Goal: Task Accomplishment & Management: Manage account settings

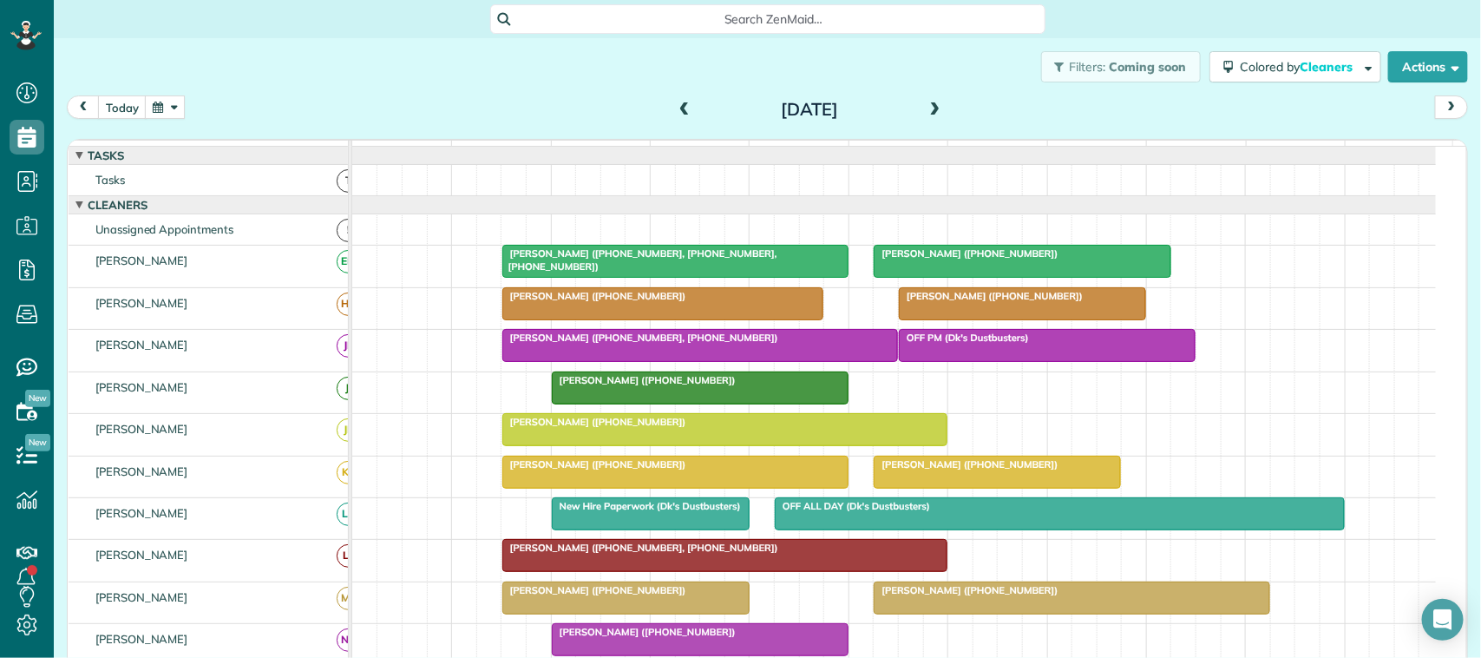
scroll to position [304, 0]
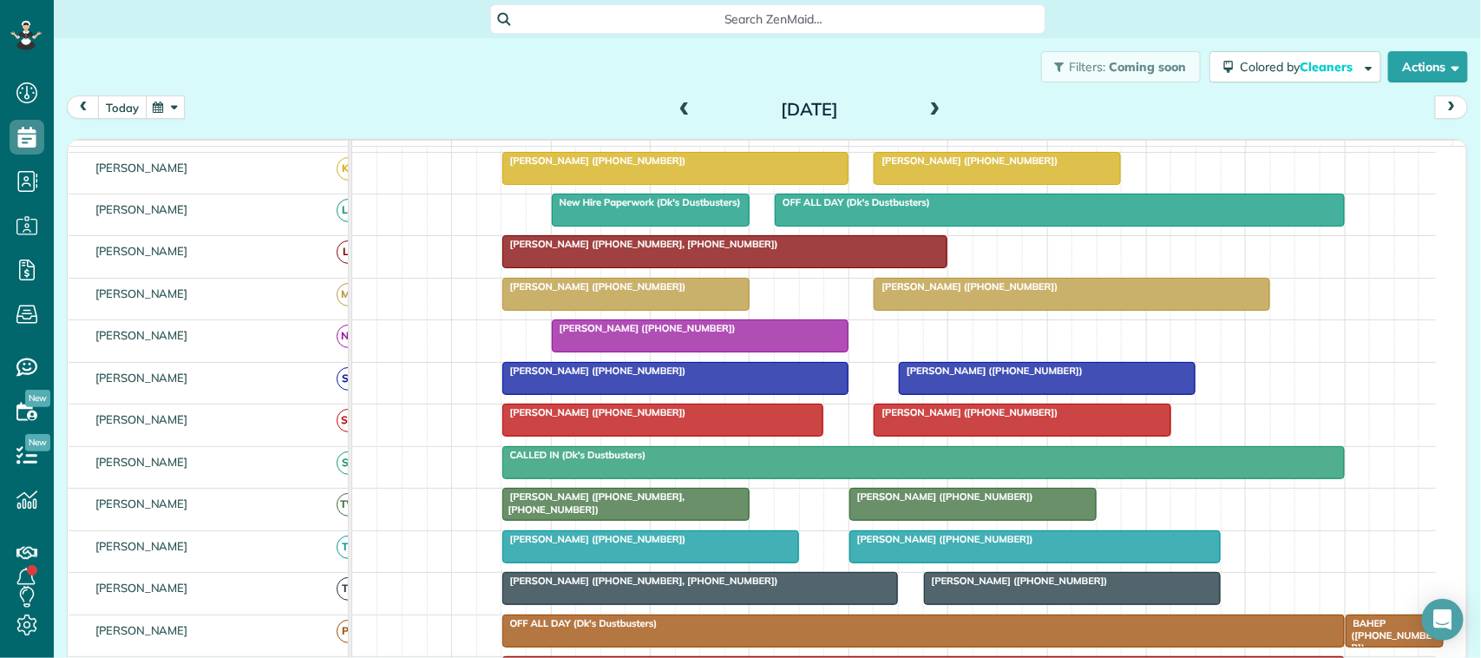
click at [135, 105] on button "today" at bounding box center [122, 106] width 49 height 23
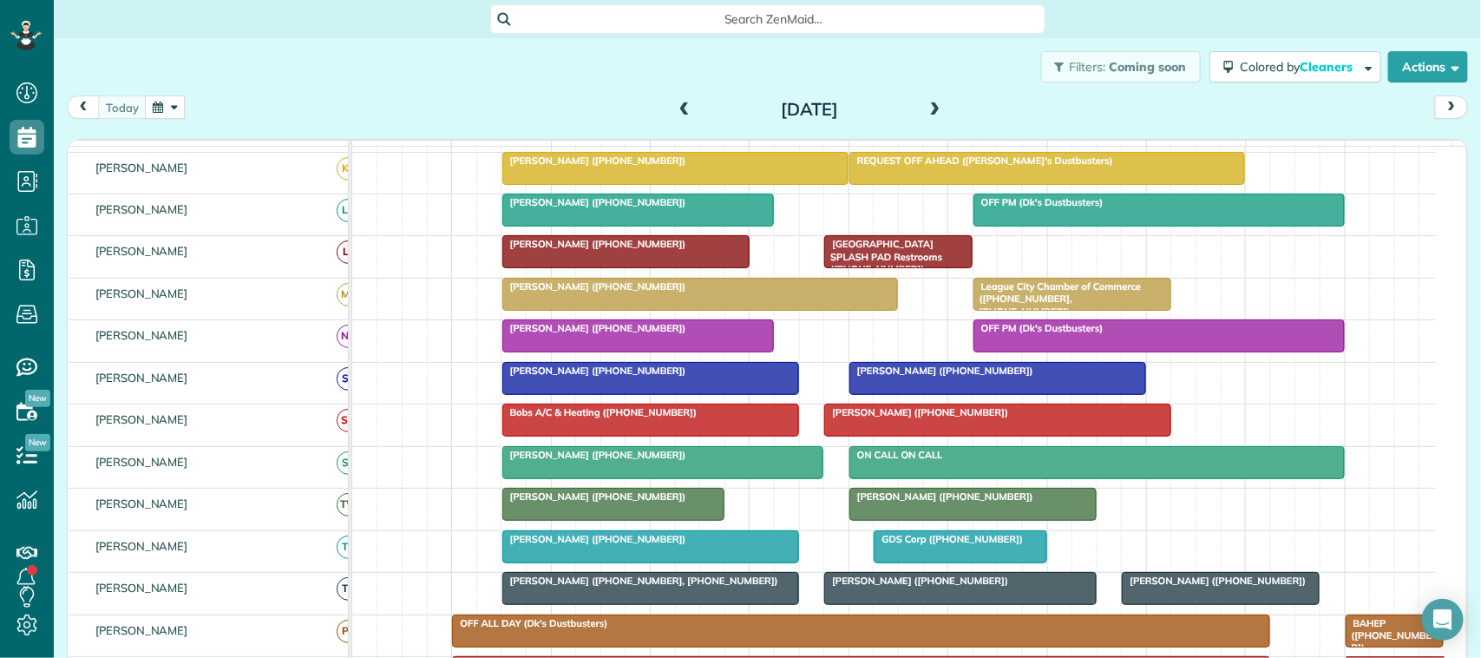
click at [128, 124] on div "today Monday Sep 22, 2025" at bounding box center [768, 111] width 1402 height 32
click at [170, 98] on button "button" at bounding box center [165, 106] width 40 height 23
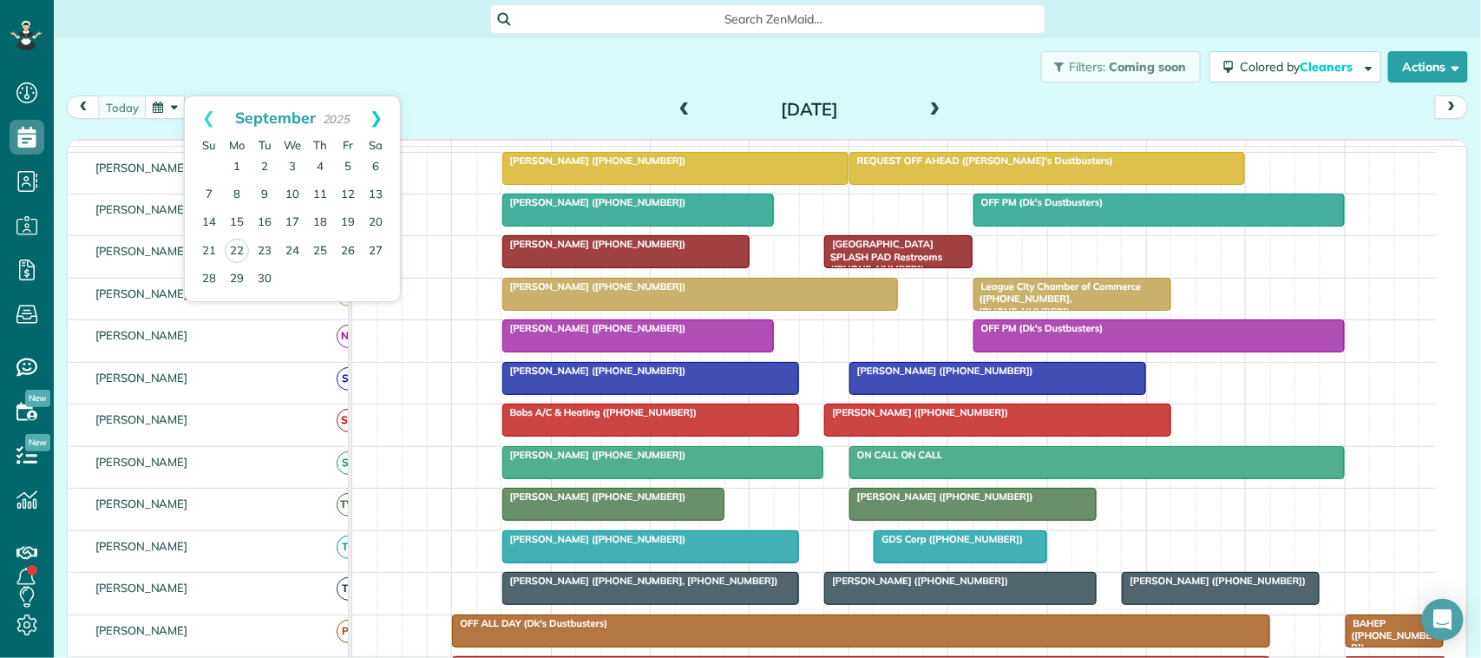
click at [382, 118] on link "Next" at bounding box center [376, 117] width 48 height 43
click at [237, 197] on link "6" at bounding box center [237, 195] width 28 height 28
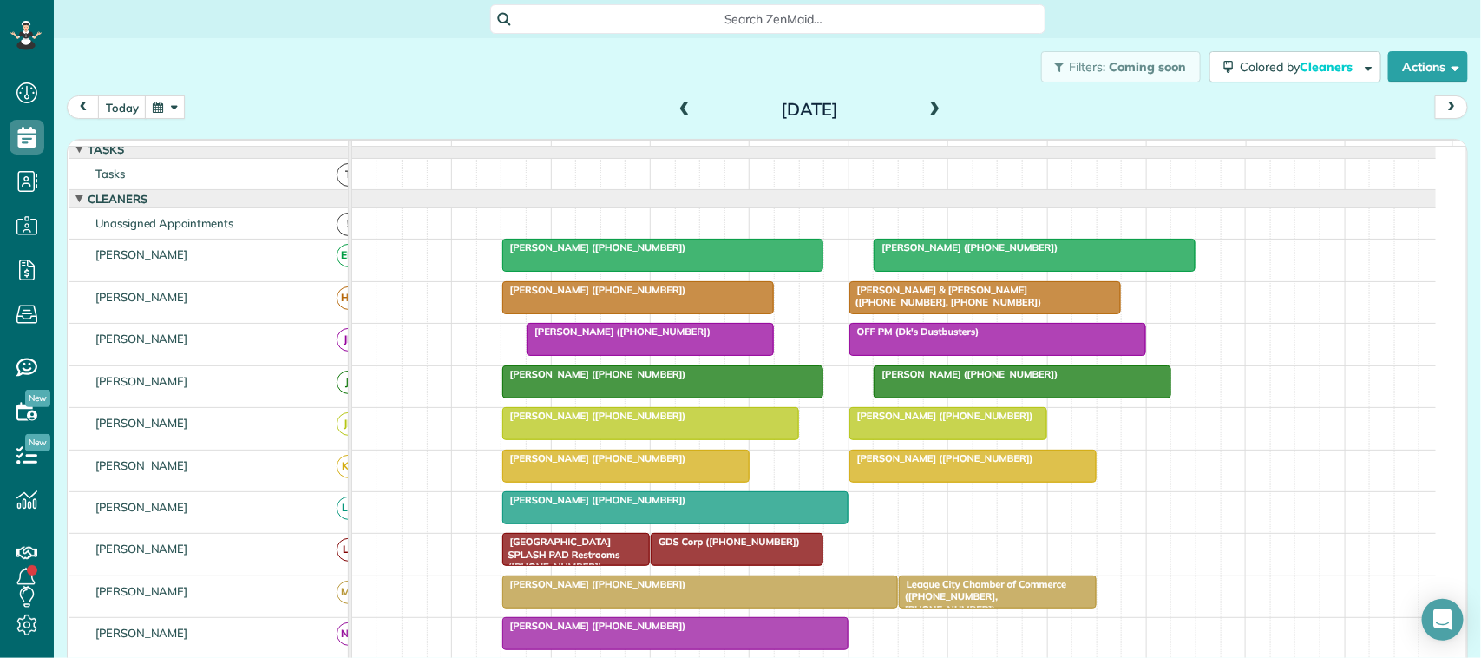
scroll to position [0, 0]
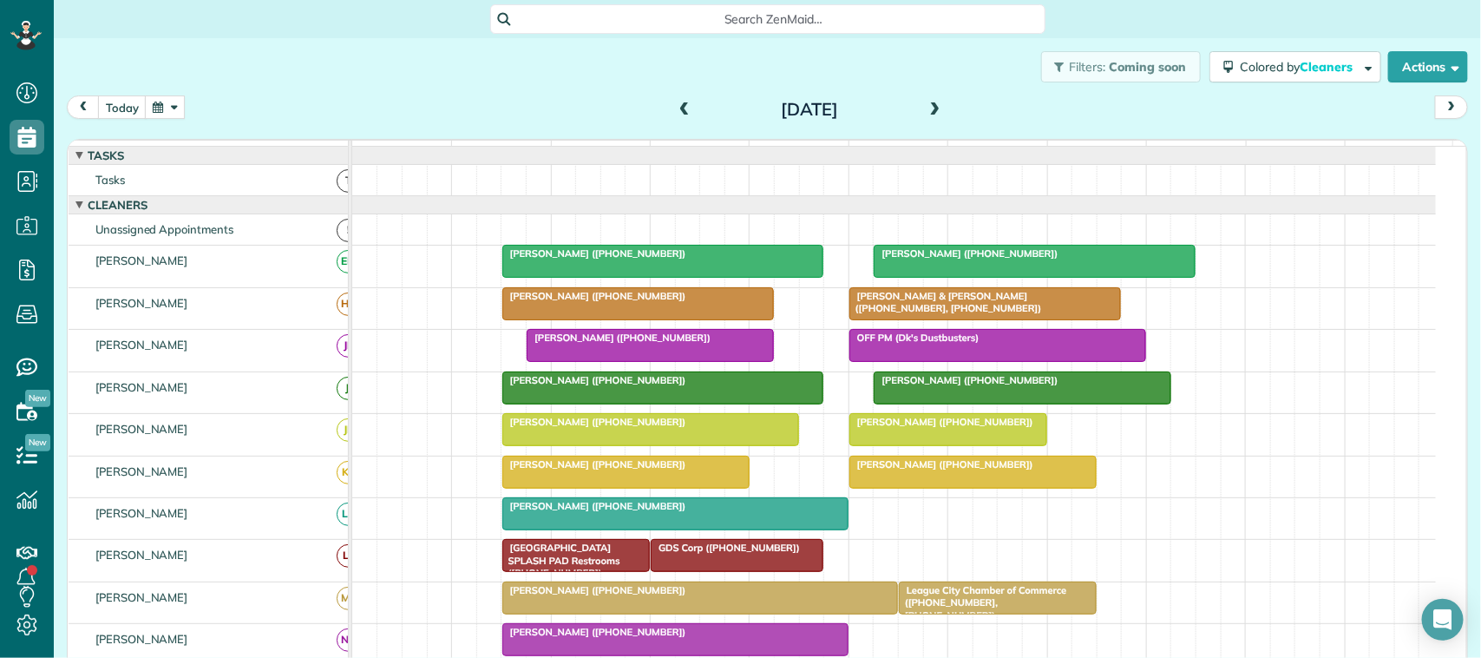
click at [131, 91] on div "Filters: Coming soon Colored by Cleaners Color by Cleaner Color by Team Color b…" at bounding box center [768, 66] width 1428 height 57
click at [136, 102] on button "today" at bounding box center [122, 106] width 49 height 23
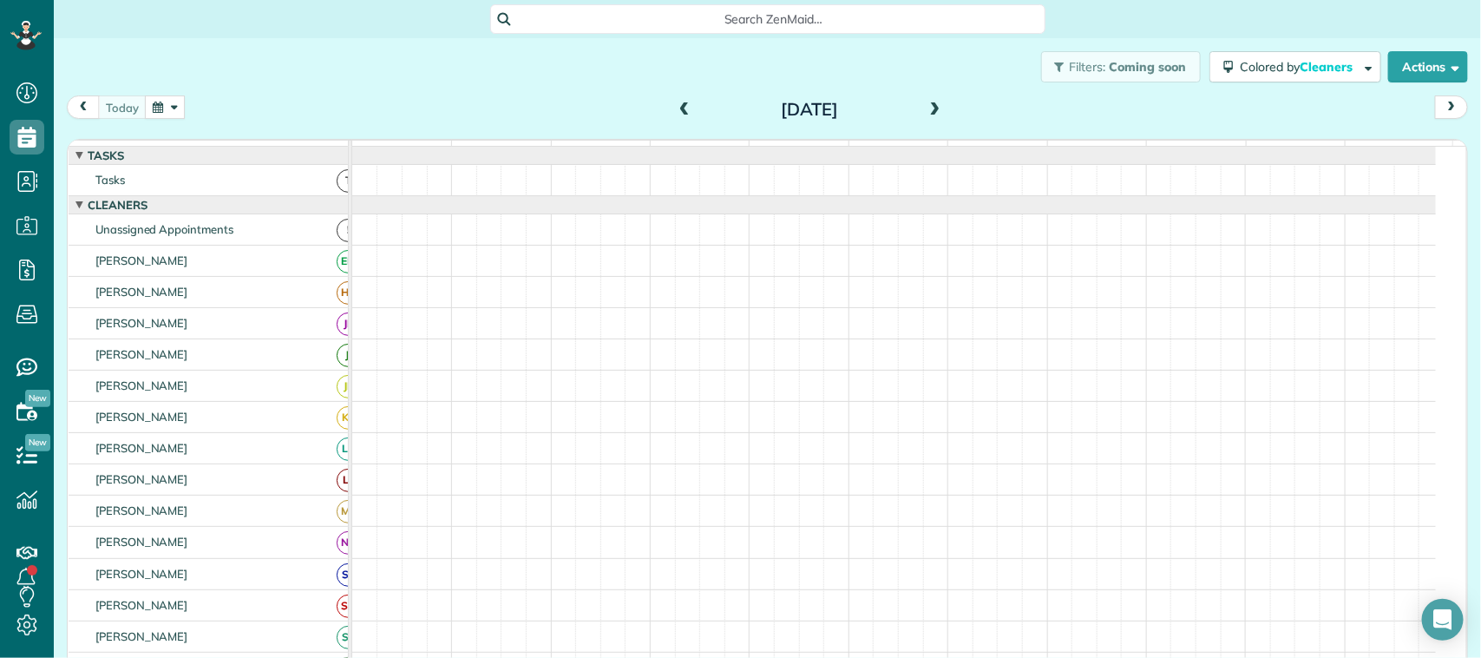
click at [170, 109] on button "button" at bounding box center [165, 106] width 40 height 23
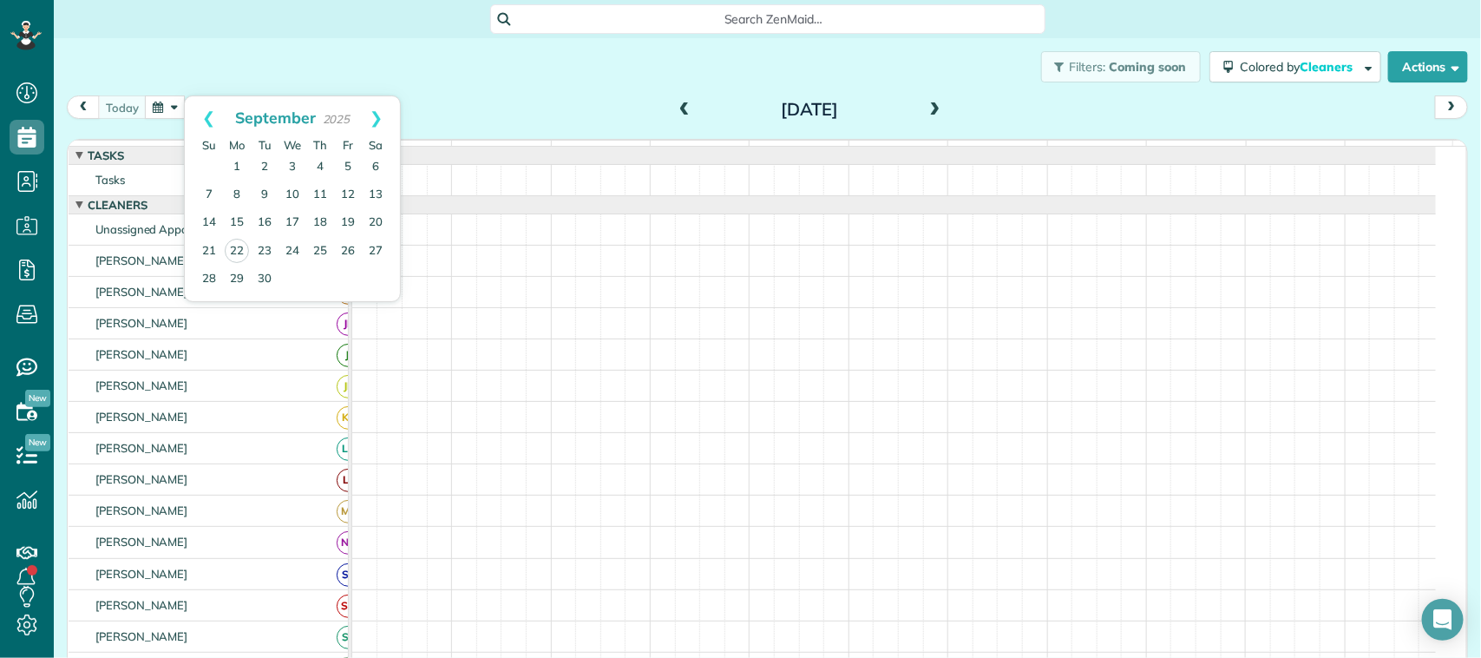
click at [223, 53] on div "Filters: Coming soon Colored by Cleaners Color by Cleaner Color by Team Color b…" at bounding box center [768, 66] width 1428 height 57
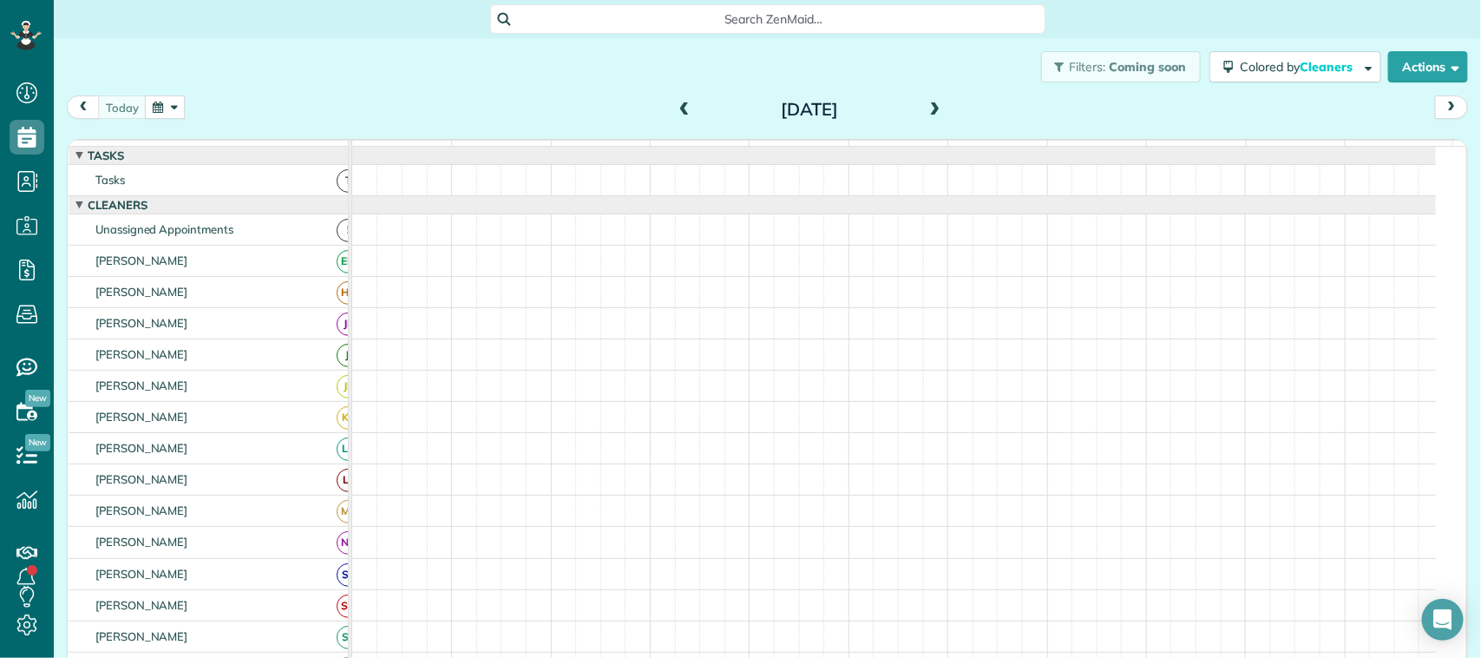
click at [178, 107] on button "button" at bounding box center [165, 106] width 40 height 23
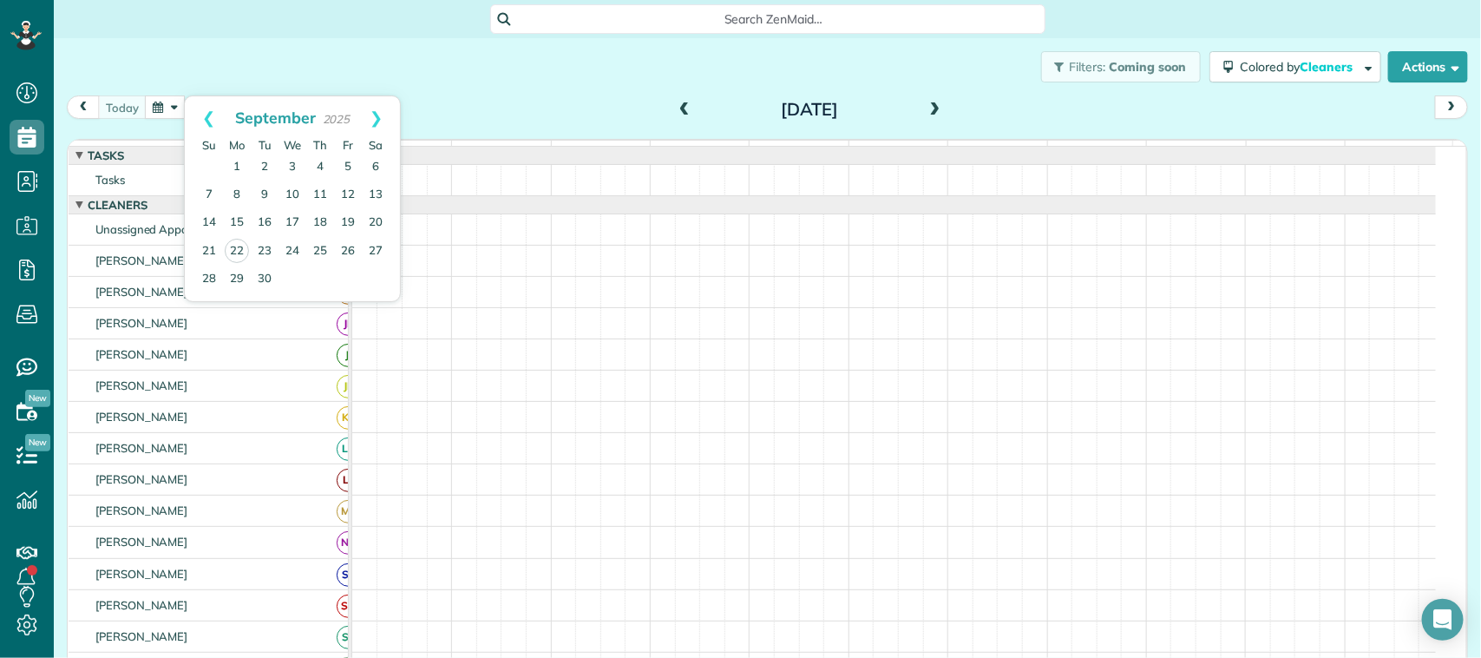
click at [202, 87] on div "Filters: Coming soon Colored by Cleaners Color by Cleaner Color by Team Color b…" at bounding box center [768, 66] width 1428 height 57
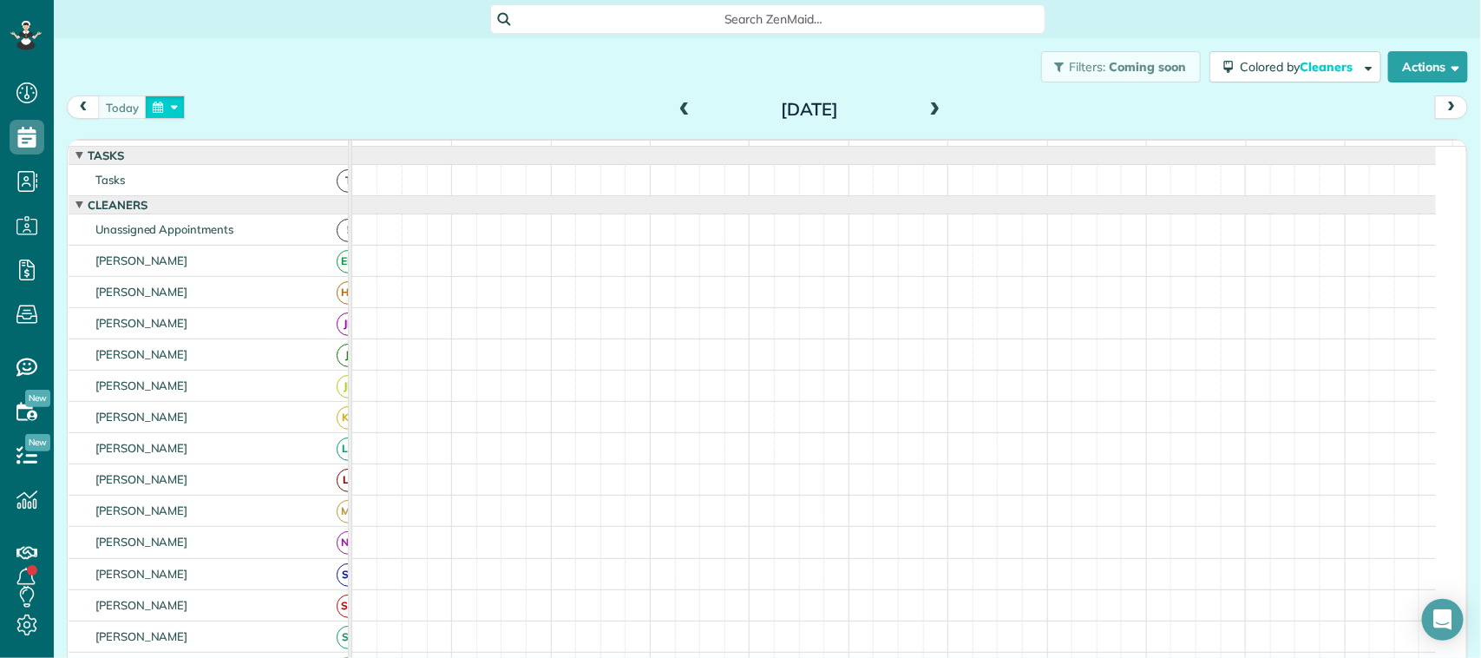
click at [178, 110] on button "button" at bounding box center [165, 106] width 40 height 23
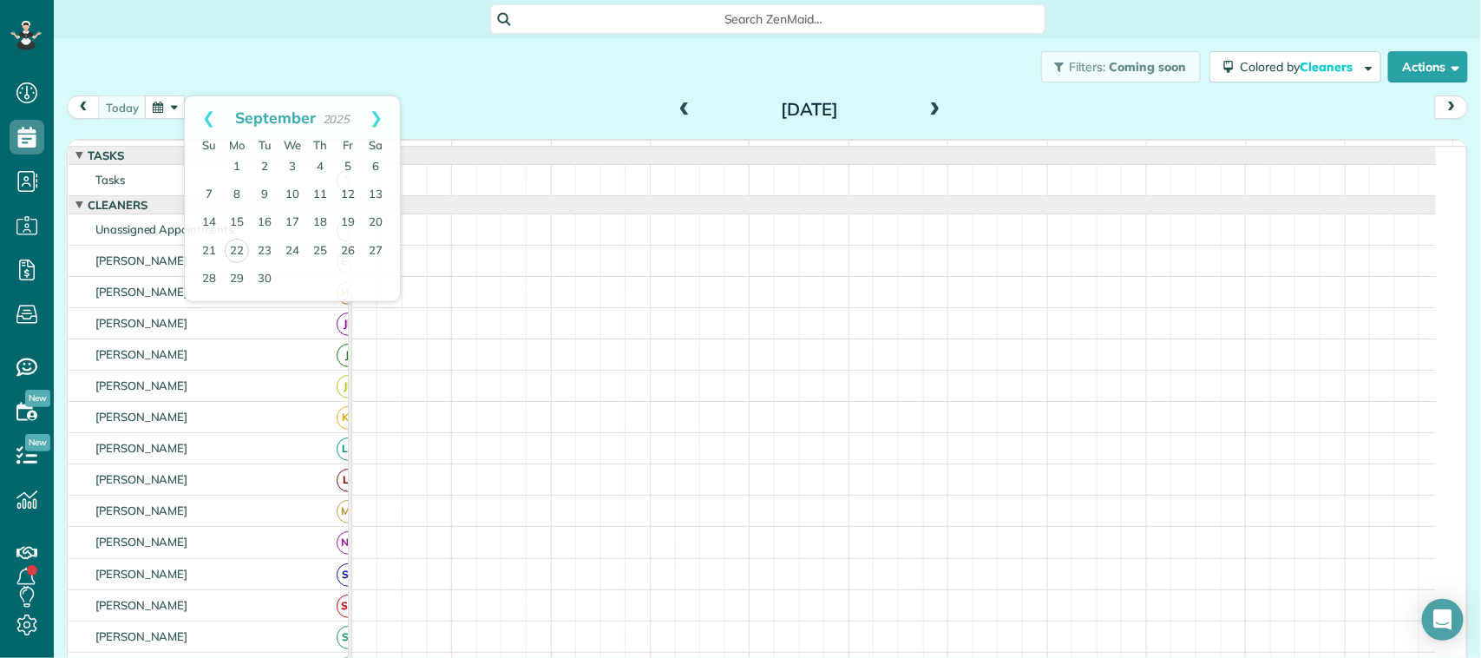
click at [217, 80] on div "Filters: Coming soon Colored by Cleaners Color by Cleaner Color by Team Color b…" at bounding box center [768, 66] width 1428 height 57
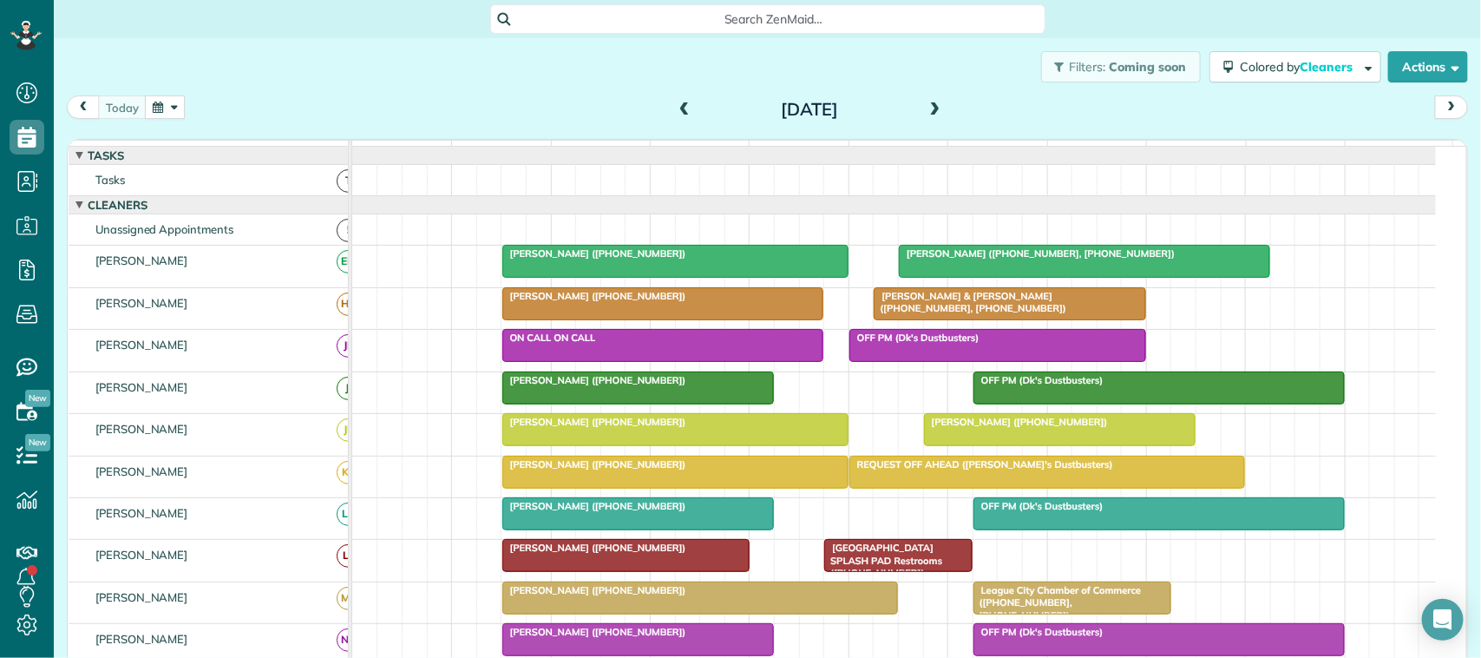
click at [161, 113] on button "button" at bounding box center [165, 106] width 40 height 23
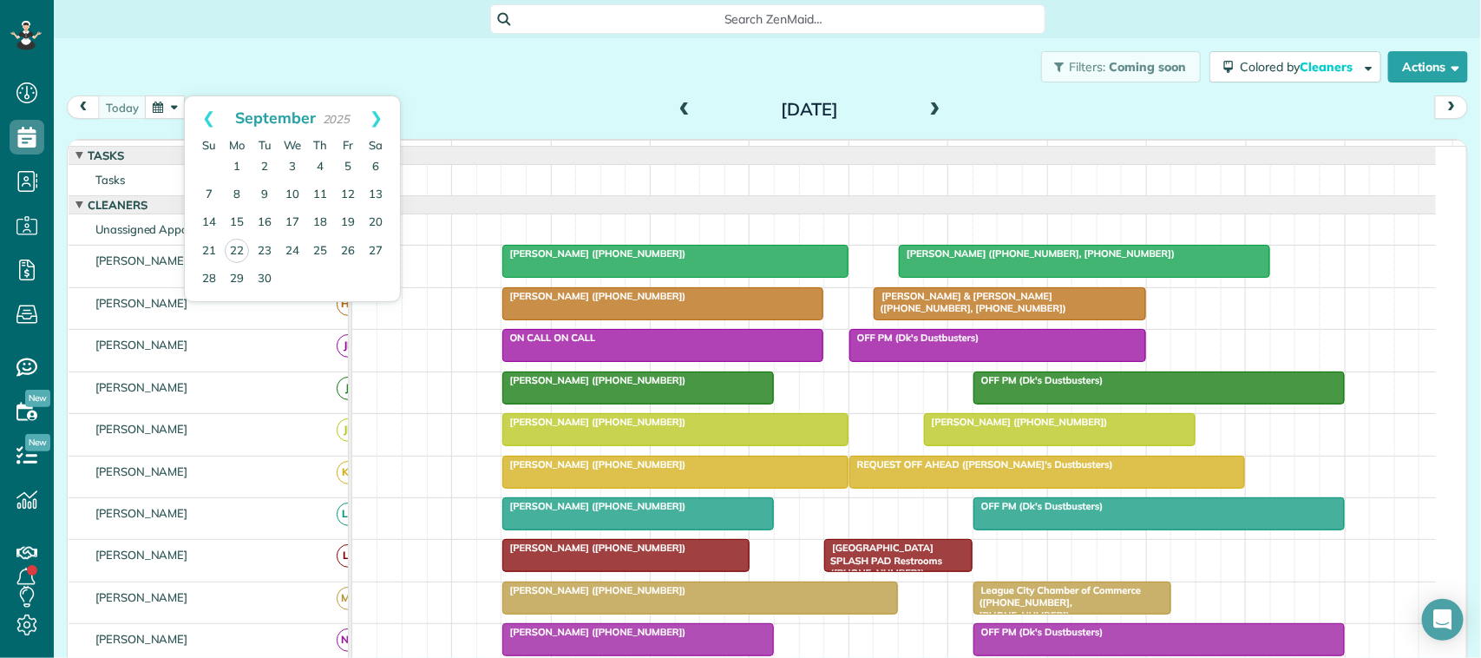
click at [476, 83] on div "Filters: Coming soon Colored by Cleaners Color by Cleaner Color by Team Color b…" at bounding box center [768, 66] width 1428 height 57
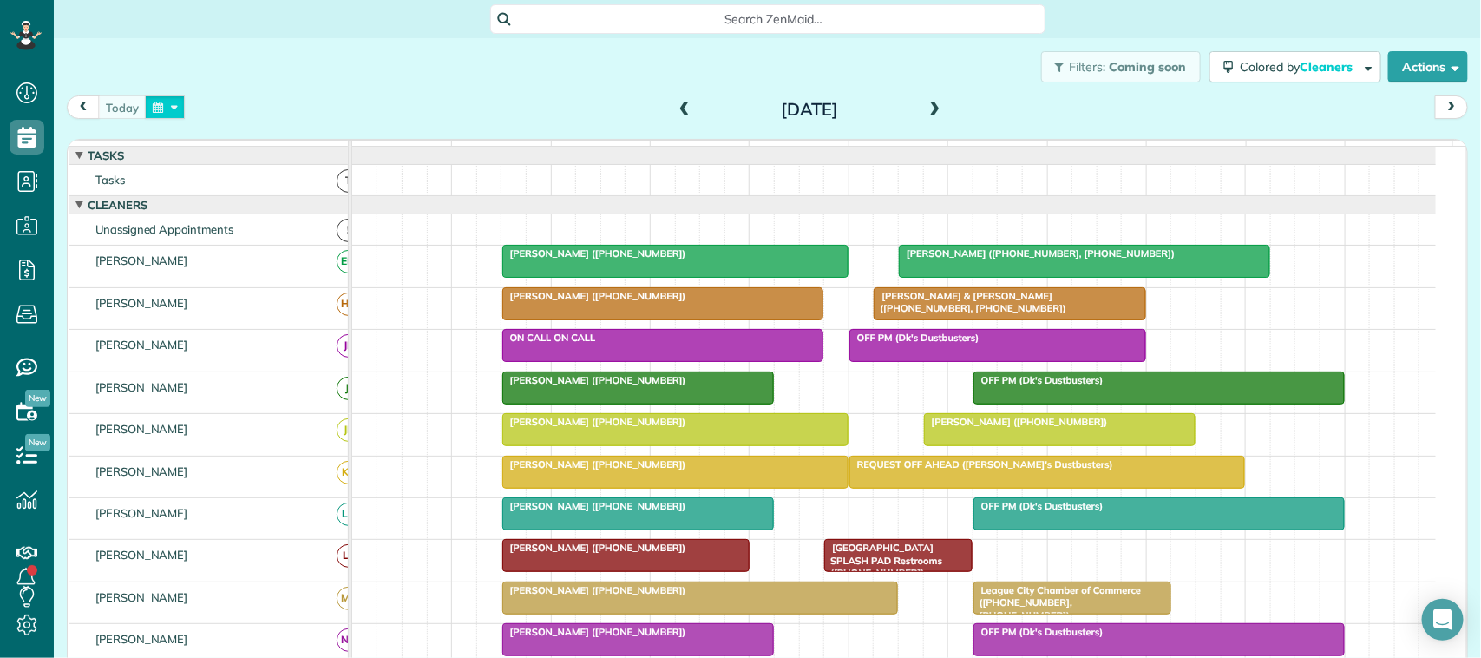
click at [167, 107] on button "button" at bounding box center [165, 106] width 40 height 23
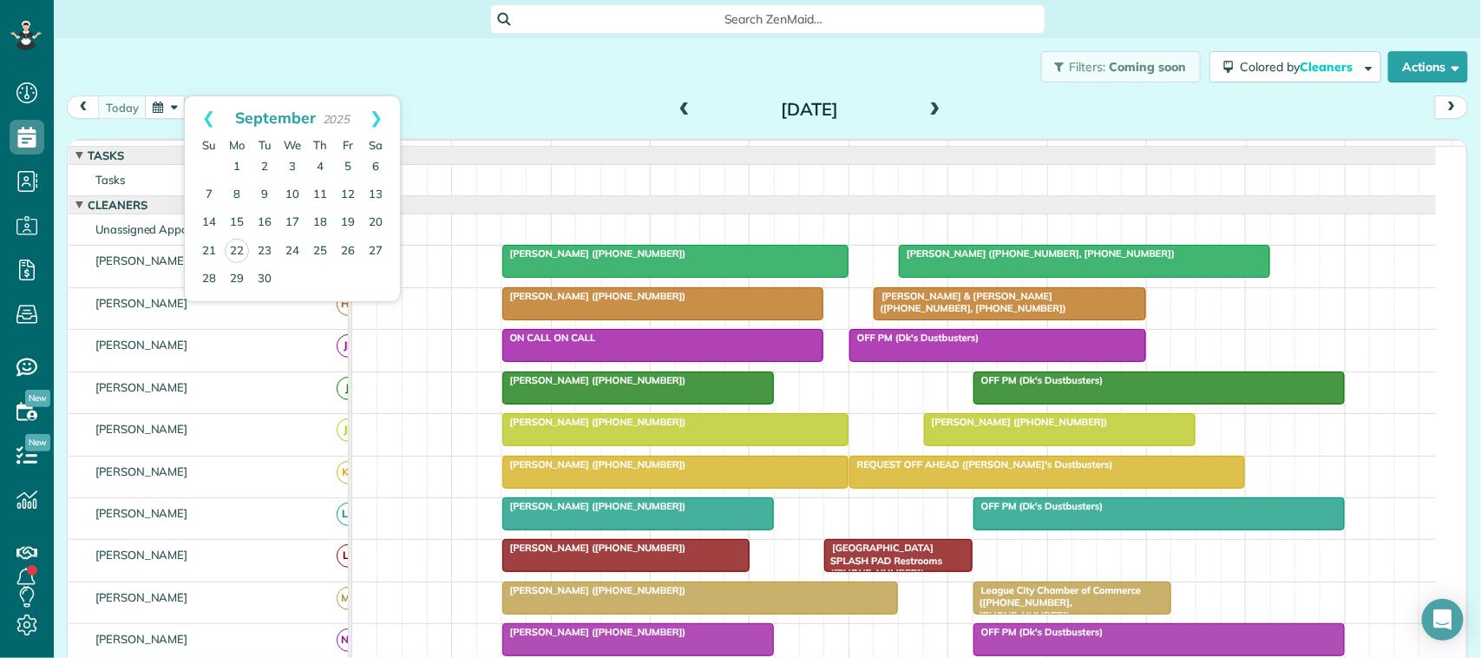
click at [428, 144] on div "7am" at bounding box center [401, 152] width 99 height 22
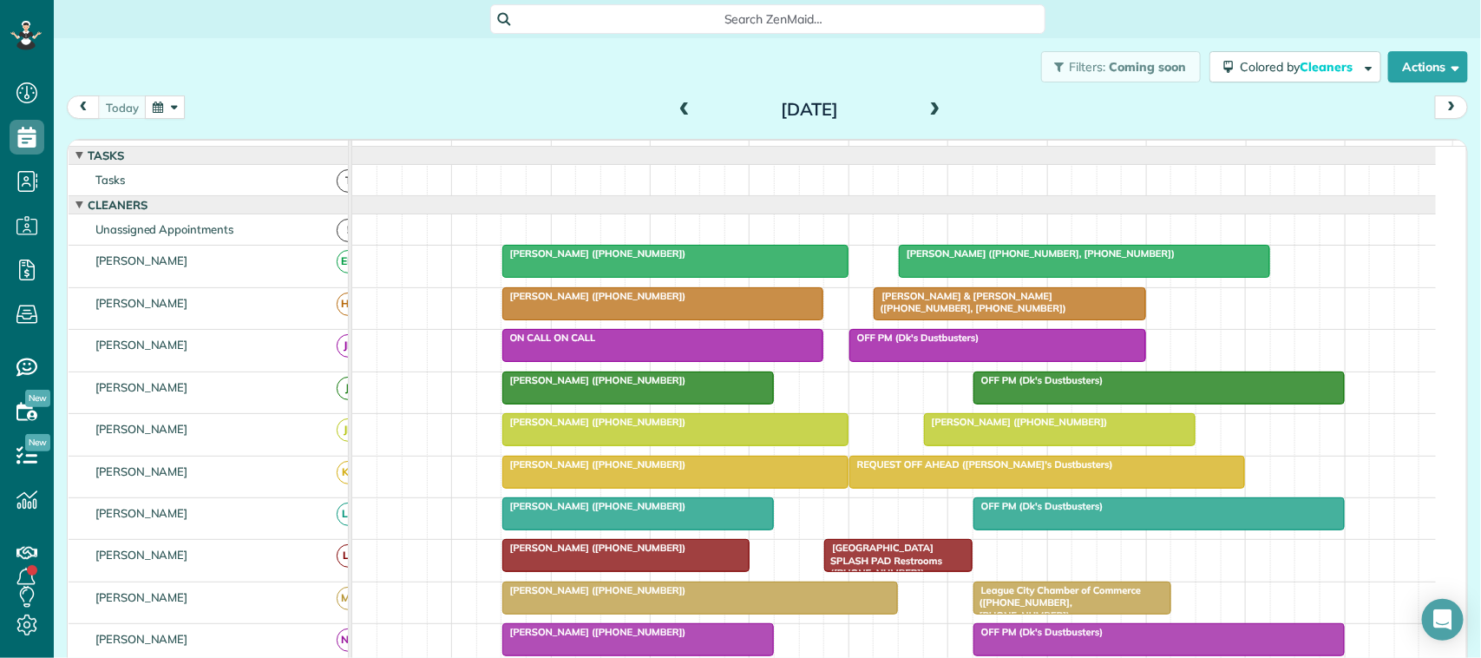
click at [178, 109] on button "button" at bounding box center [165, 106] width 40 height 23
click at [200, 42] on div "Filters: Coming soon Colored by Cleaners Color by Cleaner Color by Team Color b…" at bounding box center [768, 66] width 1428 height 57
click at [172, 117] on button "button" at bounding box center [165, 106] width 40 height 23
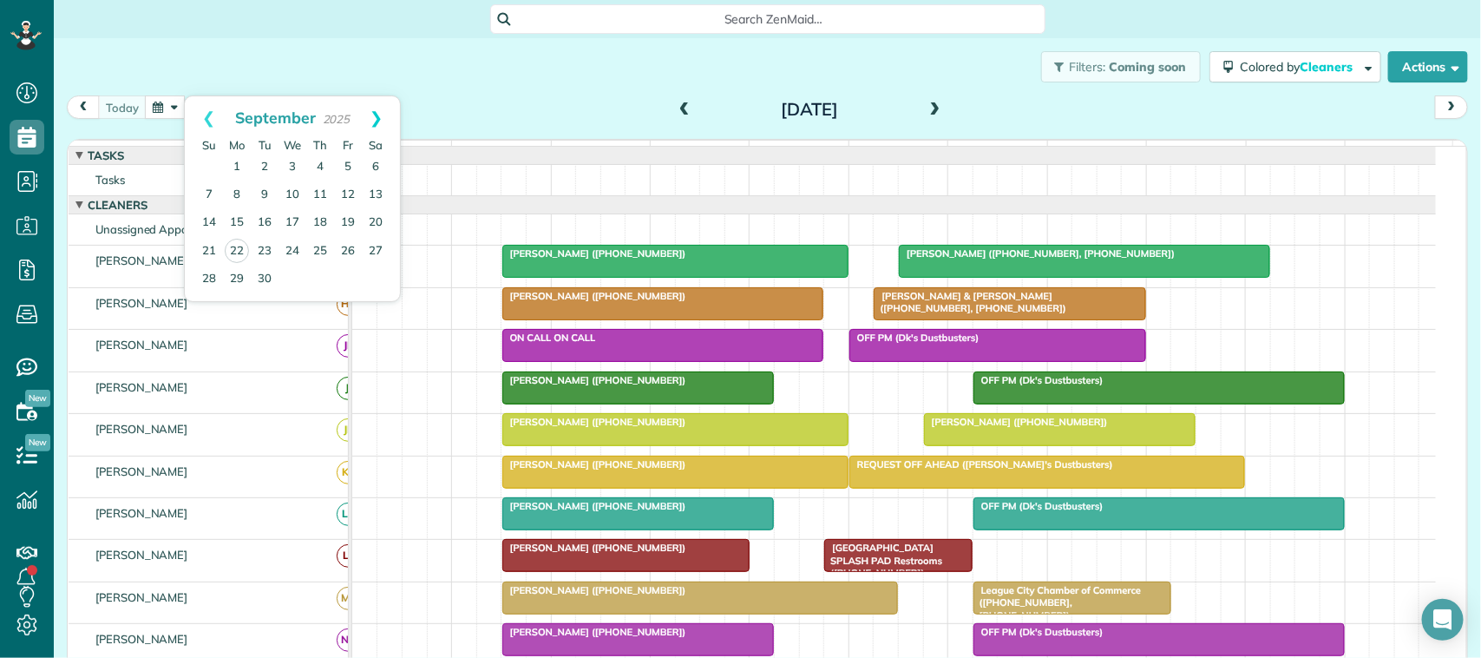
click at [388, 123] on link "Next" at bounding box center [376, 117] width 48 height 43
click at [208, 128] on link "Prev" at bounding box center [209, 117] width 48 height 43
click at [163, 114] on button "button" at bounding box center [165, 106] width 40 height 23
click at [419, 115] on div "today Monday Sep 22, 2025" at bounding box center [768, 111] width 1402 height 32
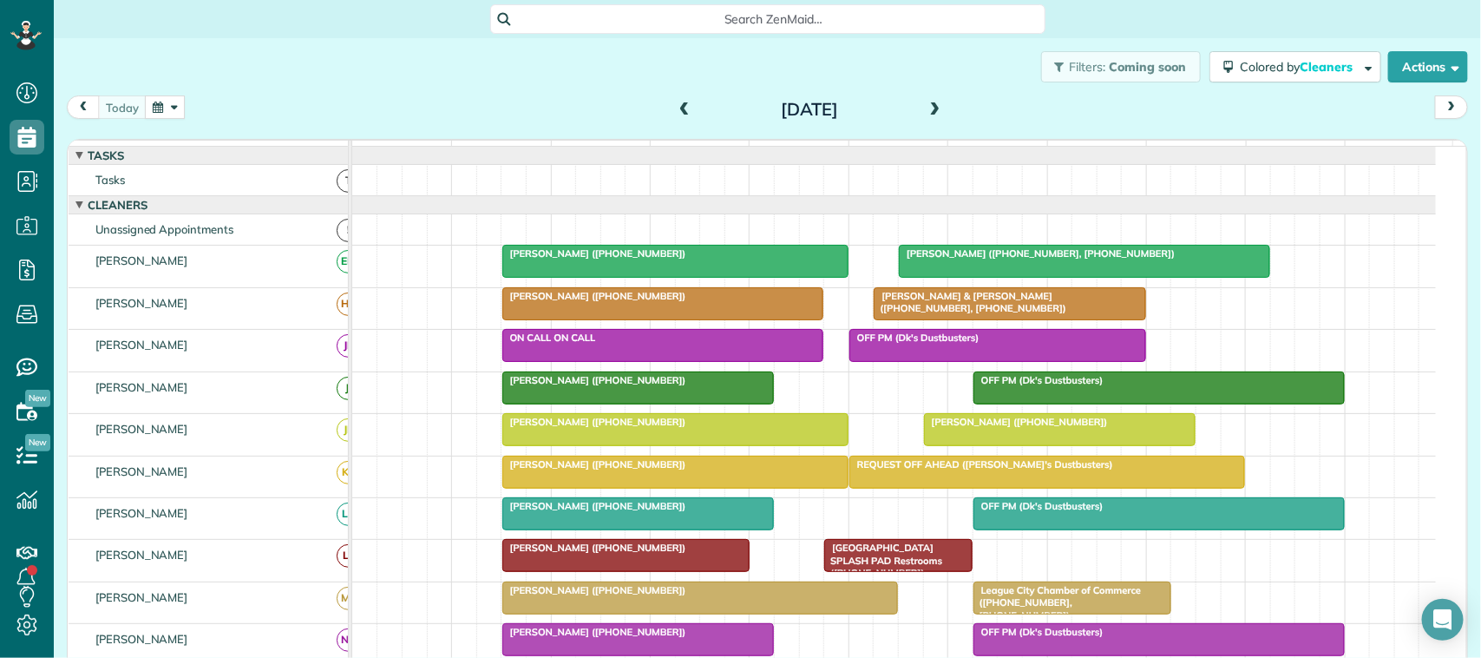
click at [175, 100] on button "button" at bounding box center [165, 106] width 40 height 23
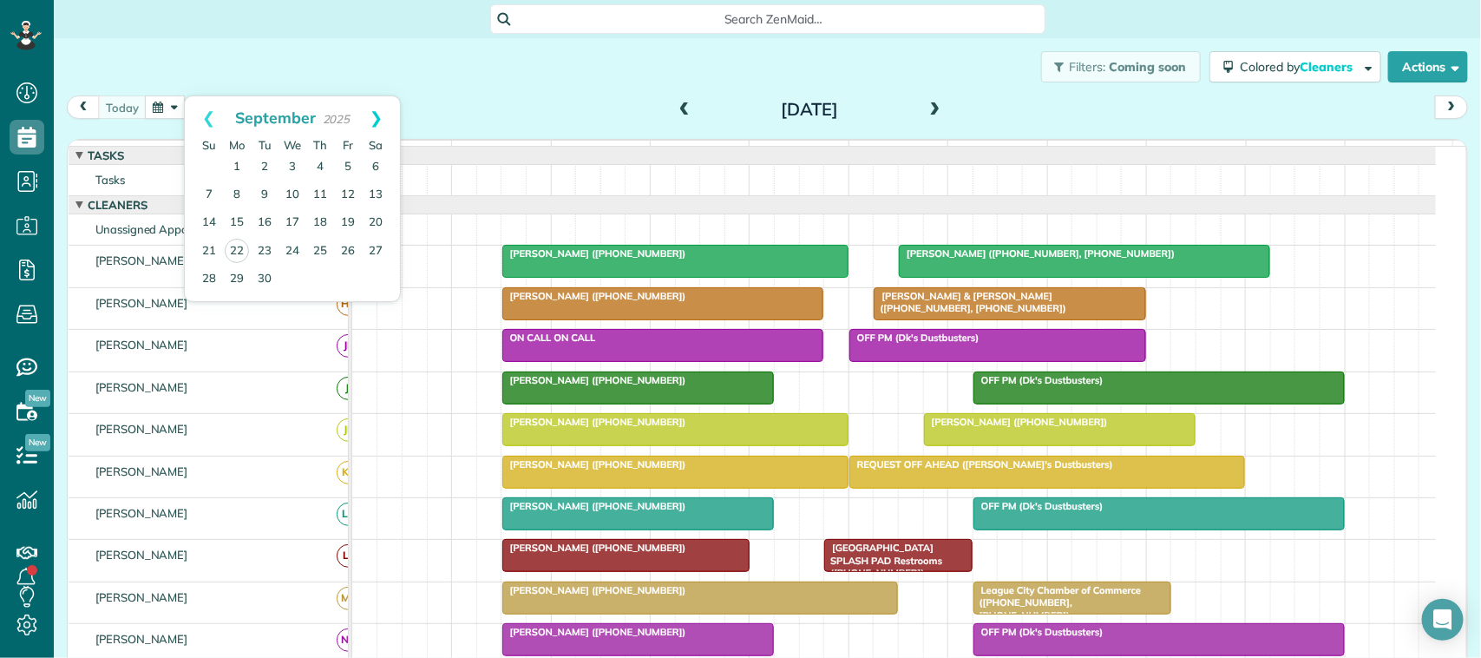
click at [382, 130] on link "Next" at bounding box center [376, 117] width 48 height 43
click at [208, 117] on link "Prev" at bounding box center [209, 117] width 48 height 43
click at [382, 124] on link "Next" at bounding box center [376, 117] width 48 height 43
click at [213, 127] on link "Prev" at bounding box center [209, 117] width 48 height 43
click at [389, 115] on link "Next" at bounding box center [376, 117] width 48 height 43
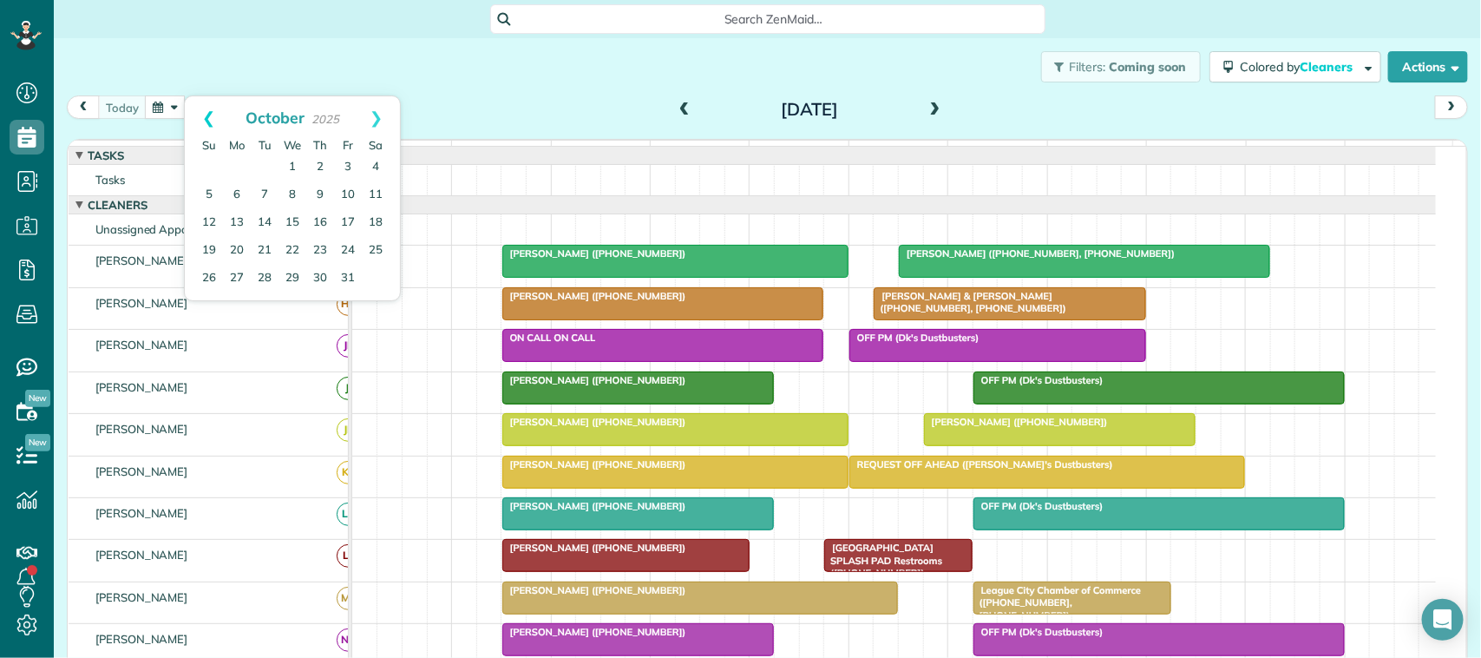
click at [206, 126] on link "Prev" at bounding box center [209, 117] width 48 height 43
click at [370, 126] on link "Next" at bounding box center [376, 117] width 48 height 43
click at [213, 122] on link "Prev" at bounding box center [209, 117] width 48 height 43
click at [391, 122] on link "Next" at bounding box center [376, 117] width 48 height 43
click at [211, 119] on link "Prev" at bounding box center [209, 117] width 48 height 43
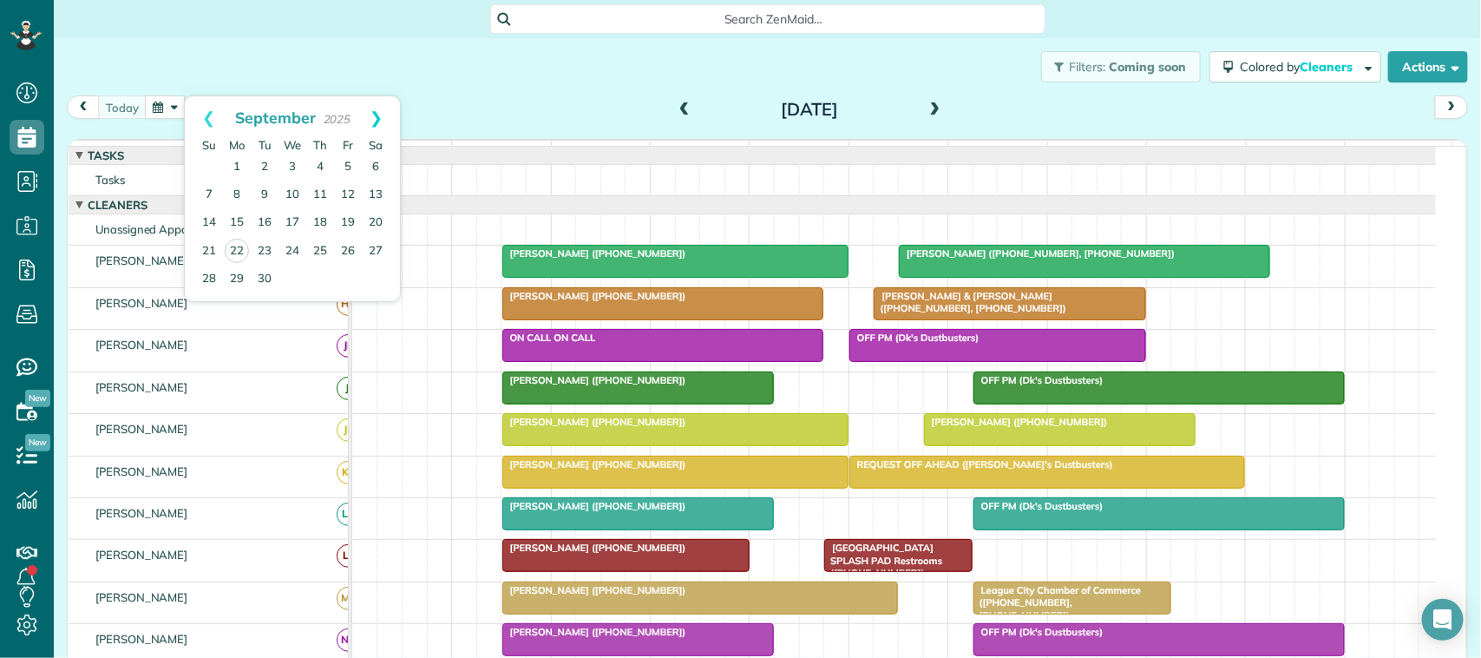
click at [379, 118] on link "Next" at bounding box center [376, 117] width 48 height 43
click at [237, 219] on link "13" at bounding box center [237, 223] width 28 height 28
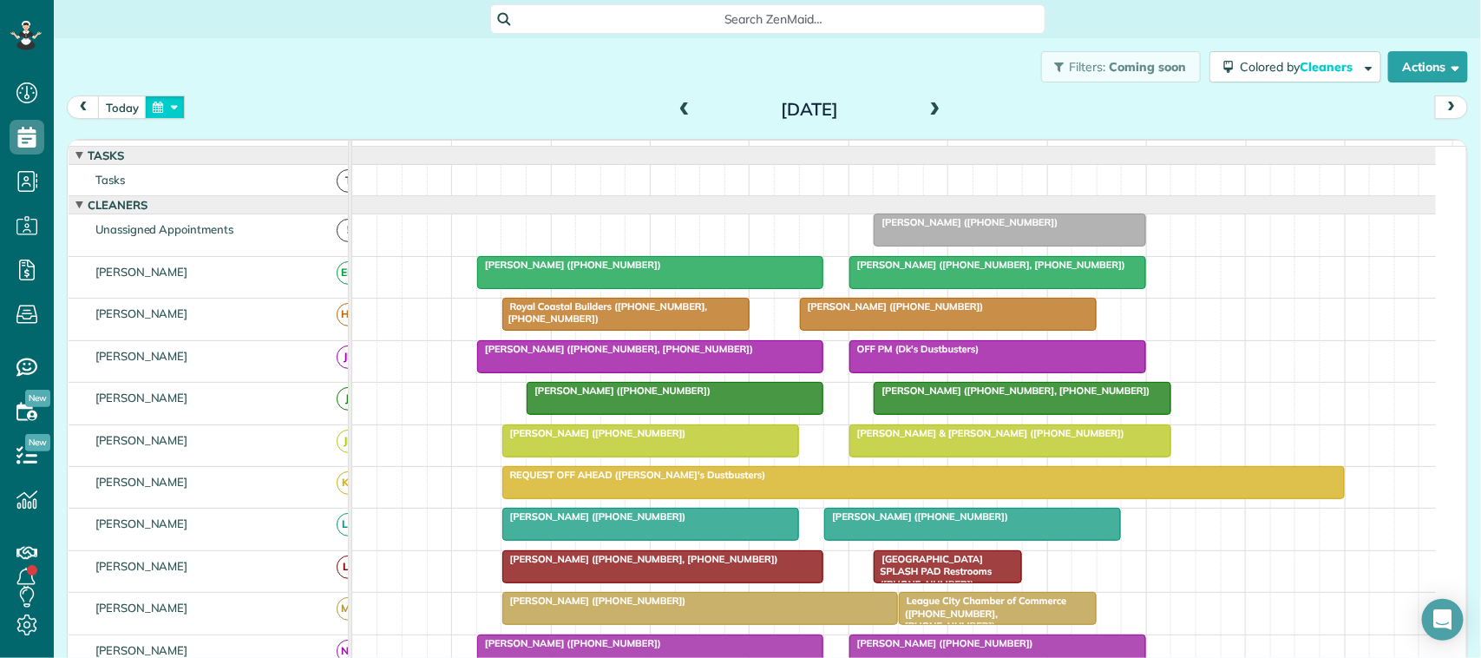
click at [171, 113] on button "button" at bounding box center [165, 106] width 40 height 23
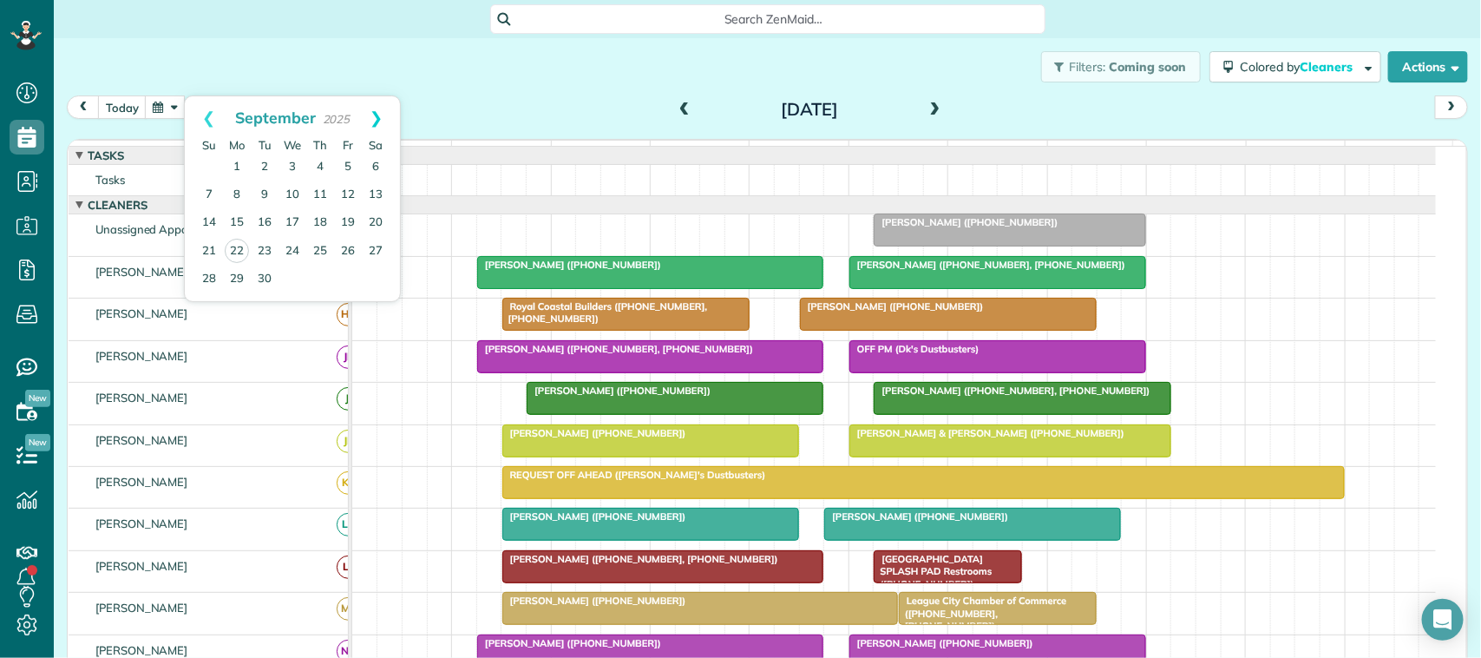
click at [371, 127] on link "Next" at bounding box center [376, 117] width 48 height 43
click at [348, 171] on link "3" at bounding box center [348, 168] width 28 height 28
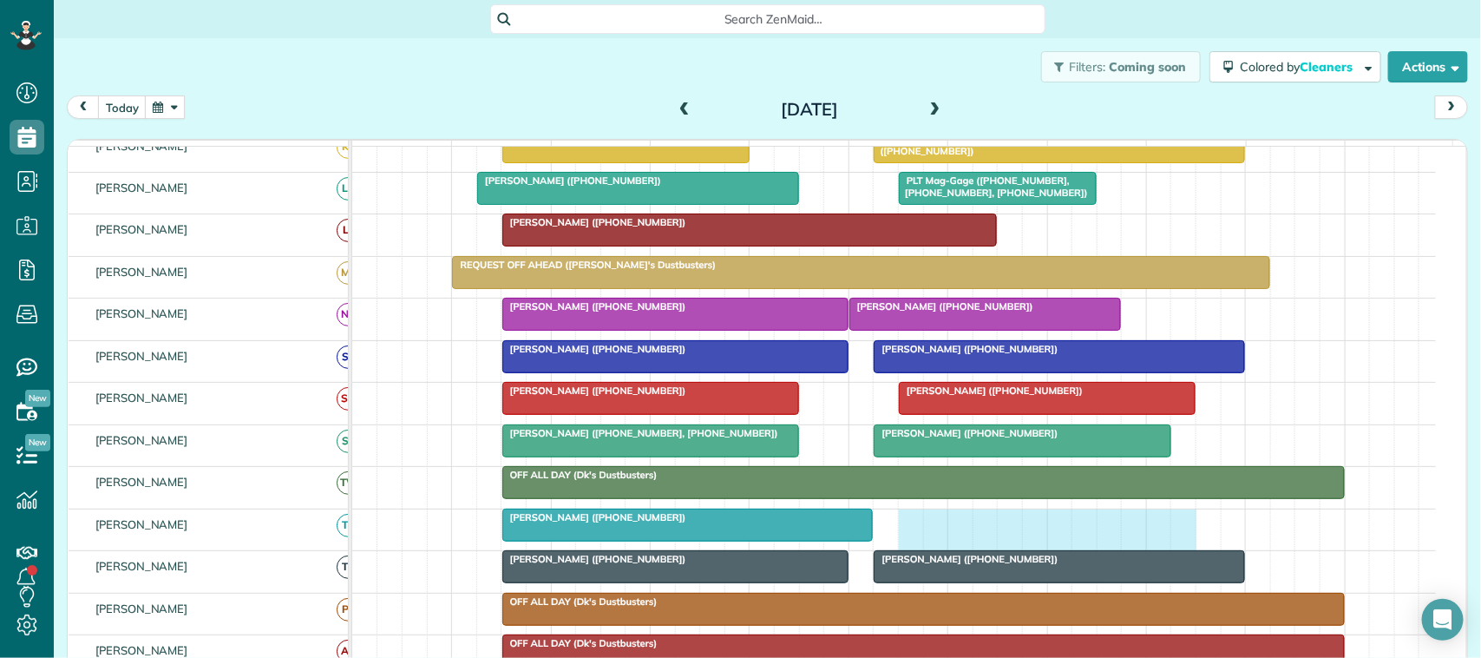
drag, startPoint x: 916, startPoint y: 540, endPoint x: 1185, endPoint y: 531, distance: 269.2
click at [1185, 531] on div "Janet Ellison (+14096920165)" at bounding box center [894, 529] width 1084 height 41
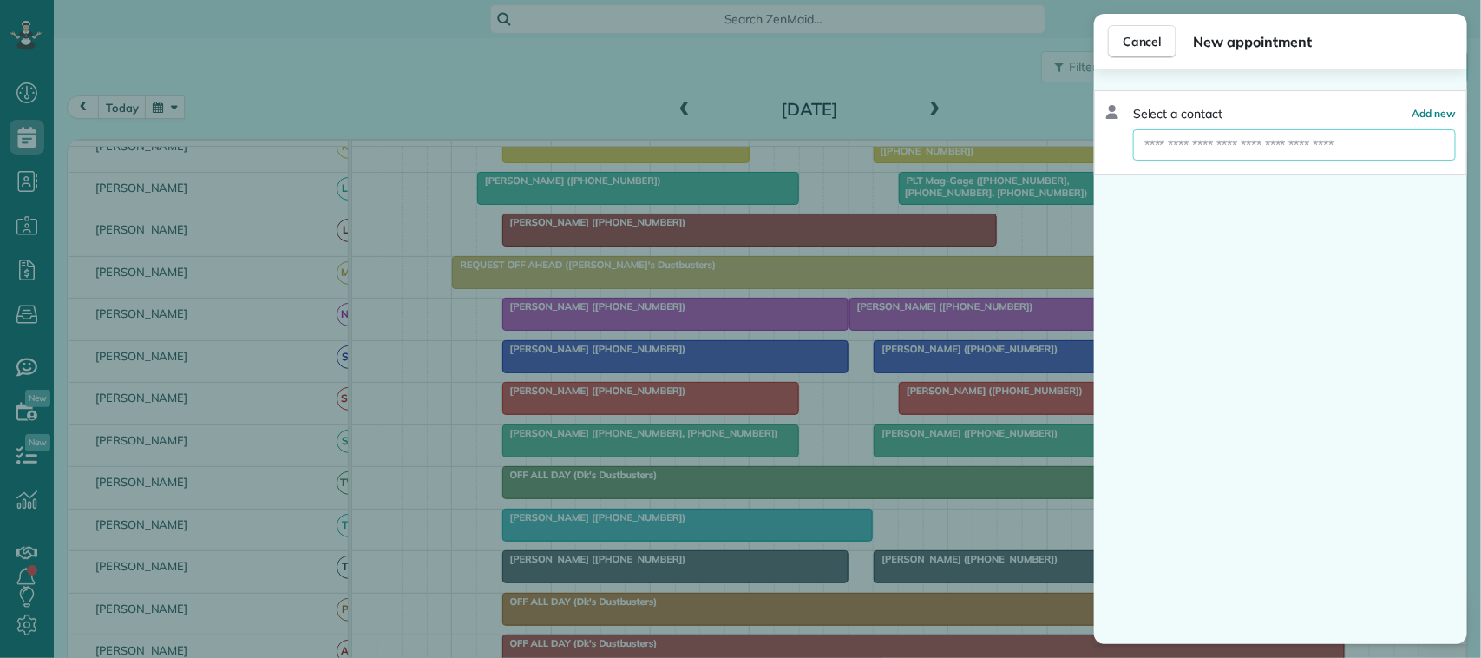
click at [1203, 146] on input "text" at bounding box center [1294, 144] width 323 height 31
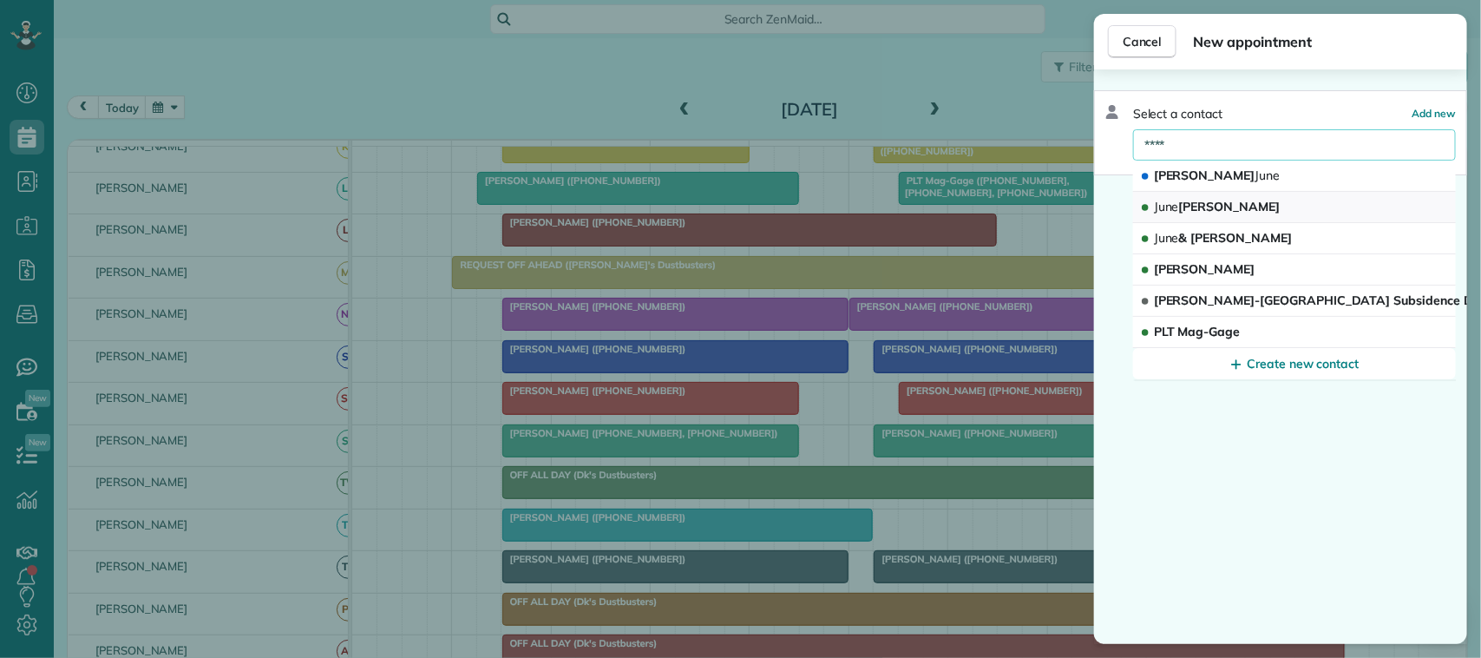
type input "****"
click at [1230, 211] on button "June Ledet" at bounding box center [1294, 207] width 323 height 31
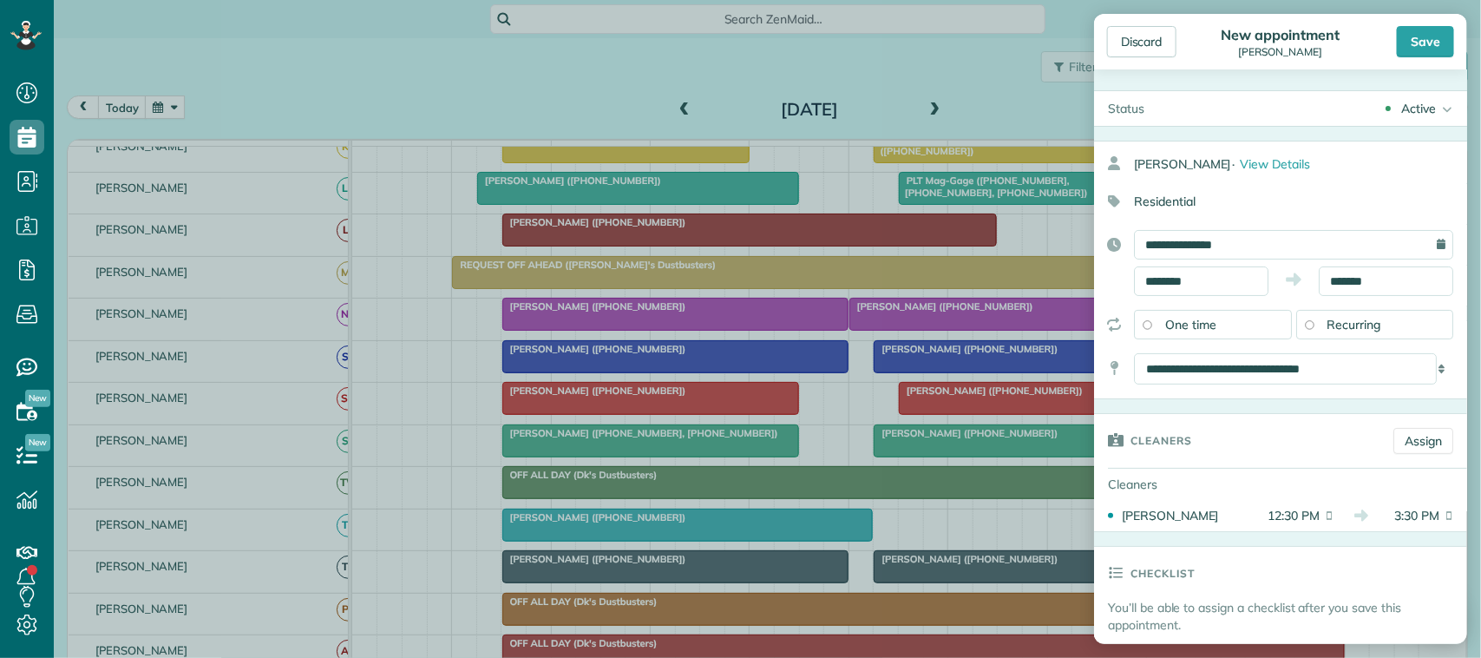
click at [1336, 324] on span "Recurring" at bounding box center [1355, 325] width 54 height 16
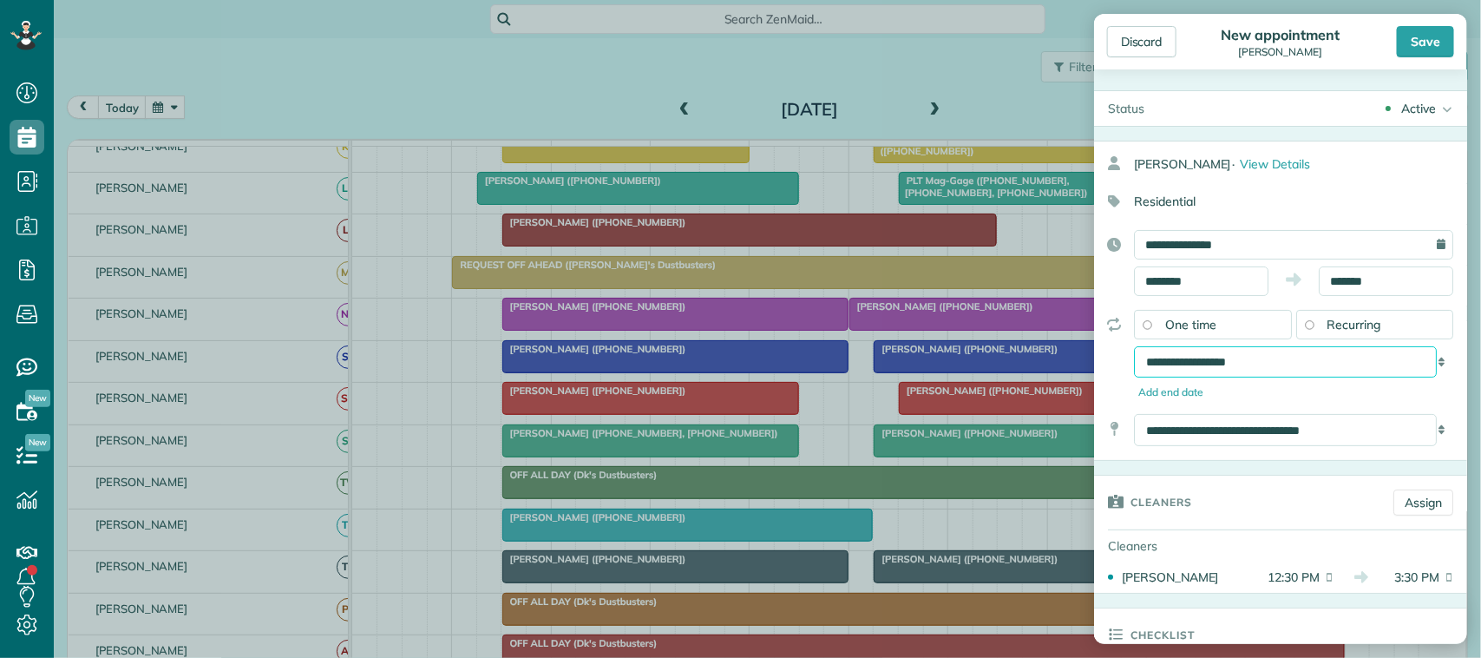
click at [1303, 360] on select "**********" at bounding box center [1285, 361] width 303 height 31
select select "**********"
click at [1134, 348] on select "**********" at bounding box center [1285, 361] width 303 height 31
click at [1438, 33] on div "Save" at bounding box center [1425, 41] width 57 height 31
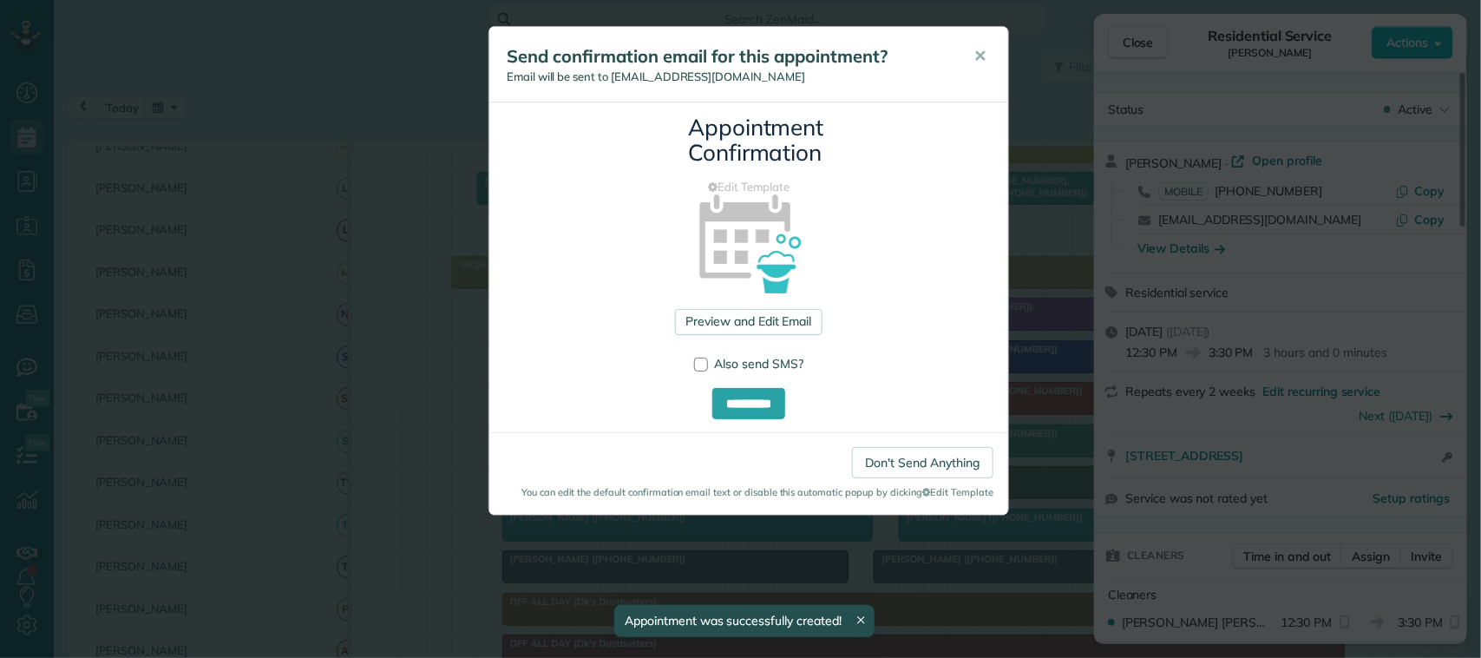
click at [1134, 42] on div "**********" at bounding box center [740, 329] width 1481 height 658
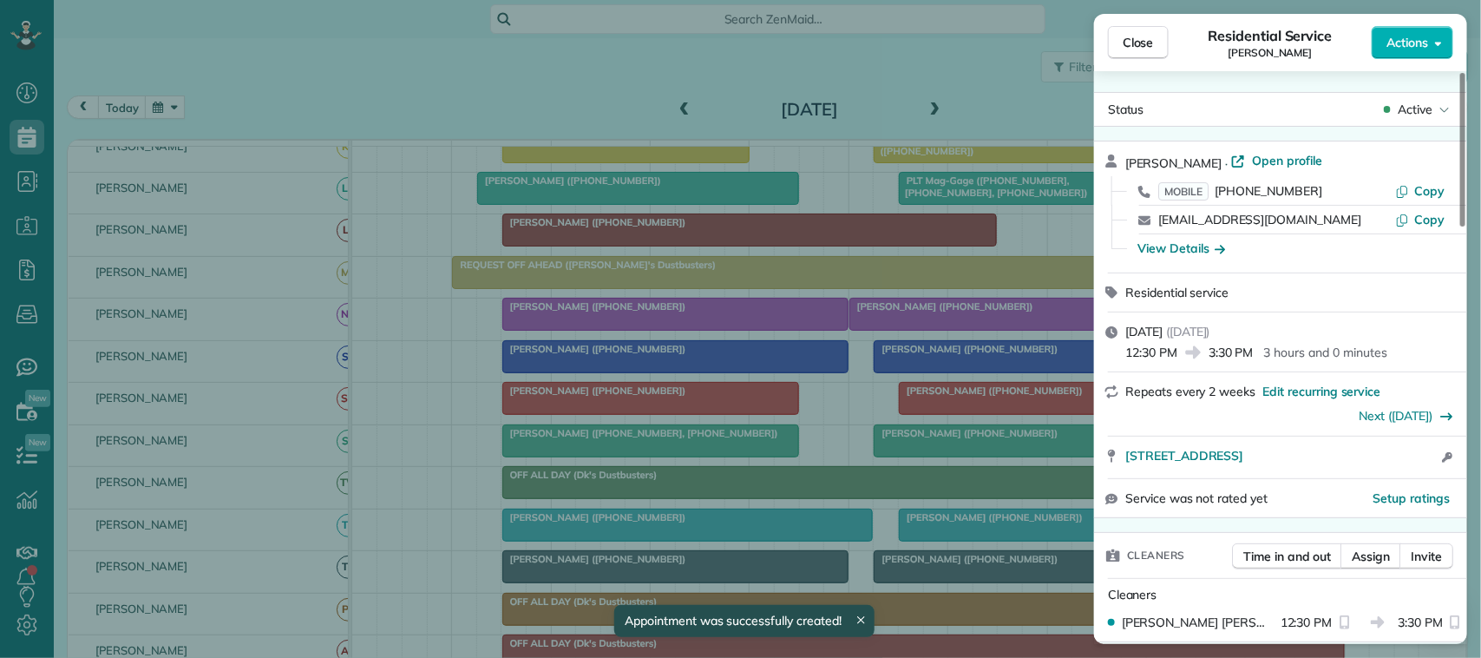
click at [1130, 44] on span "Close" at bounding box center [1138, 42] width 31 height 17
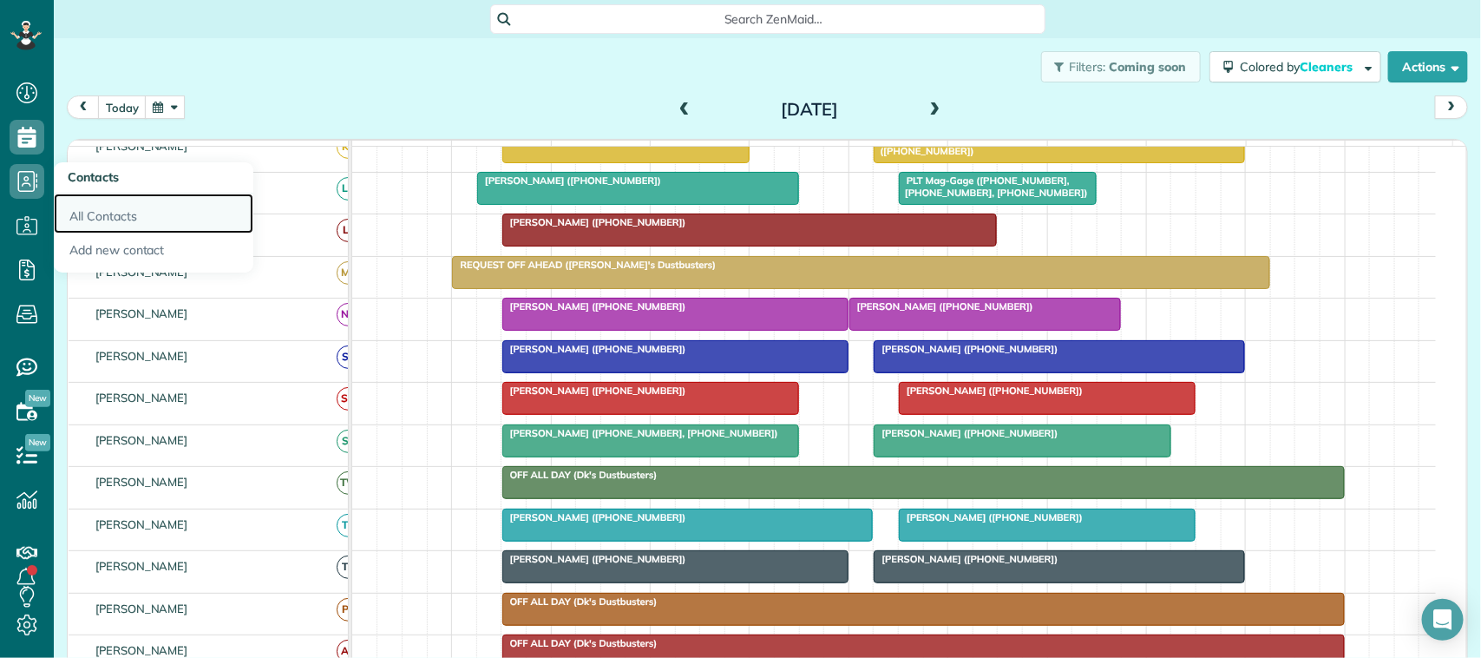
click at [123, 214] on link "All Contacts" at bounding box center [154, 214] width 200 height 40
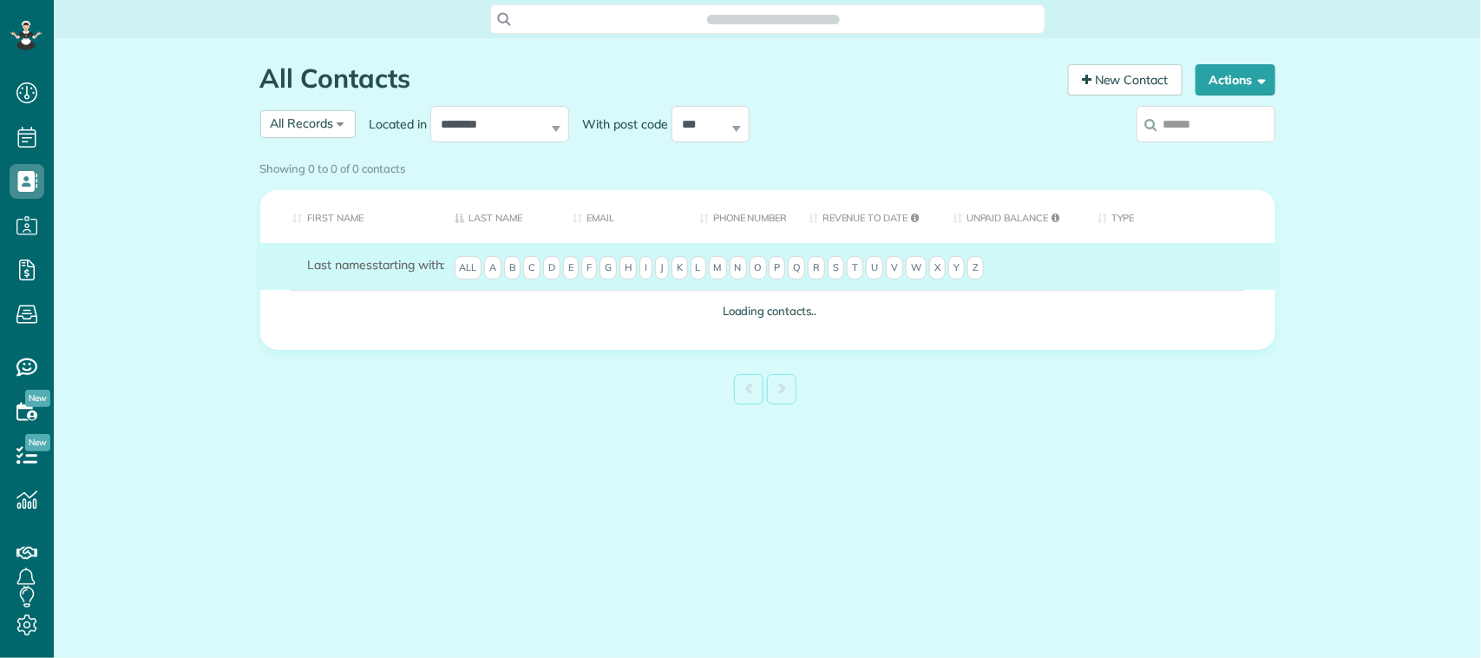
scroll to position [7, 7]
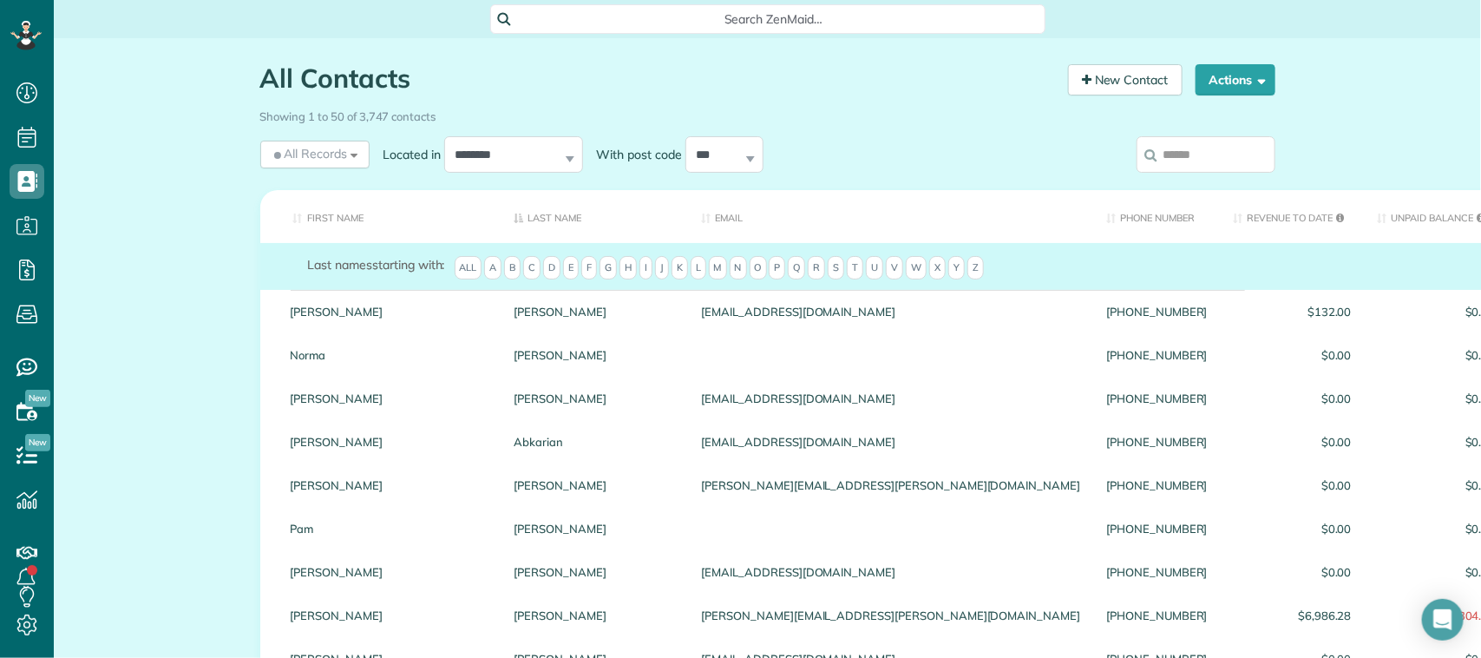
click at [1178, 157] on input "search" at bounding box center [1206, 154] width 139 height 36
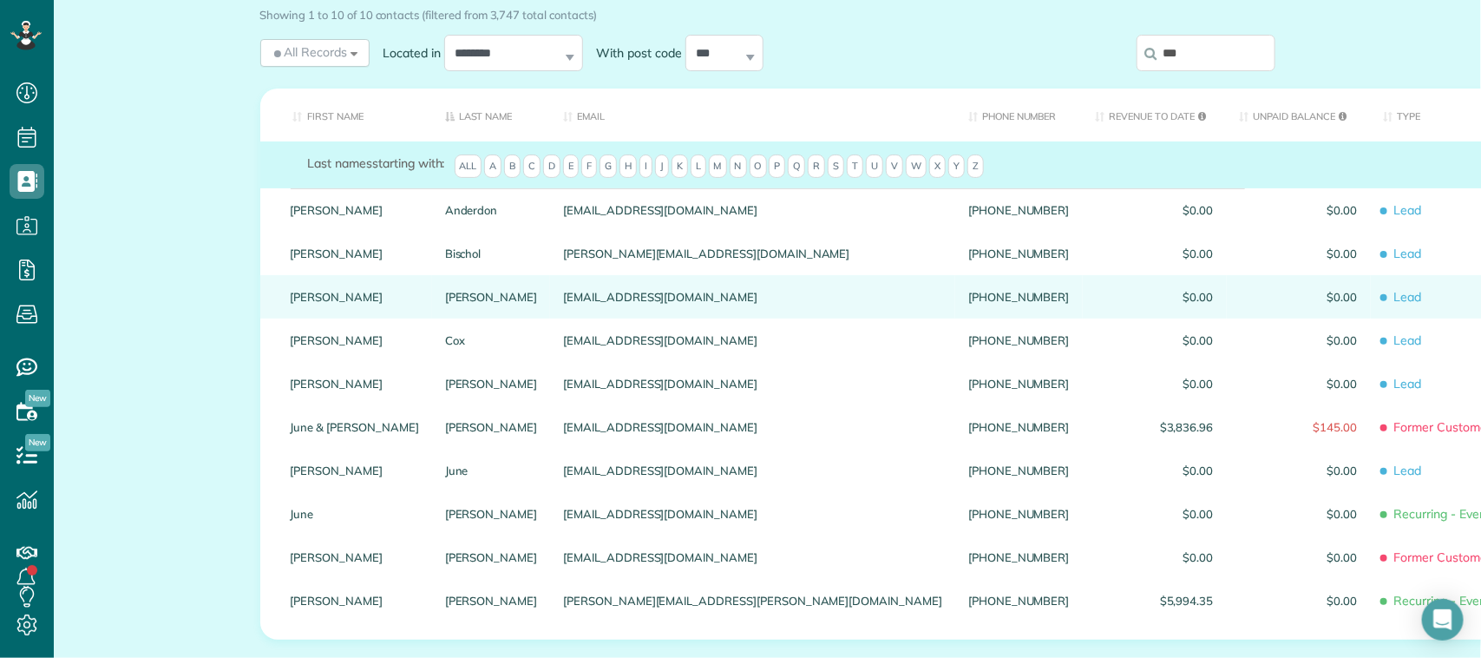
scroll to position [217, 0]
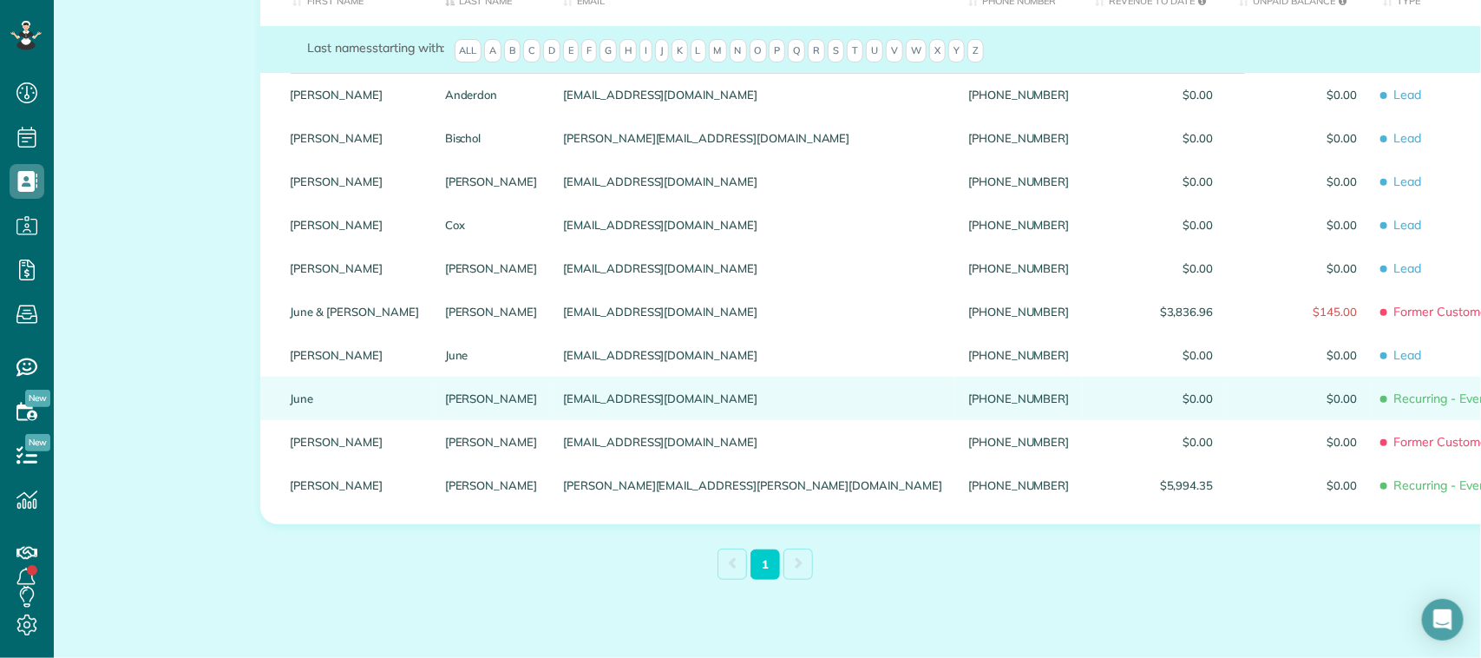
type input "***"
click at [445, 404] on link "Ledet" at bounding box center [491, 398] width 93 height 12
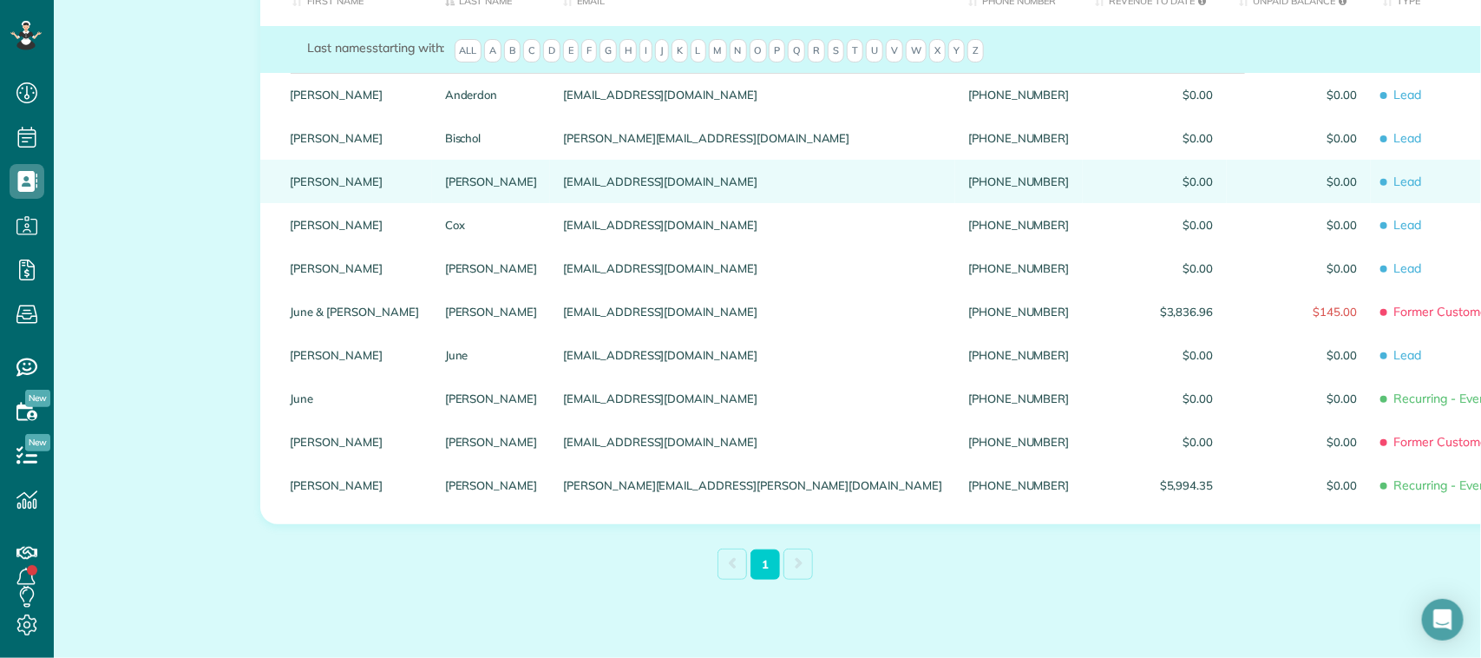
scroll to position [0, 0]
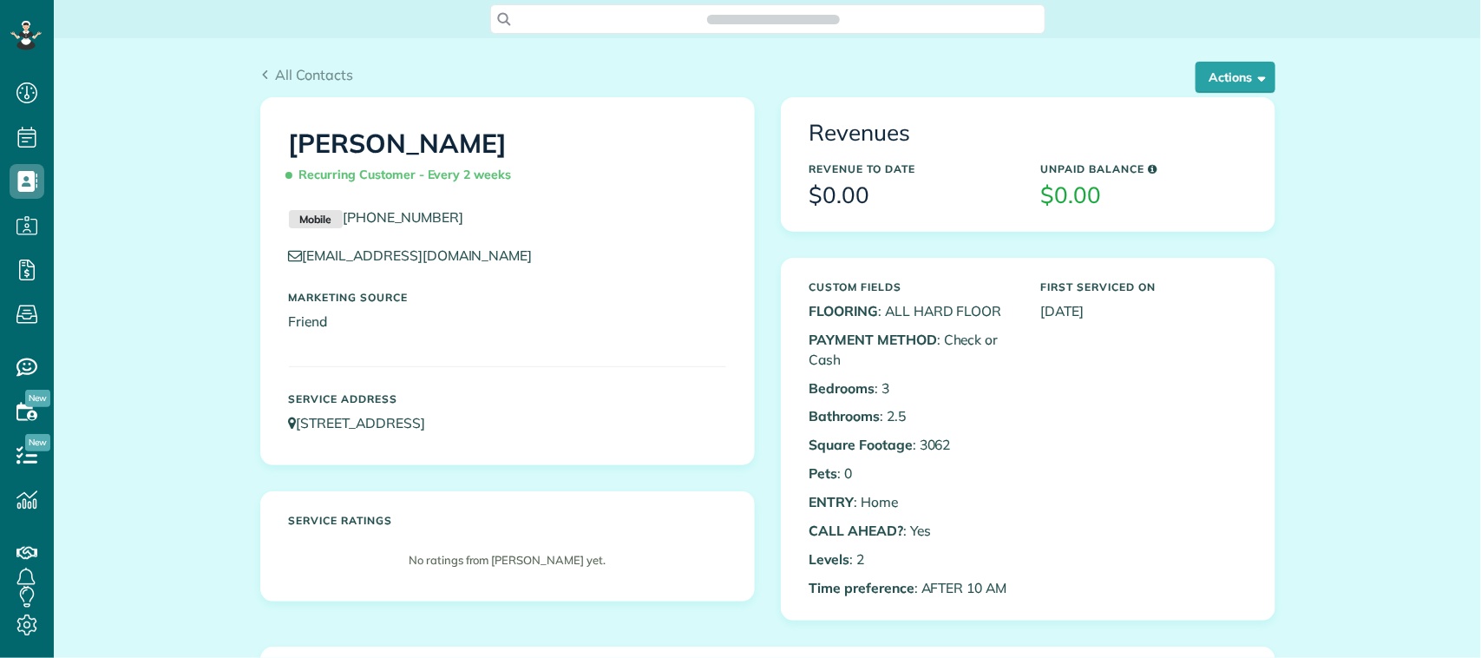
scroll to position [7, 7]
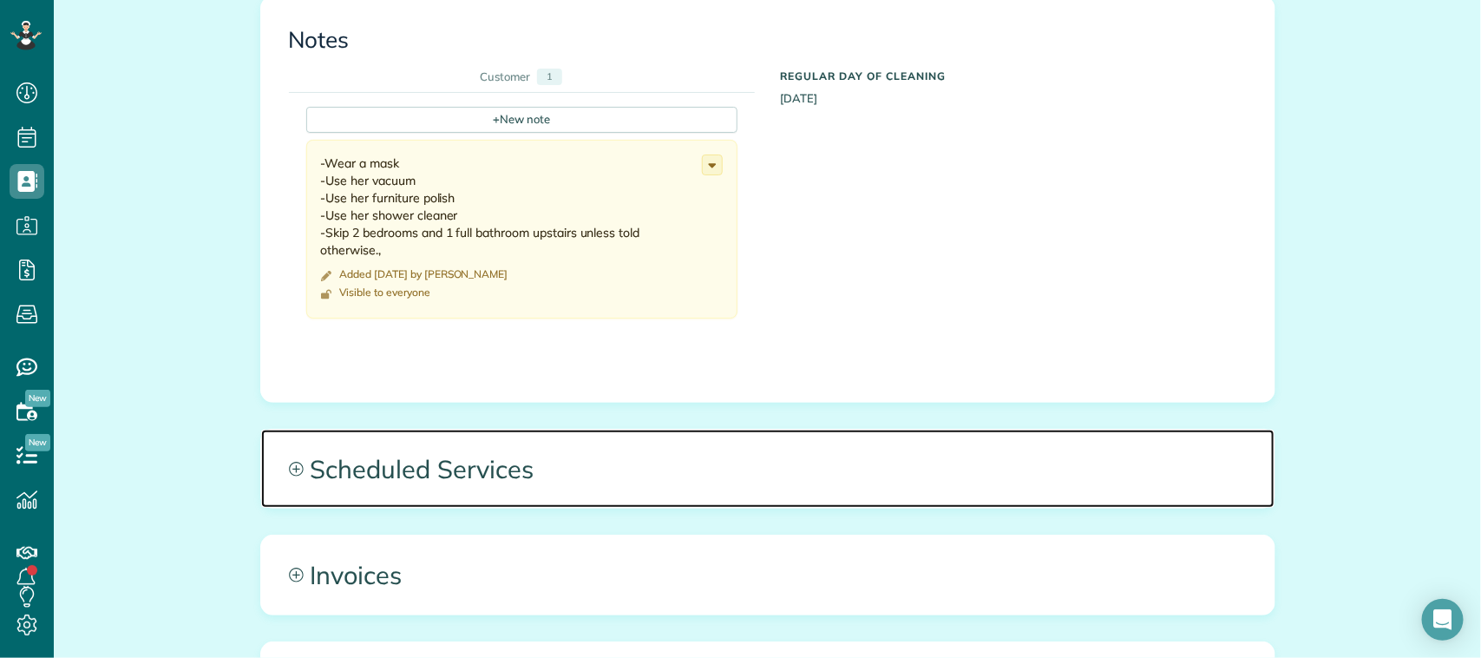
click at [726, 473] on span "Scheduled Services" at bounding box center [768, 469] width 1014 height 78
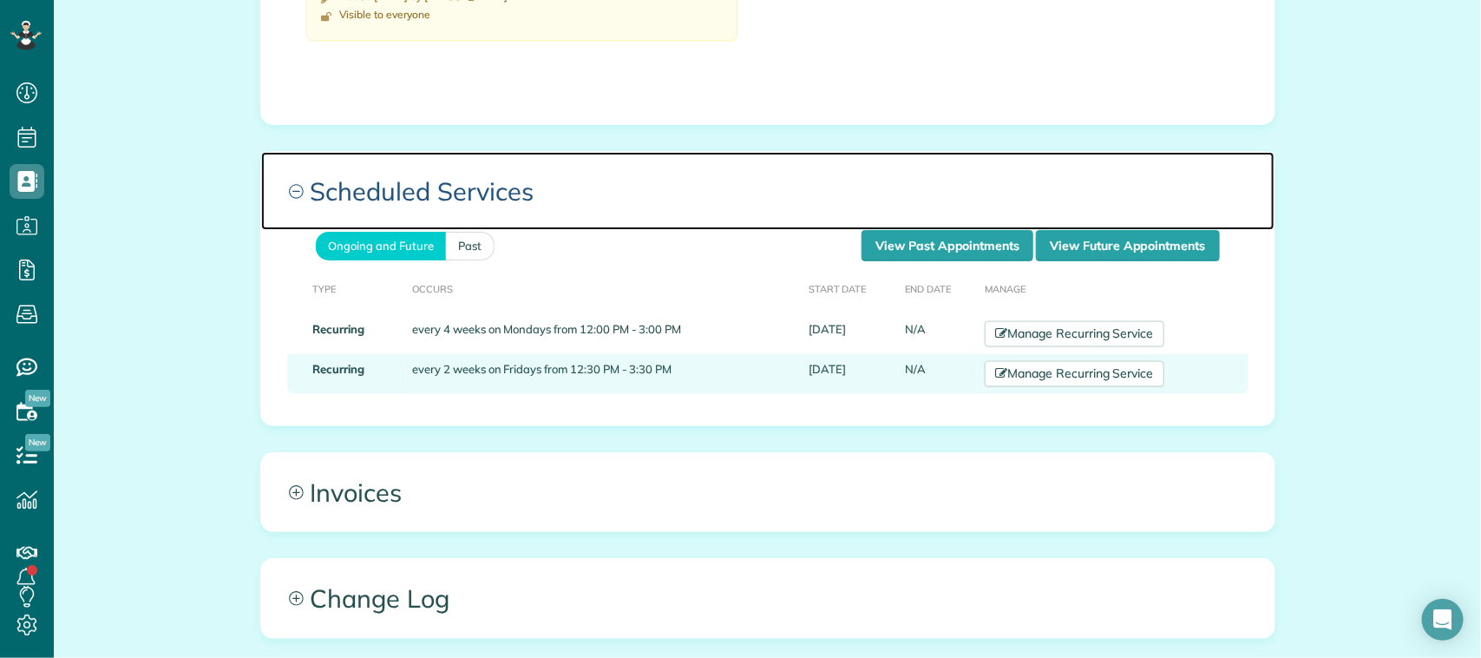
scroll to position [976, 0]
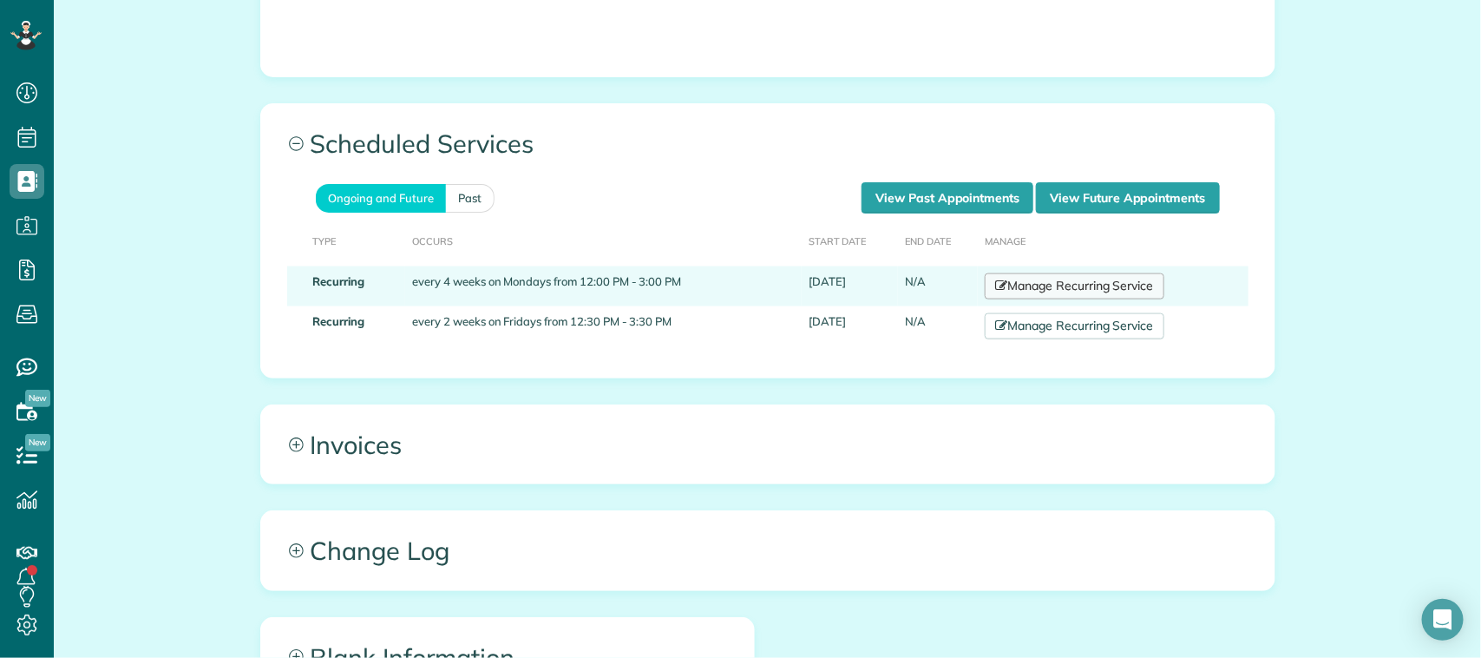
click at [1069, 284] on link "Manage Recurring Service" at bounding box center [1074, 286] width 179 height 26
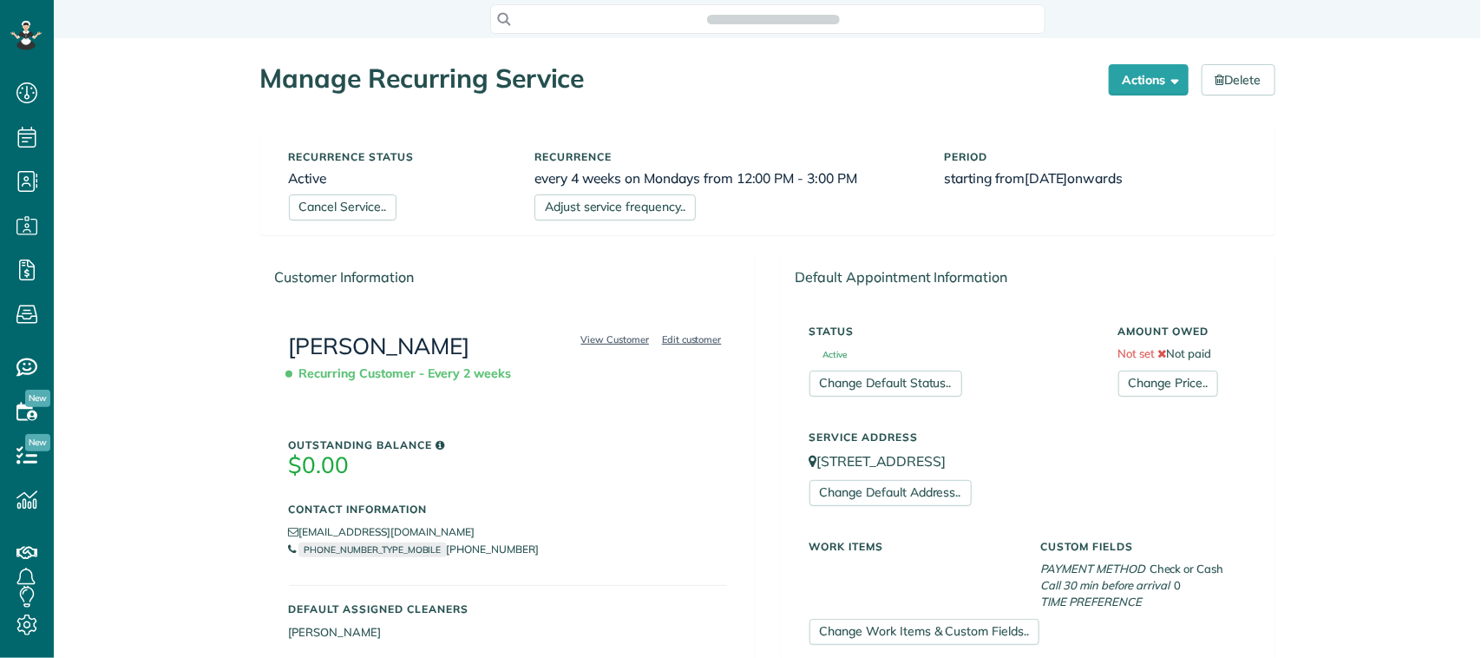
scroll to position [7, 7]
click at [384, 207] on link "Cancel Service.." at bounding box center [343, 207] width 108 height 26
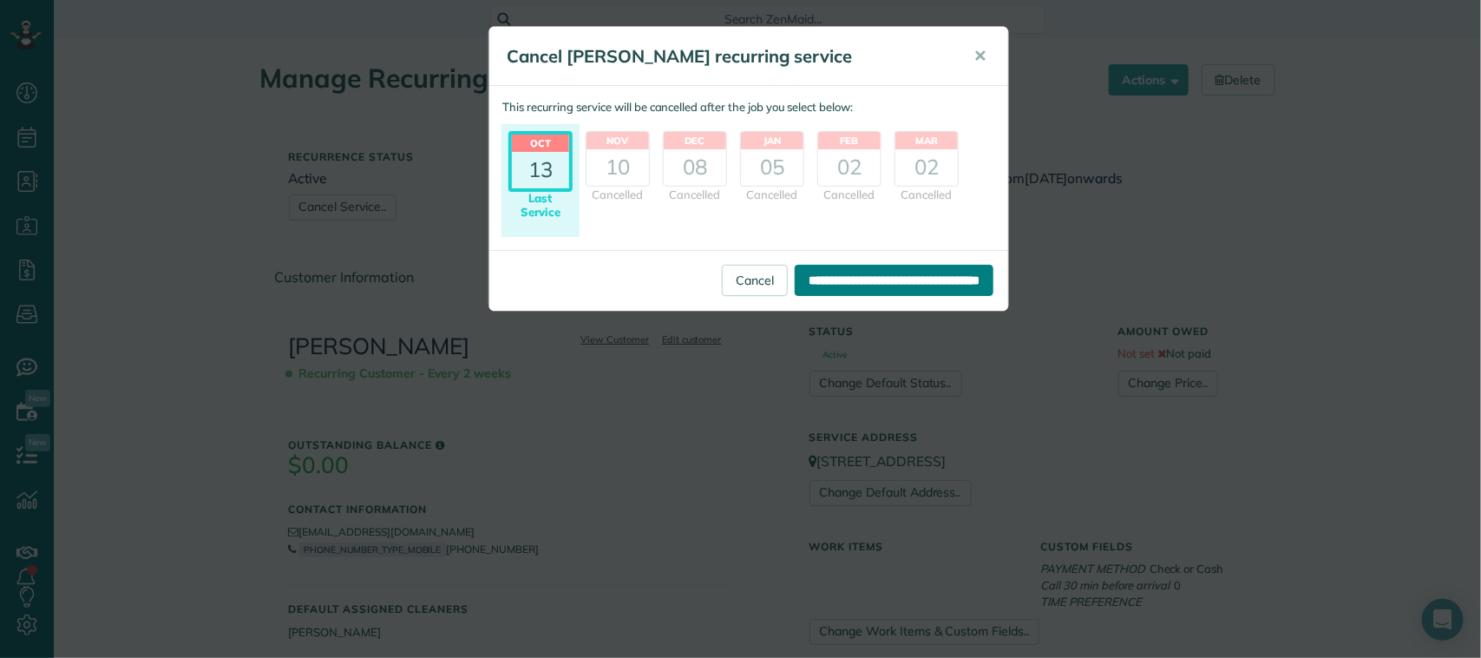
click at [852, 282] on input "**********" at bounding box center [894, 280] width 199 height 31
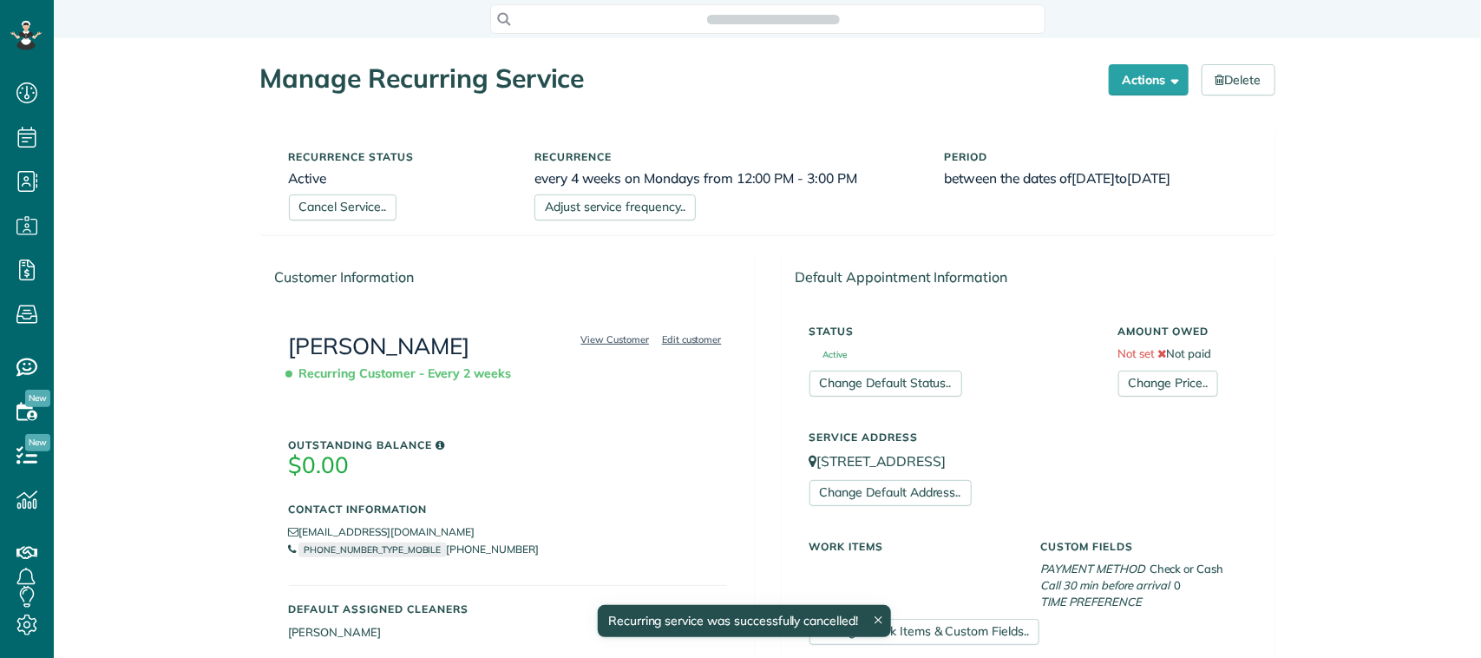
scroll to position [7, 7]
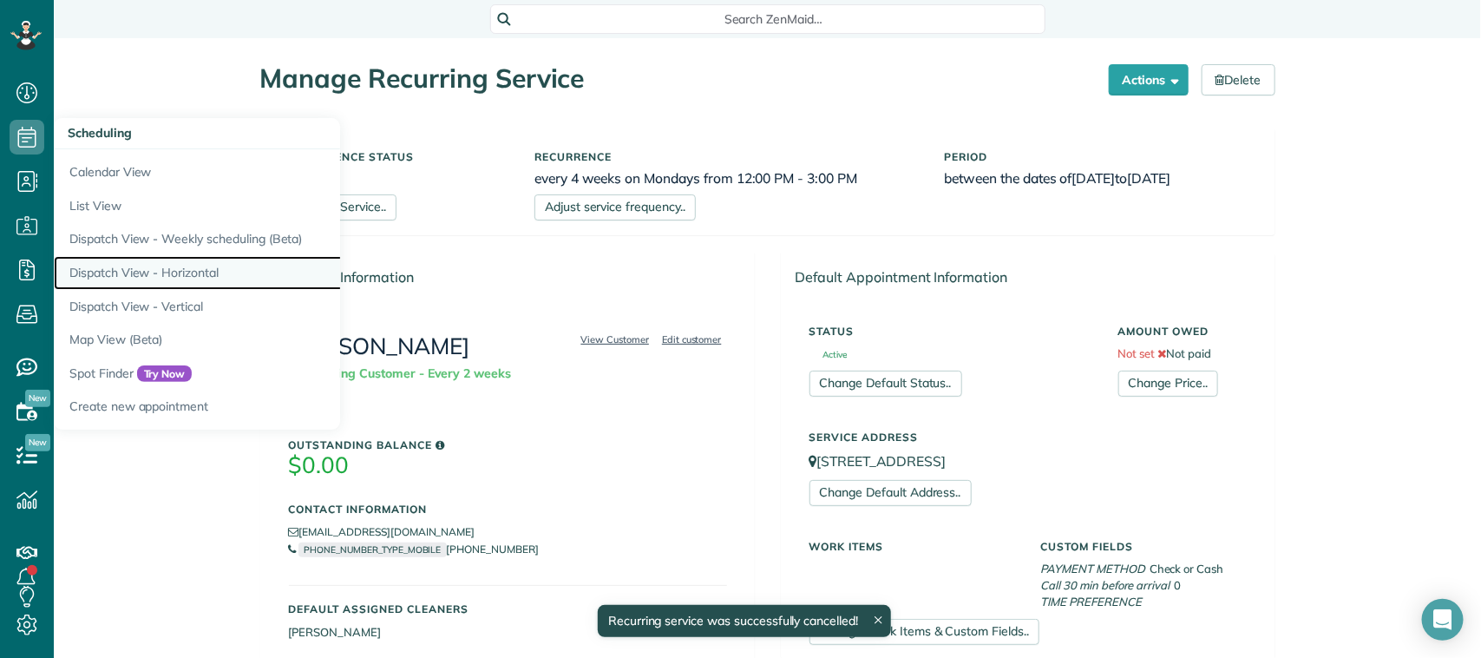
click at [208, 270] on link "Dispatch View - Horizontal" at bounding box center [271, 273] width 434 height 34
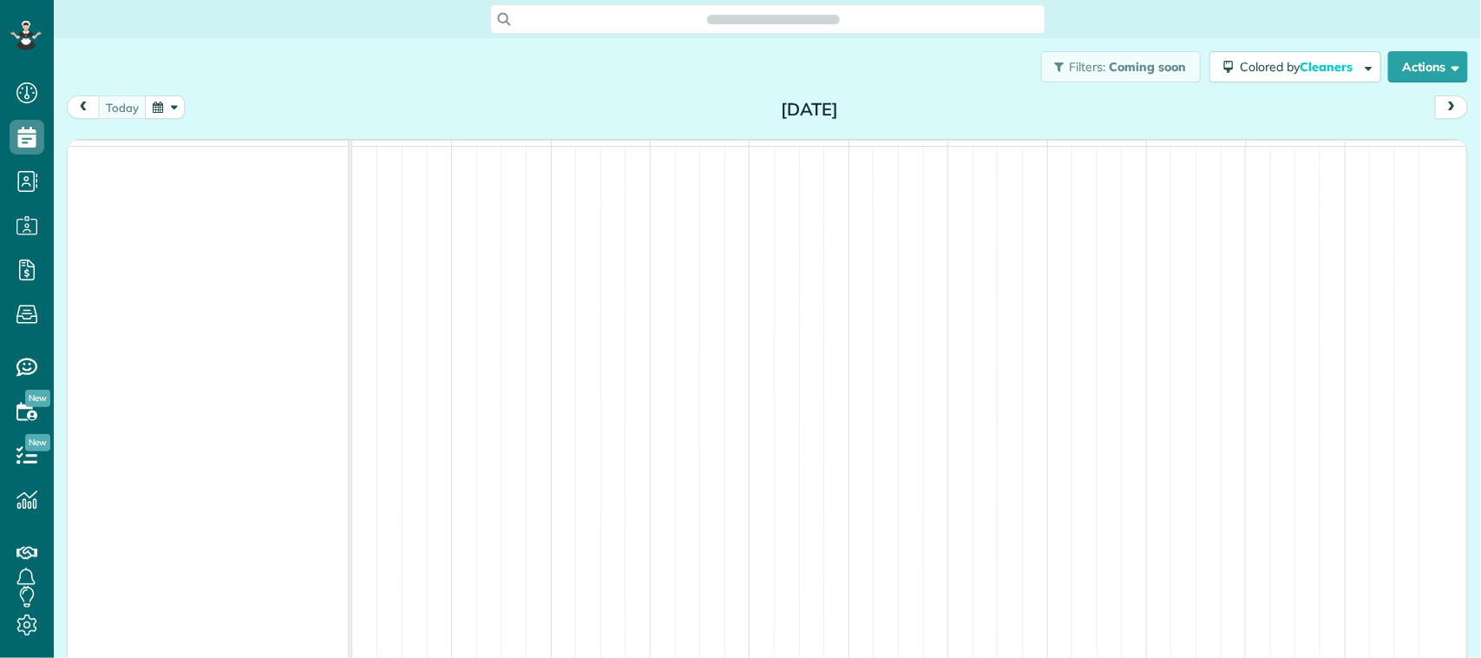
scroll to position [7, 7]
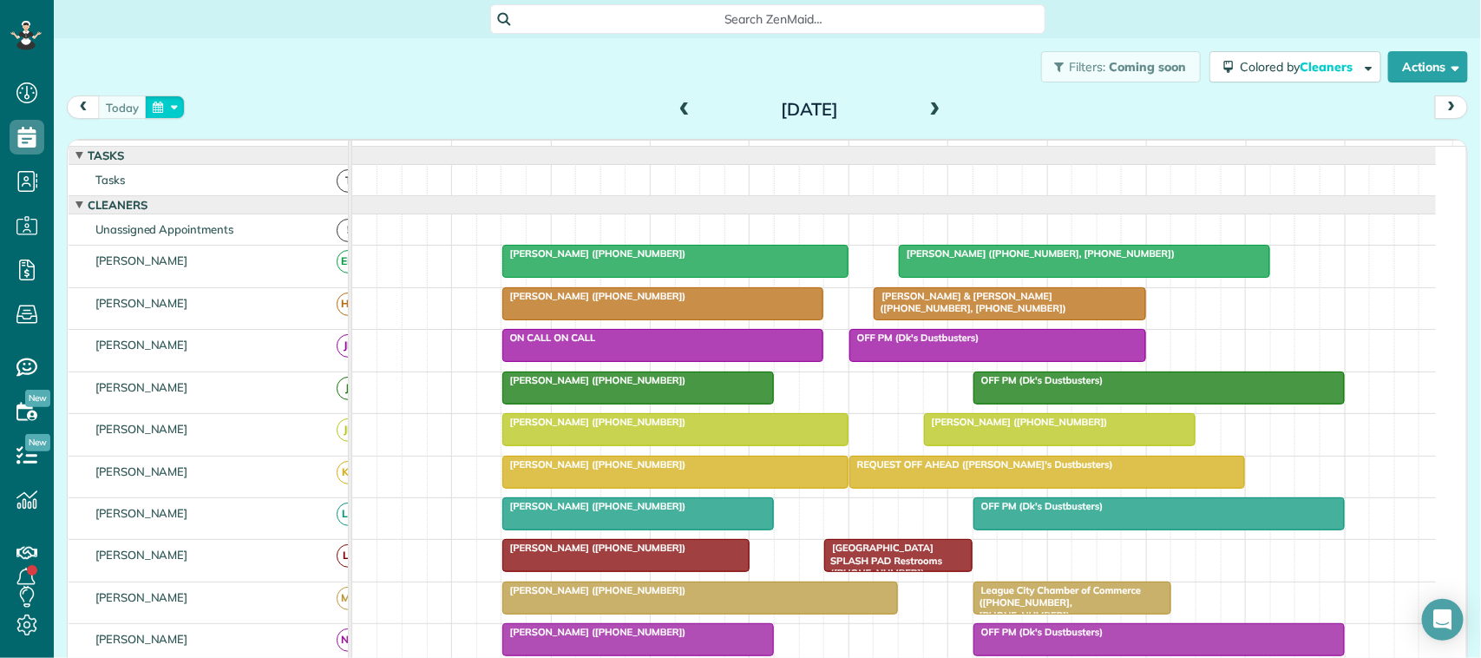
click at [171, 114] on button "button" at bounding box center [165, 106] width 40 height 23
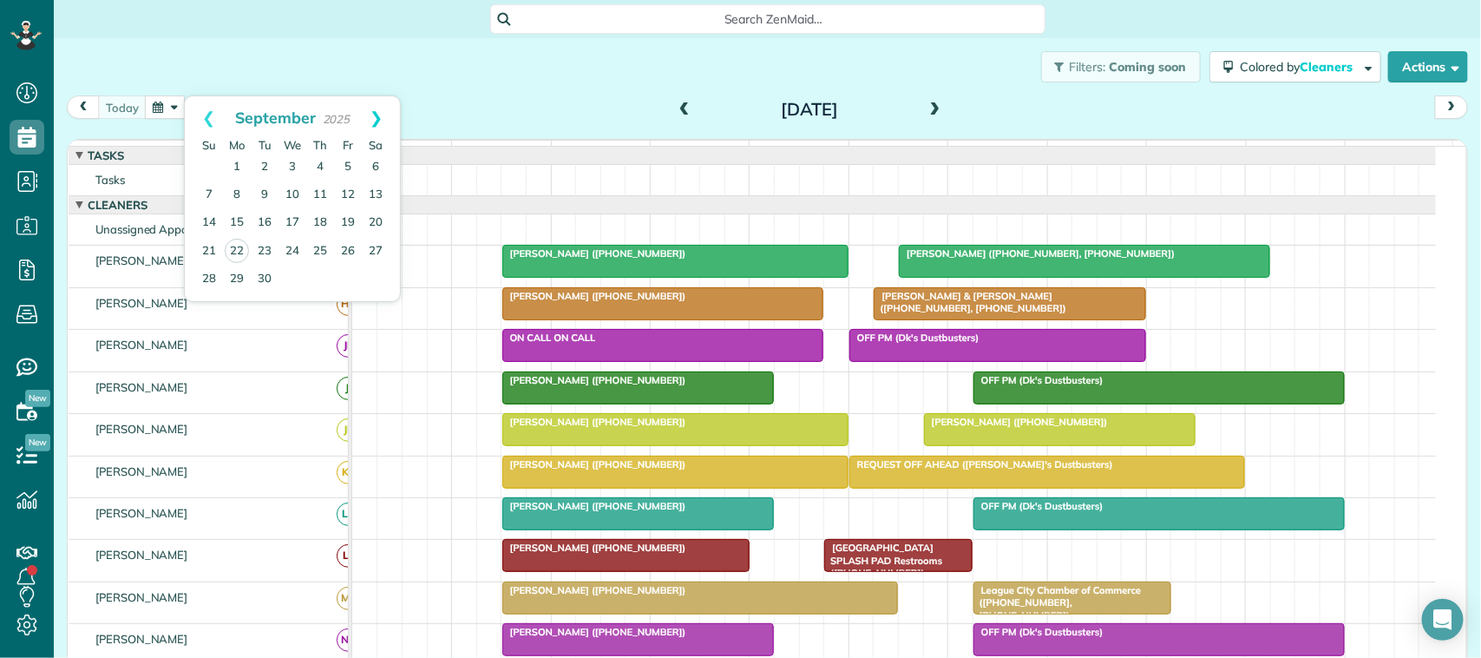
click at [382, 120] on link "Next" at bounding box center [376, 117] width 48 height 43
click at [347, 188] on link "10" at bounding box center [348, 195] width 28 height 28
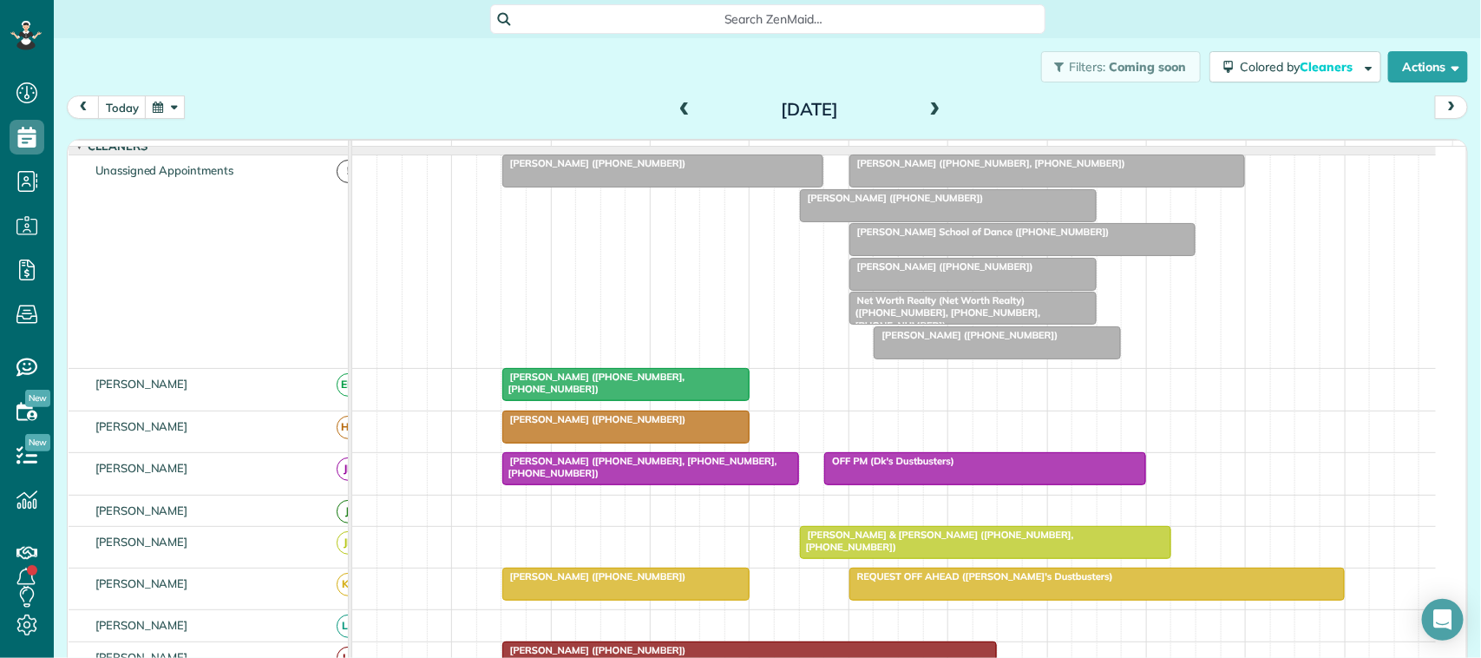
scroll to position [0, 0]
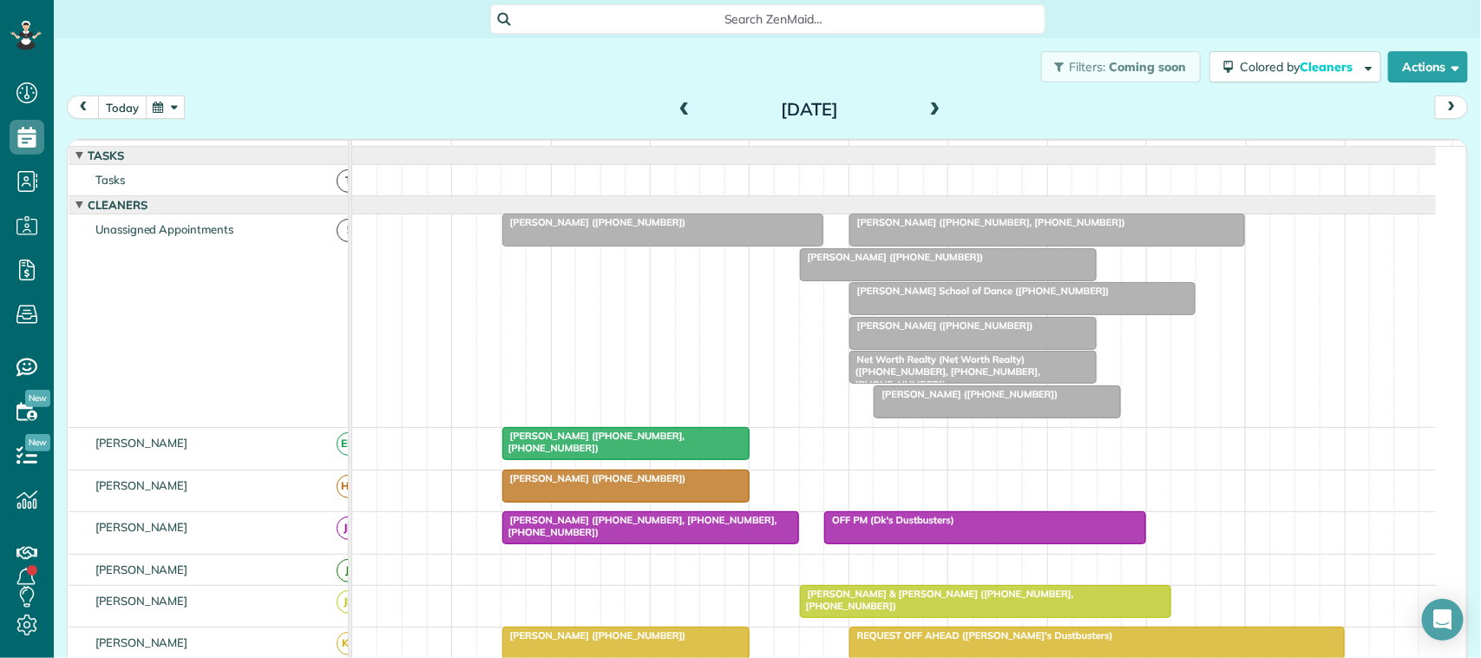
click at [136, 111] on button "today" at bounding box center [122, 106] width 49 height 23
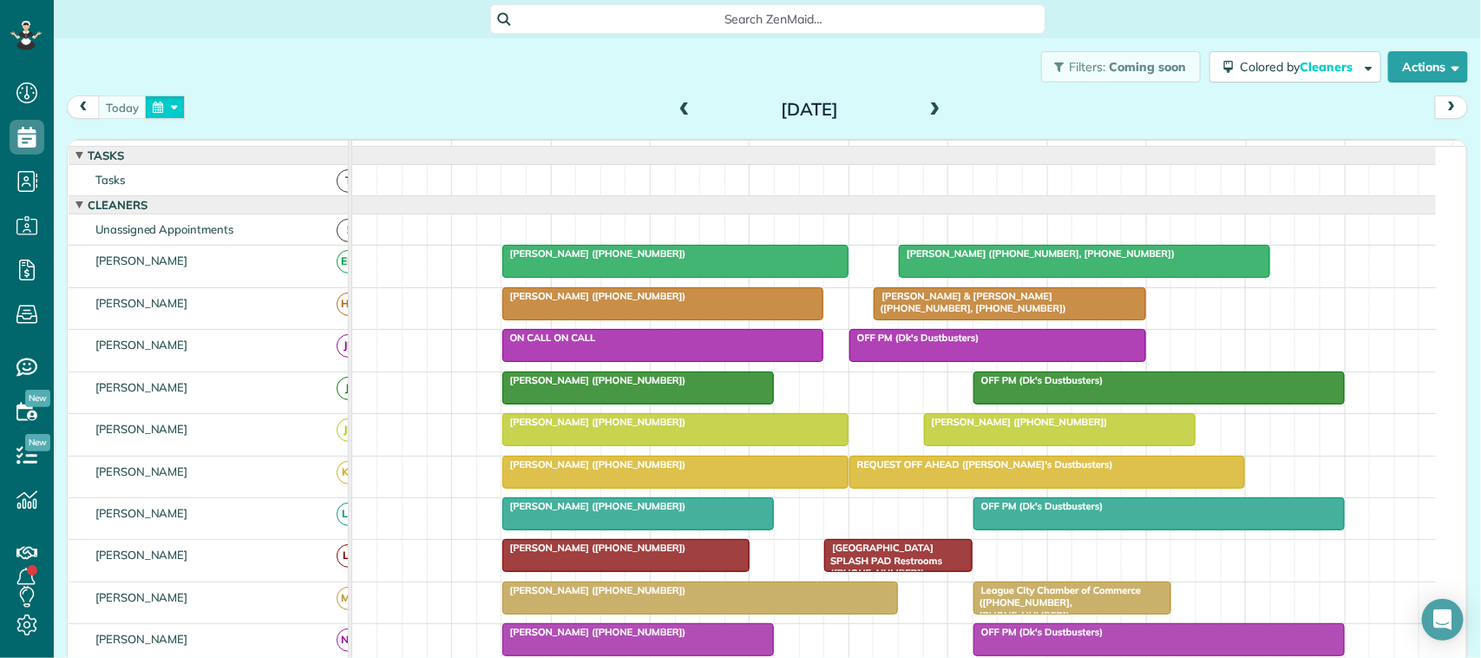
click at [156, 115] on button "button" at bounding box center [165, 106] width 40 height 23
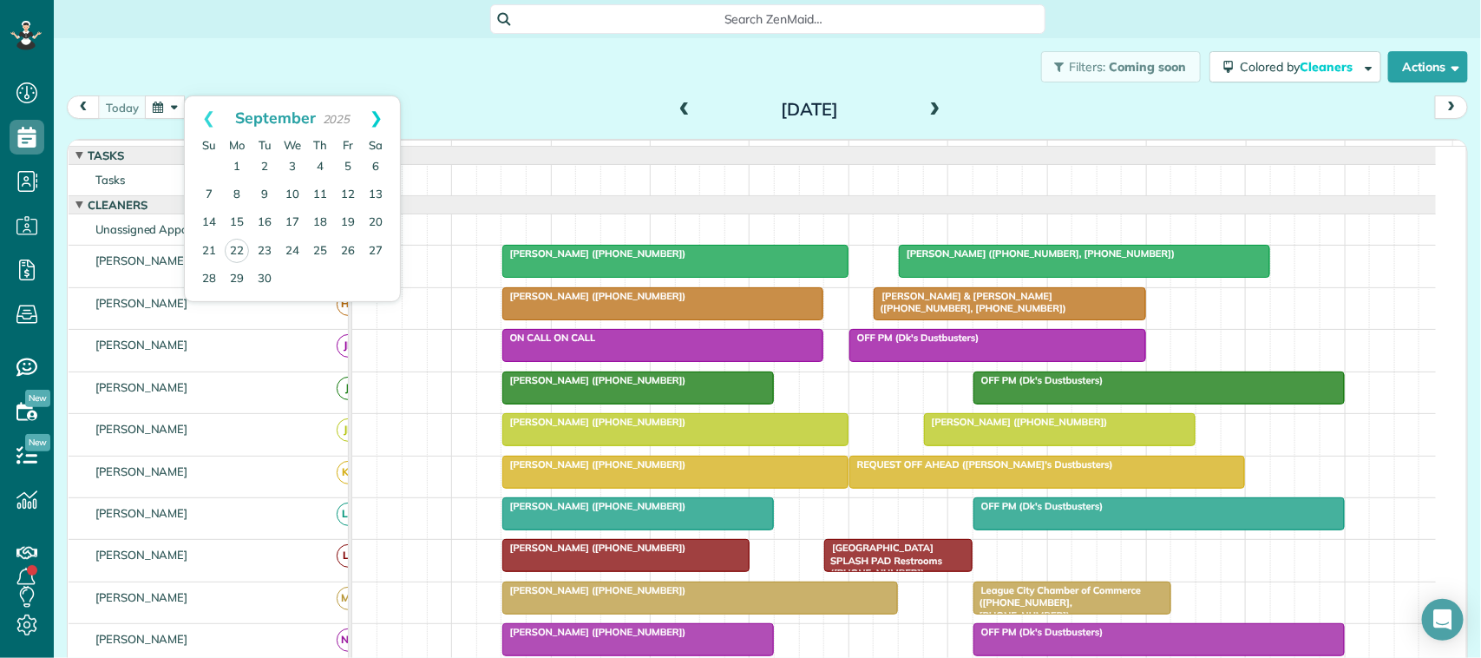
click at [373, 128] on link "Next" at bounding box center [376, 117] width 48 height 43
click at [344, 165] on link "3" at bounding box center [348, 168] width 28 height 28
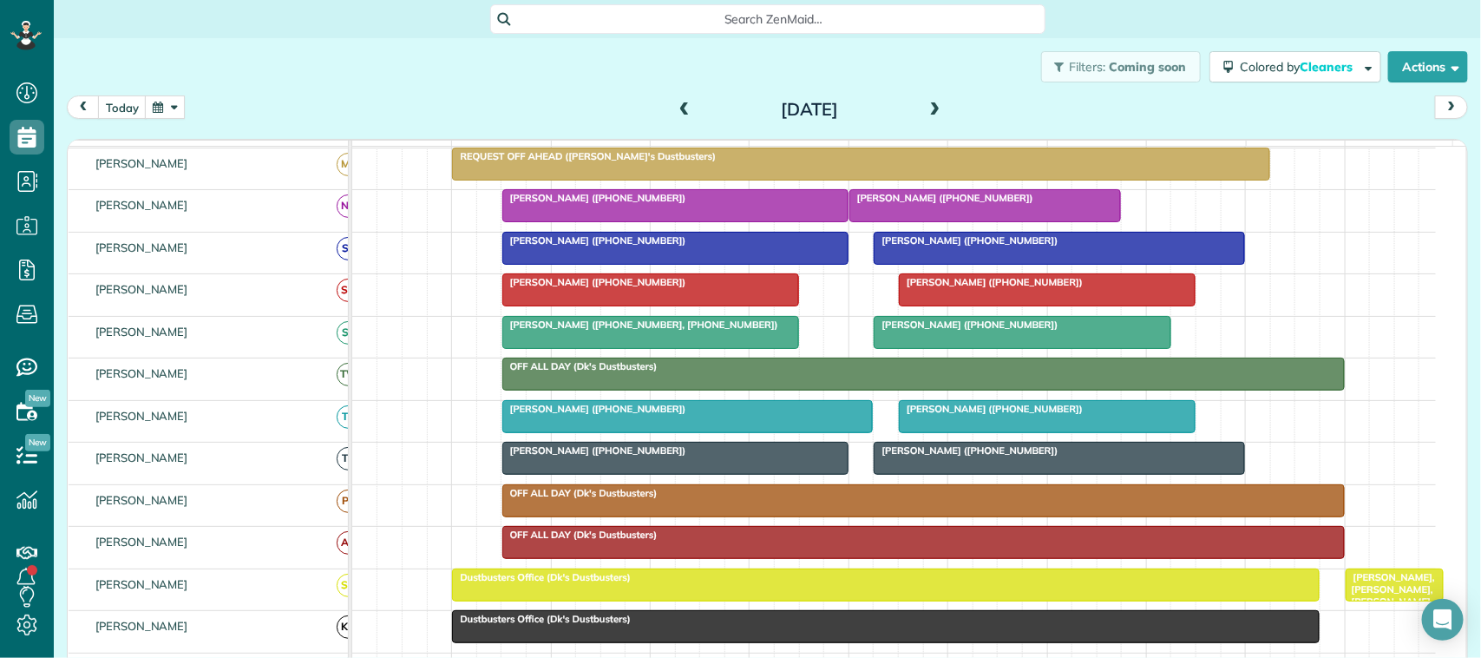
click at [937, 432] on div at bounding box center [1047, 416] width 295 height 31
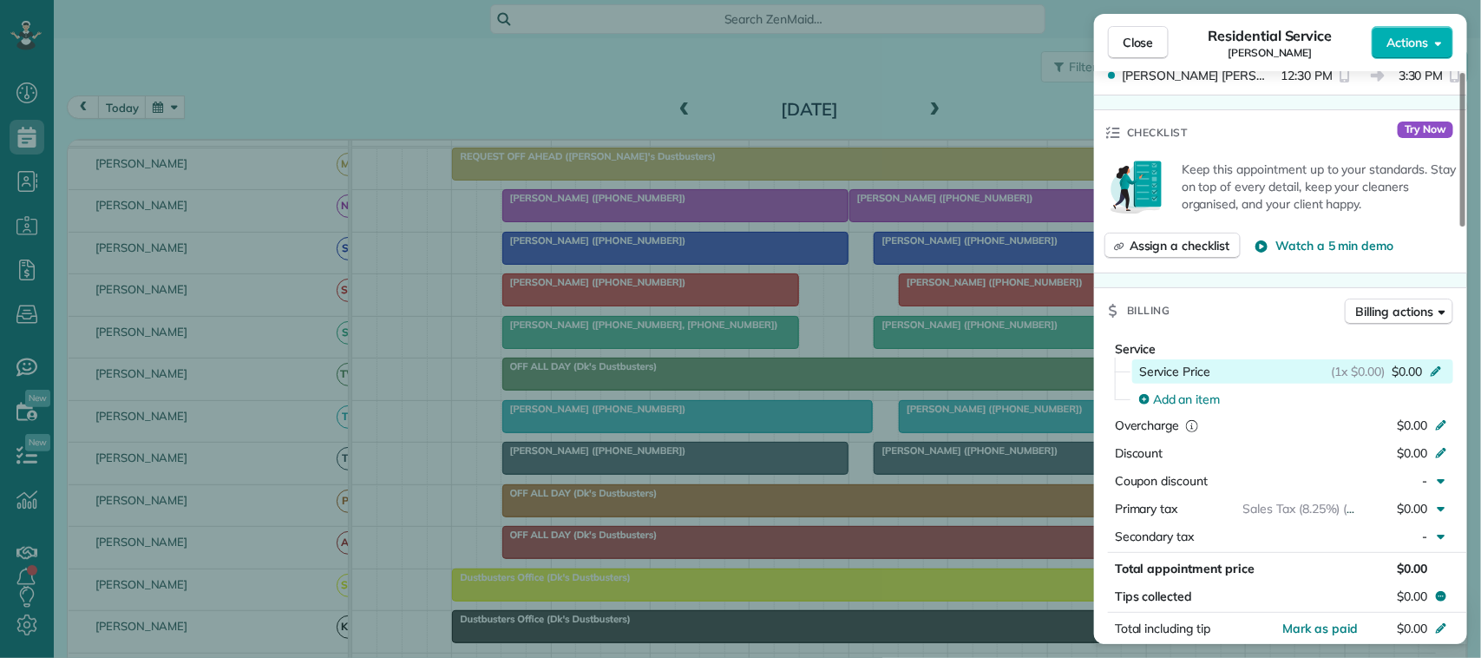
click at [1399, 374] on span "$0.00" at bounding box center [1407, 371] width 30 height 17
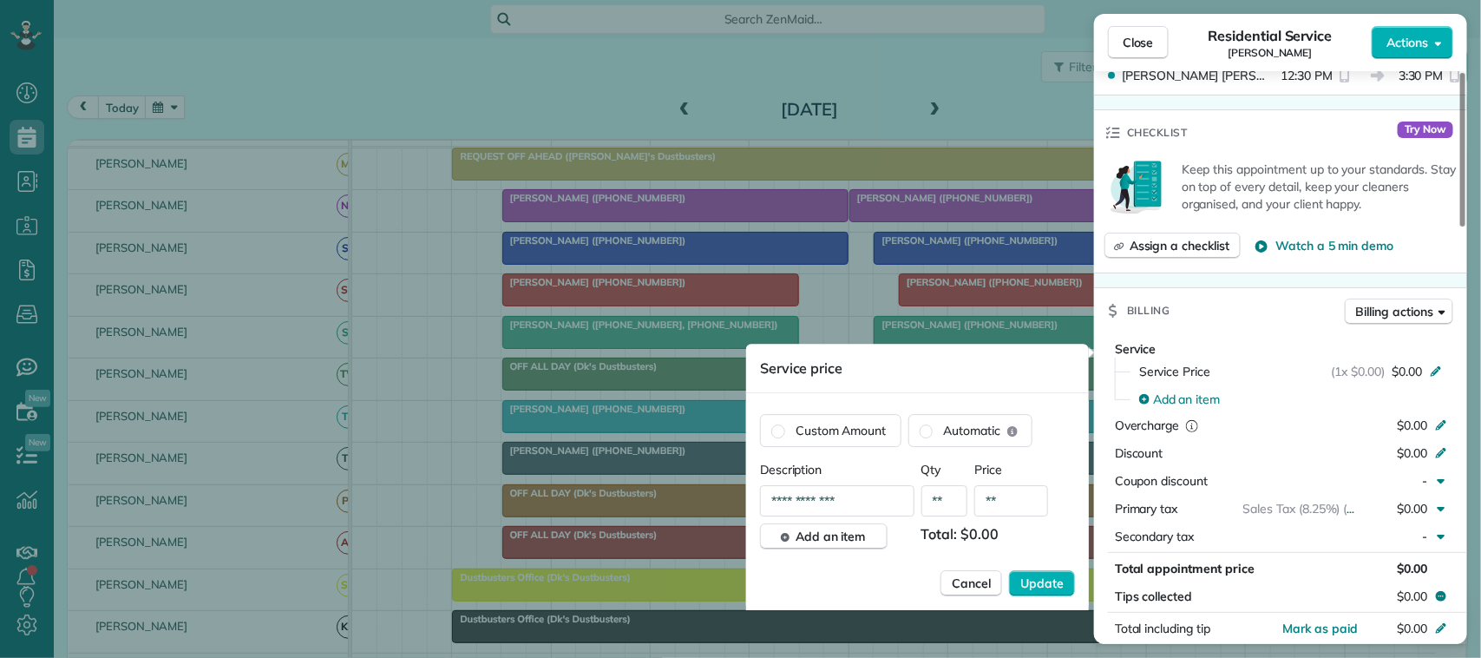
click at [1024, 505] on input "**" at bounding box center [1012, 500] width 74 height 31
type input "****"
click at [1009, 570] on button "Update" at bounding box center [1042, 583] width 66 height 26
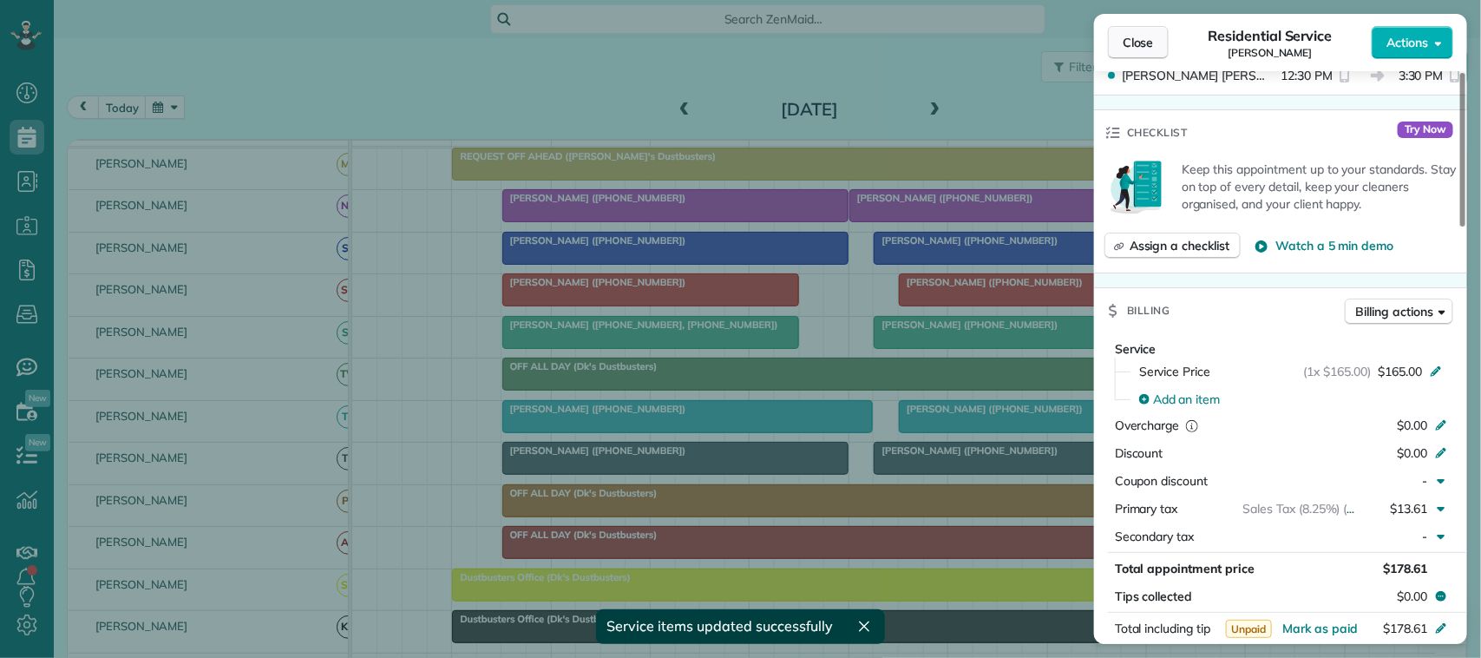
click at [1139, 29] on button "Close" at bounding box center [1138, 42] width 61 height 33
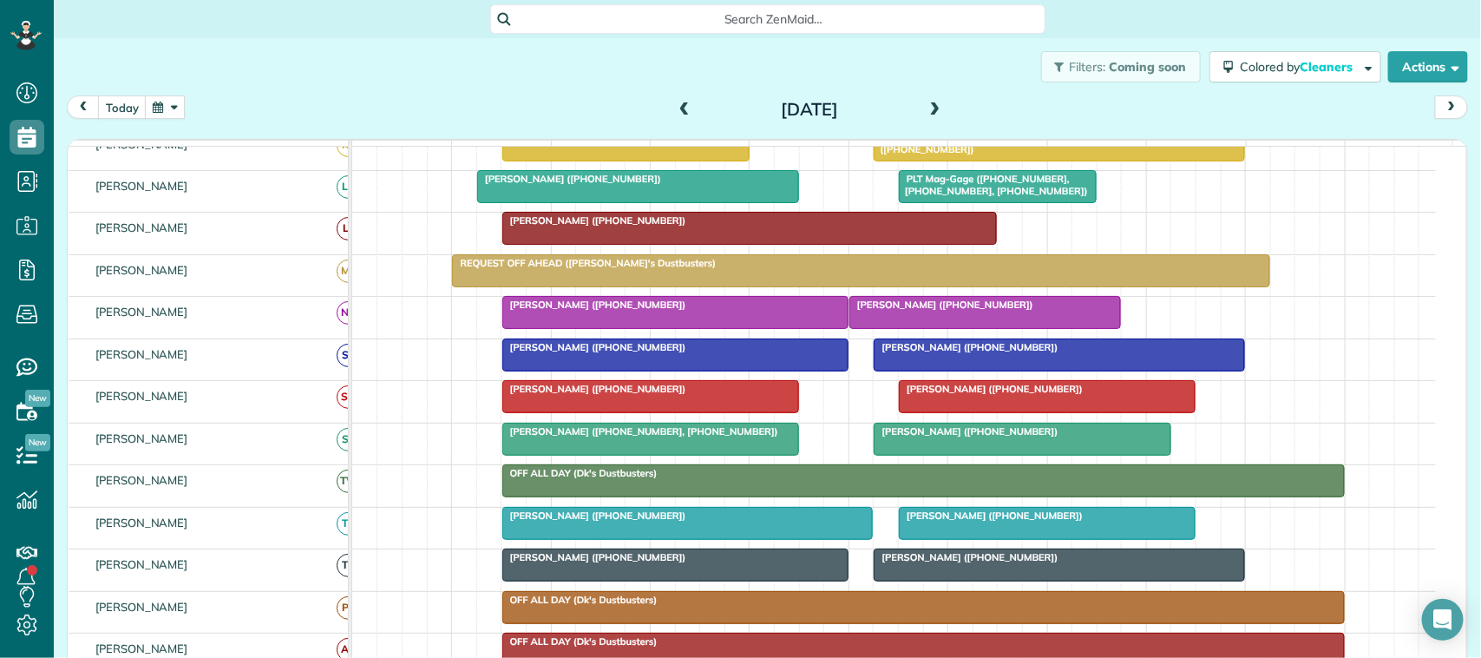
scroll to position [325, 0]
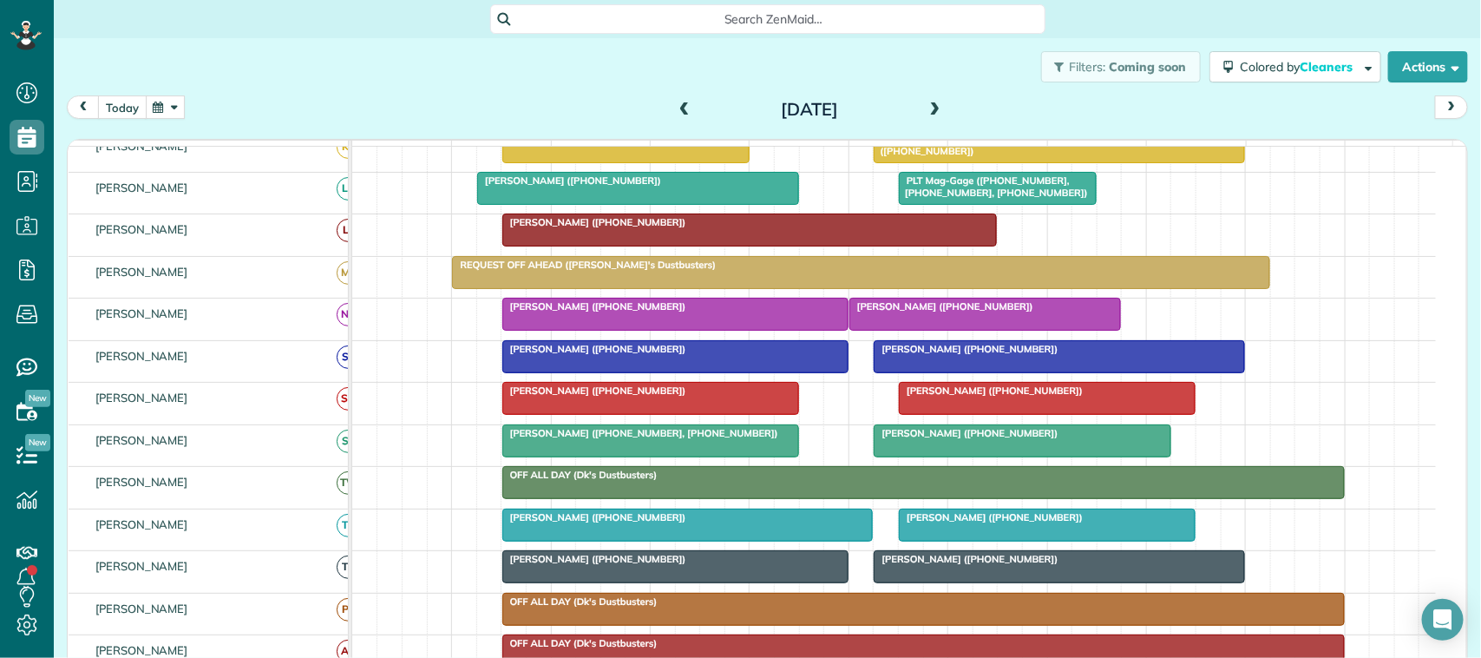
click at [132, 107] on button "today" at bounding box center [122, 106] width 49 height 23
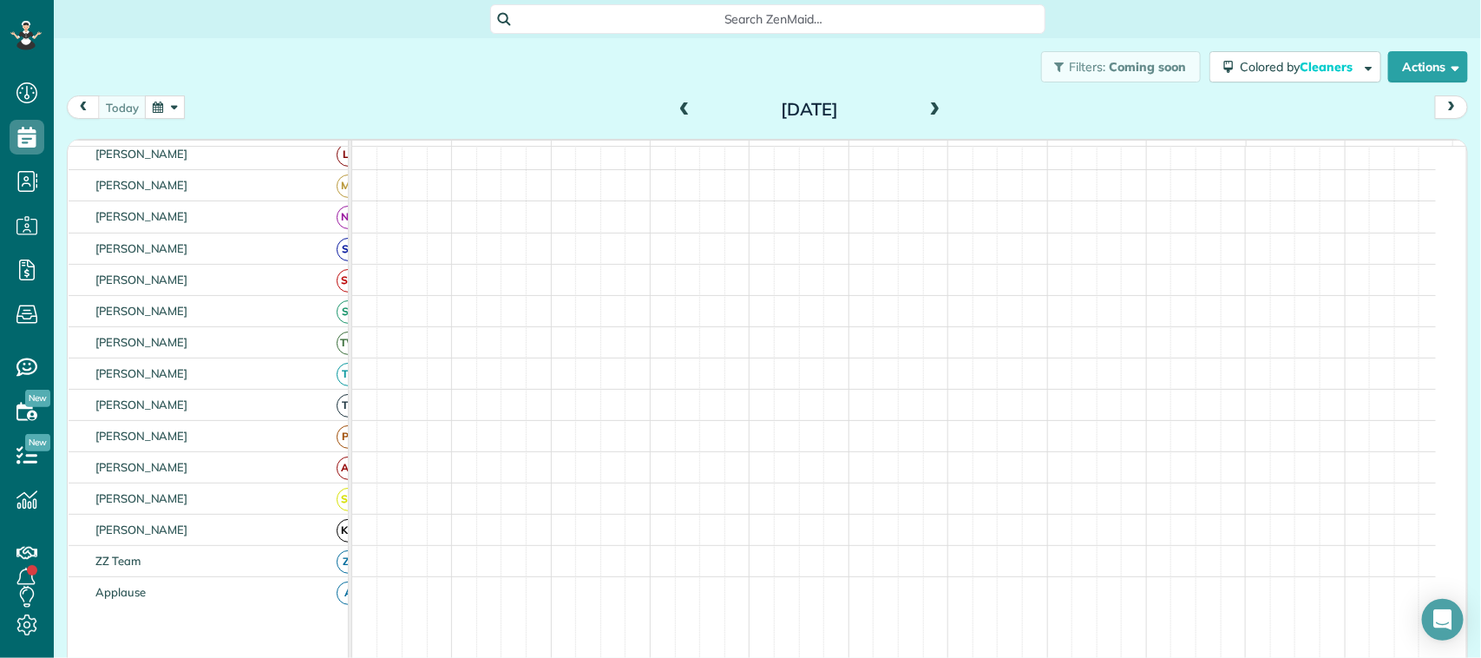
scroll to position [260, 0]
click at [162, 107] on button "button" at bounding box center [165, 106] width 40 height 23
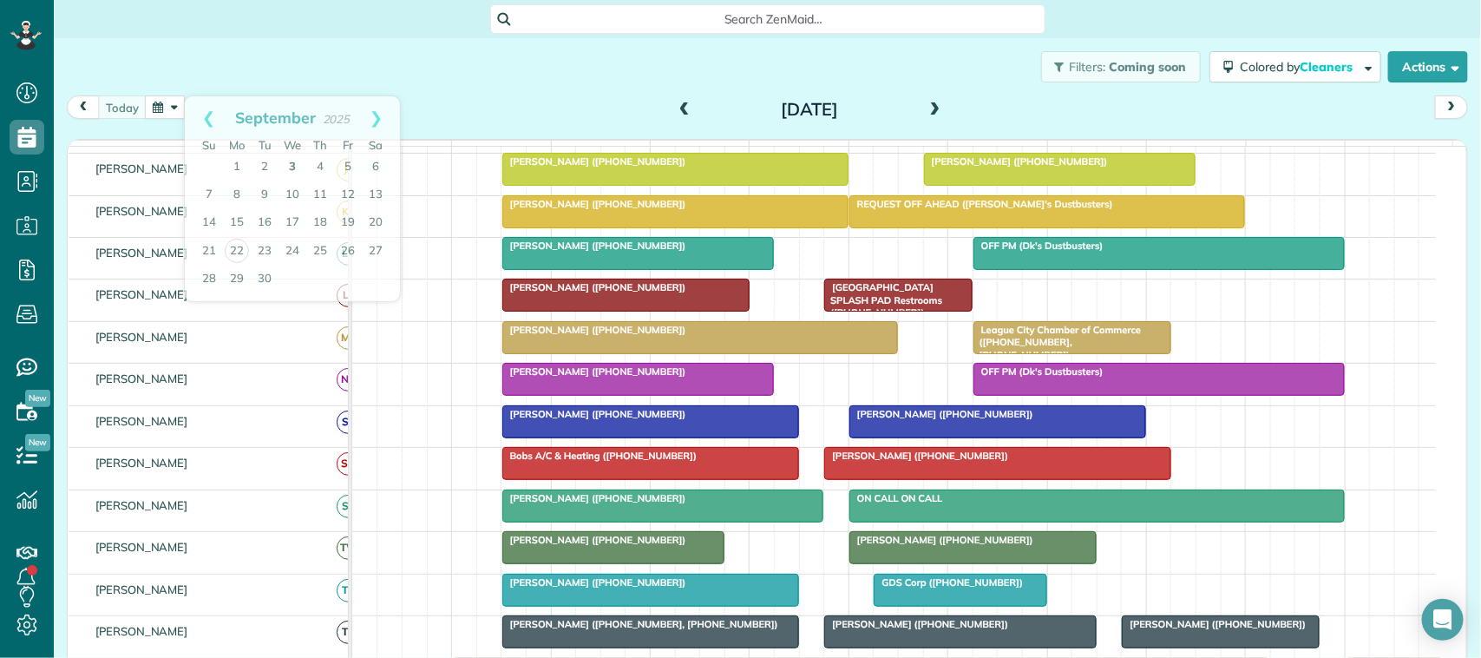
scroll to position [325, 0]
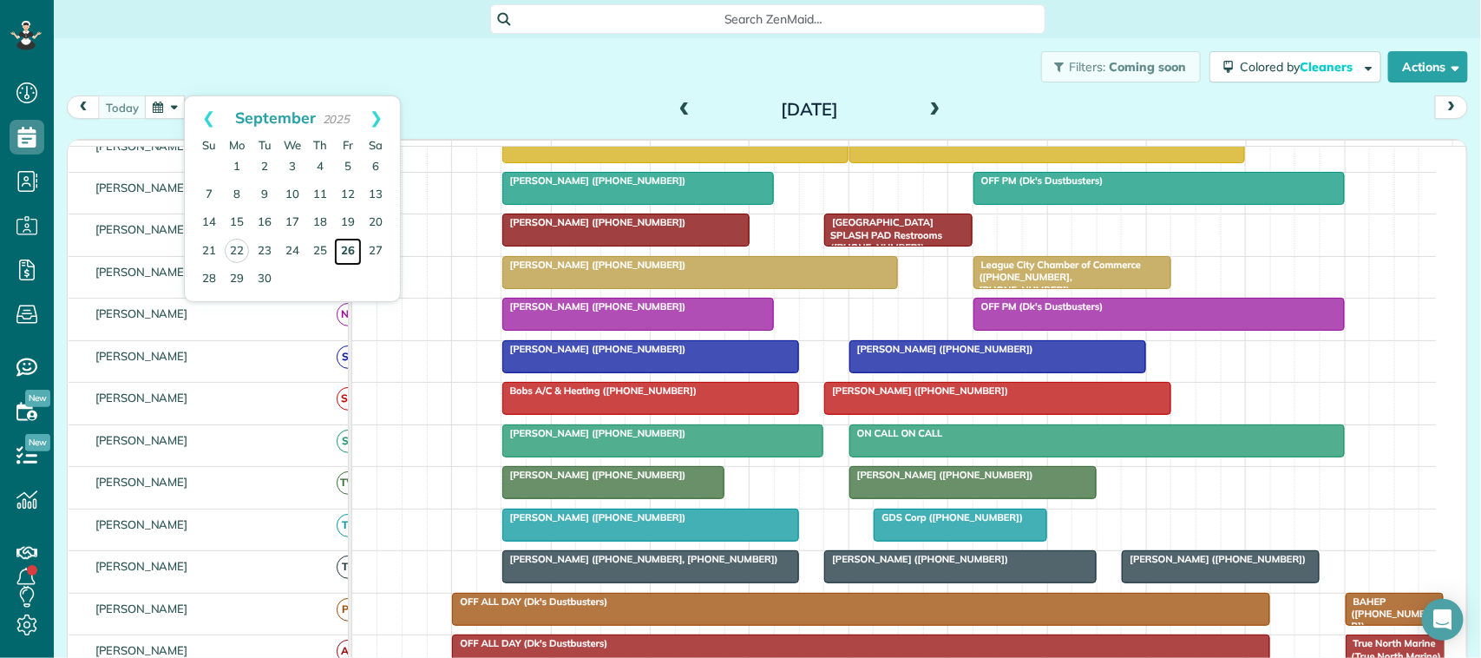
click at [345, 258] on link "26" at bounding box center [348, 252] width 28 height 28
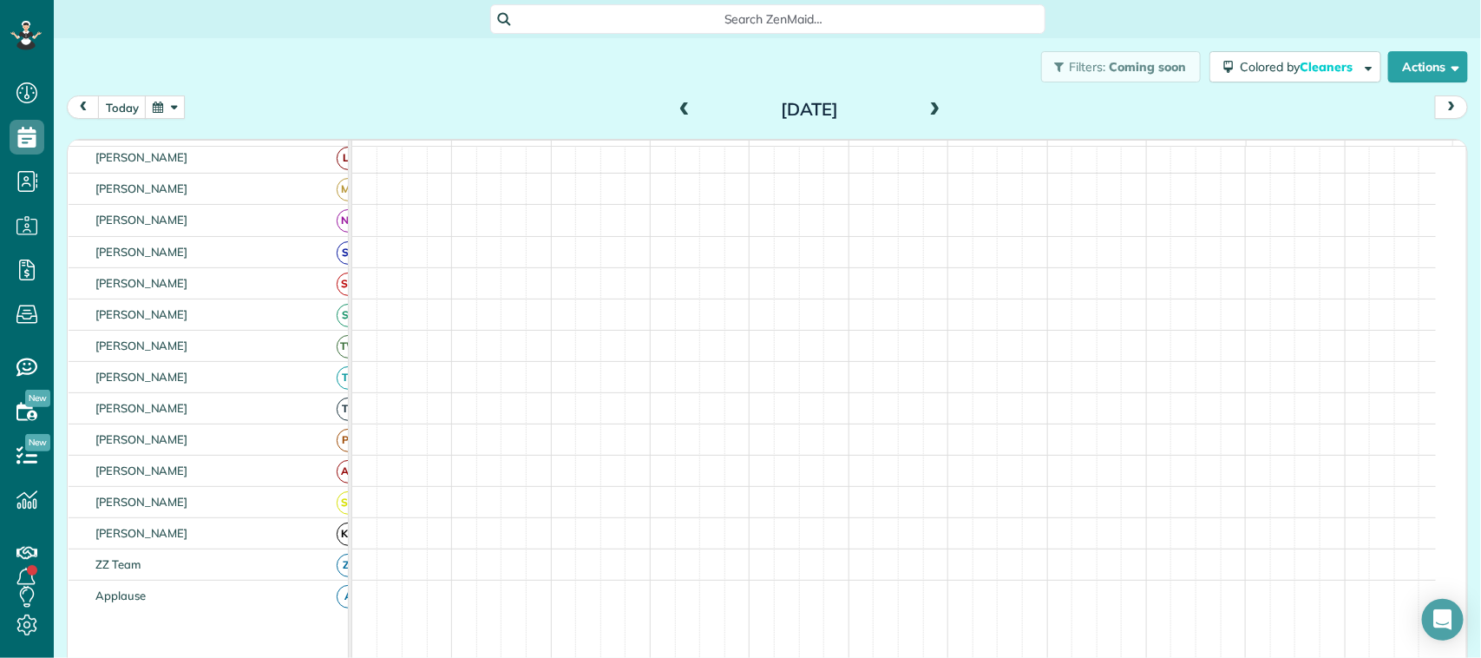
scroll to position [419, 0]
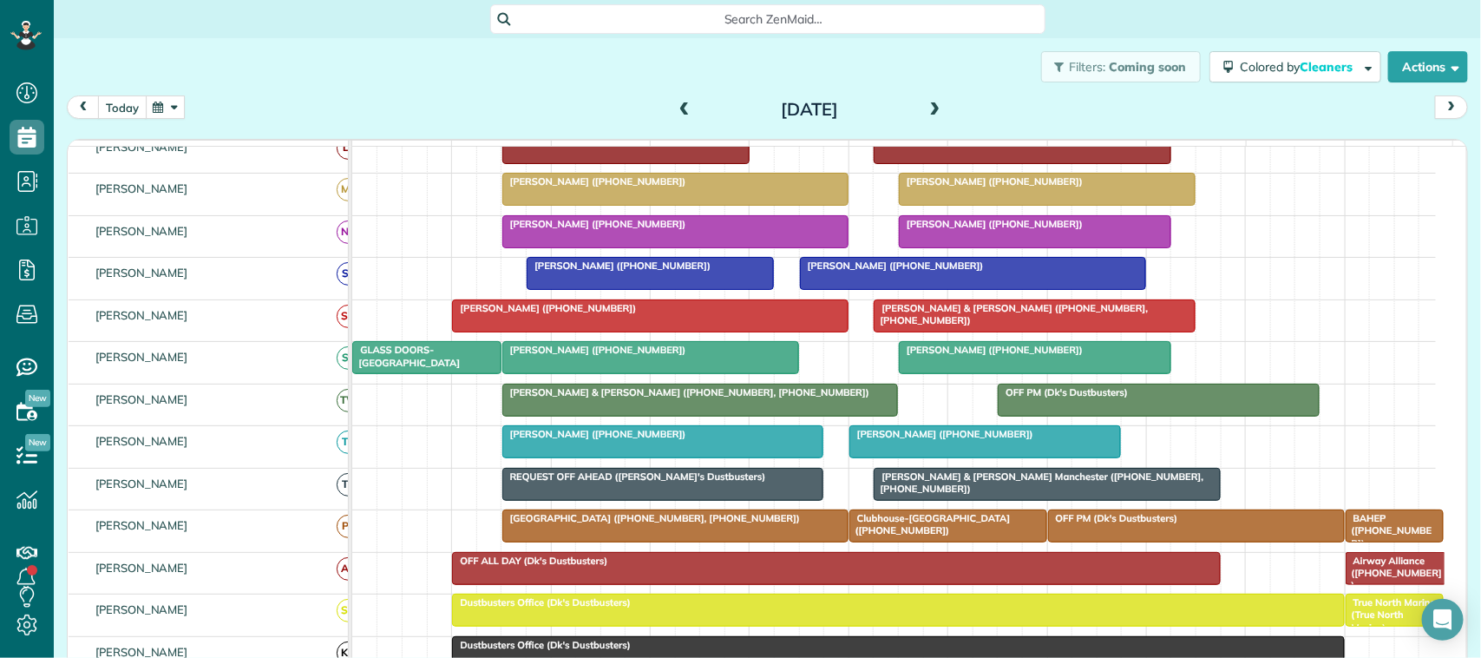
click at [135, 101] on button "today" at bounding box center [122, 106] width 49 height 23
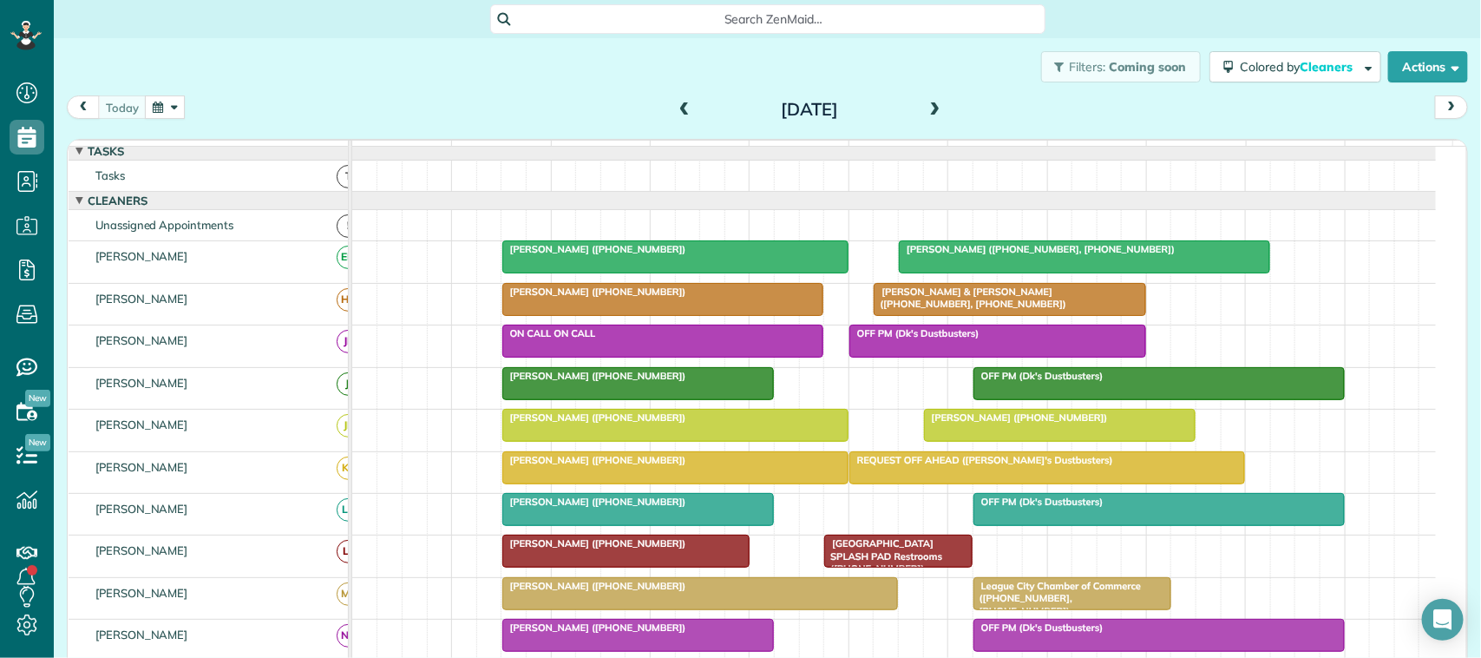
scroll to position [0, 0]
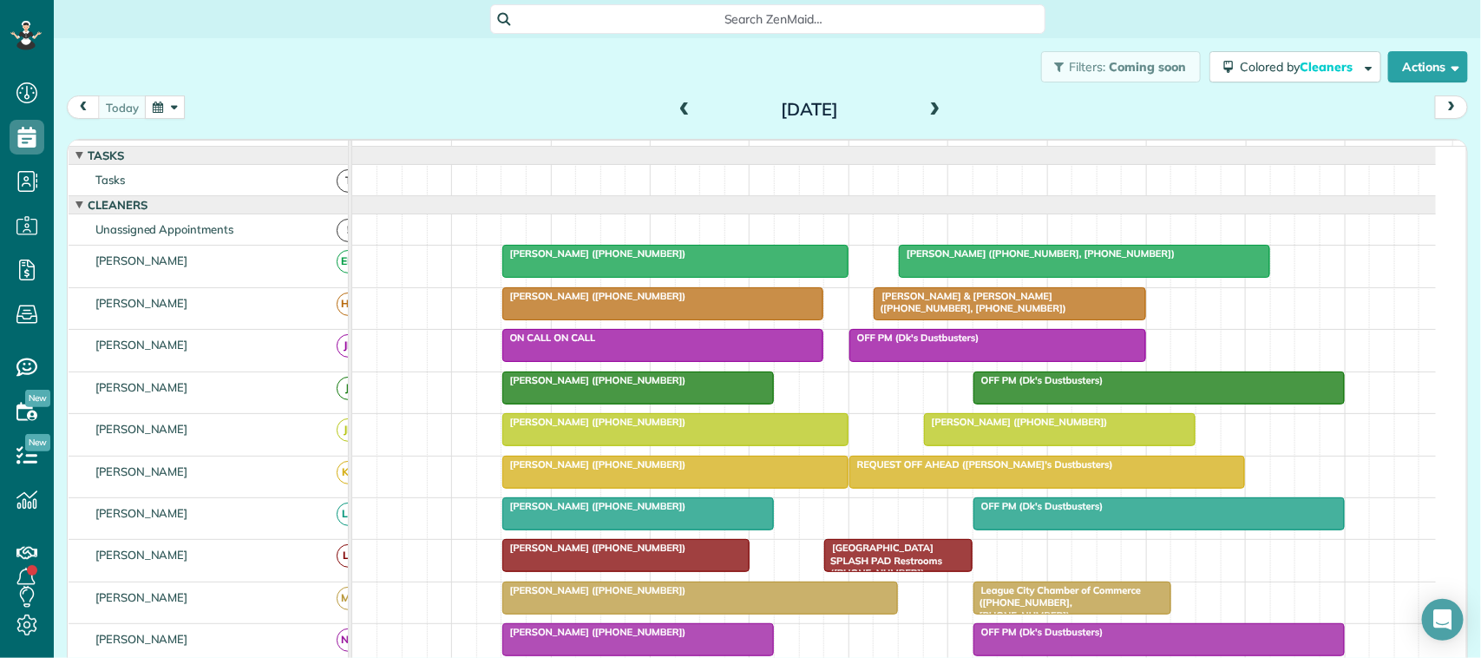
click at [215, 107] on div "[DATE] [DATE]" at bounding box center [768, 111] width 1402 height 32
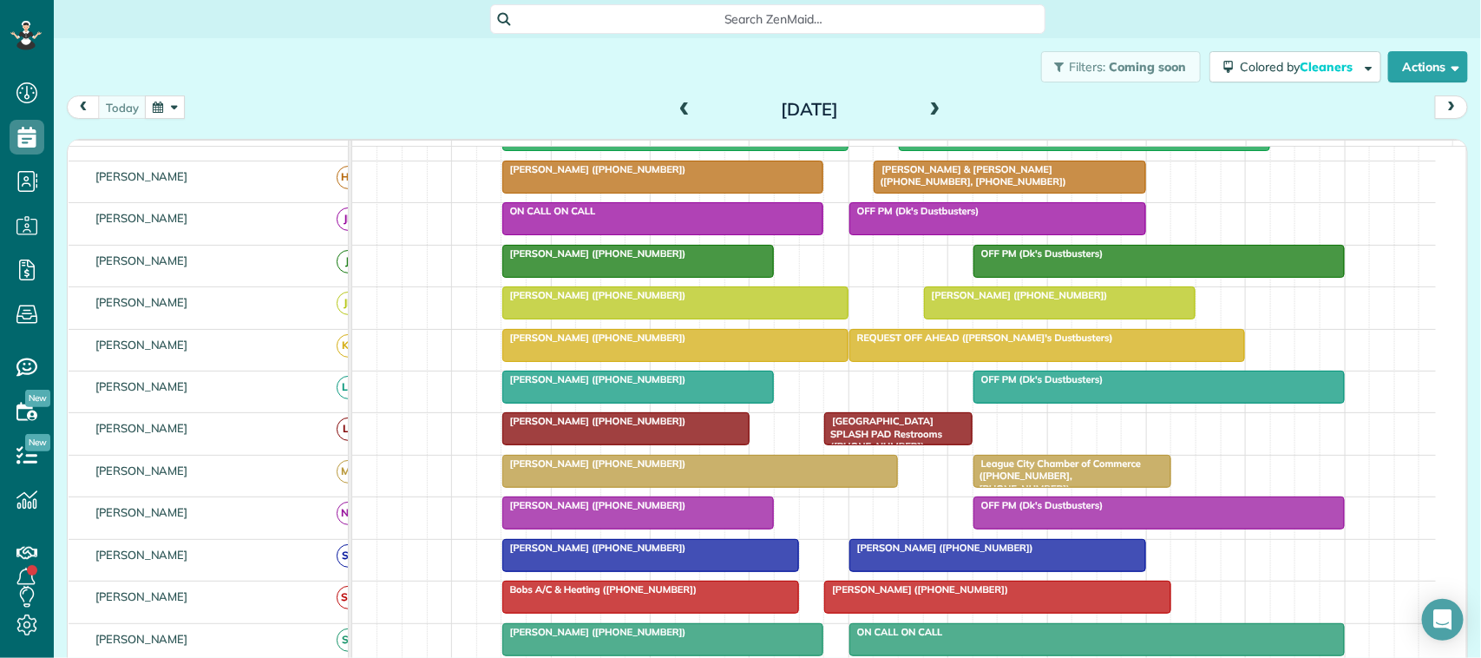
scroll to position [217, 0]
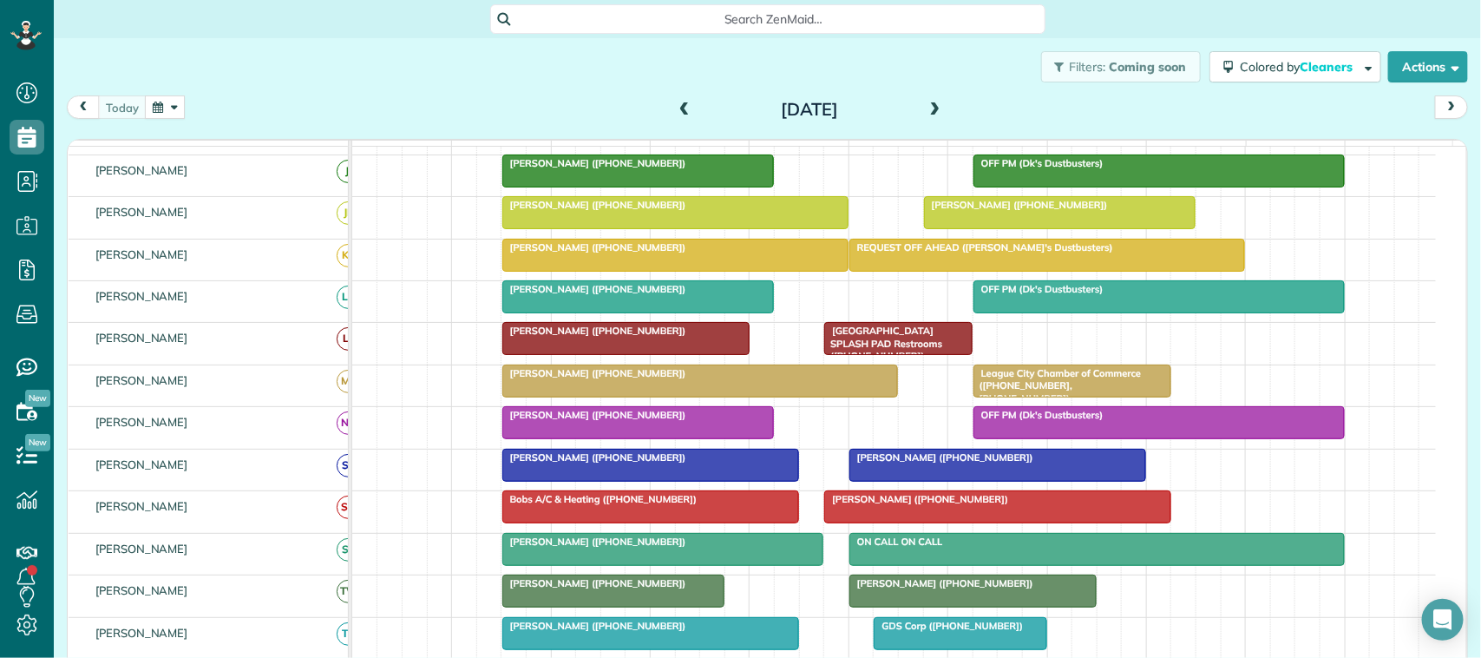
click at [1038, 295] on span "OFF PM (Dk's Dustbusters)" at bounding box center [1039, 289] width 132 height 12
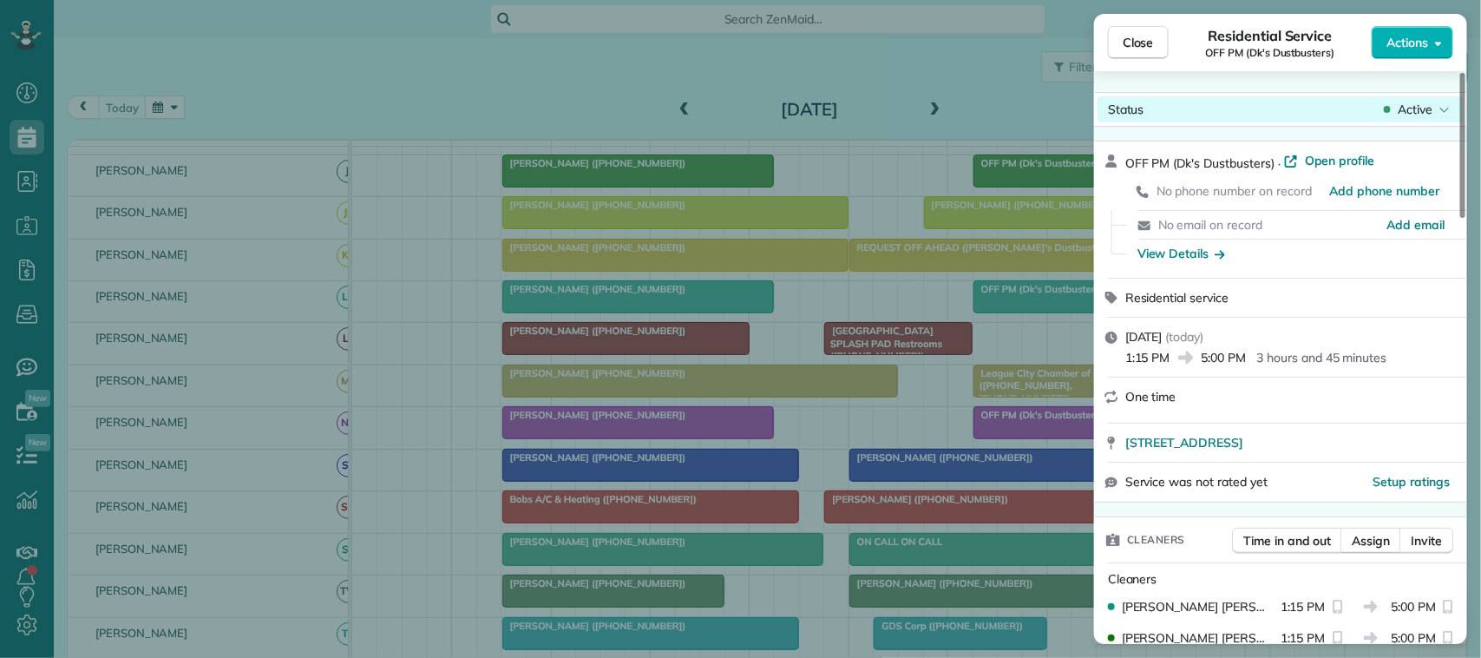
click at [1422, 106] on span "Active" at bounding box center [1415, 109] width 35 height 17
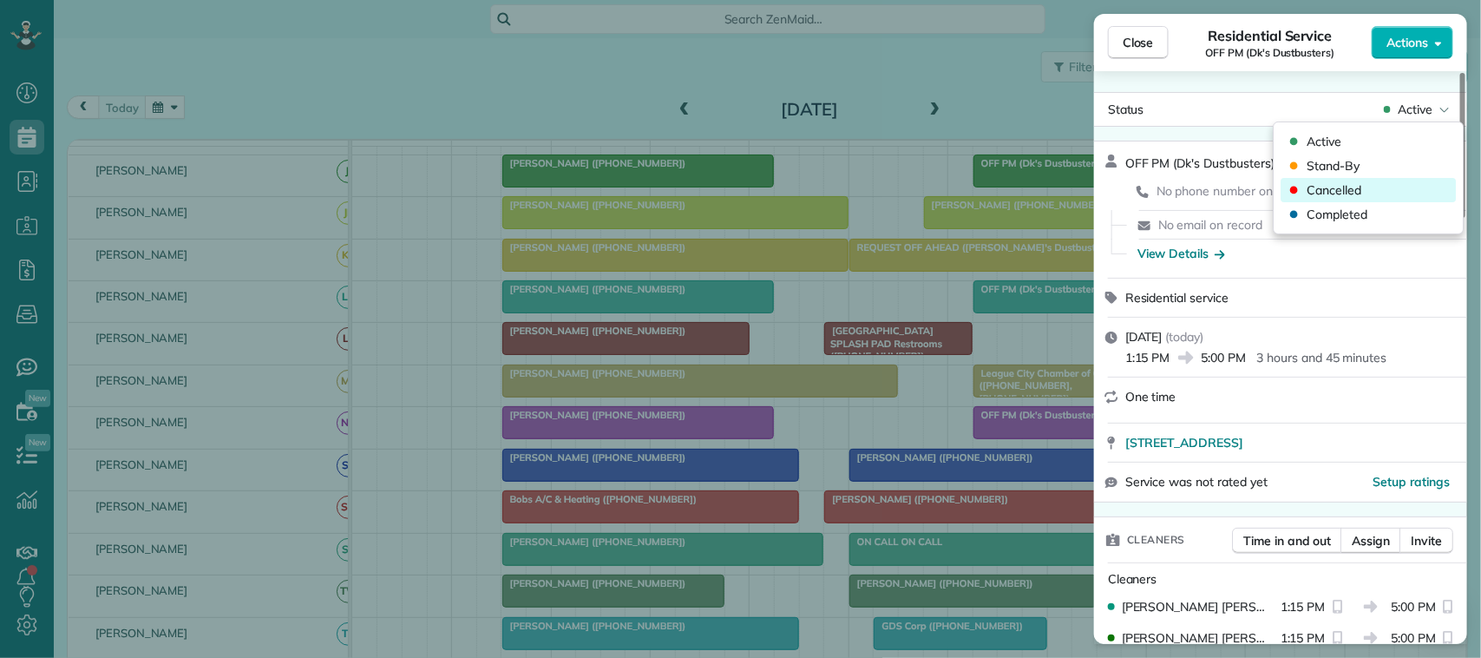
click at [1391, 187] on div "Cancelled" at bounding box center [1369, 190] width 175 height 24
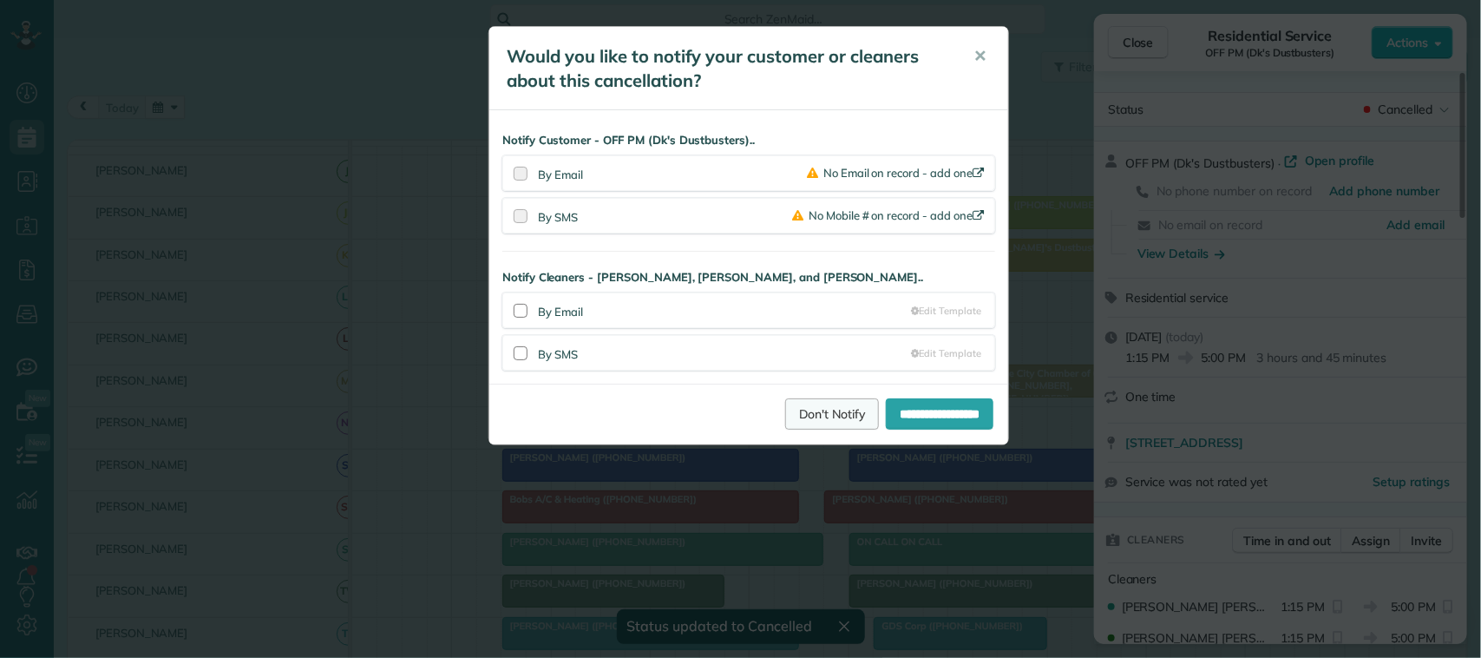
click at [818, 425] on link "Don't Notify" at bounding box center [832, 413] width 94 height 31
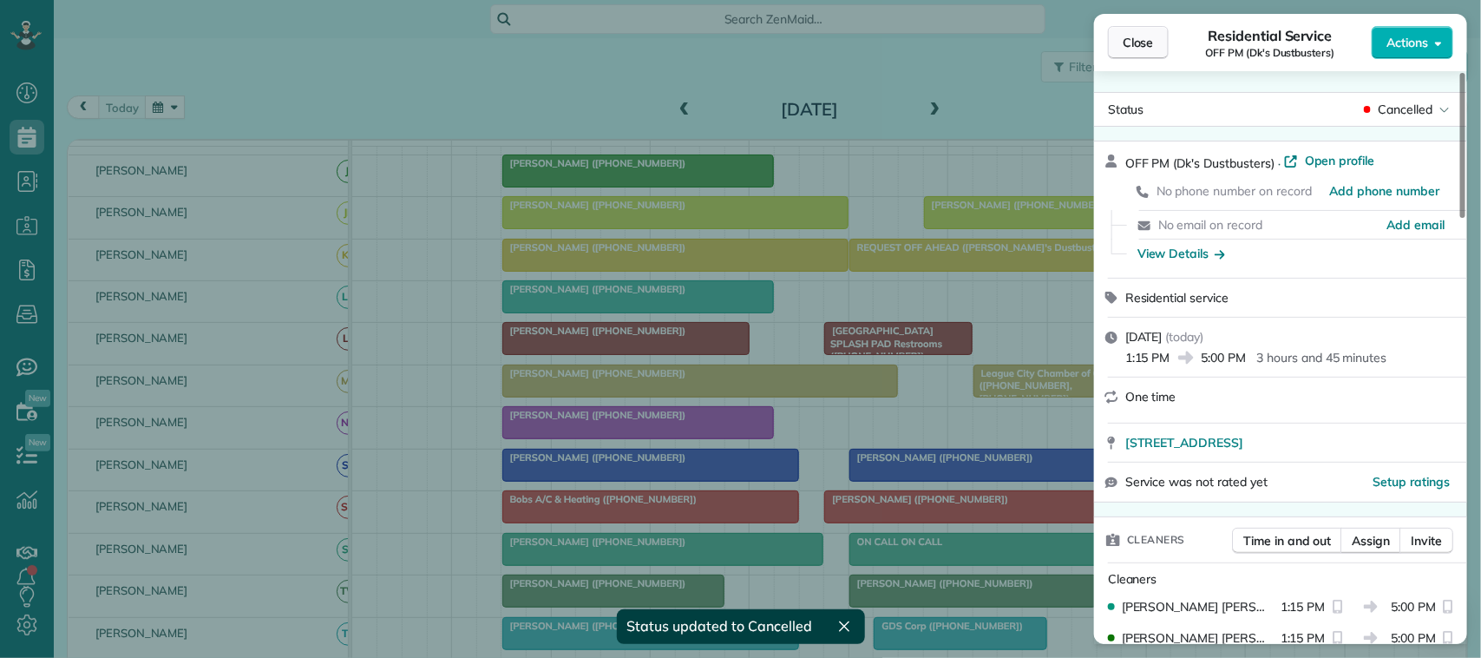
click at [1138, 31] on button "Close" at bounding box center [1138, 42] width 61 height 33
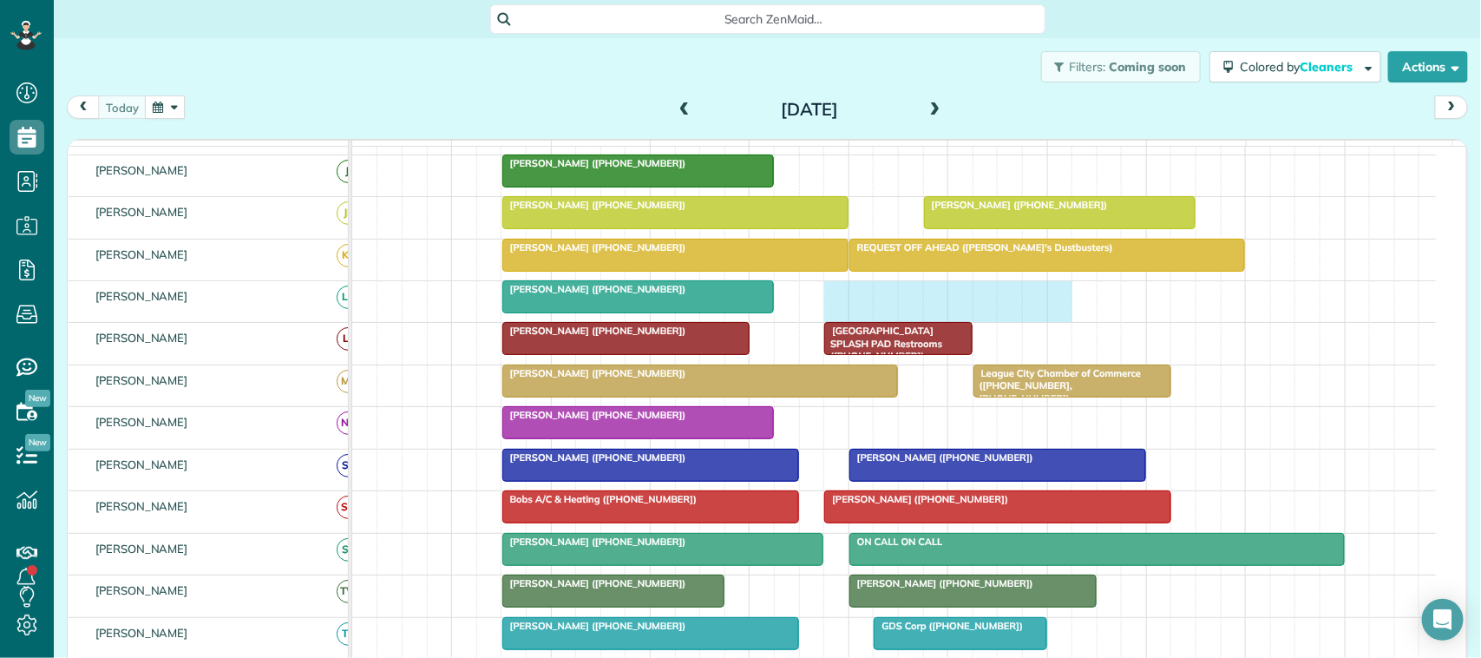
drag, startPoint x: 846, startPoint y: 315, endPoint x: 1051, endPoint y: 313, distance: 204.8
click at [1051, 313] on div "Janette Ryan (+12816865356)" at bounding box center [894, 301] width 1084 height 41
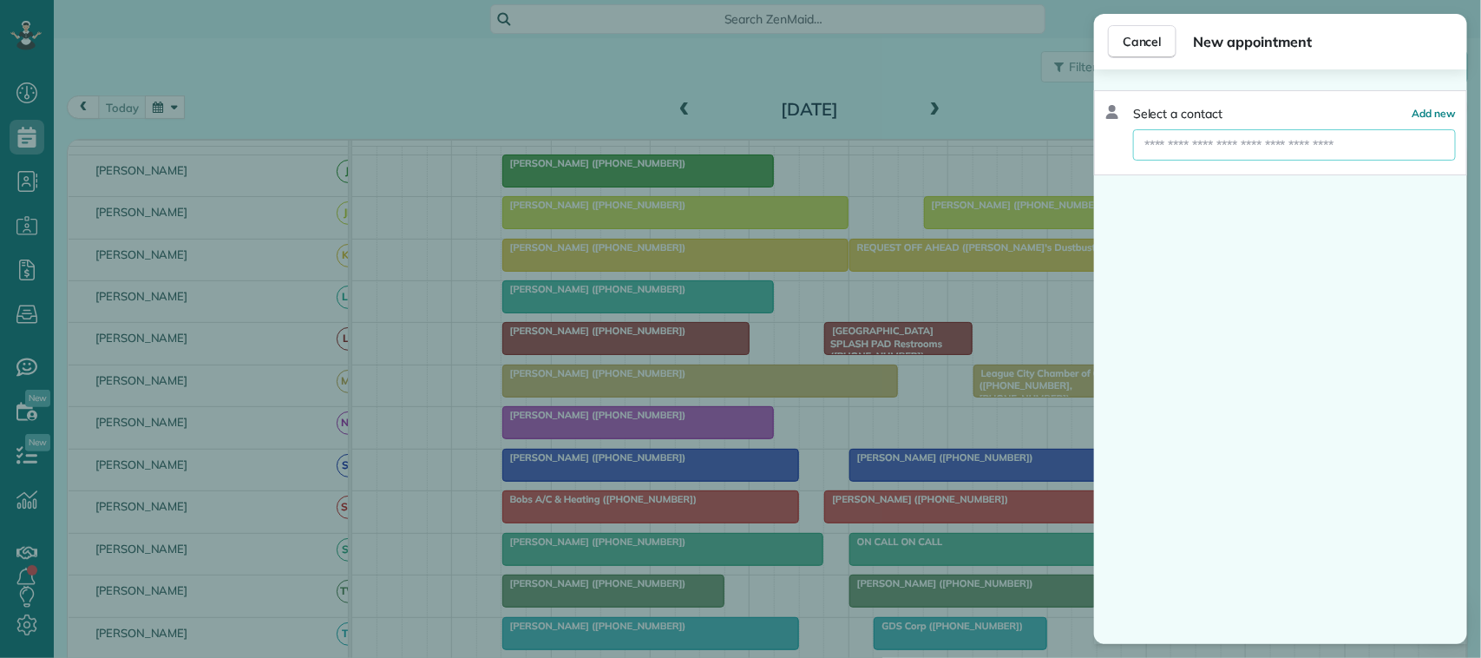
click at [1190, 154] on input "text" at bounding box center [1294, 144] width 323 height 31
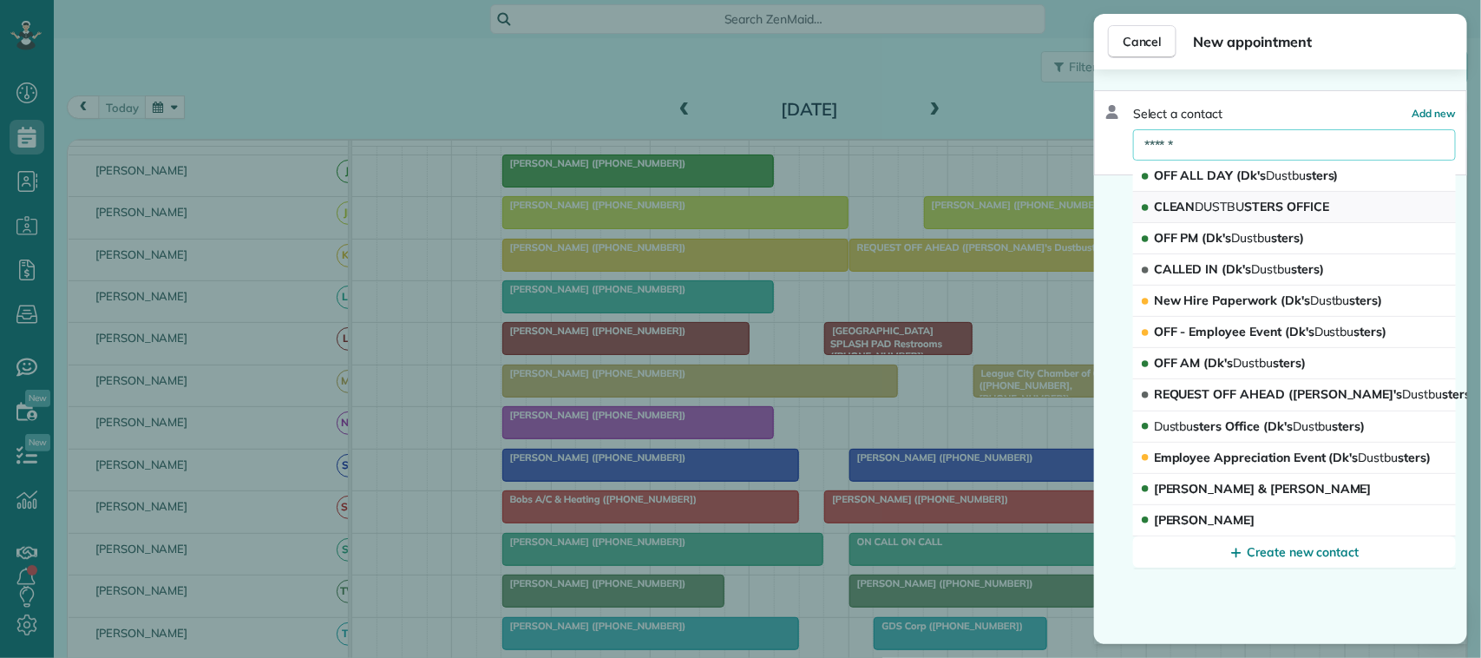
type input "******"
click at [1250, 206] on span "CLEAN DUSTBU STERS OFFICE" at bounding box center [1241, 207] width 175 height 16
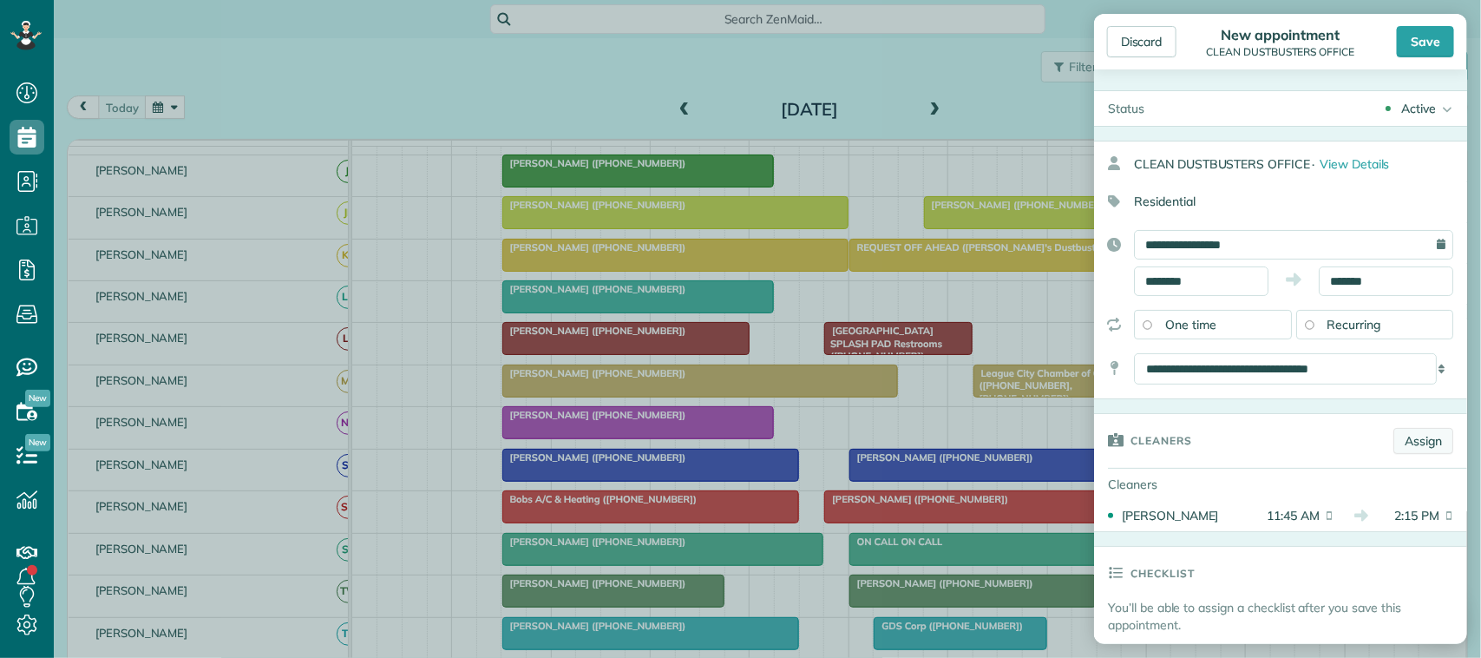
click at [1400, 454] on link "Assign" at bounding box center [1424, 441] width 60 height 26
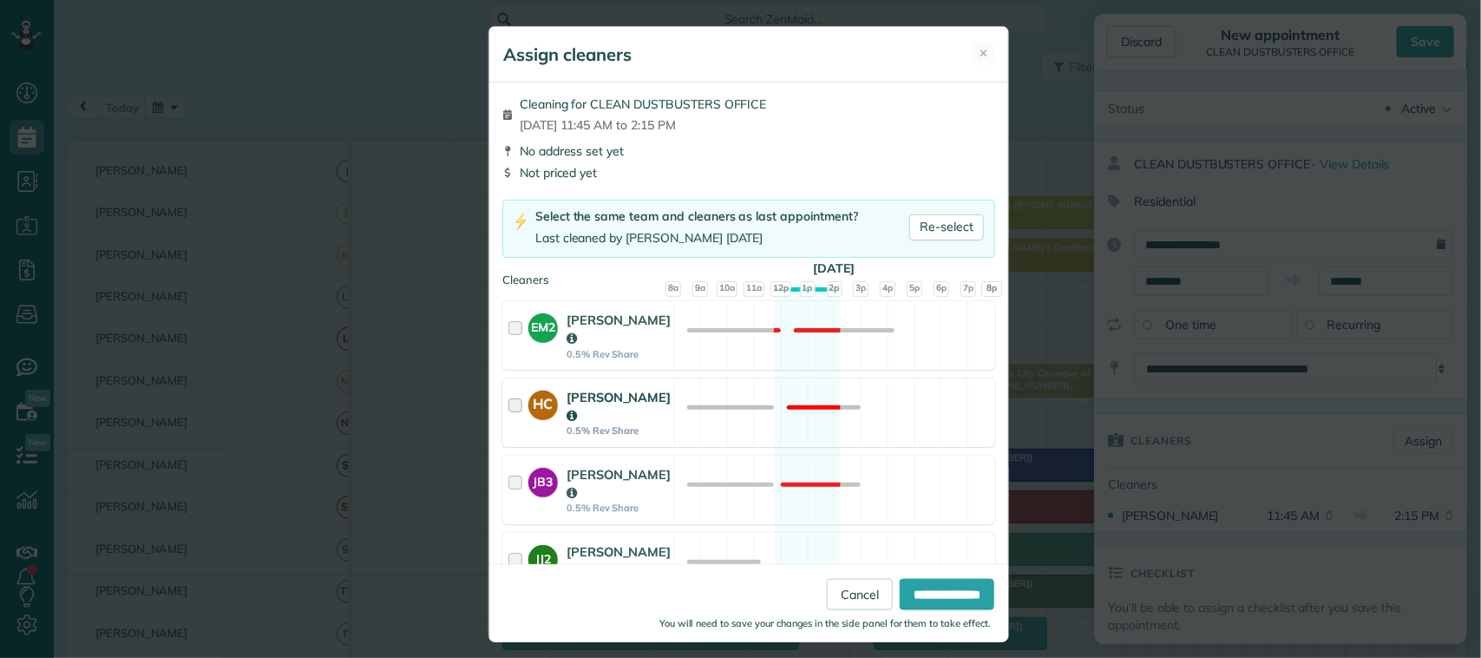
scroll to position [217, 0]
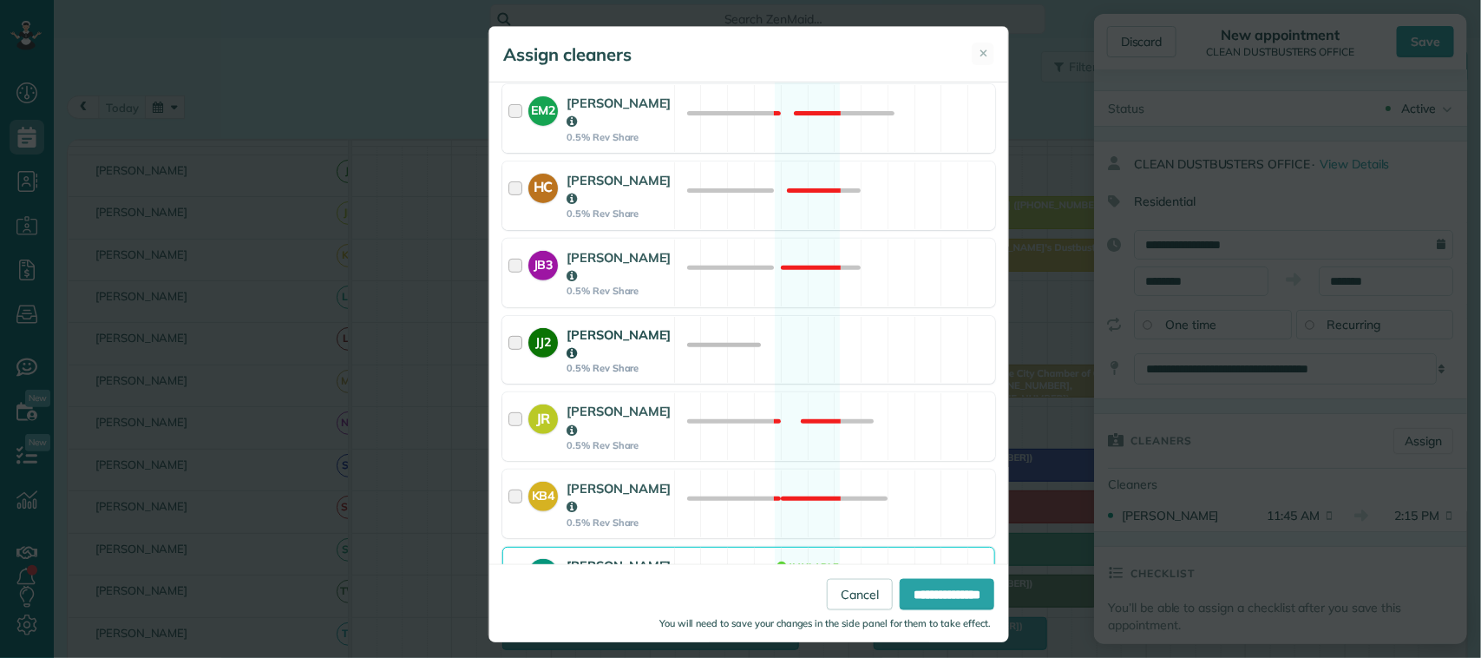
click at [653, 339] on div "[PERSON_NAME]" at bounding box center [619, 343] width 105 height 37
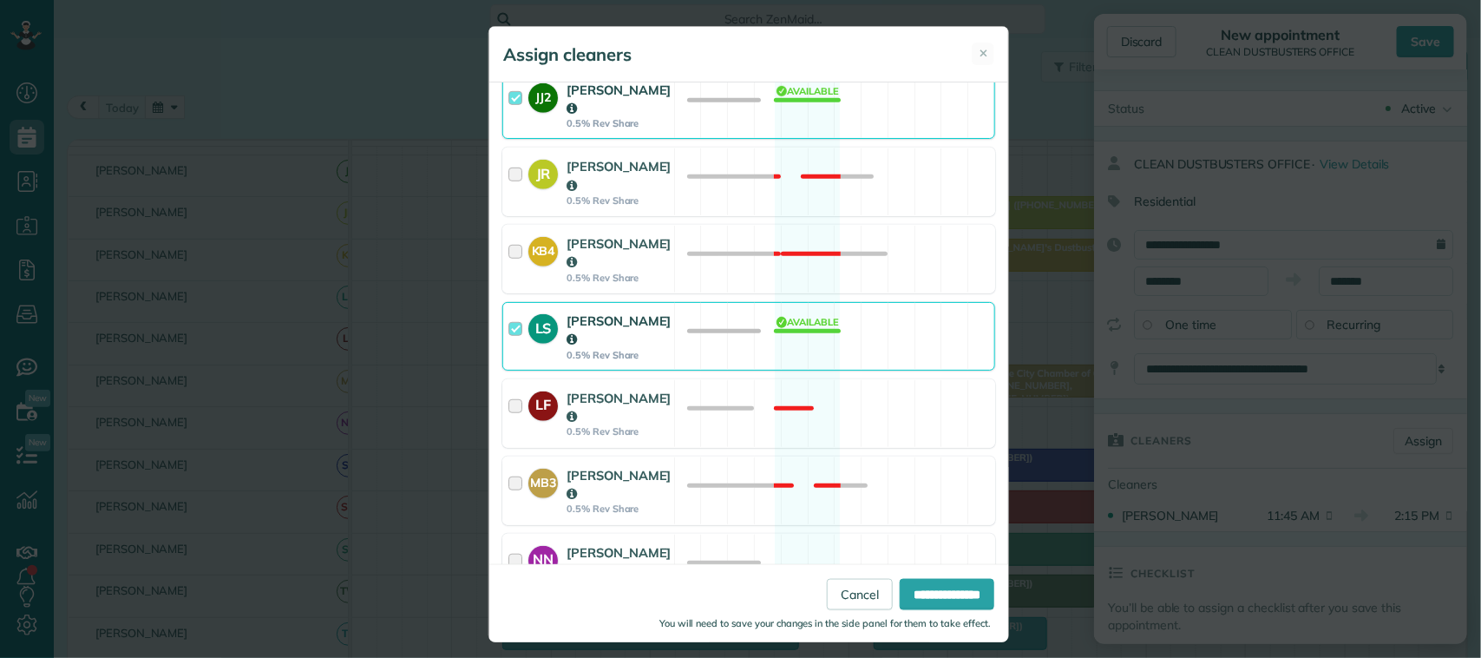
scroll to position [542, 0]
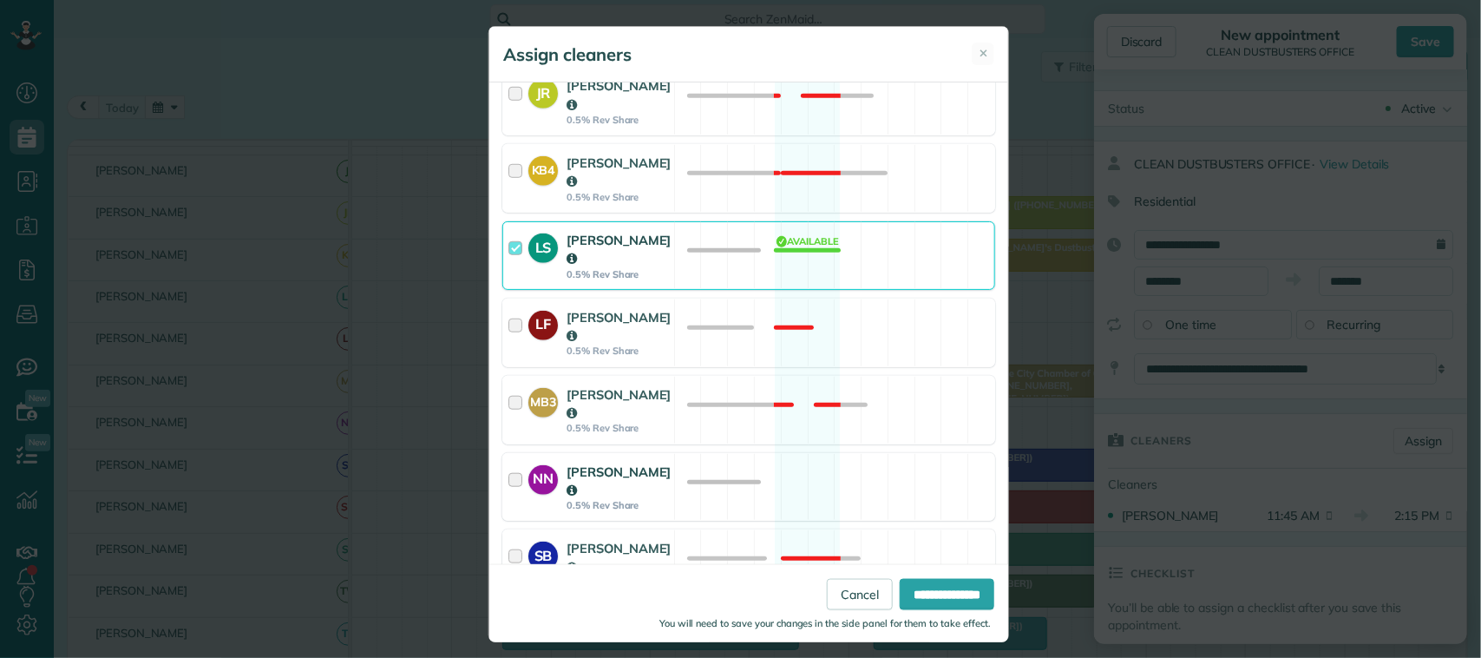
click at [661, 453] on div "NN Nicole Nigh 0.5% Rev Share Available" at bounding box center [748, 487] width 493 height 69
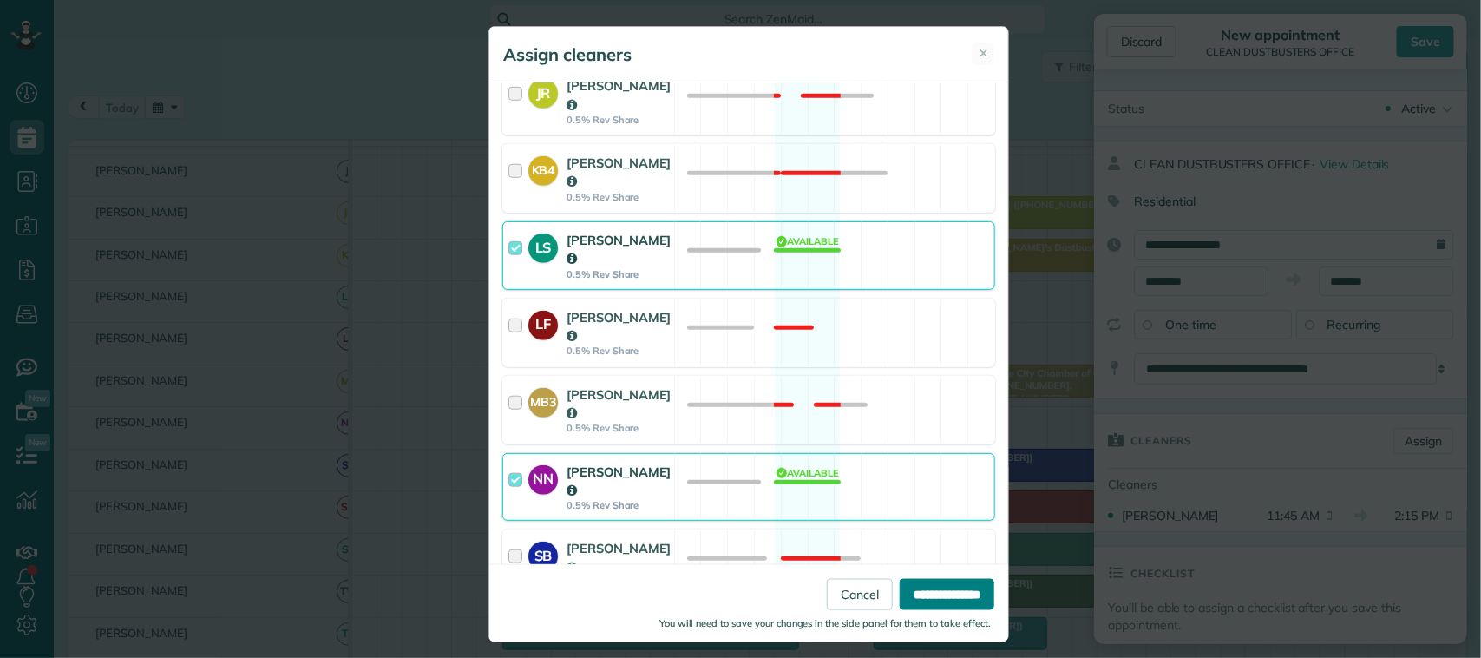
click at [934, 601] on input "**********" at bounding box center [947, 593] width 95 height 31
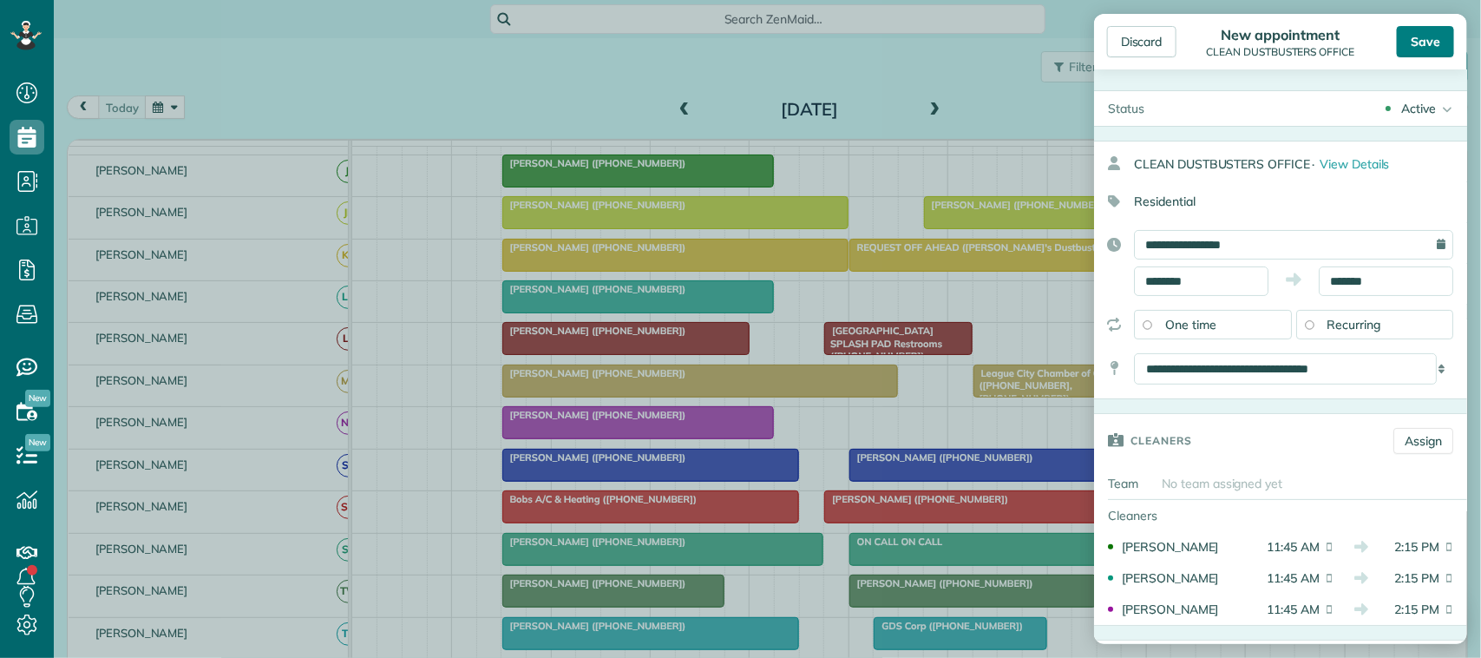
click at [1425, 36] on div "Save" at bounding box center [1425, 41] width 57 height 31
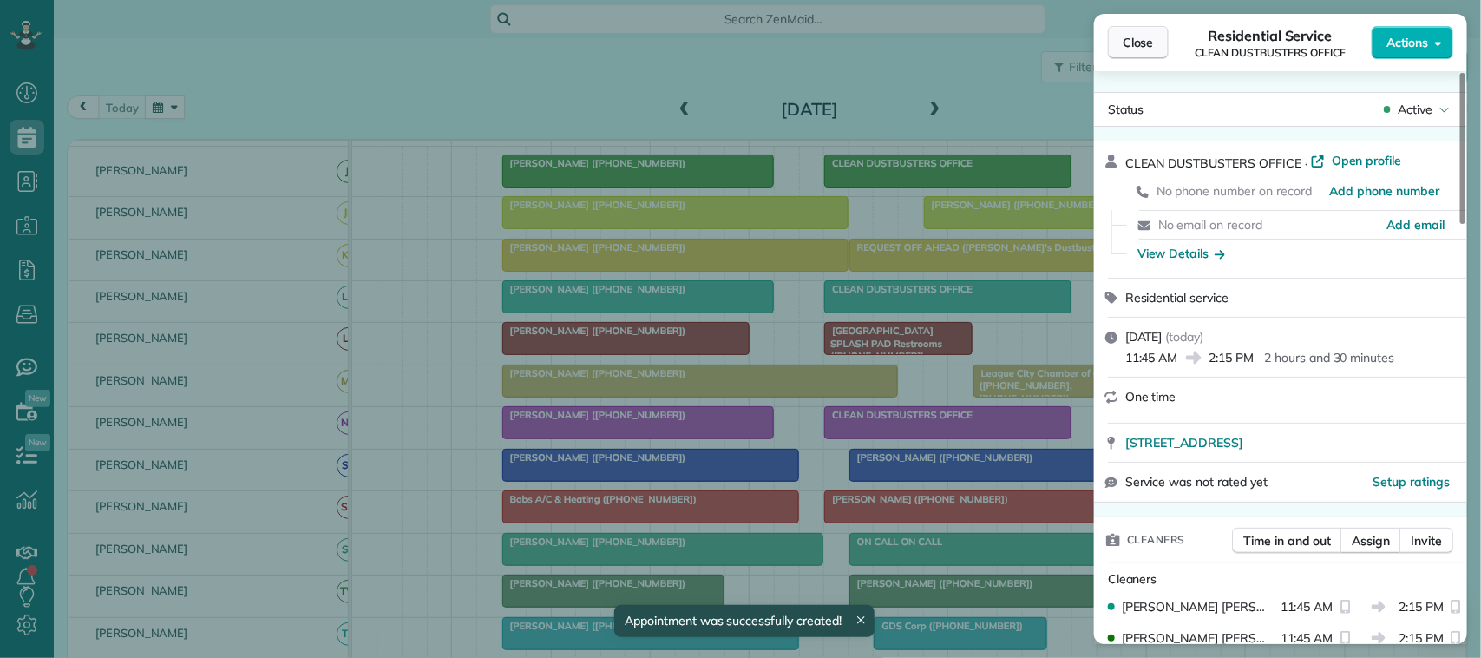
click at [1117, 45] on button "Close" at bounding box center [1138, 42] width 61 height 33
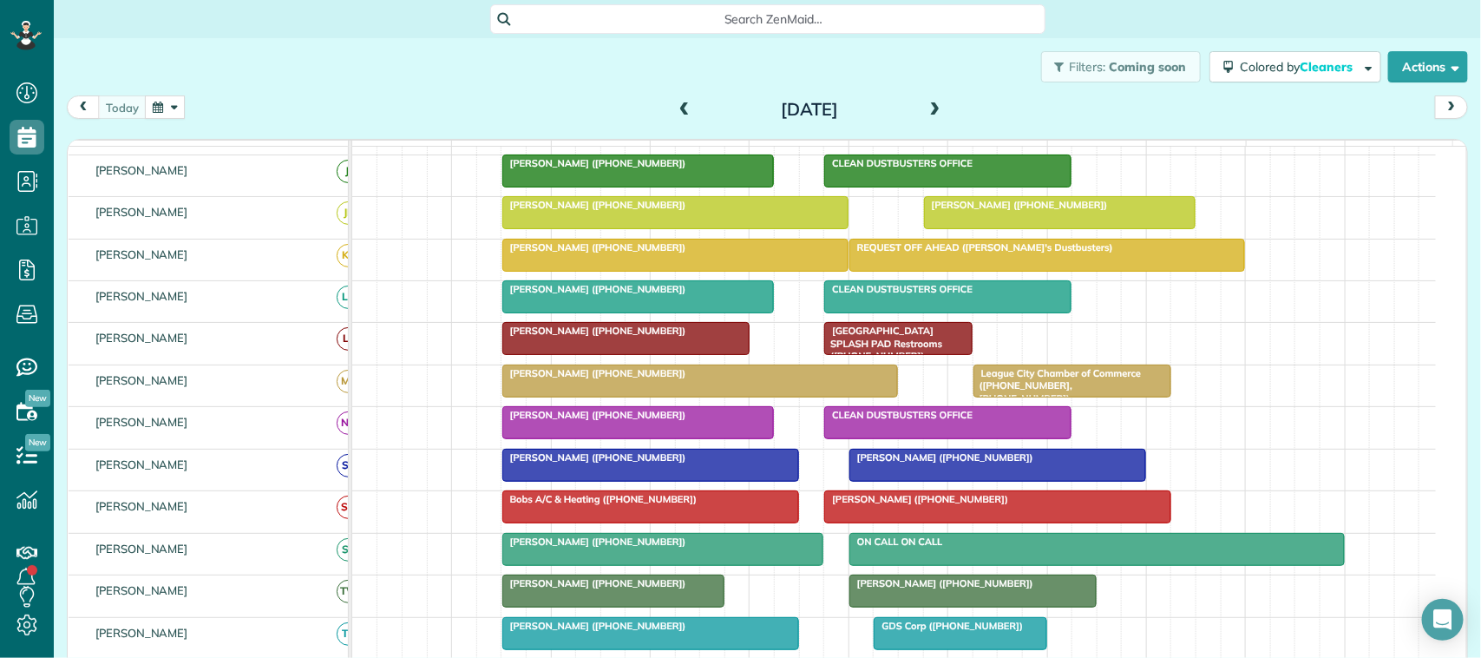
click at [131, 92] on div "Filters: Coming soon Colored by Cleaners Color by Cleaner Color by Team Color b…" at bounding box center [768, 66] width 1428 height 57
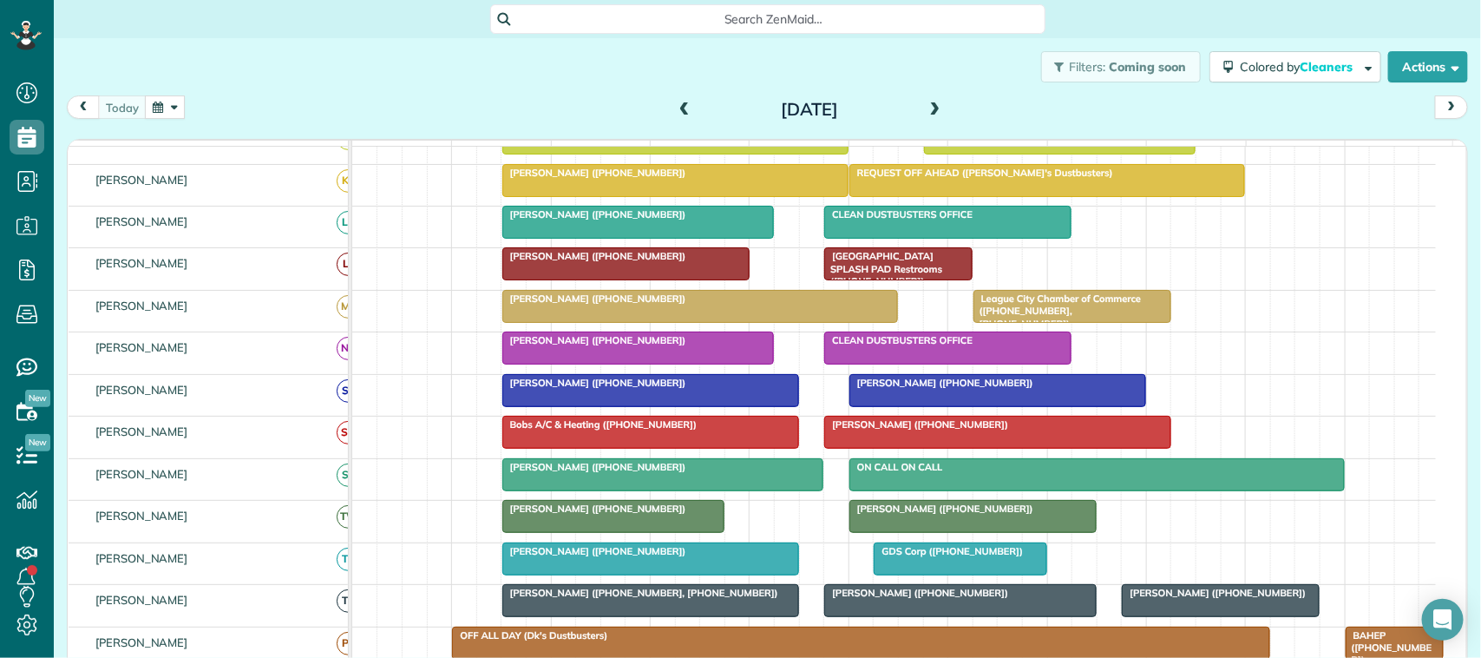
scroll to position [325, 0]
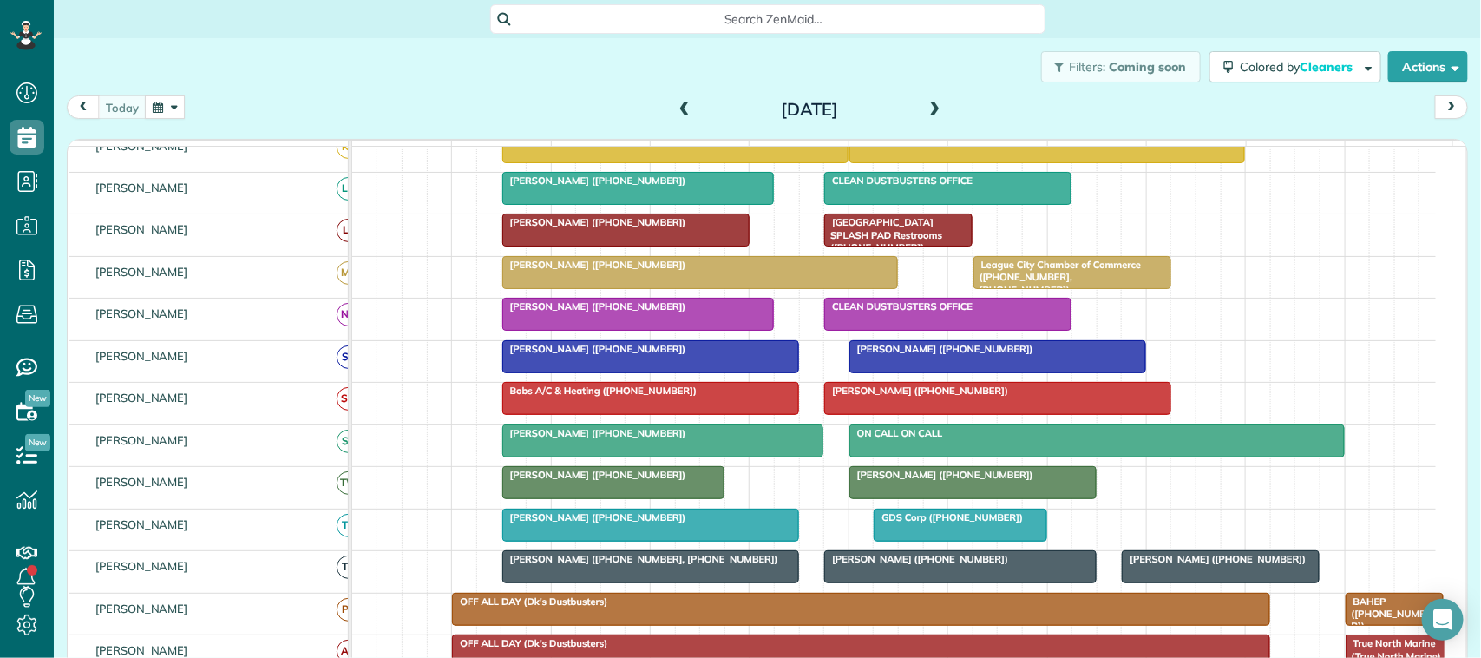
click at [926, 111] on span at bounding box center [935, 110] width 19 height 16
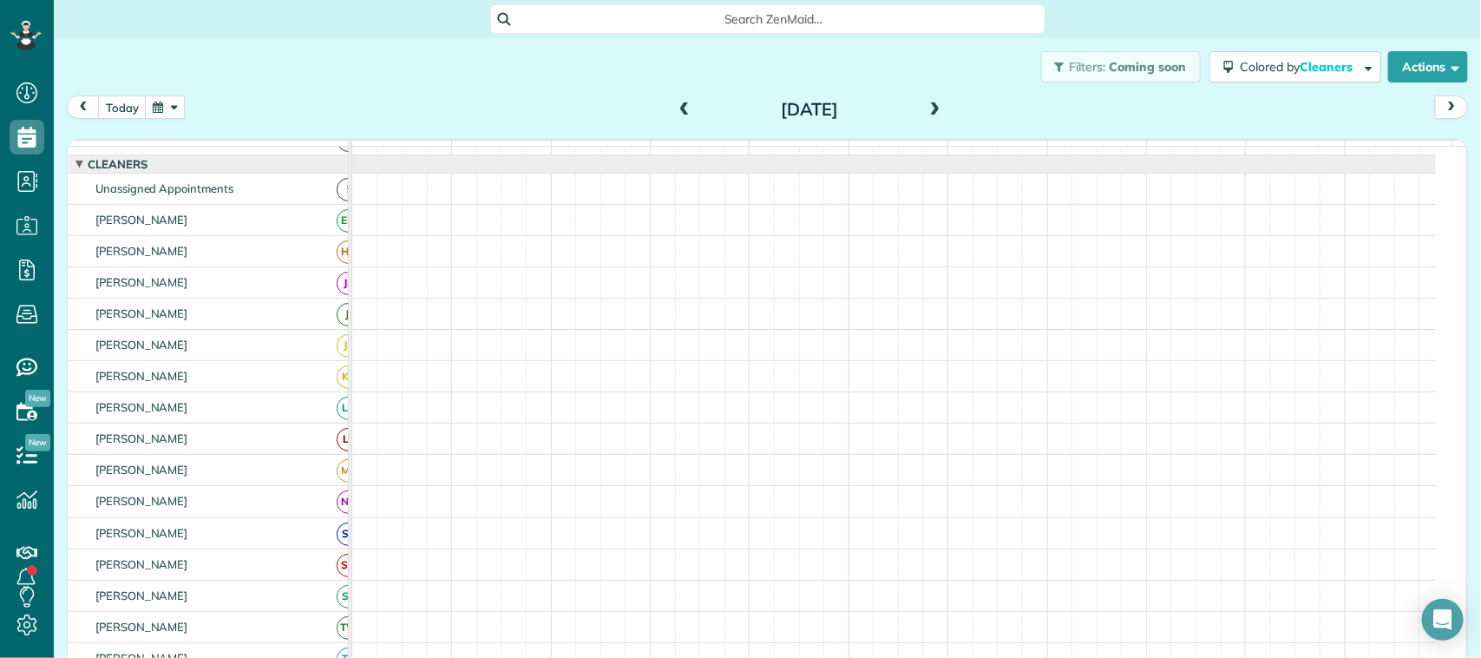
scroll to position [0, 0]
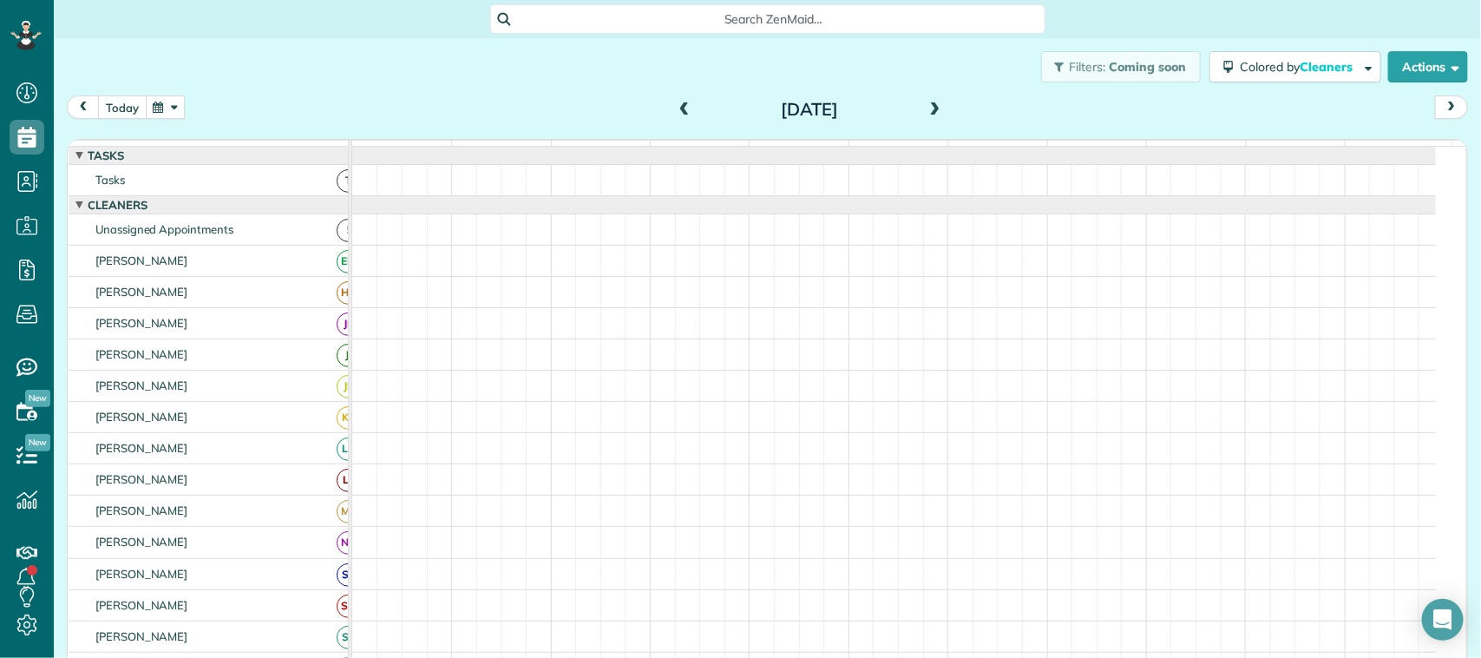
click at [124, 114] on button "today" at bounding box center [122, 106] width 49 height 23
click at [311, 111] on div "today Monday Sep 22, 2025" at bounding box center [768, 111] width 1402 height 32
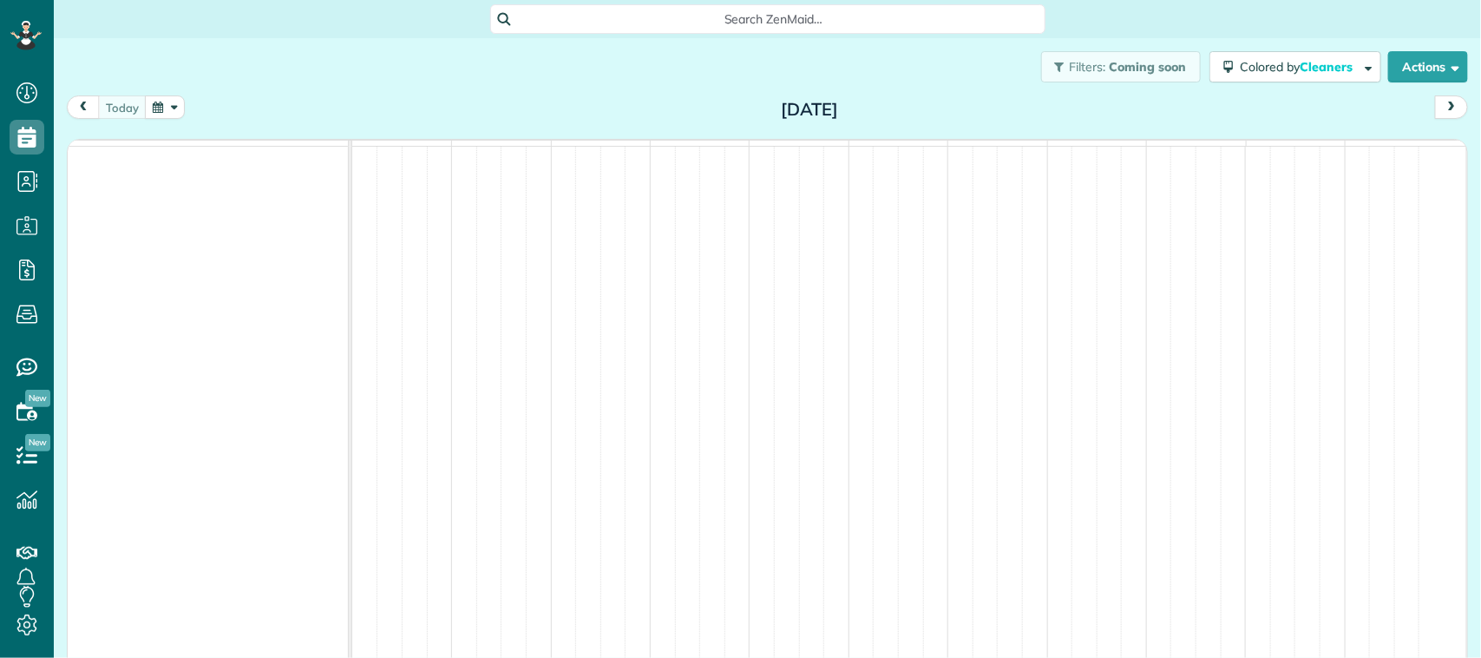
scroll to position [7, 7]
click at [175, 104] on button "button" at bounding box center [165, 106] width 40 height 23
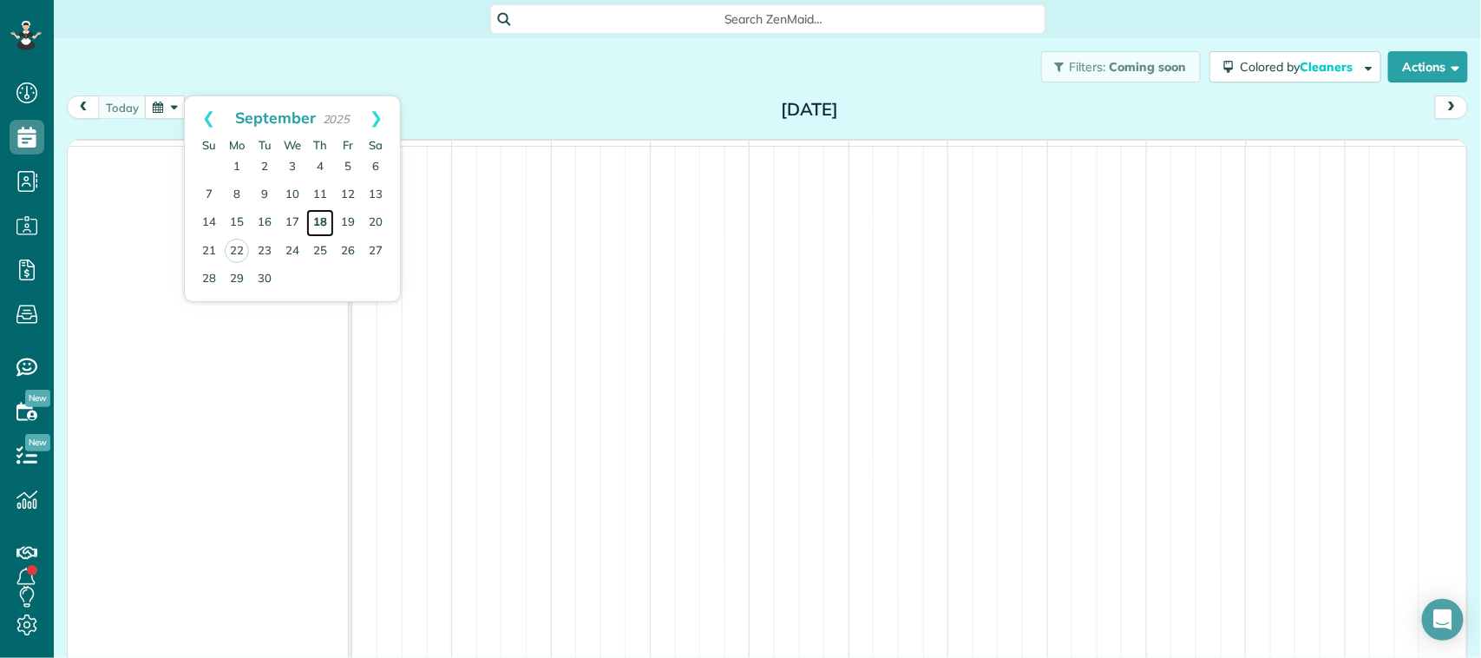
click at [319, 224] on link "18" at bounding box center [320, 223] width 28 height 28
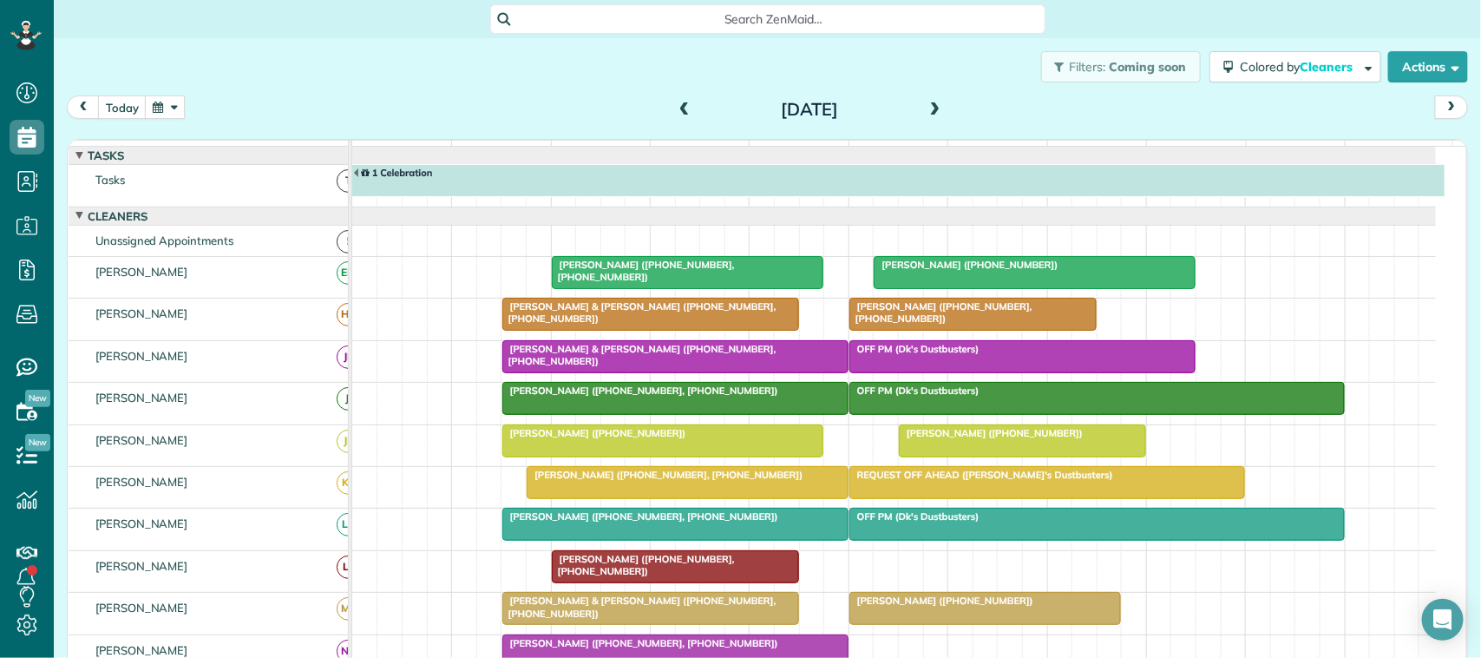
scroll to position [10, 0]
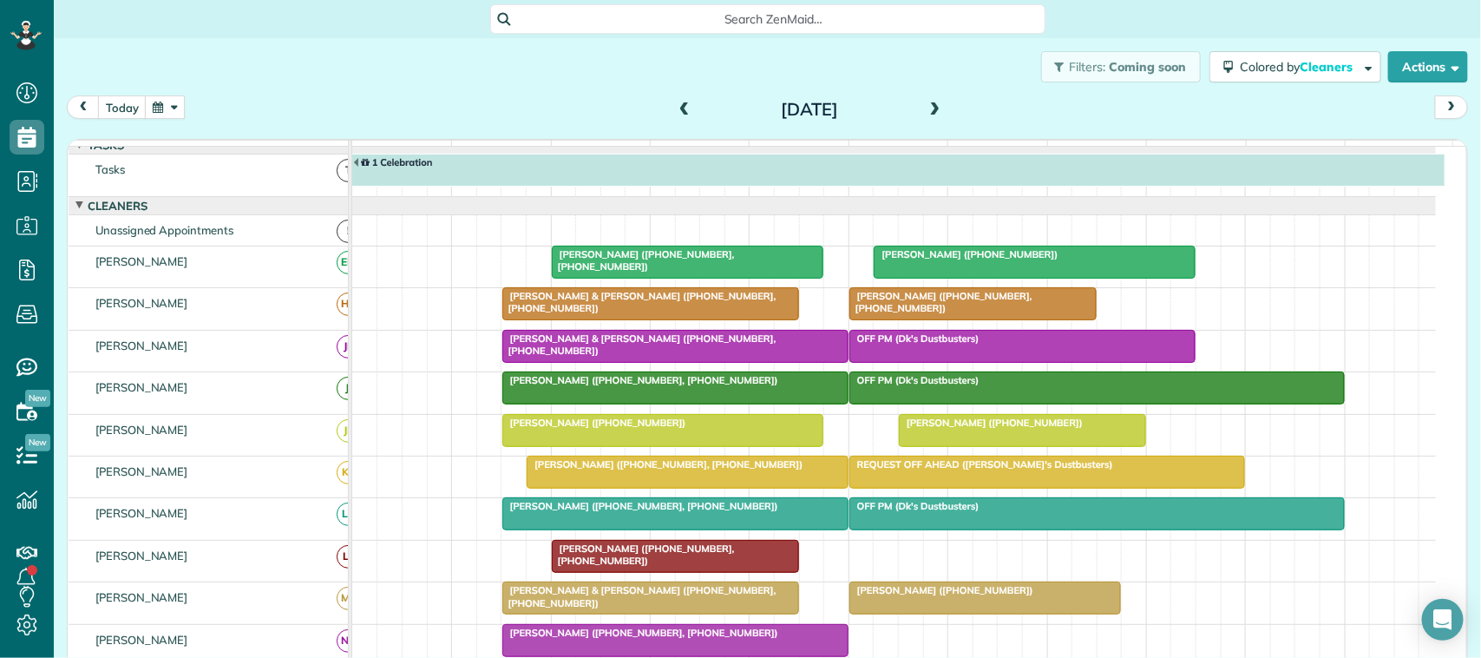
click at [169, 105] on button "button" at bounding box center [165, 106] width 40 height 23
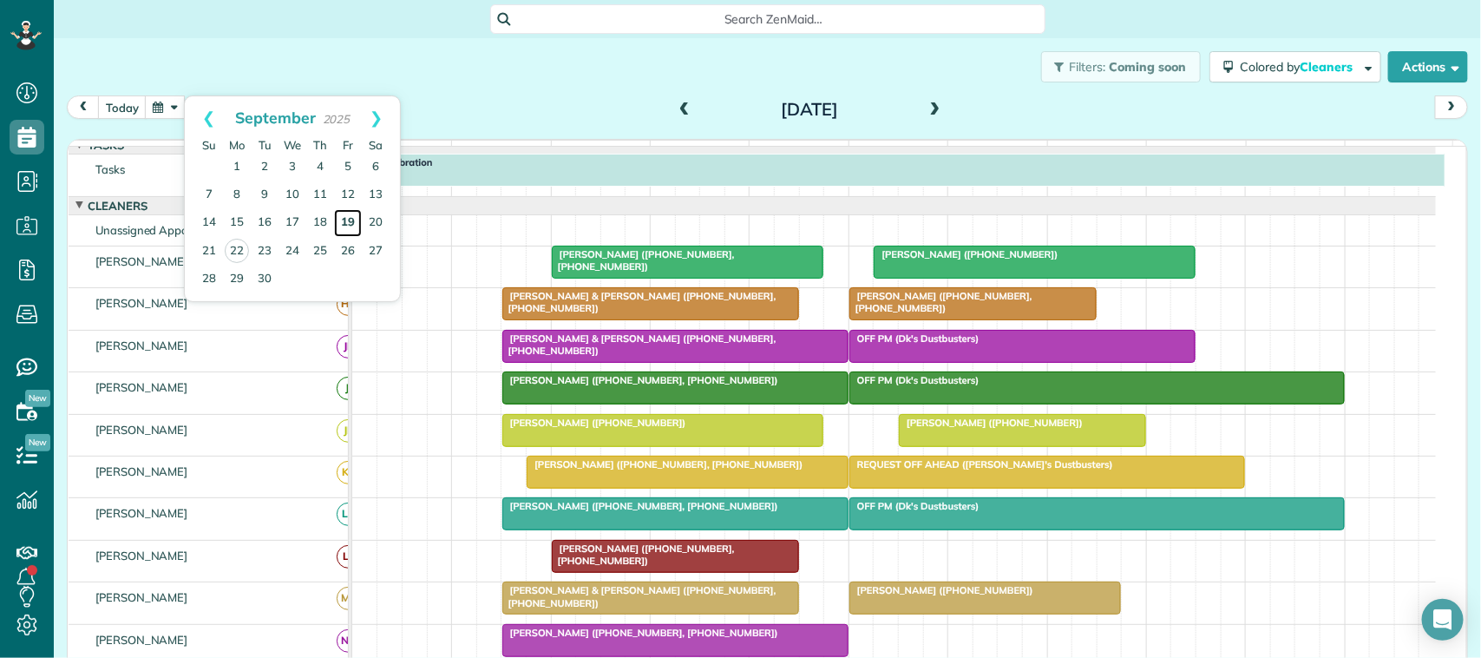
click at [347, 227] on link "19" at bounding box center [348, 223] width 28 height 28
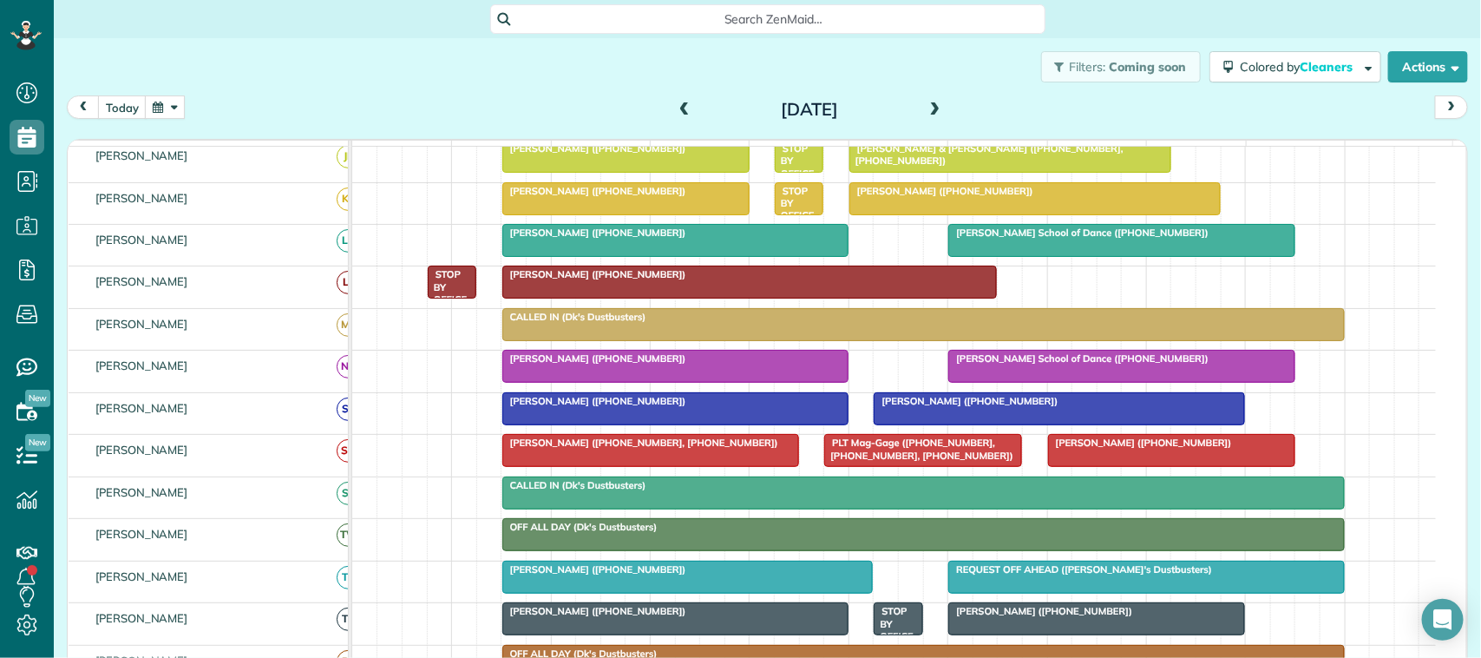
scroll to position [325, 0]
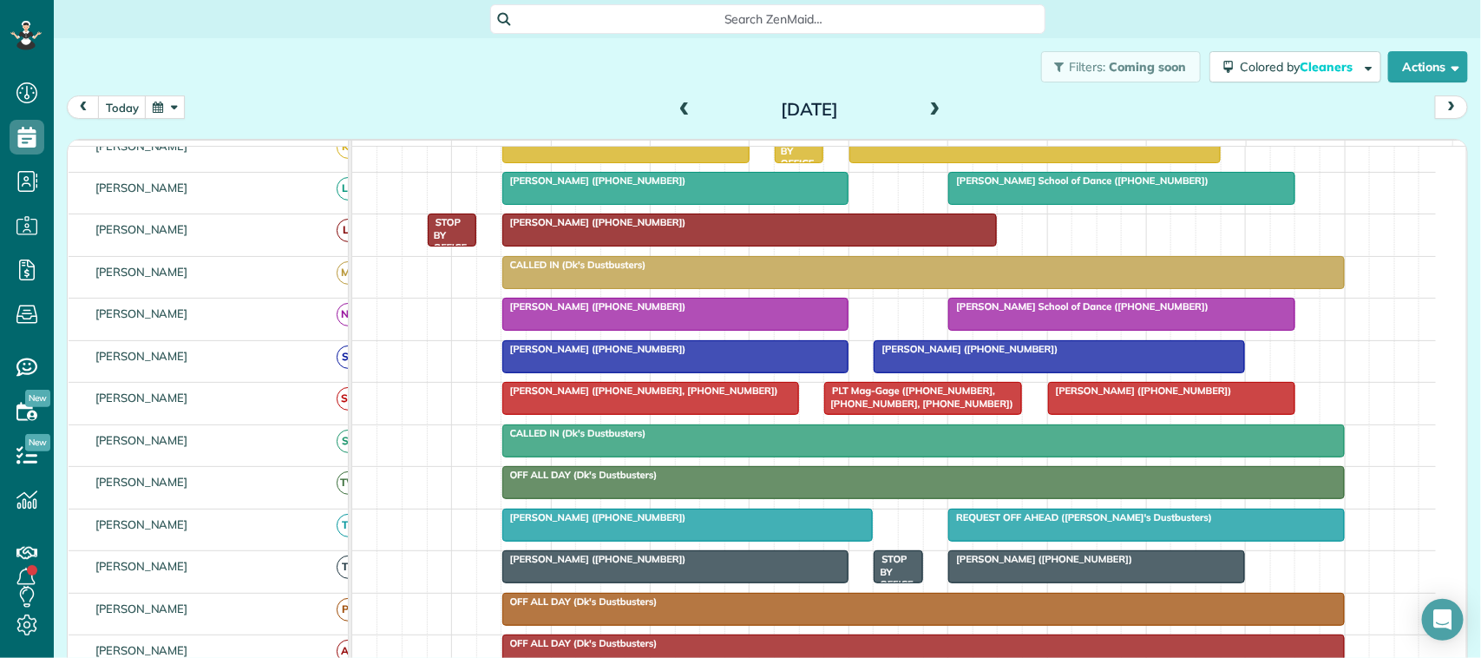
click at [171, 107] on button "button" at bounding box center [165, 106] width 40 height 23
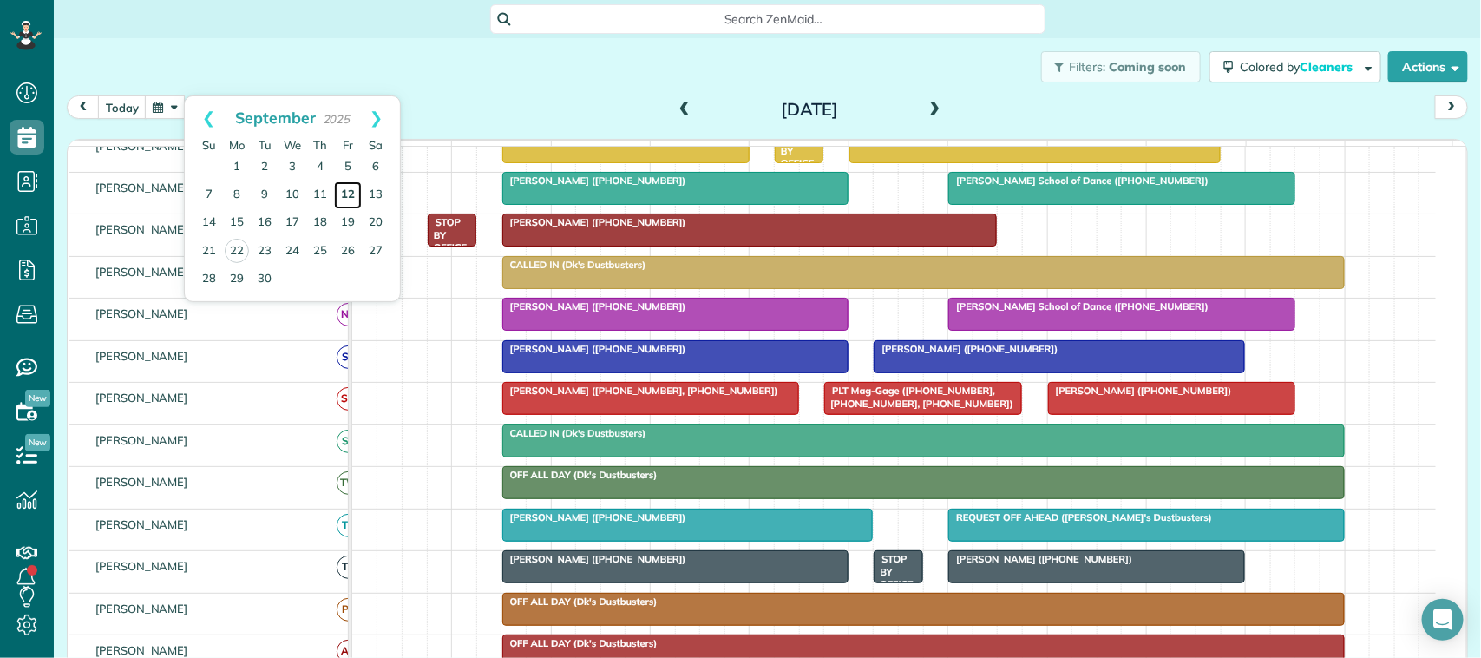
click at [357, 194] on link "12" at bounding box center [348, 195] width 28 height 28
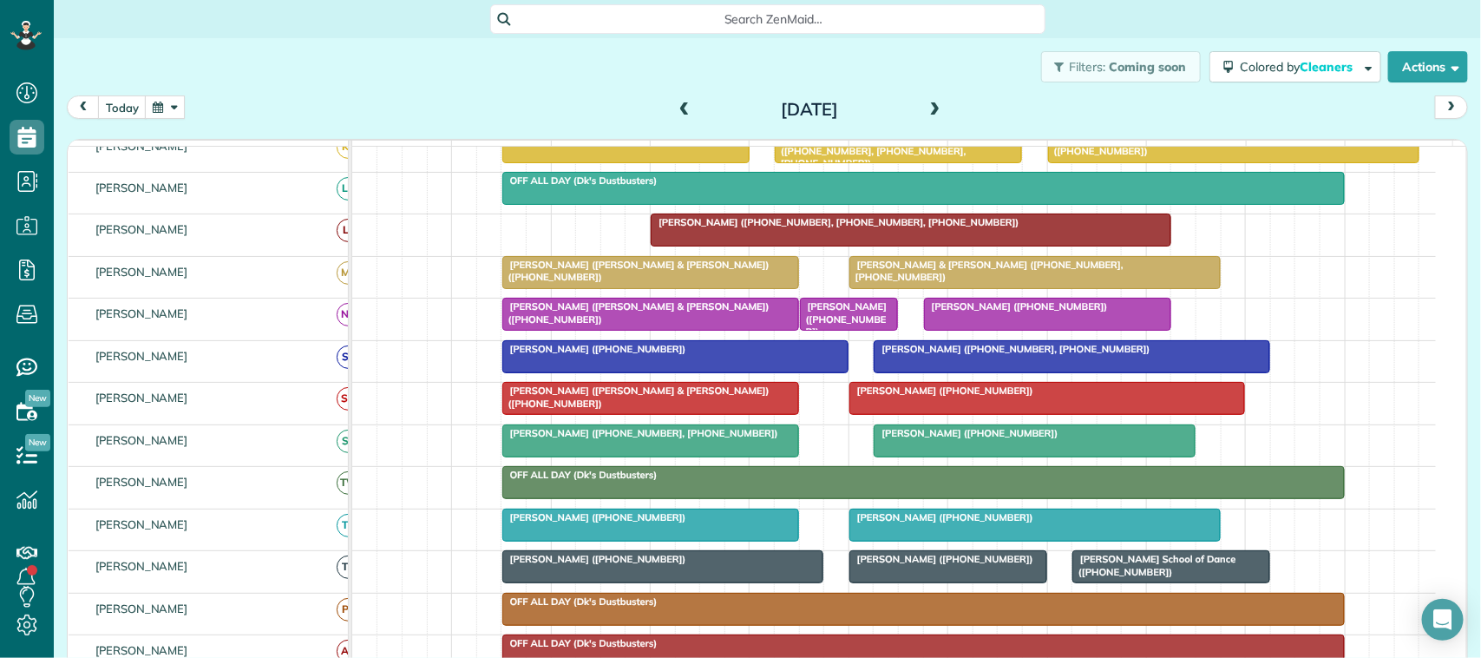
click at [905, 565] on span "Heather Alloy (+18325760354)" at bounding box center [942, 559] width 186 height 12
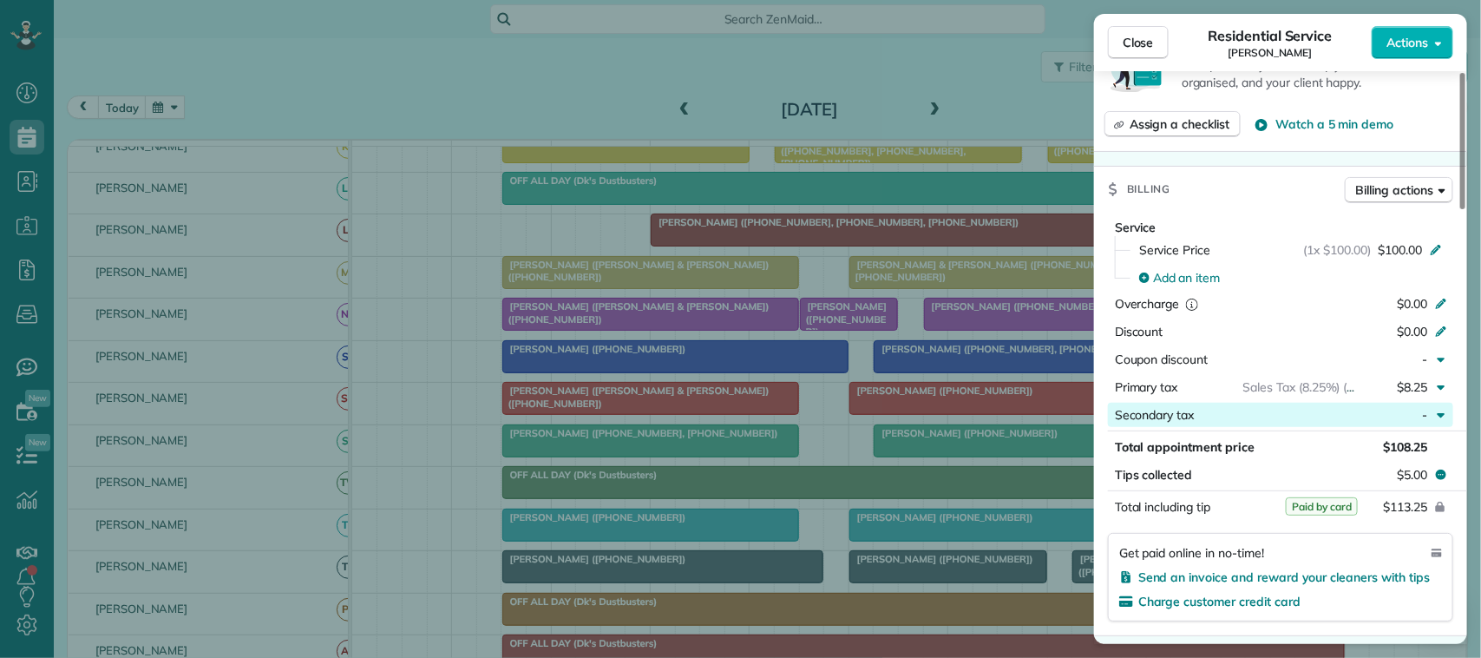
scroll to position [868, 0]
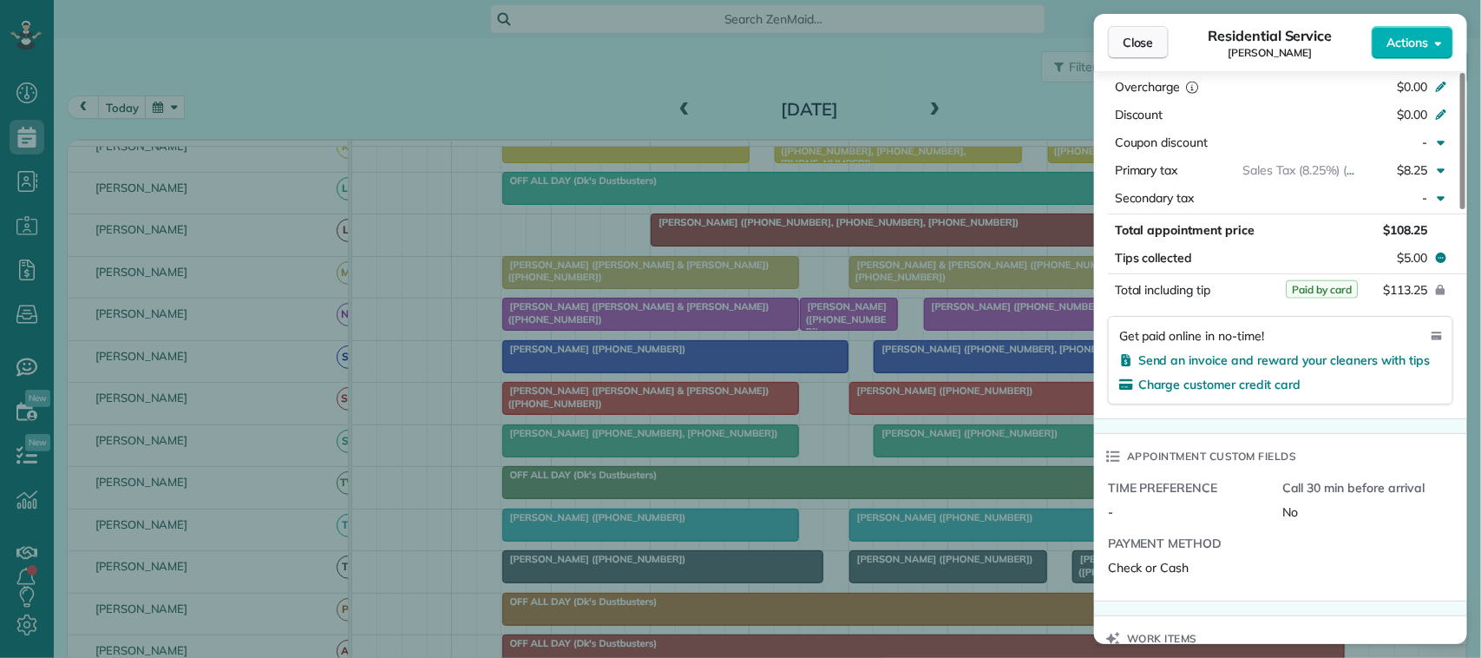
click at [1164, 40] on button "Close" at bounding box center [1138, 42] width 61 height 33
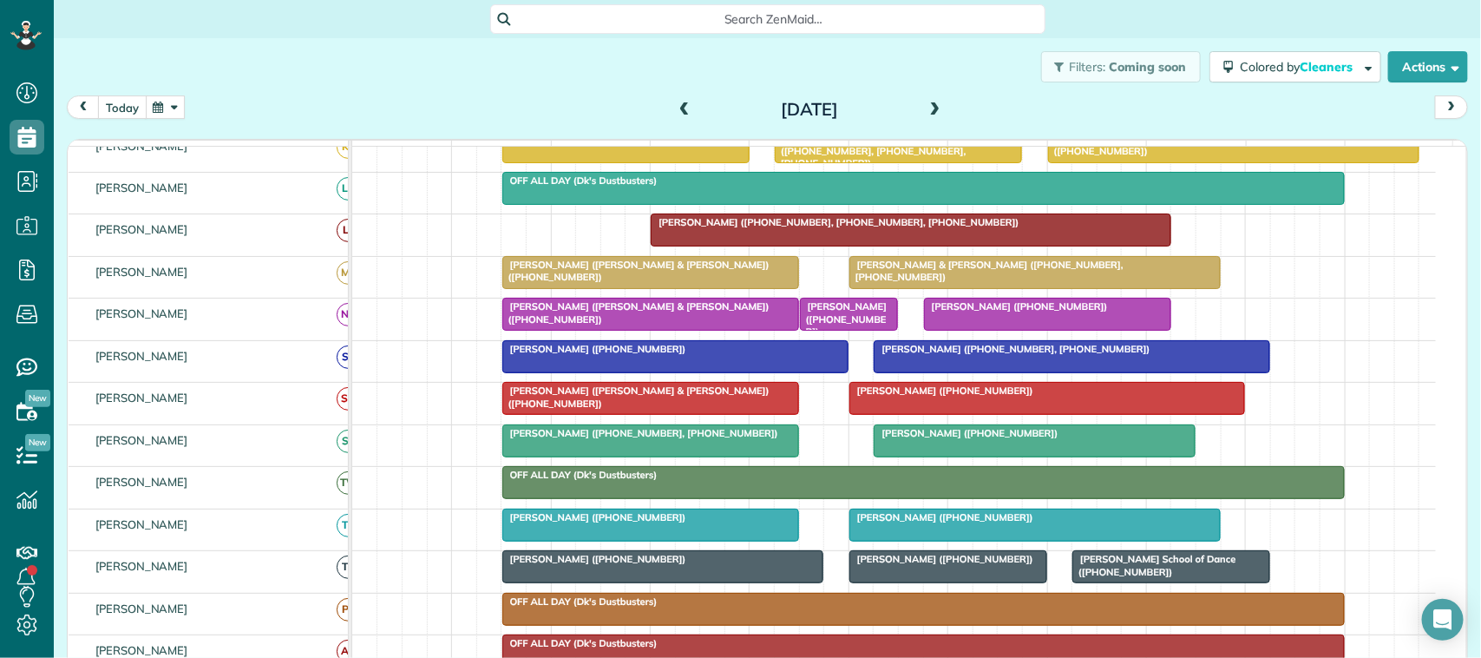
click at [126, 115] on button "today" at bounding box center [122, 106] width 49 height 23
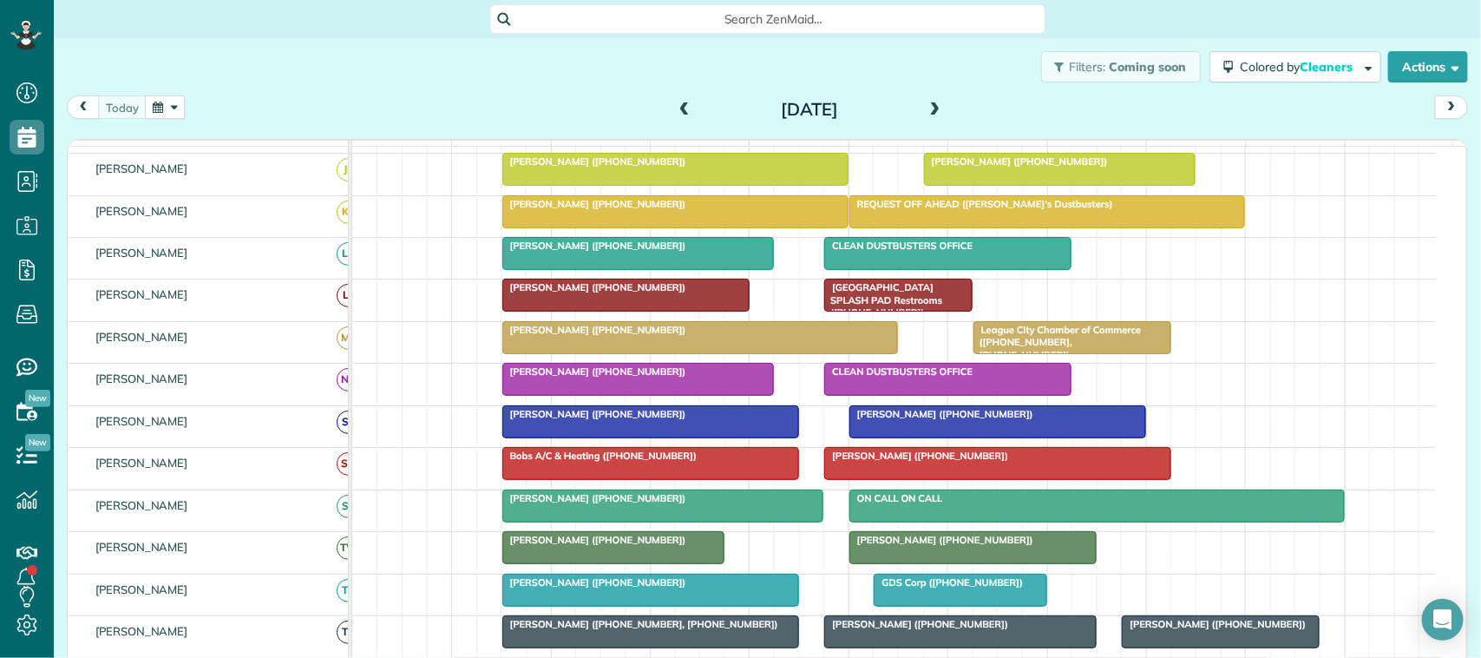
scroll to position [325, 0]
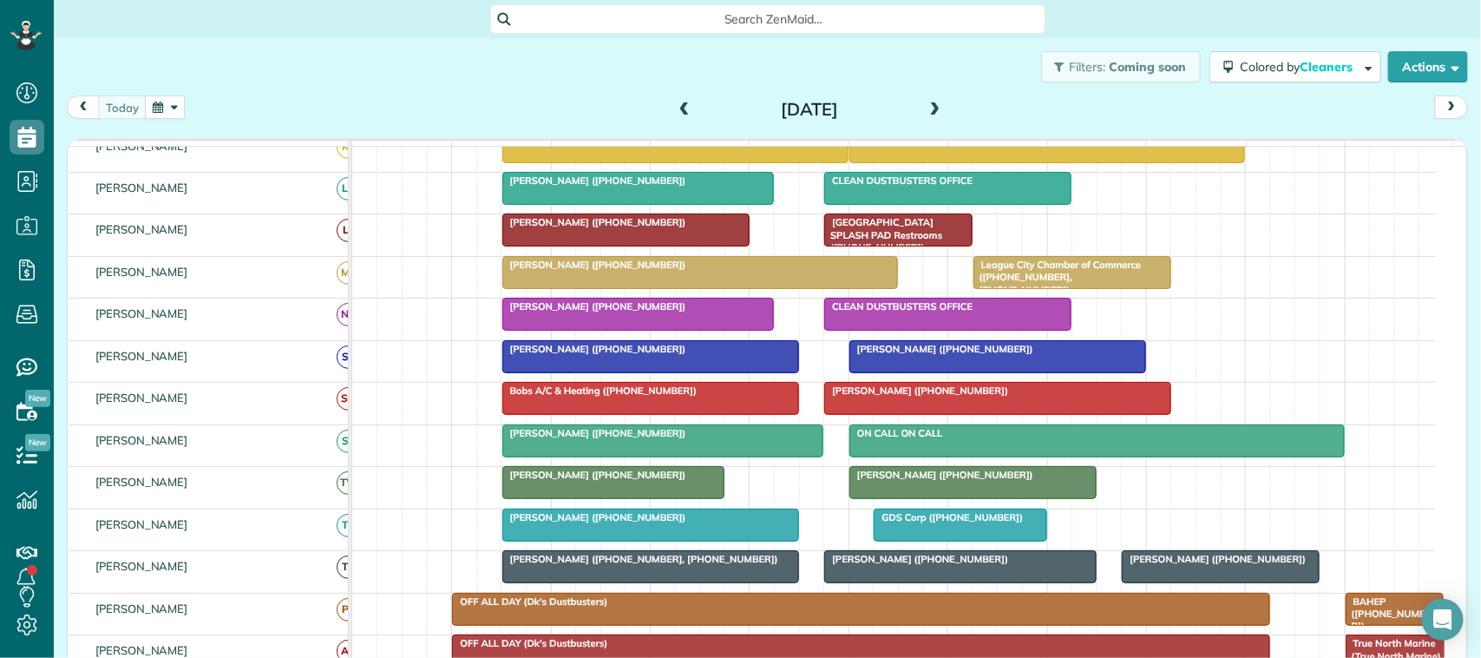
click at [521, 481] on span "[PERSON_NAME] ([PHONE_NUMBER])" at bounding box center [595, 475] width 186 height 12
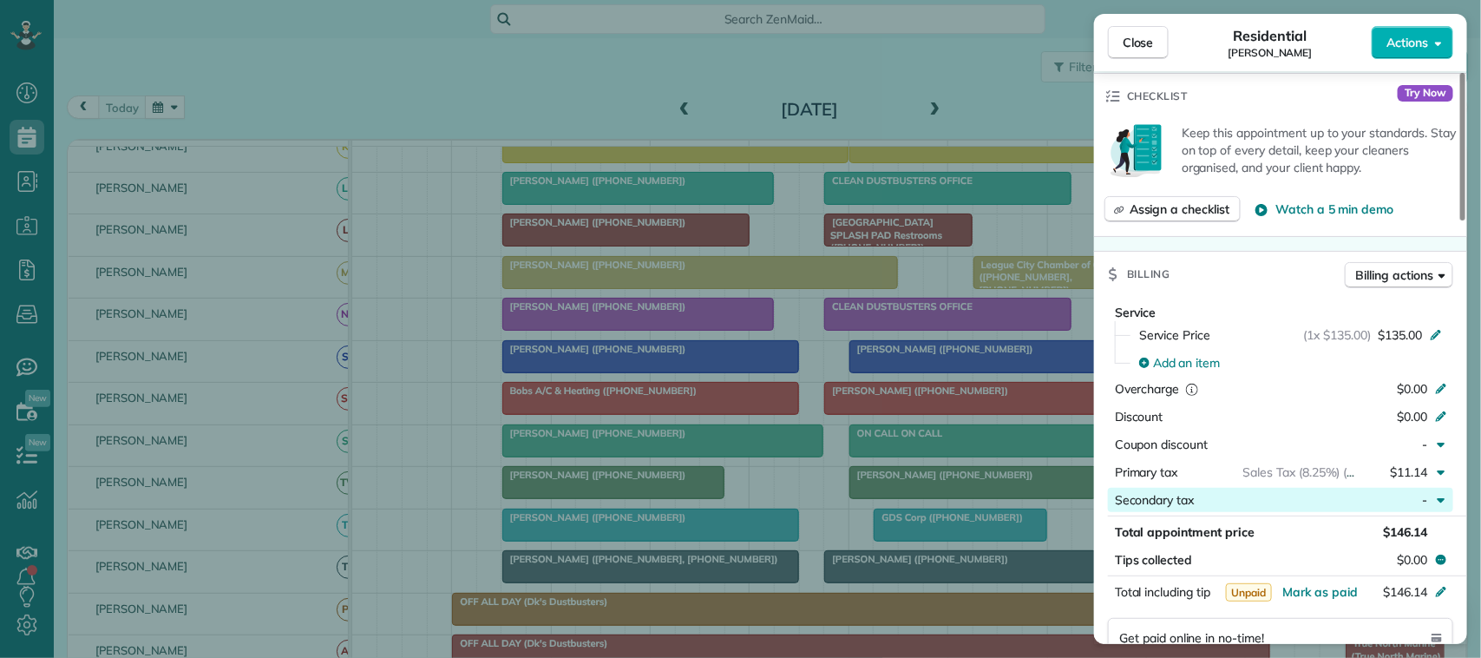
scroll to position [651, 0]
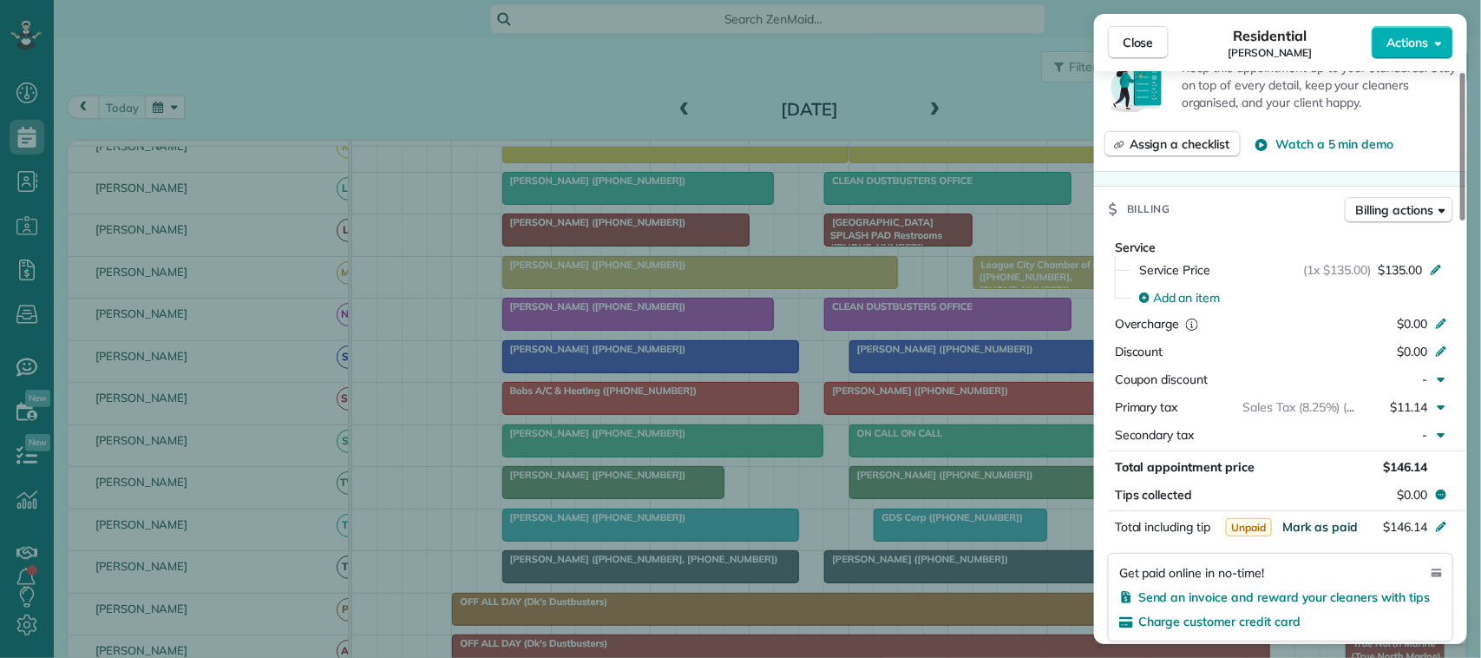
click at [1313, 530] on span "Mark as paid" at bounding box center [1321, 527] width 76 height 16
click at [1159, 48] on button "Close" at bounding box center [1138, 42] width 61 height 33
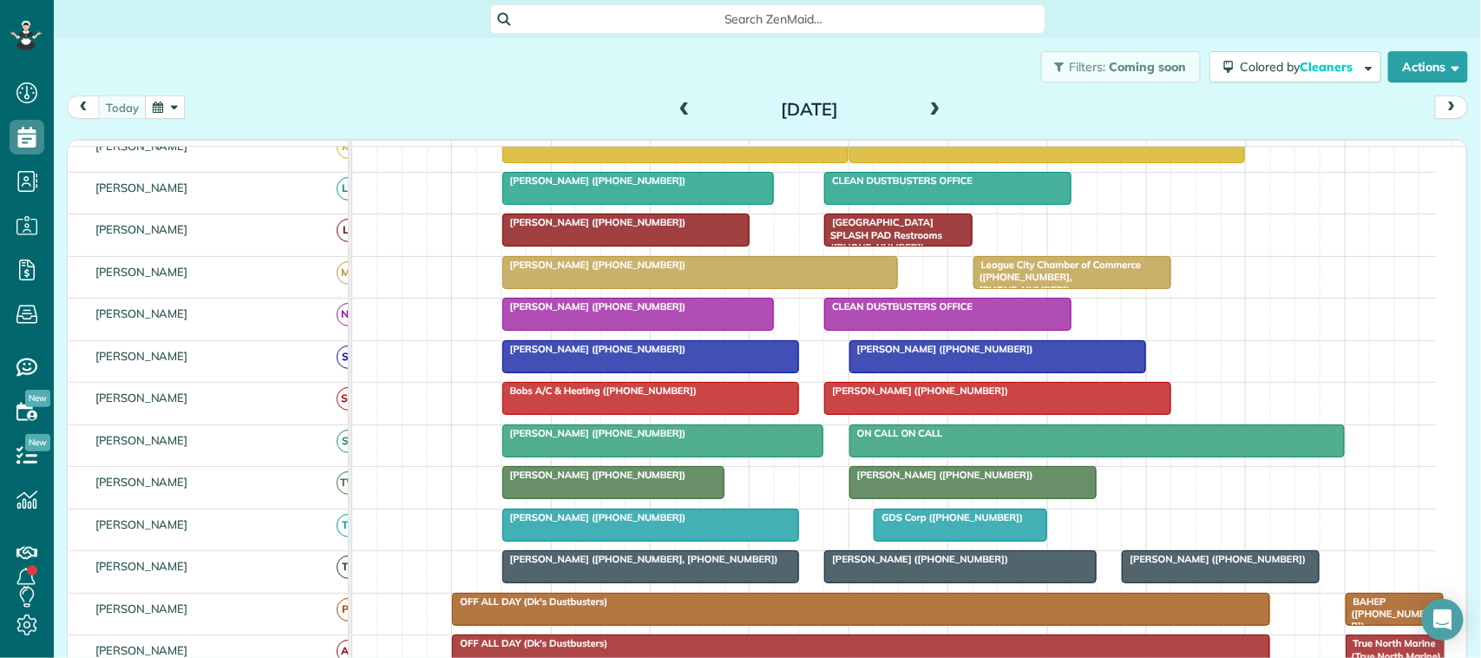
click at [674, 498] on div at bounding box center [613, 482] width 220 height 31
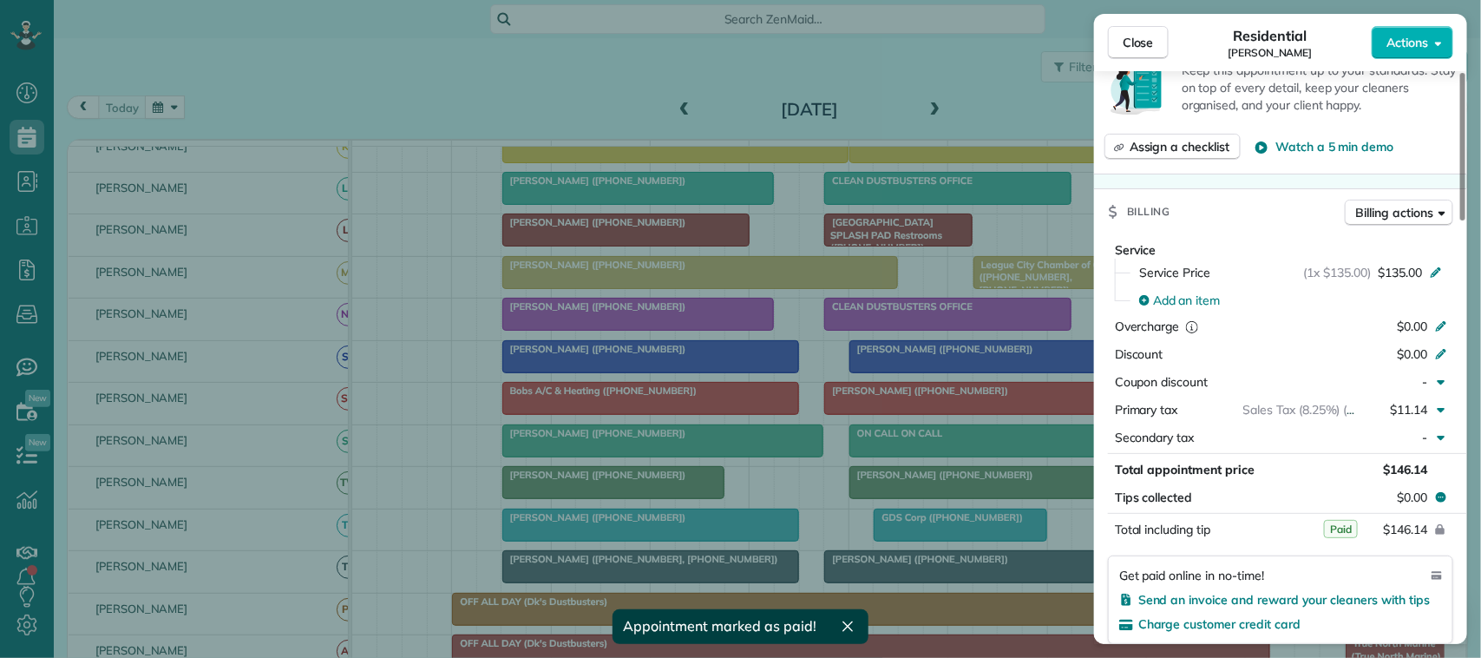
scroll to position [651, 0]
click at [1134, 56] on button "Close" at bounding box center [1138, 42] width 61 height 33
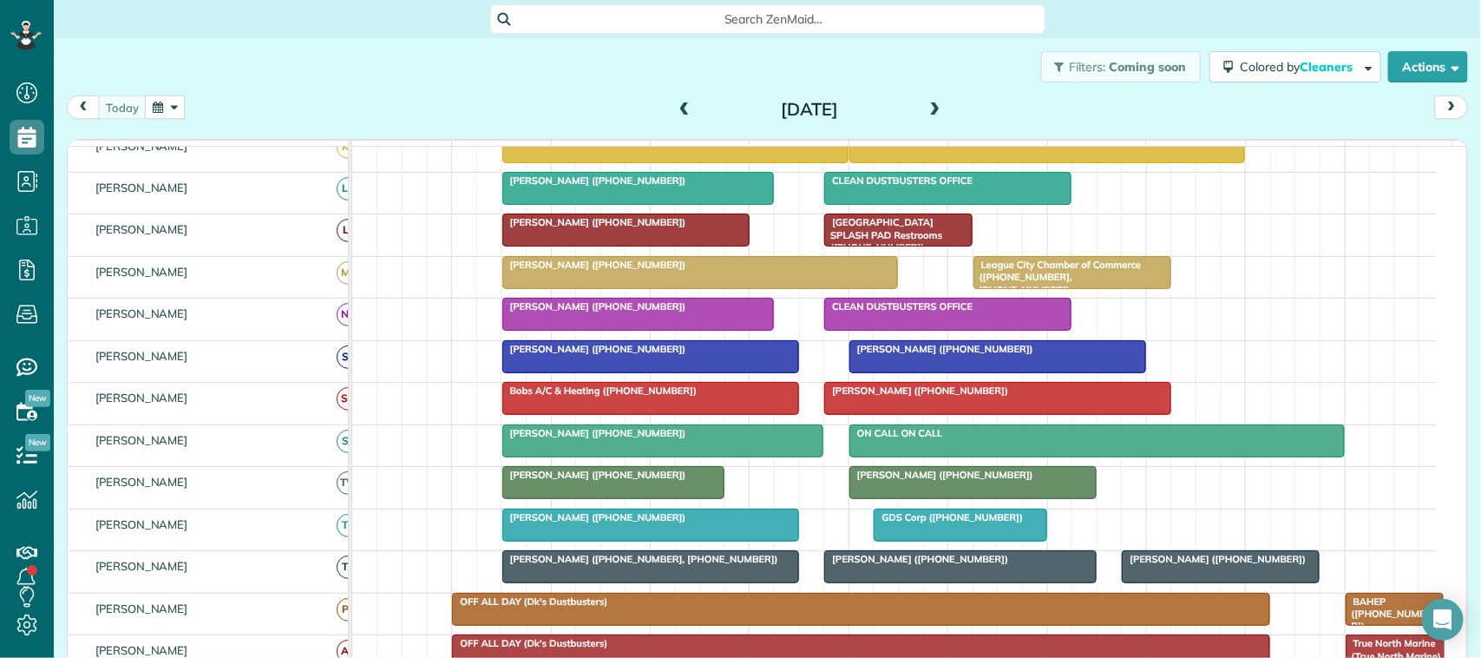
click at [127, 89] on div "Filters: Coming soon Colored by Cleaners Color by Cleaner Color by Team Color b…" at bounding box center [768, 66] width 1428 height 57
click at [926, 107] on span at bounding box center [935, 110] width 19 height 16
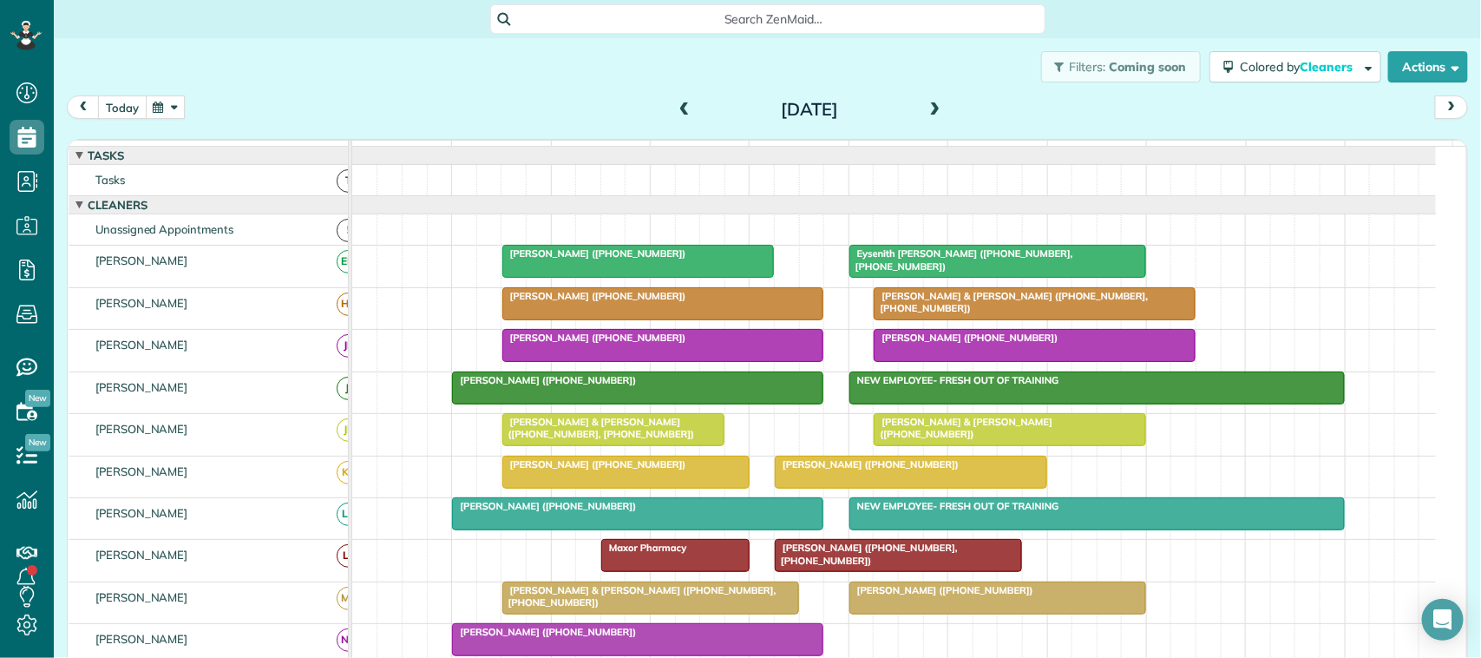
click at [133, 96] on button "today" at bounding box center [122, 106] width 49 height 23
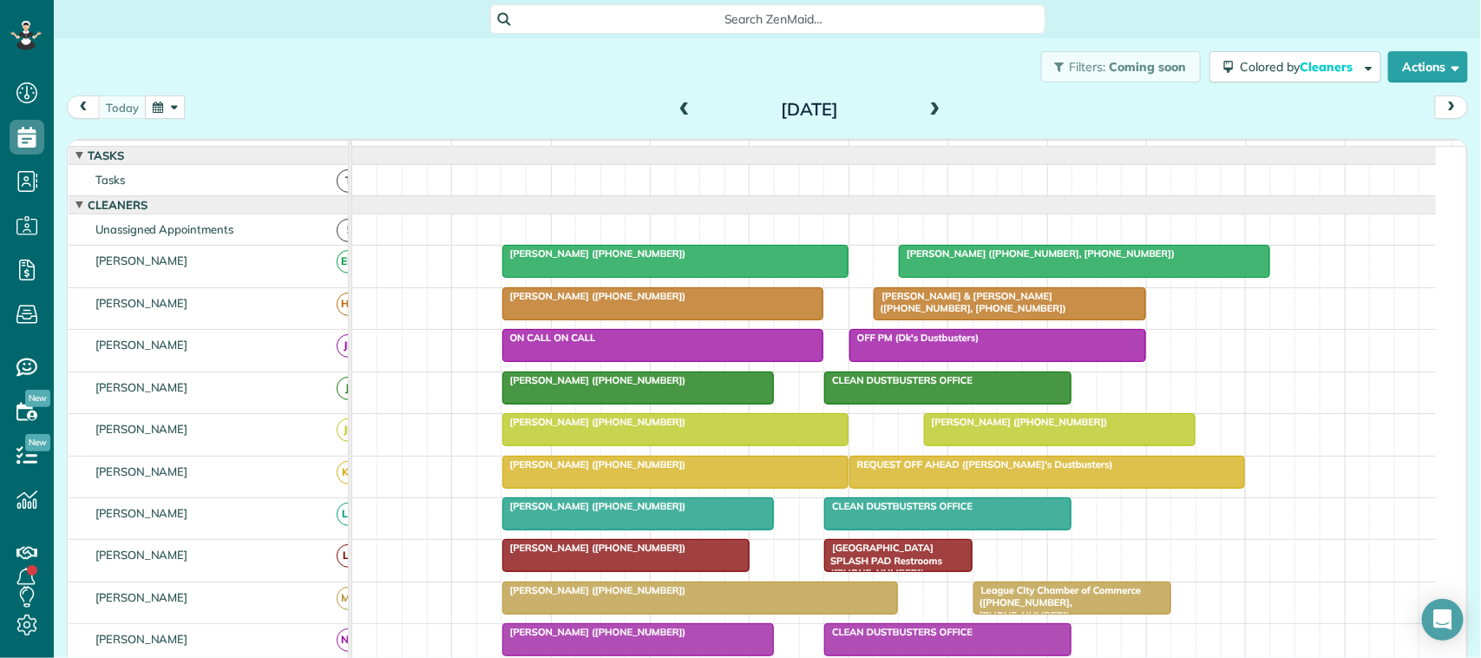
click at [934, 100] on span at bounding box center [935, 110] width 19 height 26
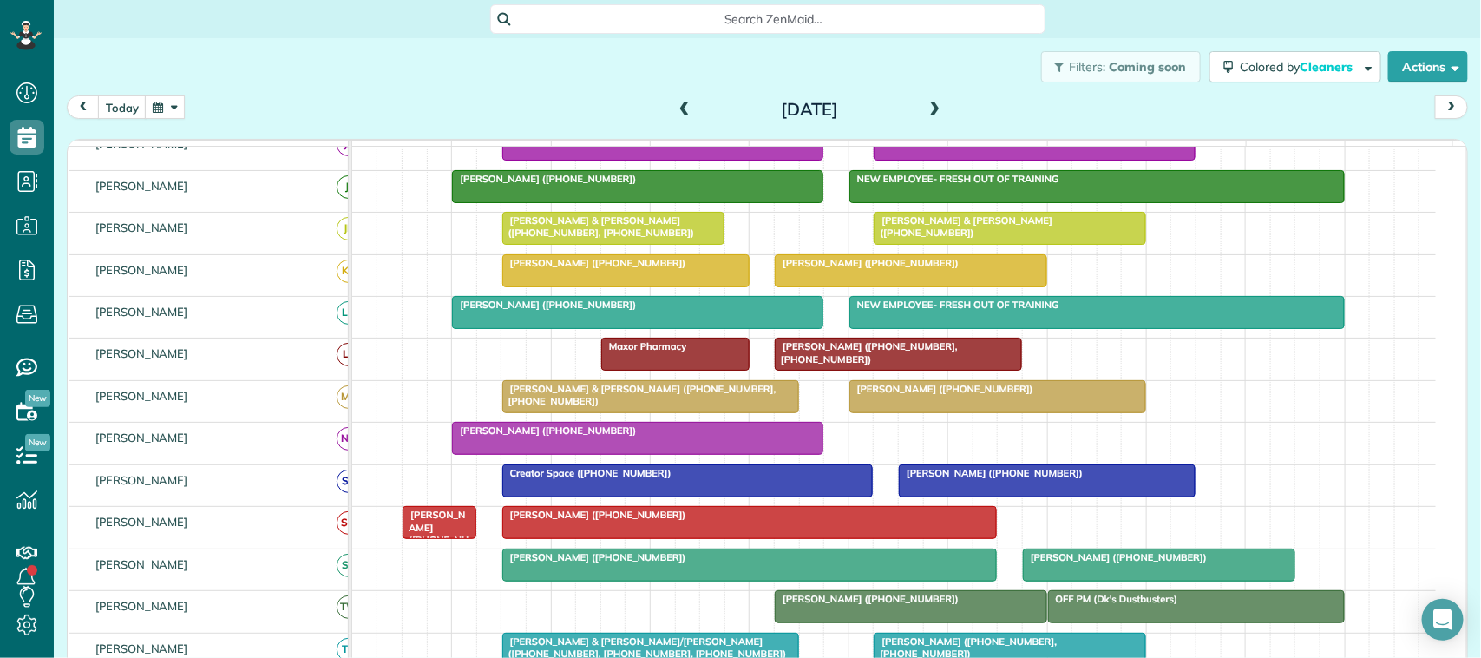
scroll to position [217, 0]
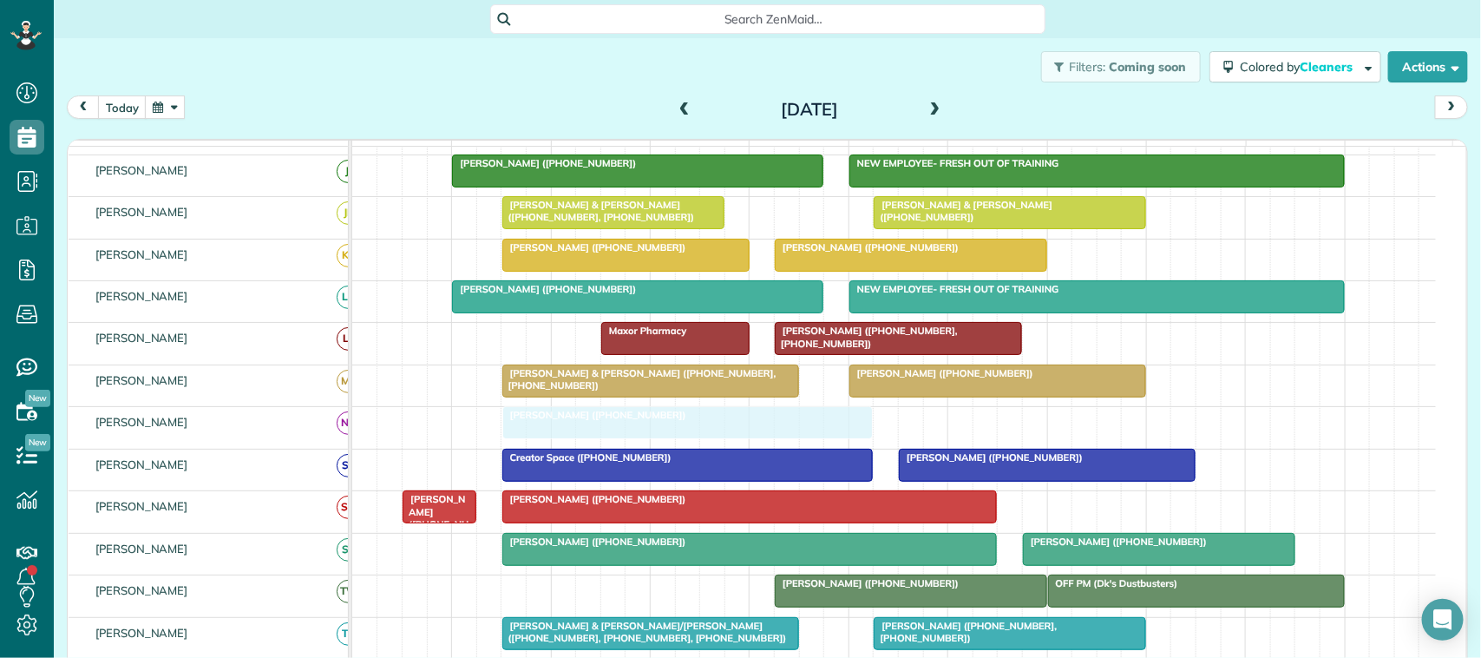
drag, startPoint x: 578, startPoint y: 438, endPoint x: 626, endPoint y: 437, distance: 47.8
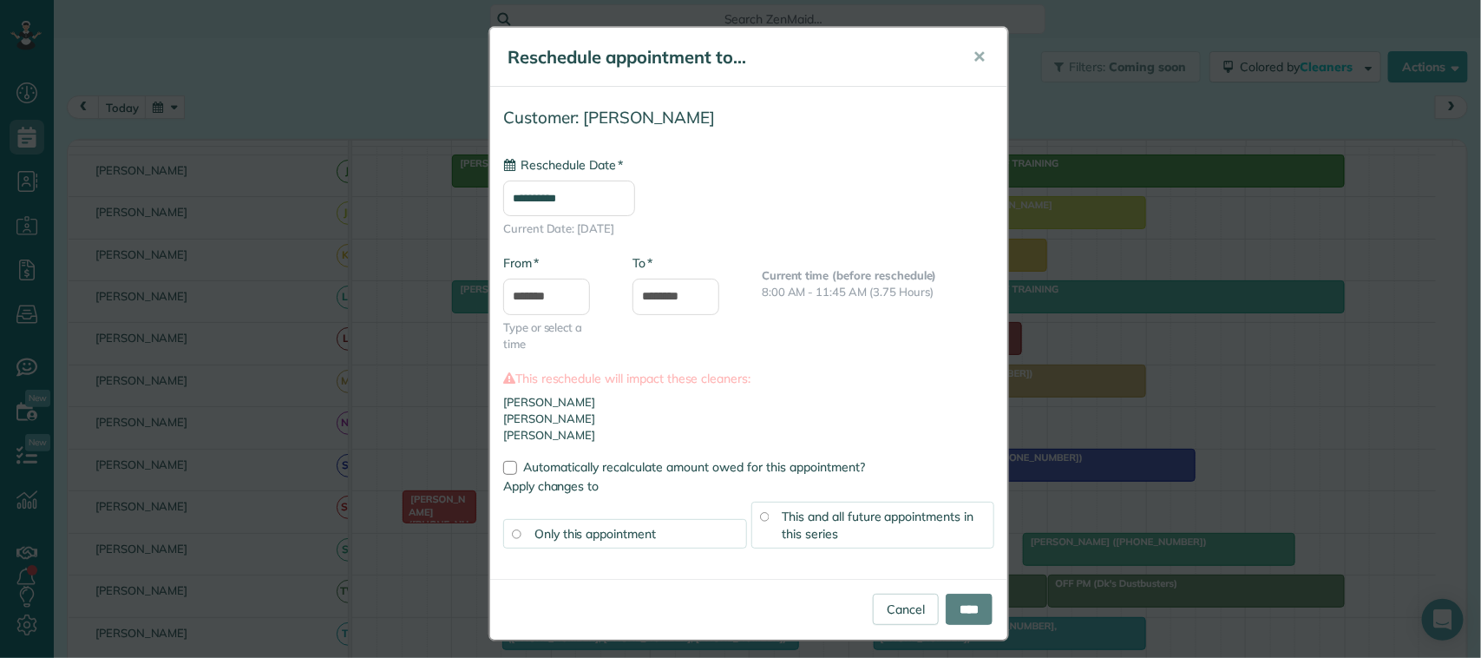
type input "**********"
click at [946, 621] on input "****" at bounding box center [969, 609] width 47 height 31
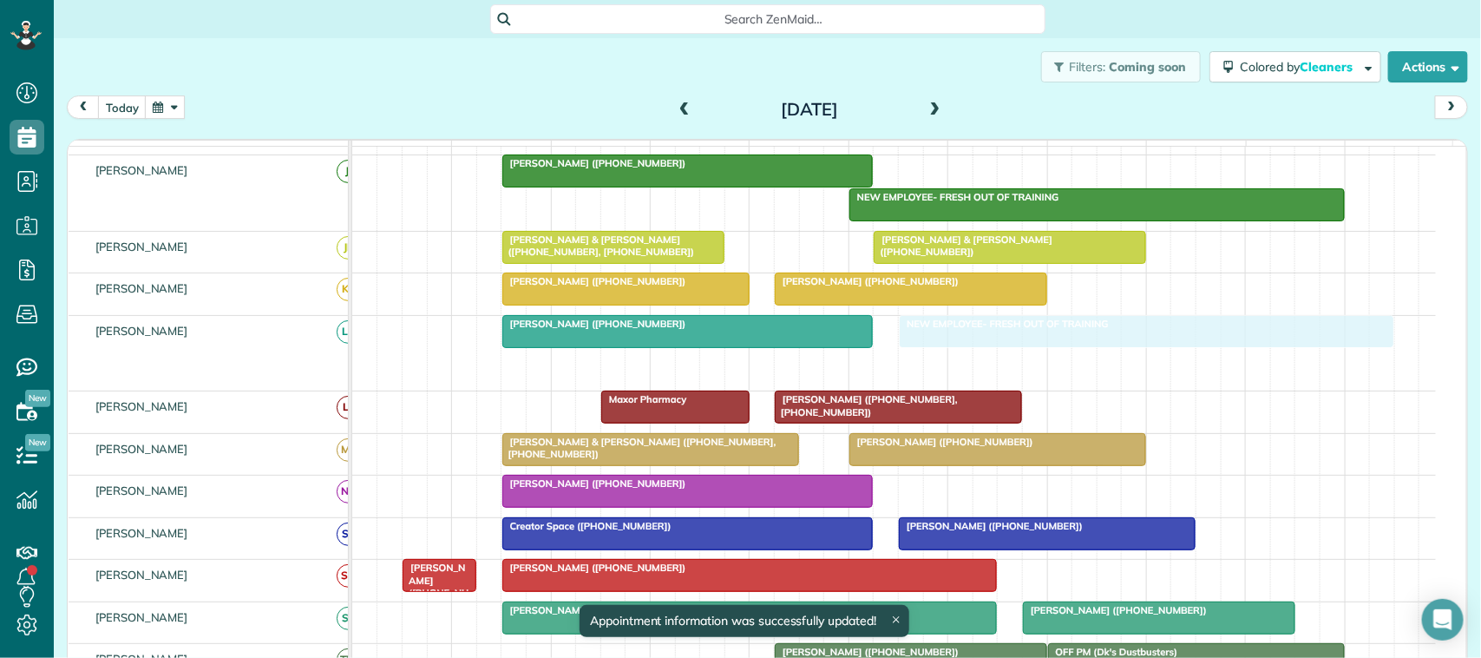
drag, startPoint x: 921, startPoint y: 376, endPoint x: 982, endPoint y: 353, distance: 65.6
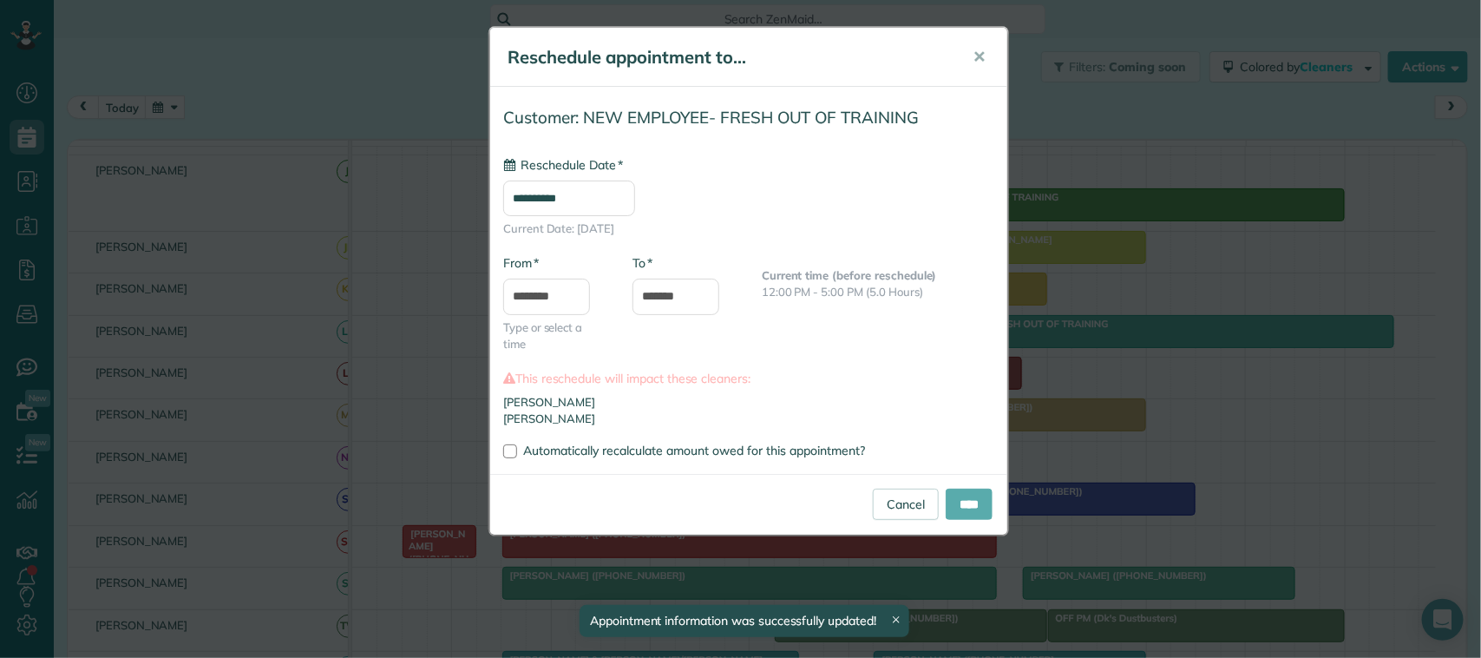
type input "**********"
click at [972, 501] on input "****" at bounding box center [969, 504] width 47 height 31
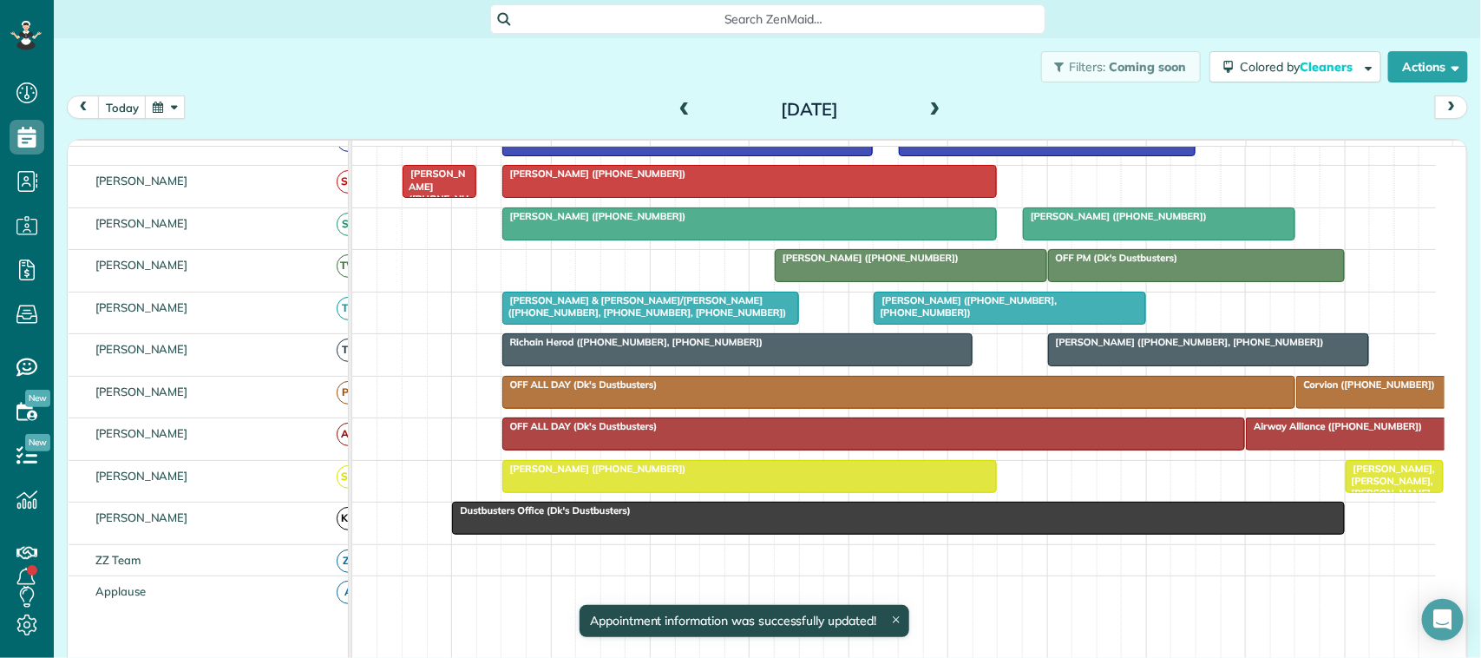
scroll to position [321, 0]
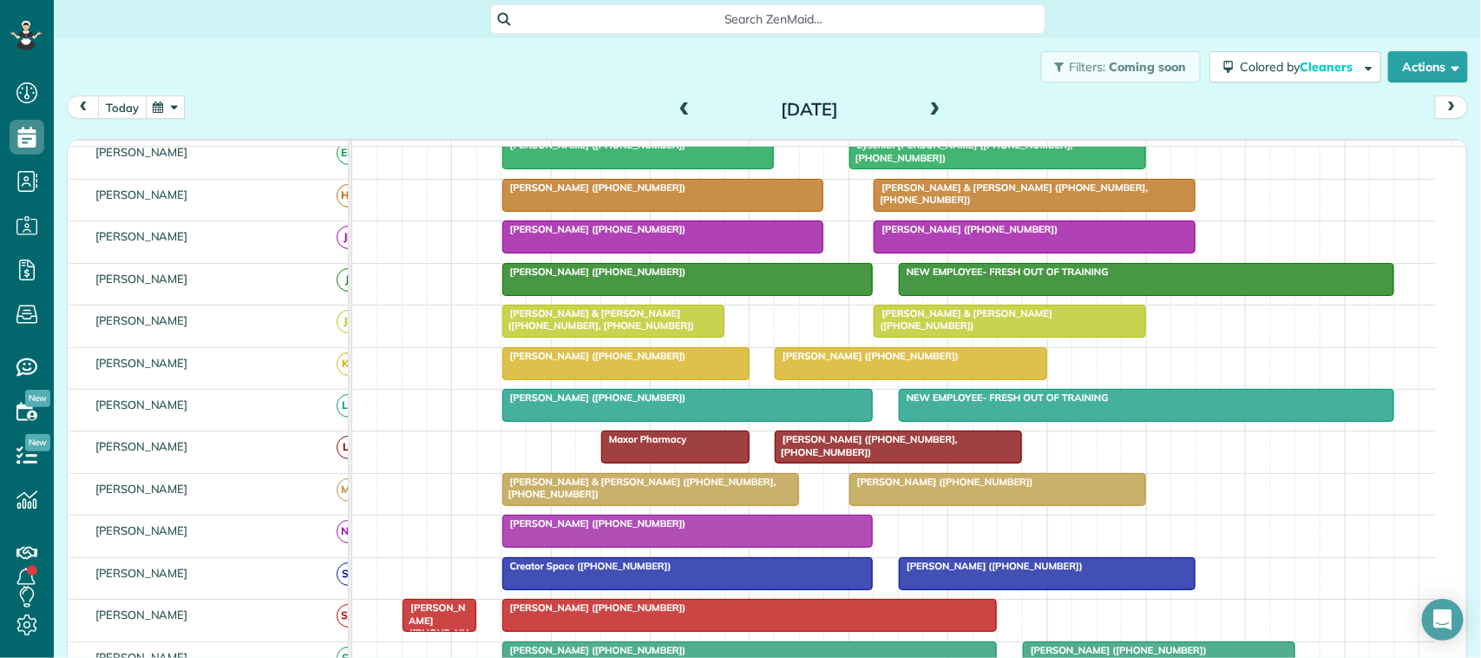
click at [122, 118] on button "today" at bounding box center [122, 106] width 49 height 23
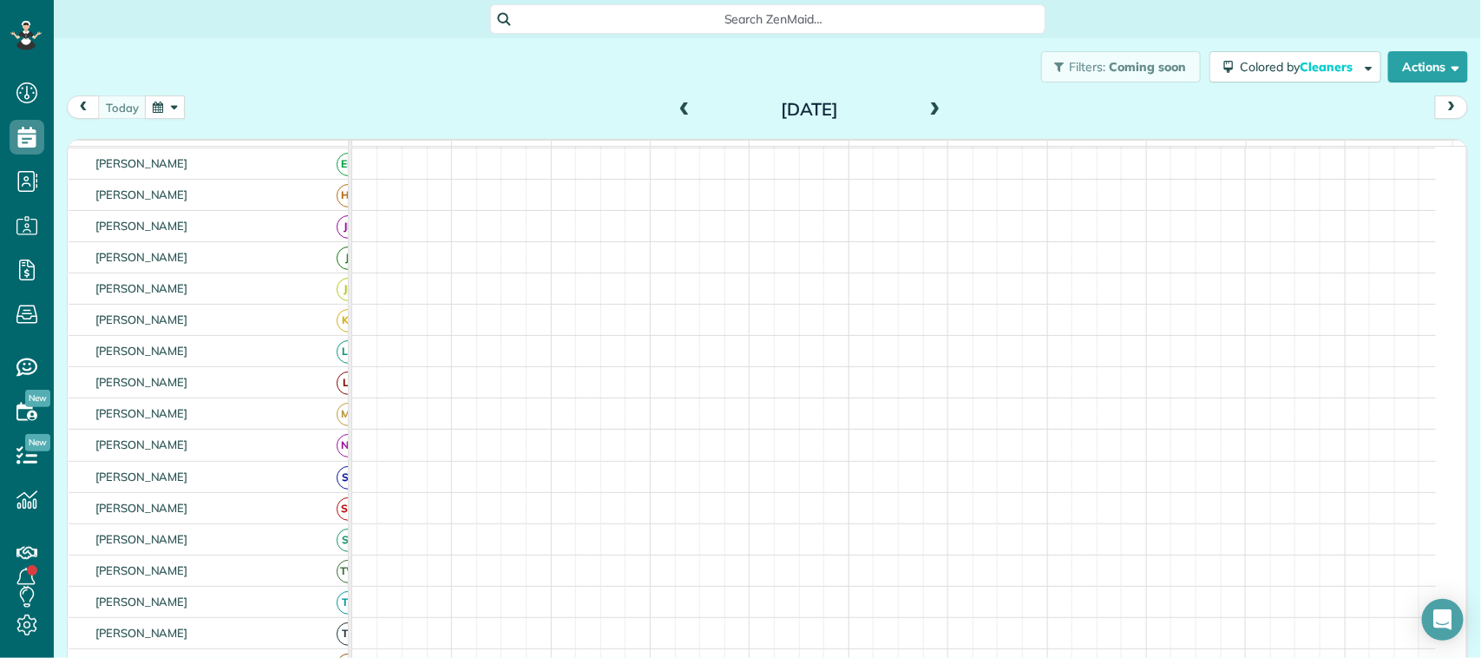
click at [244, 117] on div "[DATE] [DATE]" at bounding box center [768, 111] width 1402 height 32
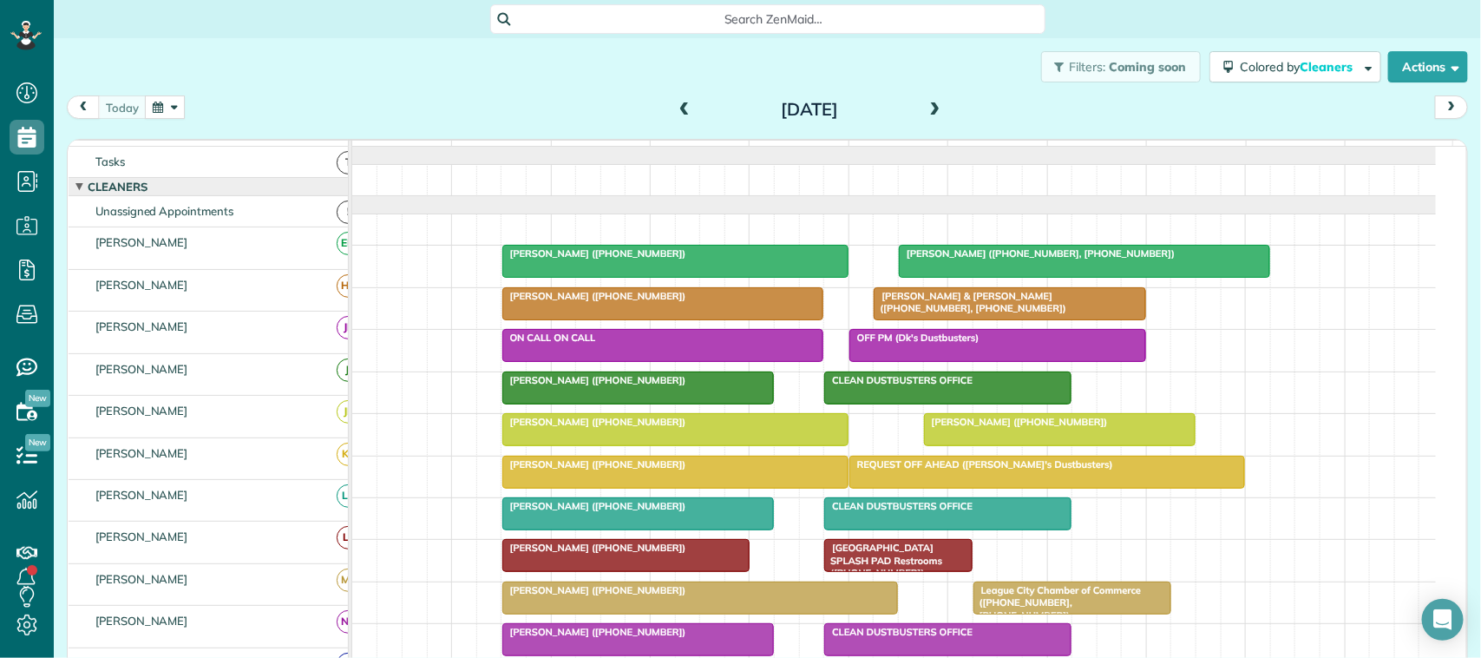
scroll to position [0, 0]
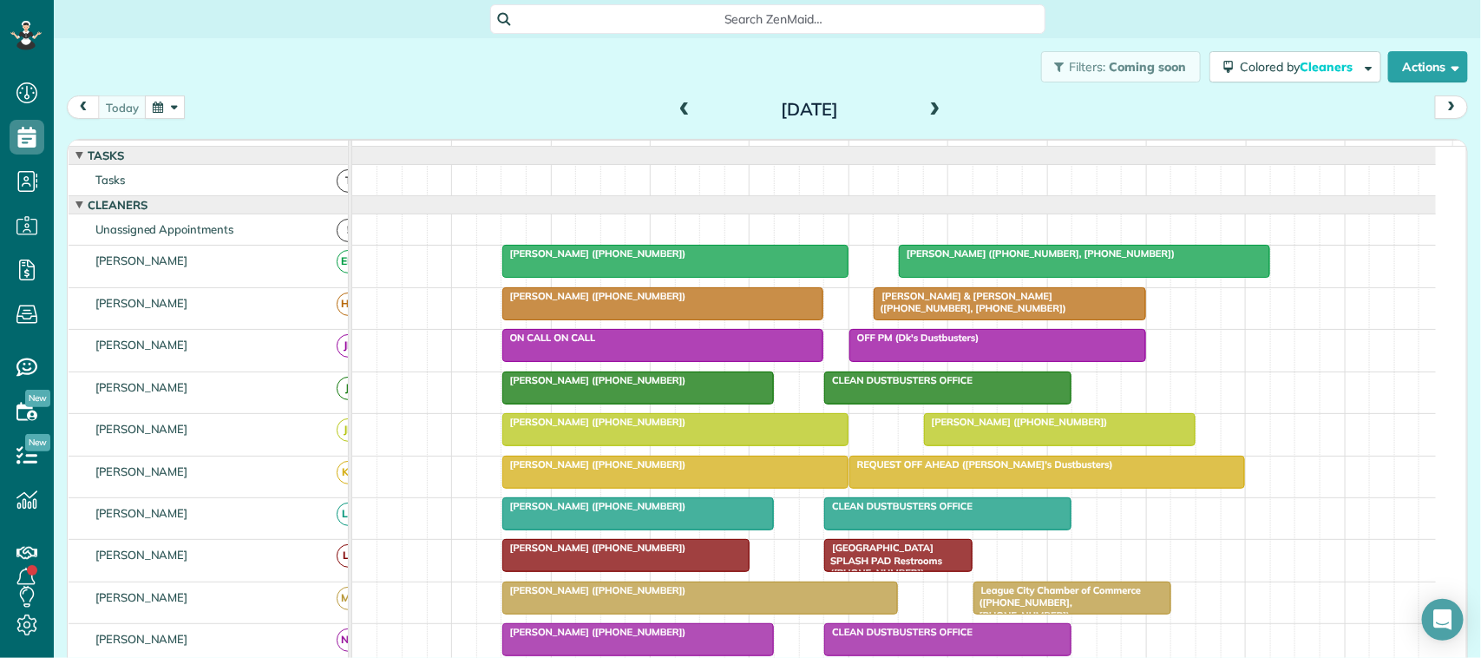
click at [935, 100] on span at bounding box center [935, 110] width 19 height 26
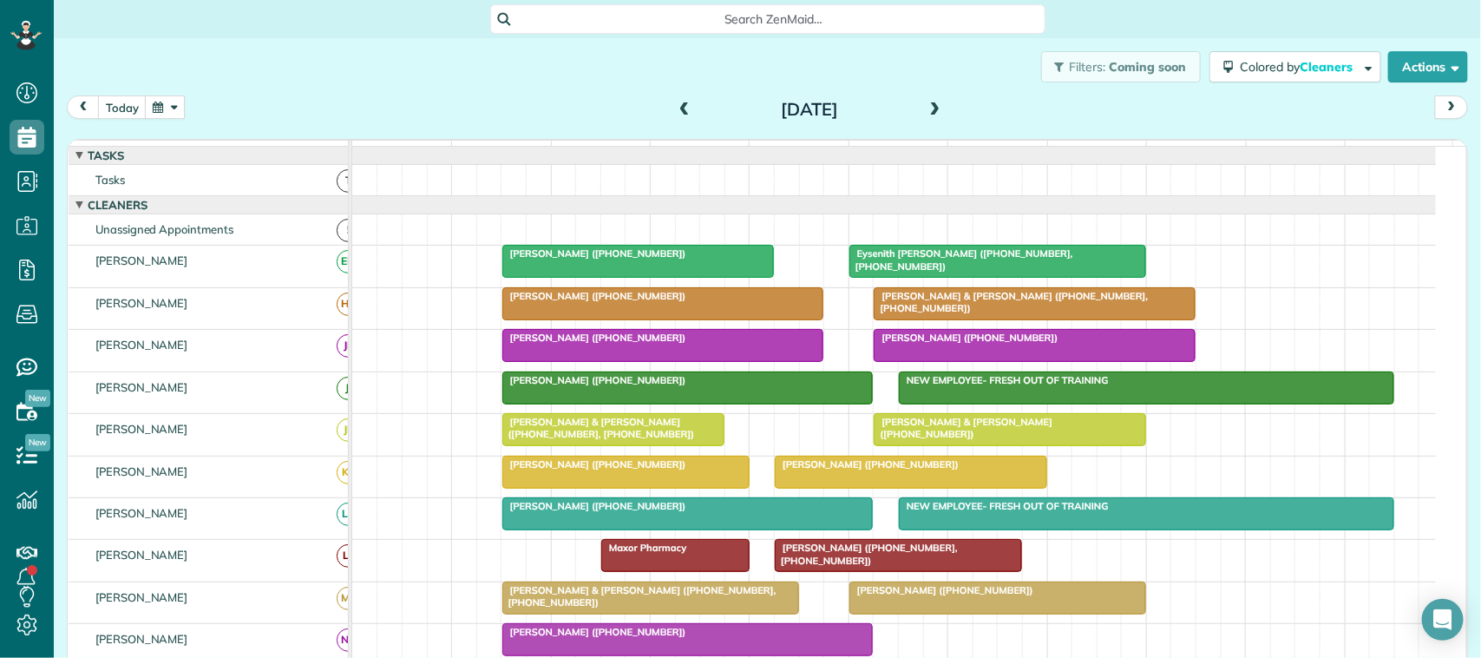
click at [128, 121] on div "today Tuesday Sep 23, 2025" at bounding box center [768, 111] width 1402 height 32
click at [132, 107] on button "today" at bounding box center [122, 106] width 49 height 23
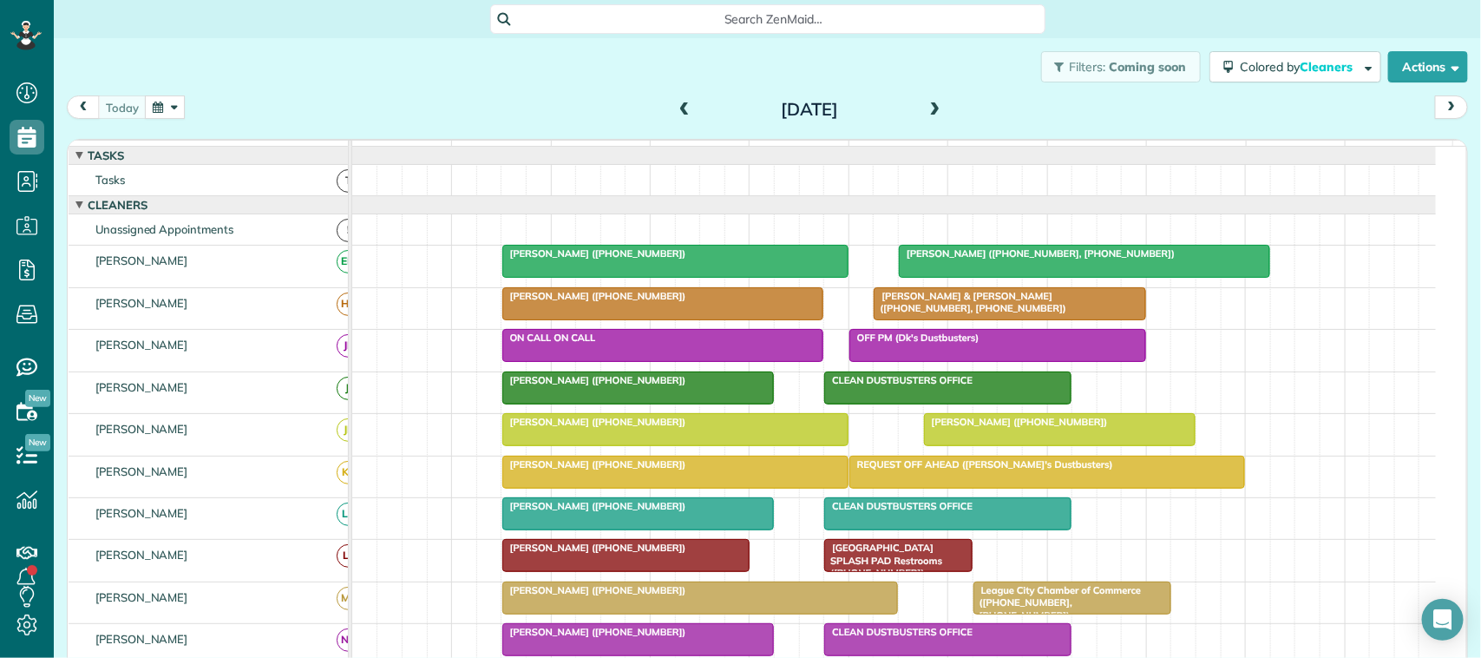
click at [927, 111] on span at bounding box center [935, 110] width 19 height 16
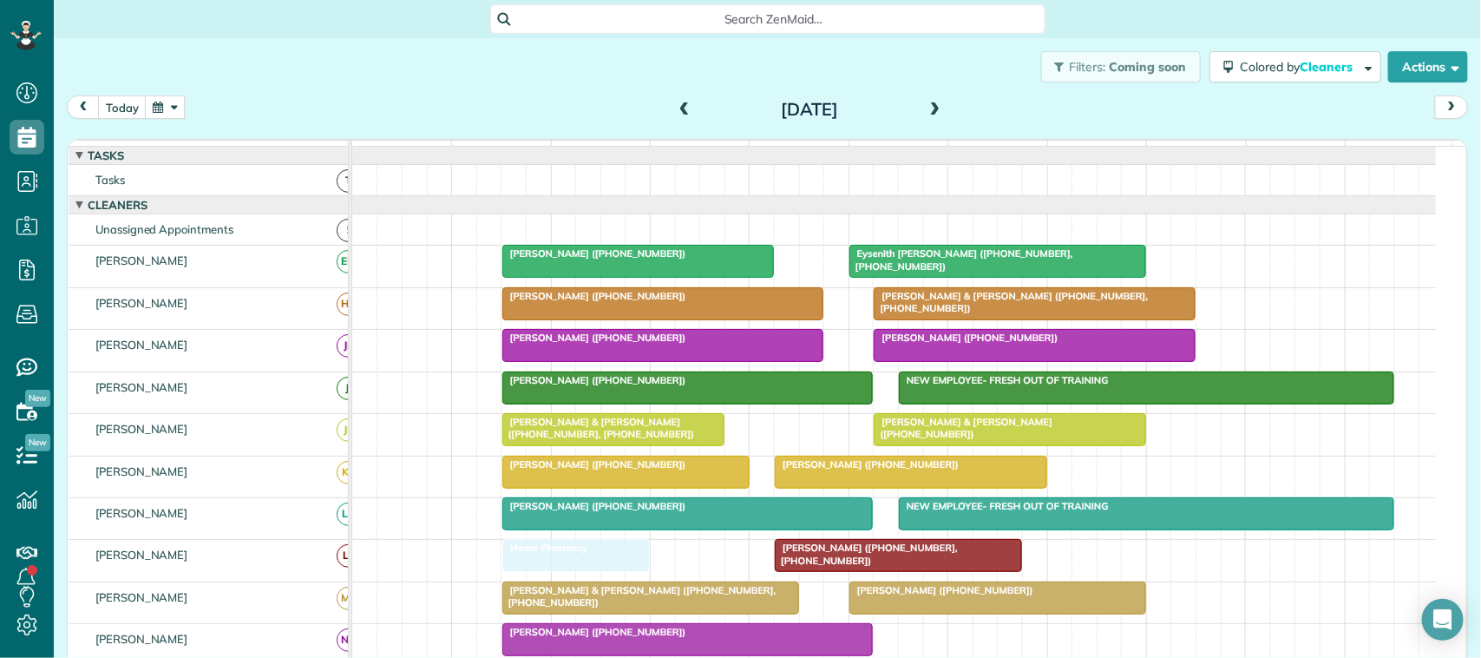
drag, startPoint x: 656, startPoint y: 568, endPoint x: 554, endPoint y: 558, distance: 102.9
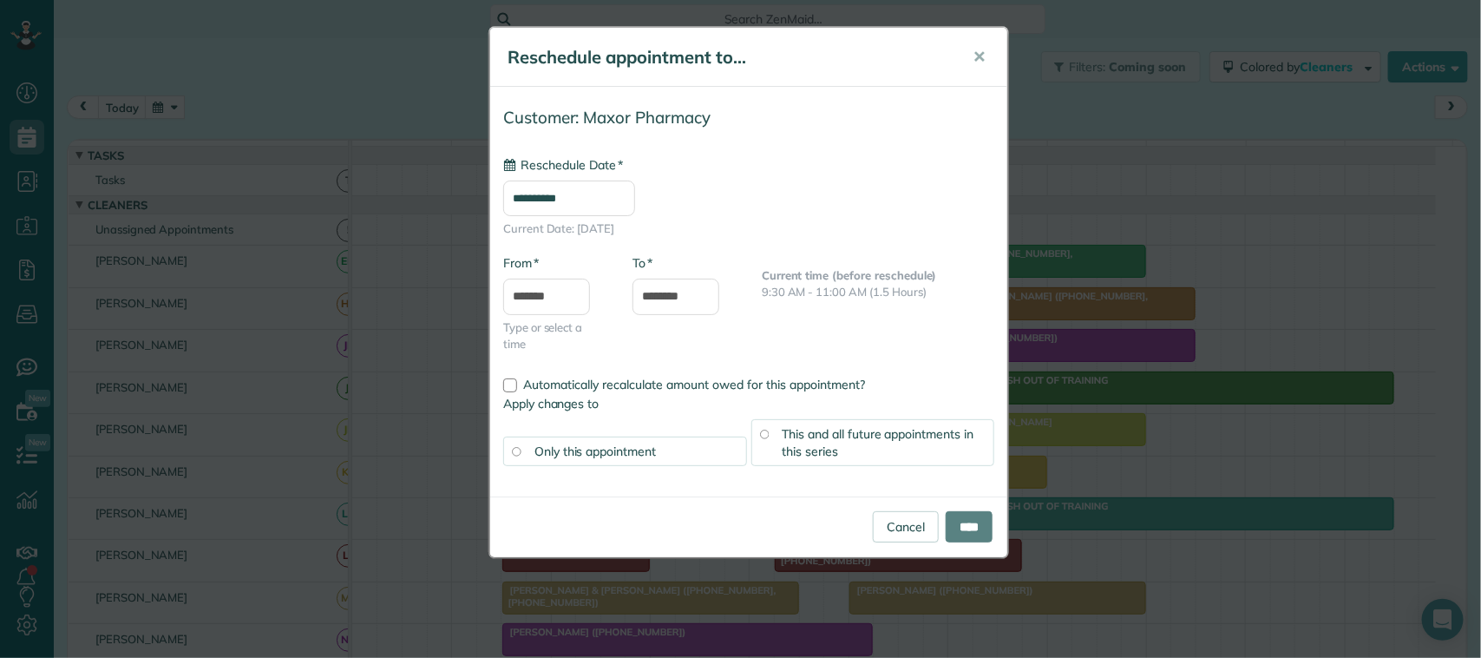
type input "**********"
click at [966, 519] on input "****" at bounding box center [969, 526] width 47 height 31
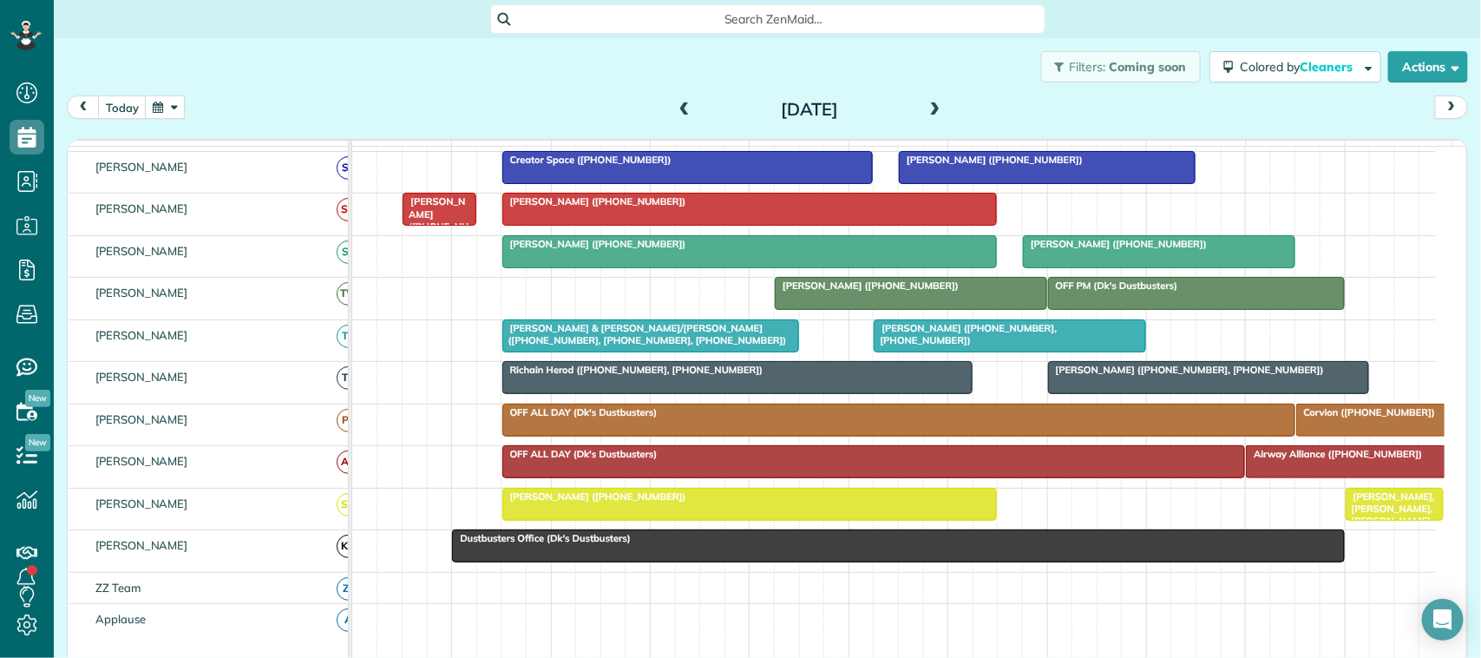
scroll to position [542, 0]
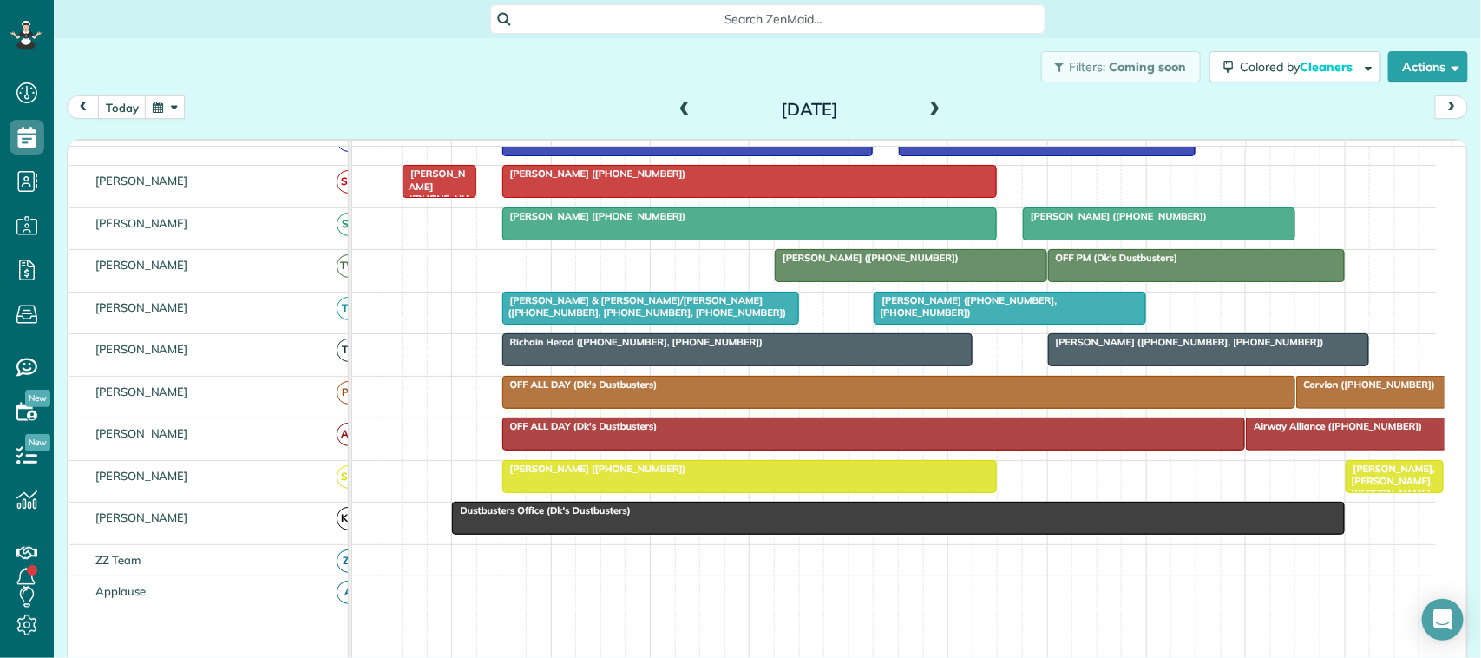
click at [545, 492] on div at bounding box center [750, 476] width 494 height 31
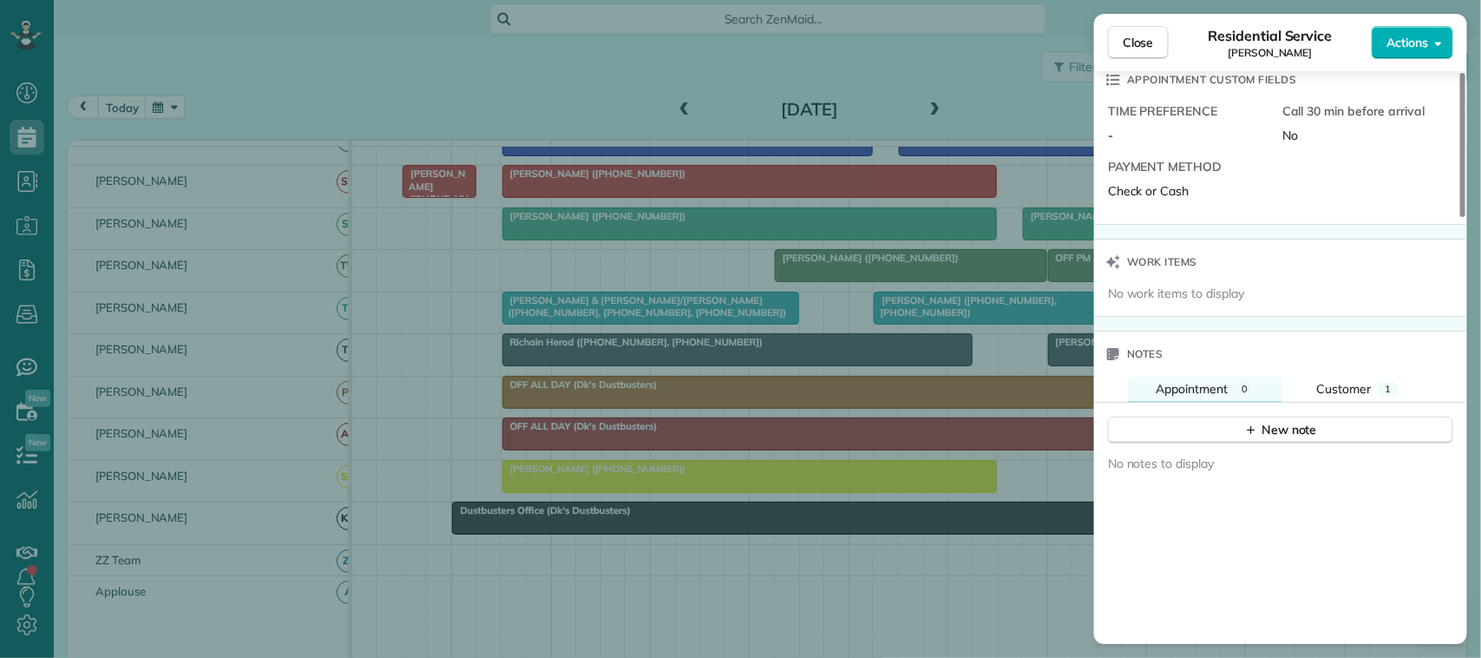
scroll to position [1410, 0]
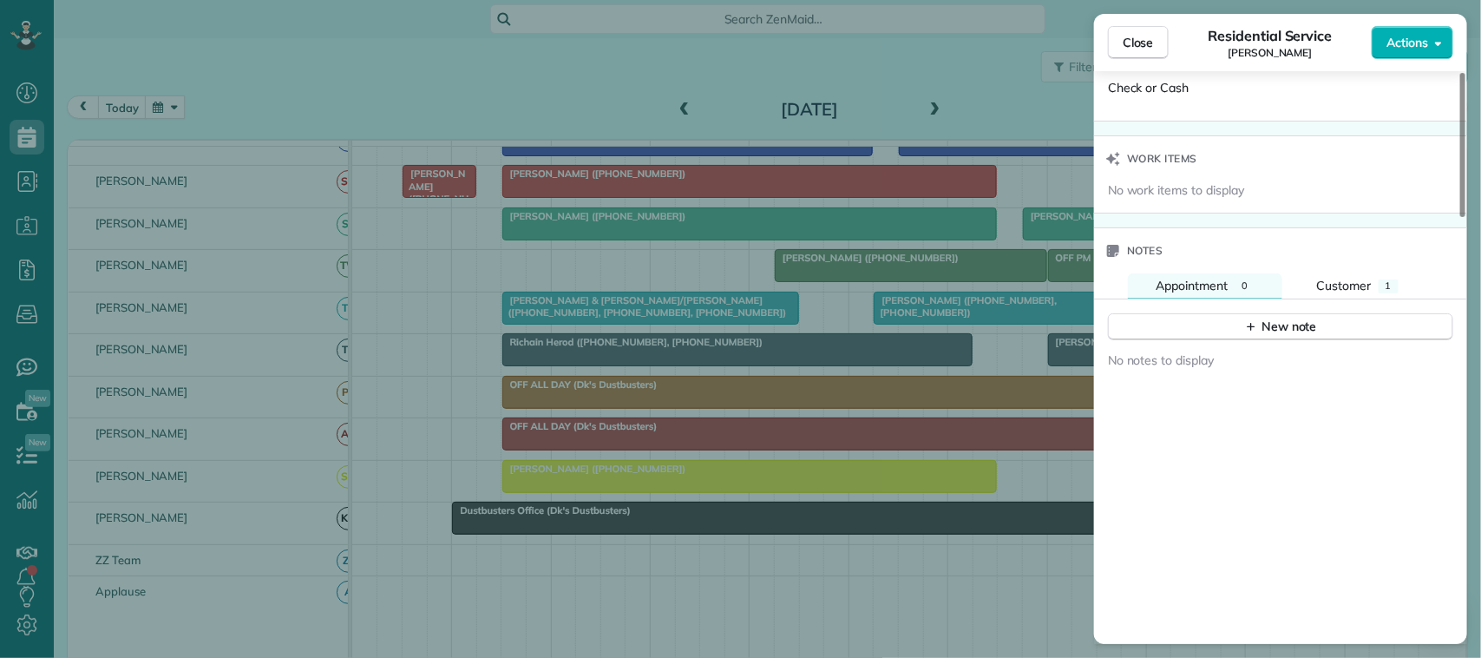
click at [1360, 273] on div "Notes" at bounding box center [1280, 250] width 373 height 45
click at [1361, 279] on button "Customer 1" at bounding box center [1358, 285] width 137 height 25
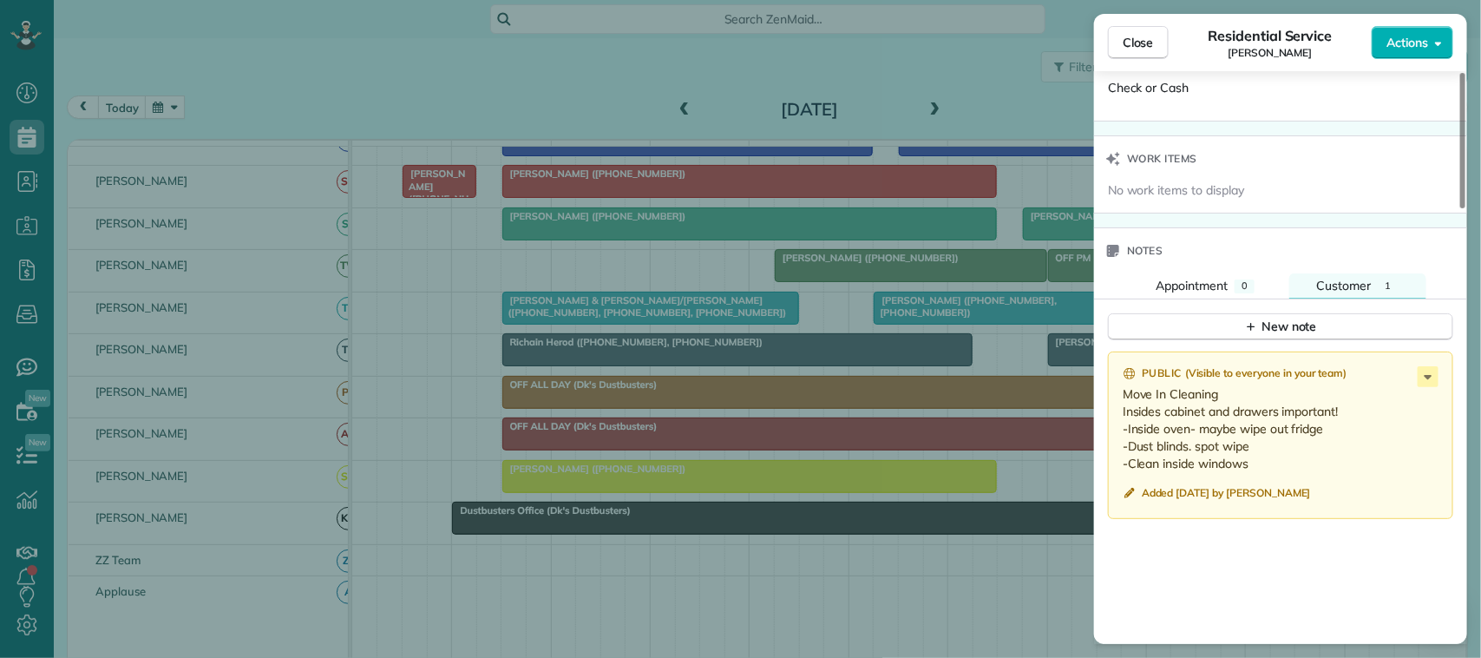
scroll to position [0, 0]
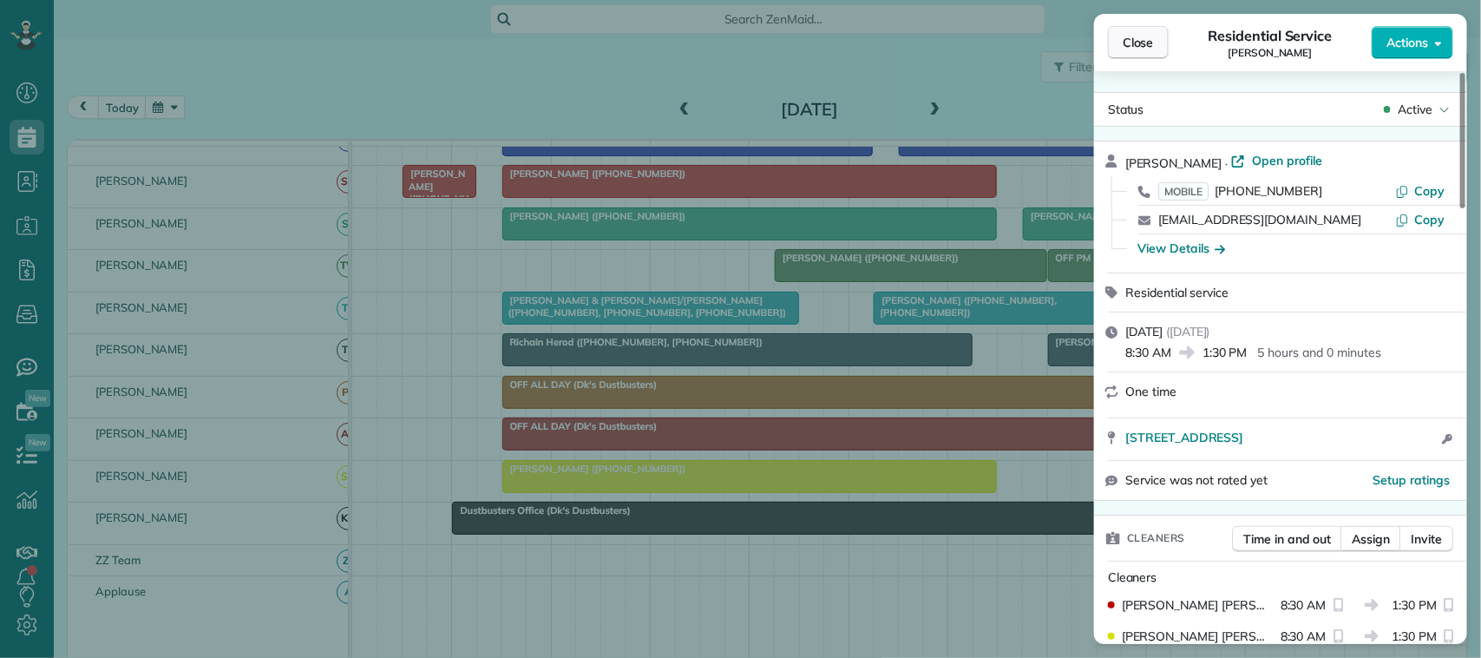
click at [1147, 32] on button "Close" at bounding box center [1138, 42] width 61 height 33
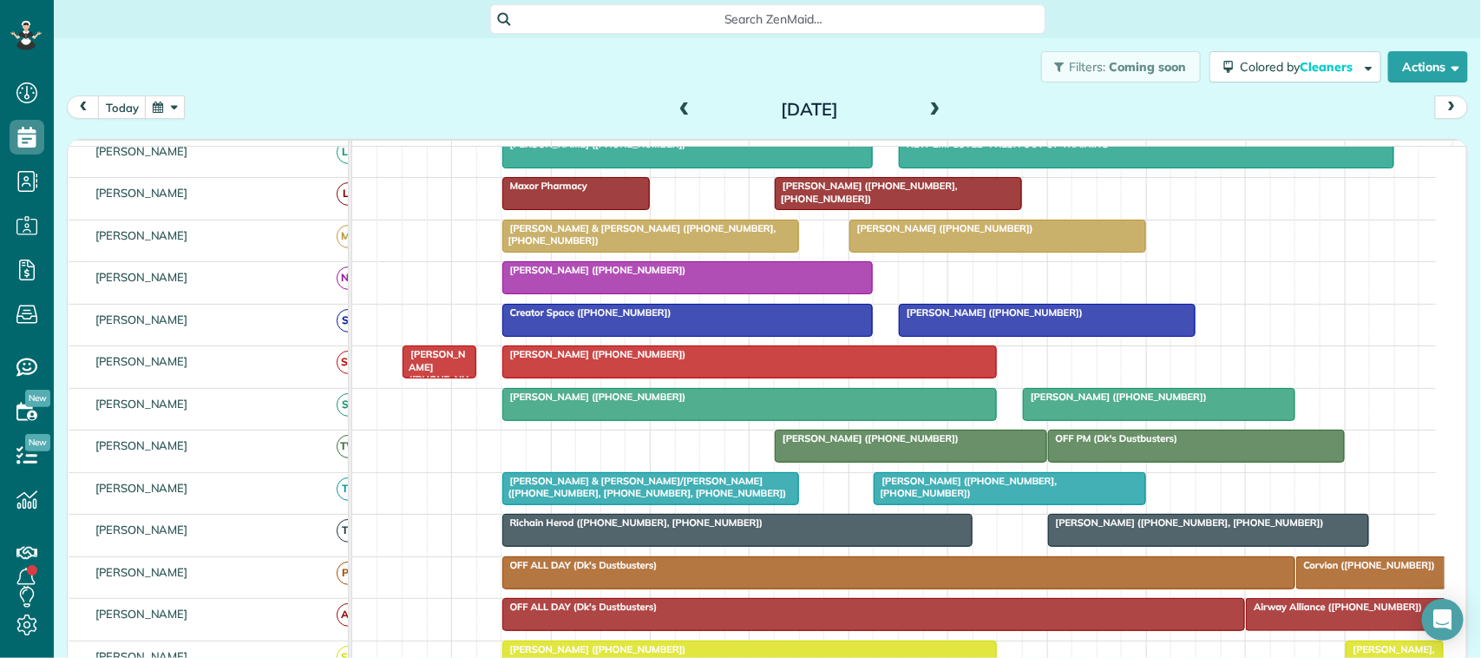
scroll to position [325, 0]
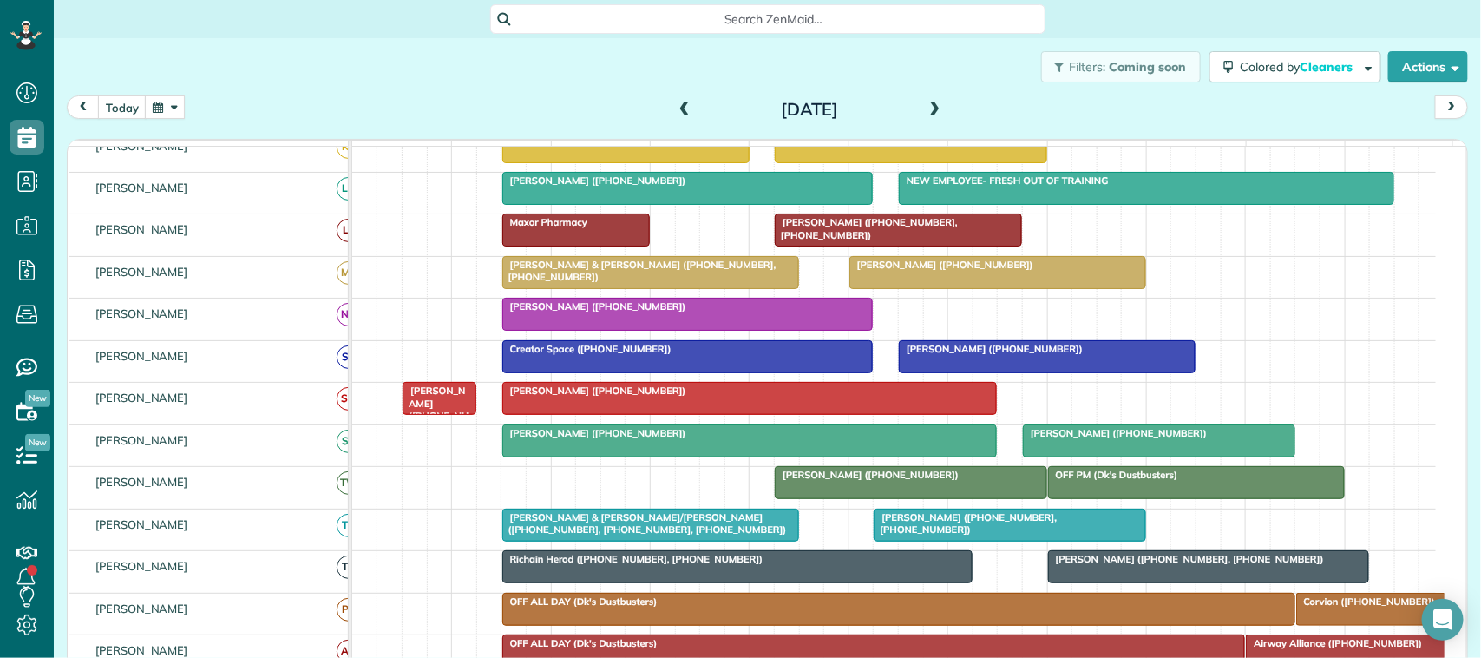
click at [529, 397] on span "Jessica Mcivor (+16107624874)" at bounding box center [595, 390] width 186 height 12
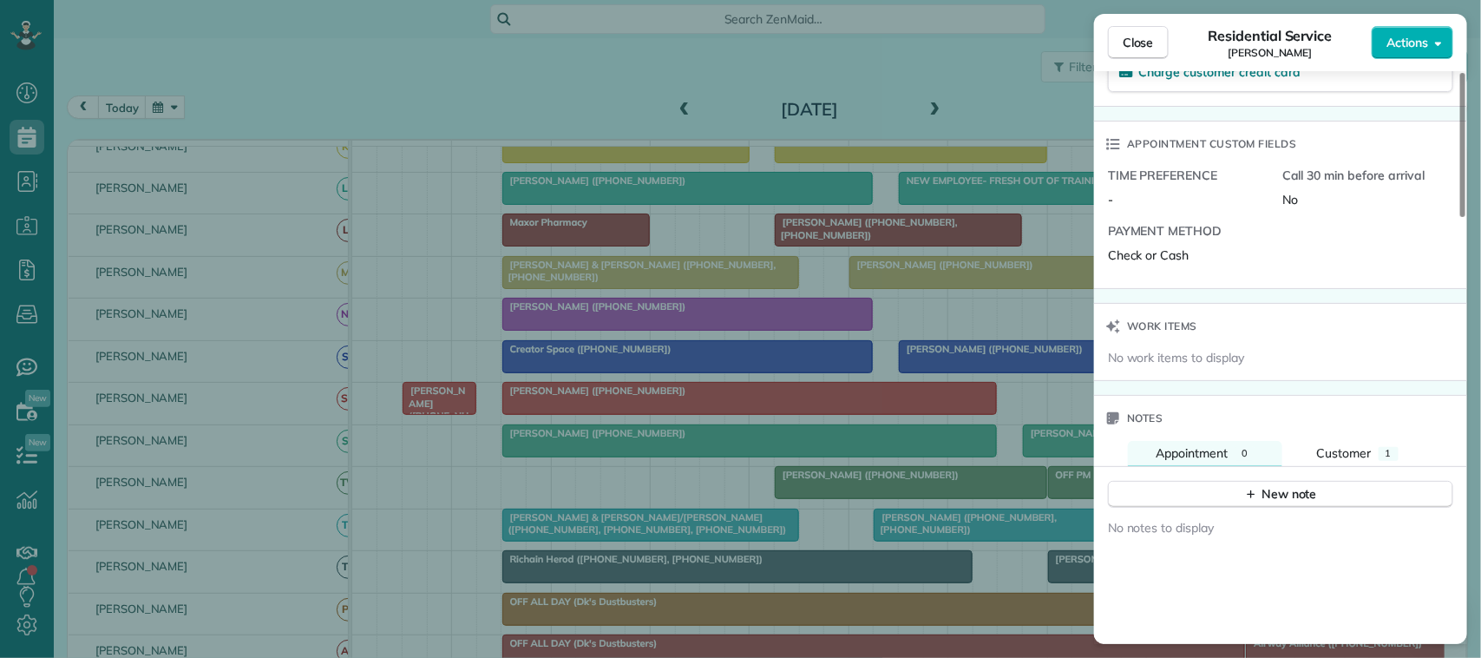
scroll to position [1302, 0]
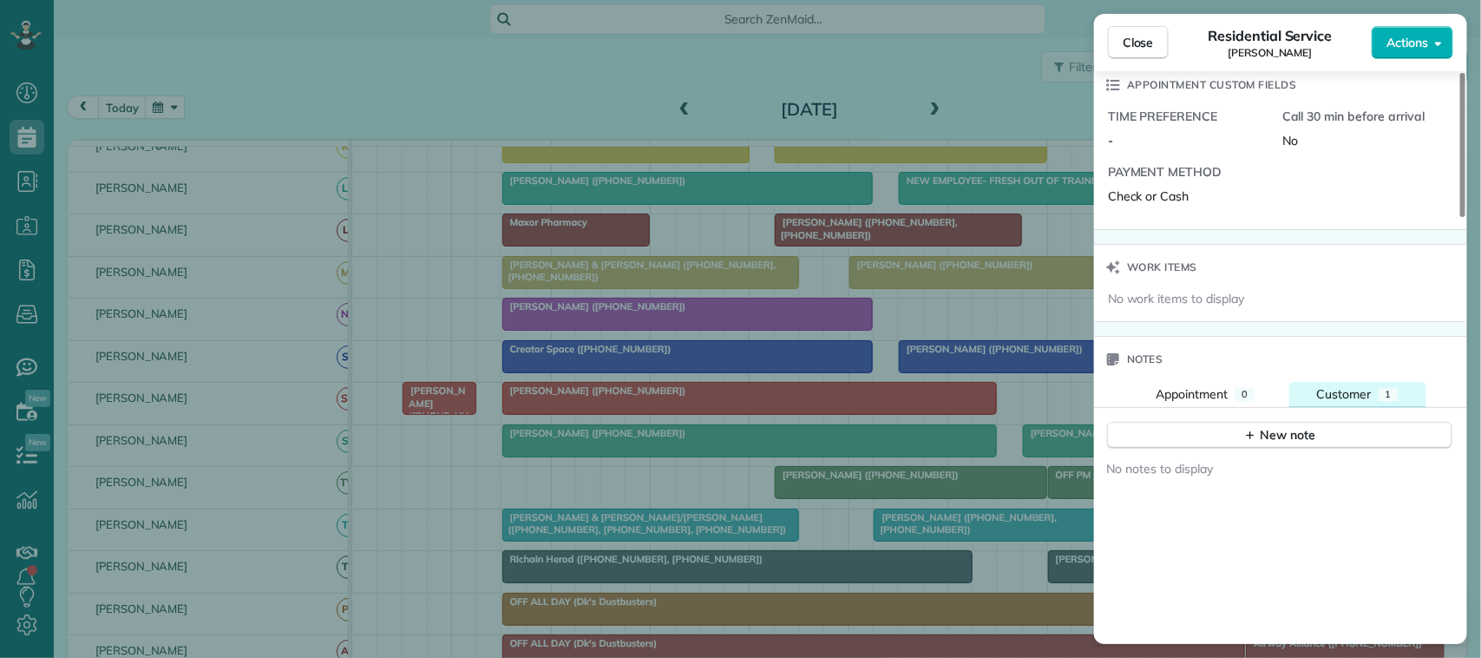
click at [1350, 407] on button "Customer 1" at bounding box center [1358, 394] width 137 height 25
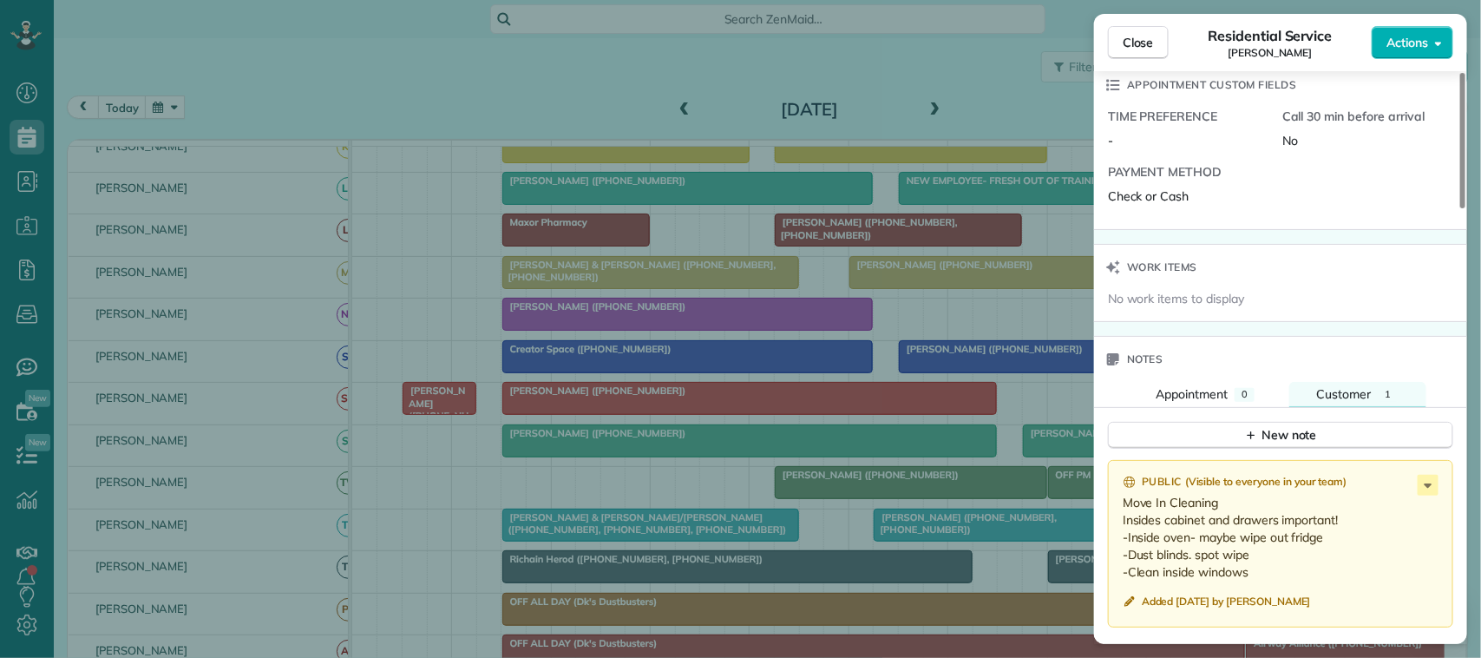
click at [1141, 61] on div "Close Residential Service Jessica Mcivor Actions" at bounding box center [1280, 42] width 373 height 57
click at [1135, 49] on span "Close" at bounding box center [1138, 42] width 31 height 17
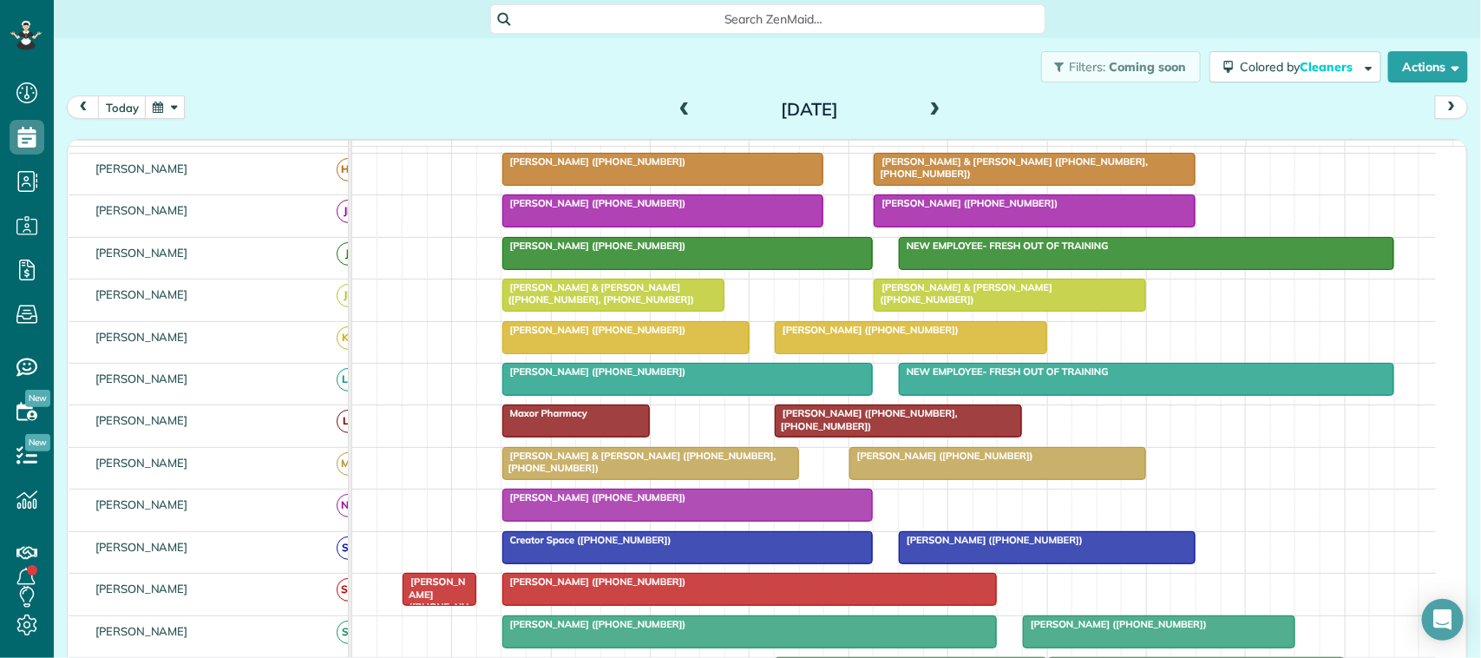
scroll to position [7, 0]
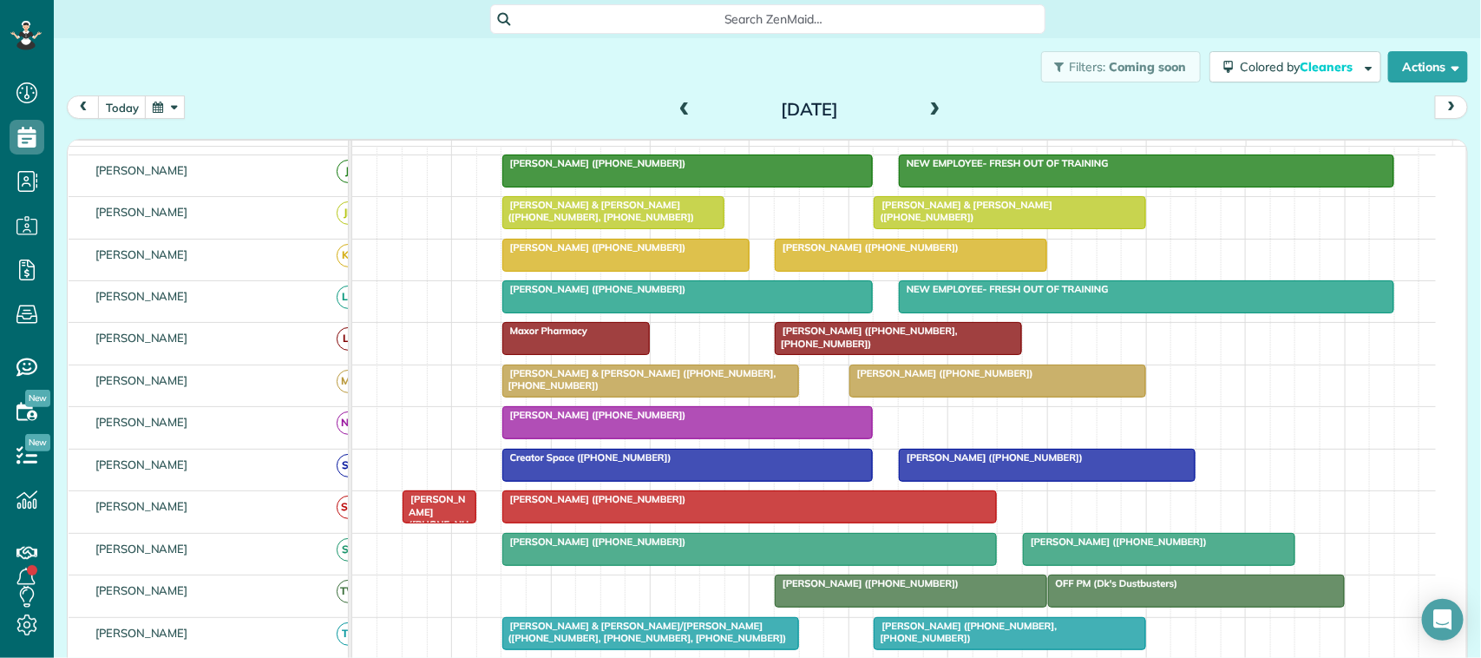
click at [591, 505] on span "Jessica Mcivor (+16107624874)" at bounding box center [595, 499] width 186 height 12
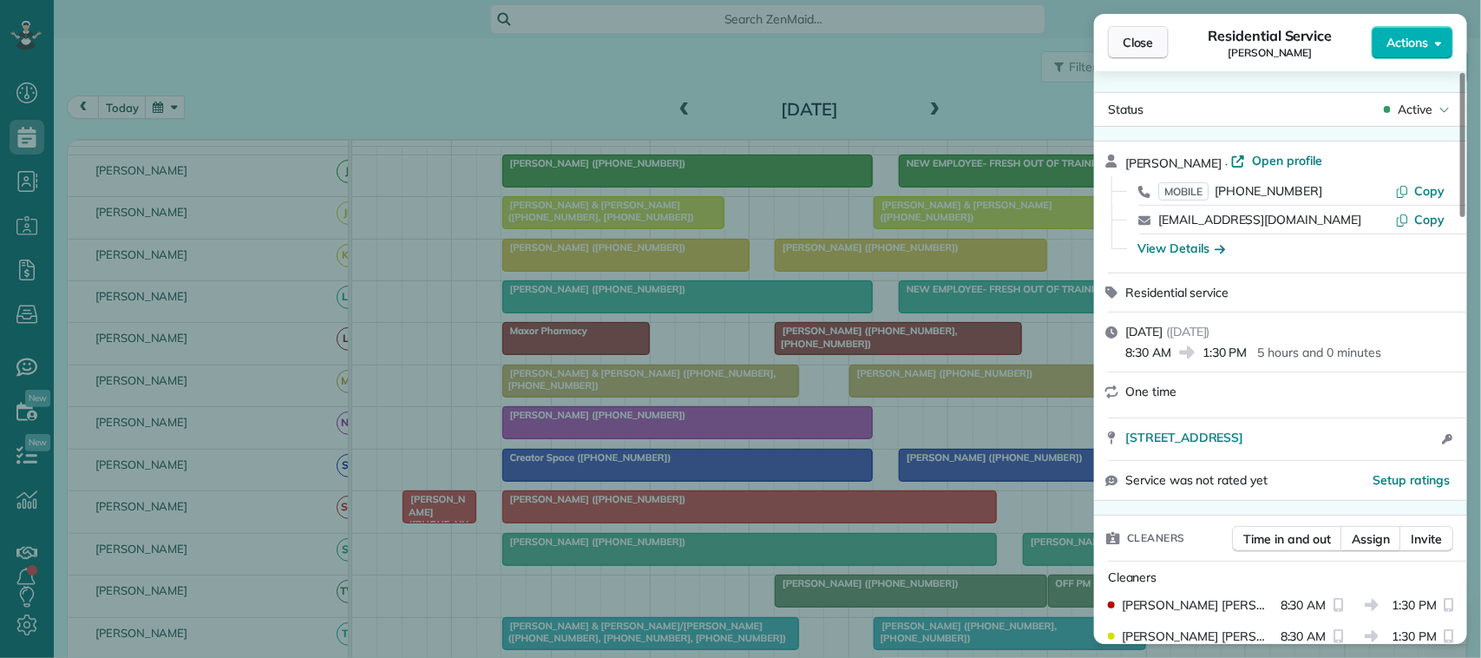
click at [1152, 45] on span "Close" at bounding box center [1138, 42] width 31 height 17
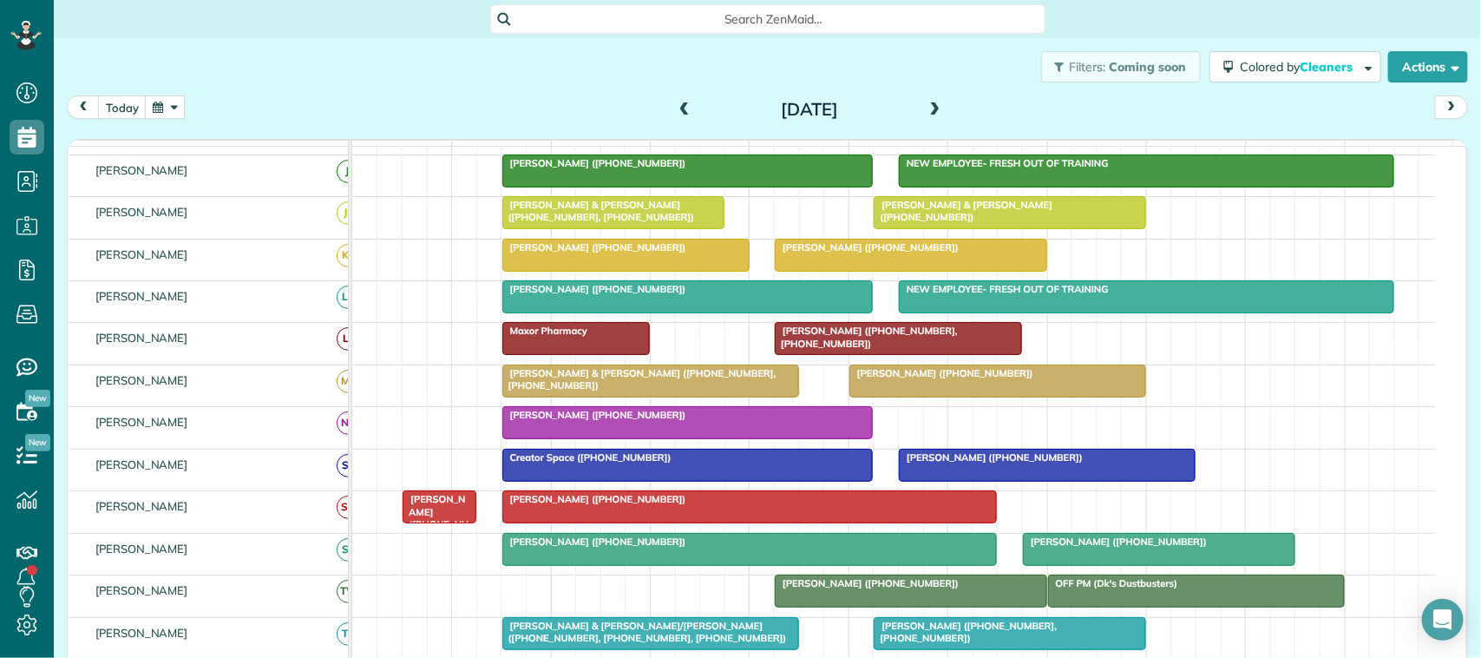
click at [785, 522] on div at bounding box center [750, 506] width 494 height 31
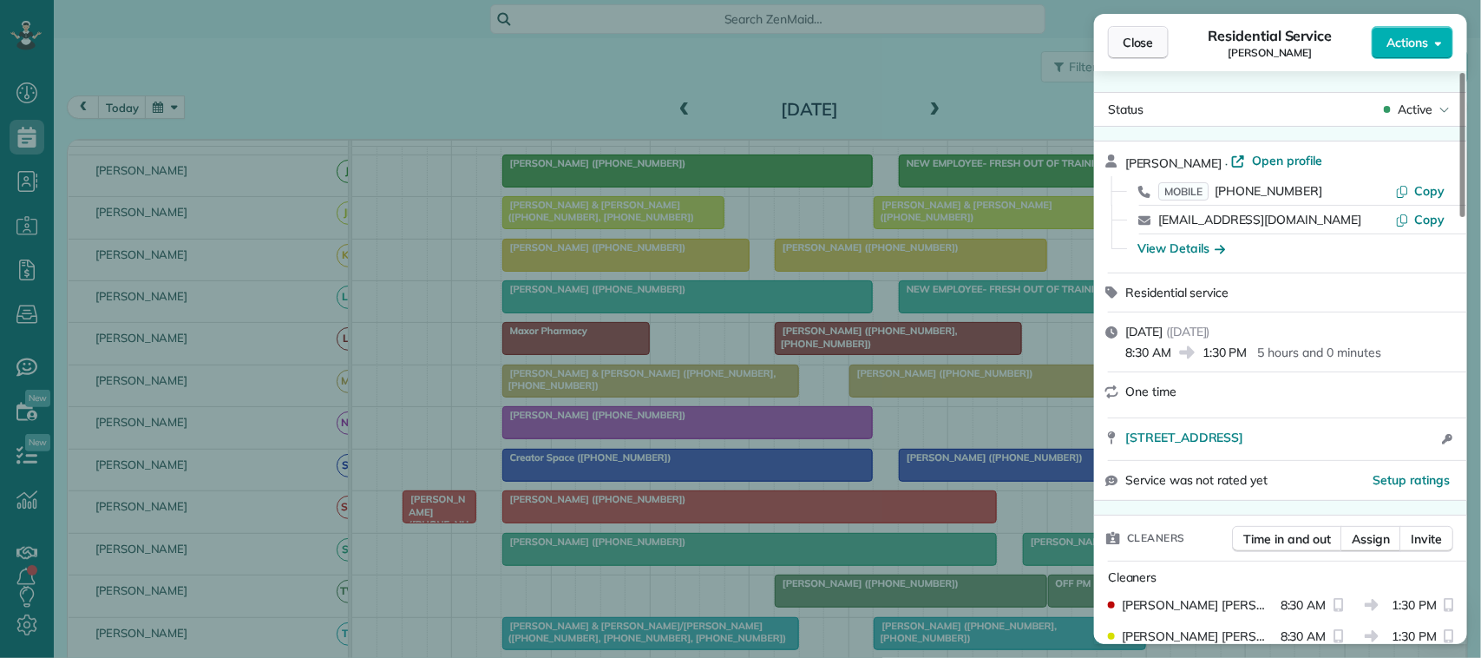
click at [1143, 49] on span "Close" at bounding box center [1138, 42] width 31 height 17
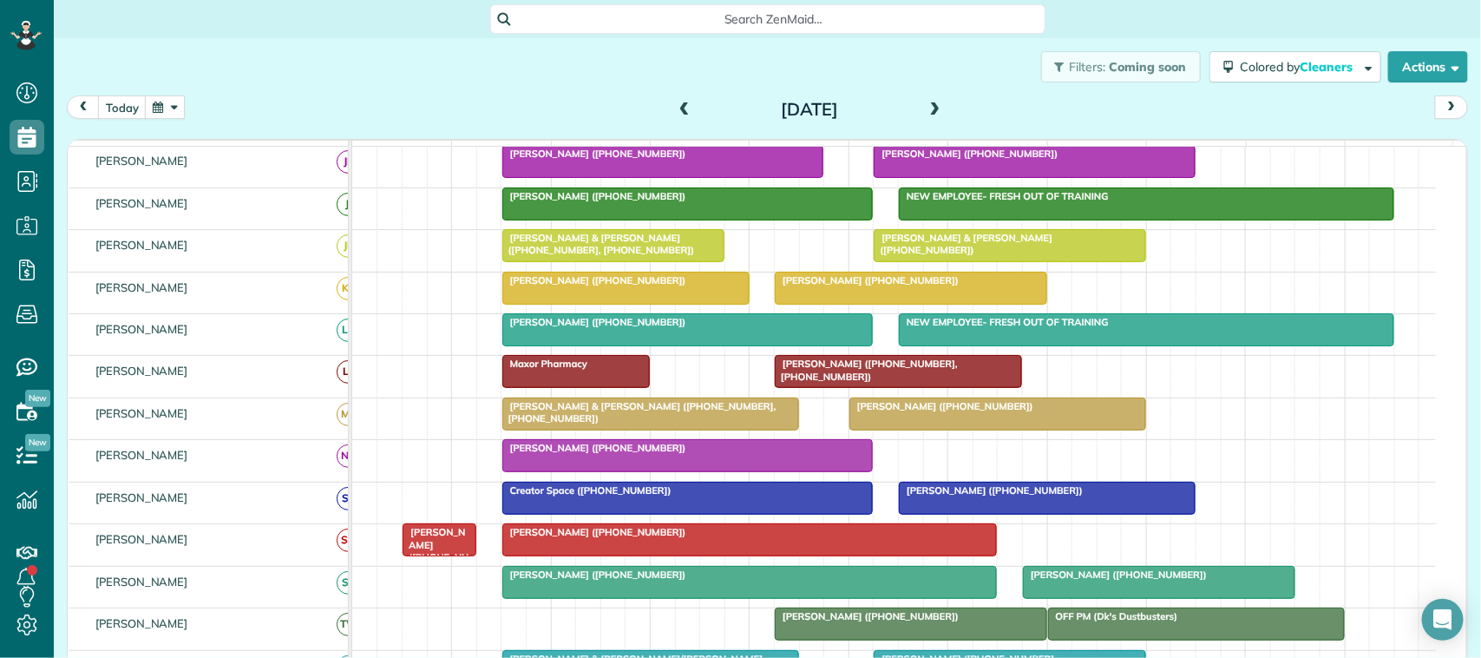
scroll to position [217, 0]
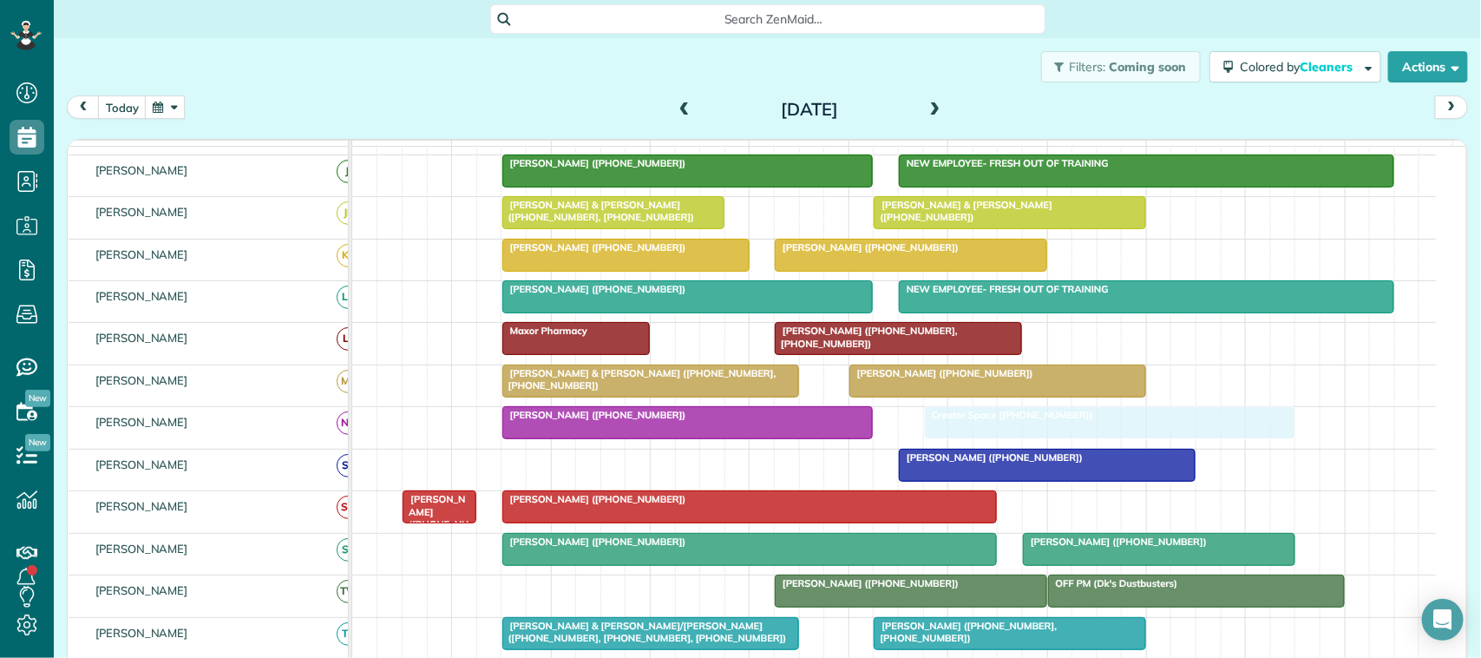
drag, startPoint x: 536, startPoint y: 483, endPoint x: 959, endPoint y: 434, distance: 425.5
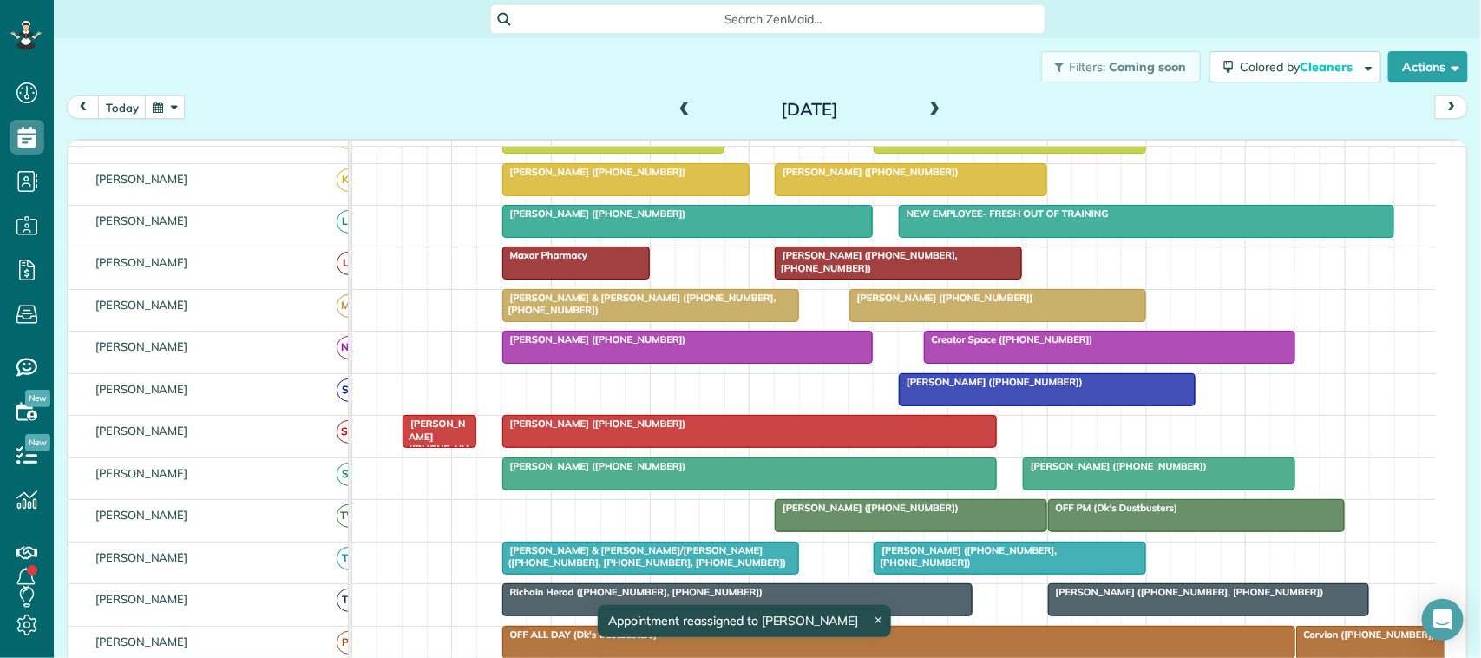
scroll to position [325, 0]
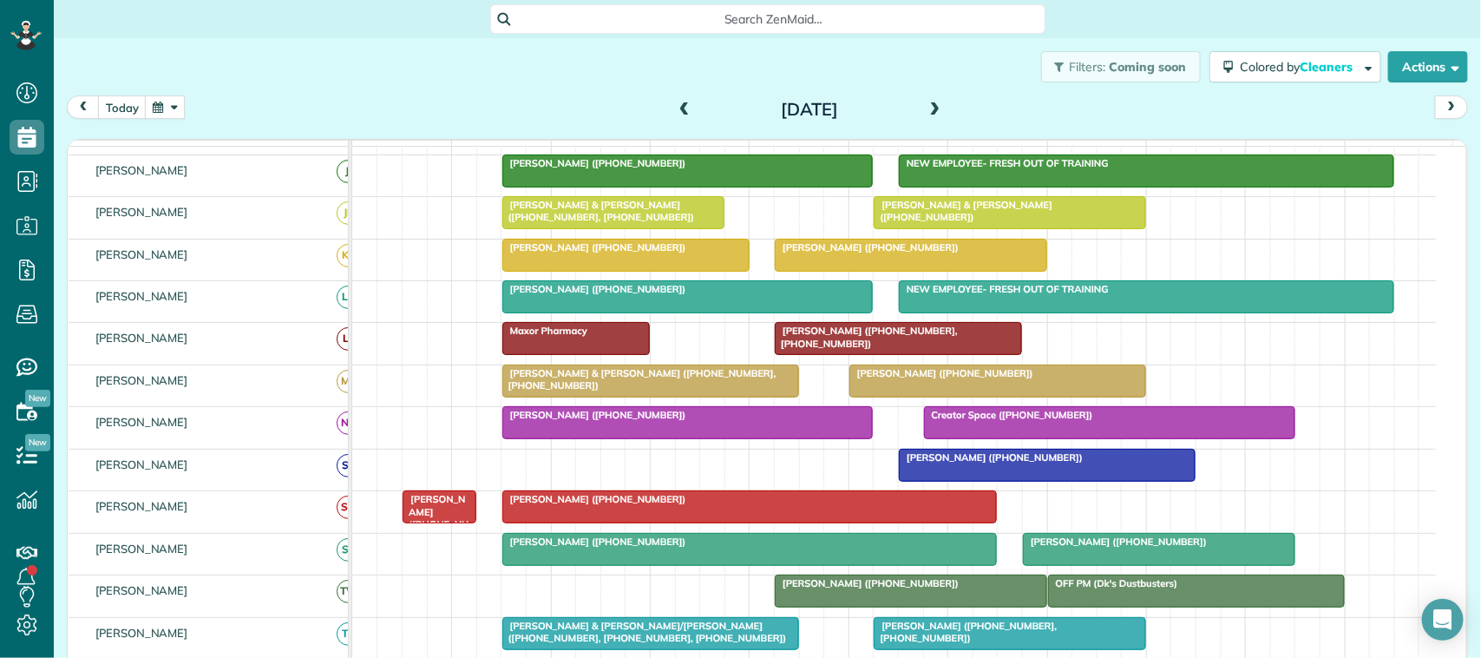
click at [592, 522] on div at bounding box center [750, 506] width 494 height 31
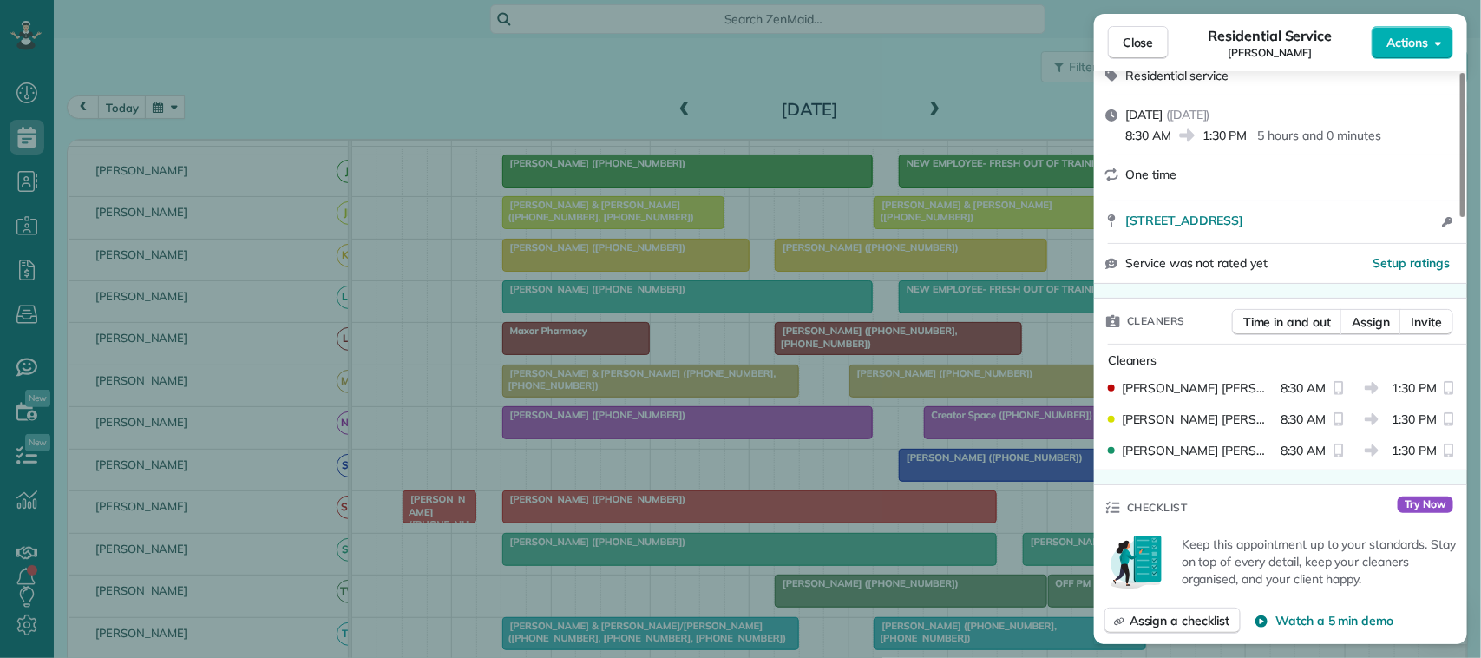
click at [1147, 61] on div "Close Residential Service Jessica Mcivor Actions" at bounding box center [1280, 42] width 373 height 57
drag, startPoint x: 1138, startPoint y: 48, endPoint x: 1129, endPoint y: 94, distance: 46.8
click at [1138, 46] on span "Close" at bounding box center [1138, 42] width 31 height 17
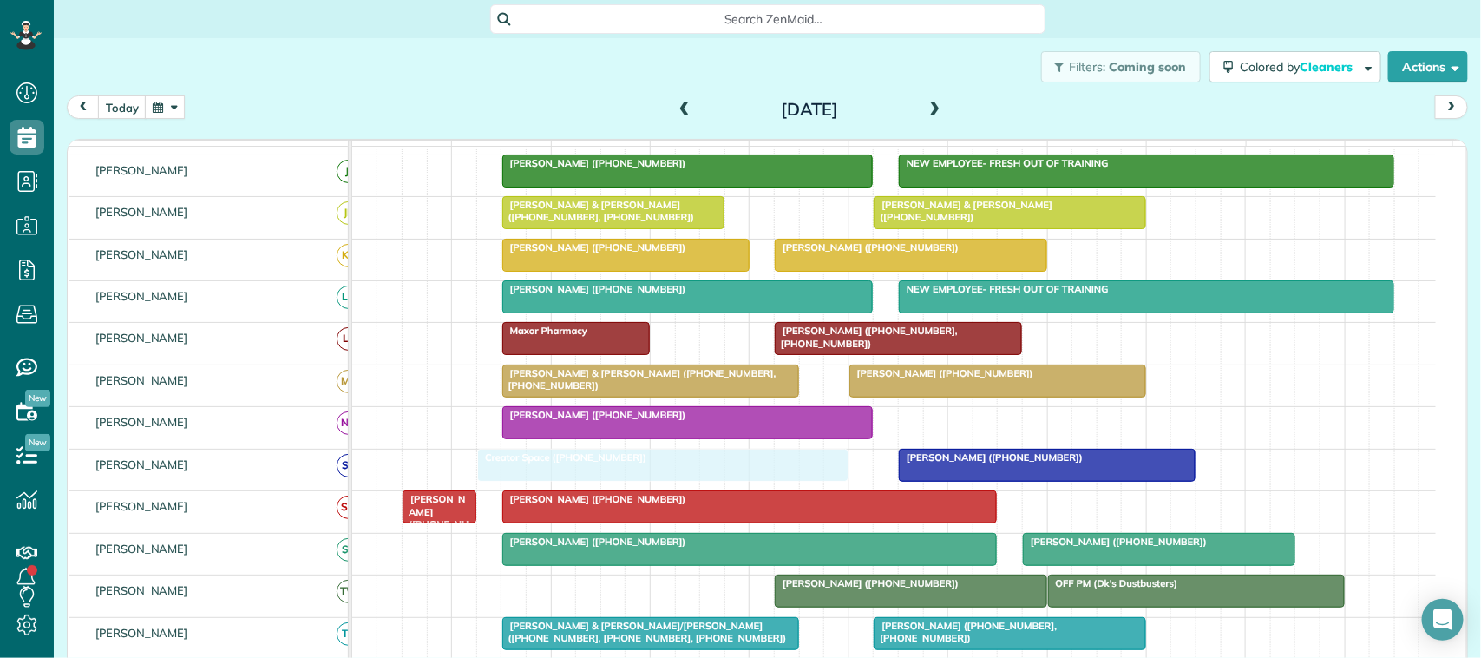
drag, startPoint x: 1029, startPoint y: 440, endPoint x: 587, endPoint y: 483, distance: 444.7
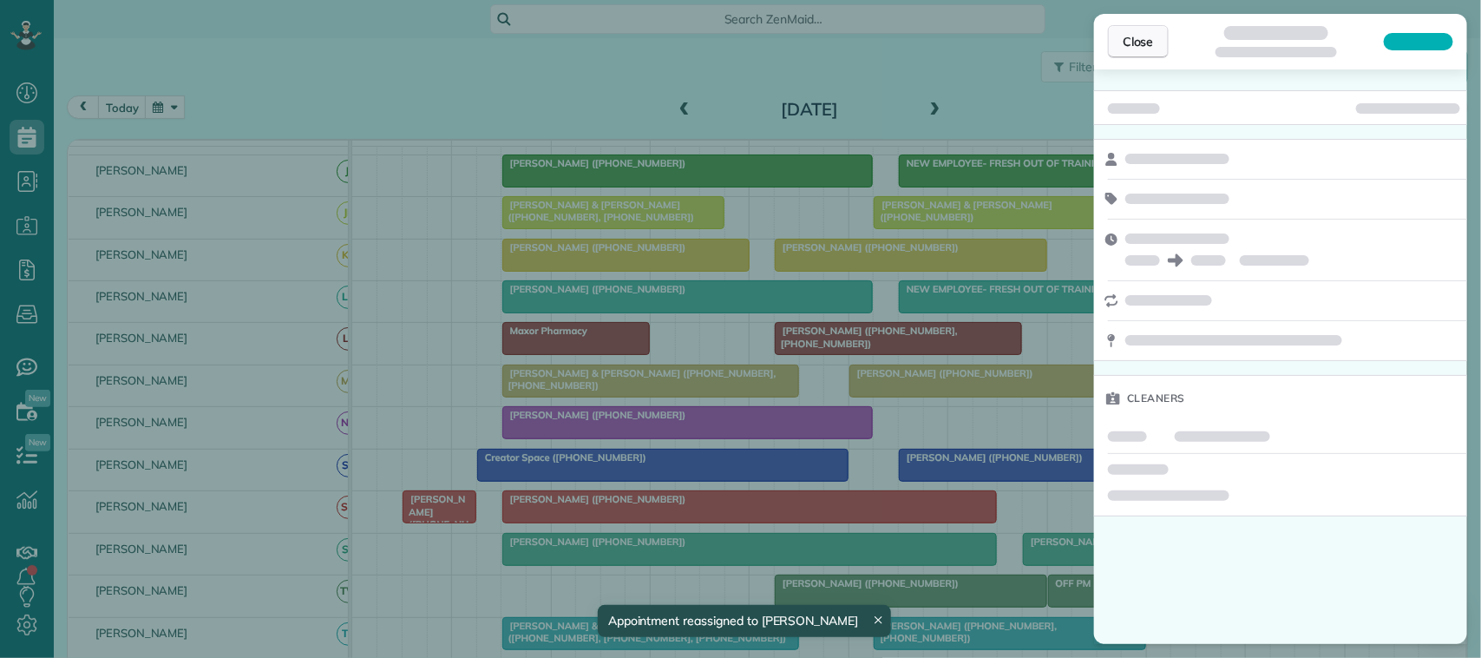
click at [1139, 39] on span "Close" at bounding box center [1138, 41] width 31 height 17
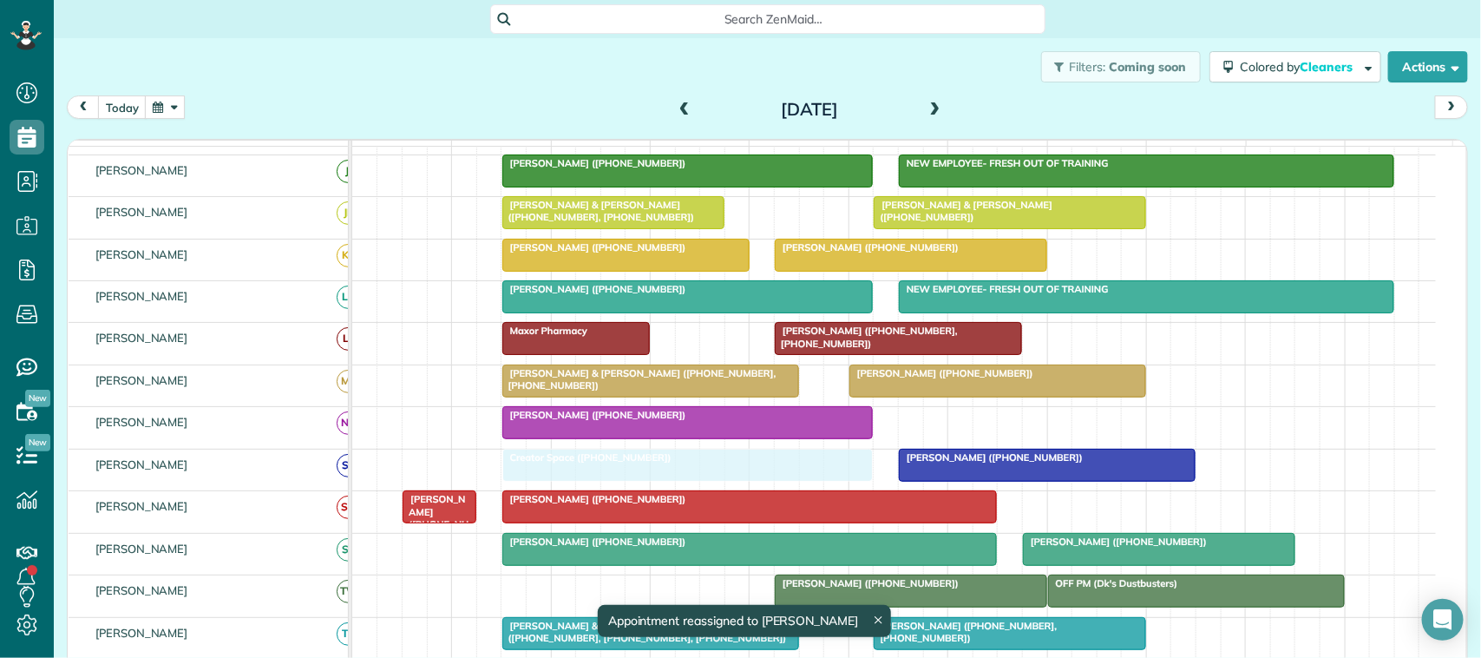
drag, startPoint x: 605, startPoint y: 488, endPoint x: 621, endPoint y: 488, distance: 16.5
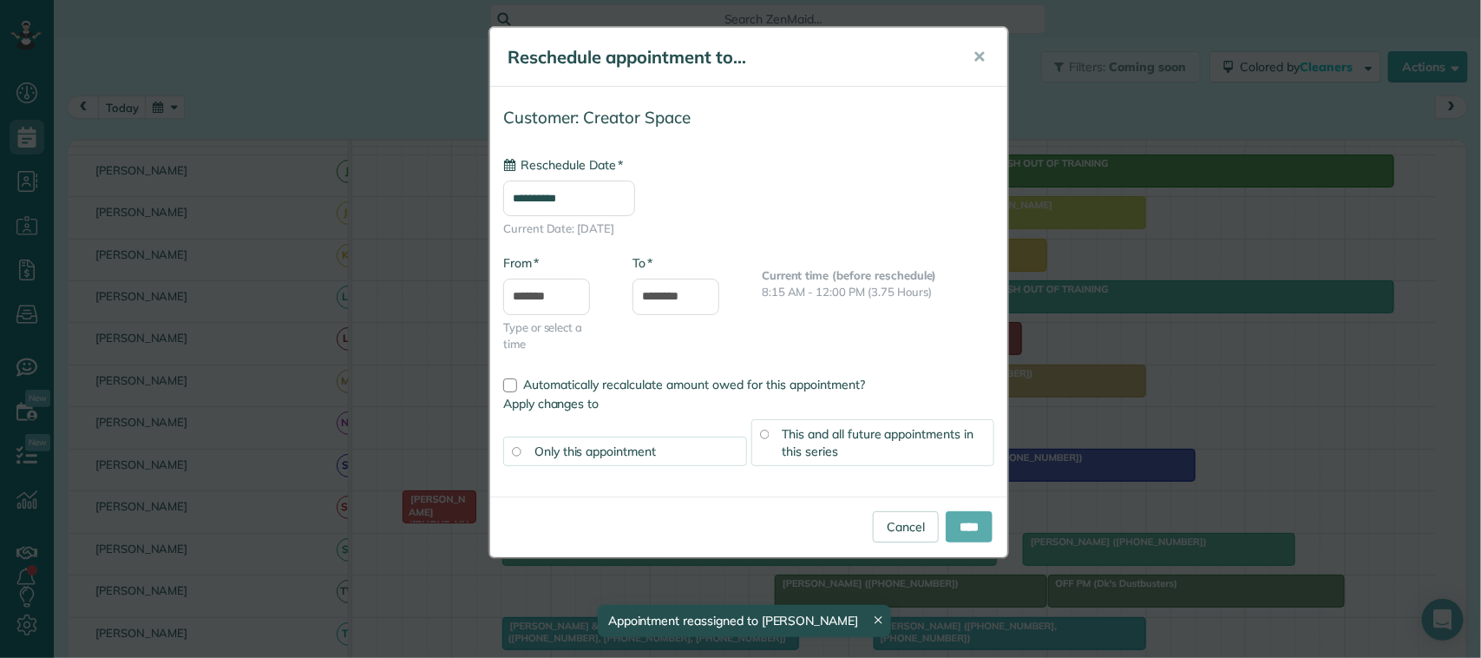
type input "**********"
click at [970, 522] on input "****" at bounding box center [969, 526] width 47 height 31
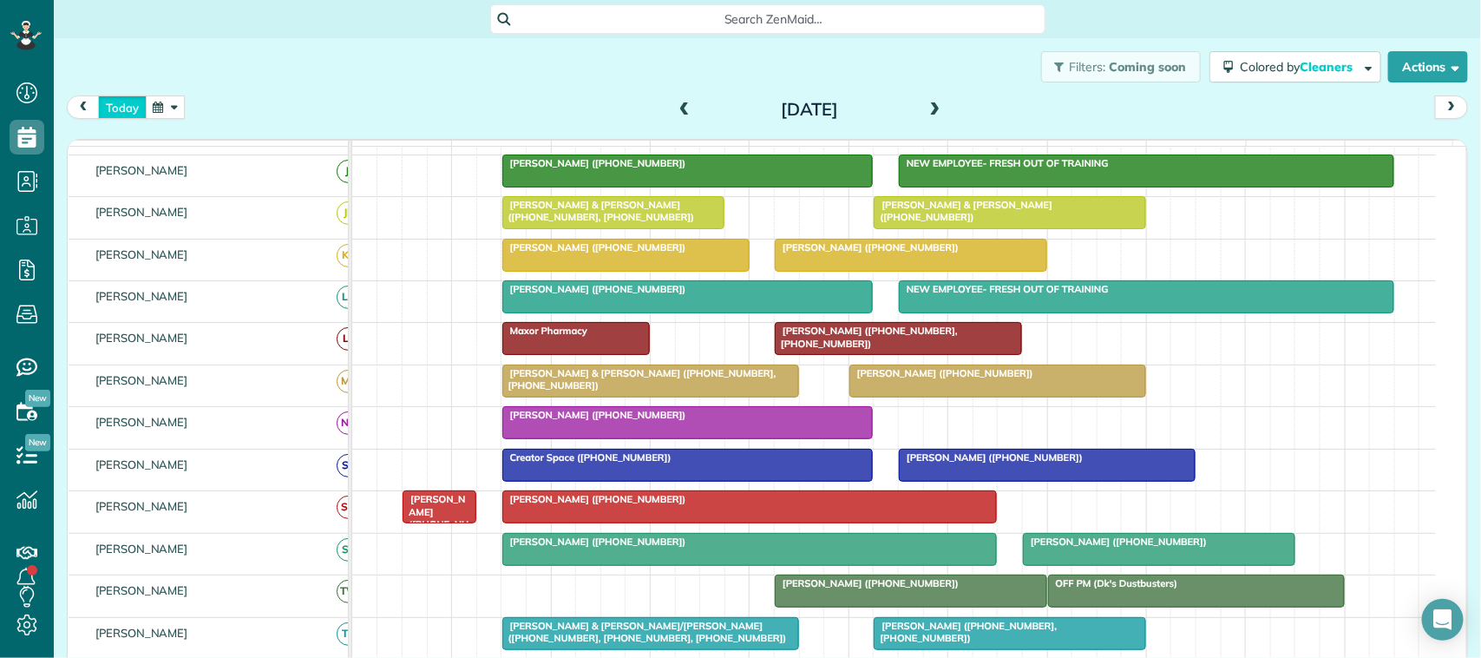
click at [123, 111] on button "today" at bounding box center [122, 106] width 49 height 23
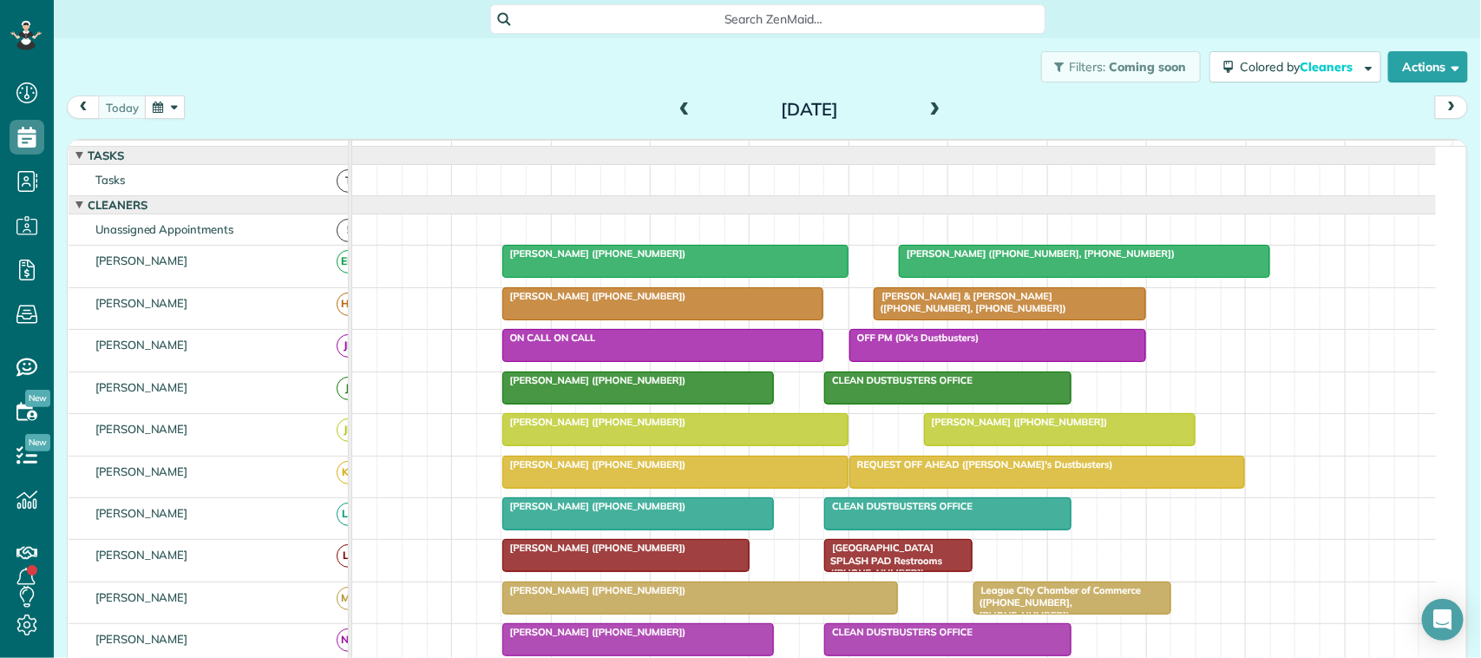
click at [926, 113] on span at bounding box center [935, 110] width 19 height 16
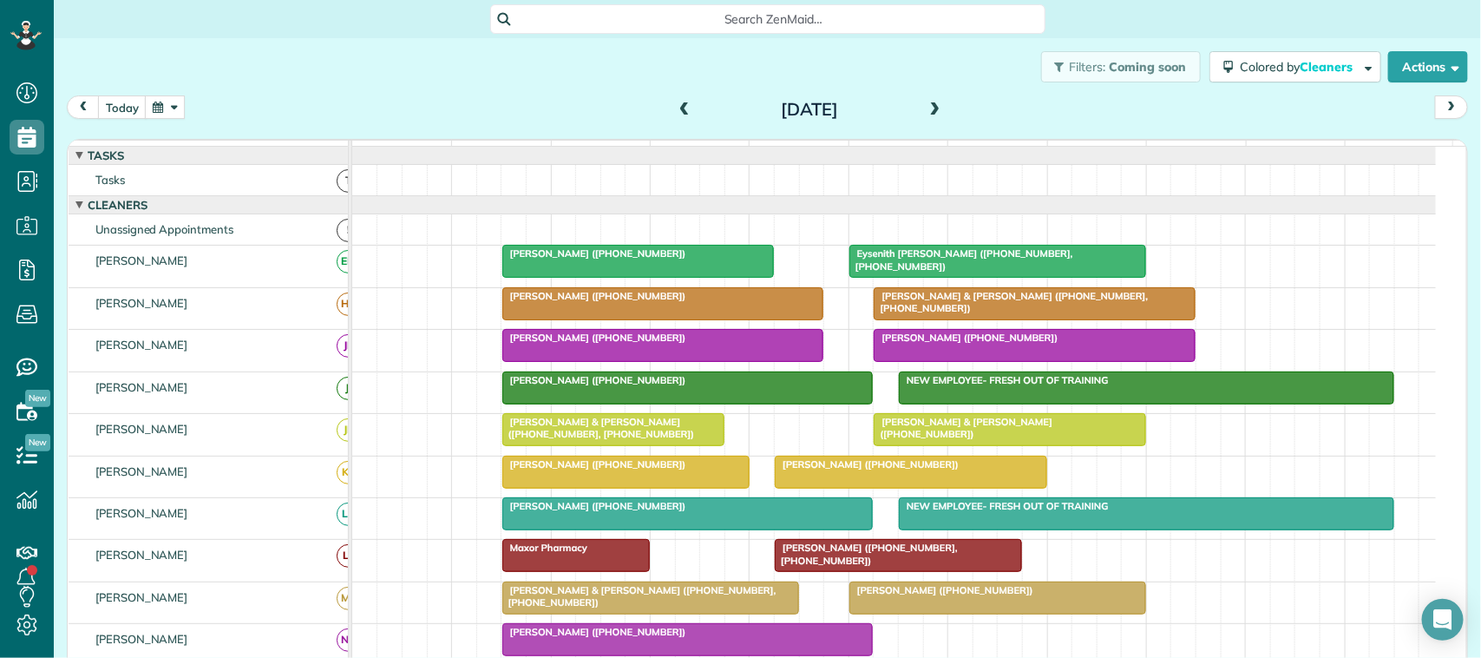
click at [934, 105] on span at bounding box center [935, 110] width 19 height 16
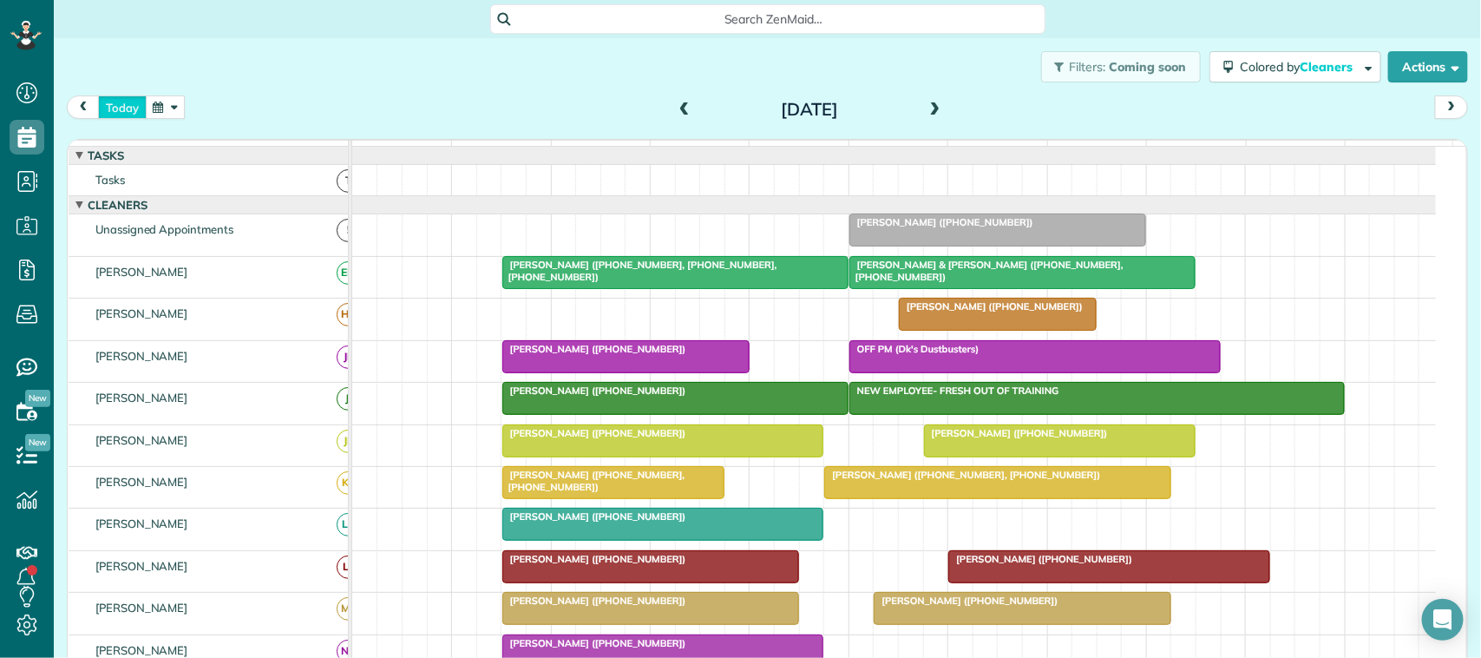
click at [135, 106] on button "today" at bounding box center [122, 106] width 49 height 23
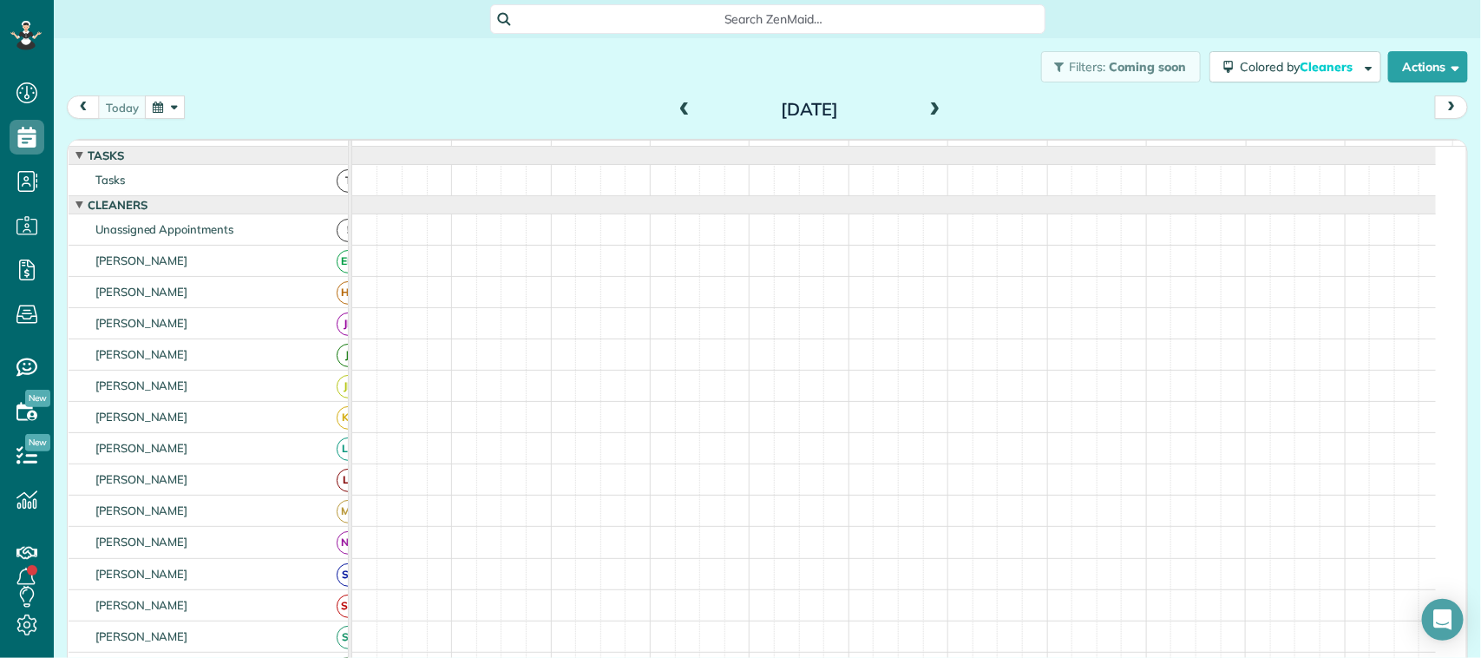
click at [174, 108] on button "button" at bounding box center [165, 106] width 40 height 23
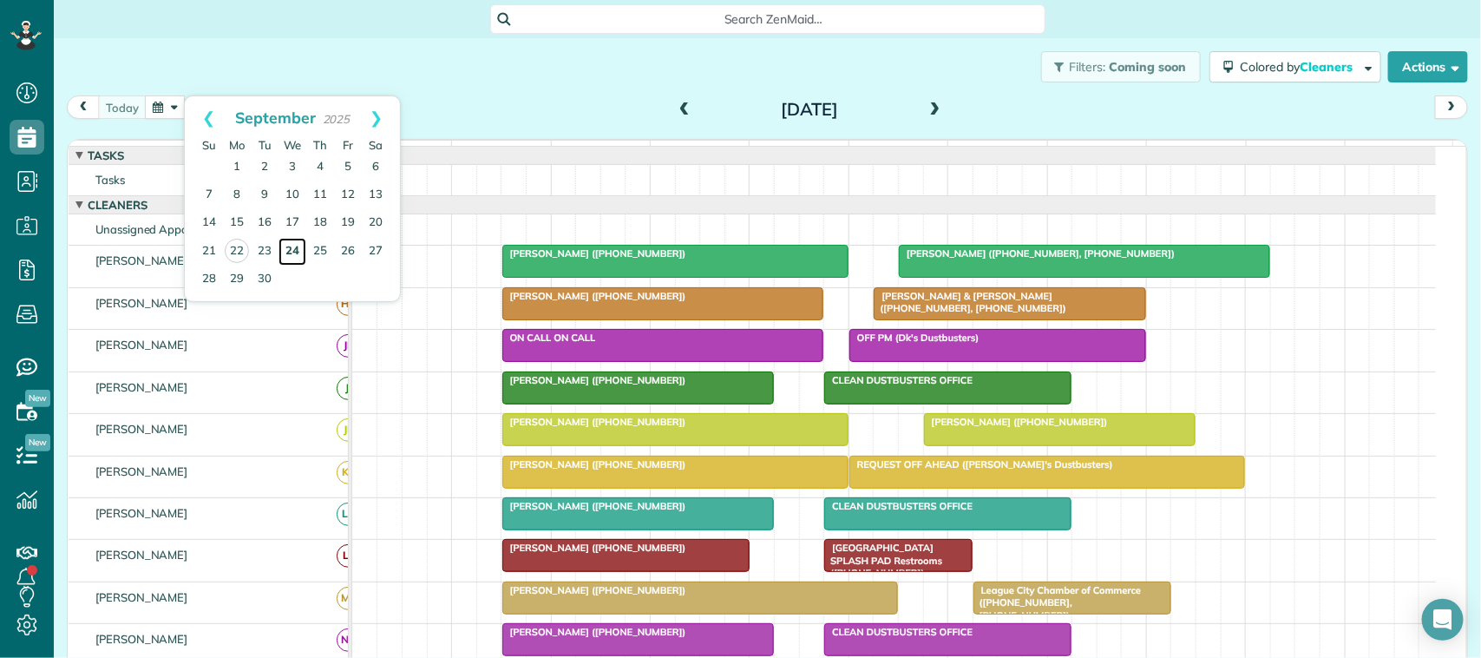
click at [300, 247] on link "24" at bounding box center [293, 252] width 28 height 28
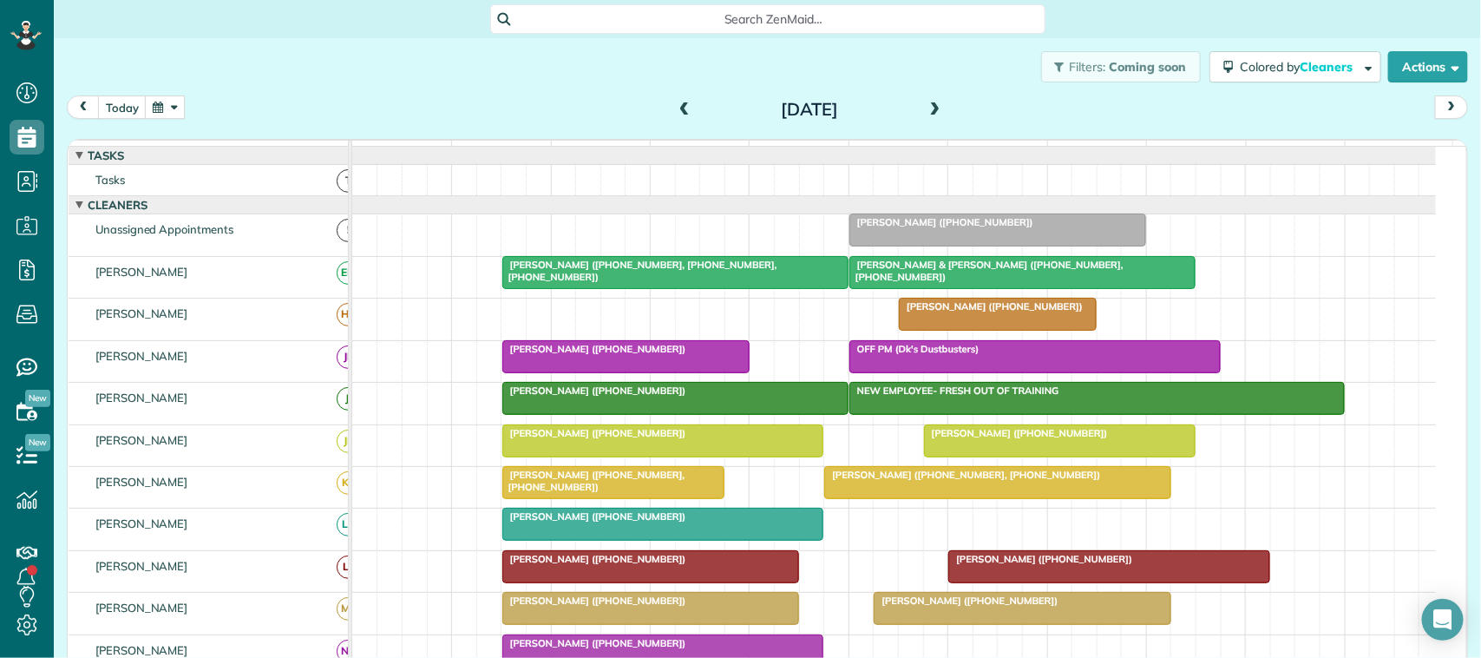
scroll to position [76, 0]
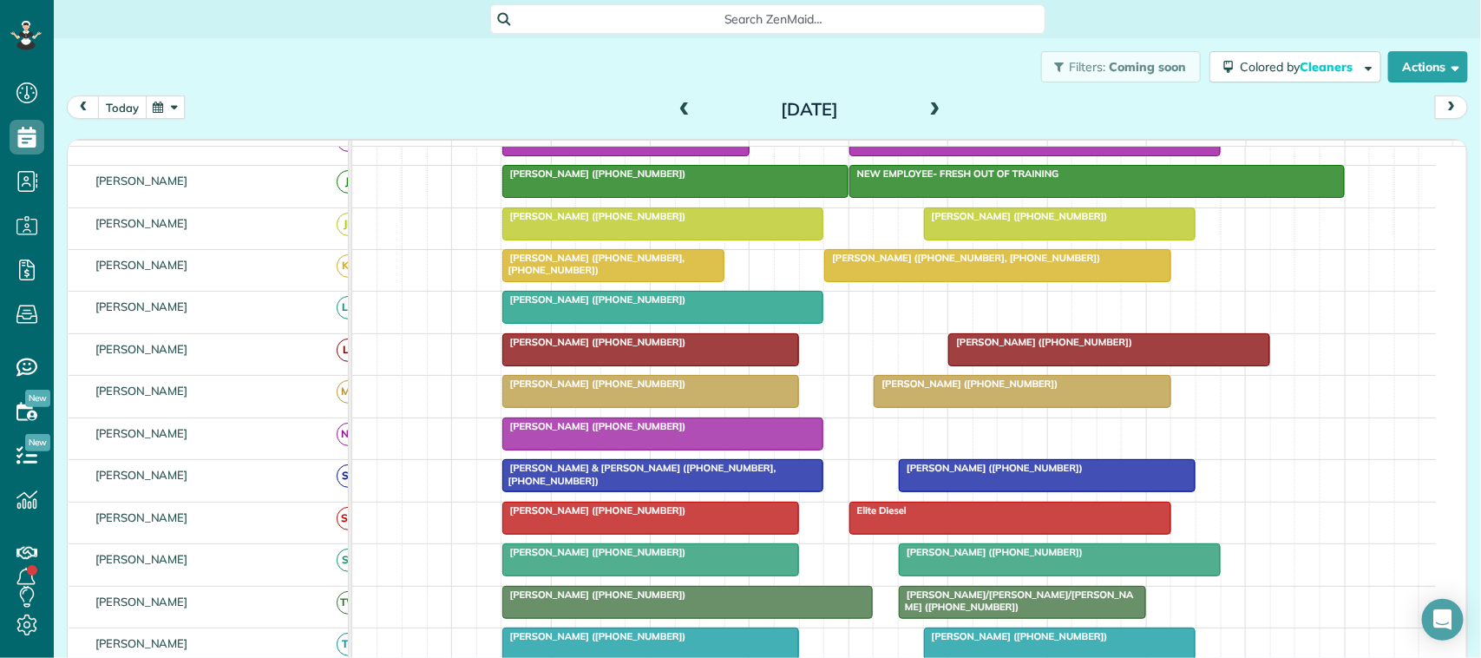
drag, startPoint x: 128, startPoint y: 105, endPoint x: 121, endPoint y: 115, distance: 12.1
click at [128, 105] on button "today" at bounding box center [122, 106] width 49 height 23
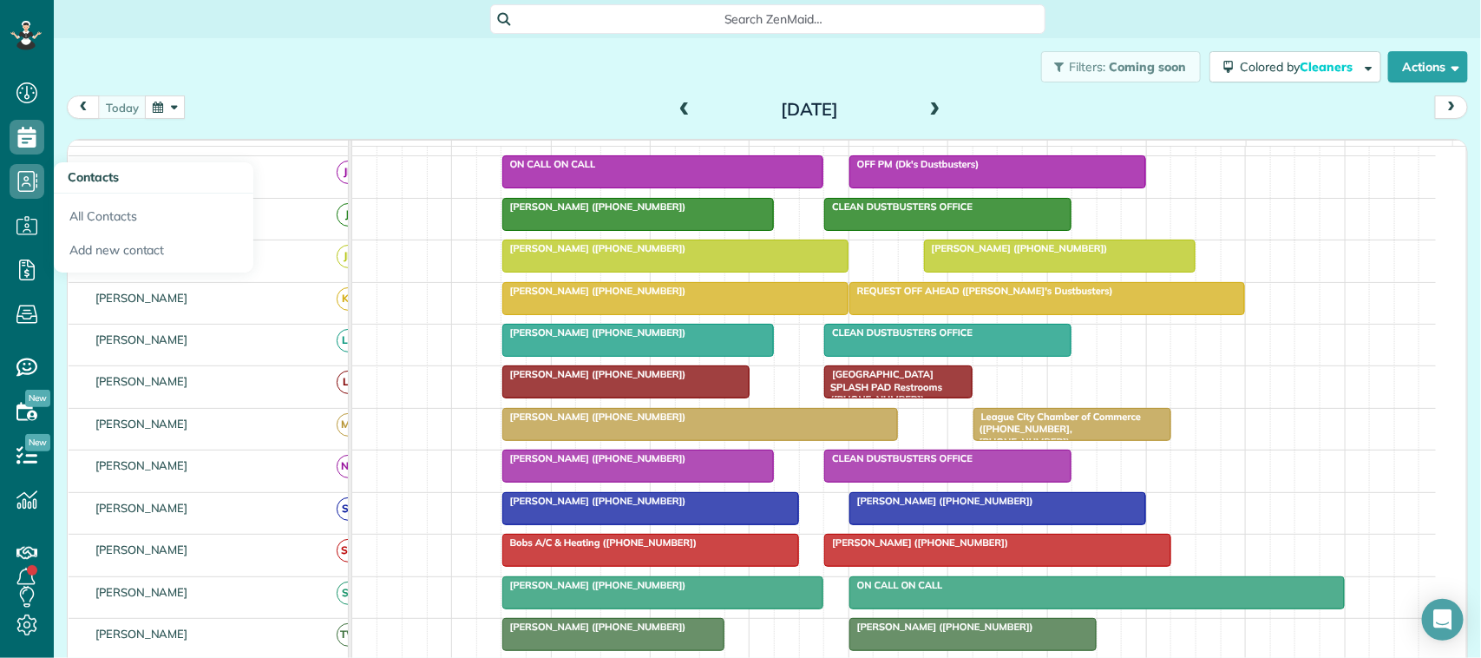
scroll to position [206, 0]
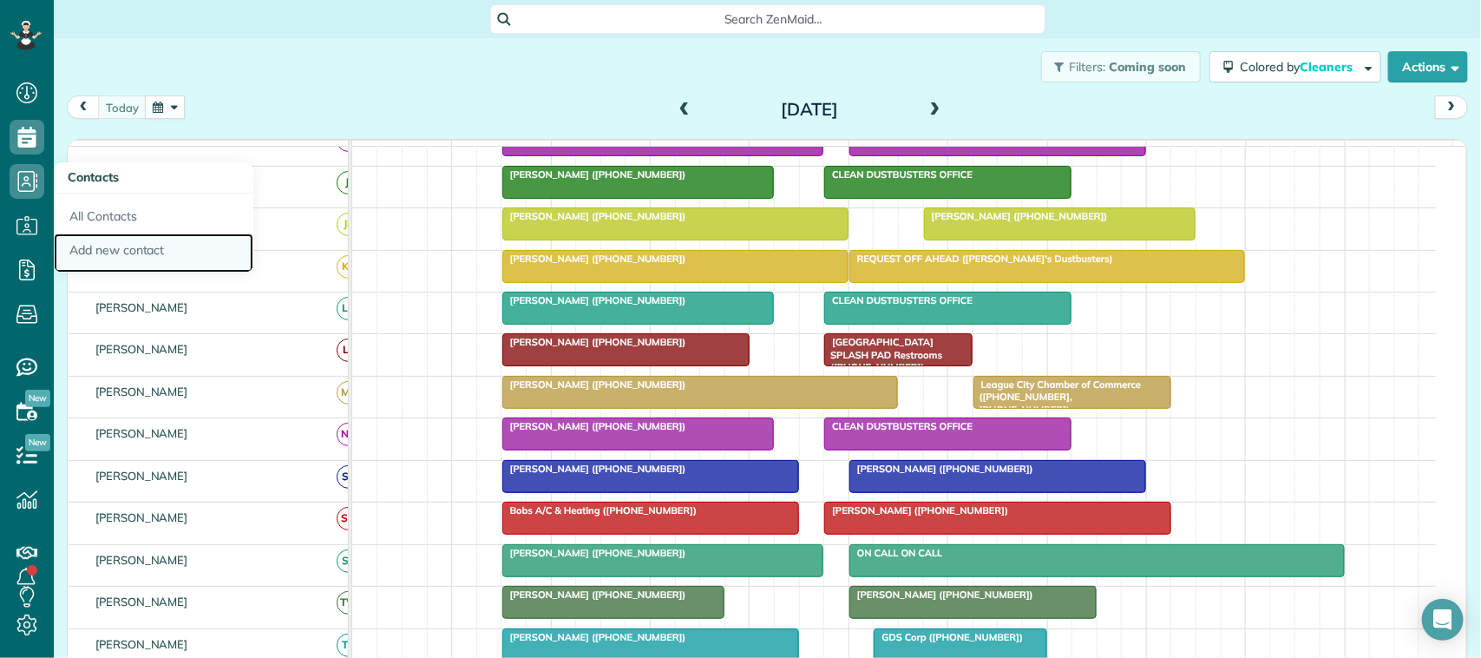
click at [135, 246] on link "Add new contact" at bounding box center [154, 253] width 200 height 40
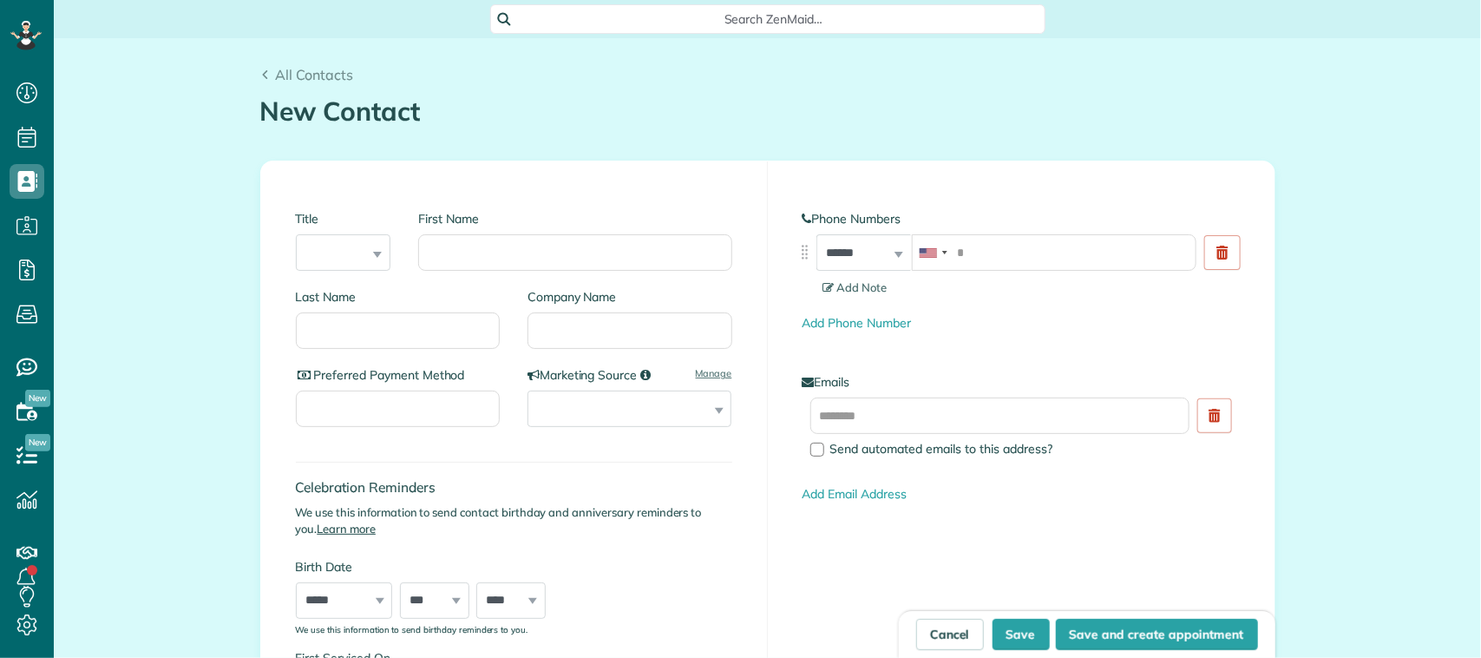
scroll to position [7, 7]
click at [571, 244] on input "First Name" at bounding box center [574, 252] width 313 height 36
type input "******"
type input "*******"
click at [609, 399] on select "**********" at bounding box center [630, 409] width 204 height 36
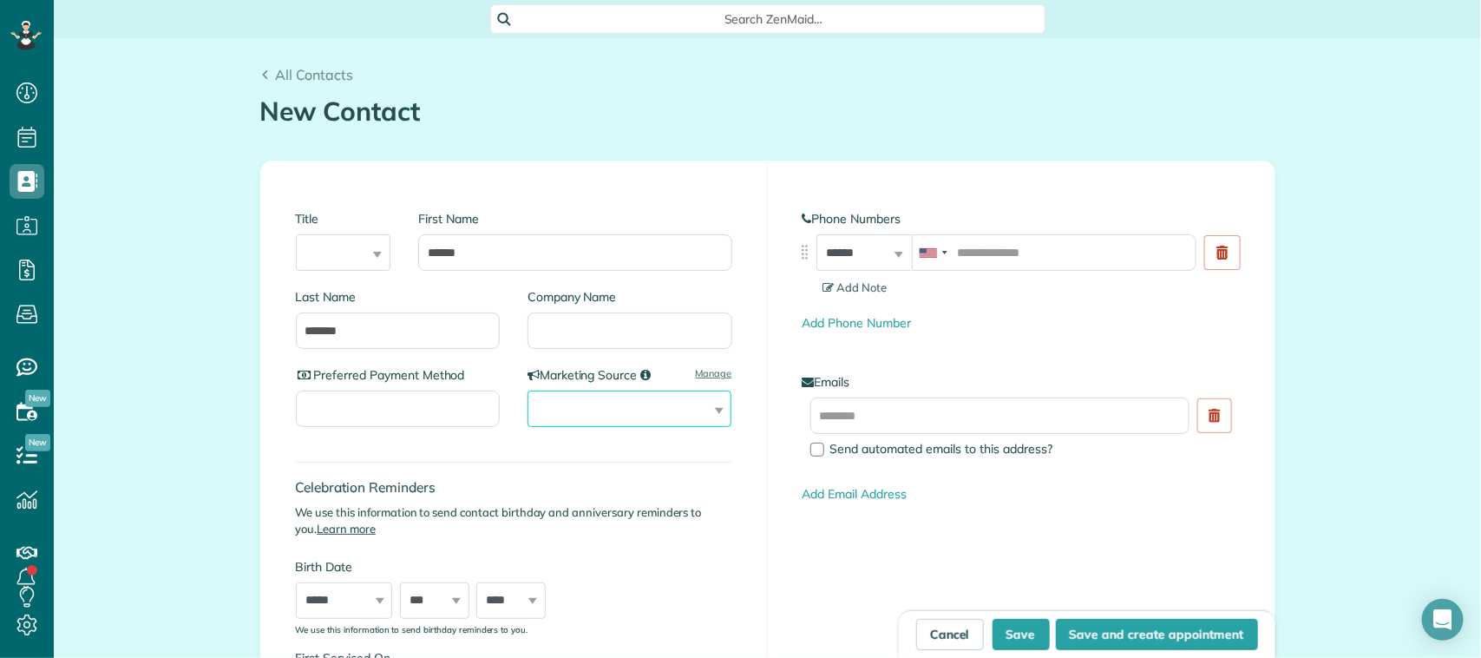
select select "******"
click at [528, 391] on select "**********" at bounding box center [630, 409] width 204 height 36
click at [946, 243] on input "tel" at bounding box center [1054, 252] width 285 height 36
type input "**********"
click at [985, 417] on input "text" at bounding box center [1001, 415] width 380 height 36
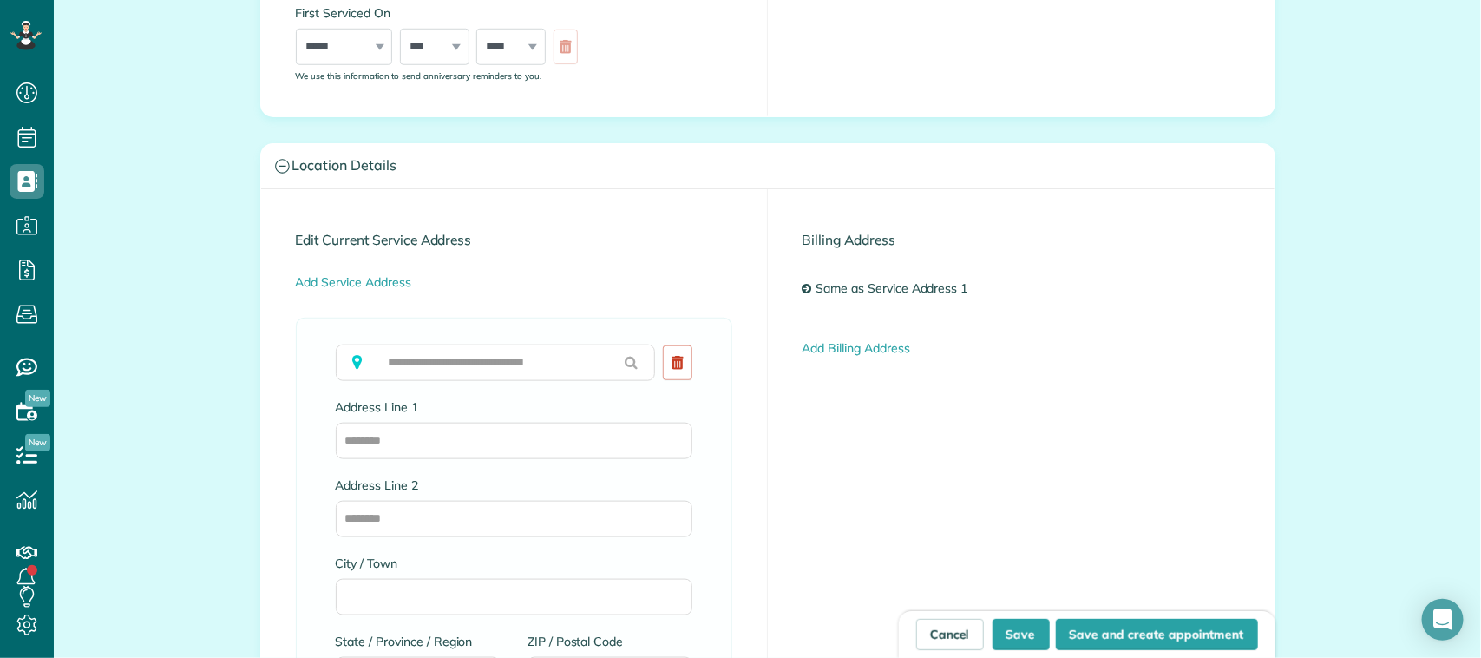
scroll to position [651, 0]
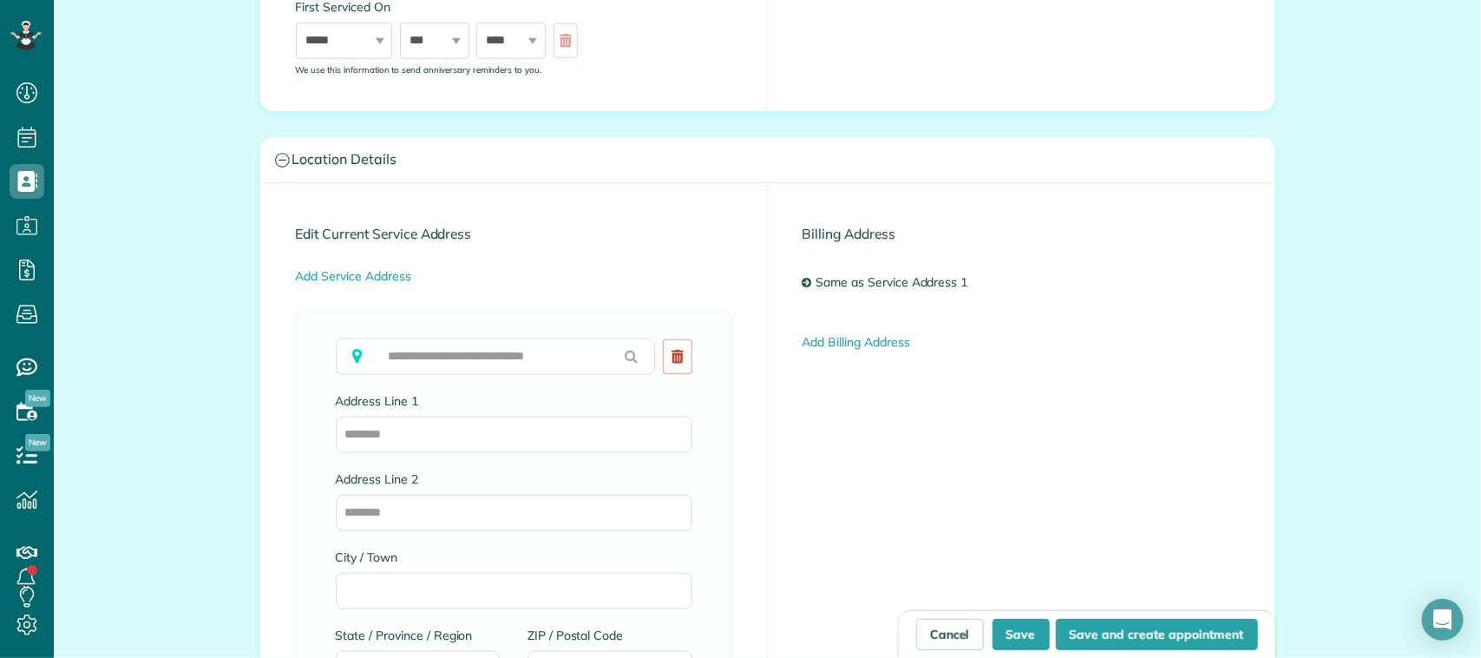
type input "**********"
click at [496, 358] on input "text" at bounding box center [496, 356] width 320 height 36
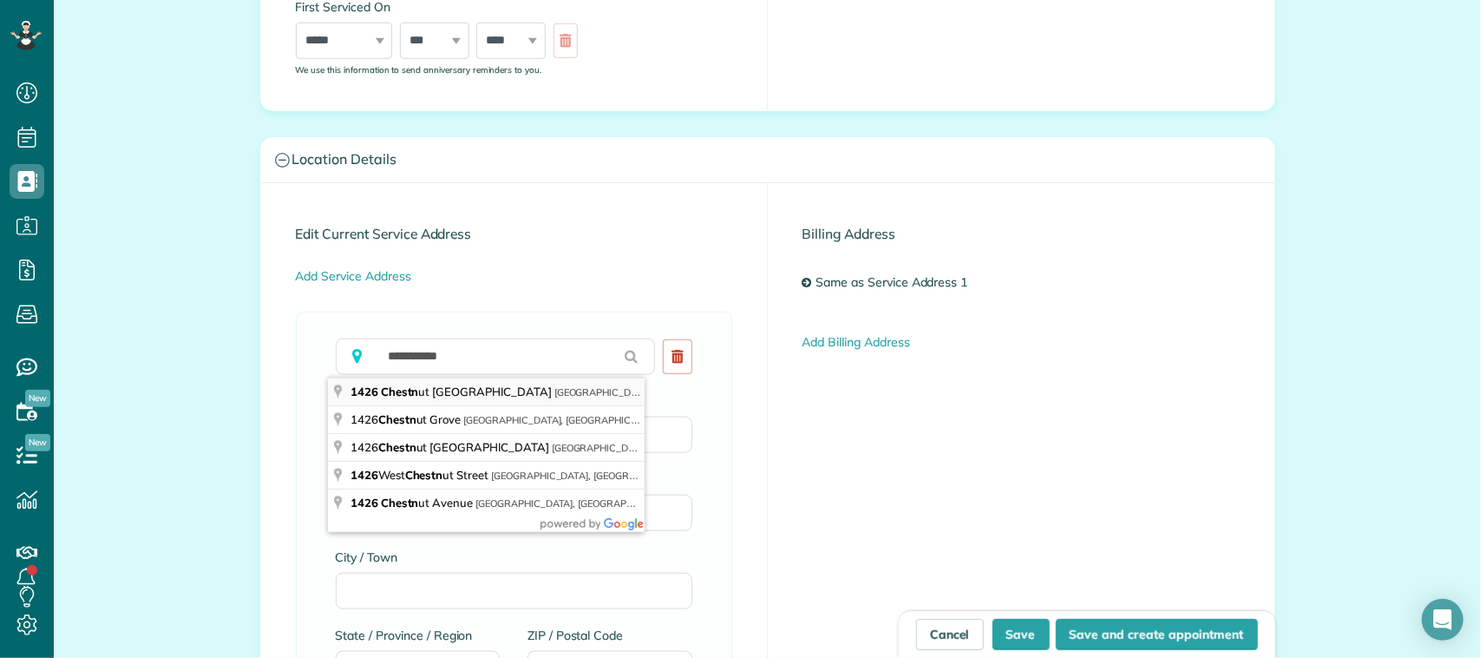
type input "**********"
type input "*******"
type input "**"
type input "*****"
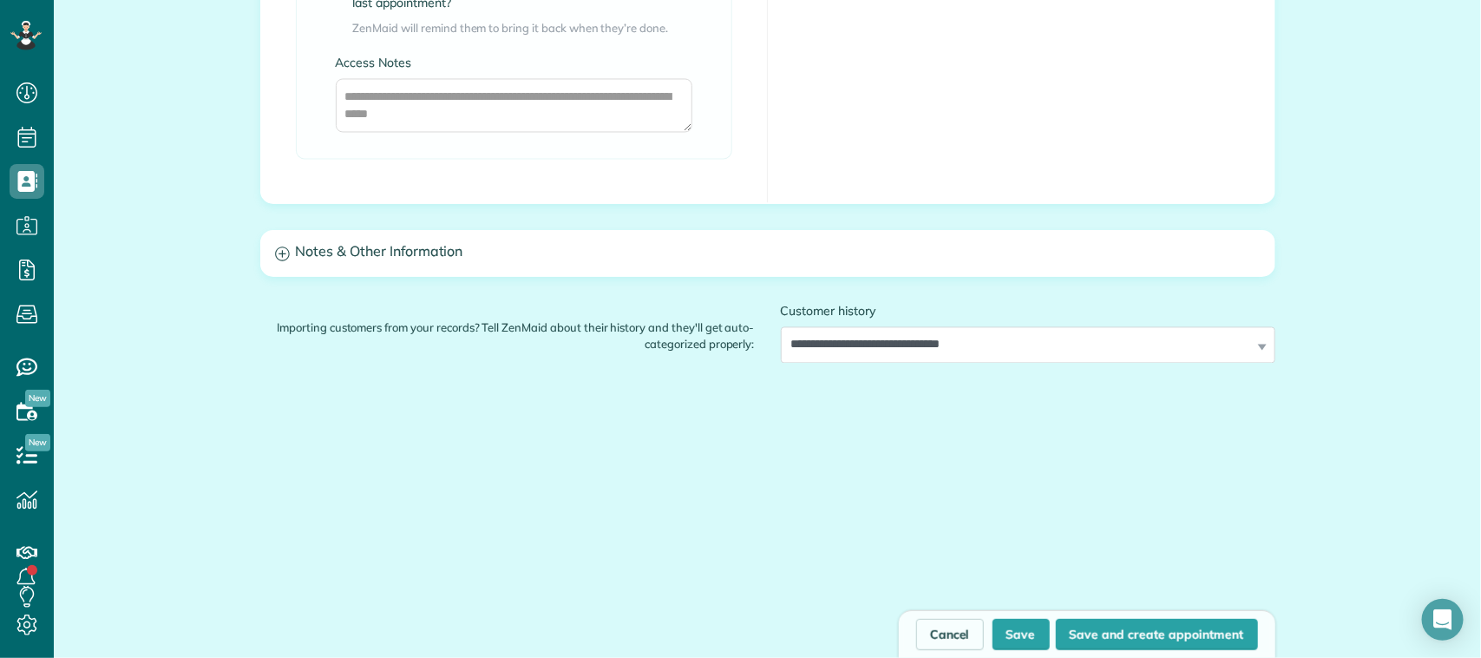
scroll to position [1514, 0]
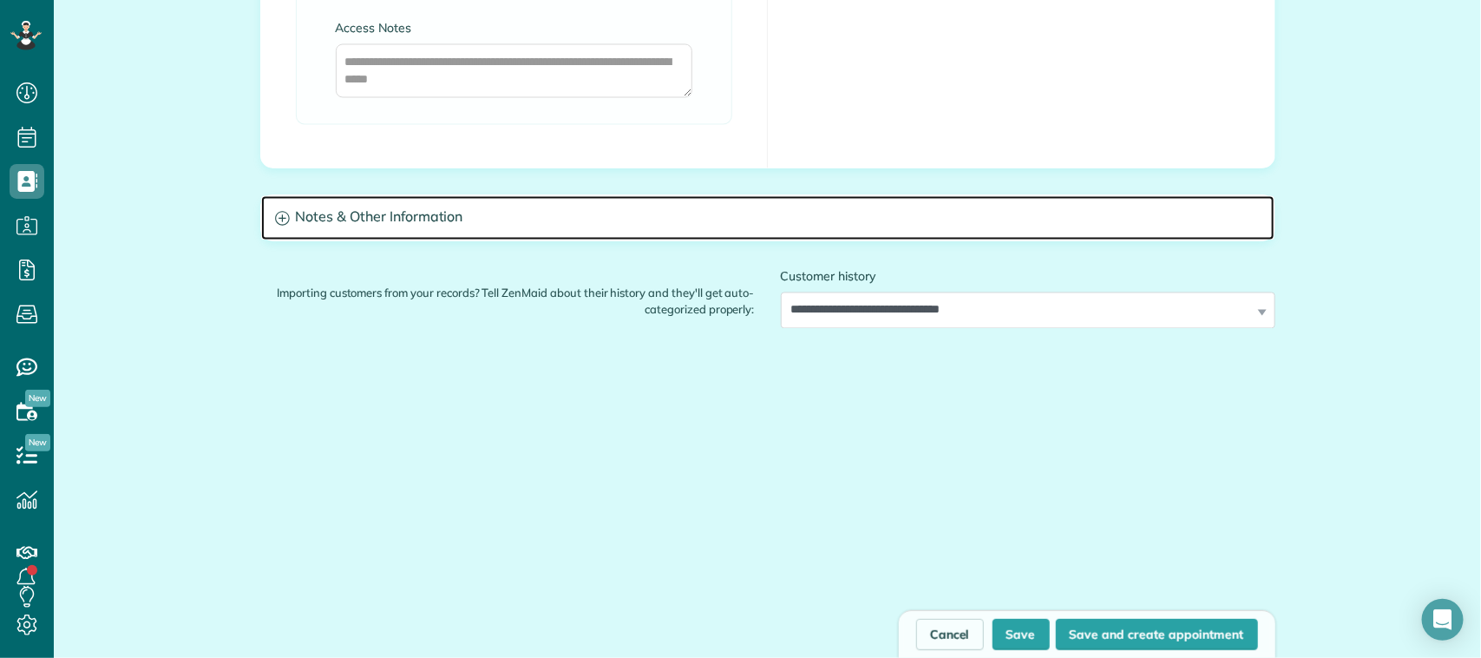
click at [462, 219] on h3 "Notes & Other Information" at bounding box center [768, 217] width 1014 height 44
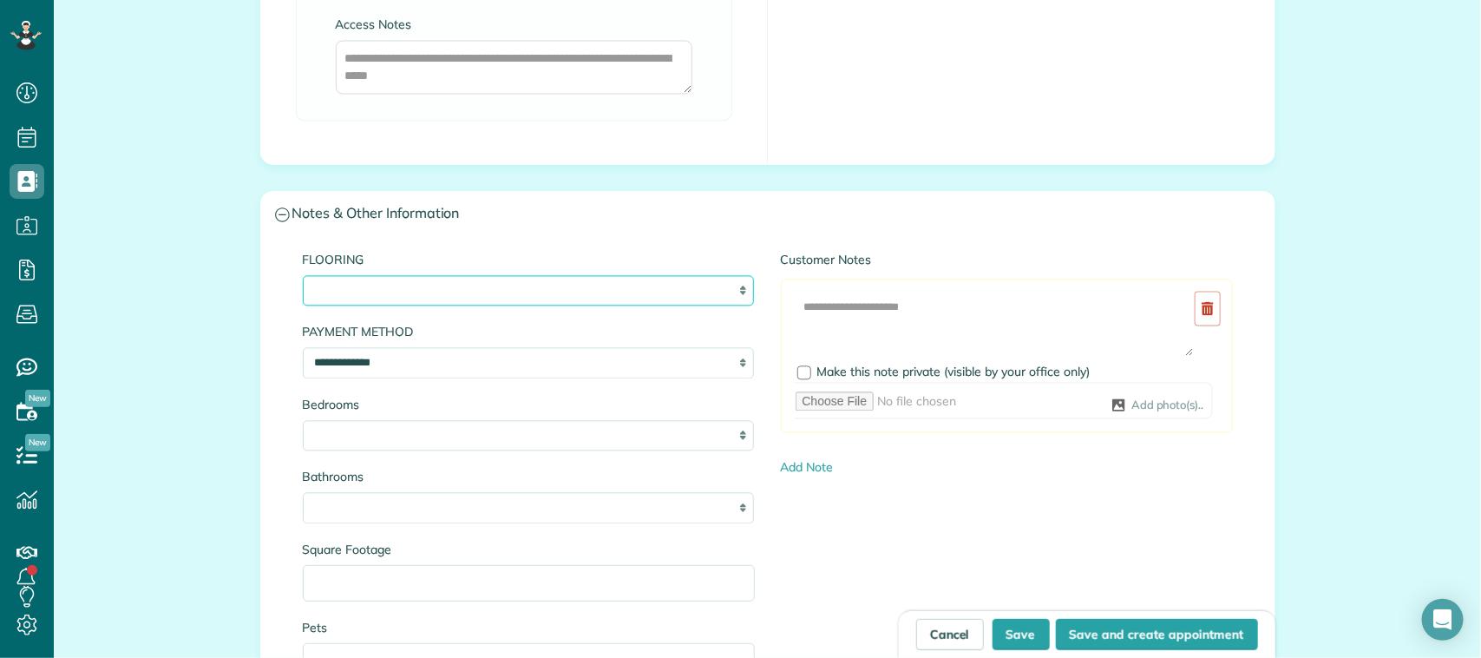
click at [450, 288] on select "**********" at bounding box center [529, 290] width 452 height 31
select select "**********"
click at [303, 279] on select "**********" at bounding box center [529, 290] width 452 height 31
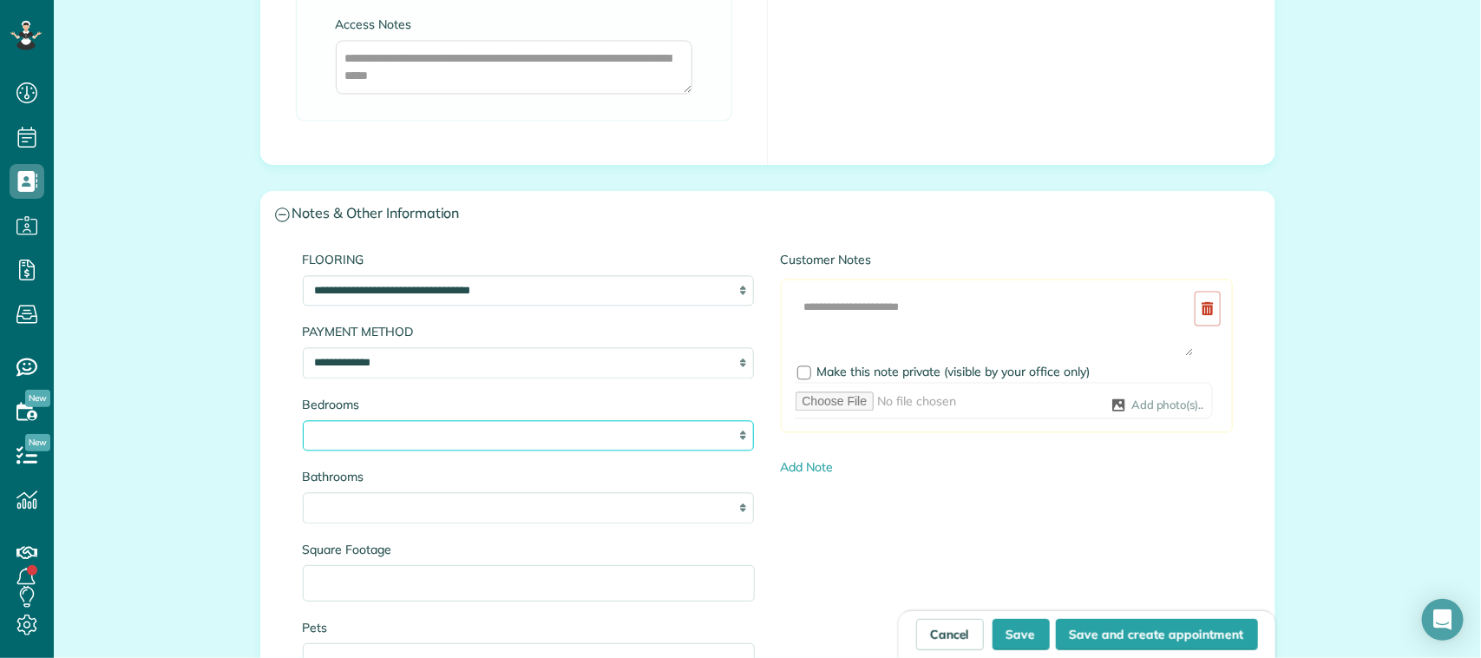
click at [456, 443] on select "* * * * * *" at bounding box center [529, 435] width 452 height 31
select select "*"
click at [303, 424] on select "* * * * * *" at bounding box center [529, 435] width 452 height 31
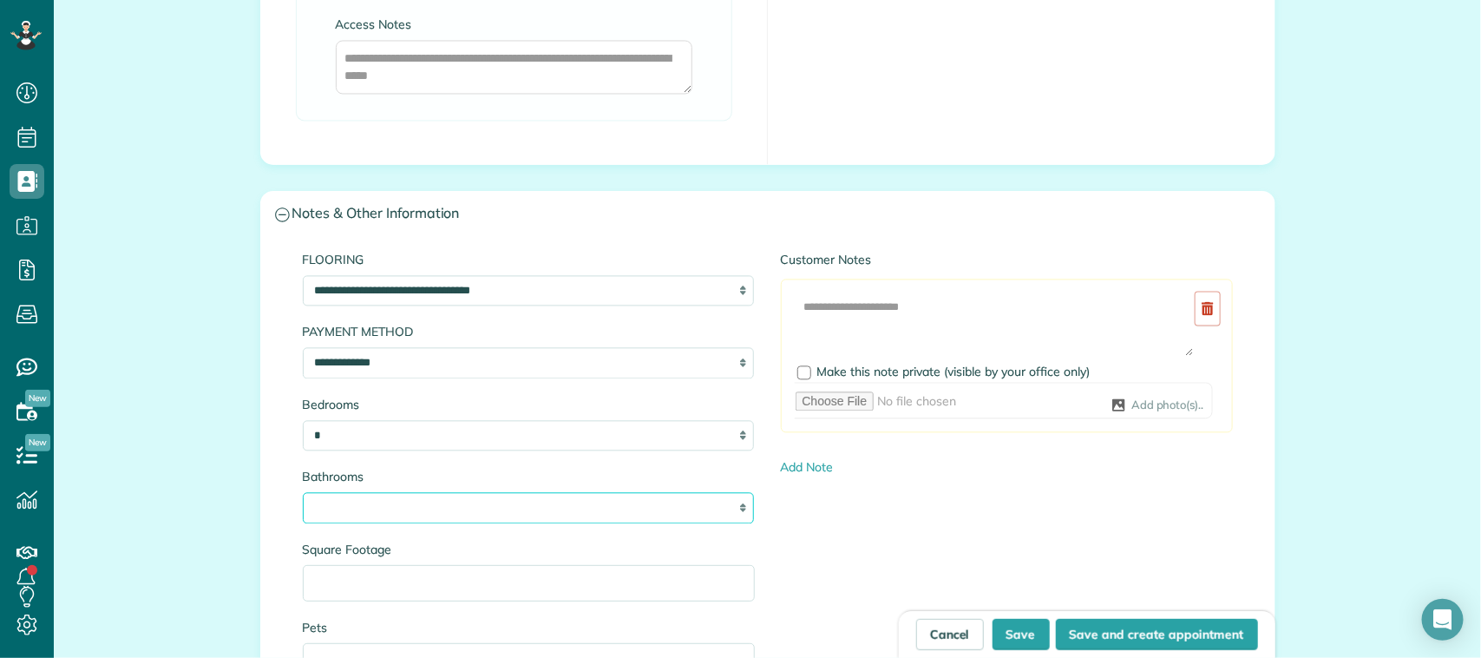
click at [430, 516] on select "* *** * *** * *** * *** * *** * *** *" at bounding box center [529, 507] width 452 height 31
click at [303, 496] on select "* *** * *** * *** * *** * *** * *** *" at bounding box center [529, 507] width 452 height 31
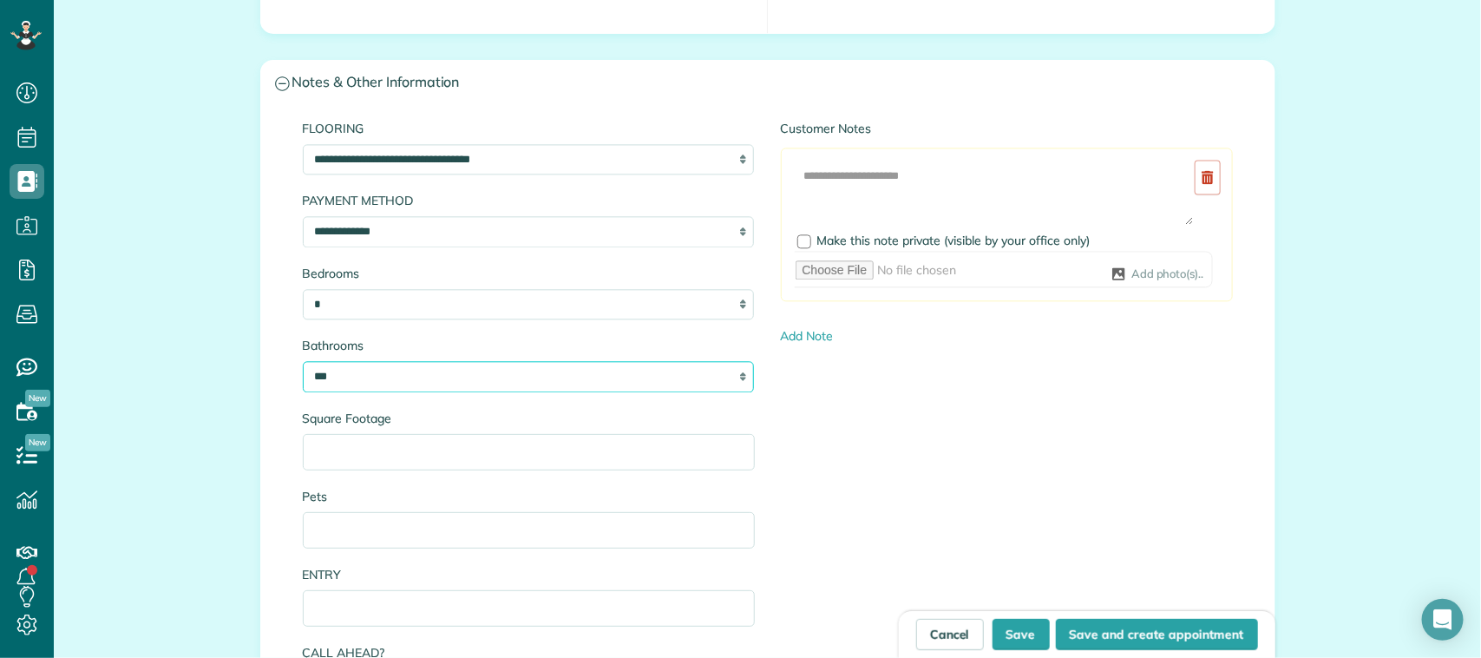
scroll to position [1731, 0]
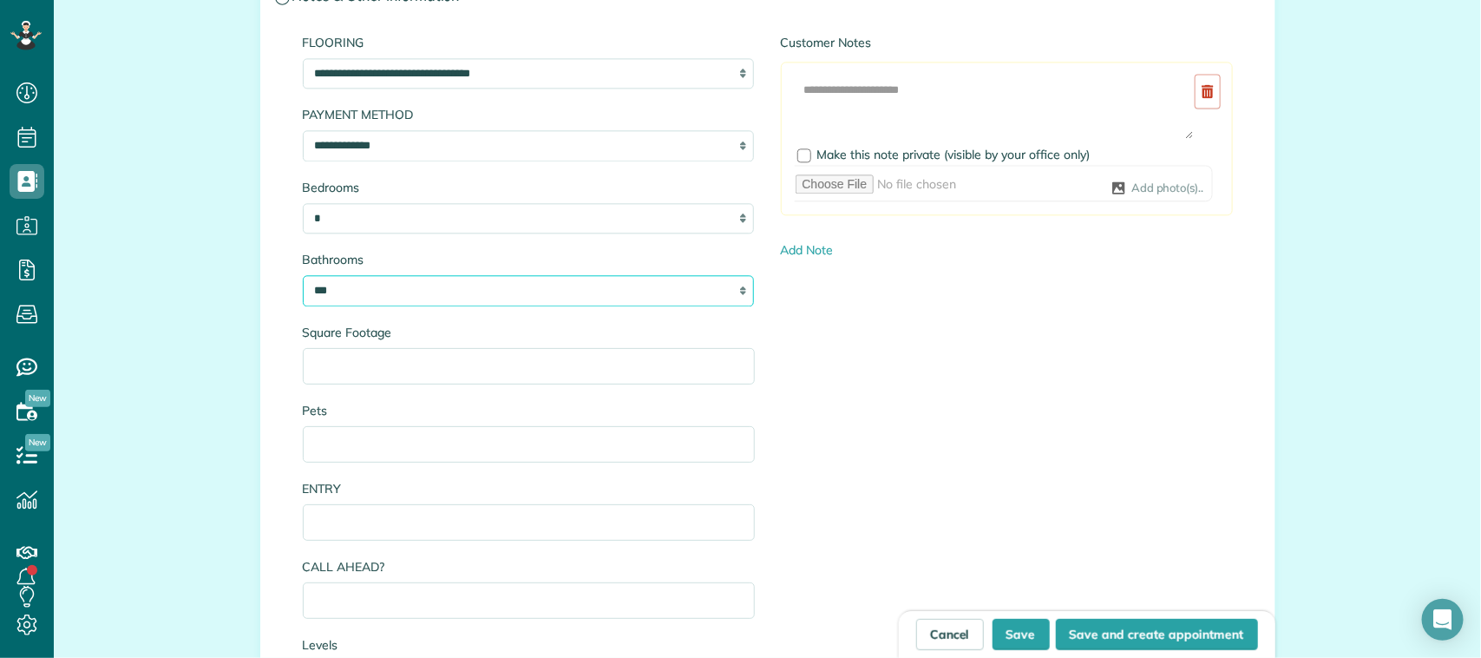
click at [412, 283] on select "* *** * *** * *** * *** * *** * *** *" at bounding box center [529, 290] width 452 height 31
select select "***"
click at [303, 279] on select "* *** * *** * *** * *** * *** * *** *" at bounding box center [529, 290] width 452 height 31
click at [452, 364] on input "Square Footage" at bounding box center [529, 366] width 452 height 36
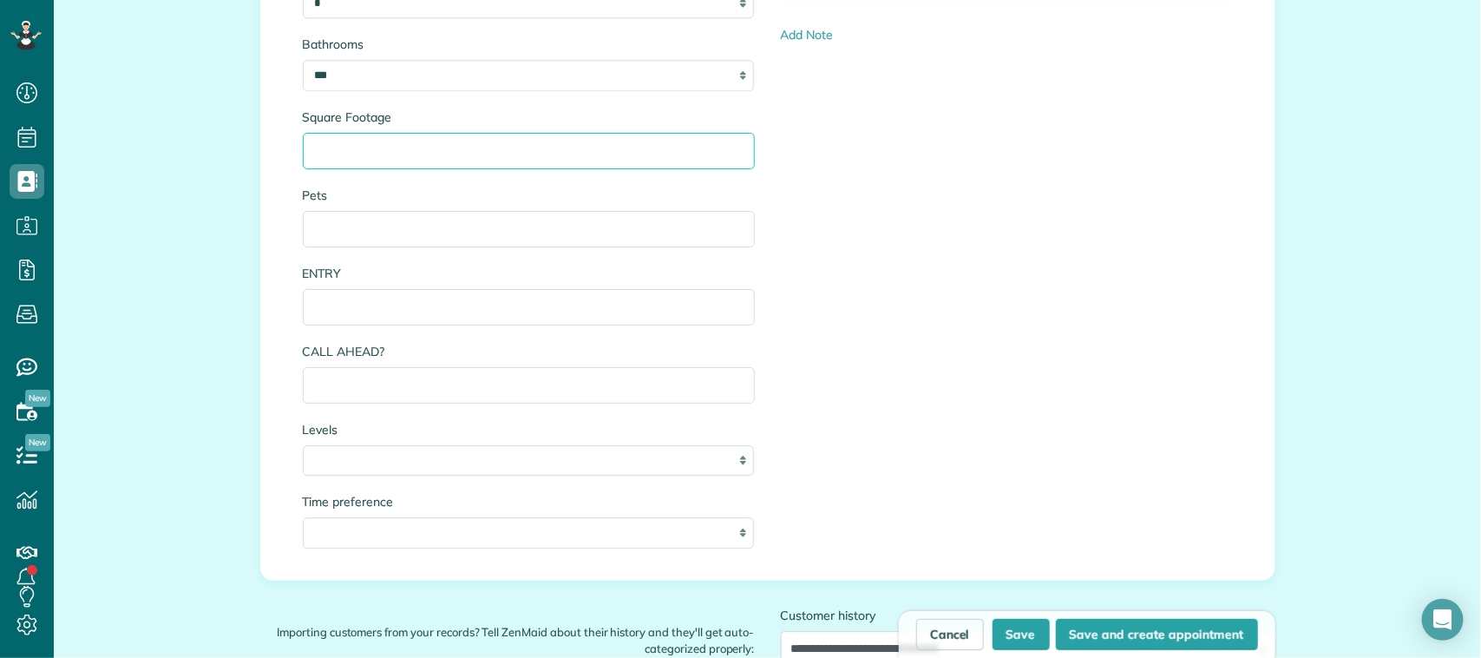
scroll to position [1948, 0]
click at [412, 471] on select "* * *" at bounding box center [529, 458] width 452 height 31
select select "*"
click at [303, 447] on select "* * *" at bounding box center [529, 458] width 452 height 31
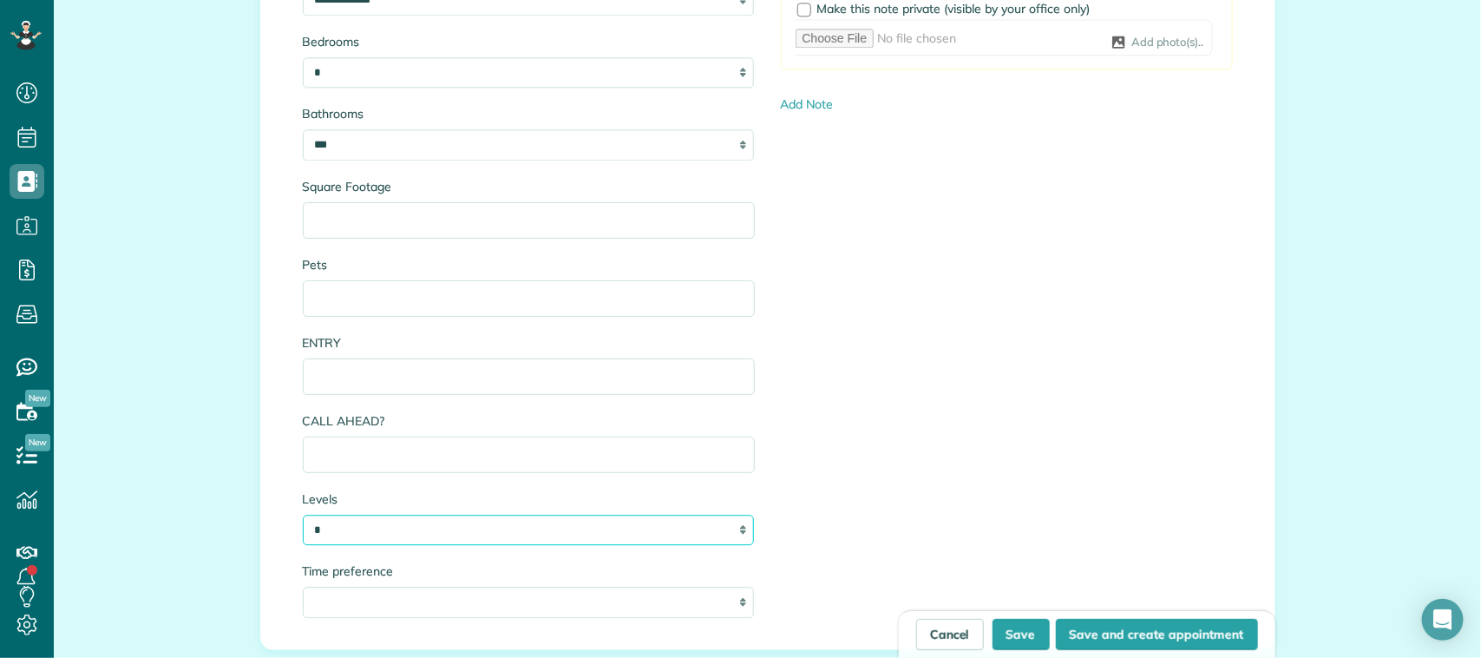
scroll to position [1840, 0]
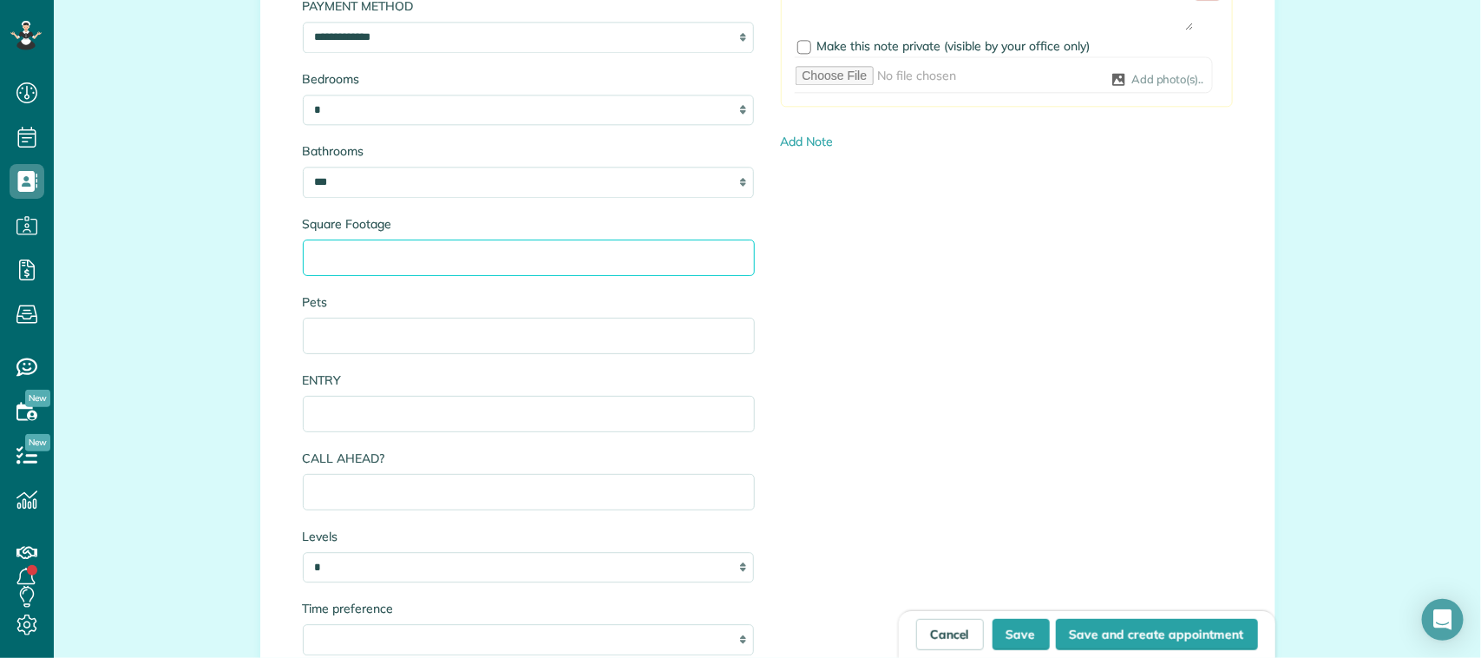
click at [410, 256] on input "Square Footage" at bounding box center [529, 258] width 452 height 36
type input "****"
click at [487, 319] on div "Pets" at bounding box center [529, 323] width 452 height 61
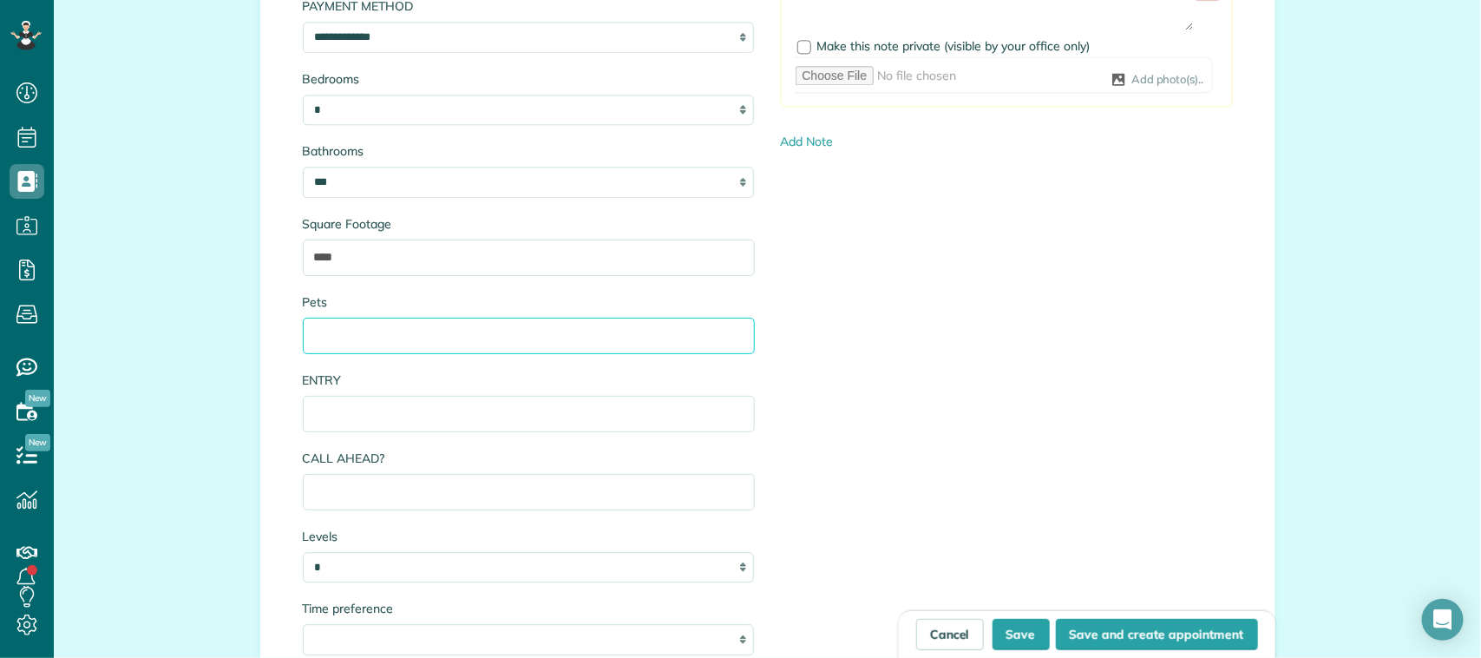
click at [489, 330] on input "Pets" at bounding box center [529, 336] width 452 height 36
type input "**********"
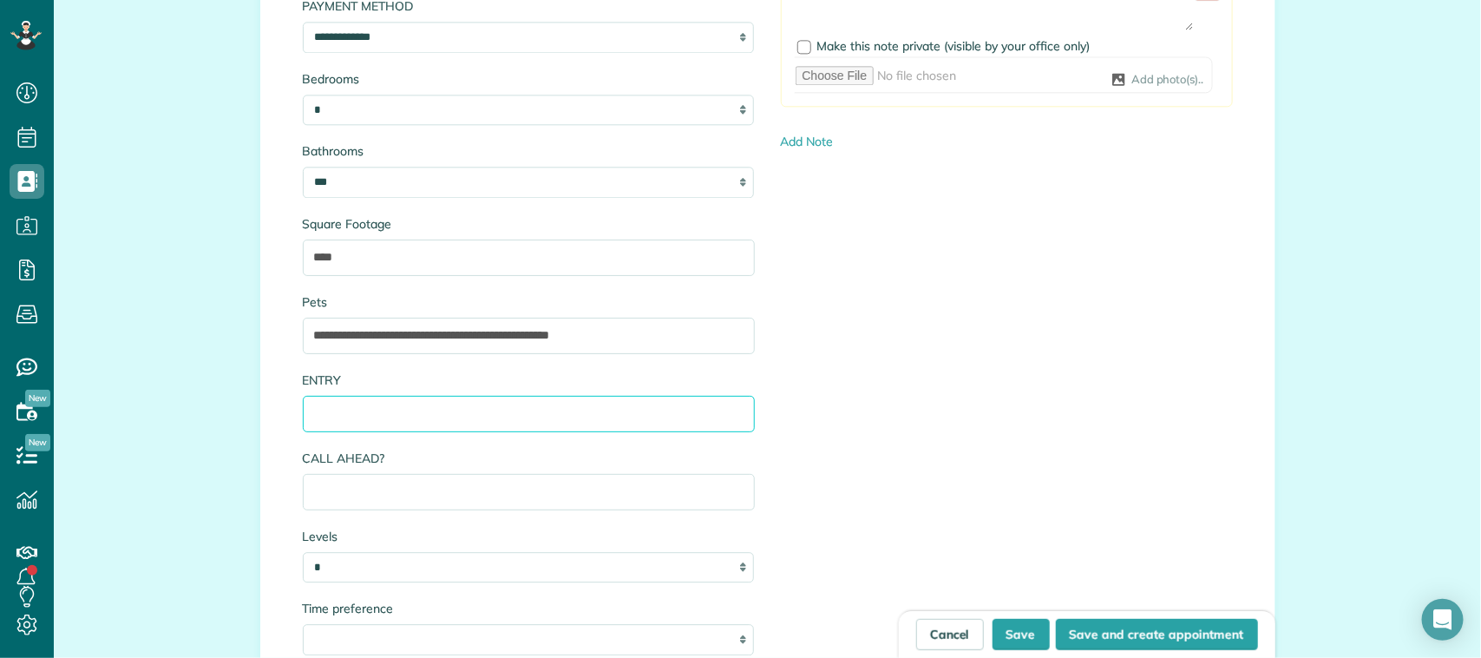
click at [496, 424] on input "ENTRY" at bounding box center [529, 414] width 452 height 36
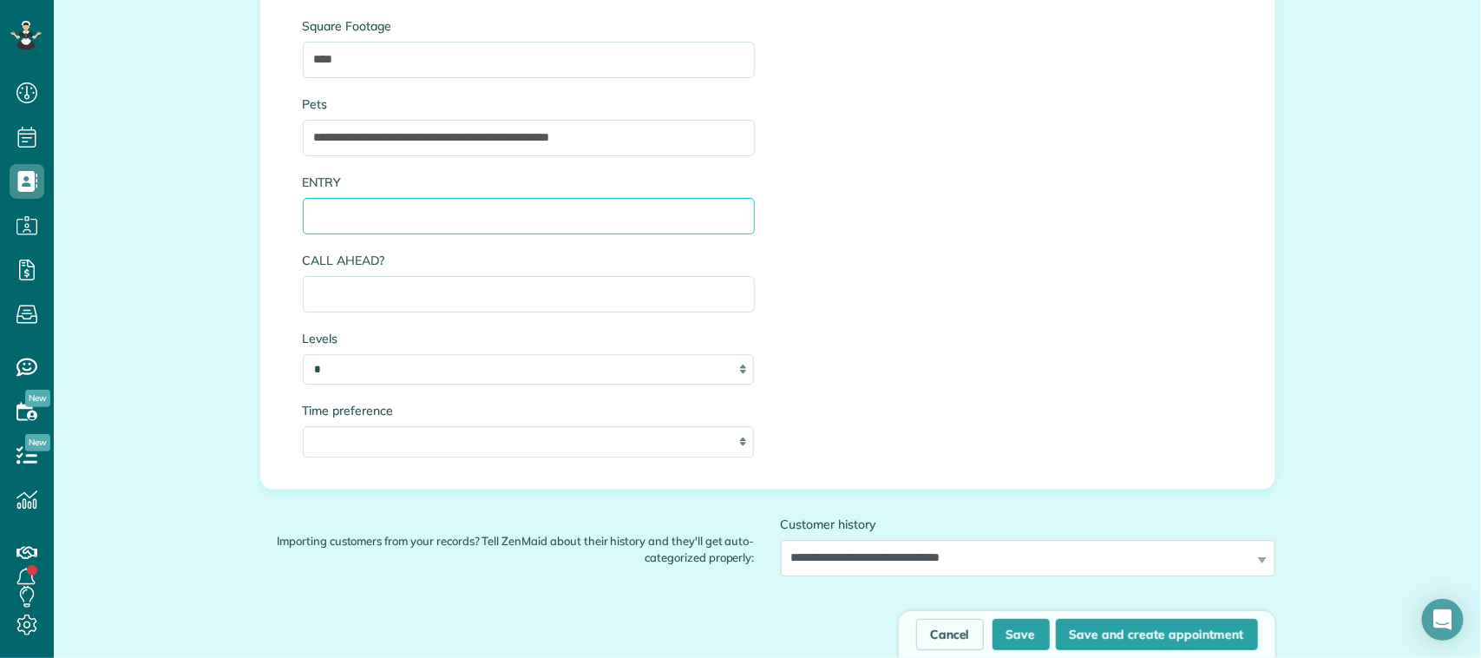
scroll to position [2057, 0]
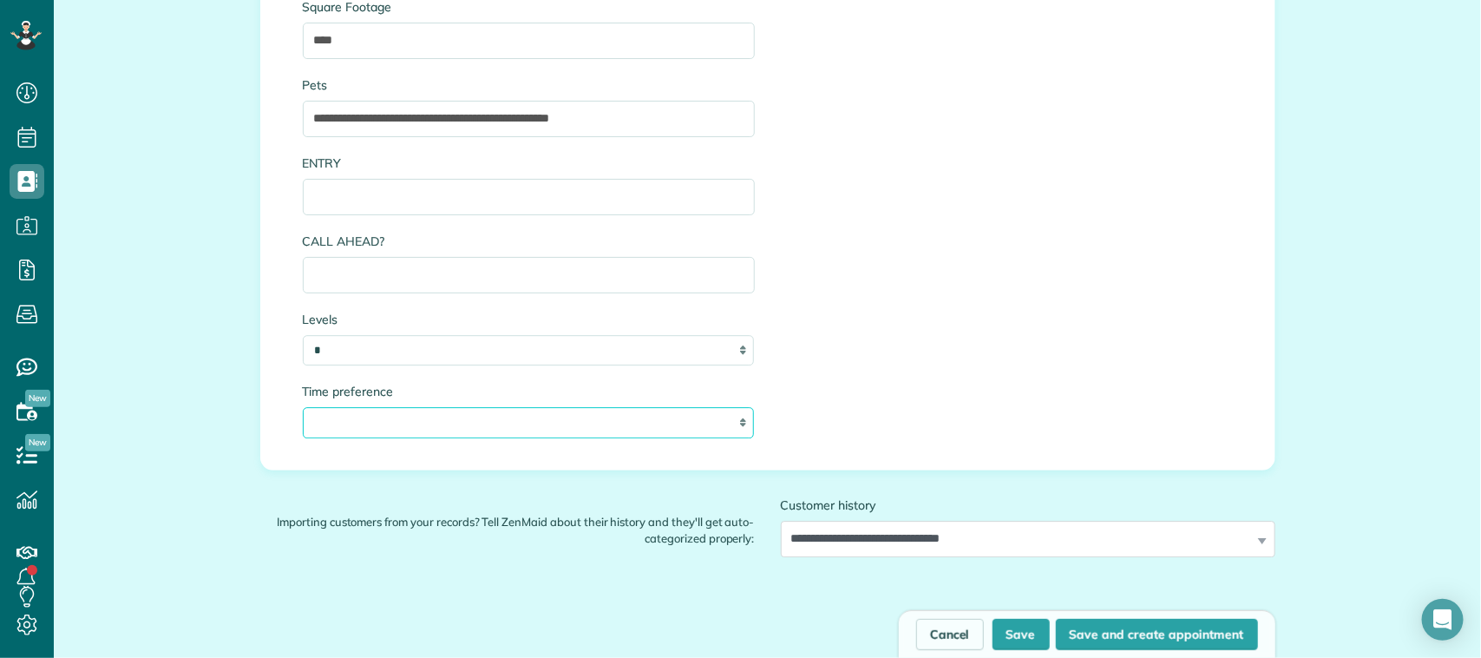
click at [470, 435] on select "**********" at bounding box center [529, 422] width 452 height 31
select select "***"
click at [303, 410] on select "**********" at bounding box center [529, 422] width 452 height 31
click at [1002, 627] on button "Save" at bounding box center [1021, 634] width 57 height 31
type input "**********"
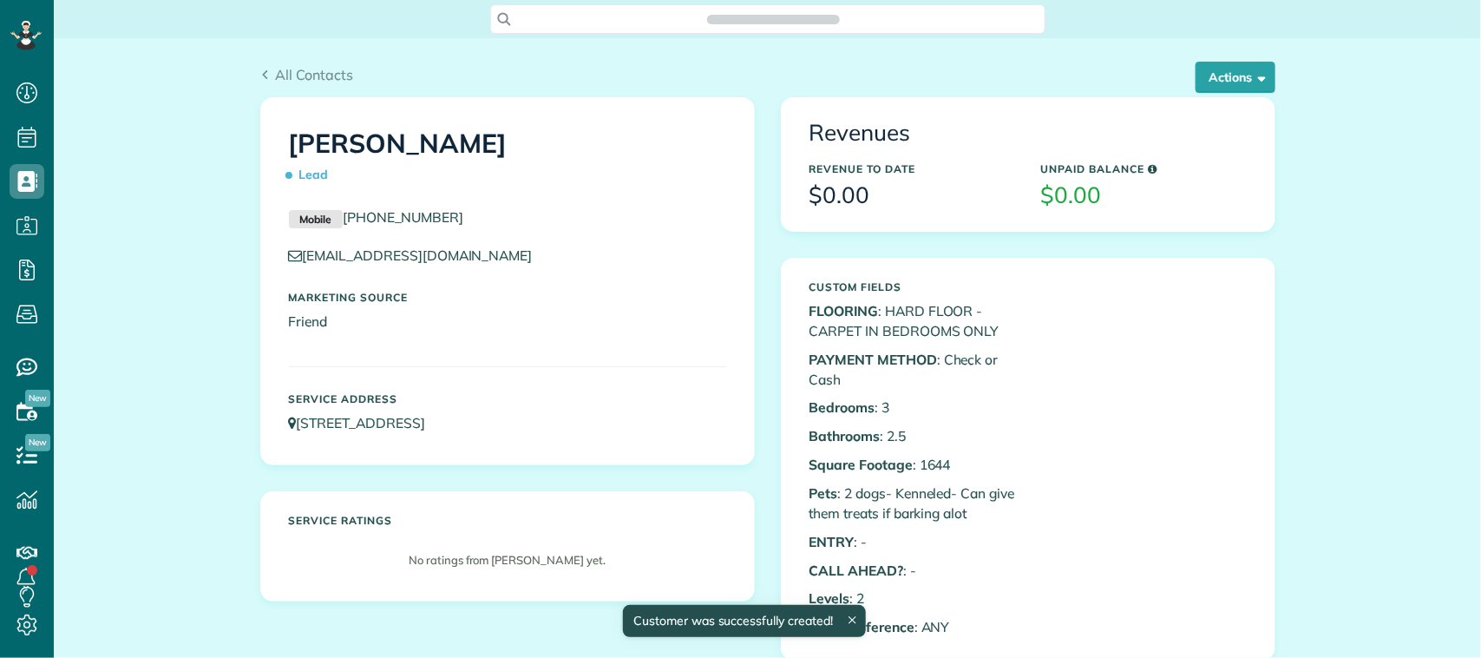
scroll to position [7, 7]
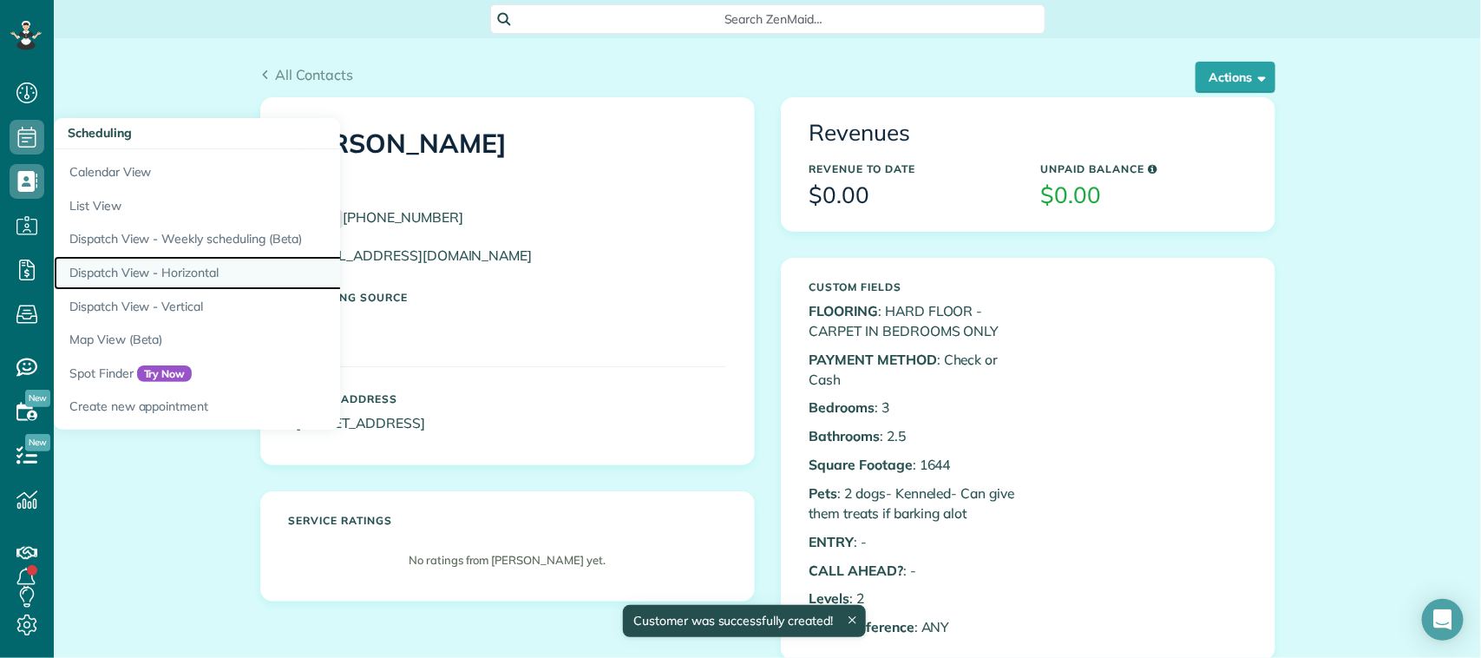
click at [148, 263] on link "Dispatch View - Horizontal" at bounding box center [271, 273] width 434 height 34
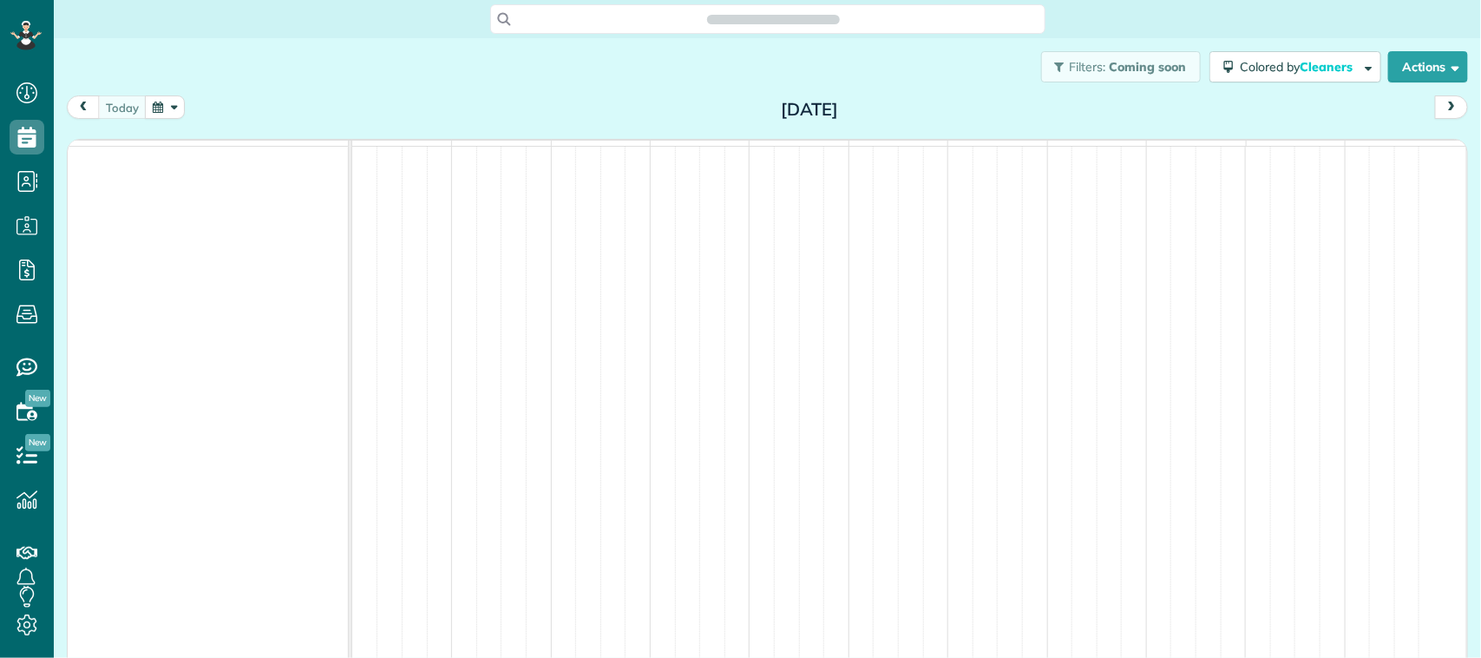
scroll to position [7, 7]
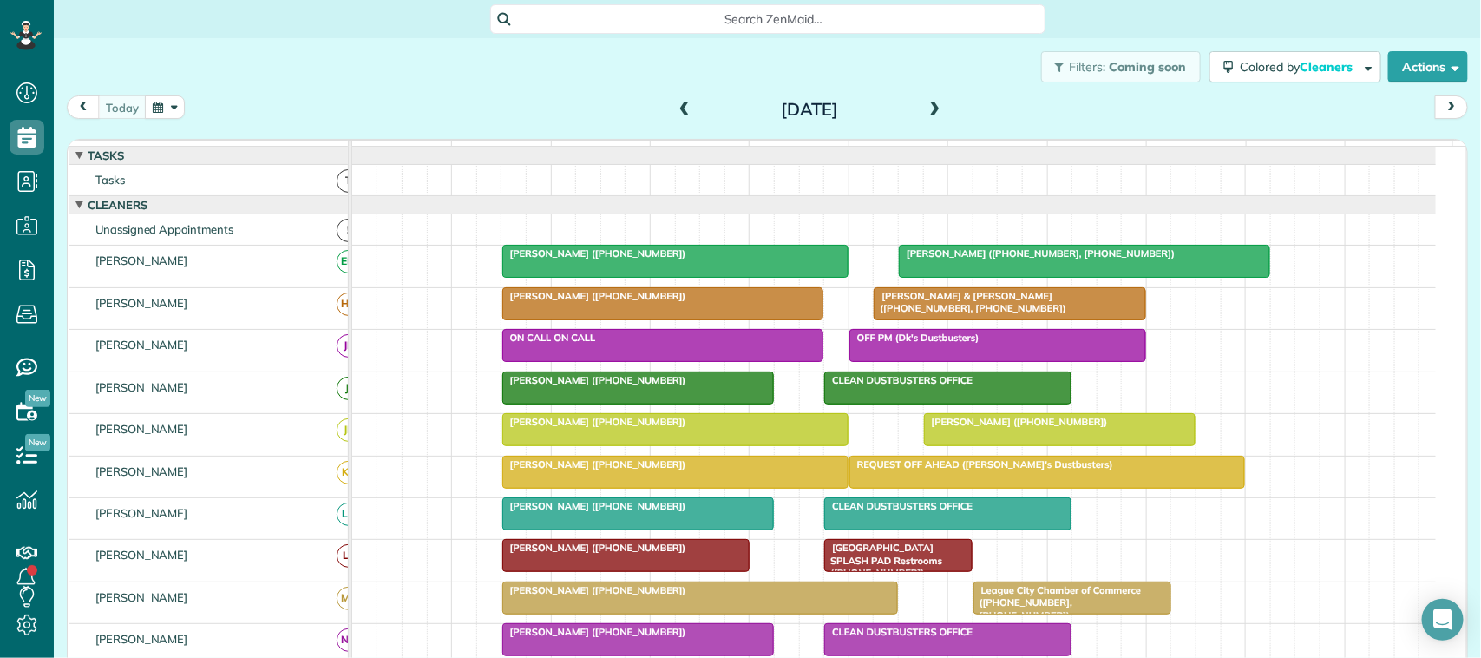
click at [176, 106] on button "button" at bounding box center [165, 106] width 40 height 23
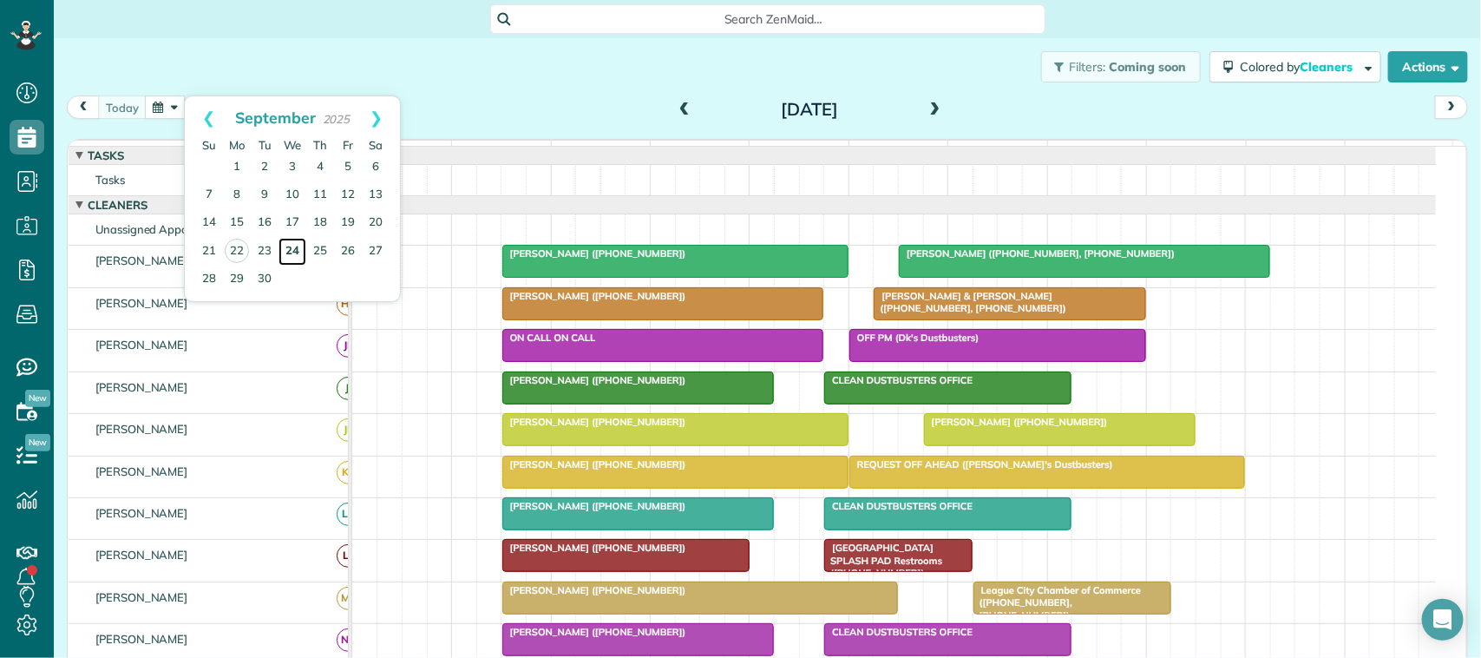
click at [293, 252] on link "24" at bounding box center [293, 252] width 28 height 28
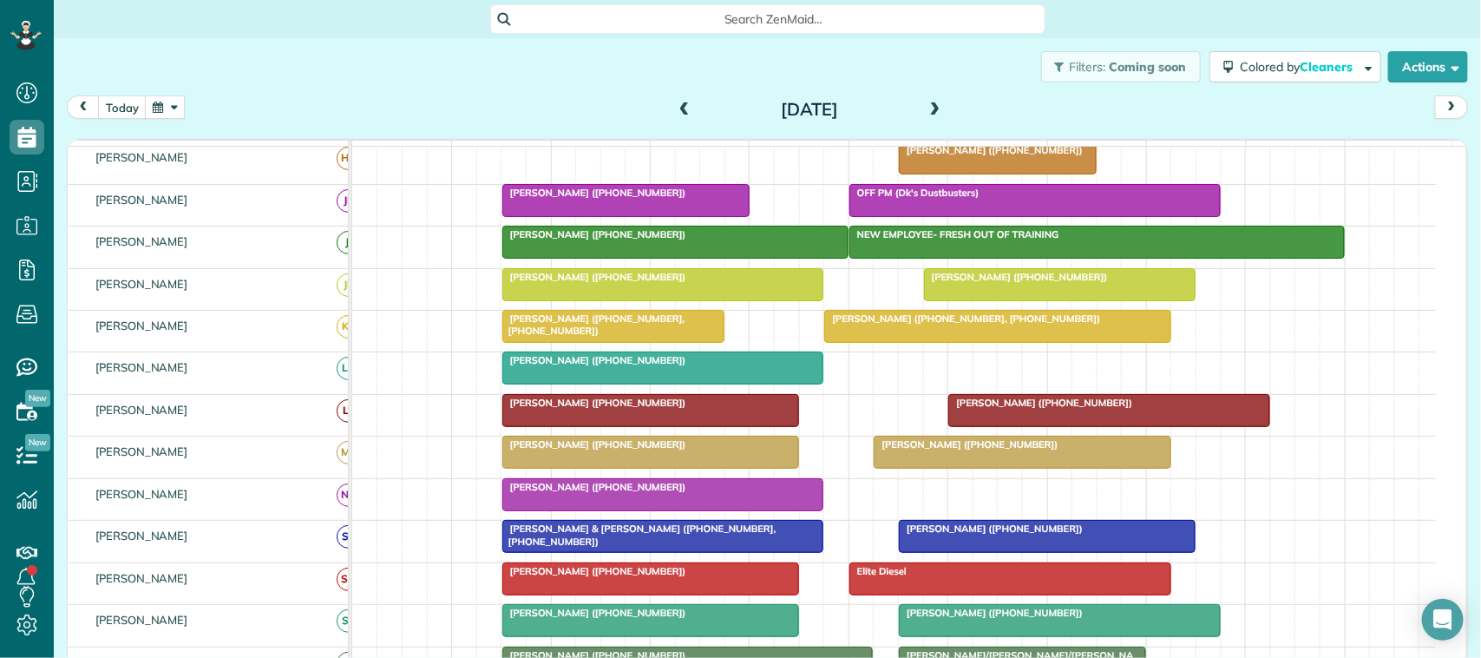
scroll to position [217, 0]
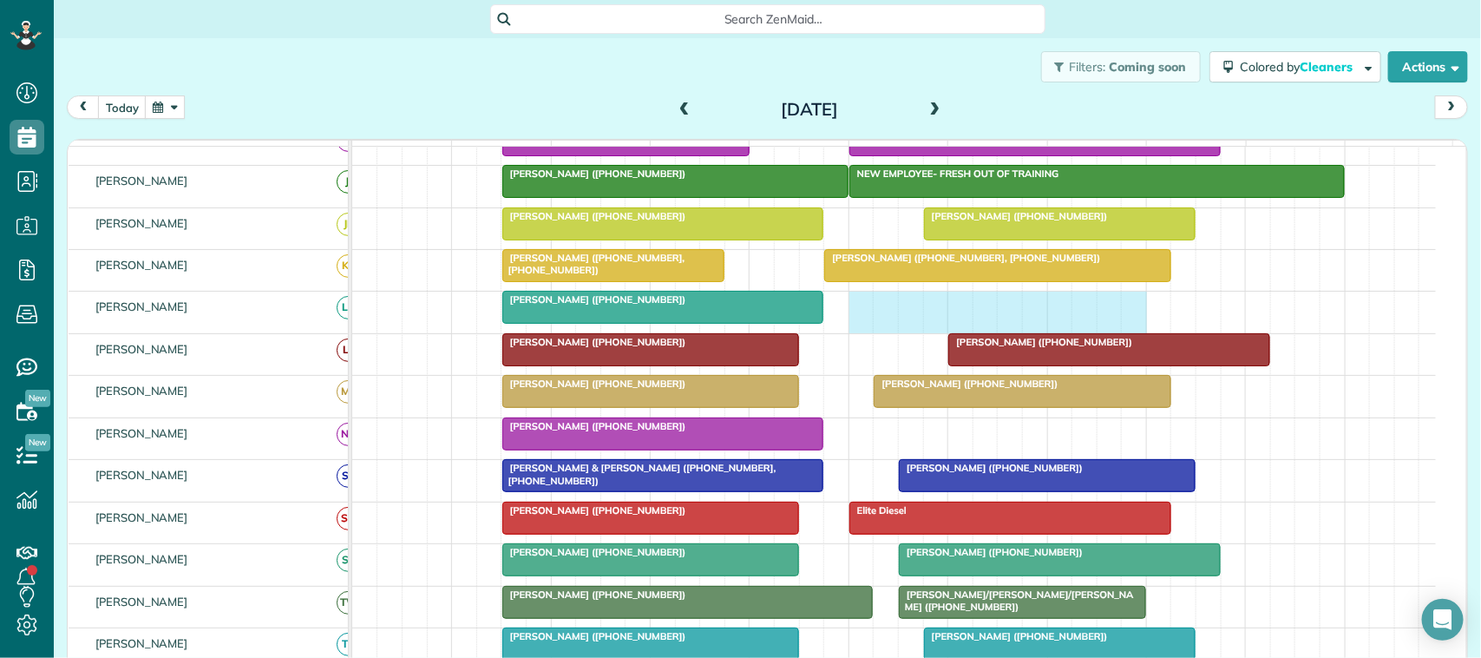
drag, startPoint x: 864, startPoint y: 326, endPoint x: 1121, endPoint y: 325, distance: 257.8
click at [1138, 327] on div "[PERSON_NAME] ([PHONE_NUMBER])" at bounding box center [894, 312] width 1084 height 41
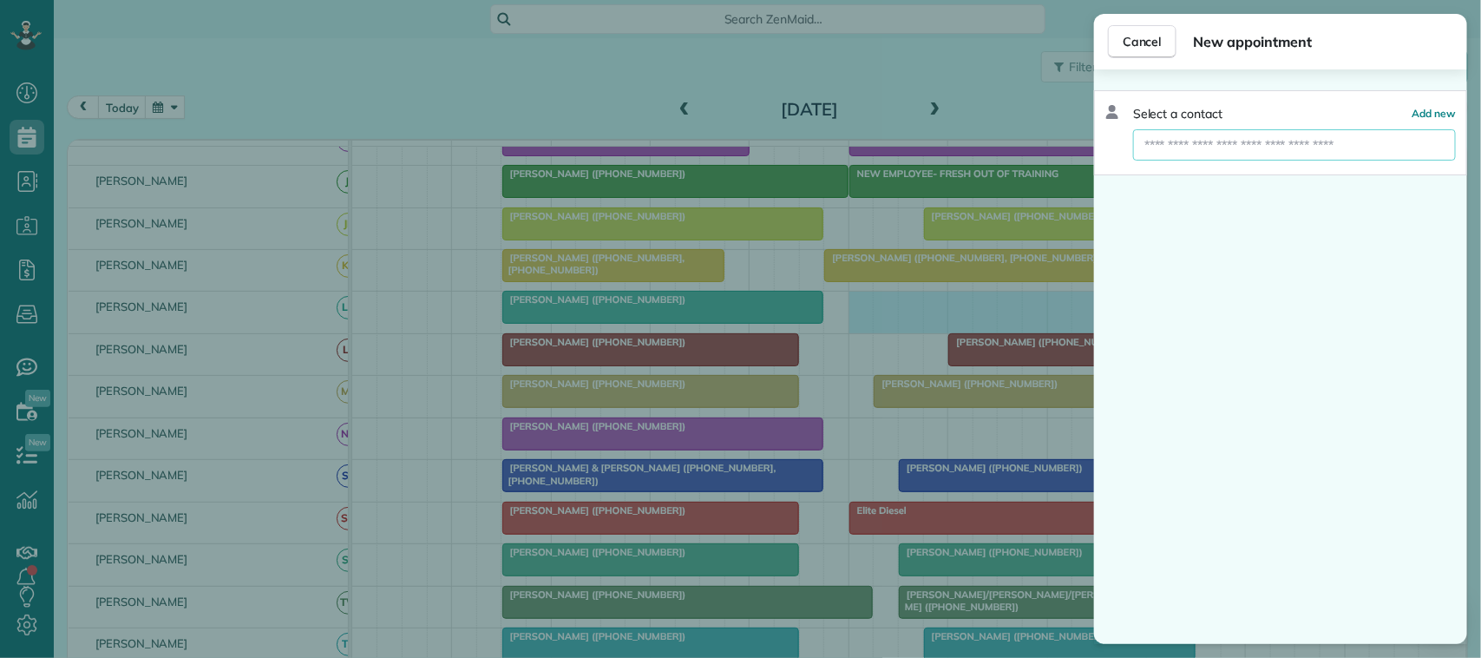
click at [1199, 146] on input "text" at bounding box center [1294, 144] width 323 height 31
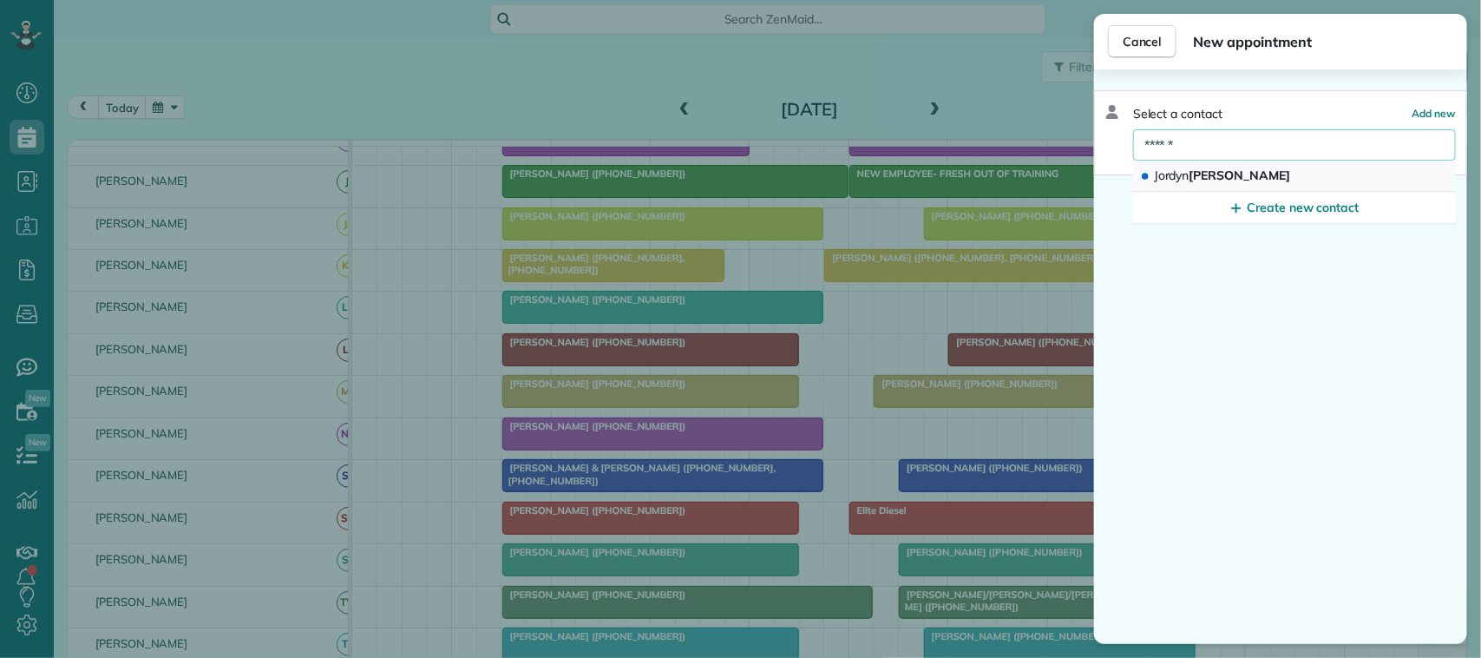
type input "******"
click at [1224, 181] on span "[PERSON_NAME]" at bounding box center [1222, 175] width 136 height 16
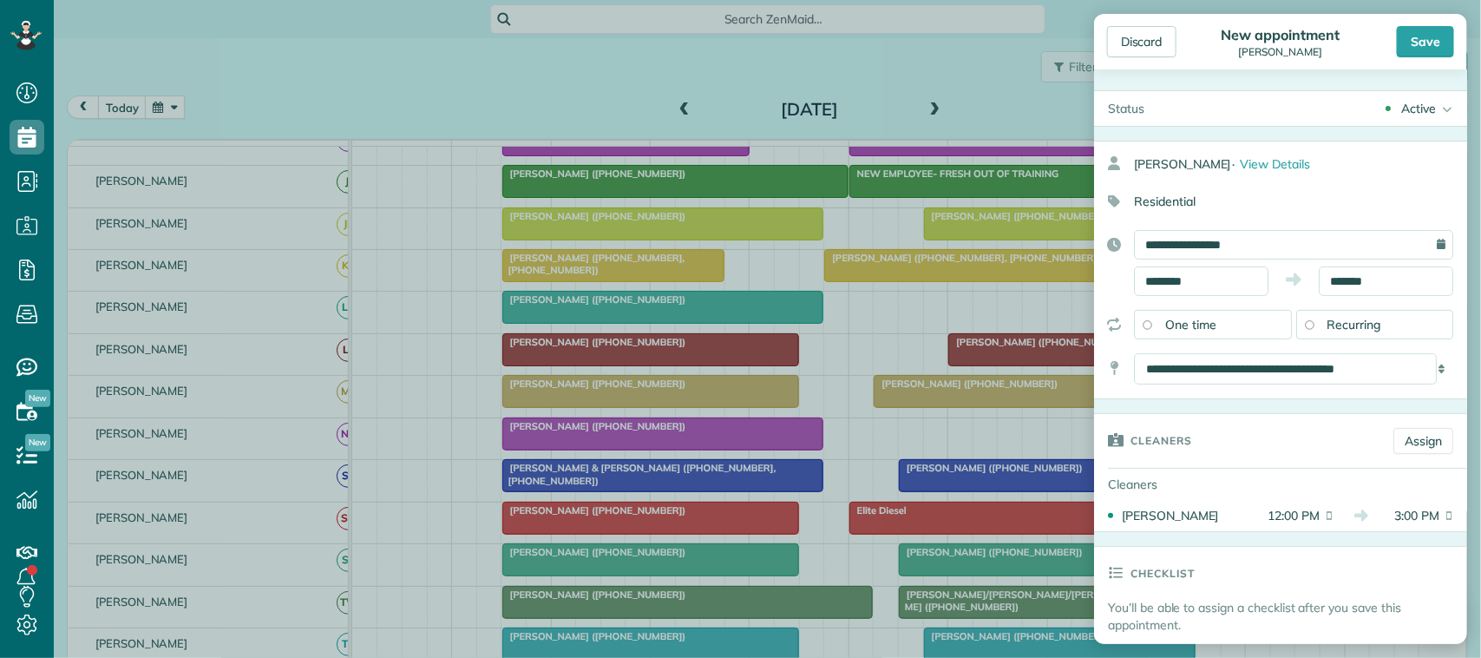
click at [1341, 322] on span "Recurring" at bounding box center [1355, 325] width 54 height 16
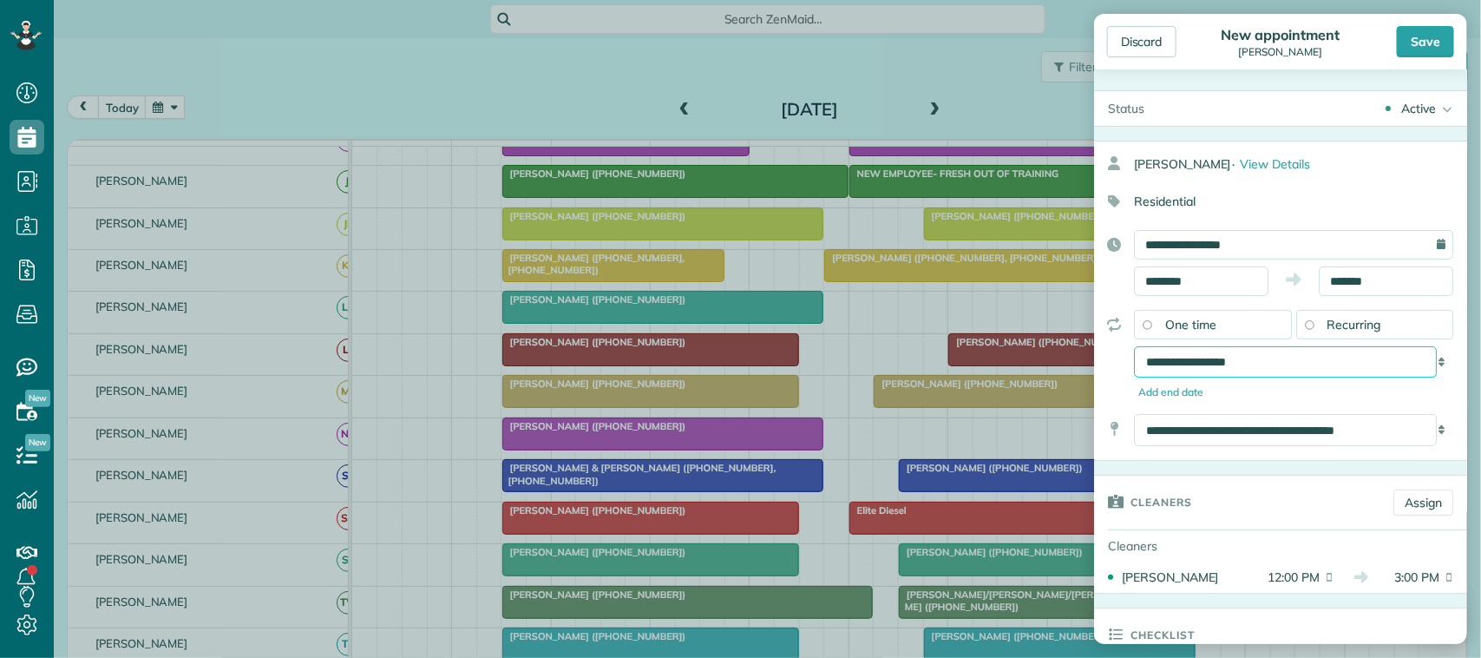
click at [1312, 364] on select "**********" at bounding box center [1285, 361] width 303 height 31
select select "**********"
click at [1134, 348] on select "**********" at bounding box center [1285, 361] width 303 height 31
click at [1409, 55] on div "Save" at bounding box center [1425, 41] width 57 height 31
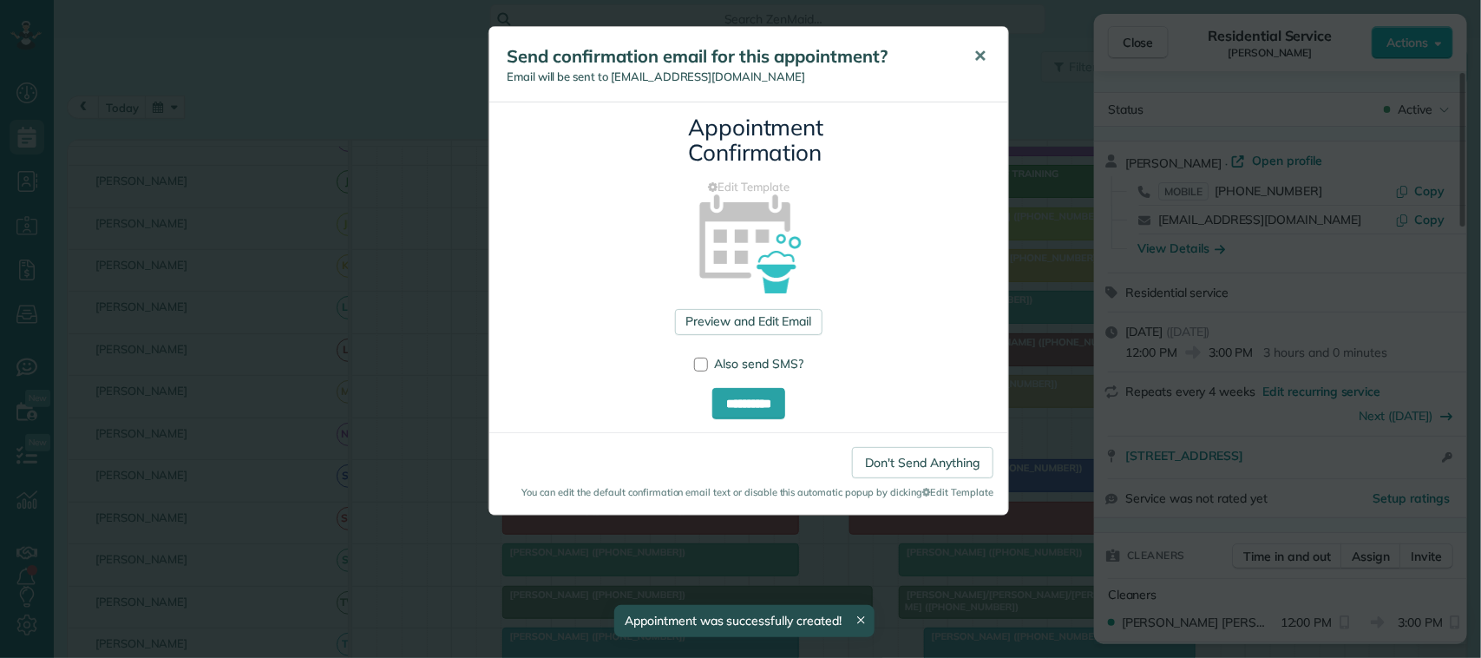
click at [994, 57] on button "✕" at bounding box center [980, 57] width 39 height 42
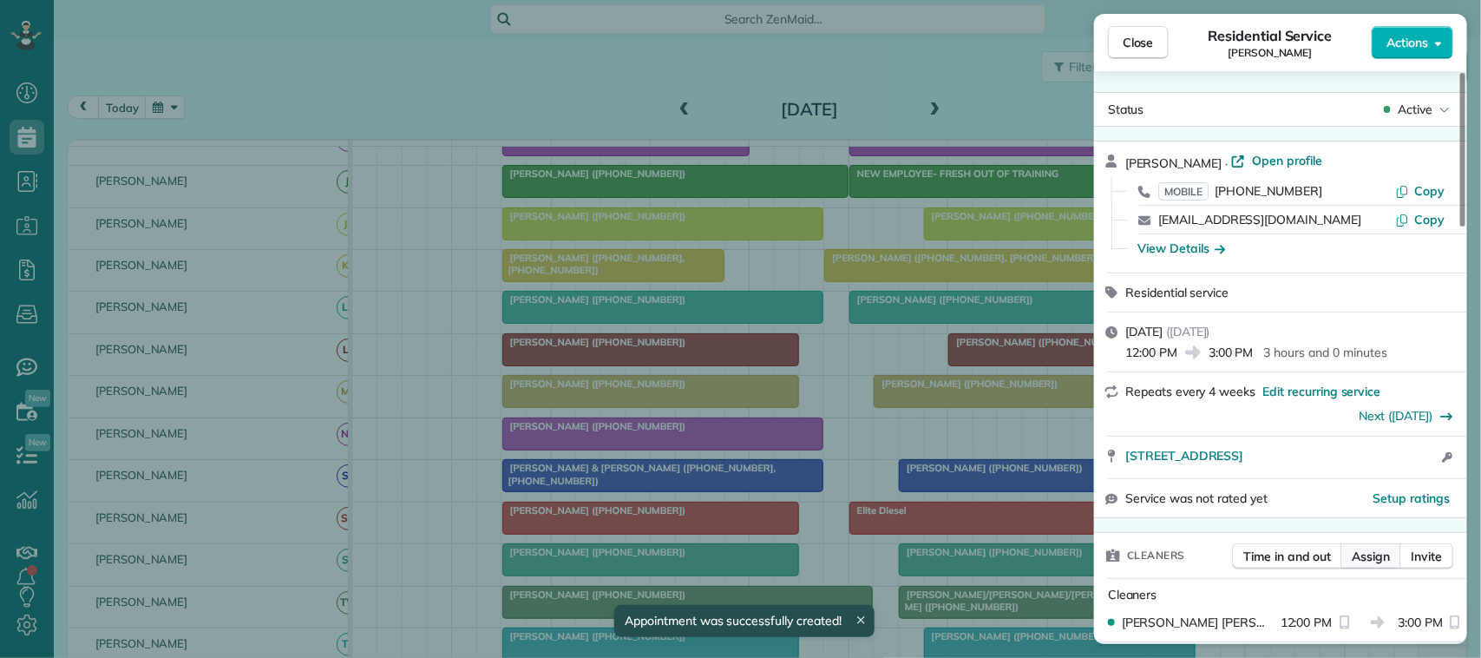
click at [1369, 555] on span "Assign" at bounding box center [1371, 556] width 38 height 17
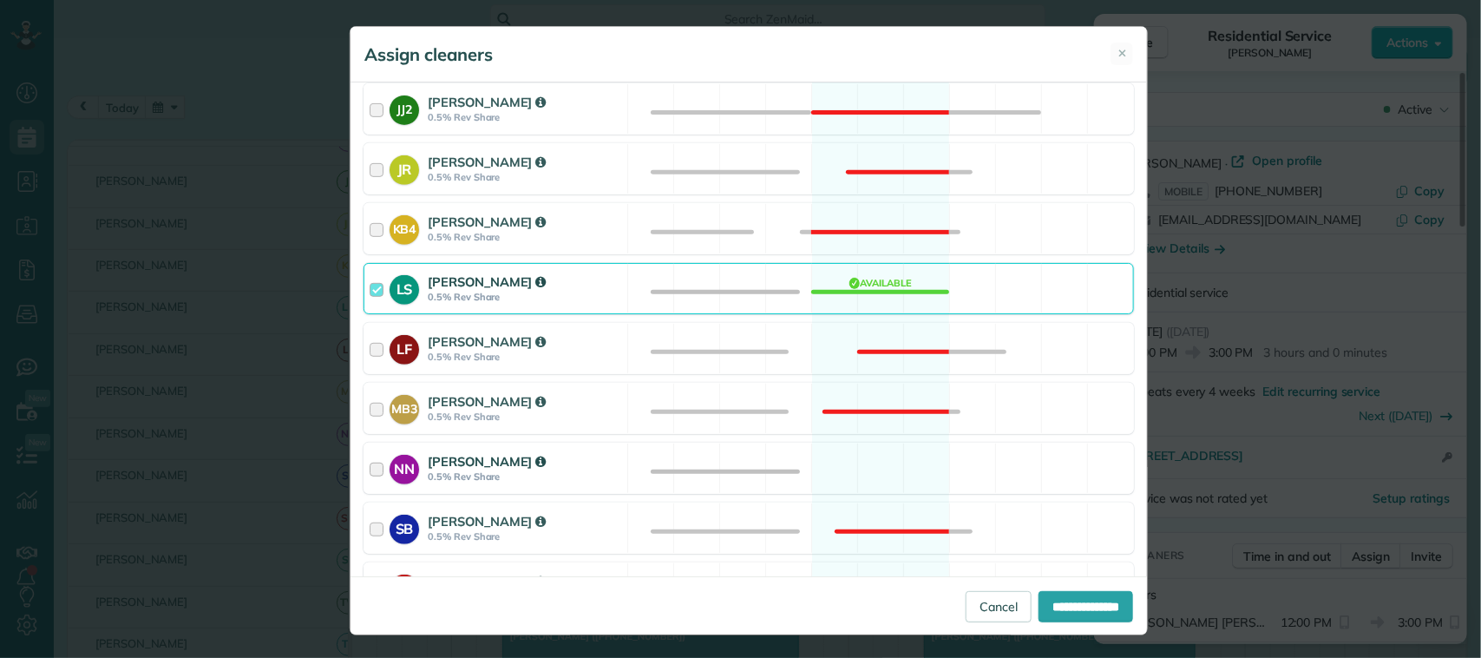
click at [622, 452] on div "NN [PERSON_NAME] 0.5% Rev Share Available" at bounding box center [749, 468] width 771 height 51
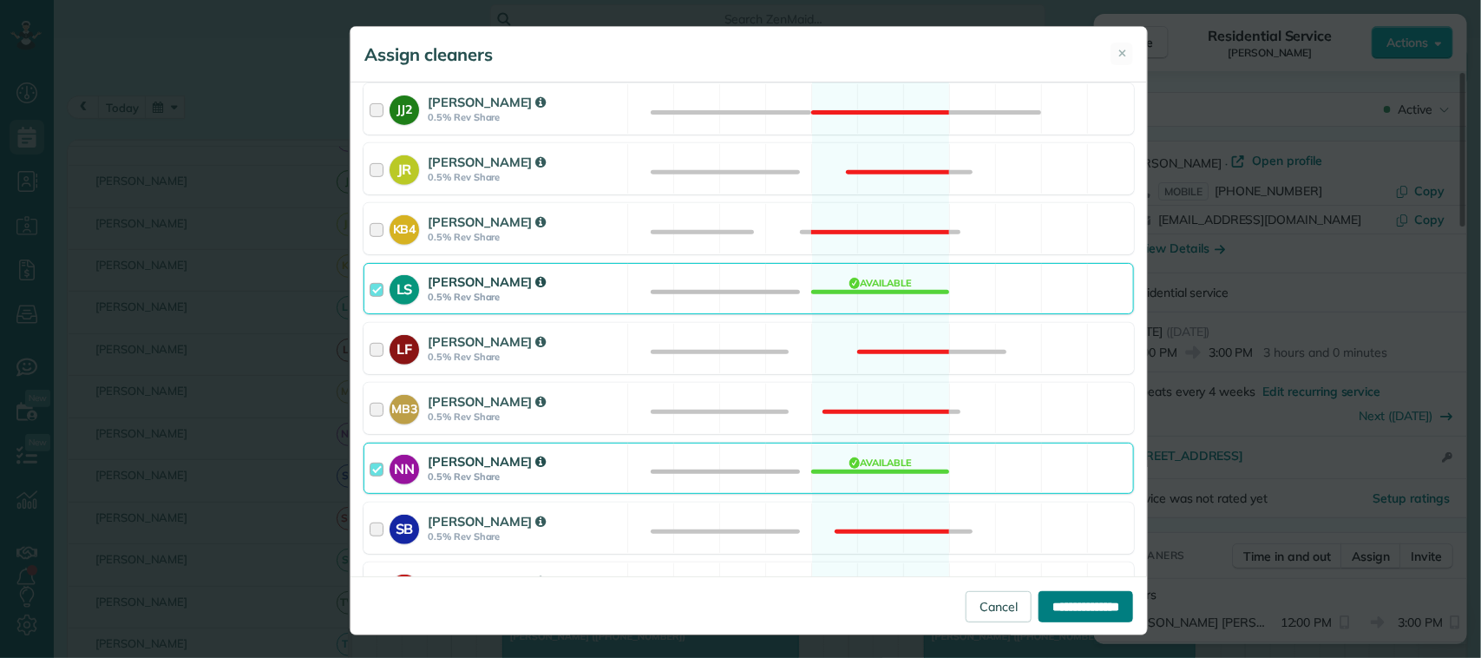
click at [1067, 595] on input "**********" at bounding box center [1086, 606] width 95 height 31
type input "**********"
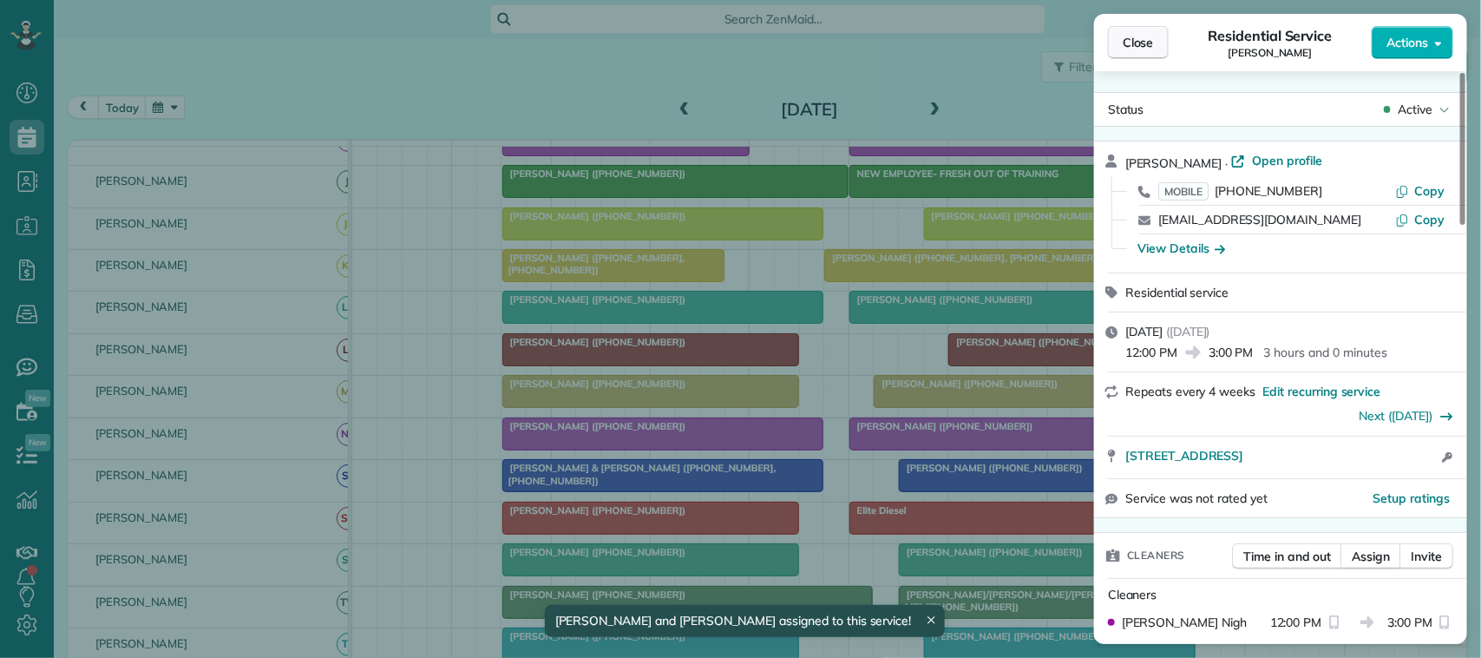
click at [1143, 42] on span "Close" at bounding box center [1138, 42] width 31 height 17
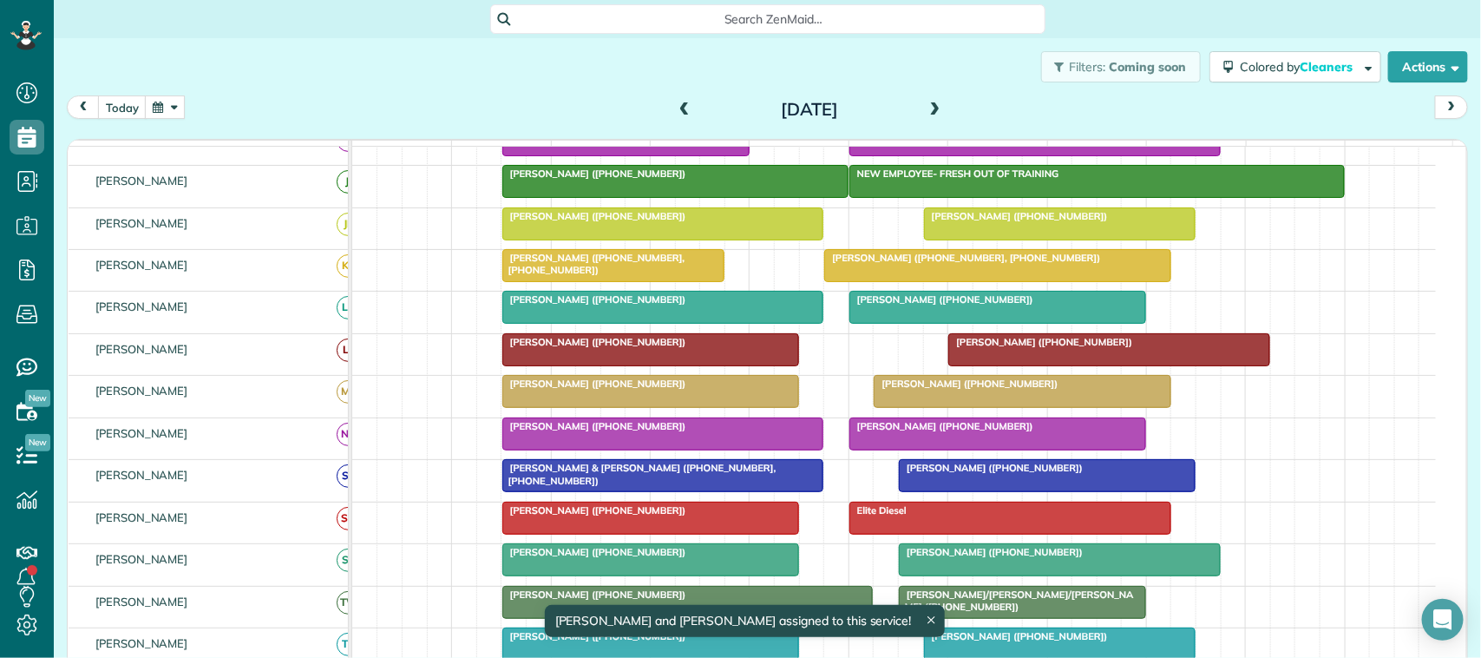
click at [1008, 450] on div at bounding box center [997, 433] width 295 height 31
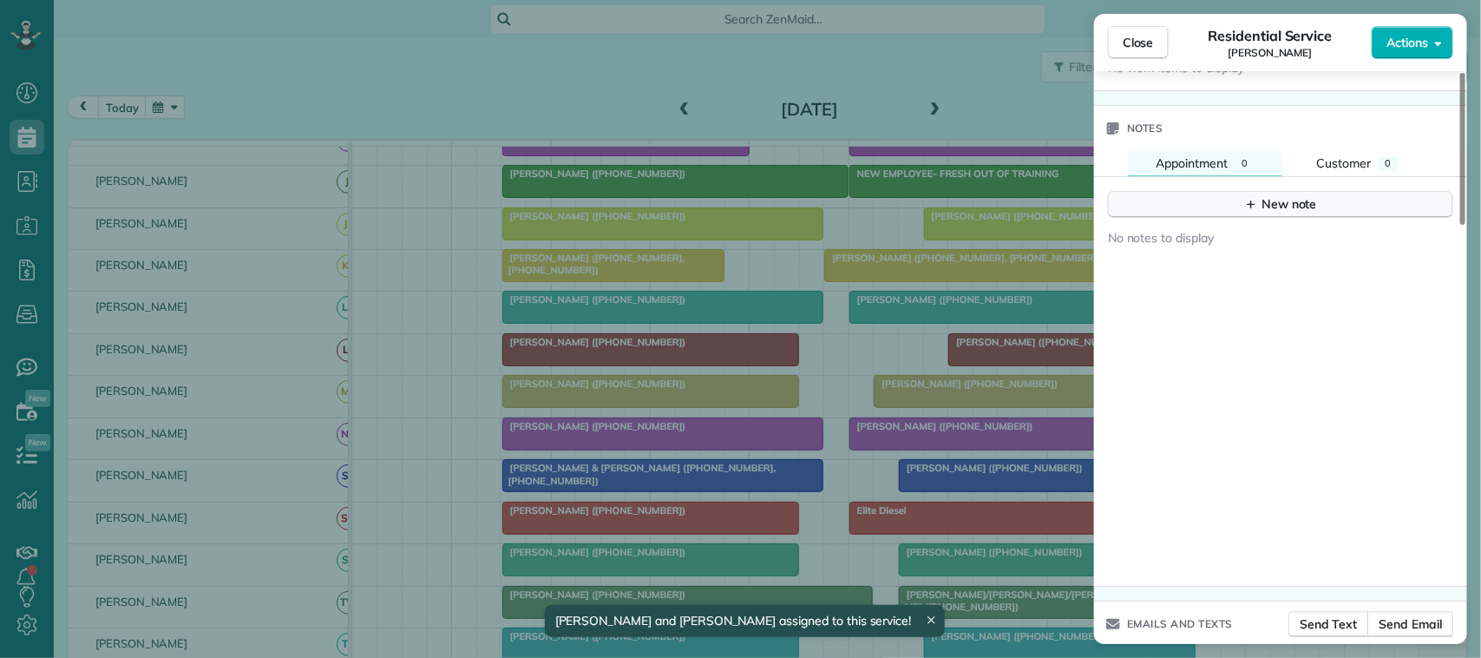
click at [1267, 213] on div "New note" at bounding box center [1281, 204] width 73 height 18
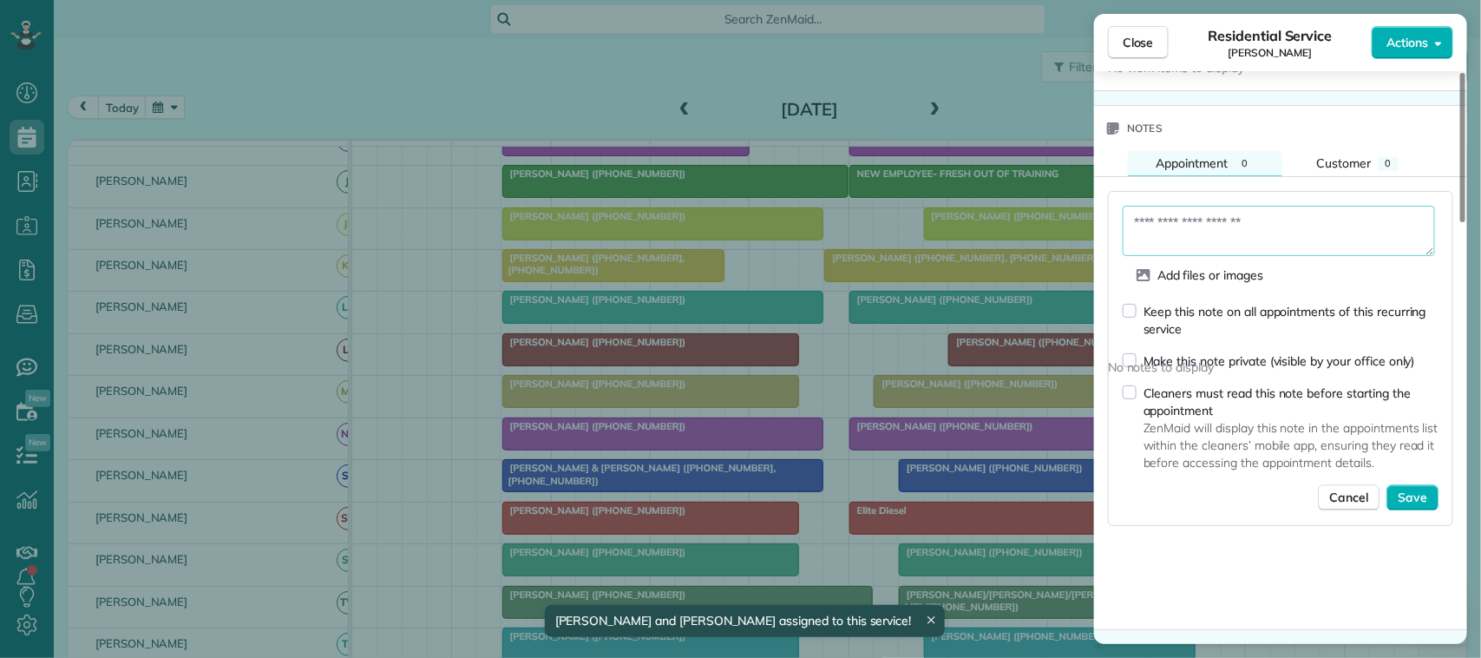
click at [1261, 227] on textarea at bounding box center [1279, 231] width 312 height 50
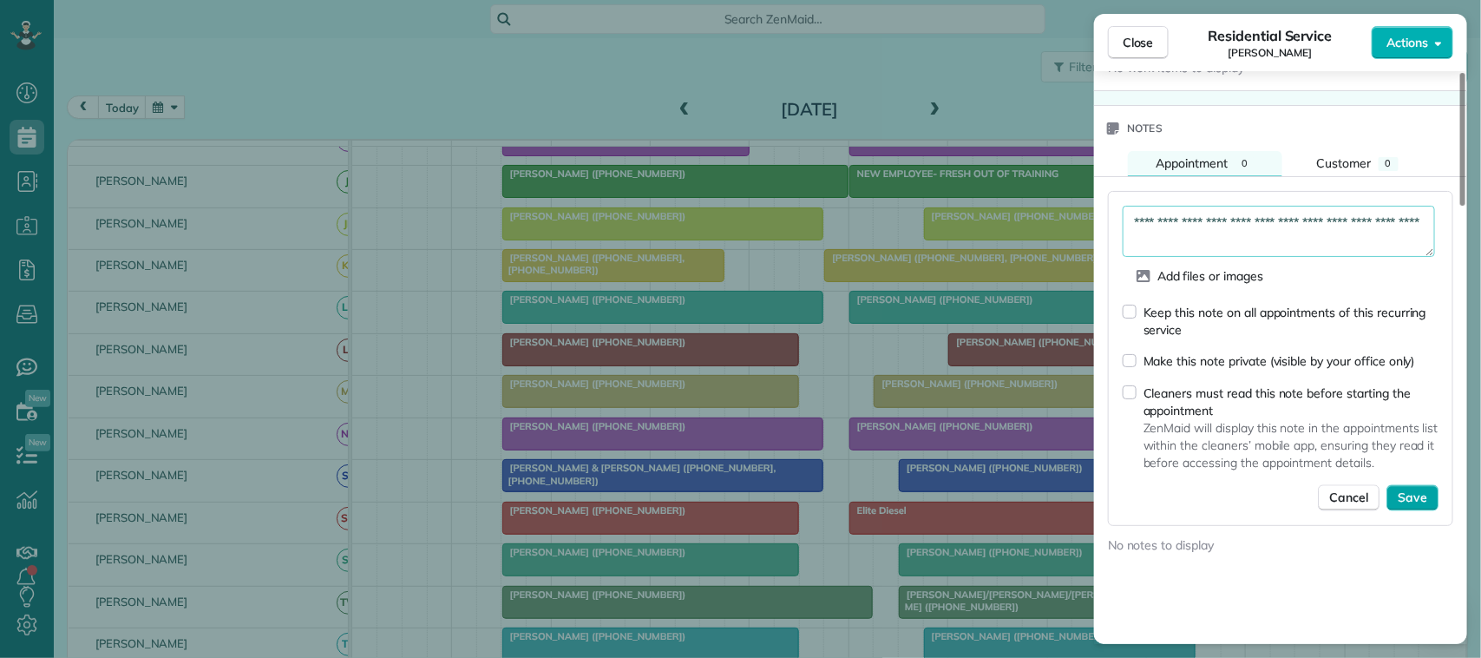
type textarea "**********"
click at [1421, 503] on span "Save" at bounding box center [1413, 497] width 30 height 17
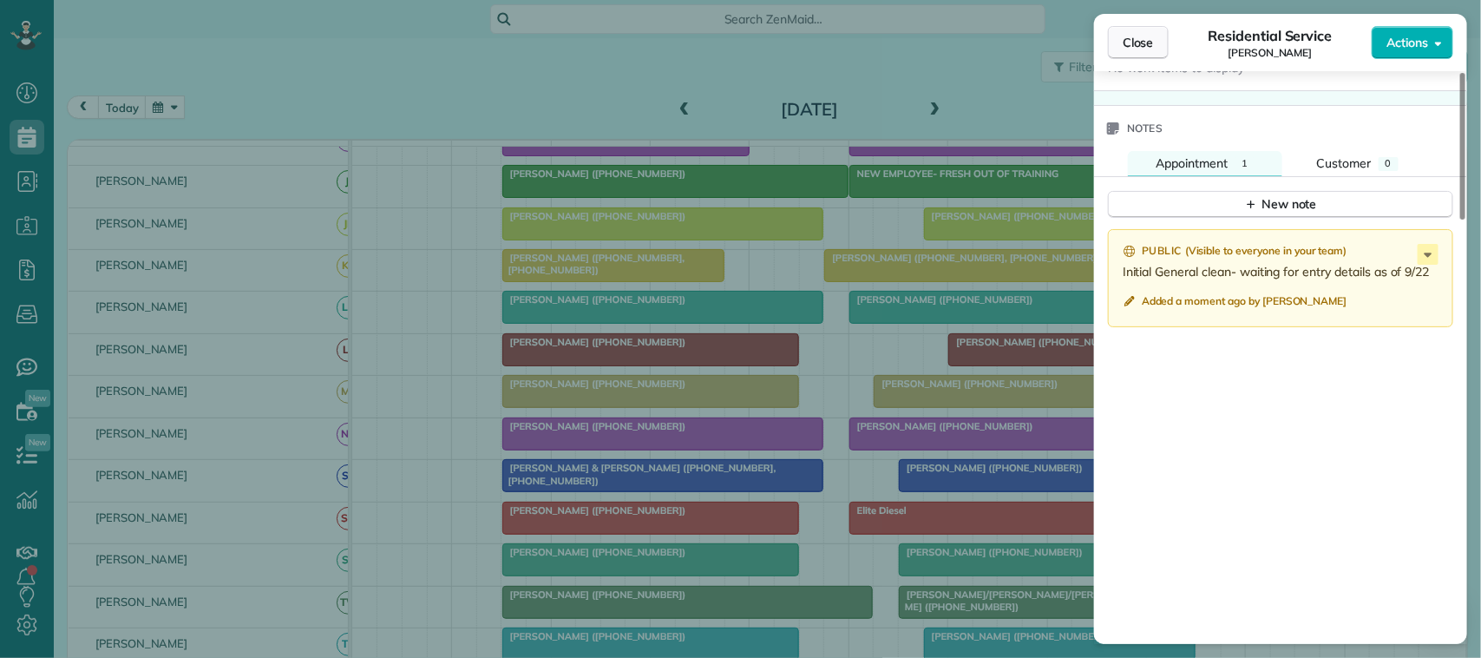
click at [1146, 57] on button "Close" at bounding box center [1138, 42] width 61 height 33
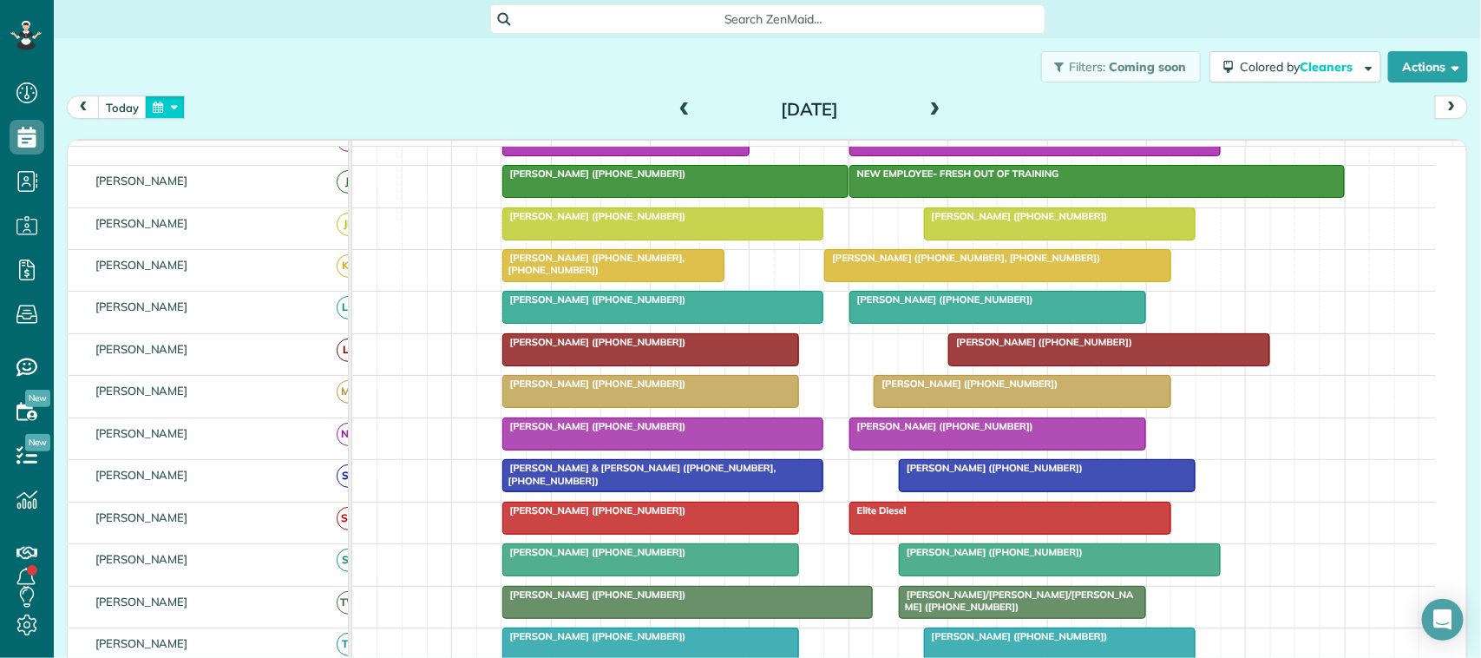
click at [176, 105] on button "button" at bounding box center [165, 106] width 40 height 23
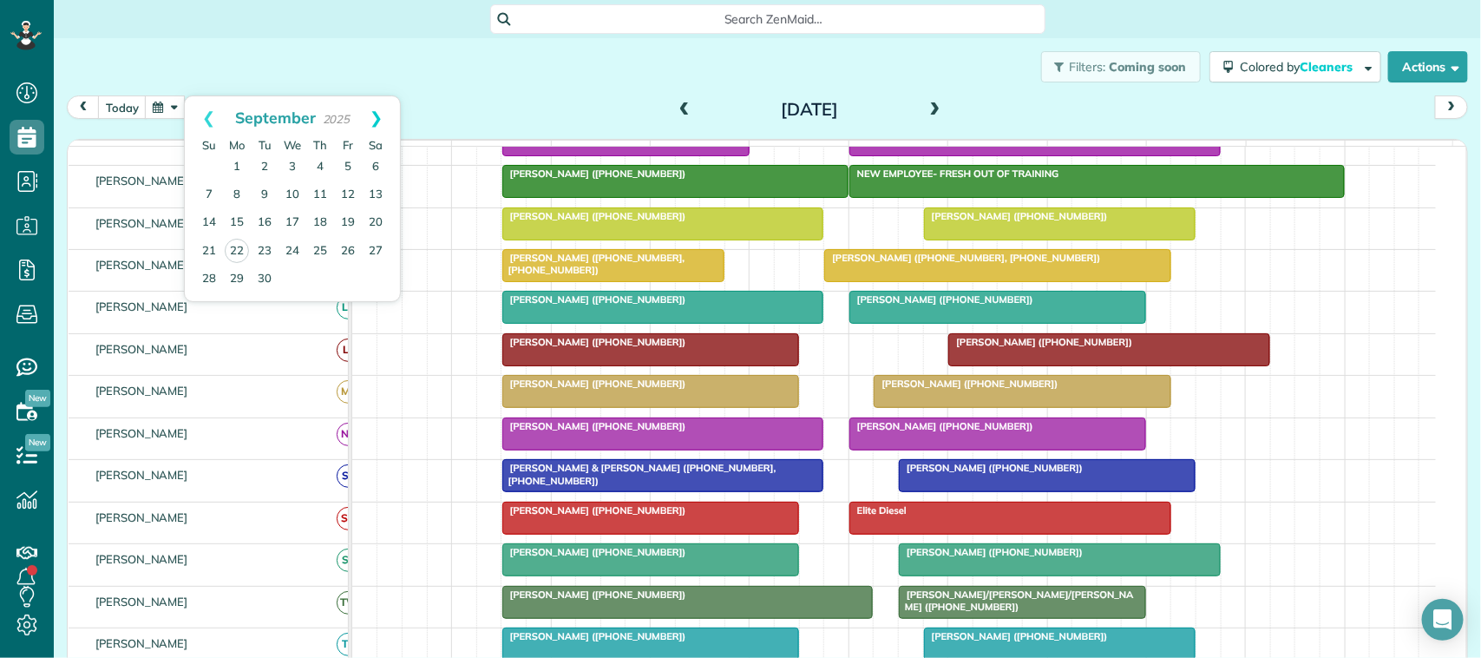
click at [378, 128] on link "Next" at bounding box center [376, 117] width 48 height 43
click at [208, 118] on link "Prev" at bounding box center [209, 117] width 48 height 43
click at [121, 93] on div "Filters: Coming soon Colored by Cleaners Color by Cleaner Color by Team Color b…" at bounding box center [768, 66] width 1428 height 57
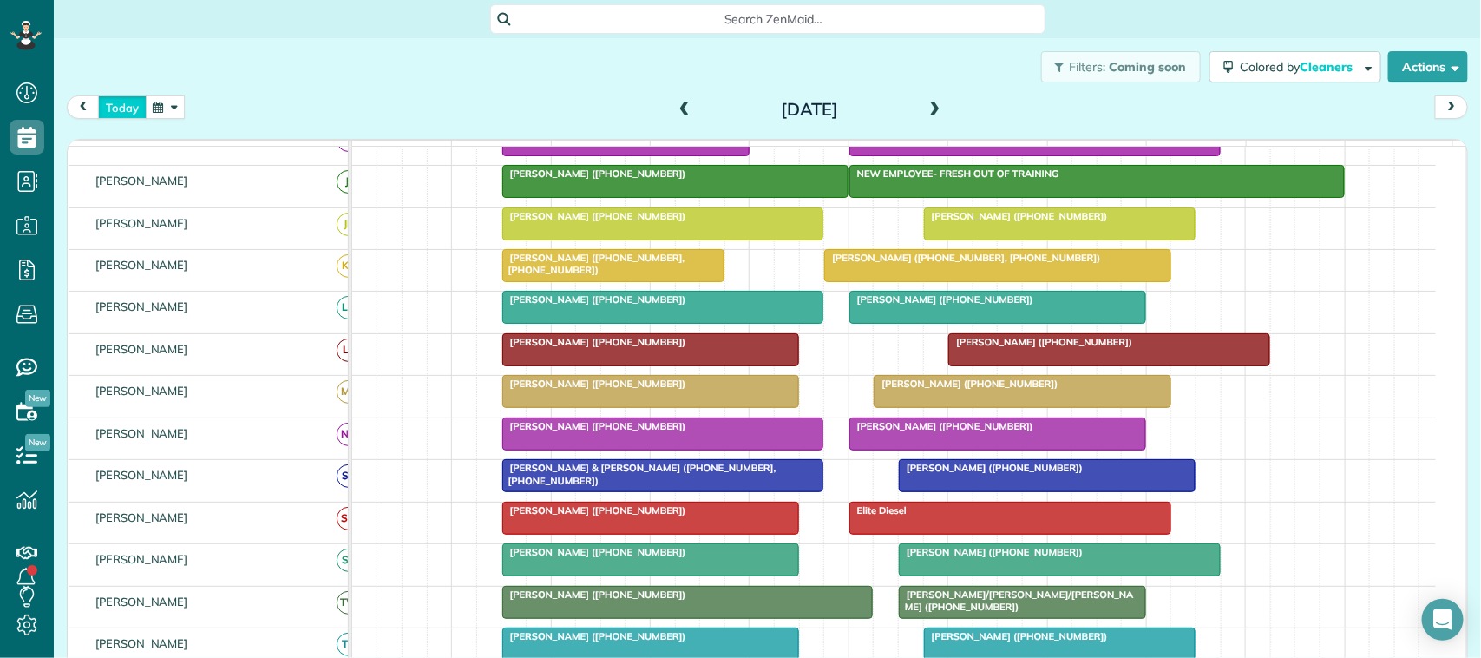
click at [126, 111] on button "today" at bounding box center [122, 106] width 49 height 23
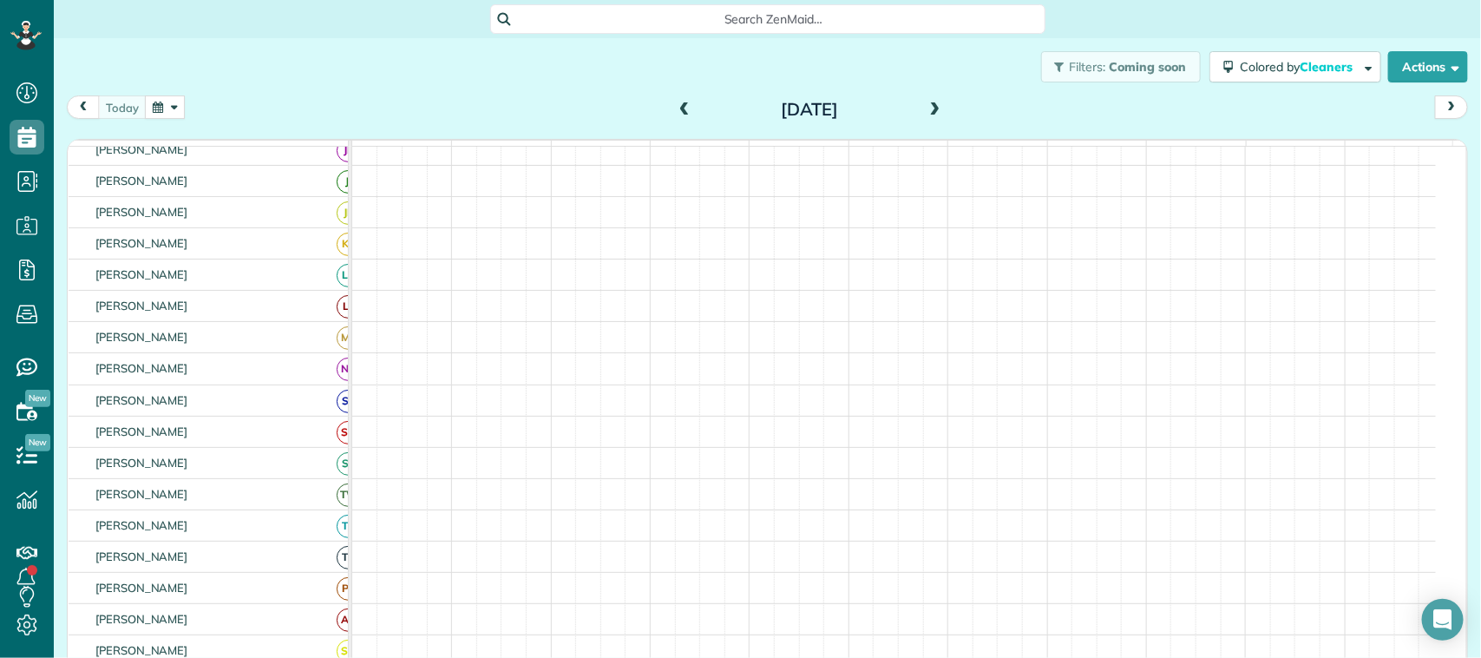
scroll to position [206, 0]
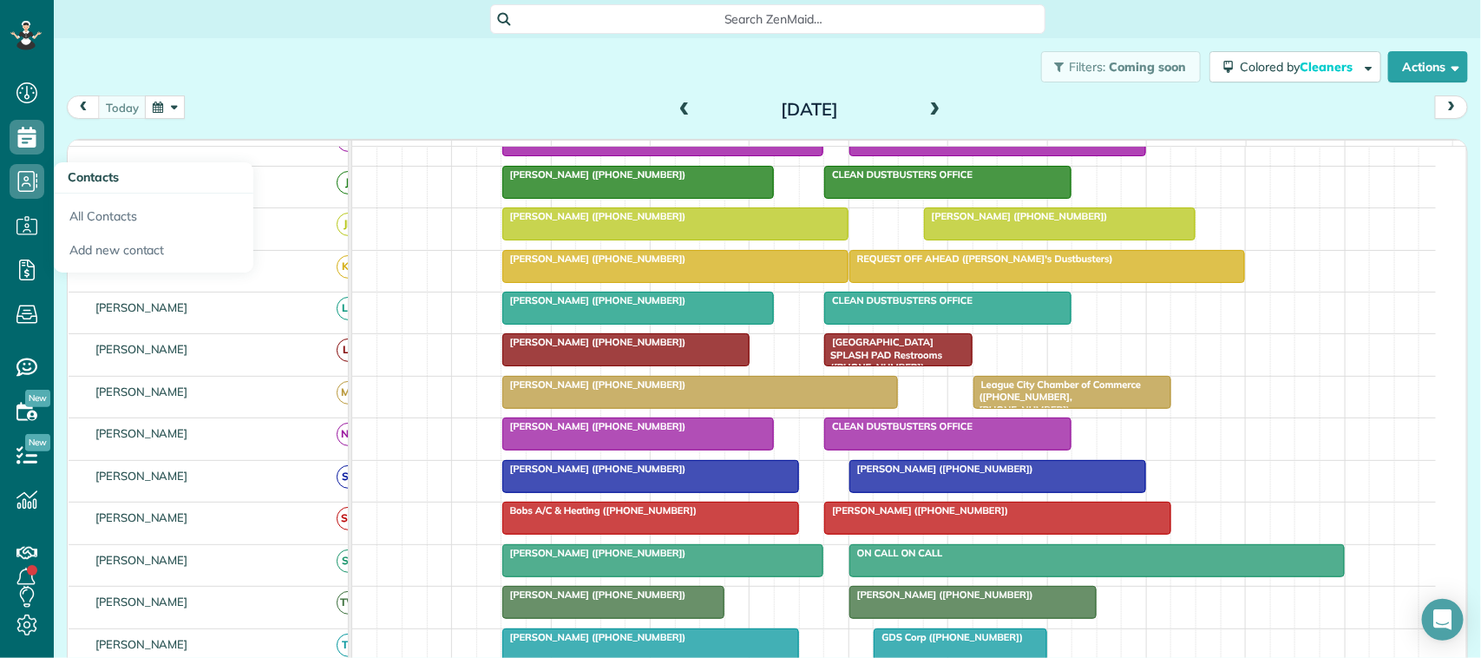
click at [175, 97] on button "button" at bounding box center [165, 106] width 40 height 23
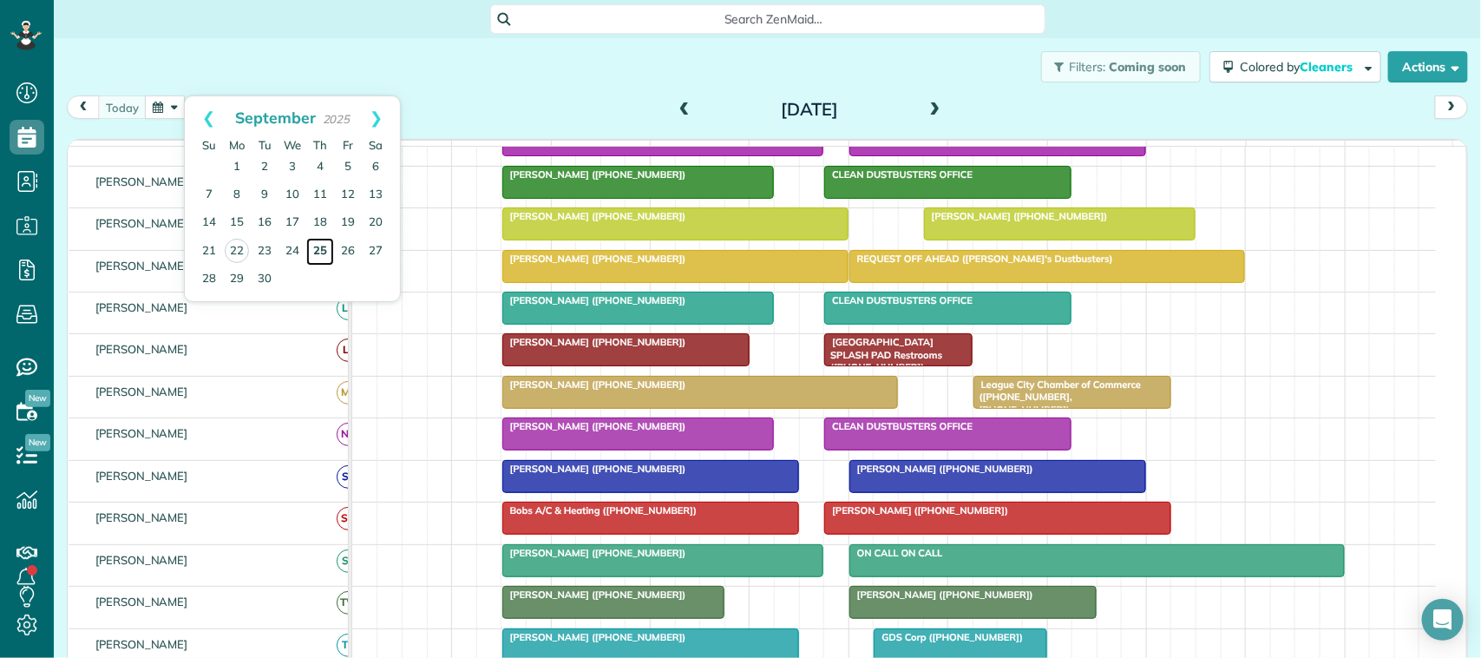
click at [321, 249] on link "25" at bounding box center [320, 252] width 28 height 28
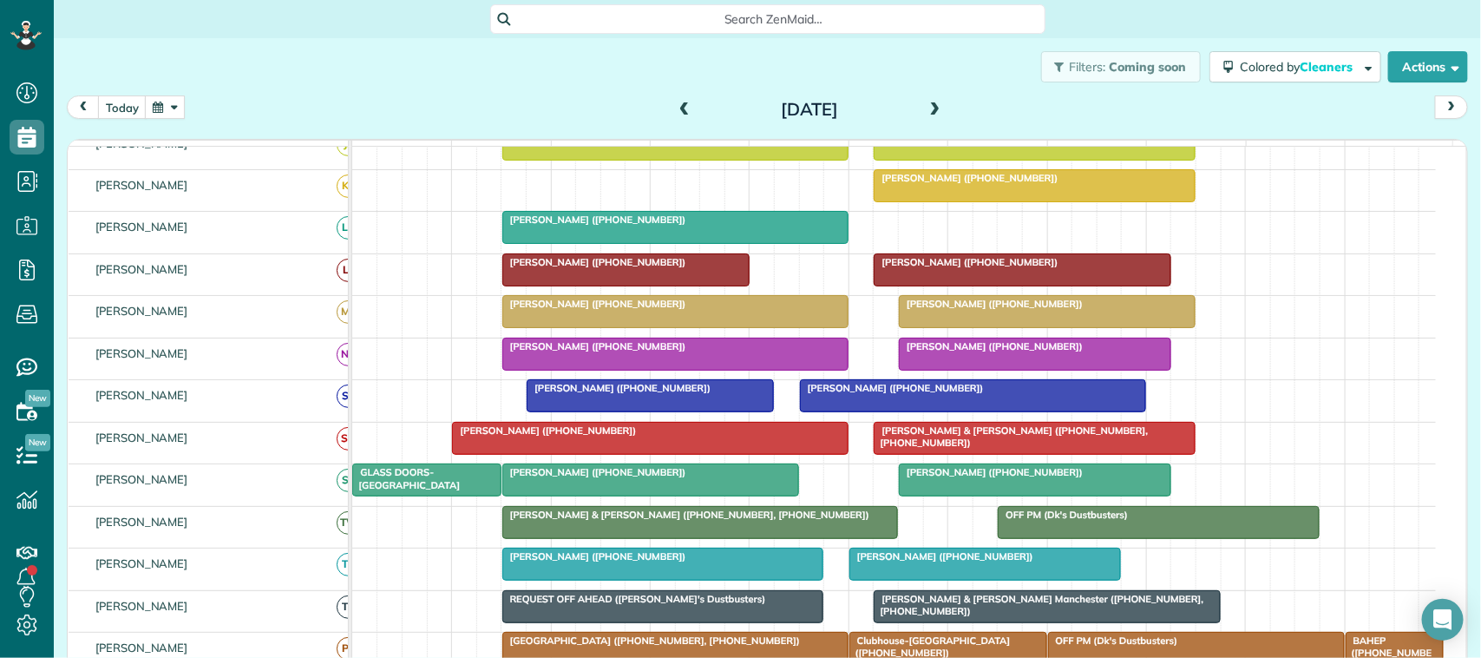
scroll to position [325, 0]
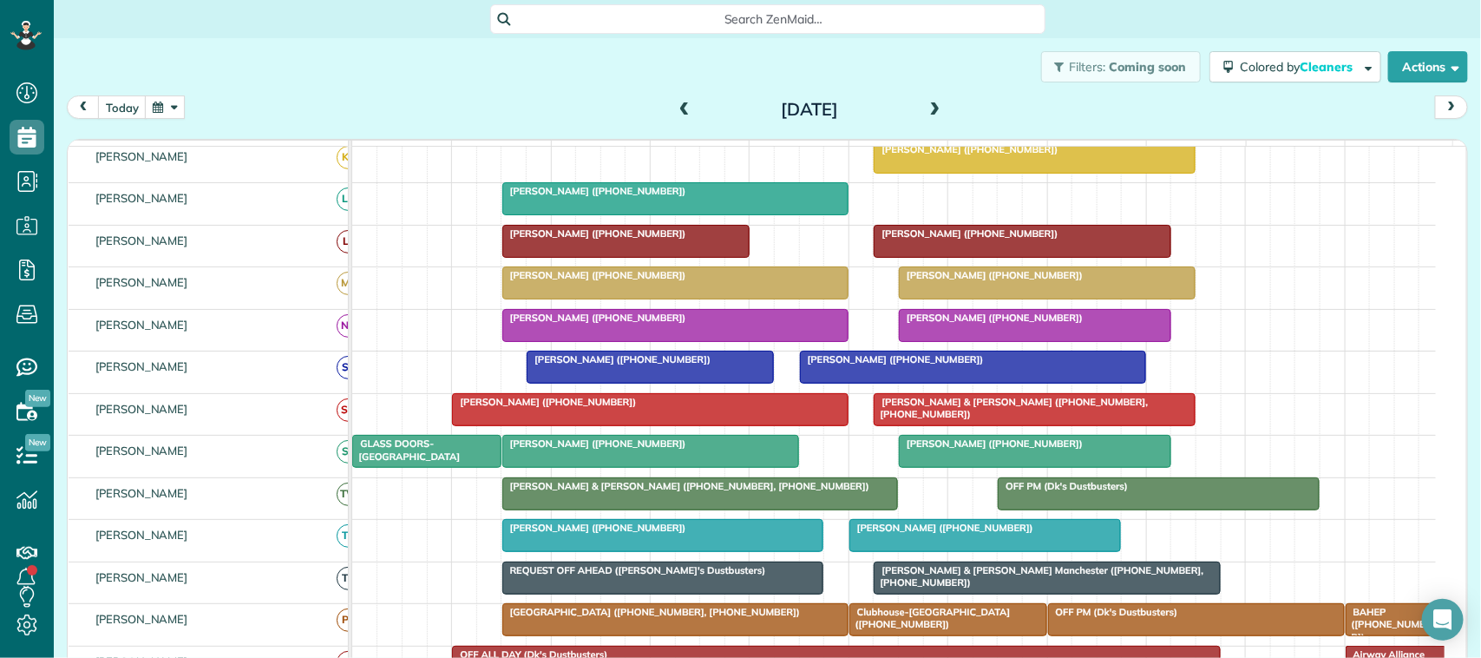
click at [584, 467] on div at bounding box center [650, 451] width 295 height 31
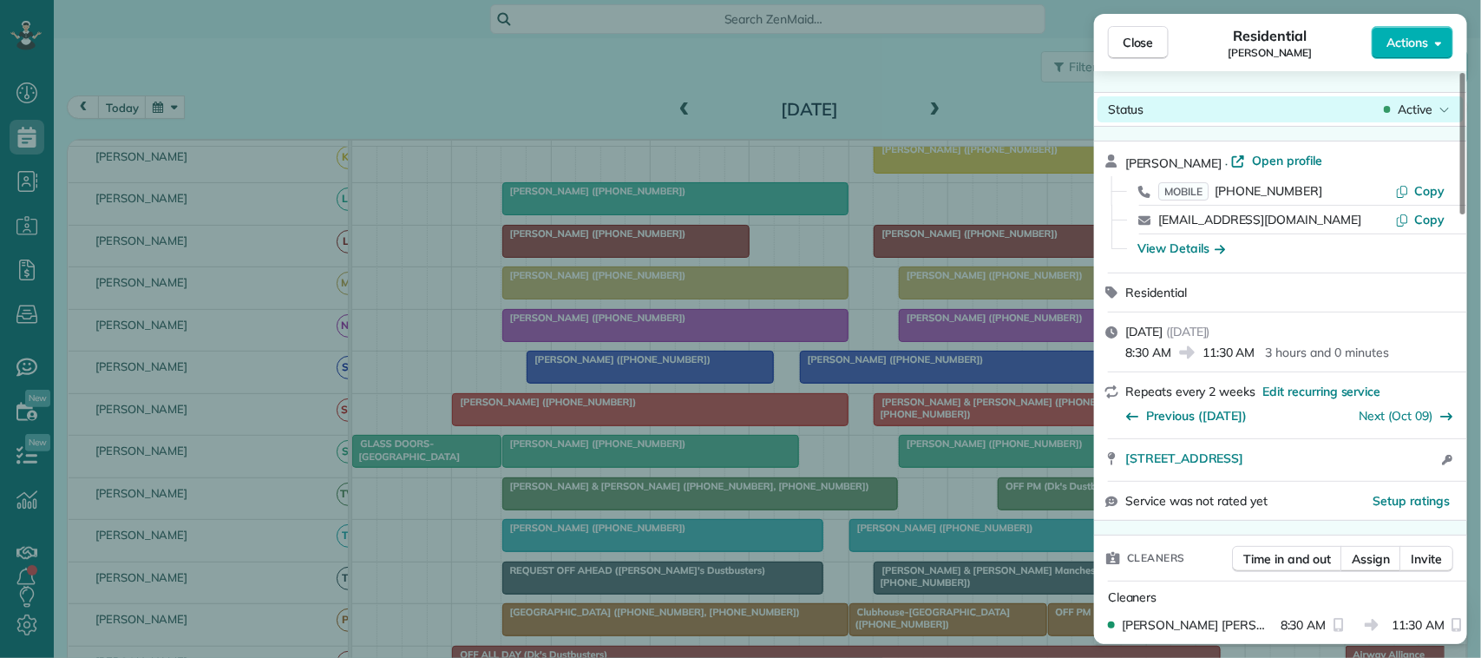
click at [1422, 108] on span "Active" at bounding box center [1415, 109] width 35 height 17
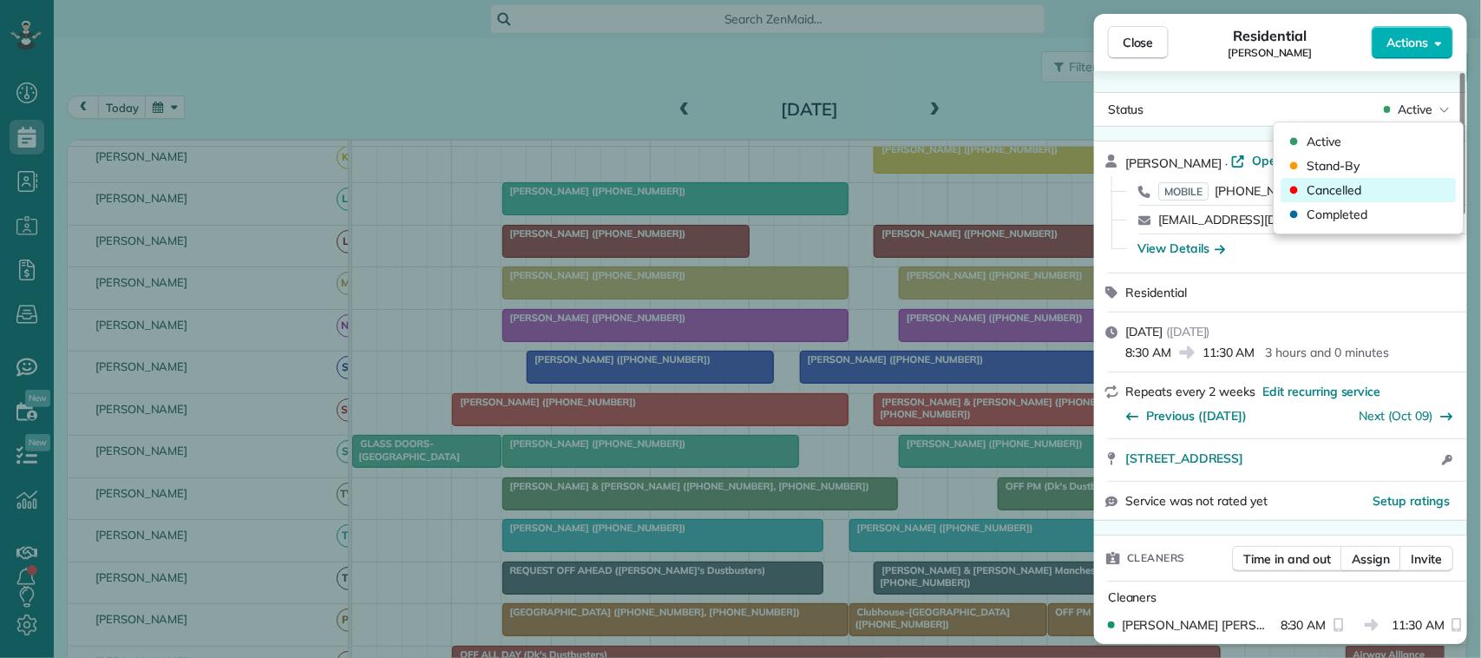
click at [1395, 184] on div "Cancelled" at bounding box center [1369, 190] width 175 height 24
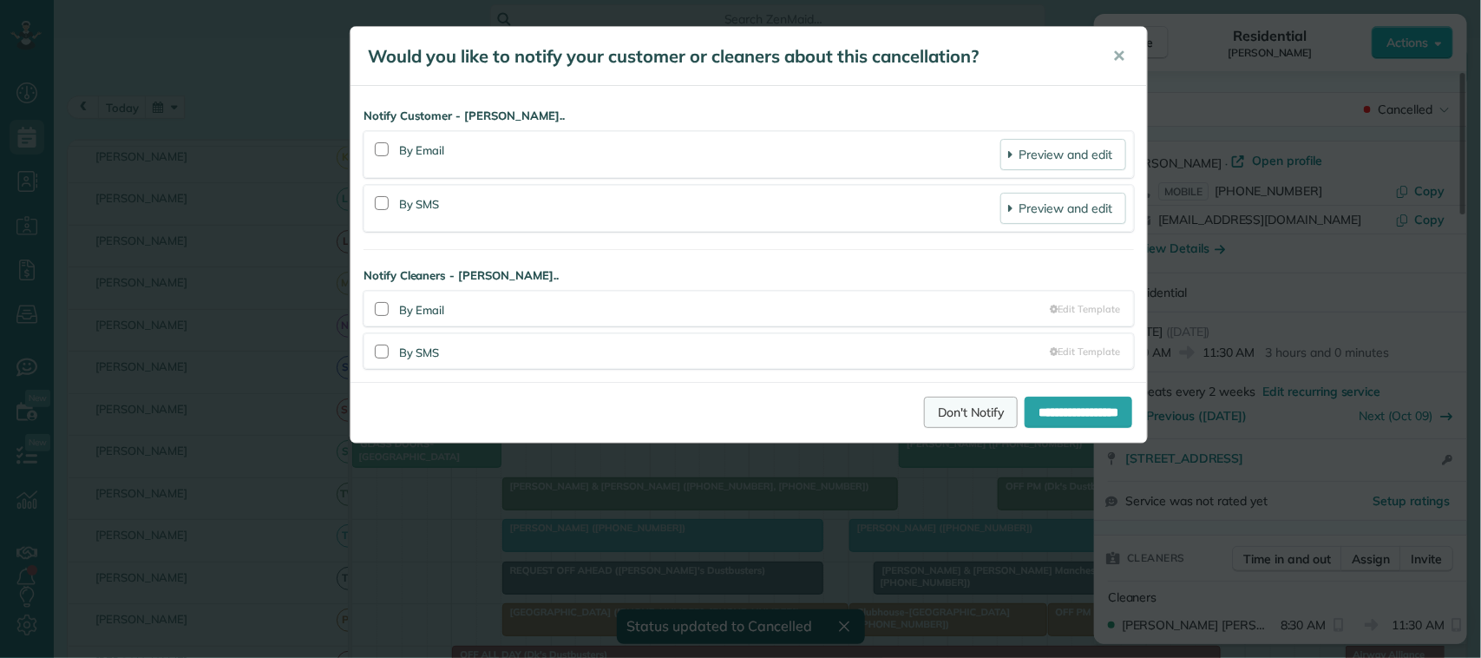
click at [951, 424] on link "Don't Notify" at bounding box center [971, 412] width 94 height 31
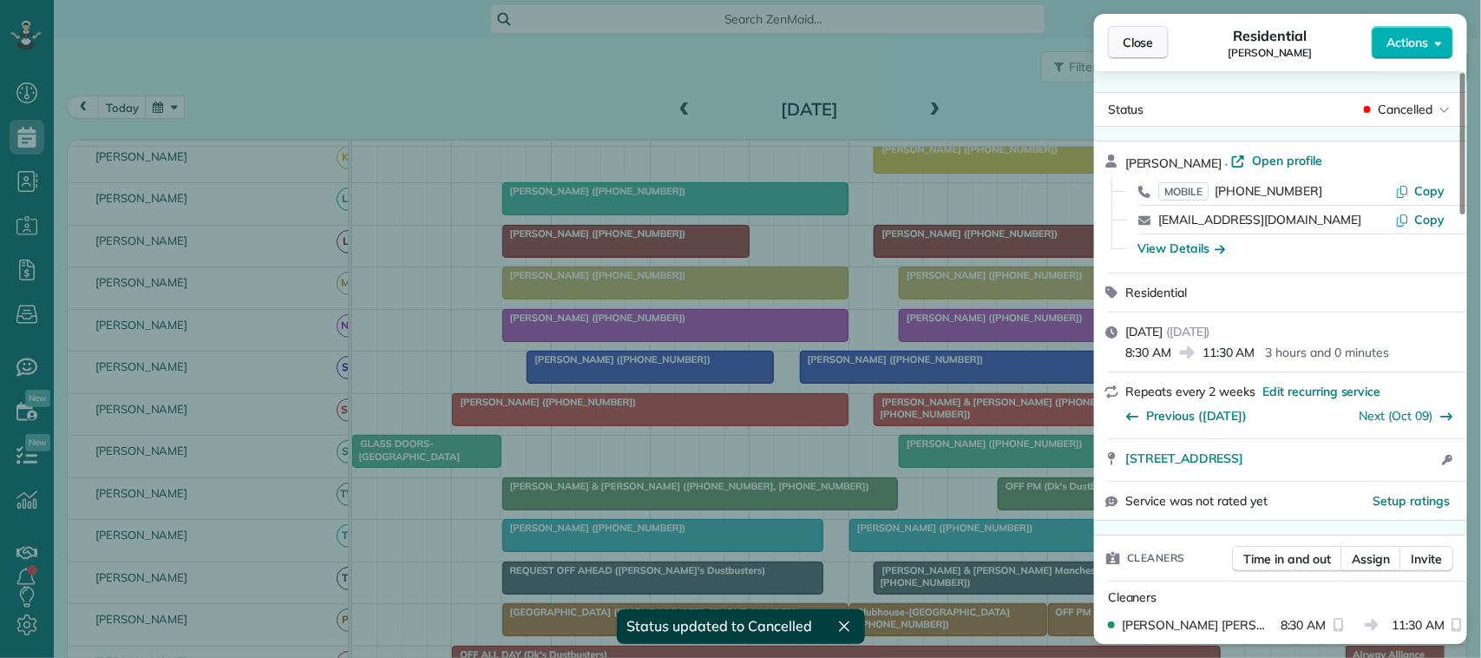
drag, startPoint x: 1113, startPoint y: 45, endPoint x: 1116, endPoint y: 54, distance: 9.3
click at [1116, 54] on button "Close" at bounding box center [1138, 42] width 61 height 33
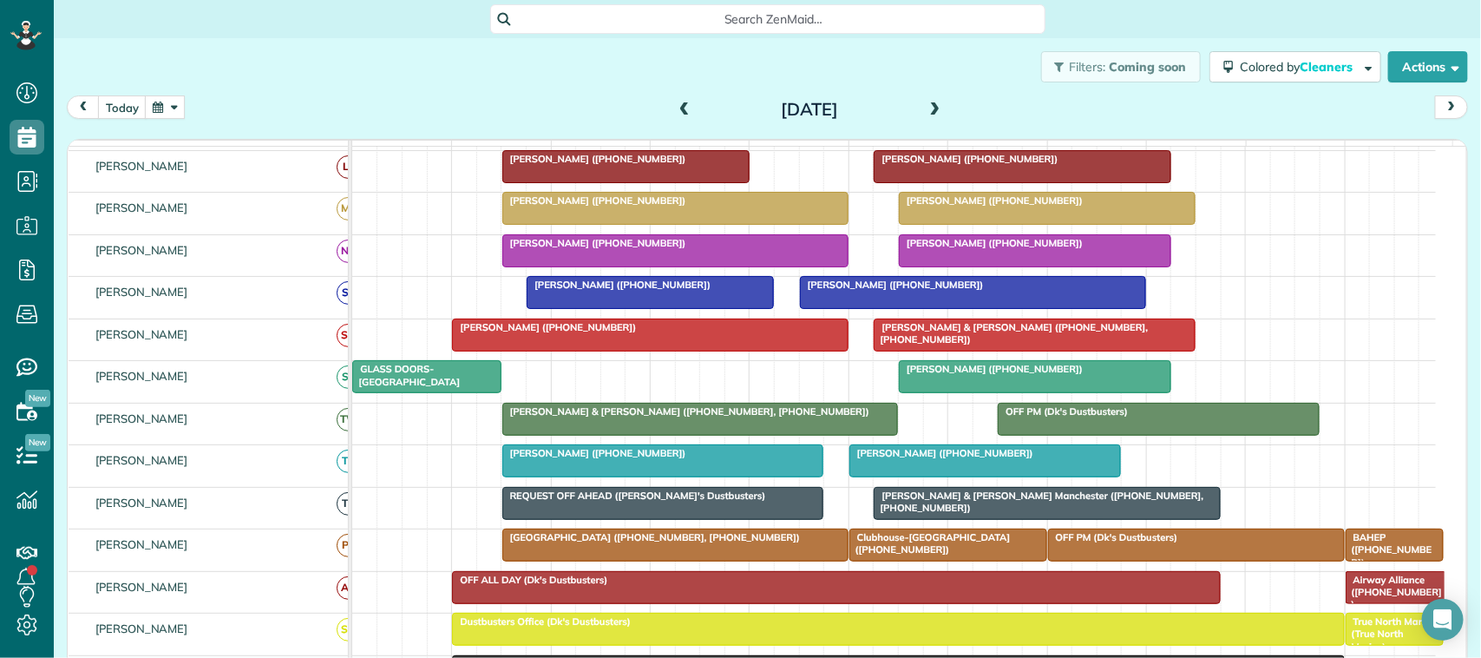
scroll to position [434, 0]
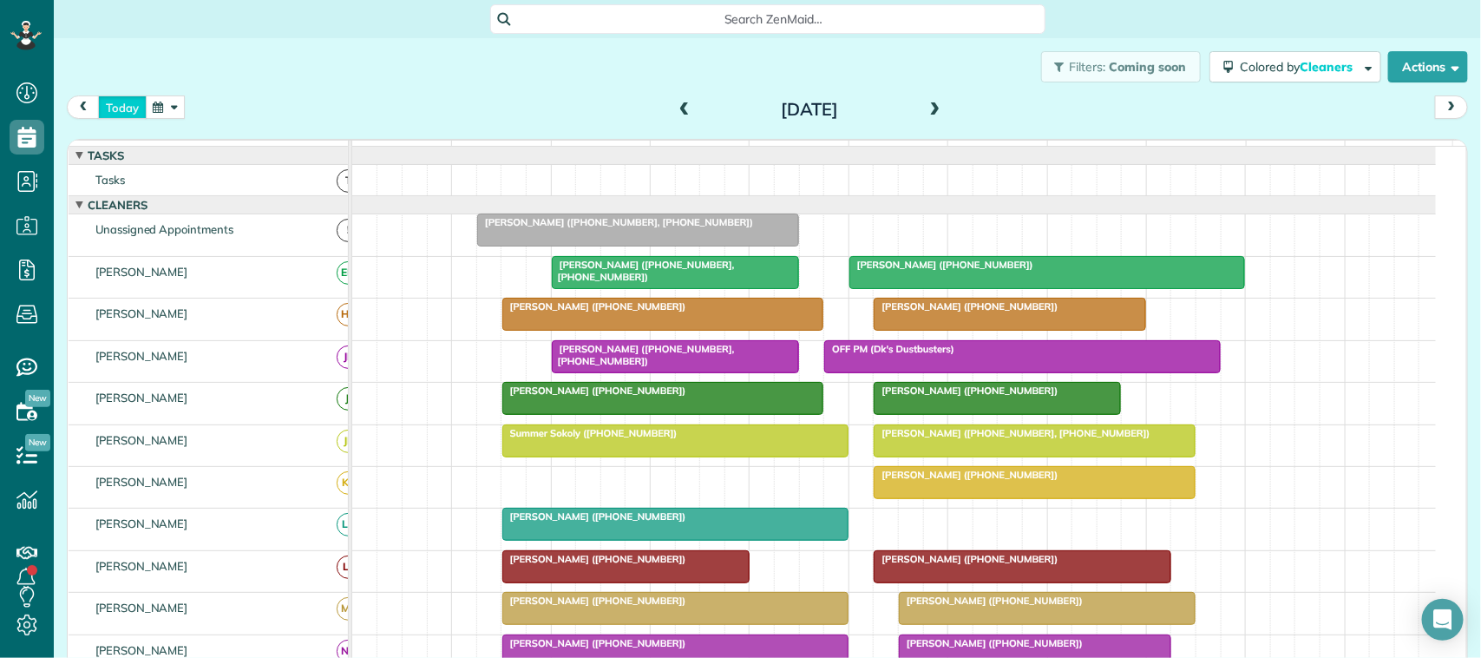
click at [121, 118] on button "today" at bounding box center [122, 106] width 49 height 23
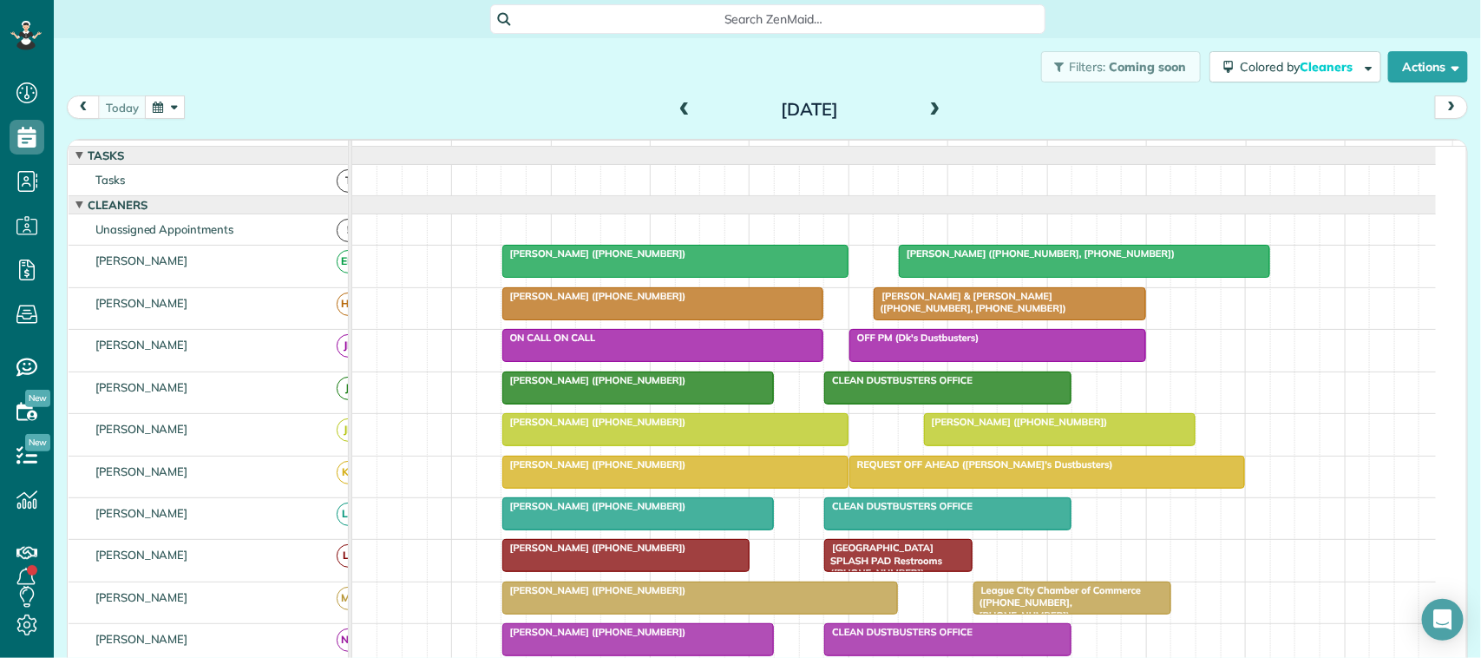
click at [929, 105] on span at bounding box center [935, 110] width 19 height 16
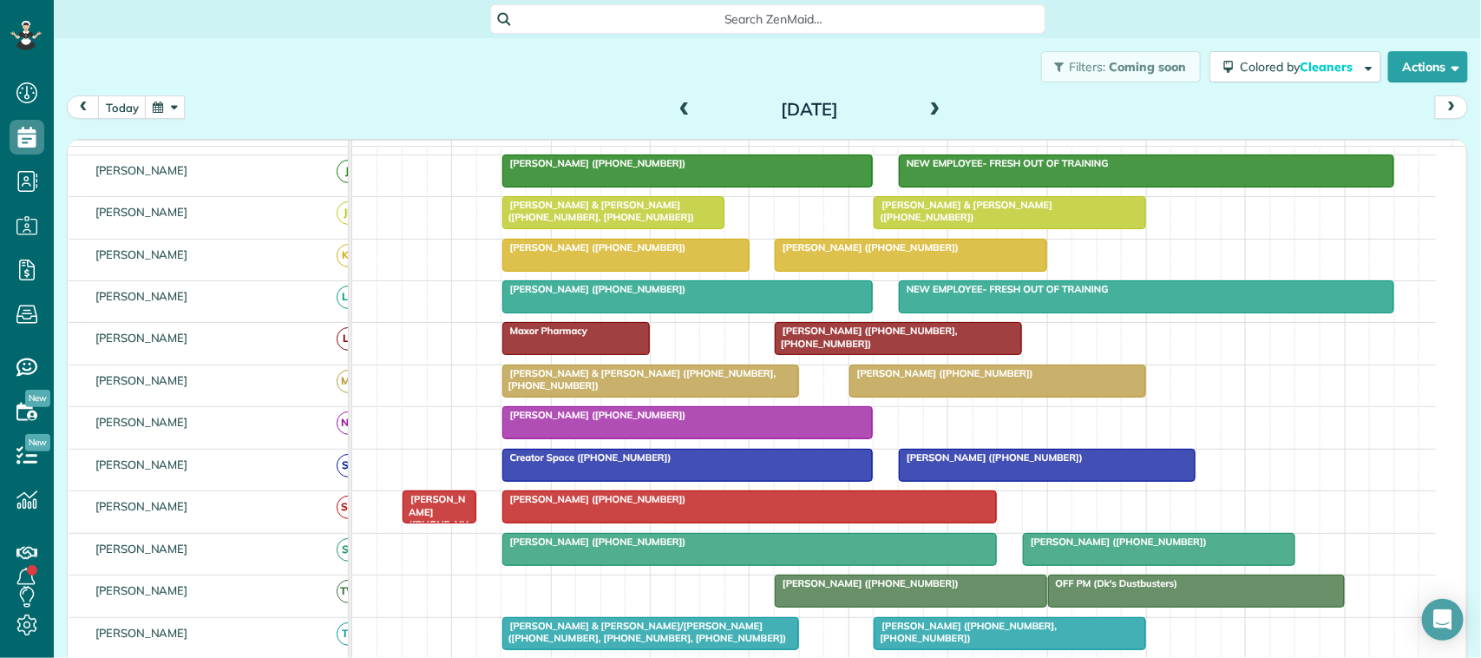
click at [926, 118] on span at bounding box center [935, 110] width 19 height 26
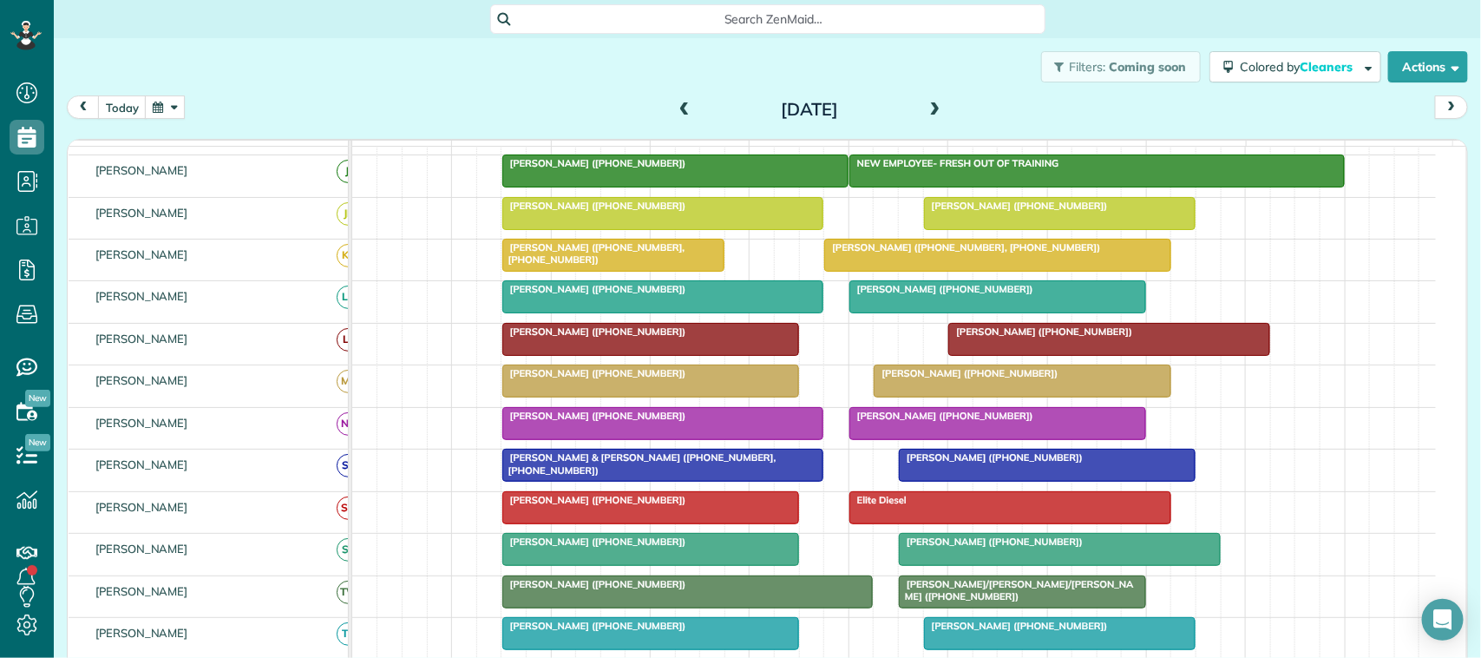
click at [913, 422] on span "Jordyn Ahlgrim (+15056356301)" at bounding box center [942, 416] width 186 height 12
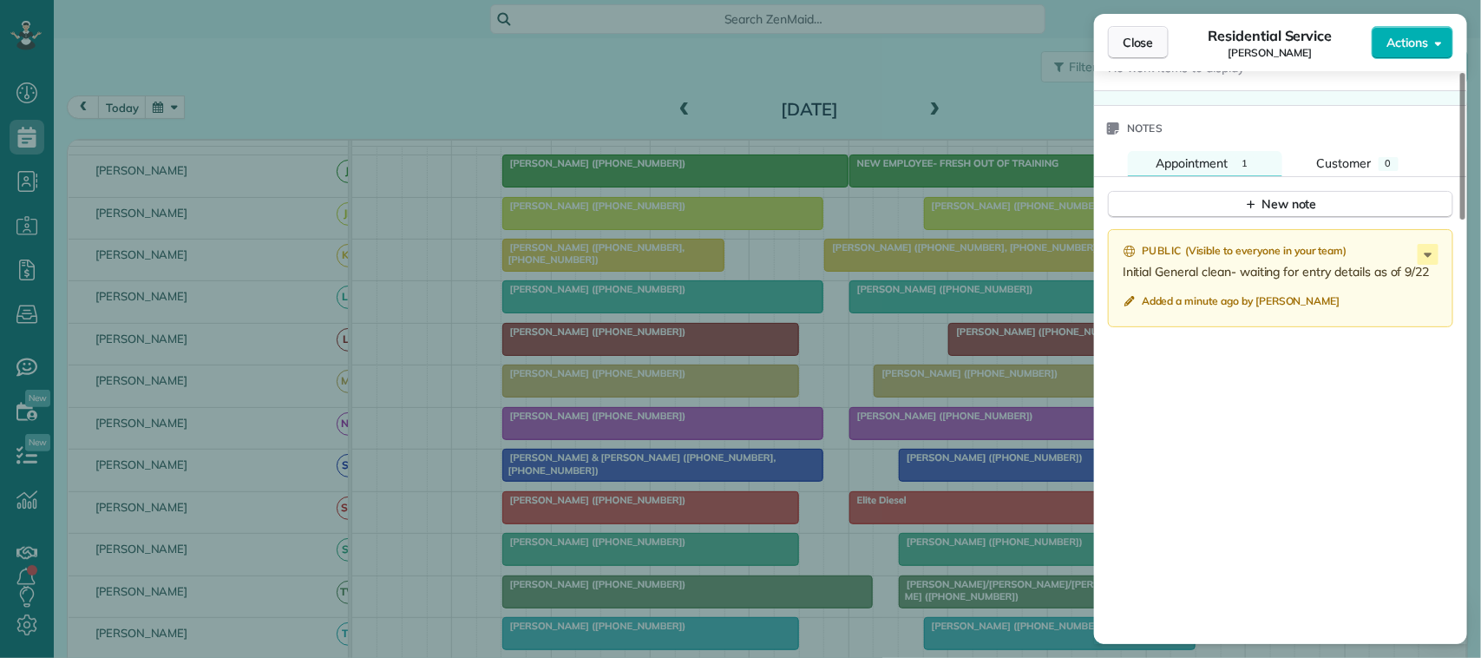
click at [1126, 54] on button "Close" at bounding box center [1138, 42] width 61 height 33
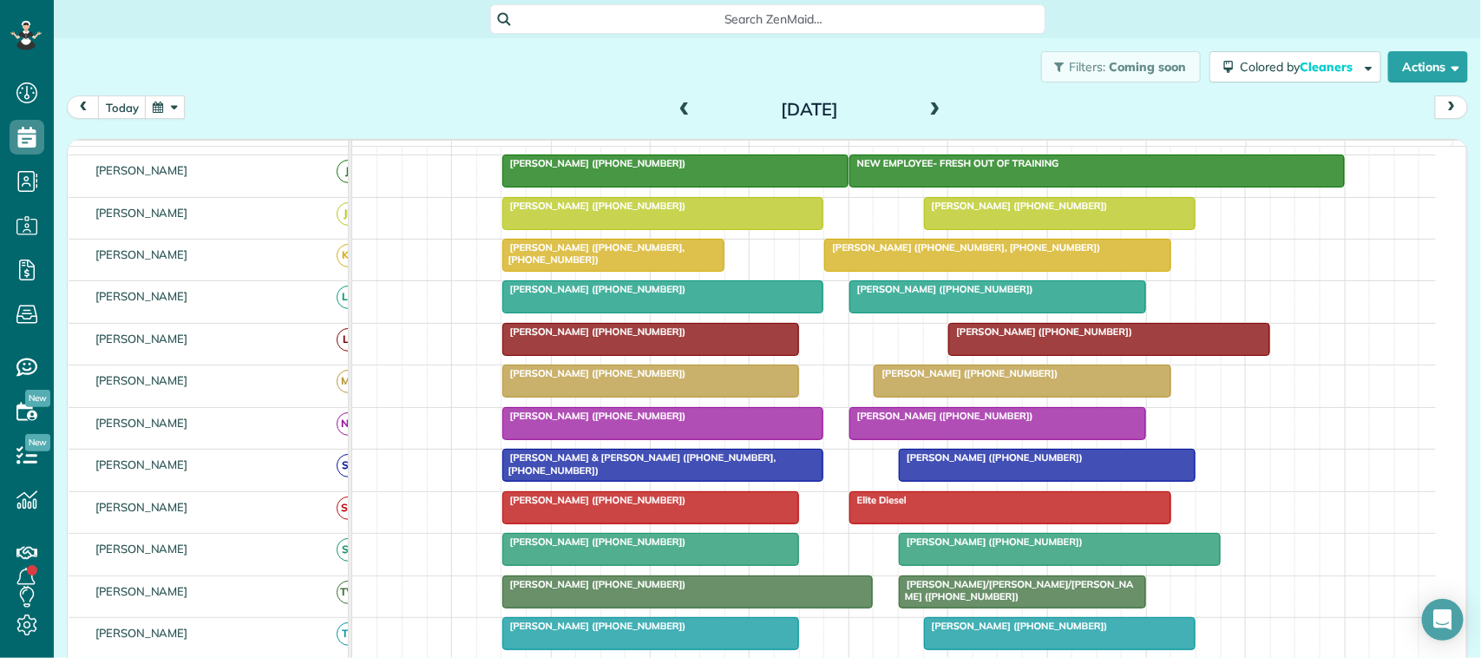
click at [926, 113] on span at bounding box center [935, 110] width 19 height 16
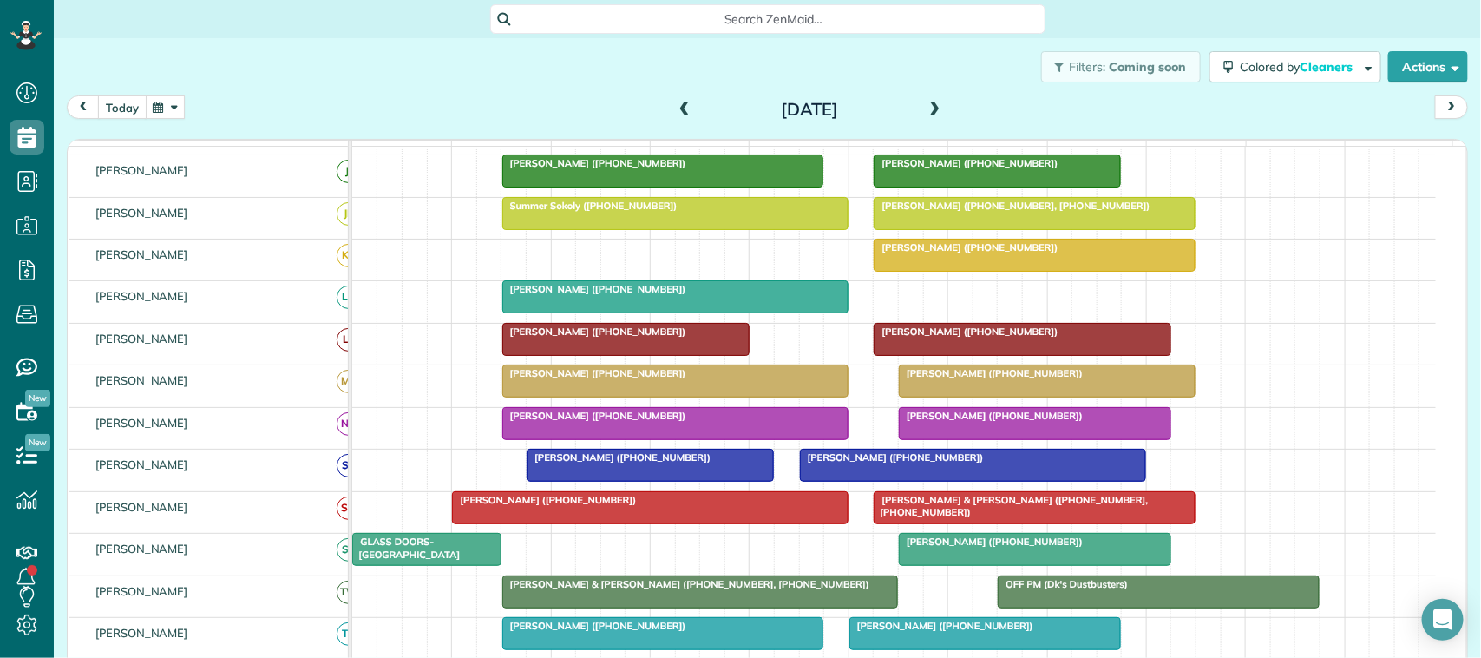
click at [139, 108] on button "today" at bounding box center [122, 106] width 49 height 23
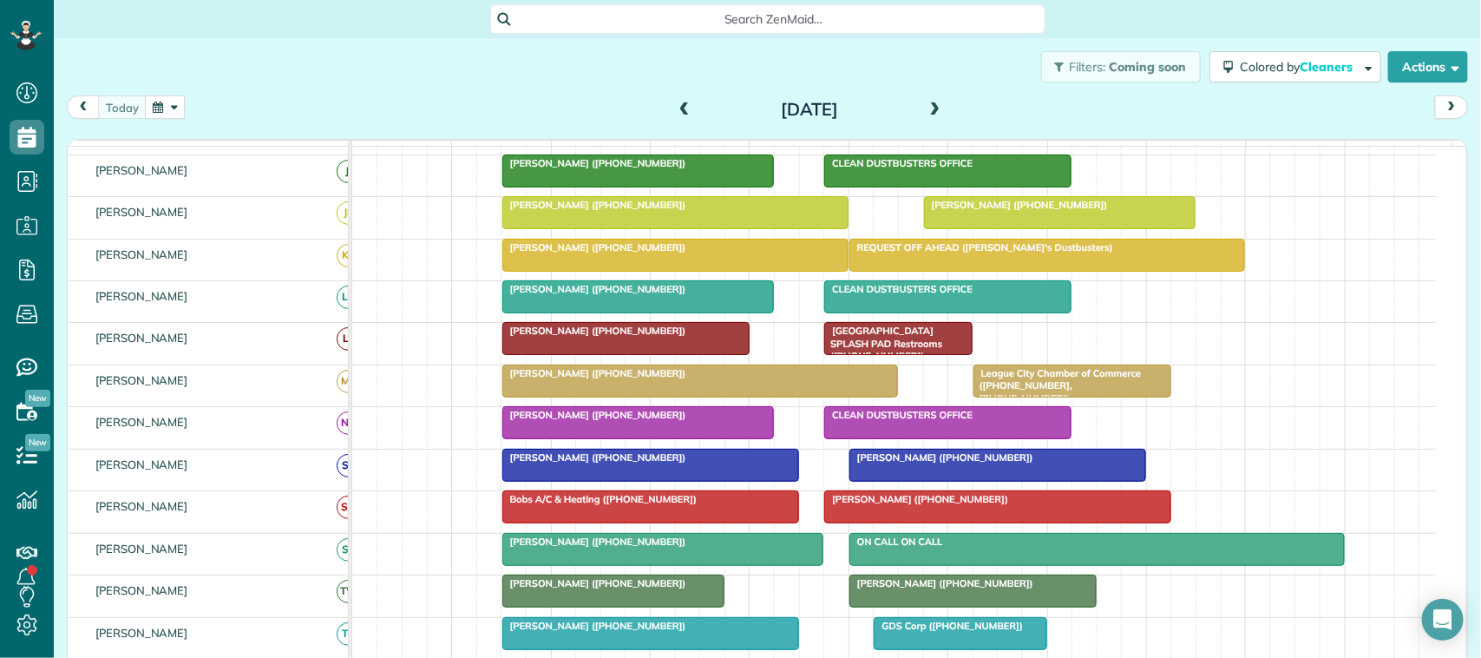
click at [926, 108] on span at bounding box center [935, 110] width 19 height 16
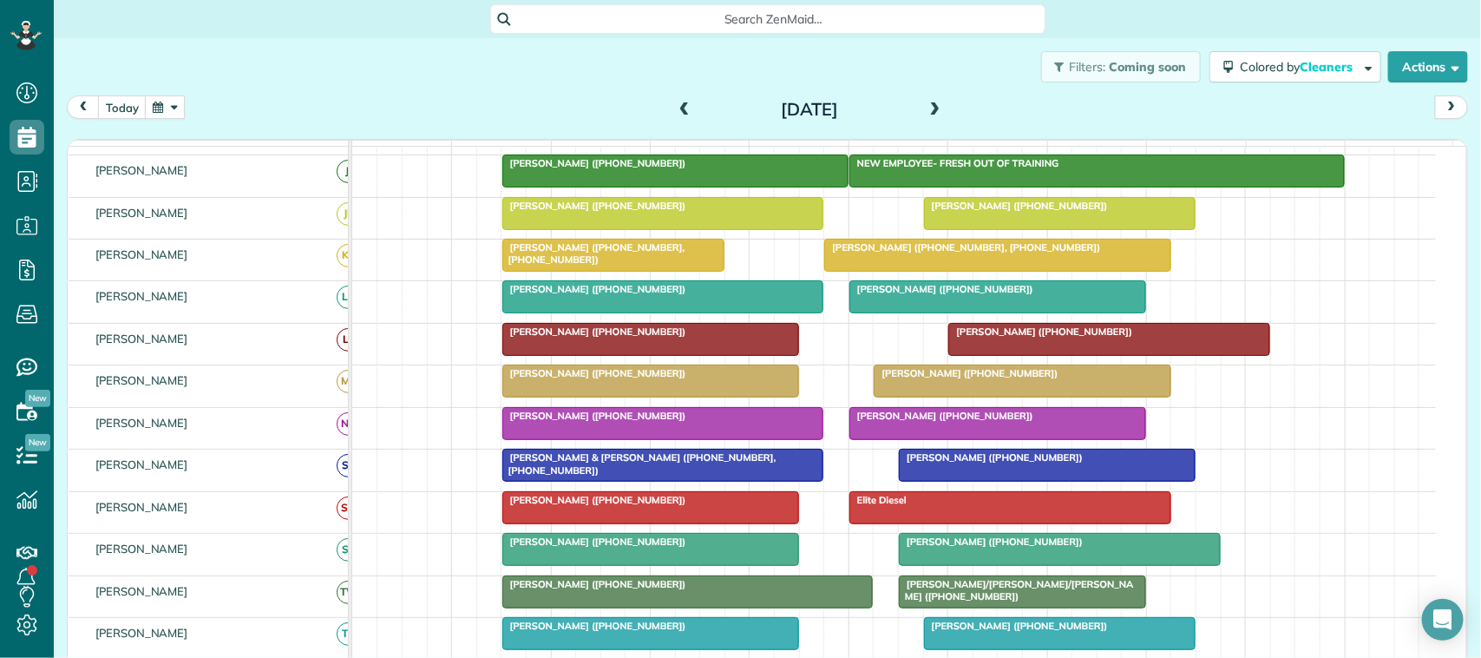
click at [995, 229] on div at bounding box center [1060, 213] width 271 height 31
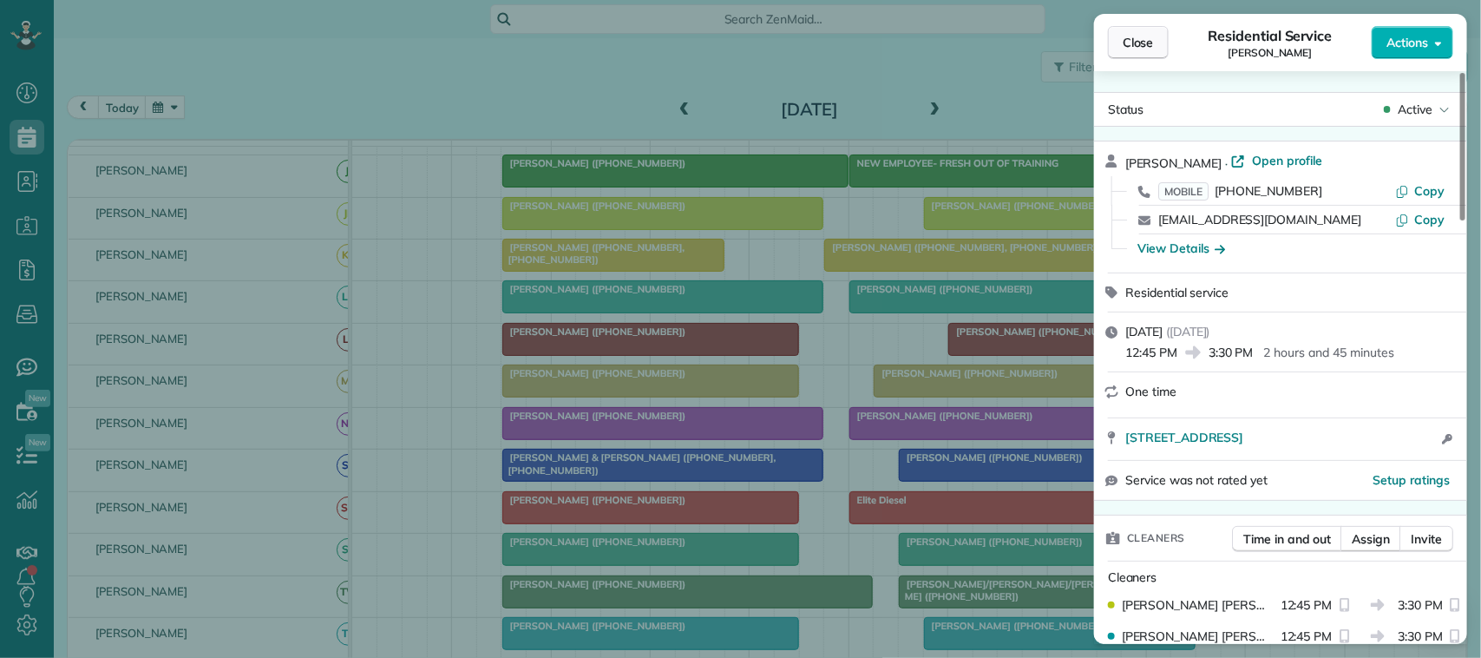
click at [1121, 42] on button "Close" at bounding box center [1138, 42] width 61 height 33
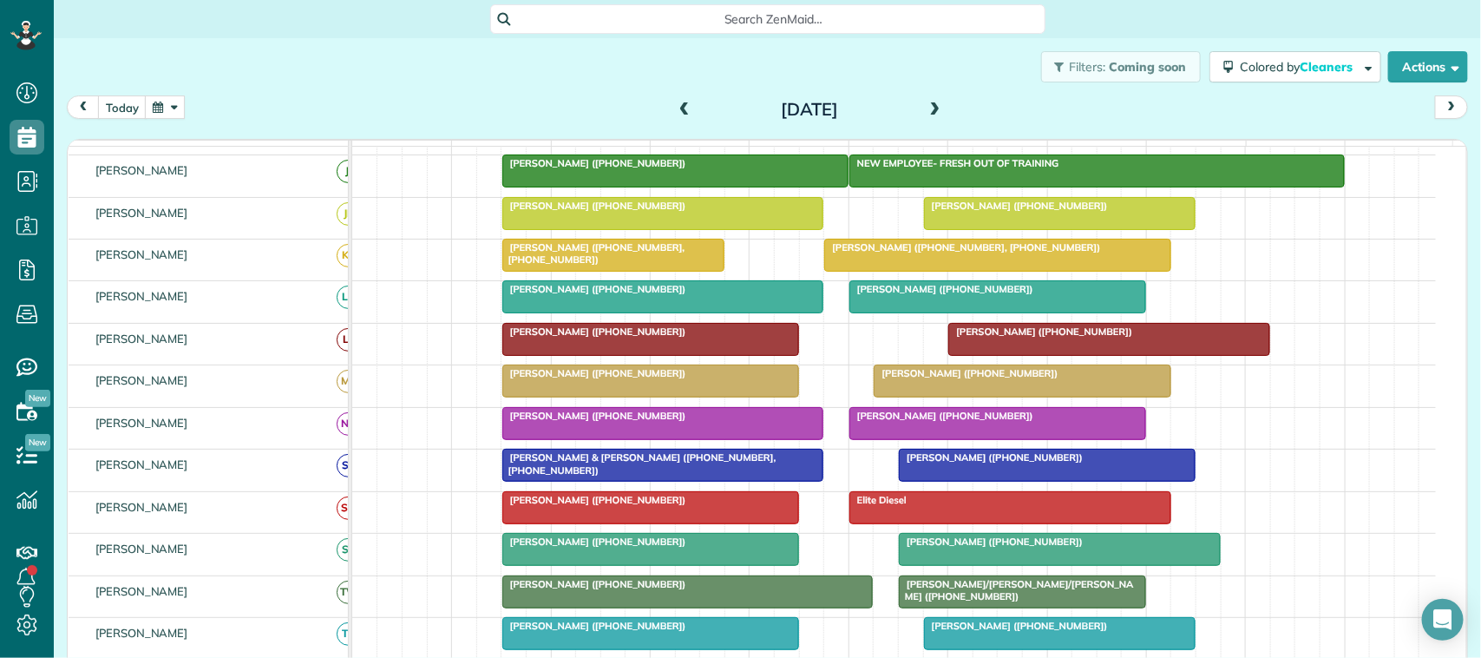
click at [157, 102] on button "button" at bounding box center [165, 106] width 40 height 23
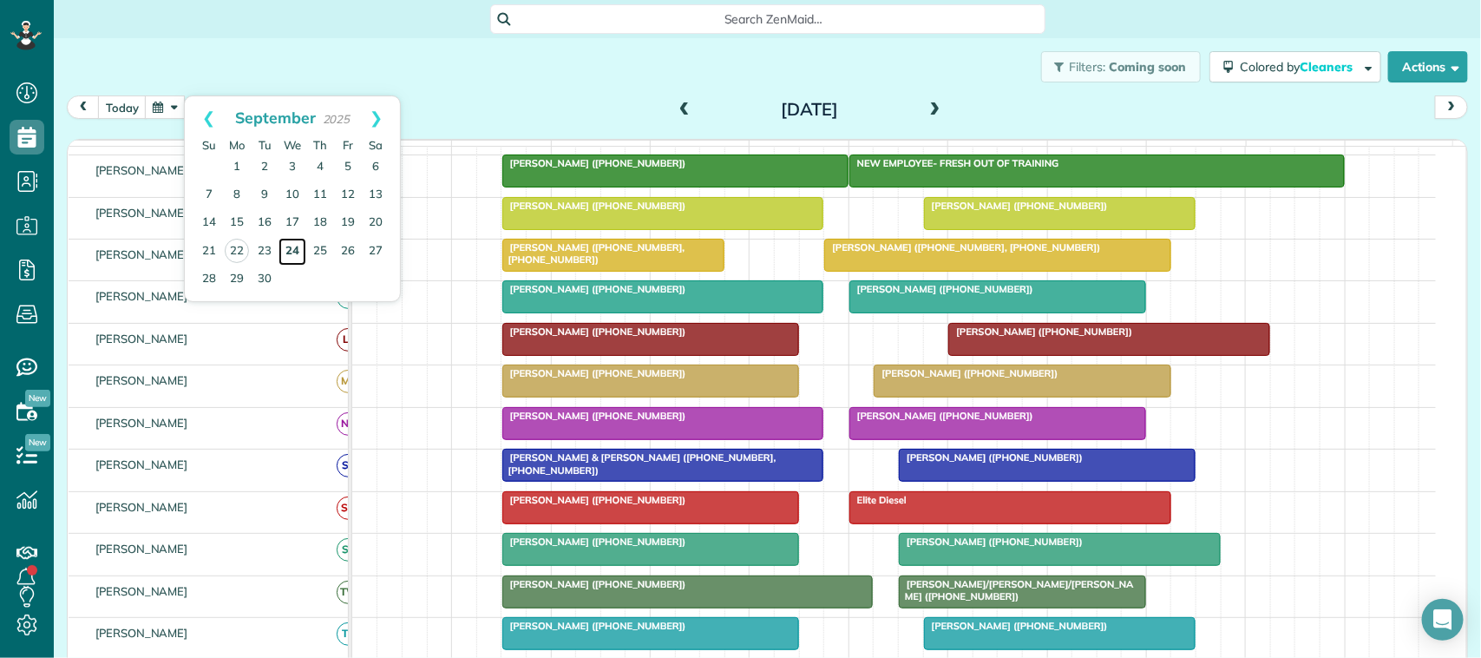
click at [296, 249] on link "24" at bounding box center [293, 252] width 28 height 28
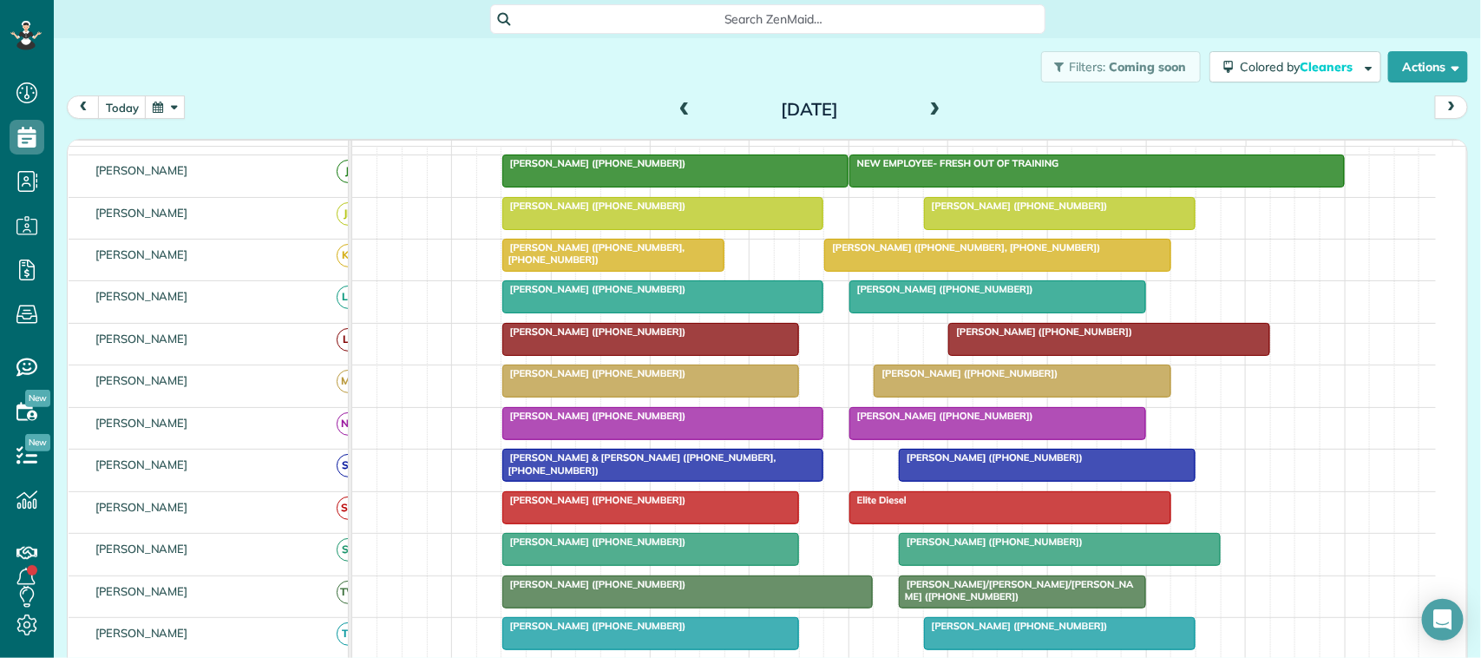
click at [165, 110] on button "button" at bounding box center [165, 106] width 40 height 23
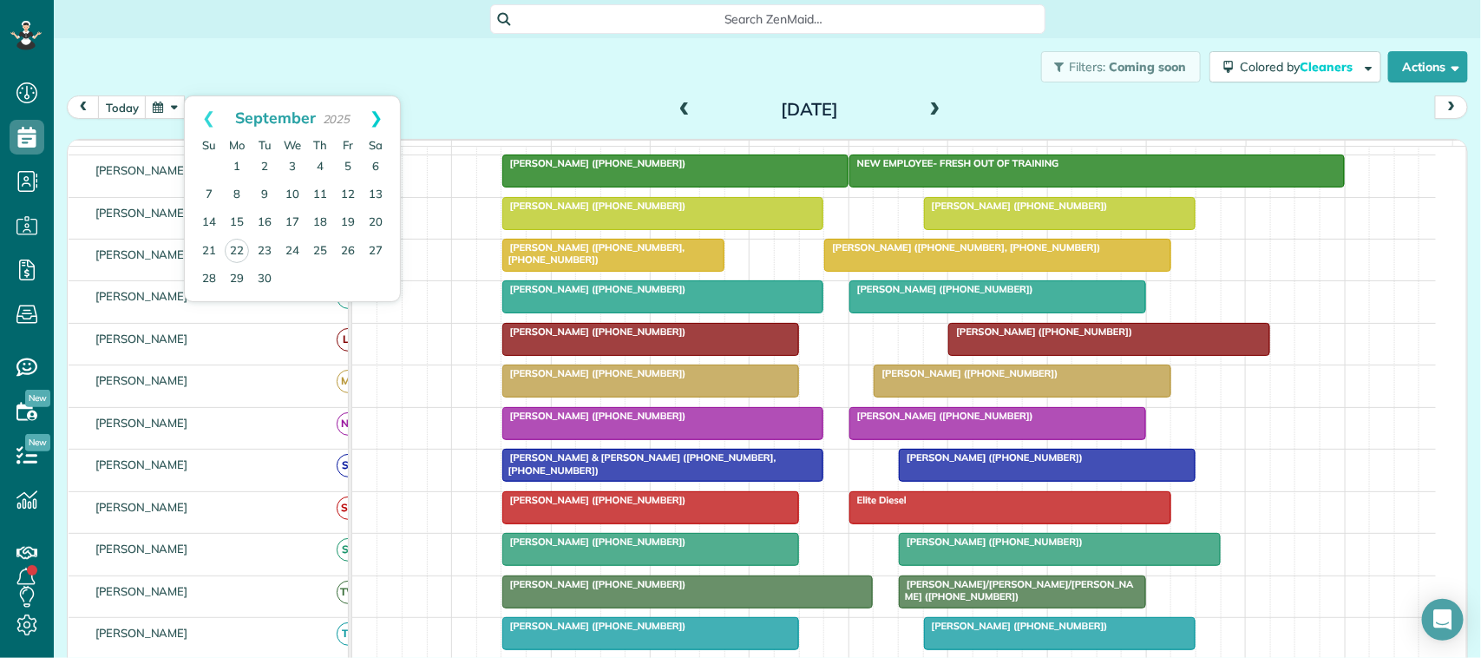
click at [378, 96] on link "Next" at bounding box center [376, 117] width 48 height 43
click at [349, 163] on link "3" at bounding box center [348, 168] width 28 height 28
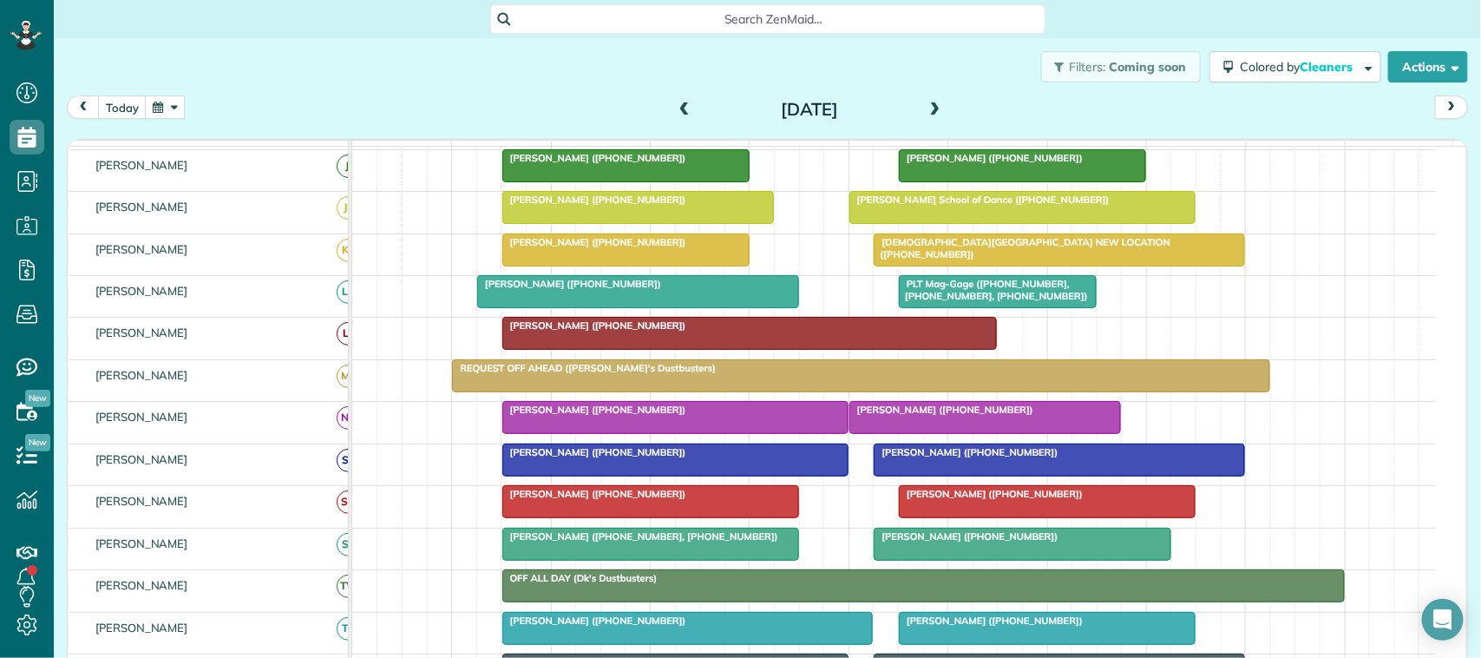
scroll to position [217, 0]
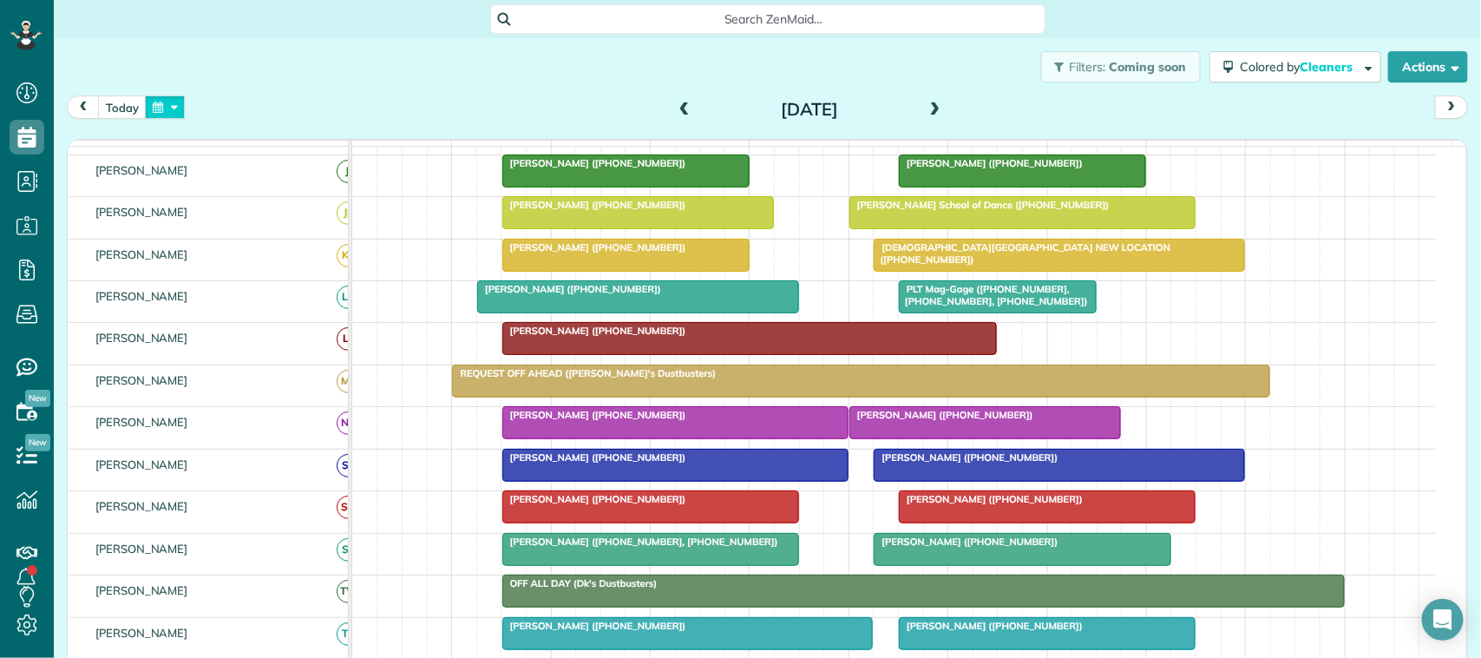
click at [167, 108] on button "button" at bounding box center [165, 106] width 40 height 23
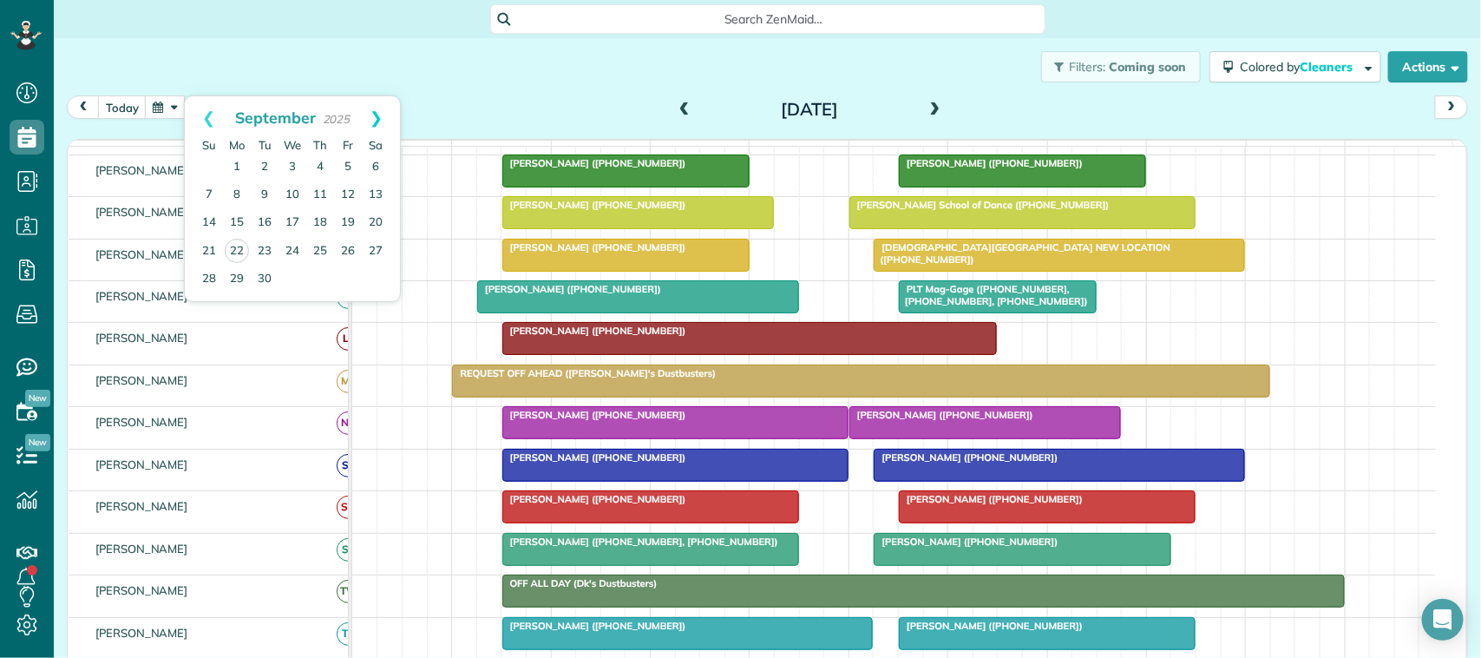
click at [369, 120] on link "Next" at bounding box center [376, 117] width 48 height 43
click at [351, 218] on link "17" at bounding box center [348, 223] width 28 height 28
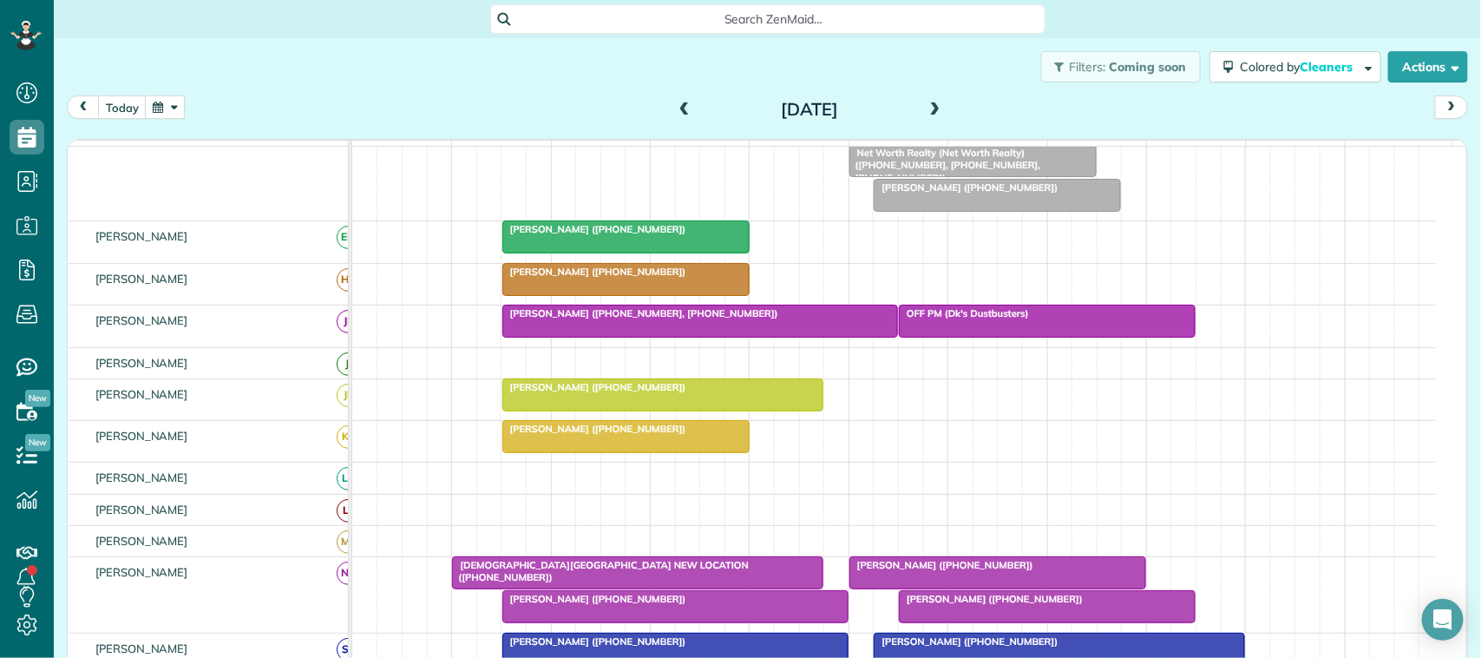
scroll to position [595, 0]
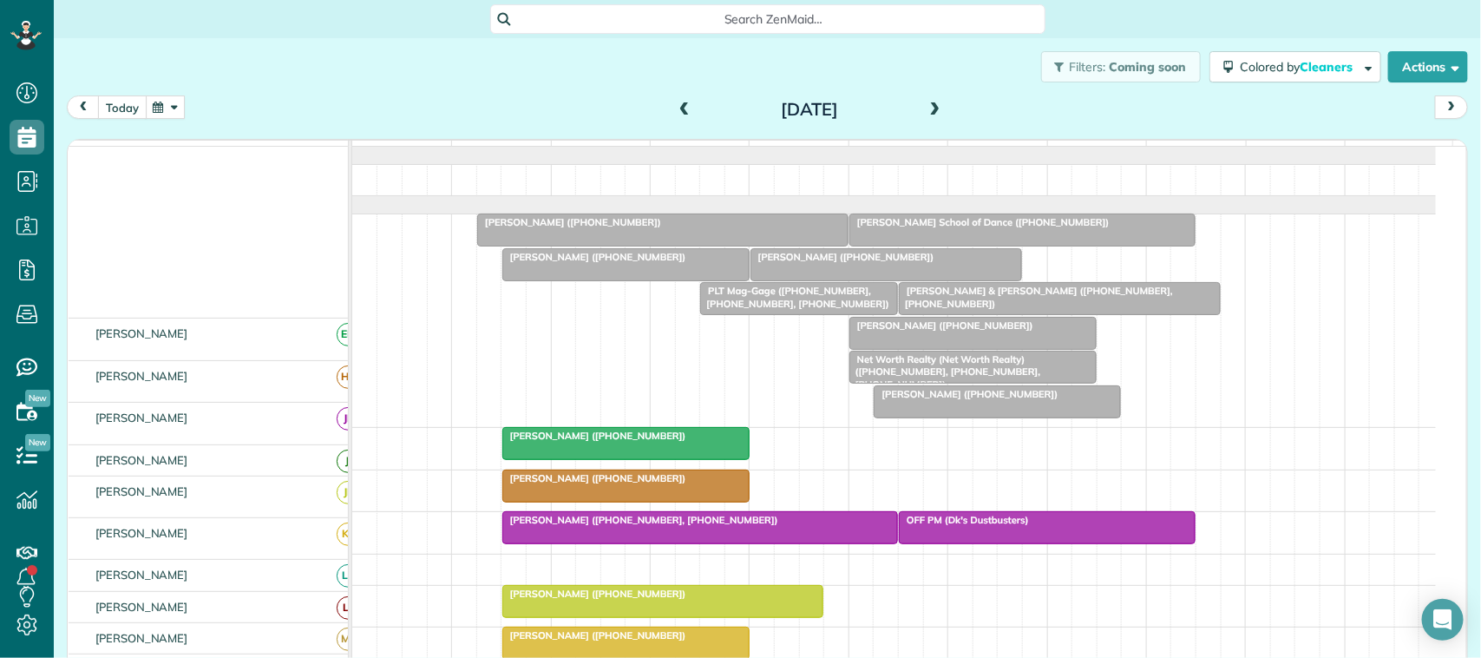
click at [117, 107] on button "today" at bounding box center [122, 106] width 49 height 23
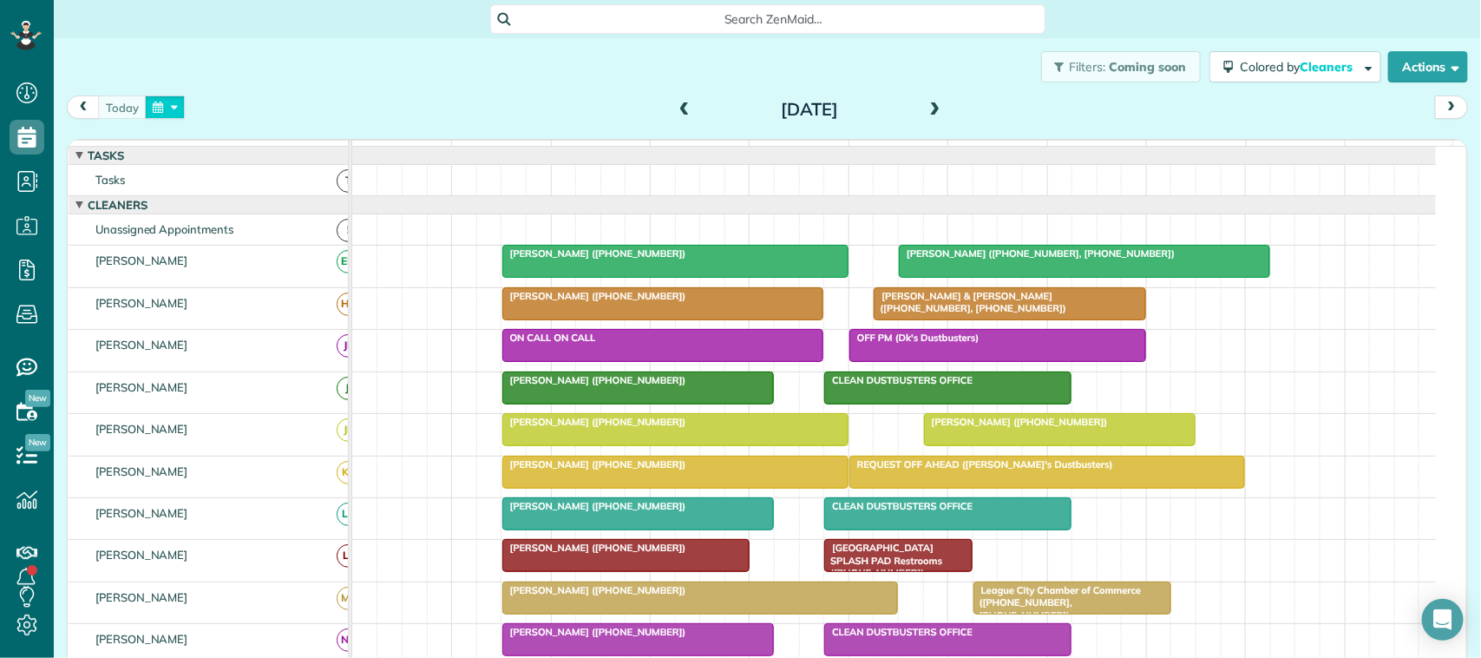
click at [174, 109] on button "button" at bounding box center [165, 106] width 40 height 23
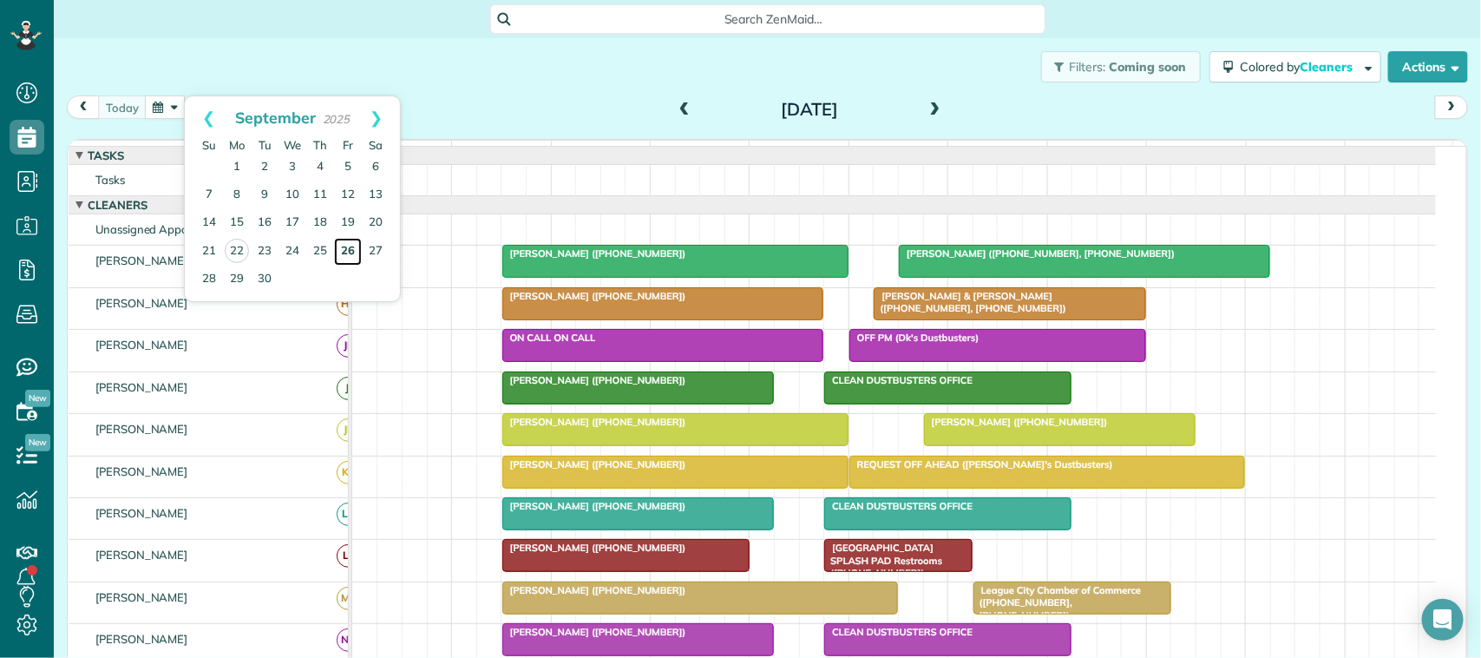
click at [347, 249] on link "26" at bounding box center [348, 252] width 28 height 28
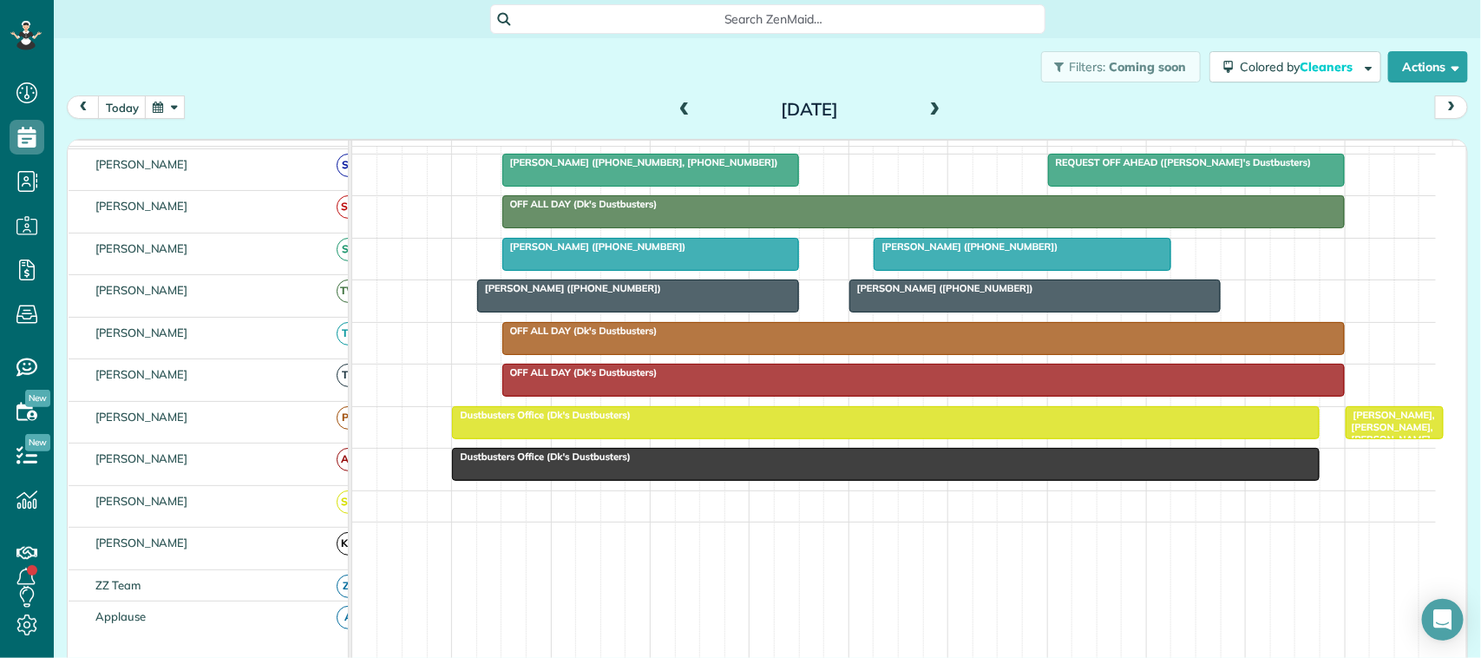
scroll to position [596, 0]
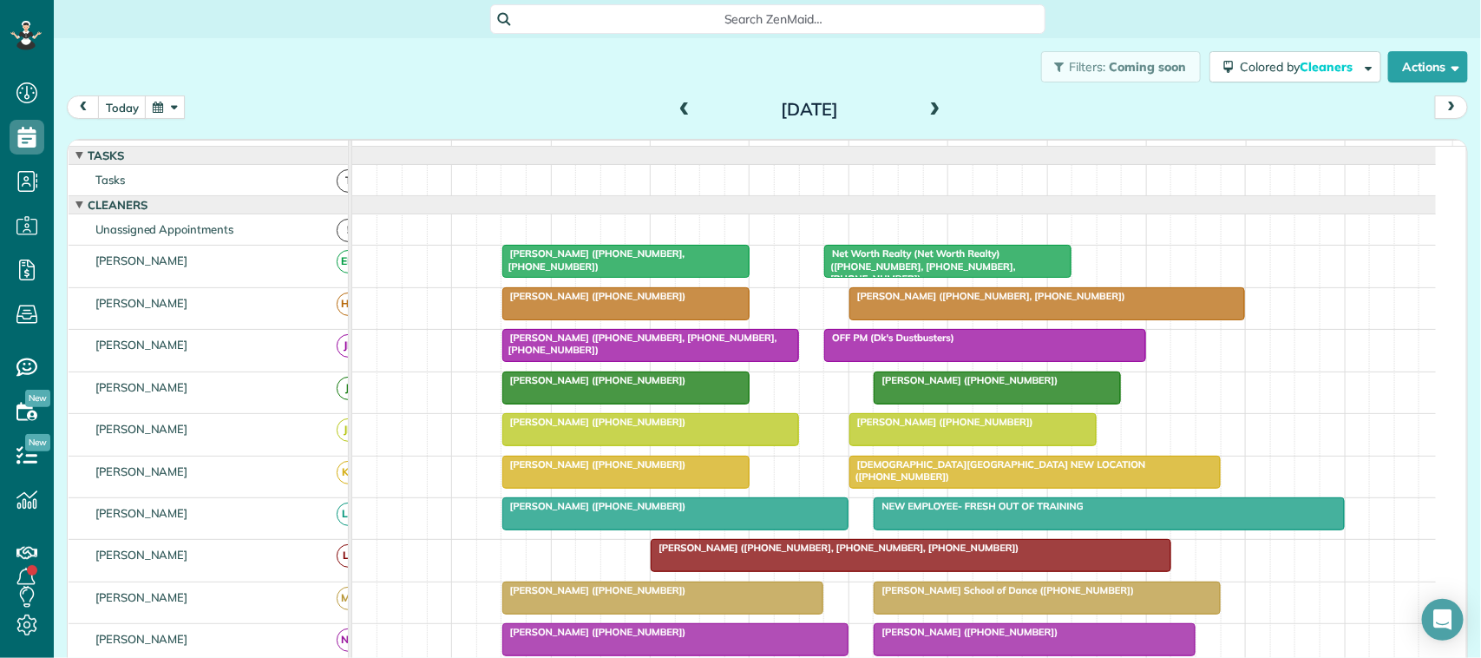
click at [178, 104] on button "button" at bounding box center [165, 106] width 40 height 23
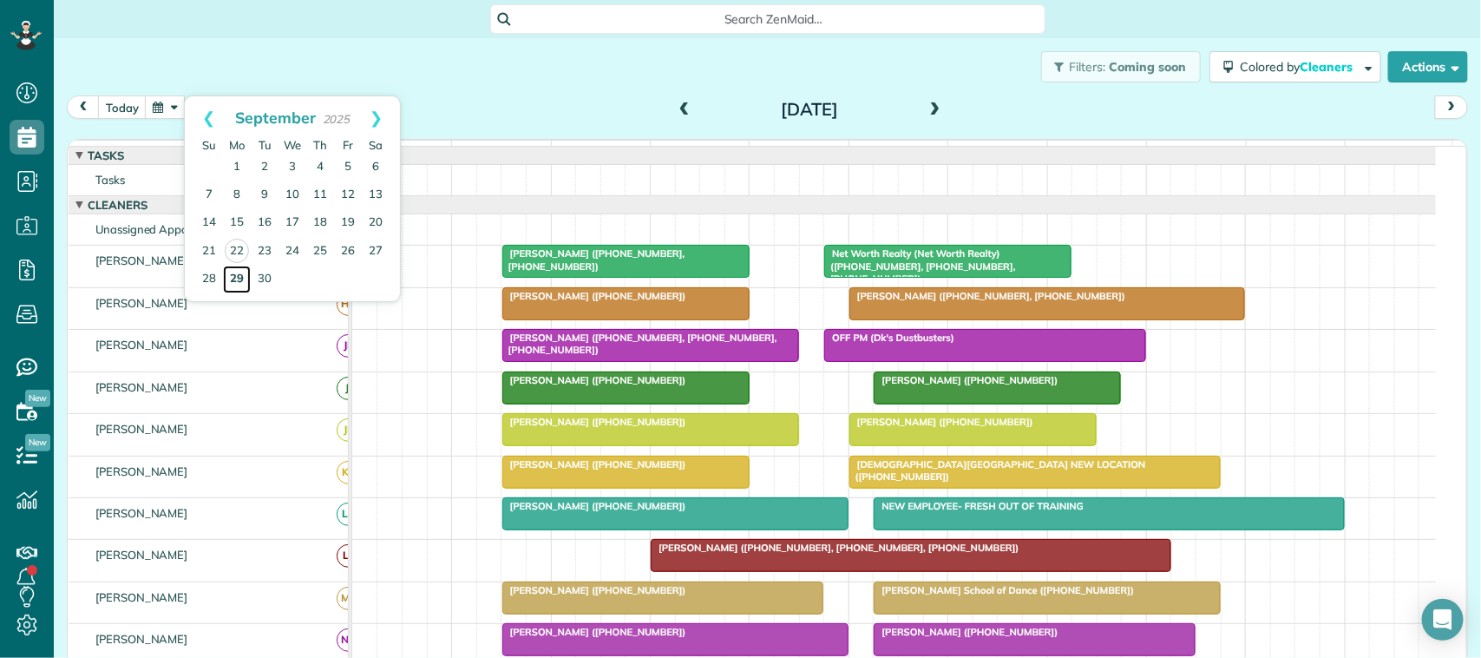
click at [241, 276] on link "29" at bounding box center [237, 280] width 28 height 28
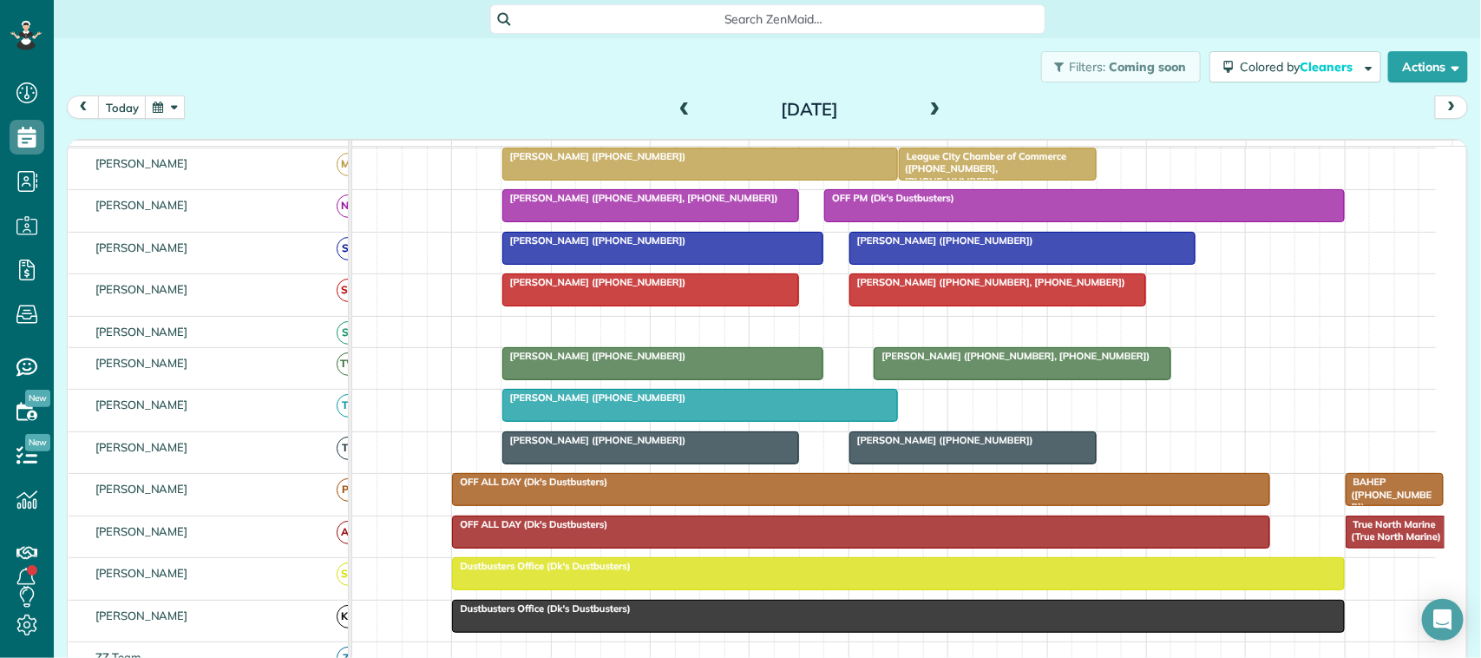
scroll to position [321, 0]
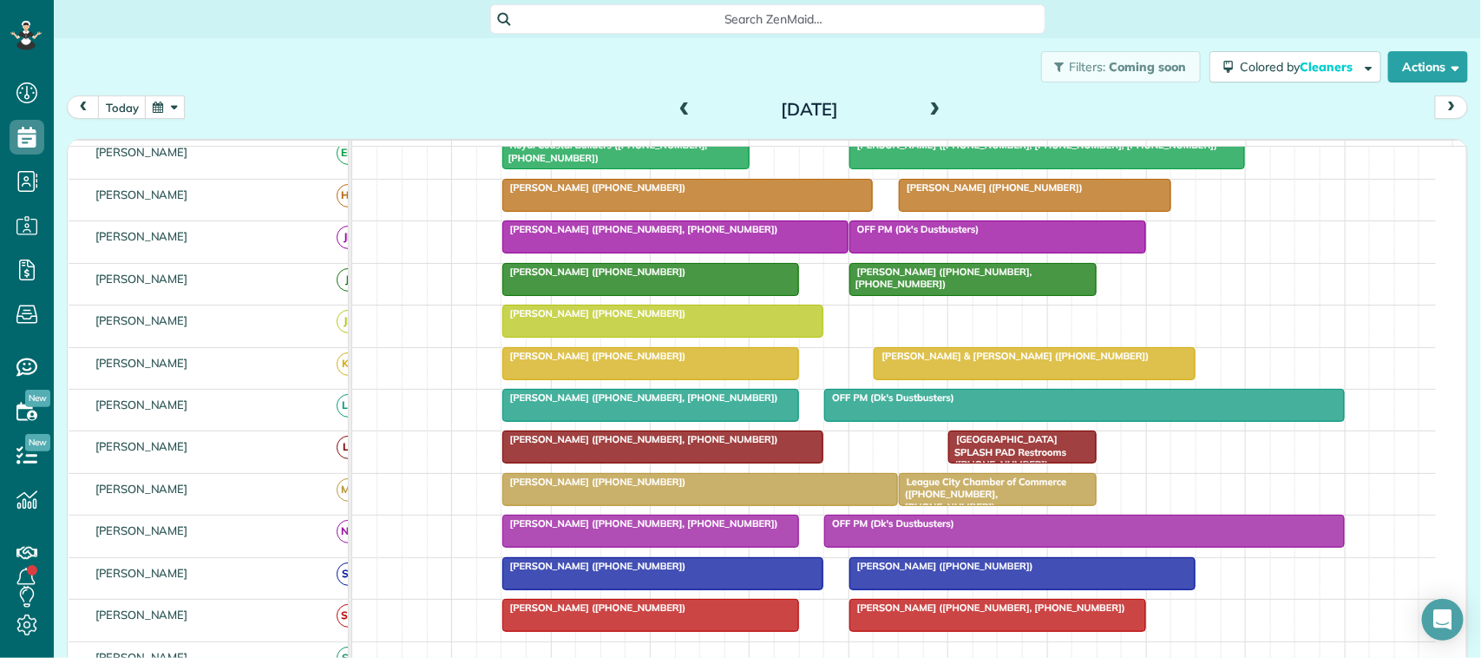
click at [926, 100] on span at bounding box center [935, 110] width 19 height 26
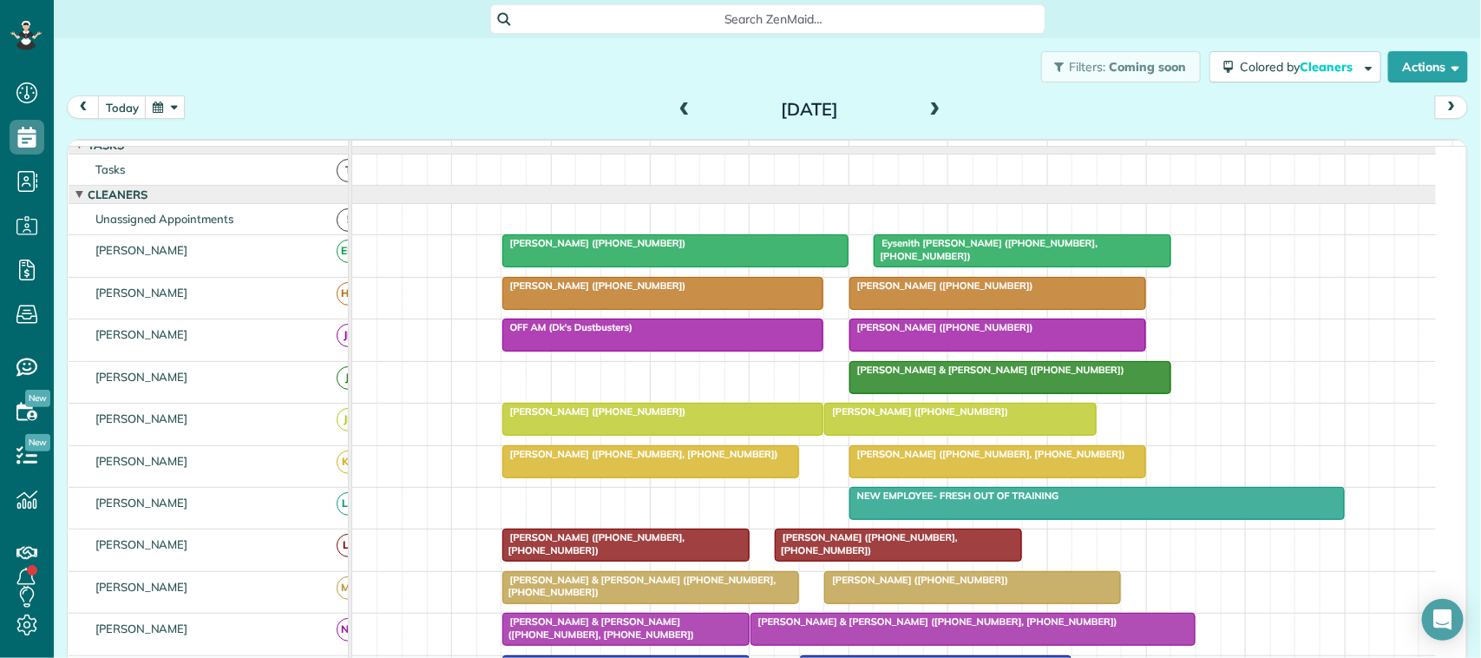
click at [929, 106] on span at bounding box center [935, 110] width 19 height 16
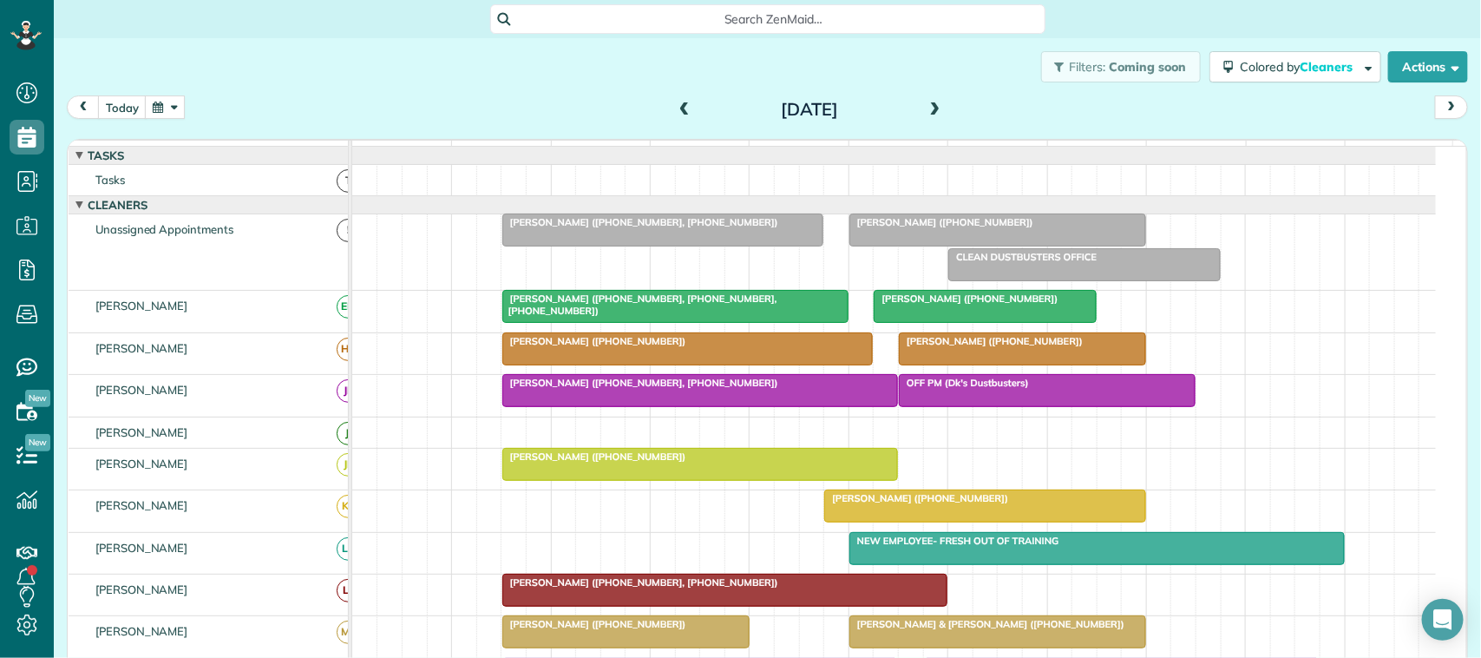
click at [926, 109] on span at bounding box center [935, 110] width 19 height 16
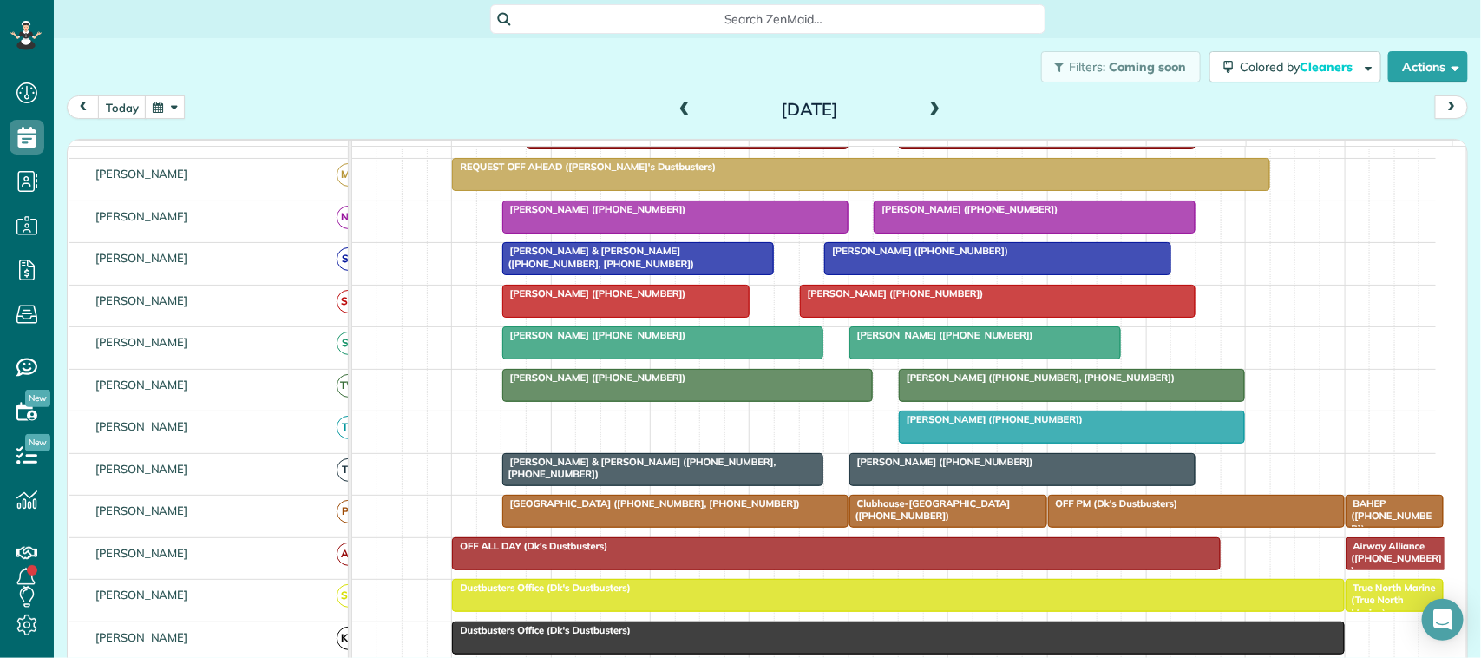
click at [926, 113] on span at bounding box center [935, 110] width 19 height 16
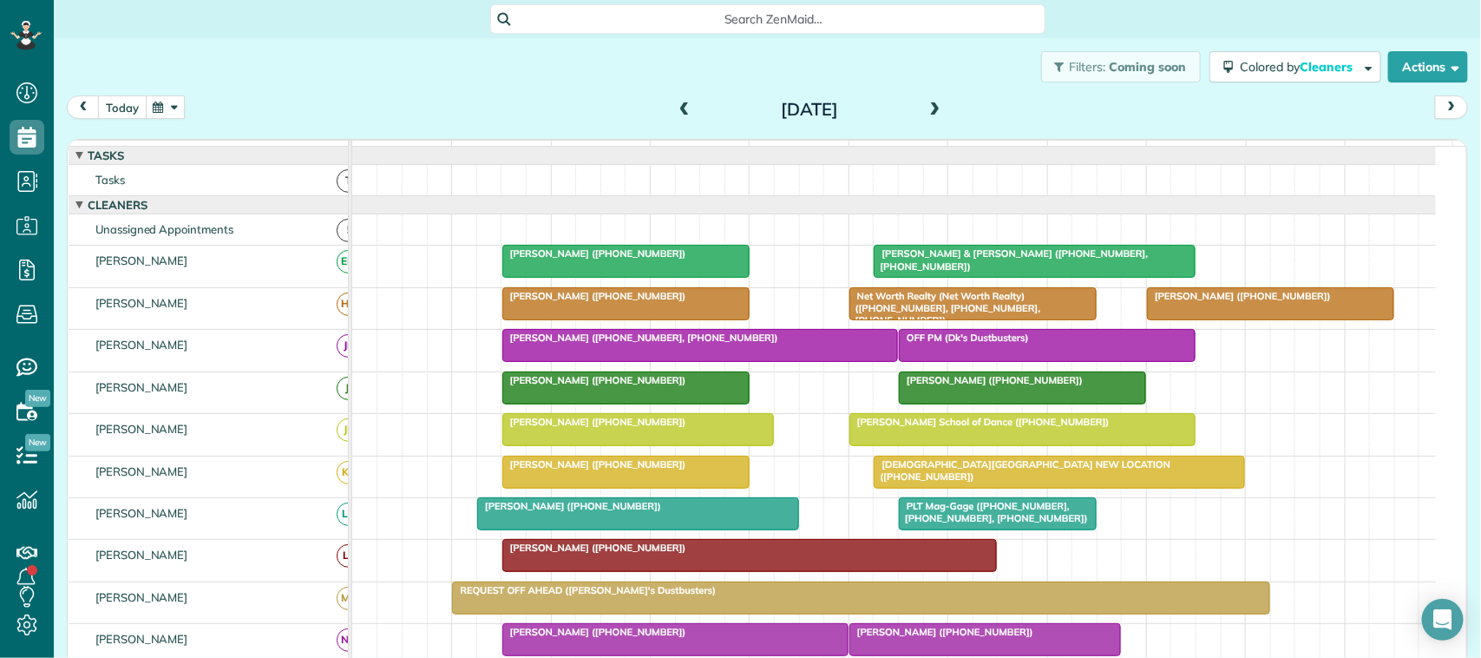
click at [140, 105] on button "today" at bounding box center [122, 106] width 49 height 23
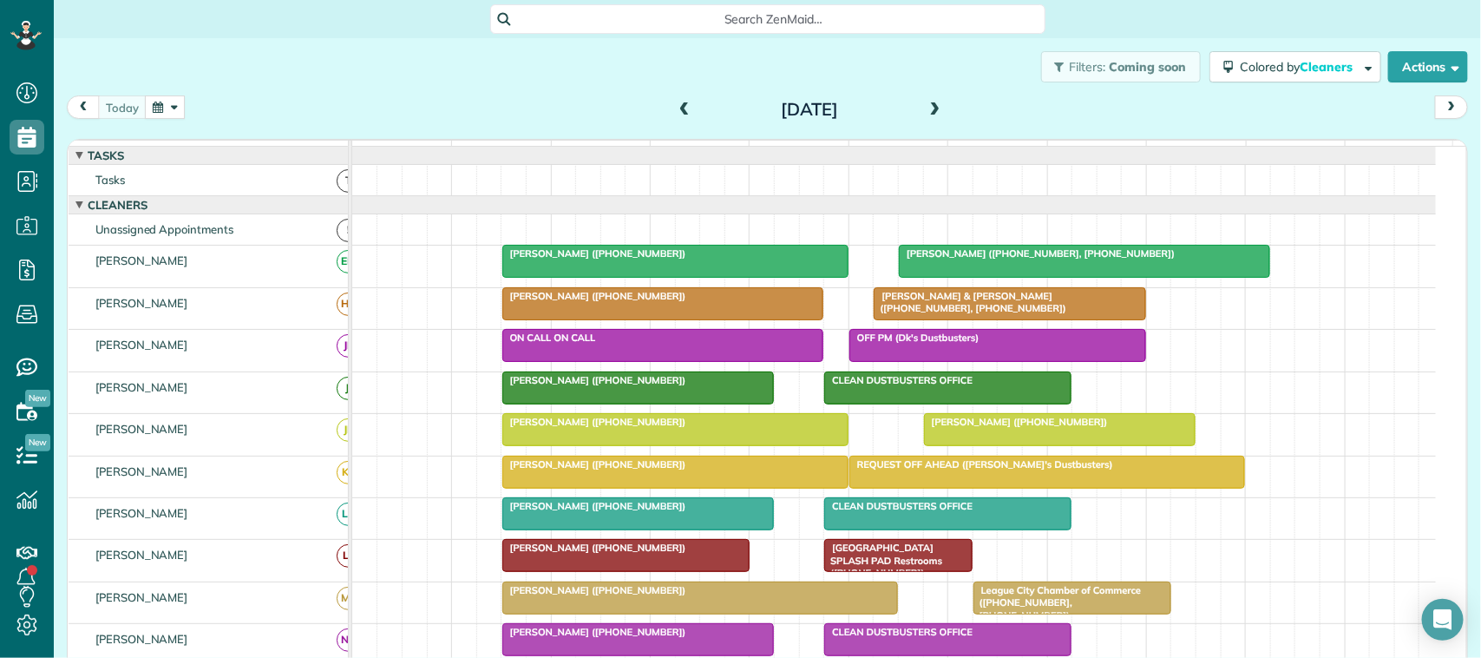
click at [392, 123] on div "today Monday Sep 22, 2025" at bounding box center [768, 111] width 1402 height 32
click at [221, 115] on div "today Monday Sep 22, 2025" at bounding box center [768, 111] width 1402 height 32
click at [182, 111] on button "button" at bounding box center [165, 106] width 40 height 23
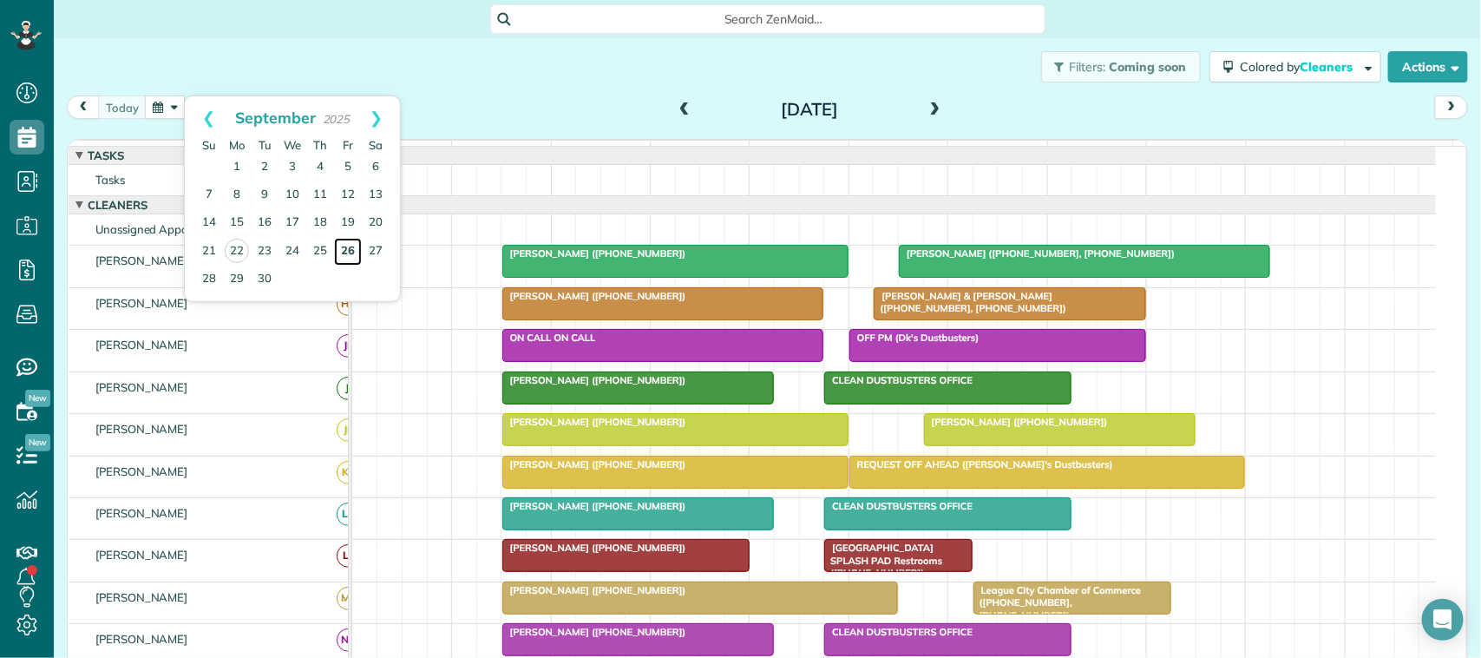
click at [341, 249] on link "26" at bounding box center [348, 252] width 28 height 28
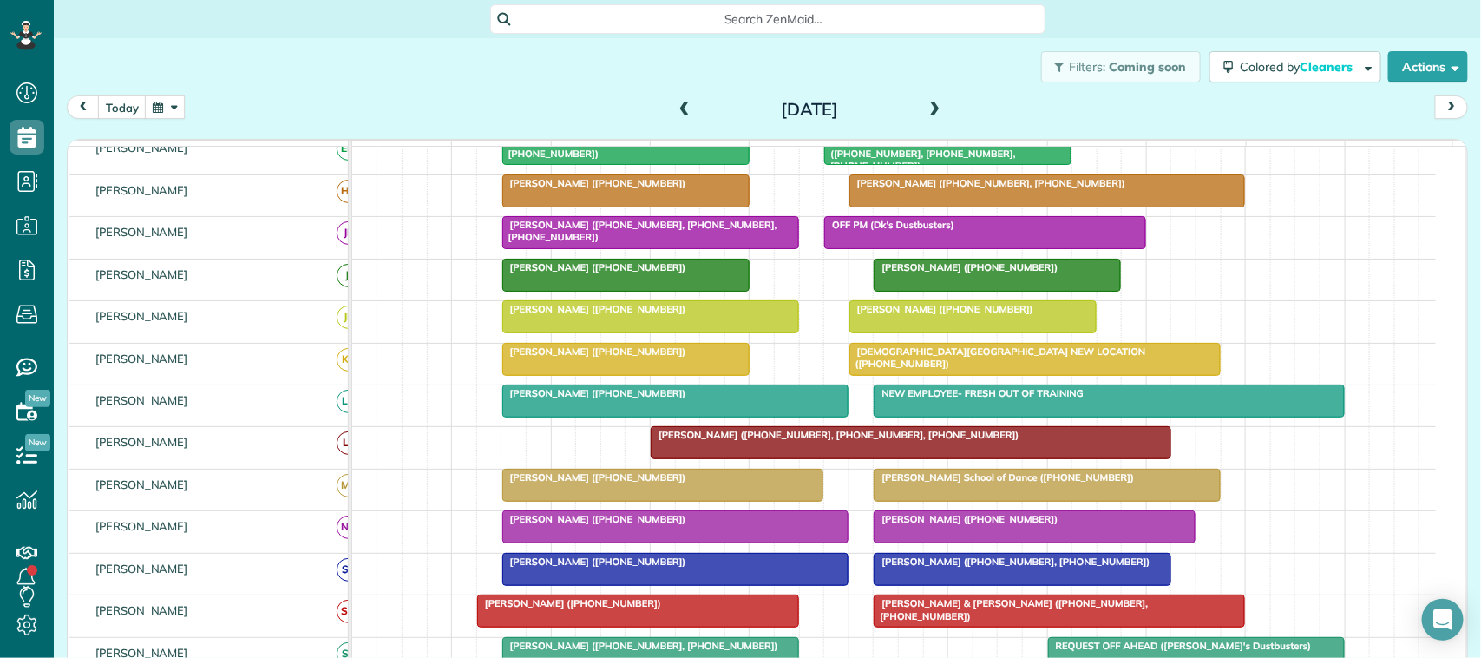
scroll to position [108, 0]
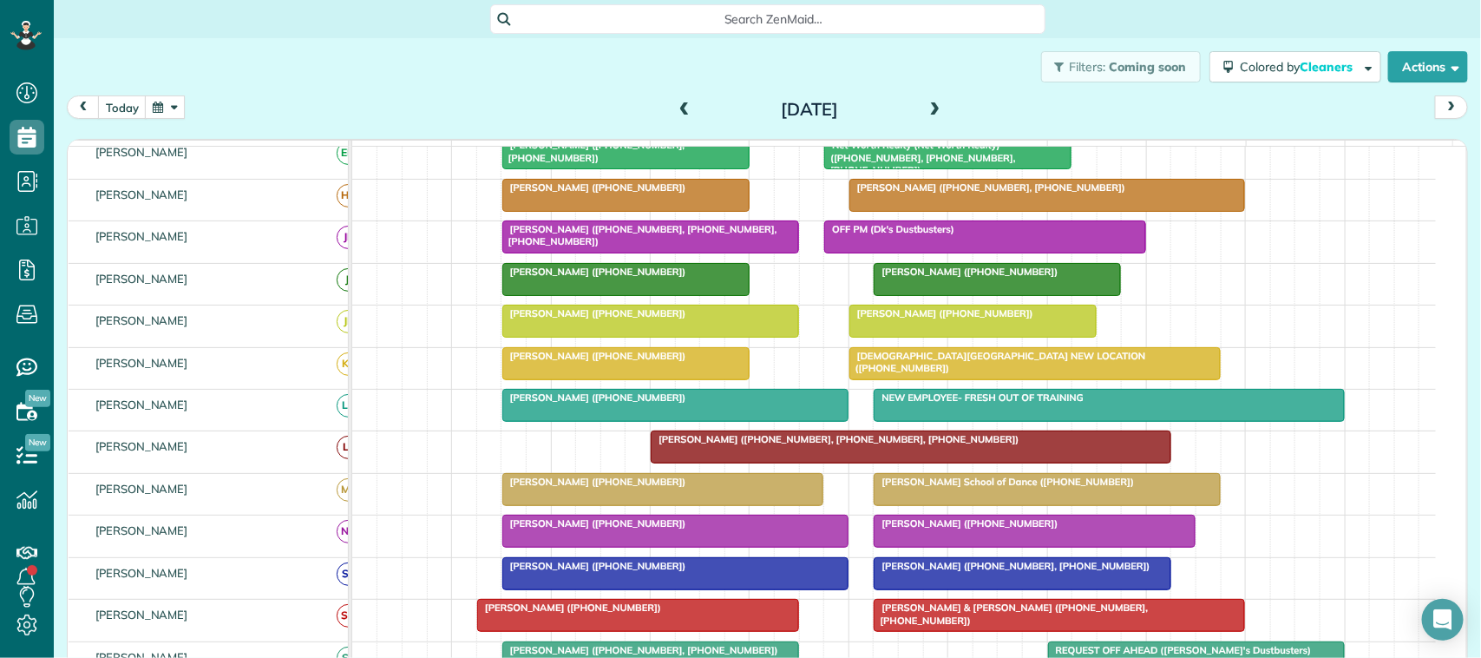
click at [167, 118] on button "button" at bounding box center [165, 106] width 40 height 23
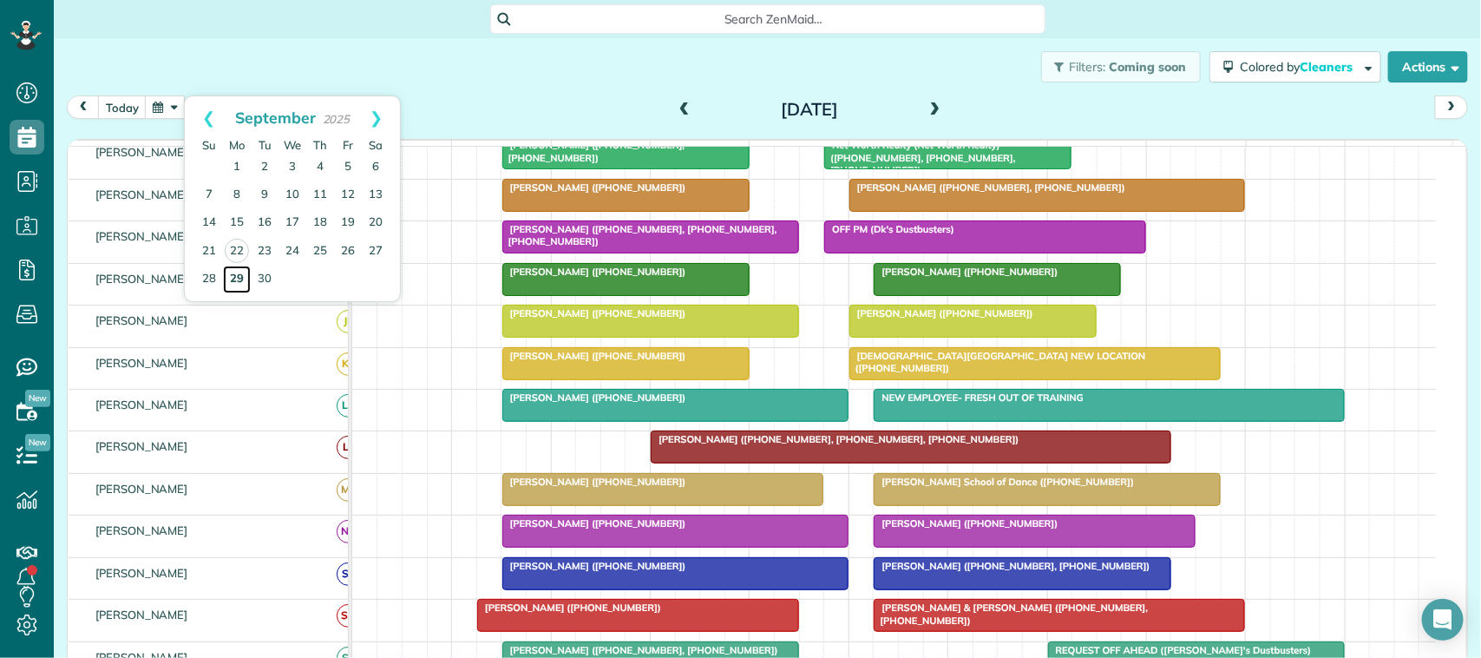
click at [234, 272] on link "29" at bounding box center [237, 280] width 28 height 28
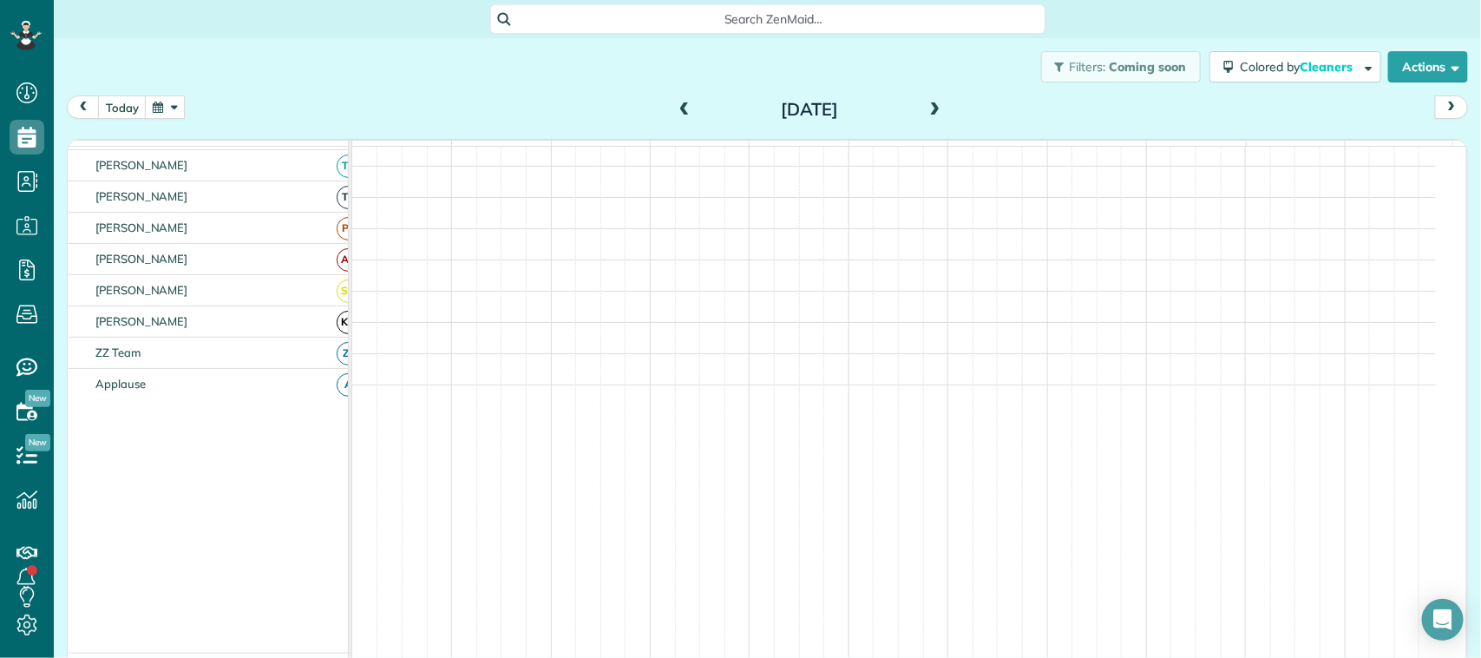
scroll to position [673, 0]
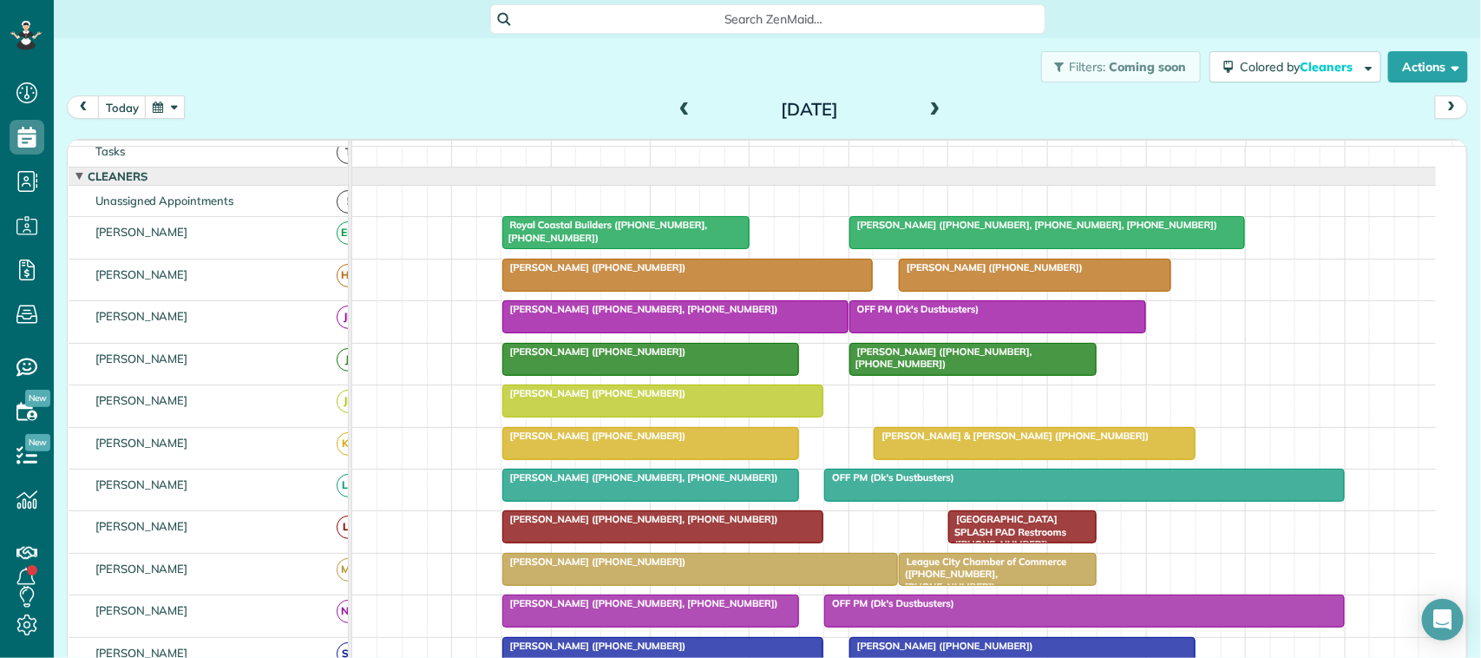
click at [929, 101] on span at bounding box center [935, 110] width 19 height 26
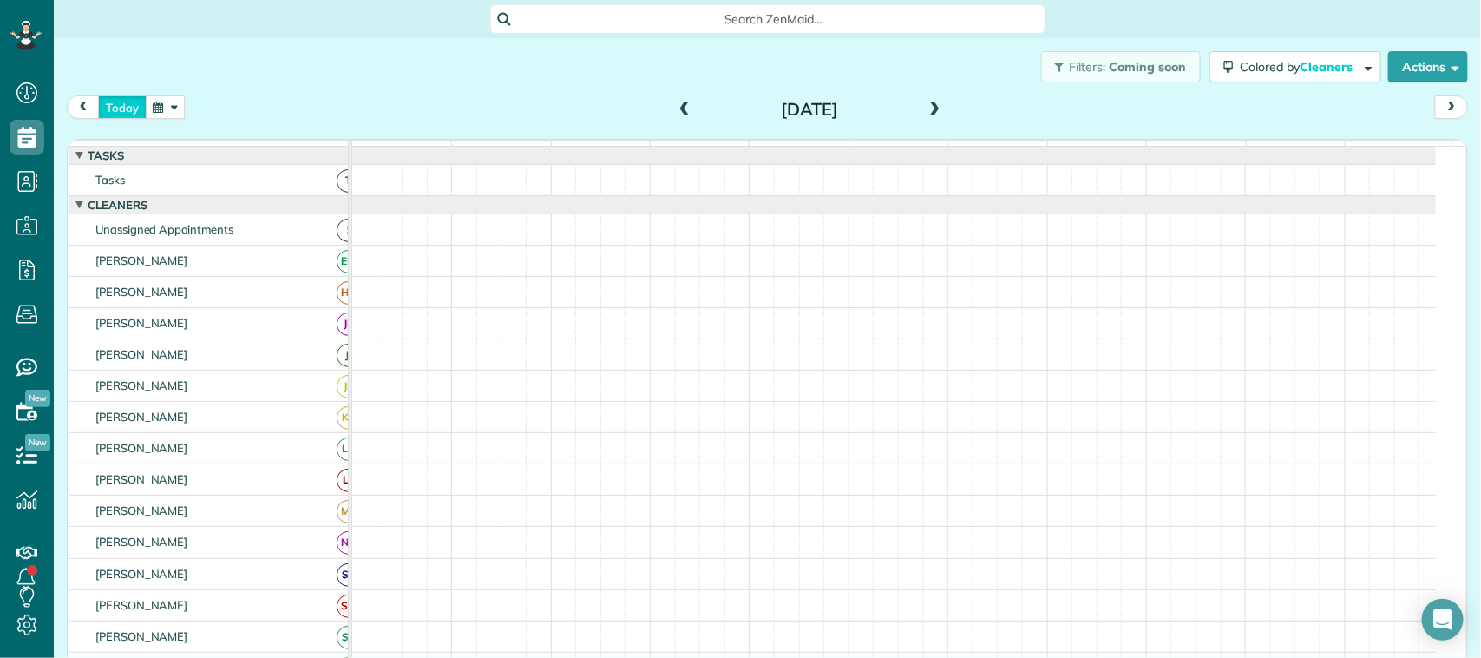
click at [128, 105] on button "today" at bounding box center [122, 106] width 49 height 23
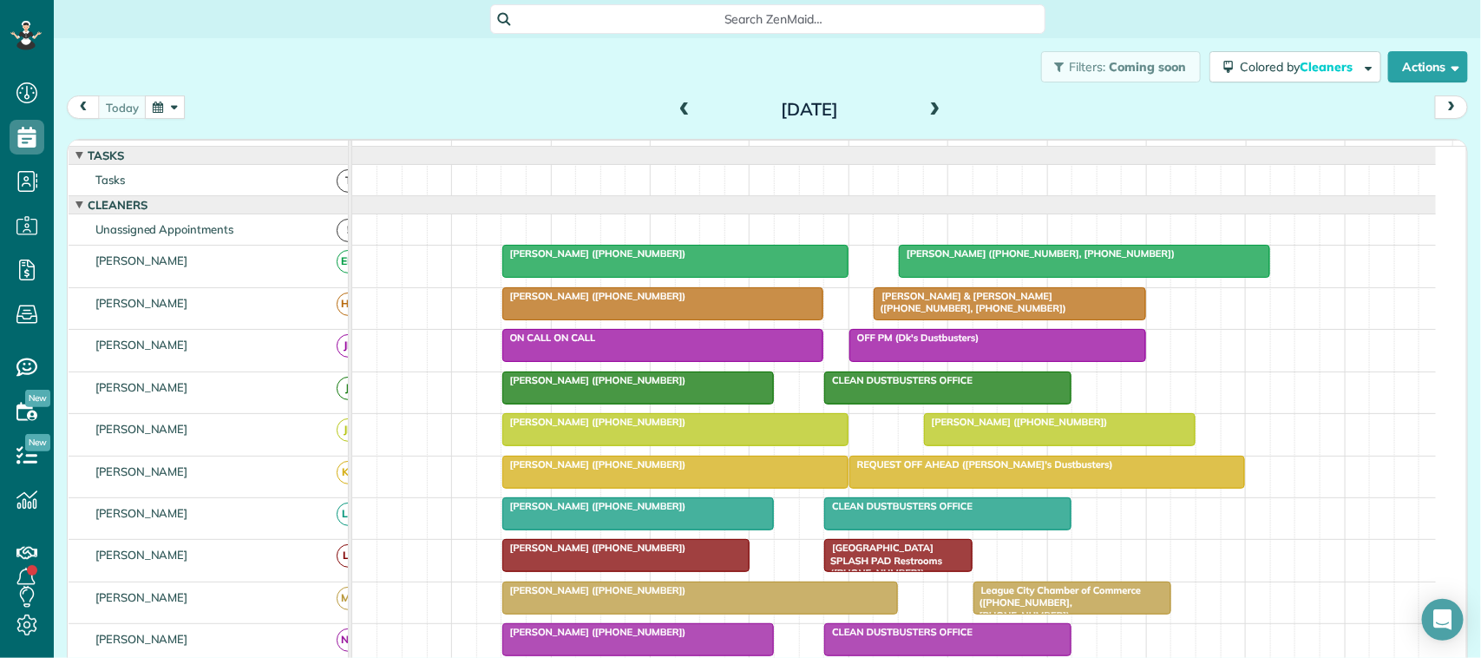
click at [379, 111] on div "[DATE] [DATE]" at bounding box center [768, 111] width 1402 height 32
click at [149, 117] on button "button" at bounding box center [165, 106] width 40 height 23
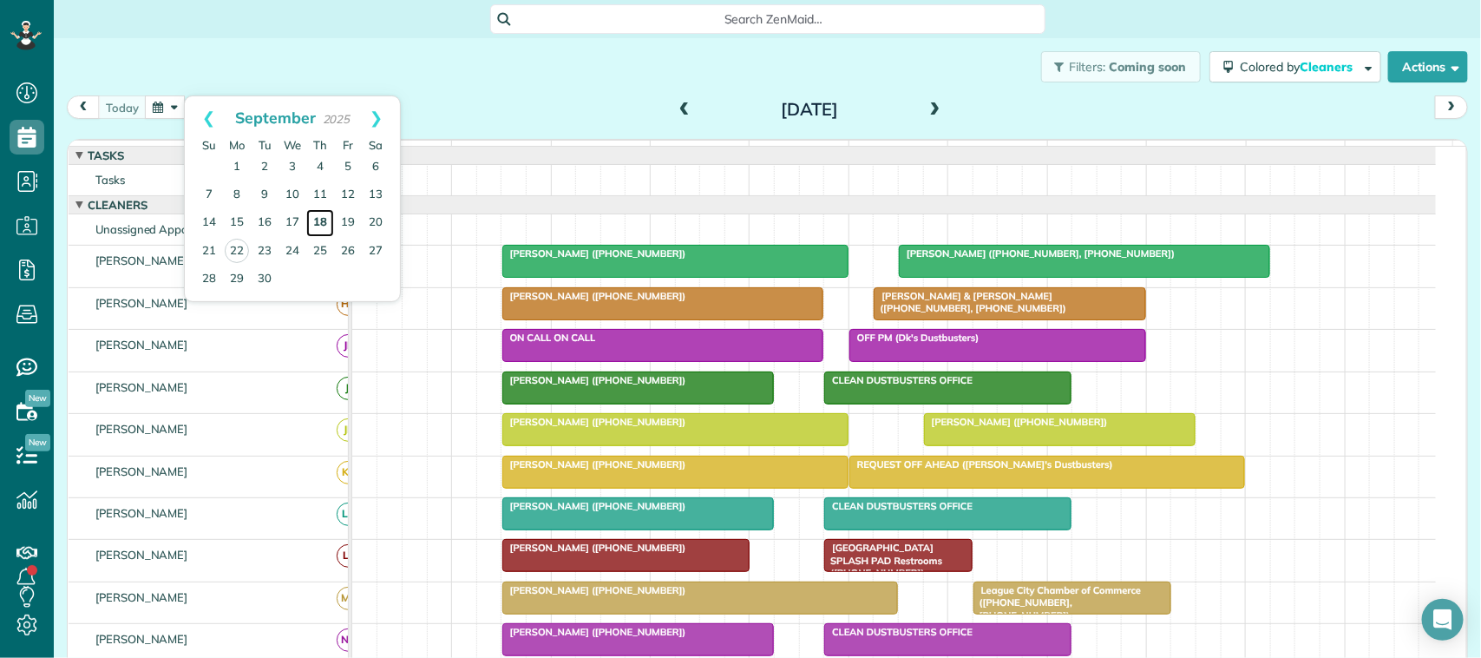
click at [319, 213] on link "18" at bounding box center [320, 223] width 28 height 28
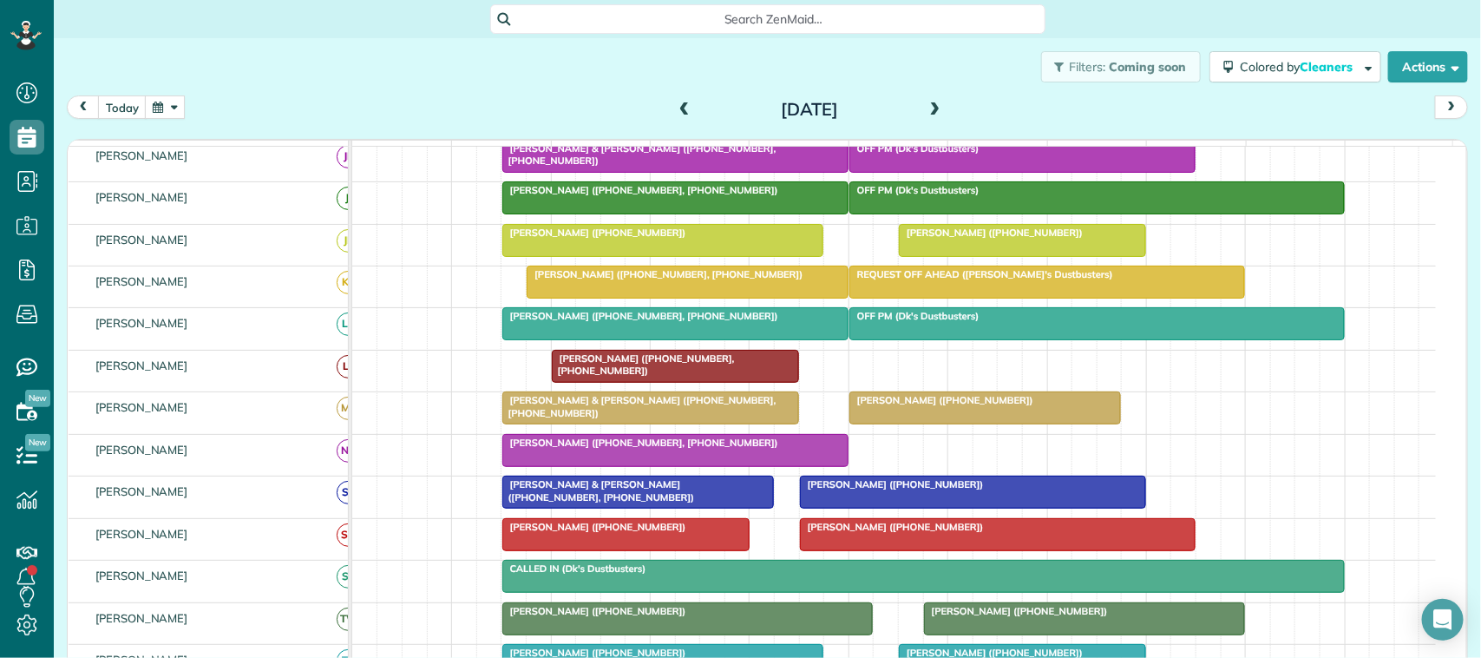
scroll to position [227, 0]
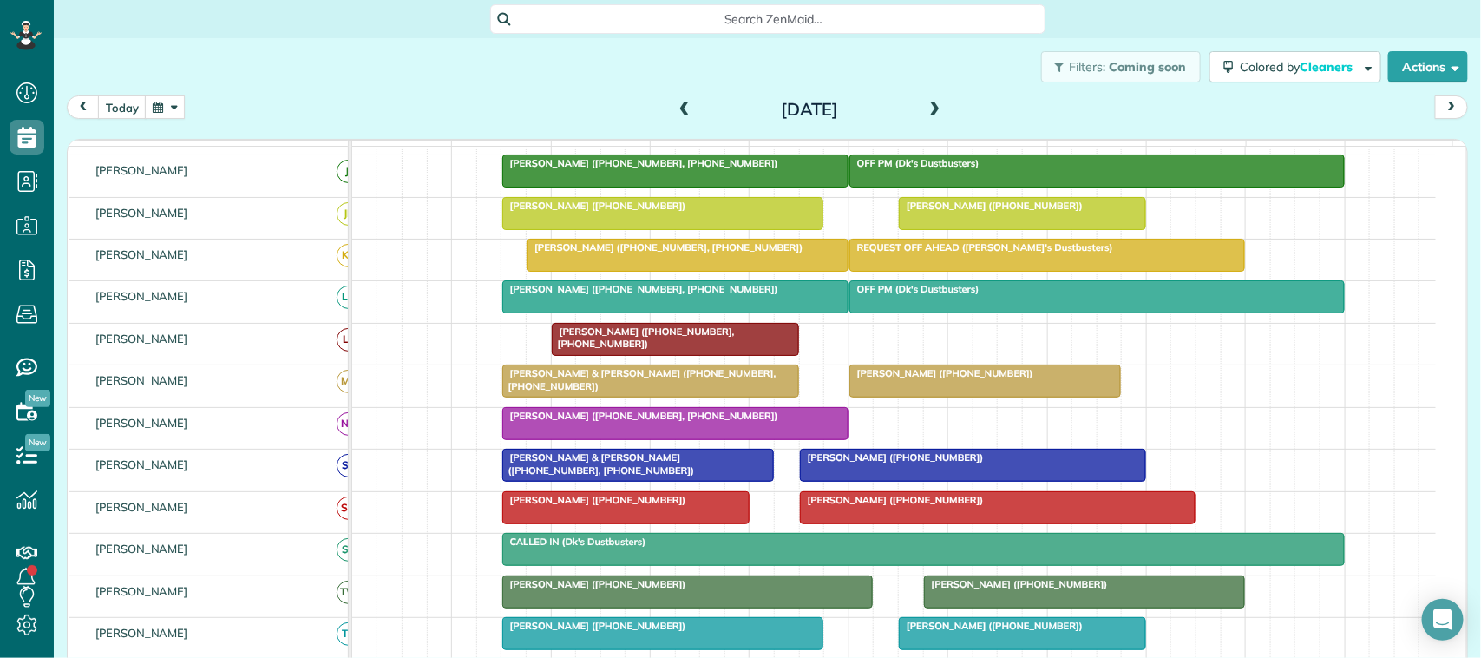
click at [686, 391] on span "[PERSON_NAME] & [PERSON_NAME] ([PHONE_NUMBER], [PHONE_NUMBER])" at bounding box center [639, 379] width 275 height 24
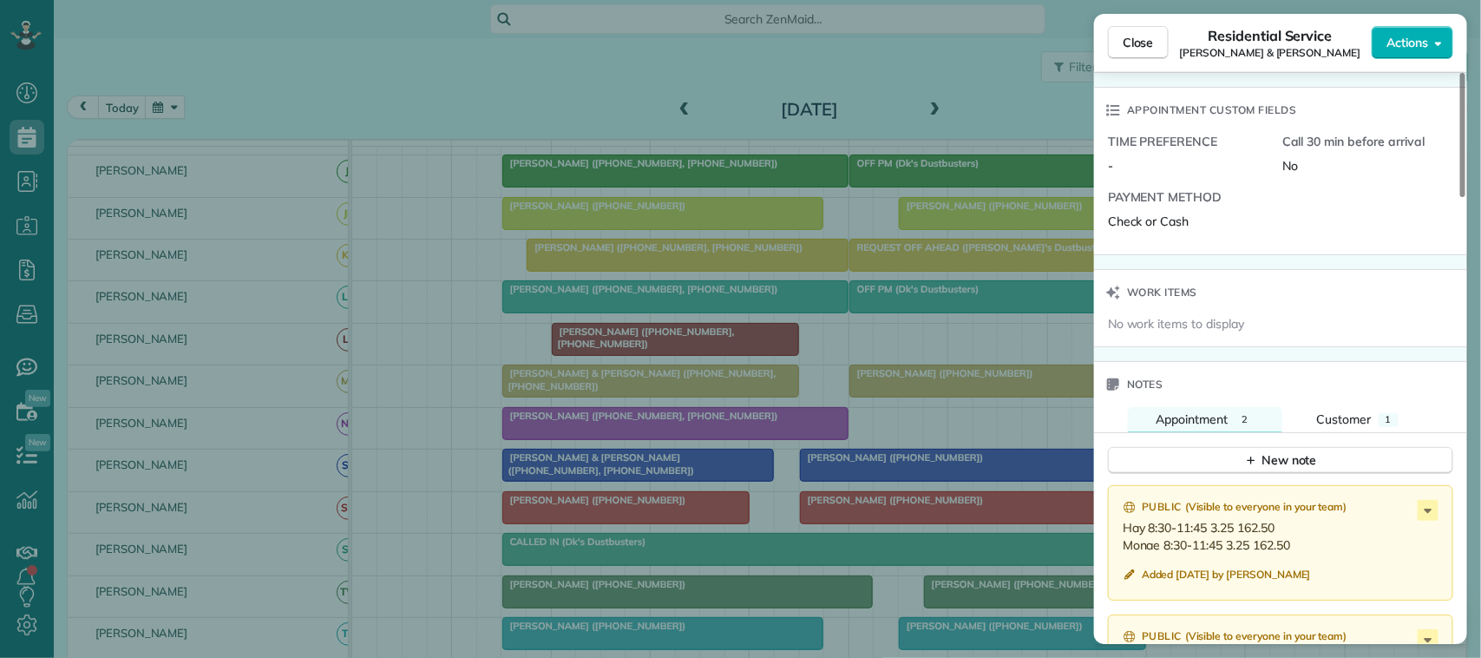
scroll to position [1526, 0]
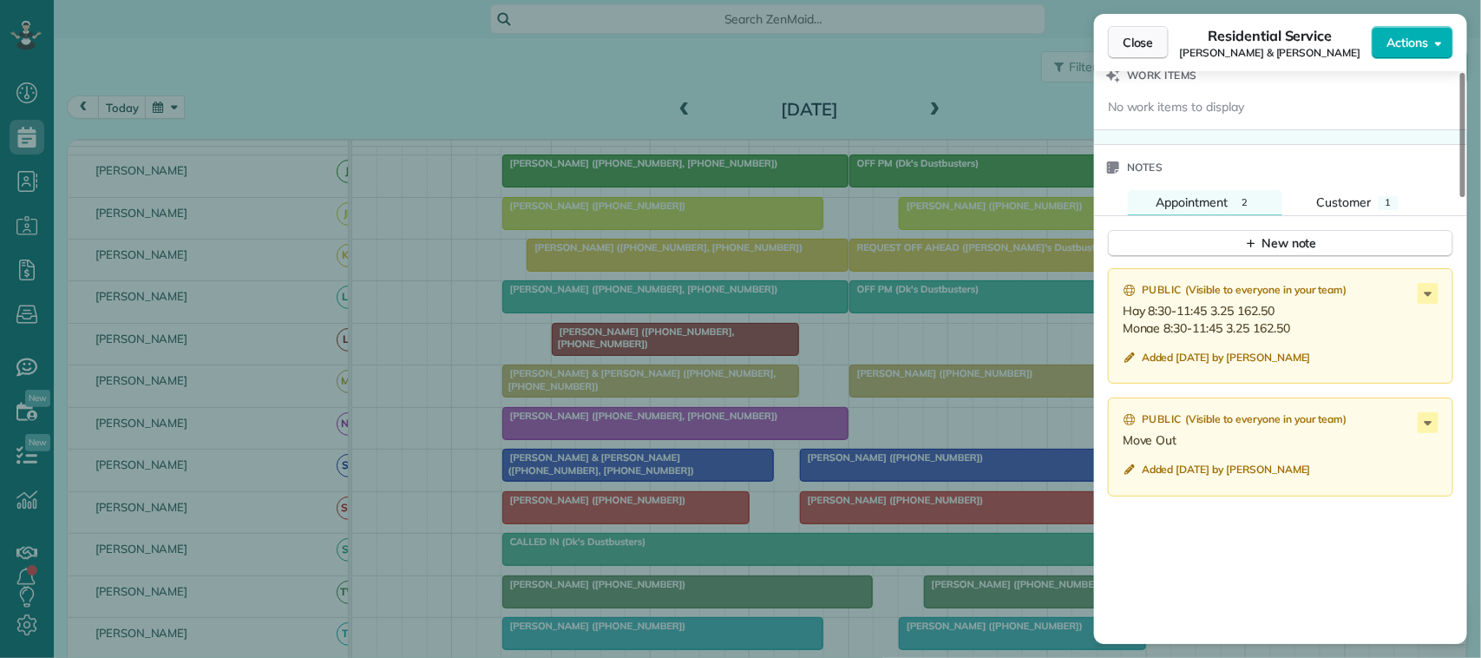
click at [1139, 34] on span "Close" at bounding box center [1138, 42] width 31 height 17
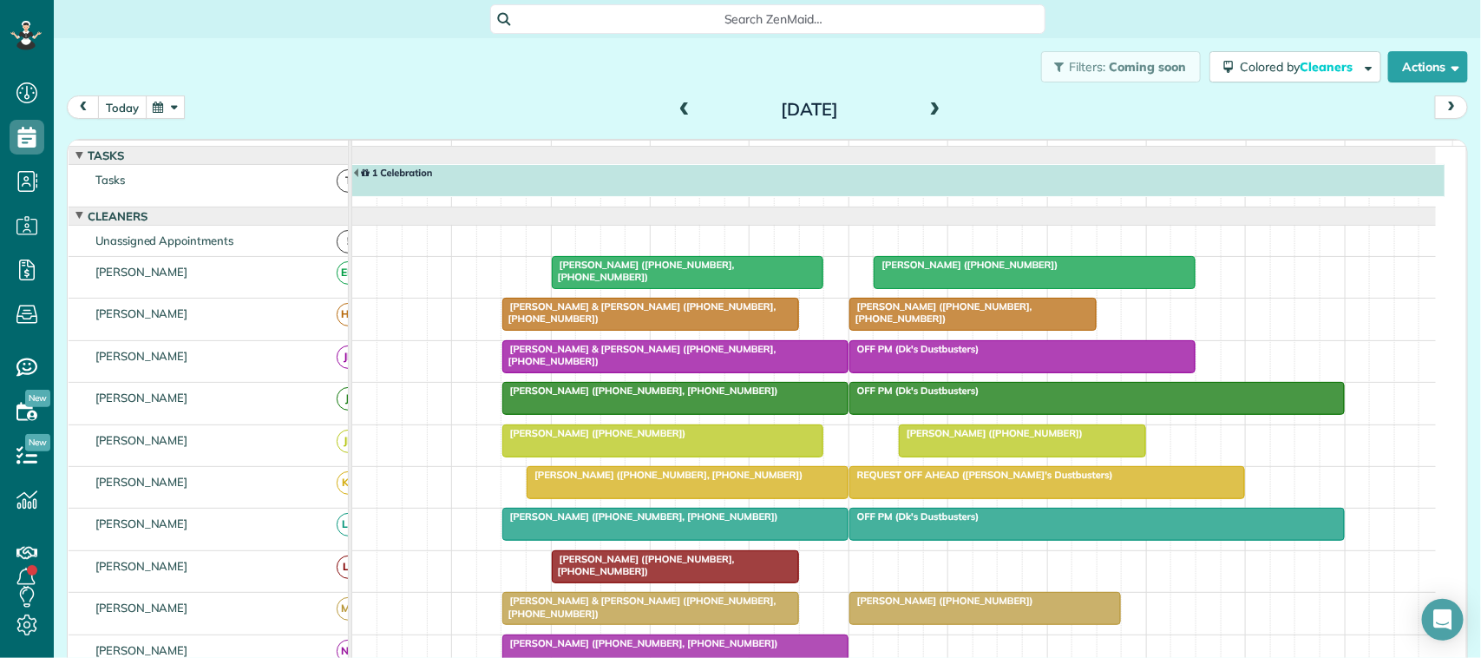
click at [128, 107] on button "today" at bounding box center [122, 106] width 49 height 23
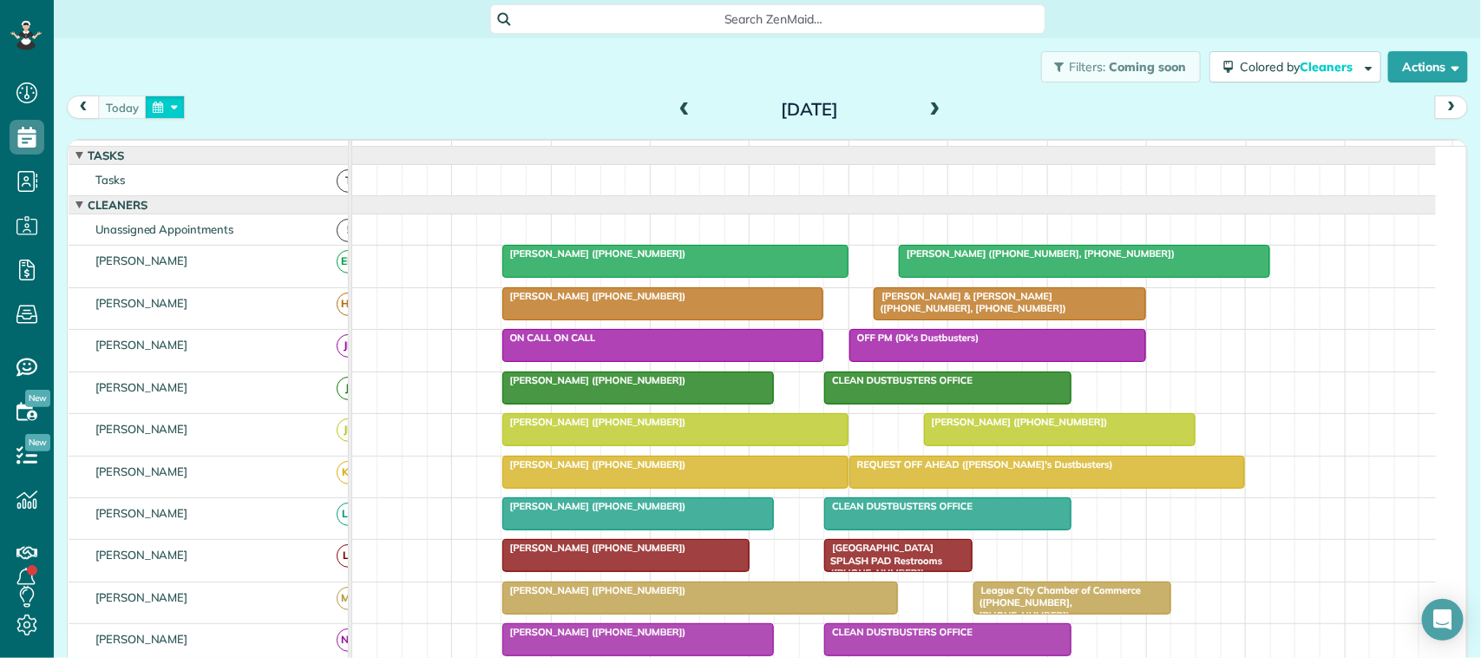
click at [163, 109] on button "button" at bounding box center [165, 106] width 40 height 23
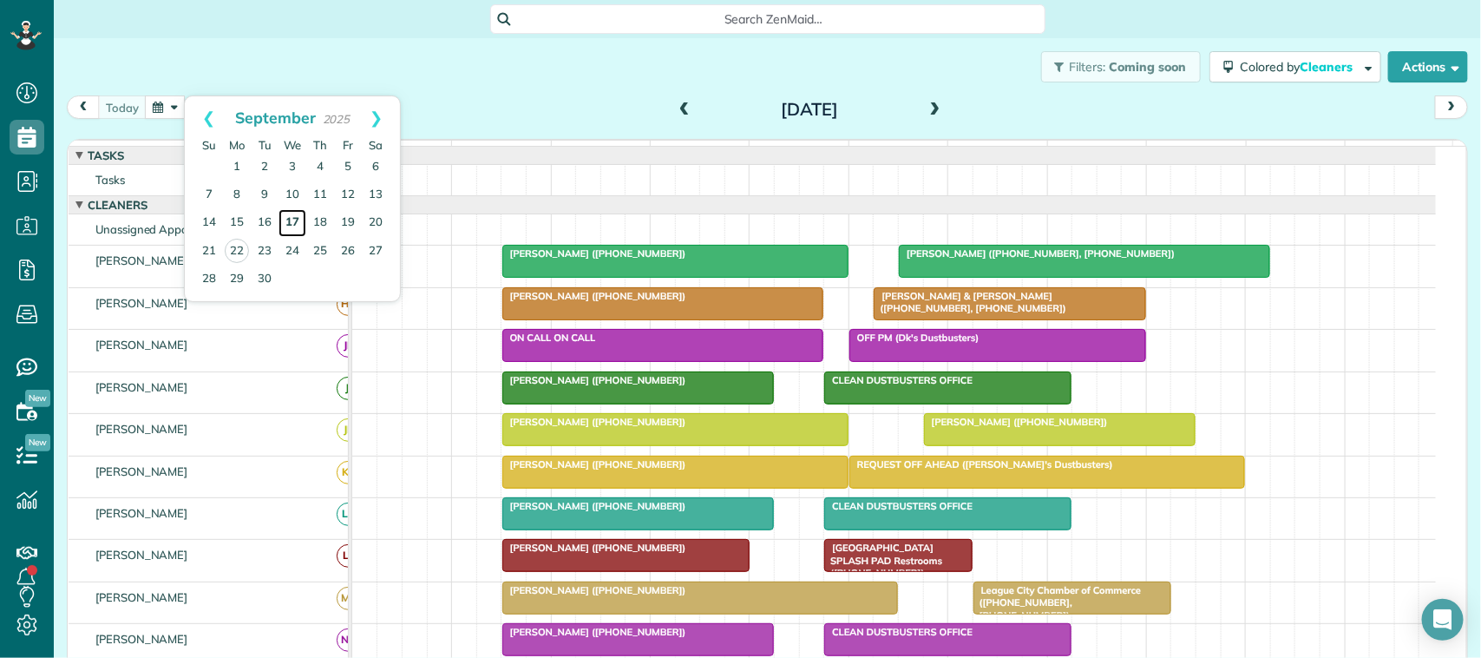
click at [291, 227] on link "17" at bounding box center [293, 223] width 28 height 28
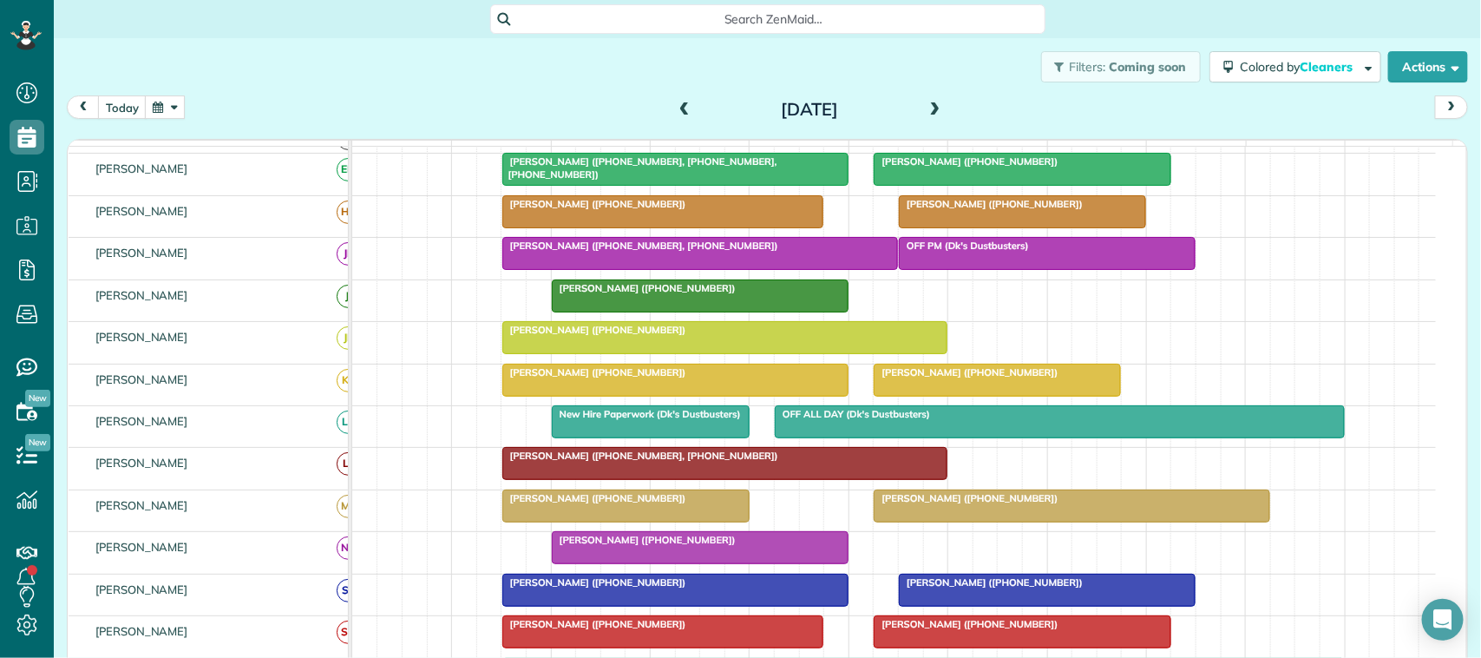
scroll to position [217, 0]
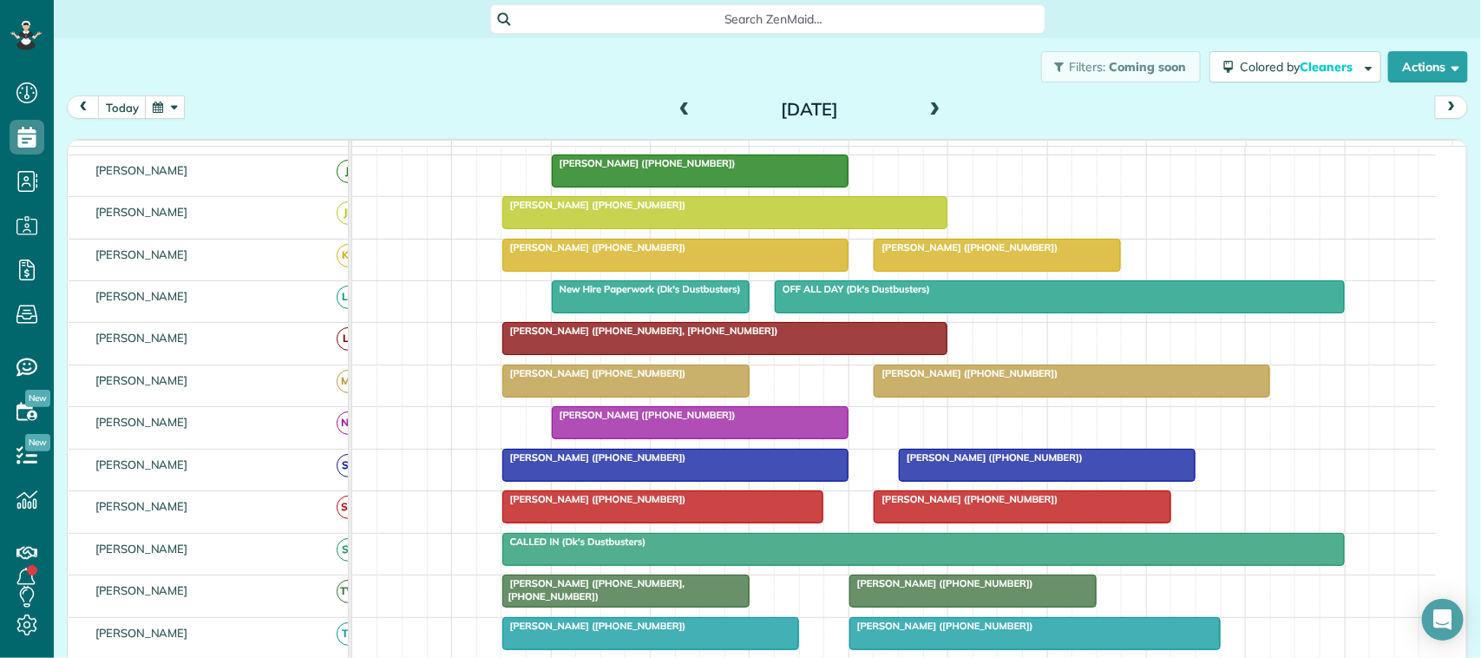
click at [917, 397] on div at bounding box center [1072, 380] width 394 height 31
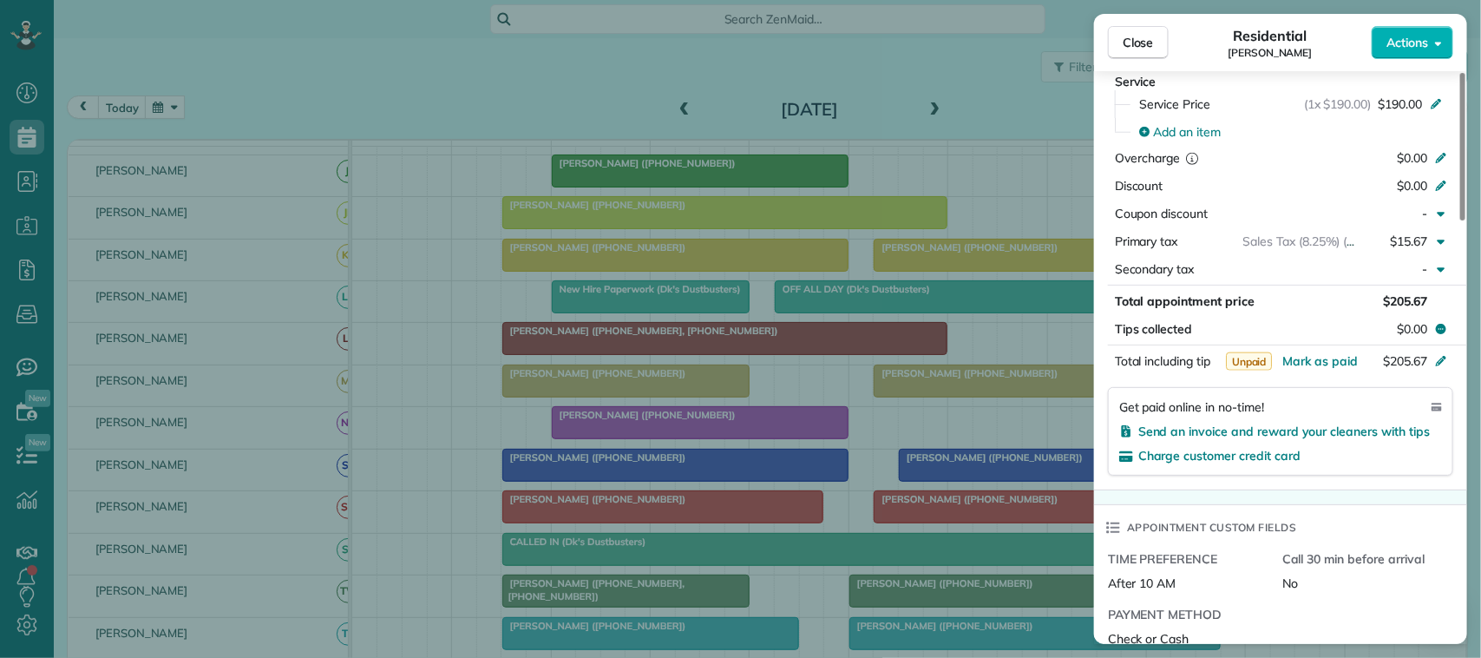
scroll to position [868, 0]
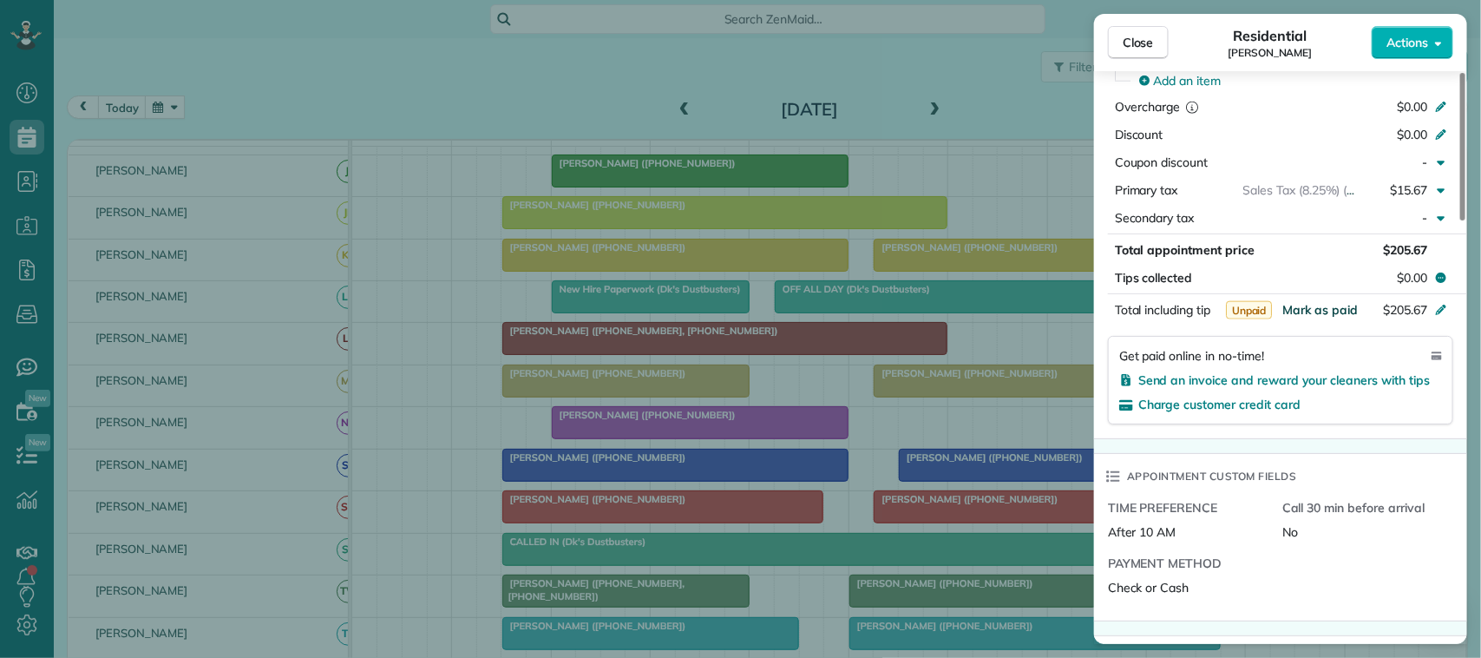
click at [1335, 314] on span "Mark as paid" at bounding box center [1321, 310] width 76 height 16
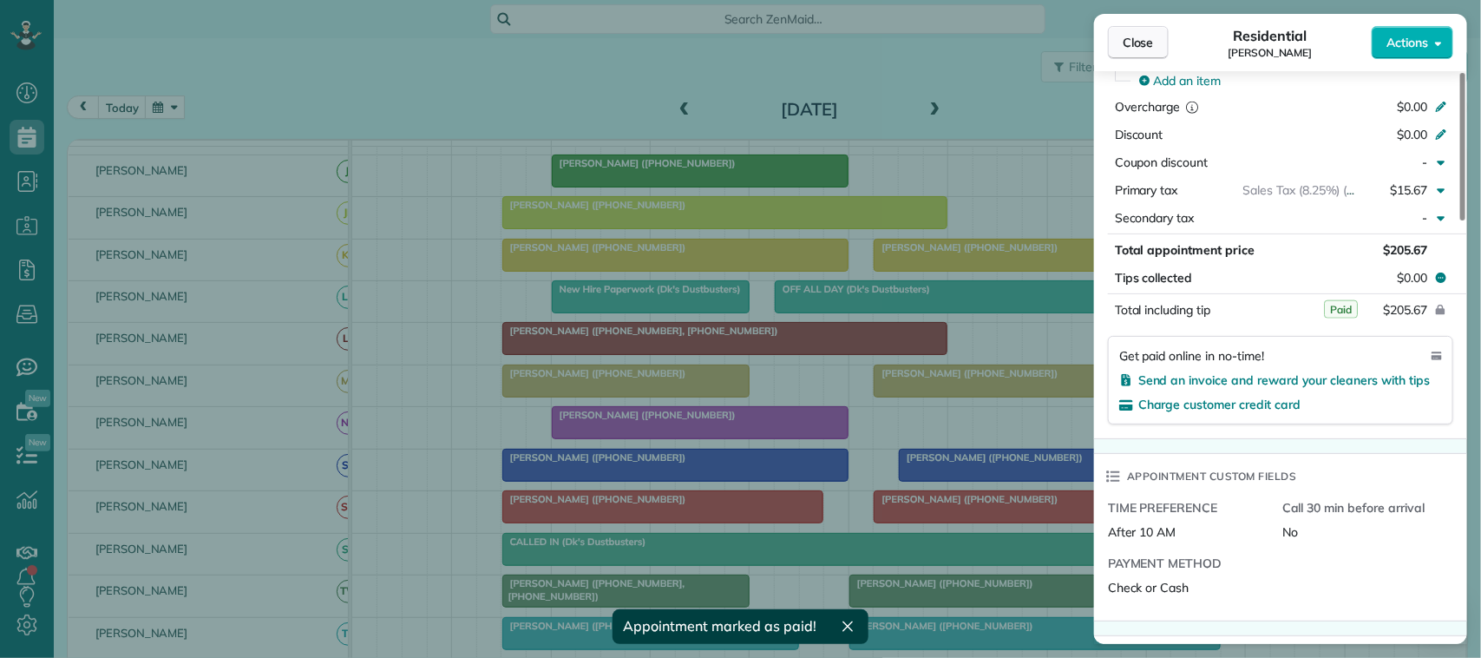
click at [1135, 37] on span "Close" at bounding box center [1138, 42] width 31 height 17
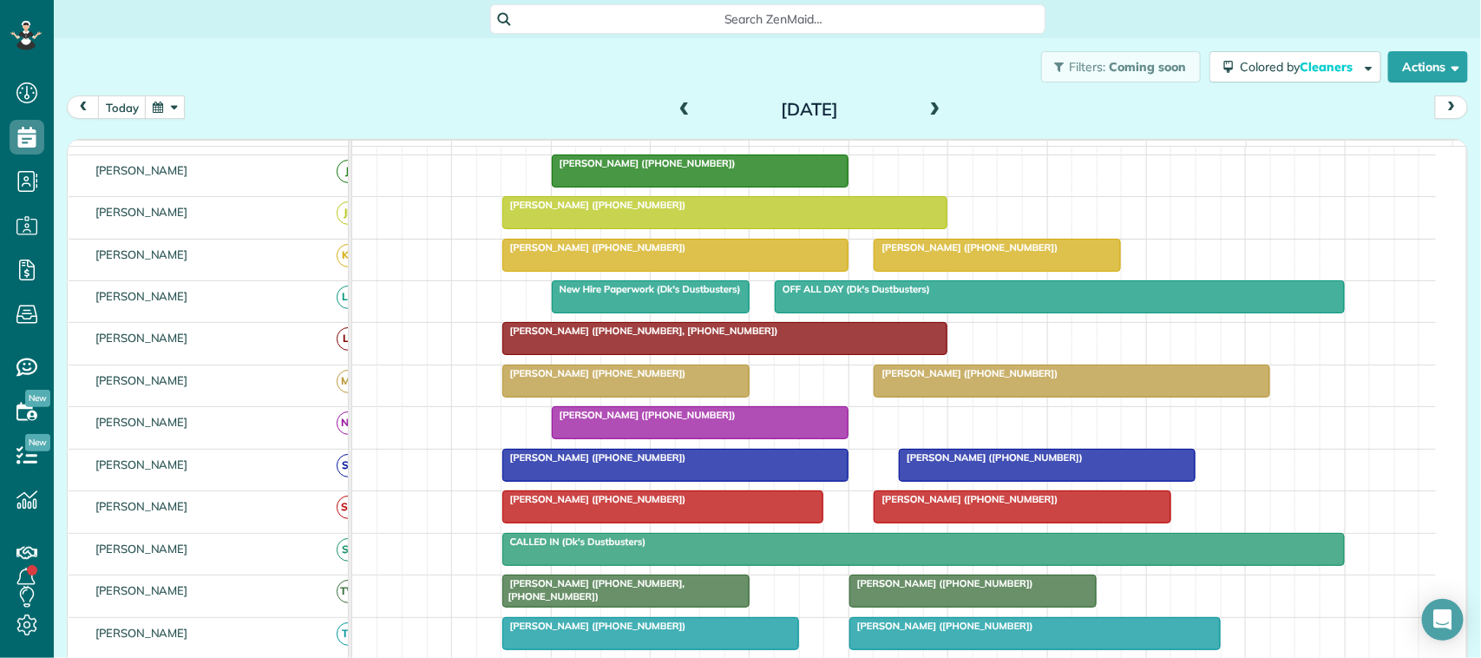
click at [664, 397] on div at bounding box center [626, 380] width 246 height 31
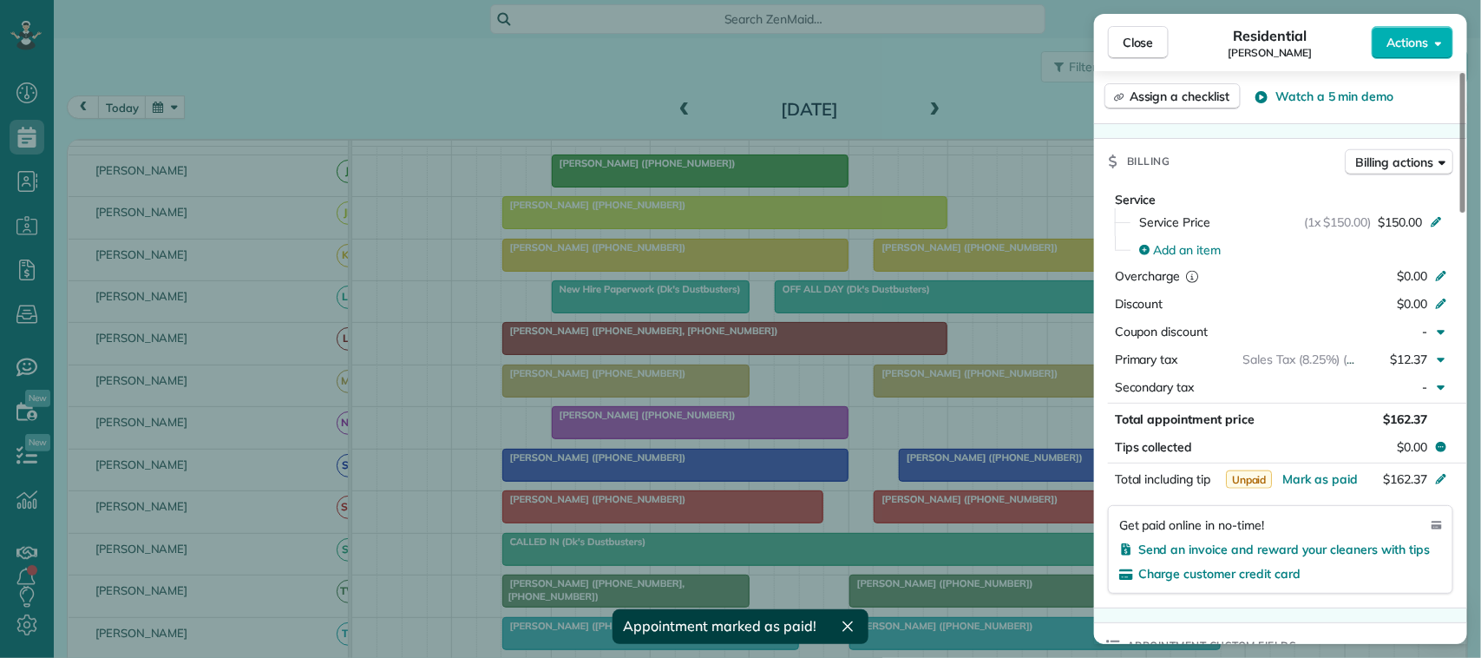
scroll to position [759, 0]
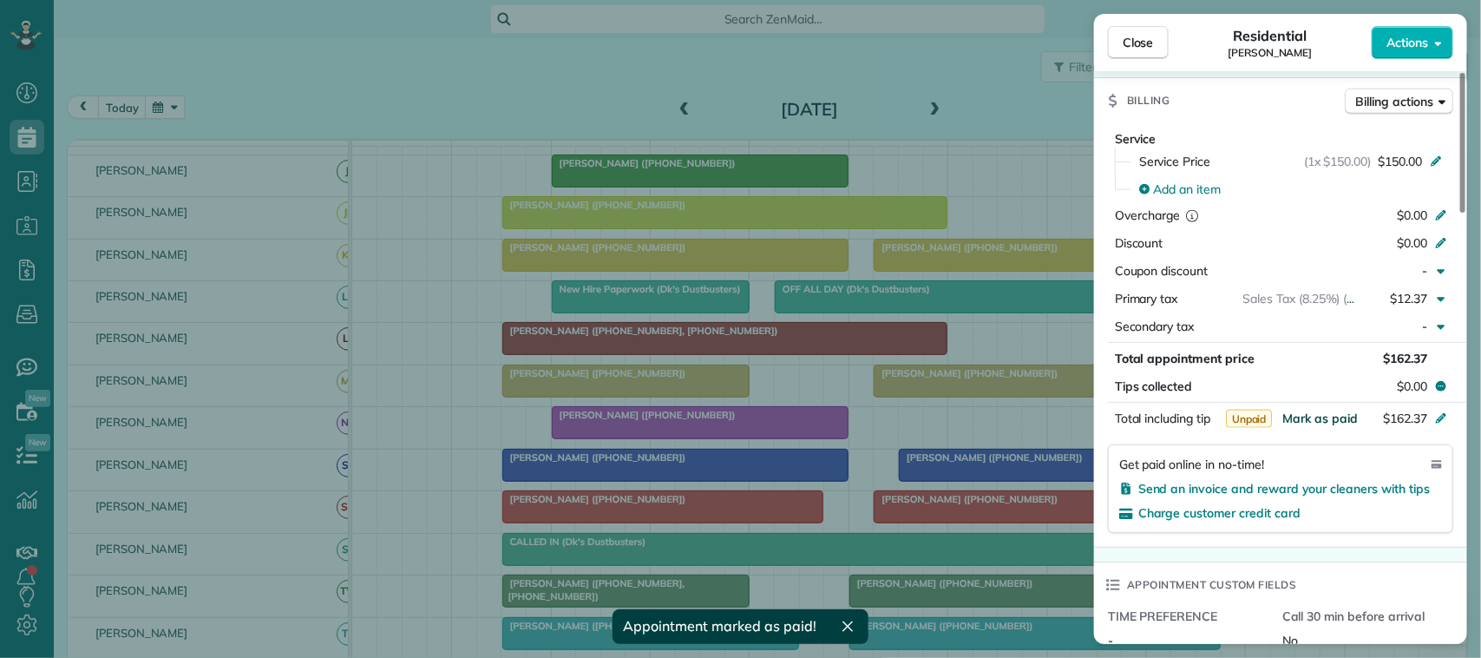
drag, startPoint x: 1345, startPoint y: 441, endPoint x: 1343, endPoint y: 430, distance: 10.7
click at [1343, 426] on span "Mark as paid" at bounding box center [1321, 418] width 76 height 16
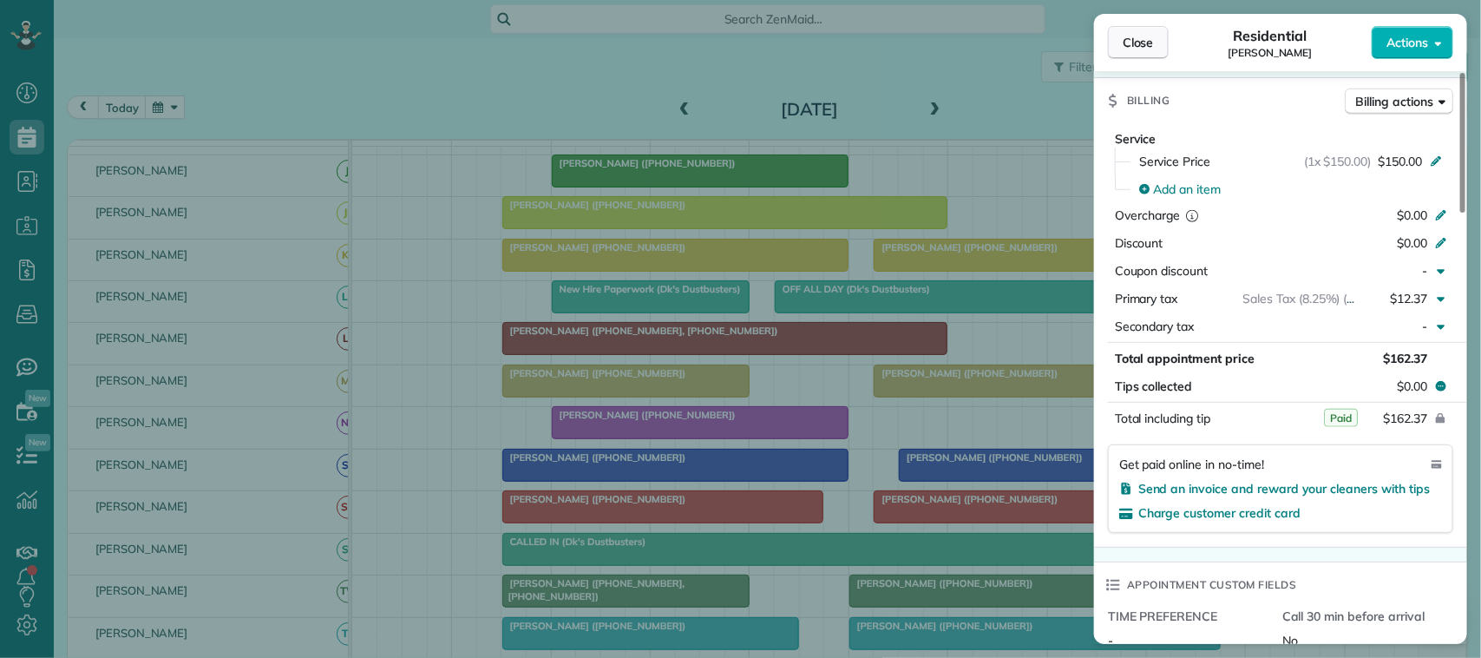
click at [1133, 52] on button "Close" at bounding box center [1138, 42] width 61 height 33
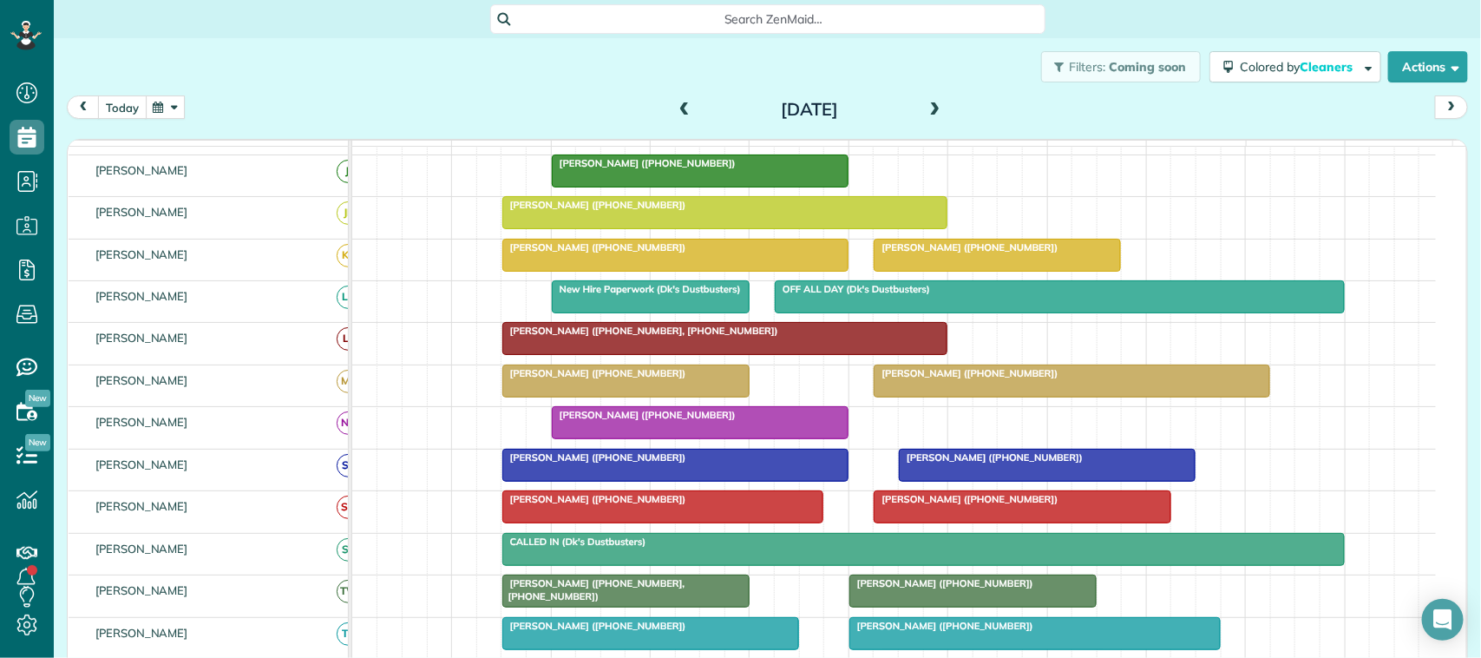
click at [143, 114] on button "today" at bounding box center [122, 106] width 49 height 23
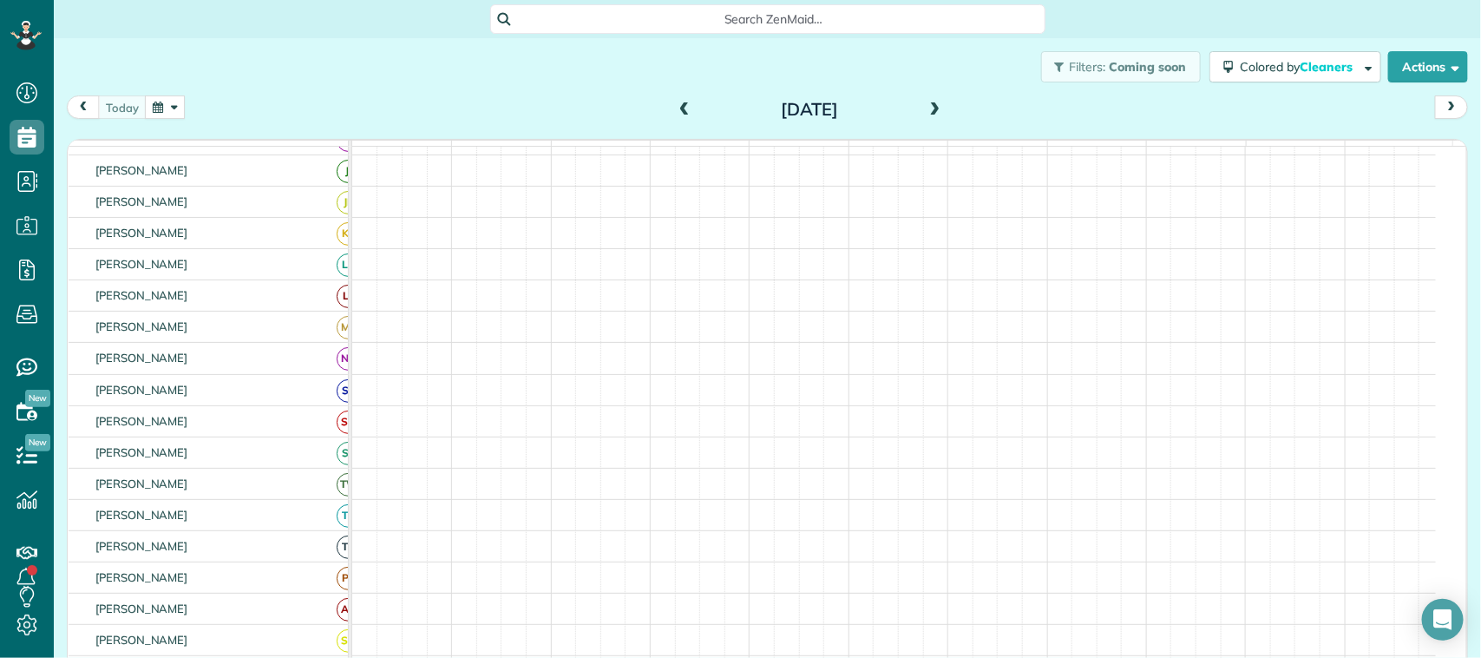
scroll to position [217, 0]
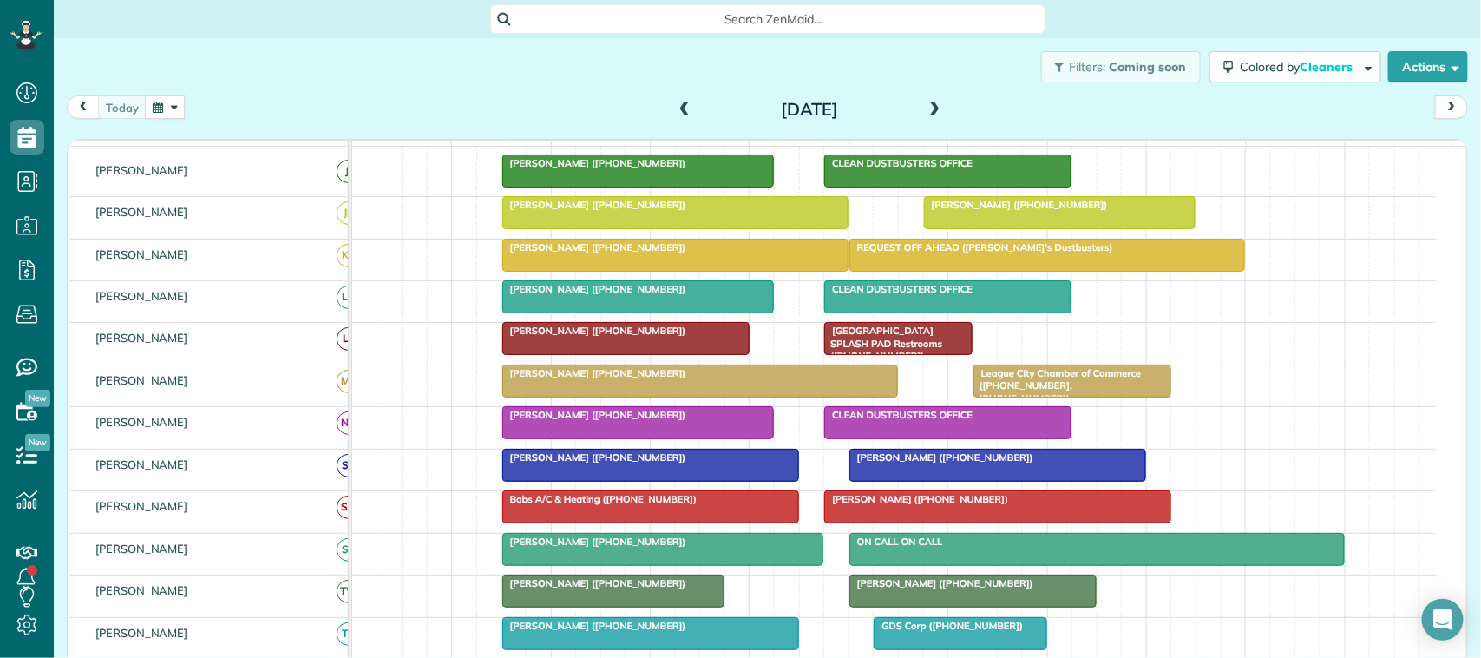
click at [159, 101] on button "button" at bounding box center [165, 106] width 40 height 23
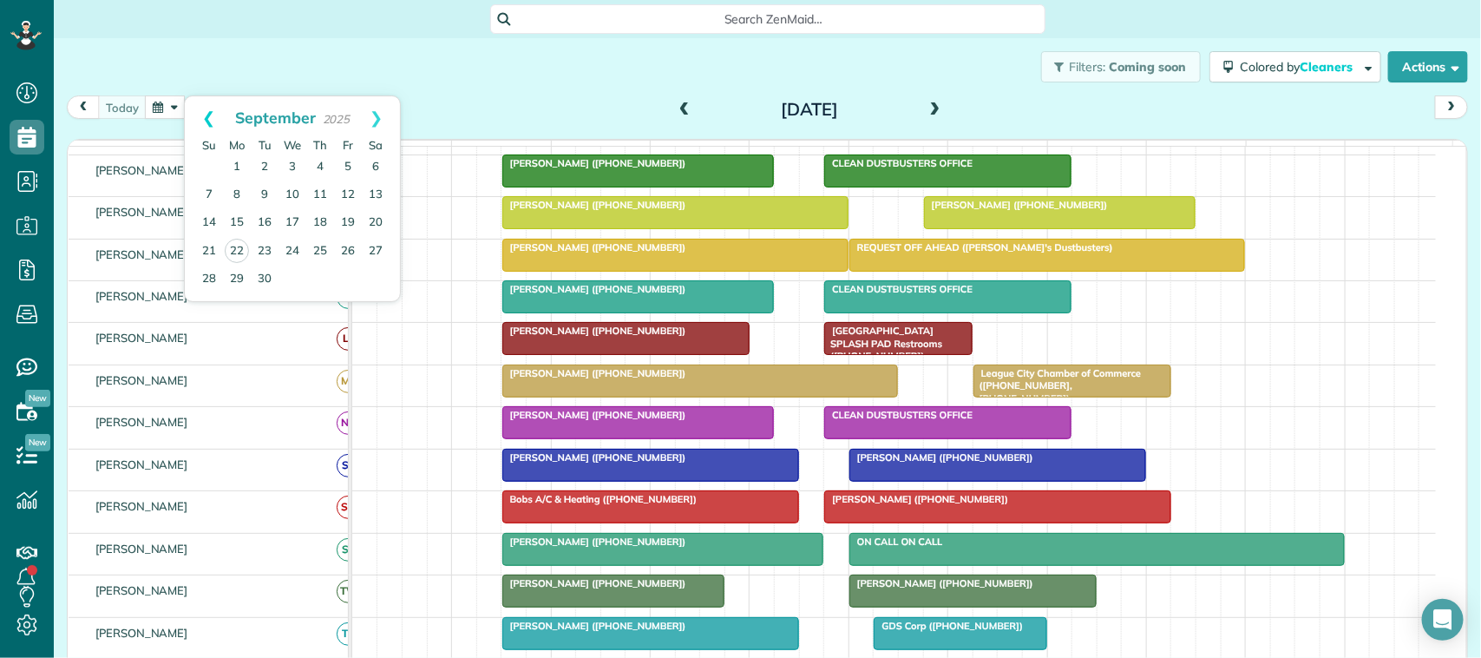
click at [204, 119] on link "Prev" at bounding box center [209, 117] width 48 height 43
click at [339, 280] on link "29" at bounding box center [348, 279] width 28 height 28
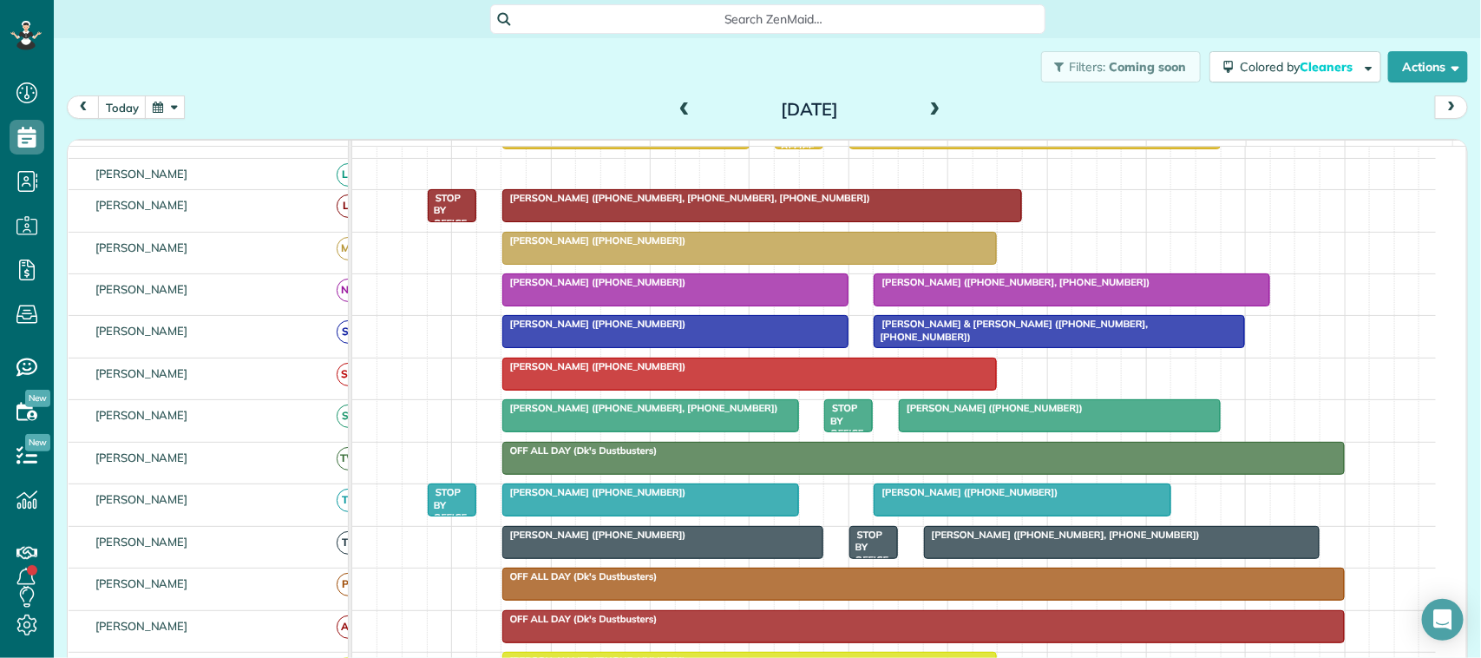
scroll to position [444, 0]
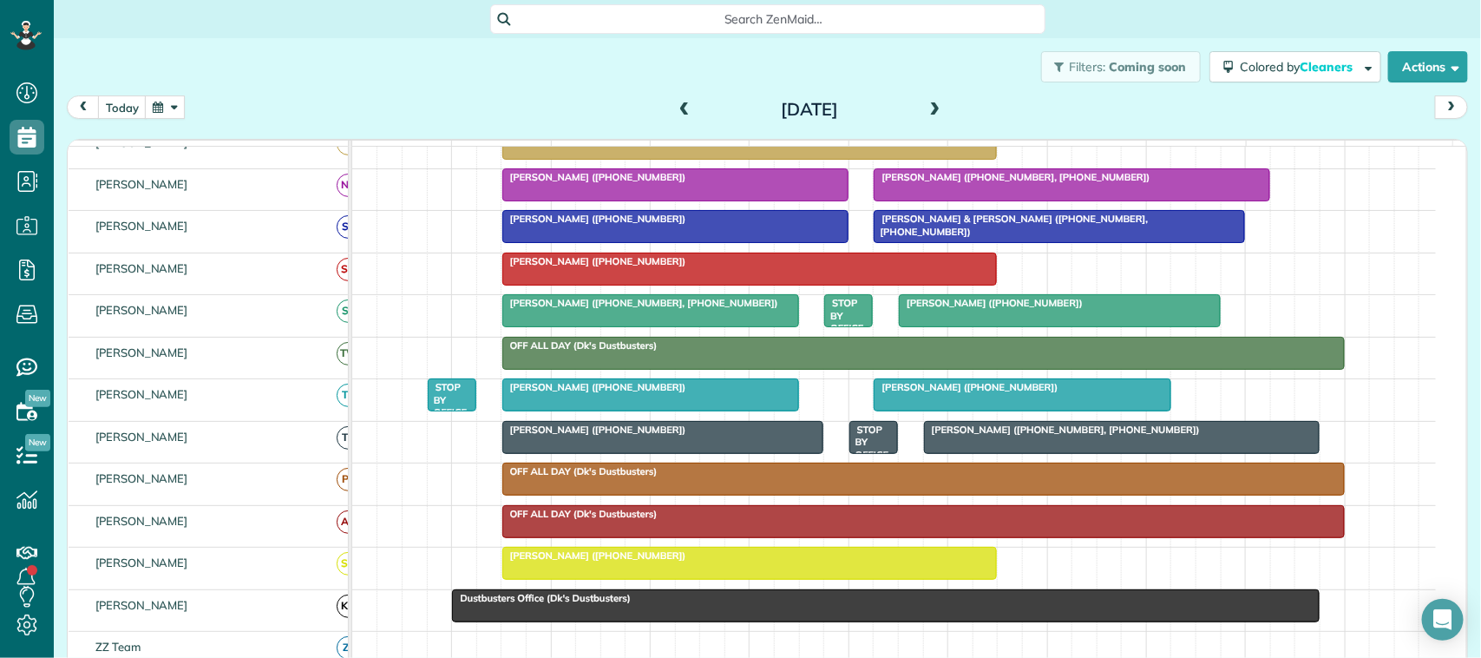
click at [1027, 453] on div at bounding box center [1122, 437] width 395 height 31
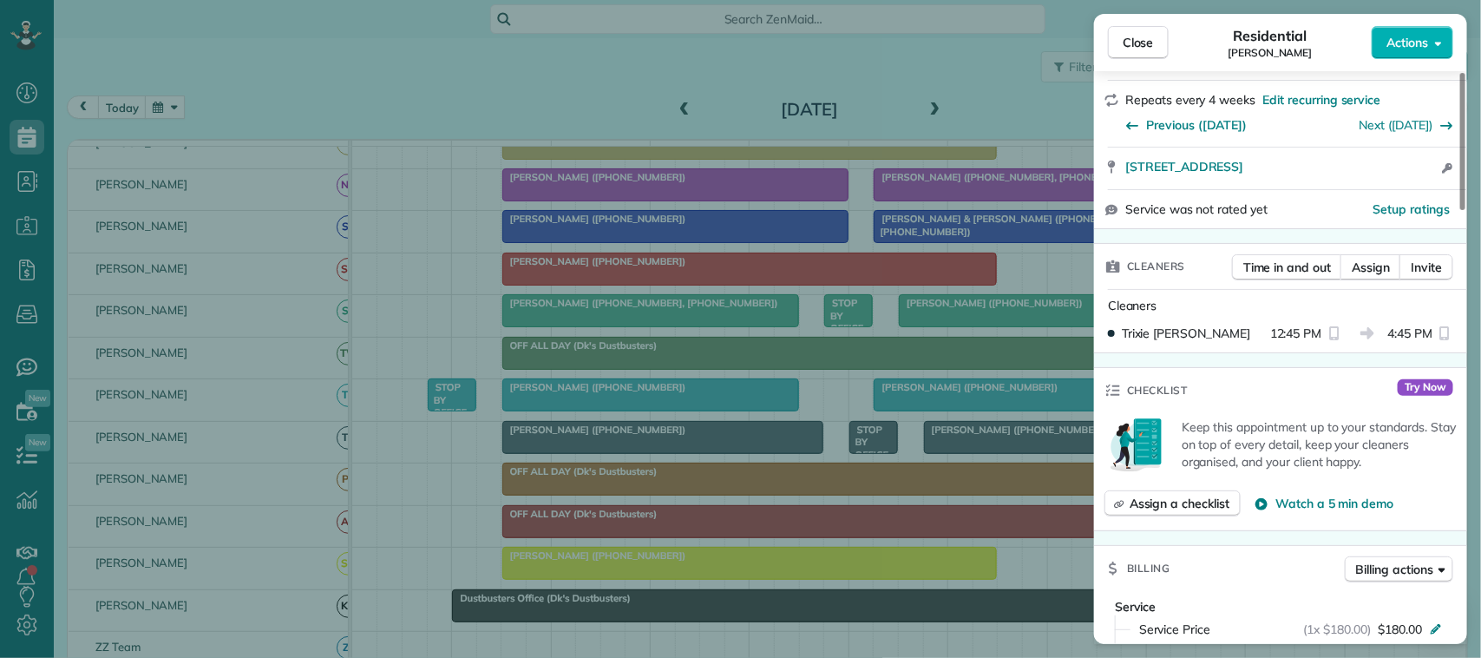
scroll to position [108, 0]
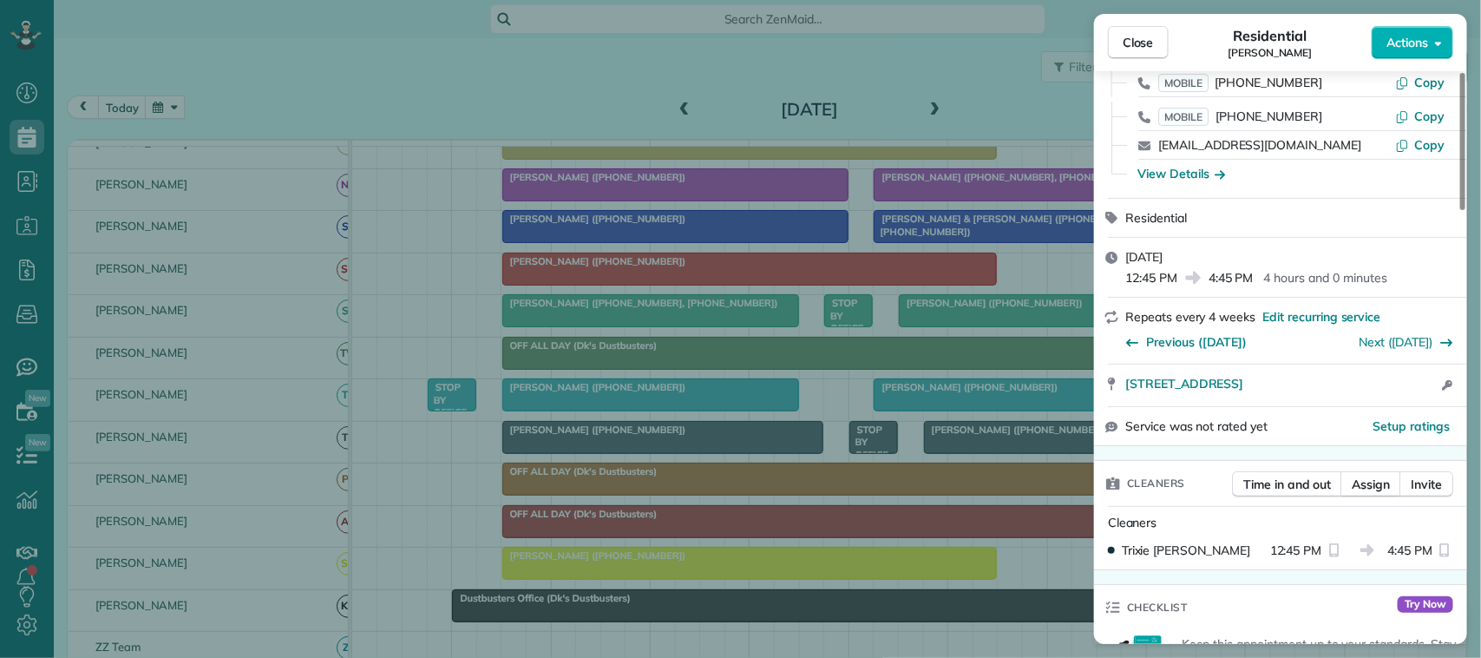
click at [1173, 16] on div "Close Residential Sarah Moutz Actions" at bounding box center [1280, 42] width 373 height 57
click at [1133, 39] on span "Close" at bounding box center [1138, 42] width 31 height 17
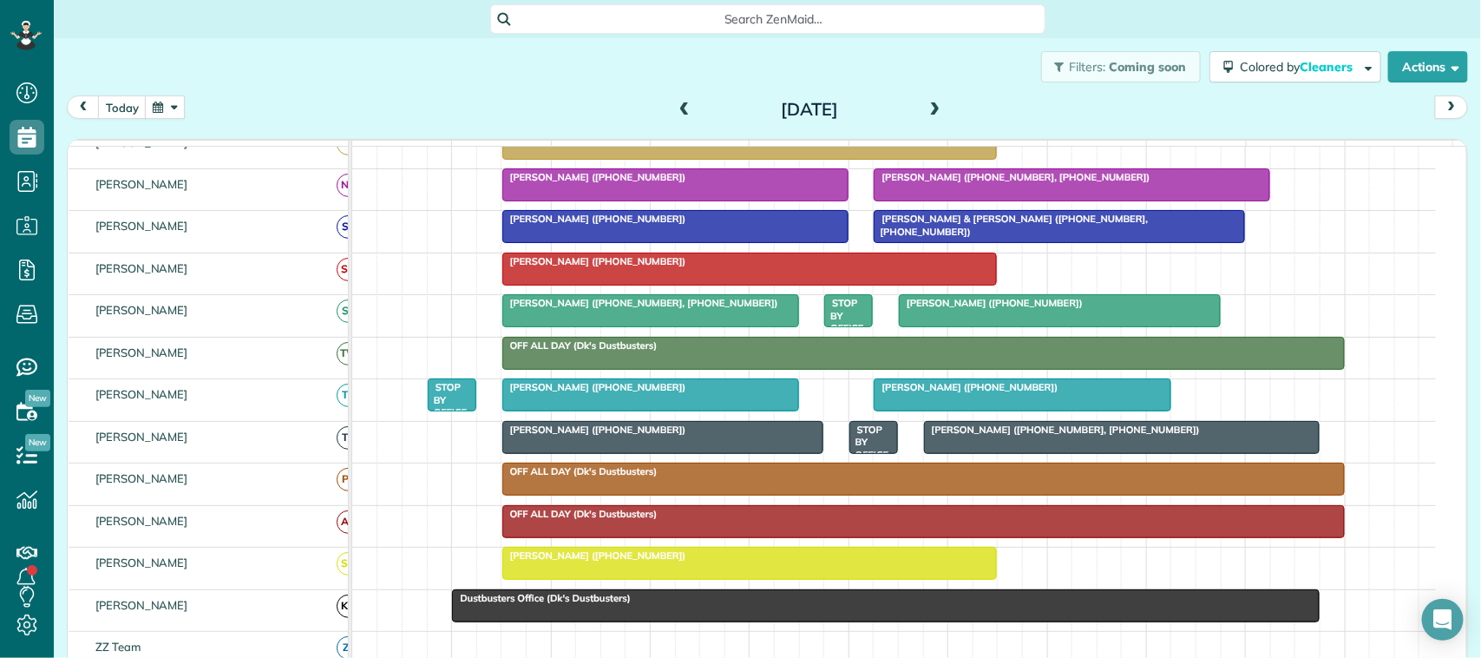
click at [169, 115] on button "button" at bounding box center [165, 106] width 40 height 23
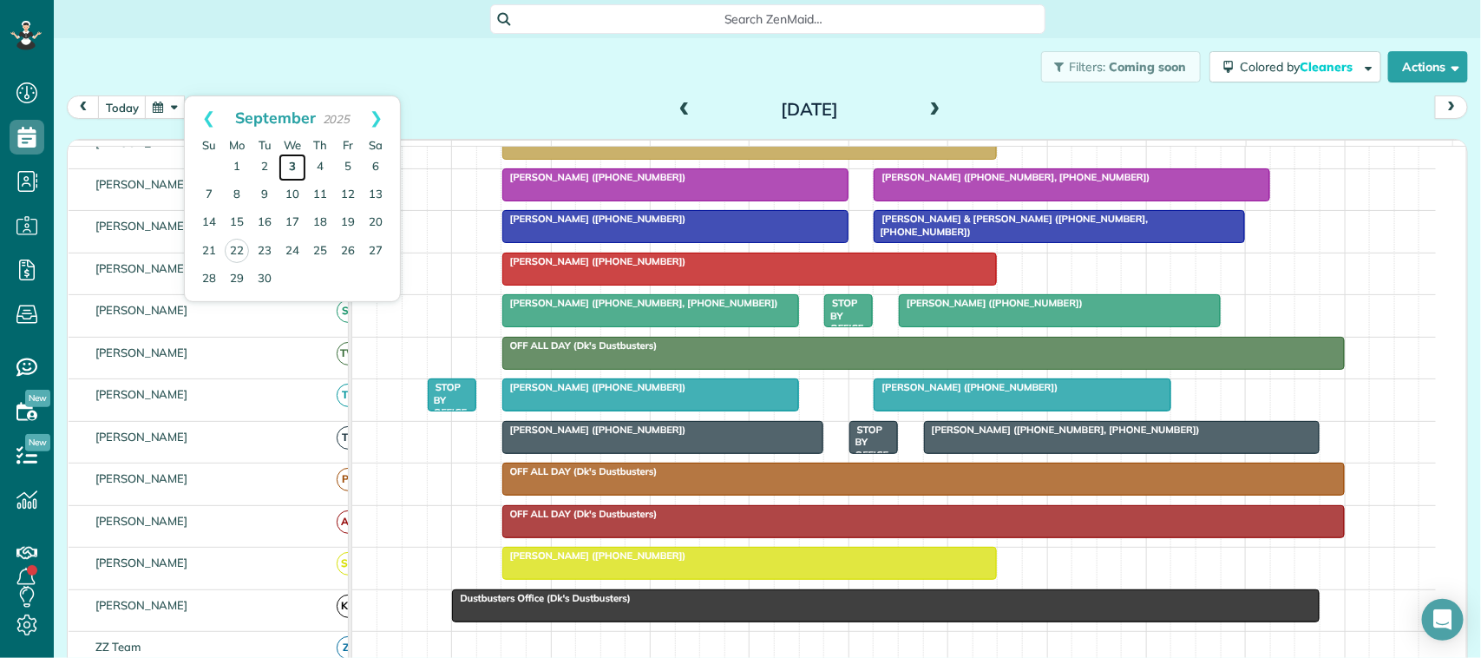
click at [288, 169] on link "3" at bounding box center [293, 168] width 28 height 28
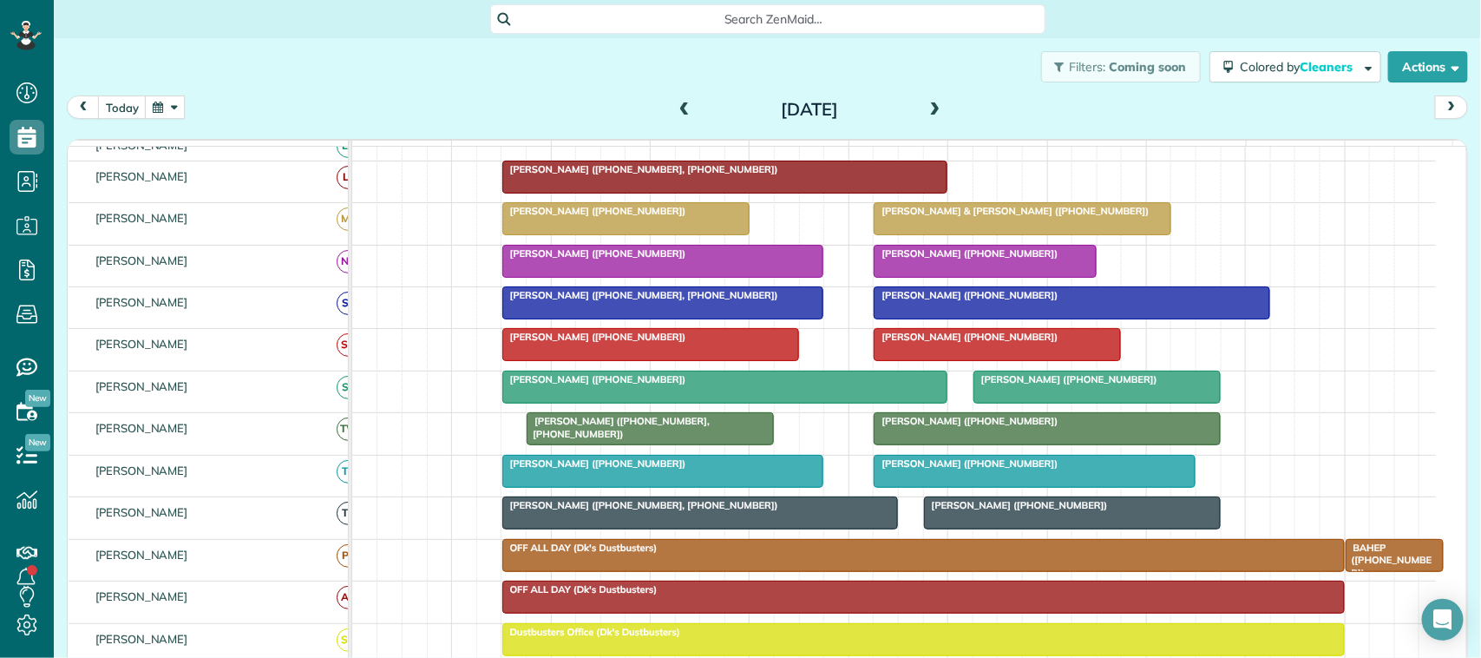
scroll to position [434, 0]
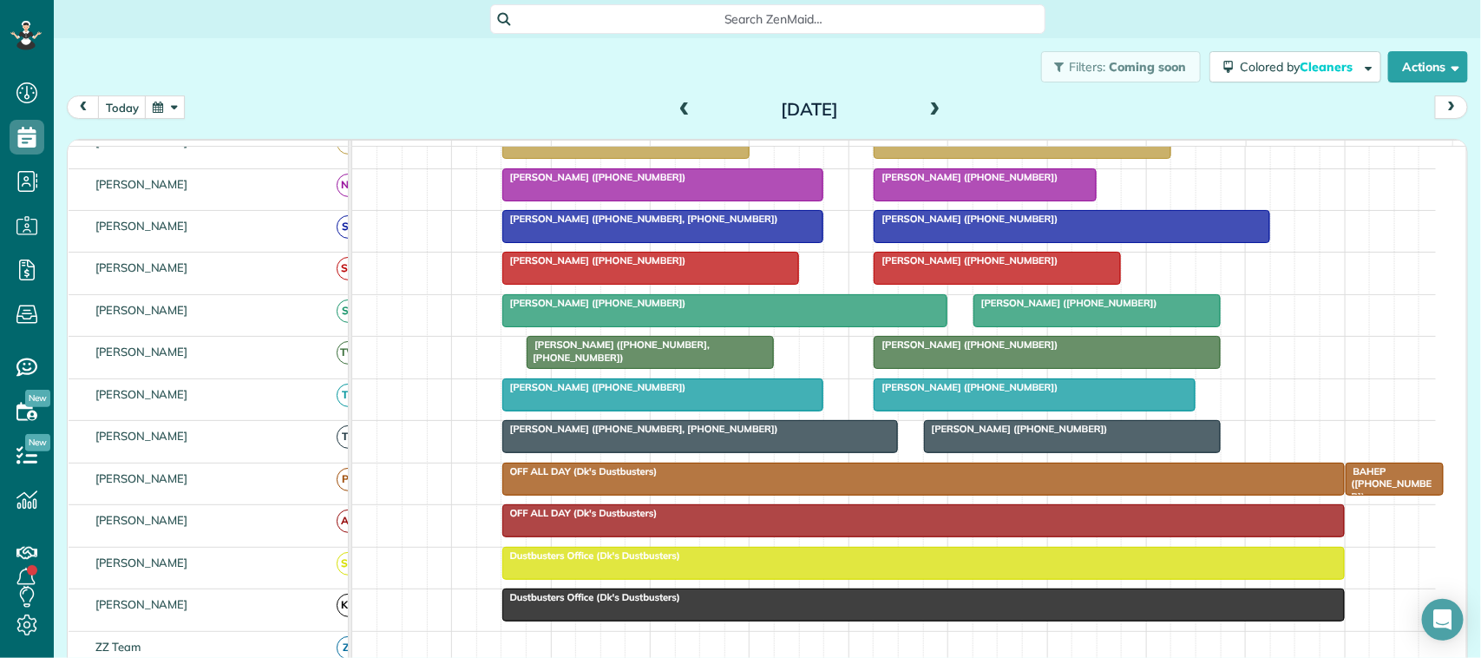
click at [584, 452] on div at bounding box center [700, 436] width 395 height 31
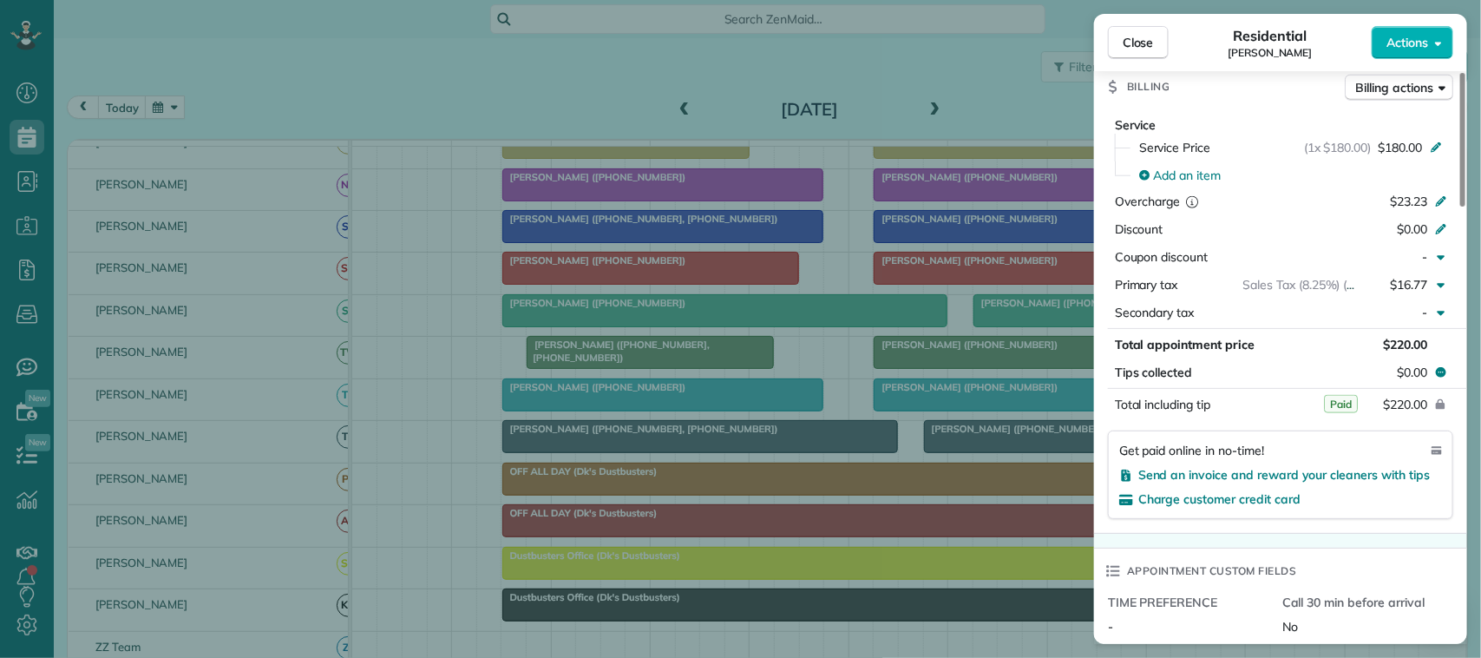
scroll to position [868, 0]
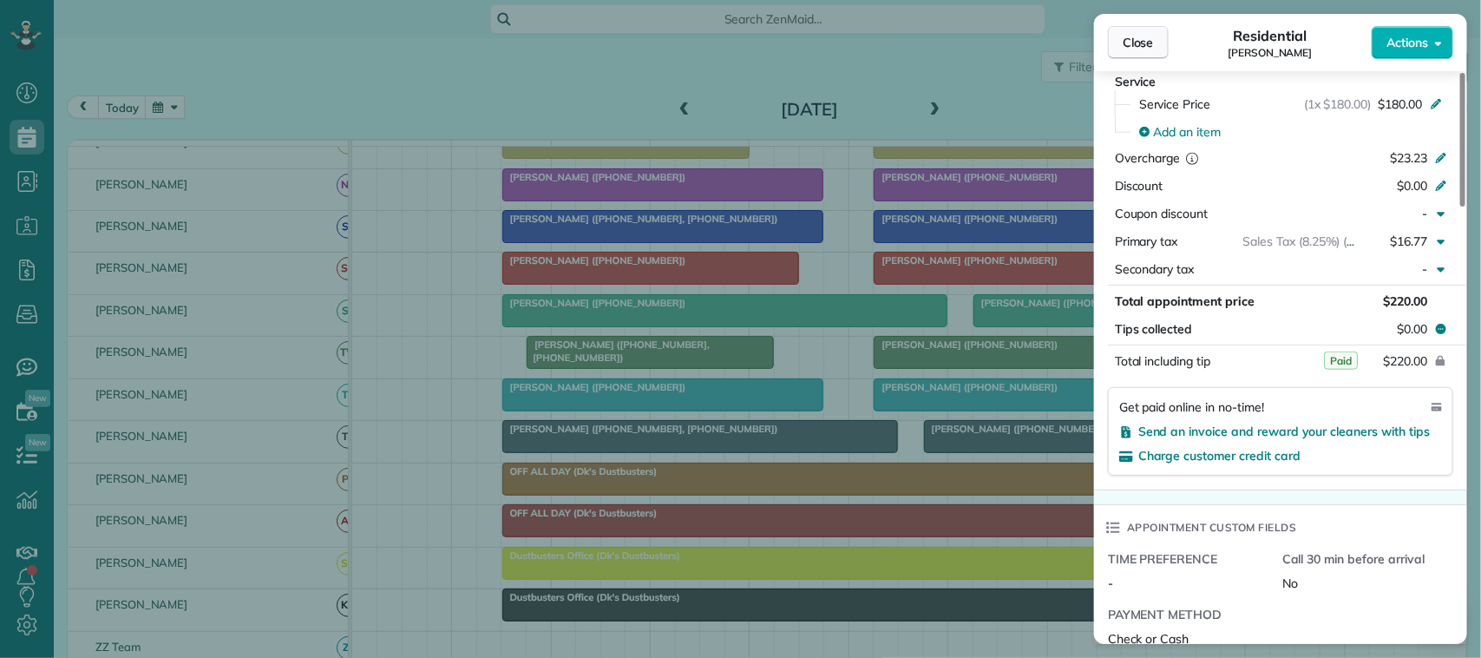
click at [1137, 50] on span "Close" at bounding box center [1138, 42] width 31 height 17
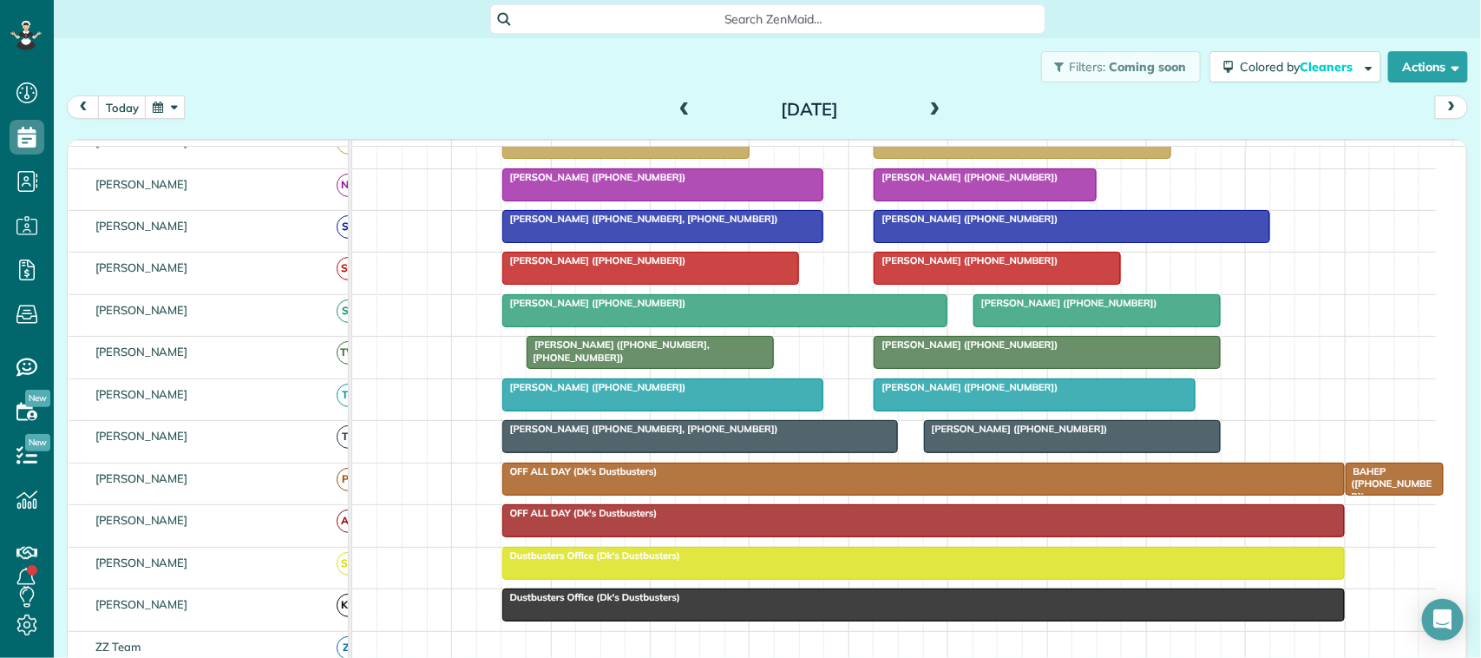
click at [927, 107] on span at bounding box center [935, 110] width 19 height 16
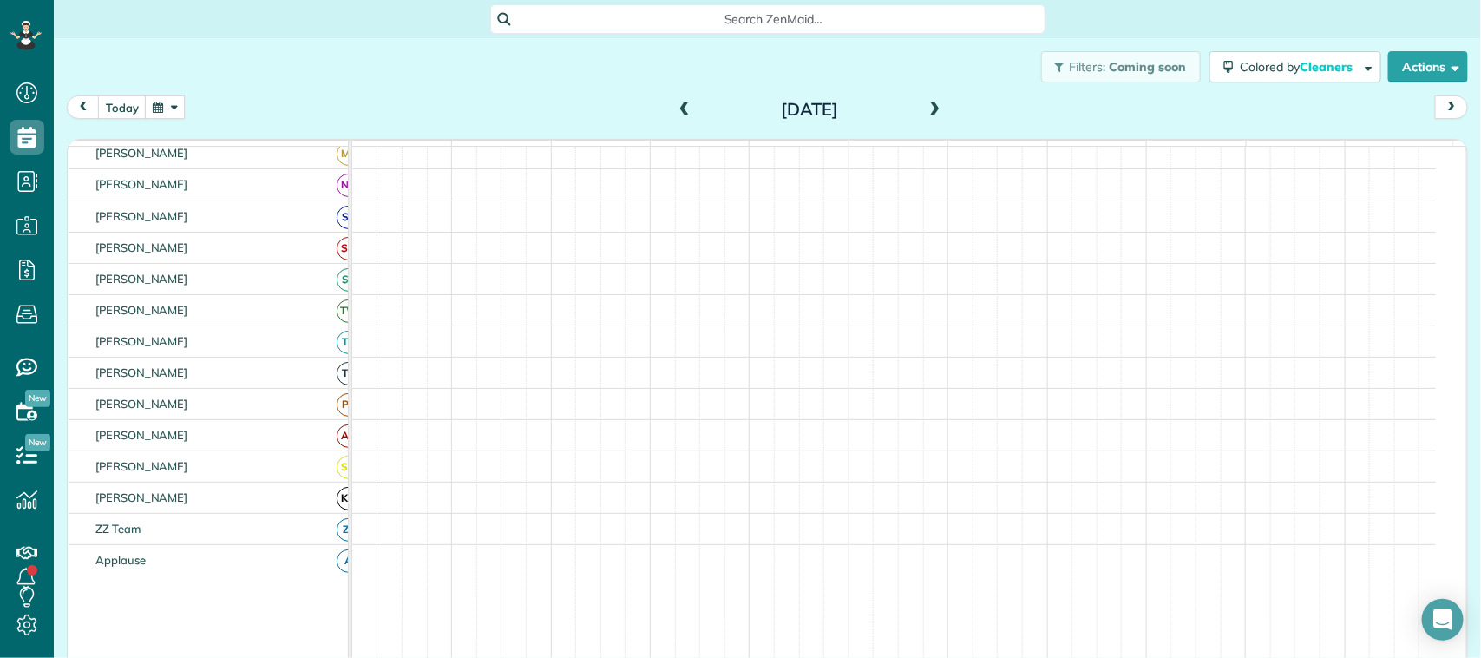
scroll to position [434, 0]
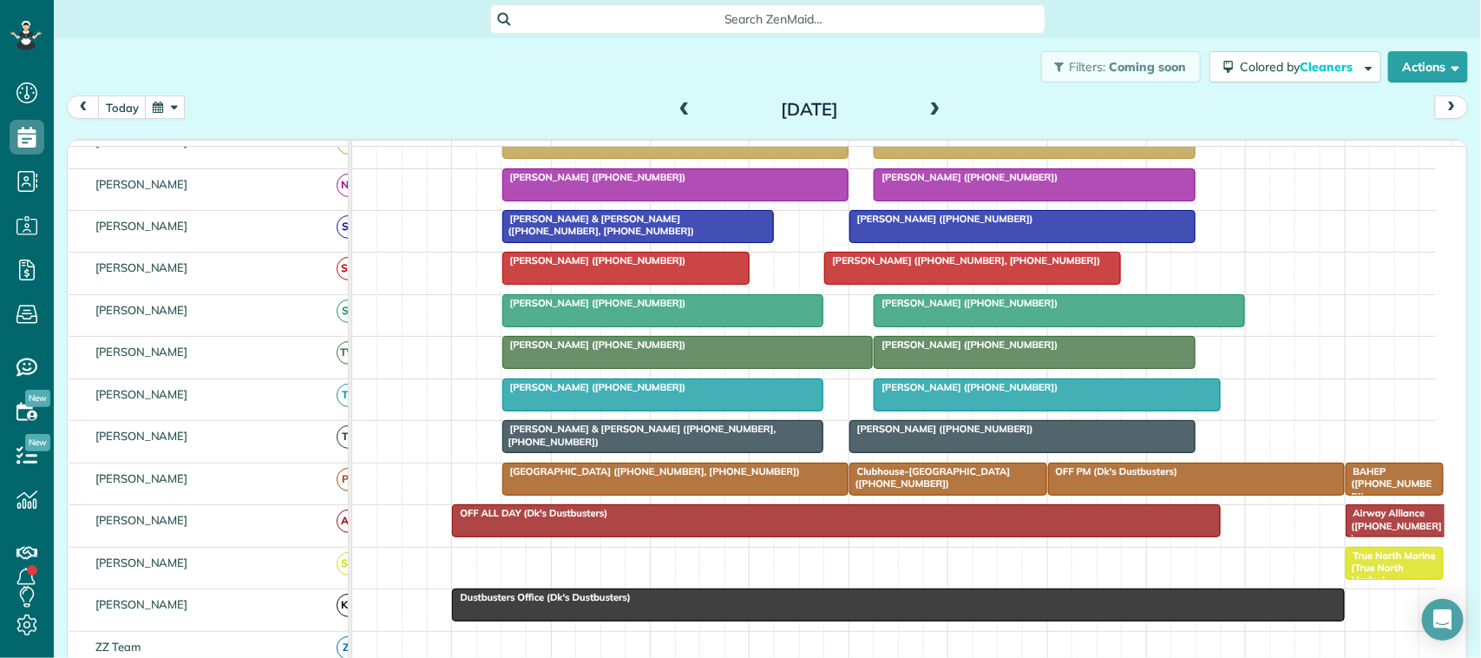
click at [595, 447] on span "[PERSON_NAME] & [PERSON_NAME] ([PHONE_NUMBER], [PHONE_NUMBER])" at bounding box center [639, 435] width 275 height 24
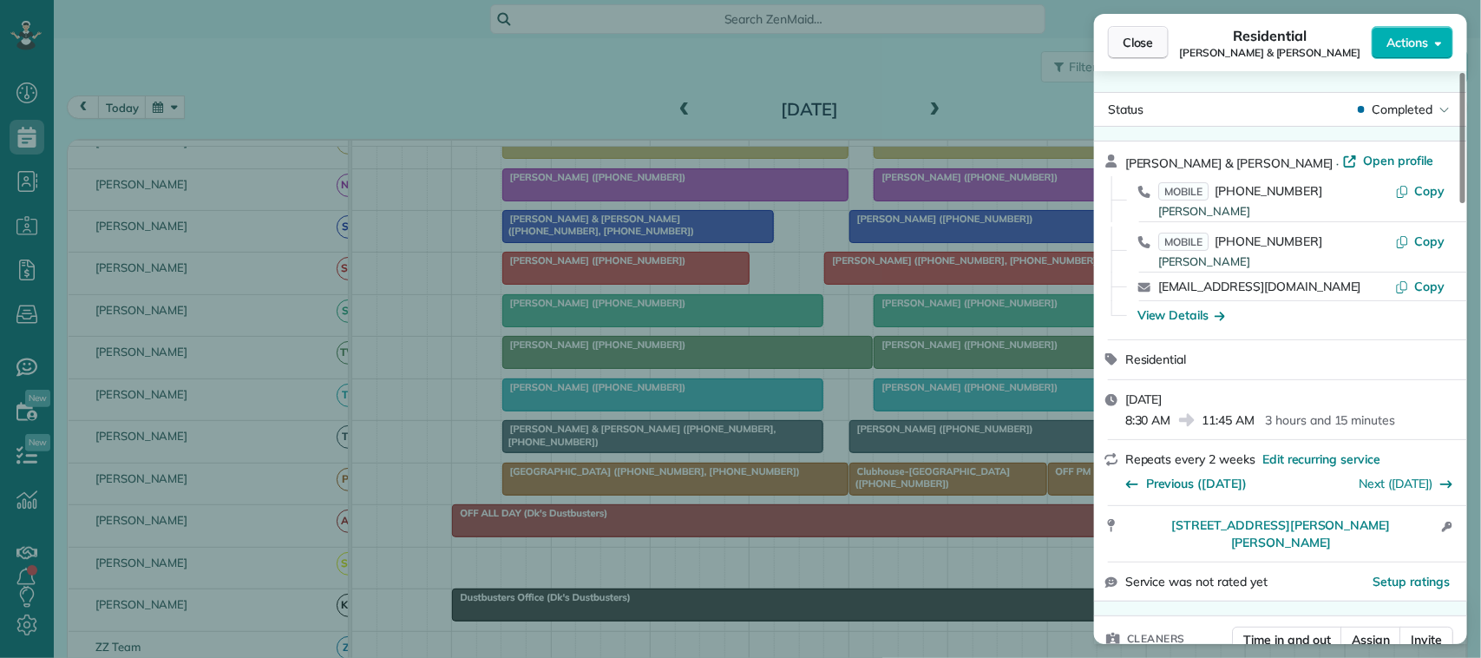
click at [1133, 35] on span "Close" at bounding box center [1138, 42] width 31 height 17
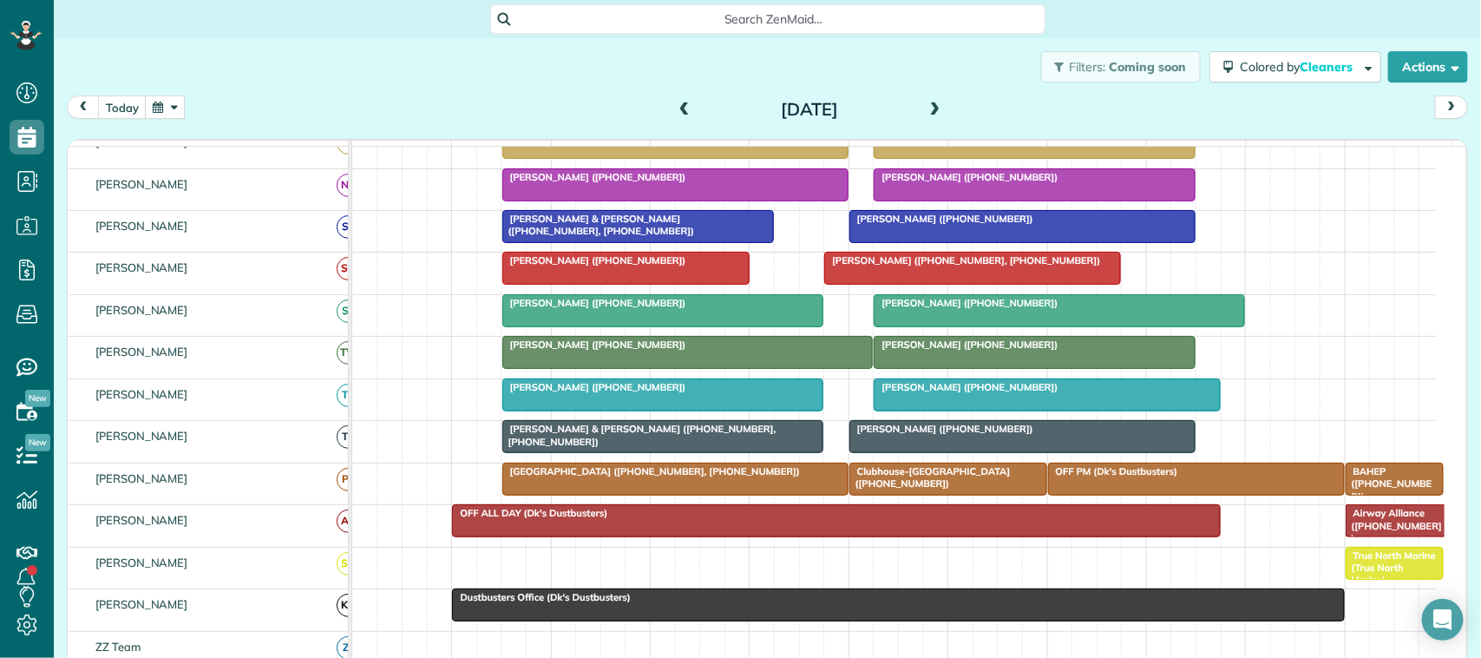
click at [1013, 435] on span "[PERSON_NAME] ([PHONE_NUMBER])" at bounding box center [942, 429] width 186 height 12
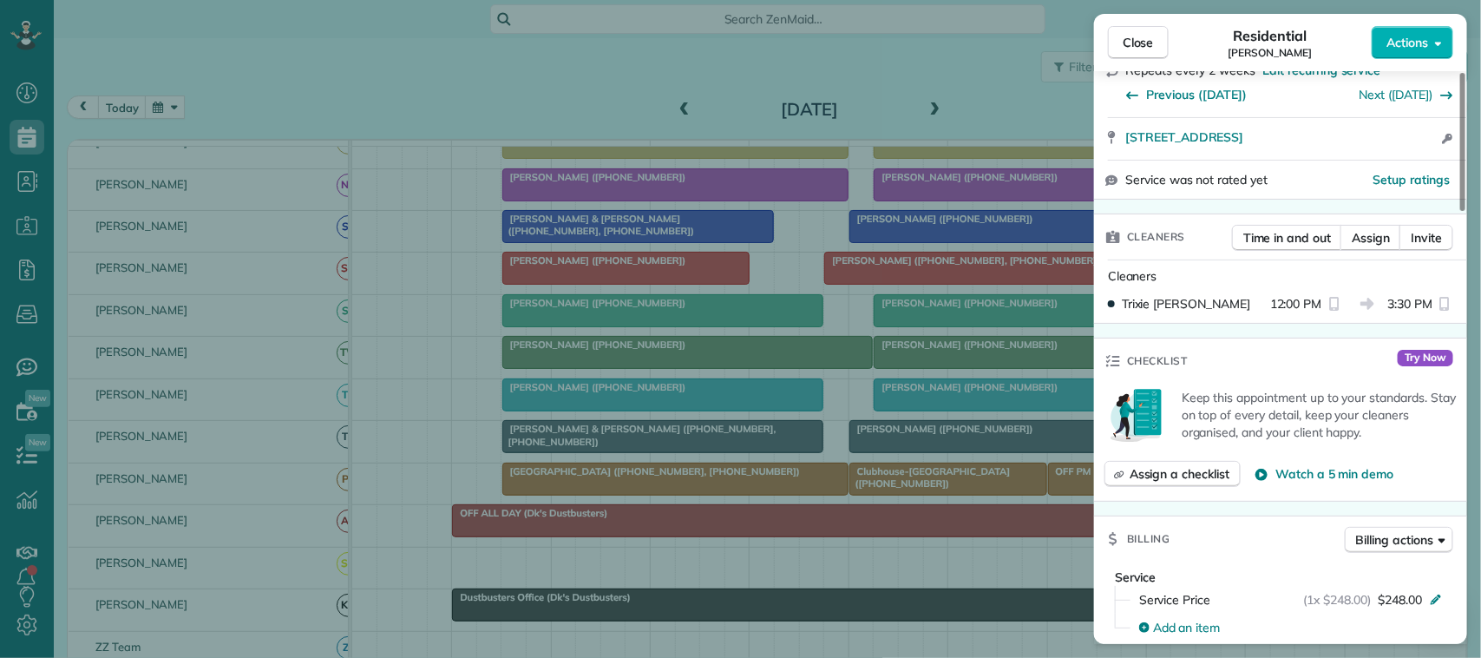
scroll to position [542, 0]
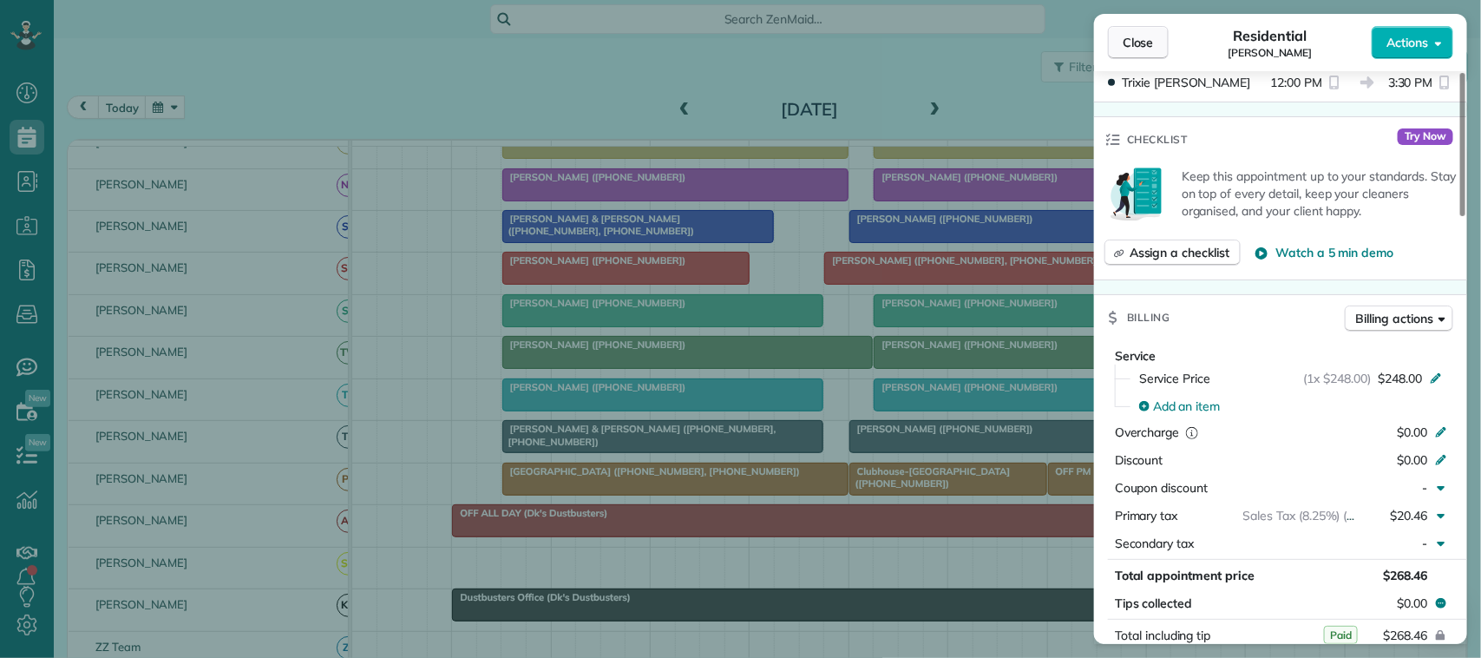
click at [1146, 36] on span "Close" at bounding box center [1138, 42] width 31 height 17
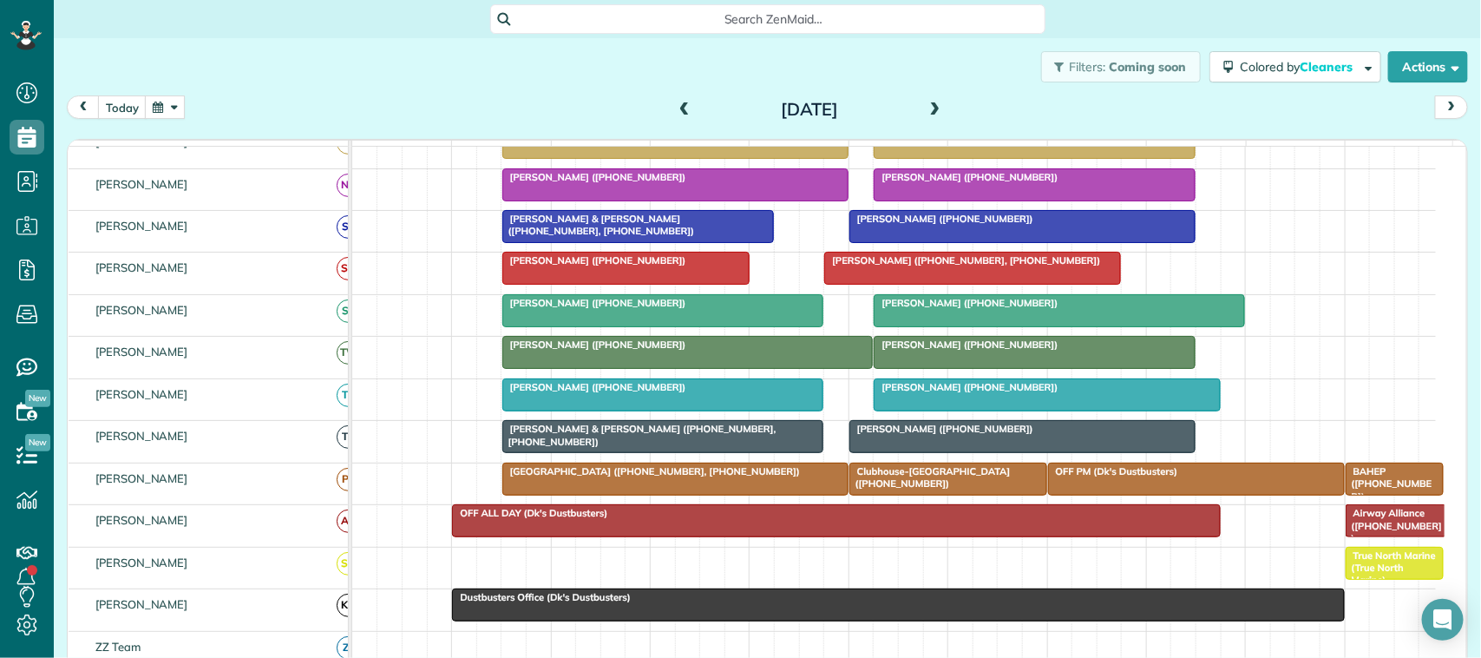
click at [916, 109] on div "Thursday Sep 4, 2025" at bounding box center [810, 109] width 278 height 28
click at [927, 113] on span at bounding box center [935, 110] width 19 height 16
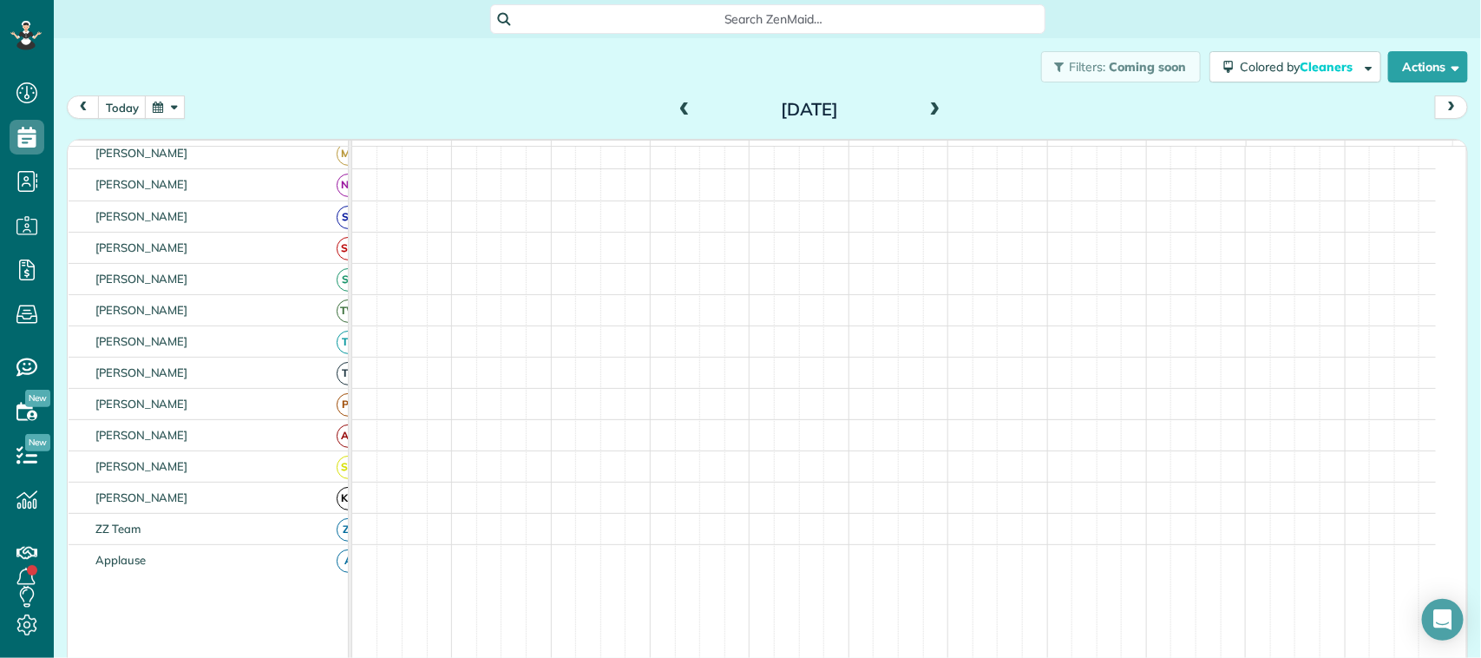
scroll to position [434, 0]
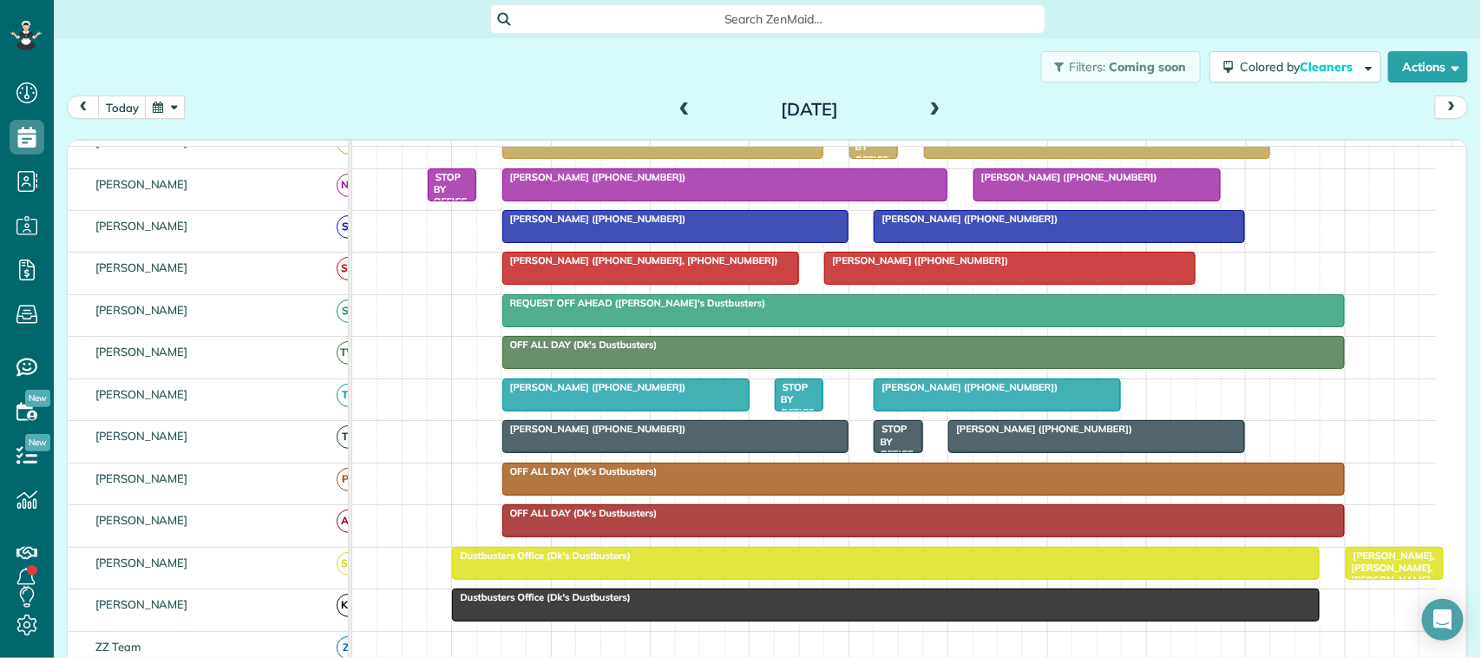
click at [631, 452] on div at bounding box center [675, 436] width 345 height 31
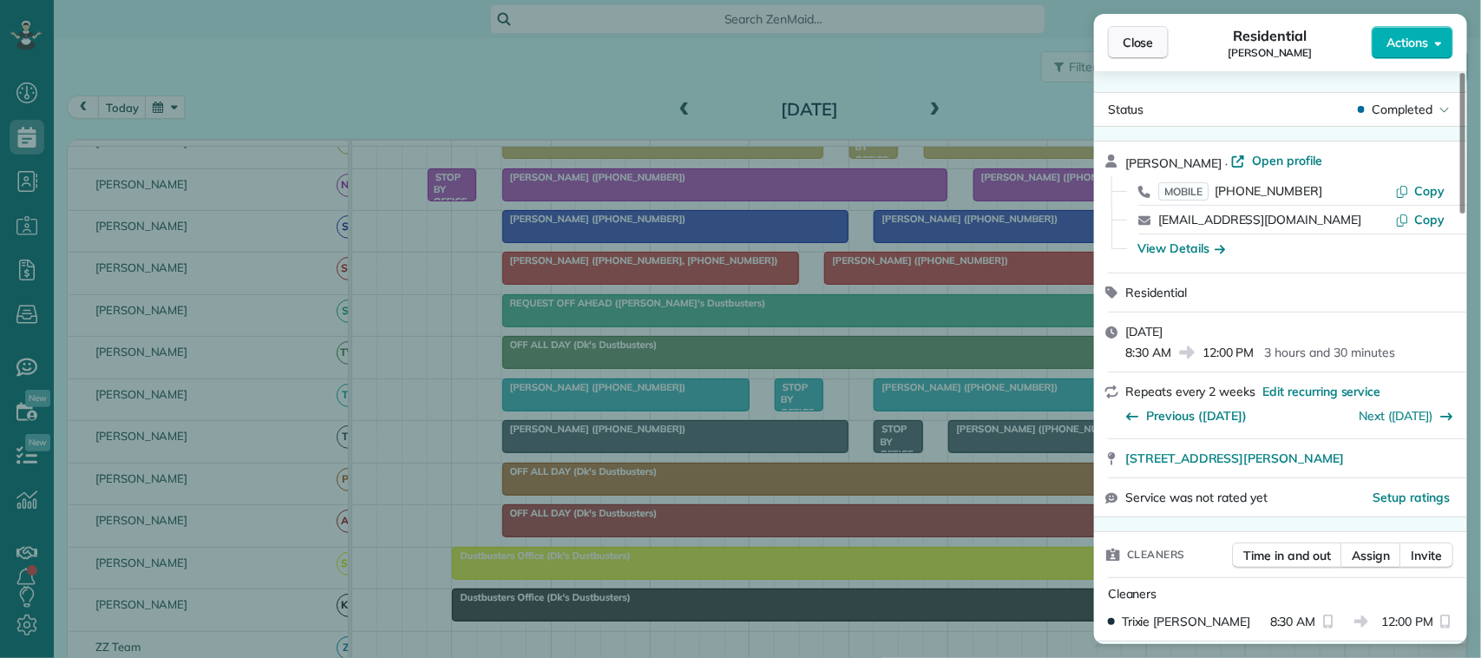
click at [1143, 34] on span "Close" at bounding box center [1138, 42] width 31 height 17
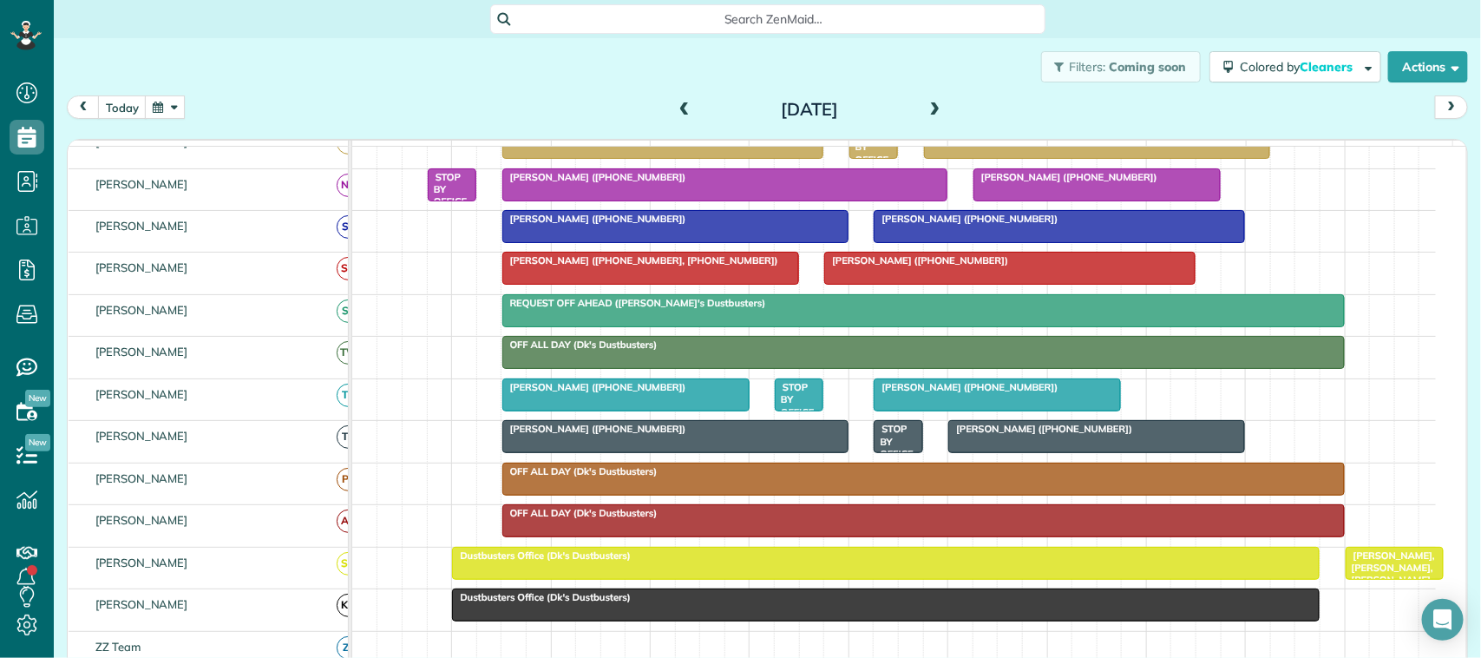
click at [1091, 452] on div at bounding box center [1096, 436] width 295 height 31
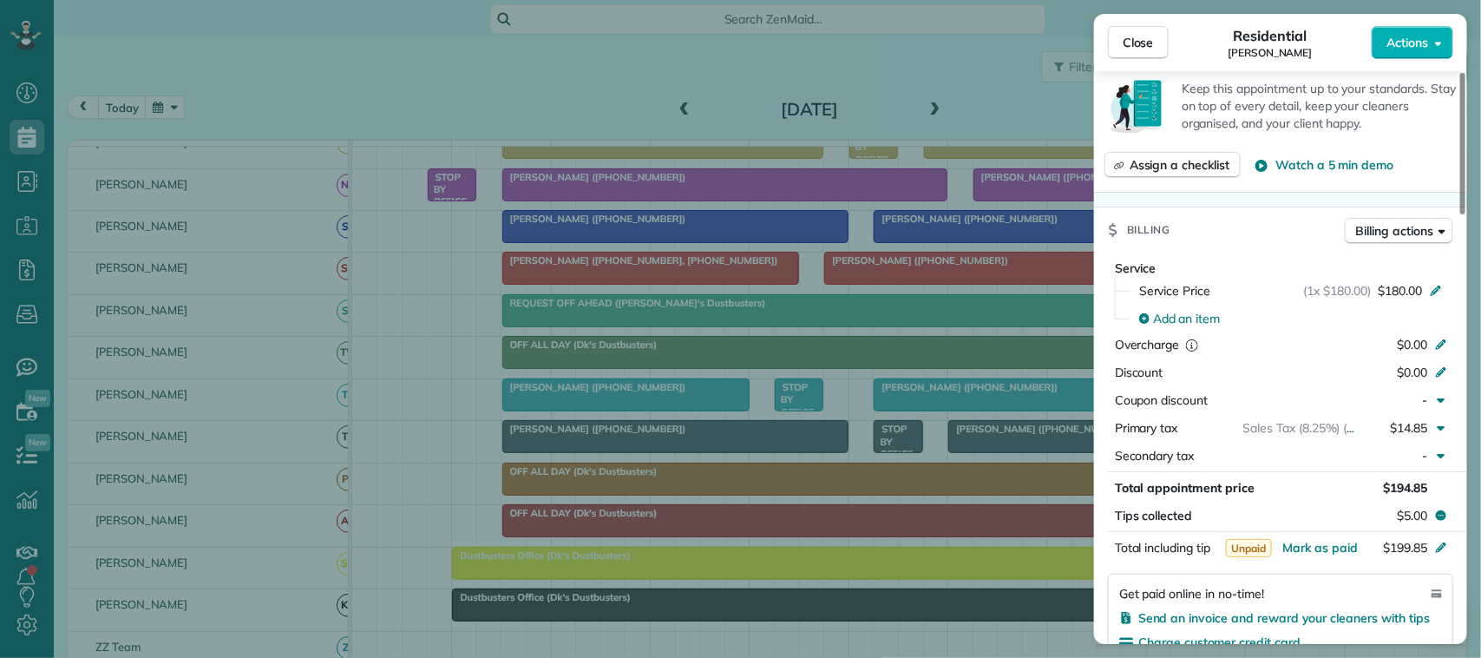
scroll to position [651, 0]
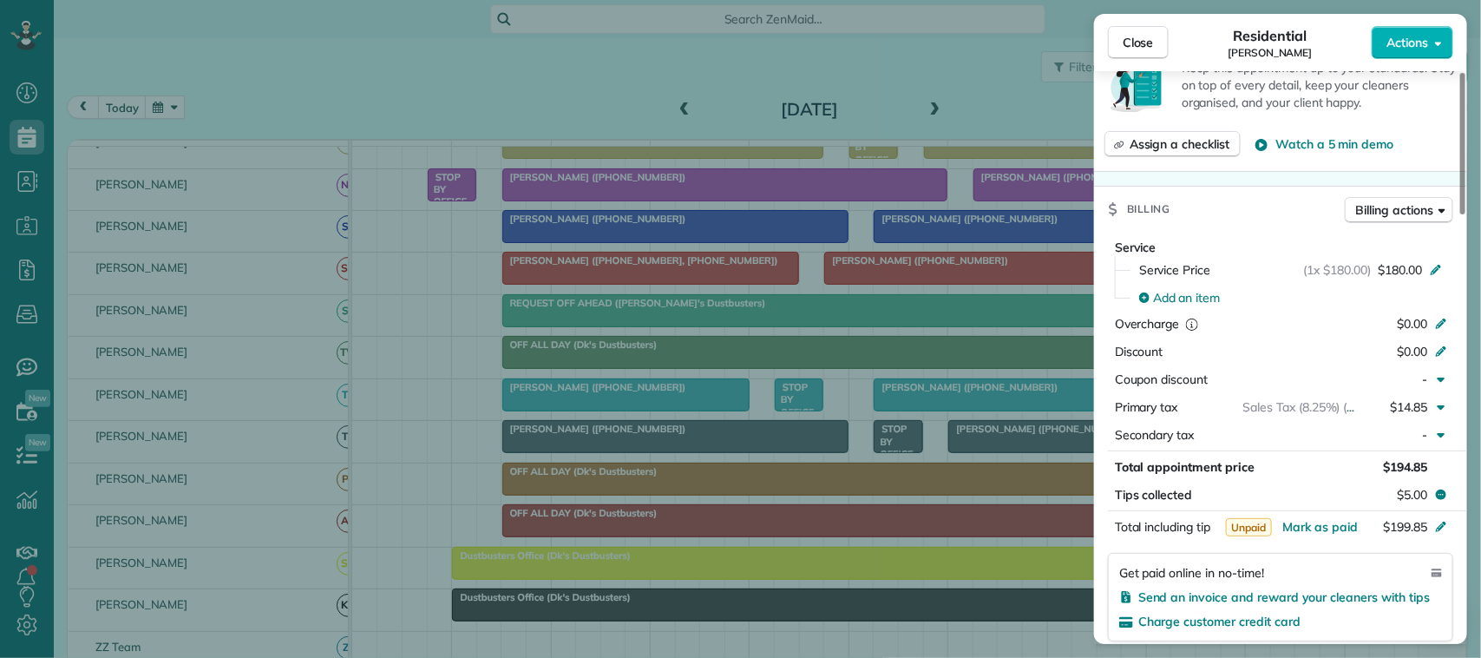
click at [1125, 20] on div "Close Residential Alyssa Kmety Actions" at bounding box center [1280, 42] width 373 height 57
click at [951, 85] on div "Close Residential Alyssa Kmety Actions Status Completed Alyssa Kmety · Open pro…" at bounding box center [740, 329] width 1481 height 658
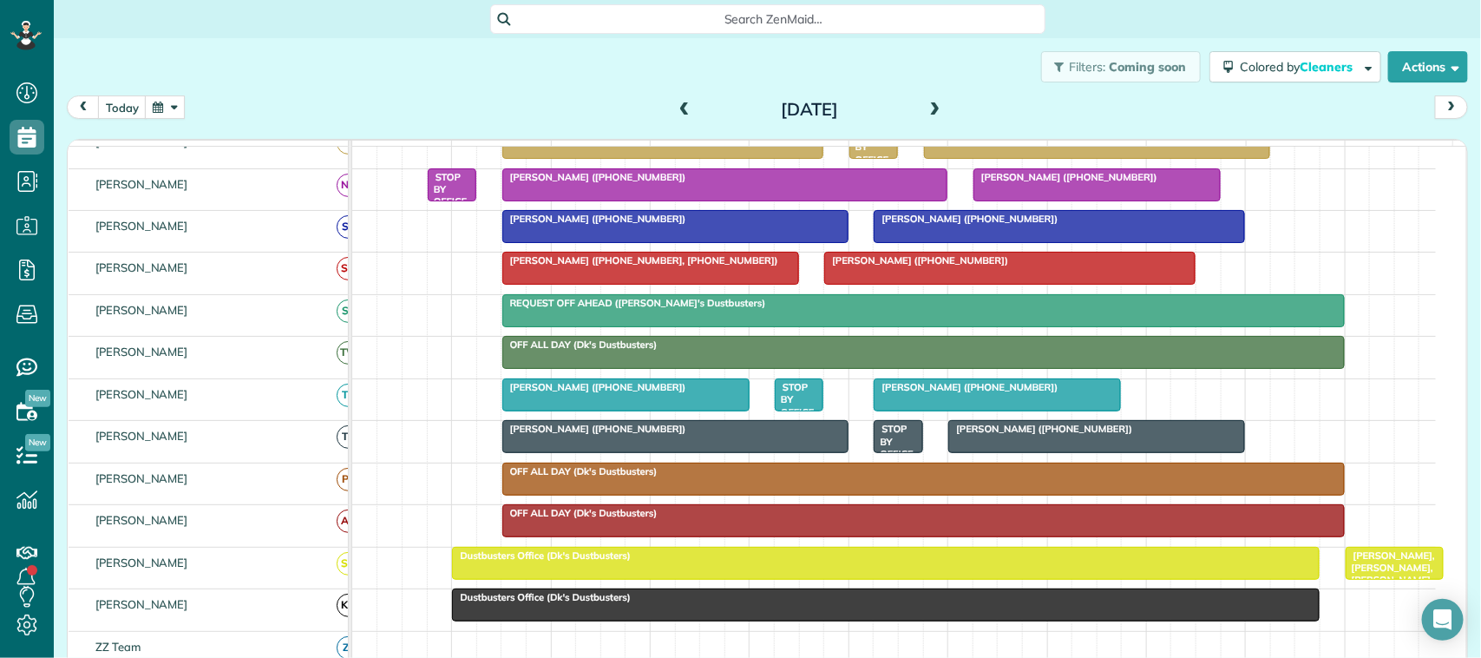
click at [926, 102] on span at bounding box center [935, 110] width 19 height 16
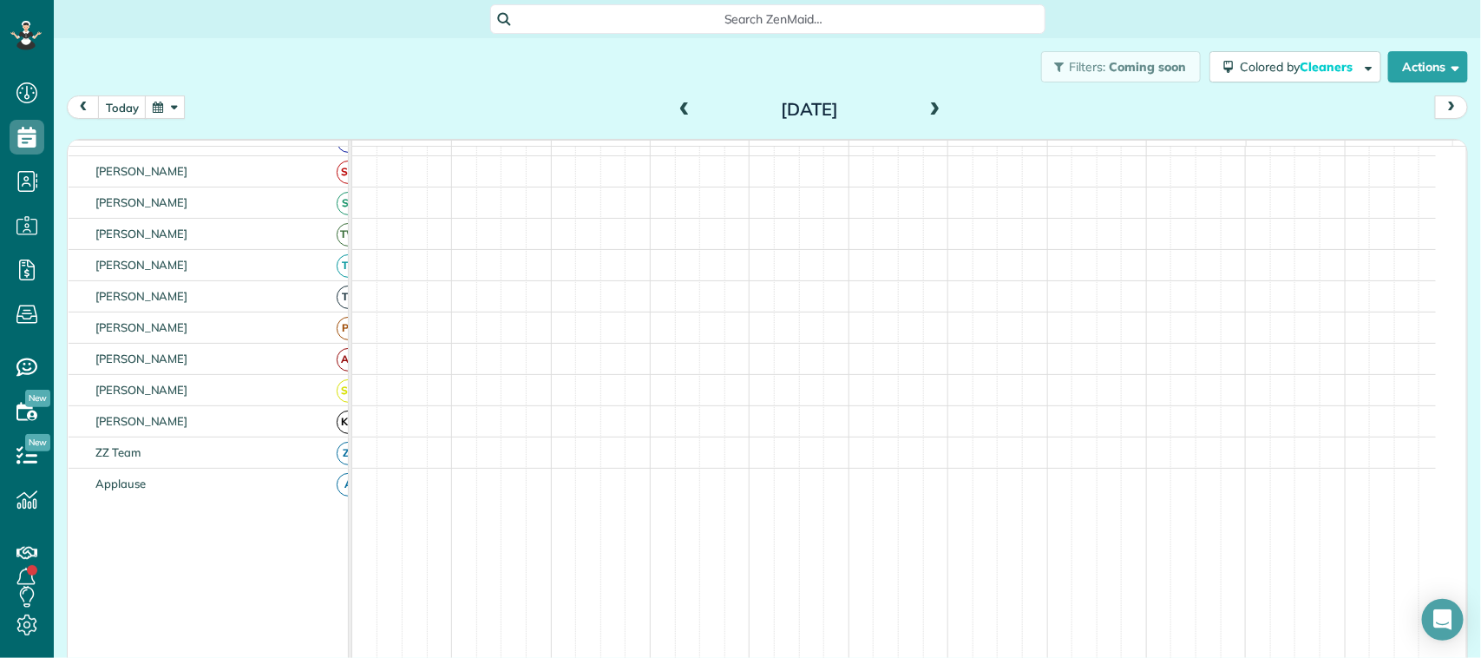
scroll to position [358, 0]
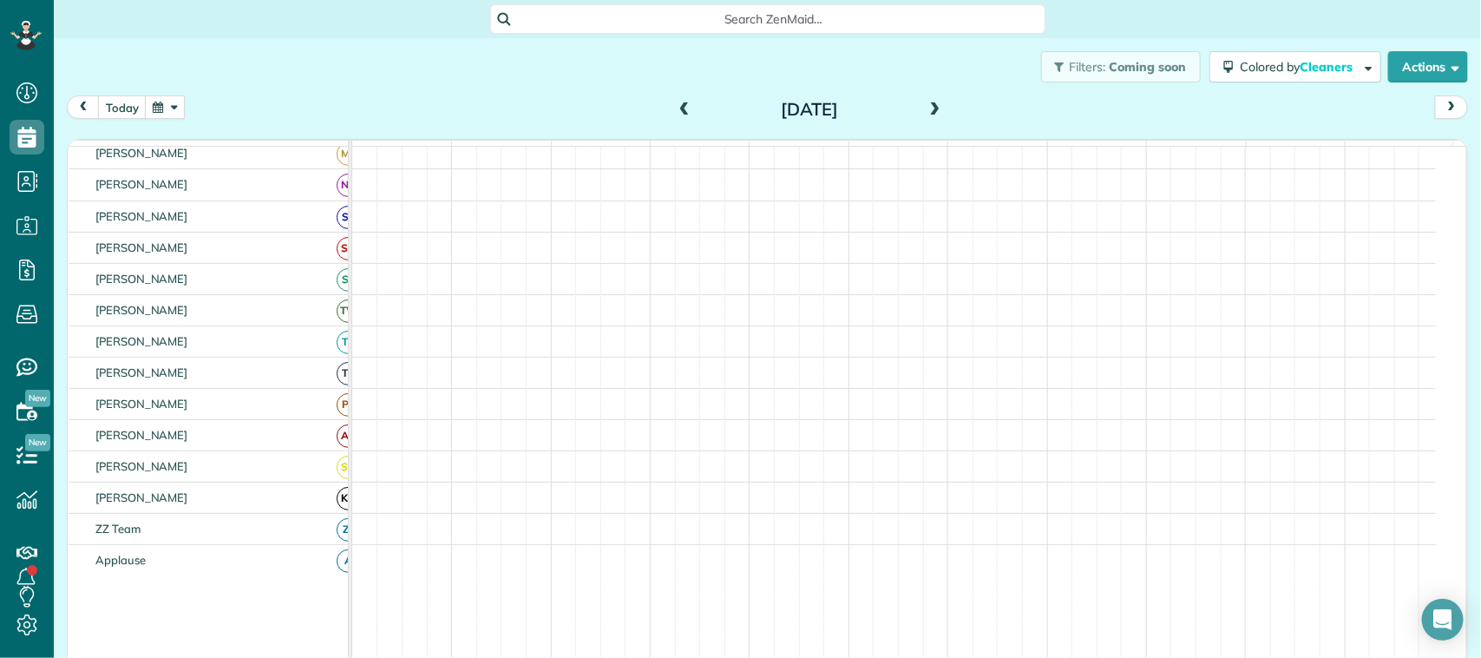
click at [926, 102] on span at bounding box center [935, 110] width 19 height 16
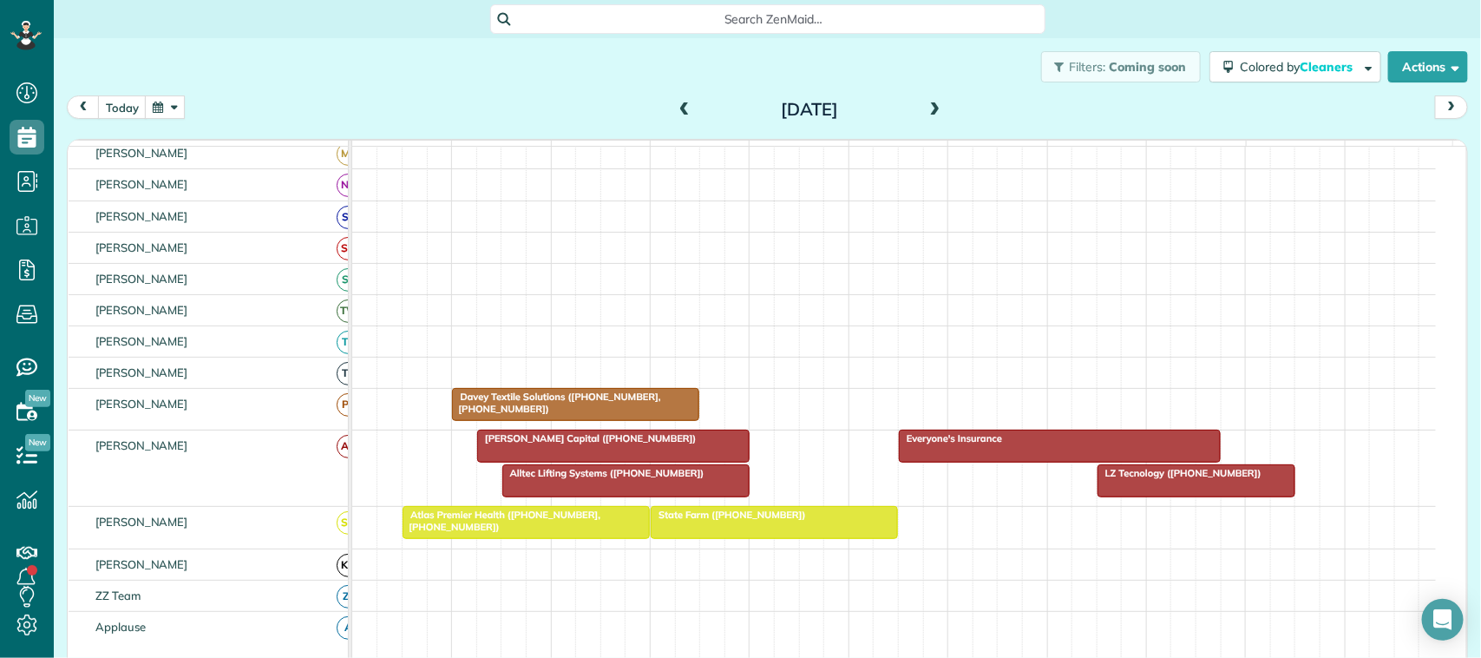
click at [926, 102] on span at bounding box center [935, 110] width 19 height 16
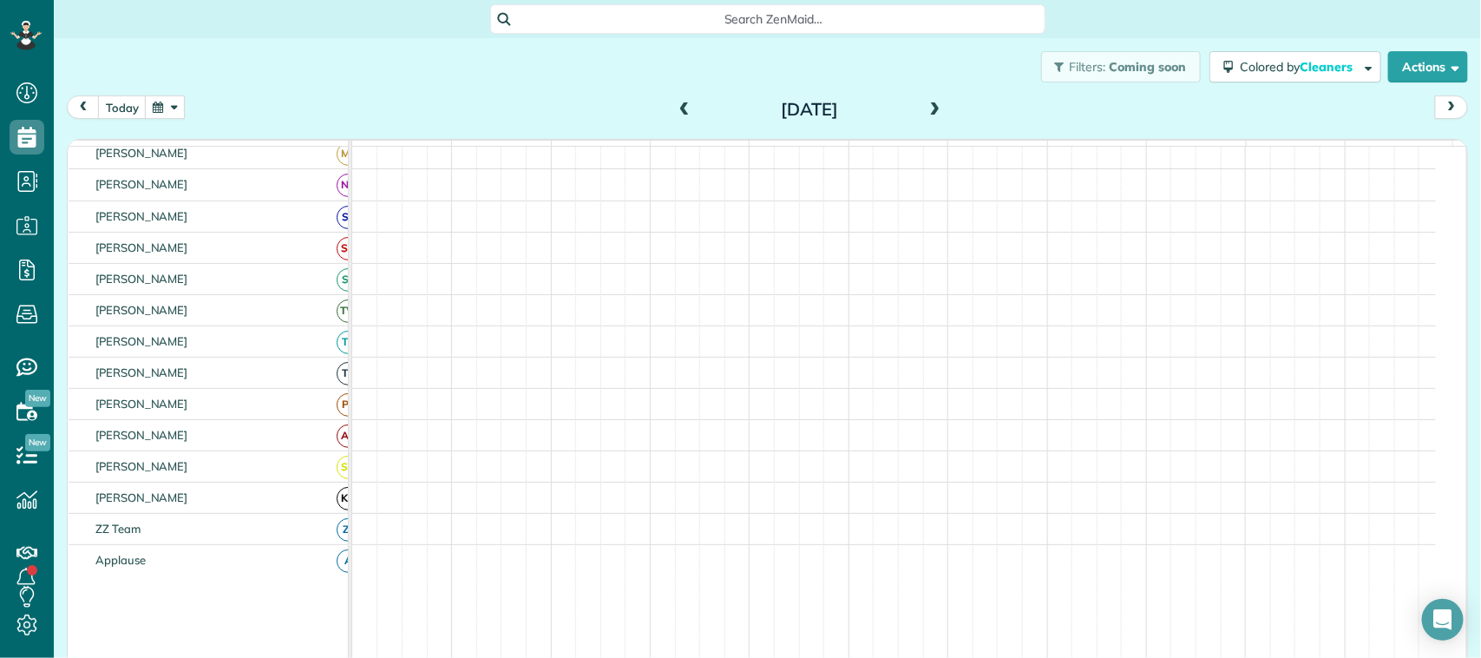
scroll to position [434, 0]
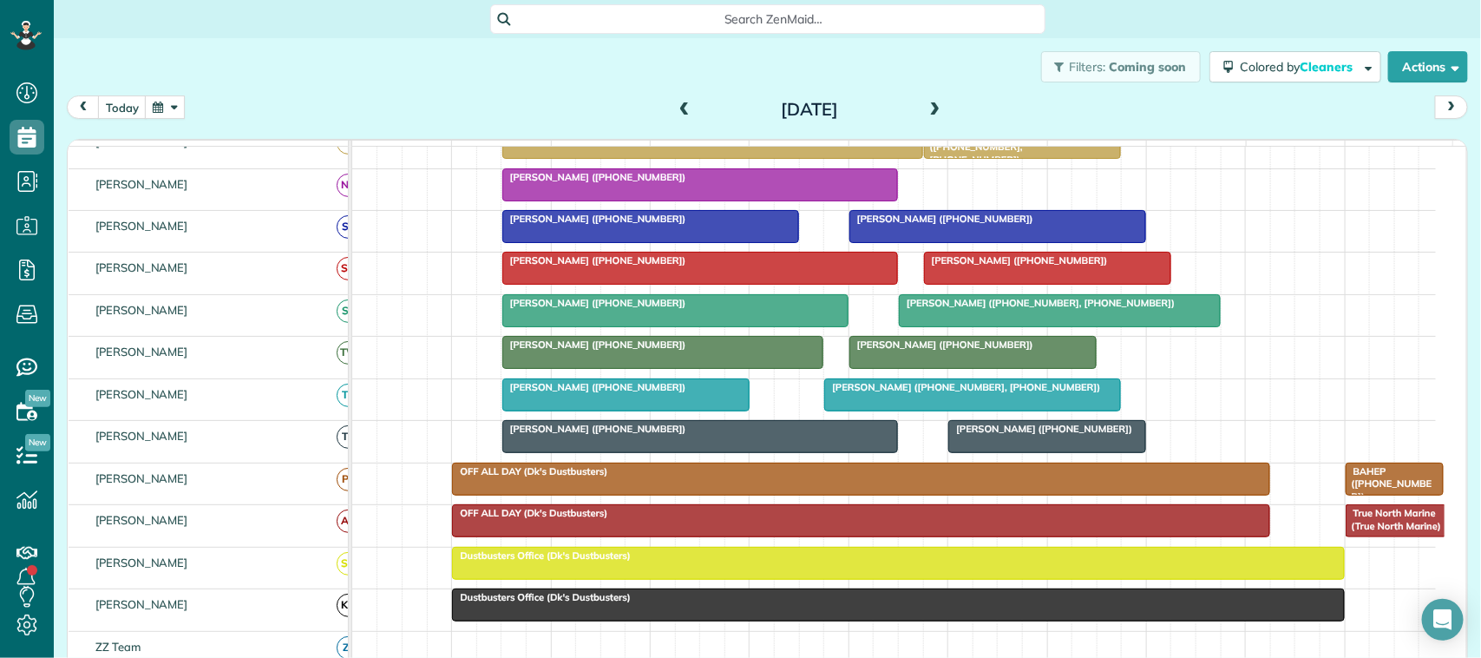
click at [710, 435] on div "[PERSON_NAME] ([PHONE_NUMBER])" at bounding box center [701, 429] width 386 height 12
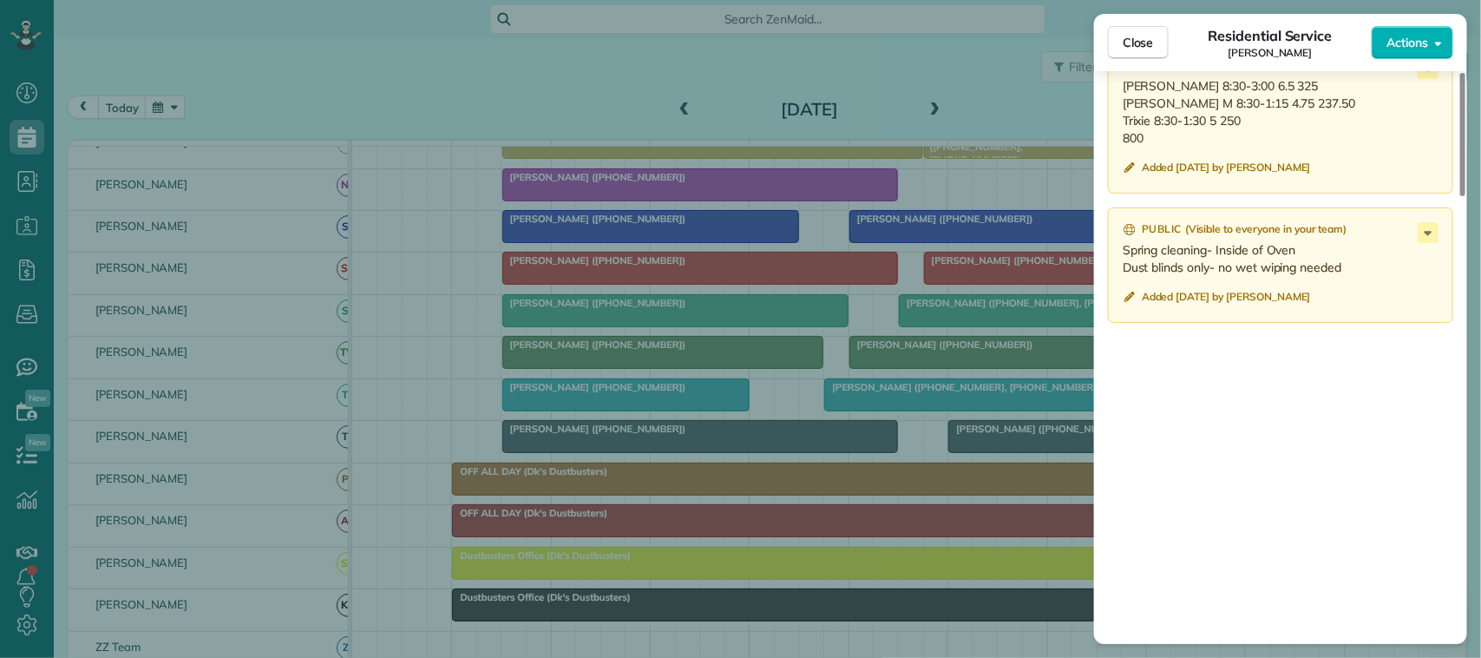
scroll to position [1627, 0]
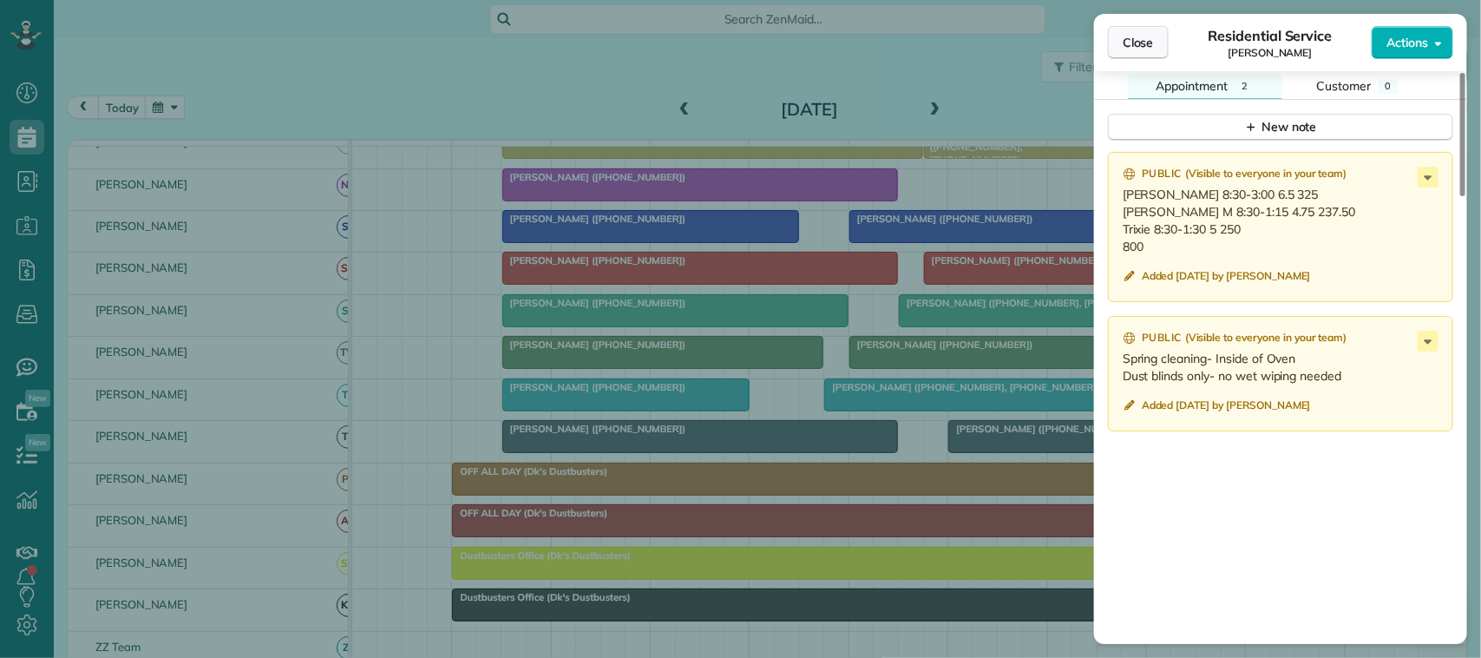
click at [1117, 31] on button "Close" at bounding box center [1138, 42] width 61 height 33
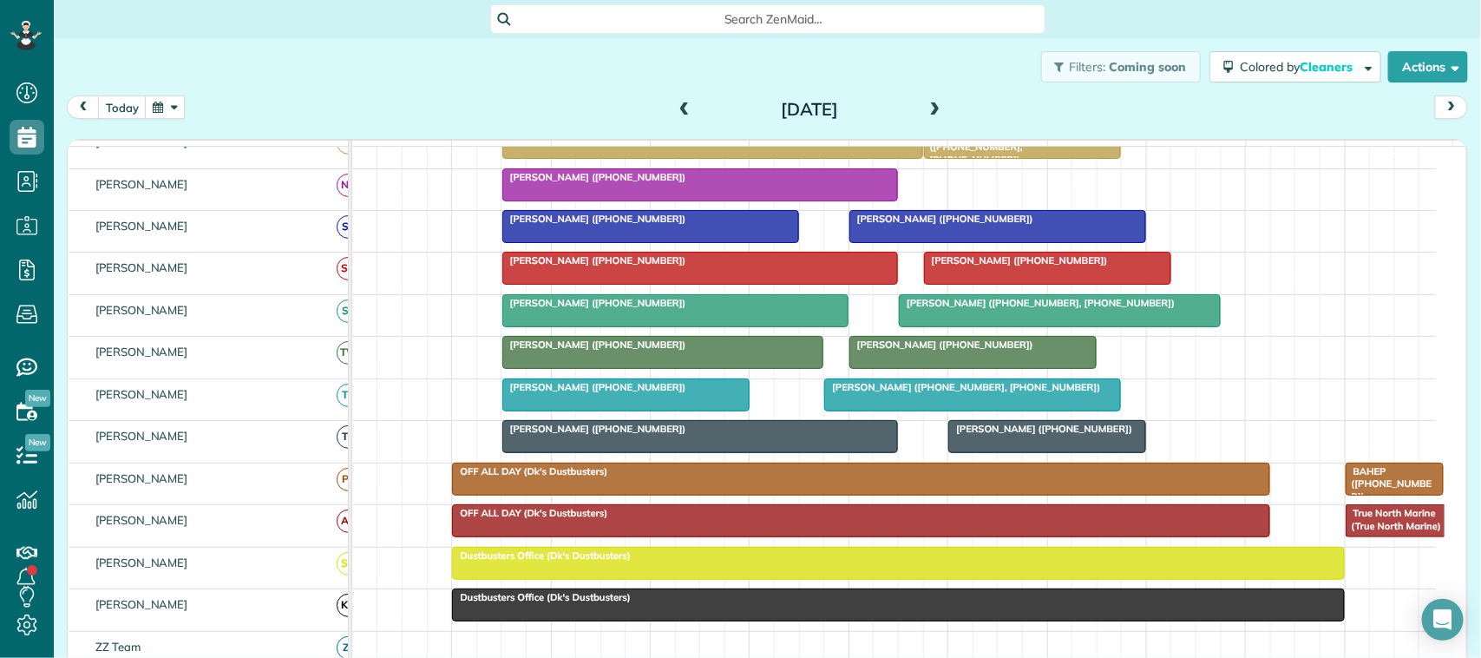
click at [979, 435] on span "[PERSON_NAME] ([PHONE_NUMBER])" at bounding box center [1041, 429] width 186 height 12
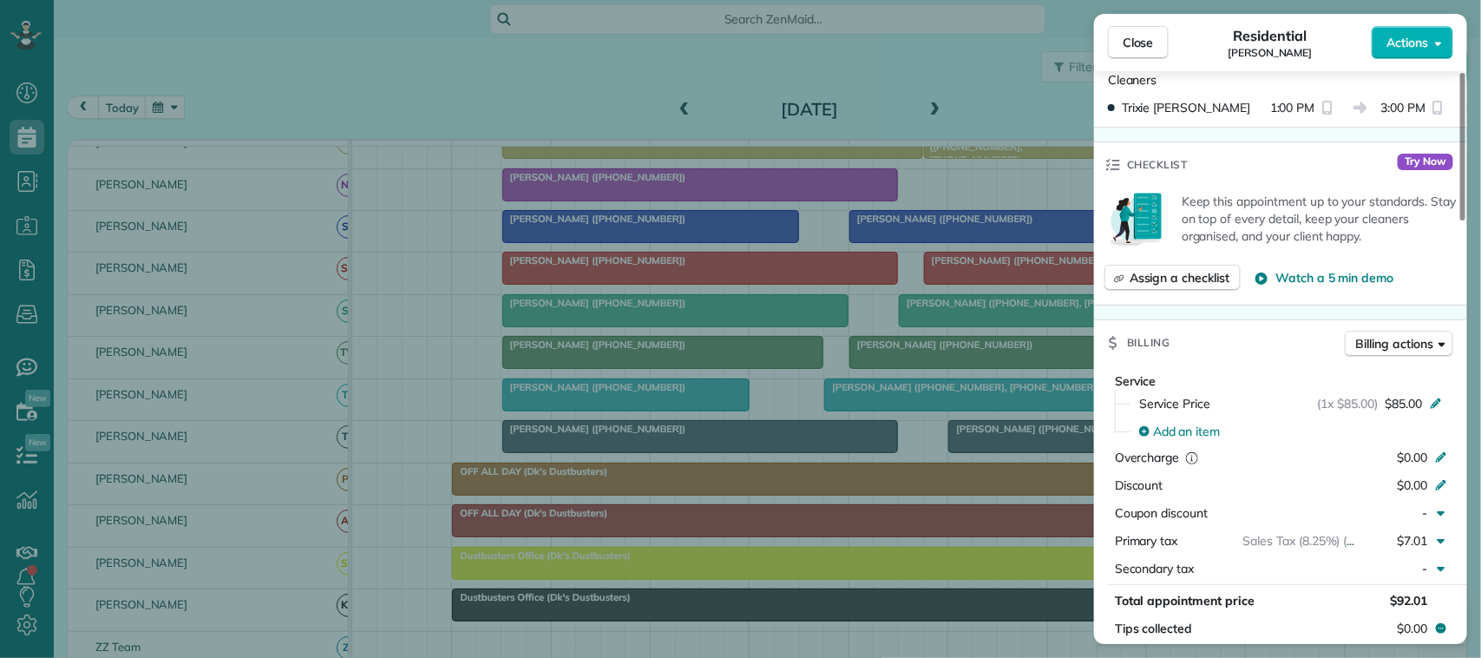
scroll to position [542, 0]
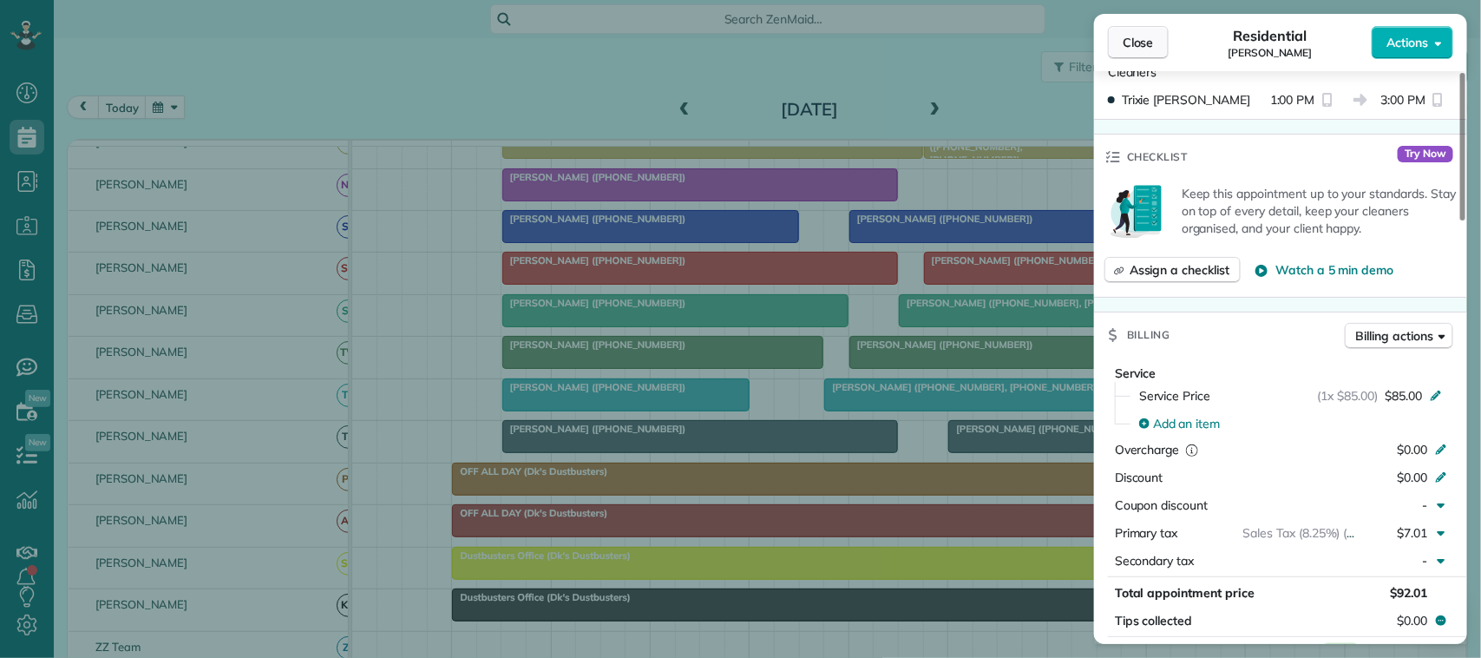
click at [1148, 42] on span "Close" at bounding box center [1138, 42] width 31 height 17
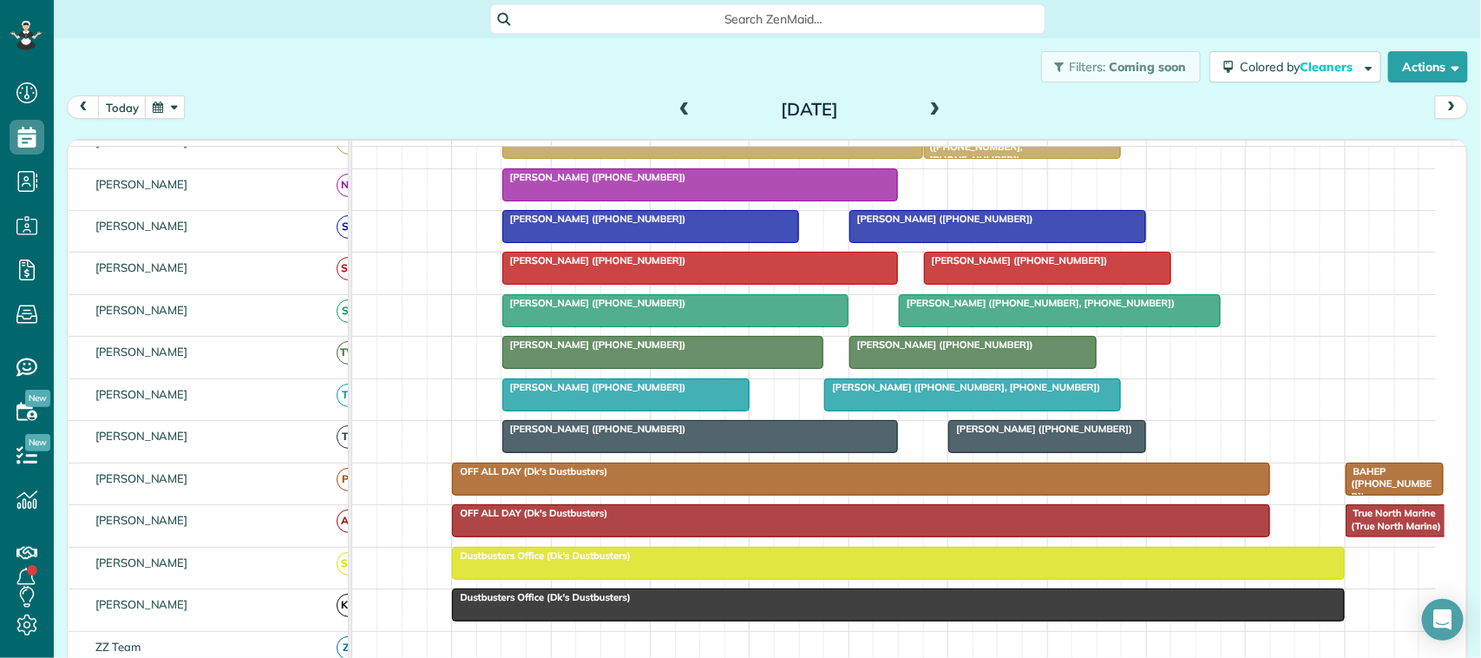
click at [999, 435] on span "[PERSON_NAME] ([PHONE_NUMBER])" at bounding box center [1041, 429] width 186 height 12
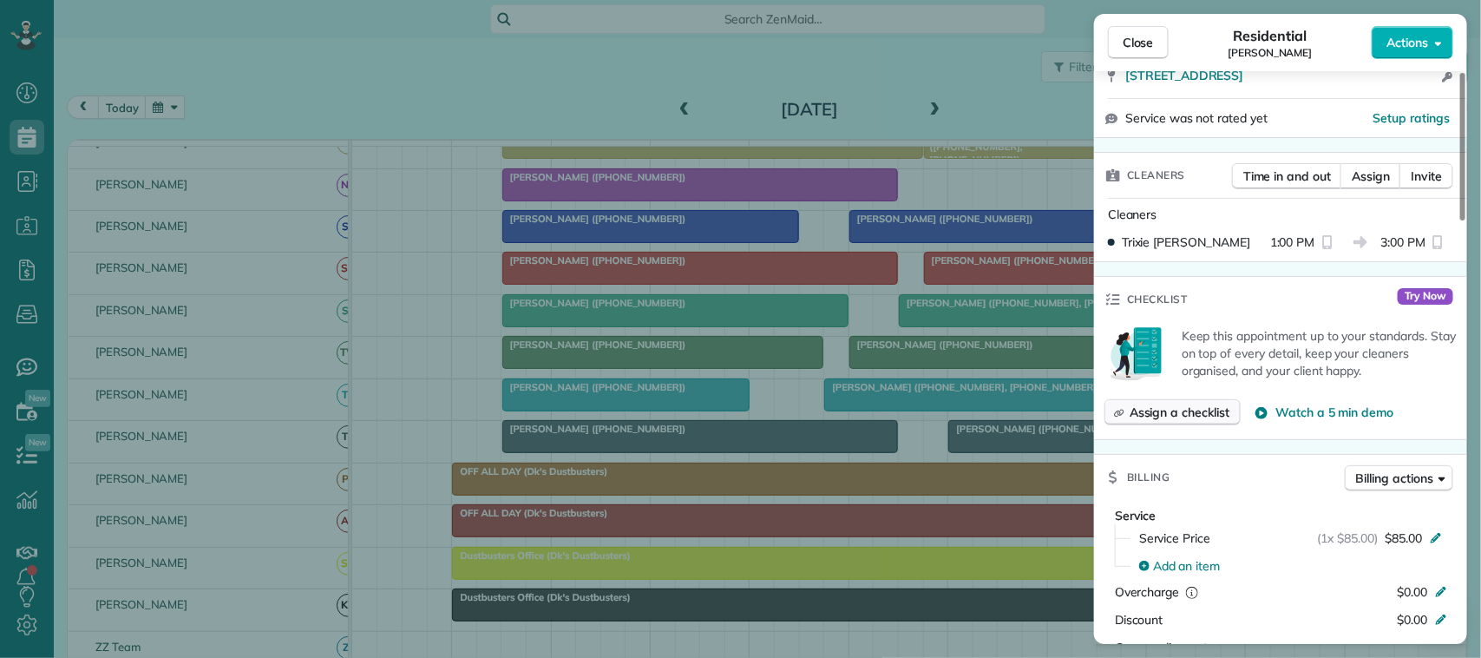
scroll to position [434, 0]
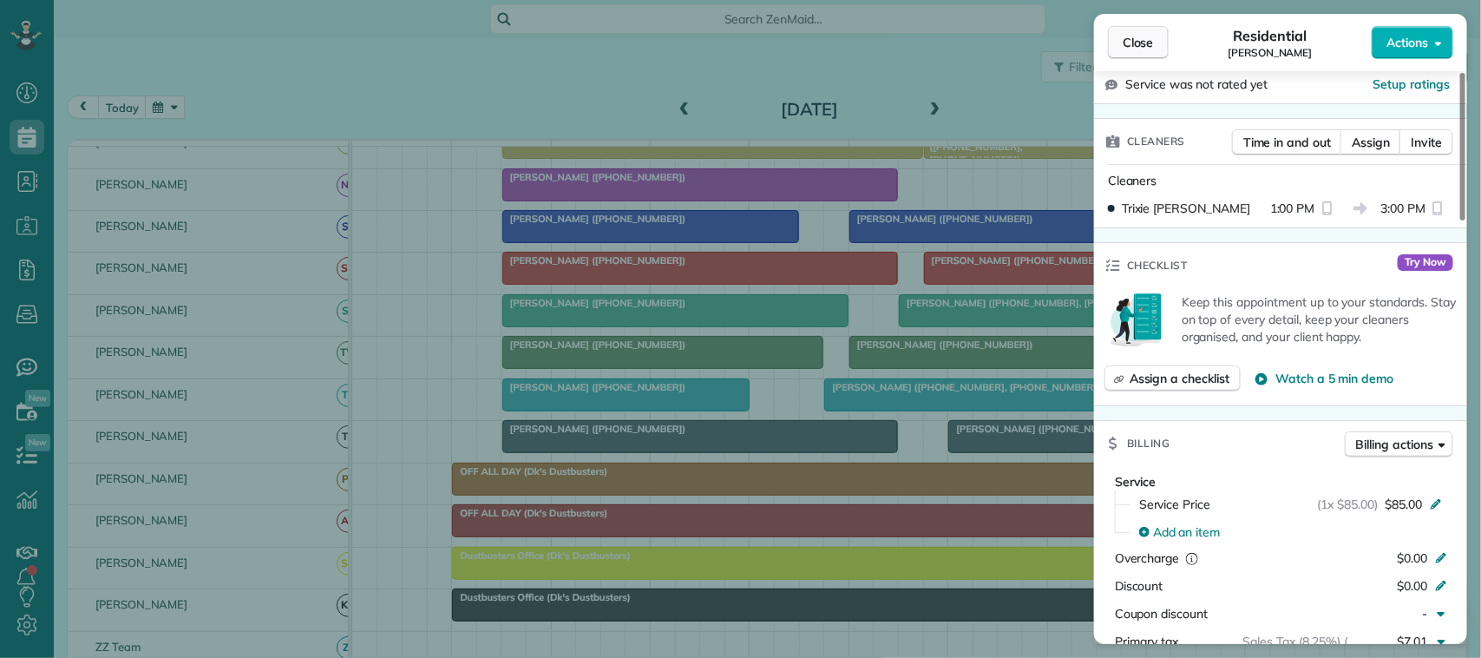
click at [1147, 45] on span "Close" at bounding box center [1138, 42] width 31 height 17
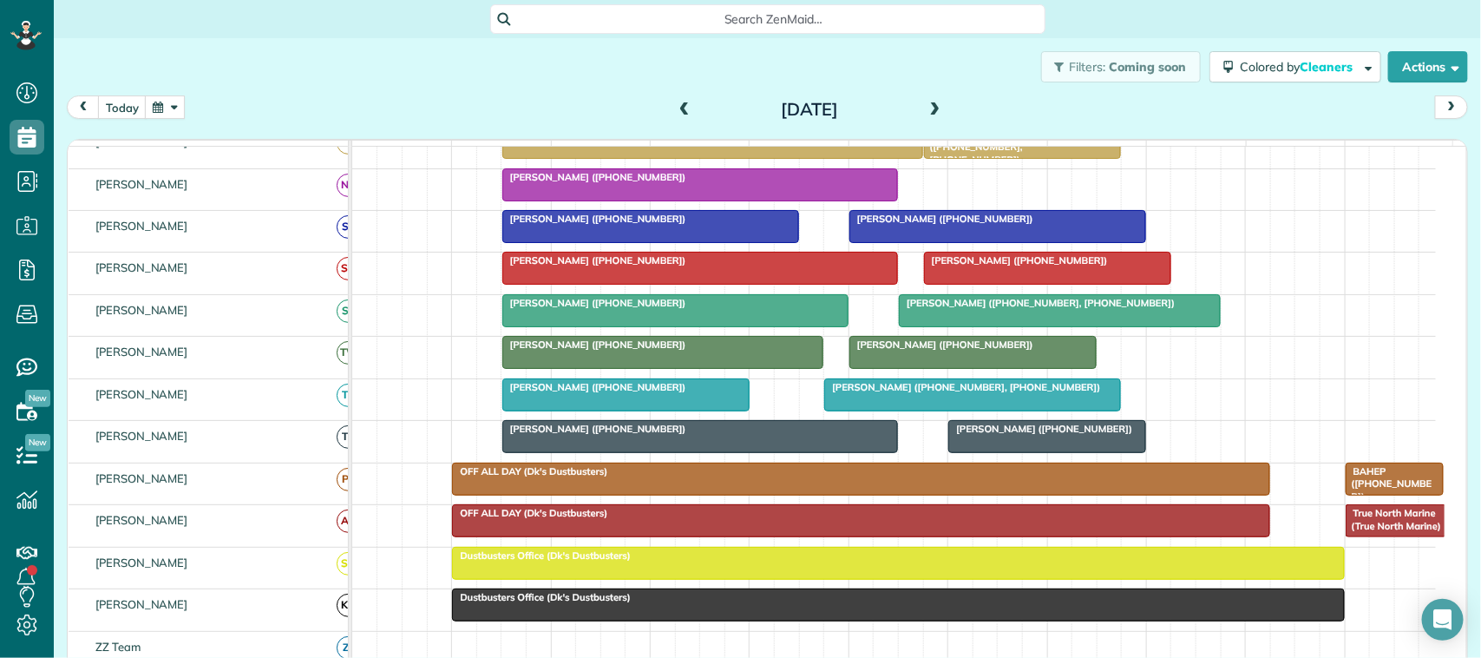
click at [714, 452] on div at bounding box center [700, 436] width 395 height 31
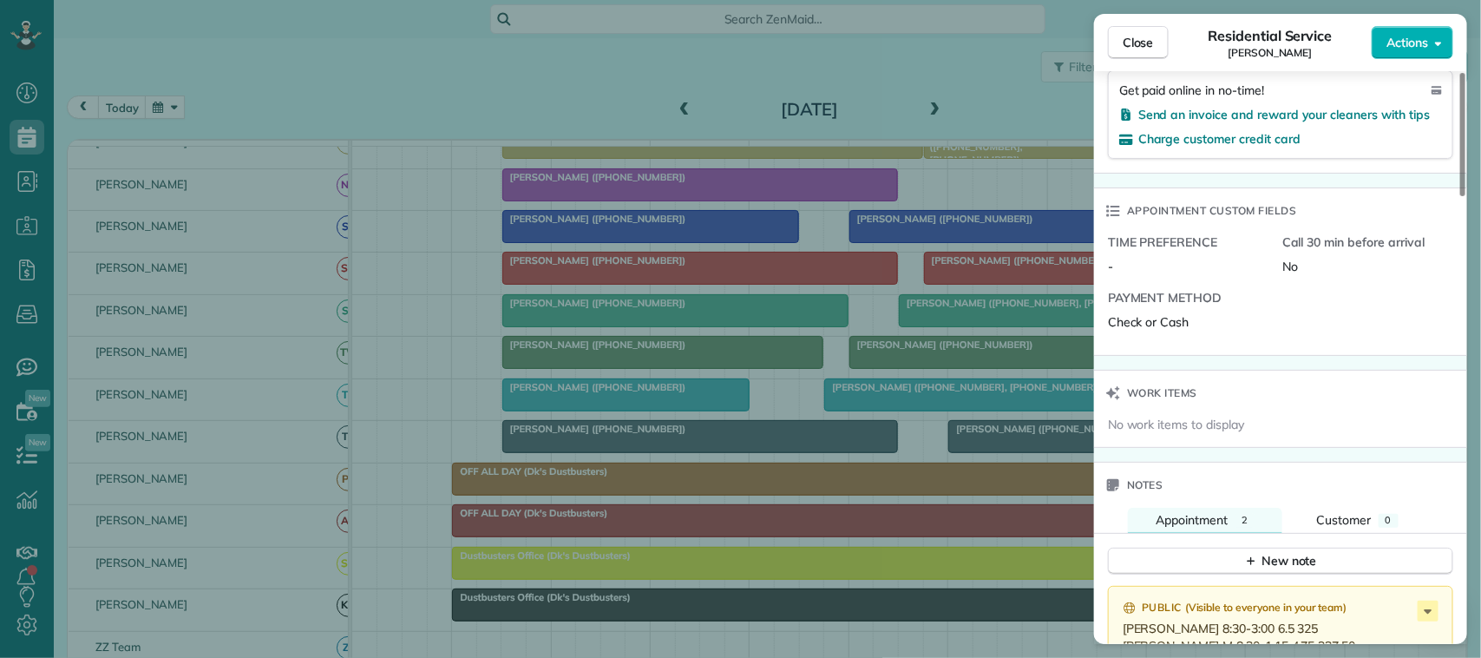
scroll to position [1304, 0]
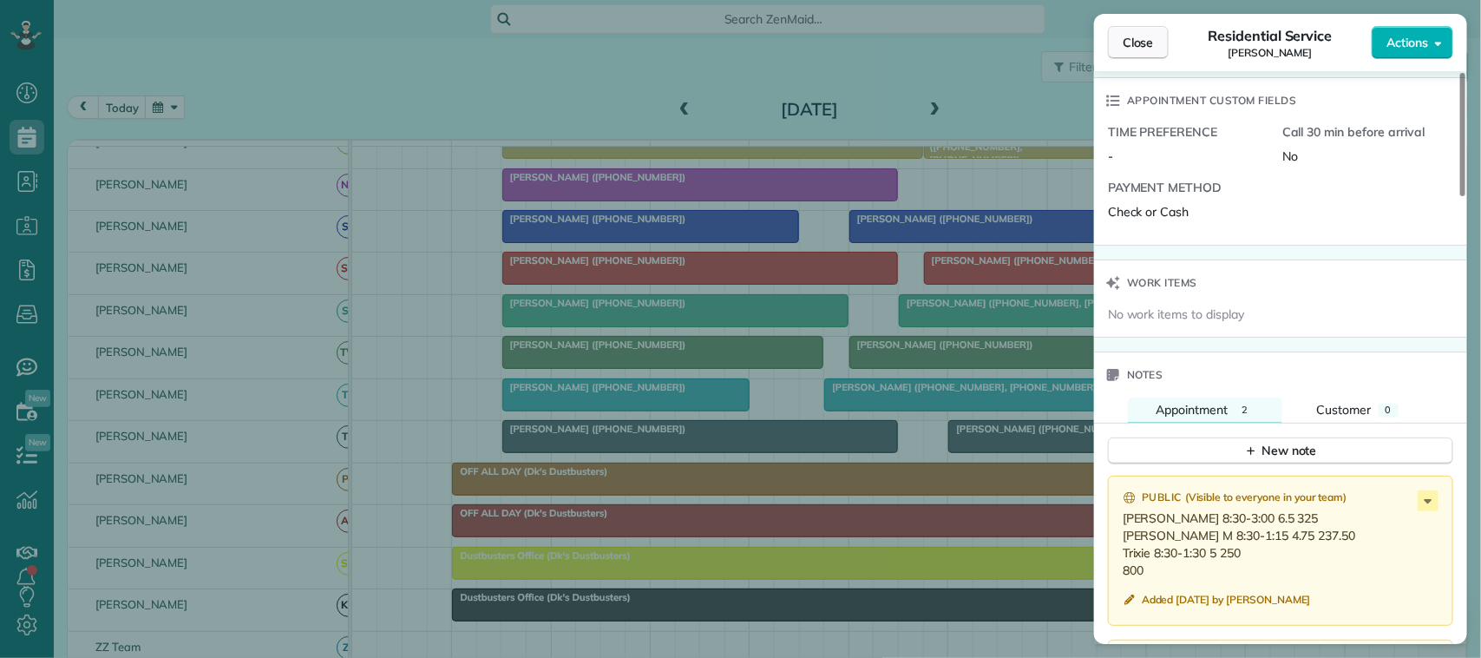
click at [1135, 43] on span "Close" at bounding box center [1138, 42] width 31 height 17
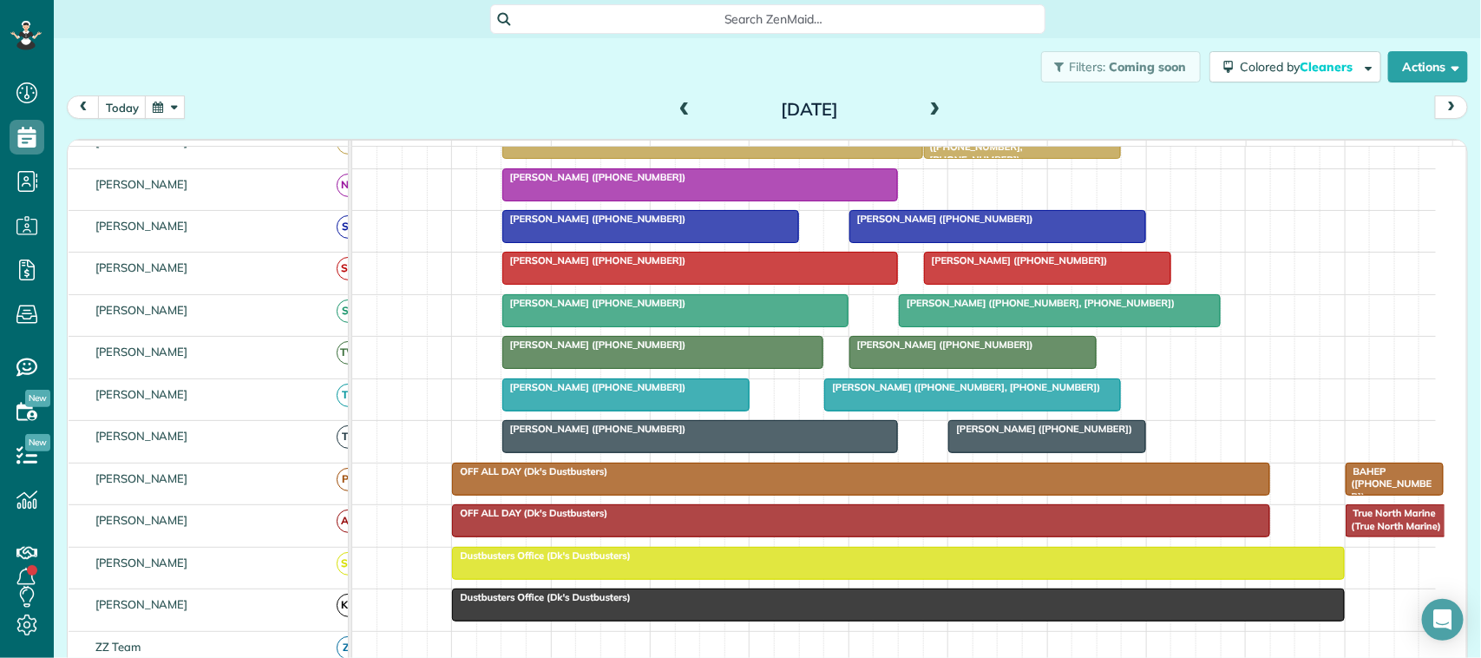
click at [929, 107] on span at bounding box center [935, 110] width 19 height 16
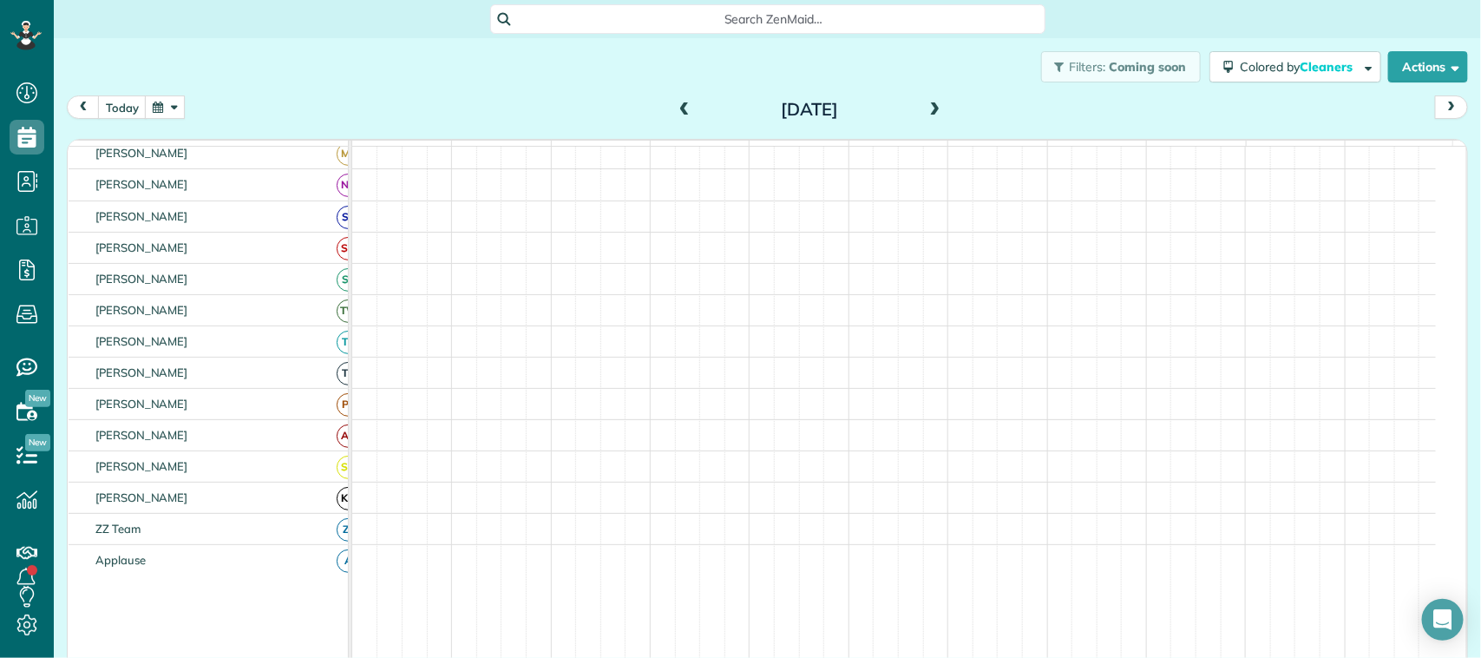
scroll to position [456, 0]
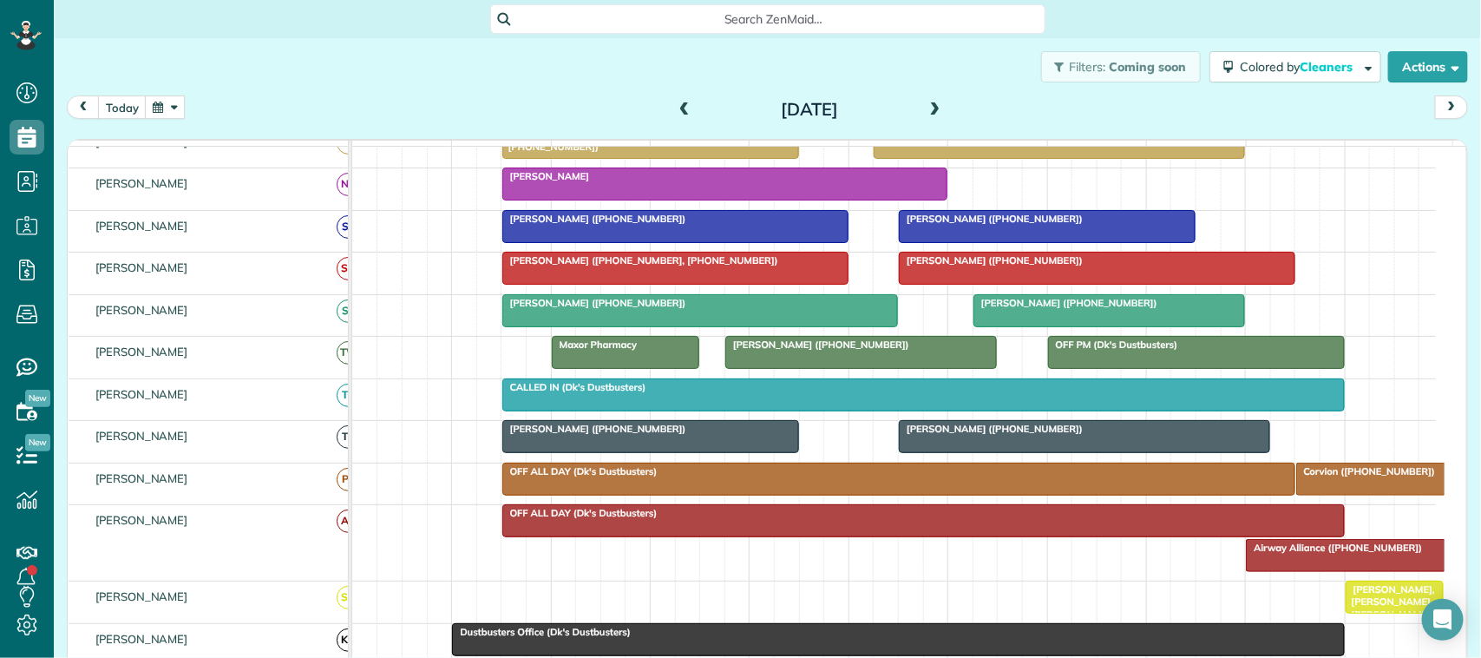
click at [653, 452] on div at bounding box center [650, 436] width 295 height 31
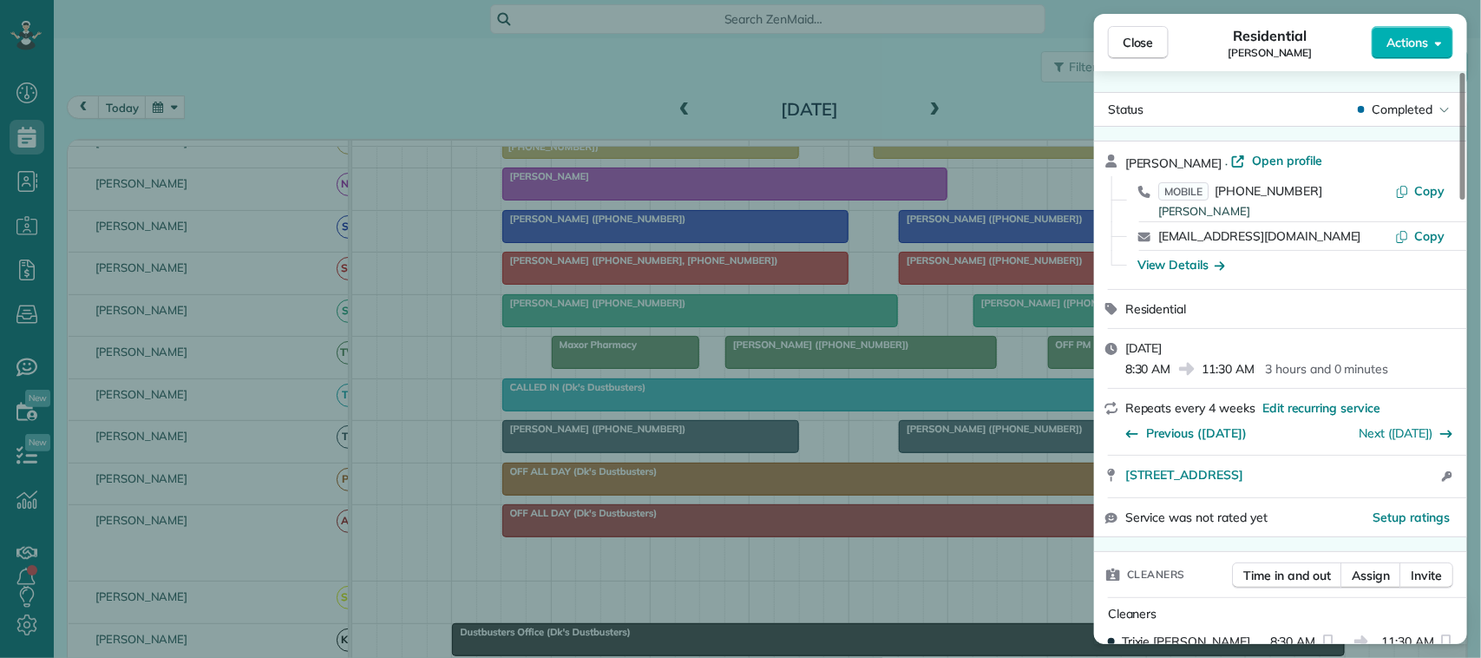
scroll to position [434, 0]
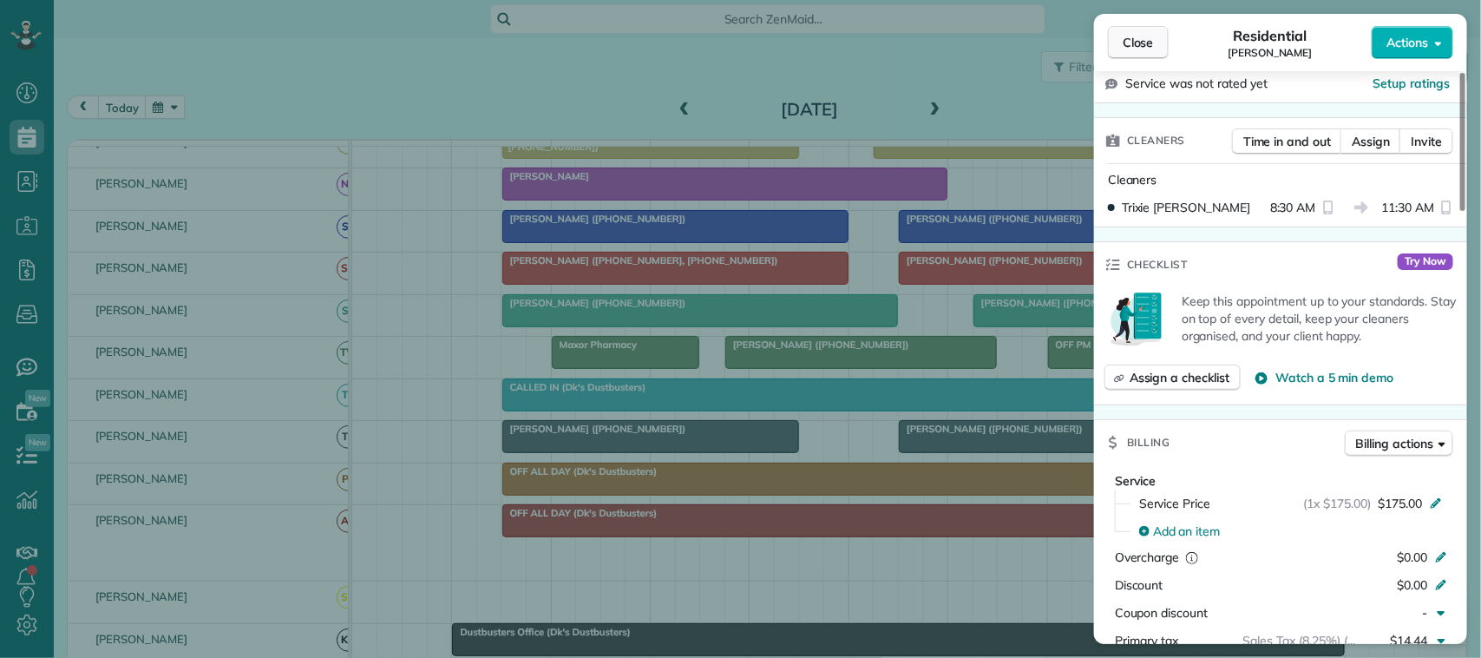
click at [1148, 54] on button "Close" at bounding box center [1138, 42] width 61 height 33
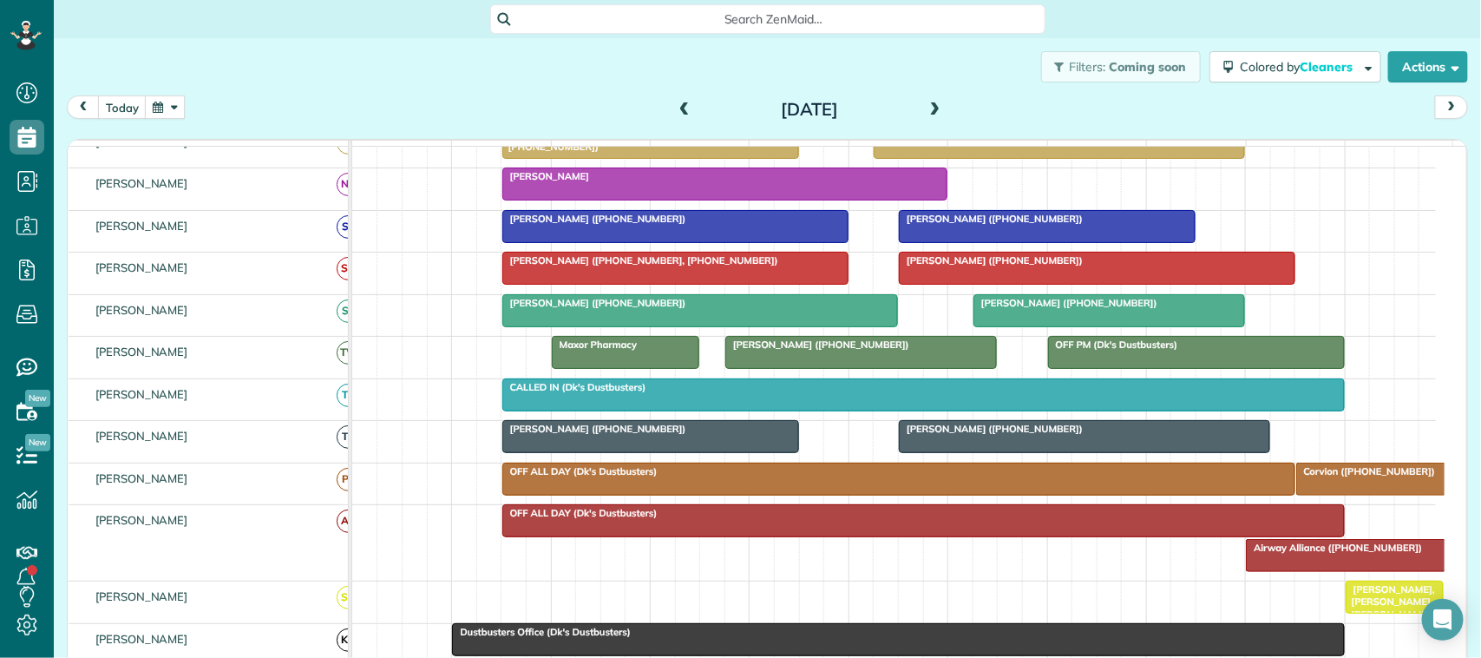
click at [926, 107] on span at bounding box center [935, 110] width 19 height 16
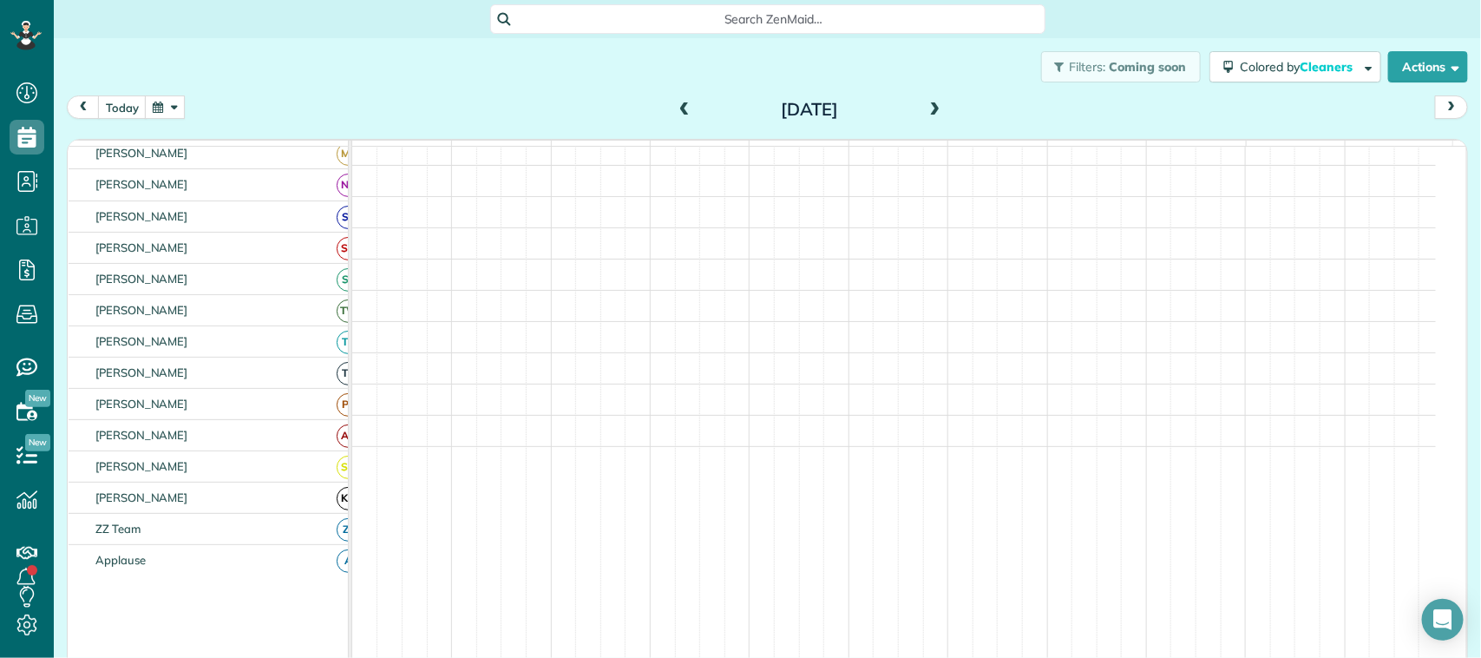
scroll to position [456, 0]
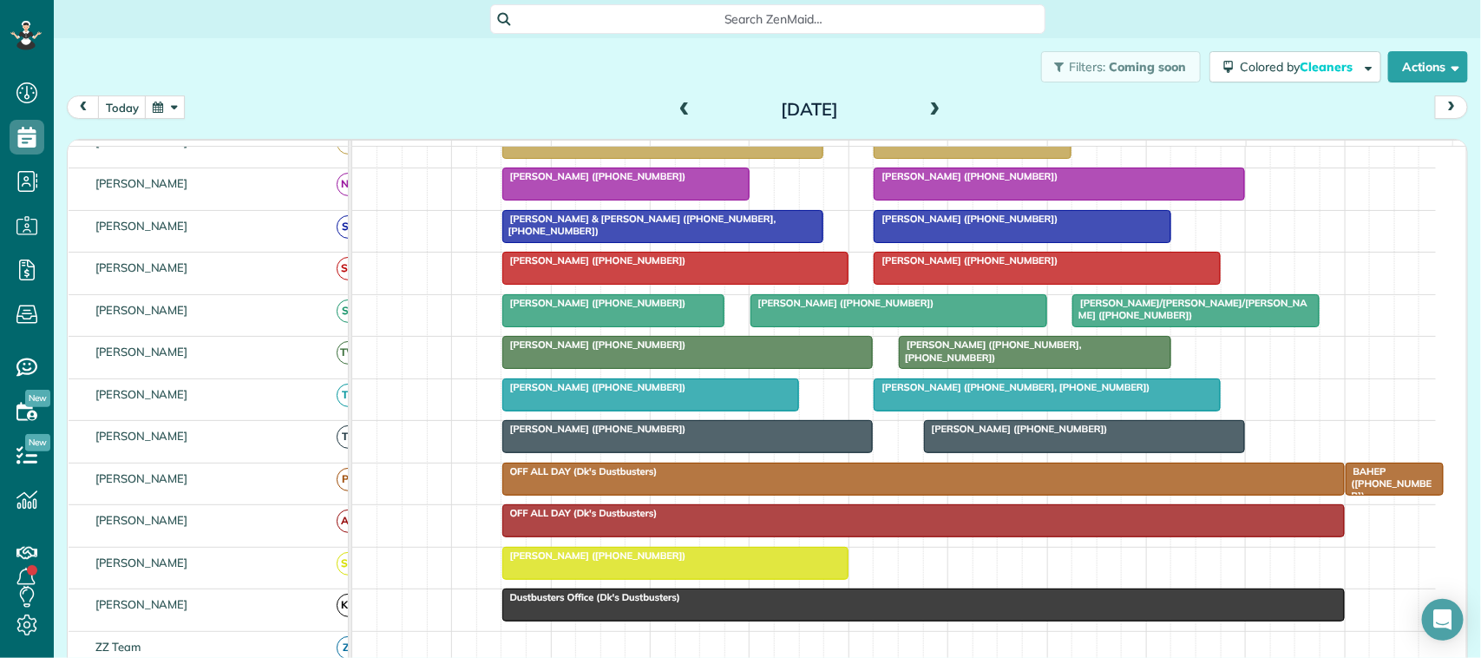
click at [600, 452] on div at bounding box center [688, 436] width 370 height 31
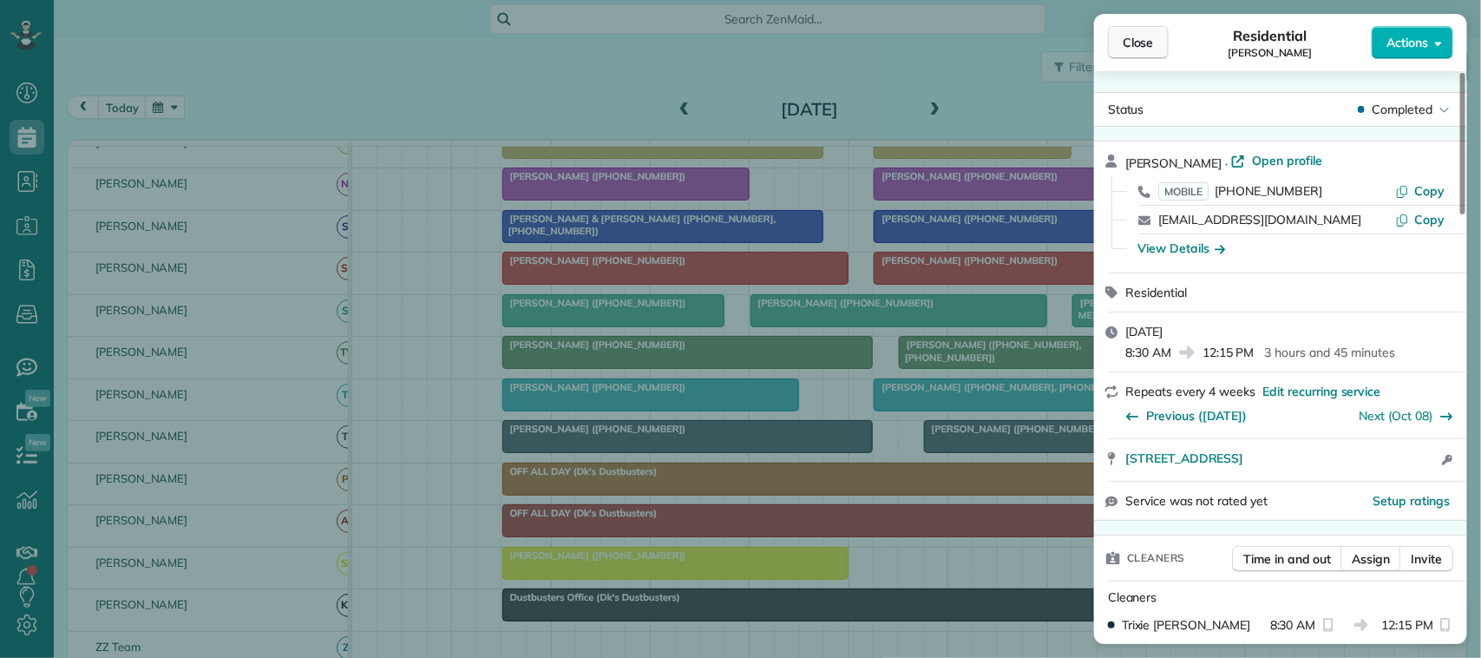
click at [1152, 52] on button "Close" at bounding box center [1138, 42] width 61 height 33
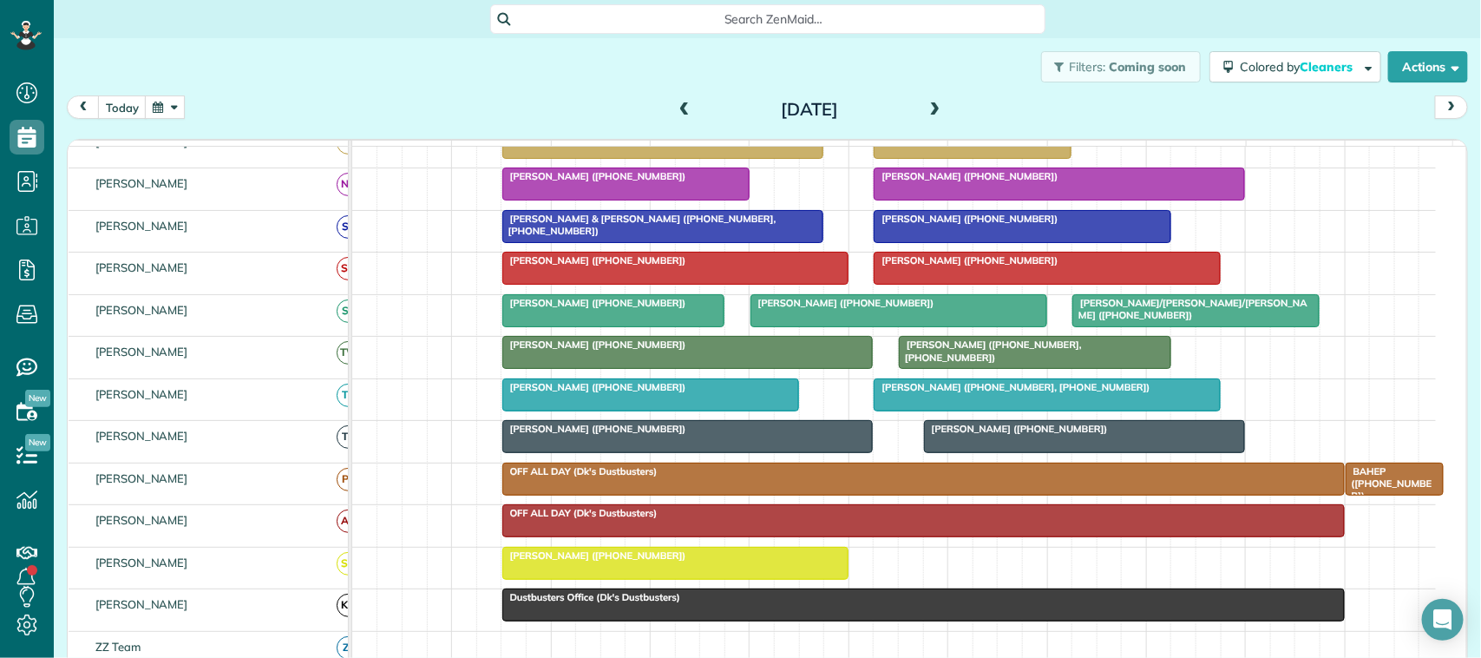
click at [1072, 452] on div at bounding box center [1085, 436] width 320 height 31
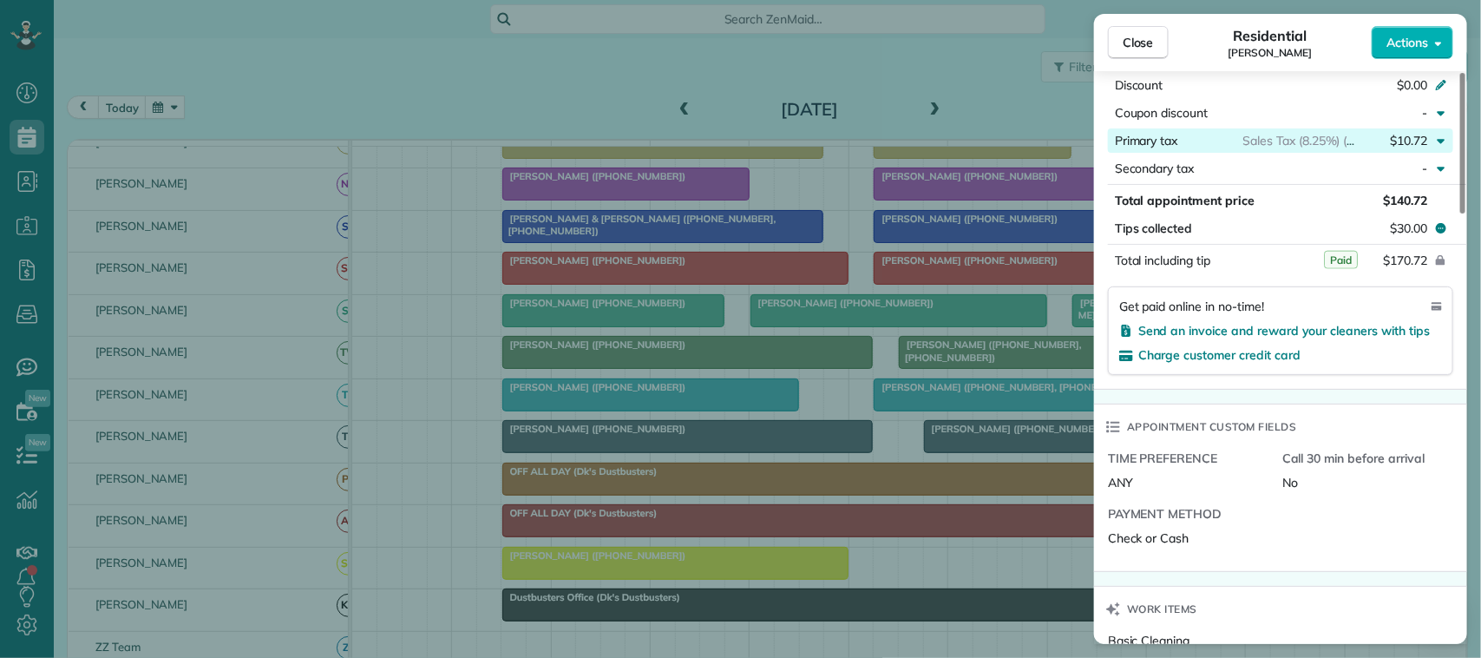
scroll to position [977, 0]
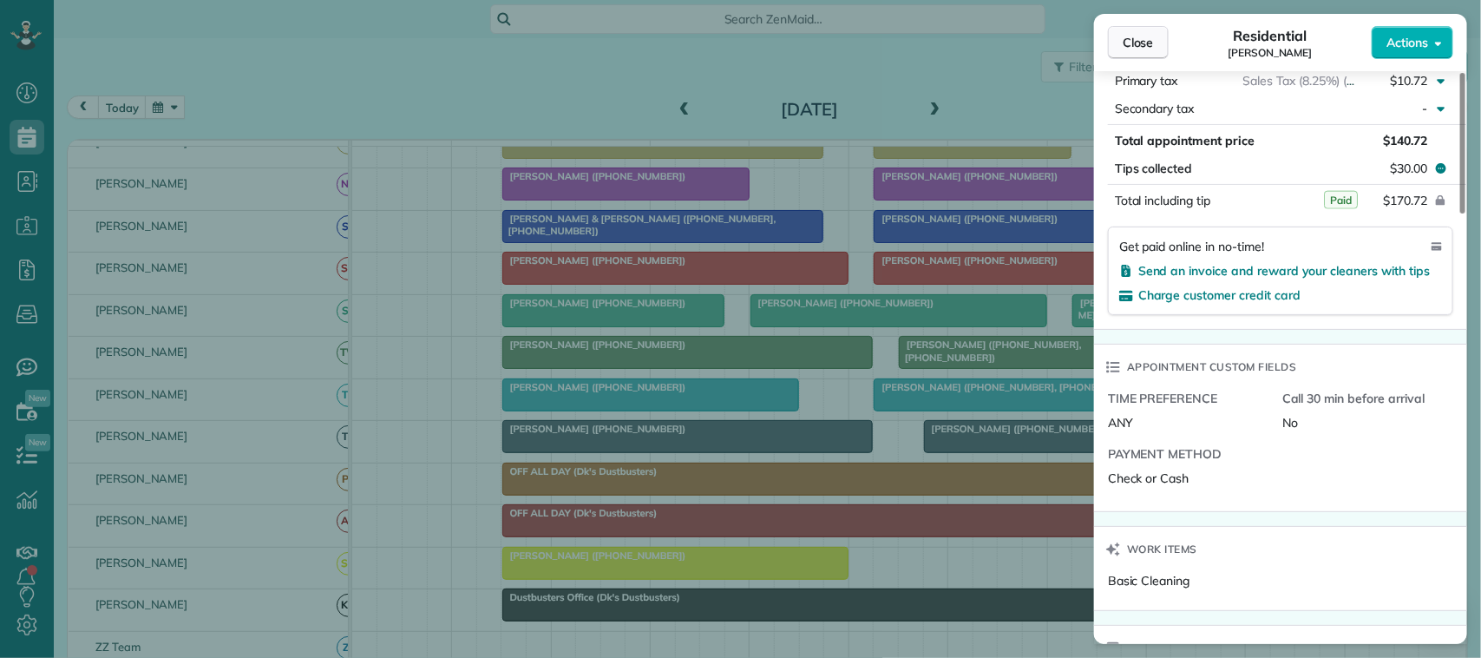
click at [1121, 29] on button "Close" at bounding box center [1138, 42] width 61 height 33
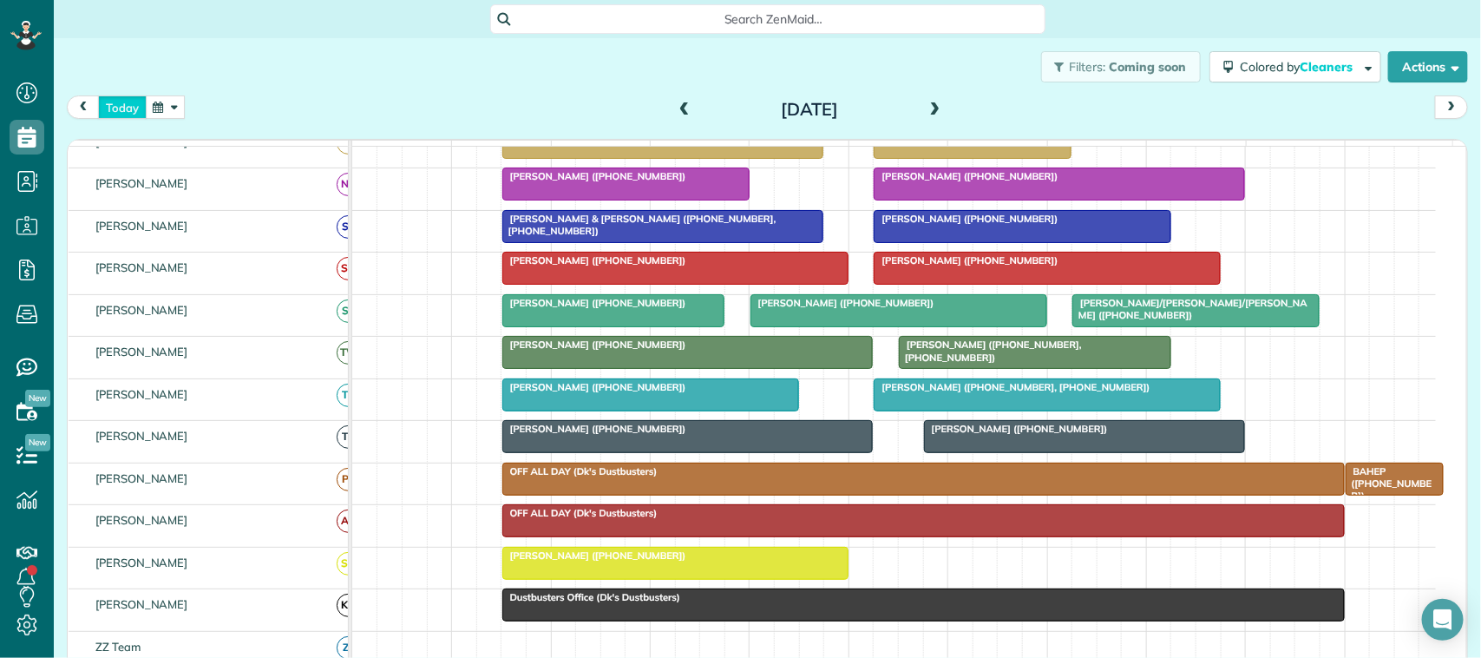
click at [121, 101] on button "today" at bounding box center [122, 106] width 49 height 23
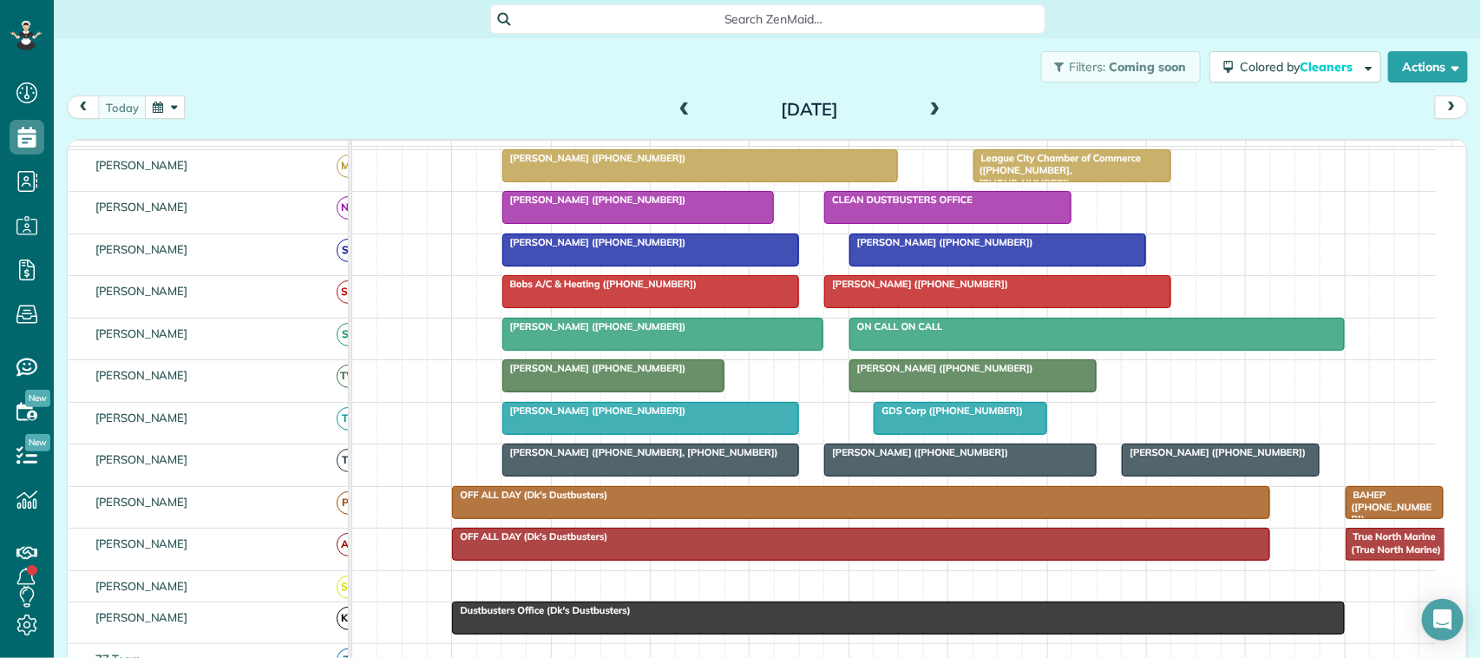
scroll to position [434, 0]
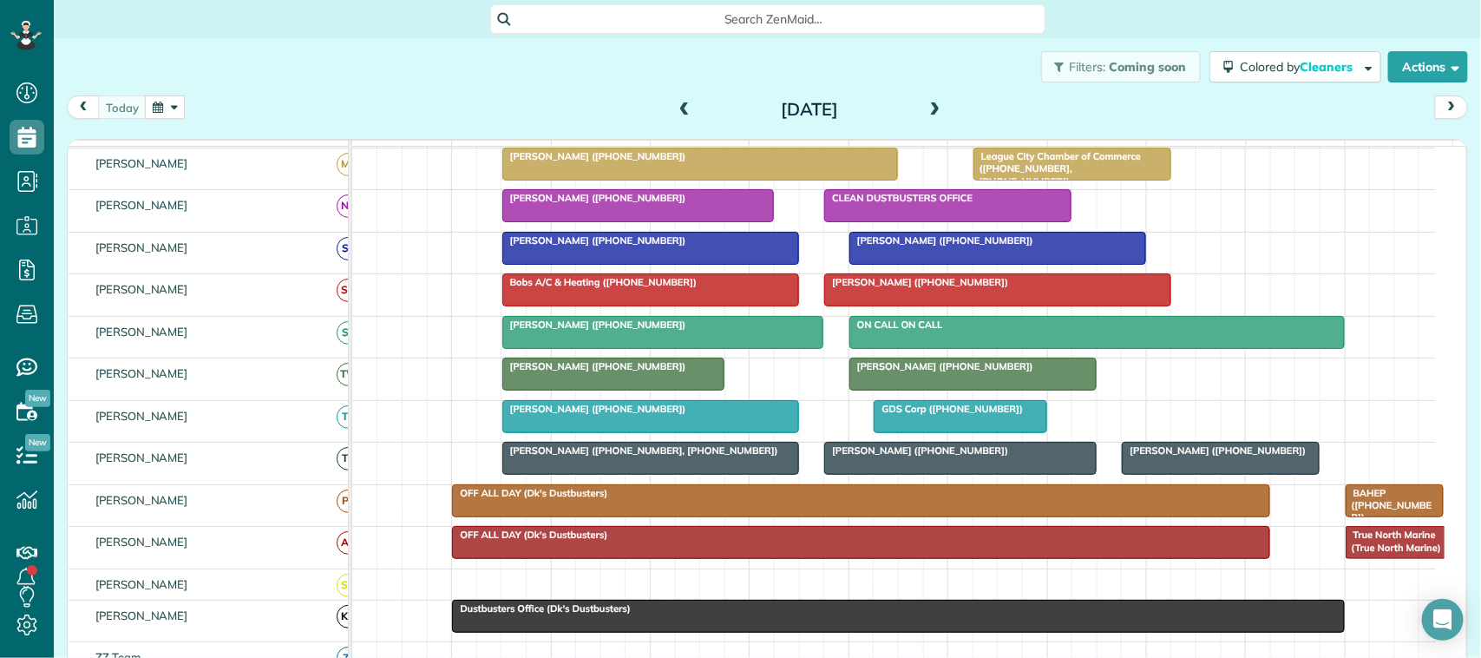
click at [926, 110] on span at bounding box center [935, 110] width 19 height 16
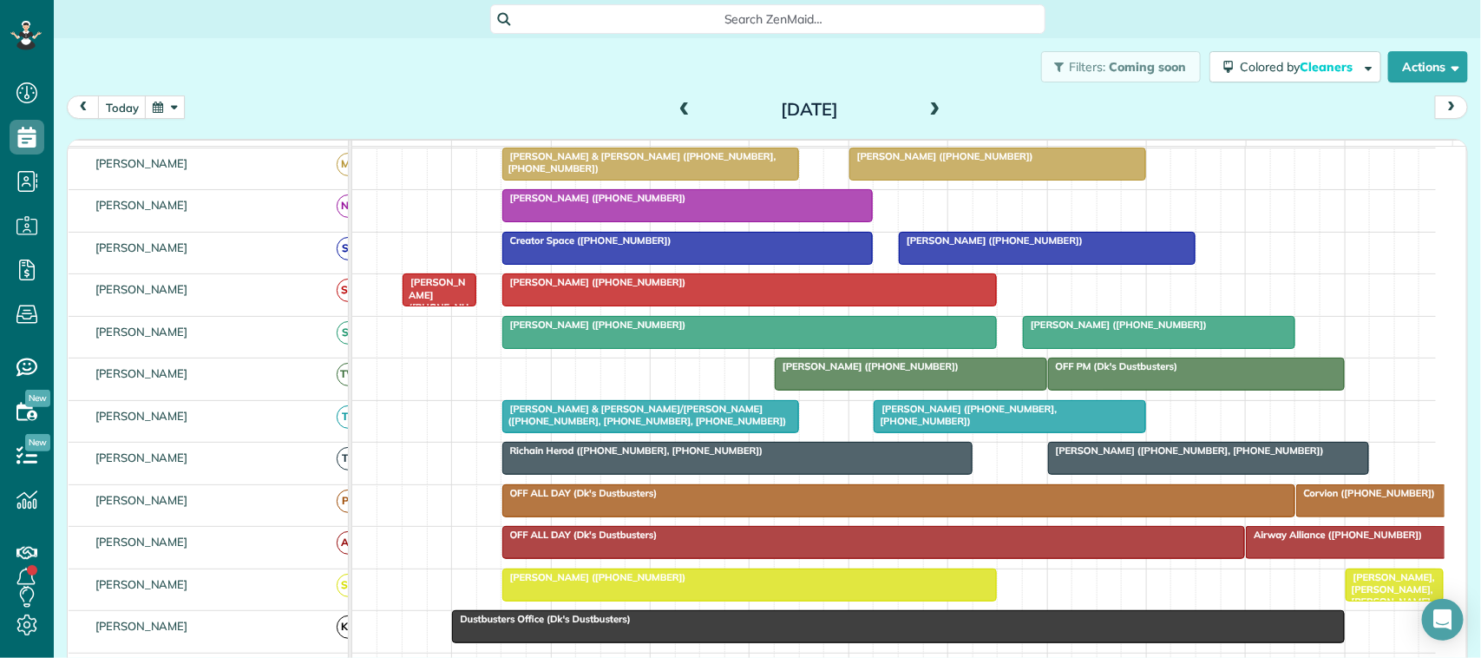
click at [926, 117] on span at bounding box center [935, 110] width 19 height 16
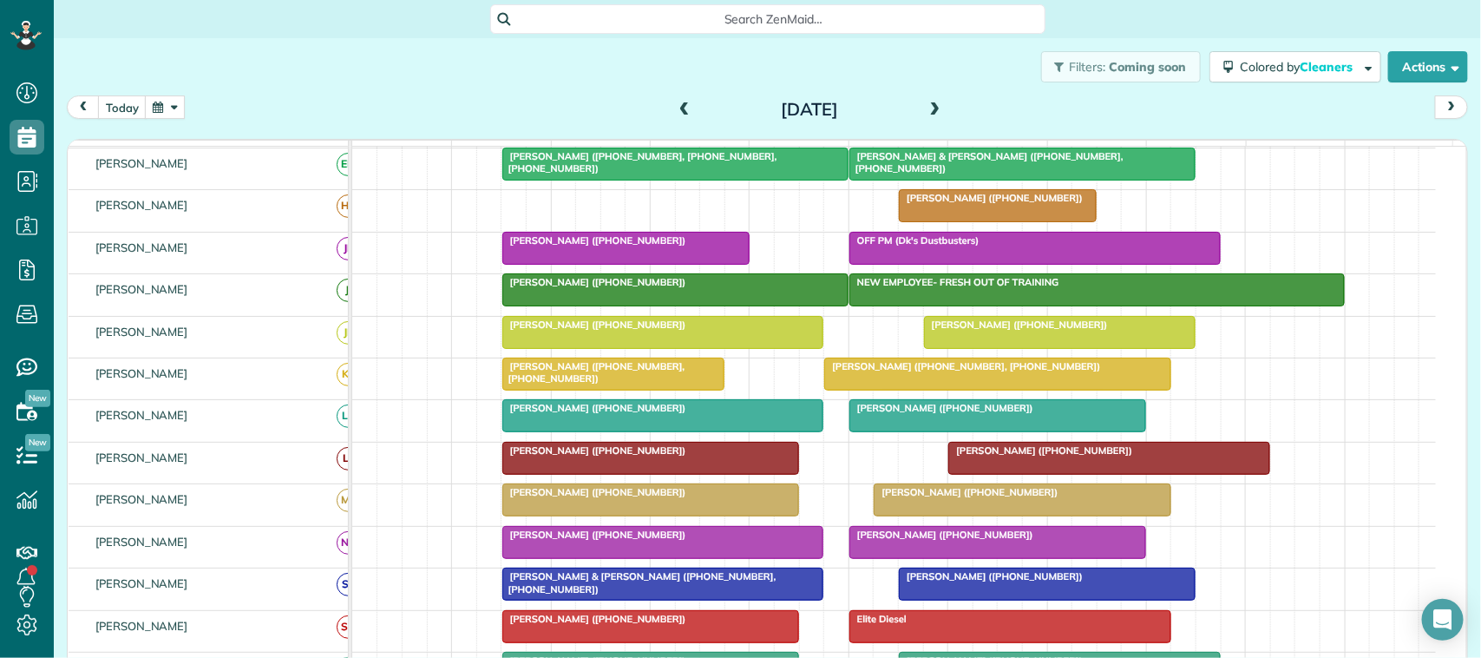
click at [926, 106] on span at bounding box center [935, 110] width 19 height 16
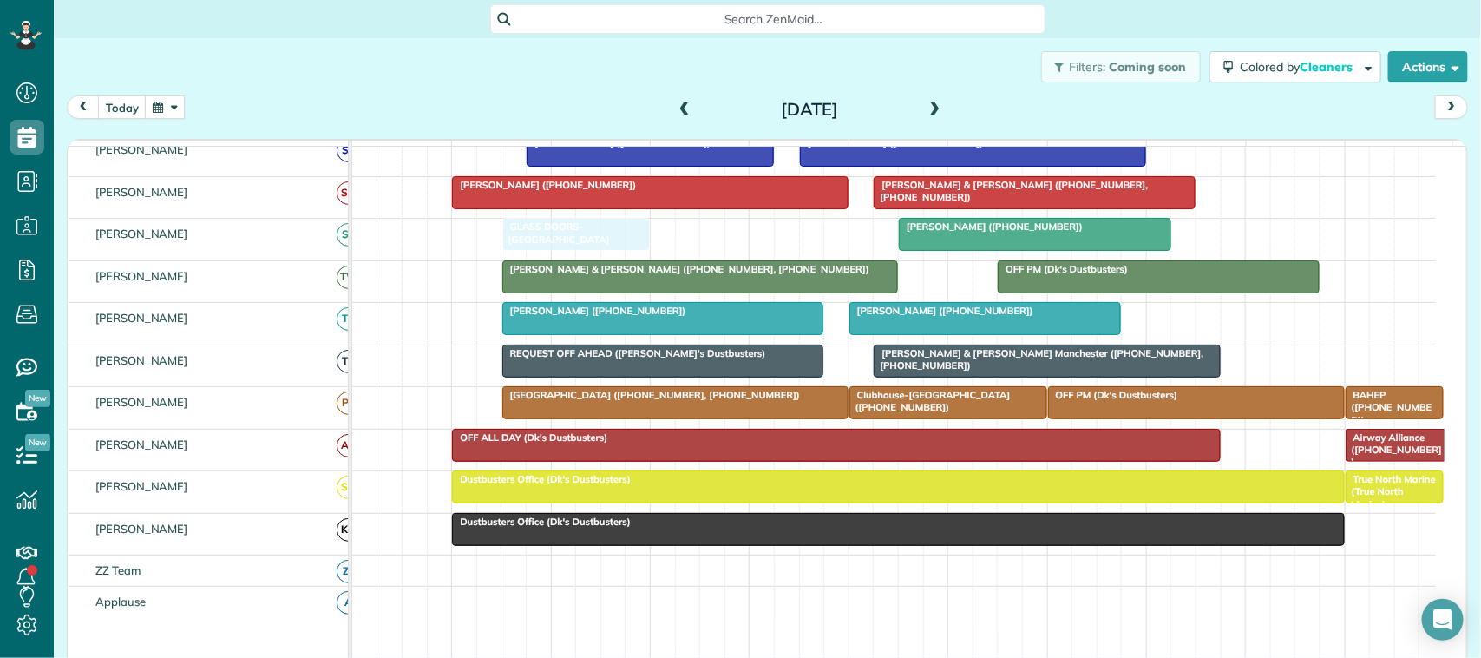
drag, startPoint x: 431, startPoint y: 257, endPoint x: 570, endPoint y: 265, distance: 139.1
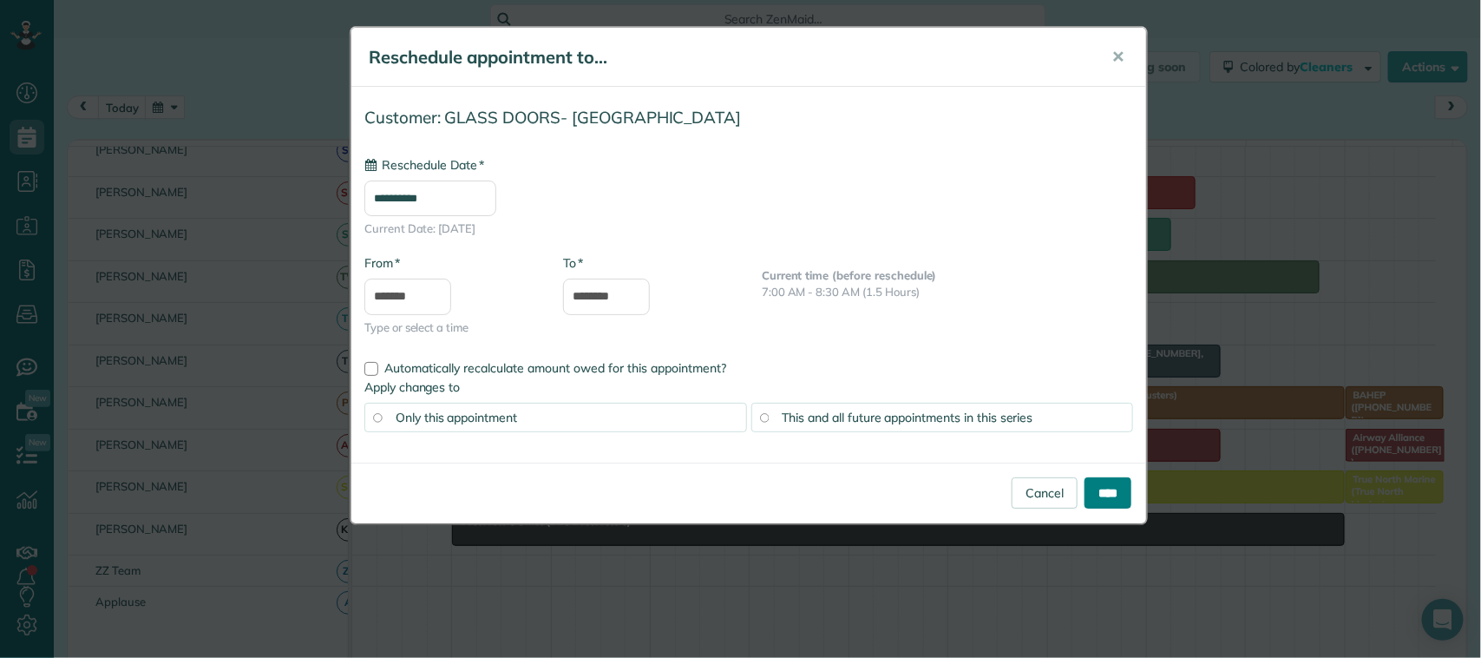
type input "**********"
click at [1102, 496] on input "****" at bounding box center [1108, 492] width 47 height 31
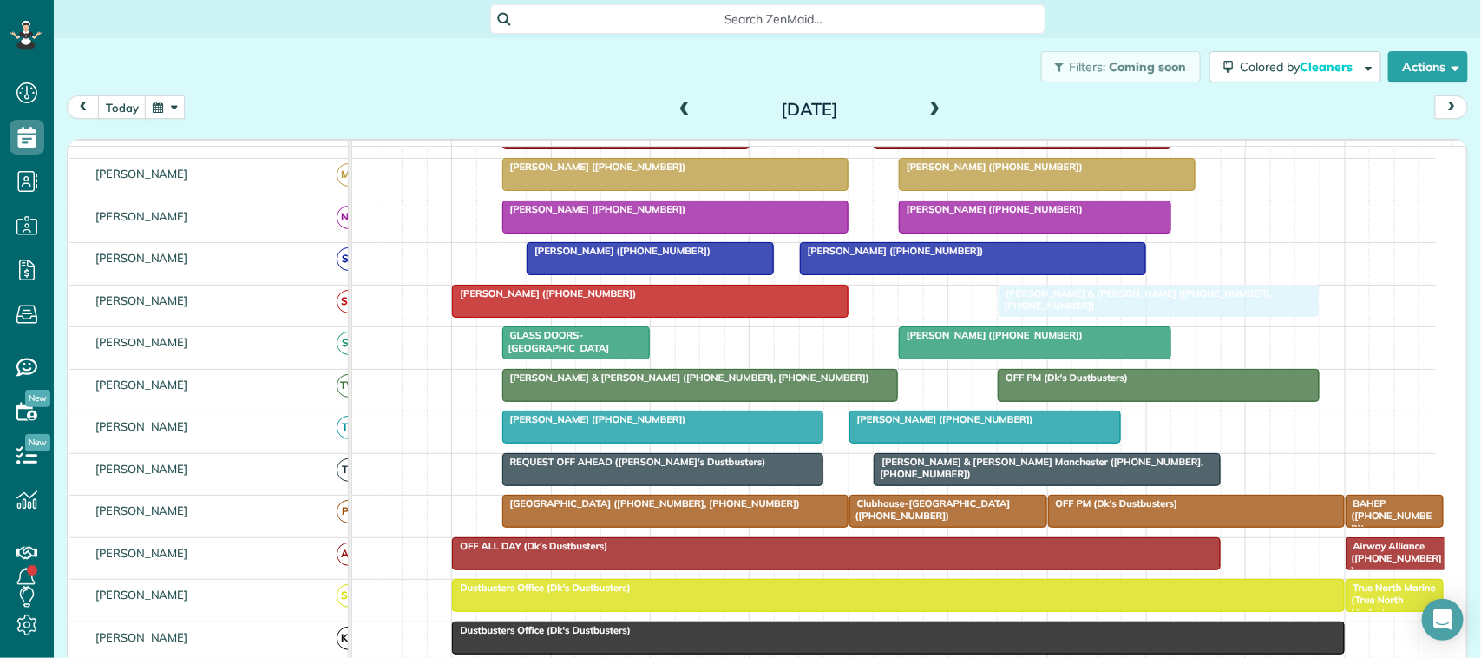
drag, startPoint x: 916, startPoint y: 323, endPoint x: 1039, endPoint y: 324, distance: 123.2
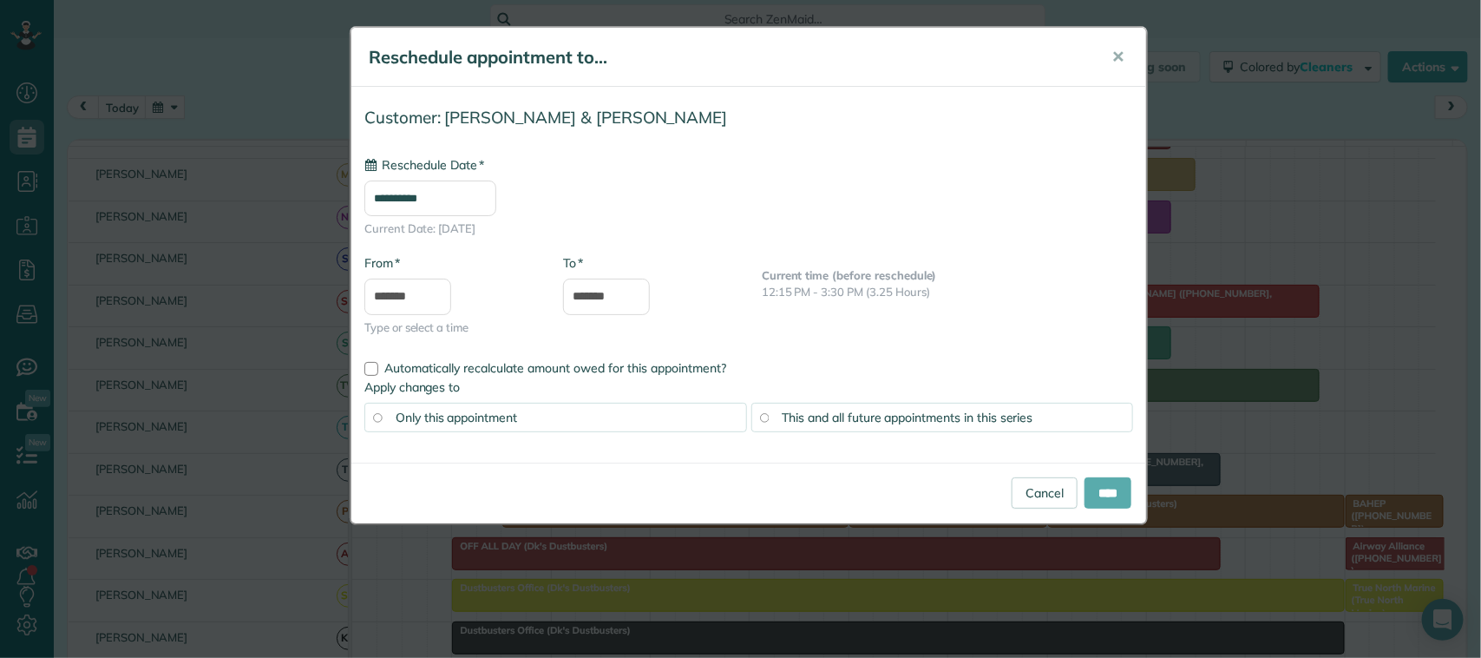
type input "**********"
click at [1120, 491] on input "****" at bounding box center [1108, 492] width 47 height 31
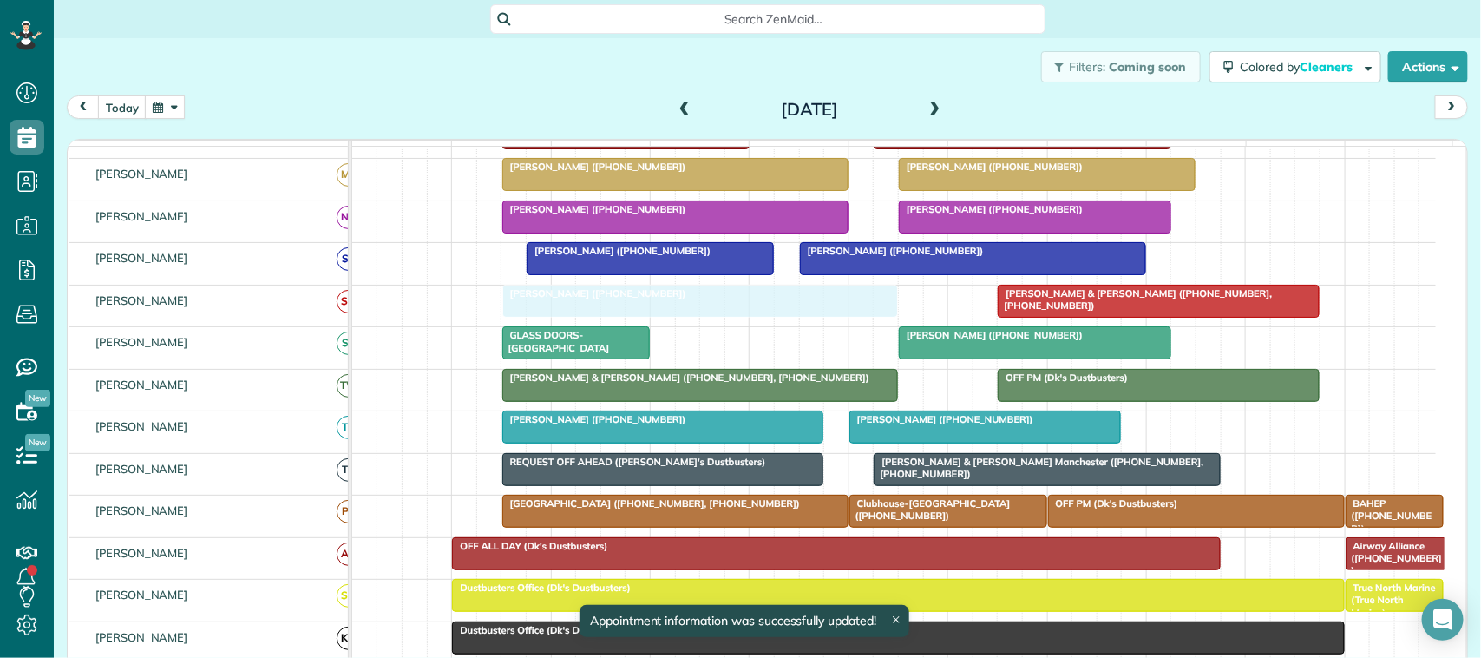
drag, startPoint x: 604, startPoint y: 319, endPoint x: 643, endPoint y: 319, distance: 39.1
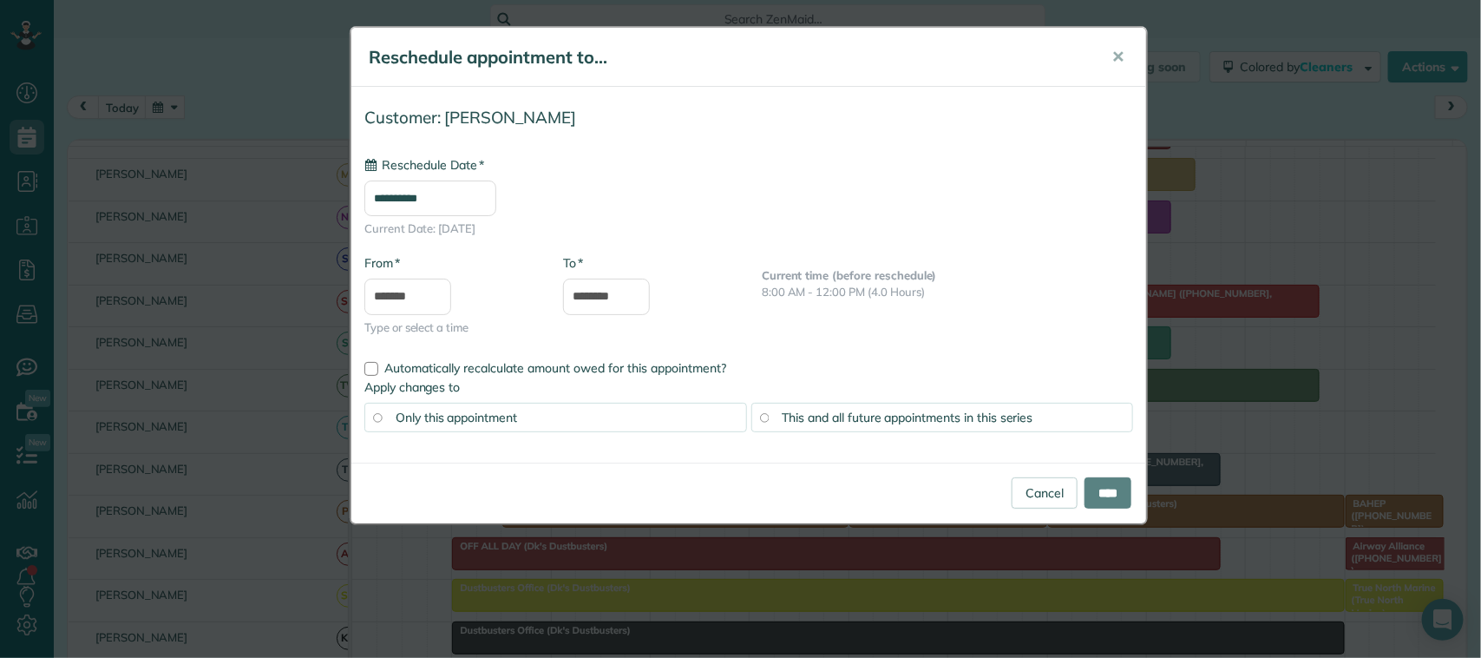
type input "**********"
click at [1102, 503] on input "****" at bounding box center [1108, 492] width 47 height 31
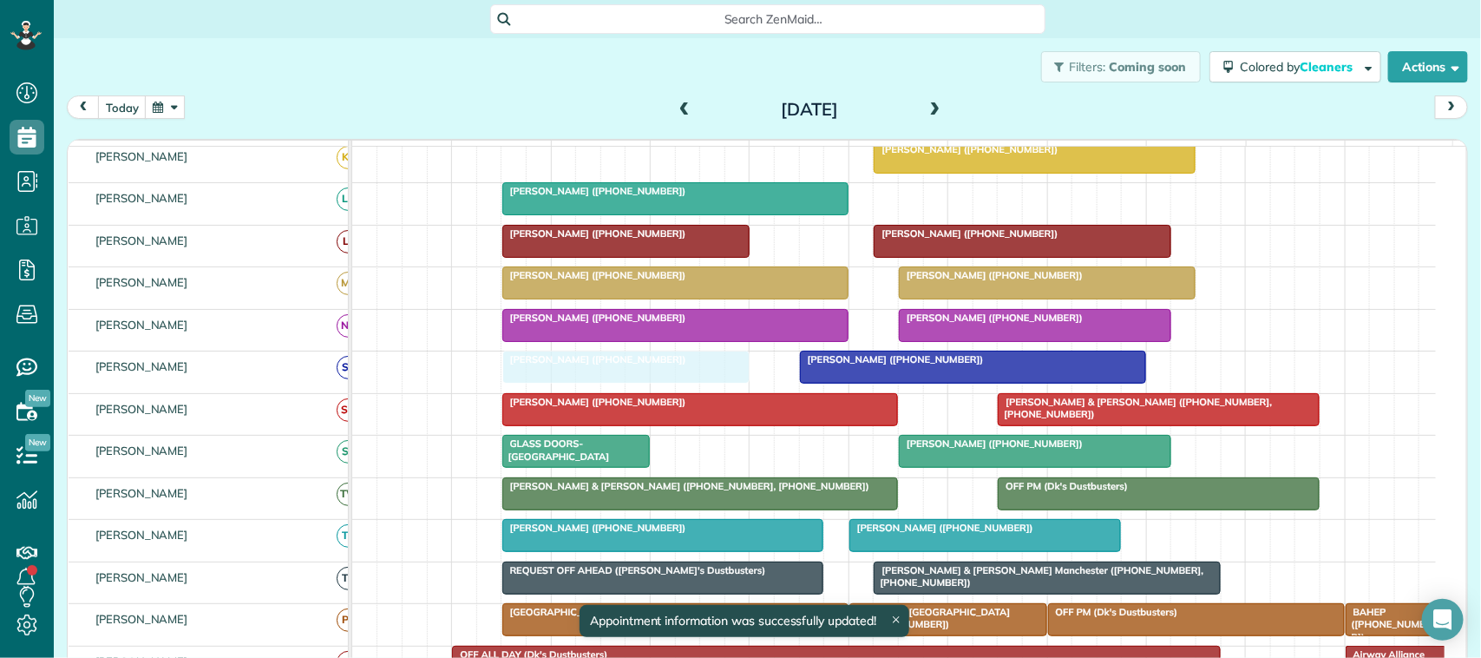
drag, startPoint x: 571, startPoint y: 384, endPoint x: 551, endPoint y: 382, distance: 20.0
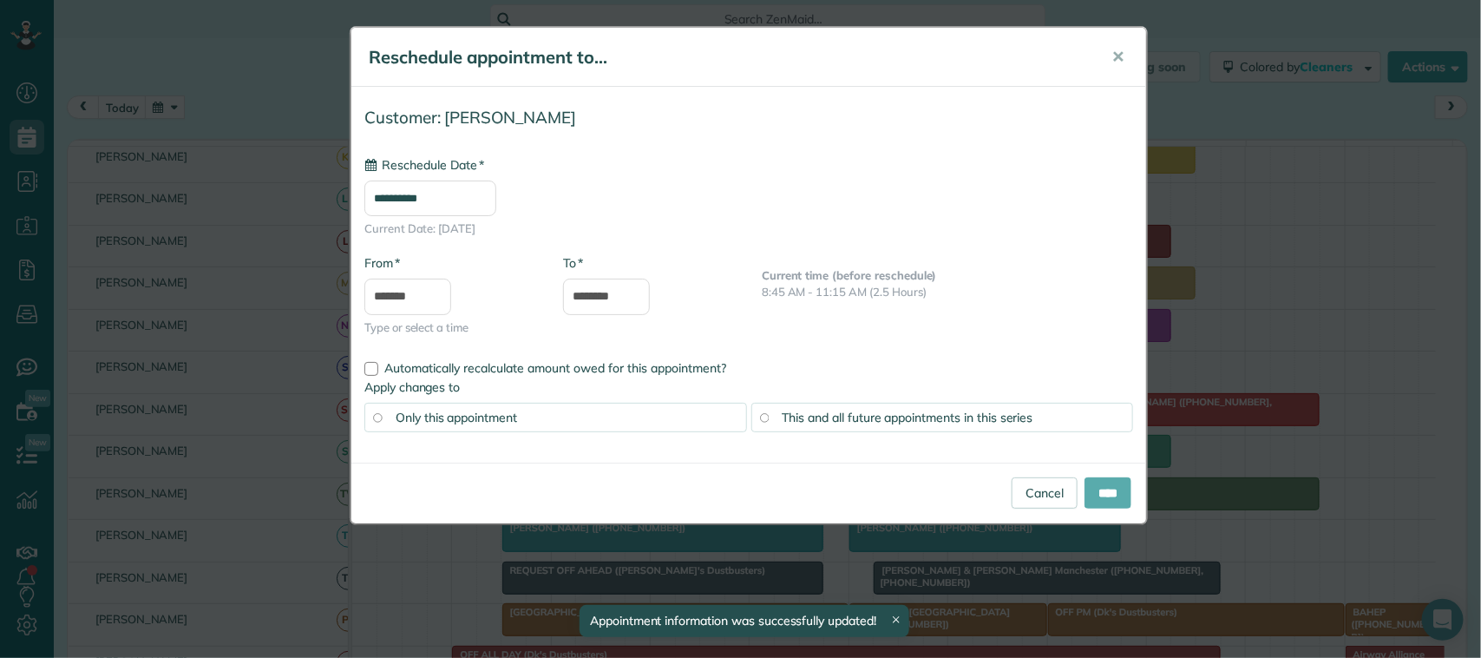
type input "**********"
click at [1115, 491] on input "****" at bounding box center [1108, 492] width 47 height 31
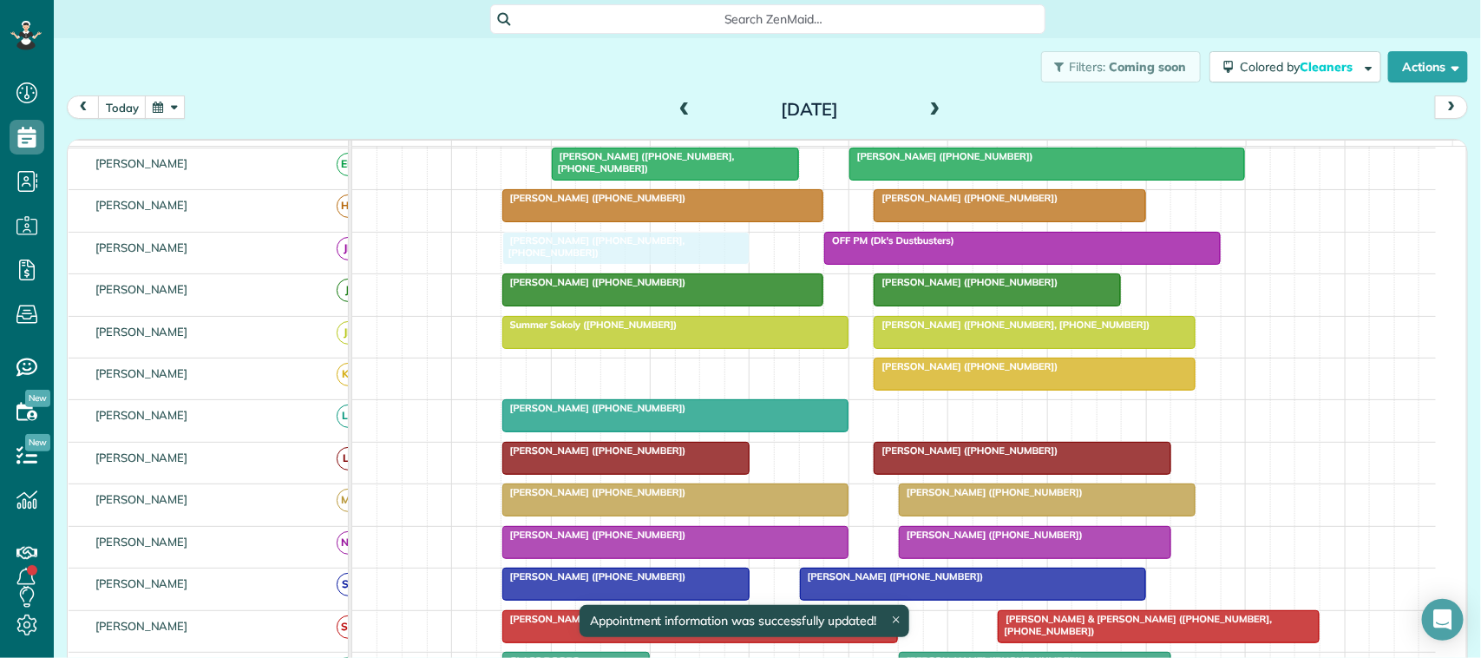
drag, startPoint x: 603, startPoint y: 266, endPoint x: 556, endPoint y: 263, distance: 46.9
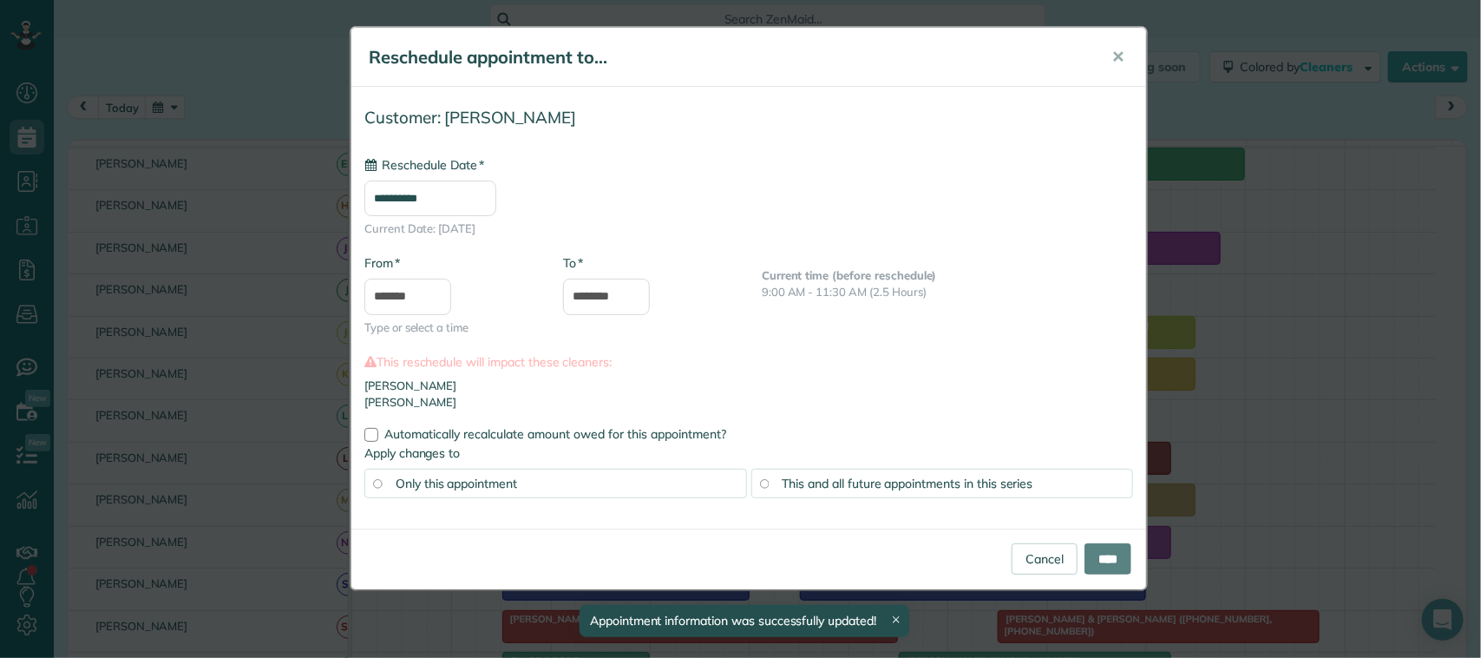
type input "**********"
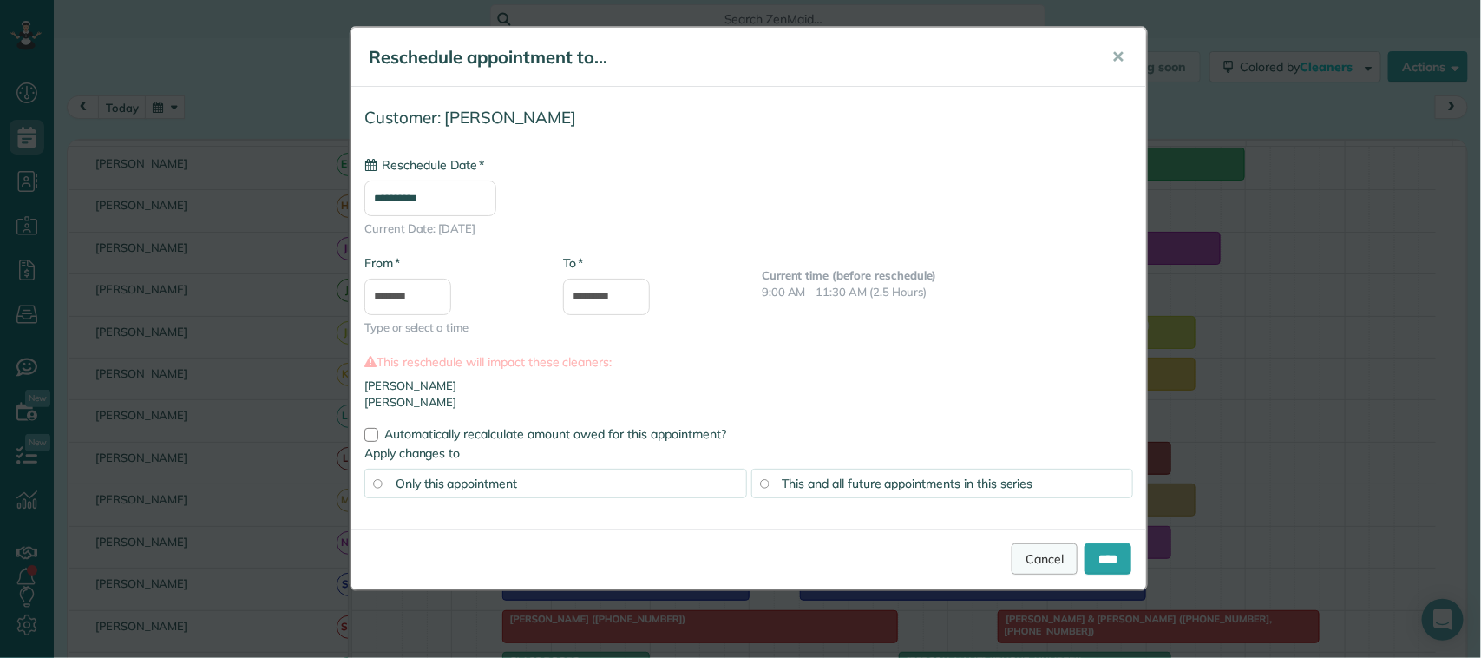
click at [1025, 556] on link "Cancel" at bounding box center [1045, 558] width 66 height 31
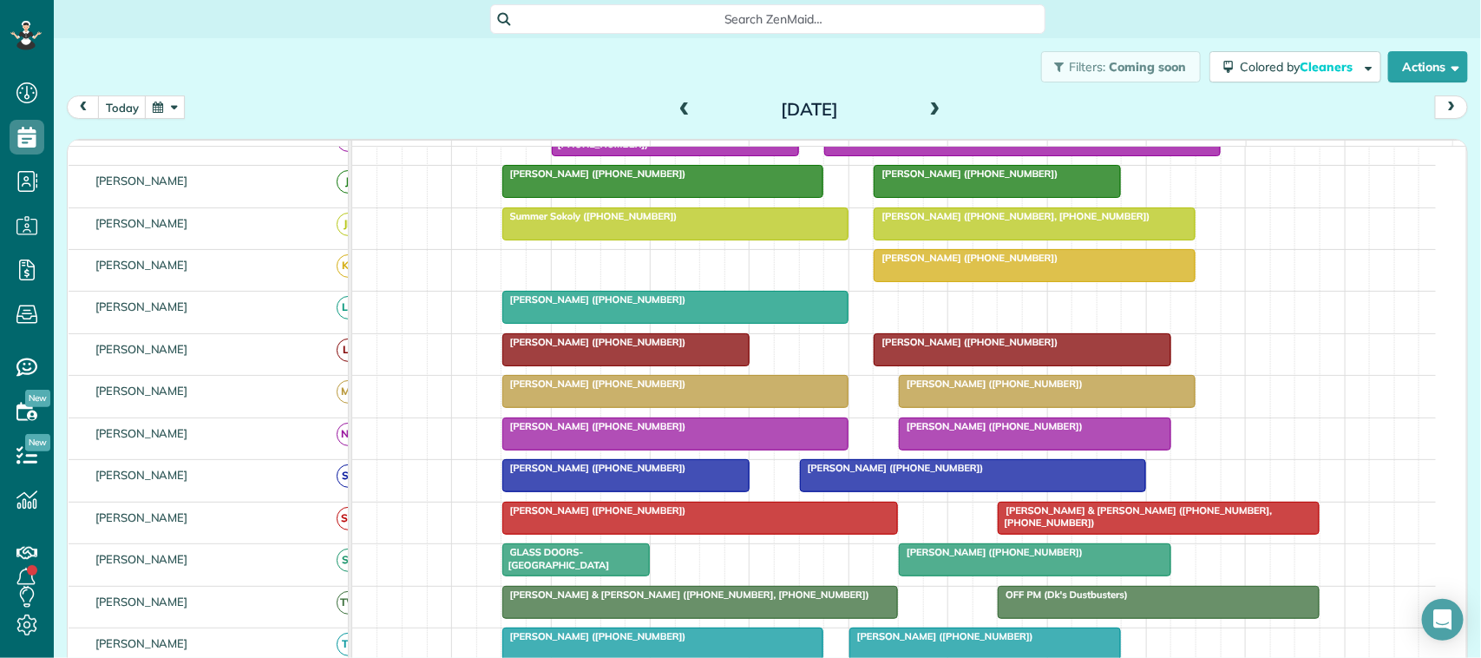
click at [926, 102] on span at bounding box center [935, 110] width 19 height 16
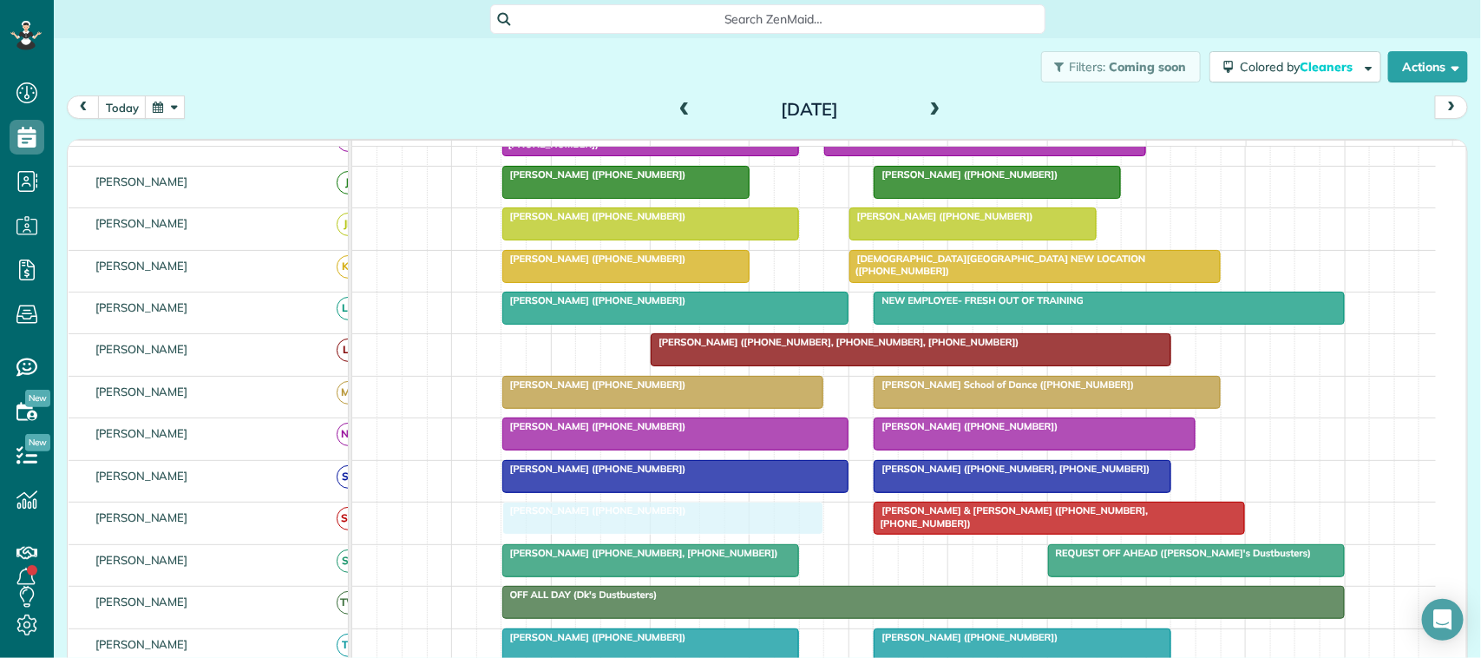
drag, startPoint x: 584, startPoint y: 536, endPoint x: 613, endPoint y: 536, distance: 28.6
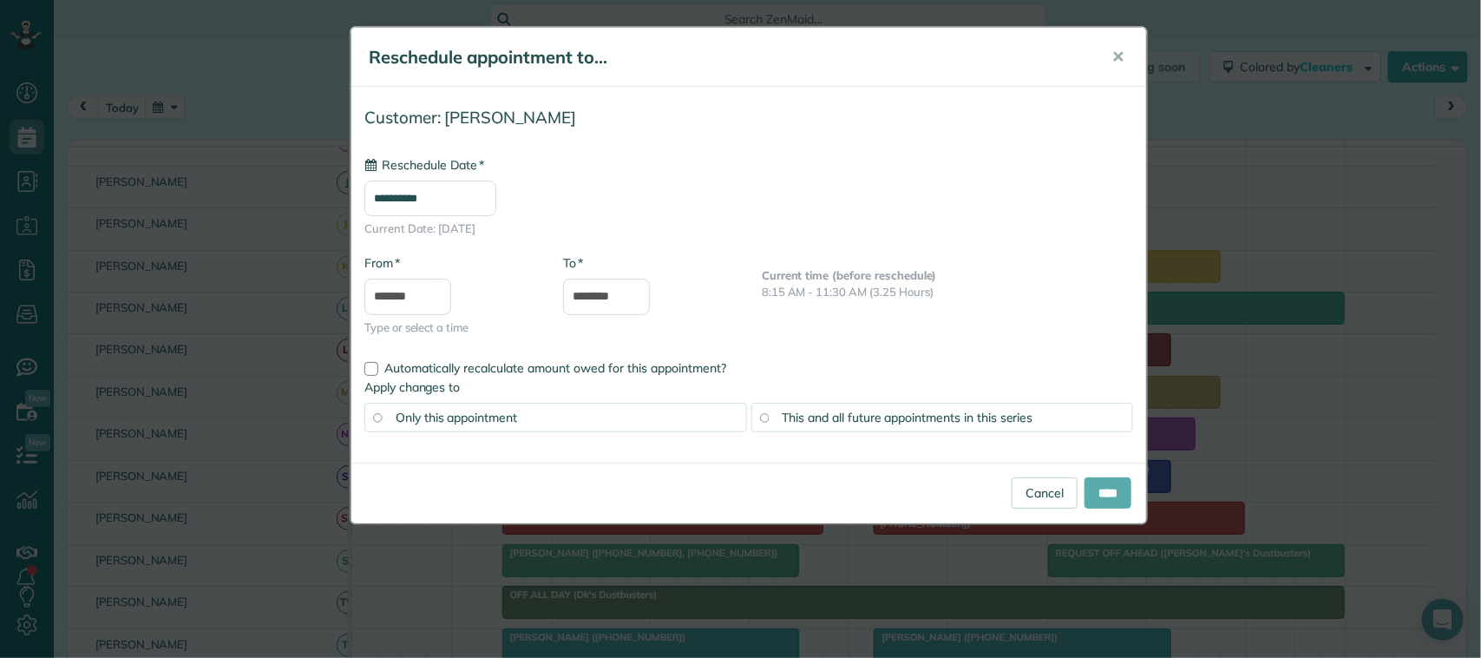
type input "**********"
click at [1107, 510] on div "Cancel ****" at bounding box center [748, 493] width 795 height 61
click at [1107, 496] on input "****" at bounding box center [1108, 492] width 47 height 31
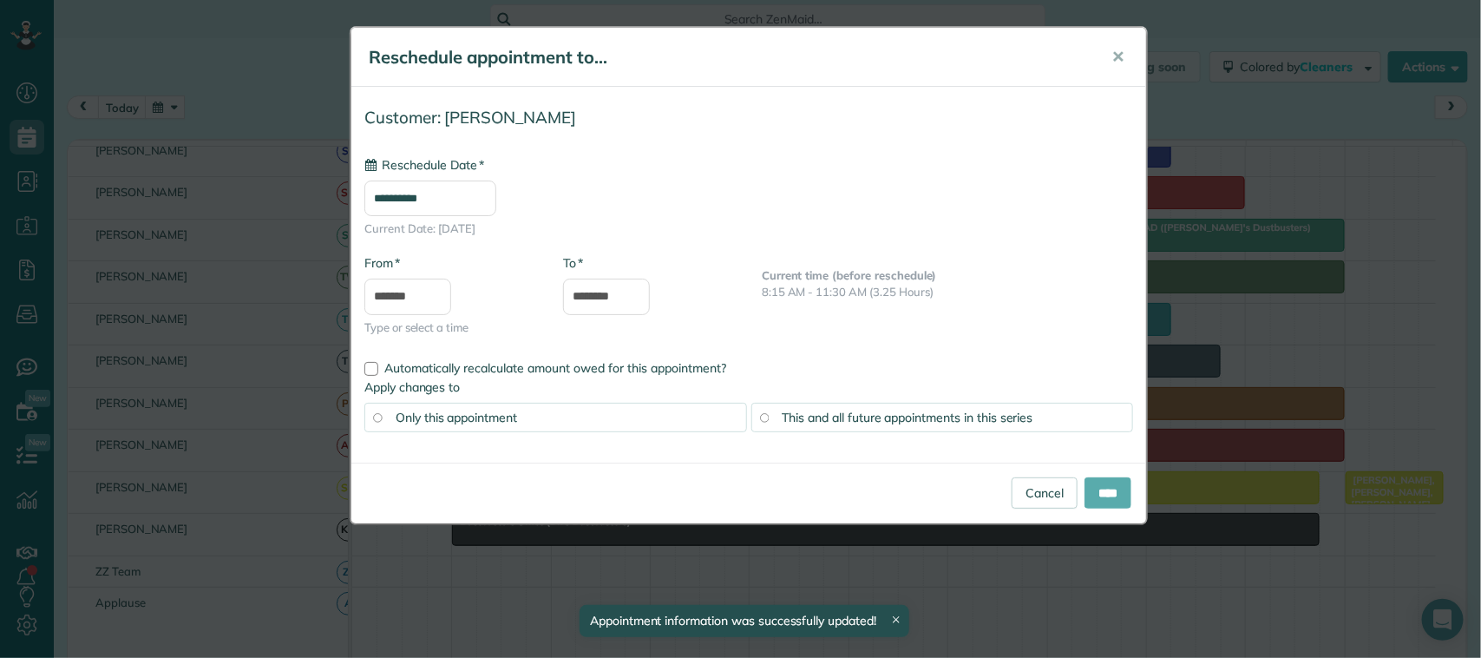
type input "**********"
click at [1115, 495] on input "****" at bounding box center [1108, 492] width 47 height 31
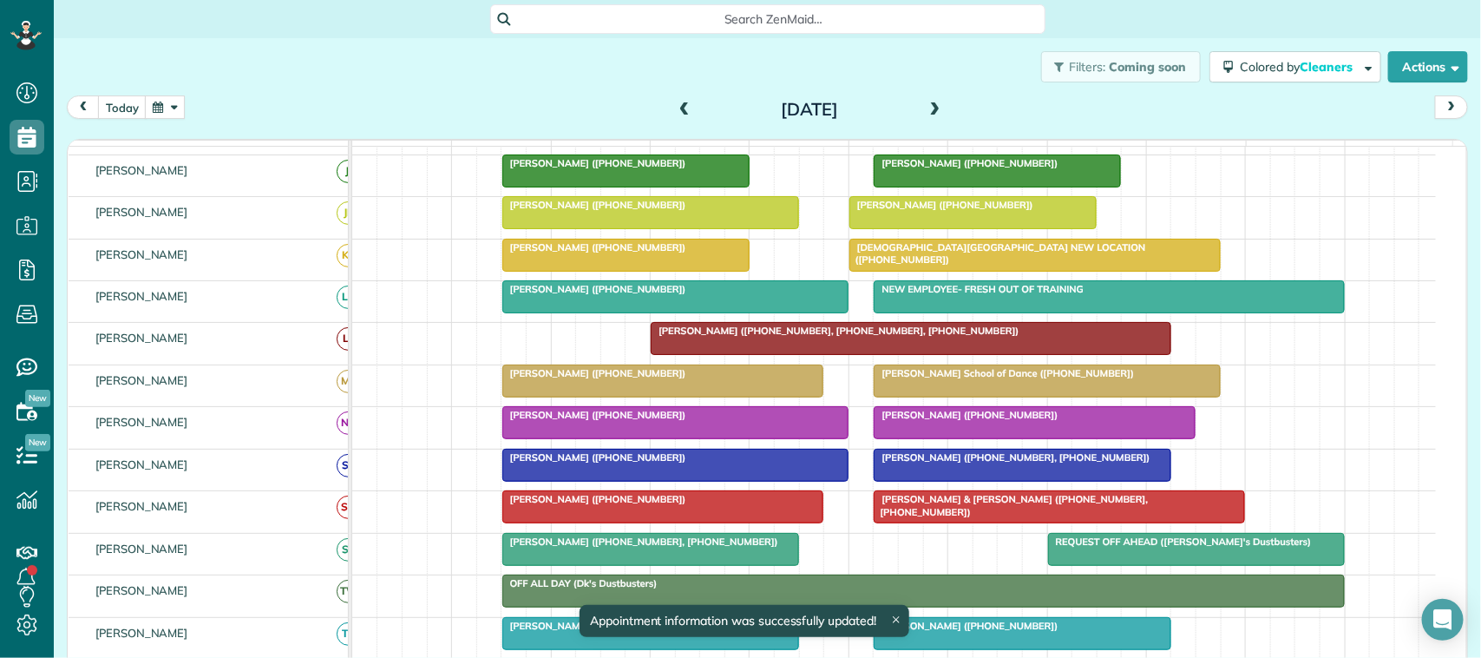
click at [172, 108] on button "button" at bounding box center [165, 106] width 40 height 23
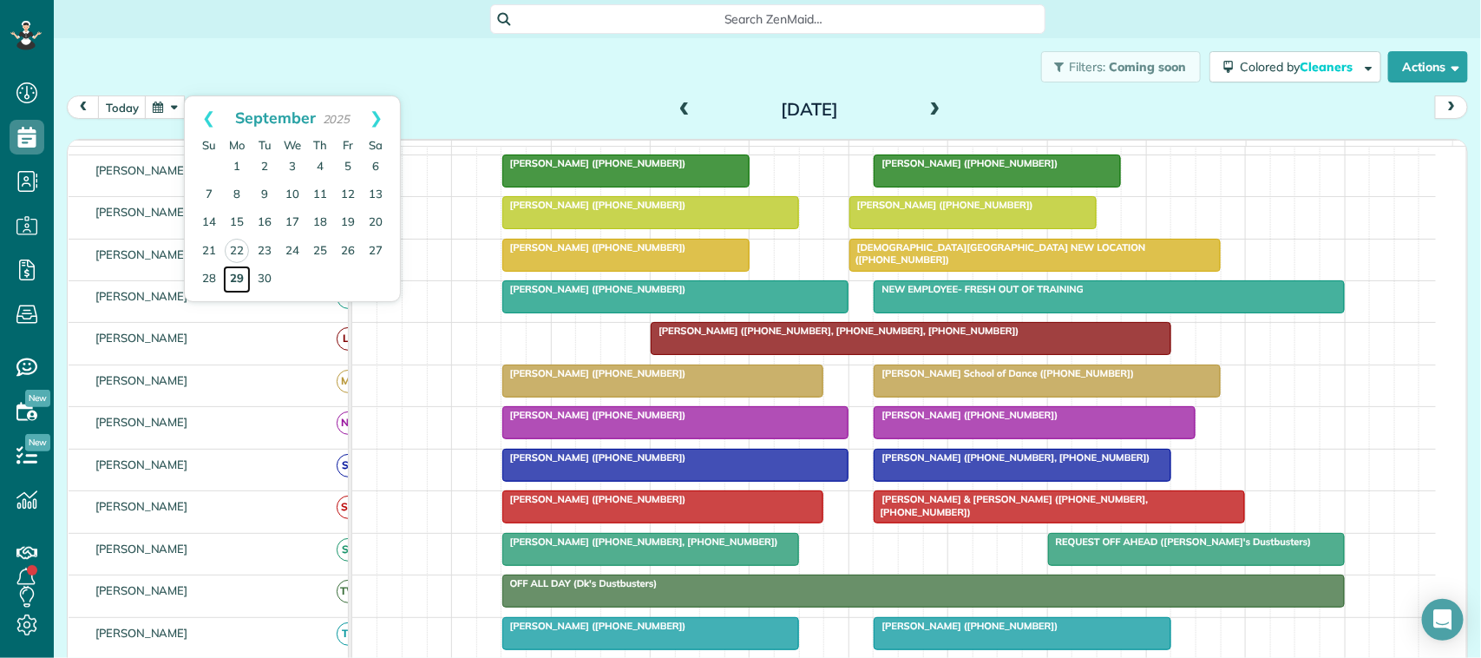
click at [241, 282] on link "29" at bounding box center [237, 280] width 28 height 28
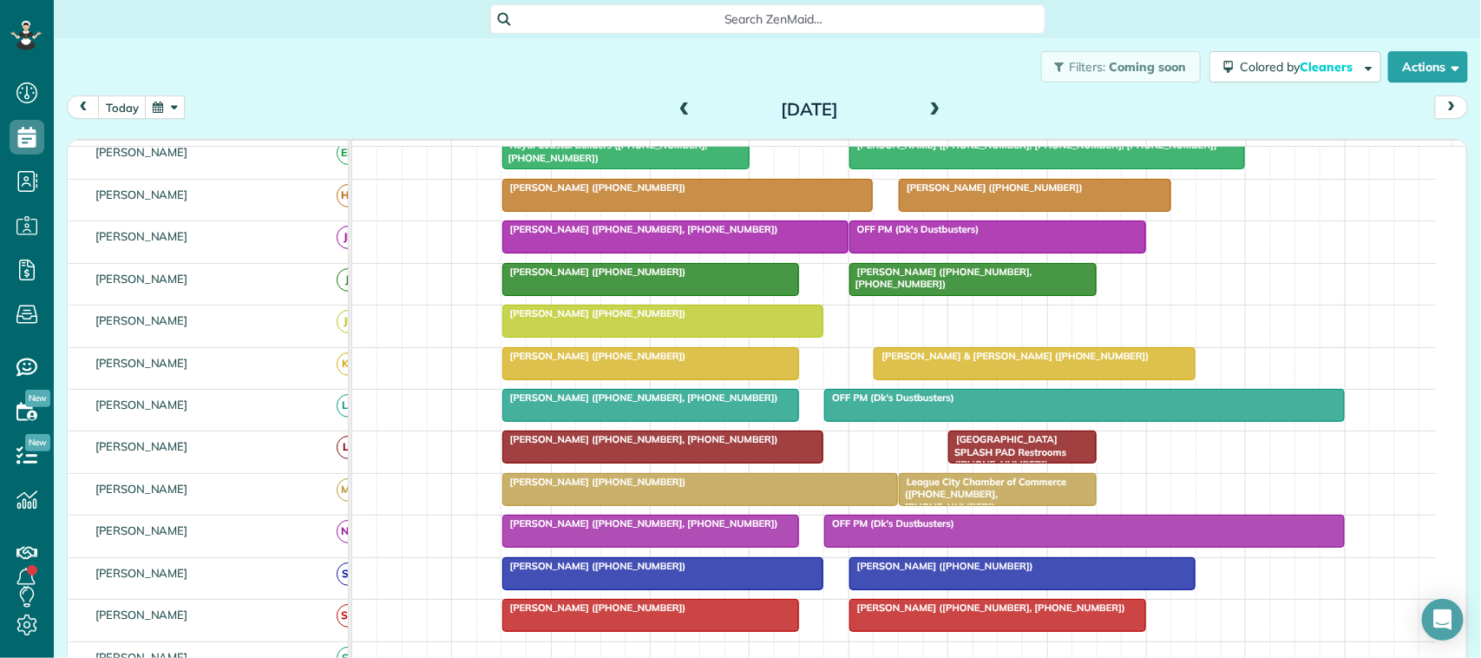
click at [857, 529] on div "OFF PM (Dk's Dustbusters)" at bounding box center [1084, 523] width 509 height 12
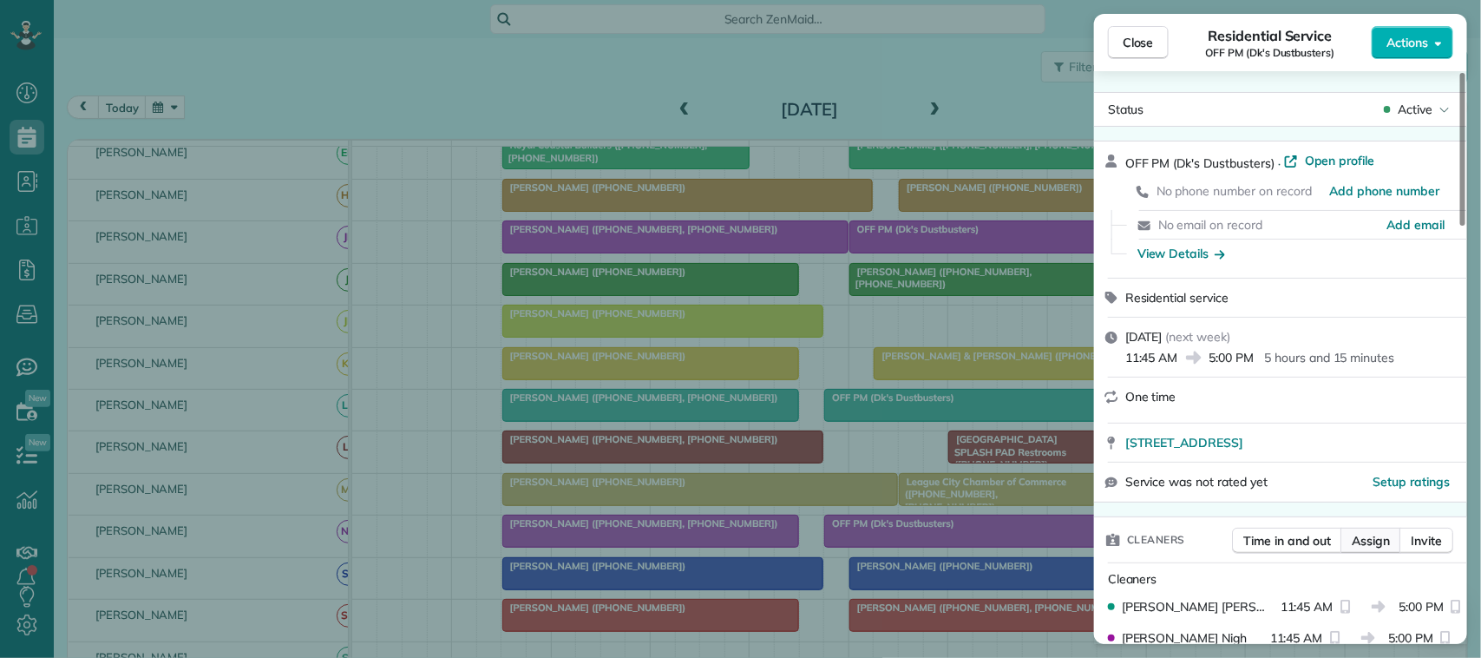
click at [1369, 536] on span "Assign" at bounding box center [1371, 540] width 38 height 17
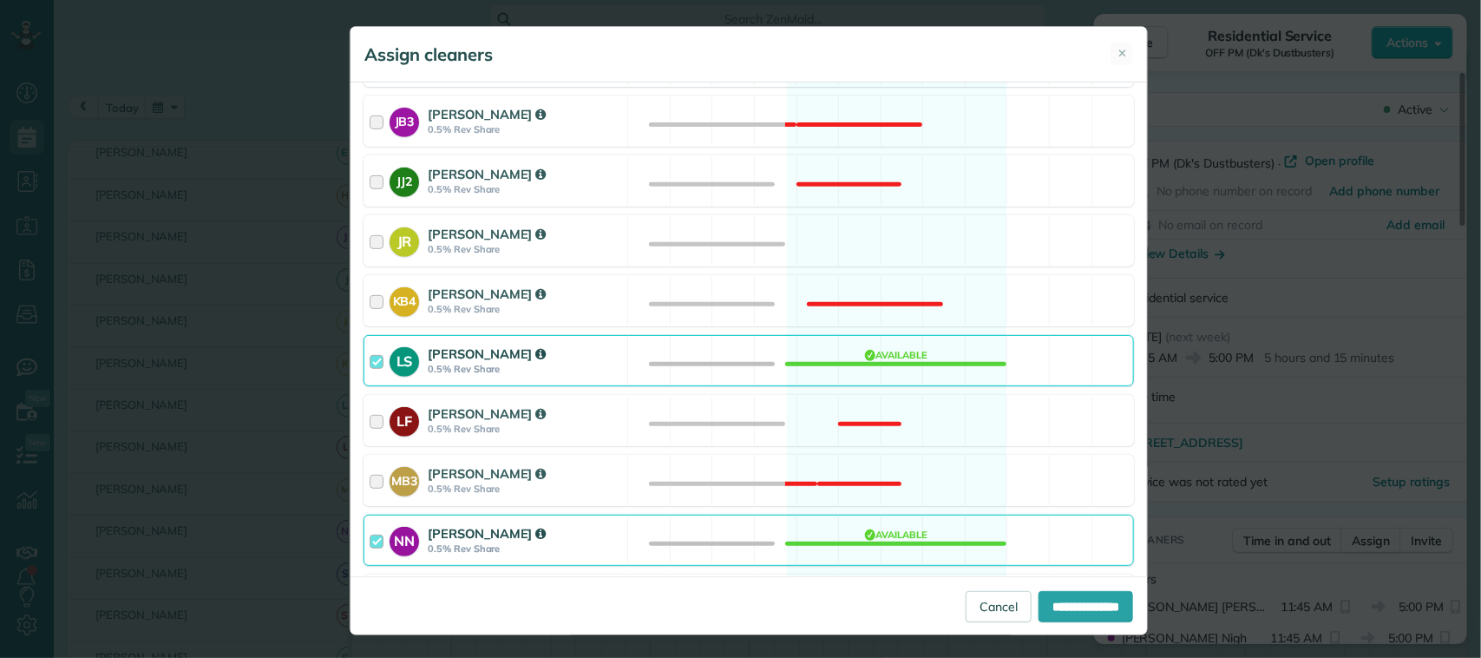
click at [727, 539] on div "NN Nicole Nigh 0.5% Rev Share Available" at bounding box center [749, 540] width 771 height 51
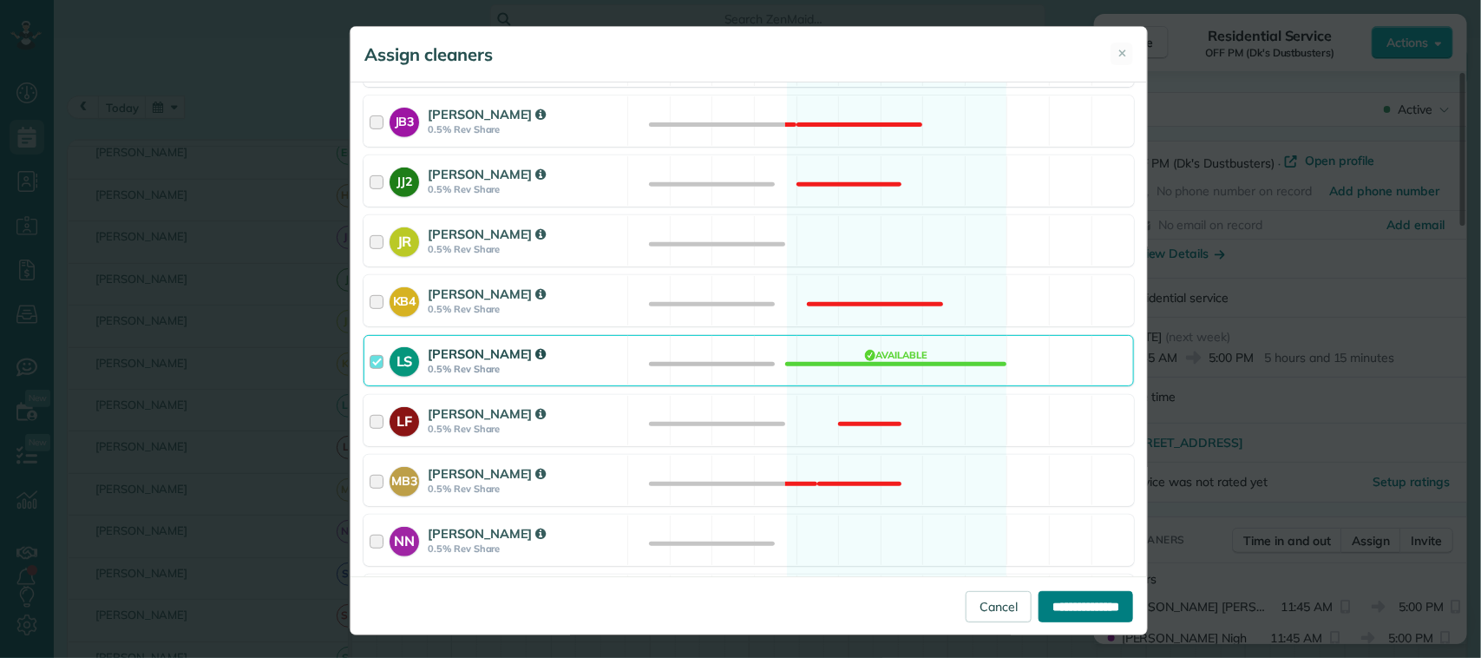
click at [1044, 614] on input "**********" at bounding box center [1086, 606] width 95 height 31
type input "**********"
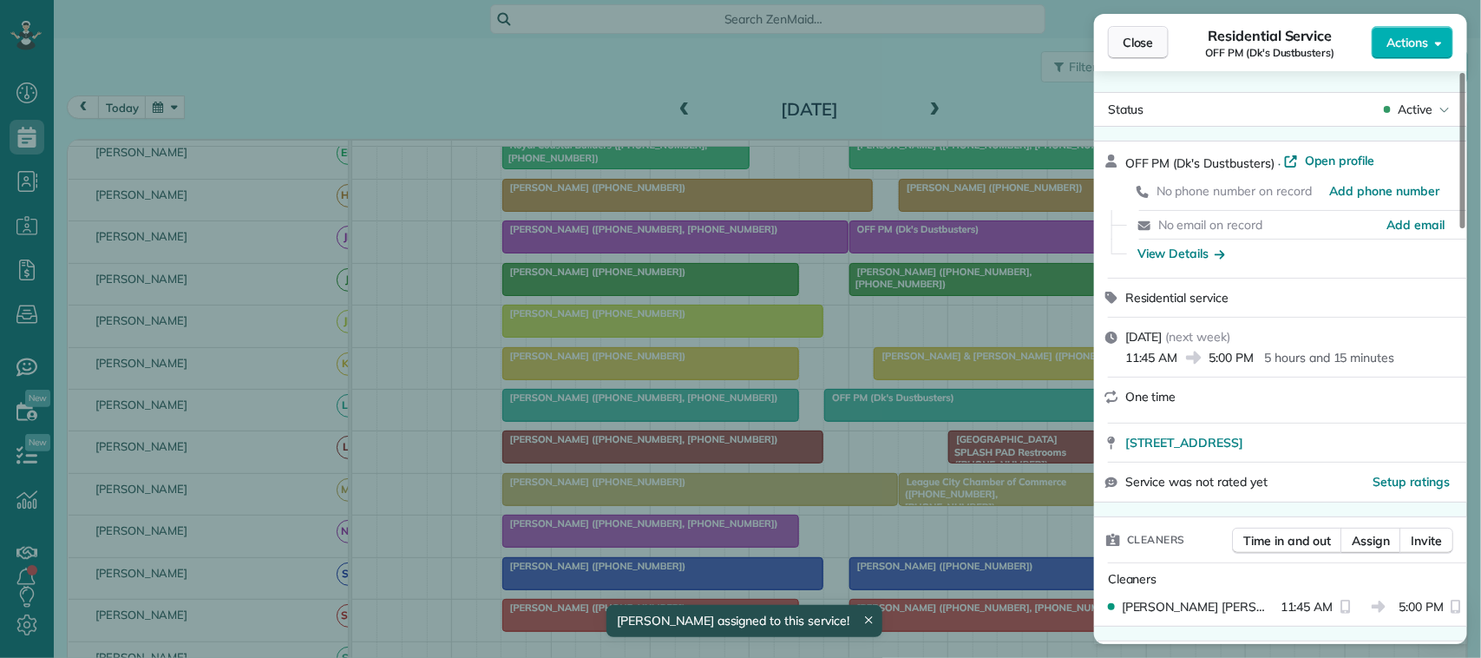
click at [1153, 41] on span "Close" at bounding box center [1138, 42] width 31 height 17
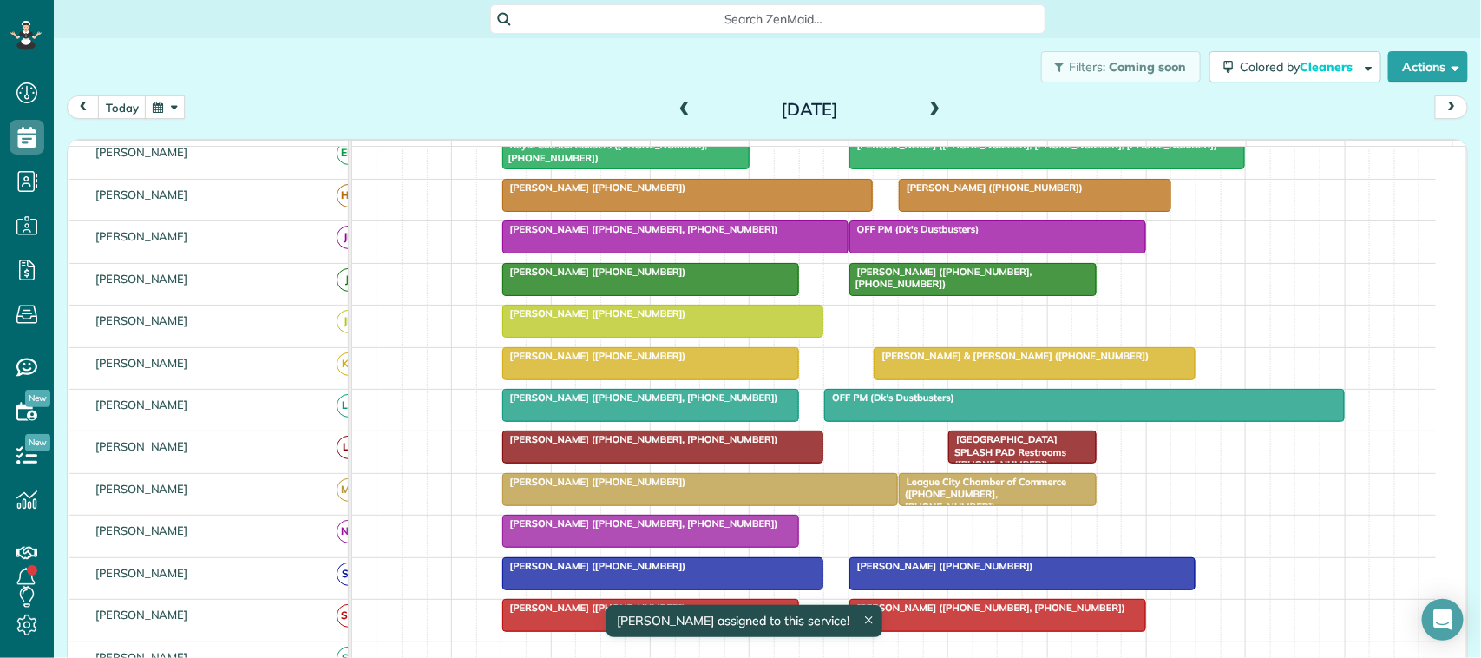
click at [917, 421] on div at bounding box center [1084, 405] width 518 height 31
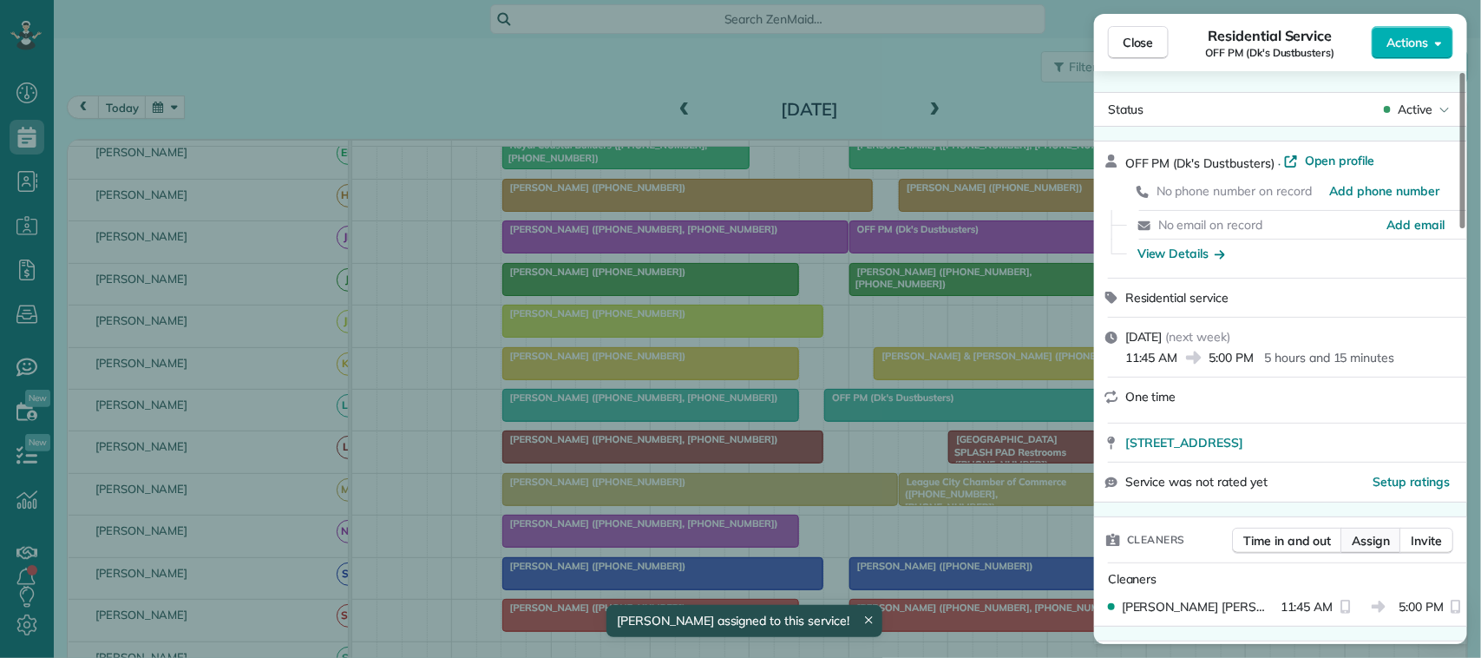
click at [1373, 536] on span "Assign" at bounding box center [1371, 540] width 38 height 17
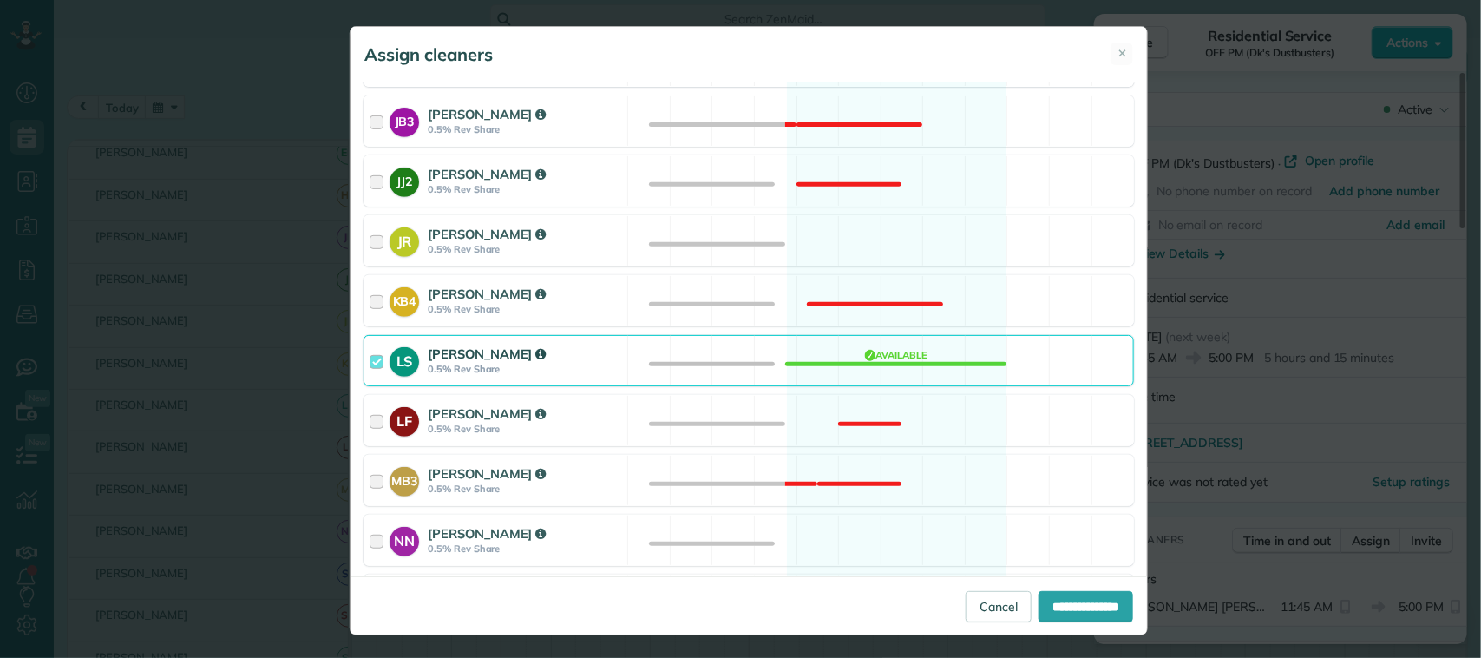
click at [622, 371] on div "LS Leah Sebesta-Morgan 0.5% Rev Share Available" at bounding box center [749, 360] width 771 height 51
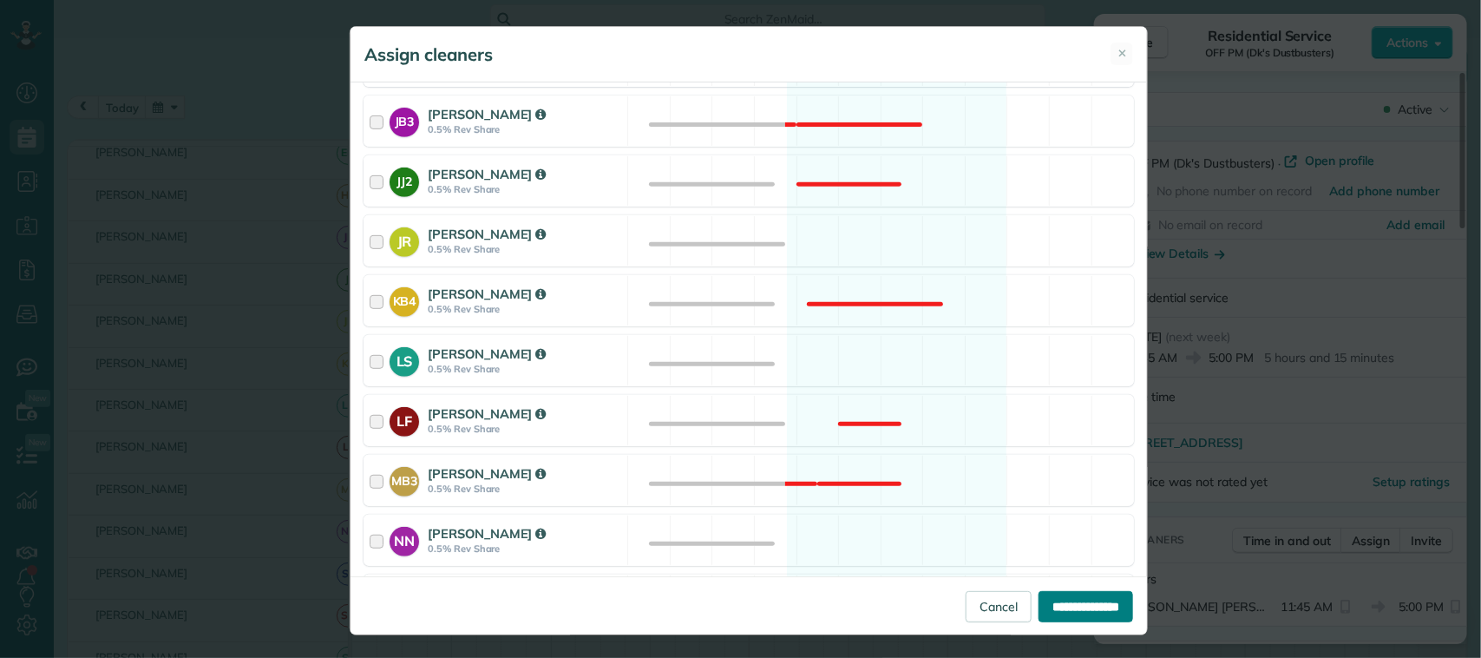
click at [1085, 596] on input "**********" at bounding box center [1086, 606] width 95 height 31
type input "**********"
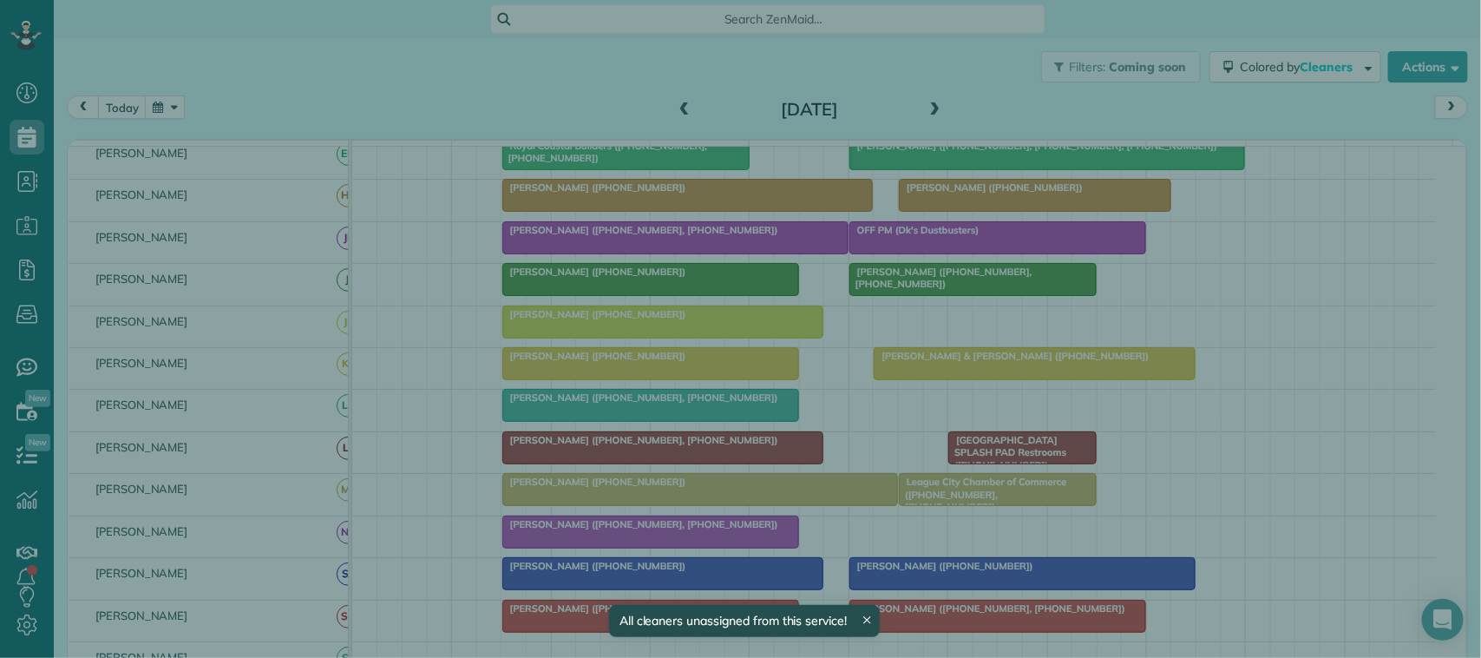
click at [1139, 44] on span "Close" at bounding box center [1138, 42] width 31 height 17
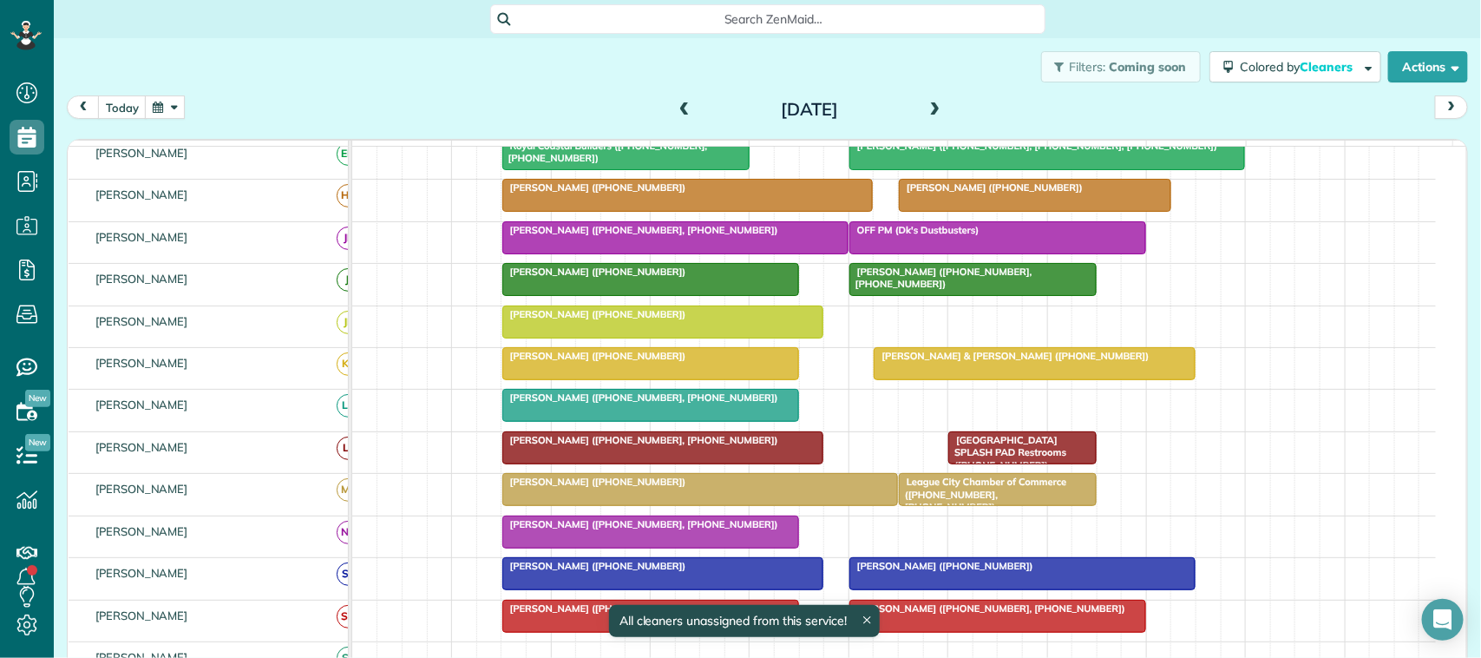
click at [655, 404] on span "Mitchell Morgan (+12819611373, +17138297609)" at bounding box center [641, 397] width 278 height 12
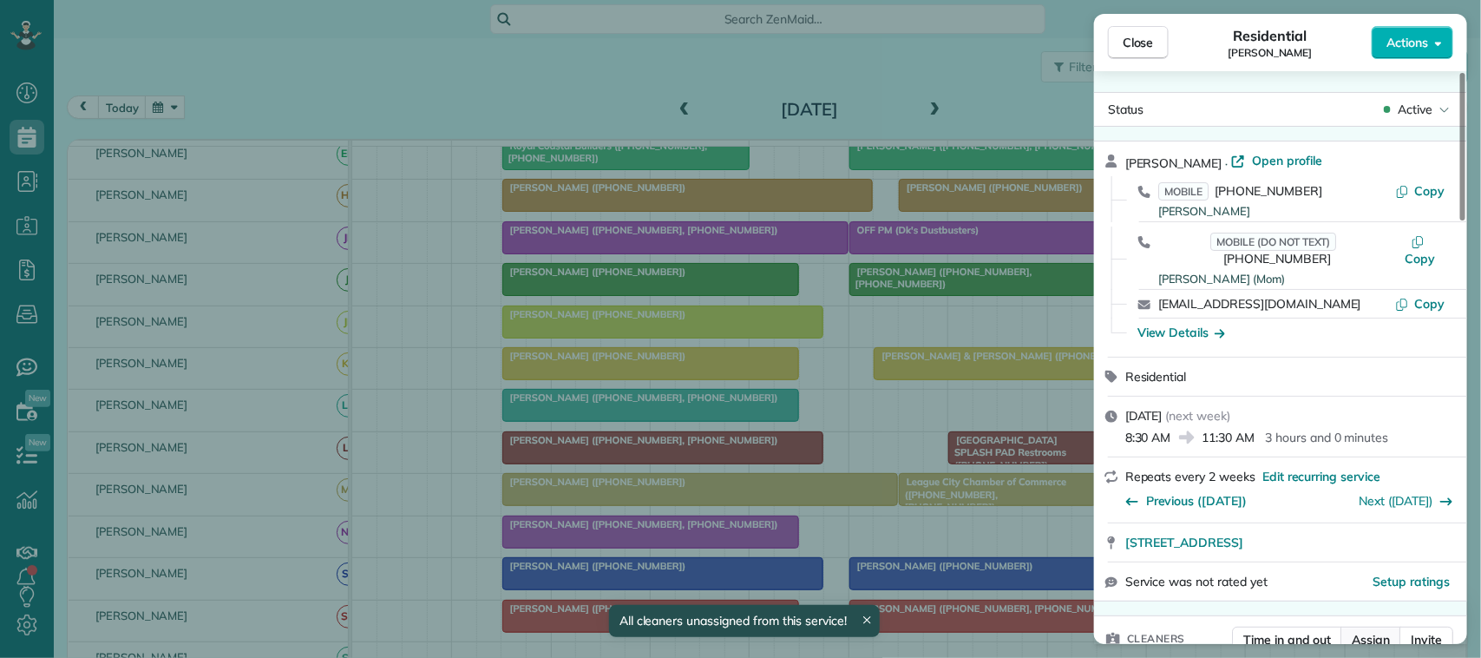
click at [1376, 631] on span "Assign" at bounding box center [1371, 639] width 38 height 17
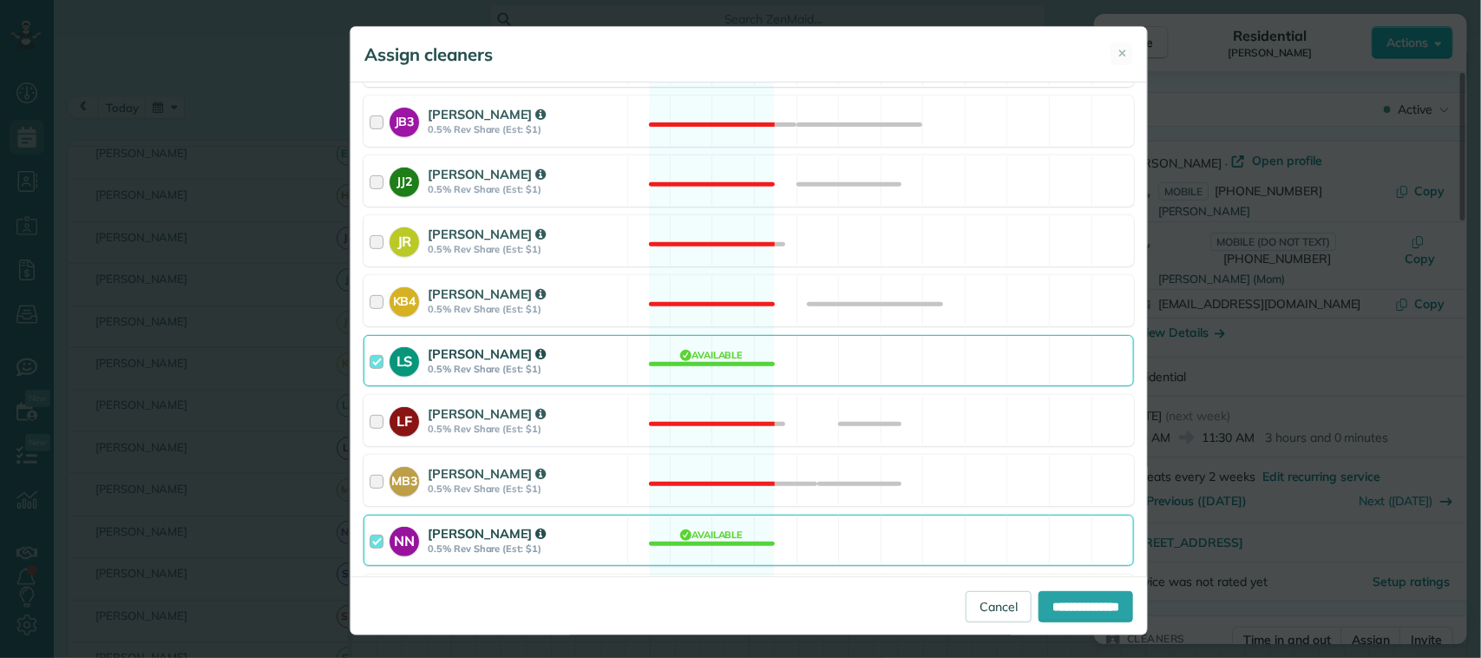
click at [610, 544] on div "NN Nicole Nigh 0.5% Rev Share (Est: $1)" at bounding box center [495, 540] width 263 height 49
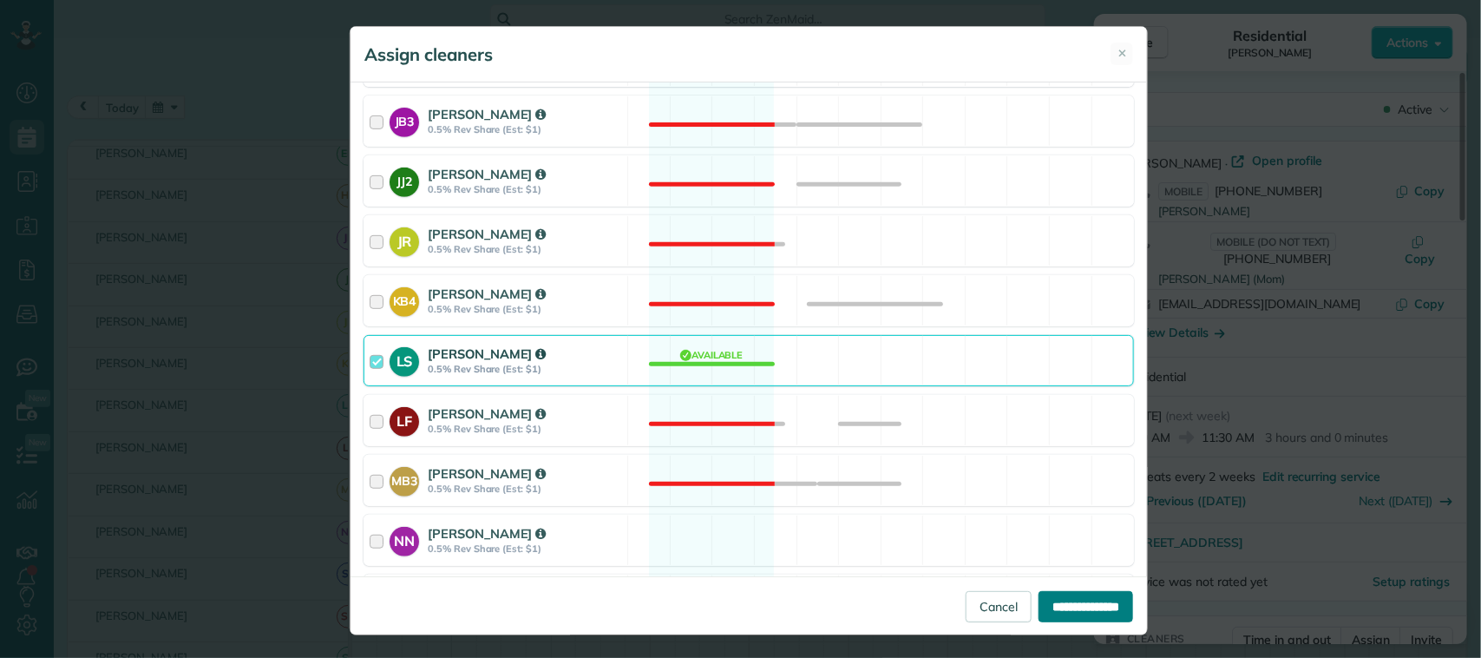
click at [1096, 613] on input "**********" at bounding box center [1086, 606] width 95 height 31
type input "**********"
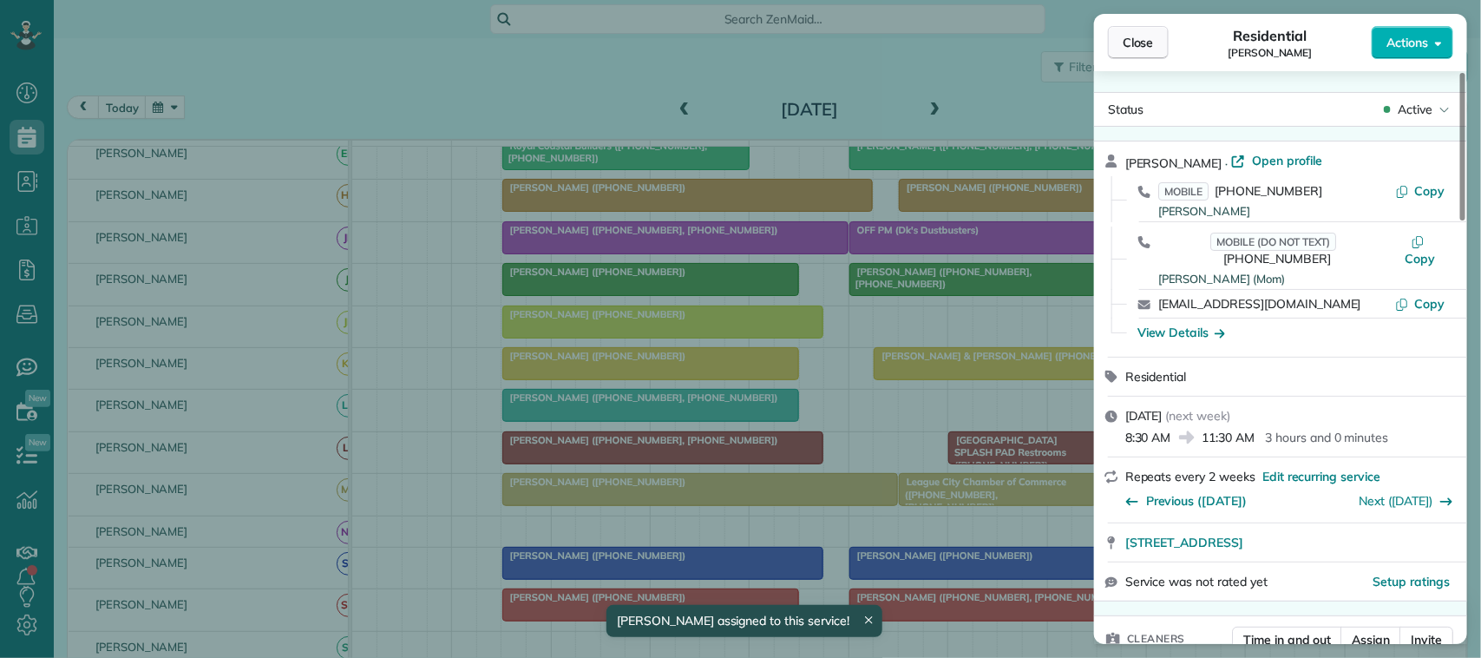
click at [1139, 41] on span "Close" at bounding box center [1138, 42] width 31 height 17
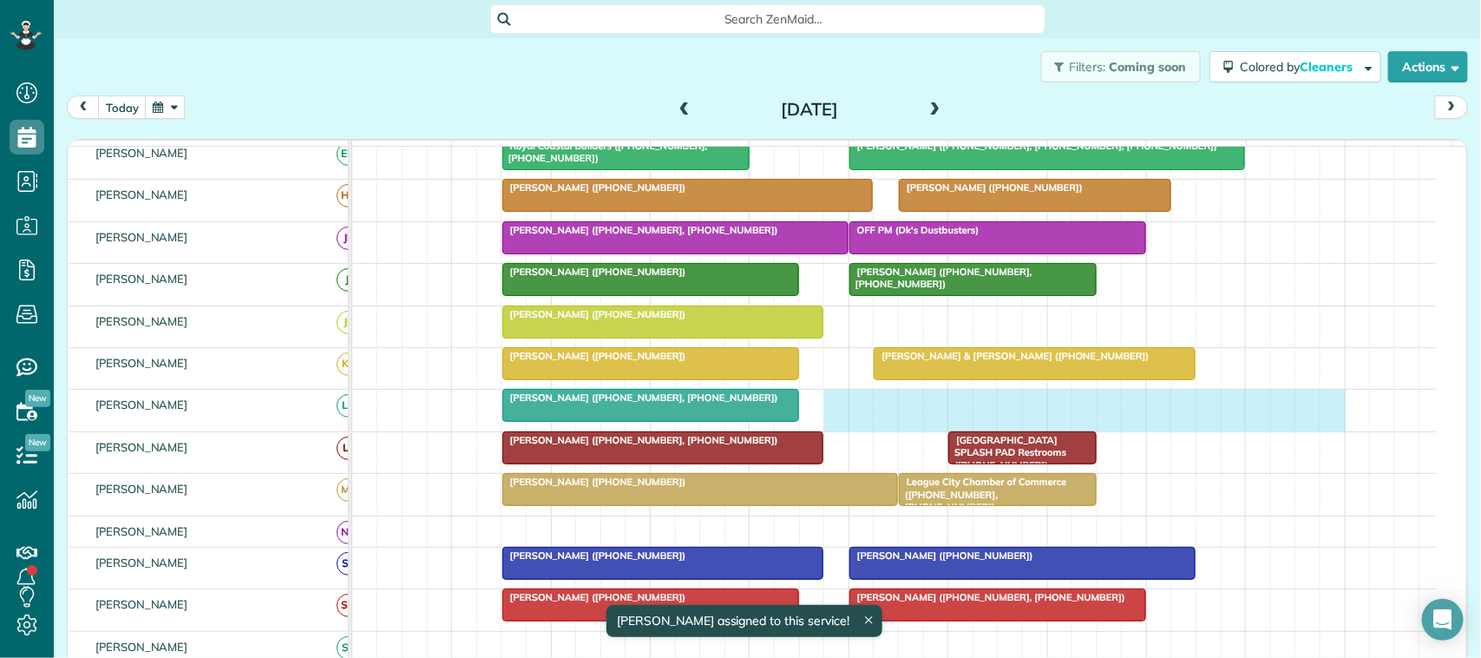
drag, startPoint x: 840, startPoint y: 423, endPoint x: 1320, endPoint y: 421, distance: 479.9
click at [1320, 421] on div "Mitchell Morgan (+12819611373, +17138297609)" at bounding box center [894, 410] width 1084 height 41
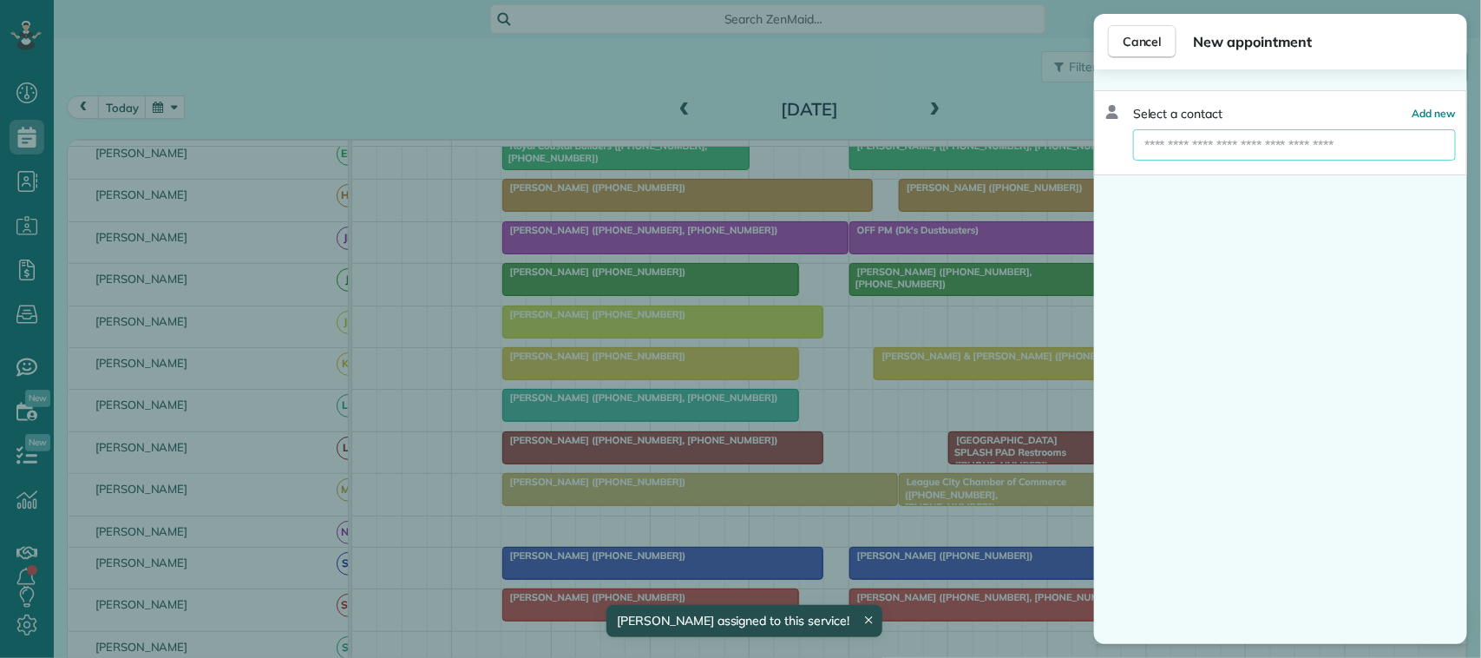
click at [1264, 152] on input "text" at bounding box center [1294, 144] width 323 height 31
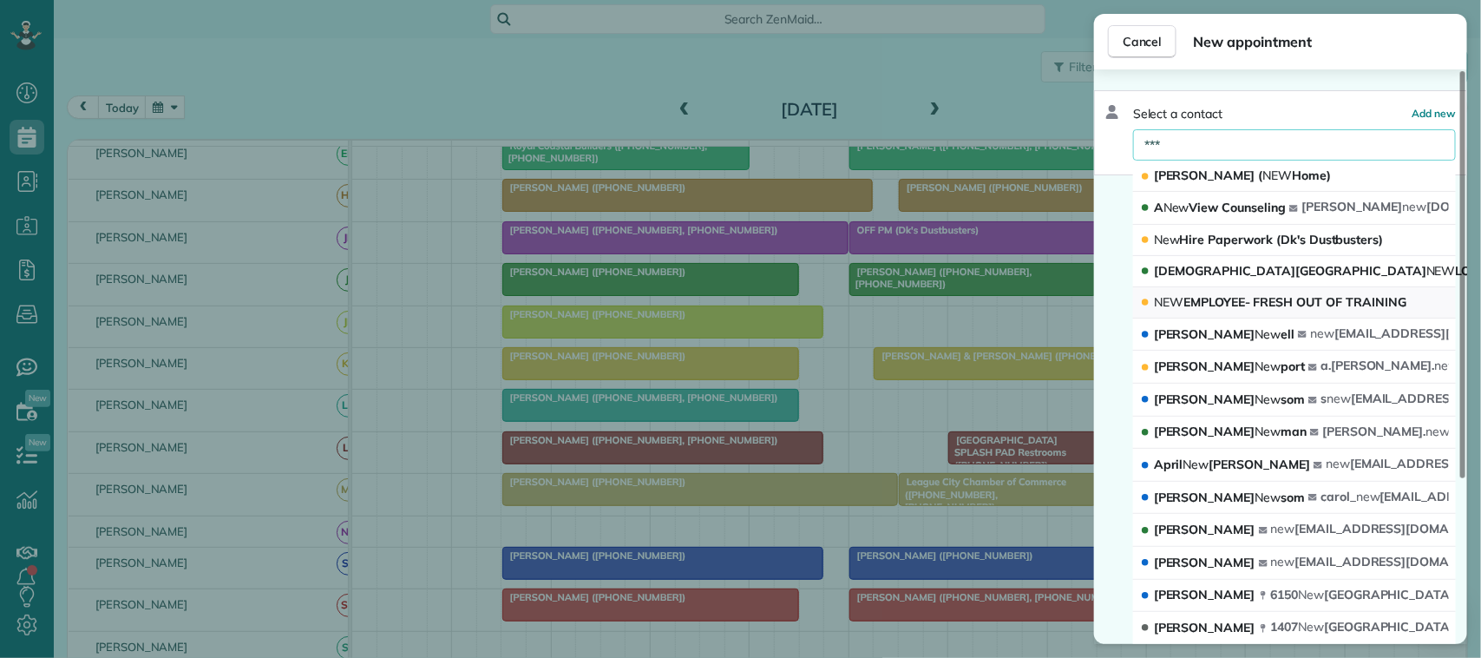
type input "***"
click at [1251, 301] on span "NEW EMPLOYEE- FRESH OUT OF TRAINING" at bounding box center [1280, 302] width 253 height 16
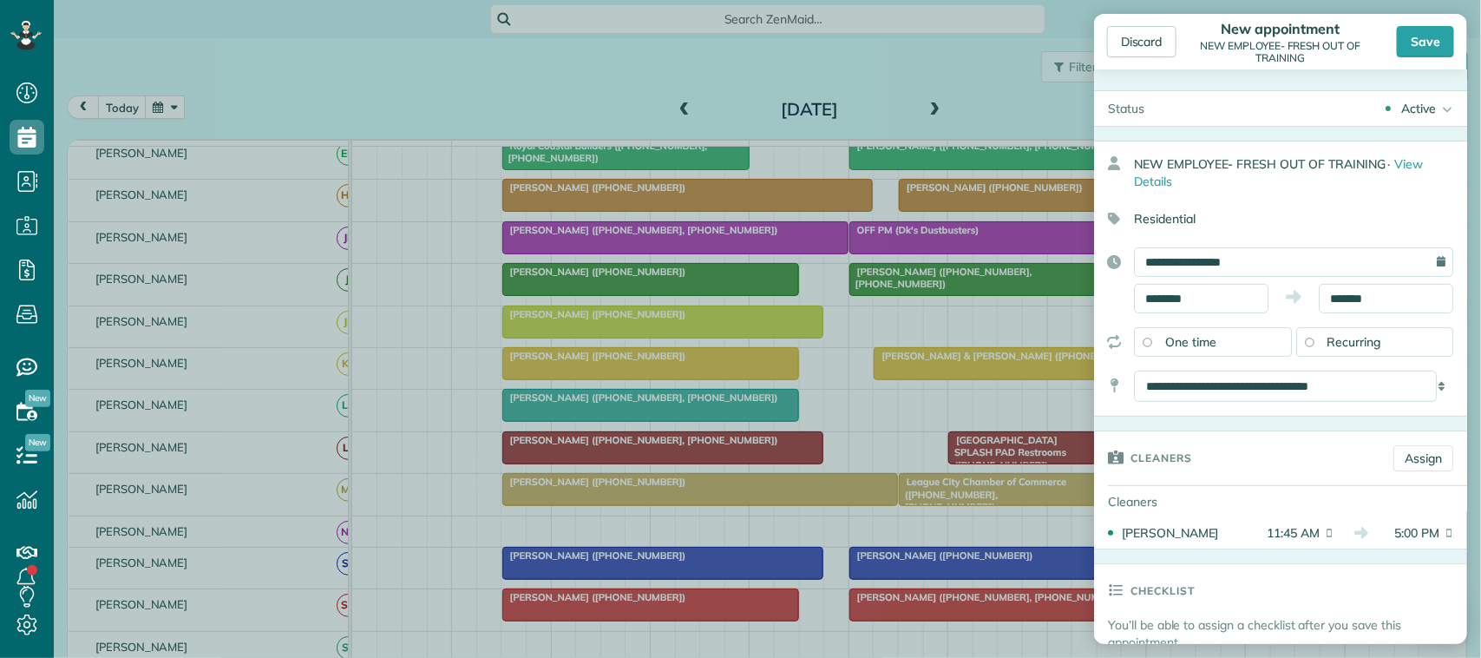
click at [1426, 36] on div "Save" at bounding box center [1425, 41] width 57 height 31
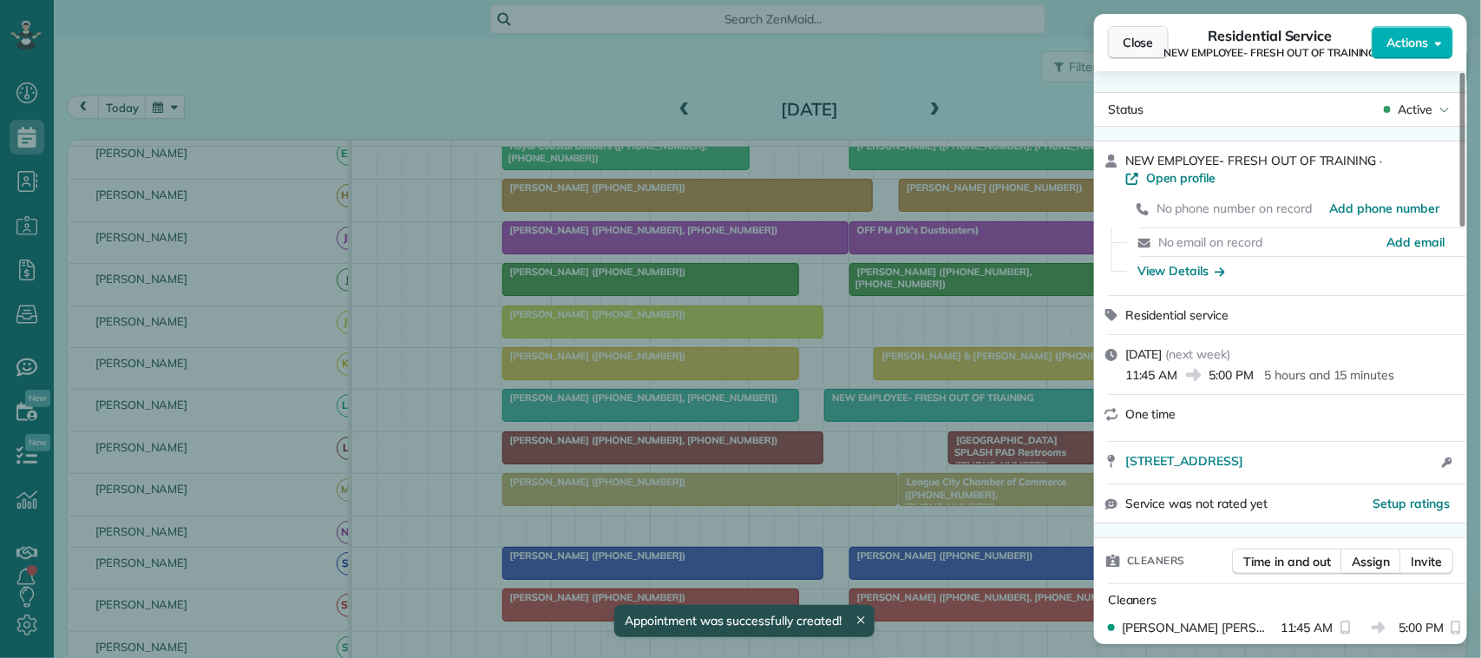
click at [1125, 48] on span "Close" at bounding box center [1138, 42] width 31 height 17
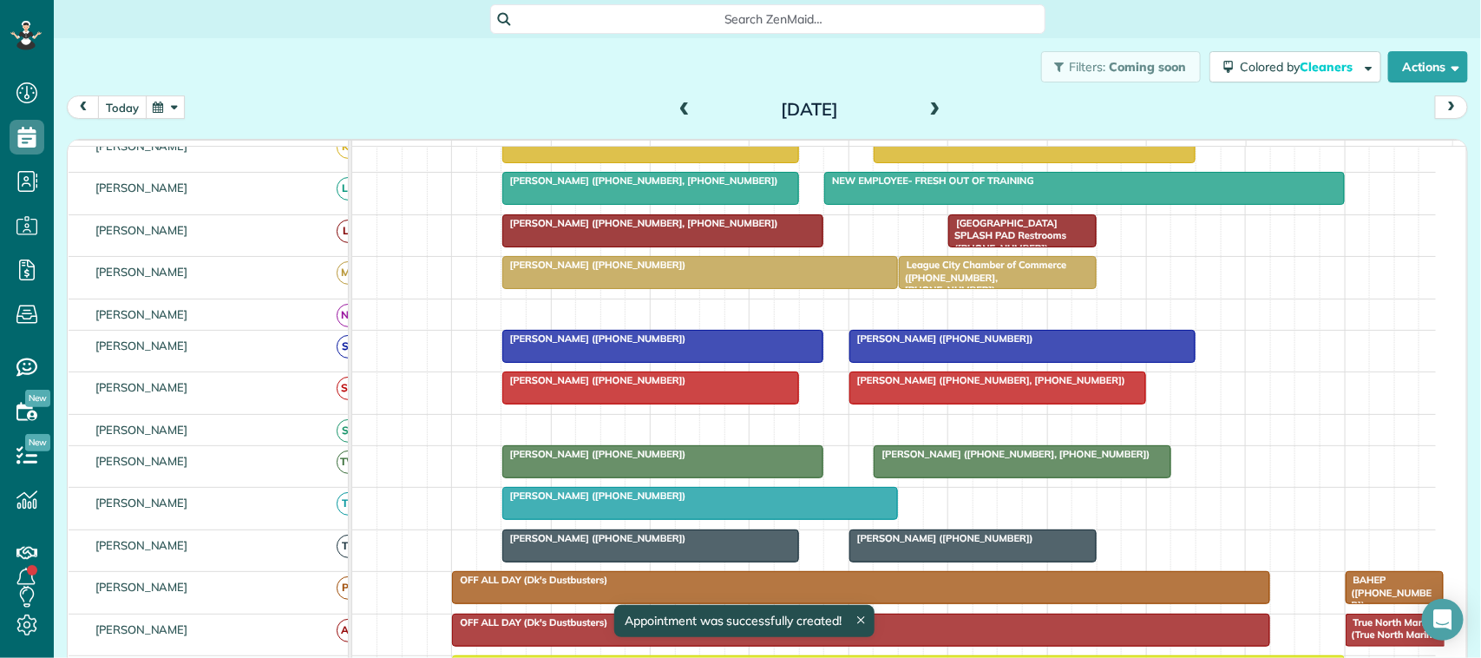
click at [118, 104] on button "today" at bounding box center [122, 106] width 49 height 23
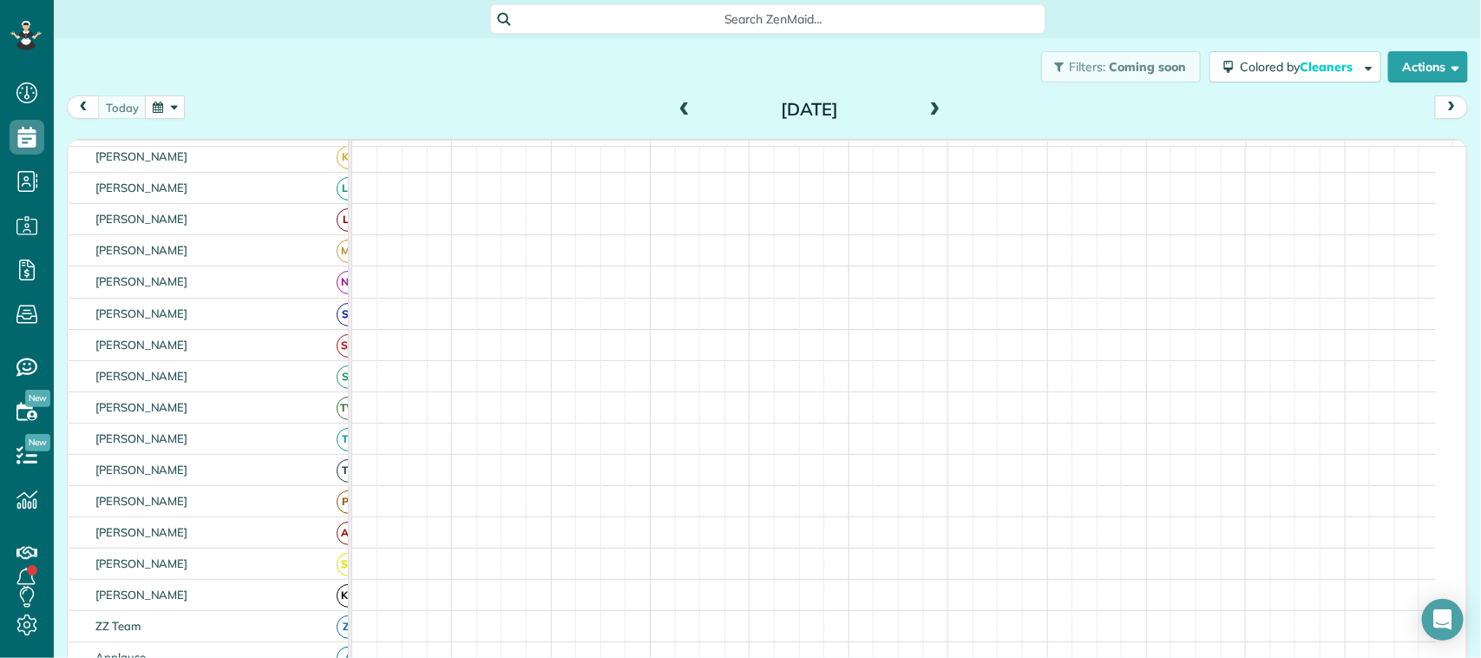
click at [178, 110] on button "button" at bounding box center [165, 106] width 40 height 23
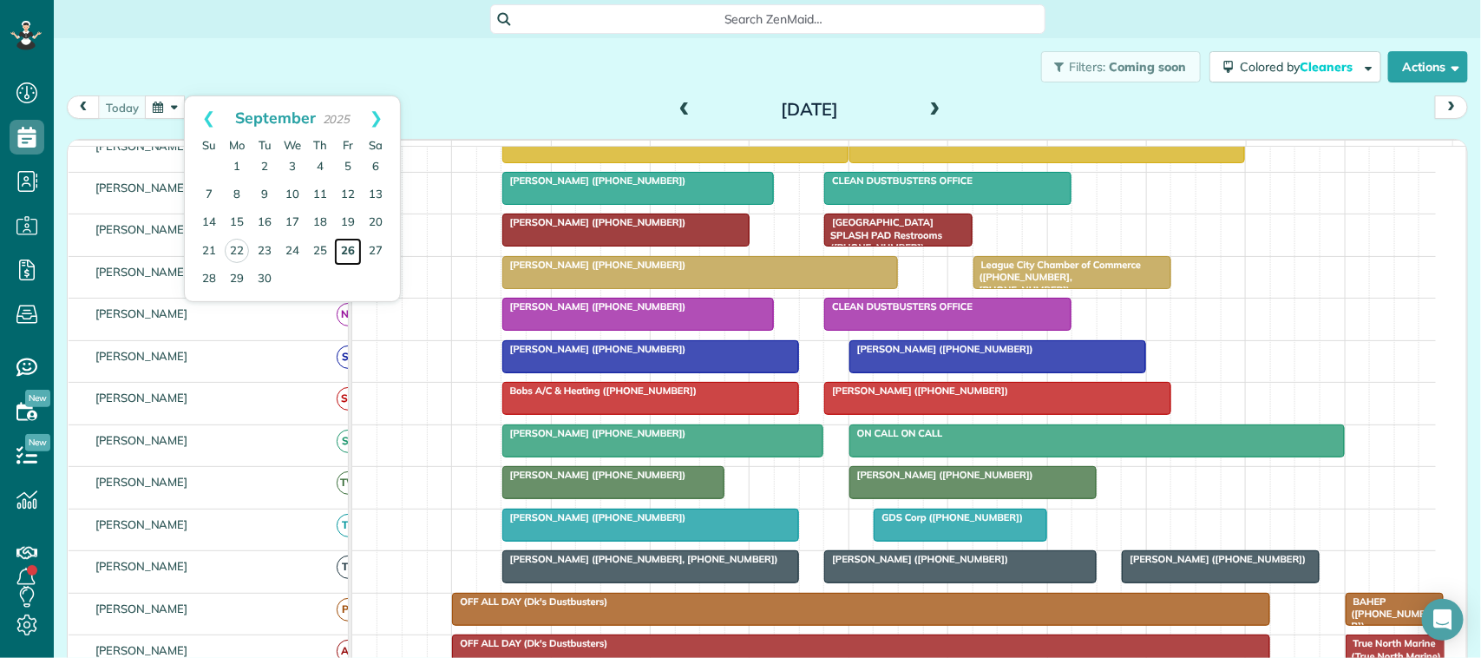
click at [344, 253] on link "26" at bounding box center [348, 252] width 28 height 28
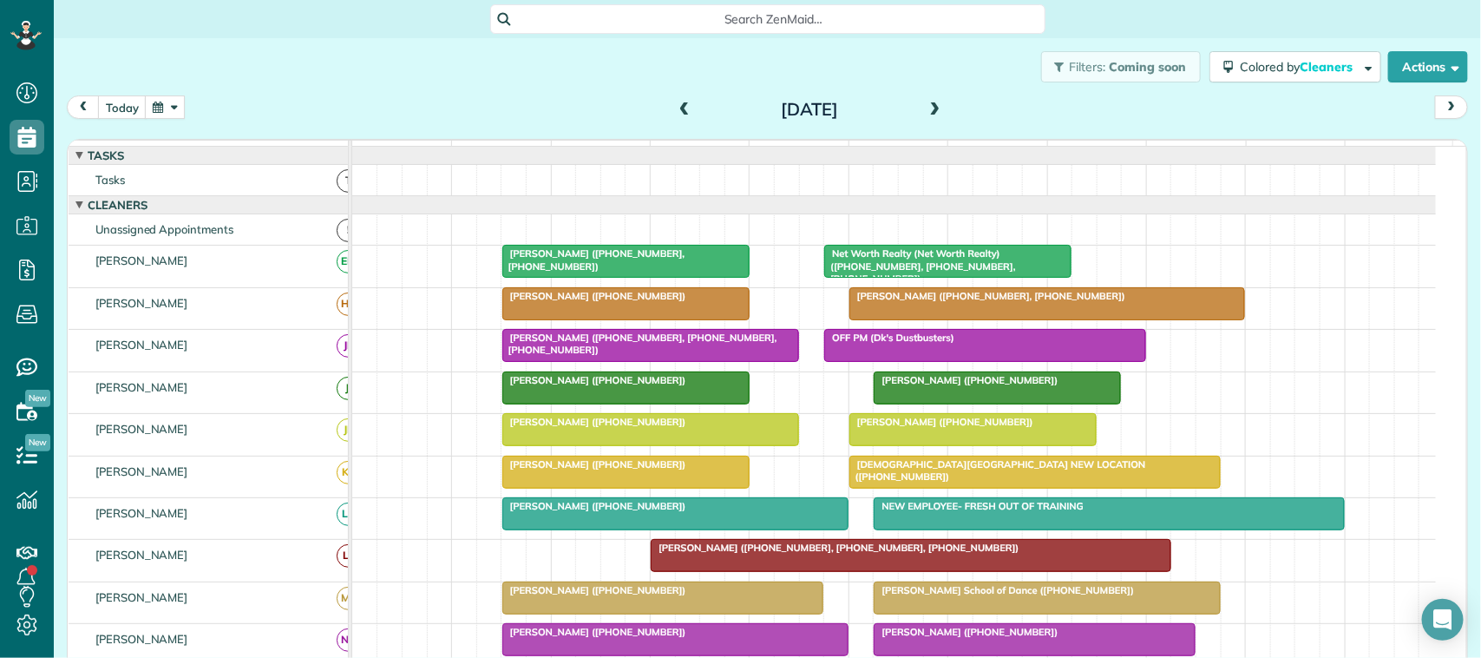
click at [675, 110] on span at bounding box center [684, 110] width 19 height 16
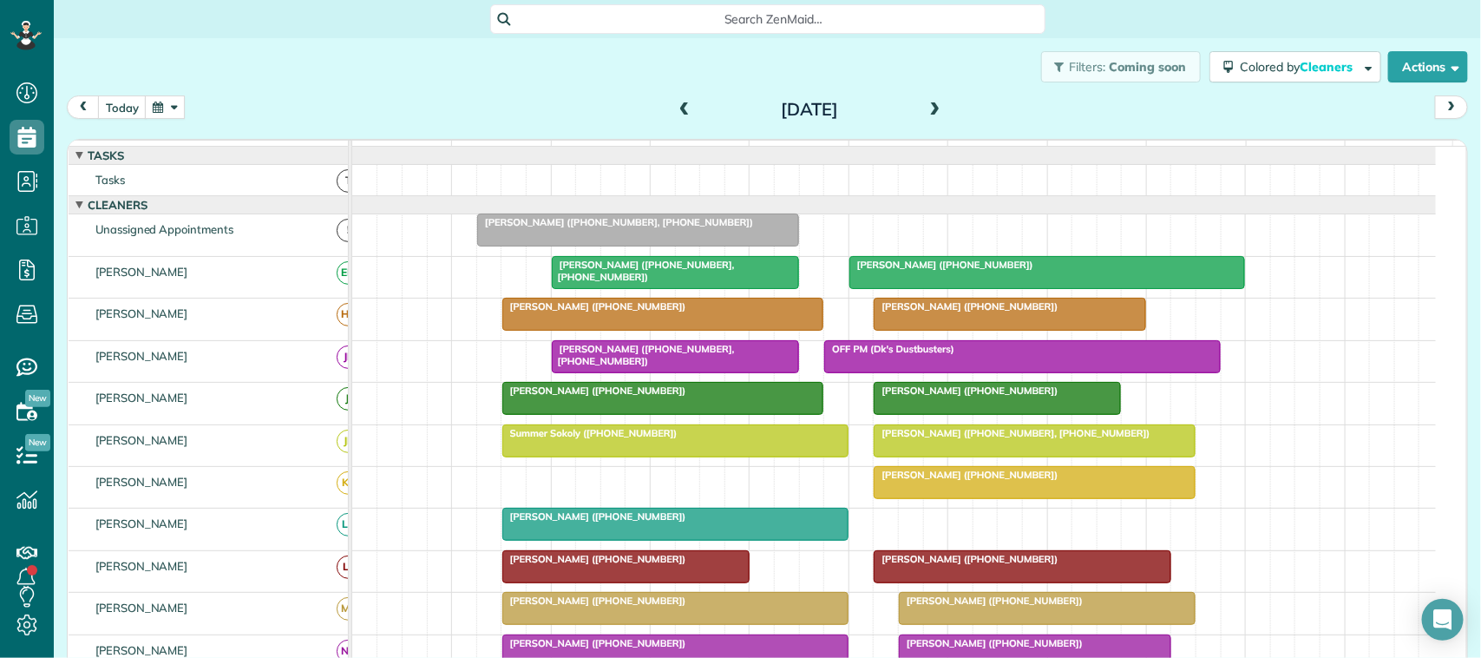
click at [678, 107] on span at bounding box center [684, 110] width 19 height 16
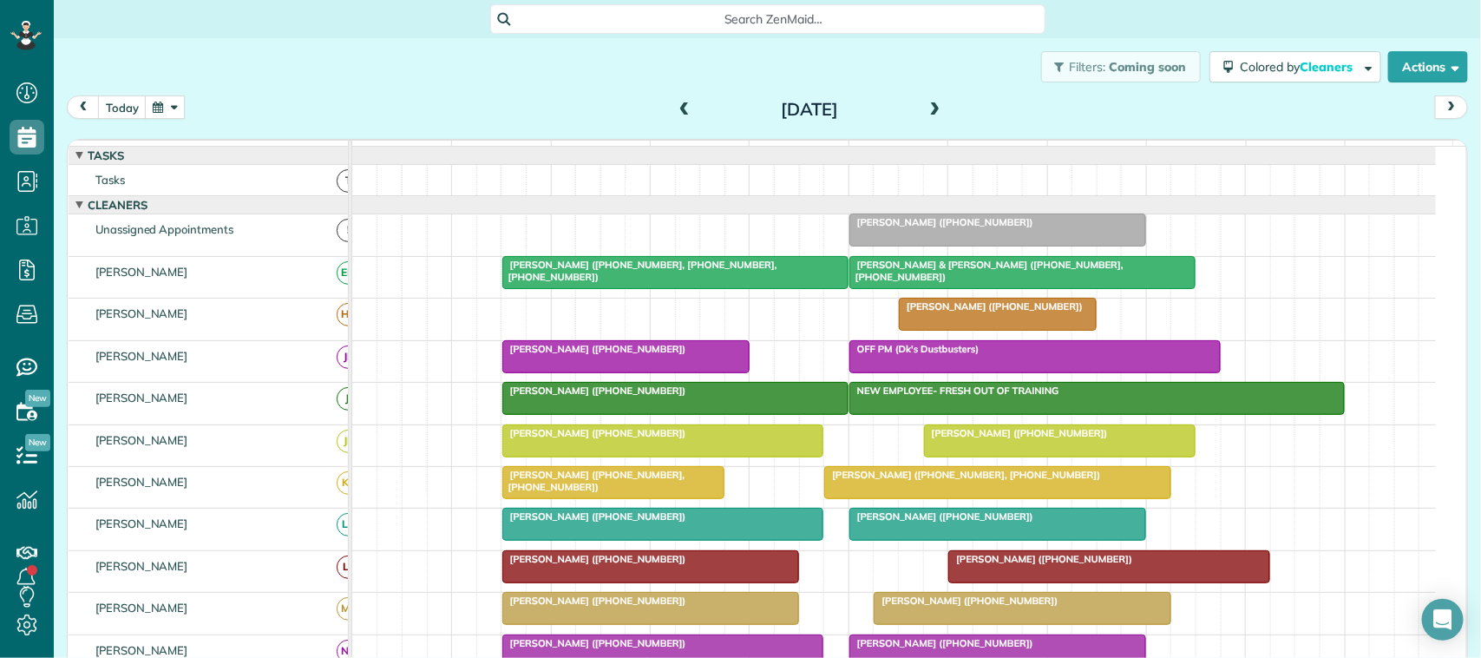
click at [930, 110] on span at bounding box center [935, 110] width 19 height 16
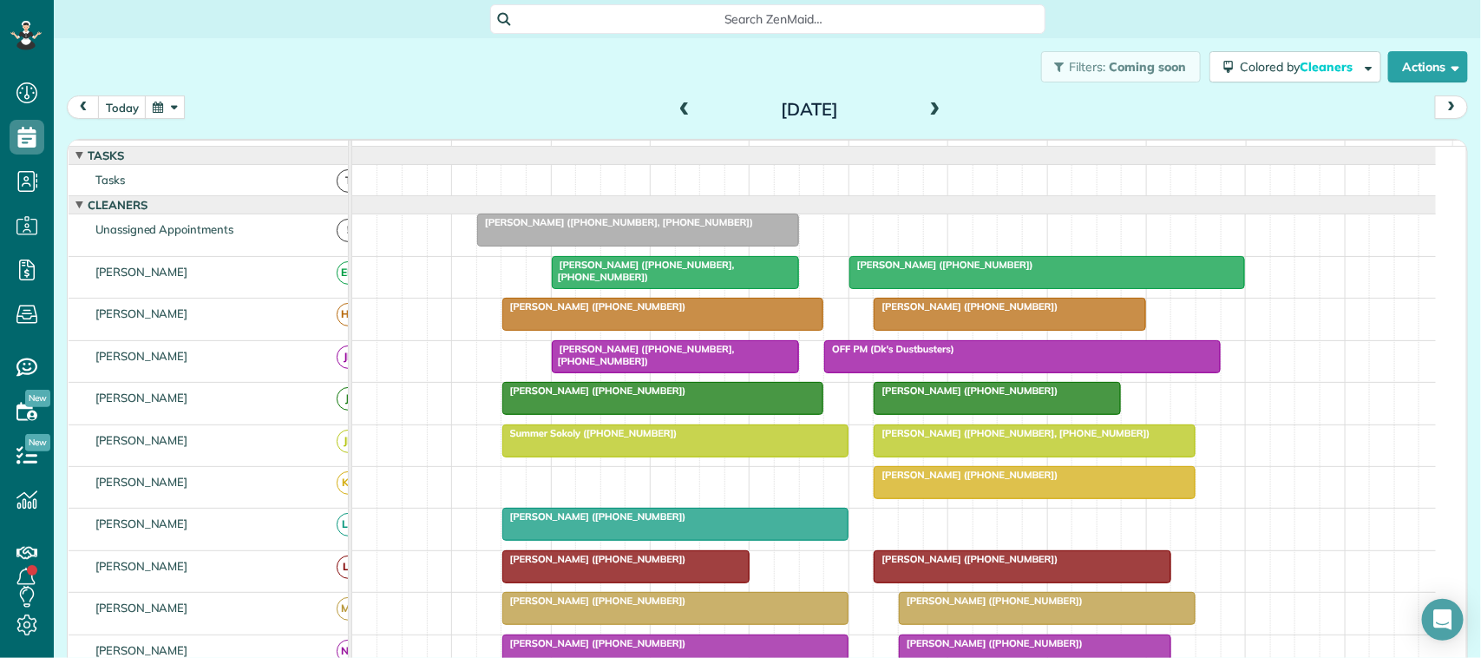
scroll to position [74, 0]
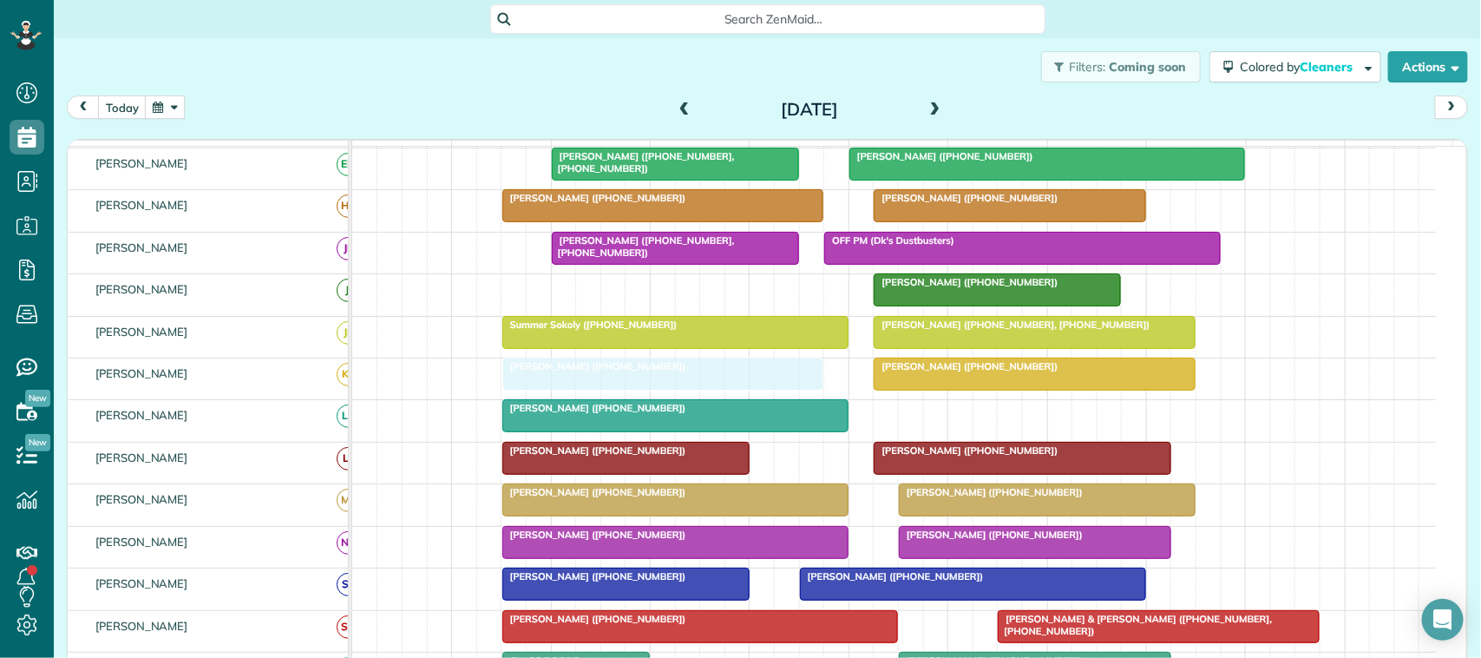
drag, startPoint x: 634, startPoint y: 314, endPoint x: 632, endPoint y: 384, distance: 70.3
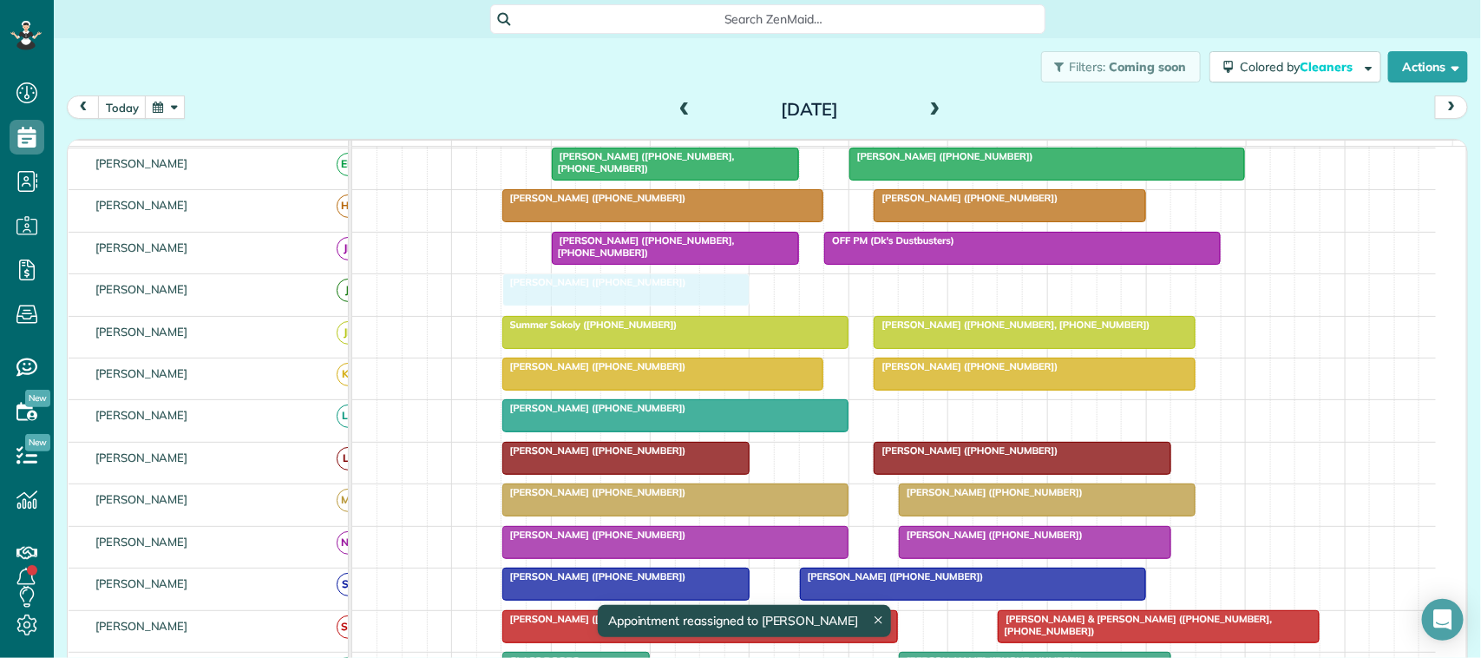
drag, startPoint x: 930, startPoint y: 306, endPoint x: 569, endPoint y: 319, distance: 361.2
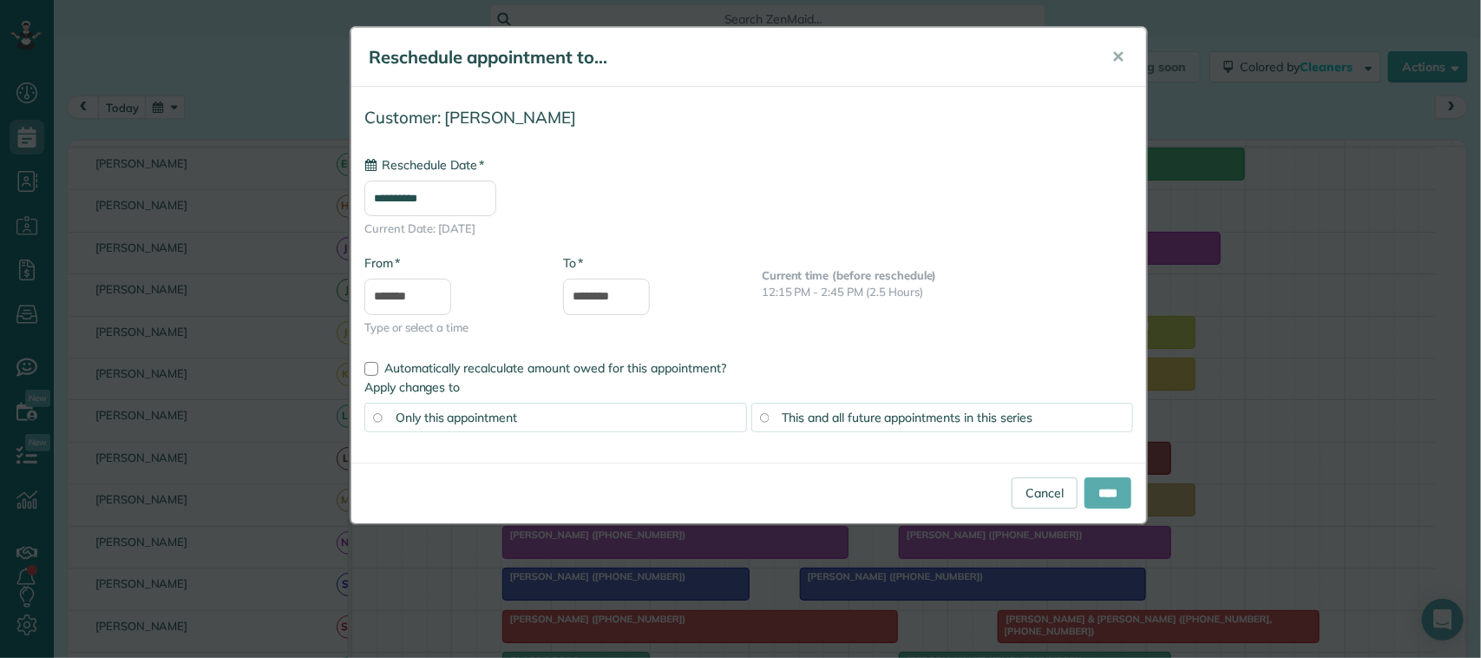
type input "**********"
drag, startPoint x: 1102, startPoint y: 492, endPoint x: 1048, endPoint y: 528, distance: 64.5
click at [1102, 495] on input "****" at bounding box center [1108, 492] width 47 height 31
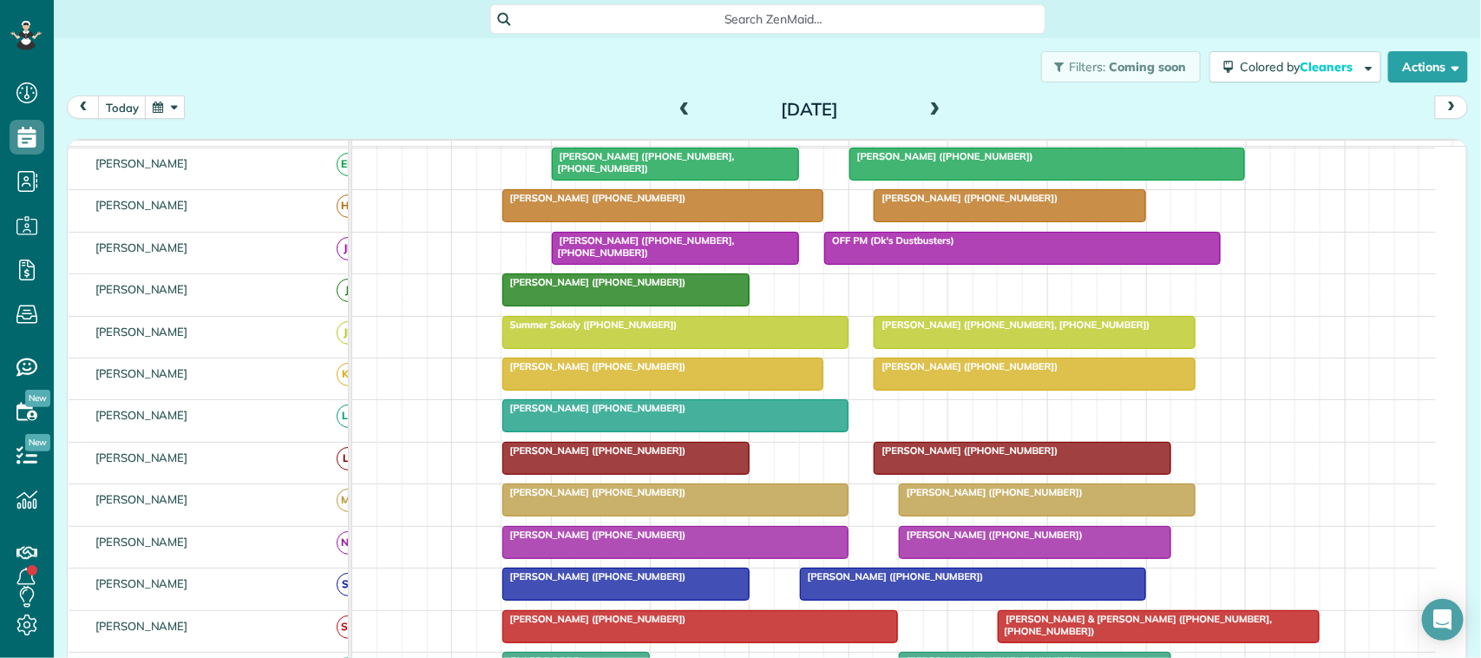
click at [927, 118] on span at bounding box center [935, 110] width 19 height 26
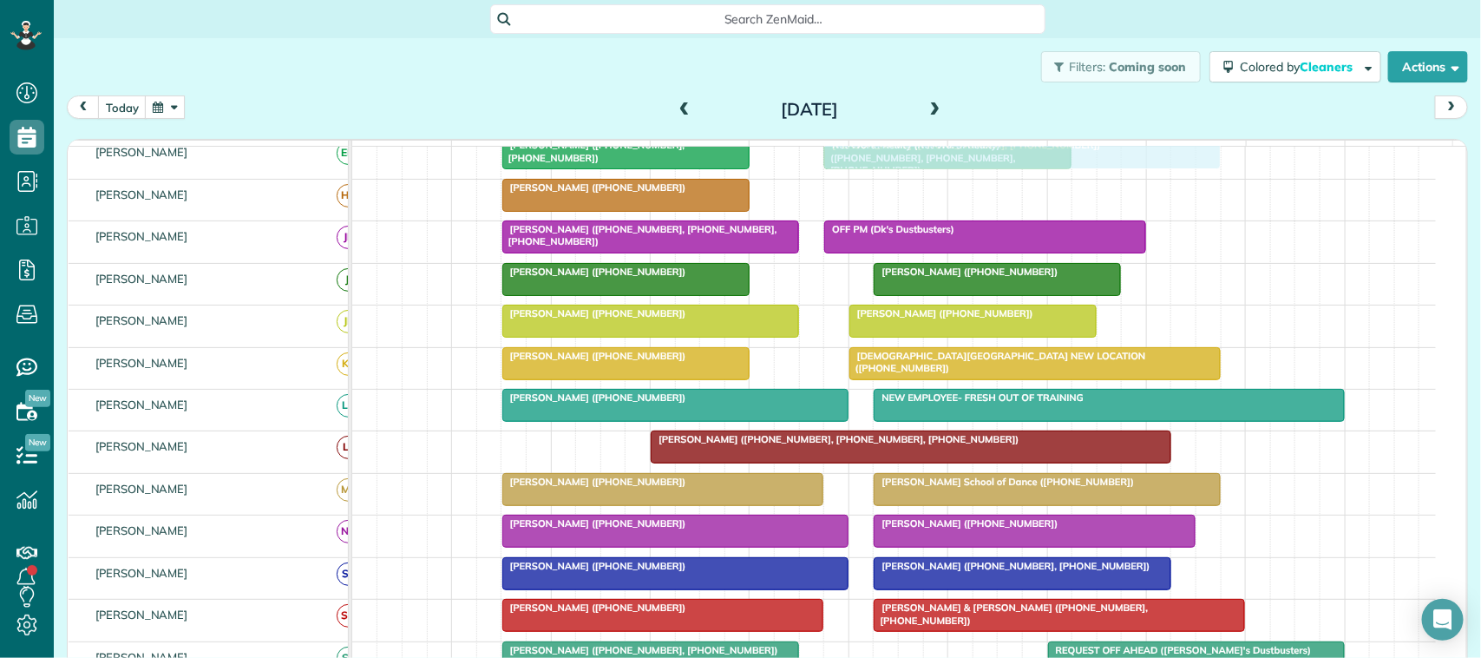
drag, startPoint x: 895, startPoint y: 219, endPoint x: 873, endPoint y: 191, distance: 35.2
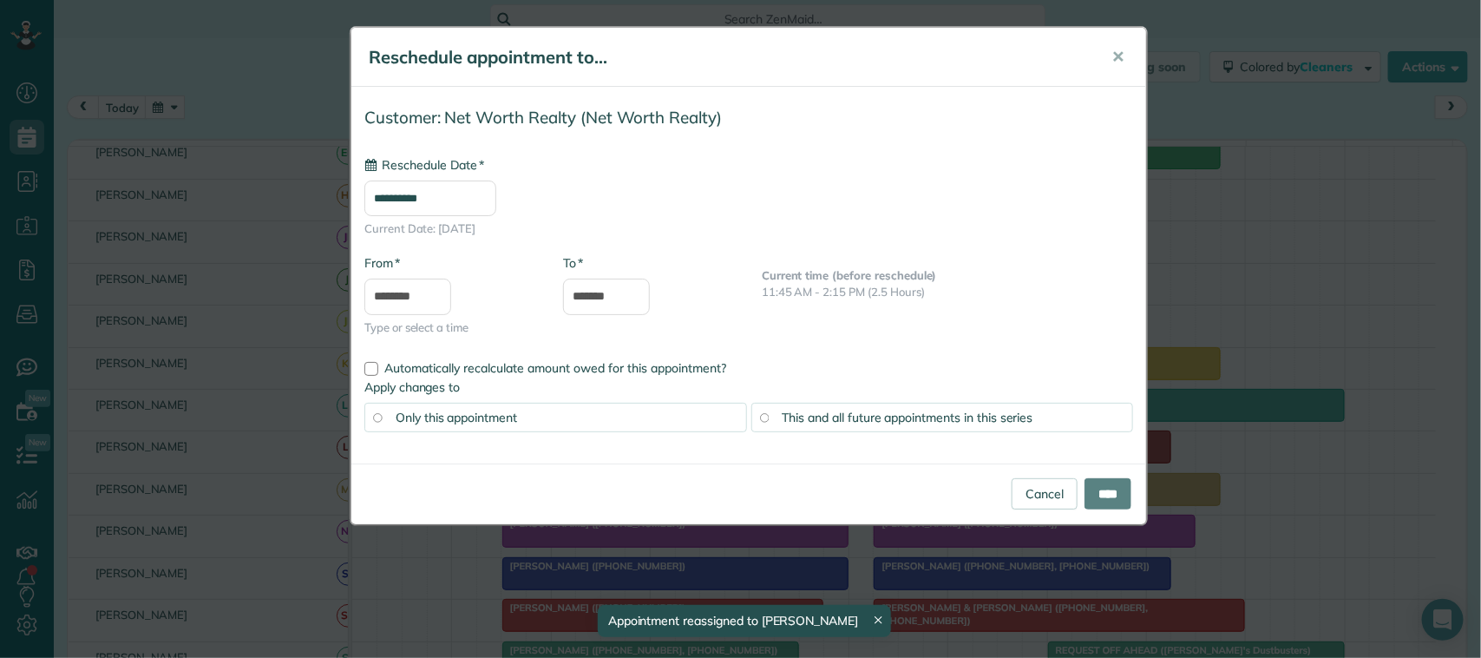
drag, startPoint x: 872, startPoint y: 172, endPoint x: 870, endPoint y: 198, distance: 26.2
type input "**********"
click at [1115, 490] on input "****" at bounding box center [1108, 492] width 47 height 31
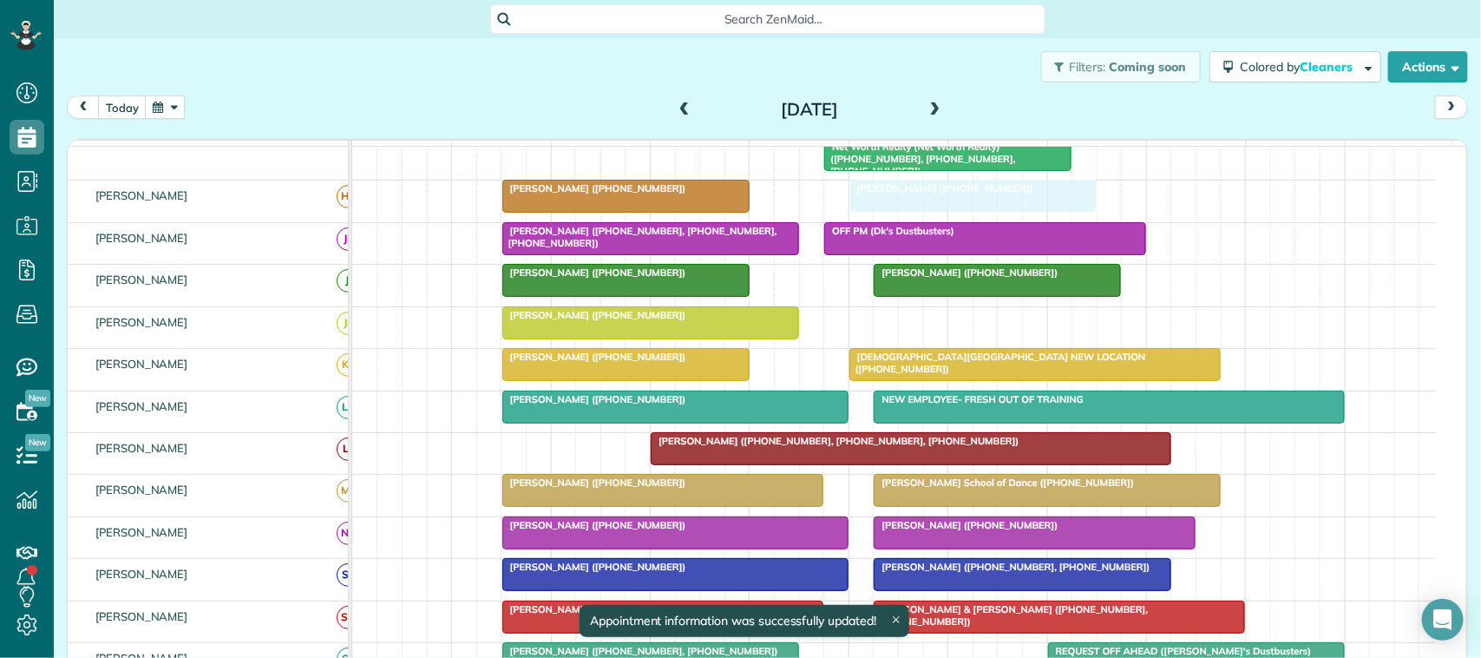
drag, startPoint x: 934, startPoint y: 337, endPoint x: 925, endPoint y: 227, distance: 110.6
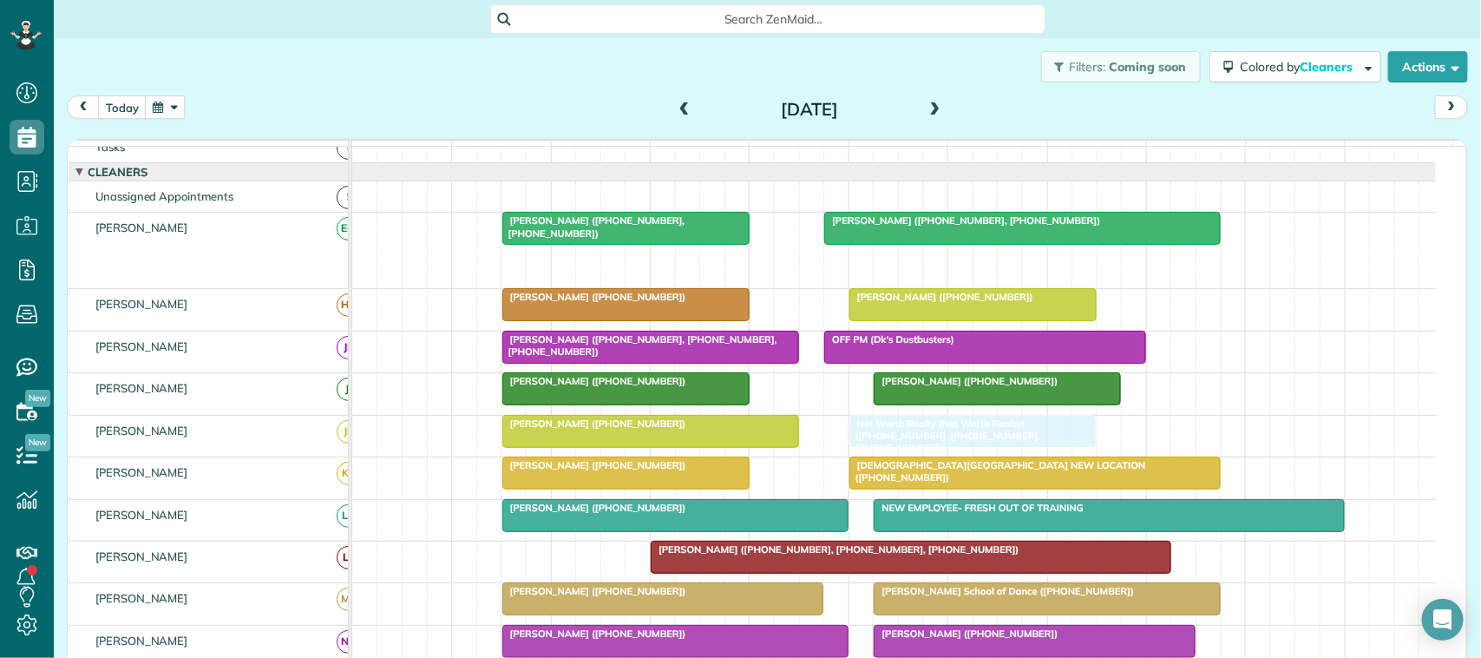
drag, startPoint x: 894, startPoint y: 288, endPoint x: 907, endPoint y: 469, distance: 181.0
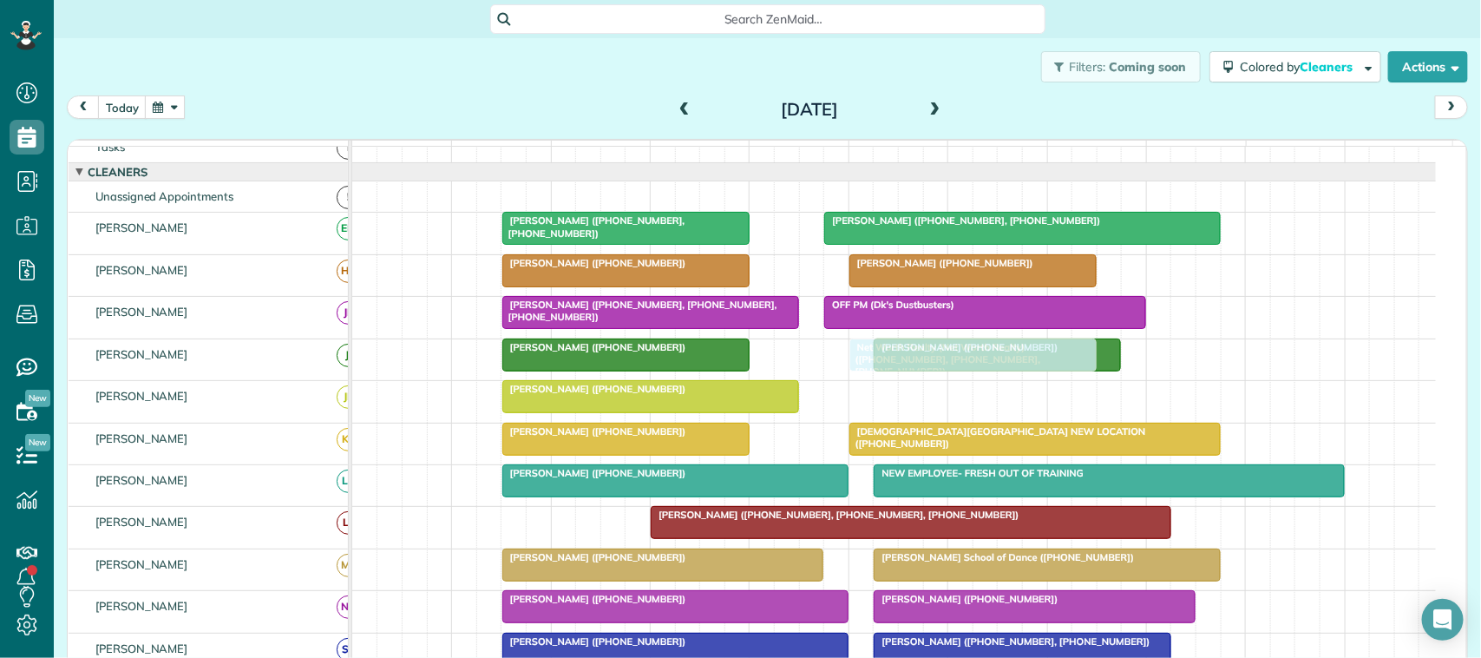
drag, startPoint x: 877, startPoint y: 415, endPoint x: 875, endPoint y: 392, distance: 22.6
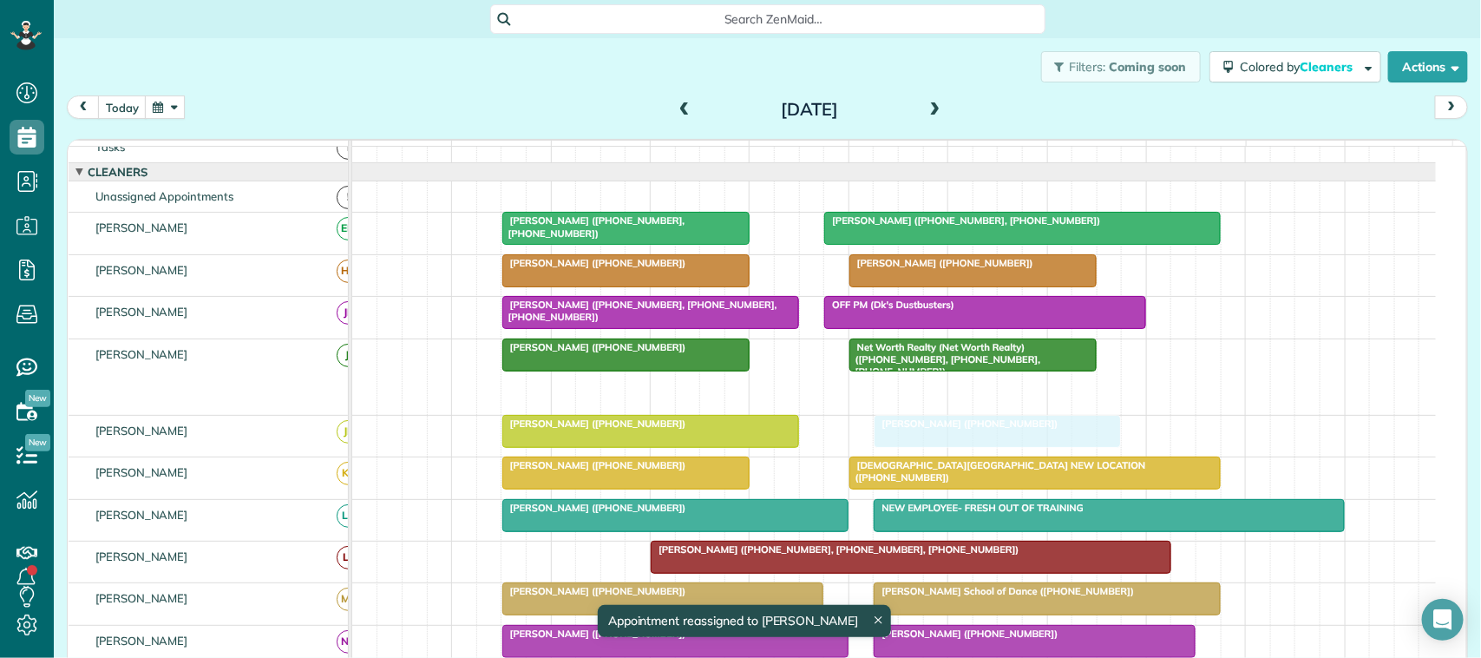
drag, startPoint x: 926, startPoint y: 406, endPoint x: 920, endPoint y: 450, distance: 43.8
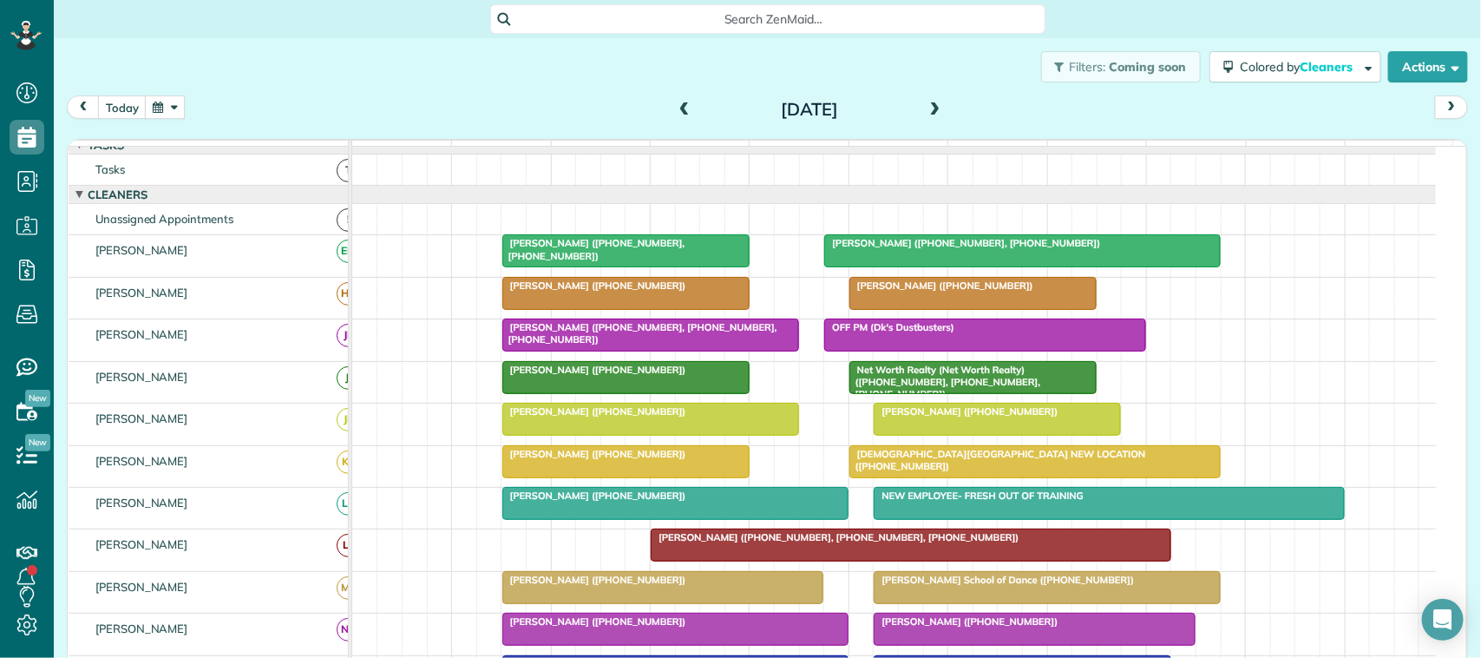
scroll to position [0, 0]
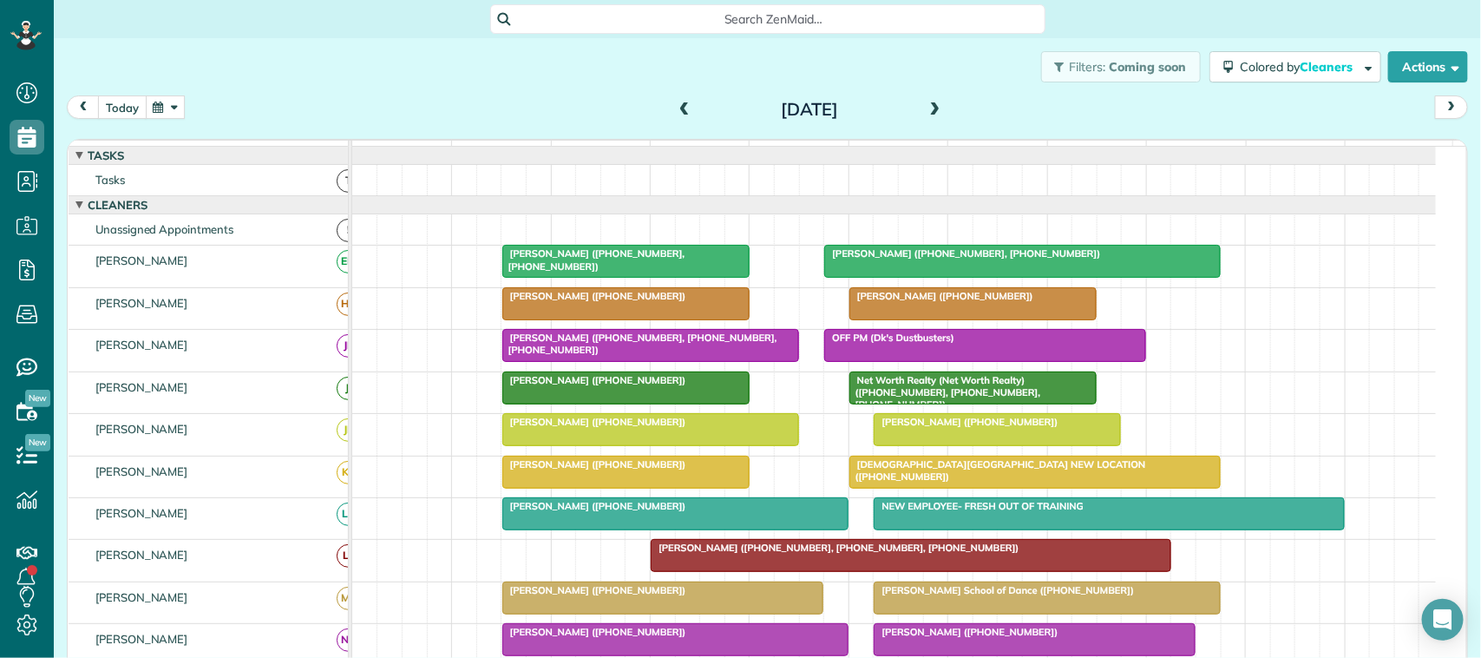
click at [126, 111] on button "today" at bounding box center [122, 106] width 49 height 23
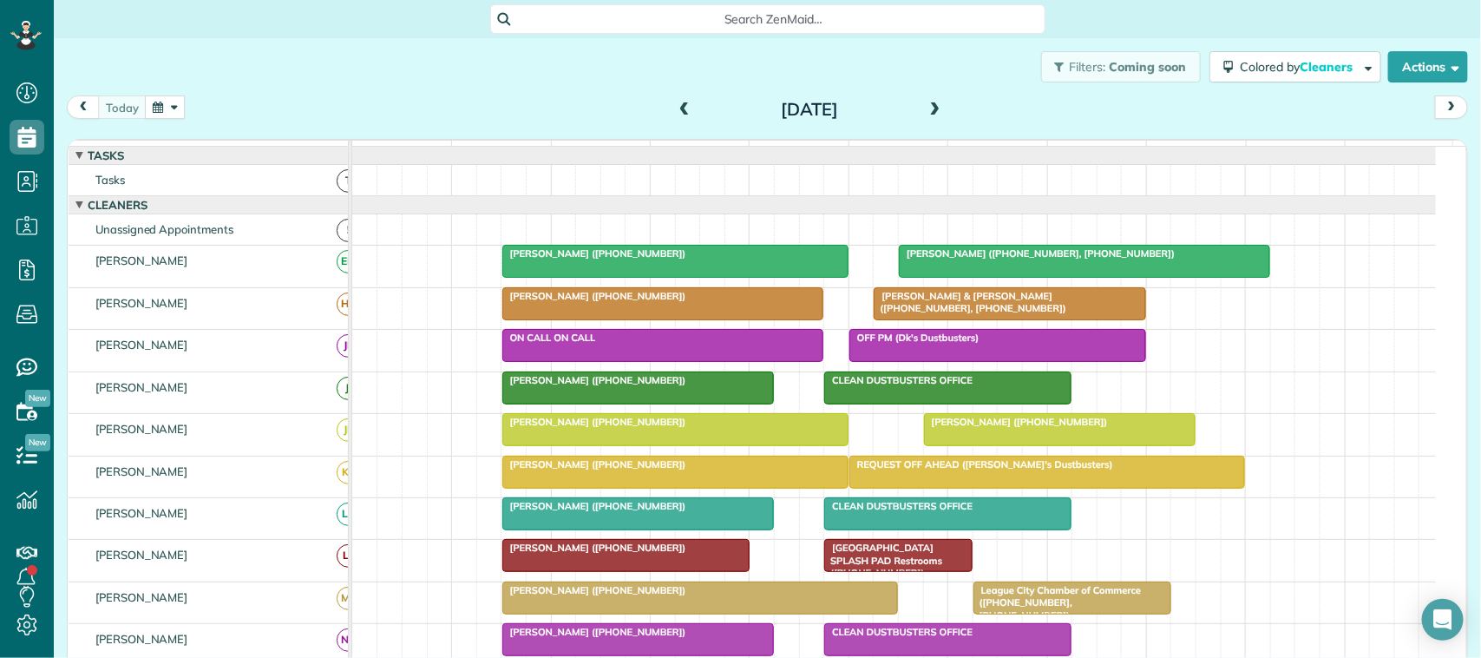
click at [930, 105] on span at bounding box center [935, 110] width 19 height 16
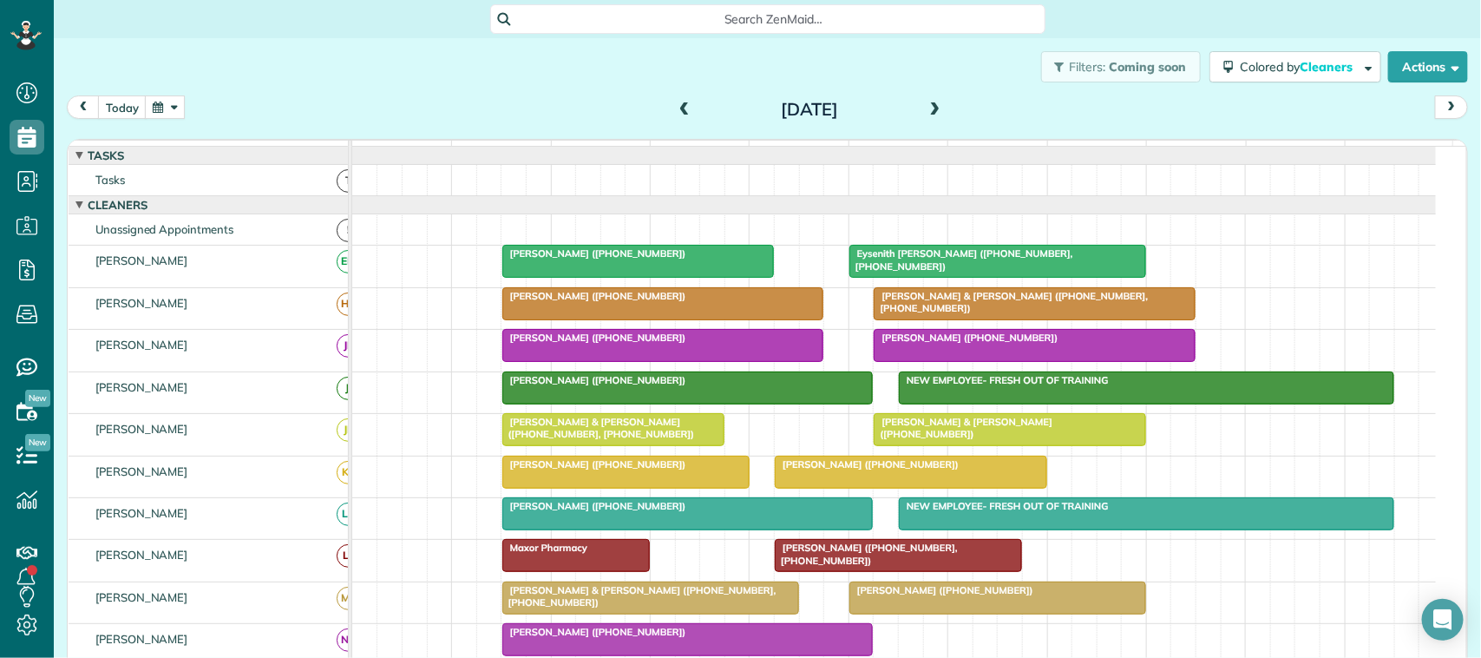
scroll to position [108, 0]
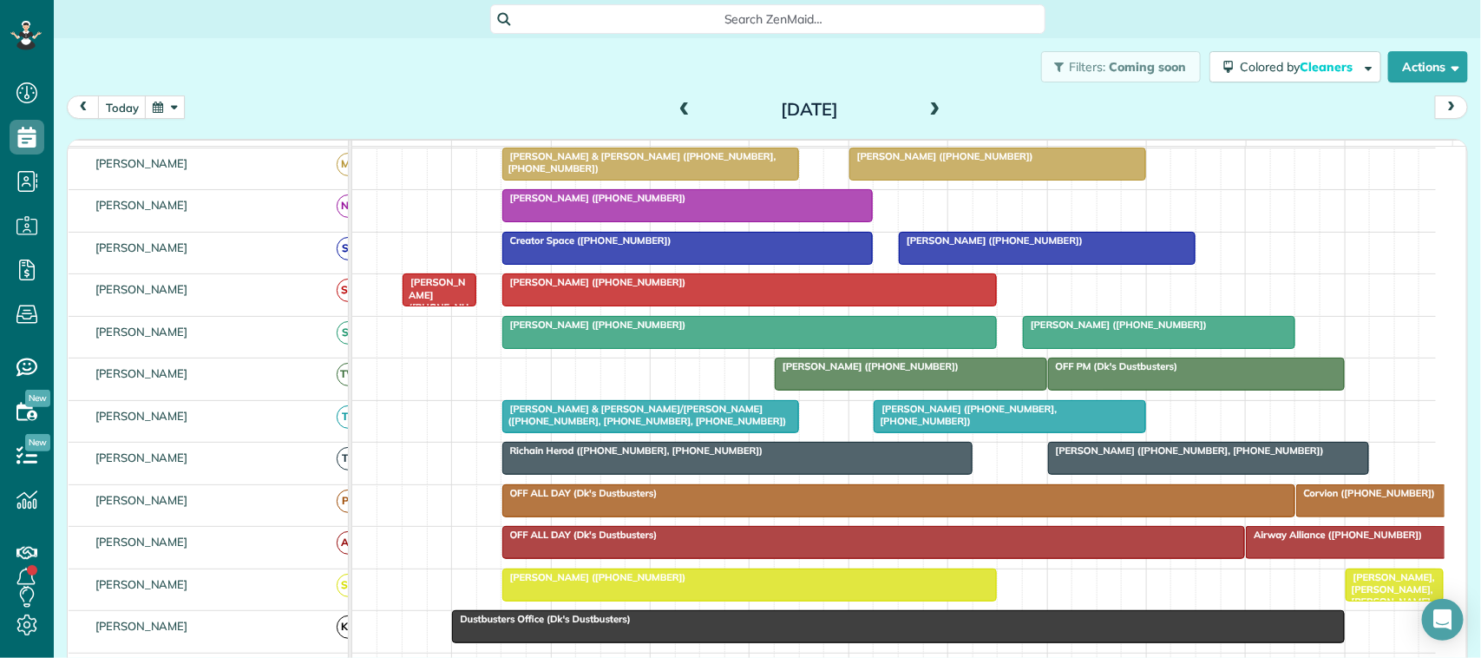
click at [577, 583] on span "Jessica Mcivor (+16107624874)" at bounding box center [595, 577] width 186 height 12
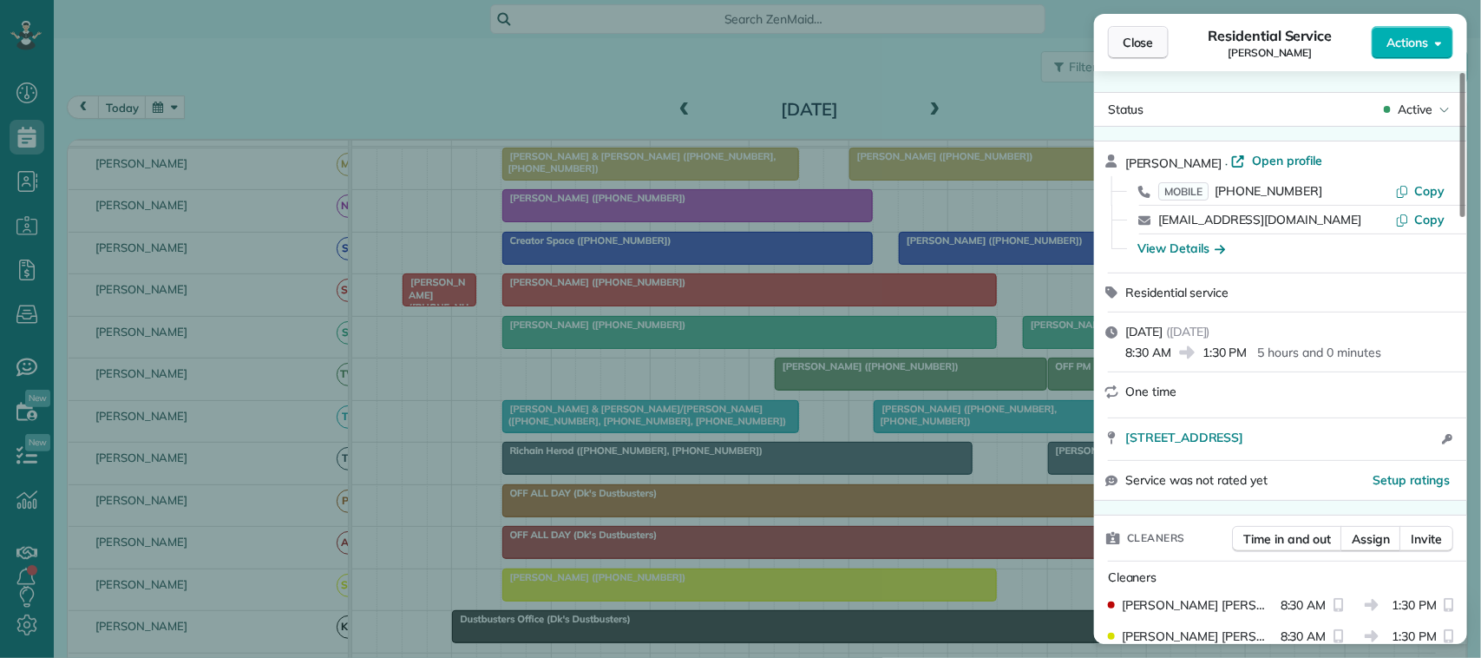
click at [1137, 45] on span "Close" at bounding box center [1138, 42] width 31 height 17
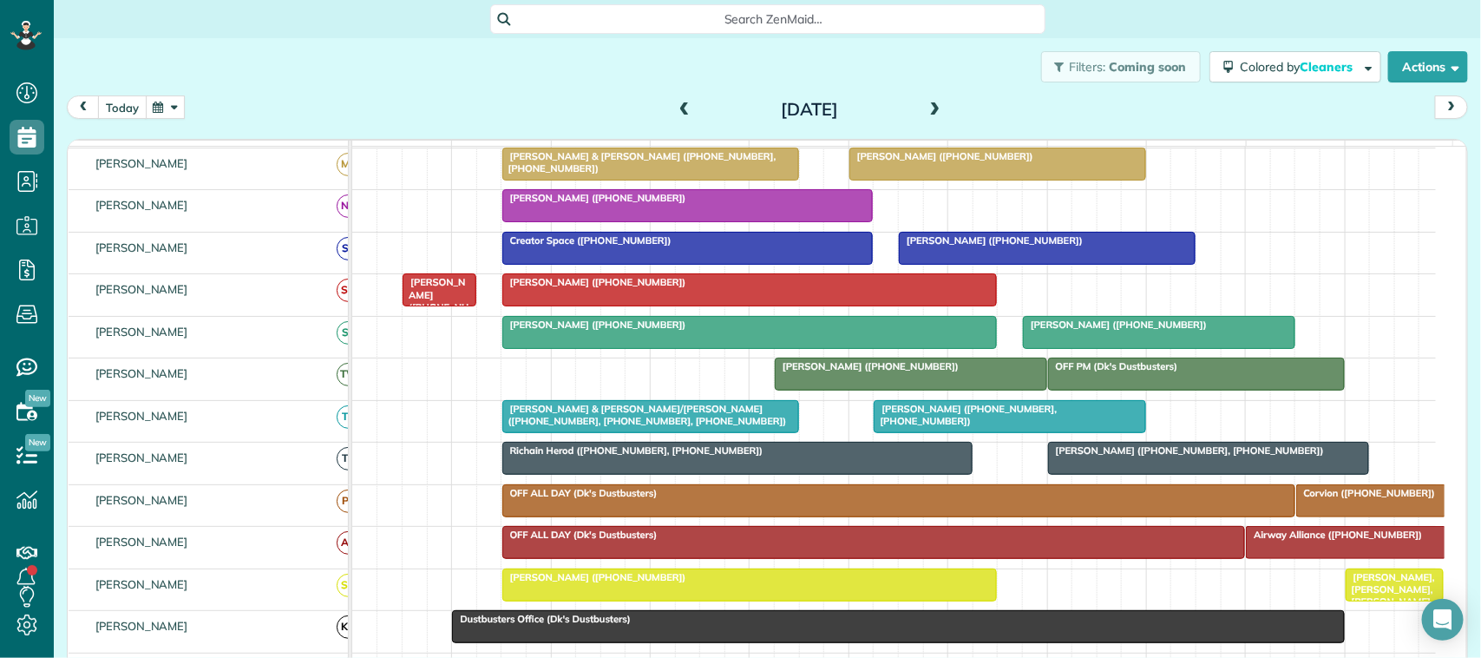
click at [132, 109] on button "today" at bounding box center [122, 106] width 49 height 23
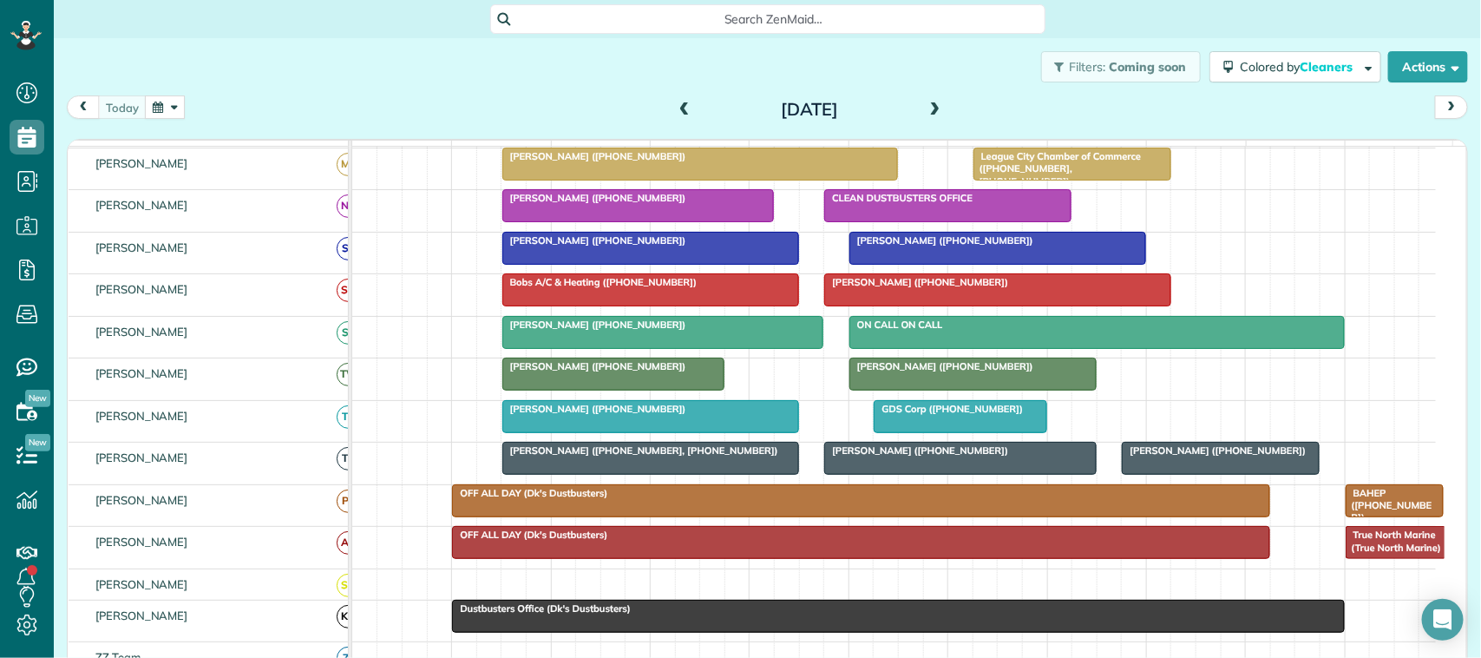
click at [969, 221] on div at bounding box center [948, 205] width 246 height 31
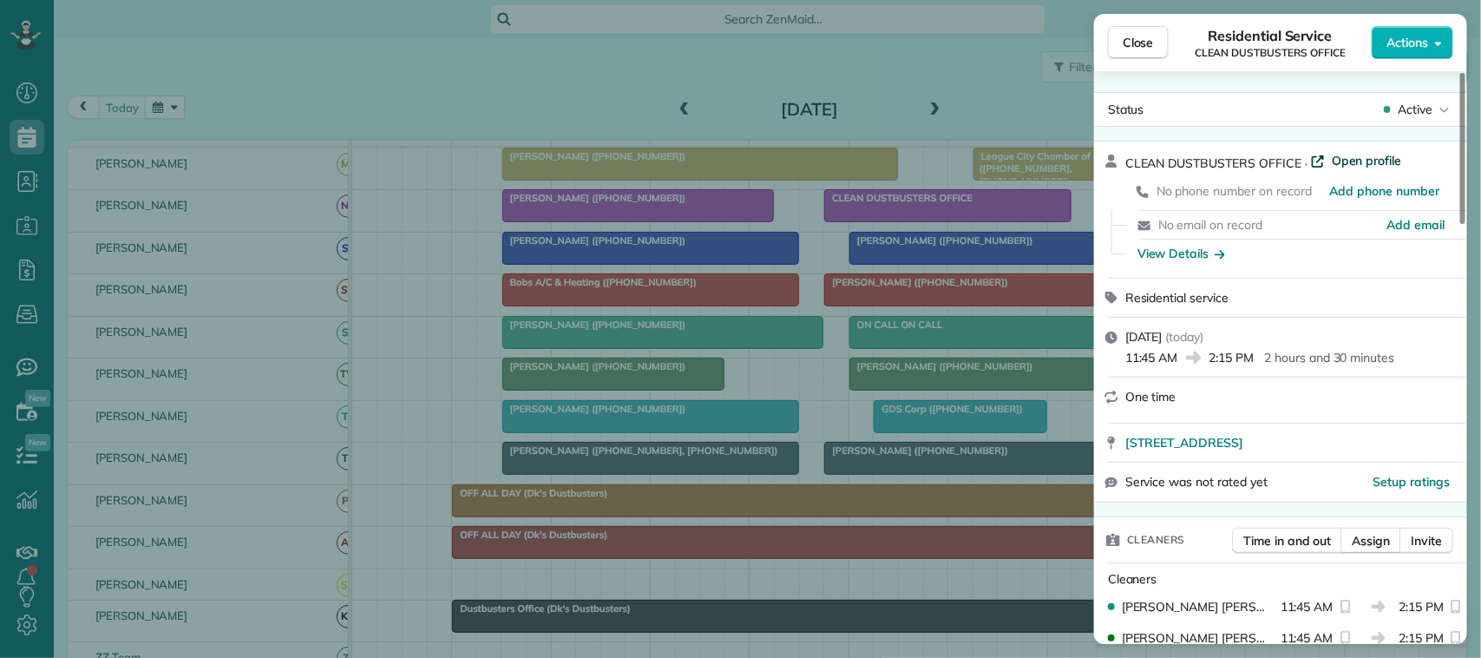
click at [1377, 162] on span "Open profile" at bounding box center [1367, 160] width 70 height 17
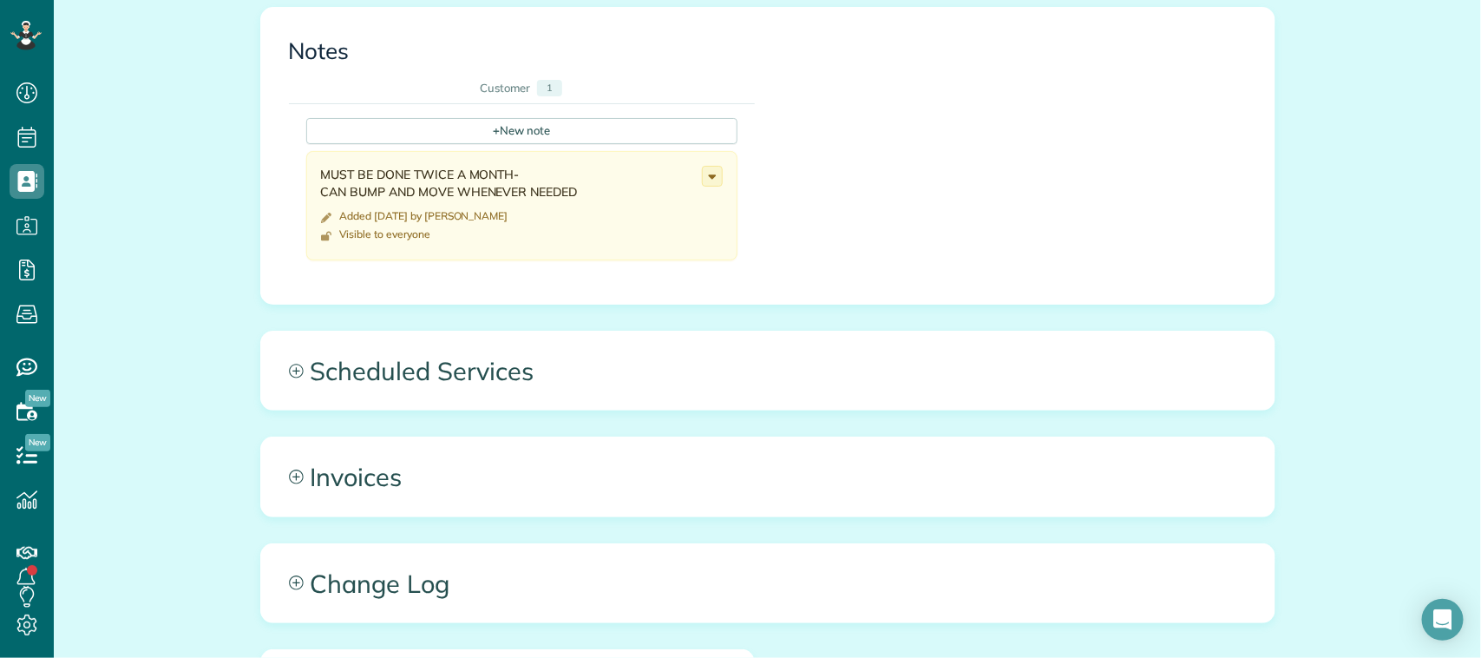
scroll to position [759, 0]
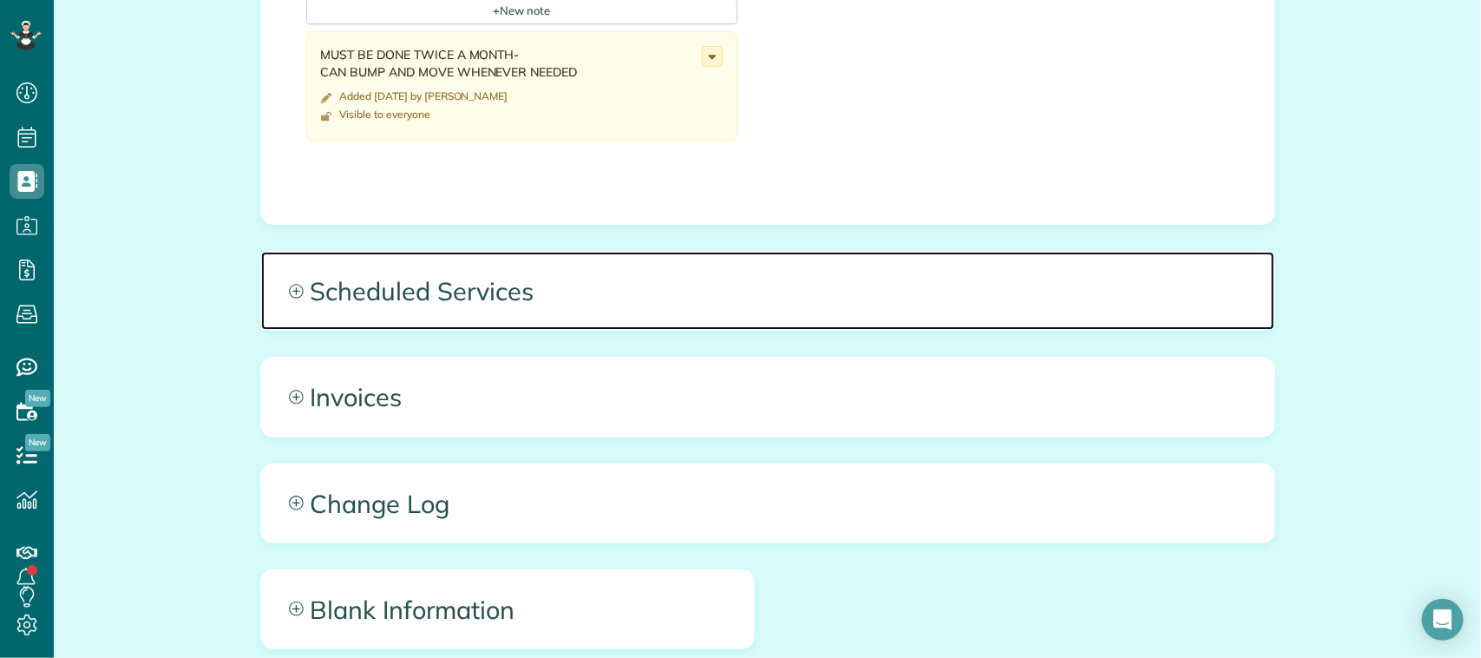
click at [703, 305] on span "Scheduled Services" at bounding box center [768, 291] width 1014 height 78
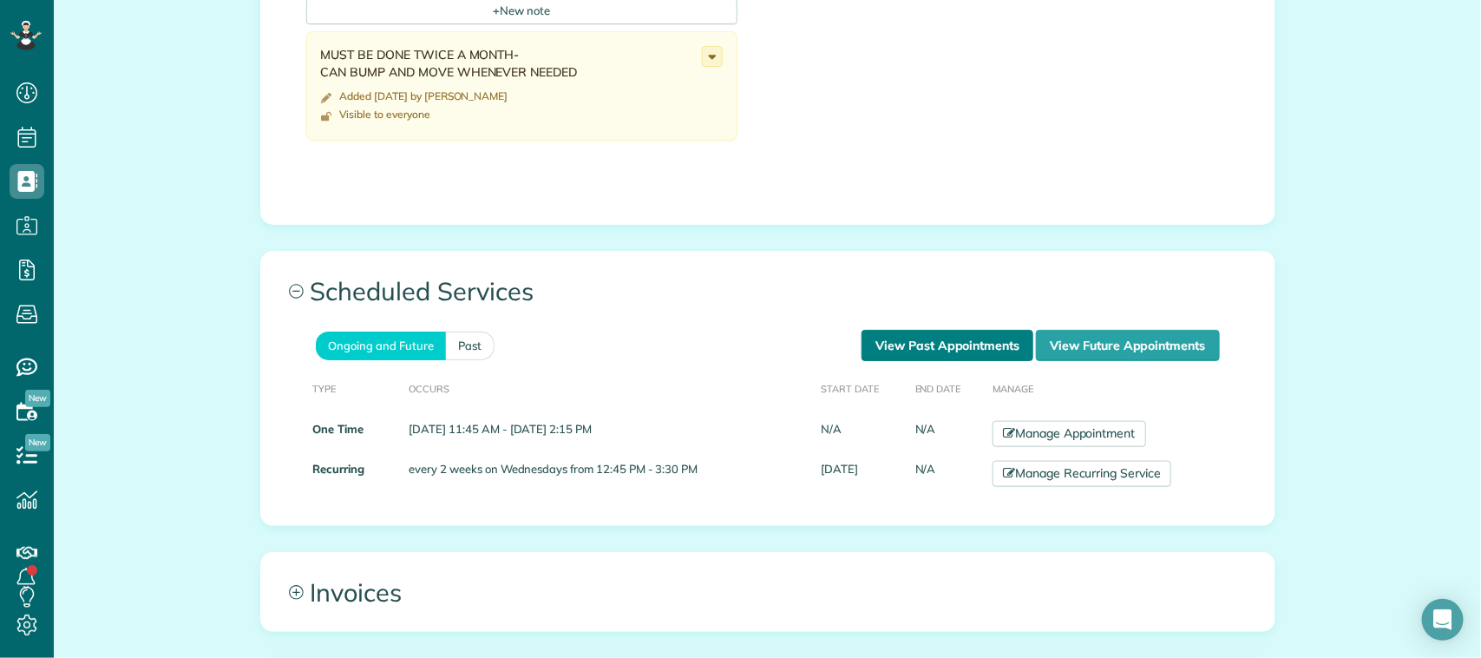
click at [959, 339] on link "View Past Appointments" at bounding box center [948, 345] width 172 height 31
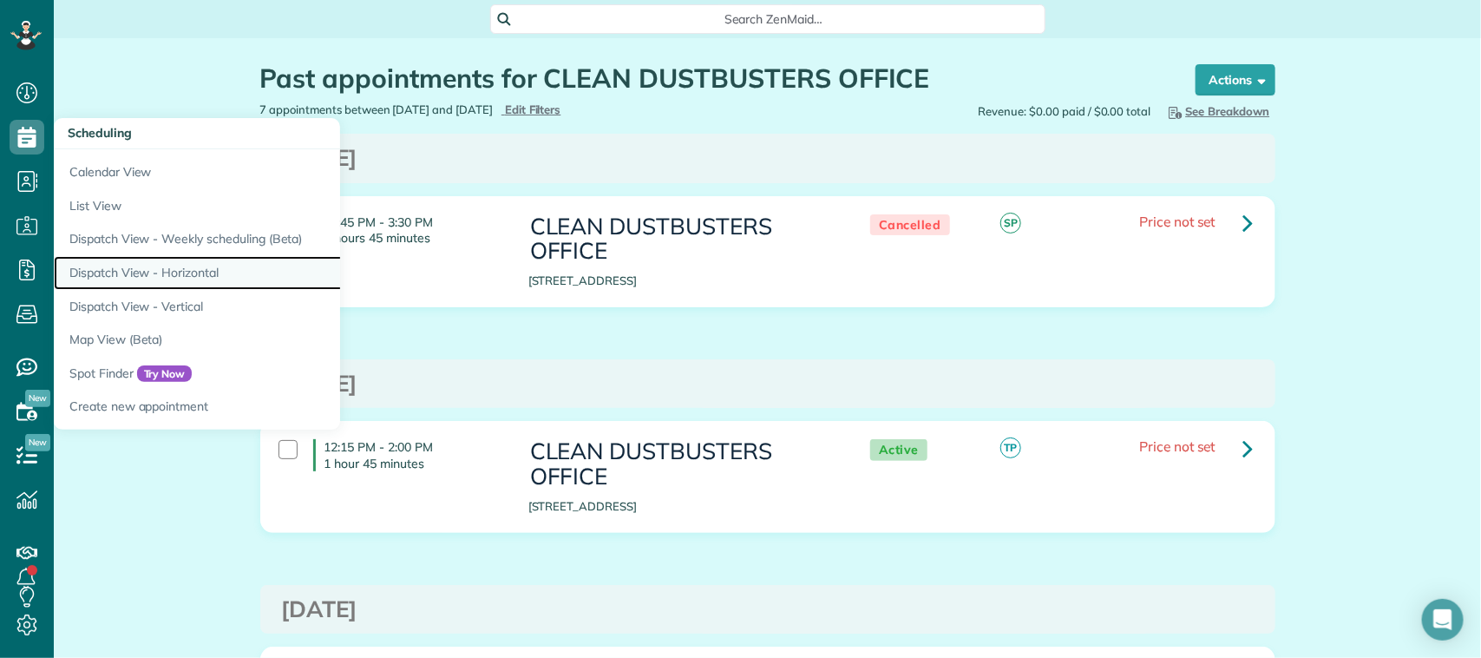
click at [167, 265] on link "Dispatch View - Horizontal" at bounding box center [271, 273] width 434 height 34
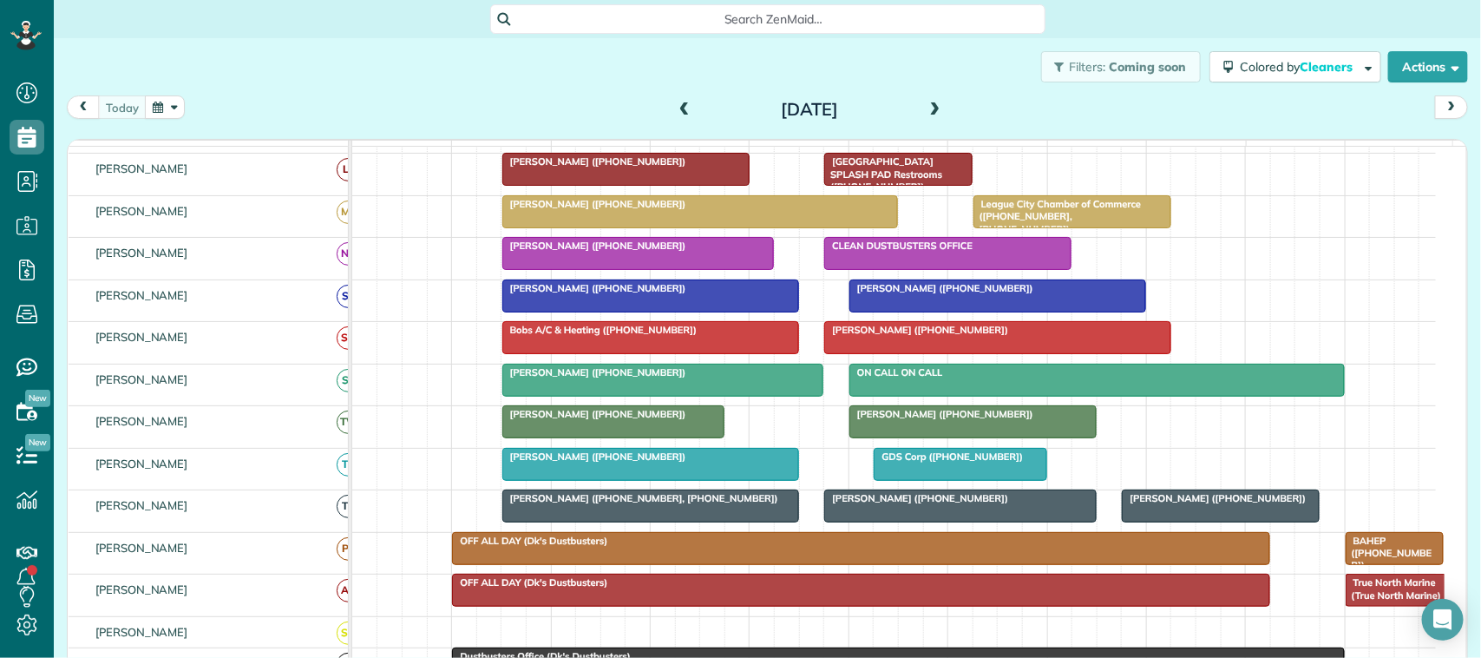
scroll to position [434, 0]
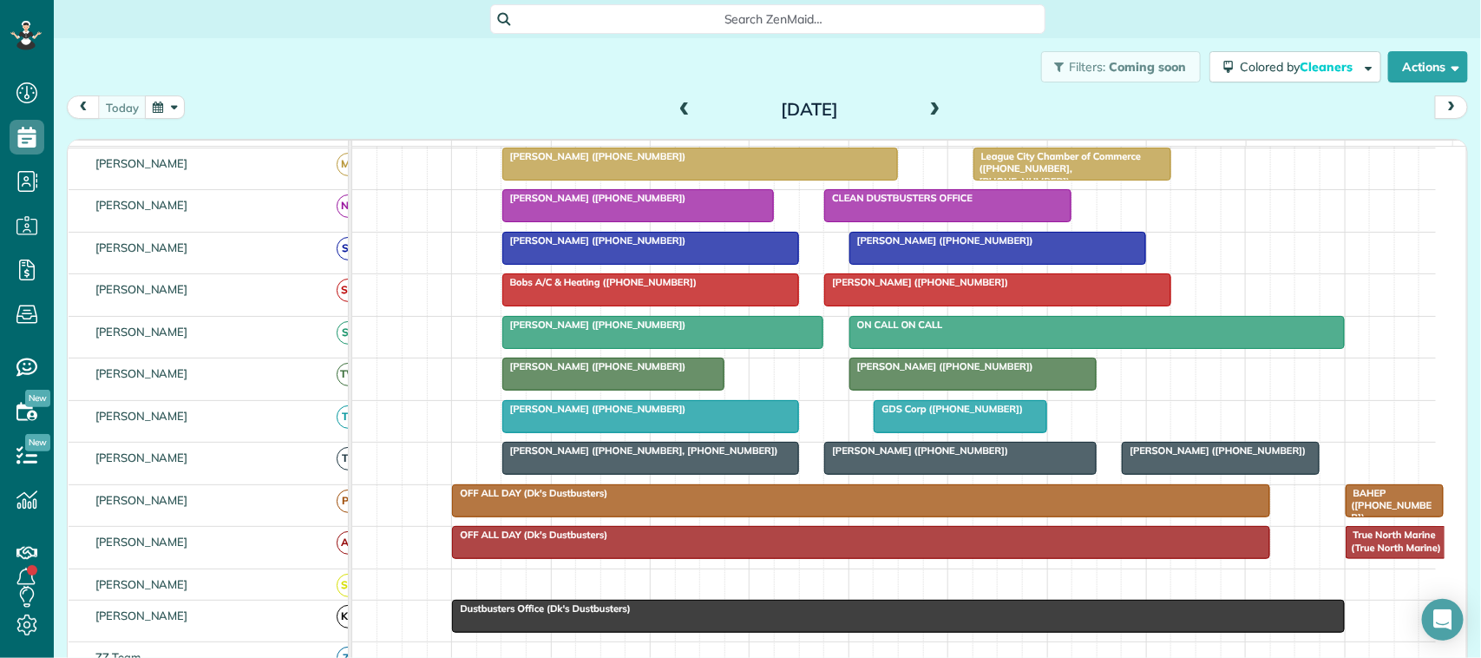
click at [929, 114] on span at bounding box center [935, 110] width 19 height 16
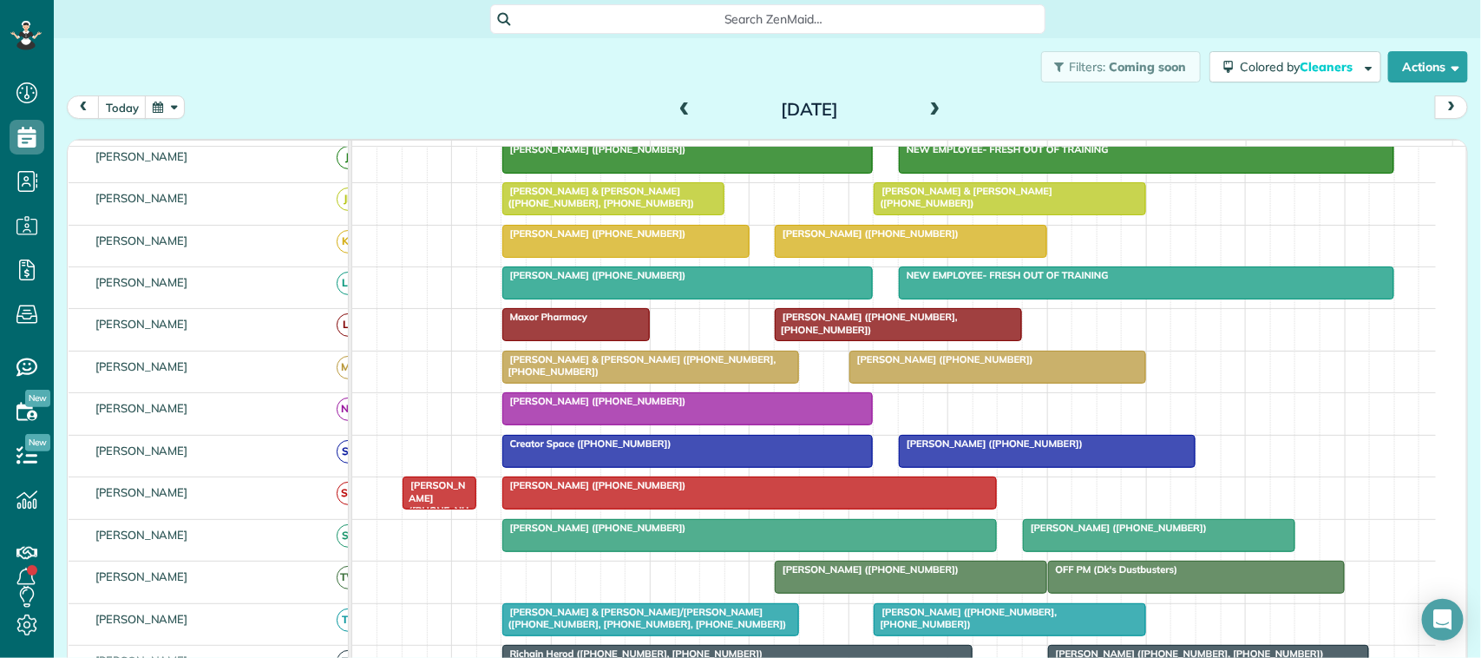
scroll to position [217, 0]
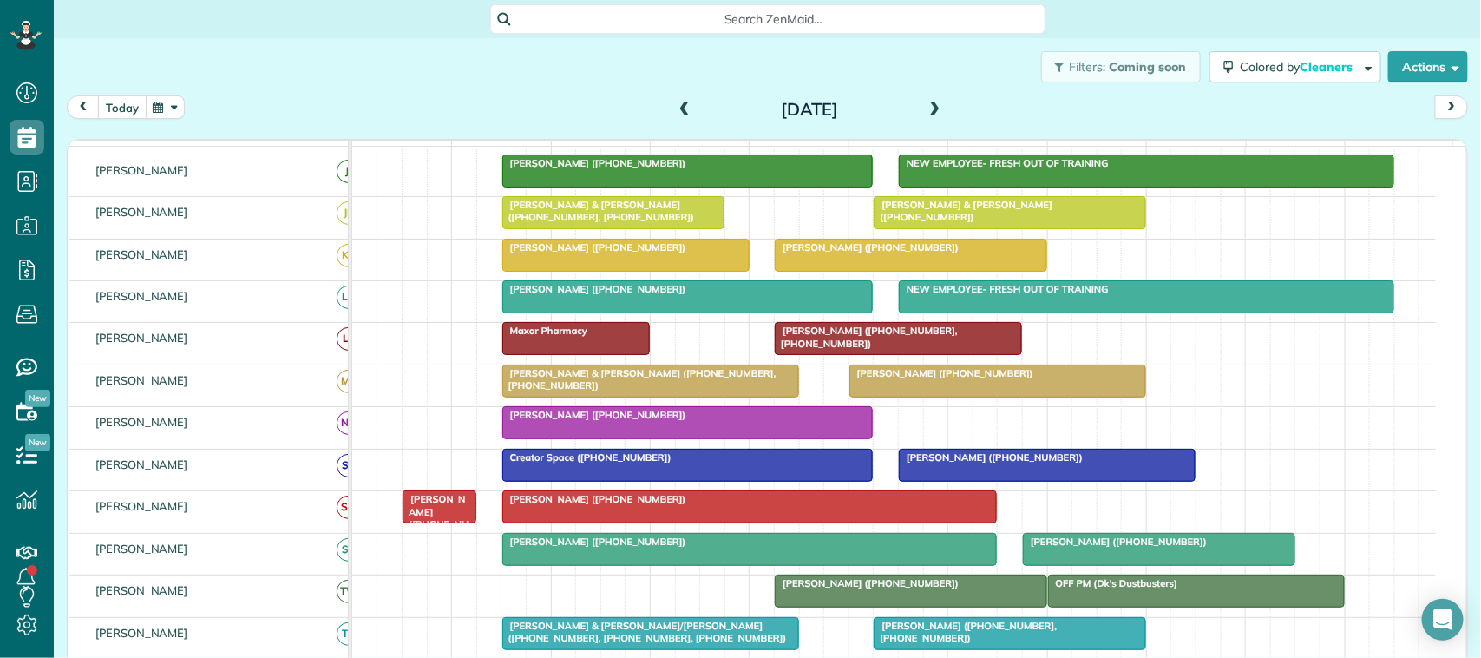
click at [117, 92] on div "Filters: Coming soon Colored by Cleaners Color by Cleaner Color by Team Color b…" at bounding box center [768, 66] width 1428 height 57
click at [109, 114] on button "today" at bounding box center [122, 106] width 49 height 23
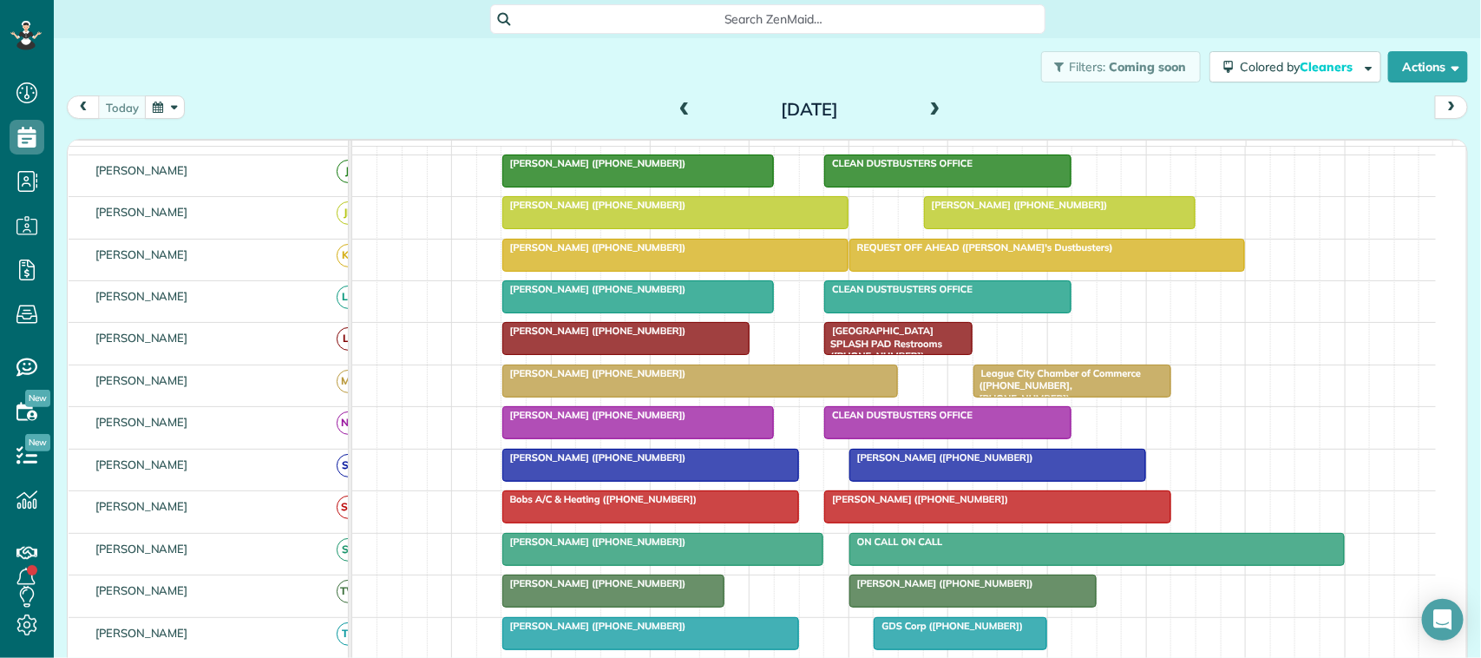
click at [929, 109] on span at bounding box center [935, 110] width 19 height 16
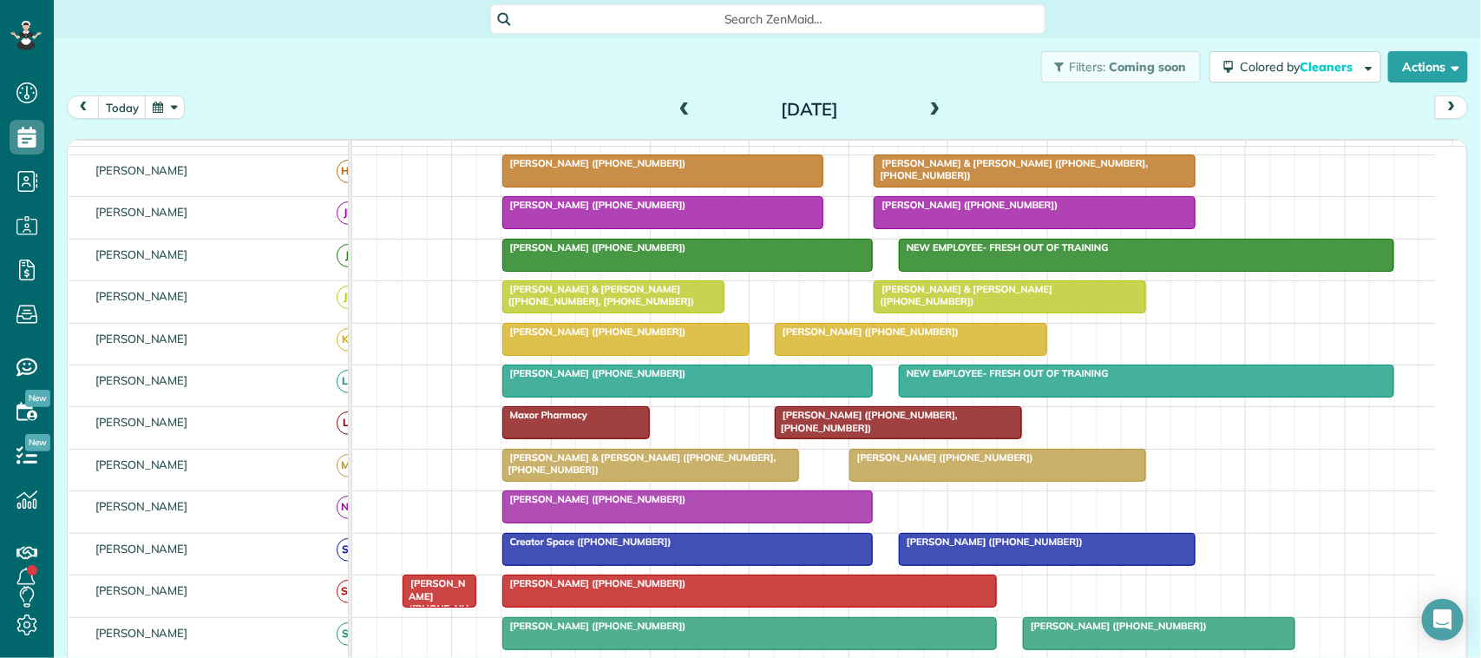
scroll to position [0, 0]
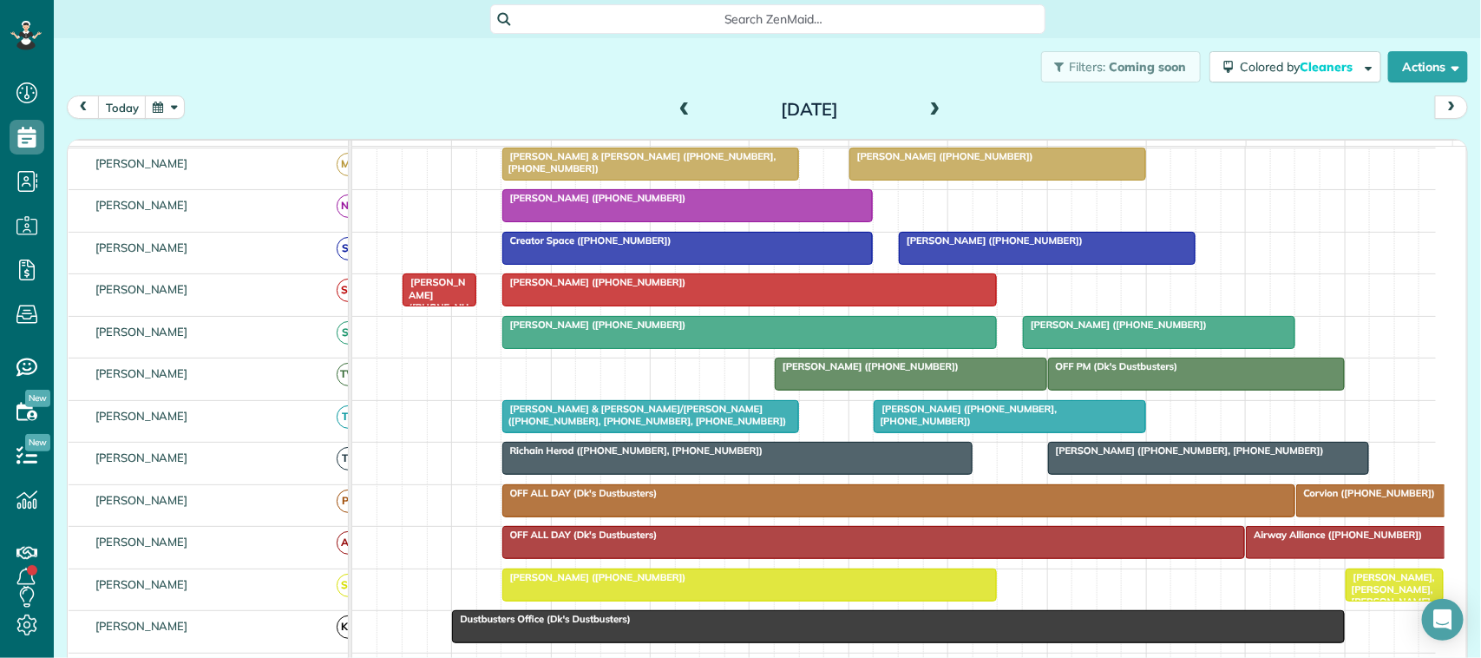
click at [118, 120] on div "[DATE] [DATE]" at bounding box center [768, 111] width 1402 height 32
click at [141, 106] on button "today" at bounding box center [122, 106] width 49 height 23
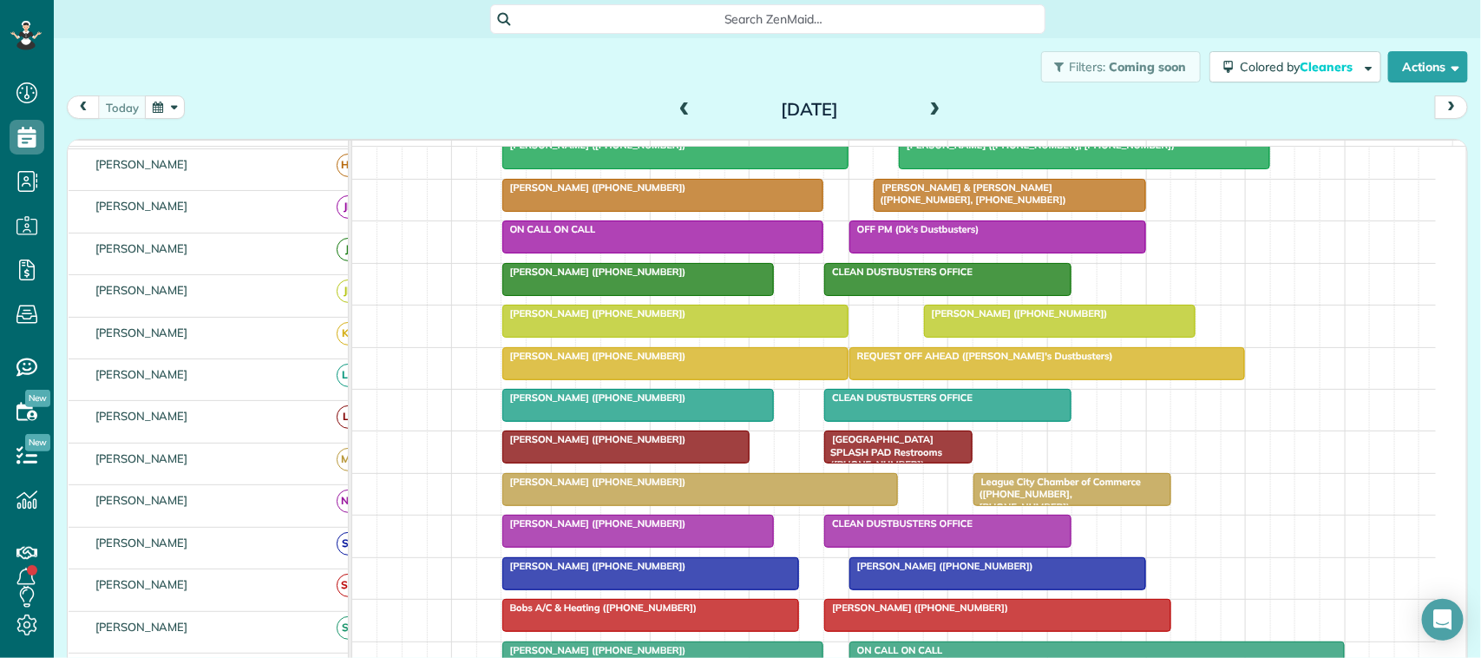
scroll to position [108, 0]
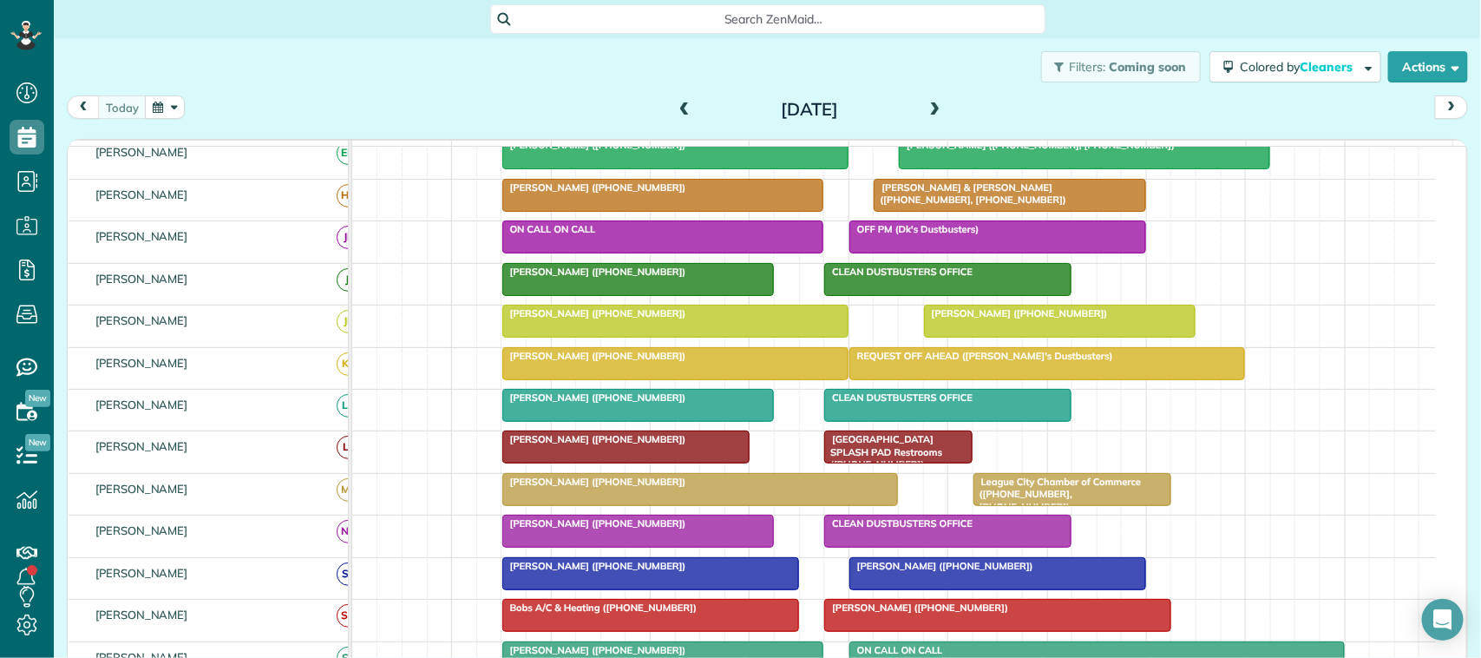
click at [916, 107] on div "[DATE]" at bounding box center [810, 109] width 278 height 28
click at [926, 117] on span at bounding box center [935, 110] width 19 height 16
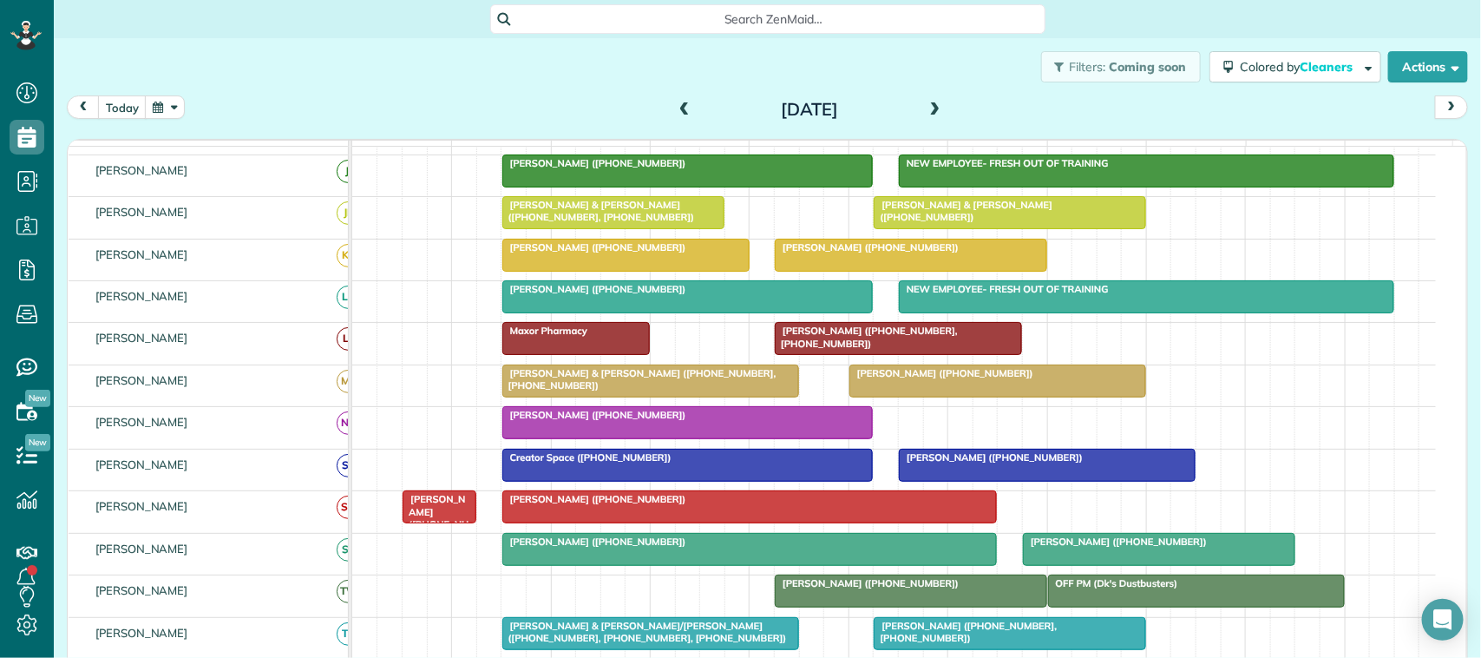
click at [926, 110] on span at bounding box center [935, 110] width 19 height 16
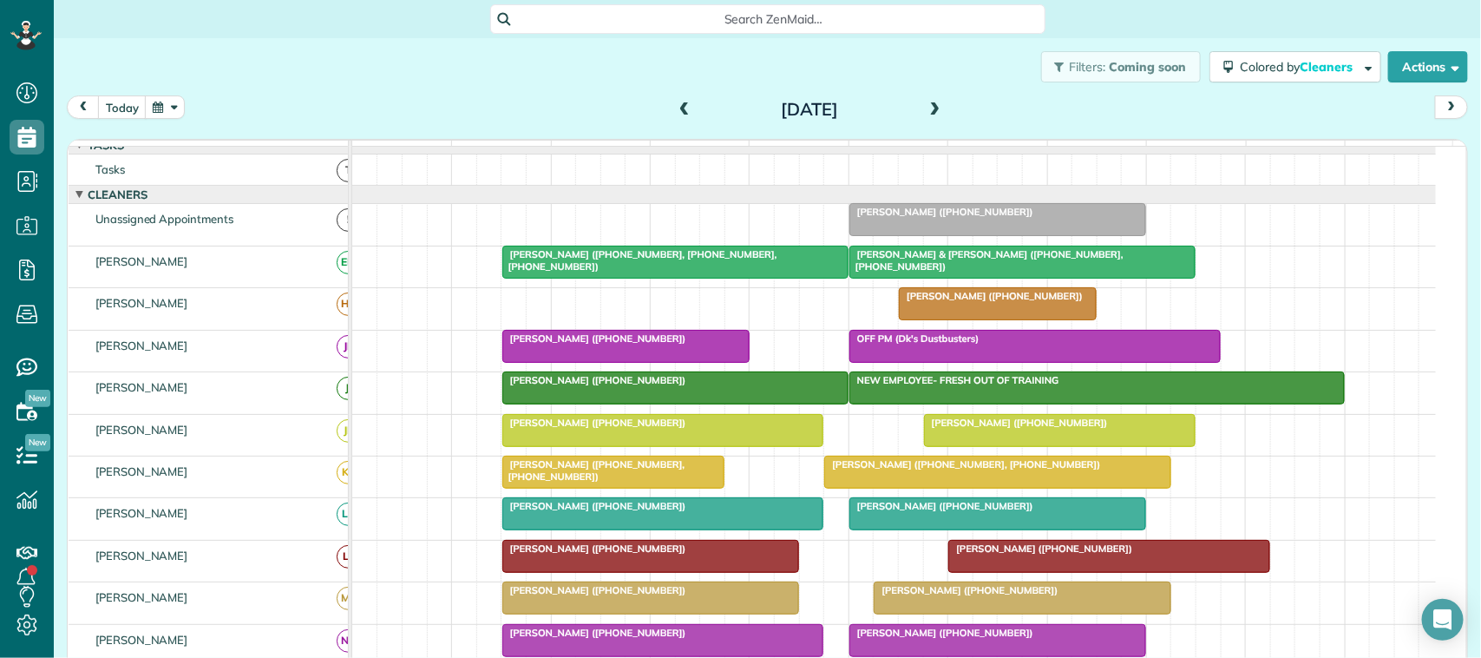
click at [523, 446] on div at bounding box center [663, 430] width 320 height 31
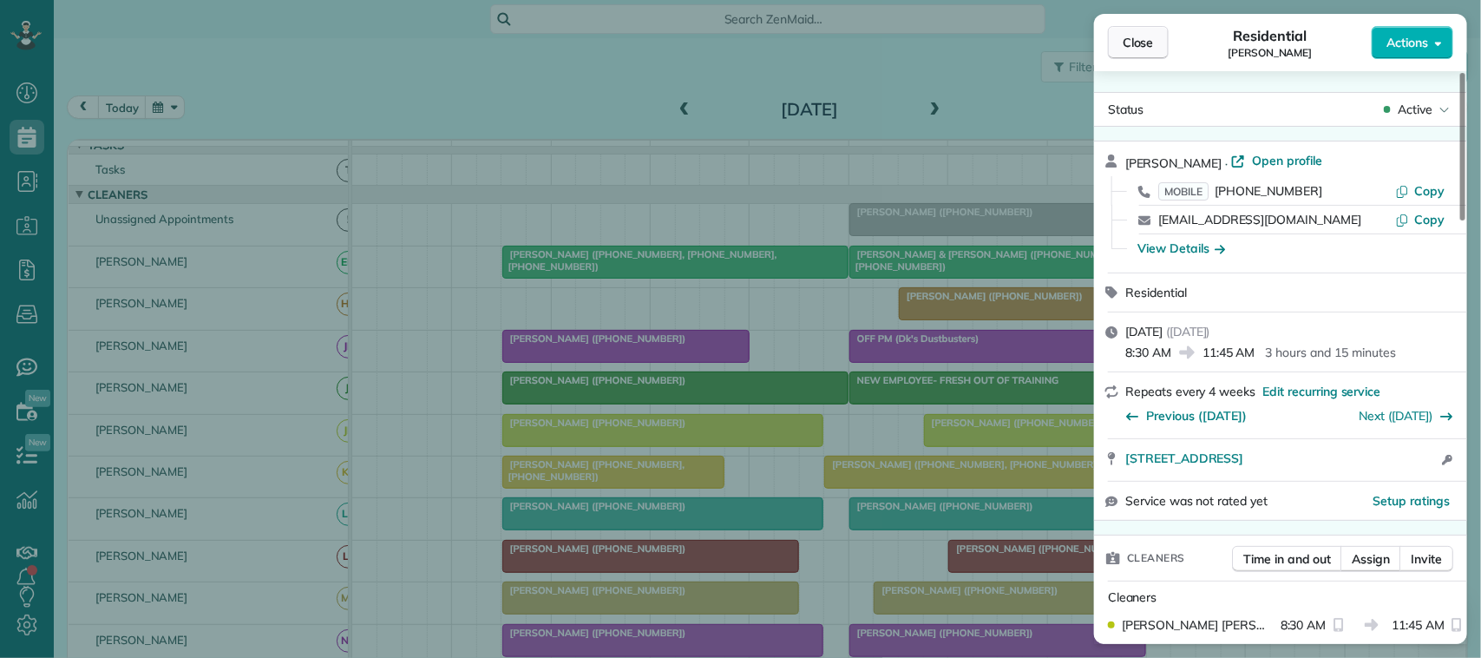
click at [1152, 49] on span "Close" at bounding box center [1138, 42] width 31 height 17
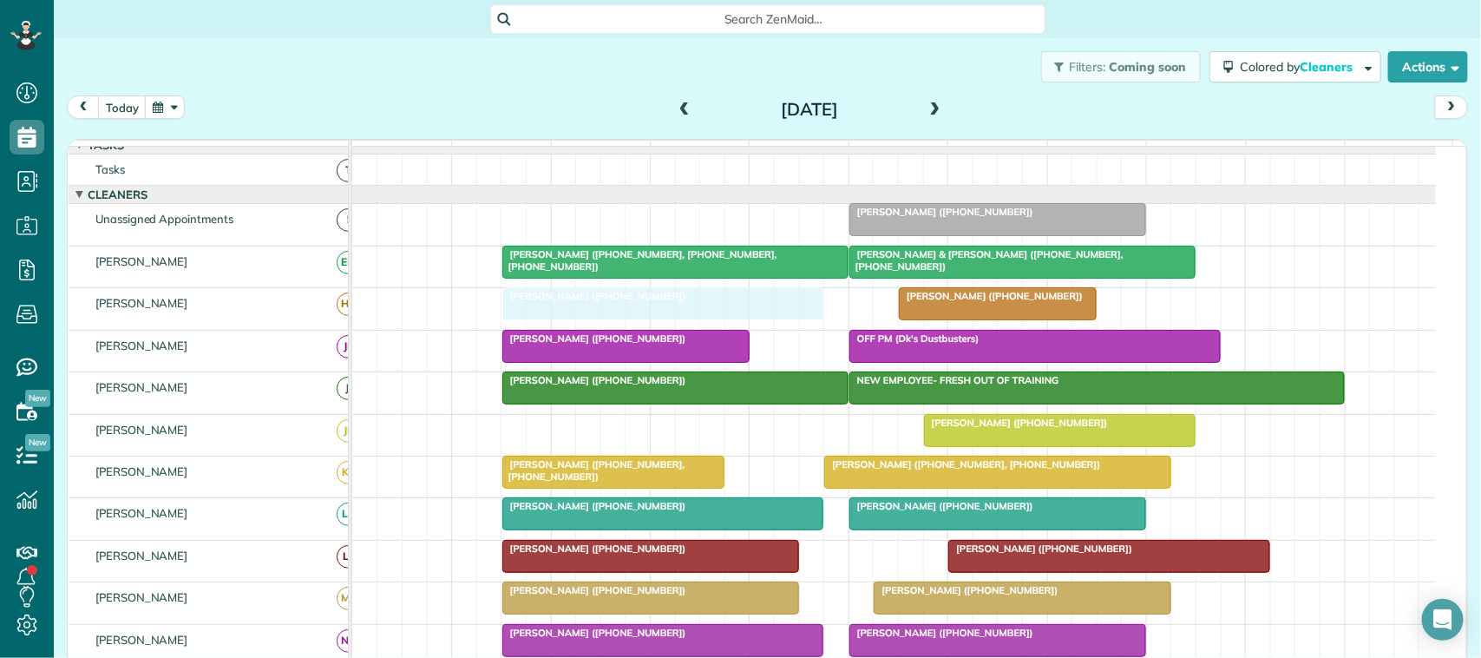
drag, startPoint x: 594, startPoint y: 451, endPoint x: 595, endPoint y: 339, distance: 112.0
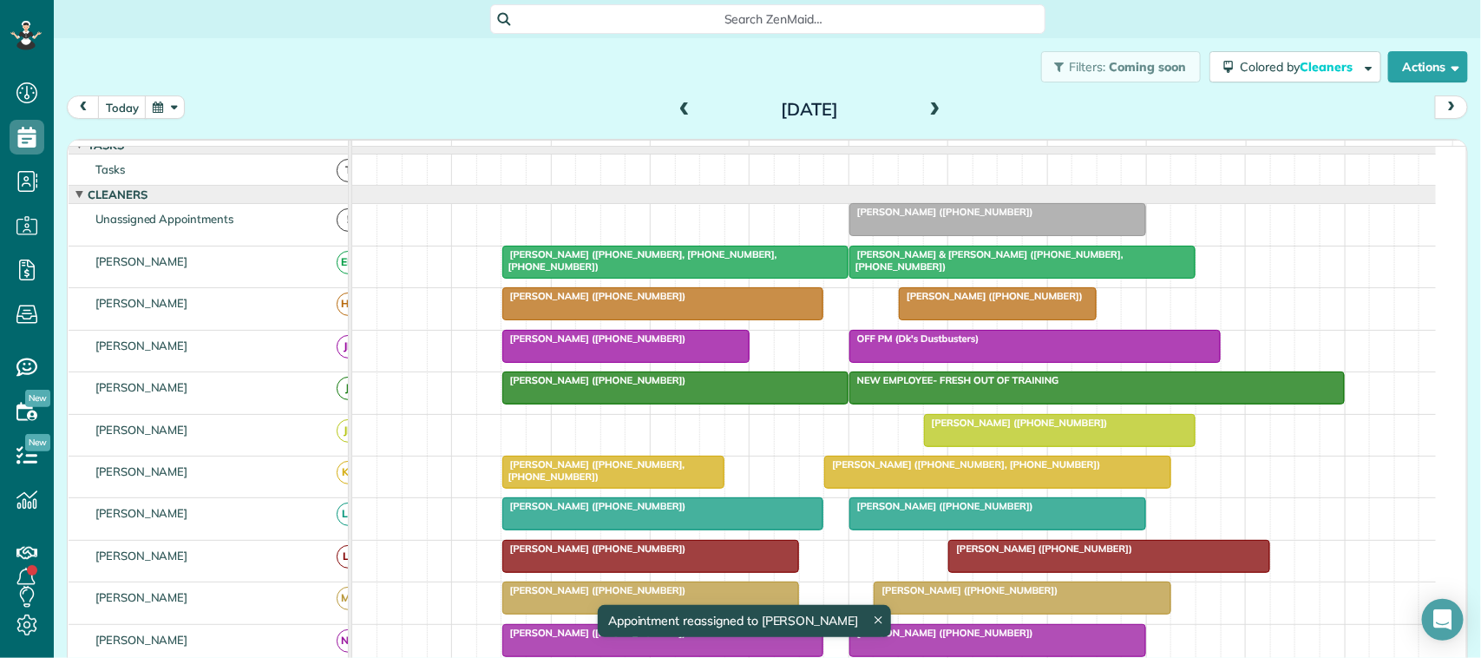
click at [314, 74] on div "Filters: Coming soon Colored by Cleaners Color by Cleaner Color by Team Color b…" at bounding box center [768, 66] width 1428 height 57
click at [158, 114] on button "button" at bounding box center [165, 106] width 40 height 23
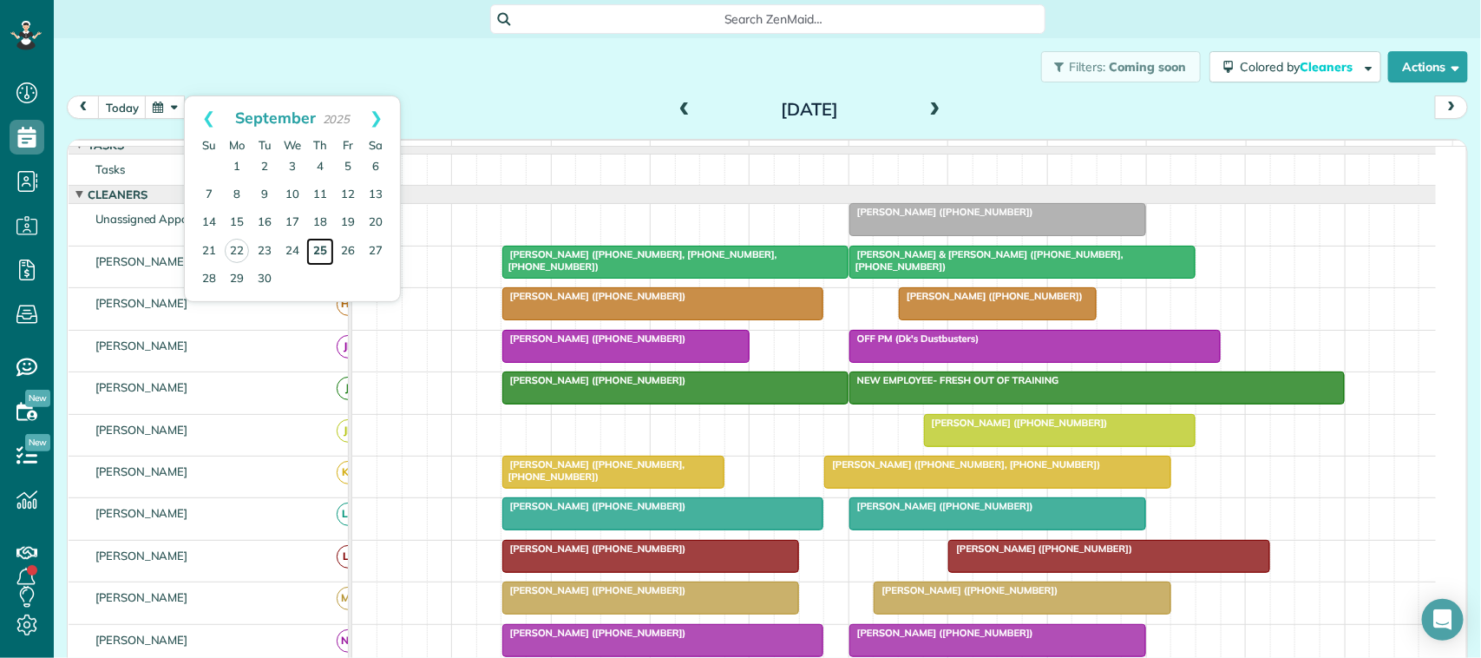
click at [321, 252] on link "25" at bounding box center [320, 252] width 28 height 28
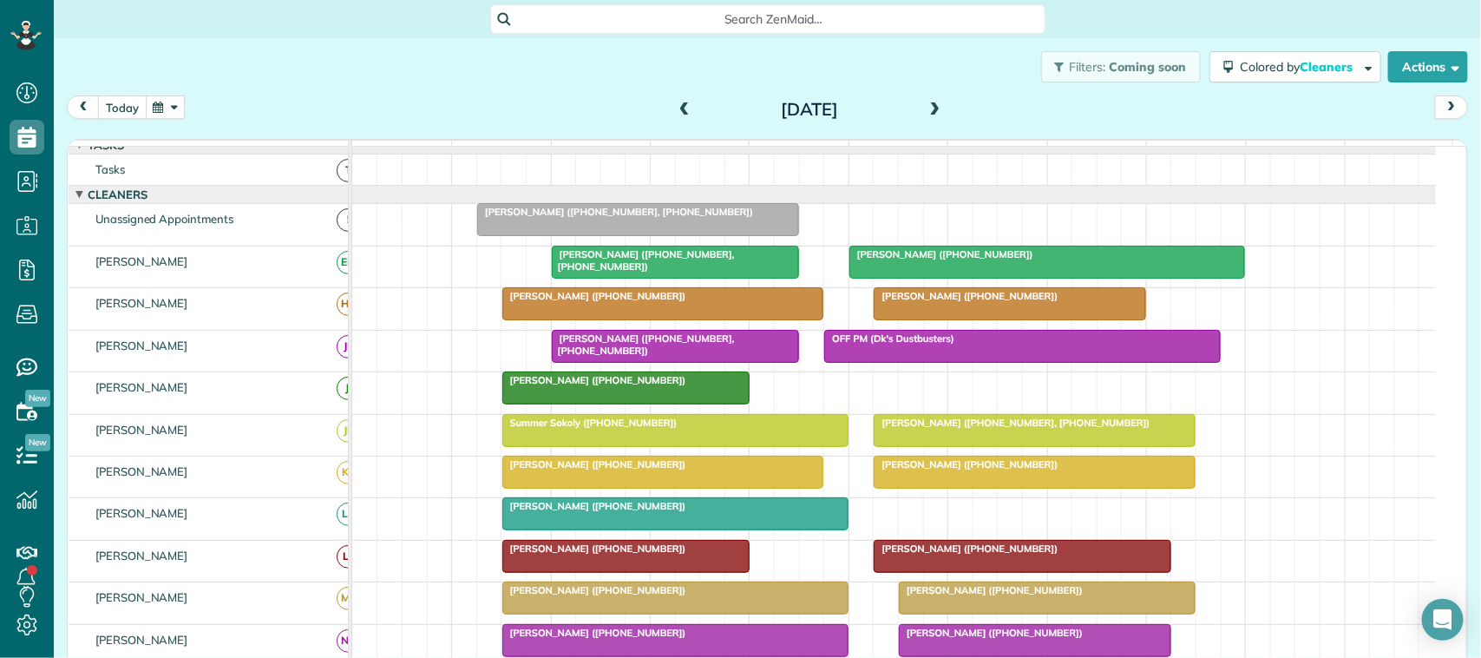
click at [124, 114] on button "today" at bounding box center [122, 106] width 49 height 23
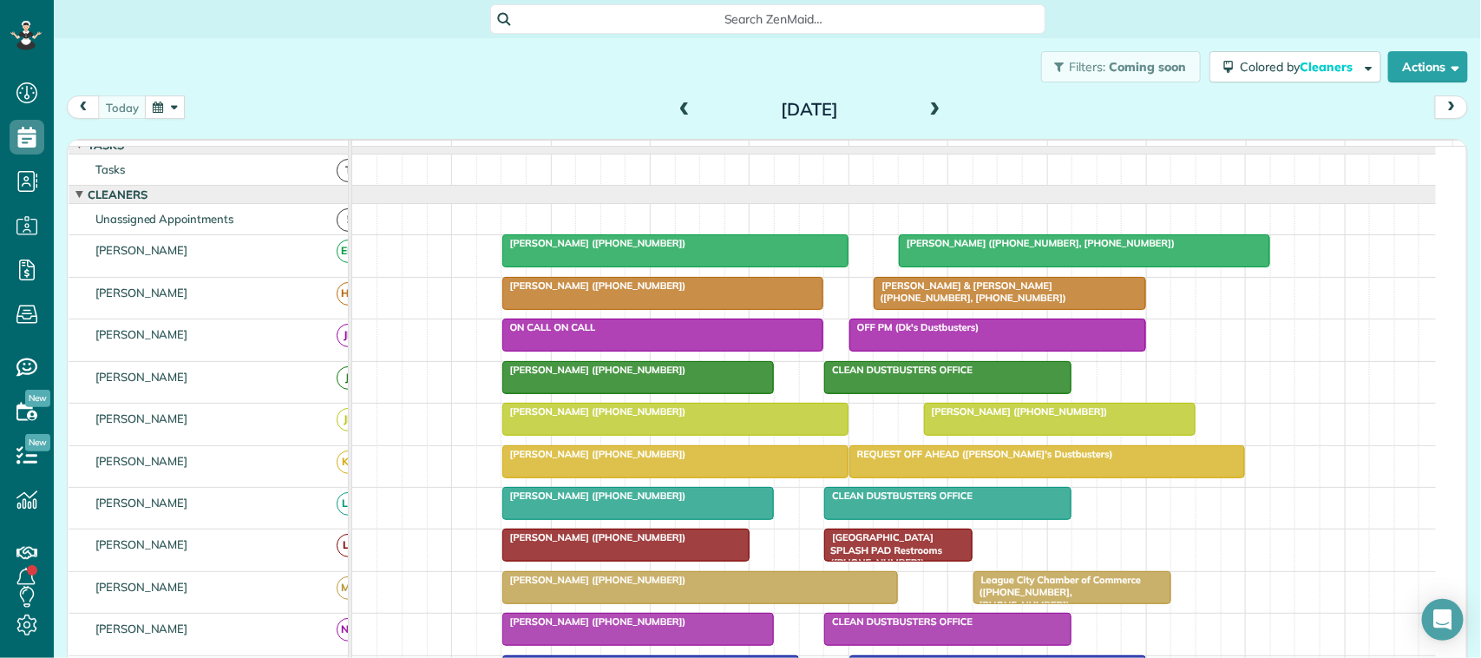
click at [299, 143] on div "function(groupId) { return _("Cleaners"); }" at bounding box center [208, 152] width 279 height 22
click at [170, 117] on button "button" at bounding box center [165, 106] width 40 height 23
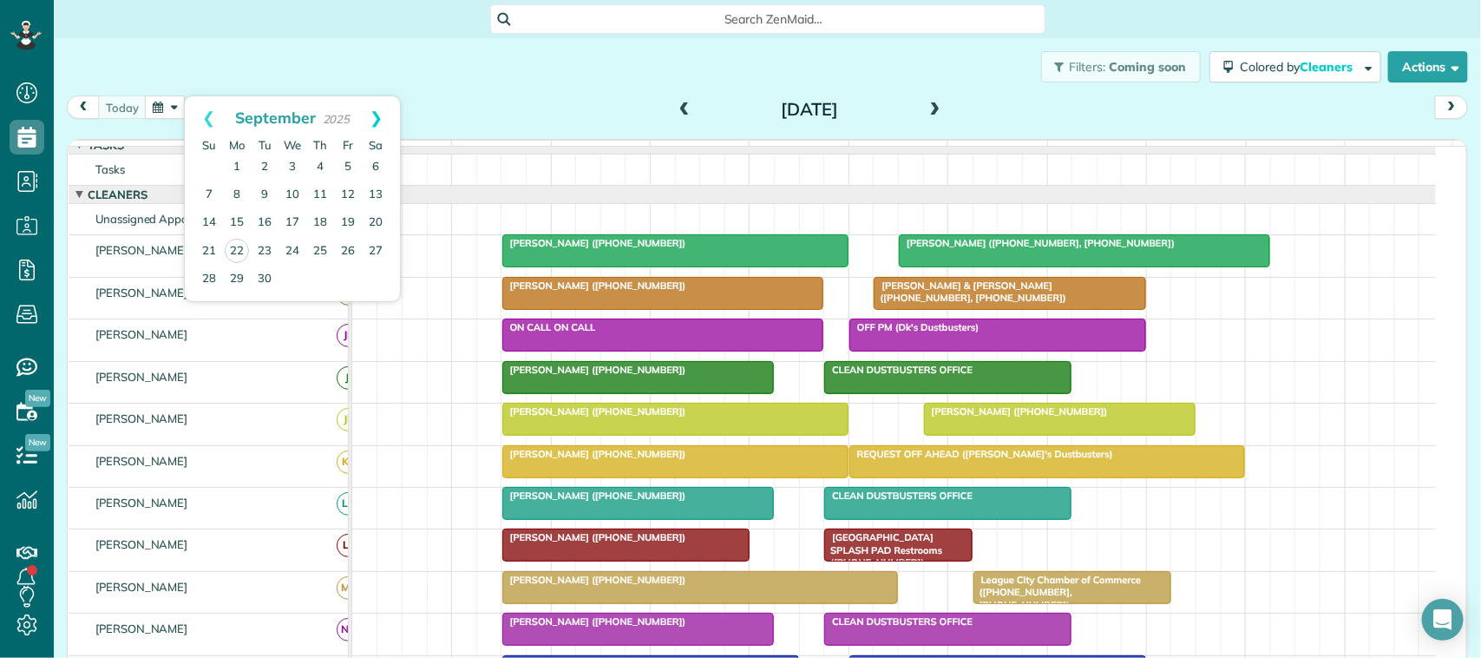
click at [364, 128] on link "Next" at bounding box center [376, 117] width 48 height 43
click at [318, 167] on link "2" at bounding box center [320, 168] width 28 height 28
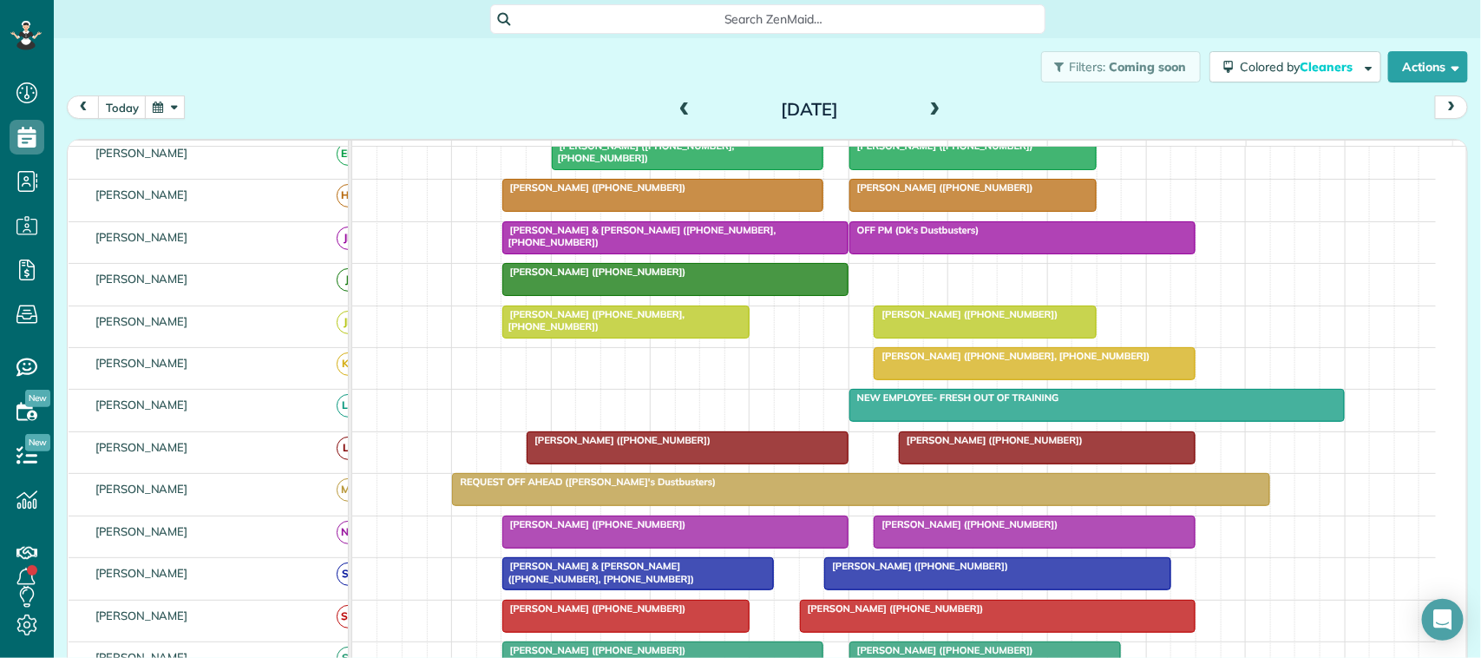
click at [167, 127] on div "[DATE] [DATE]" at bounding box center [768, 111] width 1402 height 32
click at [179, 115] on button "button" at bounding box center [165, 106] width 40 height 23
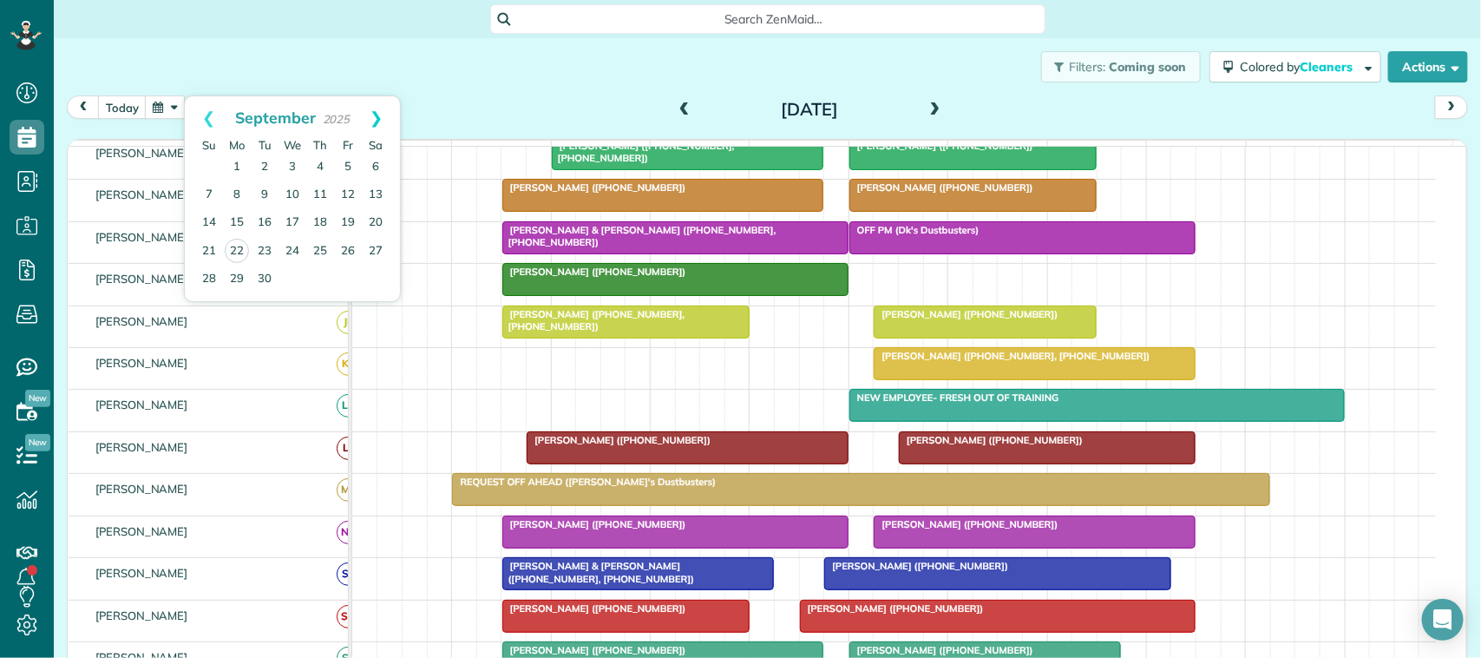
click at [366, 130] on link "Next" at bounding box center [376, 117] width 48 height 43
click at [324, 227] on link "16" at bounding box center [320, 223] width 28 height 28
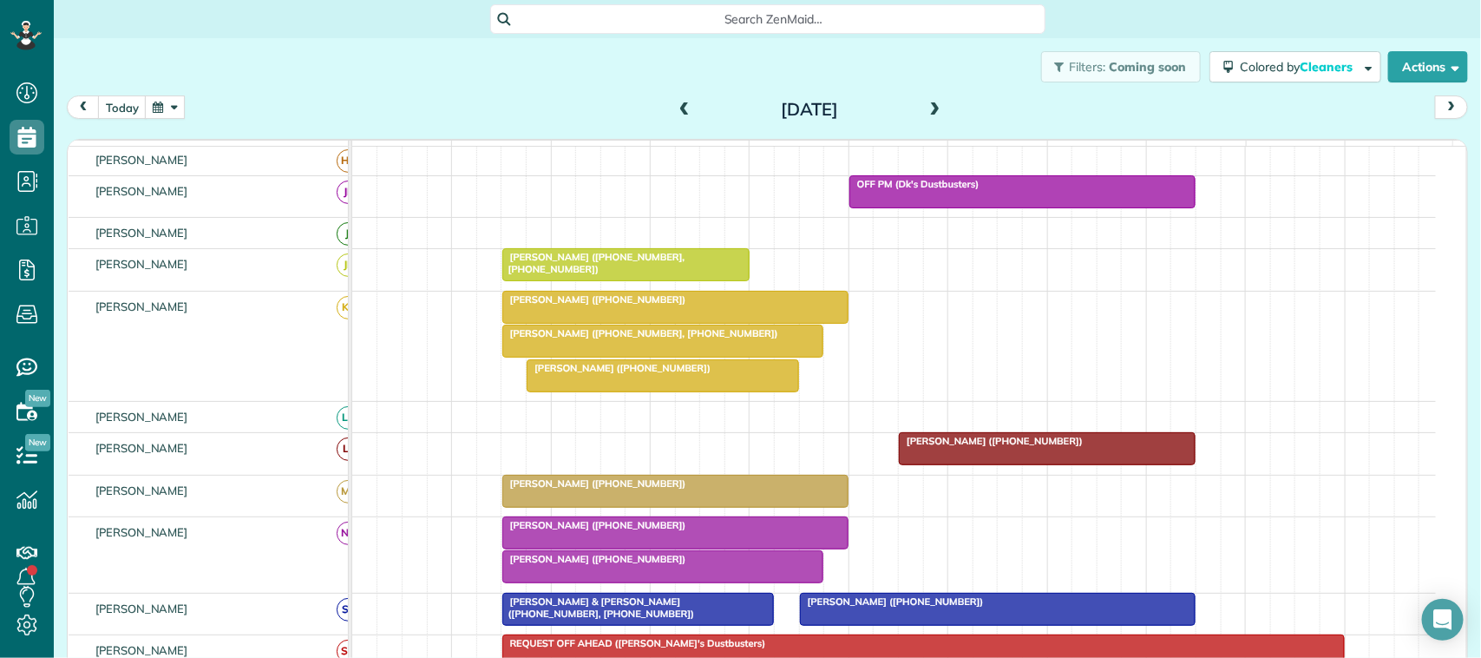
click at [675, 110] on span at bounding box center [684, 110] width 19 height 16
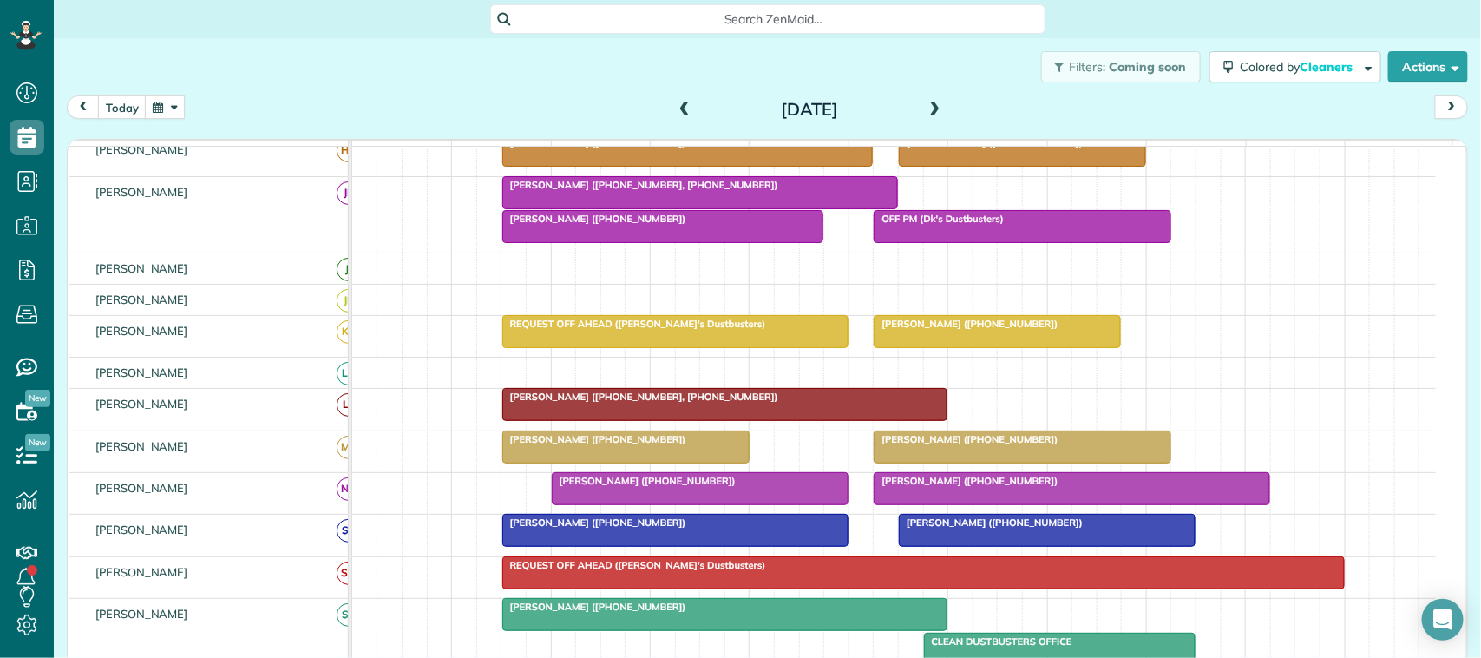
click at [926, 109] on span at bounding box center [935, 110] width 19 height 16
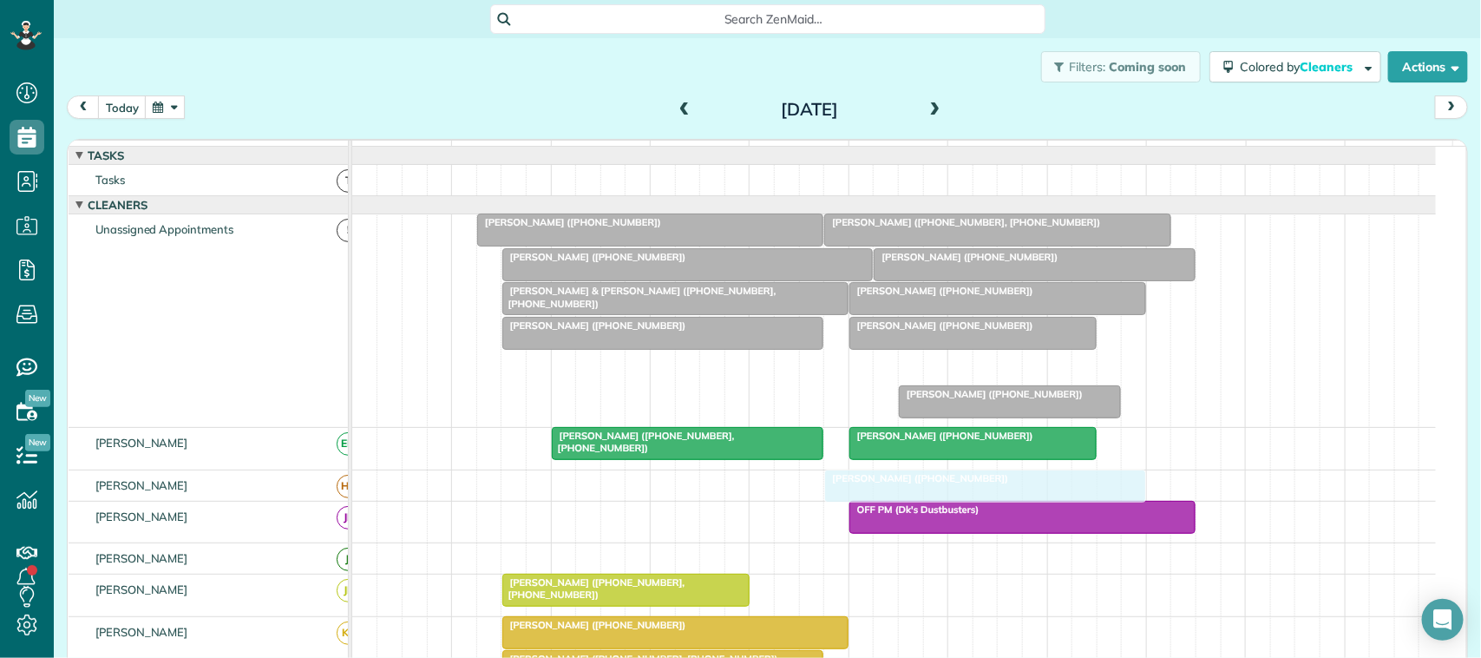
drag, startPoint x: 896, startPoint y: 387, endPoint x: 946, endPoint y: 516, distance: 138.8
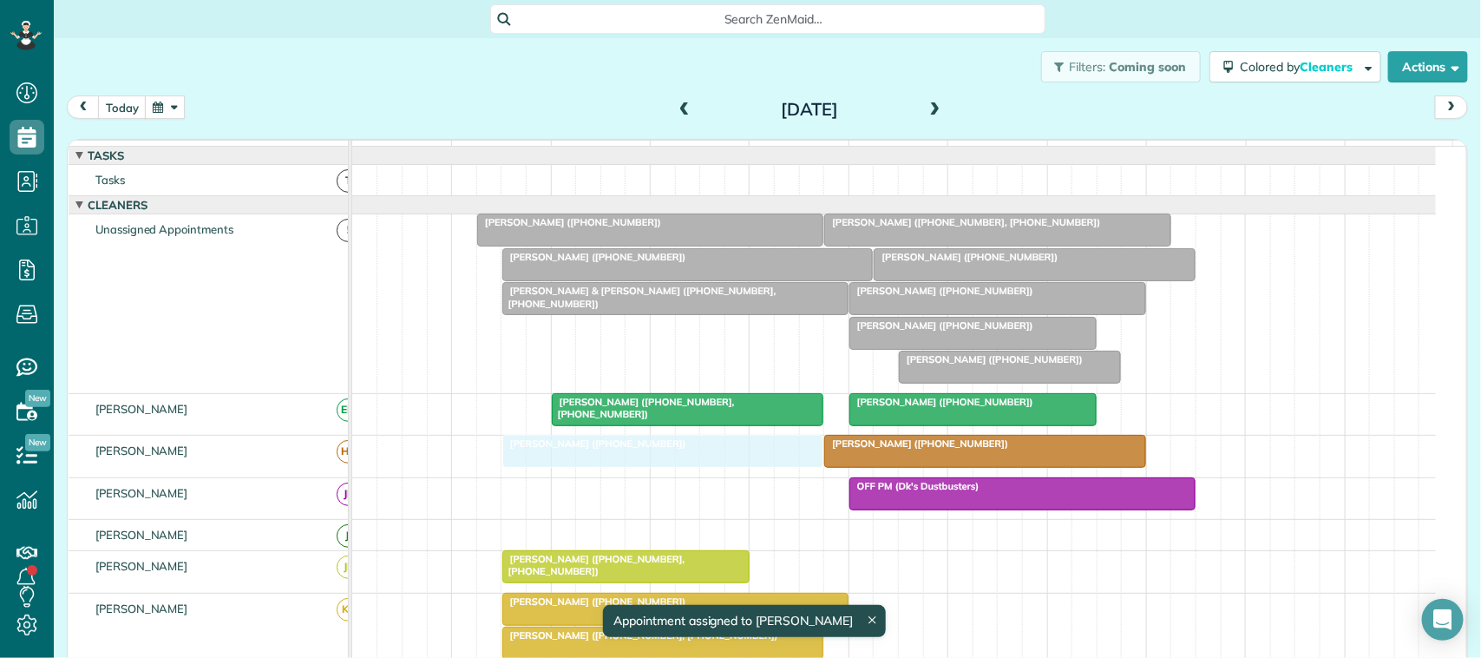
drag, startPoint x: 629, startPoint y: 347, endPoint x: 621, endPoint y: 451, distance: 104.5
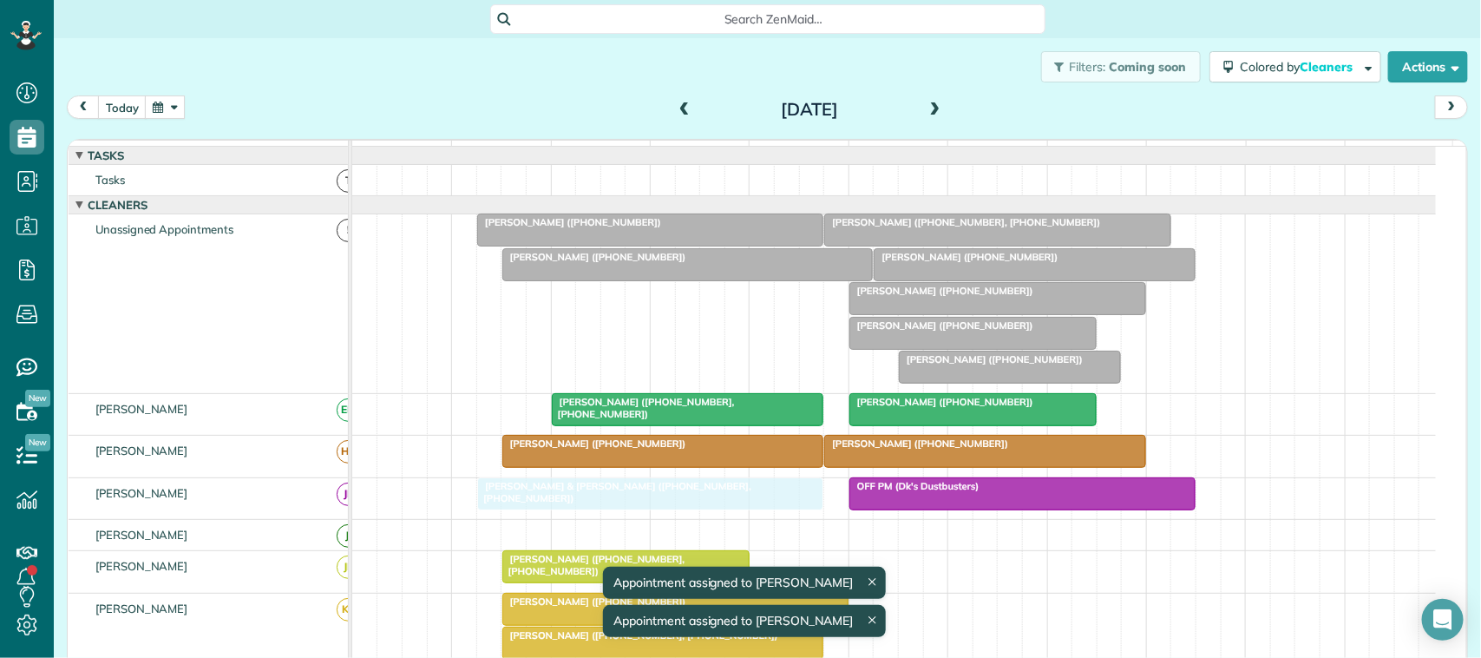
drag, startPoint x: 622, startPoint y: 319, endPoint x: 609, endPoint y: 506, distance: 187.0
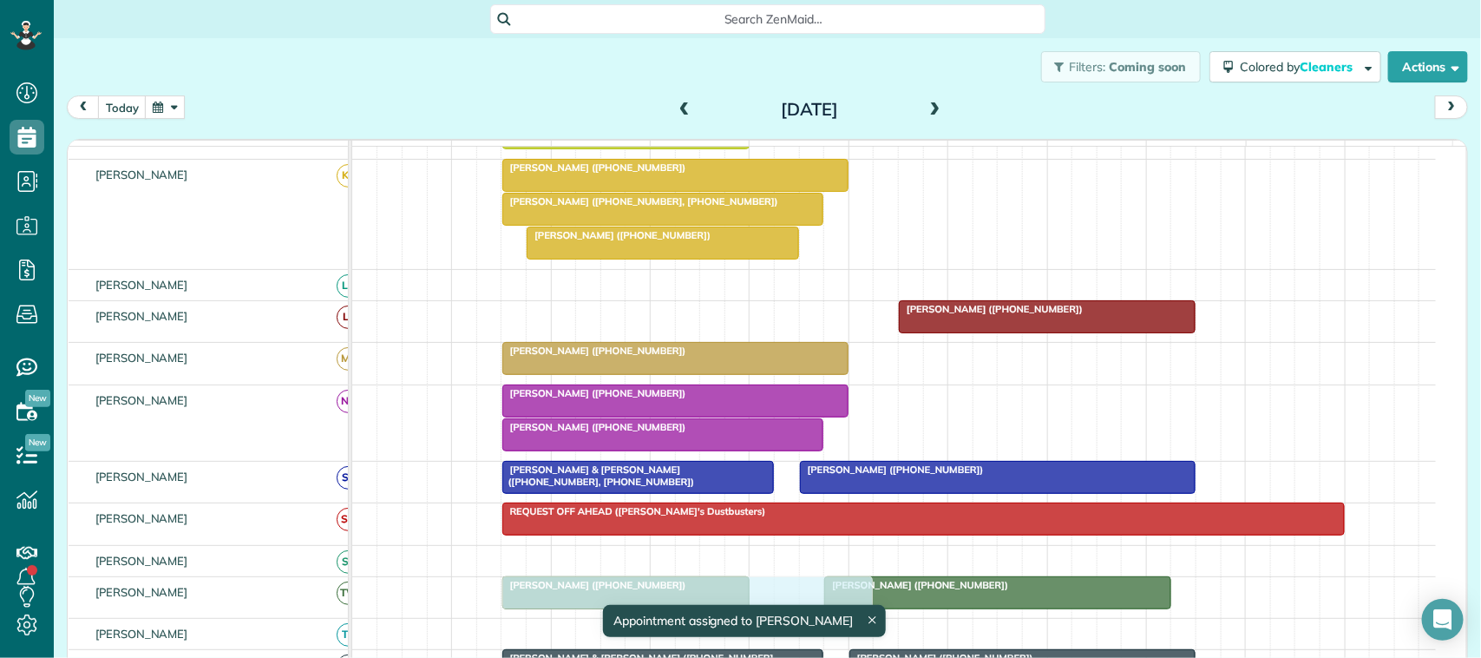
drag, startPoint x: 625, startPoint y: 288, endPoint x: 630, endPoint y: 604, distance: 315.9
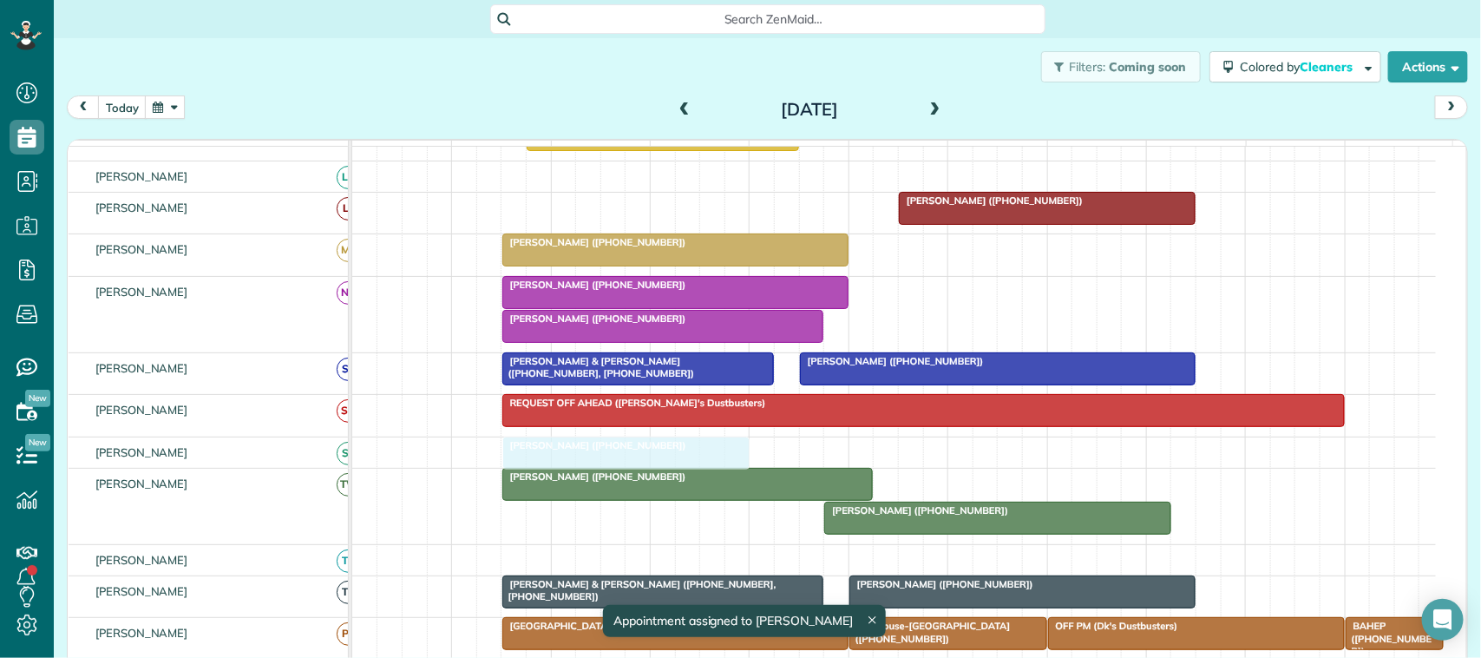
drag, startPoint x: 608, startPoint y: 536, endPoint x: 612, endPoint y: 483, distance: 53.9
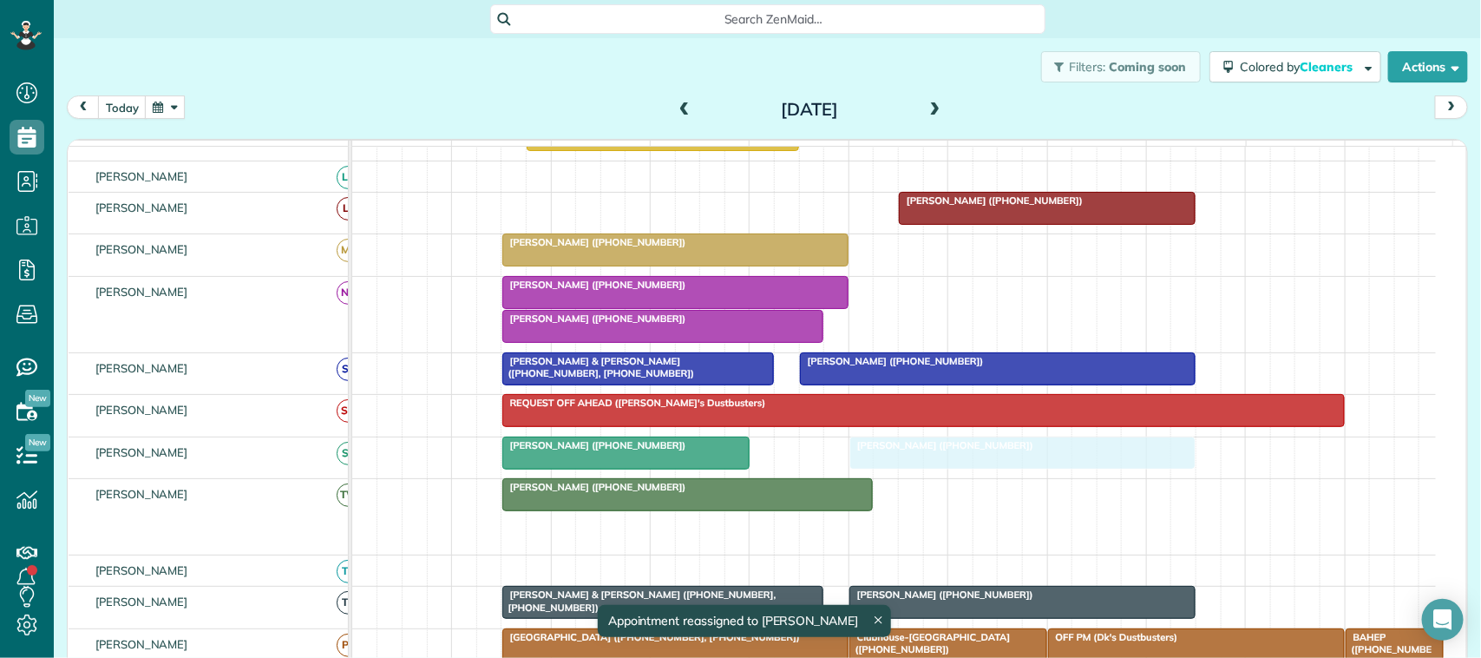
drag, startPoint x: 904, startPoint y: 490, endPoint x: 909, endPoint y: 474, distance: 17.1
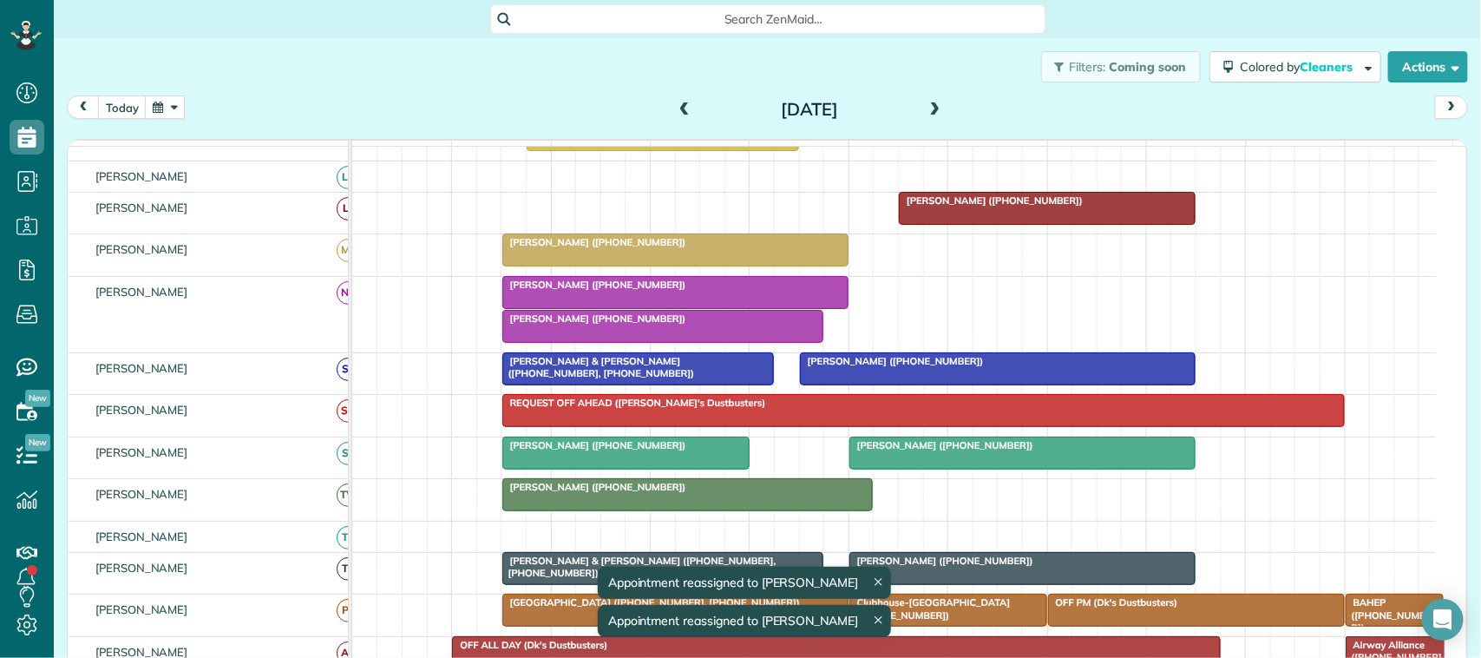
click at [926, 108] on span at bounding box center [935, 110] width 19 height 16
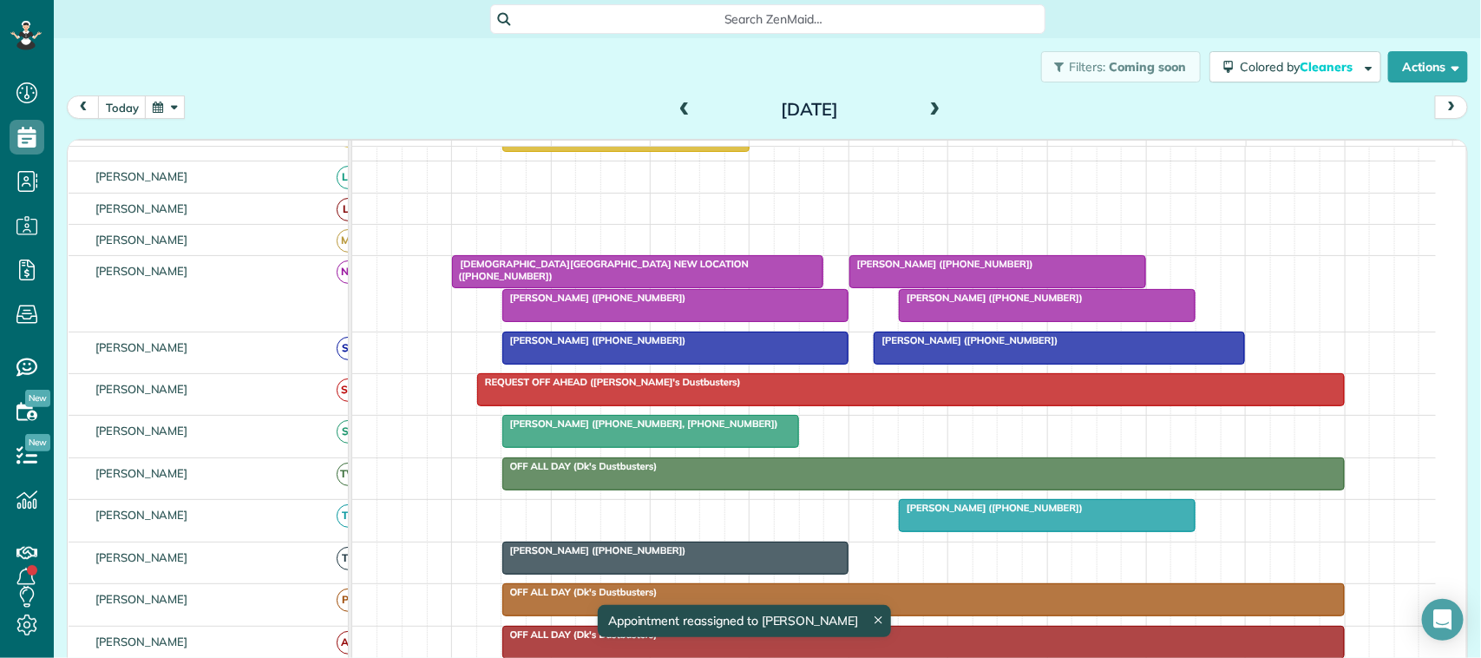
click at [660, 102] on div "[DATE] [DATE]" at bounding box center [768, 111] width 1402 height 32
drag, startPoint x: 696, startPoint y: 102, endPoint x: 683, endPoint y: 104, distance: 13.1
click at [701, 102] on h2 "[DATE]" at bounding box center [809, 109] width 217 height 19
click at [682, 104] on span at bounding box center [684, 110] width 19 height 16
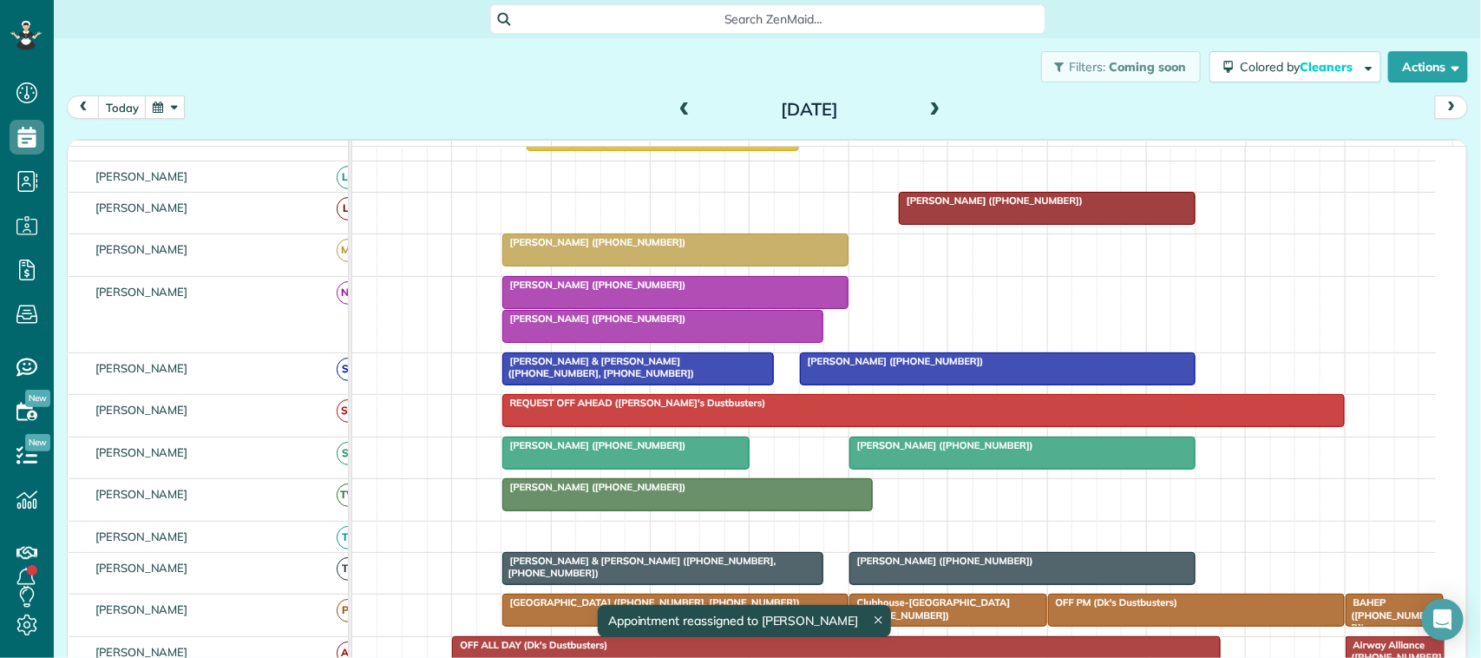
click at [682, 104] on span at bounding box center [684, 110] width 19 height 16
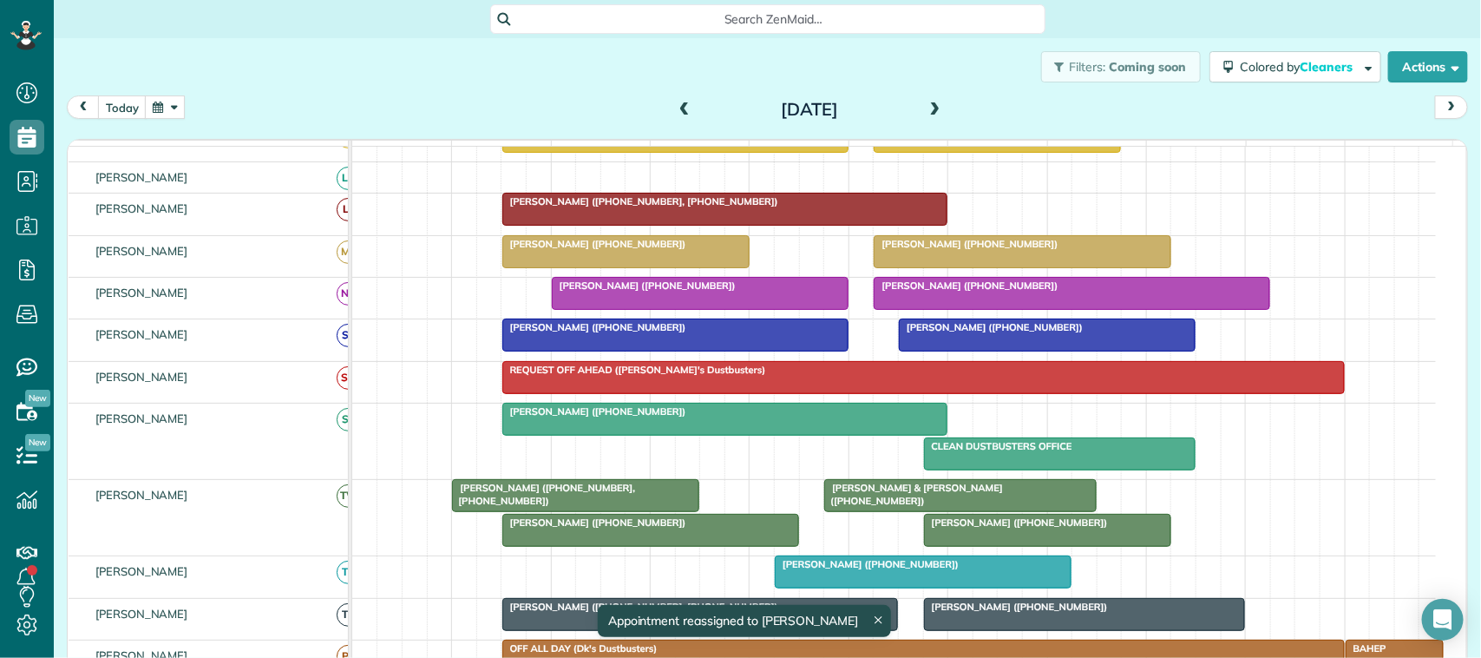
click at [682, 104] on span at bounding box center [684, 110] width 19 height 16
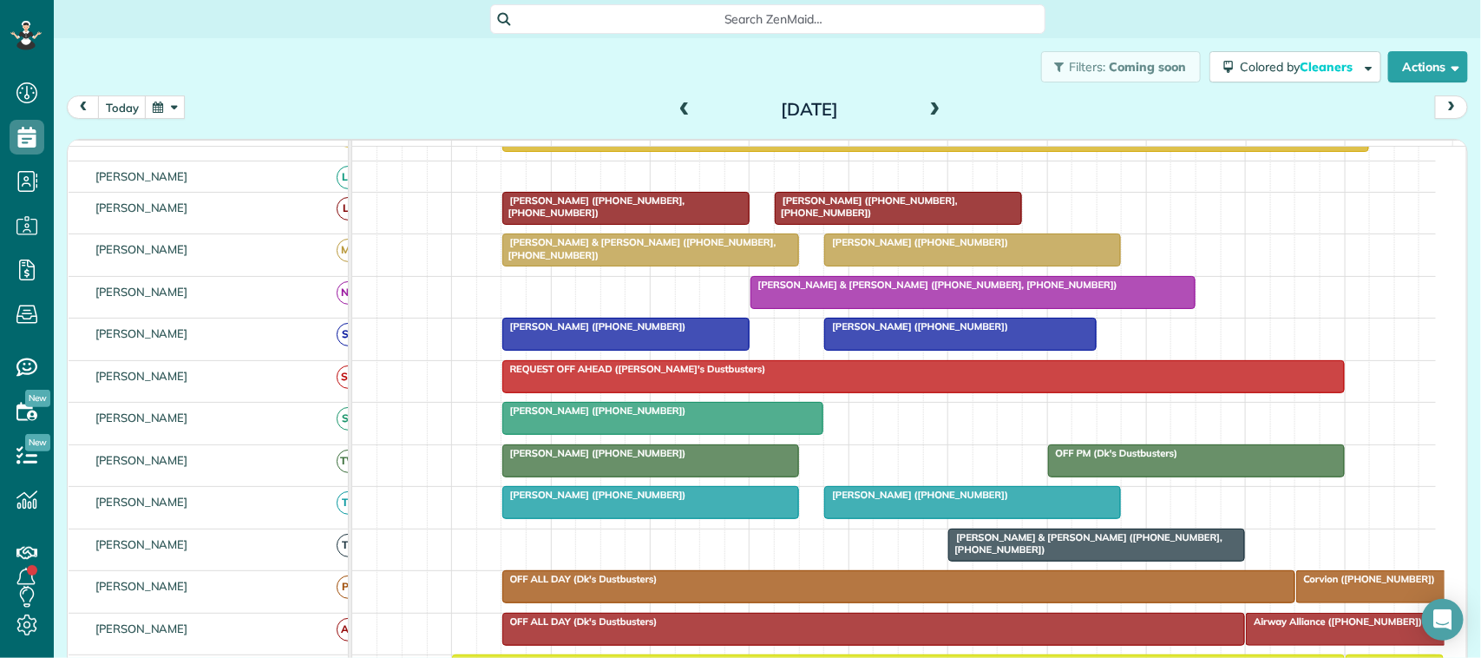
click at [682, 104] on span at bounding box center [684, 110] width 19 height 16
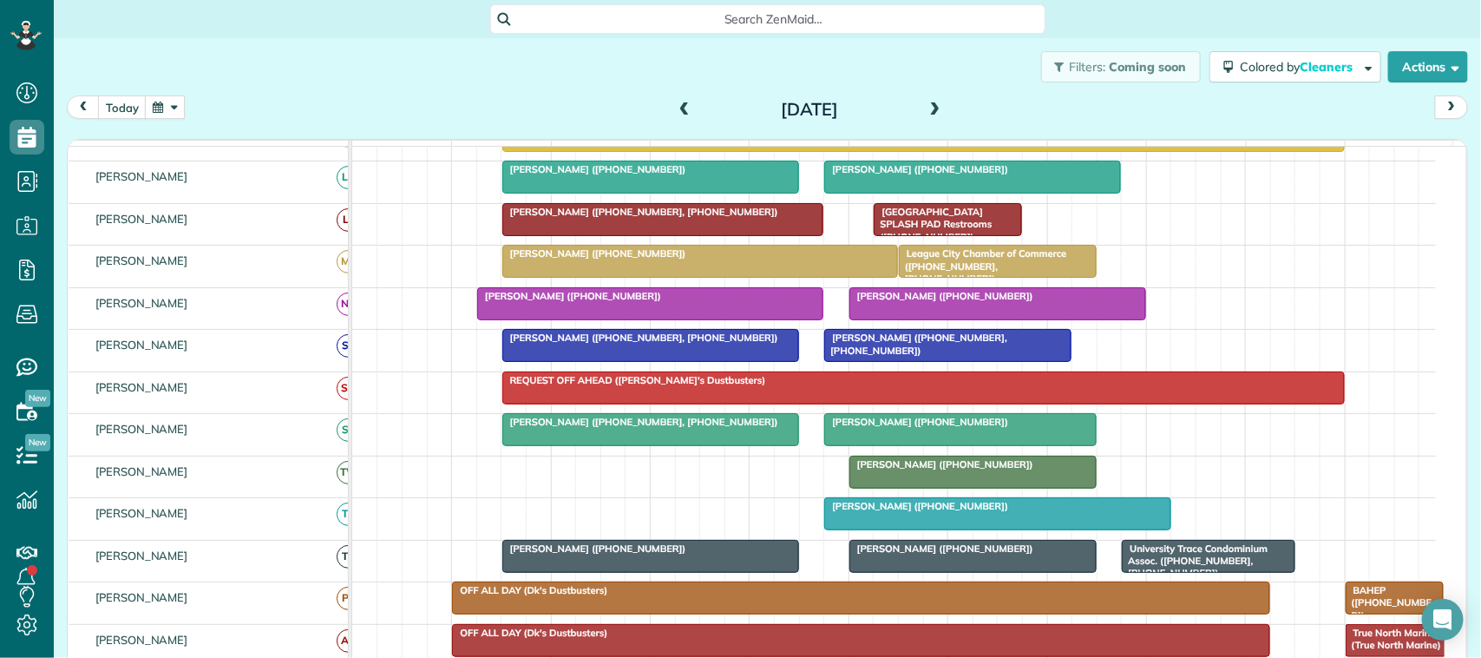
click at [175, 107] on button "button" at bounding box center [165, 106] width 40 height 23
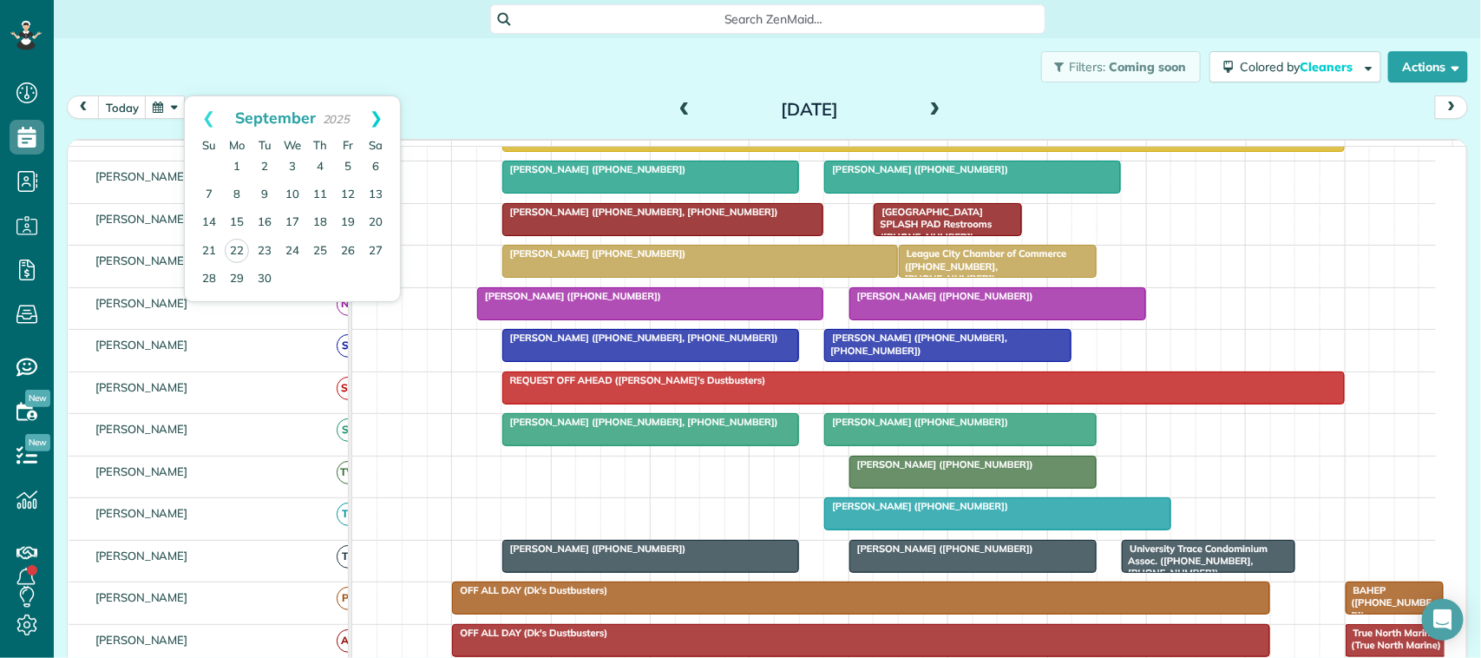
click at [378, 113] on link "Next" at bounding box center [376, 117] width 48 height 43
click at [217, 110] on link "Prev" at bounding box center [209, 117] width 48 height 43
click at [386, 115] on link "Next" at bounding box center [376, 117] width 48 height 43
click at [237, 227] on link "13" at bounding box center [237, 223] width 28 height 28
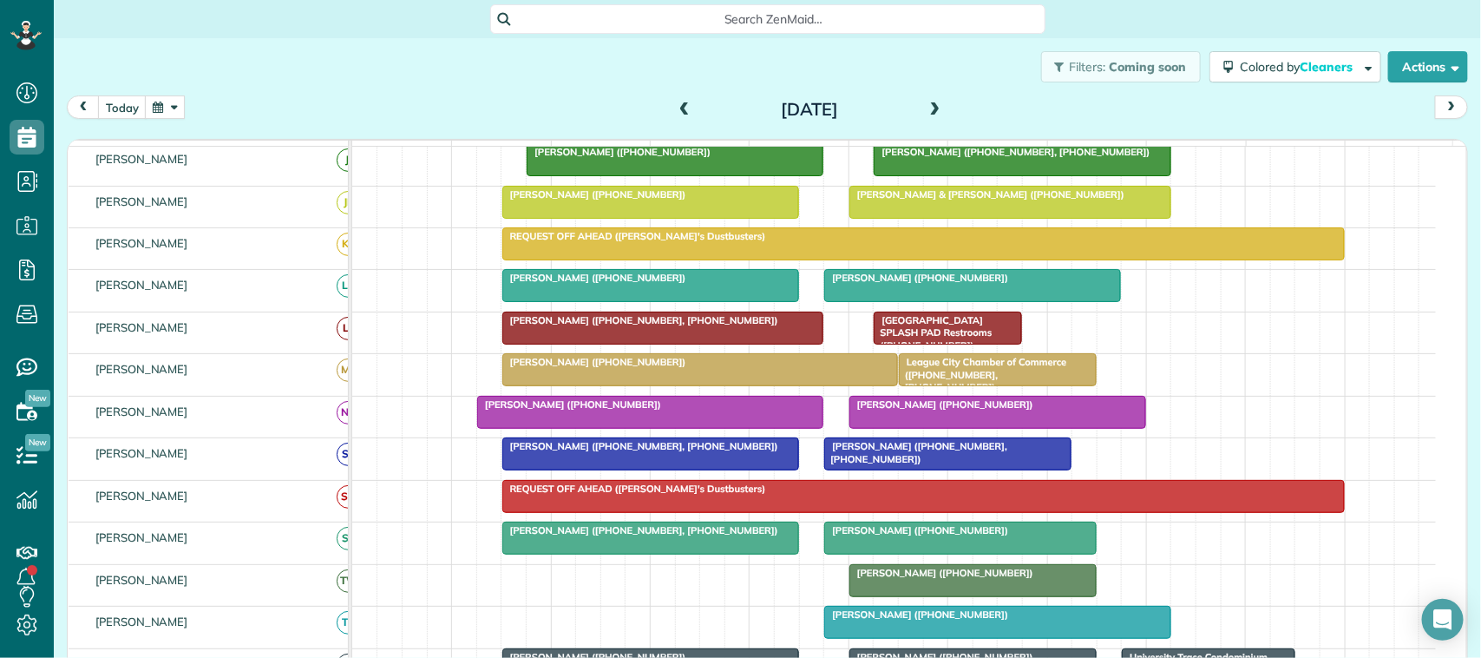
click at [926, 115] on span at bounding box center [935, 110] width 19 height 16
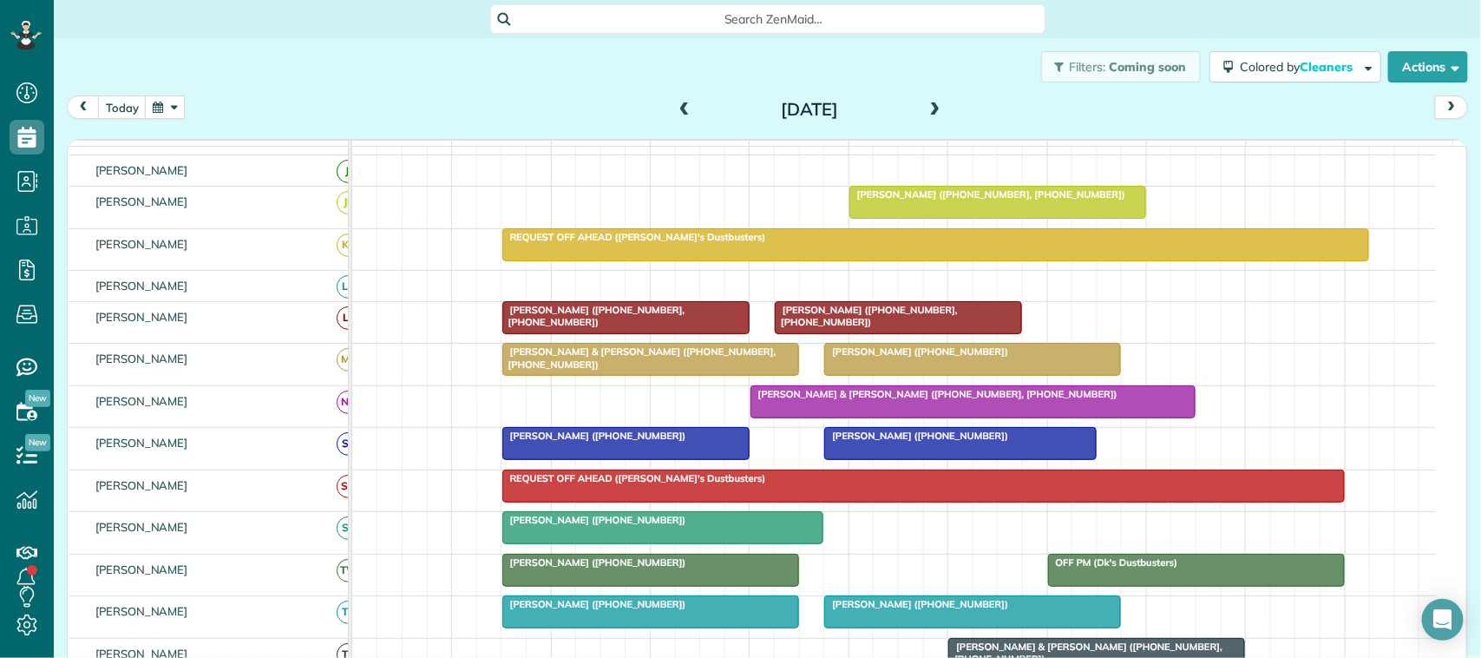
click at [926, 114] on span at bounding box center [935, 110] width 19 height 16
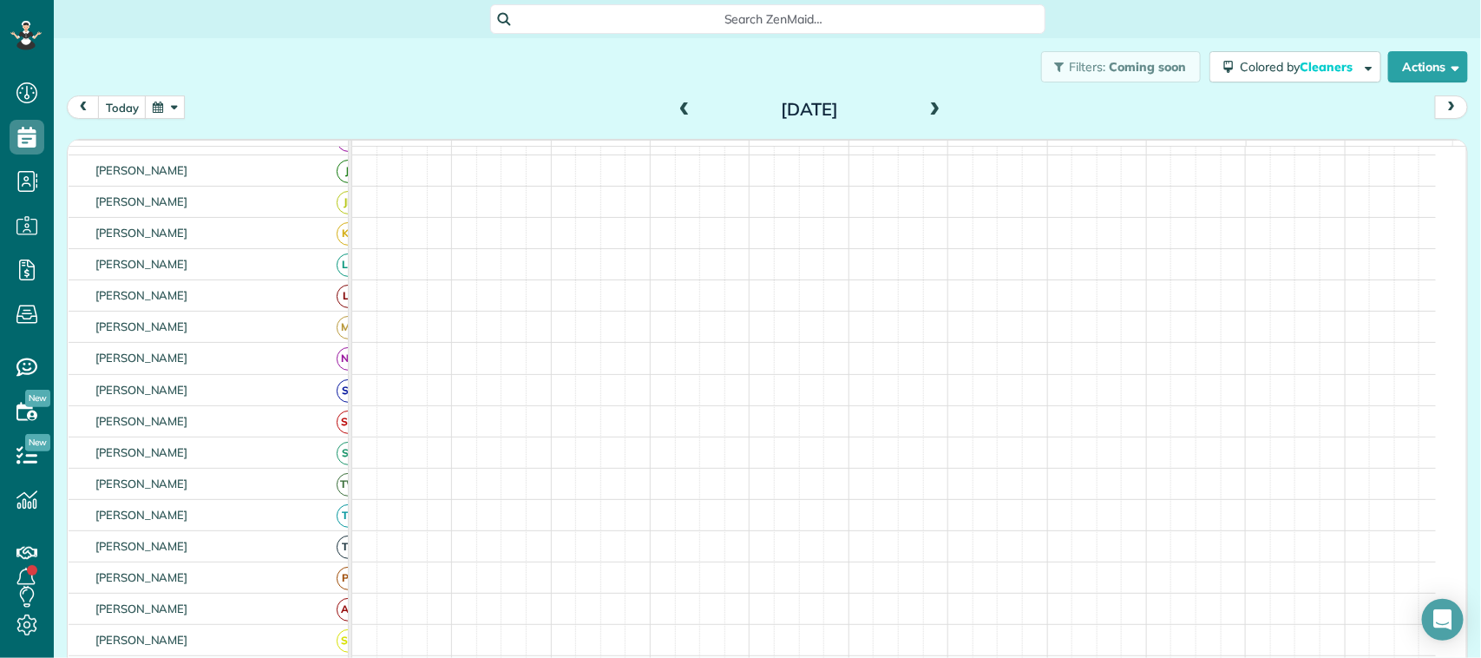
click at [926, 114] on span at bounding box center [935, 110] width 19 height 16
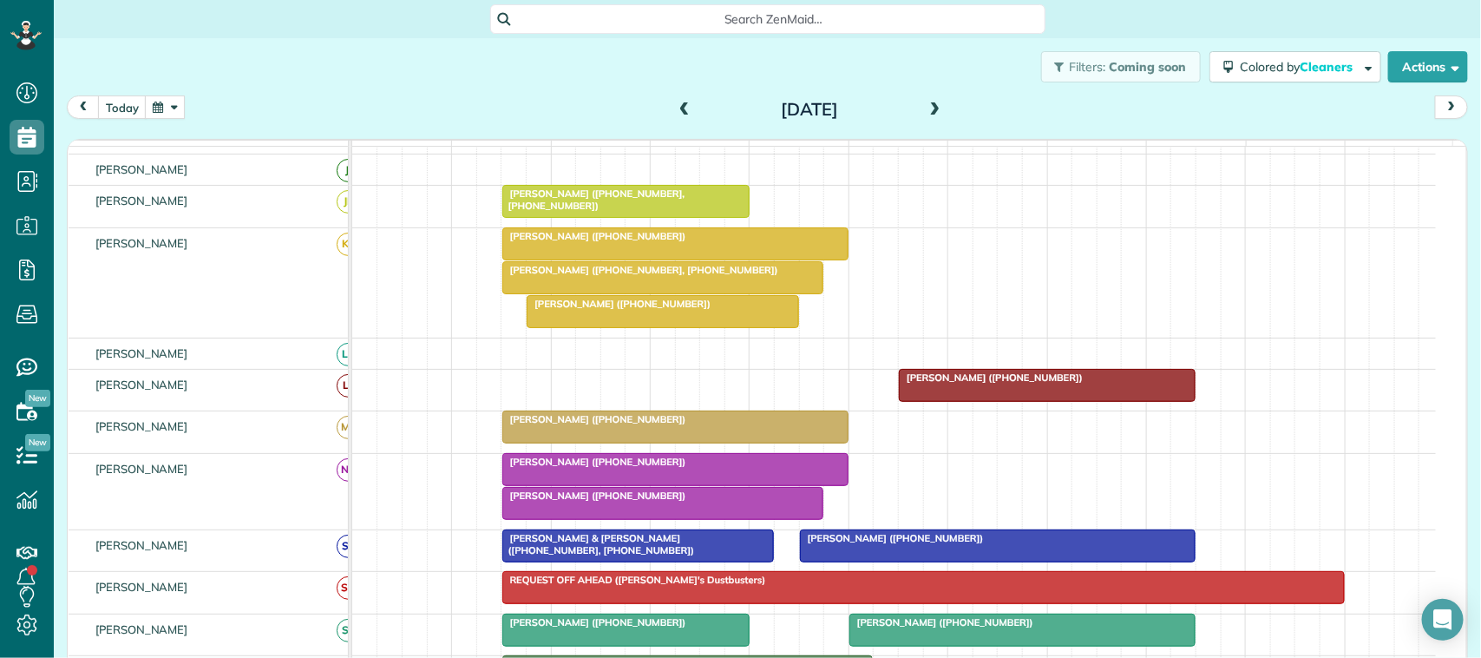
click at [926, 114] on span at bounding box center [935, 110] width 19 height 16
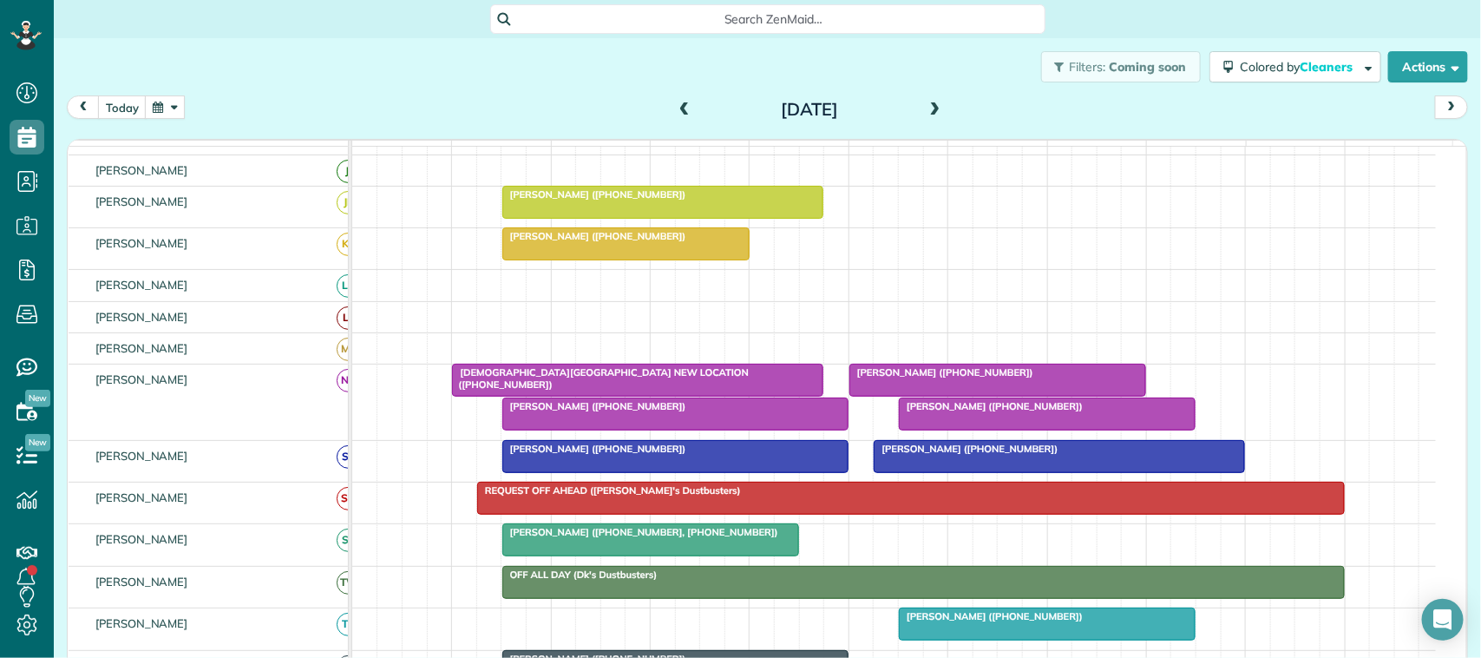
click at [926, 114] on span at bounding box center [935, 110] width 19 height 16
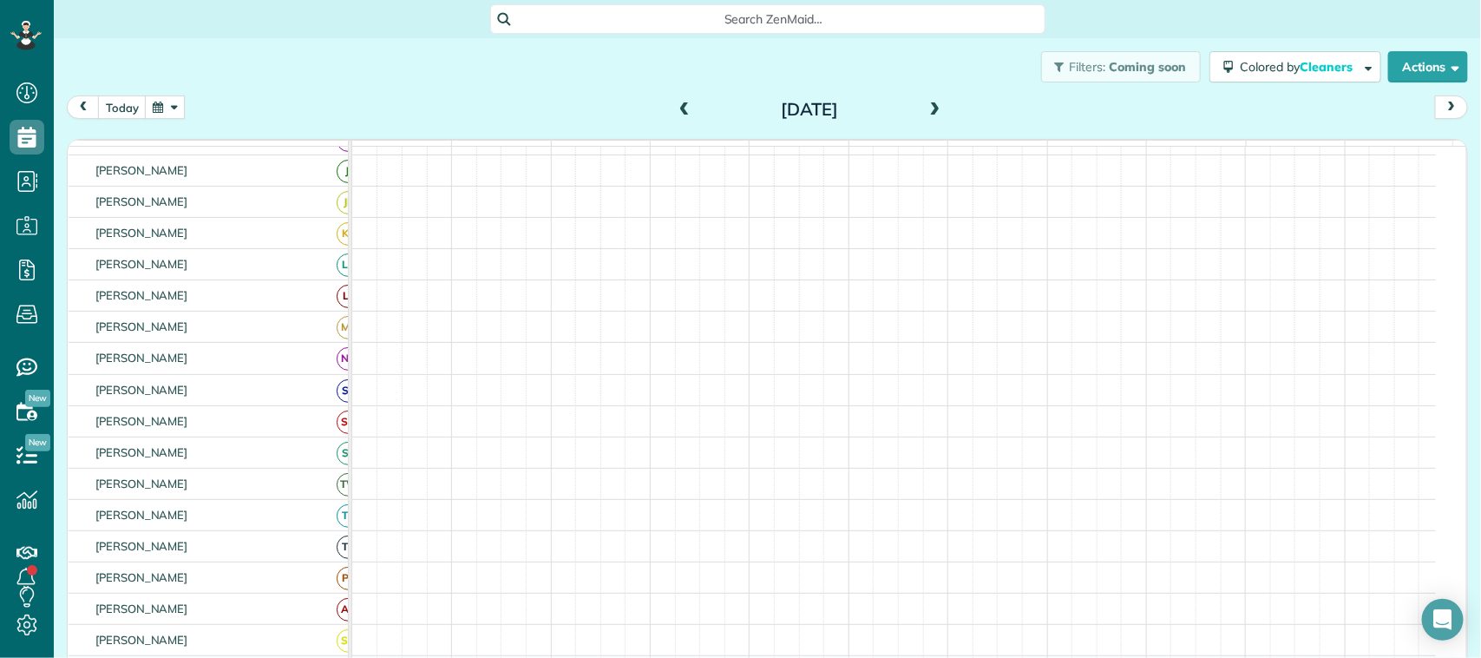
click at [926, 114] on span at bounding box center [935, 110] width 19 height 16
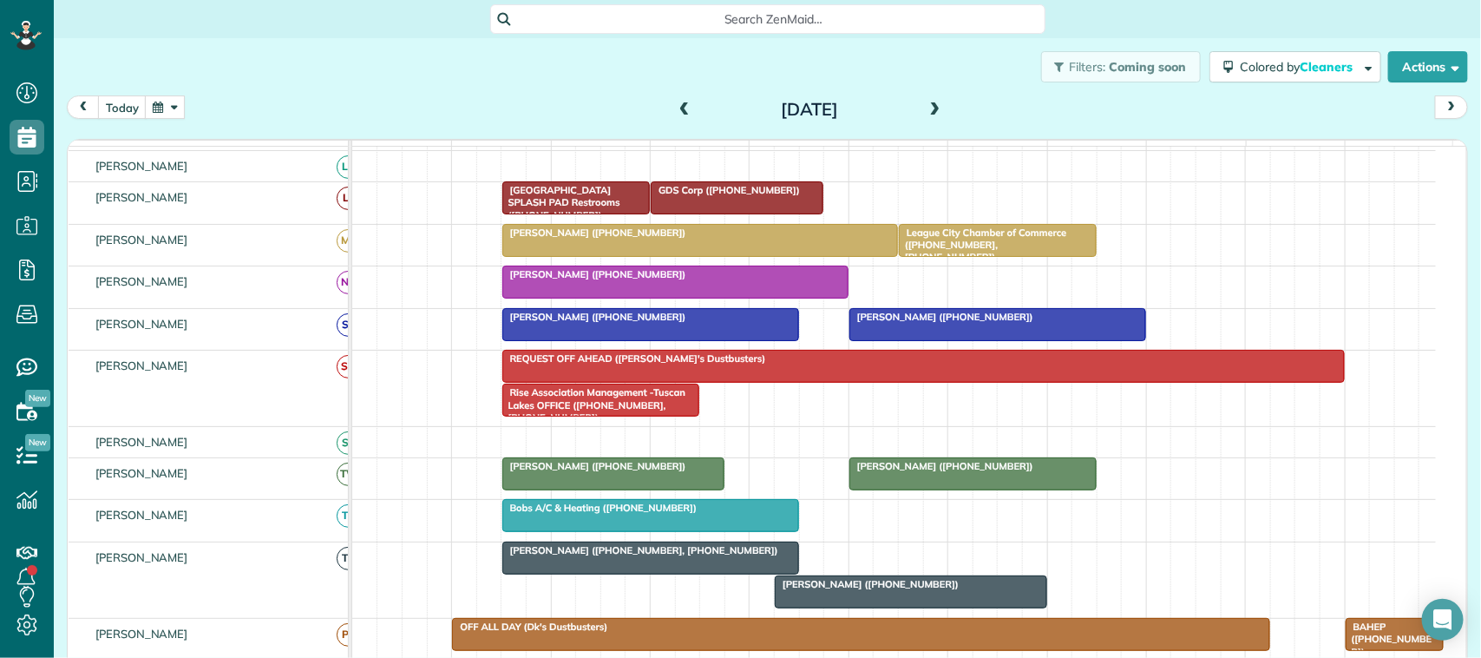
click at [926, 118] on span at bounding box center [935, 110] width 19 height 26
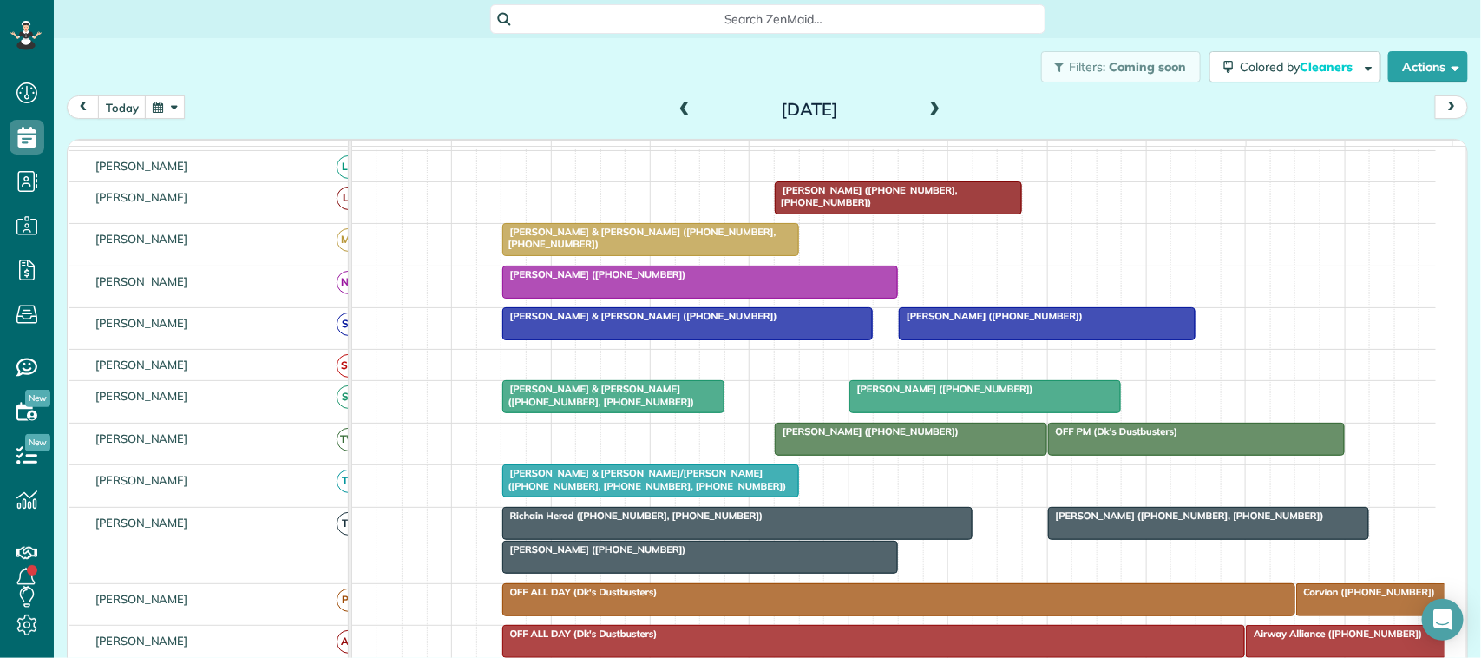
click at [926, 118] on span at bounding box center [935, 110] width 19 height 26
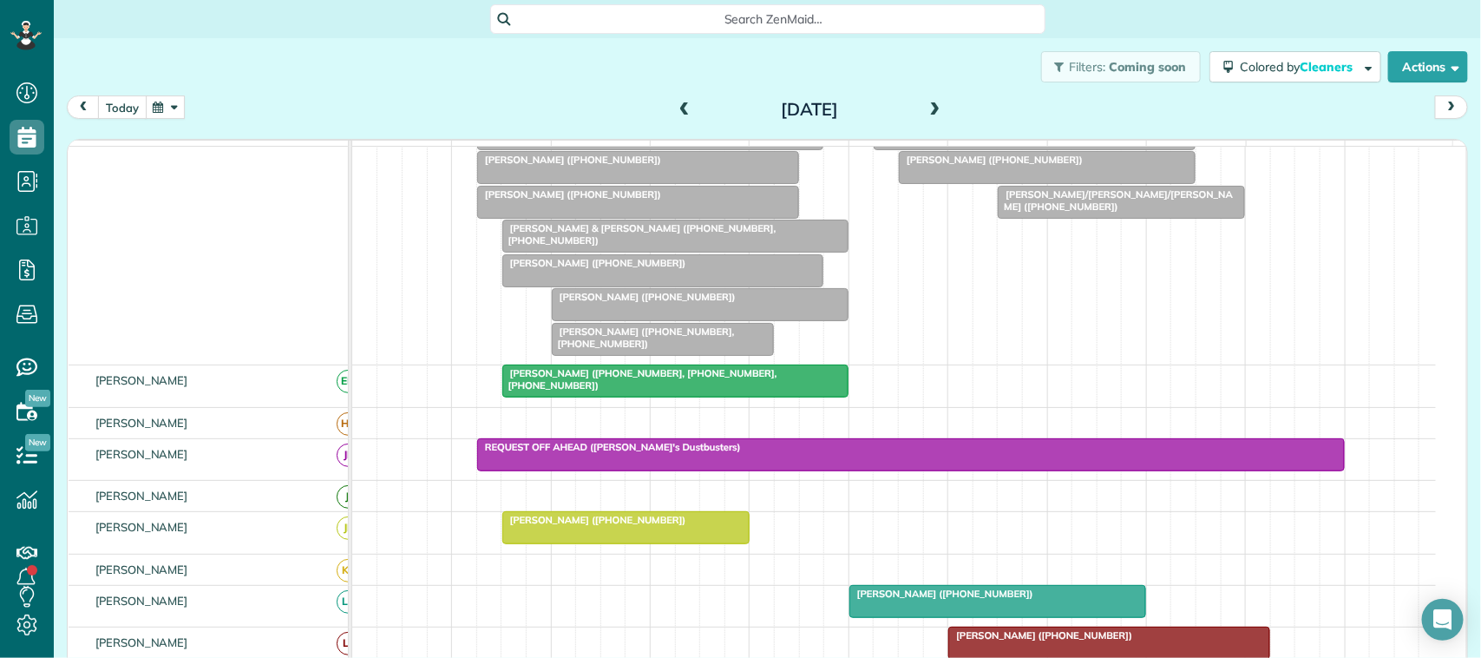
click at [109, 106] on button "today" at bounding box center [122, 106] width 49 height 23
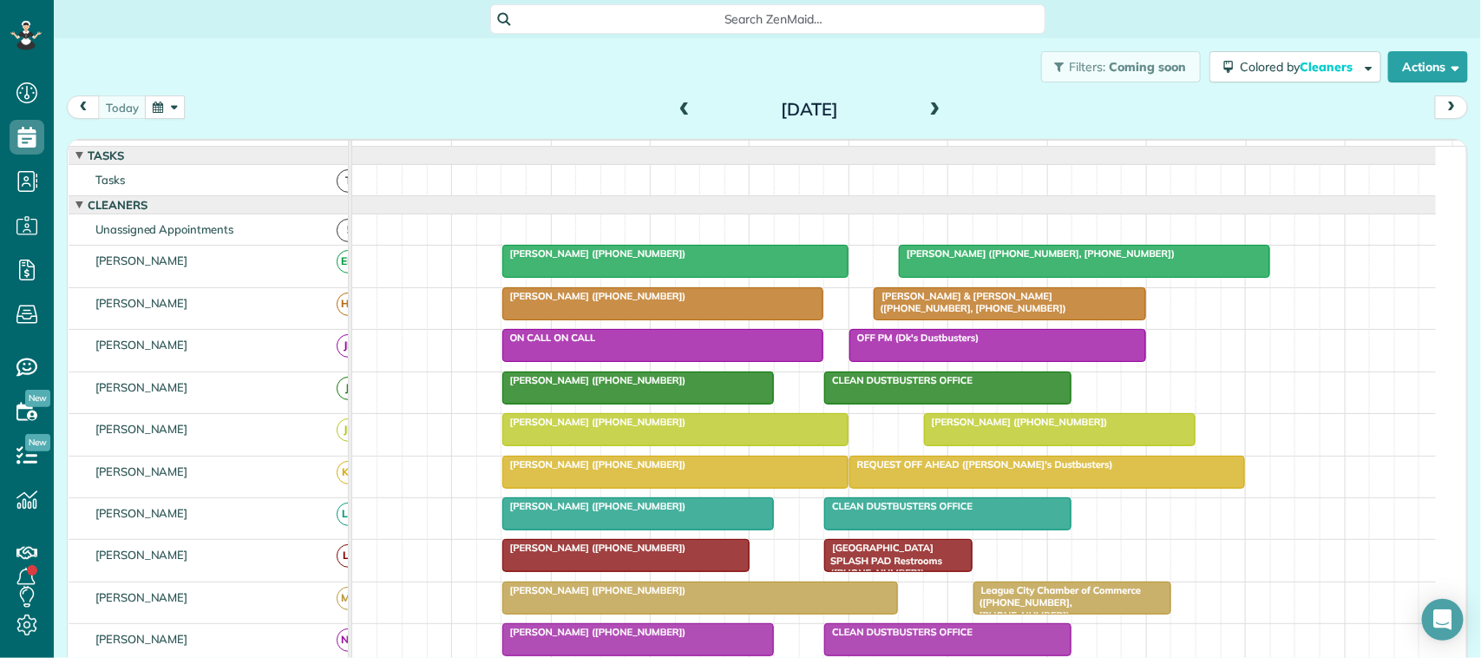
click at [161, 107] on button "button" at bounding box center [165, 106] width 40 height 23
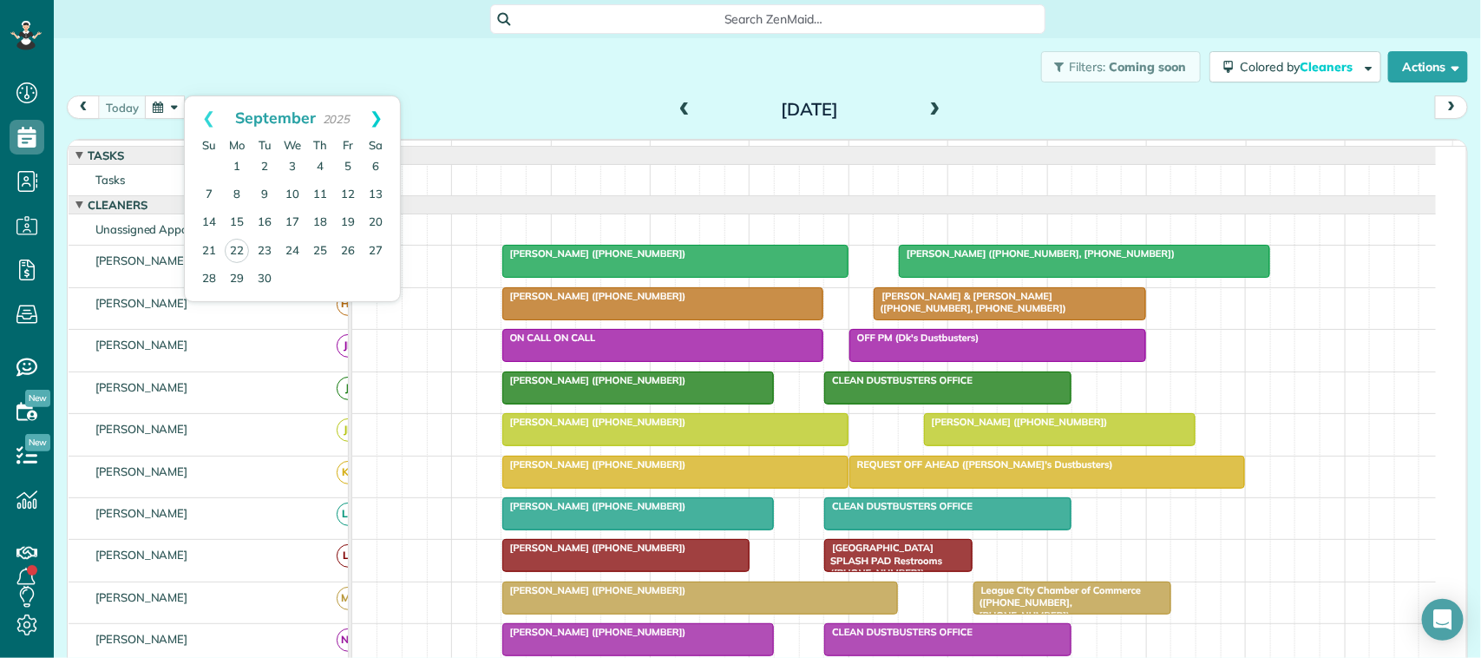
click at [382, 122] on link "Next" at bounding box center [376, 117] width 48 height 43
click at [241, 196] on link "6" at bounding box center [237, 195] width 28 height 28
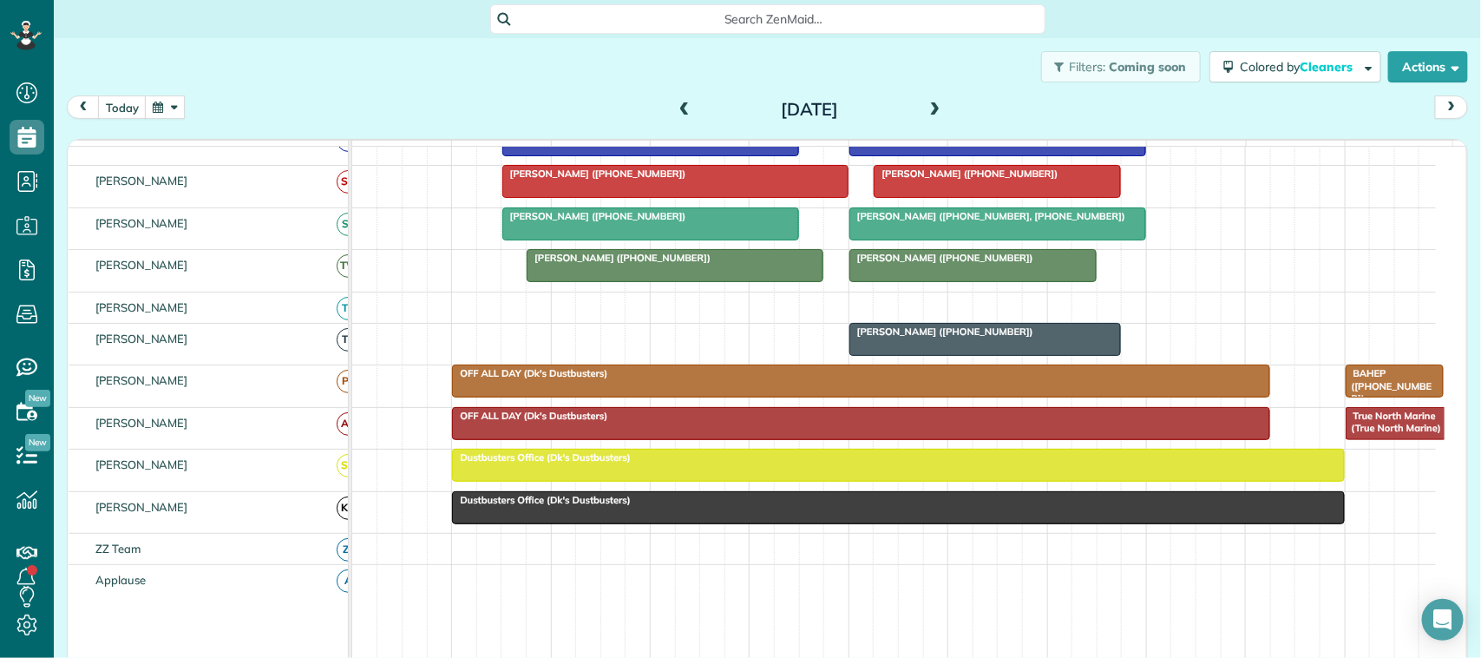
click at [926, 101] on span at bounding box center [935, 110] width 19 height 26
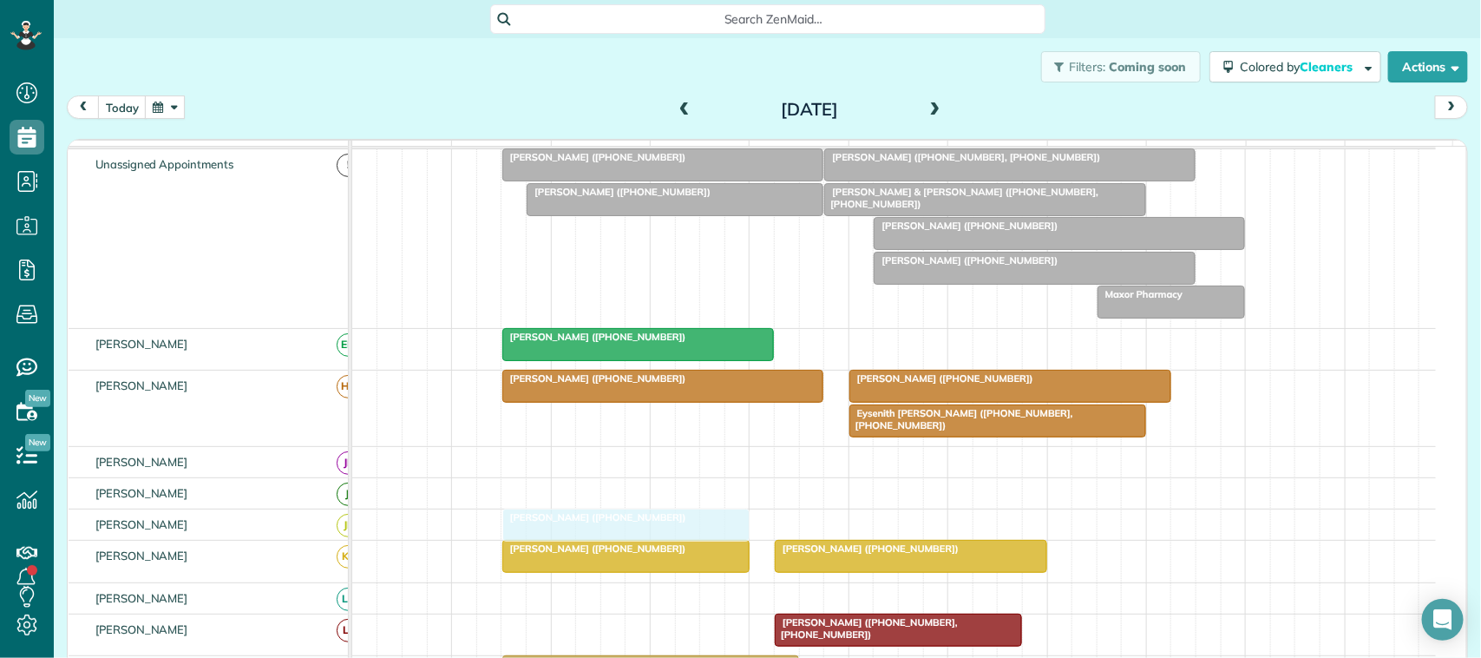
drag, startPoint x: 651, startPoint y: 258, endPoint x: 590, endPoint y: 541, distance: 289.4
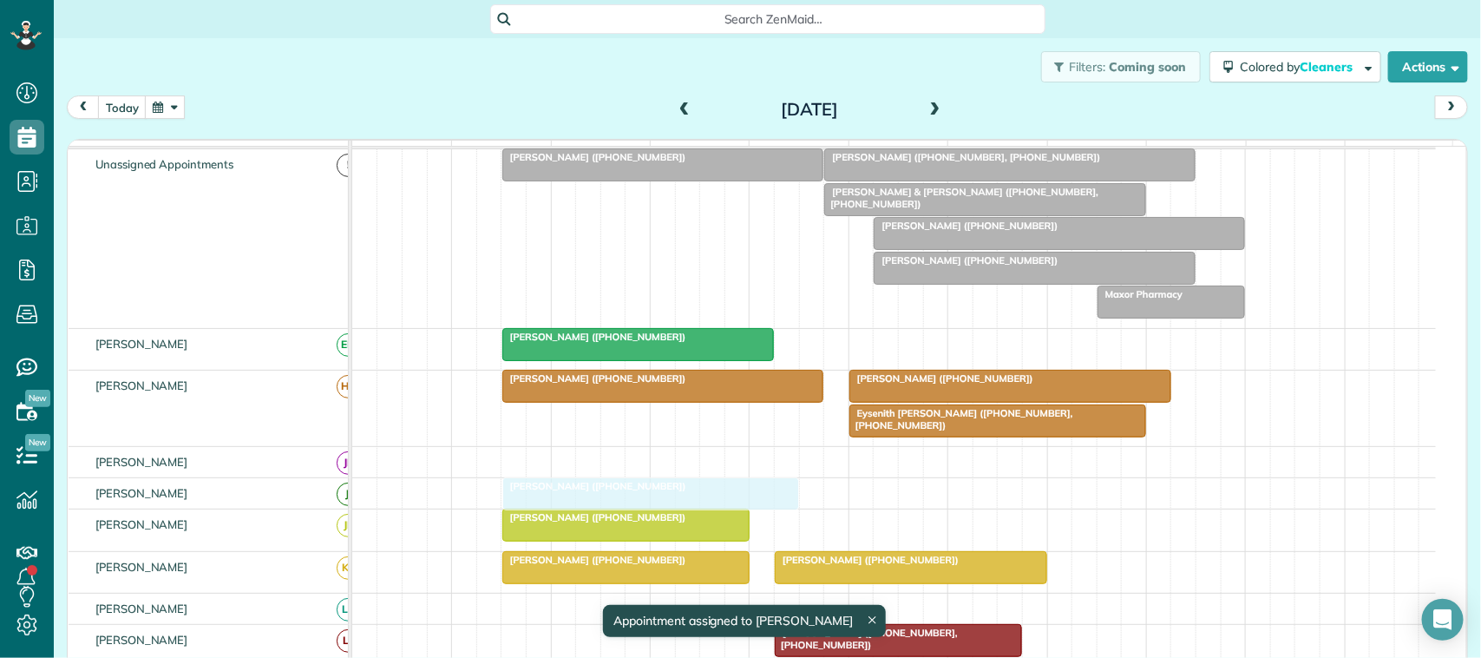
drag, startPoint x: 614, startPoint y: 217, endPoint x: 579, endPoint y: 504, distance: 289.4
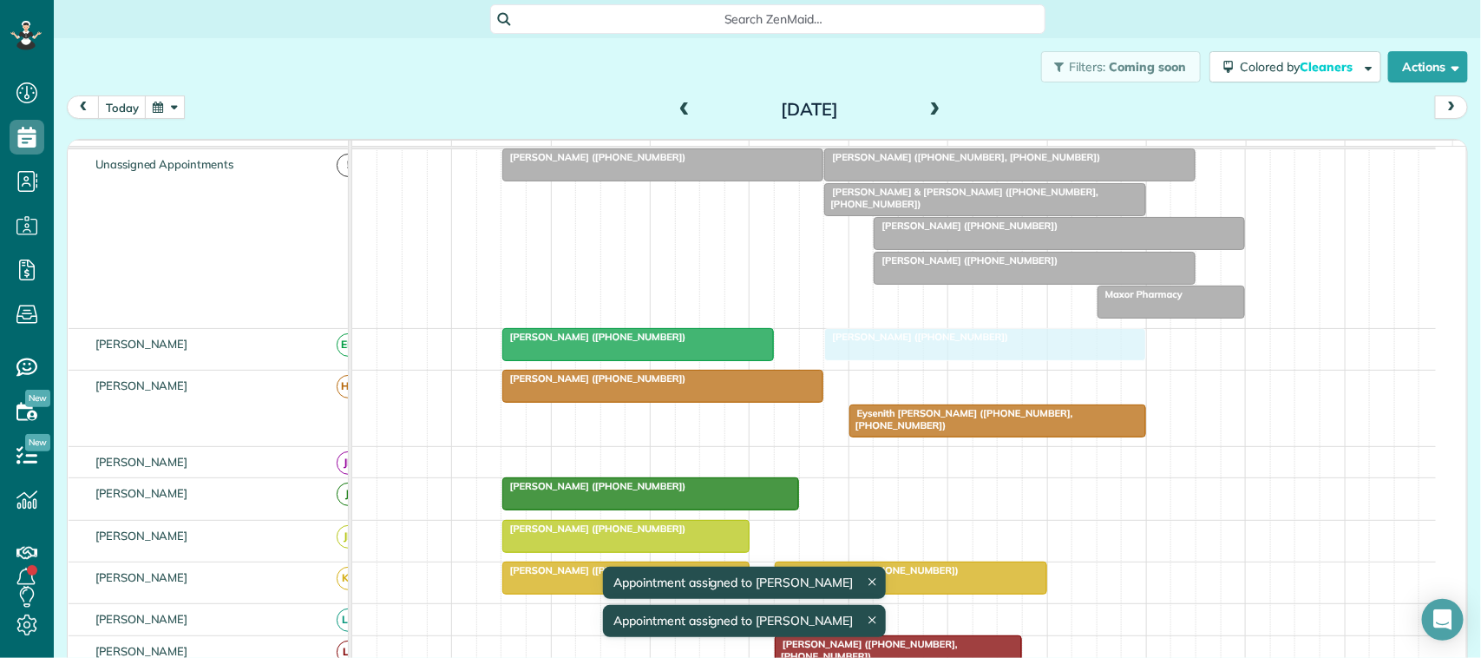
drag, startPoint x: 926, startPoint y: 401, endPoint x: 916, endPoint y: 379, distance: 23.7
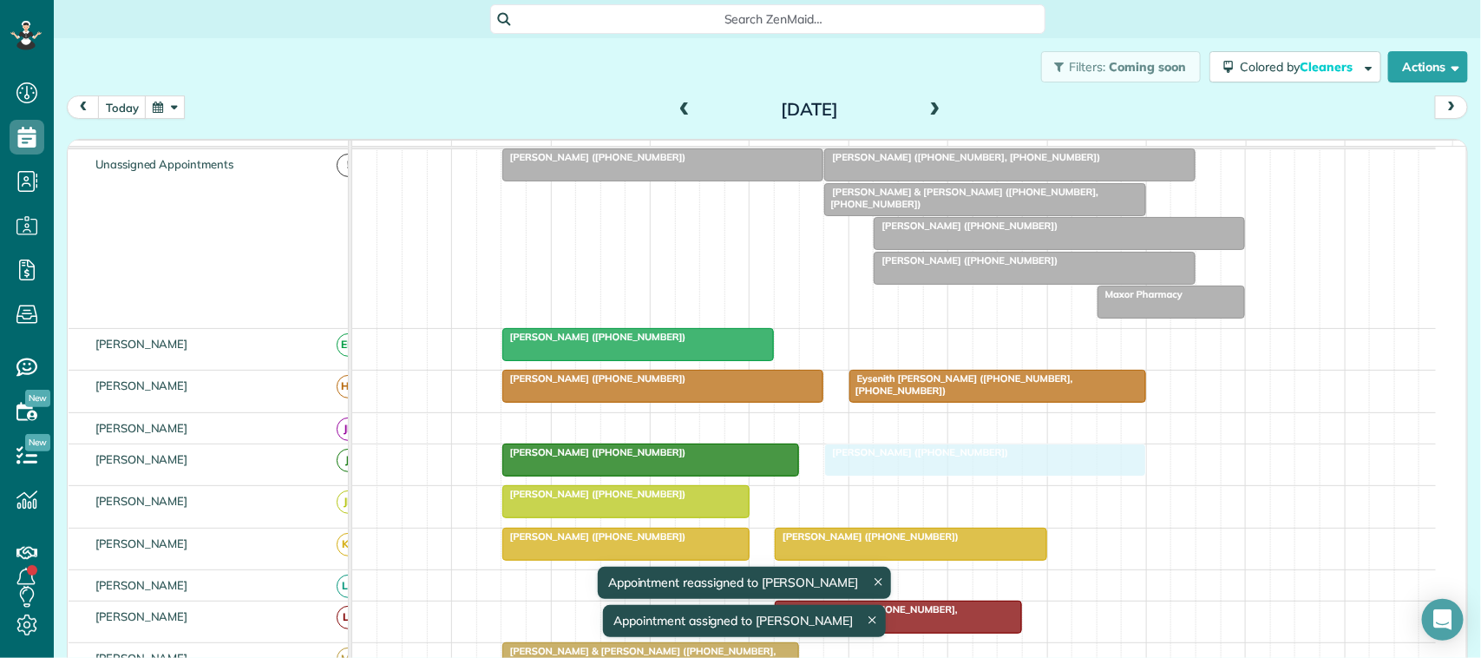
drag, startPoint x: 926, startPoint y: 365, endPoint x: 929, endPoint y: 465, distance: 99.9
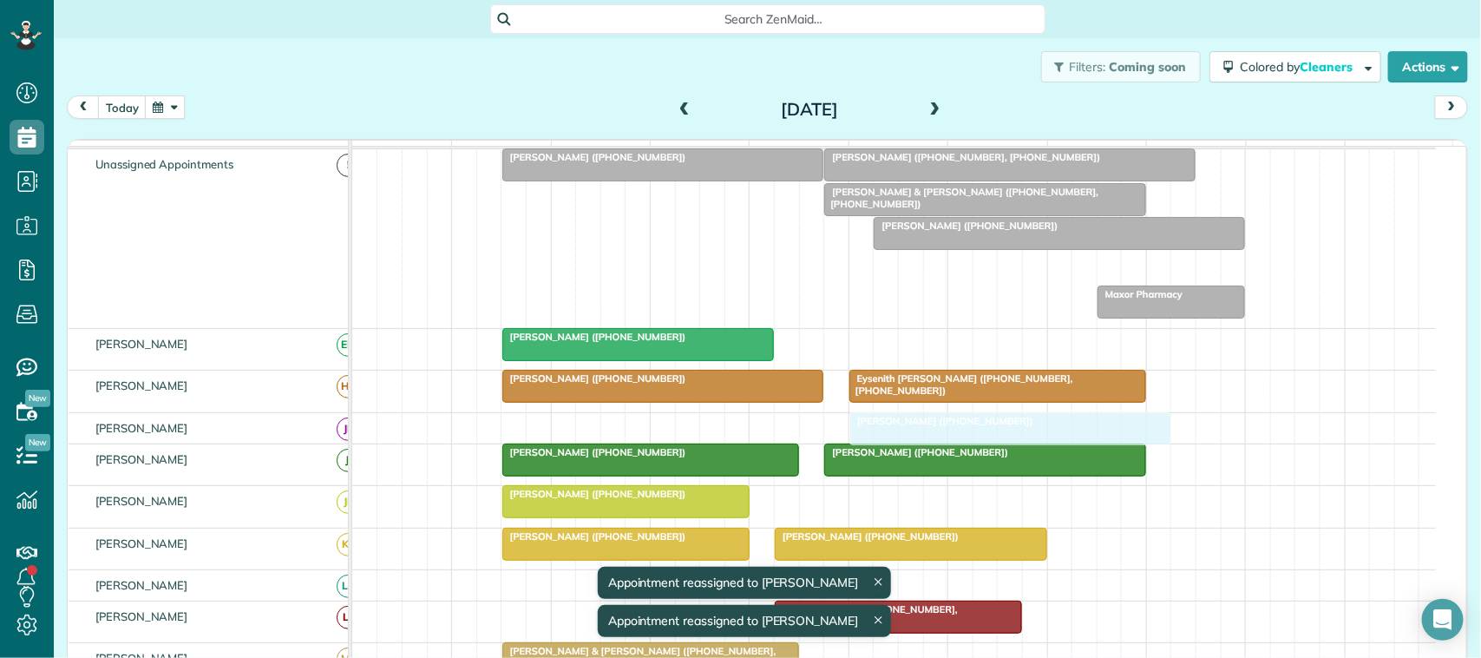
drag, startPoint x: 973, startPoint y: 305, endPoint x: 936, endPoint y: 444, distance: 143.8
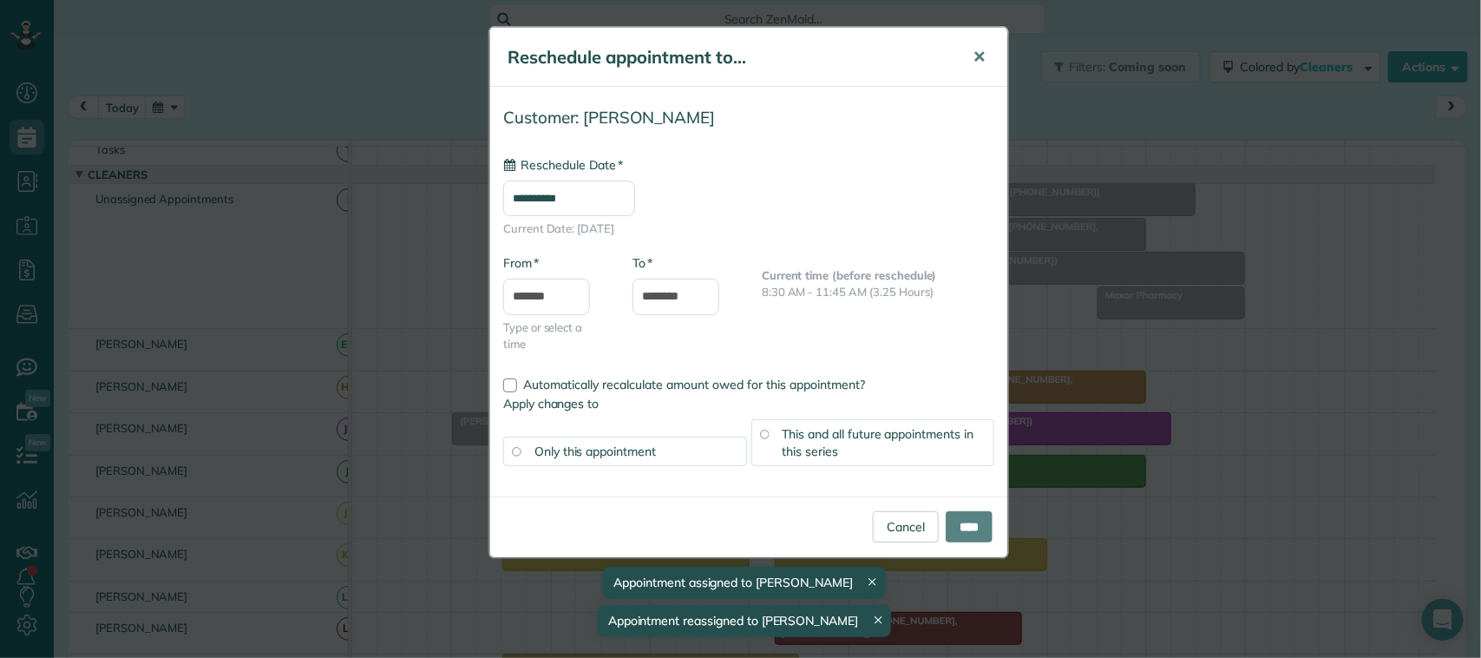
type input "**********"
click at [968, 74] on button "✕" at bounding box center [979, 57] width 39 height 42
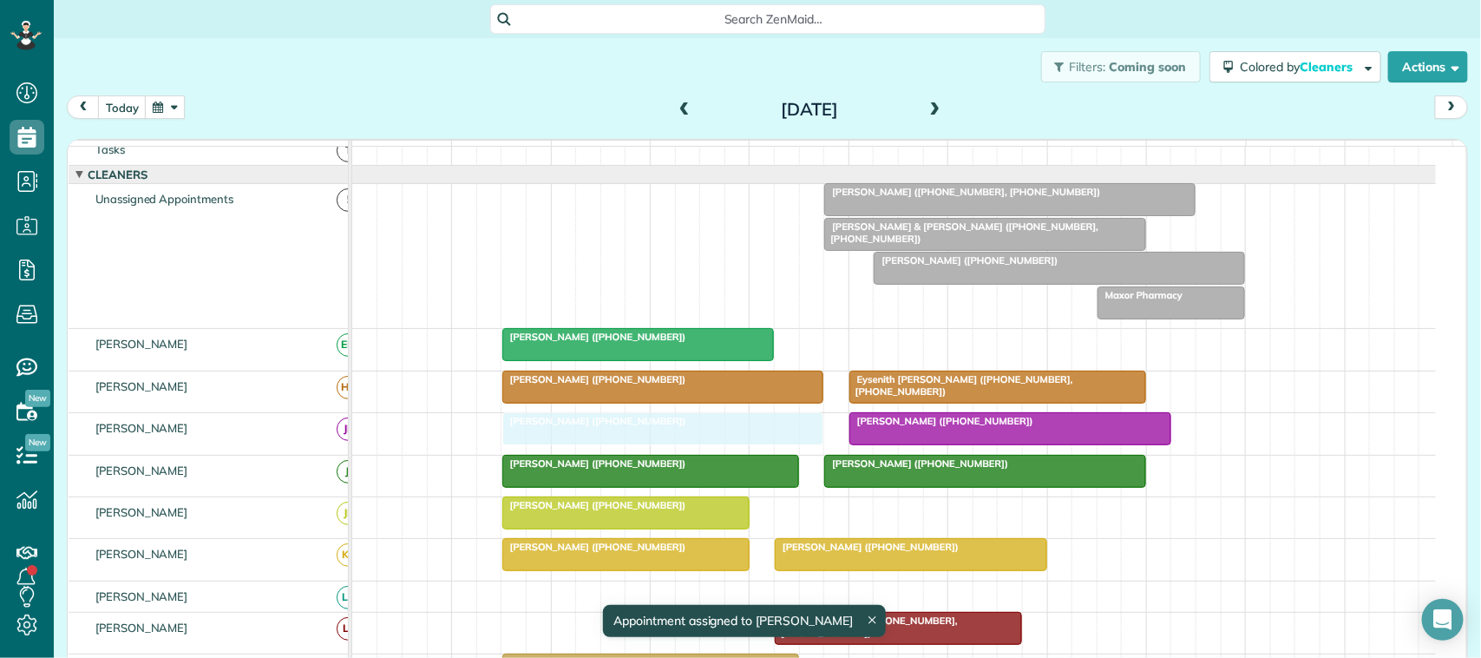
drag, startPoint x: 665, startPoint y: 207, endPoint x: 656, endPoint y: 428, distance: 221.5
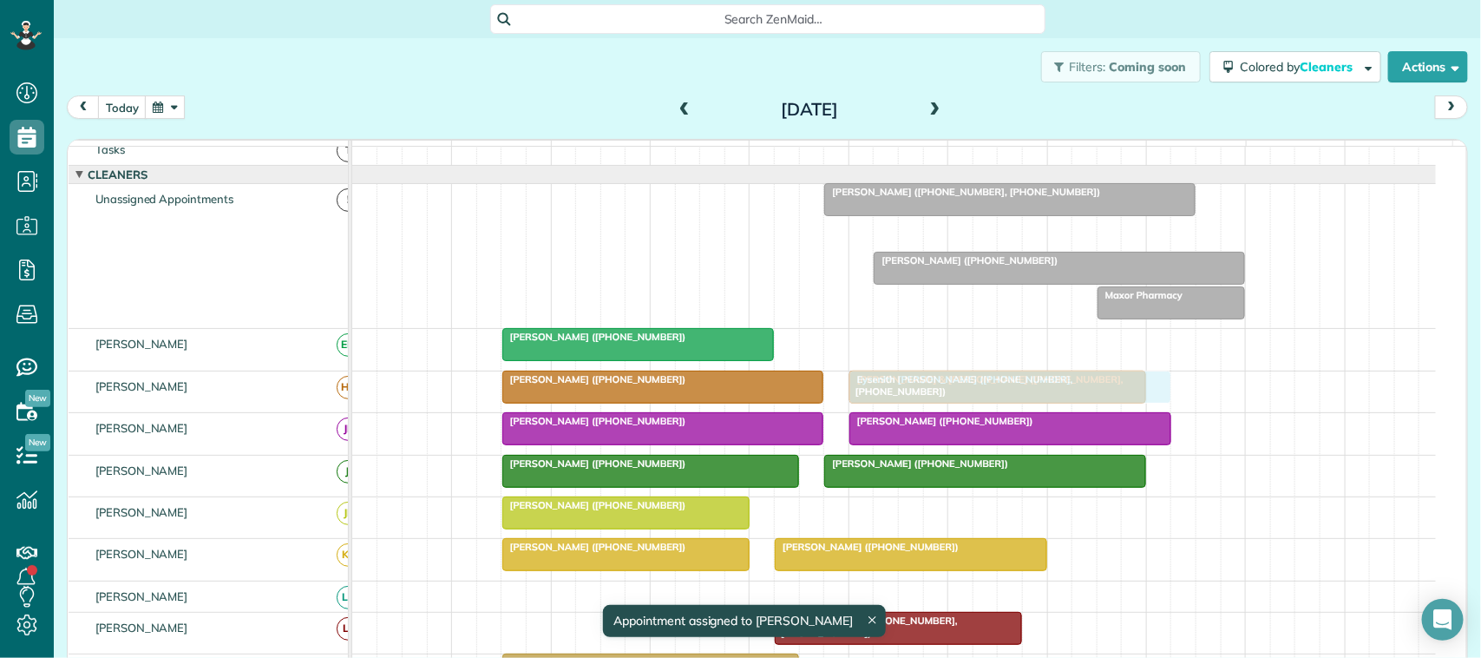
drag, startPoint x: 912, startPoint y: 252, endPoint x: 927, endPoint y: 400, distance: 149.1
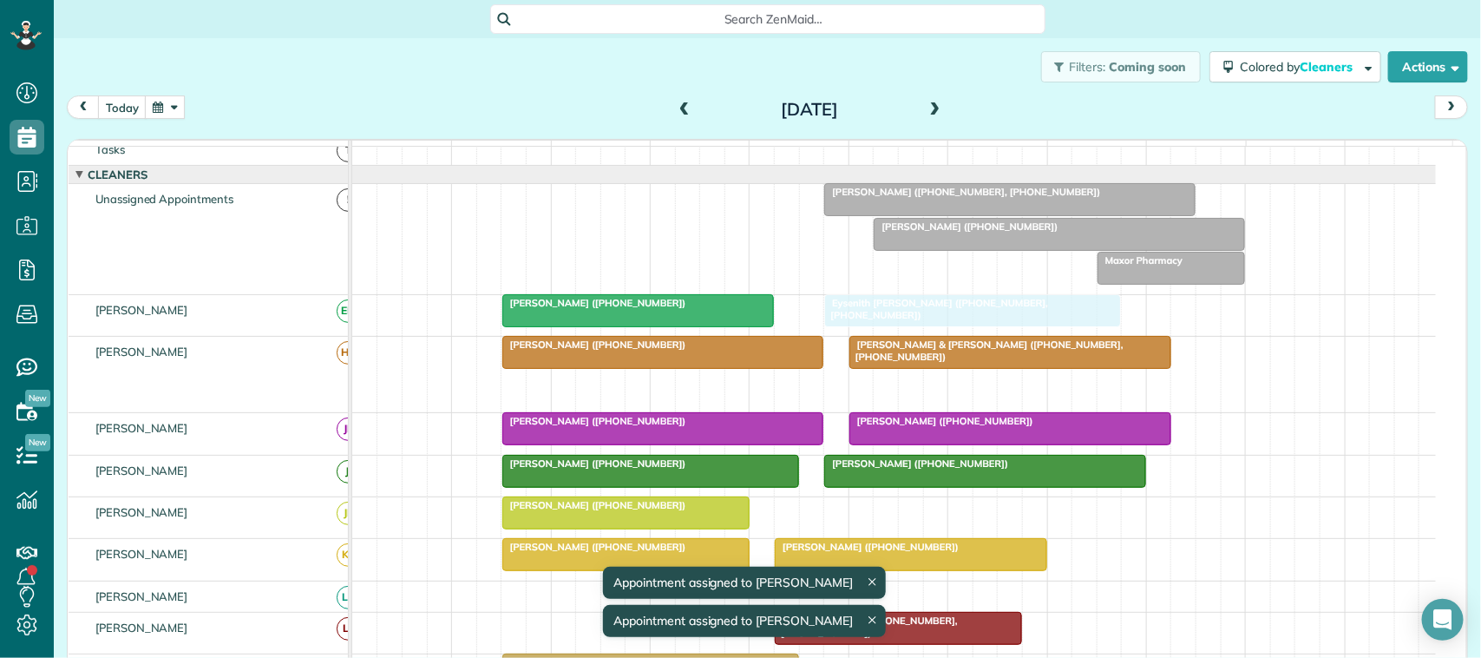
drag, startPoint x: 926, startPoint y: 412, endPoint x: 896, endPoint y: 339, distance: 79.0
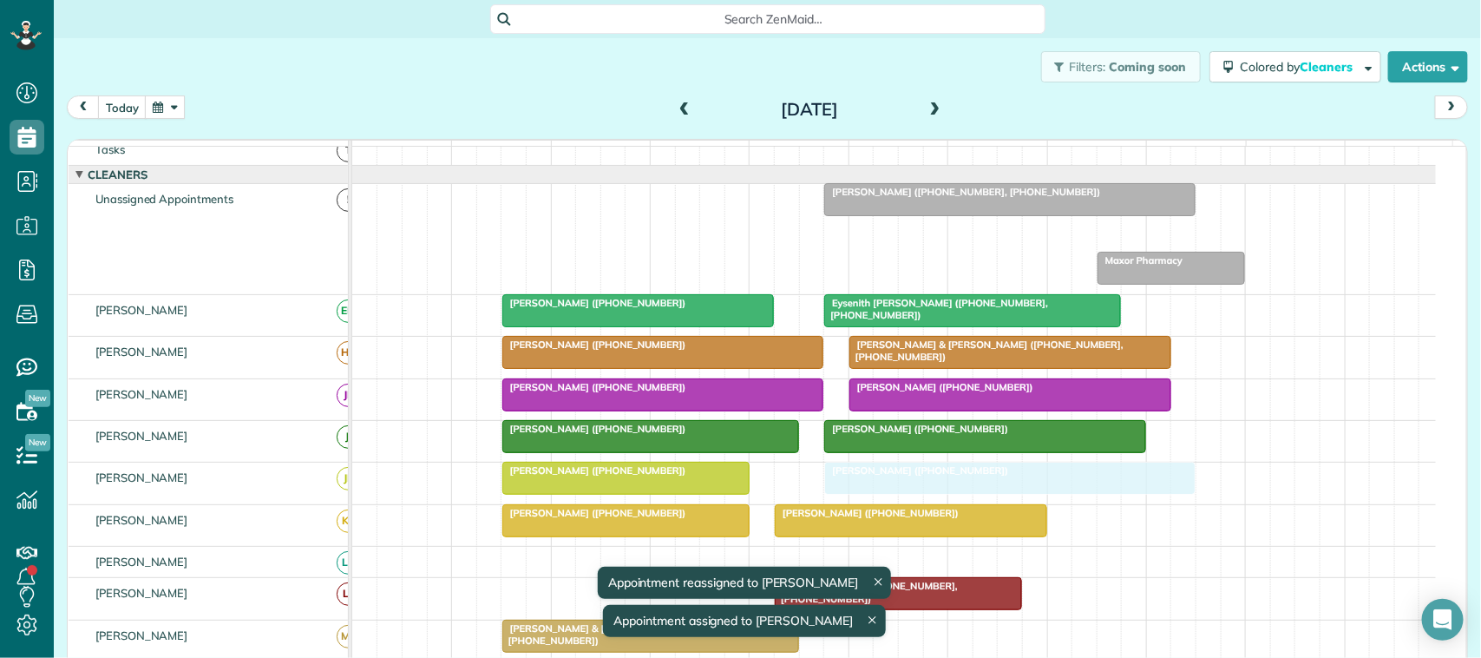
drag, startPoint x: 962, startPoint y: 253, endPoint x: 921, endPoint y: 483, distance: 233.6
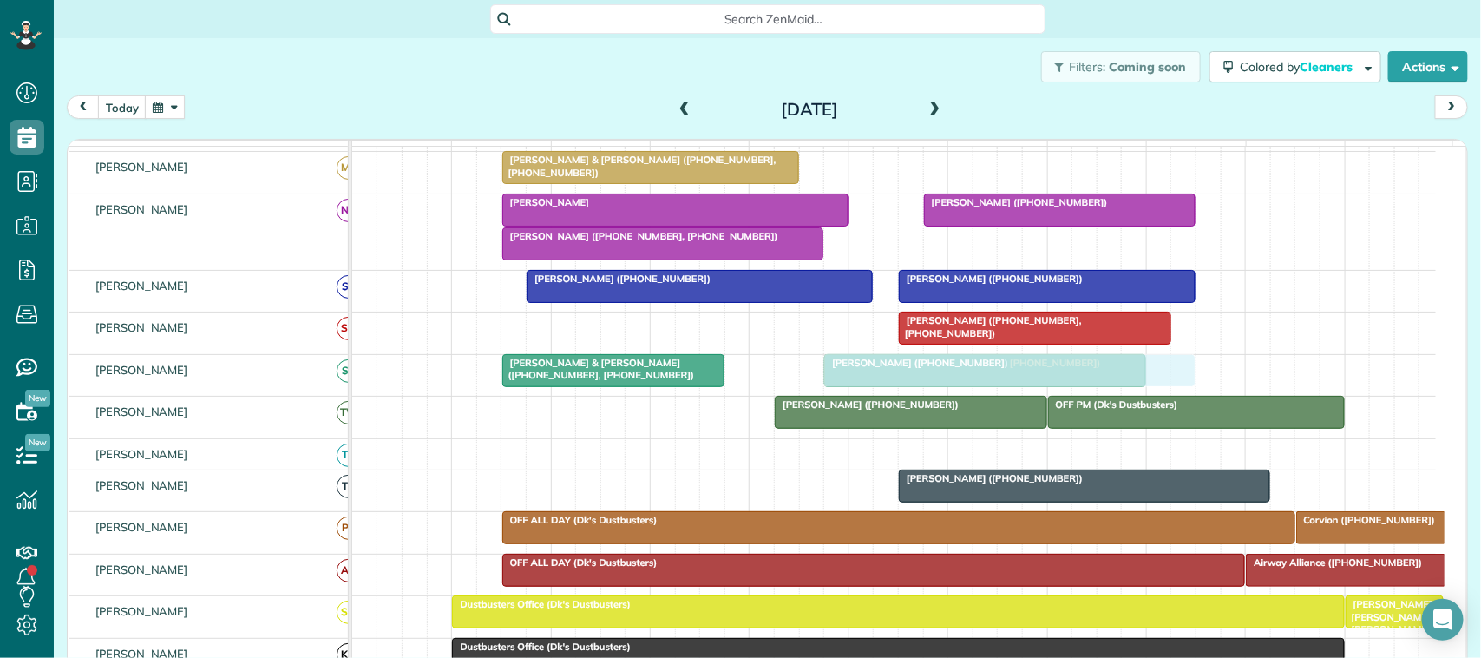
drag, startPoint x: 909, startPoint y: 213, endPoint x: 910, endPoint y: 393, distance: 179.6
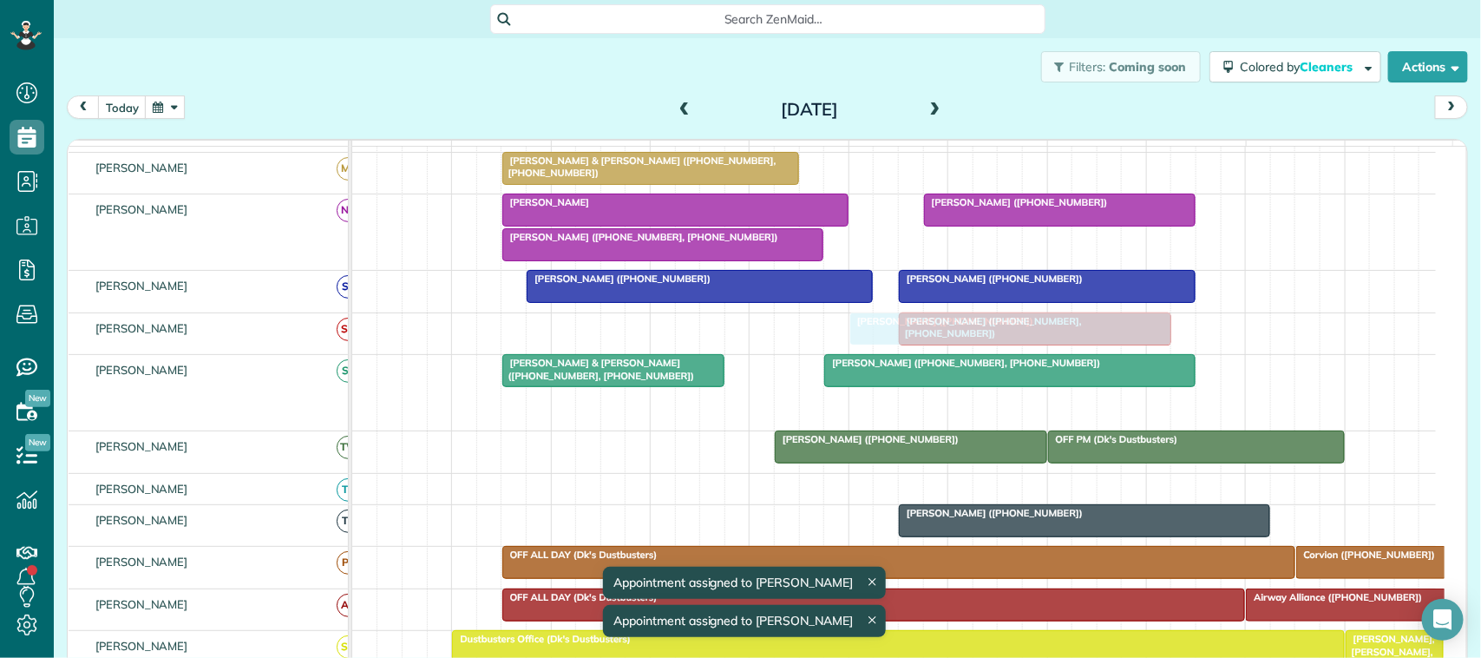
drag, startPoint x: 904, startPoint y: 418, endPoint x: 935, endPoint y: 336, distance: 87.9
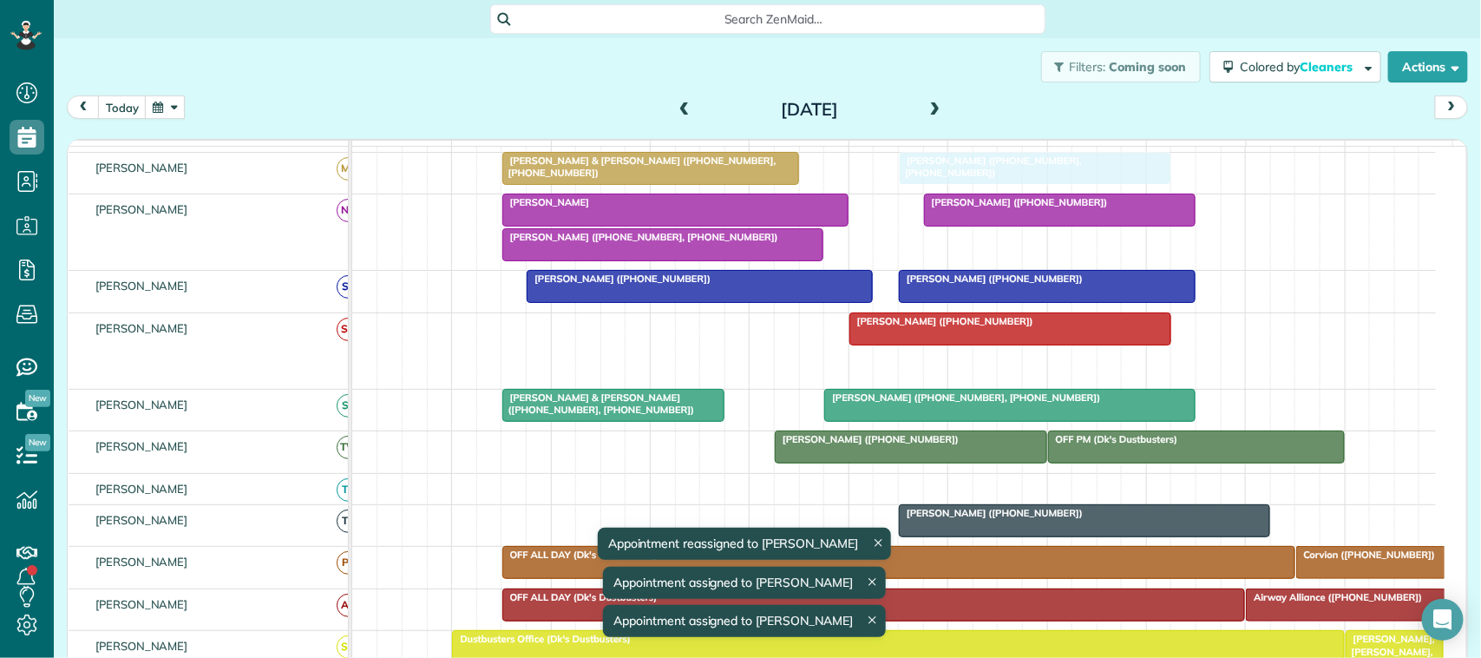
drag, startPoint x: 953, startPoint y: 378, endPoint x: 942, endPoint y: 206, distance: 172.2
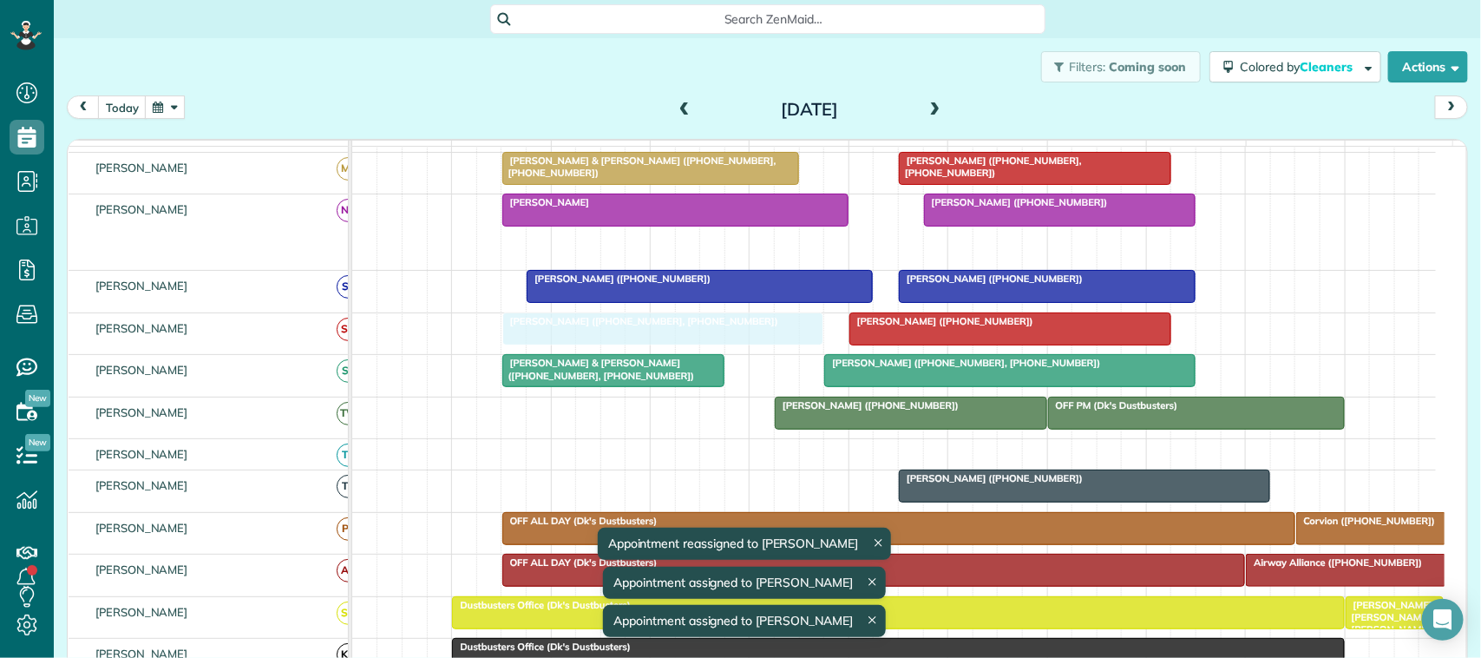
drag, startPoint x: 761, startPoint y: 262, endPoint x: 758, endPoint y: 353, distance: 91.2
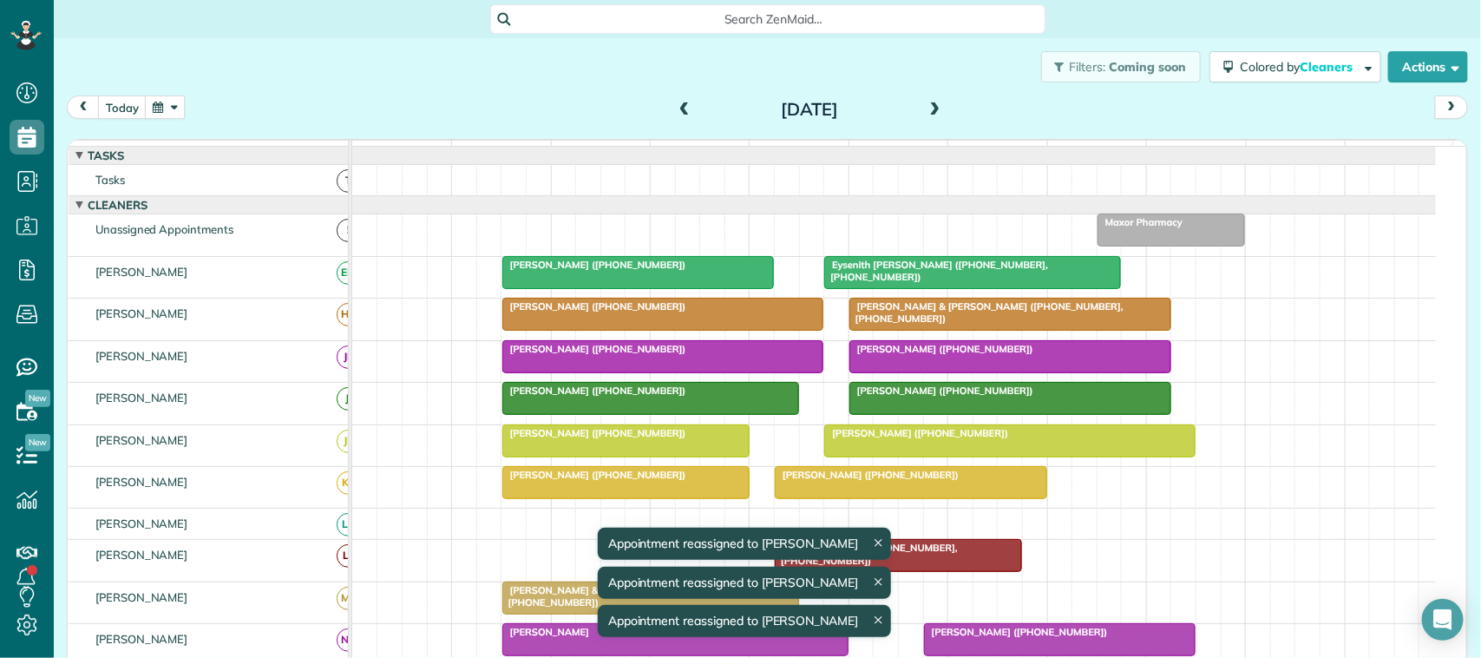
click at [935, 102] on span at bounding box center [935, 110] width 19 height 16
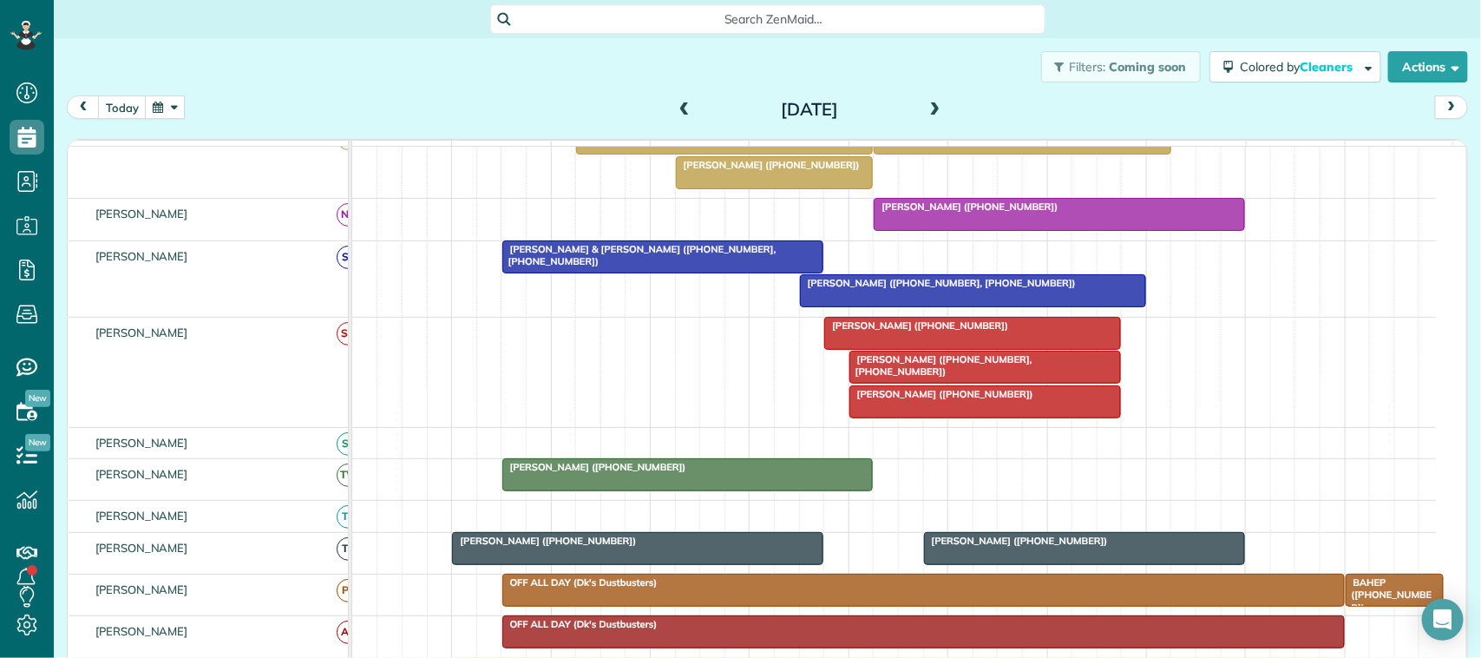
click at [913, 417] on div at bounding box center [985, 401] width 271 height 31
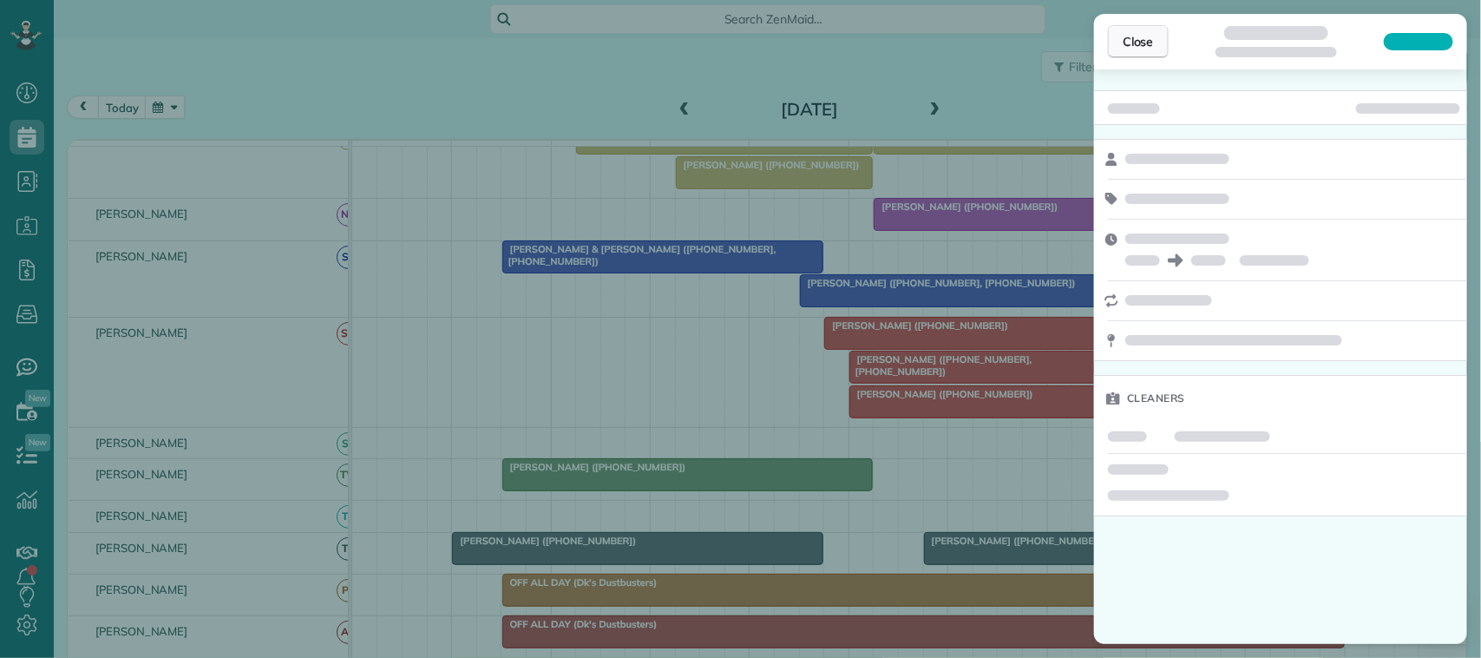
click at [1134, 49] on span "Close" at bounding box center [1138, 41] width 31 height 17
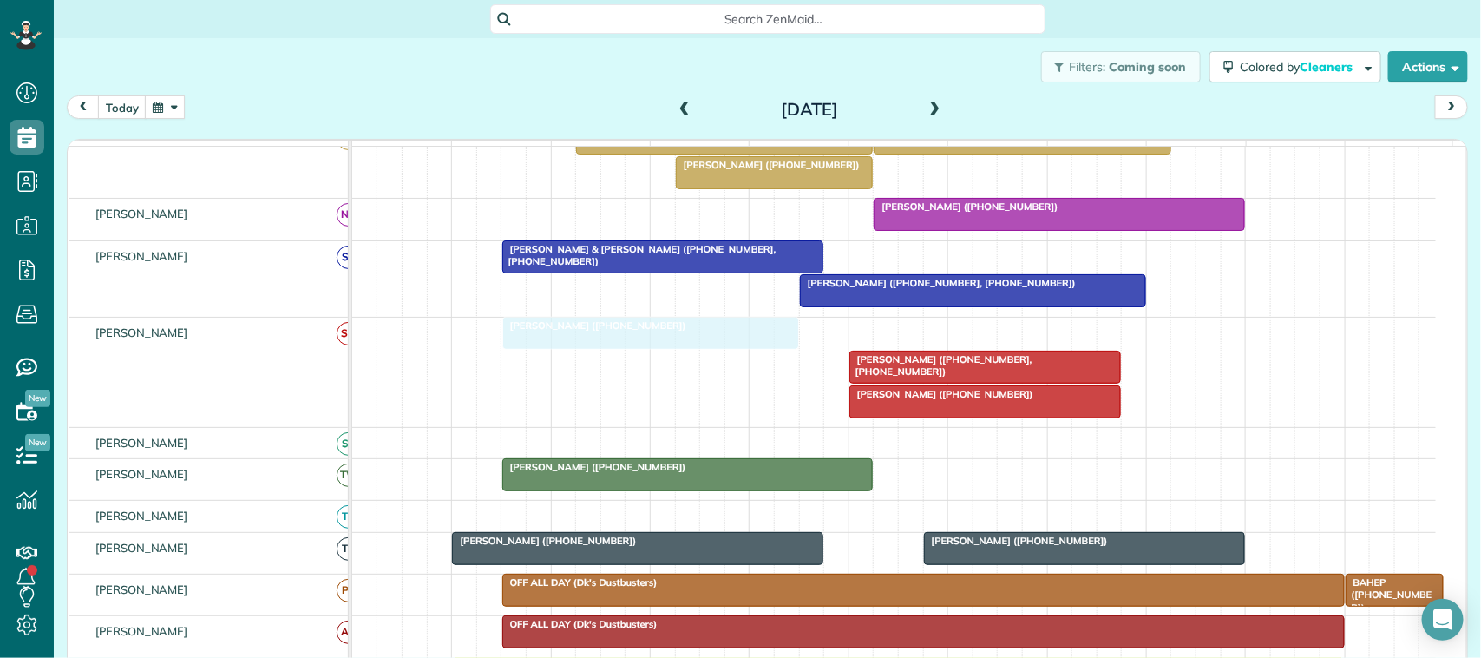
drag, startPoint x: 924, startPoint y: 354, endPoint x: 601, endPoint y: 356, distance: 322.8
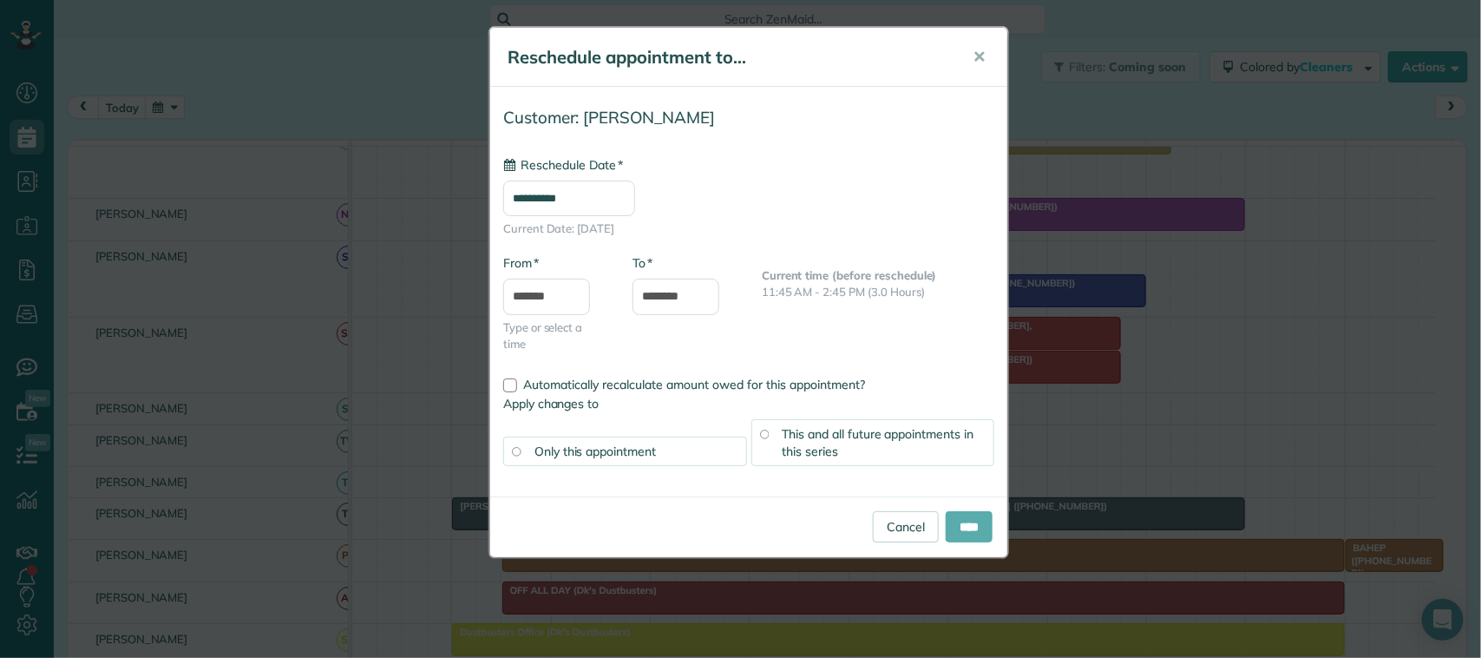
type input "**********"
click at [953, 522] on input "****" at bounding box center [969, 526] width 47 height 31
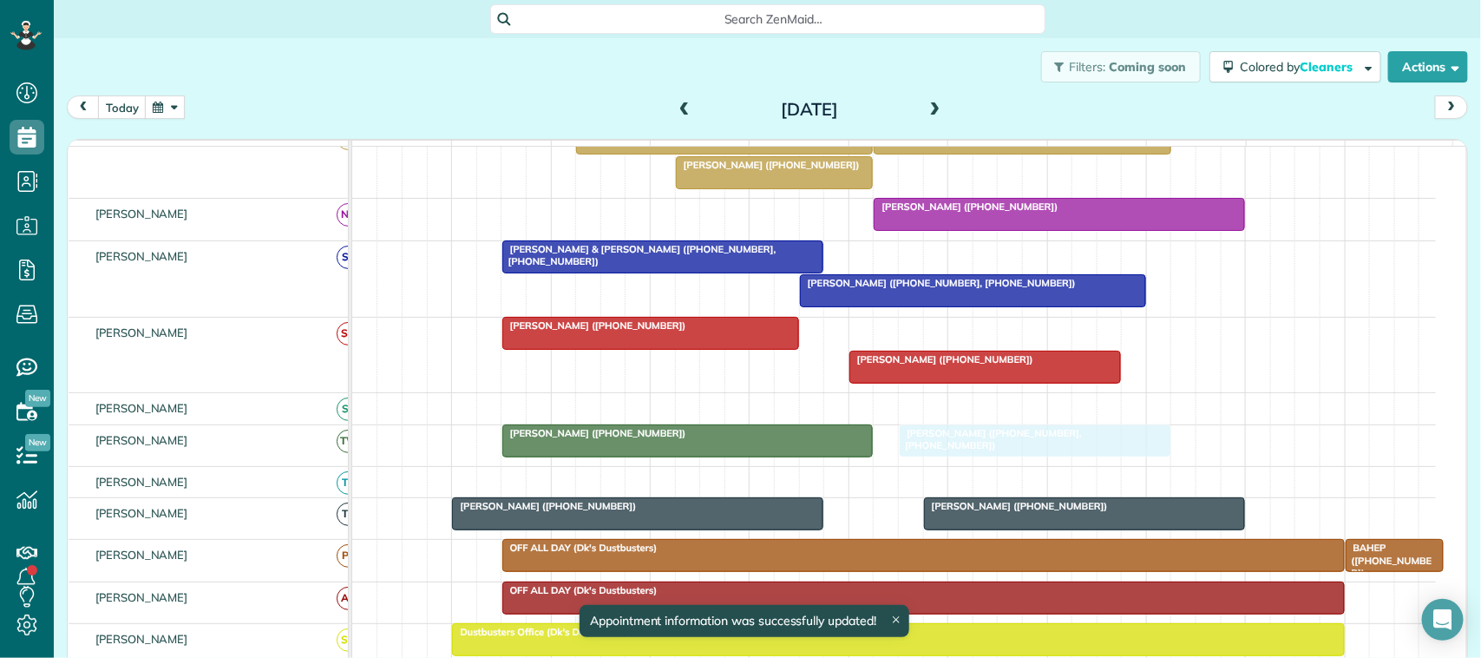
drag, startPoint x: 907, startPoint y: 353, endPoint x: 946, endPoint y: 467, distance: 120.2
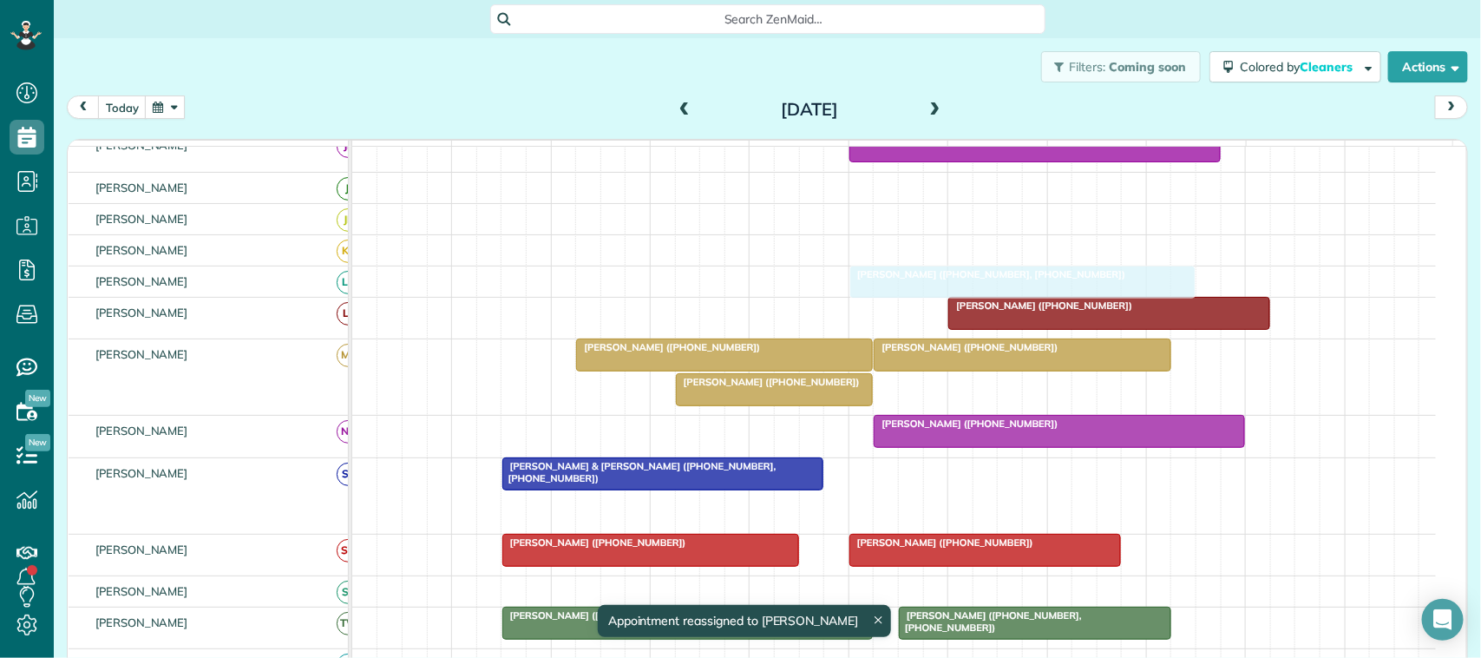
drag, startPoint x: 868, startPoint y: 516, endPoint x: 925, endPoint y: 300, distance: 223.6
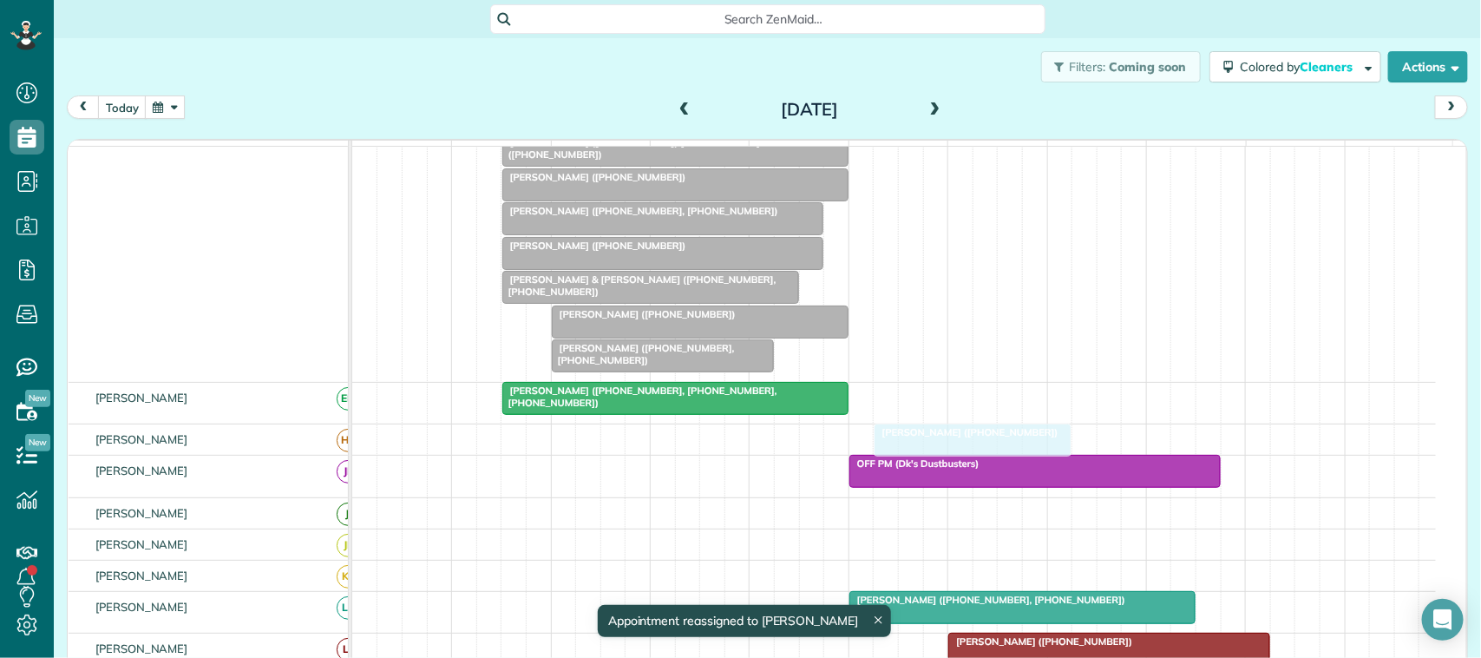
drag, startPoint x: 792, startPoint y: 413, endPoint x: 1000, endPoint y: 454, distance: 211.4
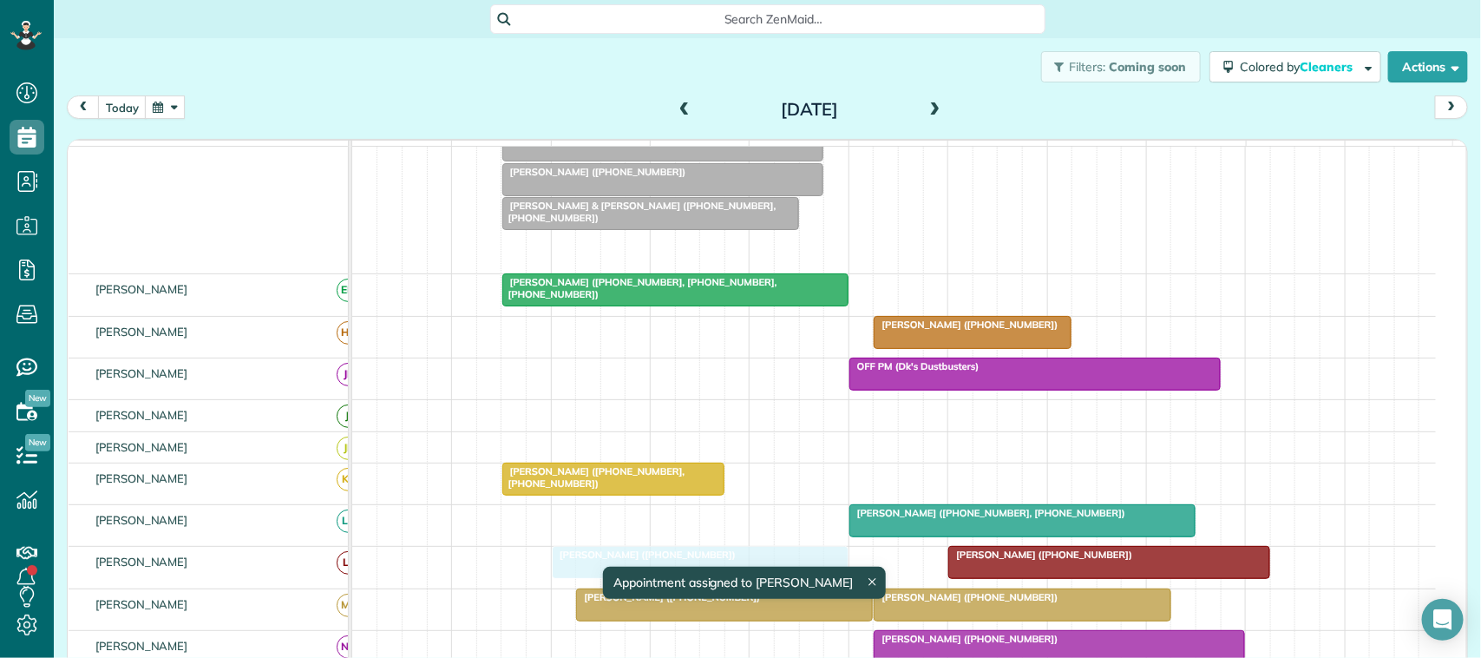
drag, startPoint x: 691, startPoint y: 283, endPoint x: 682, endPoint y: 570, distance: 287.4
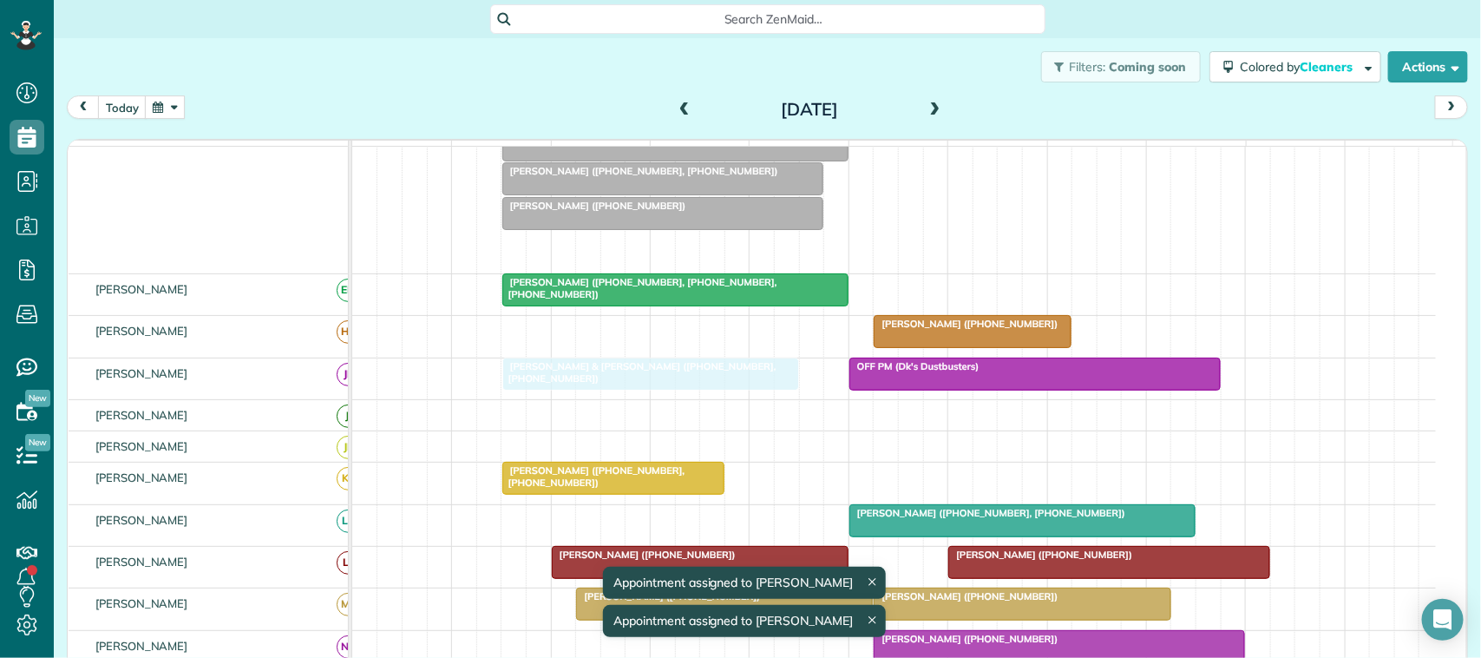
drag, startPoint x: 666, startPoint y: 266, endPoint x: 669, endPoint y: 383, distance: 116.3
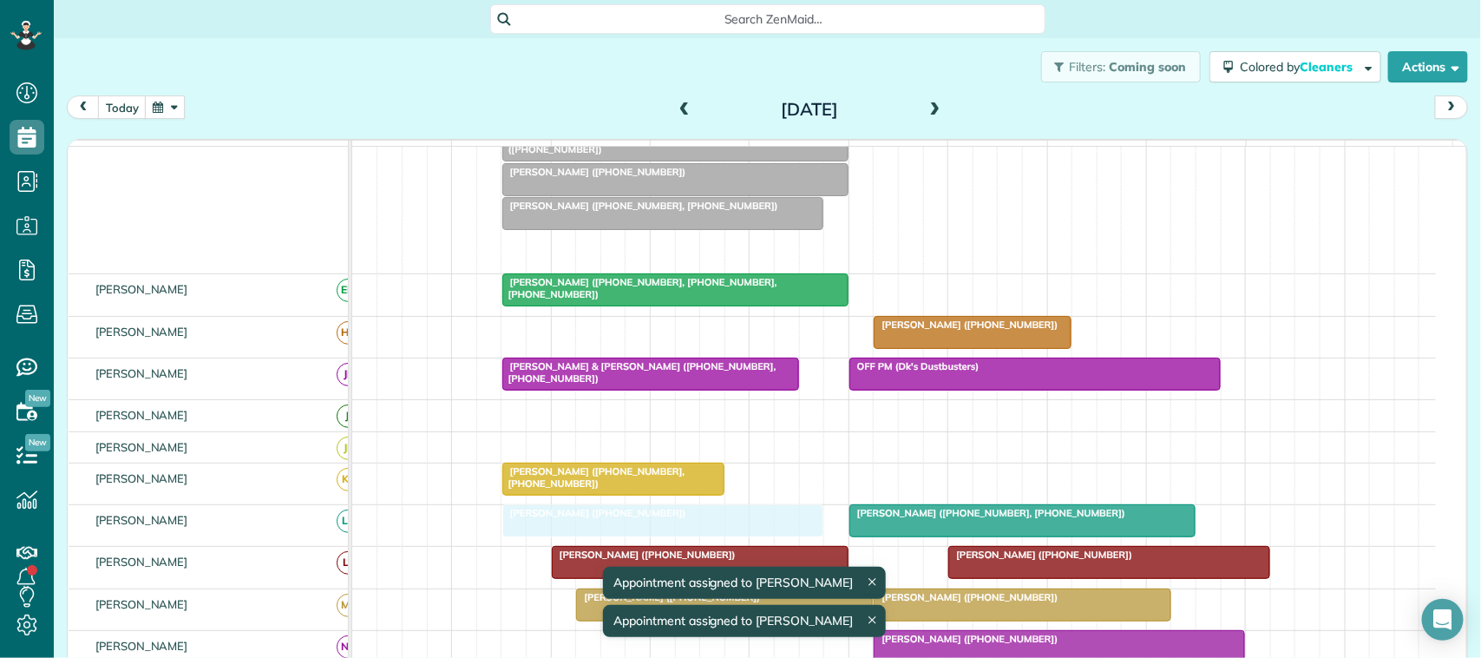
drag, startPoint x: 660, startPoint y: 257, endPoint x: 667, endPoint y: 531, distance: 274.3
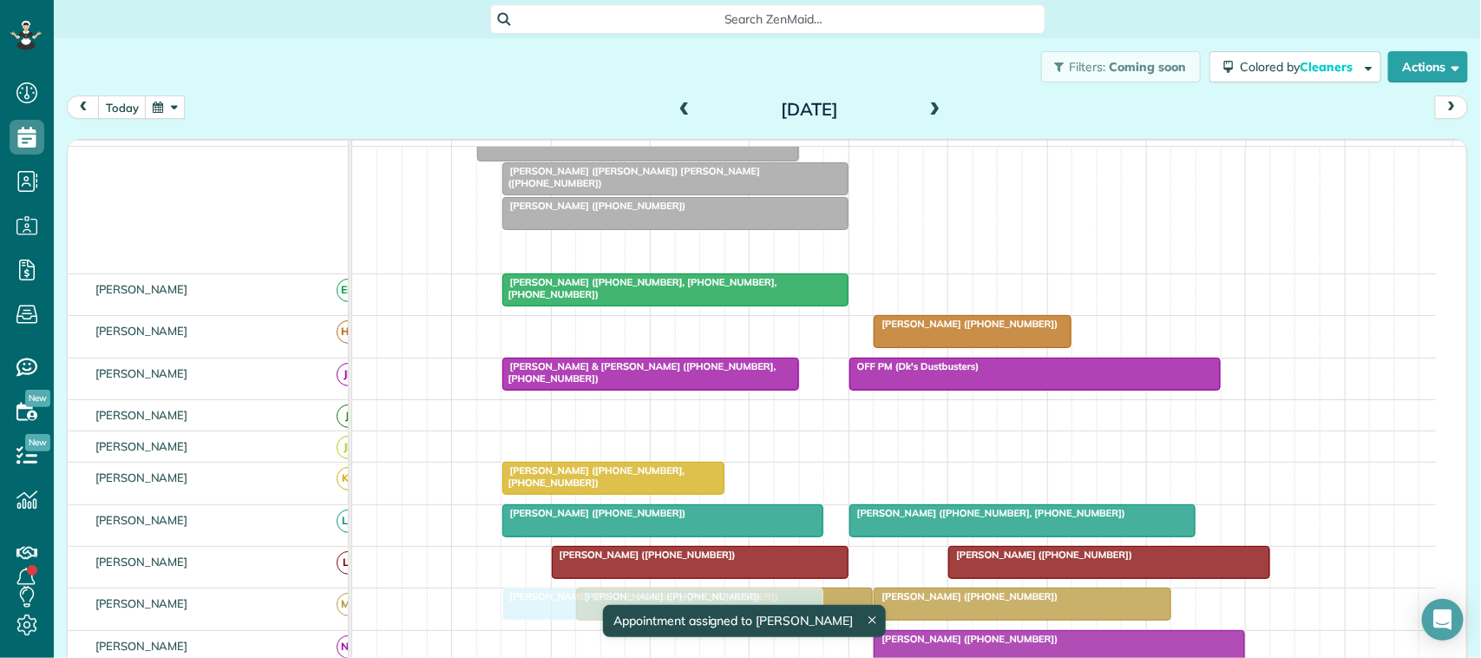
drag, startPoint x: 660, startPoint y: 263, endPoint x: 669, endPoint y: 610, distance: 347.3
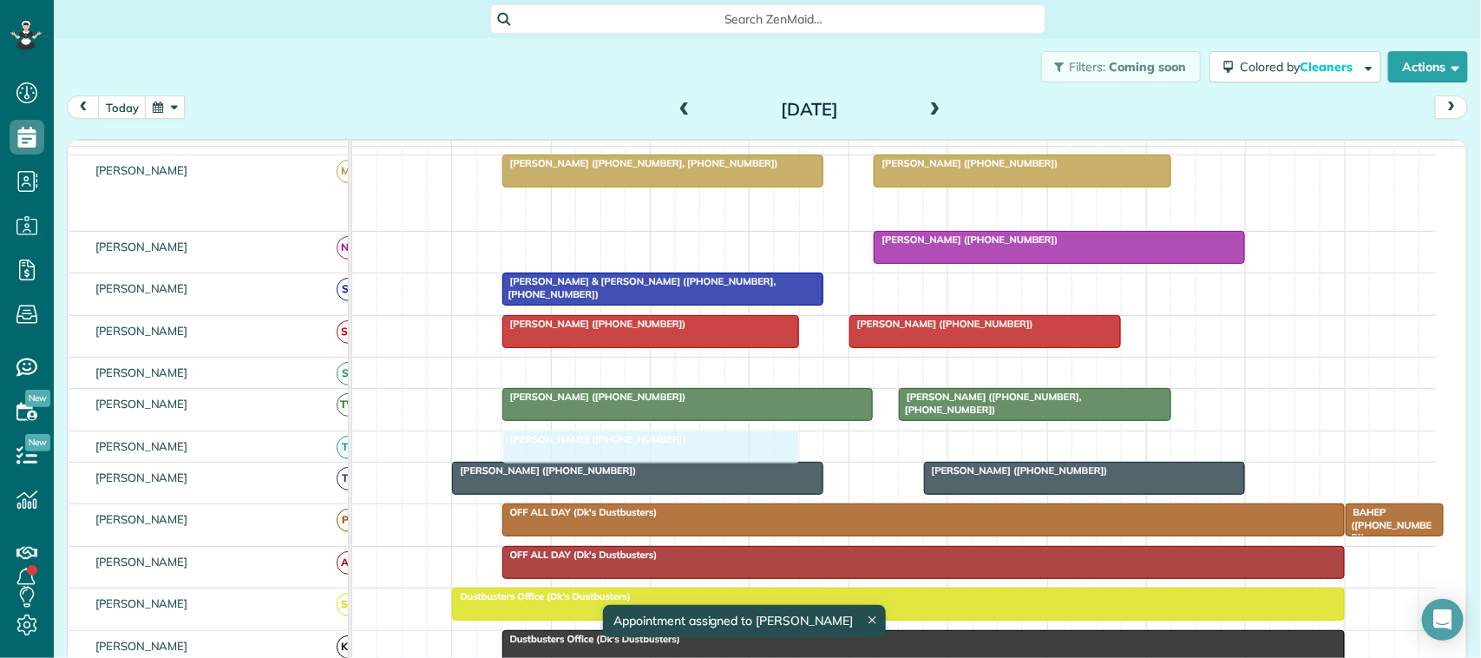
drag, startPoint x: 684, startPoint y: 224, endPoint x: 621, endPoint y: 454, distance: 238.3
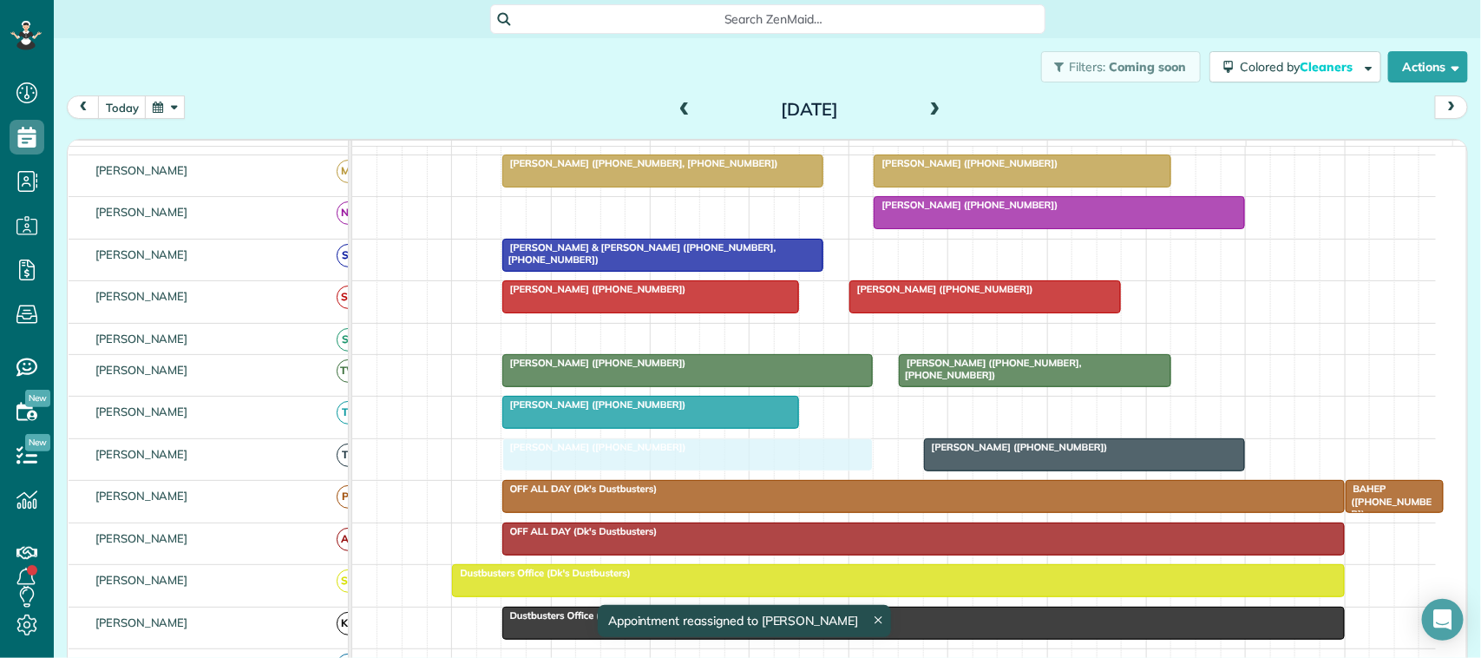
drag, startPoint x: 651, startPoint y: 473, endPoint x: 694, endPoint y: 473, distance: 43.4
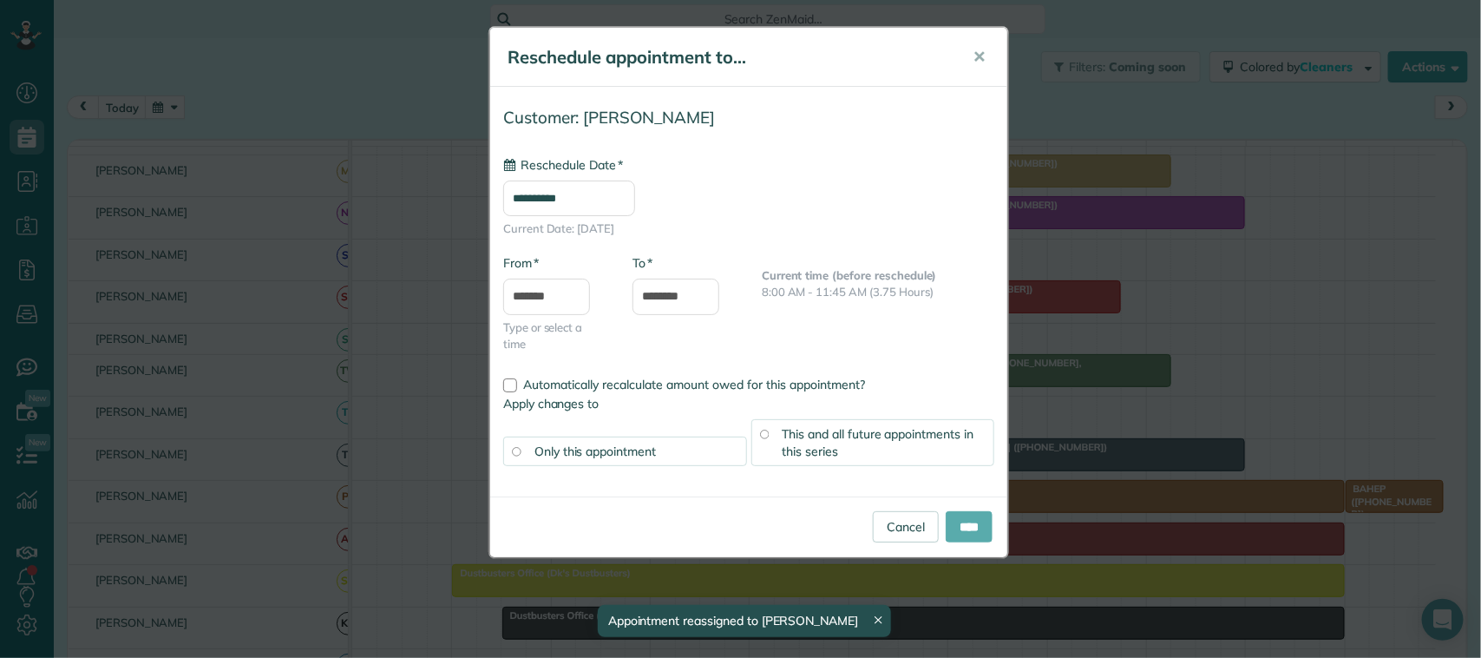
type input "**********"
click at [965, 527] on input "****" at bounding box center [969, 526] width 47 height 31
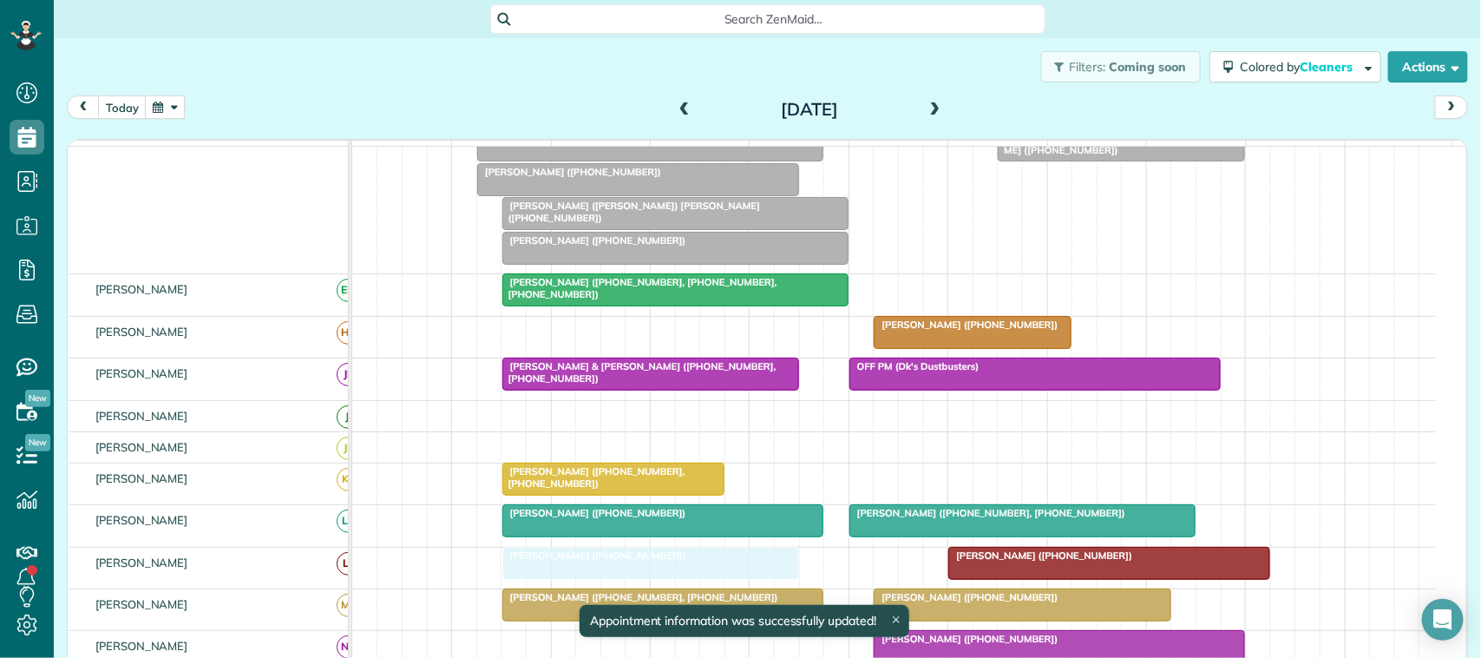
drag, startPoint x: 681, startPoint y: 577, endPoint x: 638, endPoint y: 568, distance: 44.3
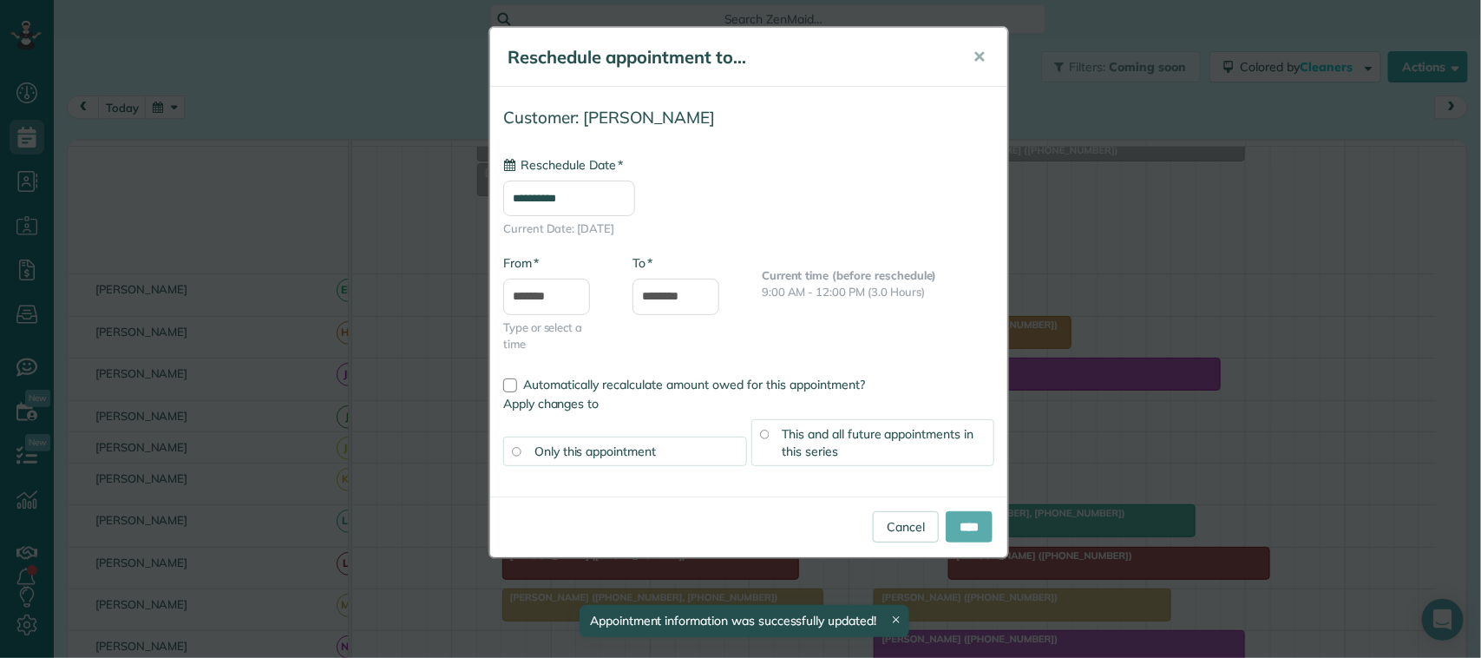
type input "**********"
click at [959, 530] on input "****" at bounding box center [969, 526] width 47 height 31
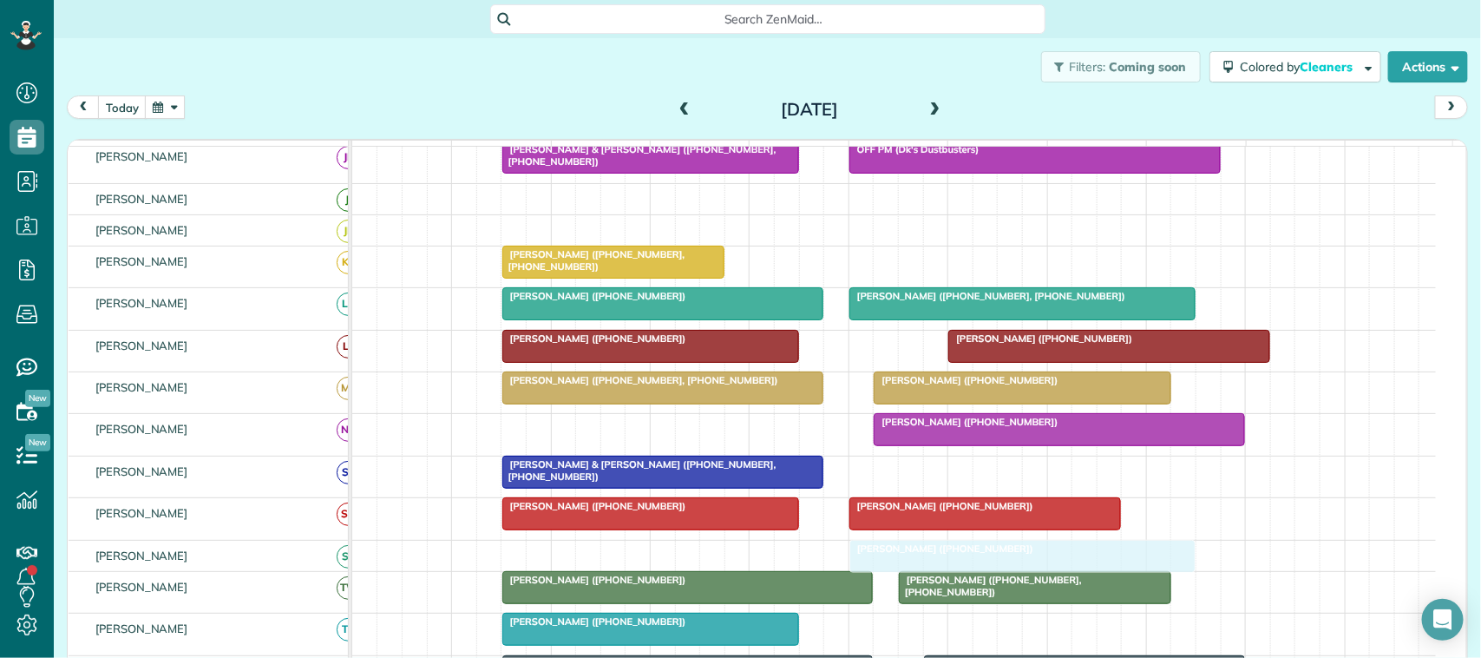
drag, startPoint x: 697, startPoint y: 265, endPoint x: 1037, endPoint y: 560, distance: 450.3
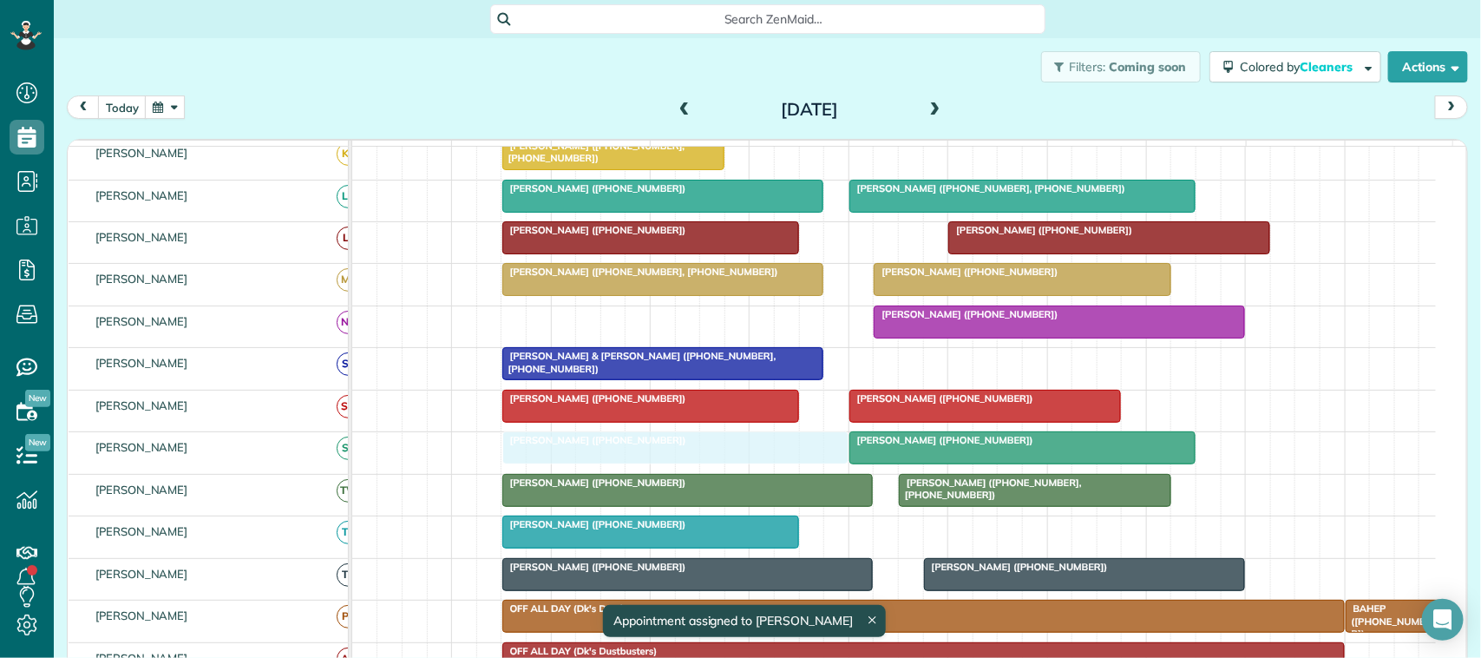
drag, startPoint x: 653, startPoint y: 305, endPoint x: 686, endPoint y: 488, distance: 185.2
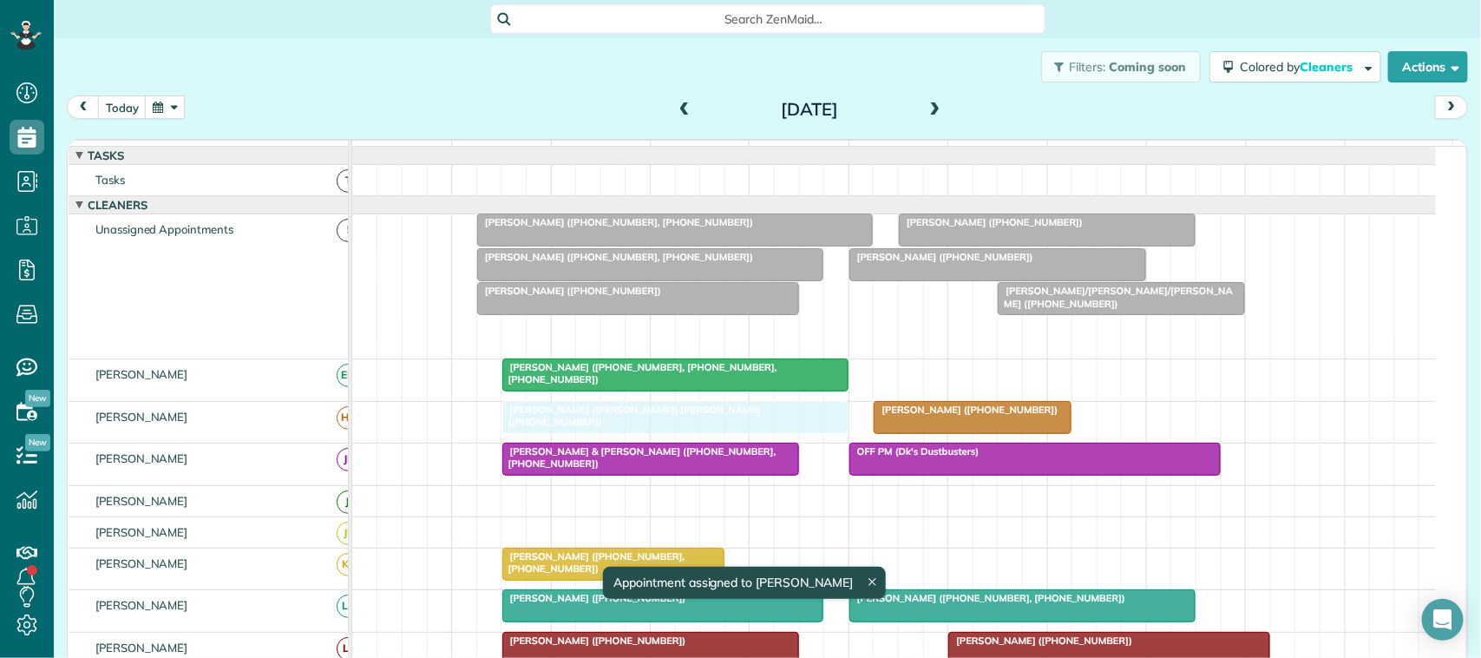
drag, startPoint x: 671, startPoint y: 352, endPoint x: 668, endPoint y: 445, distance: 92.9
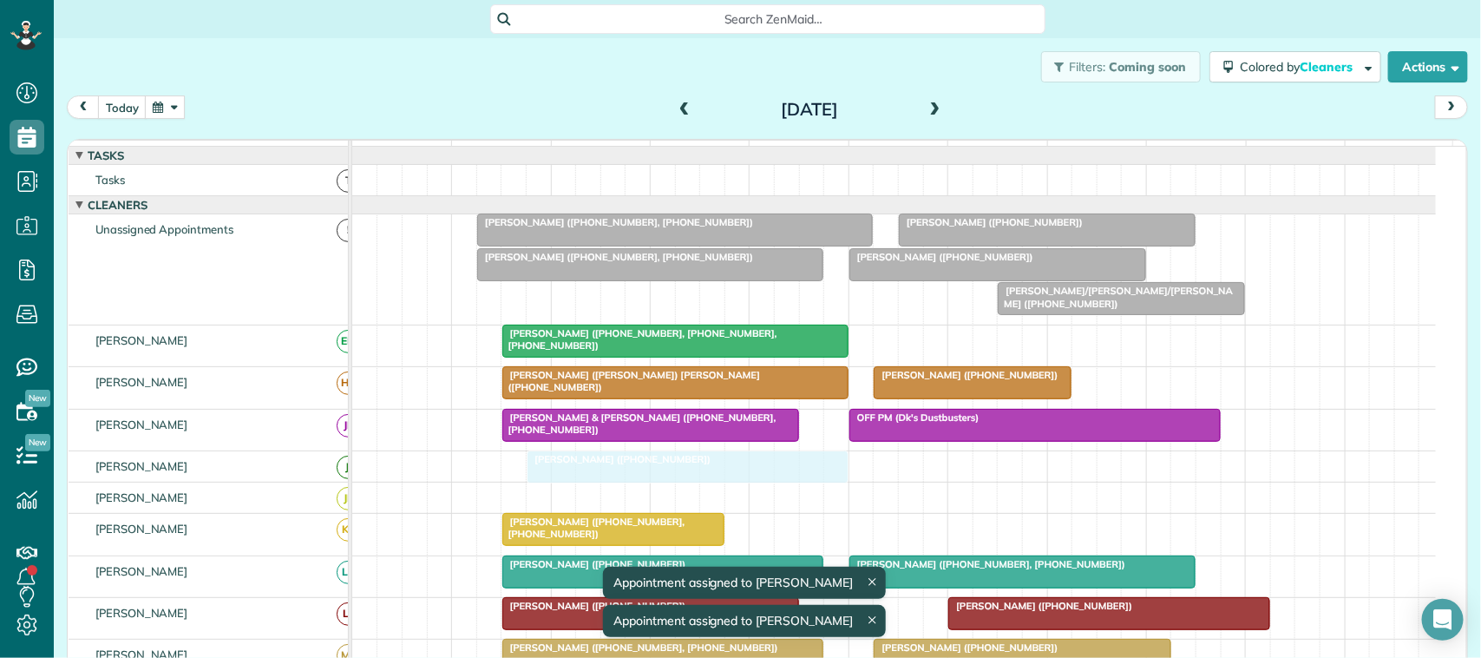
drag, startPoint x: 655, startPoint y: 318, endPoint x: 688, endPoint y: 476, distance: 161.4
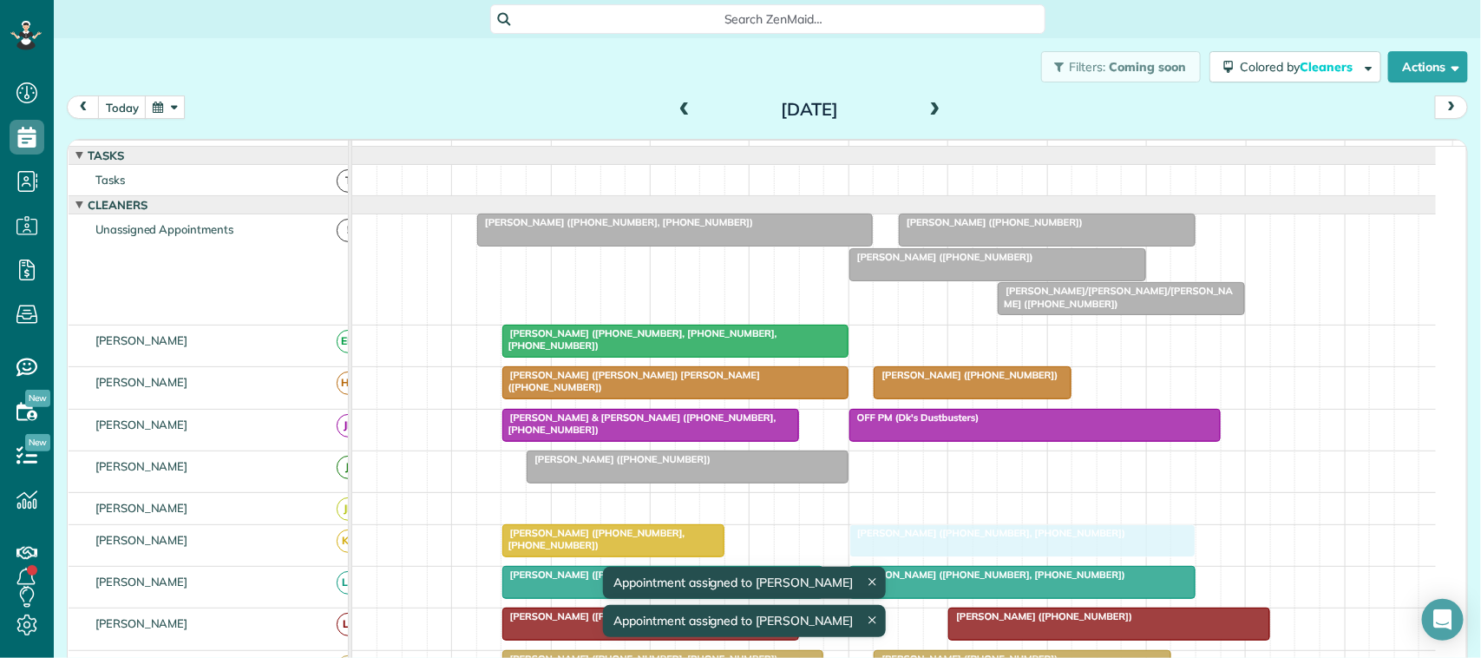
drag, startPoint x: 647, startPoint y: 285, endPoint x: 1011, endPoint y: 547, distance: 448.9
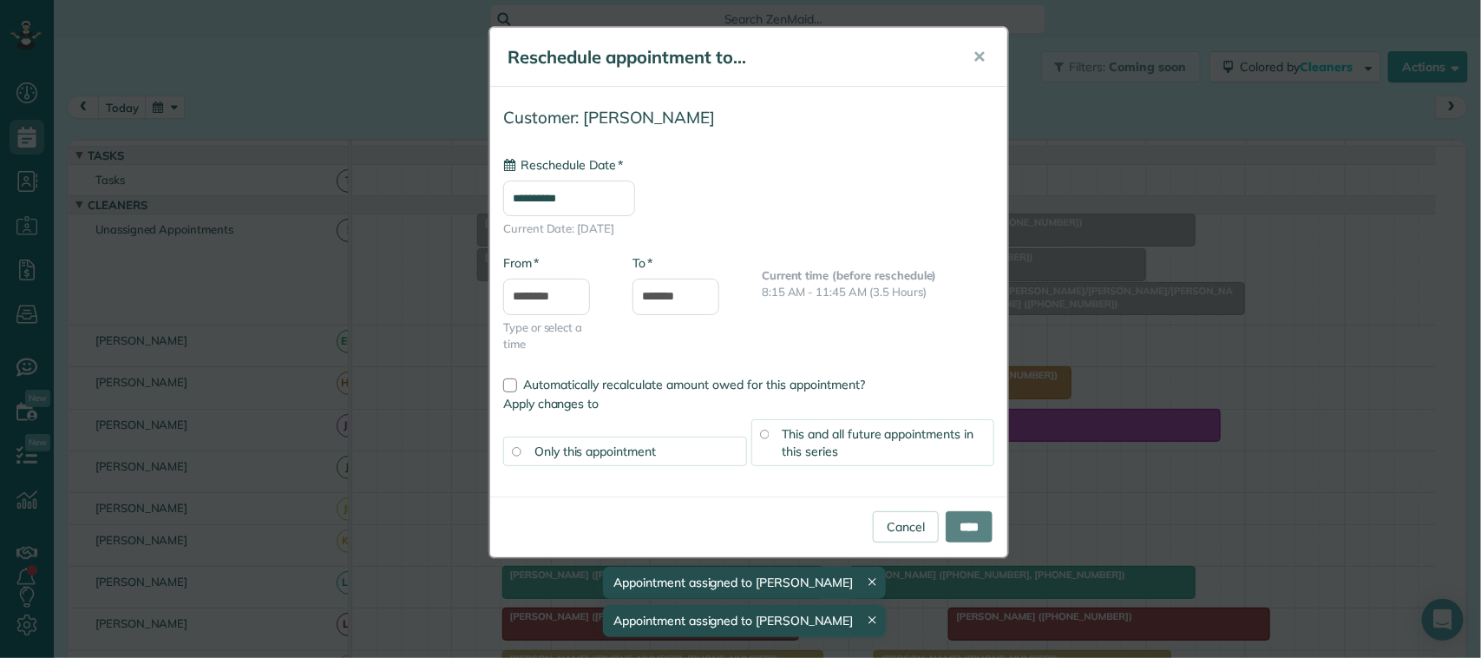
type input "**********"
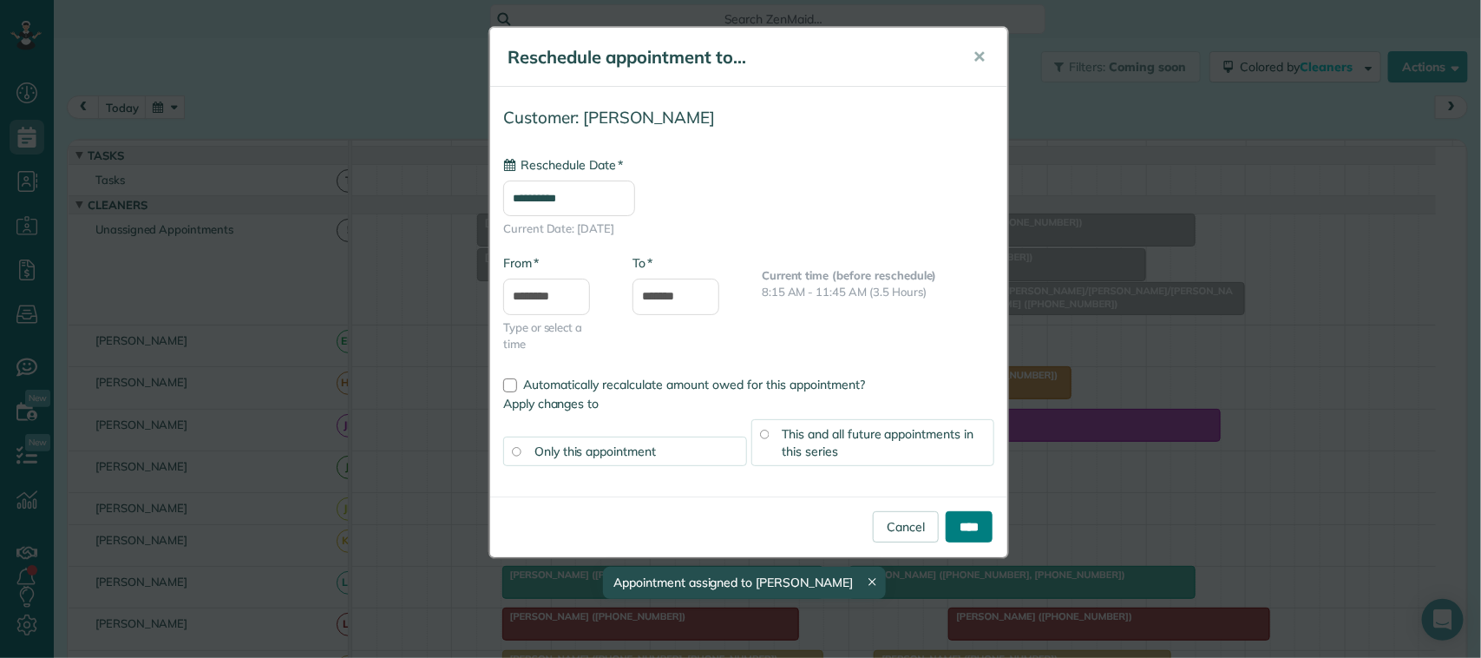
click at [960, 523] on input "****" at bounding box center [969, 526] width 47 height 31
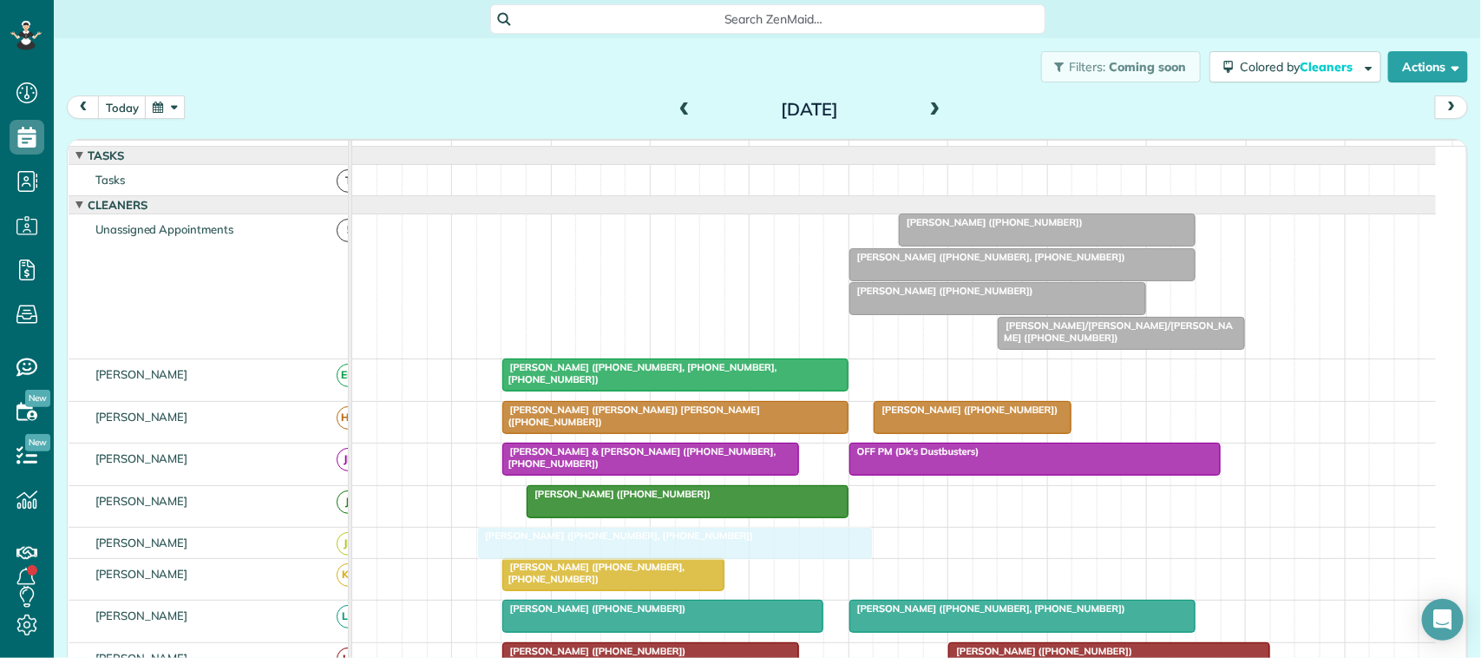
drag, startPoint x: 701, startPoint y: 248, endPoint x: 705, endPoint y: 556, distance: 308.1
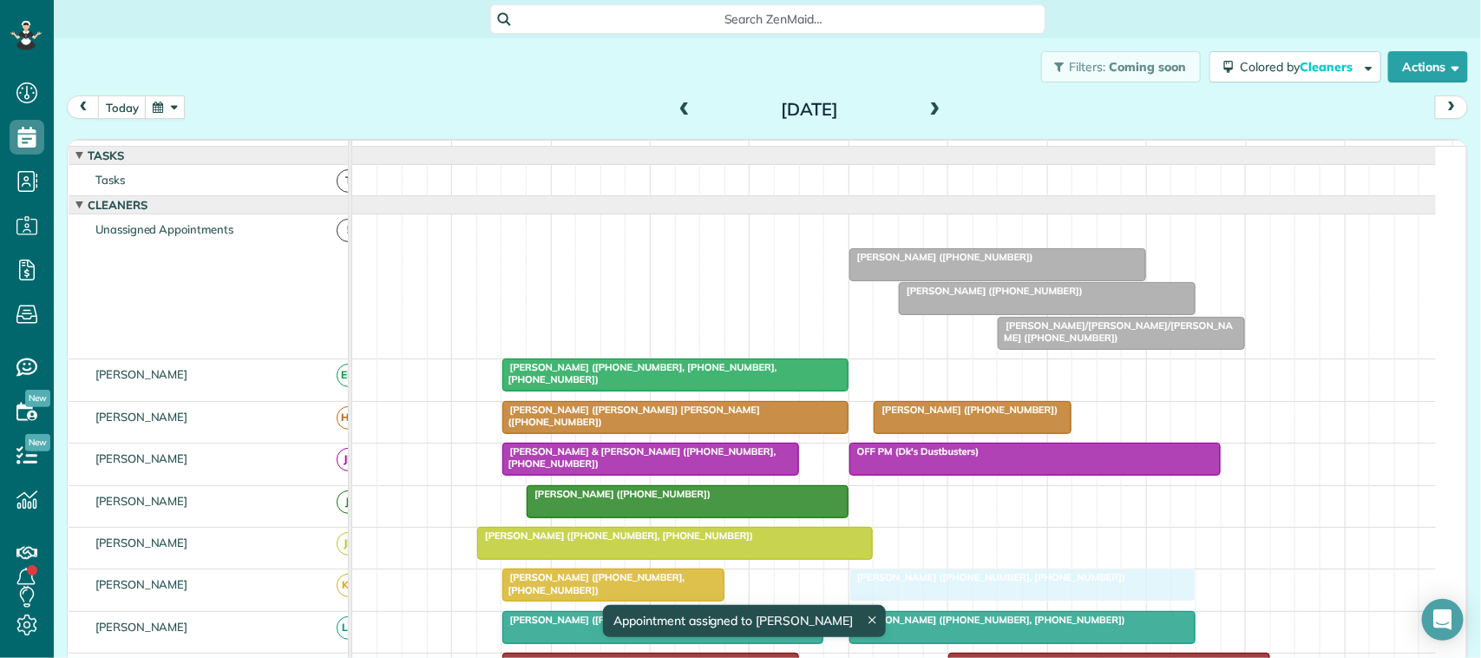
drag, startPoint x: 955, startPoint y: 250, endPoint x: 950, endPoint y: 595, distance: 345.4
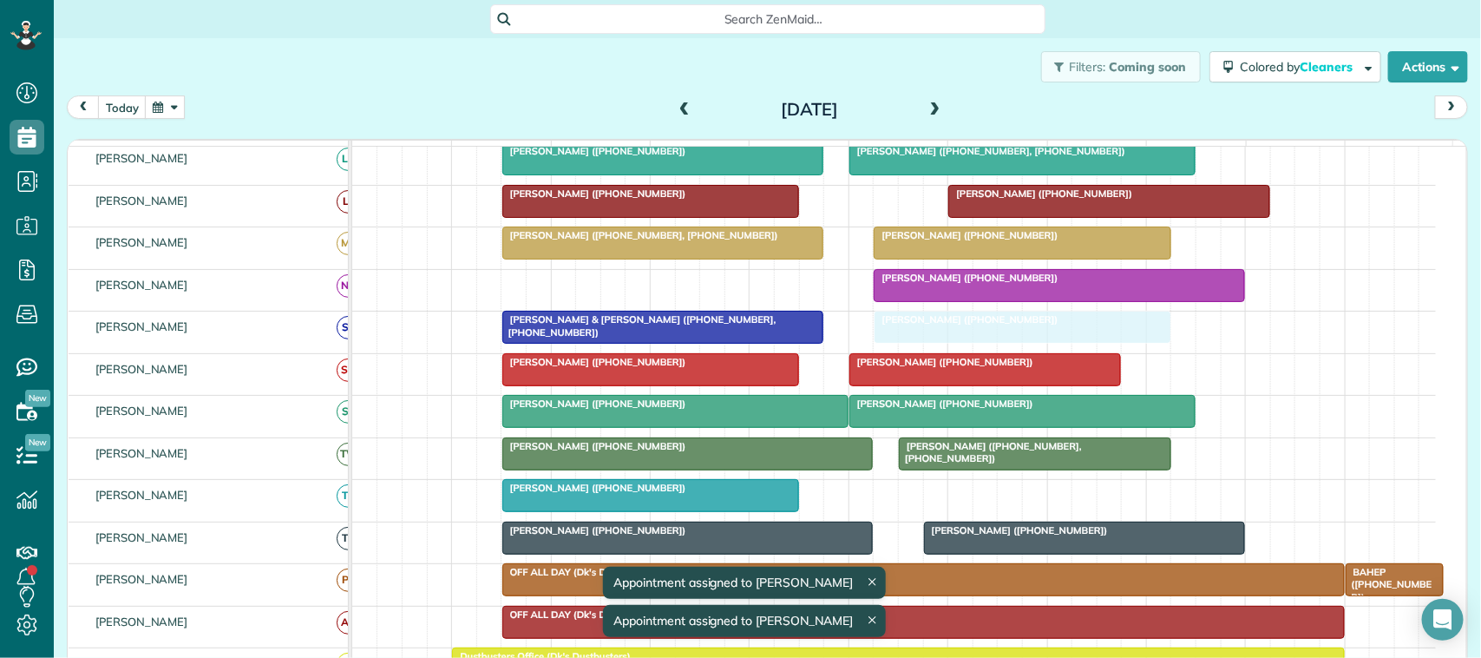
drag, startPoint x: 976, startPoint y: 286, endPoint x: 959, endPoint y: 366, distance: 81.7
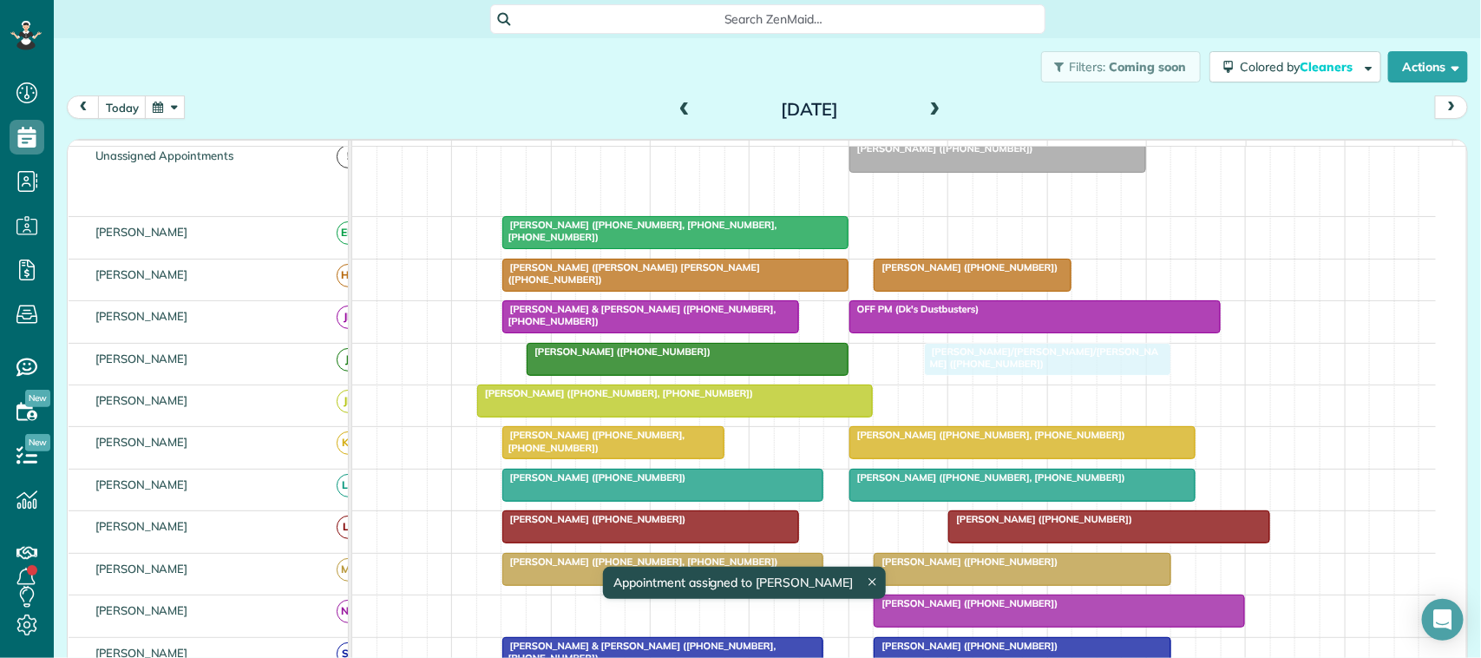
drag, startPoint x: 1043, startPoint y: 214, endPoint x: 969, endPoint y: 384, distance: 185.8
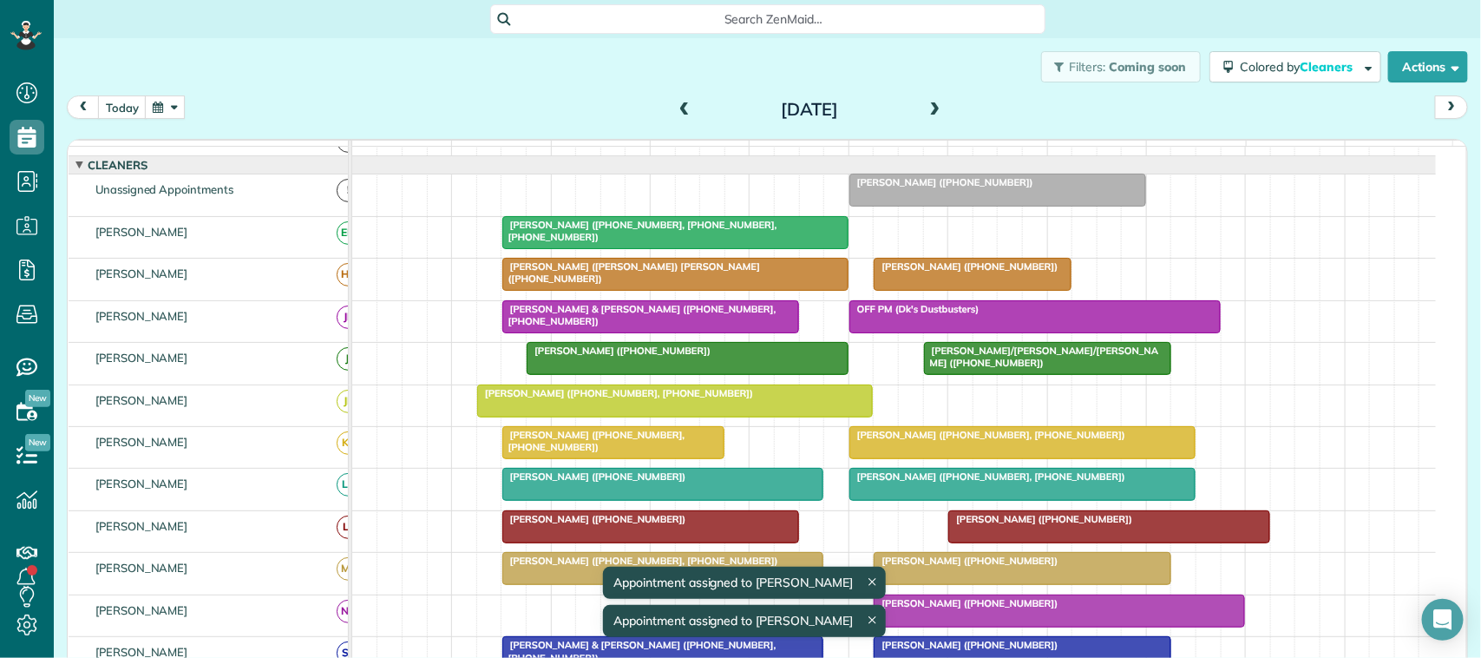
click at [930, 111] on span at bounding box center [935, 110] width 19 height 16
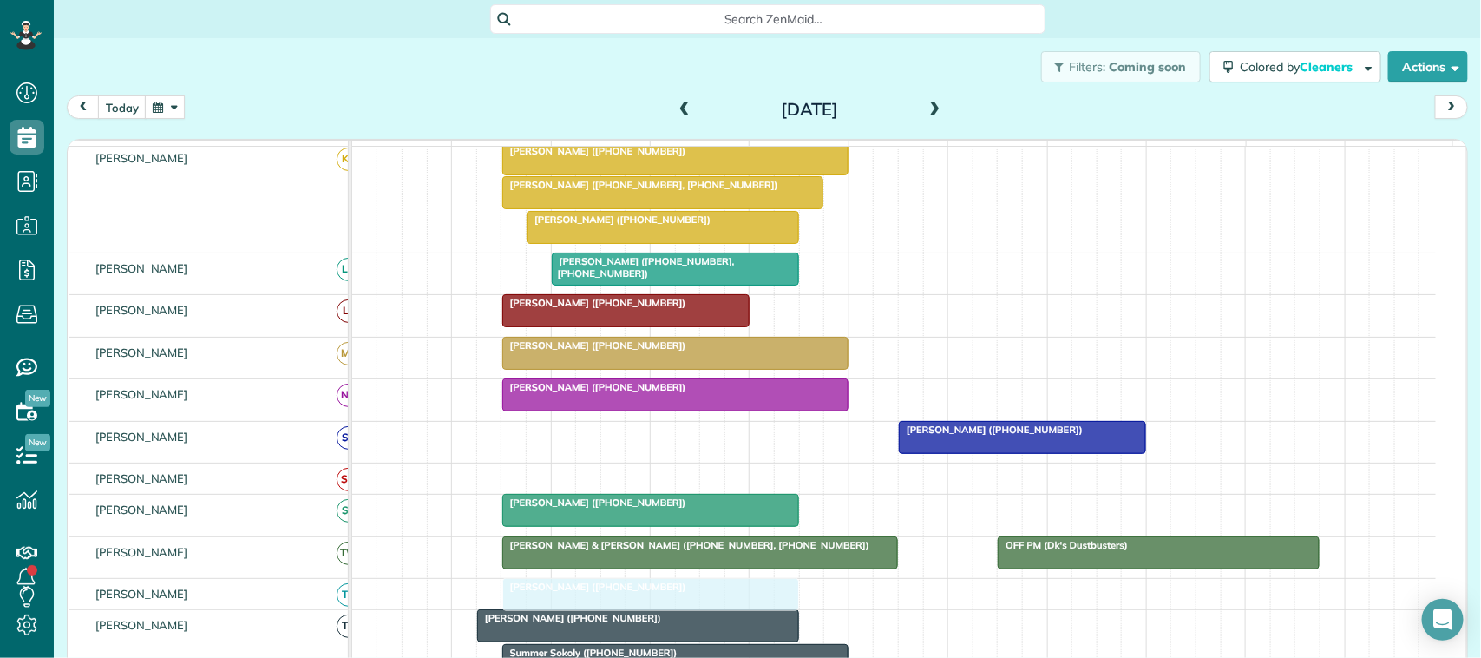
drag, startPoint x: 640, startPoint y: 313, endPoint x: 583, endPoint y: 608, distance: 300.6
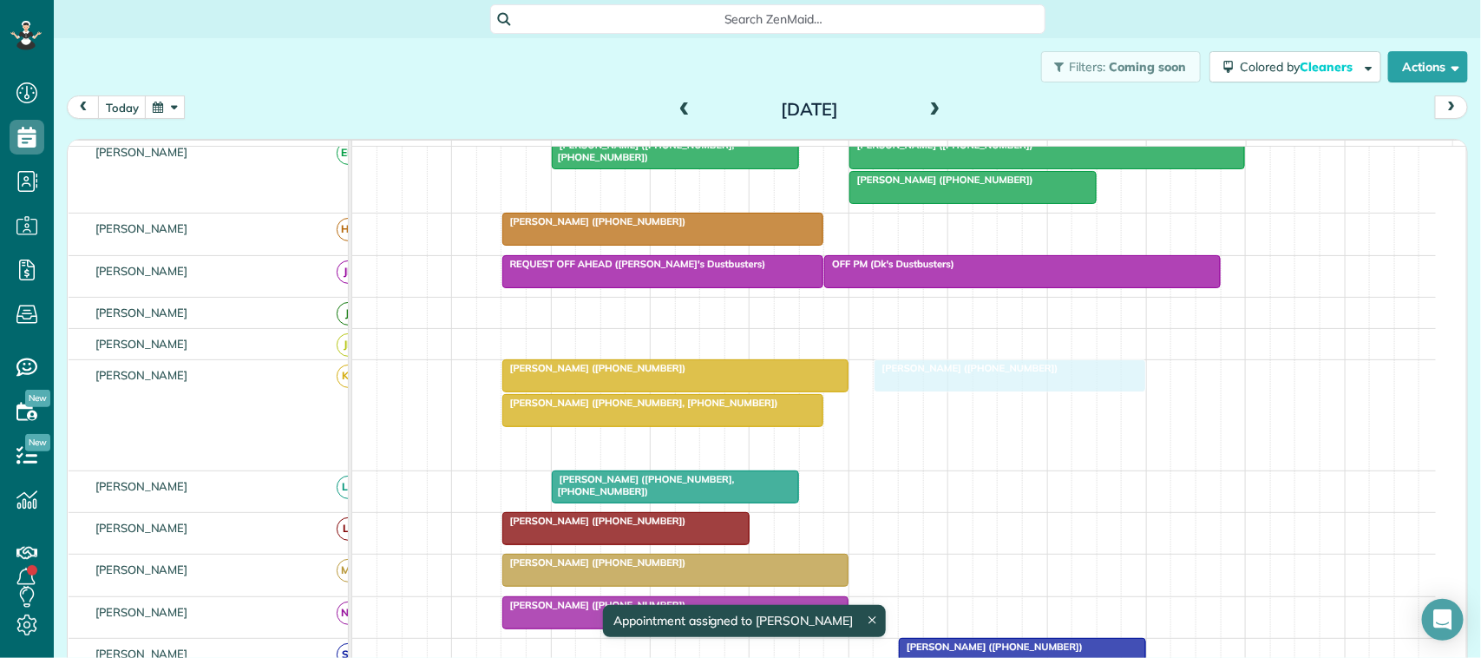
drag, startPoint x: 623, startPoint y: 465, endPoint x: 976, endPoint y: 450, distance: 353.6
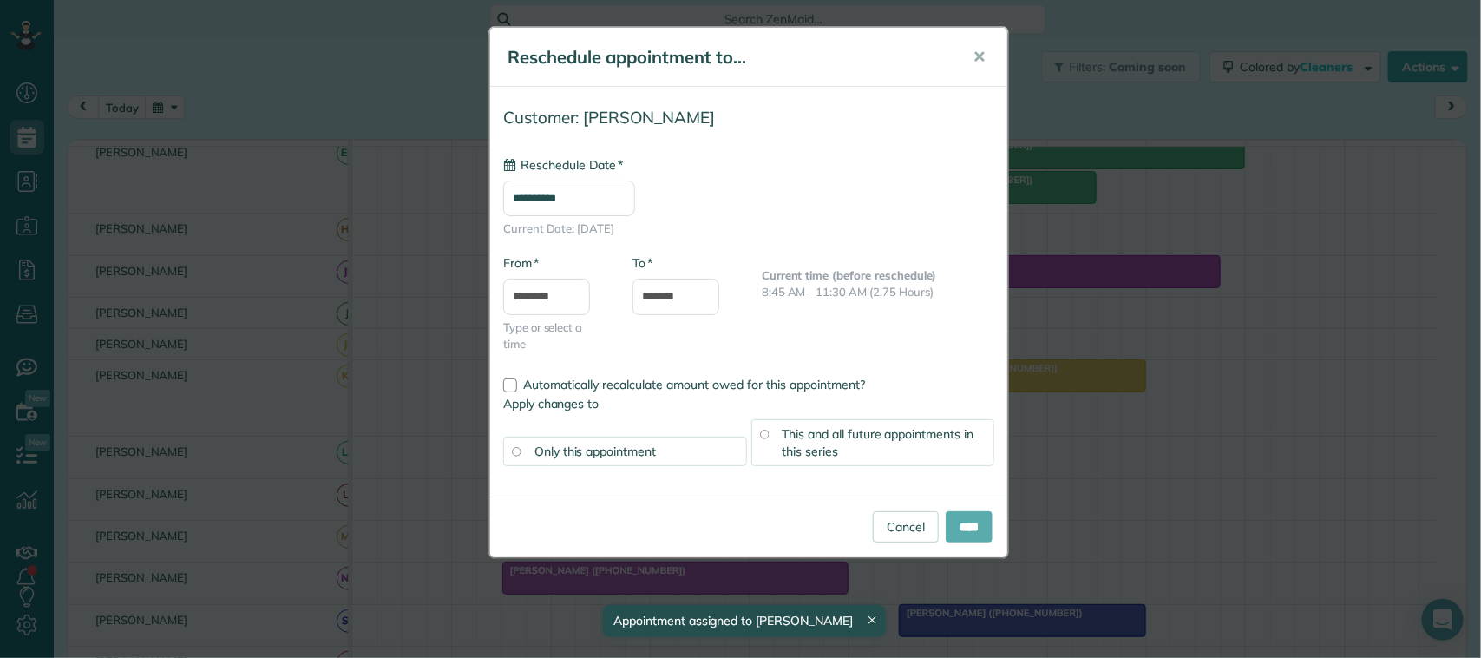
type input "**********"
click at [976, 530] on input "****" at bounding box center [969, 526] width 47 height 31
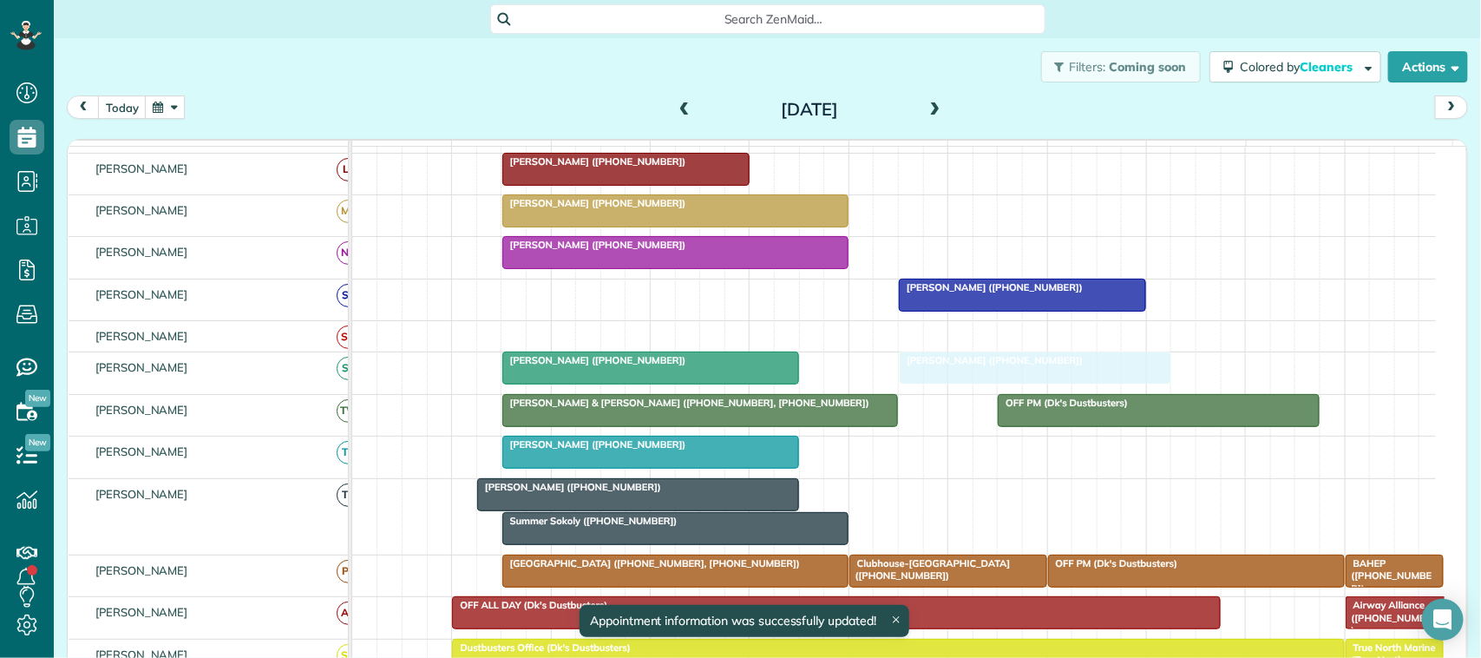
drag, startPoint x: 942, startPoint y: 393, endPoint x: 957, endPoint y: 391, distance: 15.8
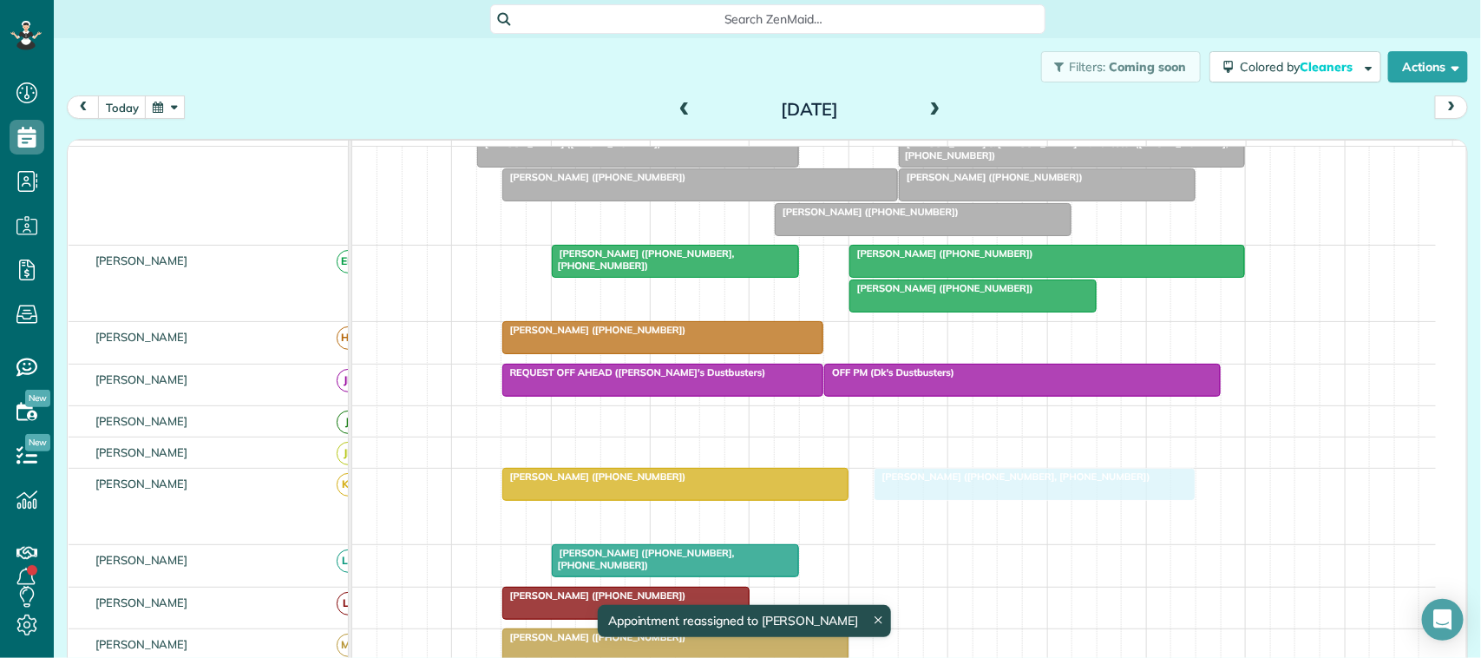
drag, startPoint x: 713, startPoint y: 531, endPoint x: 1039, endPoint y: 509, distance: 327.0
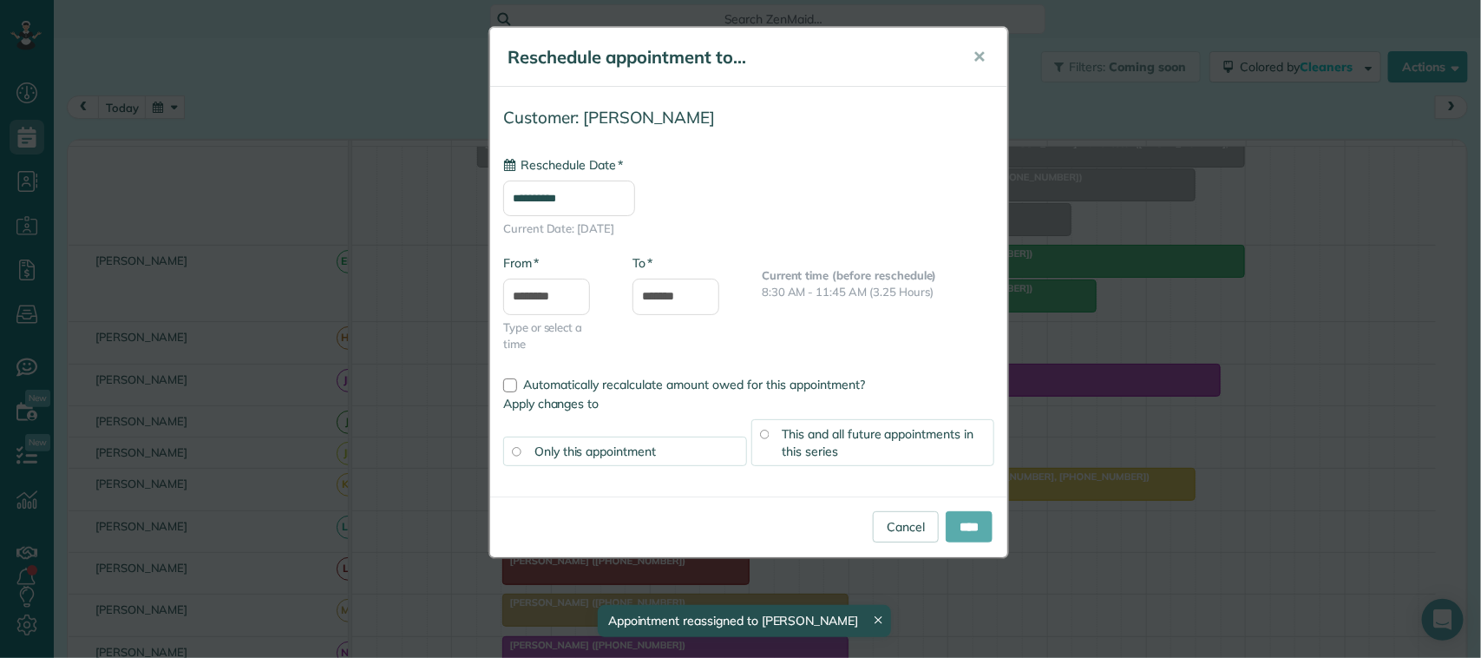
type input "**********"
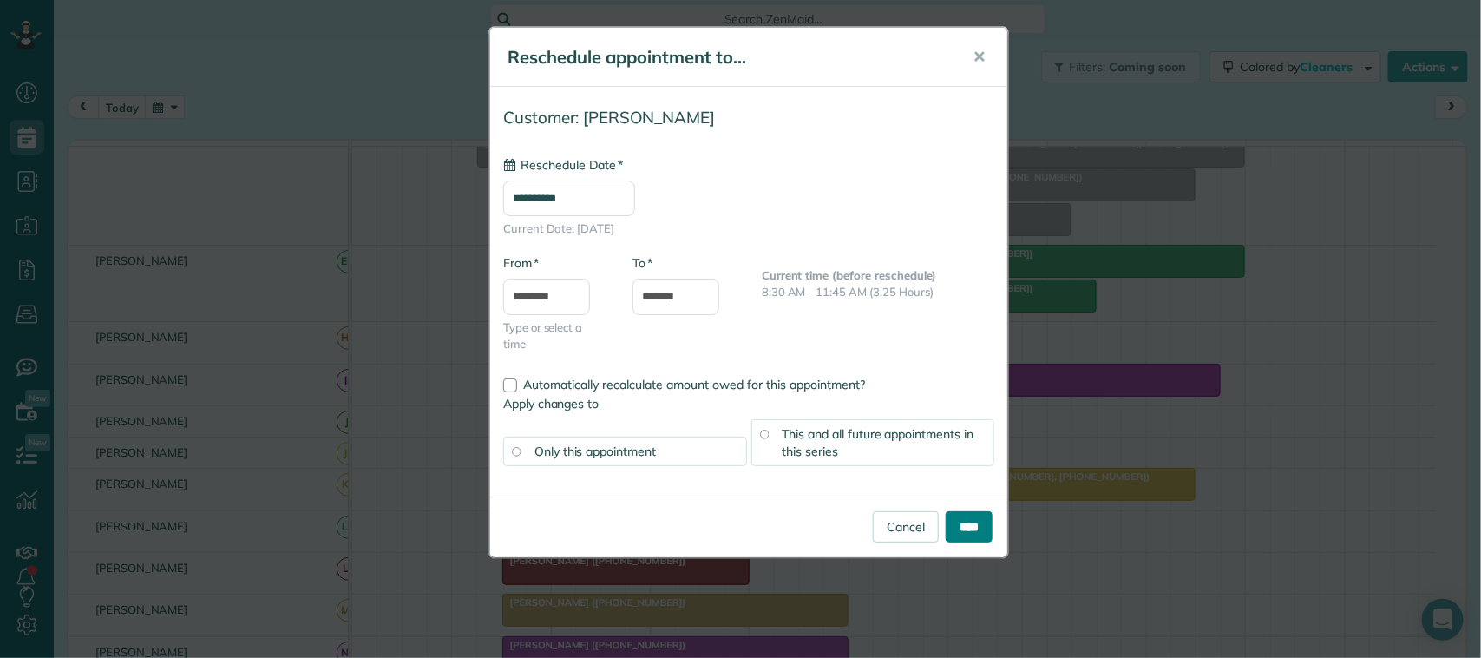
click at [983, 527] on input "****" at bounding box center [969, 526] width 47 height 31
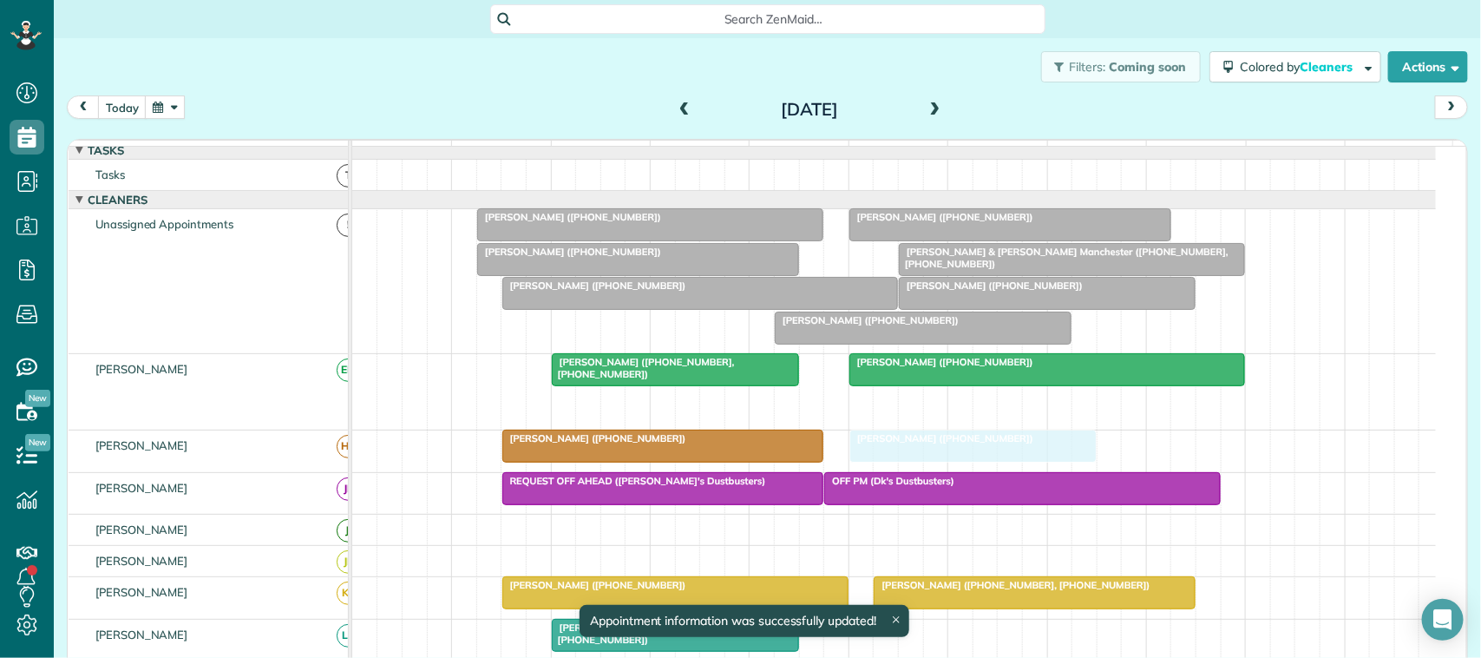
drag, startPoint x: 950, startPoint y: 422, endPoint x: 953, endPoint y: 456, distance: 33.9
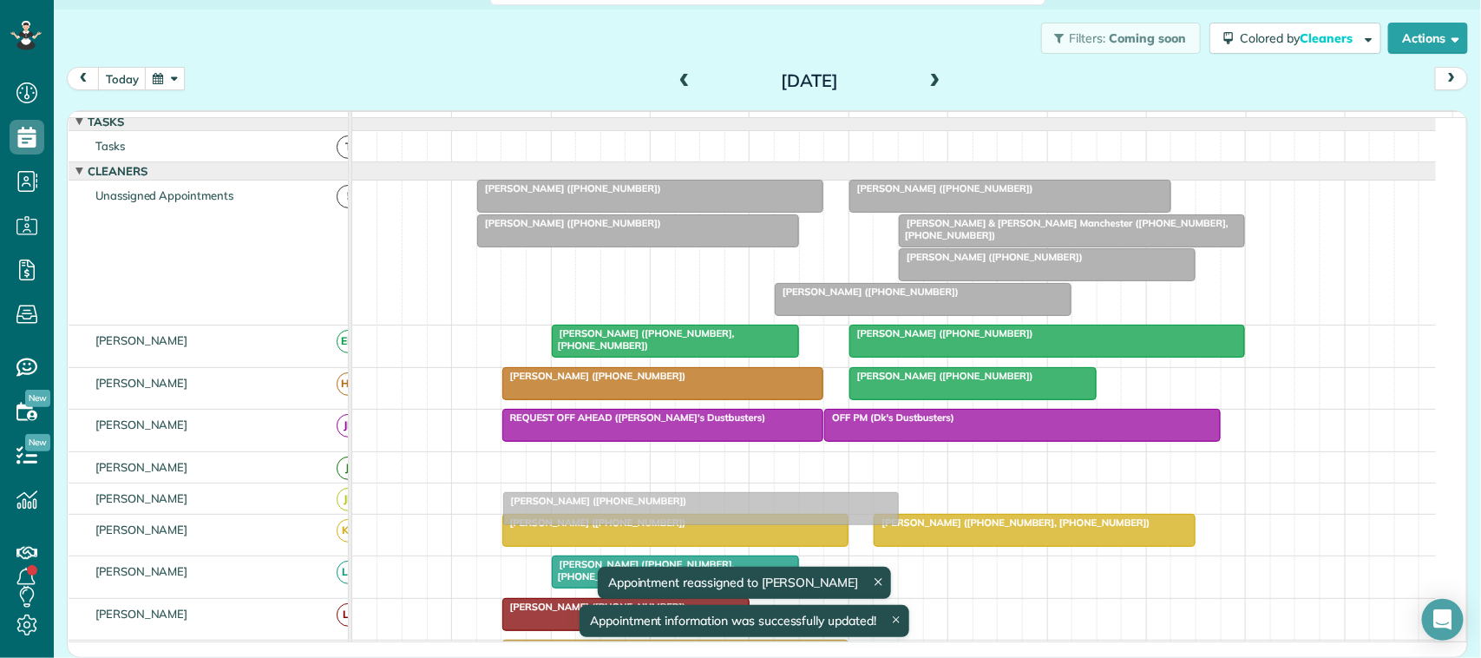
drag, startPoint x: 665, startPoint y: 312, endPoint x: 668, endPoint y: 525, distance: 212.7
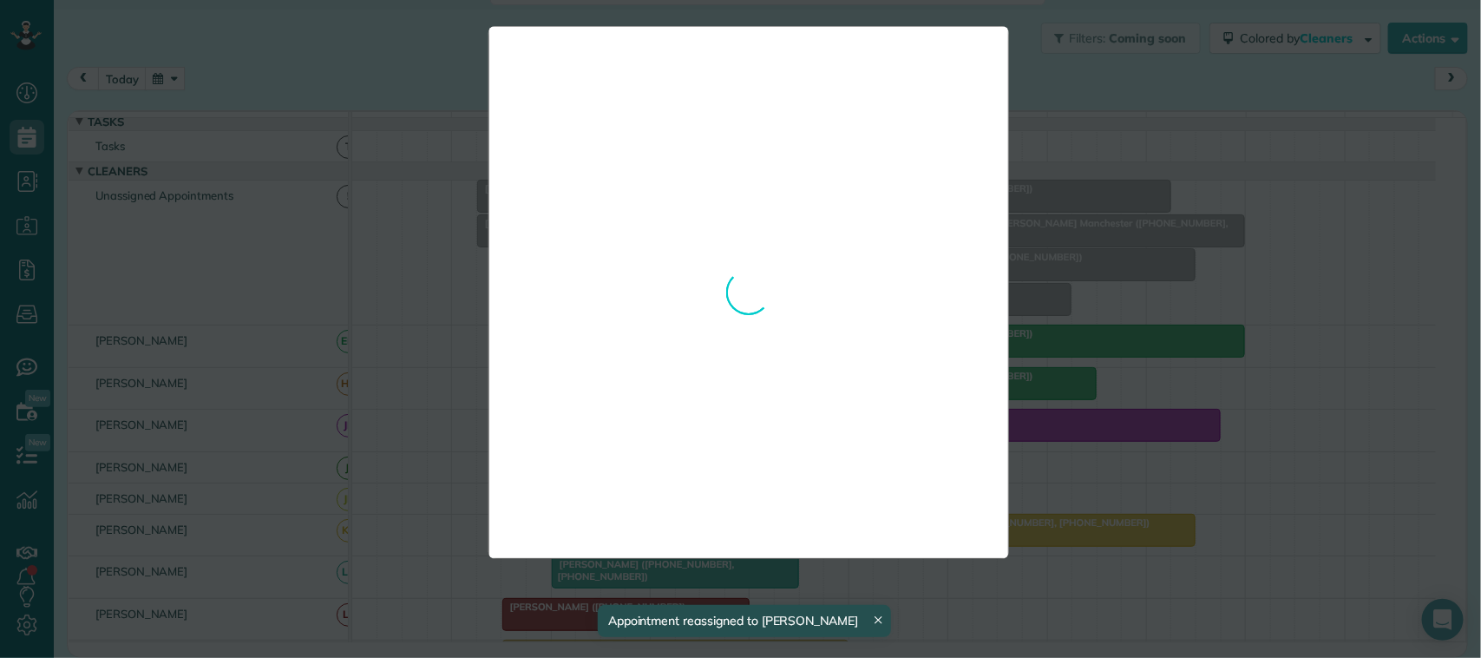
click at [1028, 75] on div "**********" at bounding box center [740, 329] width 1481 height 658
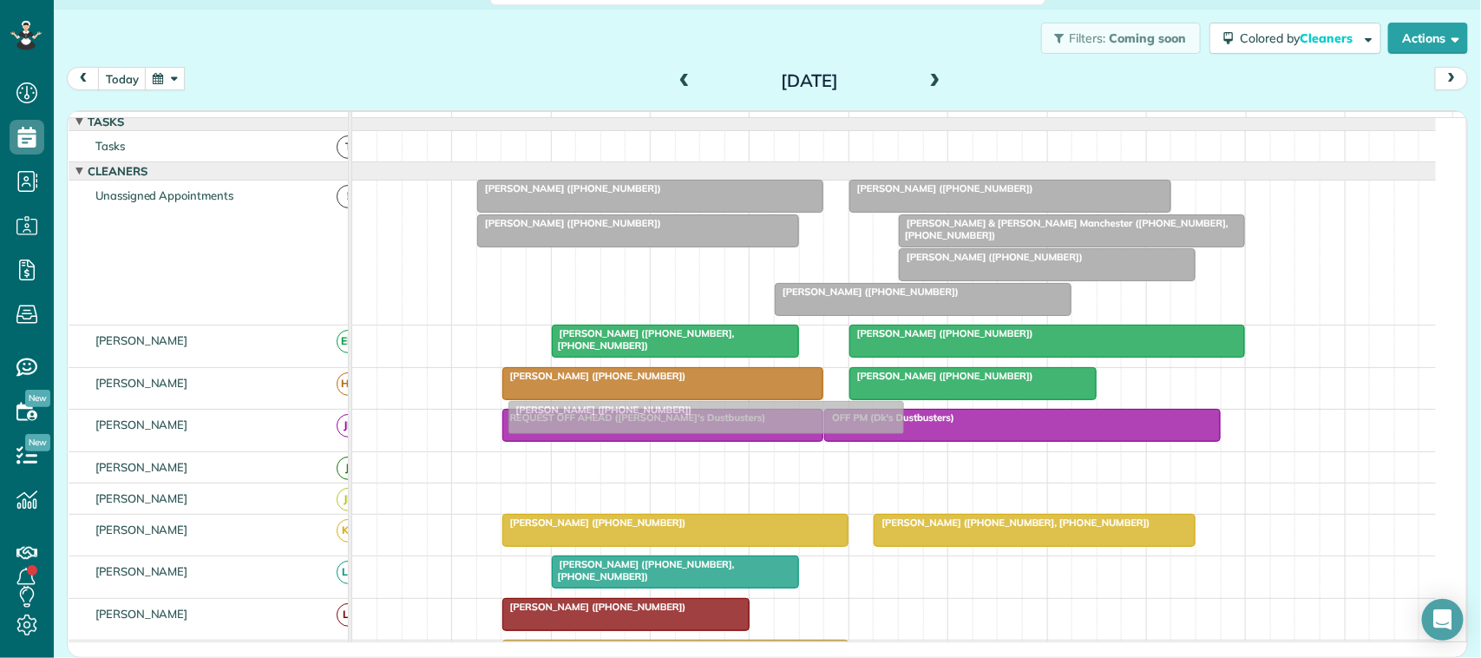
drag, startPoint x: 660, startPoint y: 278, endPoint x: 669, endPoint y: 413, distance: 135.7
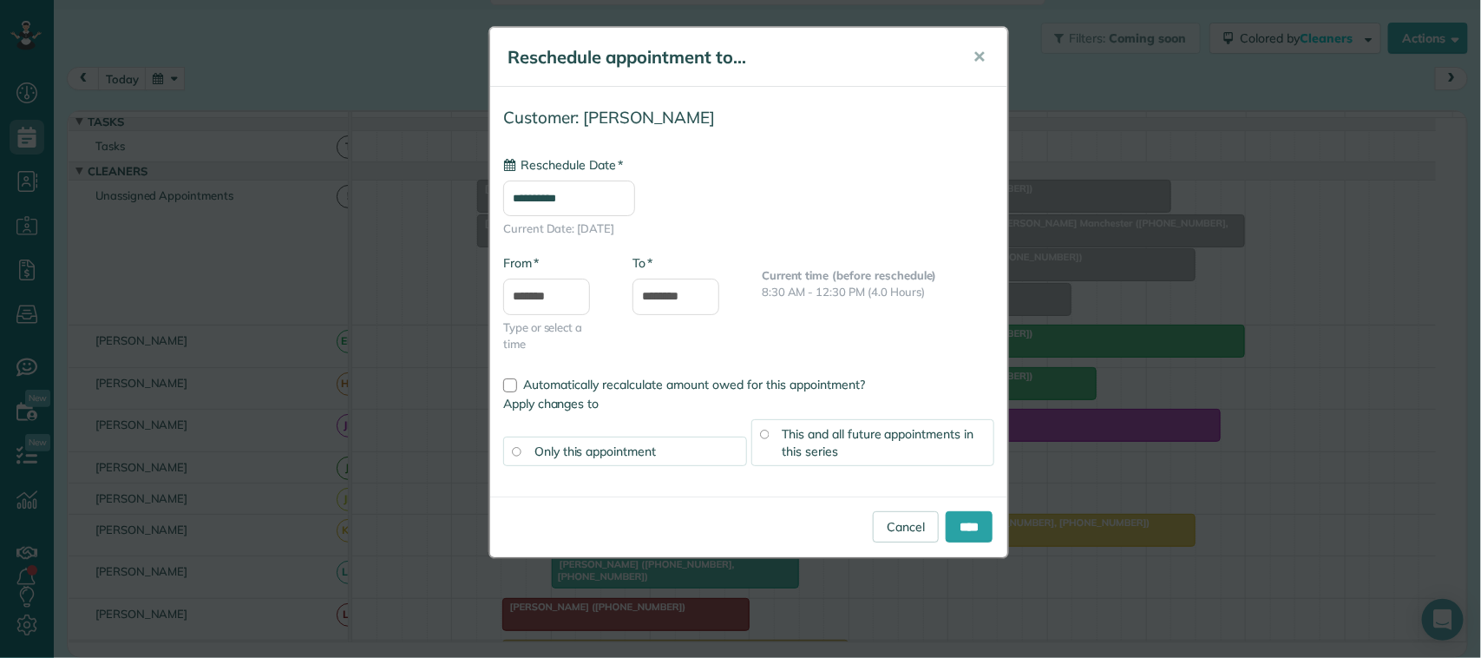
click at [1065, 135] on div "**********" at bounding box center [740, 329] width 1481 height 658
type input "**********"
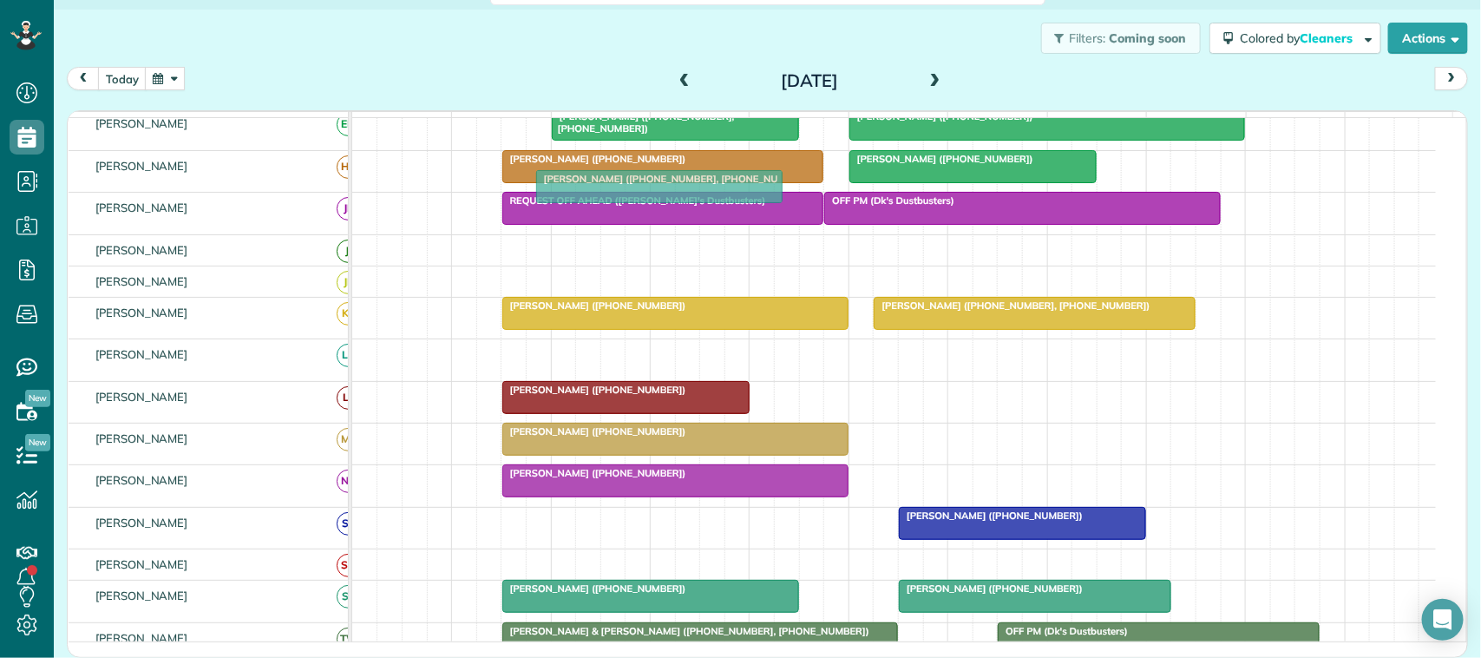
drag, startPoint x: 634, startPoint y: 379, endPoint x: 621, endPoint y: 192, distance: 187.9
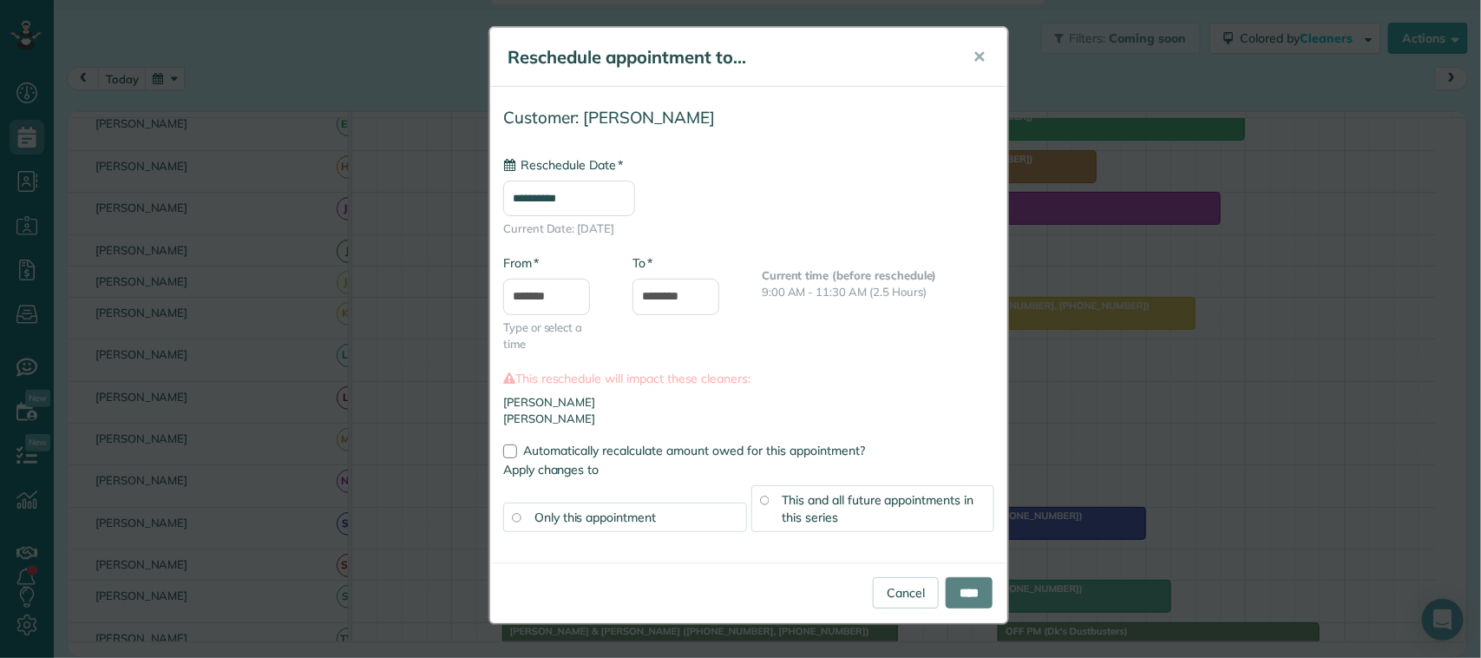
type input "**********"
click at [964, 52] on button "✕" at bounding box center [979, 57] width 39 height 42
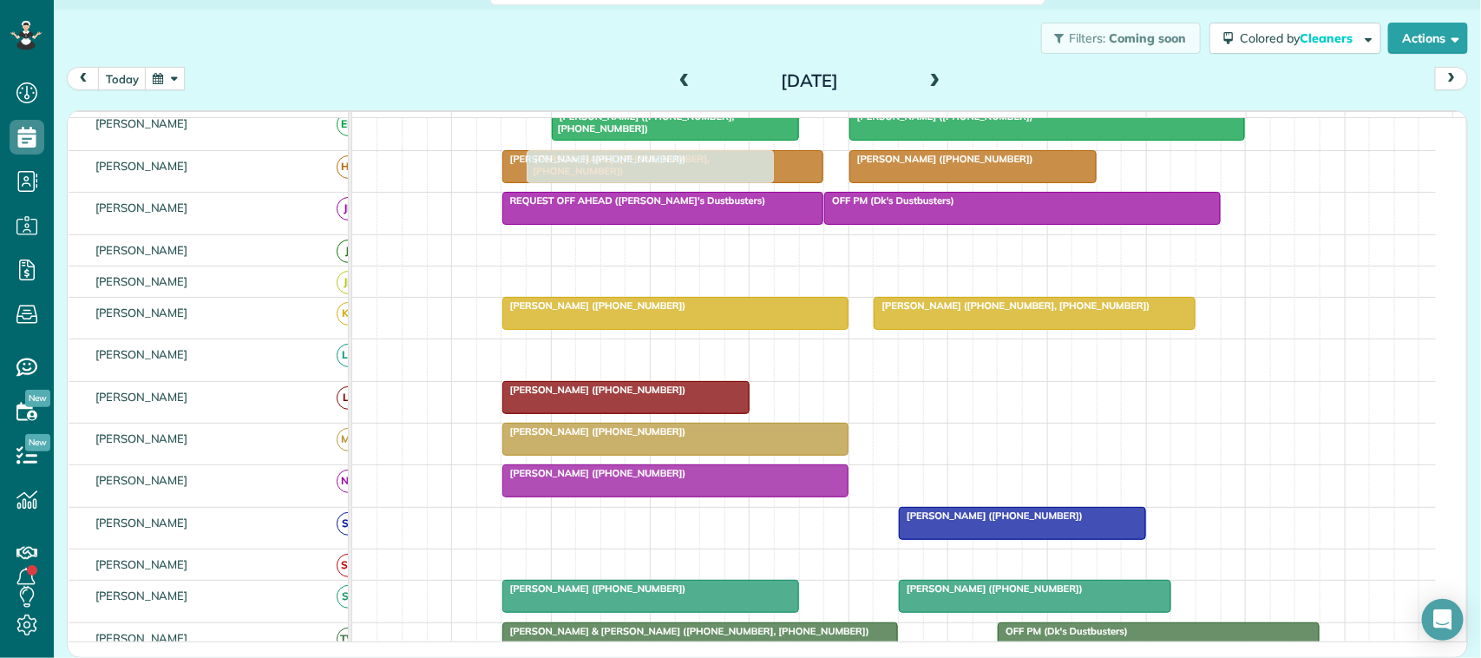
drag, startPoint x: 634, startPoint y: 369, endPoint x: 614, endPoint y: 197, distance: 172.9
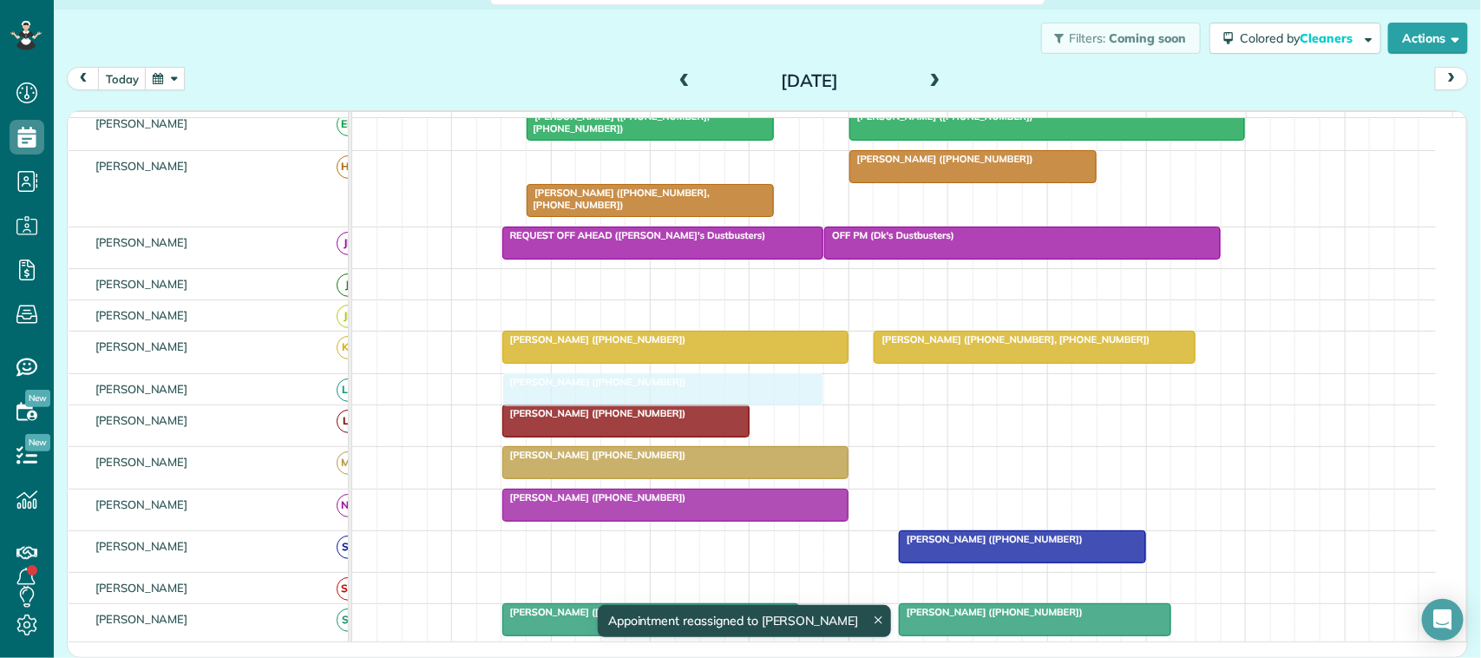
drag, startPoint x: 623, startPoint y: 183, endPoint x: 631, endPoint y: 396, distance: 212.8
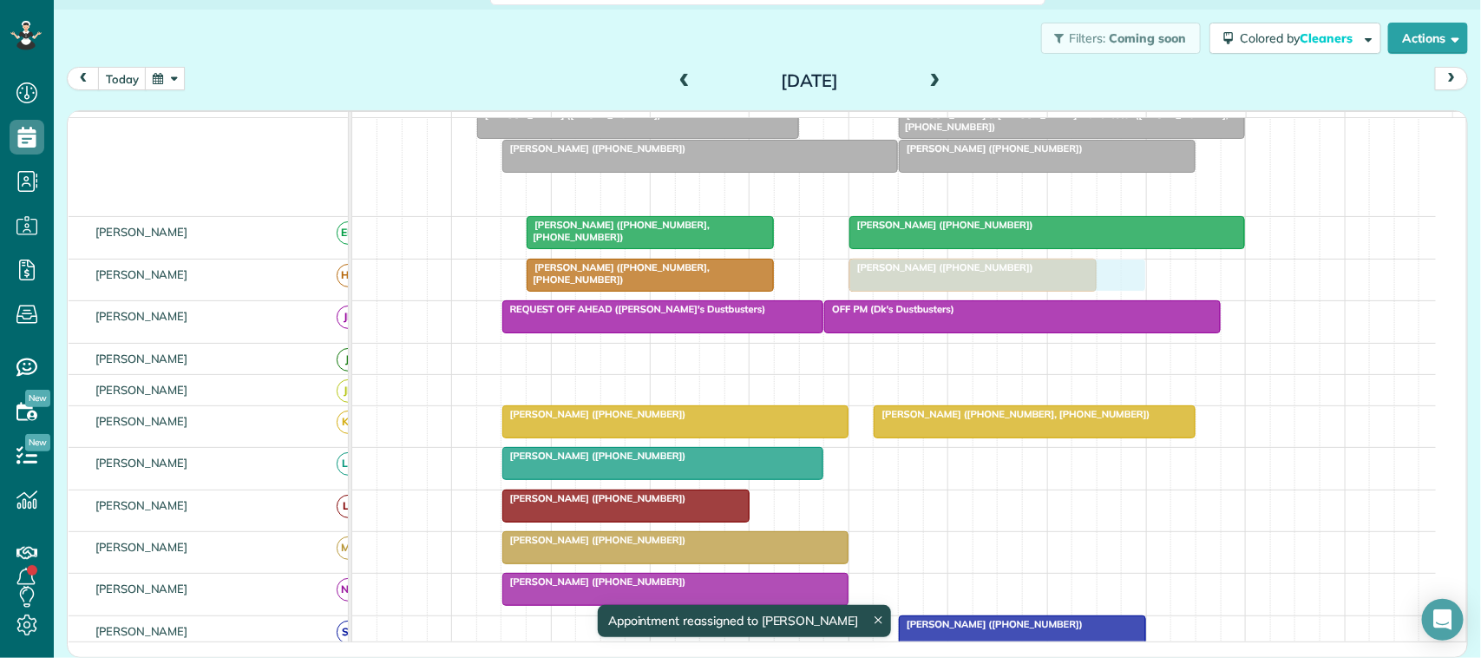
drag, startPoint x: 813, startPoint y: 319, endPoint x: 896, endPoint y: 309, distance: 83.9
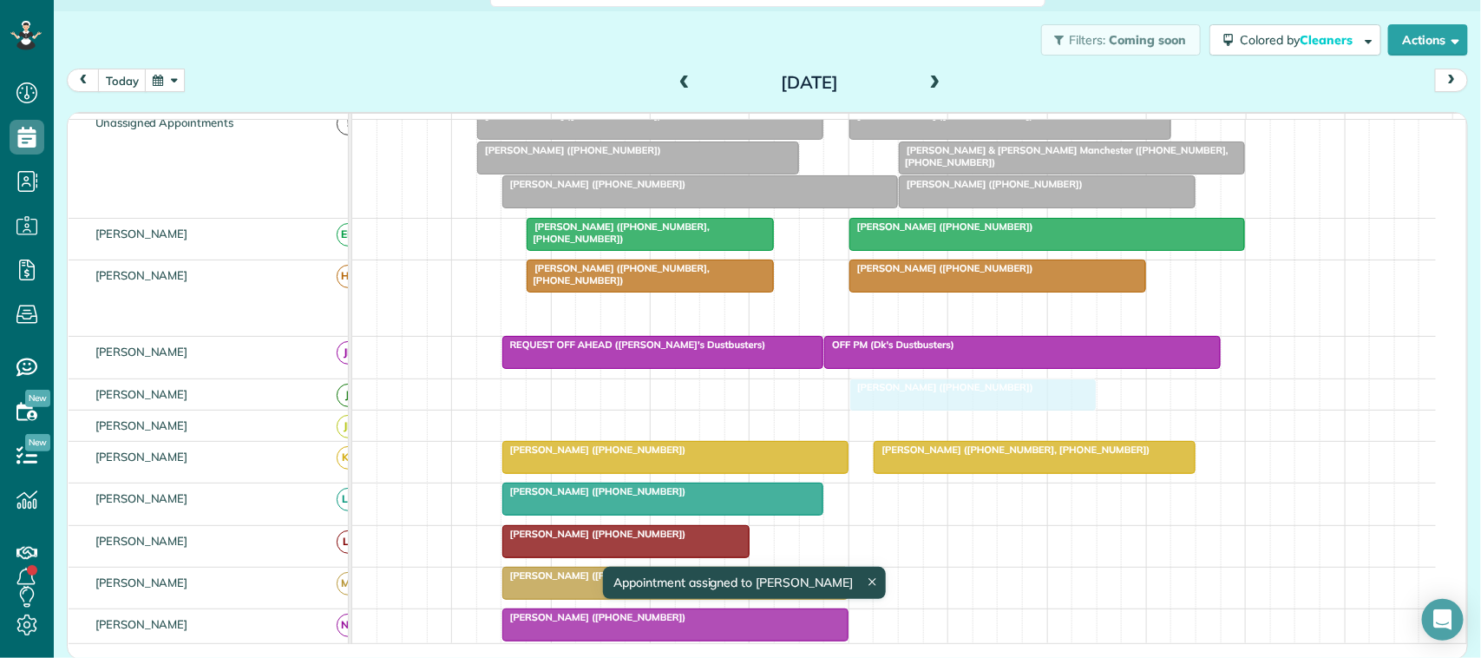
drag, startPoint x: 894, startPoint y: 327, endPoint x: 904, endPoint y: 417, distance: 90.0
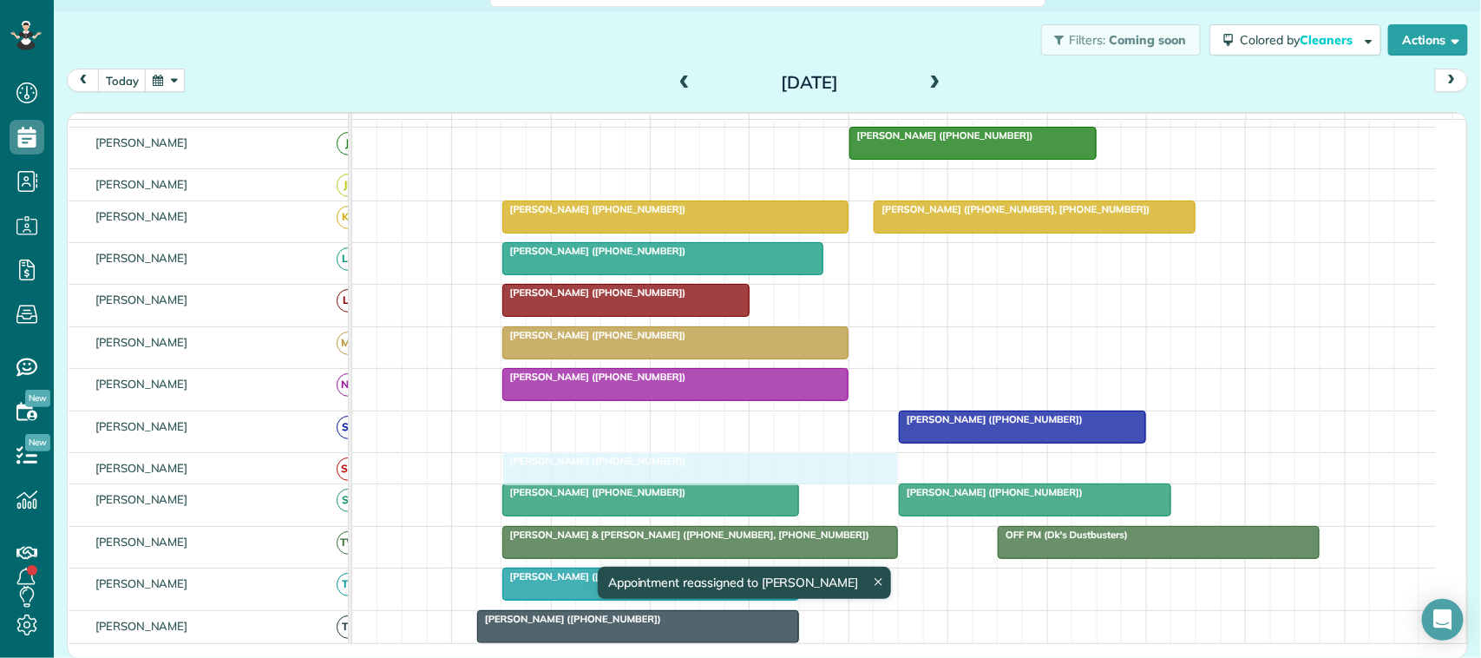
drag, startPoint x: 678, startPoint y: 207, endPoint x: 679, endPoint y: 493, distance: 286.4
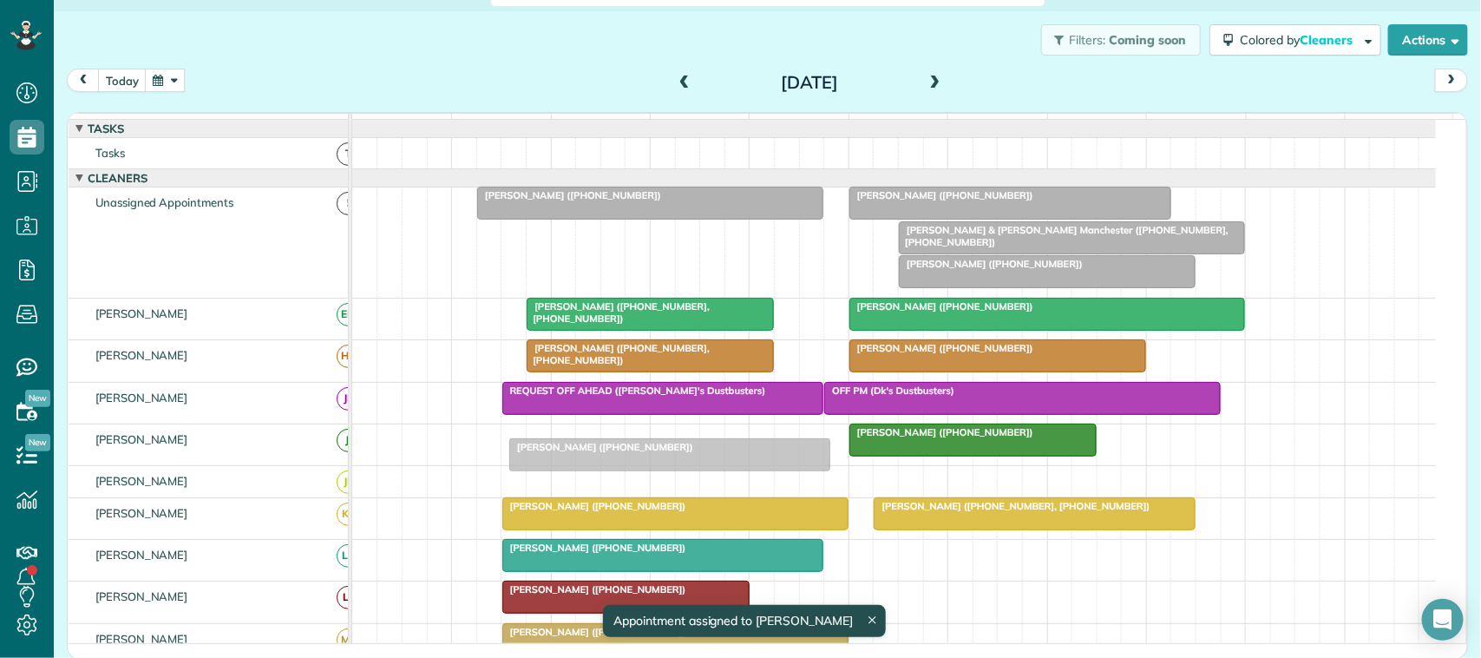
drag, startPoint x: 653, startPoint y: 252, endPoint x: 687, endPoint y: 452, distance: 203.5
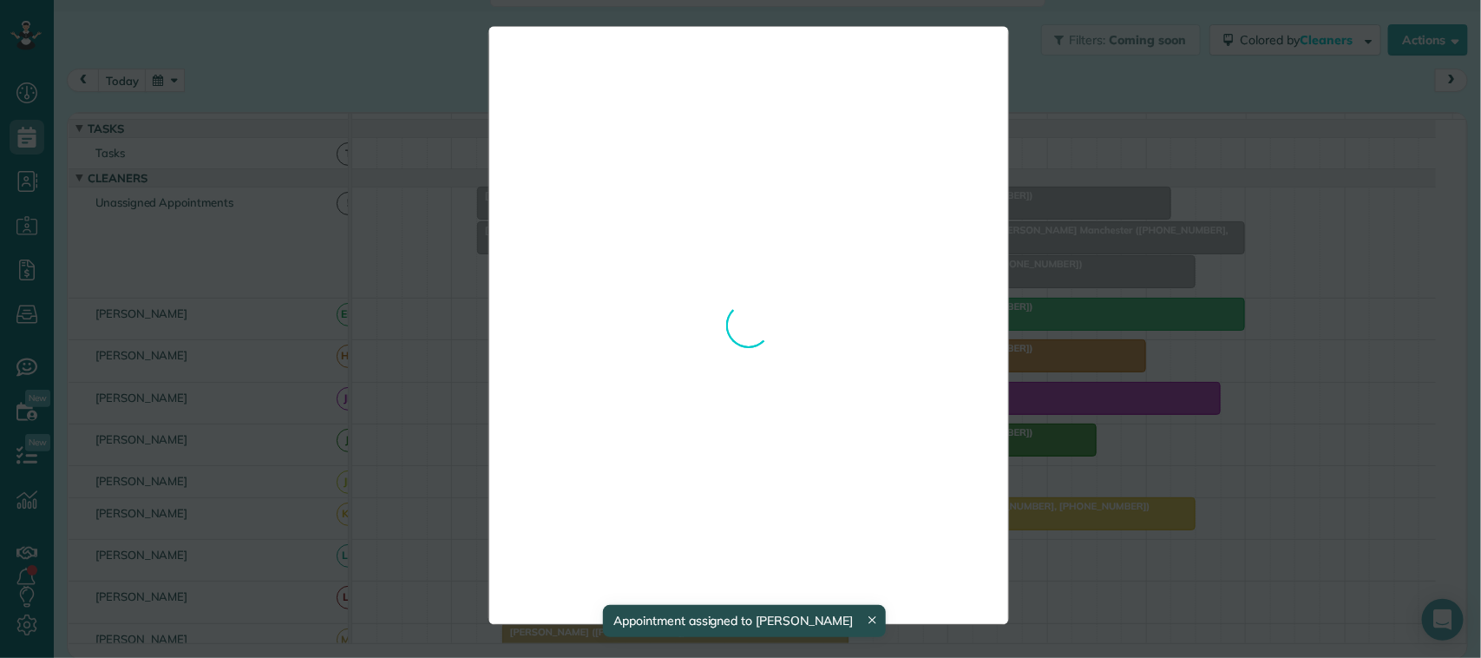
click at [1047, 83] on div "**********" at bounding box center [740, 329] width 1481 height 658
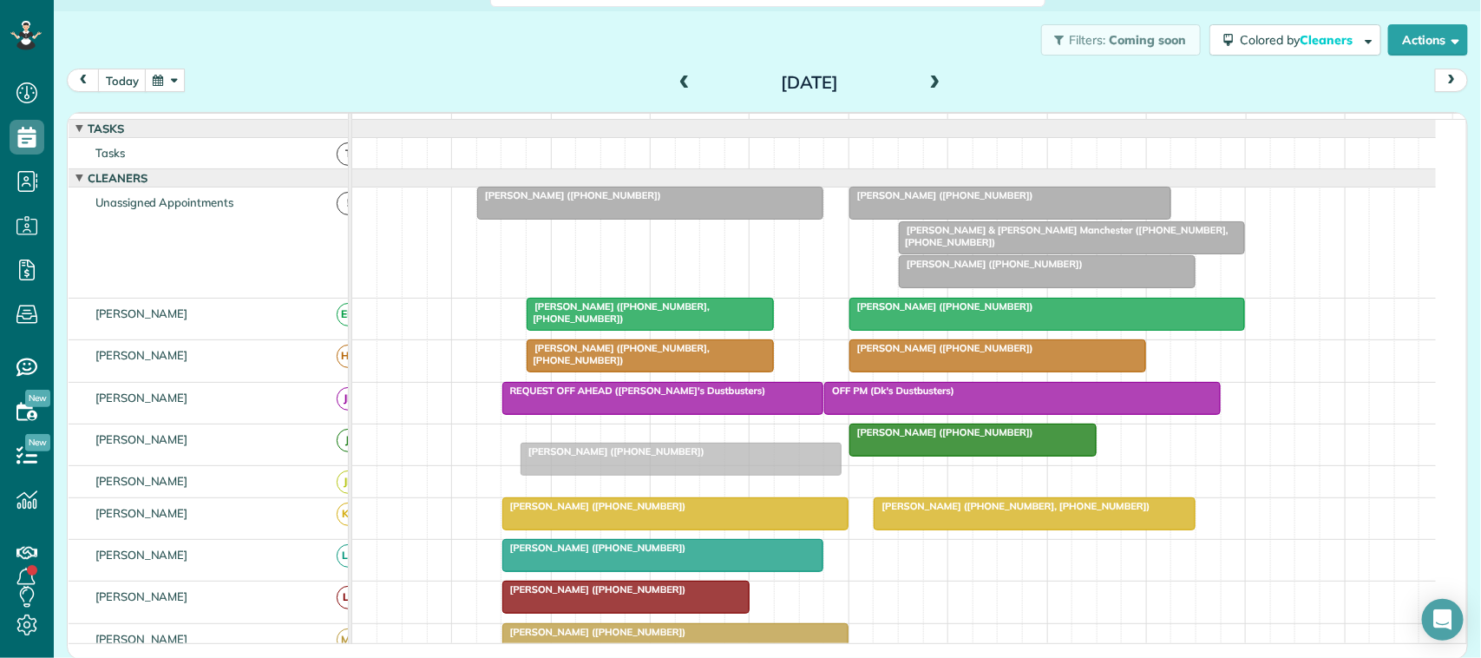
drag, startPoint x: 671, startPoint y: 258, endPoint x: 717, endPoint y: 462, distance: 209.1
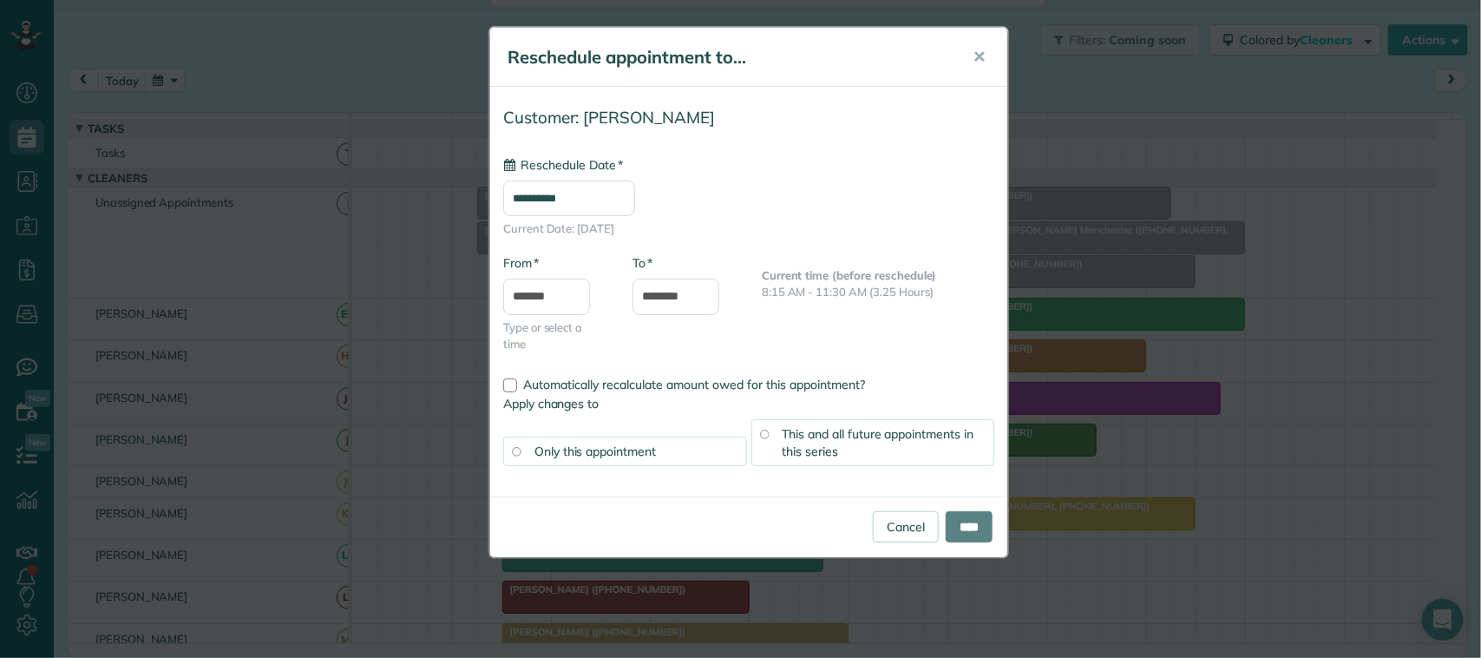
type input "**********"
click at [1025, 139] on div "**********" at bounding box center [740, 329] width 1481 height 658
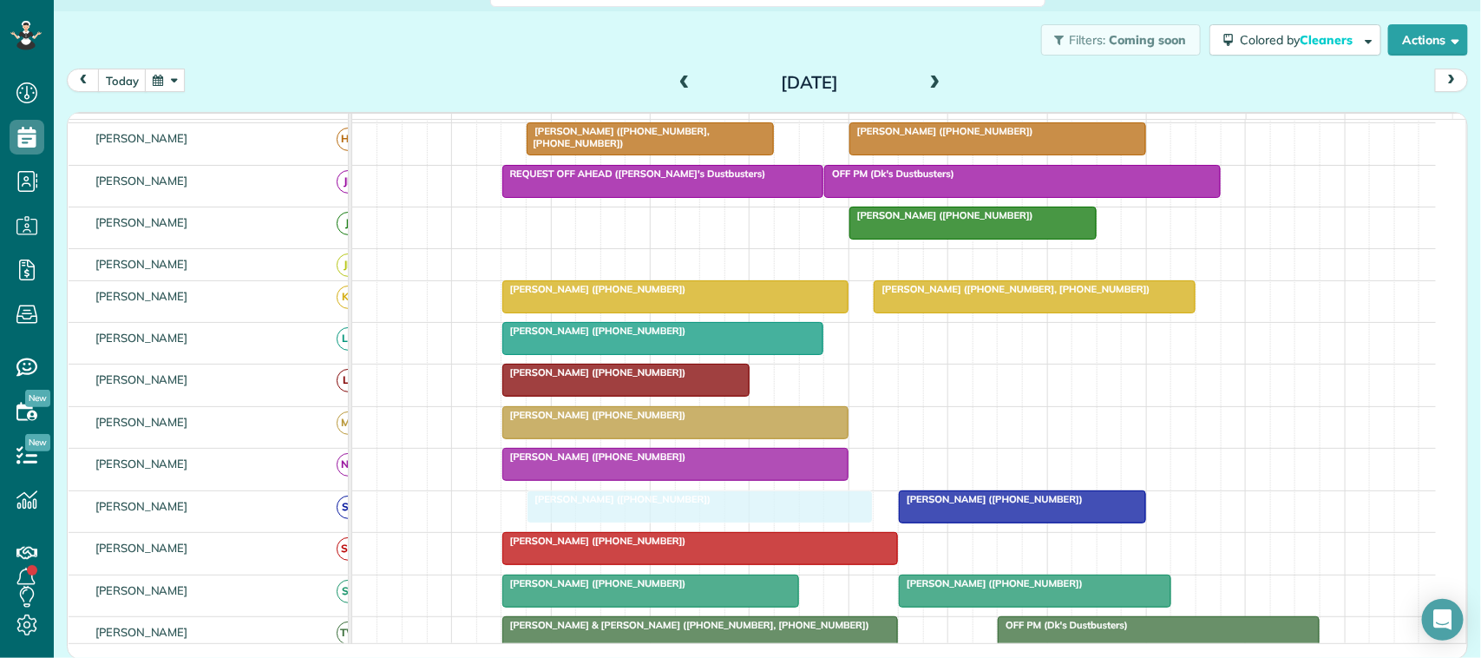
drag, startPoint x: 567, startPoint y: 217, endPoint x: 616, endPoint y: 530, distance: 317.2
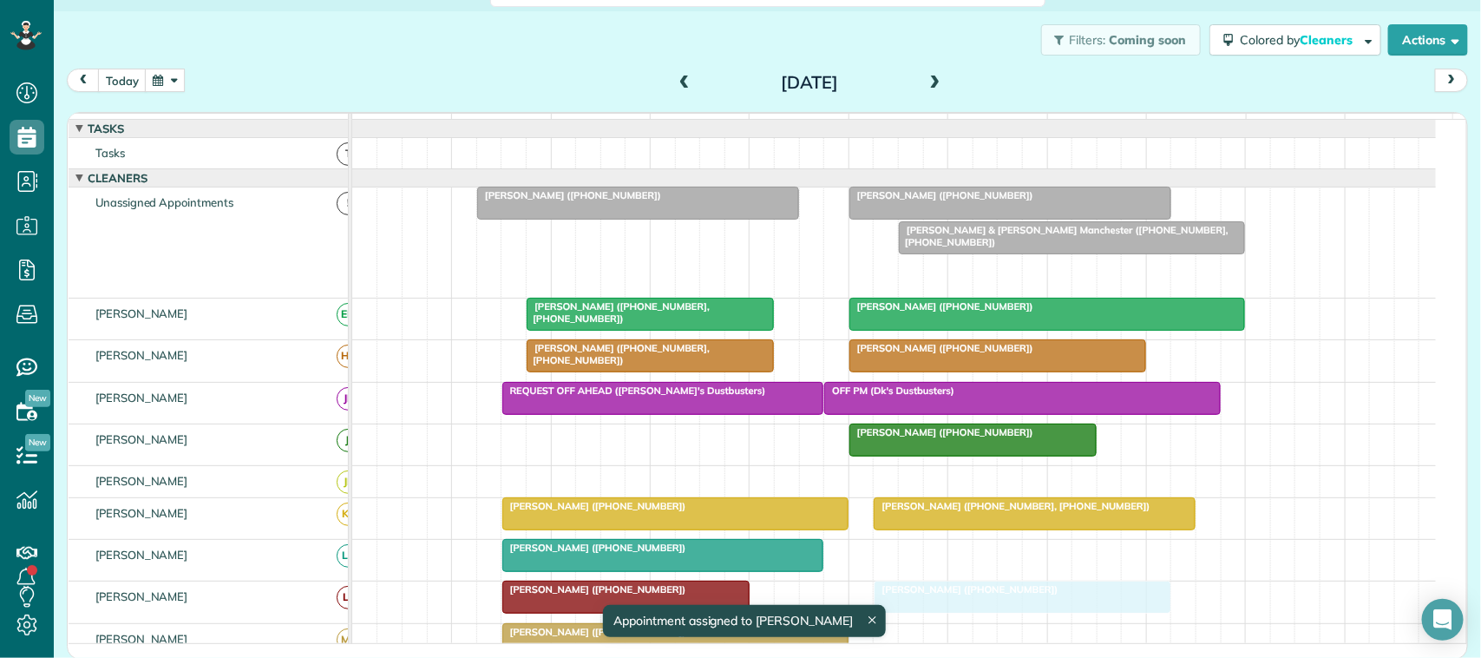
drag, startPoint x: 969, startPoint y: 285, endPoint x: 940, endPoint y: 597, distance: 313.7
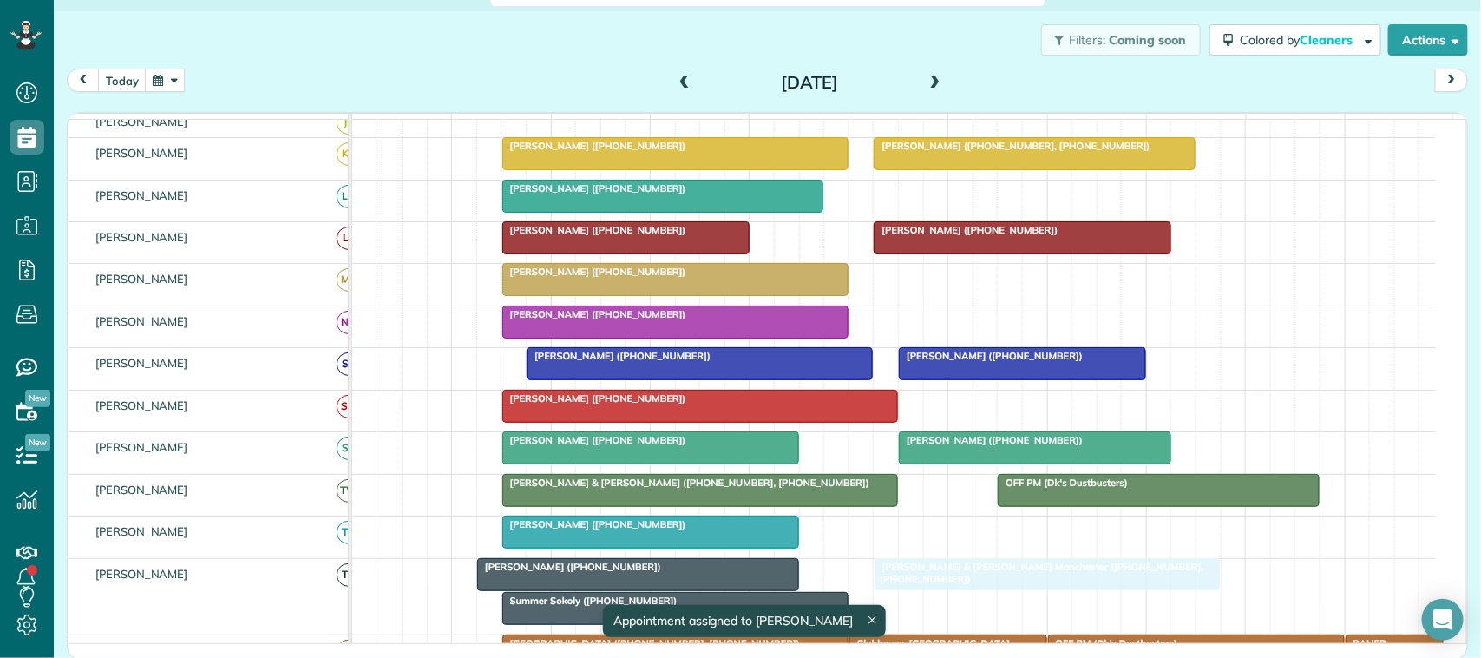
drag, startPoint x: 968, startPoint y: 256, endPoint x: 947, endPoint y: 634, distance: 378.1
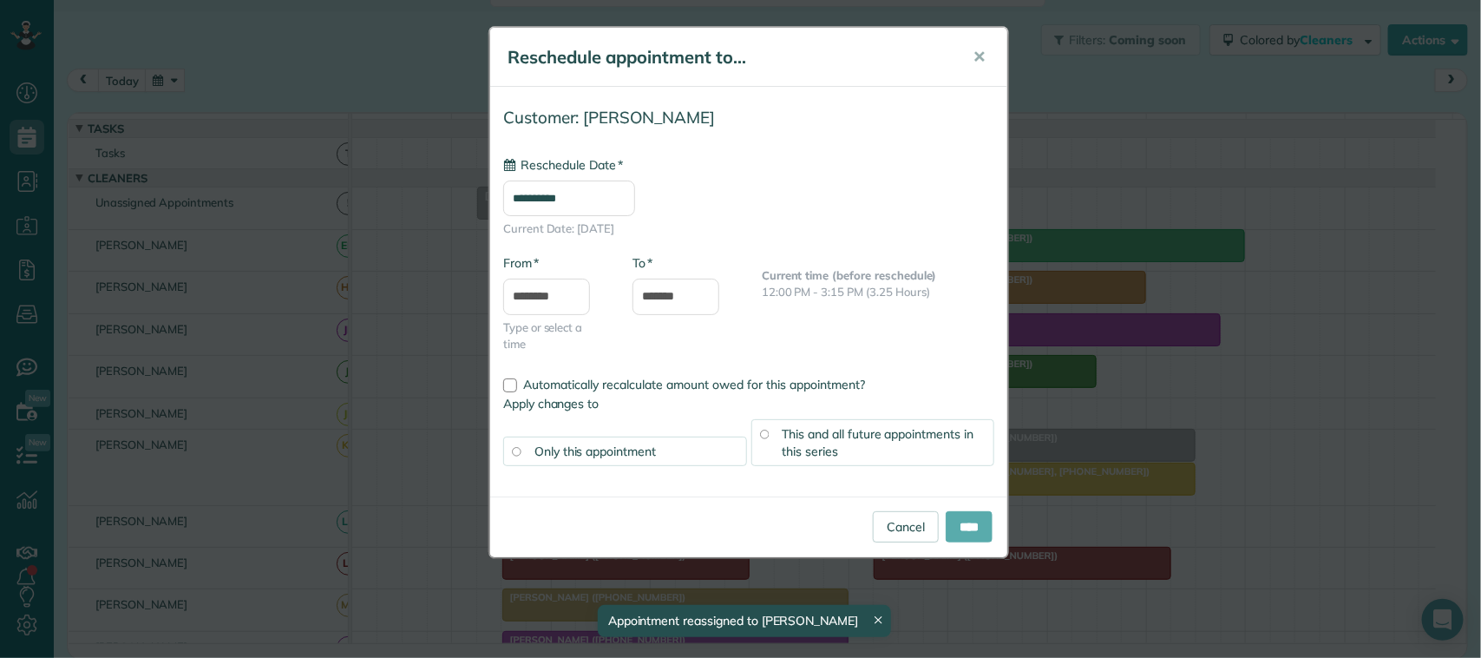
type input "**********"
click at [979, 521] on input "****" at bounding box center [969, 526] width 47 height 31
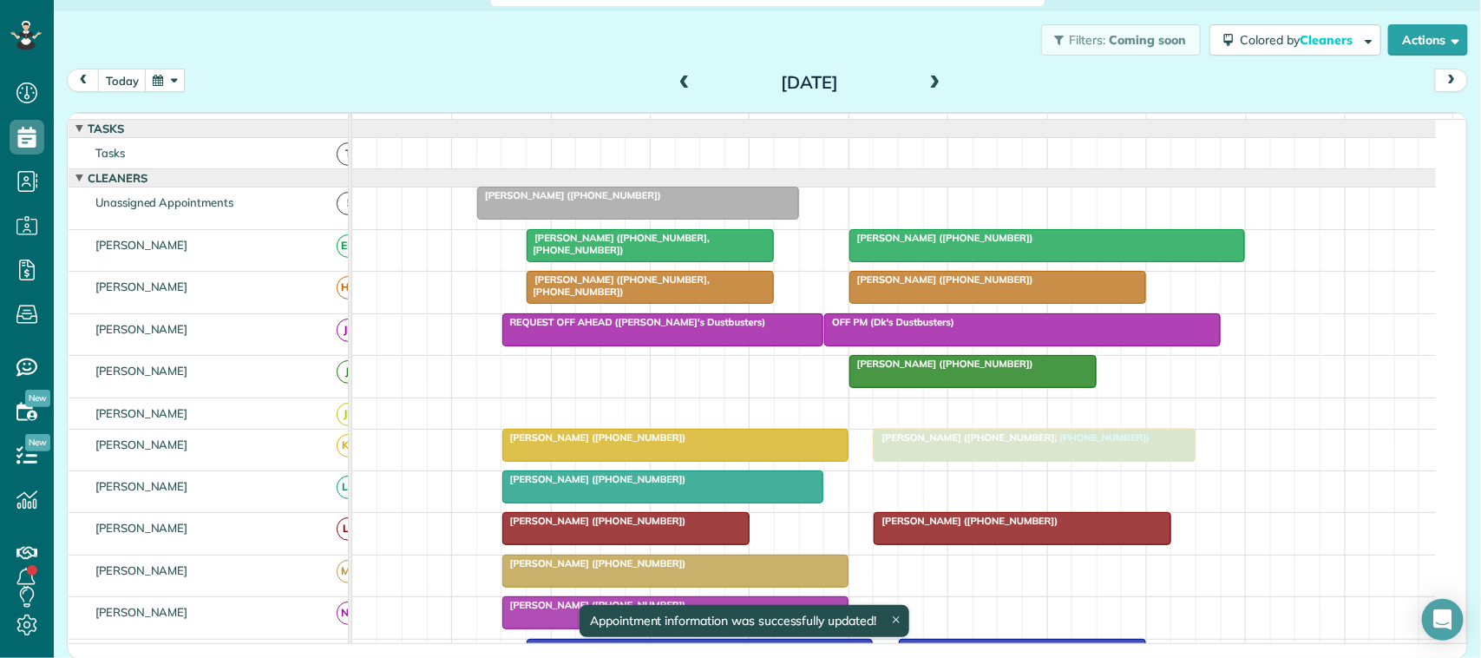
drag, startPoint x: 938, startPoint y: 226, endPoint x: 942, endPoint y: 469, distance: 243.0
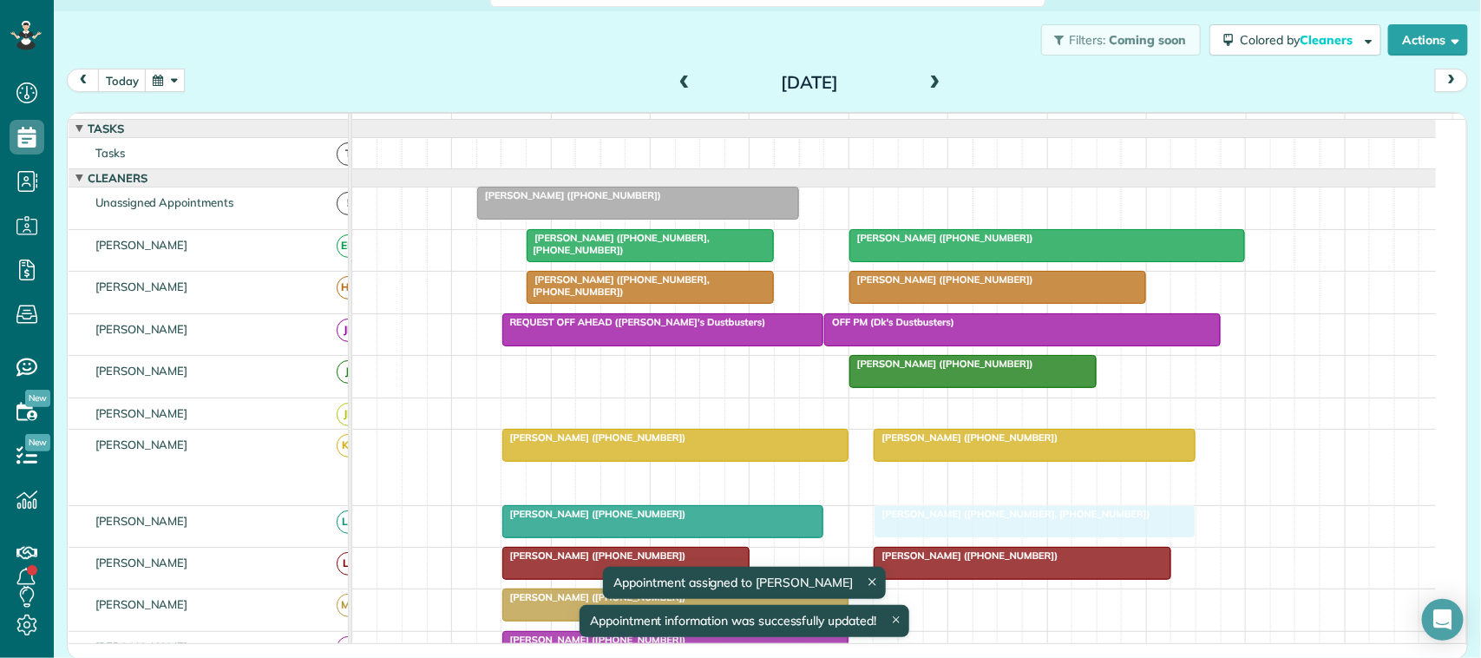
drag, startPoint x: 951, startPoint y: 496, endPoint x: 950, endPoint y: 541, distance: 45.1
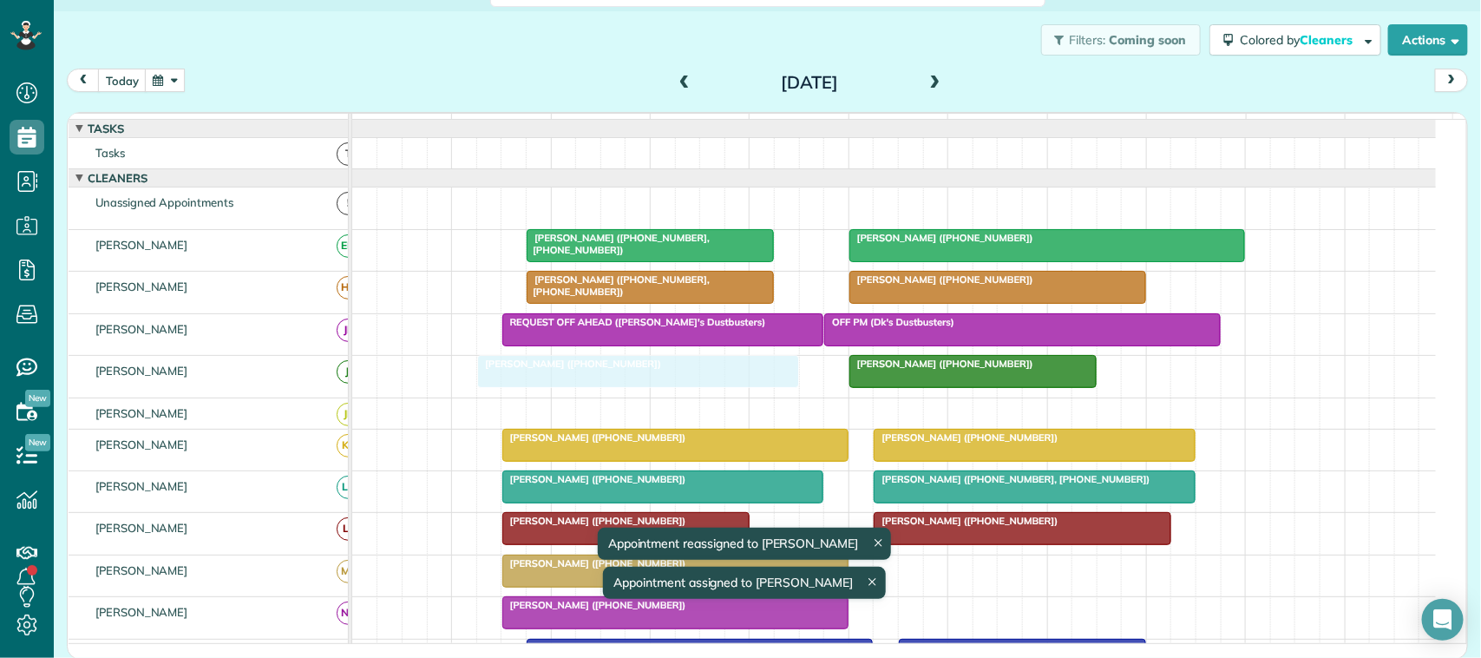
drag, startPoint x: 674, startPoint y: 222, endPoint x: 670, endPoint y: 384, distance: 162.3
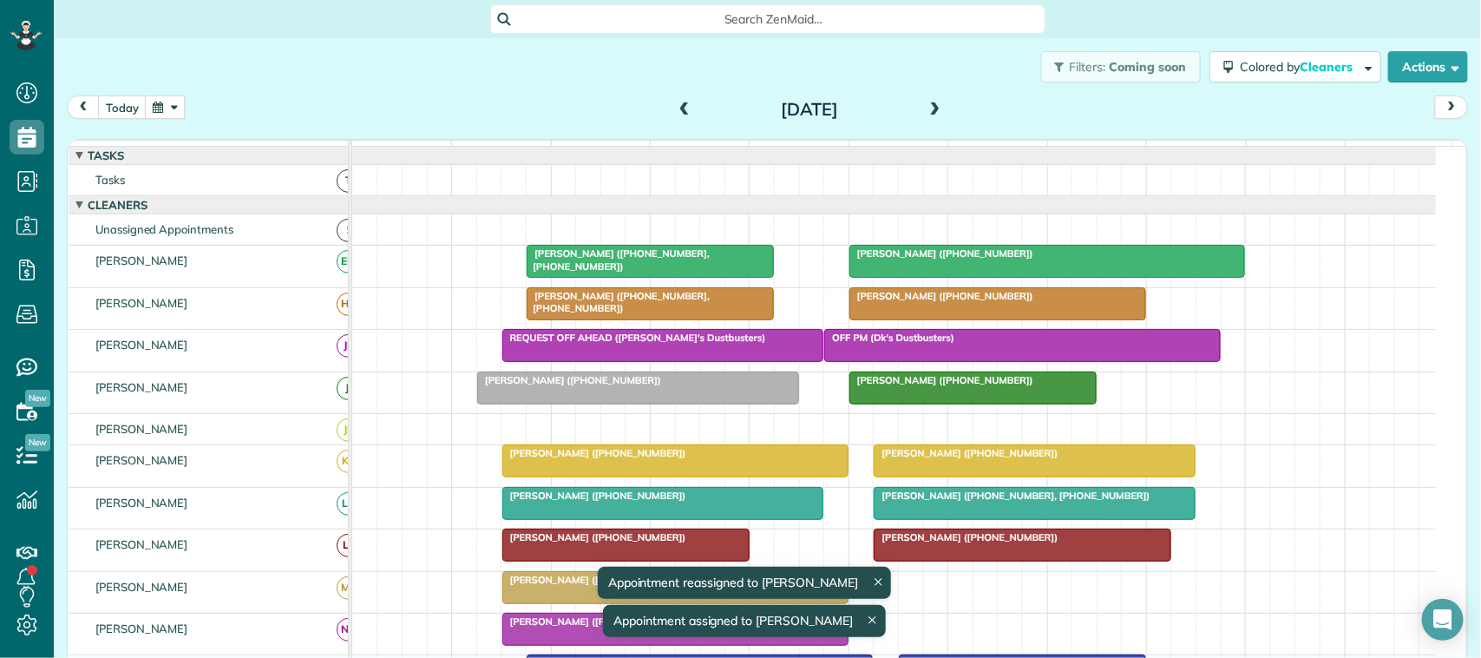
click at [934, 110] on span at bounding box center [935, 110] width 19 height 16
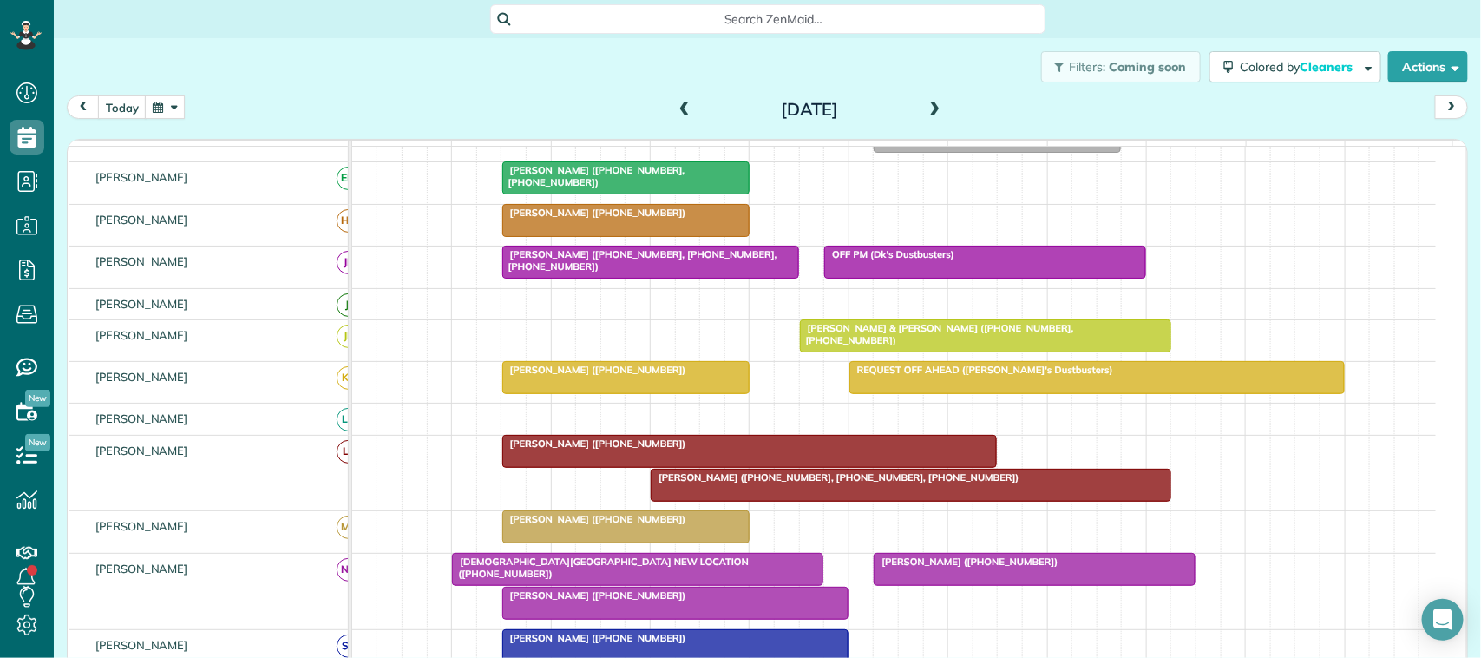
scroll to position [434, 0]
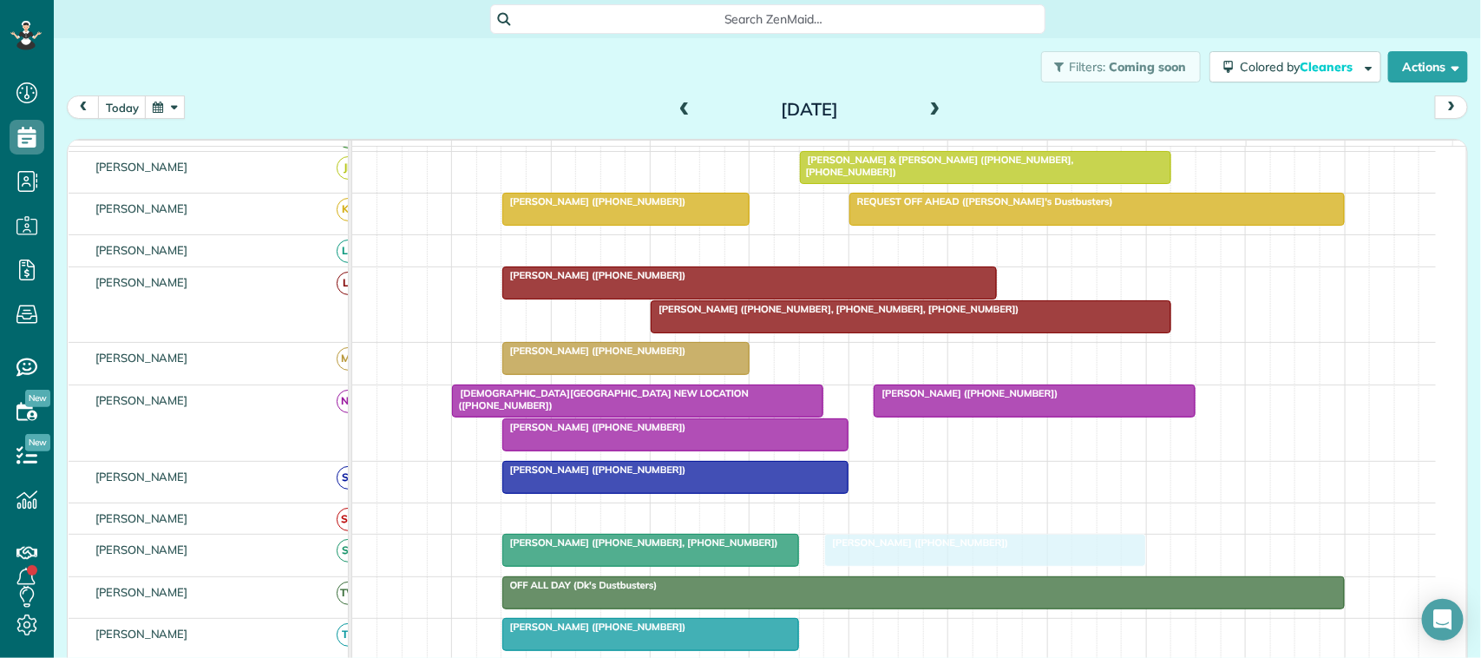
drag, startPoint x: 583, startPoint y: 249, endPoint x: 898, endPoint y: 556, distance: 440.0
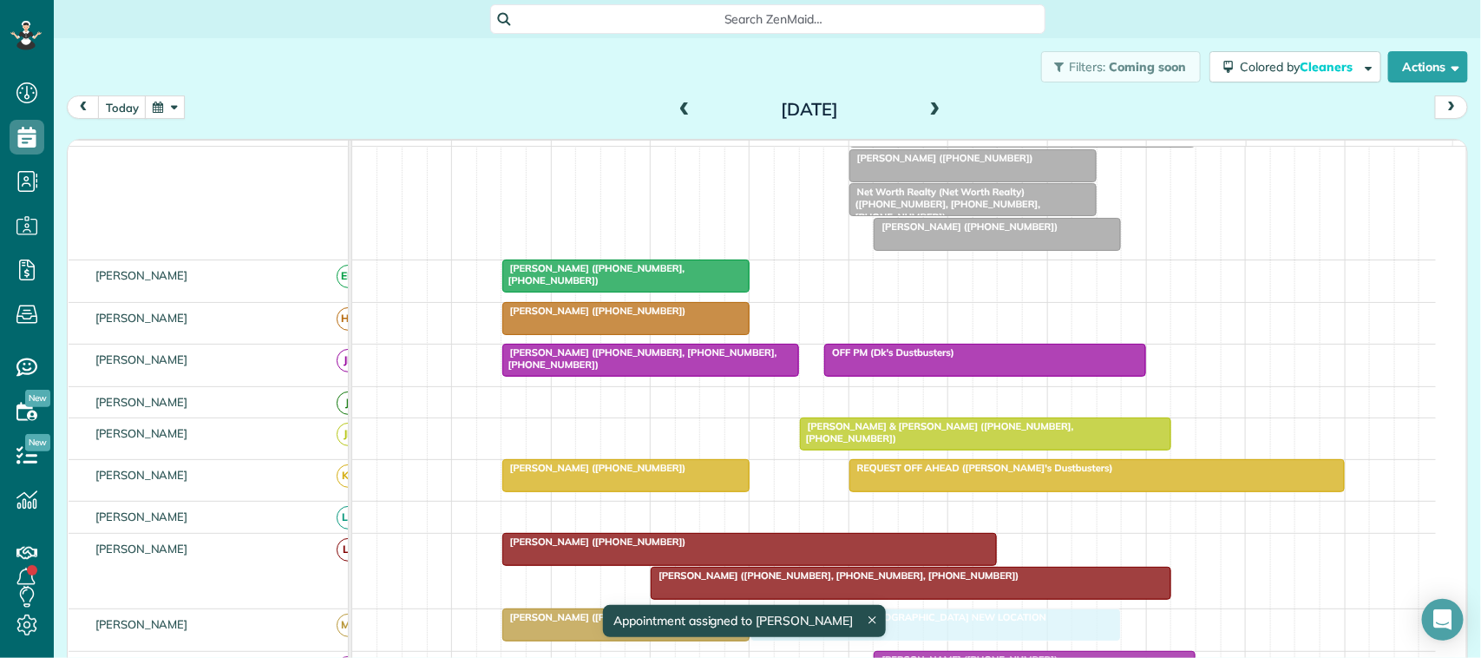
scroll to position [108, 0]
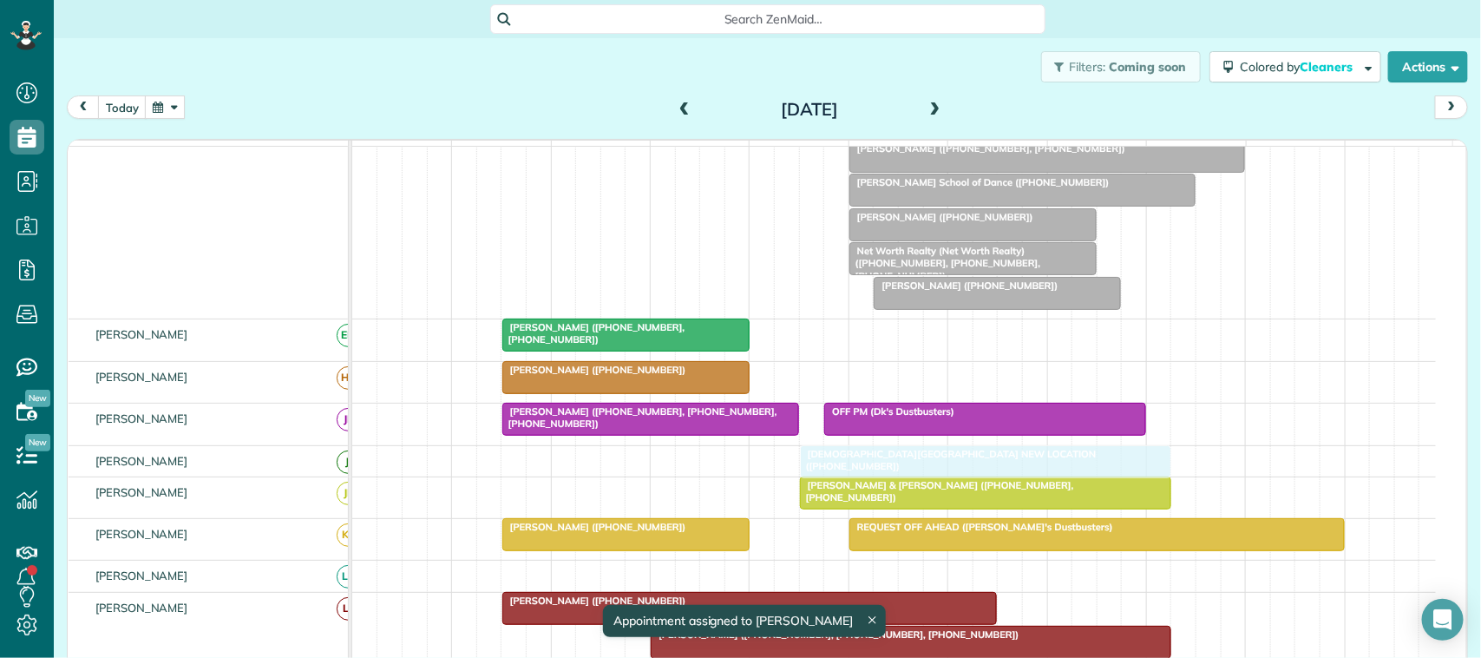
drag, startPoint x: 653, startPoint y: 412, endPoint x: 1008, endPoint y: 484, distance: 361.3
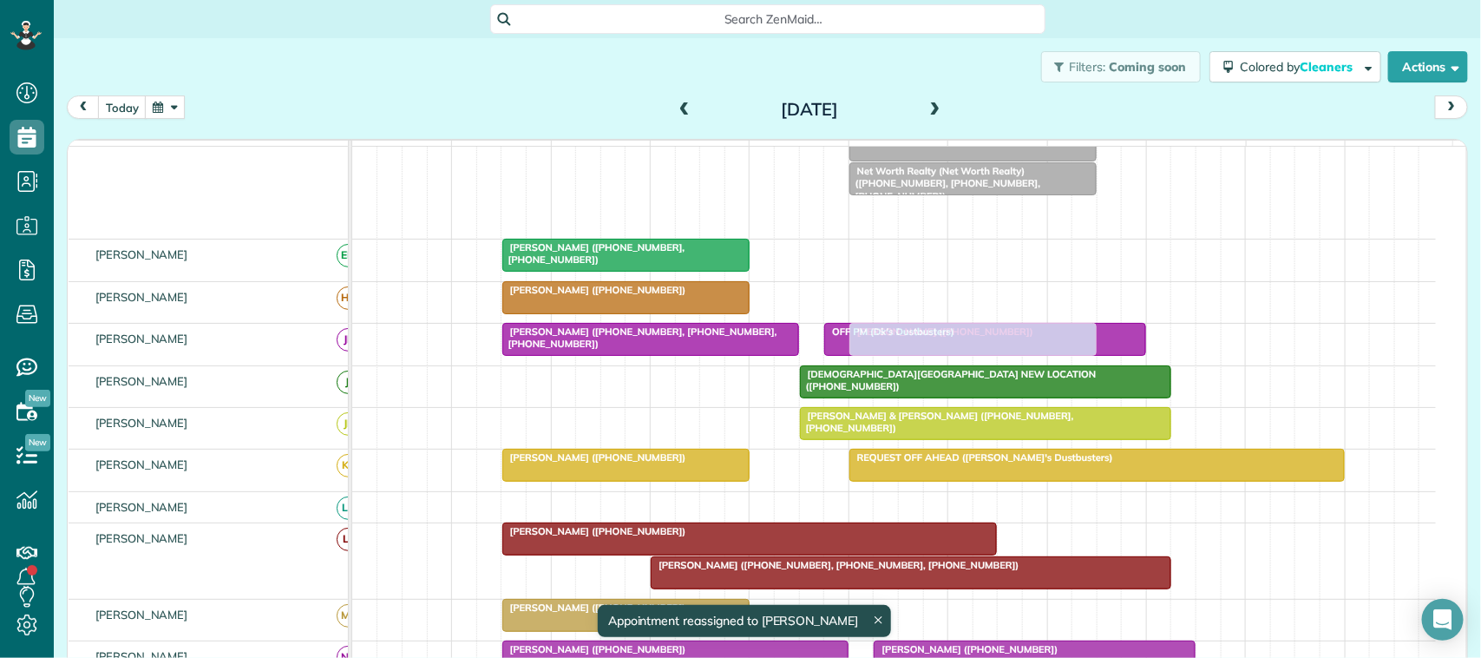
scroll to position [217, 0]
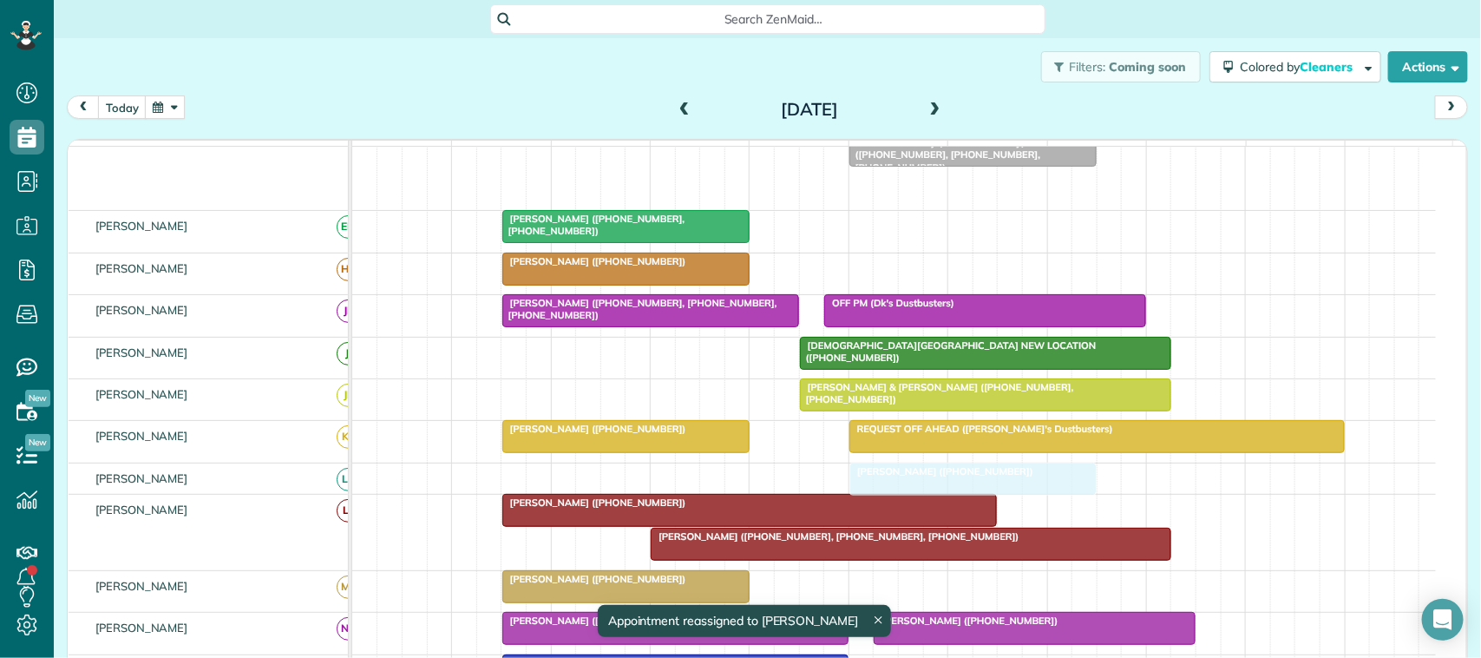
drag, startPoint x: 944, startPoint y: 315, endPoint x: 927, endPoint y: 512, distance: 197.8
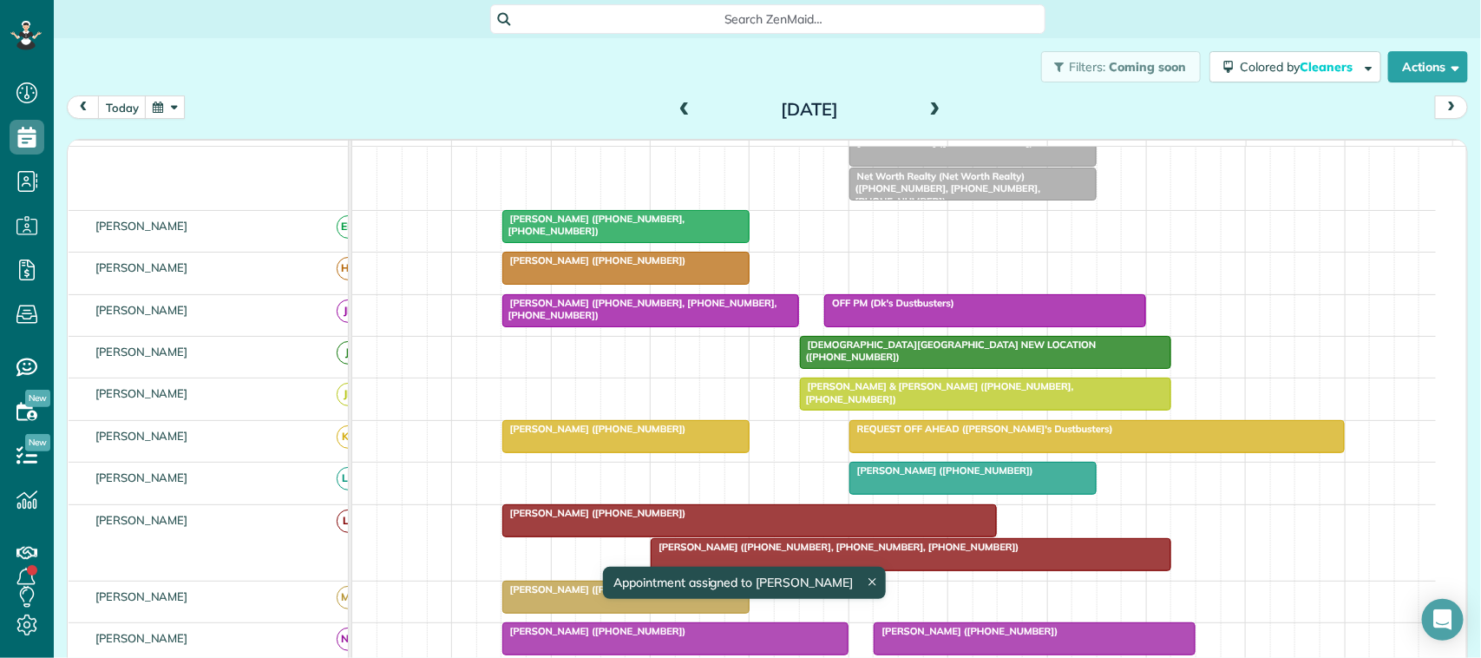
scroll to position [292, 0]
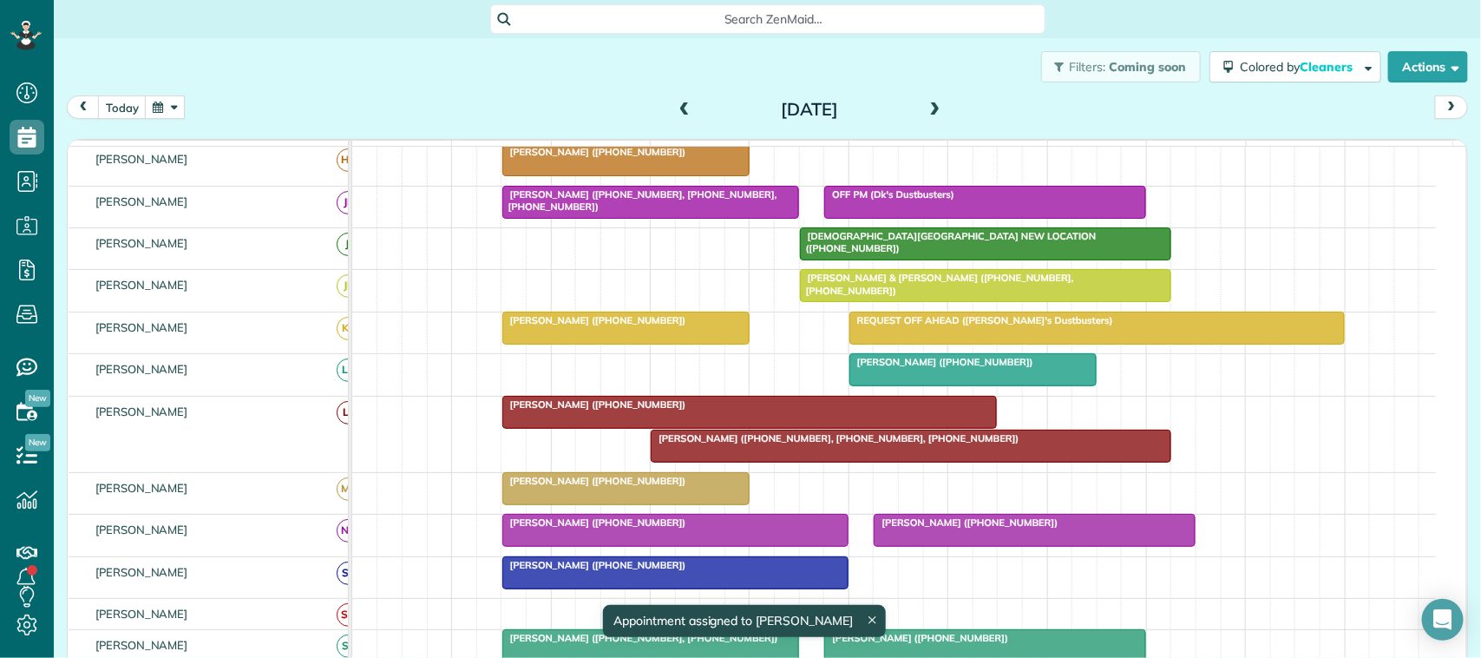
click at [677, 115] on span at bounding box center [684, 110] width 19 height 16
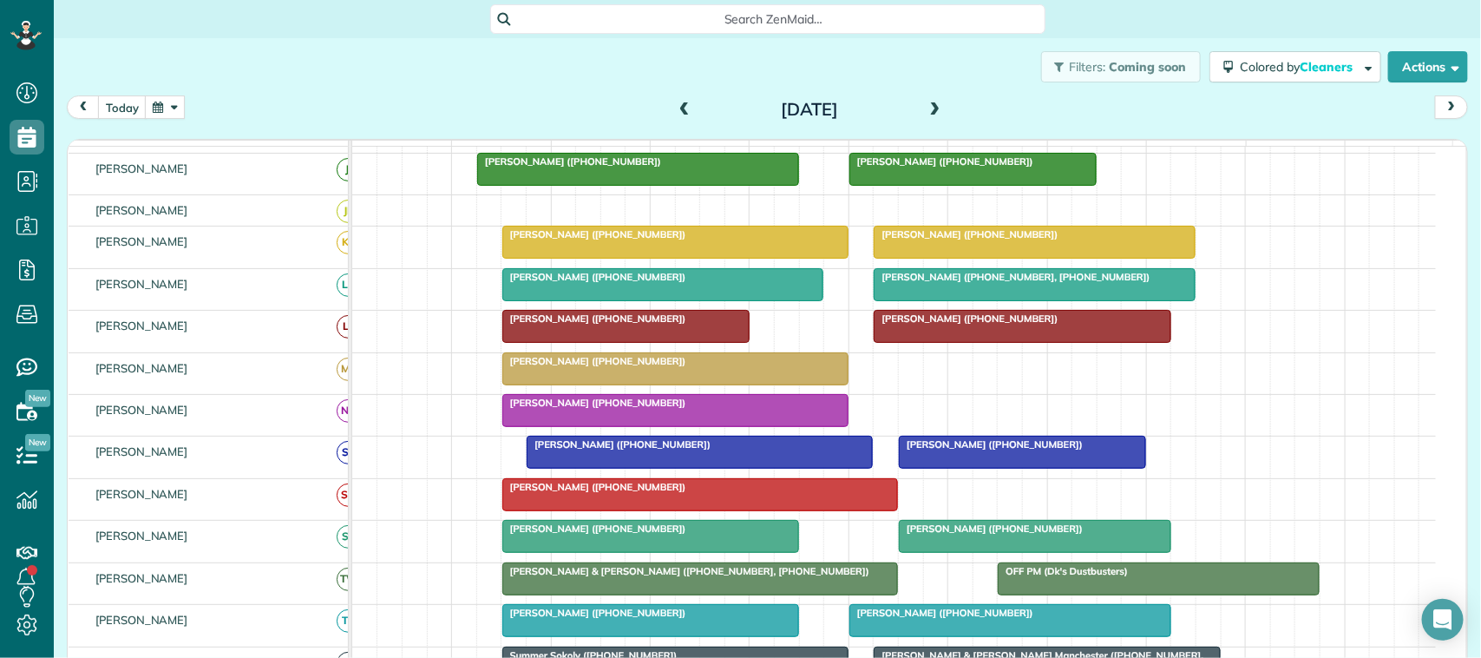
scroll to position [265, 0]
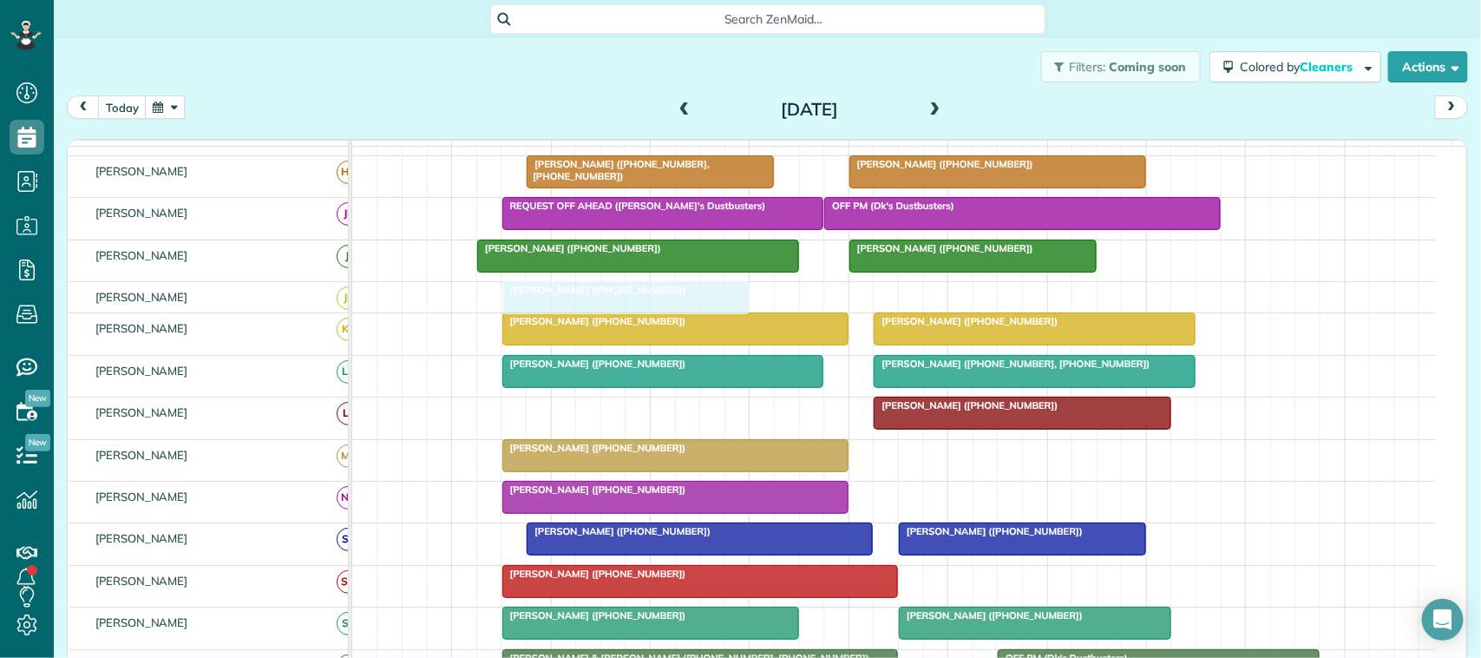
drag, startPoint x: 643, startPoint y: 425, endPoint x: 647, endPoint y: 322, distance: 103.4
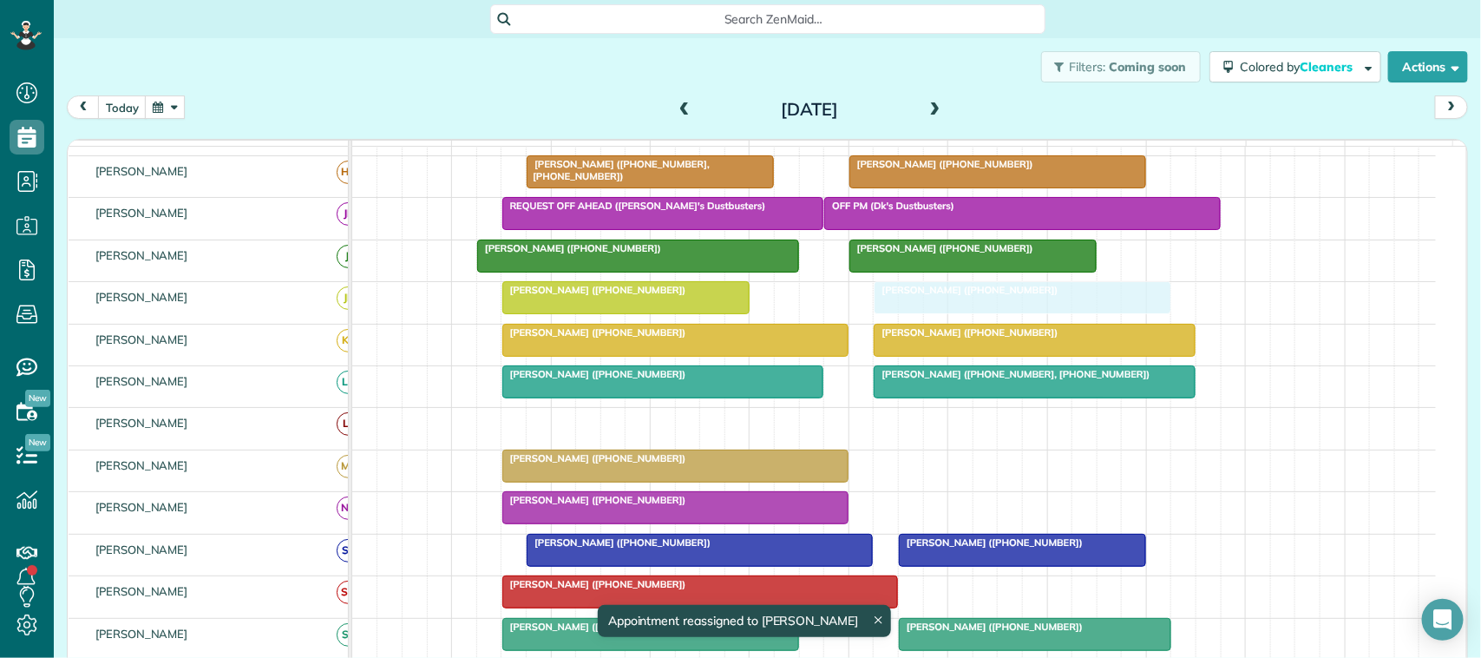
drag, startPoint x: 946, startPoint y: 440, endPoint x: 935, endPoint y: 331, distance: 109.9
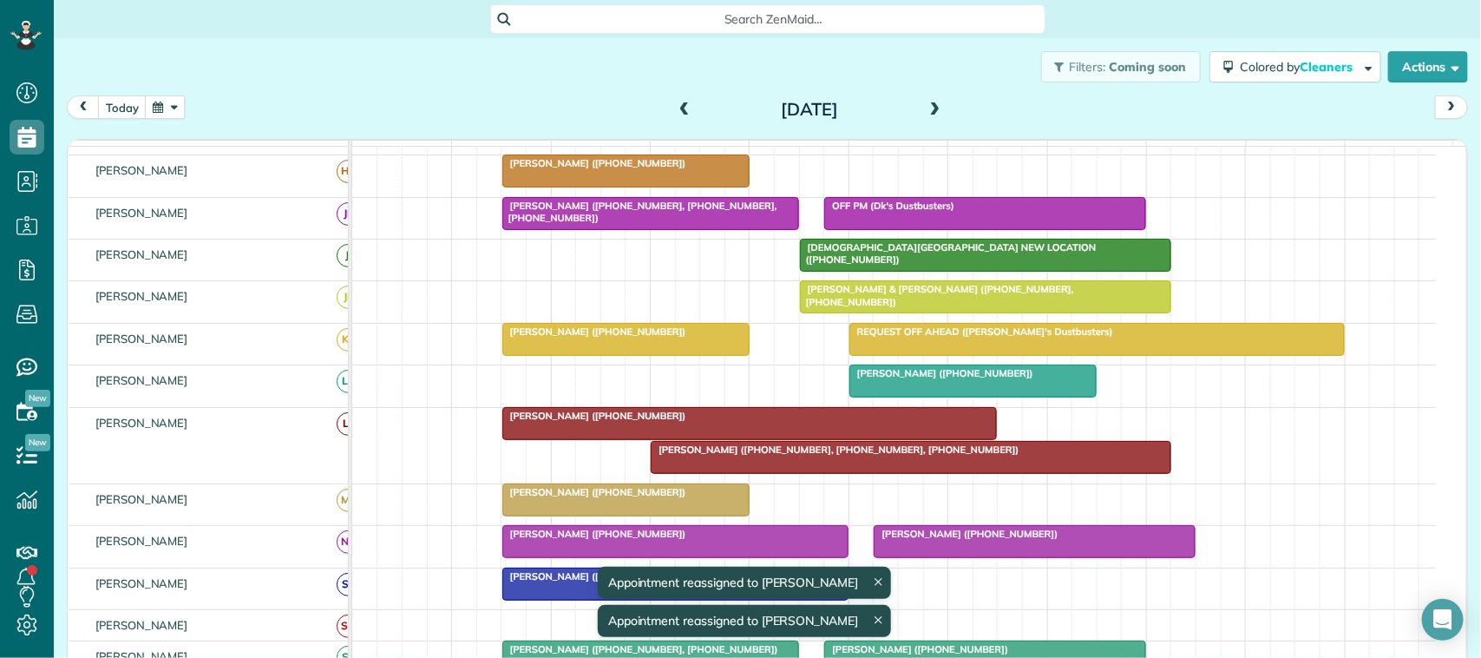
click at [700, 456] on div "Michelle Morris (+17139667885, +12817030542, +12814822998)" at bounding box center [910, 449] width 509 height 12
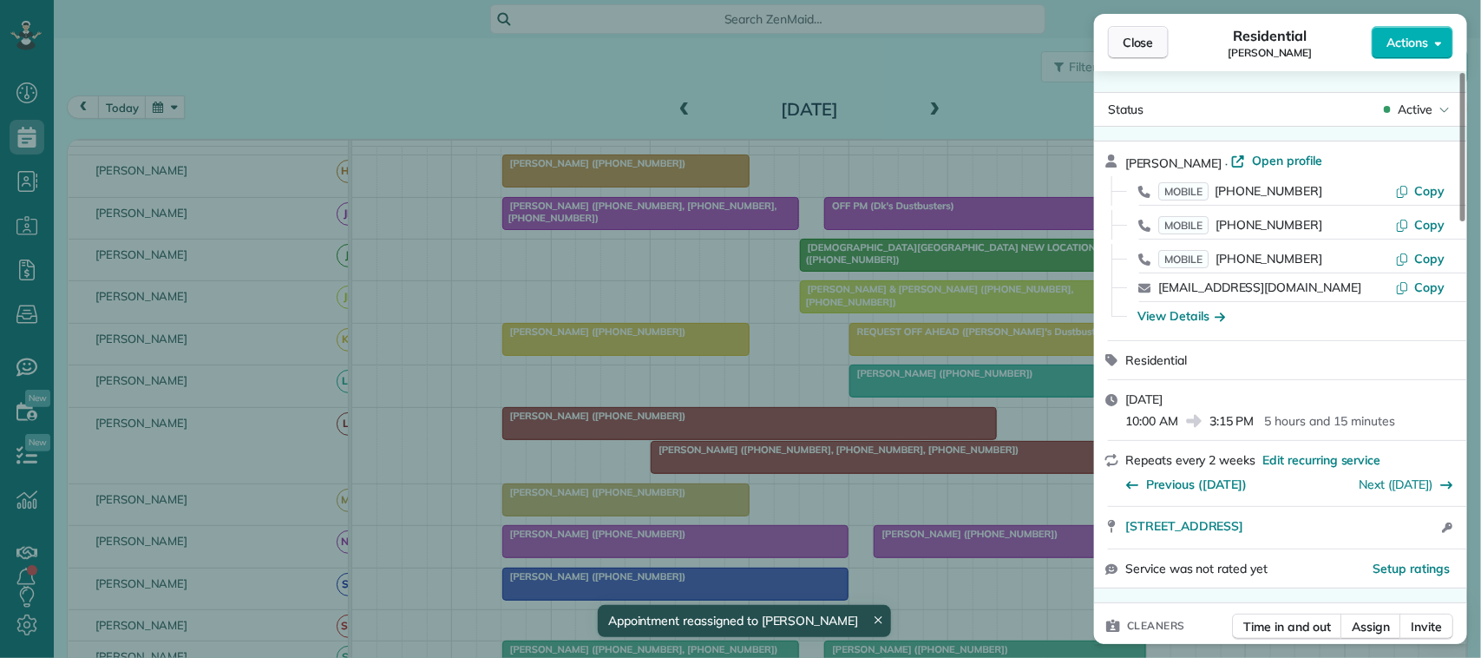
click at [1163, 46] on button "Close" at bounding box center [1138, 42] width 61 height 33
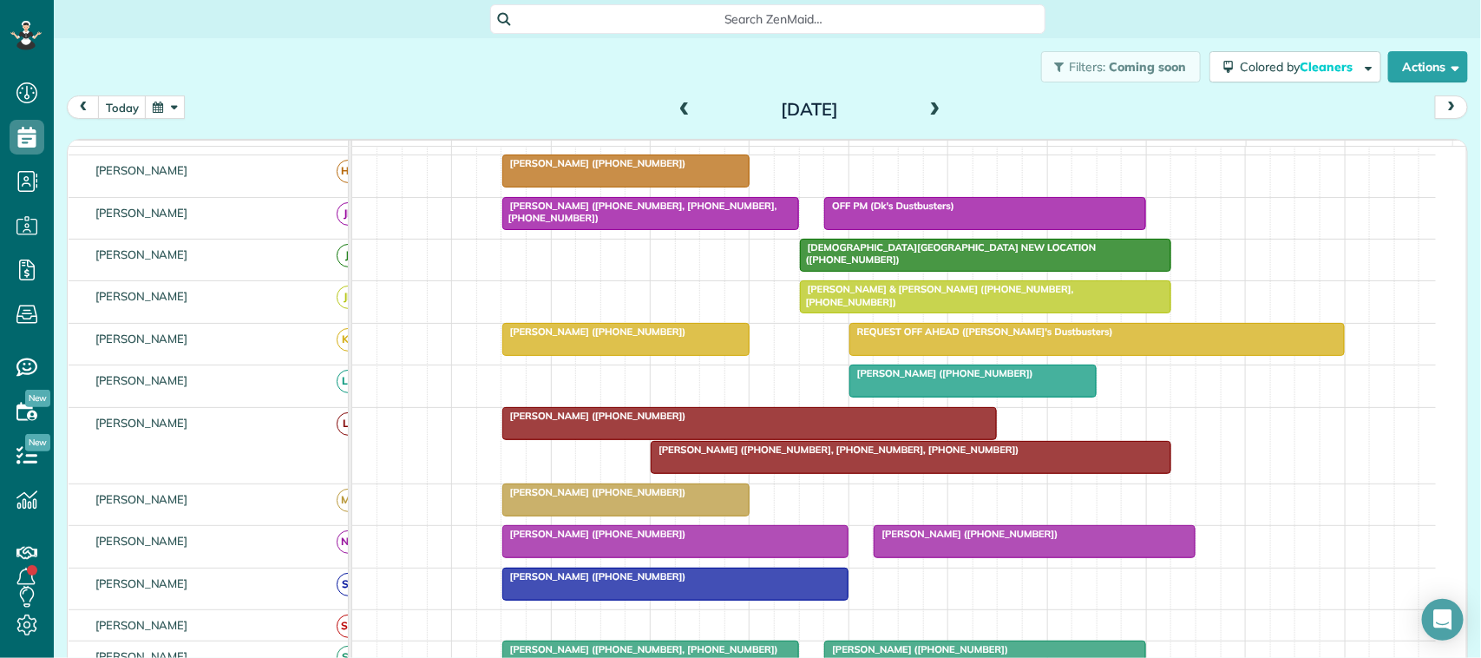
click at [675, 102] on span at bounding box center [684, 110] width 19 height 16
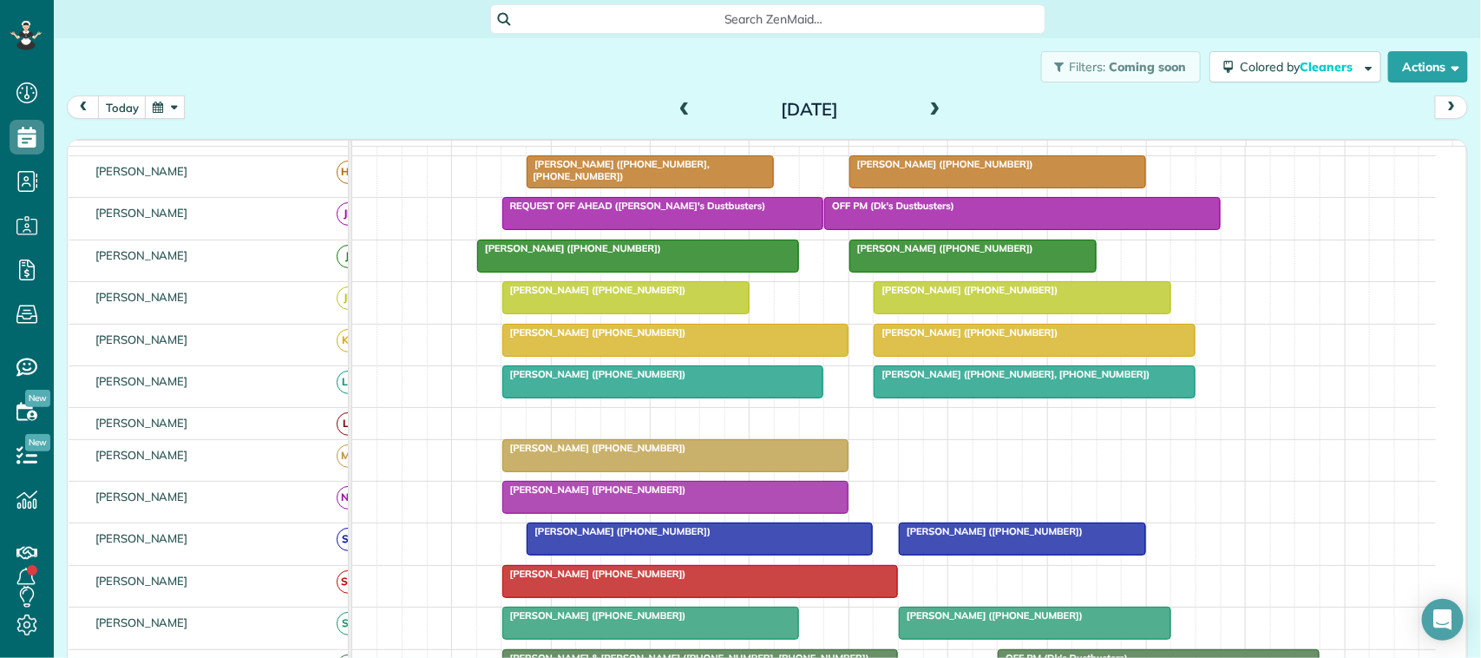
click at [931, 104] on span at bounding box center [935, 110] width 19 height 16
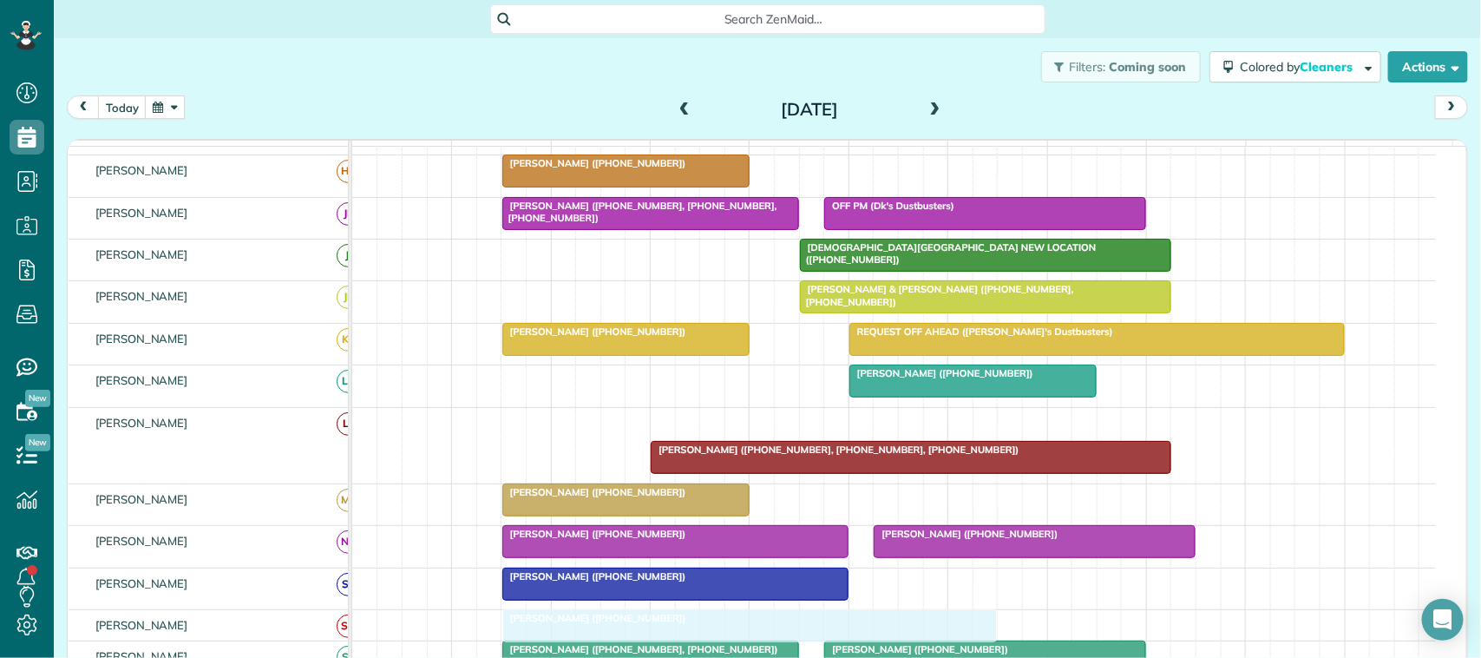
drag, startPoint x: 699, startPoint y: 443, endPoint x: 699, endPoint y: 634, distance: 190.9
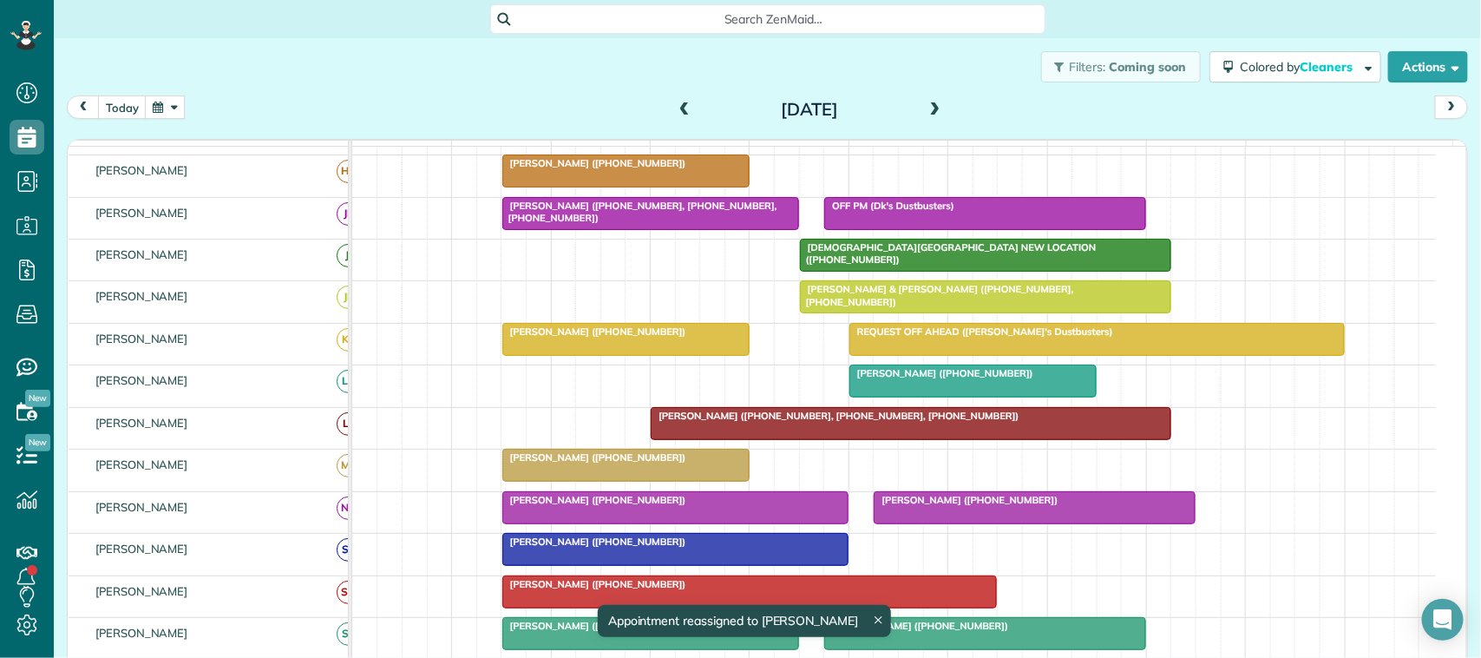
scroll to position [389, 0]
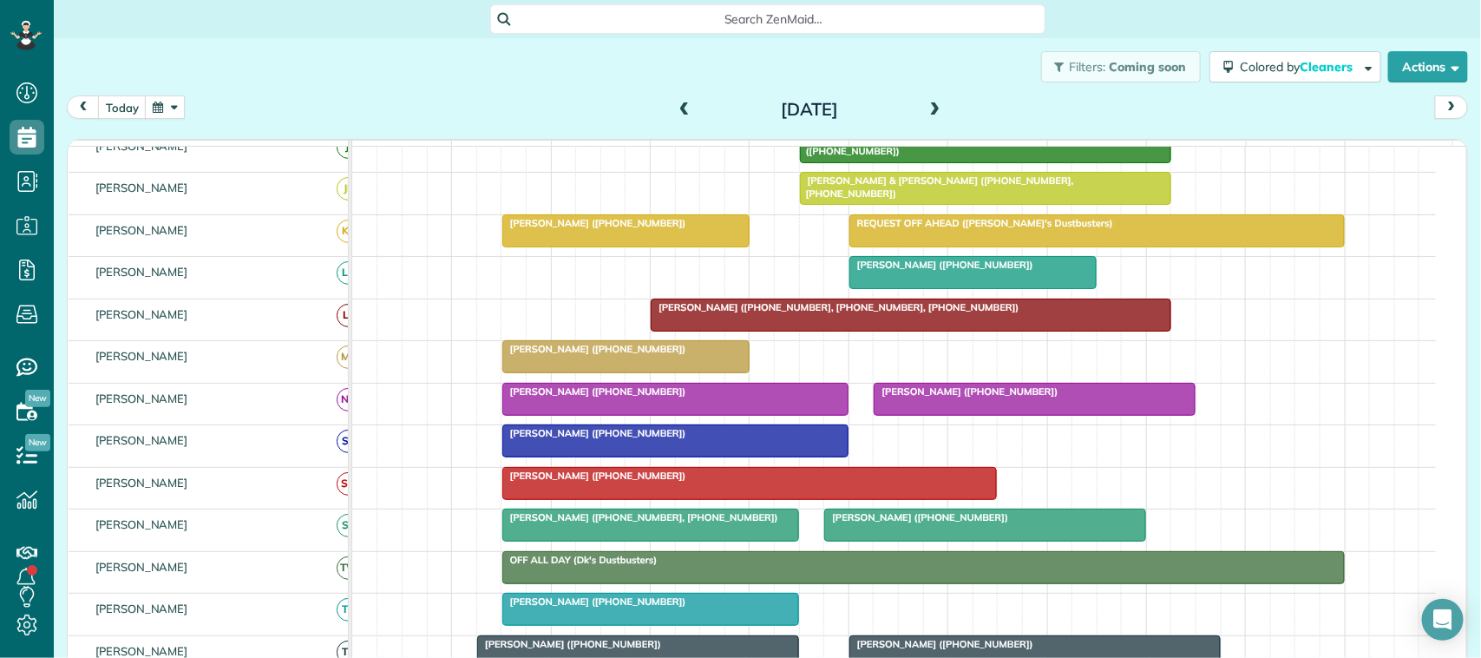
click at [522, 499] on div at bounding box center [750, 483] width 494 height 31
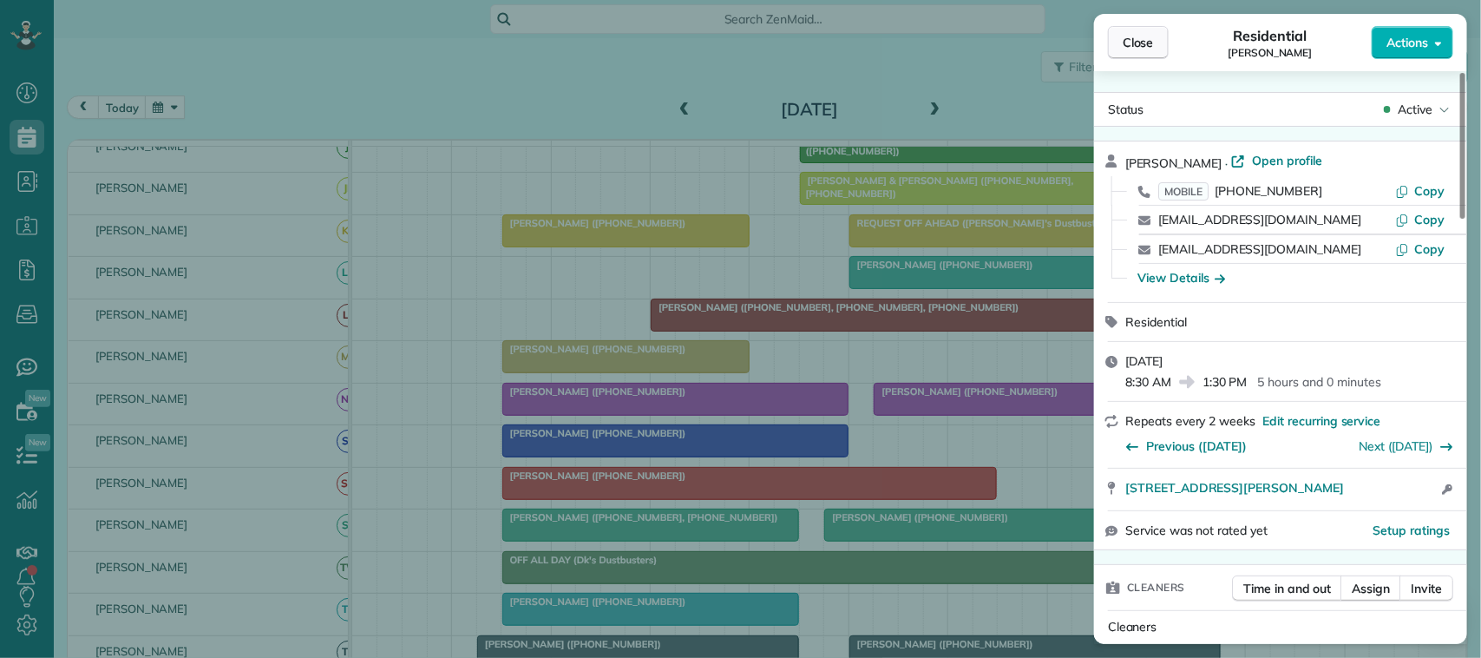
click at [1151, 39] on span "Close" at bounding box center [1138, 42] width 31 height 17
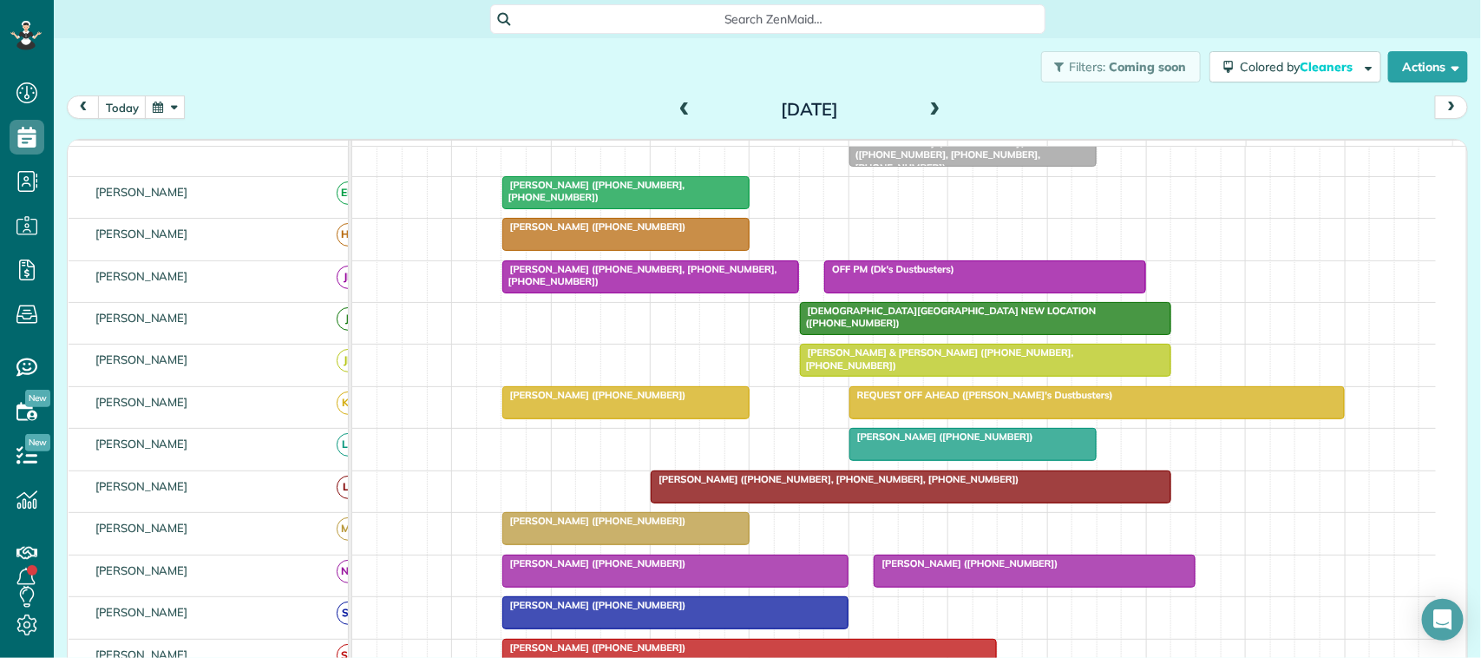
scroll to position [108, 0]
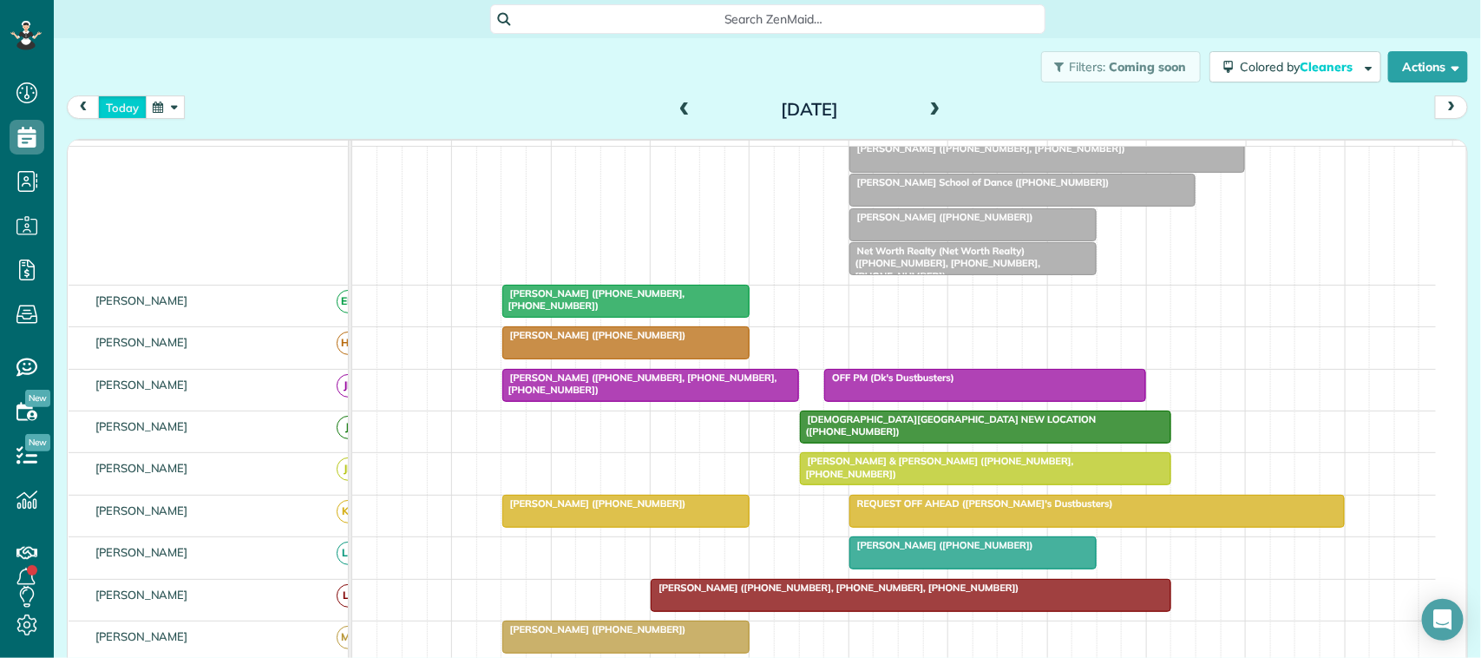
drag, startPoint x: 131, startPoint y: 108, endPoint x: 154, endPoint y: 114, distance: 23.2
click at [131, 109] on button "today" at bounding box center [122, 106] width 49 height 23
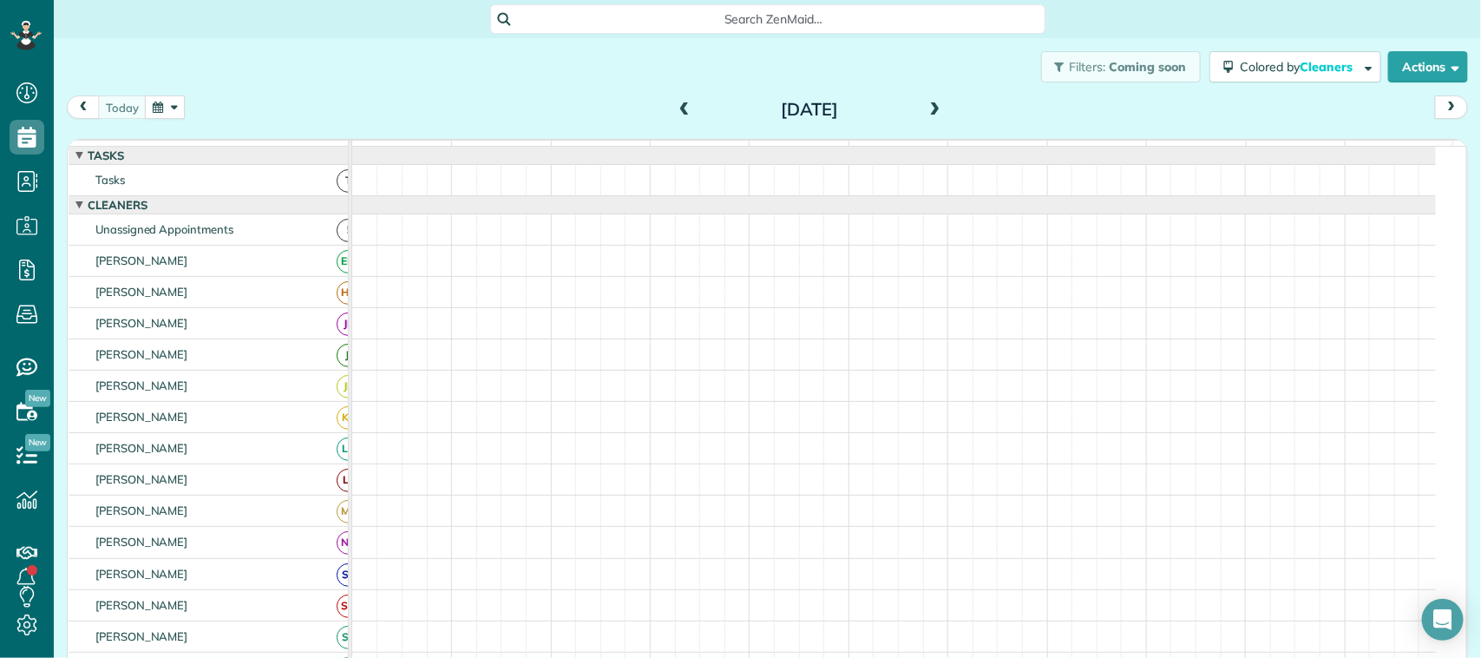
click at [163, 113] on button "button" at bounding box center [165, 106] width 40 height 23
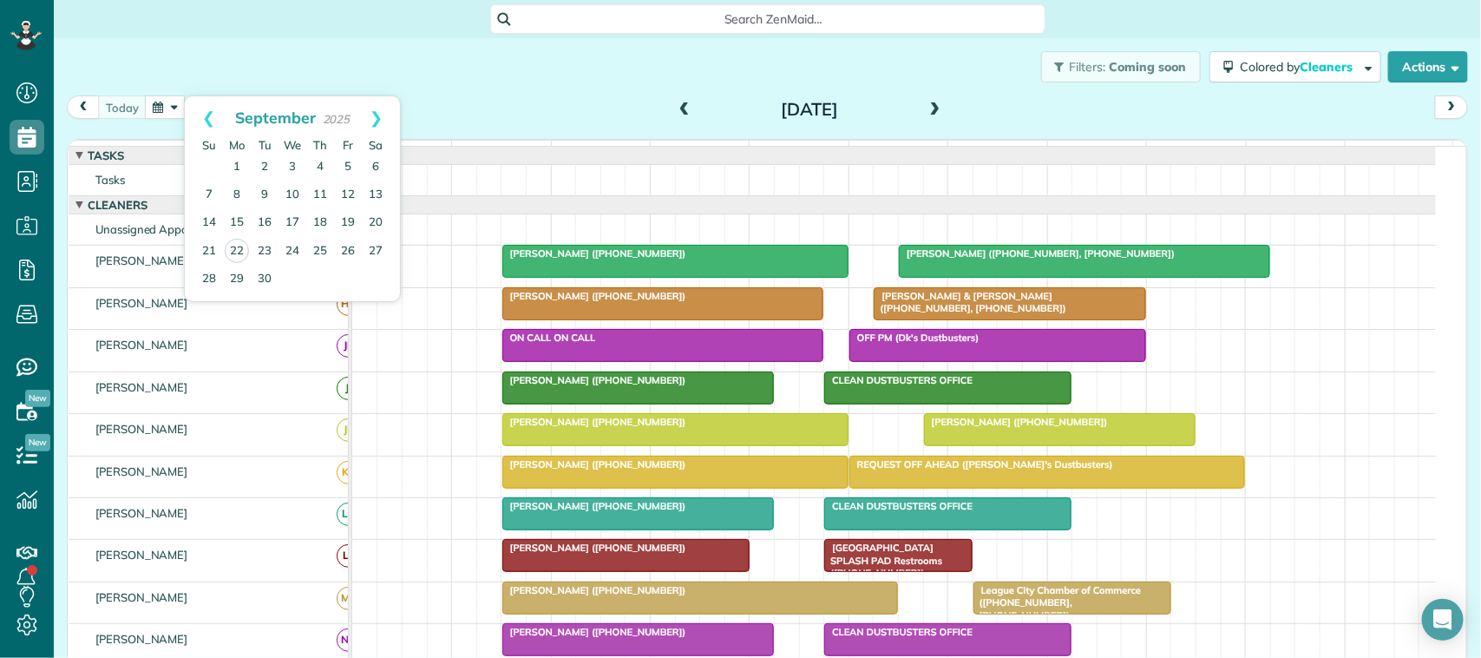
click at [183, 83] on div "Filters: Coming soon Colored by Cleaners Color by Cleaner Color by Team Color b…" at bounding box center [768, 66] width 1428 height 57
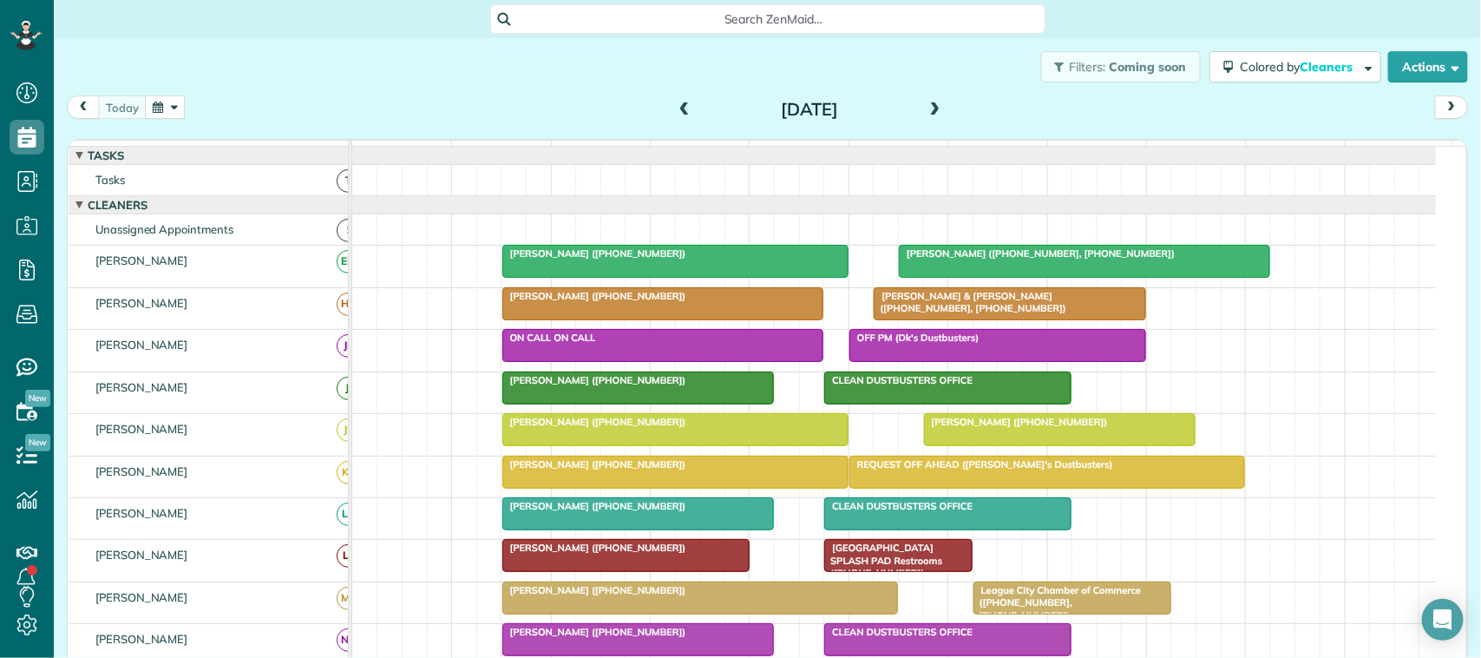
click at [156, 102] on button "button" at bounding box center [165, 106] width 40 height 23
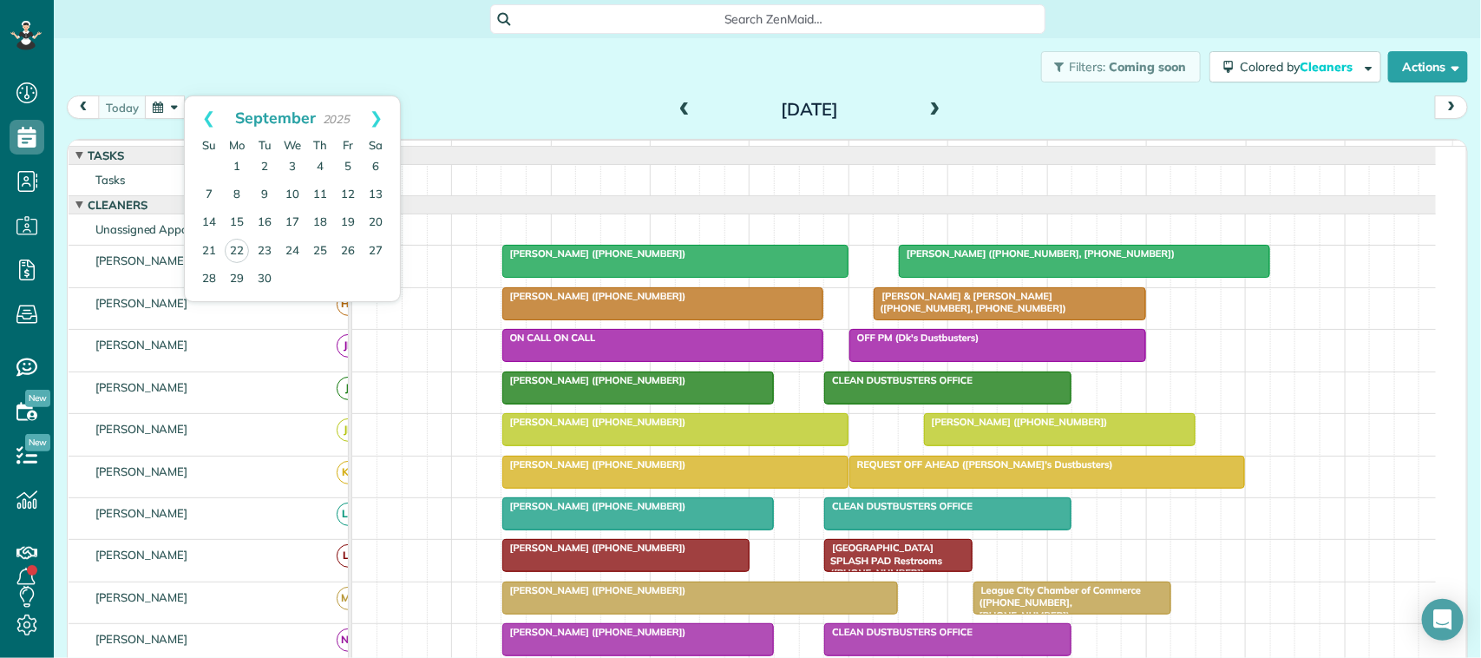
click at [145, 78] on div "Filters: Coming soon Colored by Cleaners Color by Cleaner Color by Team Color b…" at bounding box center [768, 66] width 1428 height 57
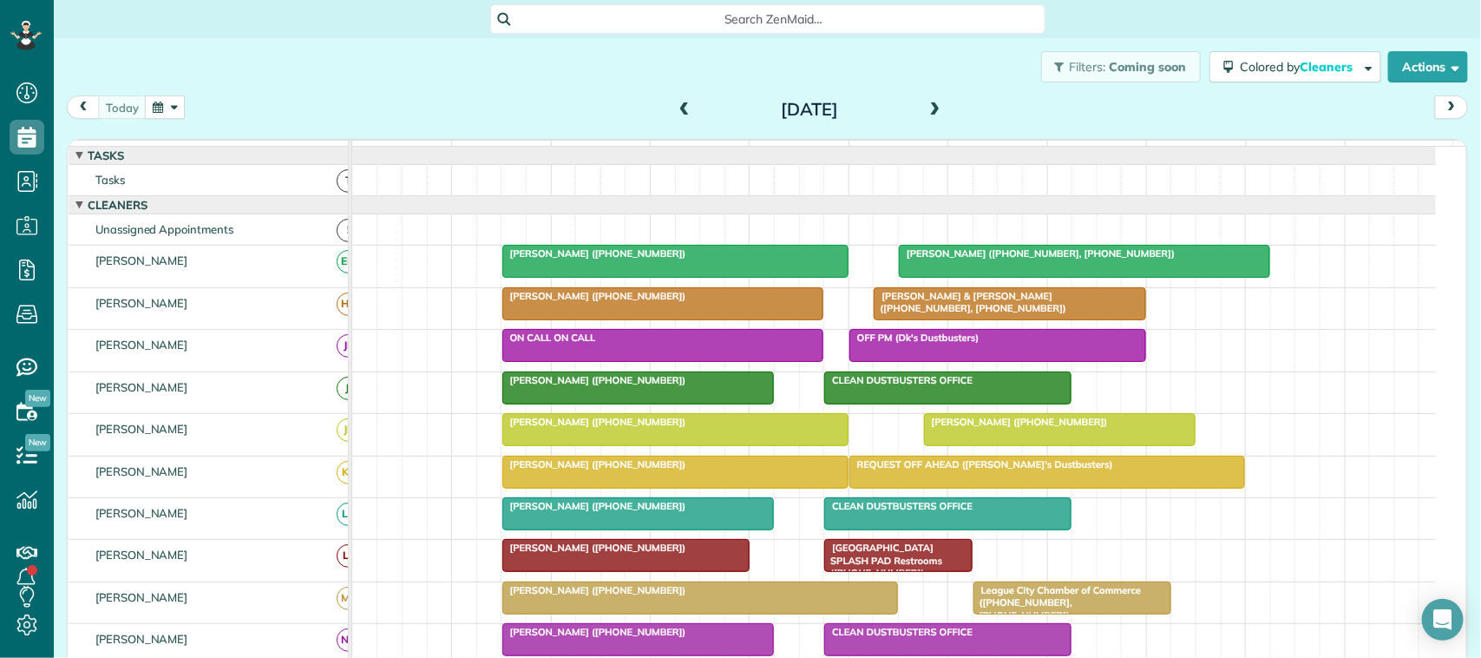
click at [93, 88] on div "Filters: Coming soon Colored by Cleaners Color by Cleaner Color by Team Color b…" at bounding box center [768, 66] width 1428 height 57
click at [929, 111] on span at bounding box center [935, 110] width 19 height 16
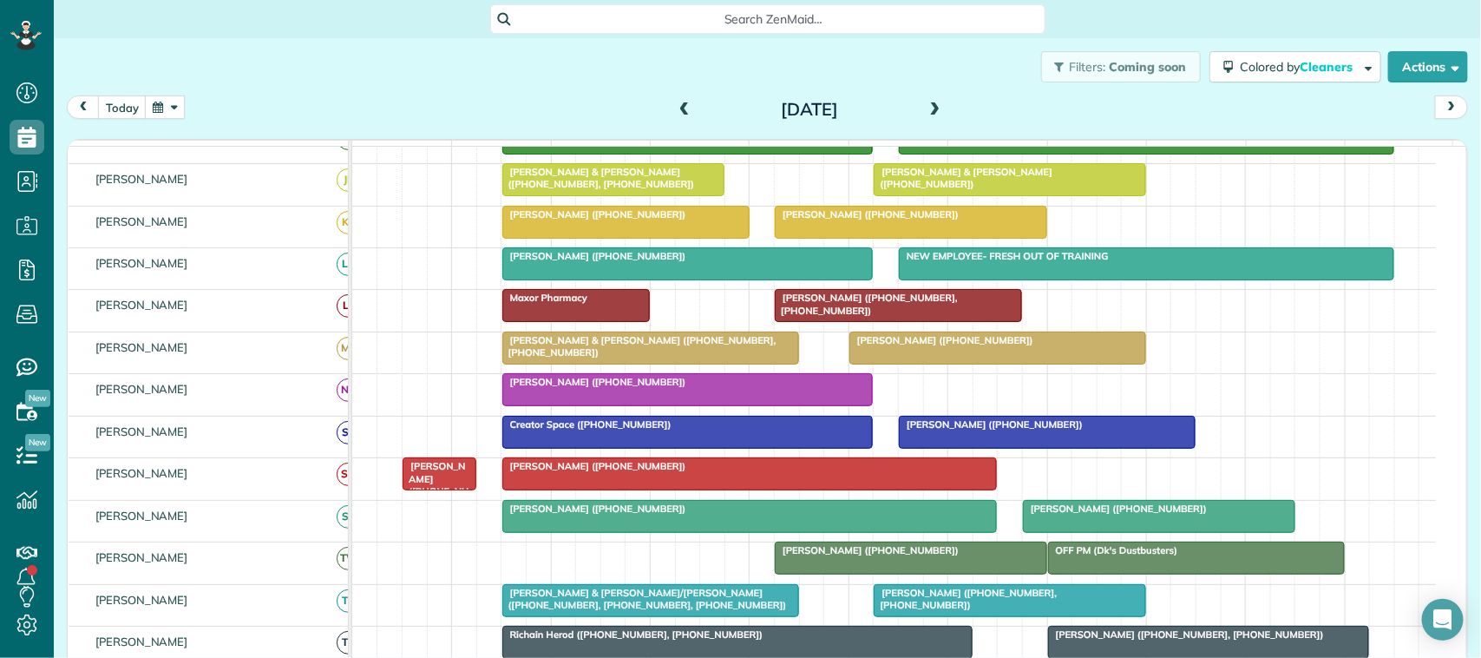
scroll to position [217, 0]
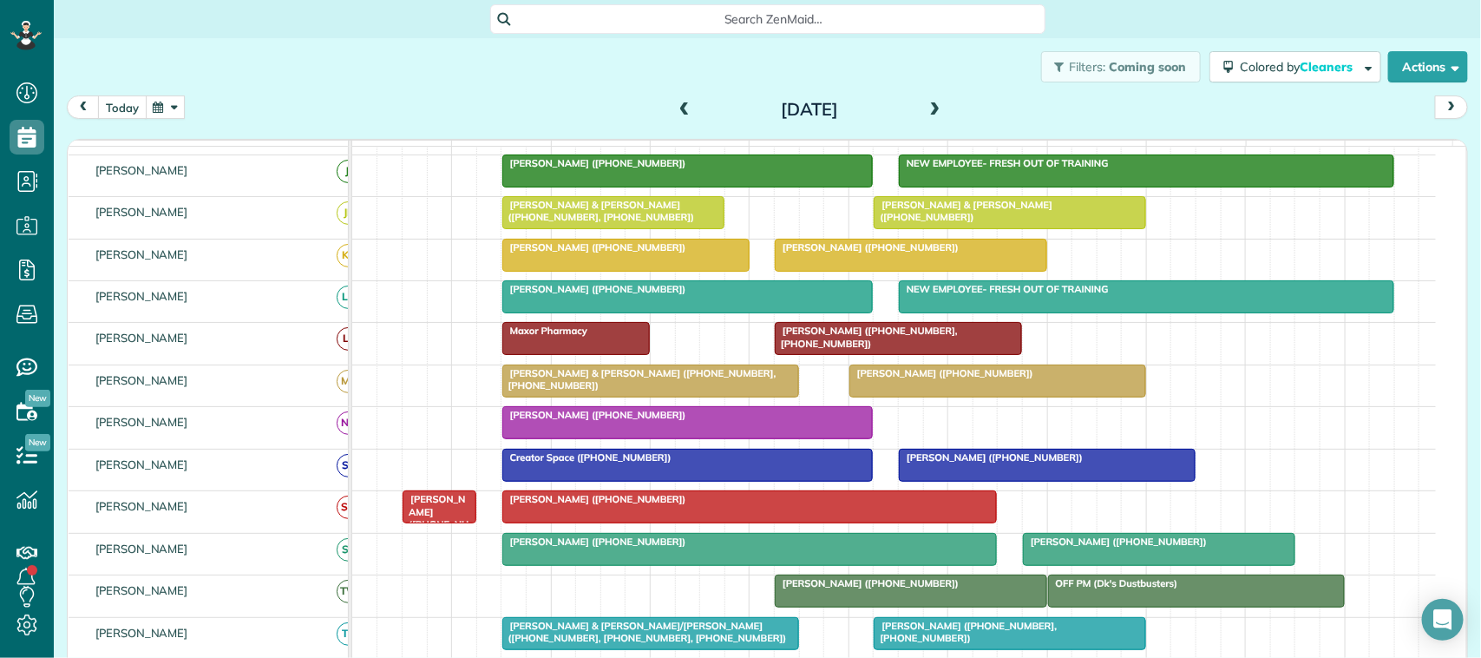
click at [118, 114] on button "today" at bounding box center [122, 106] width 49 height 23
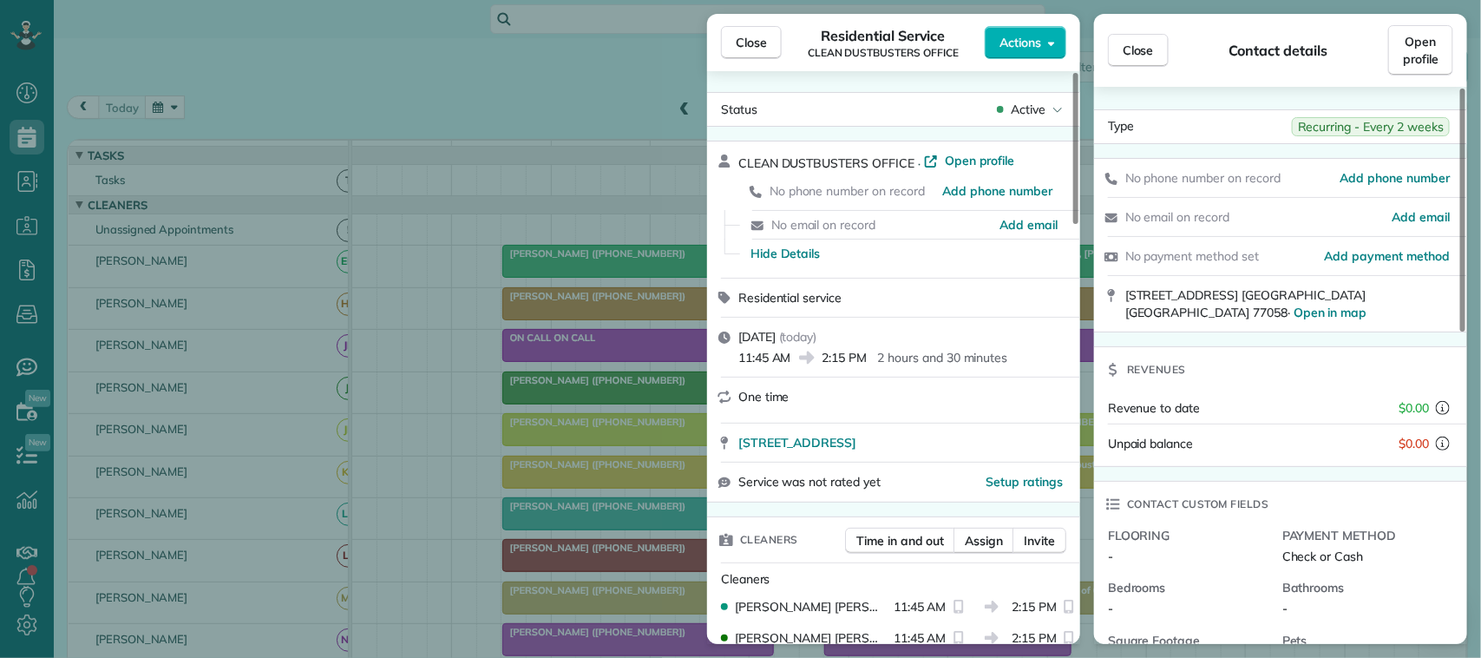
scroll to position [434, 0]
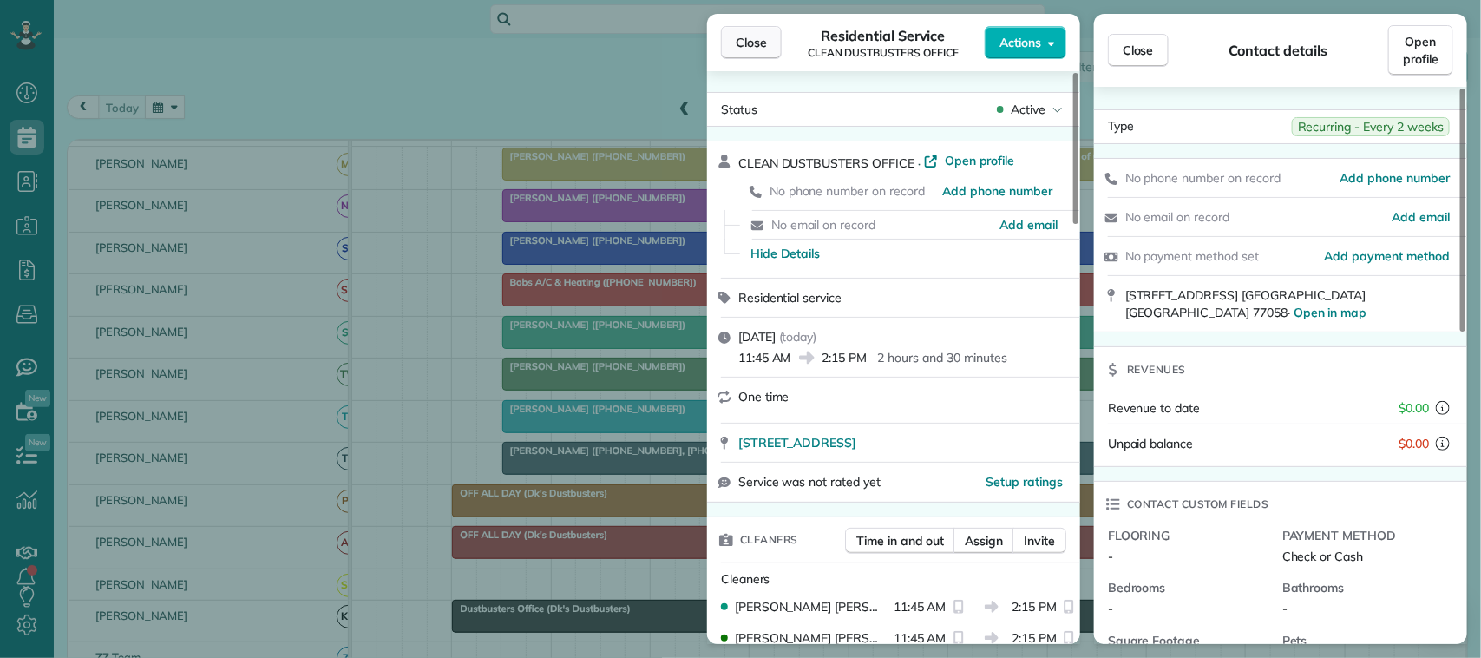
click at [759, 49] on span "Close" at bounding box center [751, 42] width 31 height 17
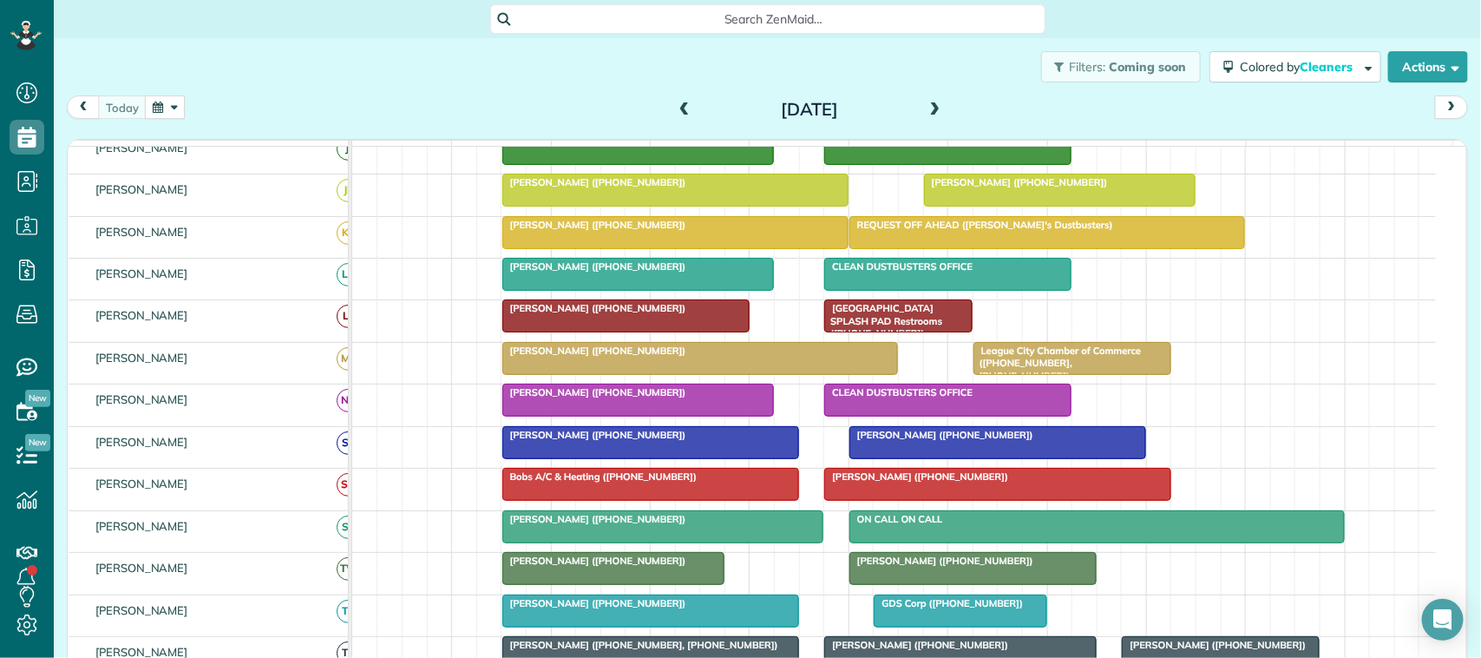
scroll to position [217, 0]
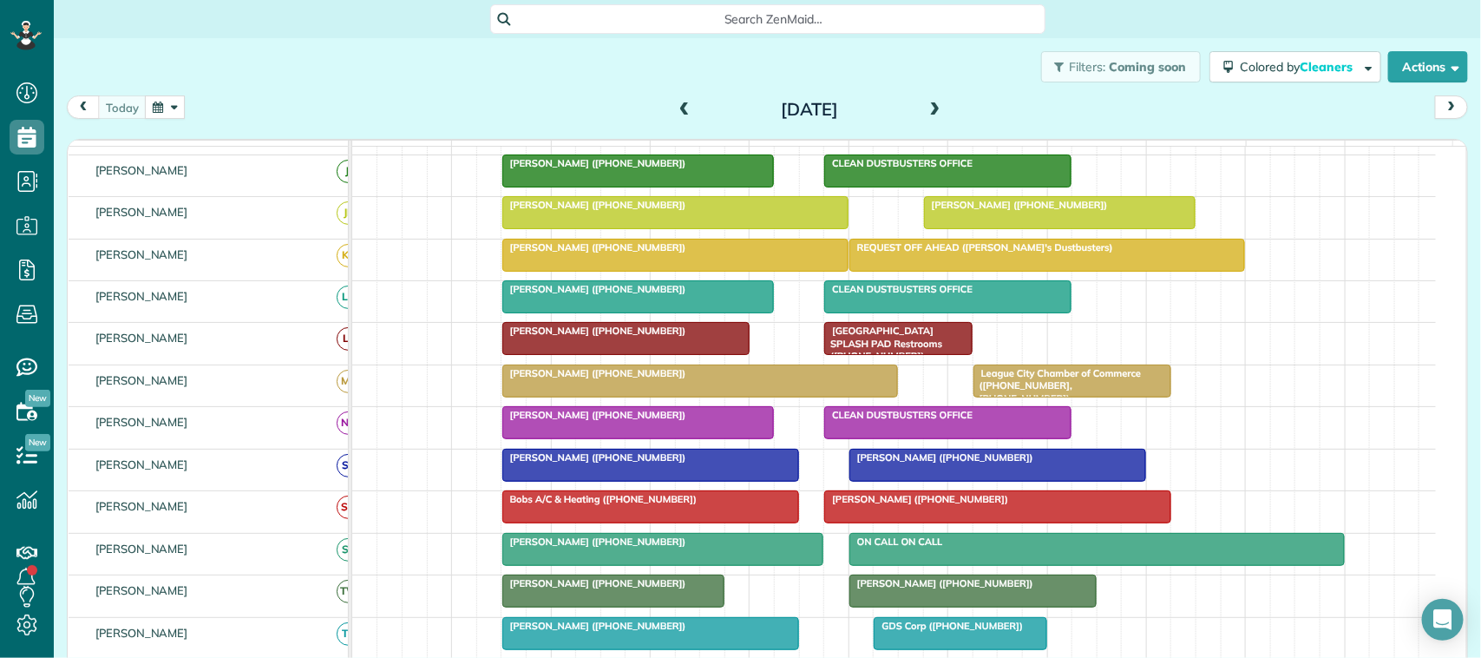
click at [944, 228] on div at bounding box center [1060, 212] width 271 height 31
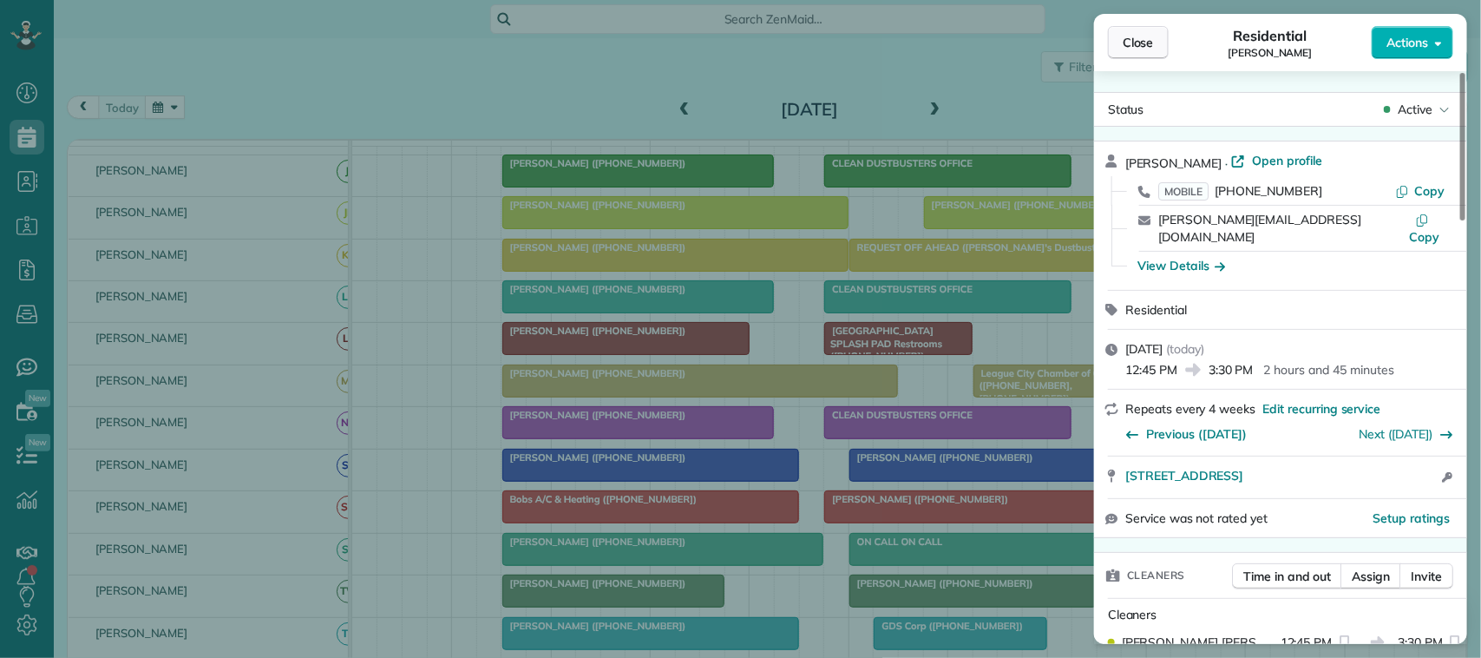
click at [1161, 54] on button "Close" at bounding box center [1138, 42] width 61 height 33
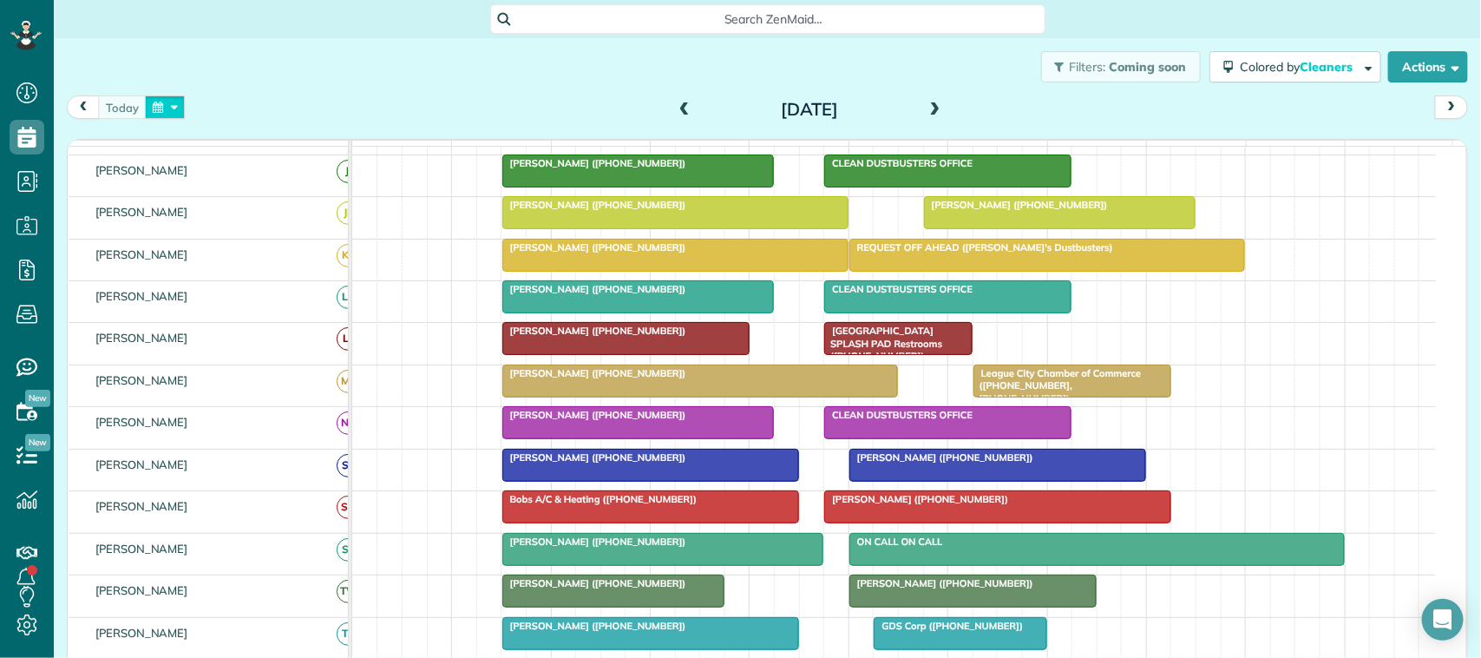
click at [150, 108] on button "button" at bounding box center [165, 106] width 40 height 23
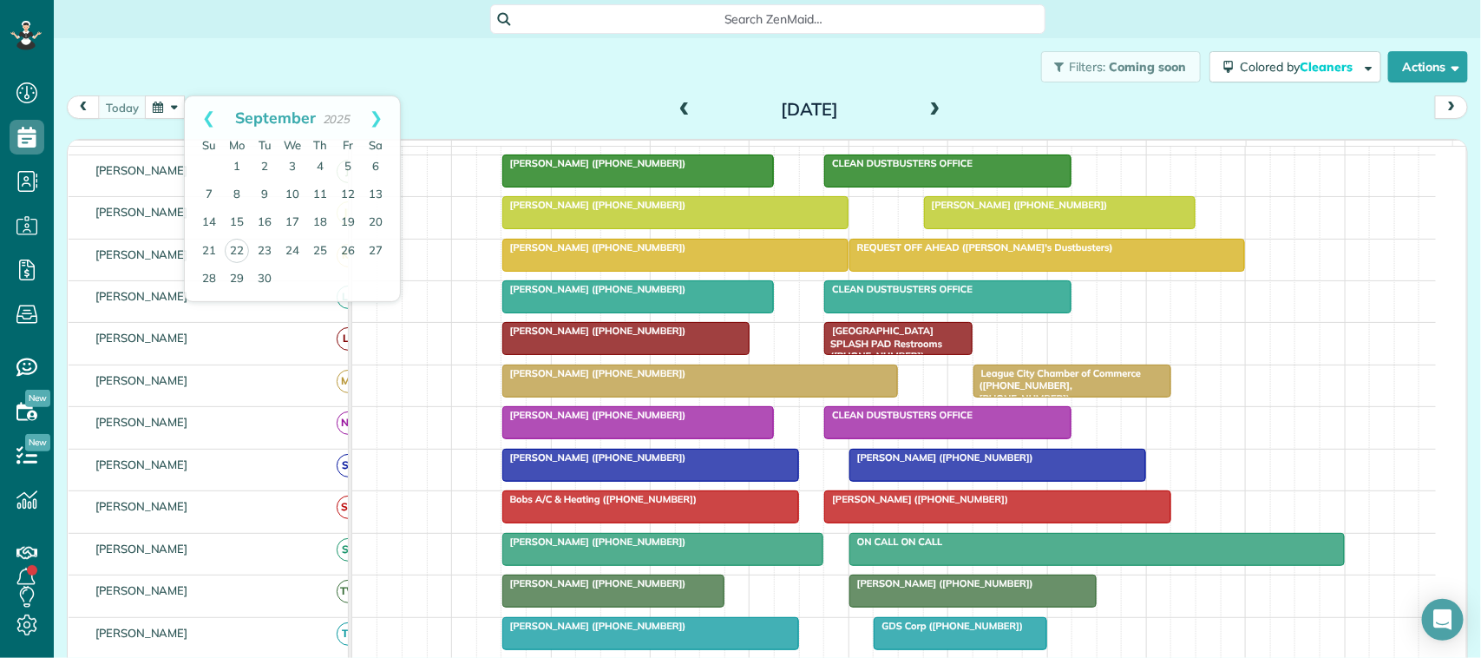
click at [378, 35] on div "Search ZenMaid…" at bounding box center [768, 19] width 1428 height 38
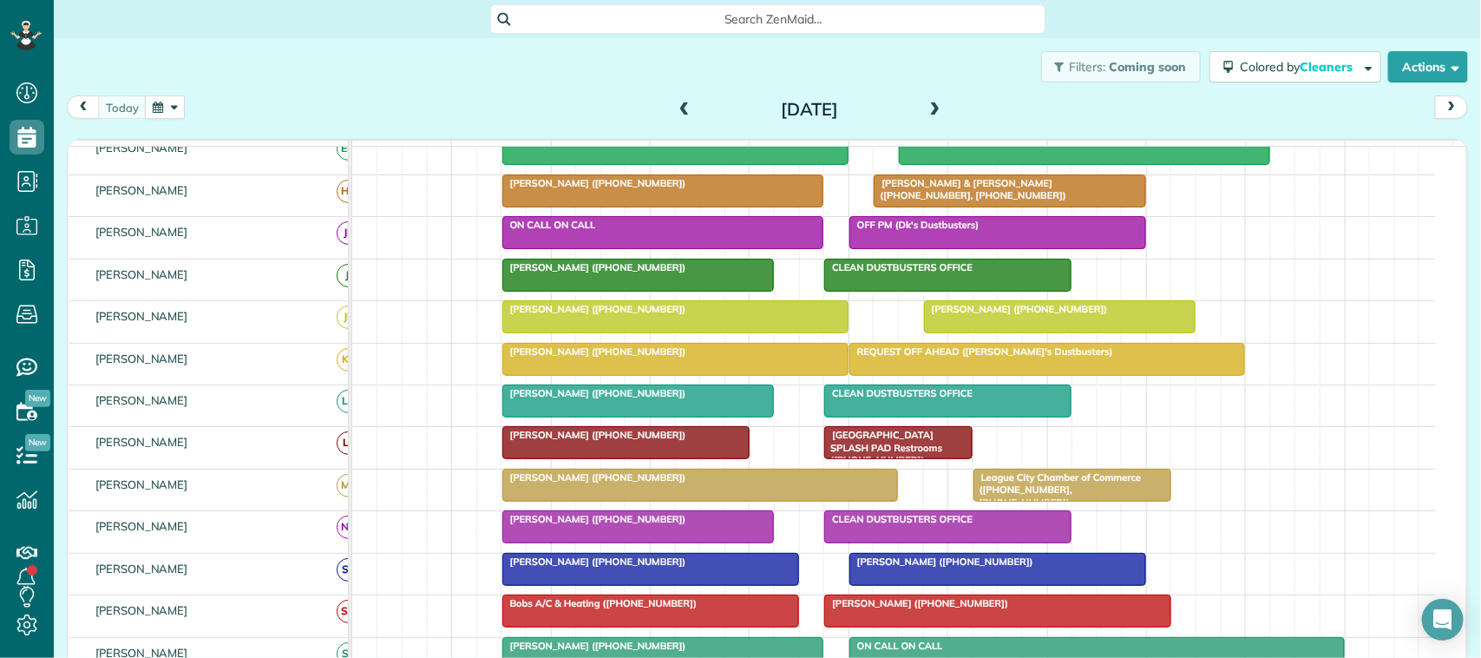
scroll to position [108, 0]
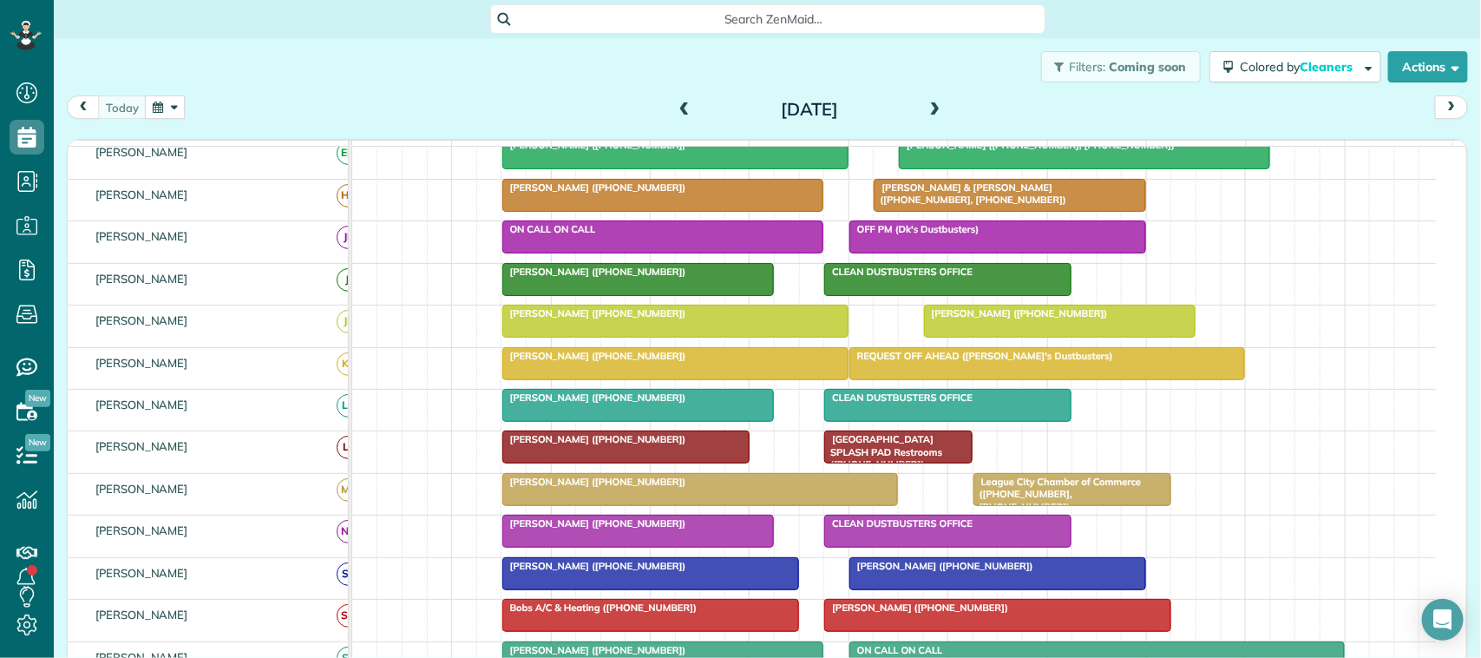
click at [625, 589] on div at bounding box center [650, 573] width 295 height 31
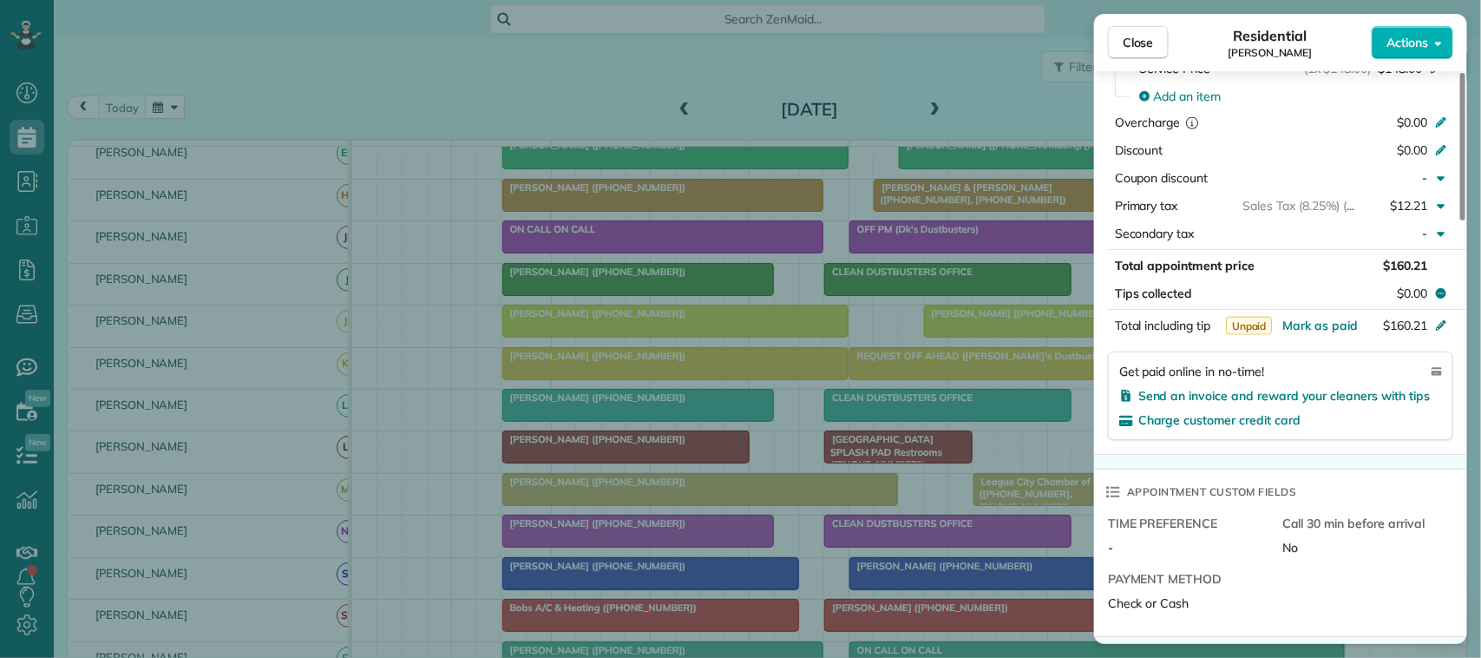
scroll to position [868, 0]
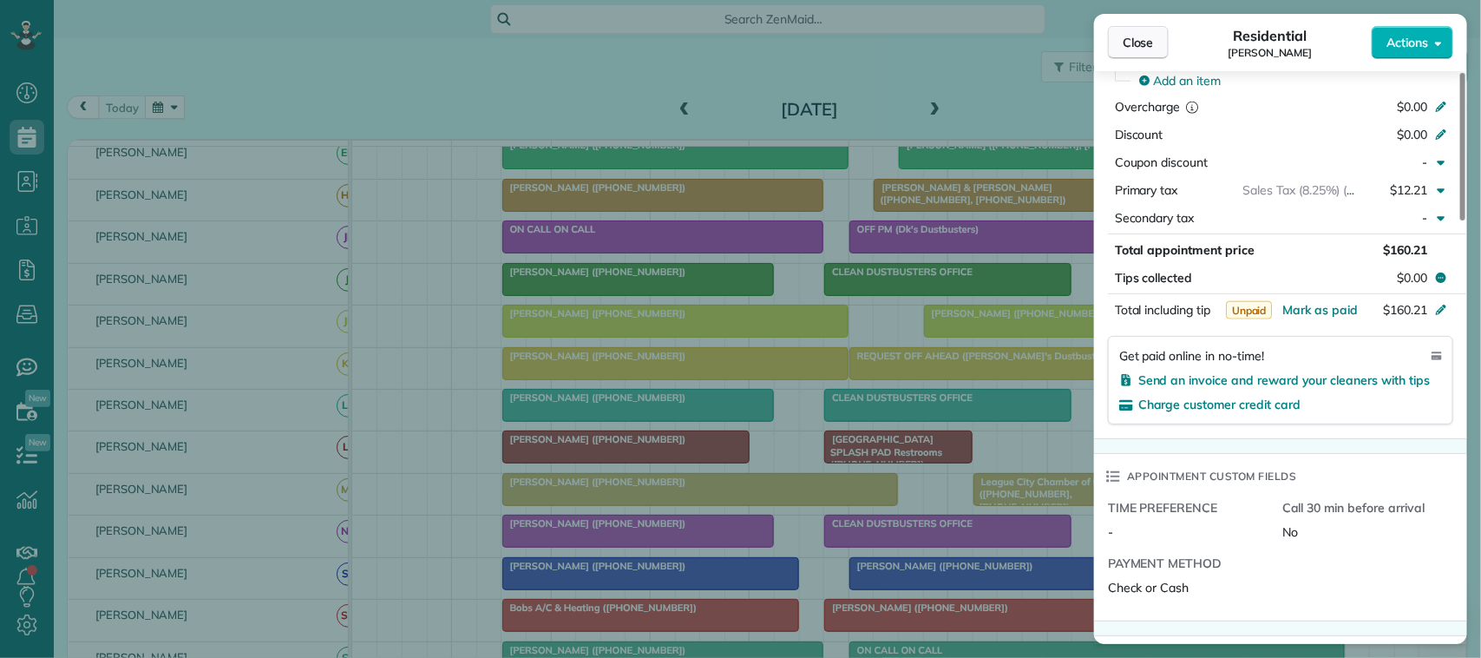
click at [1144, 45] on span "Close" at bounding box center [1138, 42] width 31 height 17
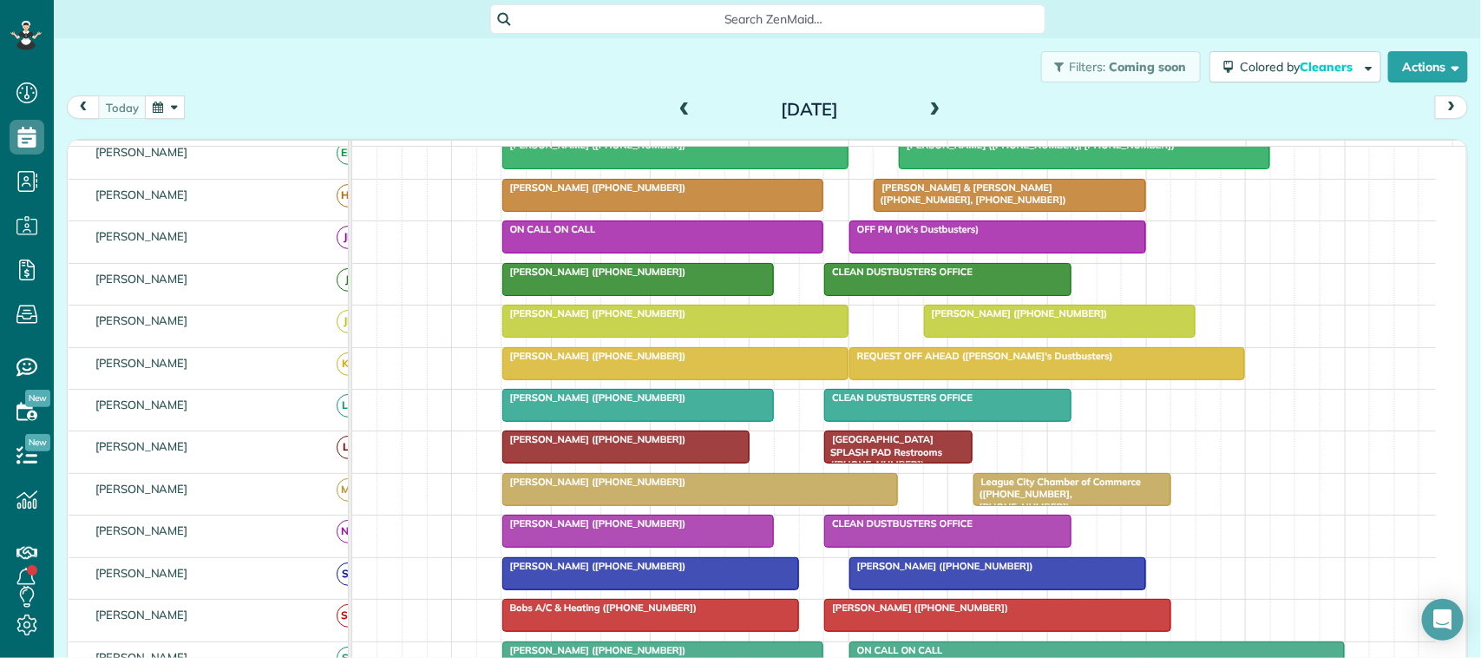
click at [903, 589] on div at bounding box center [997, 573] width 295 height 31
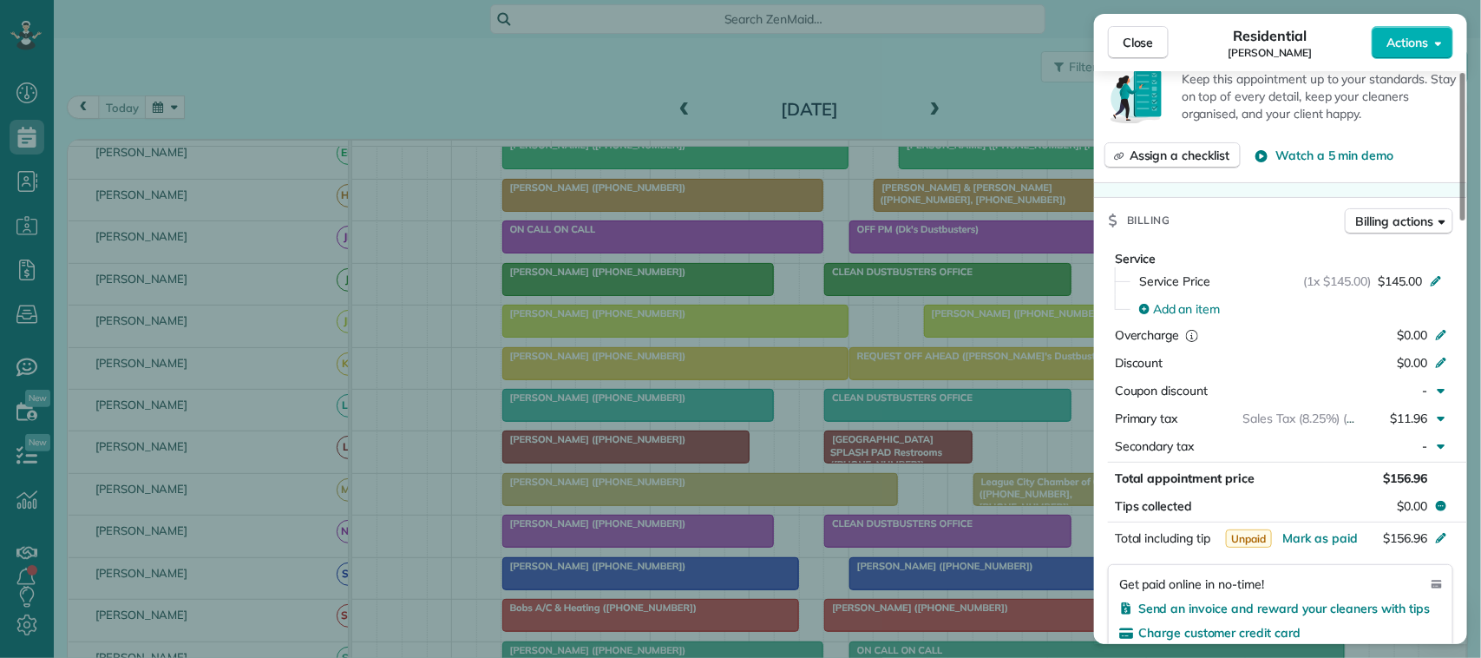
scroll to position [651, 0]
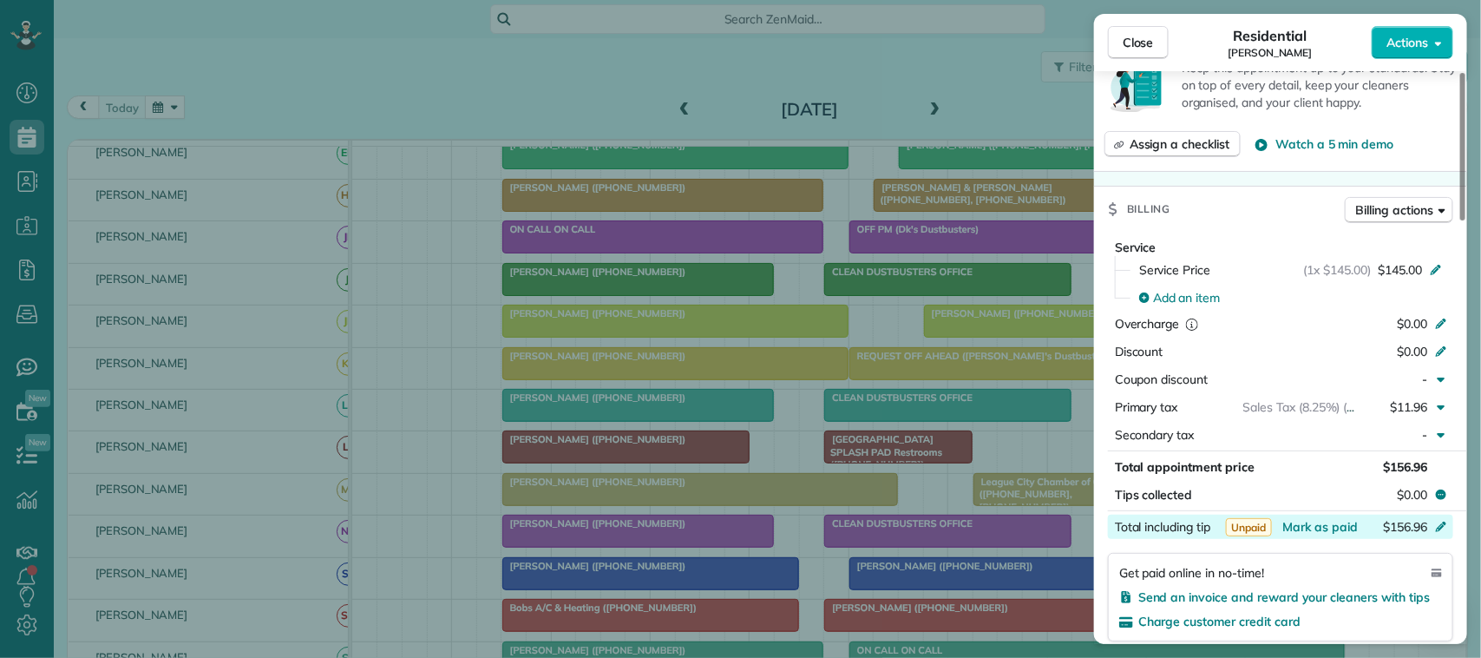
click at [1324, 539] on div "$156.96" at bounding box center [1349, 528] width 169 height 21
click at [1406, 527] on input "*******" at bounding box center [1399, 527] width 73 height 24
click at [1304, 527] on span "Mark as paid" at bounding box center [1321, 527] width 76 height 16
click at [1336, 532] on span "Mark as paid" at bounding box center [1321, 527] width 76 height 16
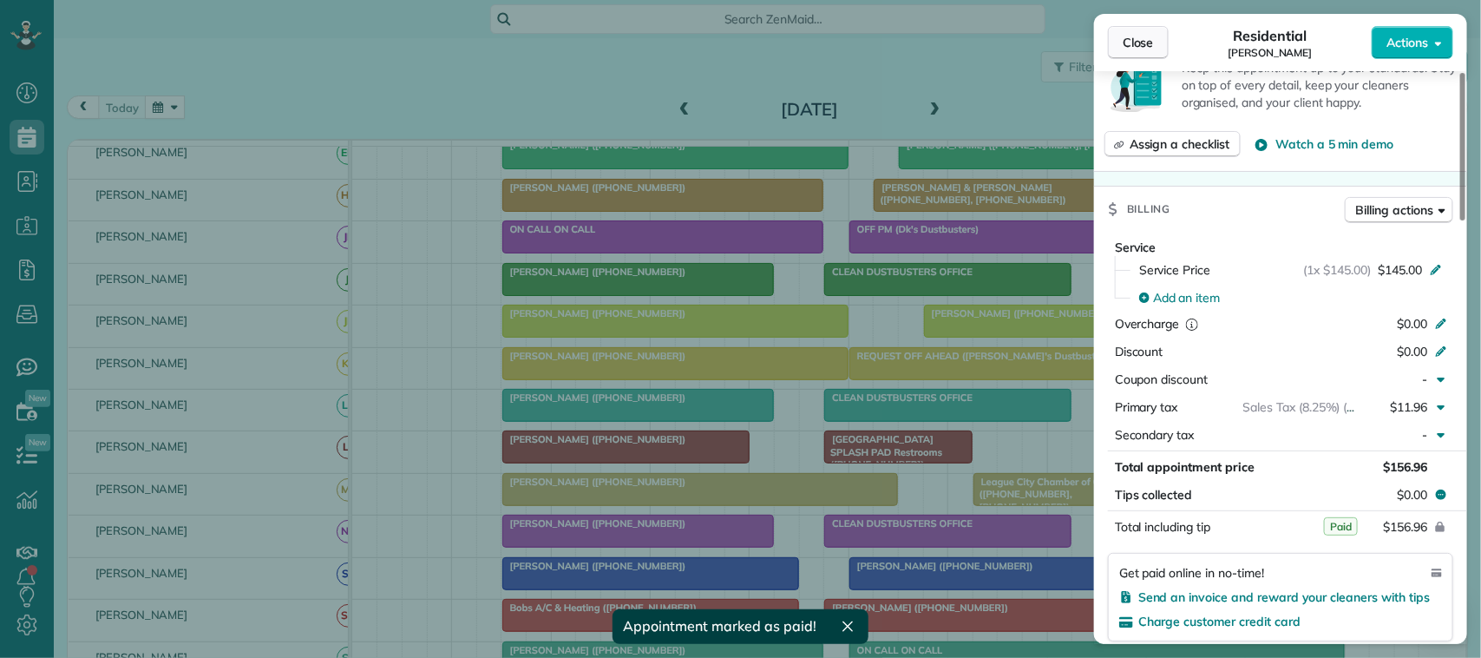
click at [1142, 35] on span "Close" at bounding box center [1138, 42] width 31 height 17
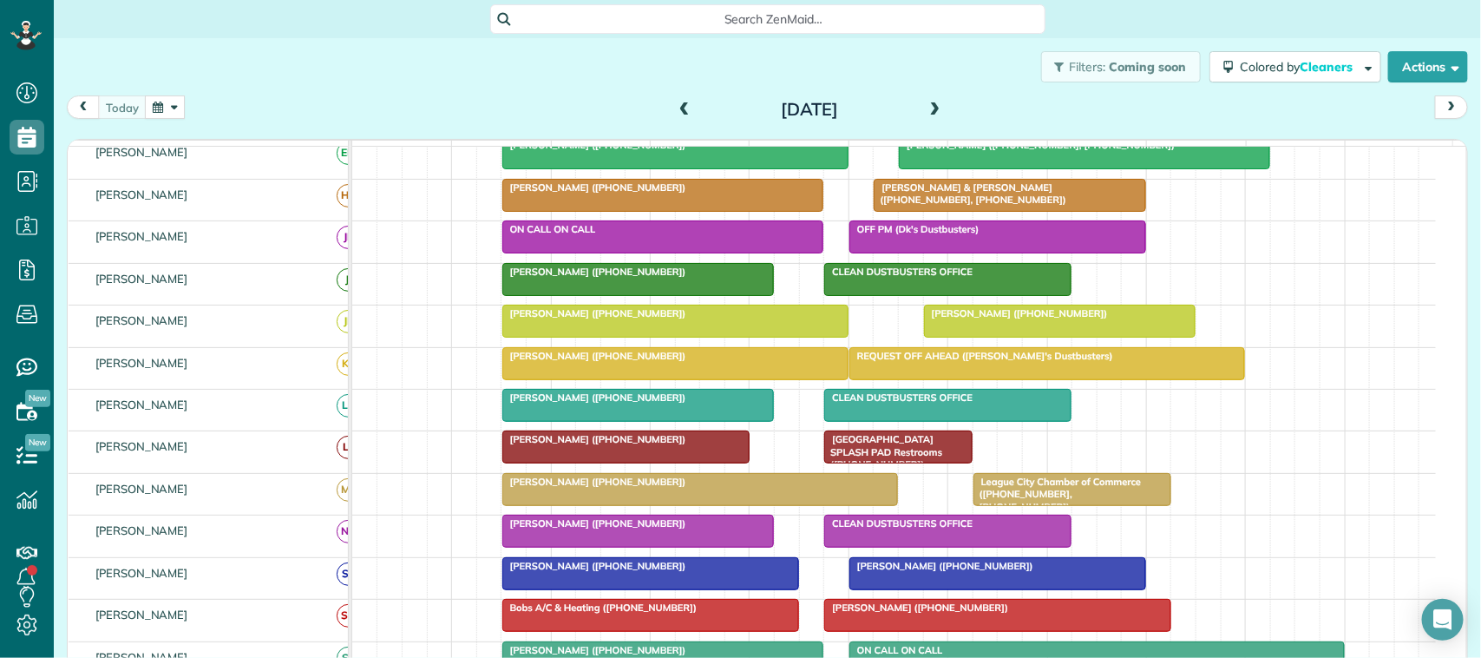
click at [694, 572] on div "[PERSON_NAME] ([PHONE_NUMBER])" at bounding box center [651, 566] width 286 height 12
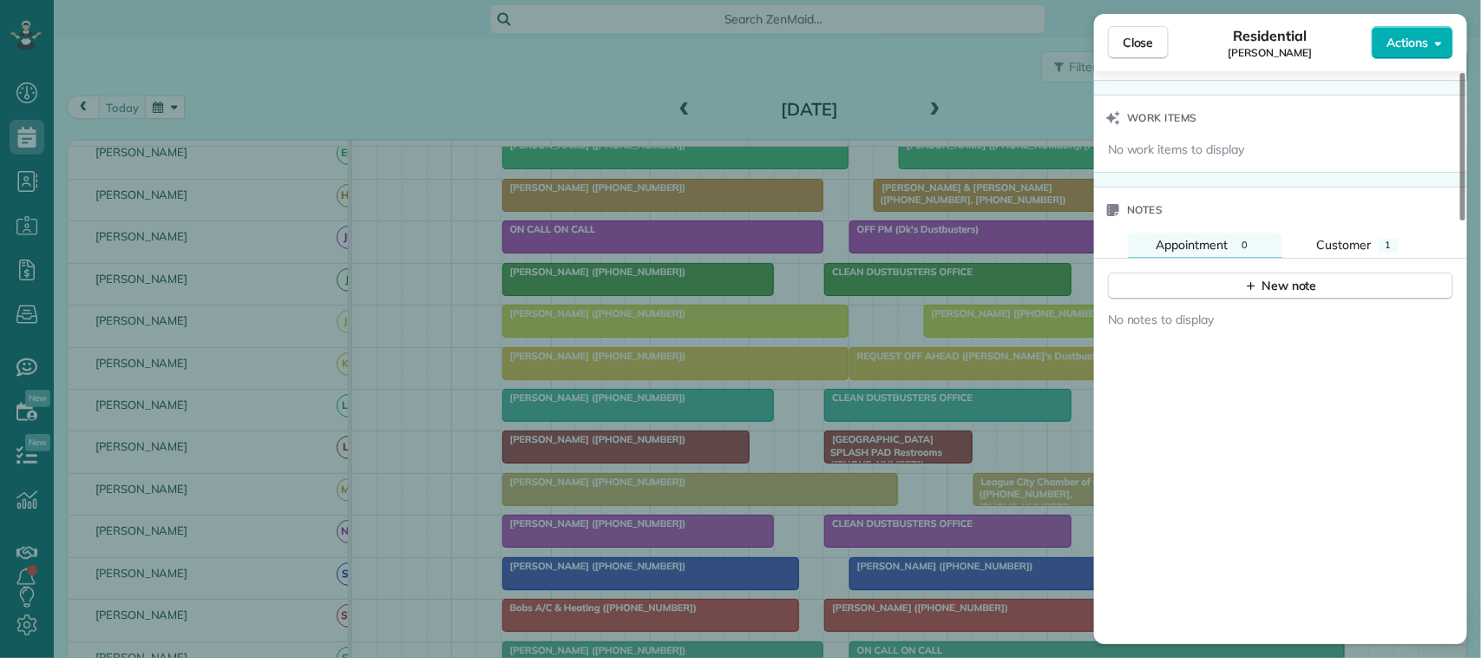
scroll to position [1410, 0]
click at [1354, 256] on button "Customer 1" at bounding box center [1358, 243] width 137 height 25
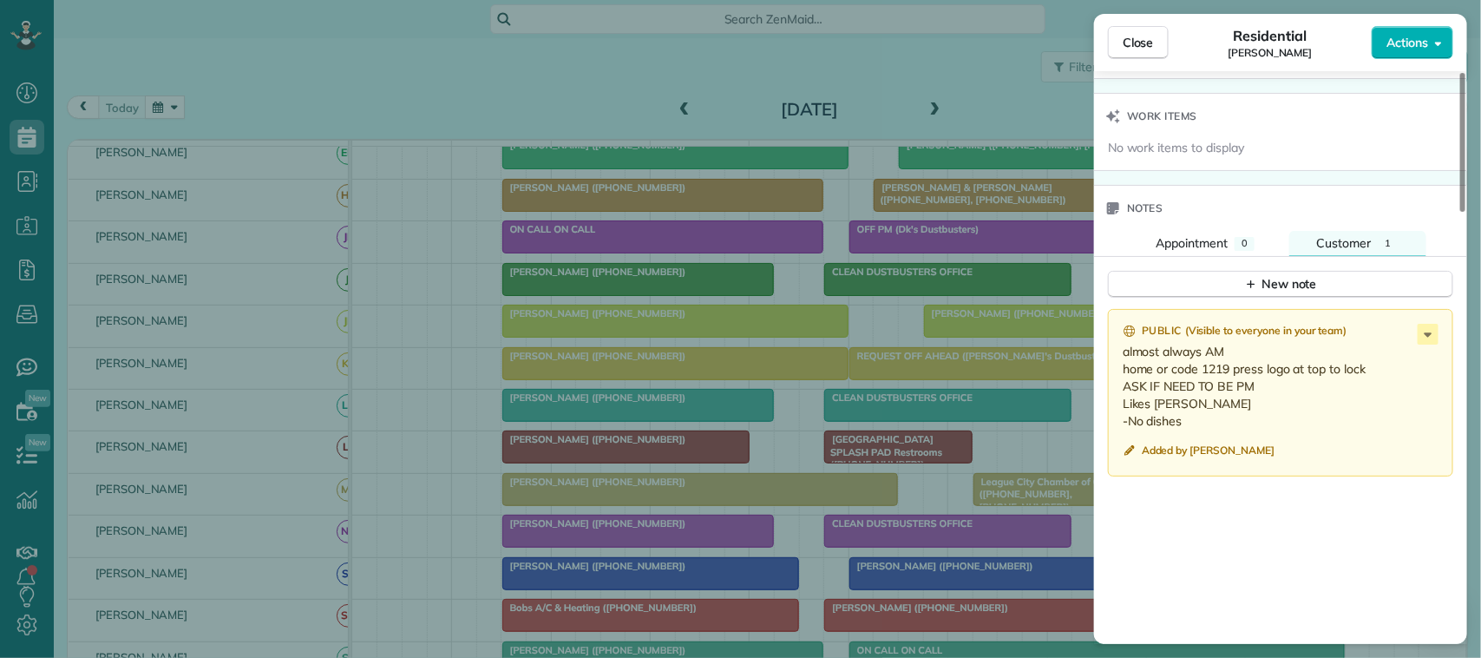
click at [1120, 20] on div "Close Residential [PERSON_NAME] Actions" at bounding box center [1280, 42] width 373 height 57
click at [1137, 40] on span "Close" at bounding box center [1138, 42] width 31 height 17
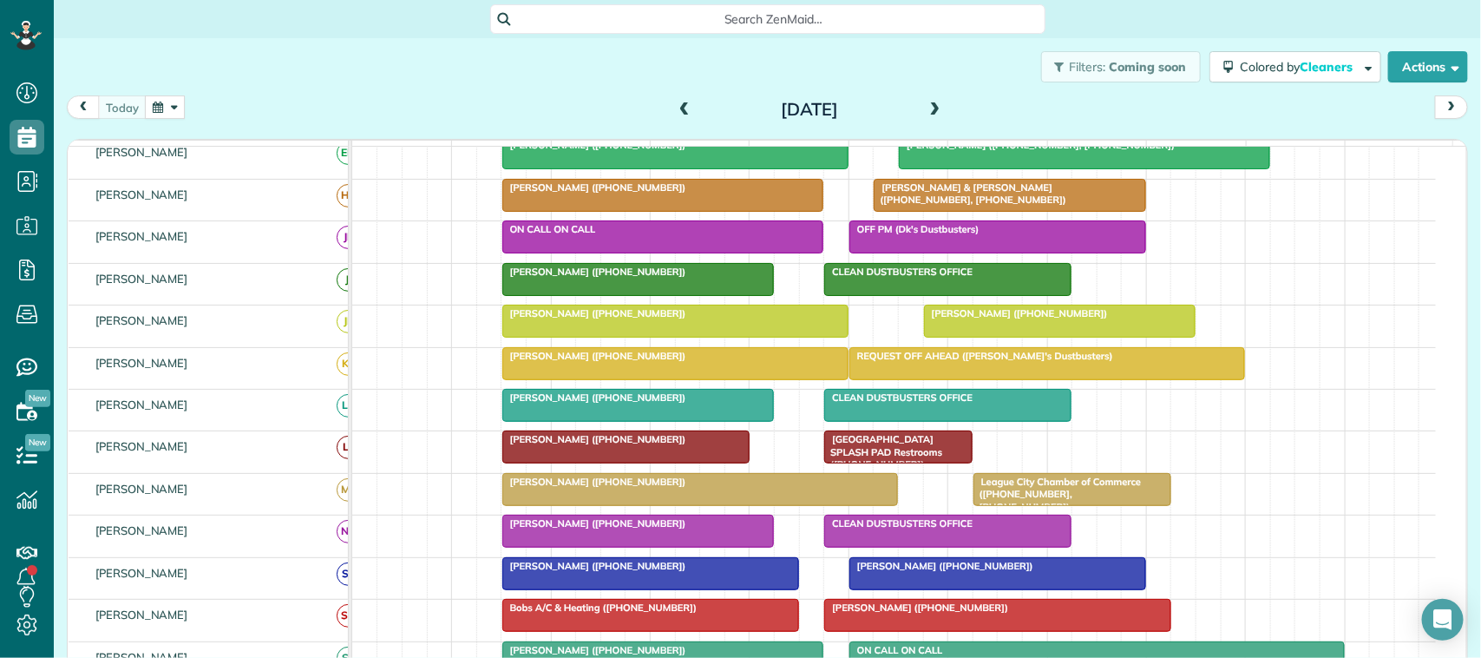
click at [675, 106] on span at bounding box center [684, 110] width 19 height 16
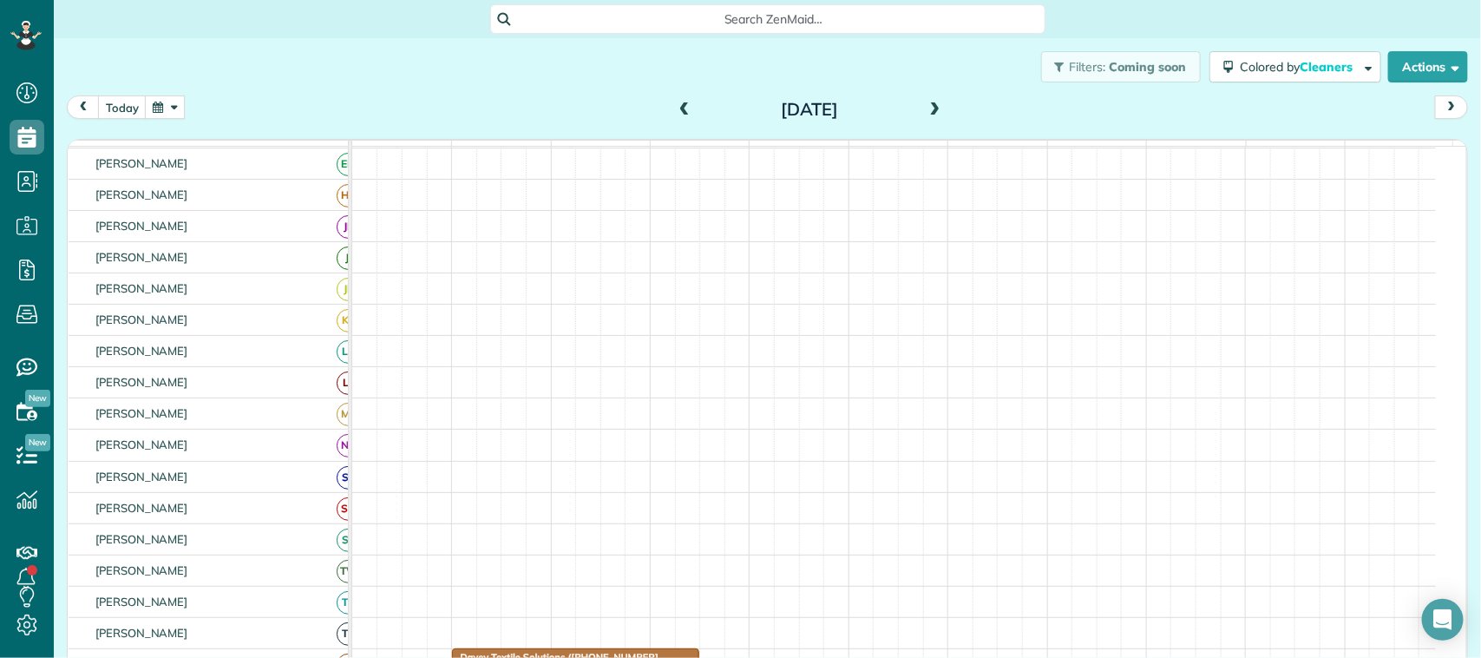
click at [675, 106] on span at bounding box center [684, 110] width 19 height 16
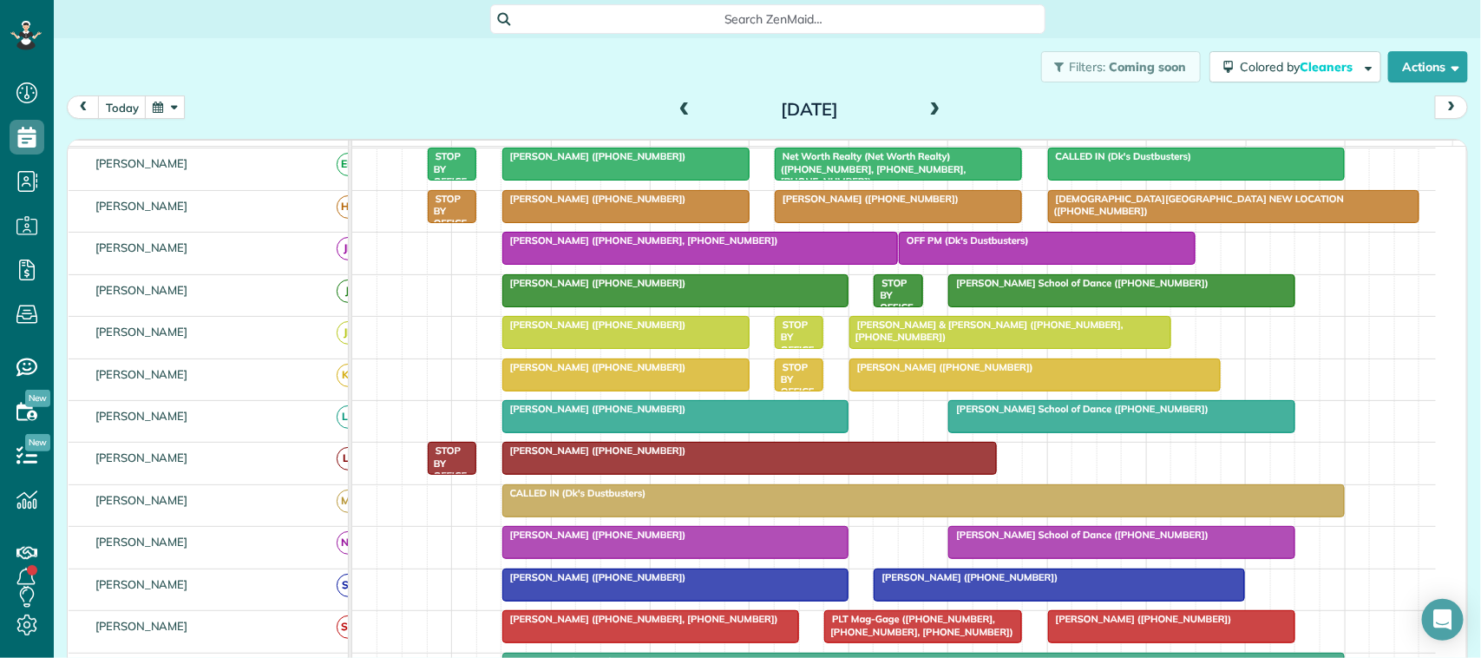
click at [726, 601] on div at bounding box center [675, 584] width 345 height 31
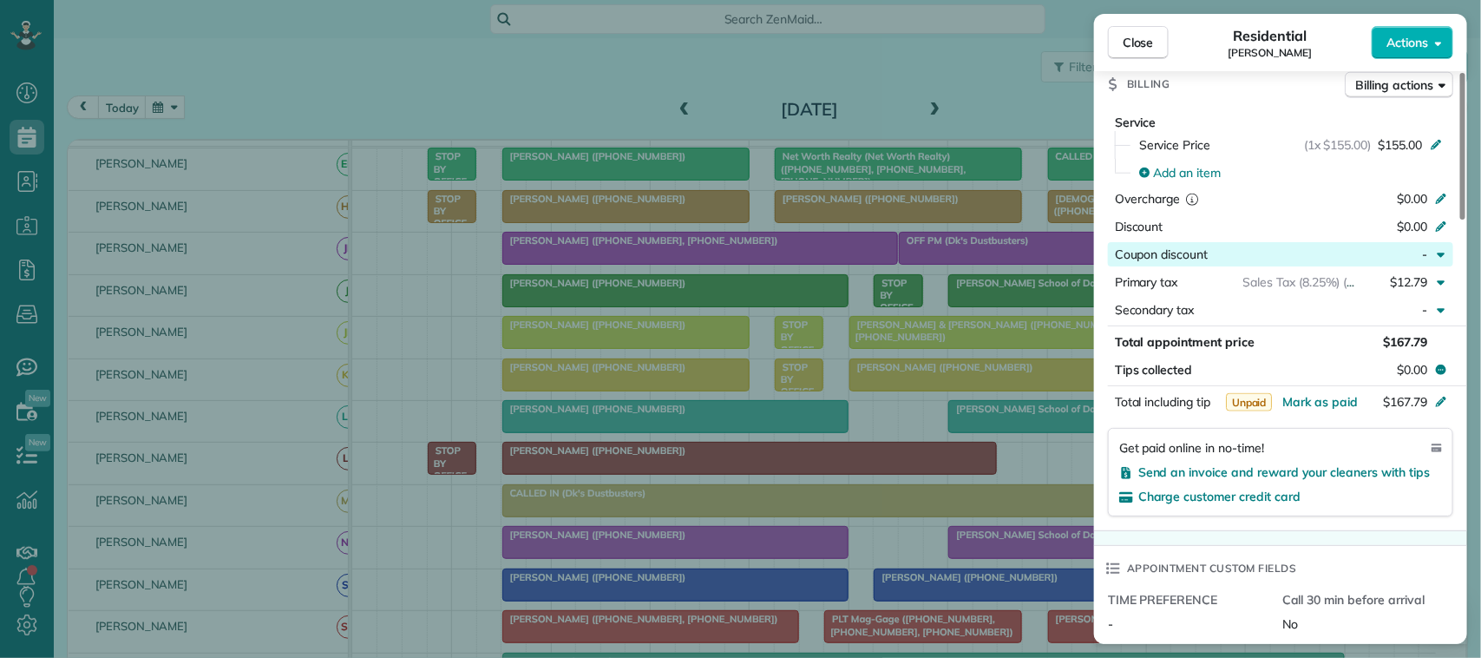
scroll to position [868, 0]
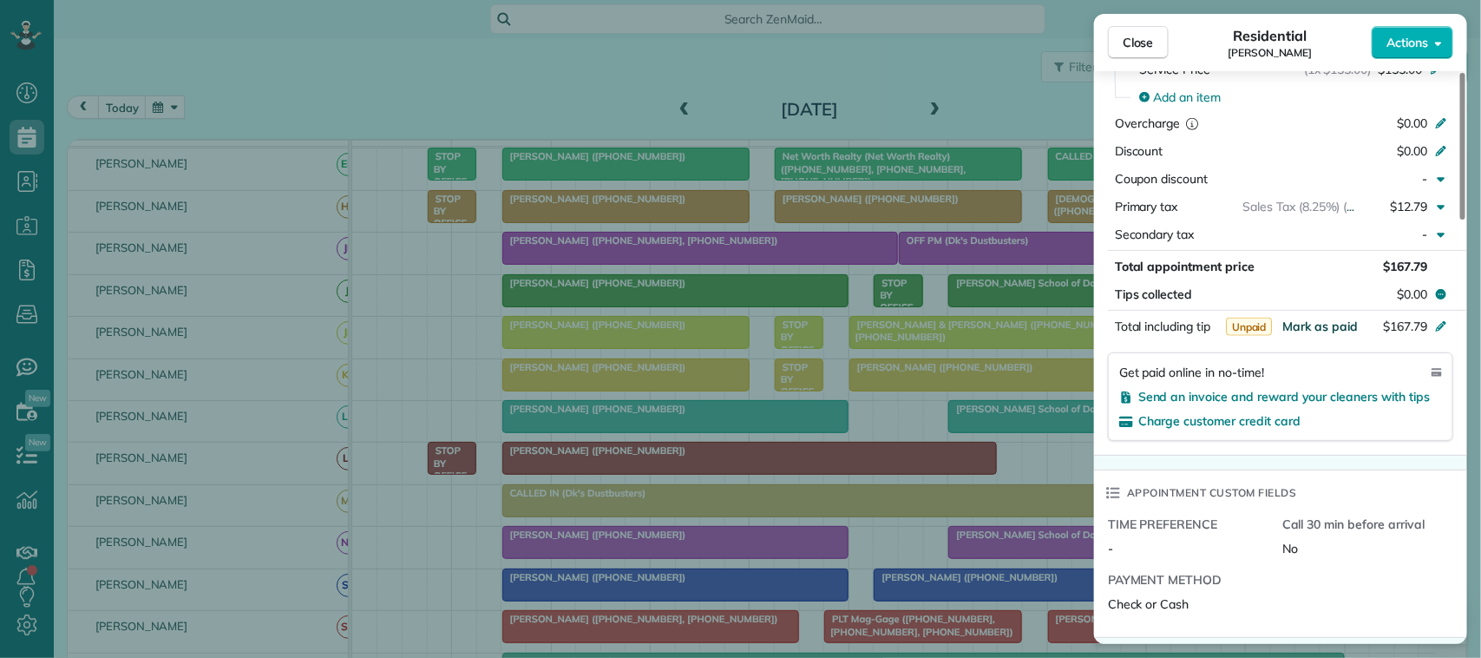
click at [1332, 330] on span "Mark as paid" at bounding box center [1321, 327] width 76 height 16
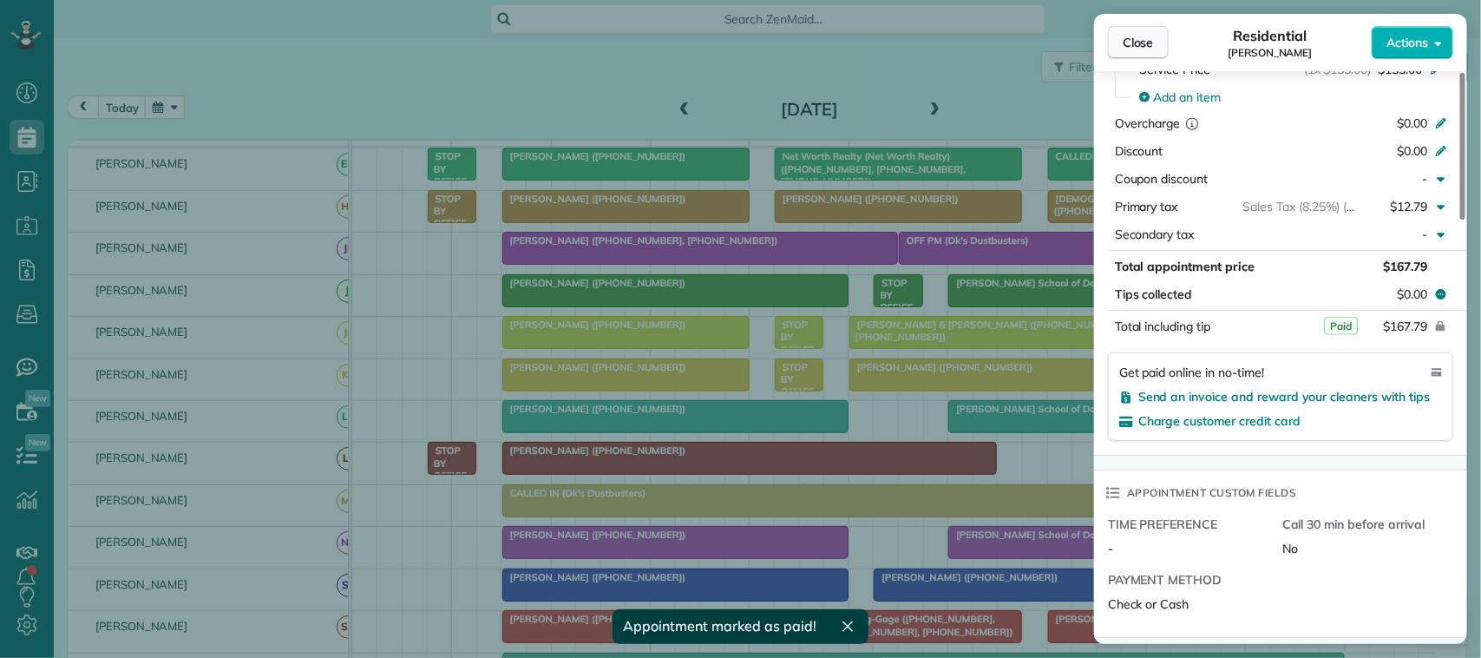
click at [1153, 49] on span "Close" at bounding box center [1138, 42] width 31 height 17
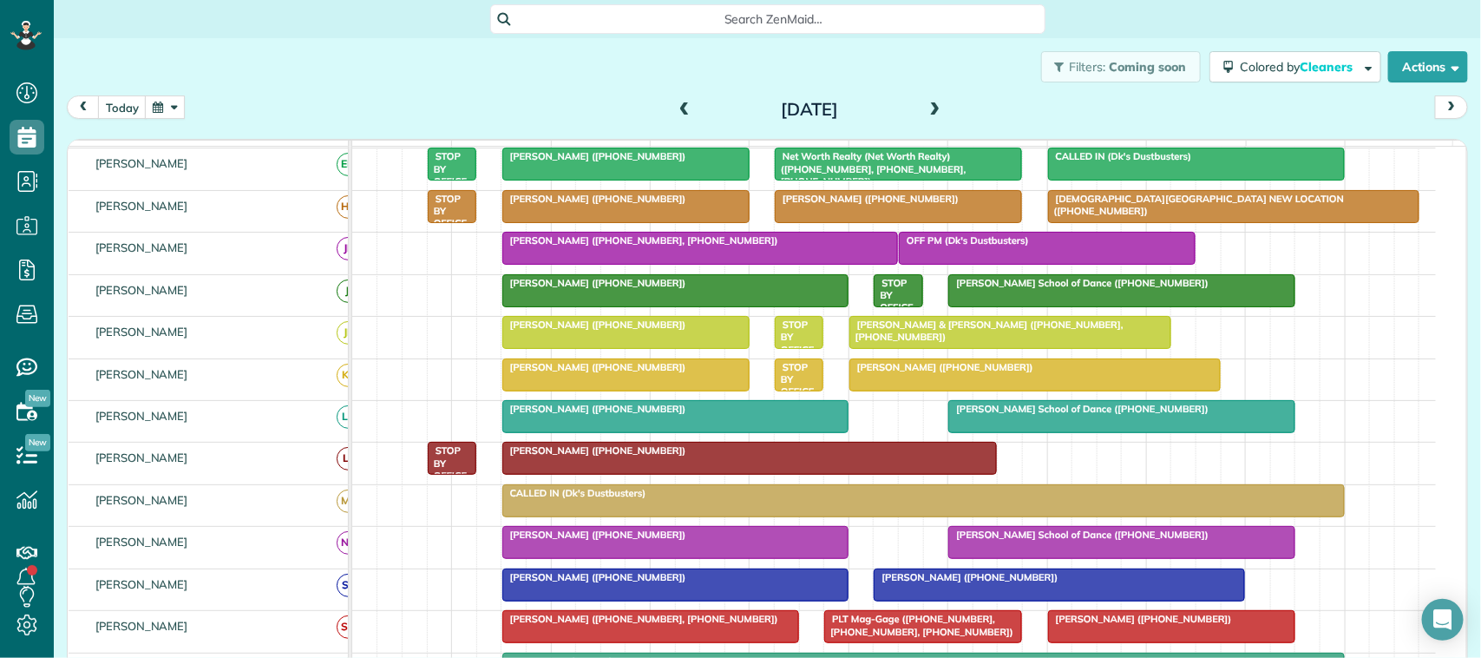
click at [675, 108] on span at bounding box center [684, 110] width 19 height 16
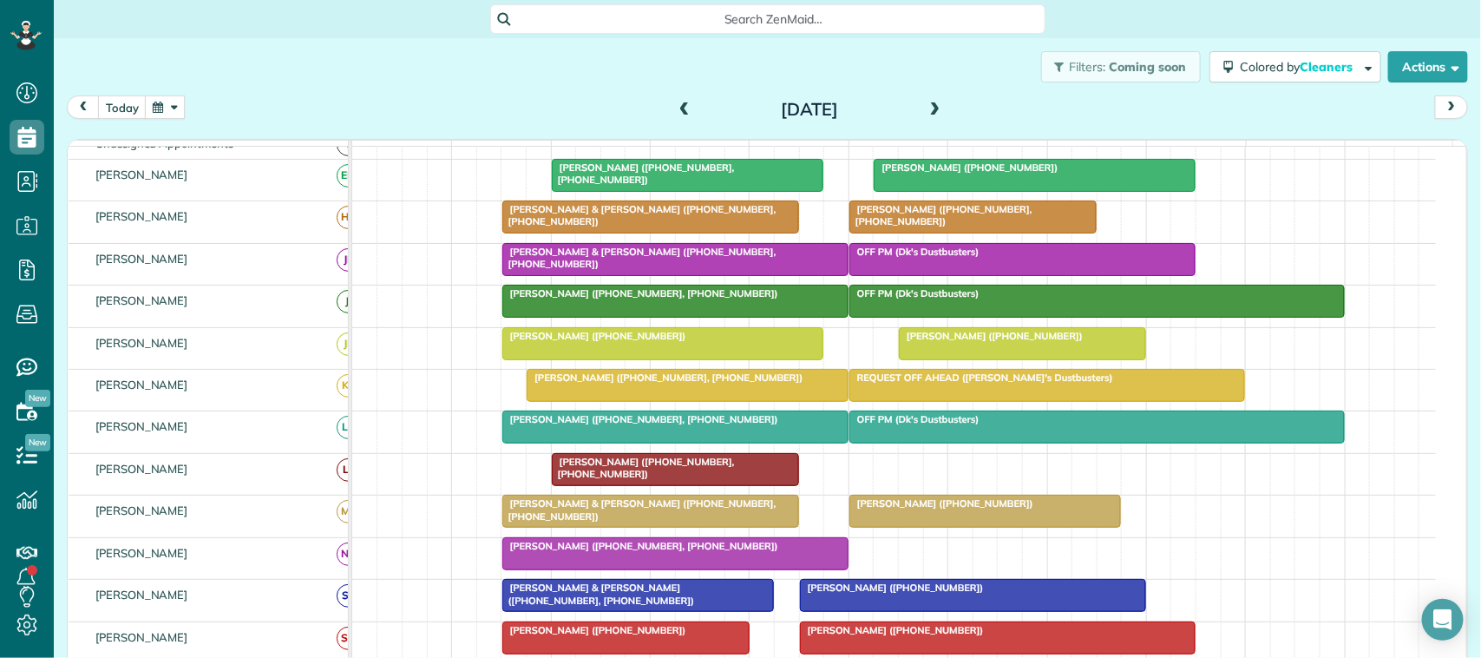
scroll to position [108, 0]
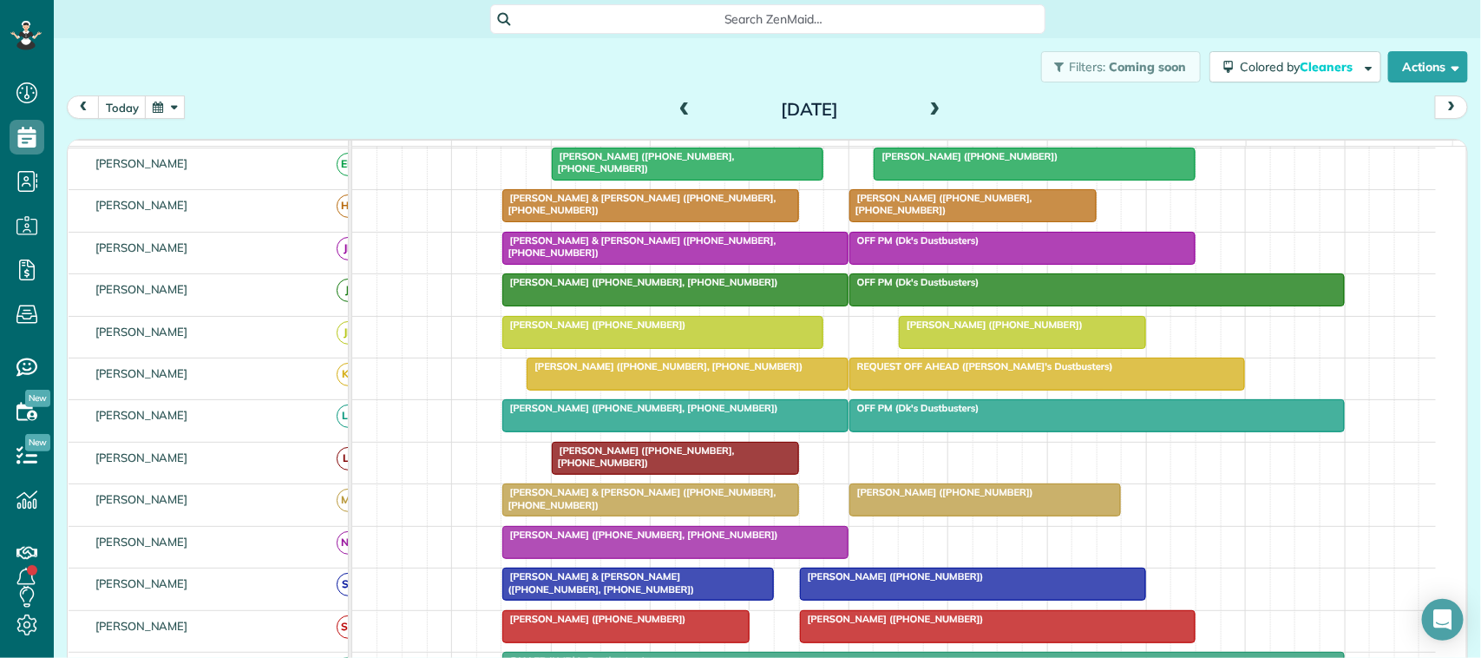
click at [813, 582] on span "[PERSON_NAME] ([PHONE_NUMBER])" at bounding box center [892, 576] width 186 height 12
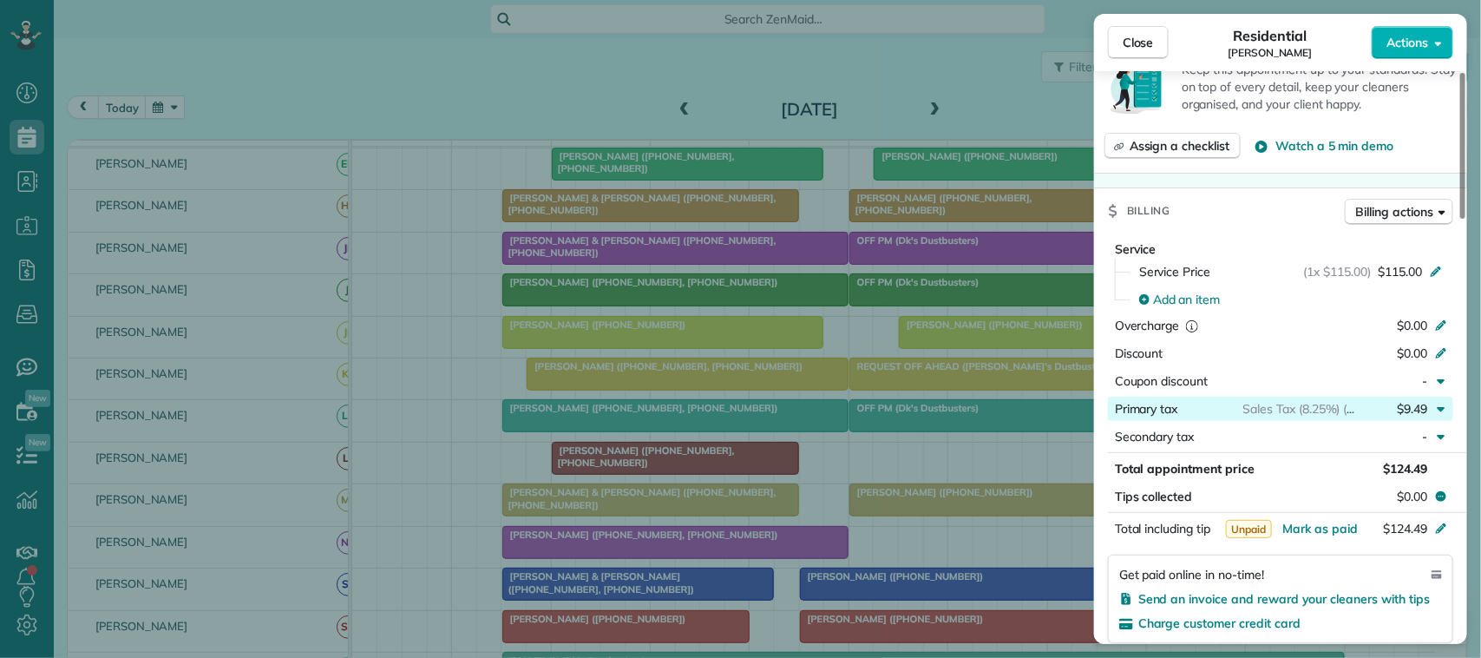
scroll to position [651, 0]
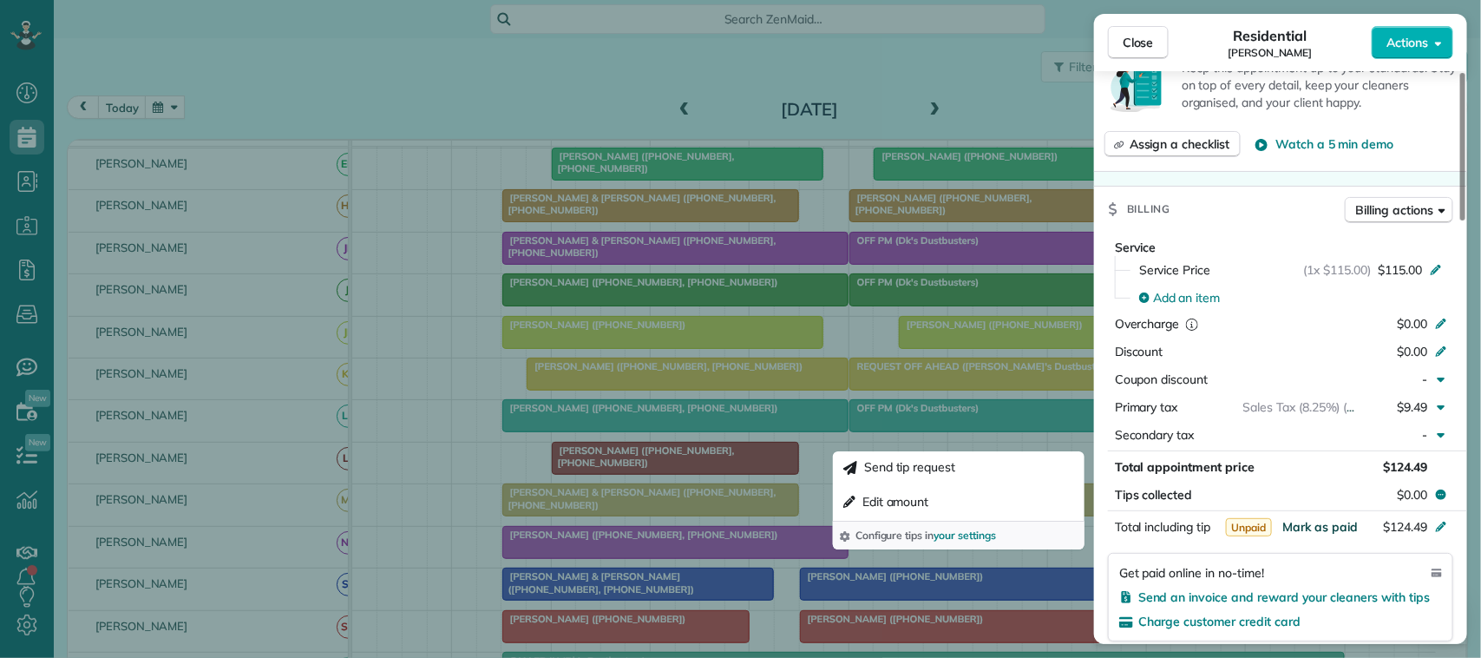
click at [1341, 527] on span "Mark as paid" at bounding box center [1321, 527] width 76 height 16
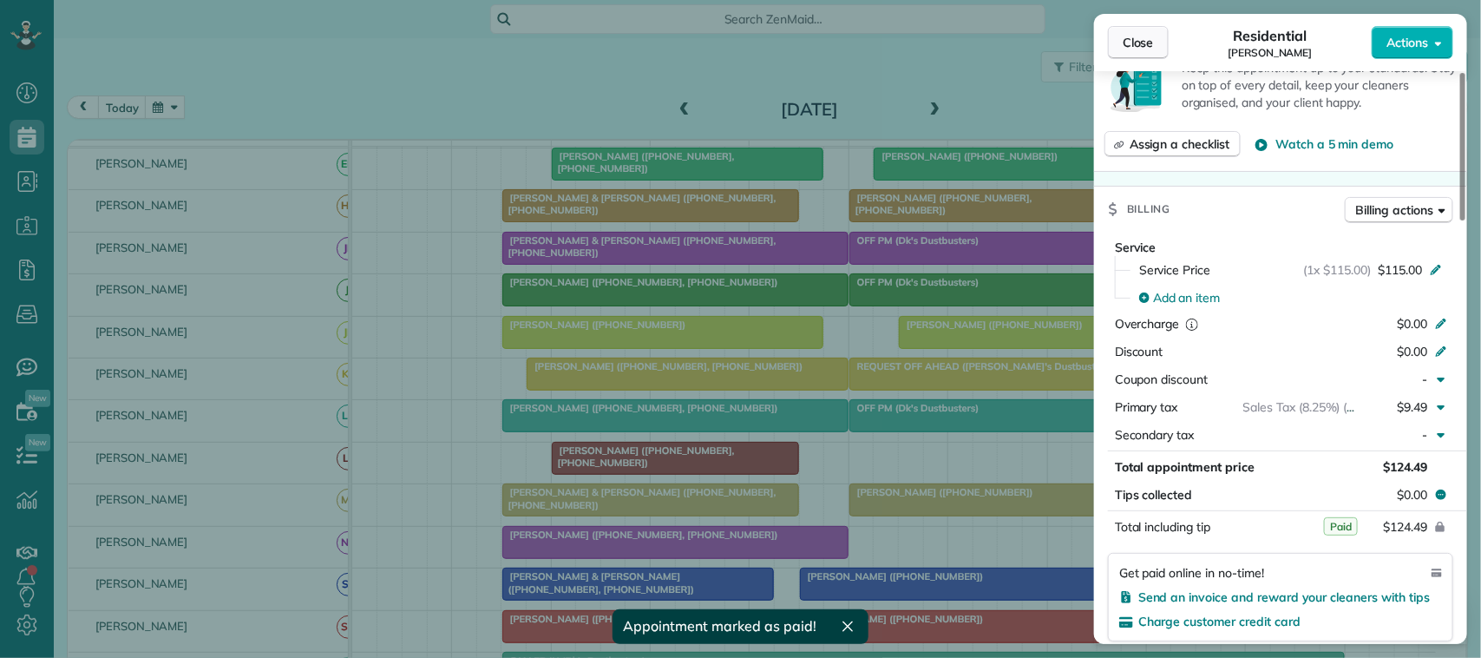
click at [1144, 41] on span "Close" at bounding box center [1138, 42] width 31 height 17
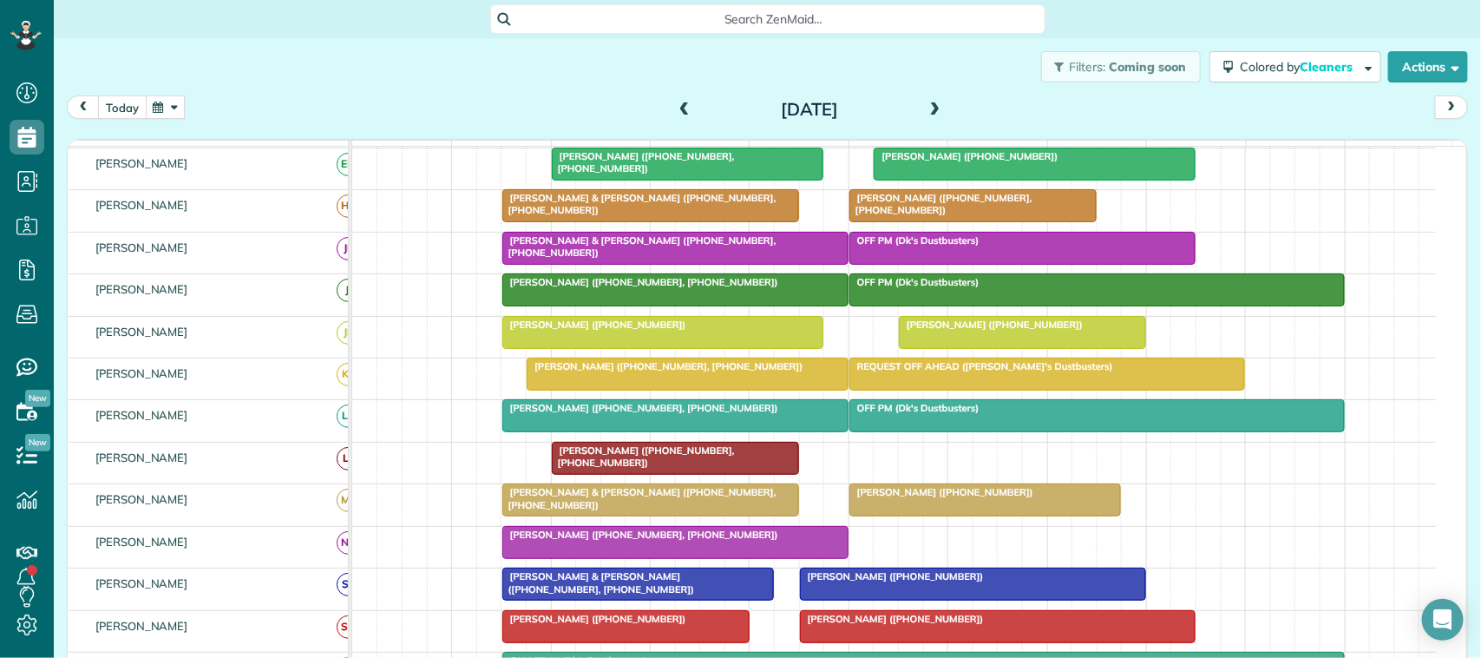
click at [137, 108] on button "today" at bounding box center [122, 106] width 49 height 23
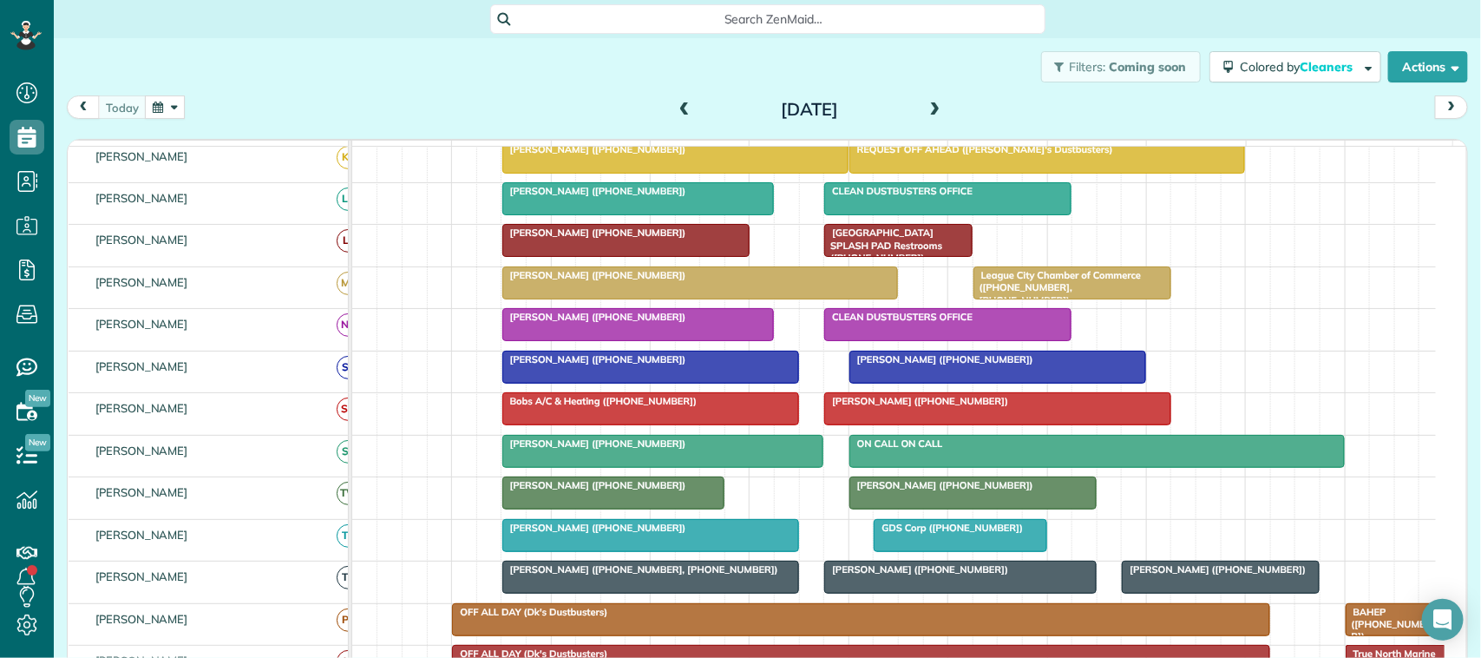
scroll to position [325, 0]
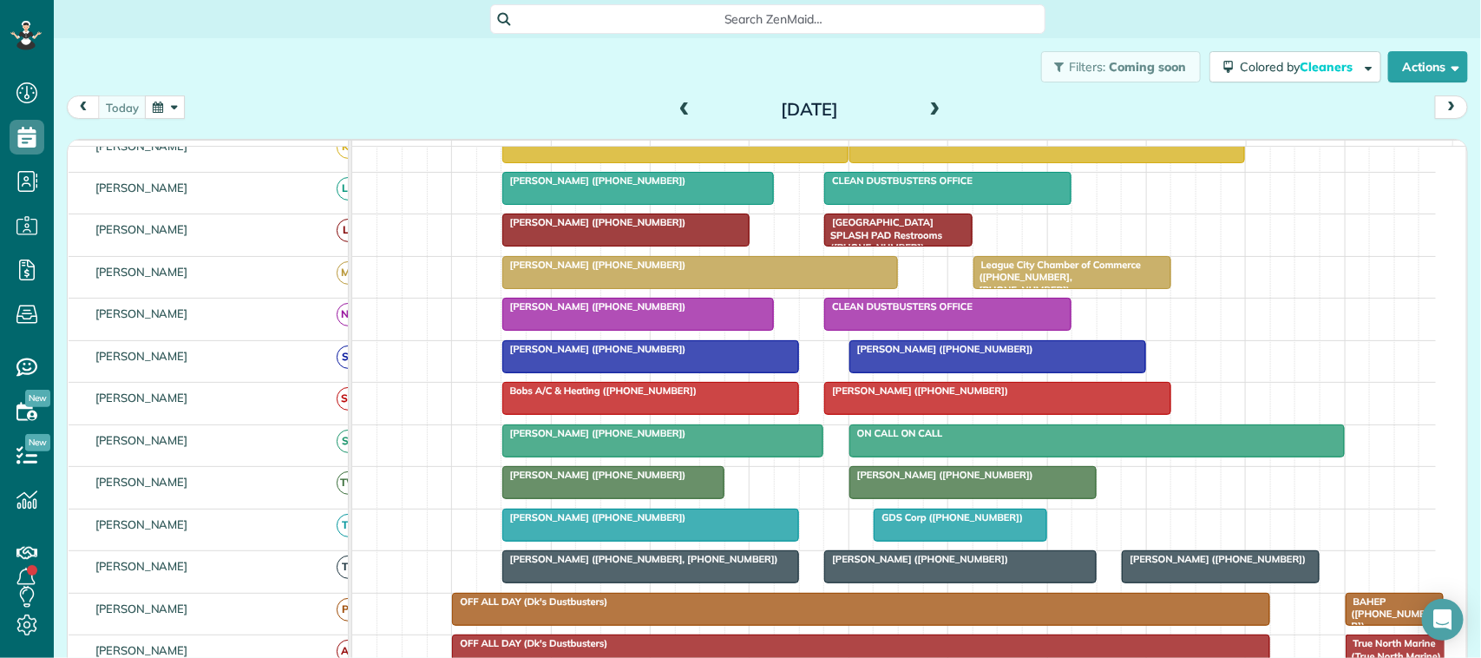
click at [266, 115] on div "[DATE] [DATE]" at bounding box center [768, 111] width 1402 height 32
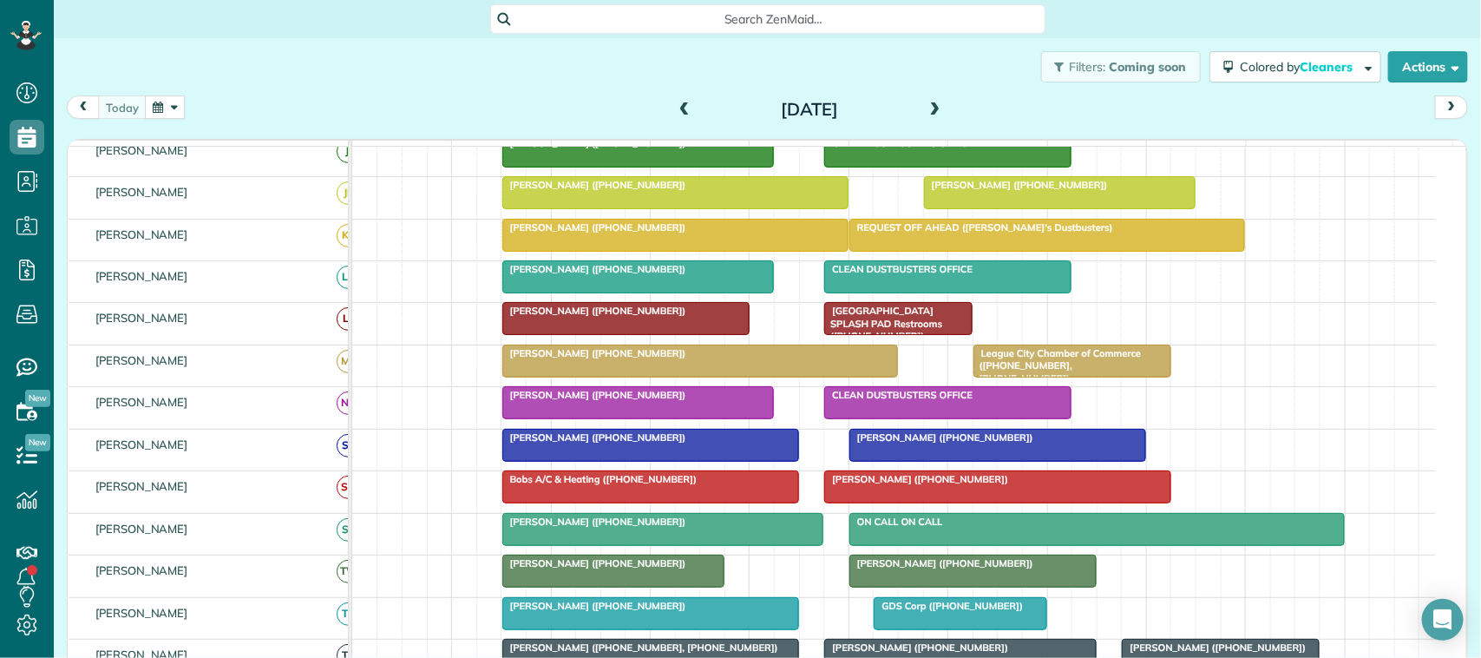
scroll to position [191, 0]
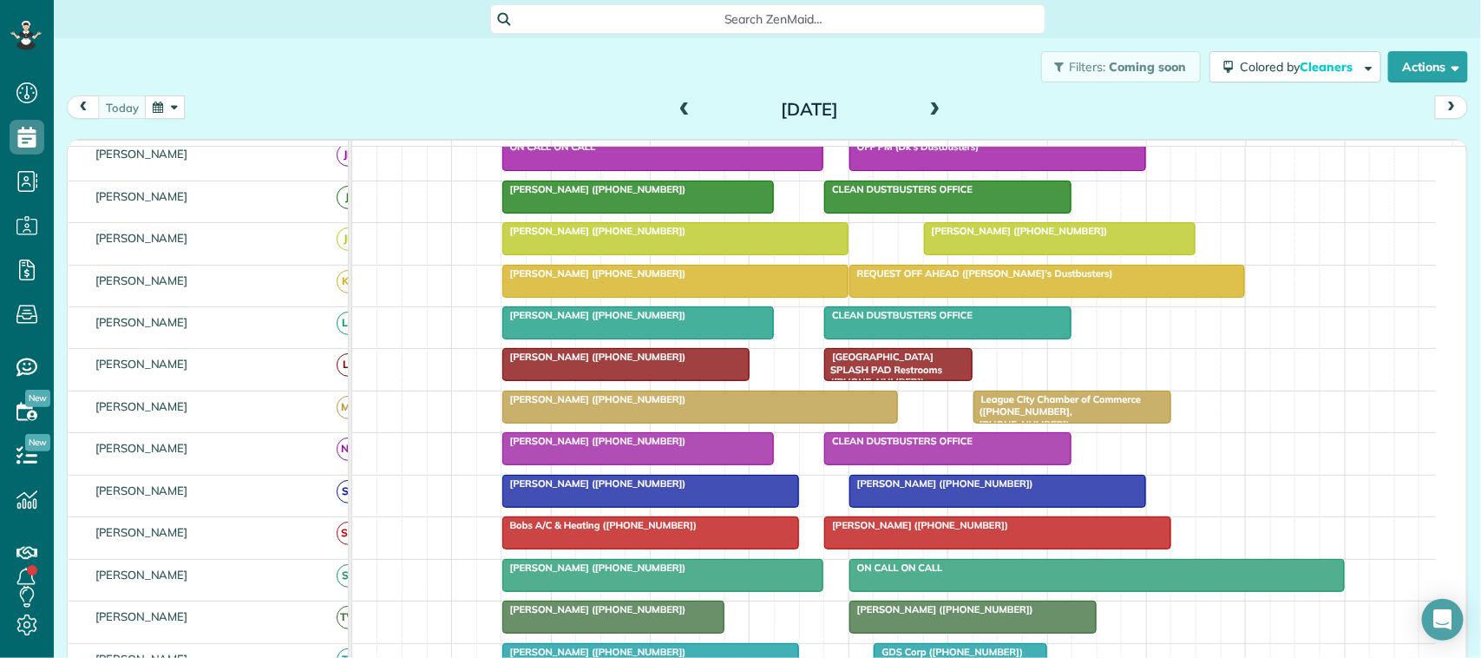
click at [506, 72] on div "Filters: Coming soon Colored by Cleaners Color by Cleaner Color by Team Color b…" at bounding box center [768, 66] width 1428 height 57
click at [145, 108] on button "button" at bounding box center [165, 106] width 40 height 23
click at [301, 93] on div "Filters: Coming soon Colored by Cleaners Color by Cleaner Color by Team Color b…" at bounding box center [768, 66] width 1428 height 57
